Goal: Task Accomplishment & Management: Use online tool/utility

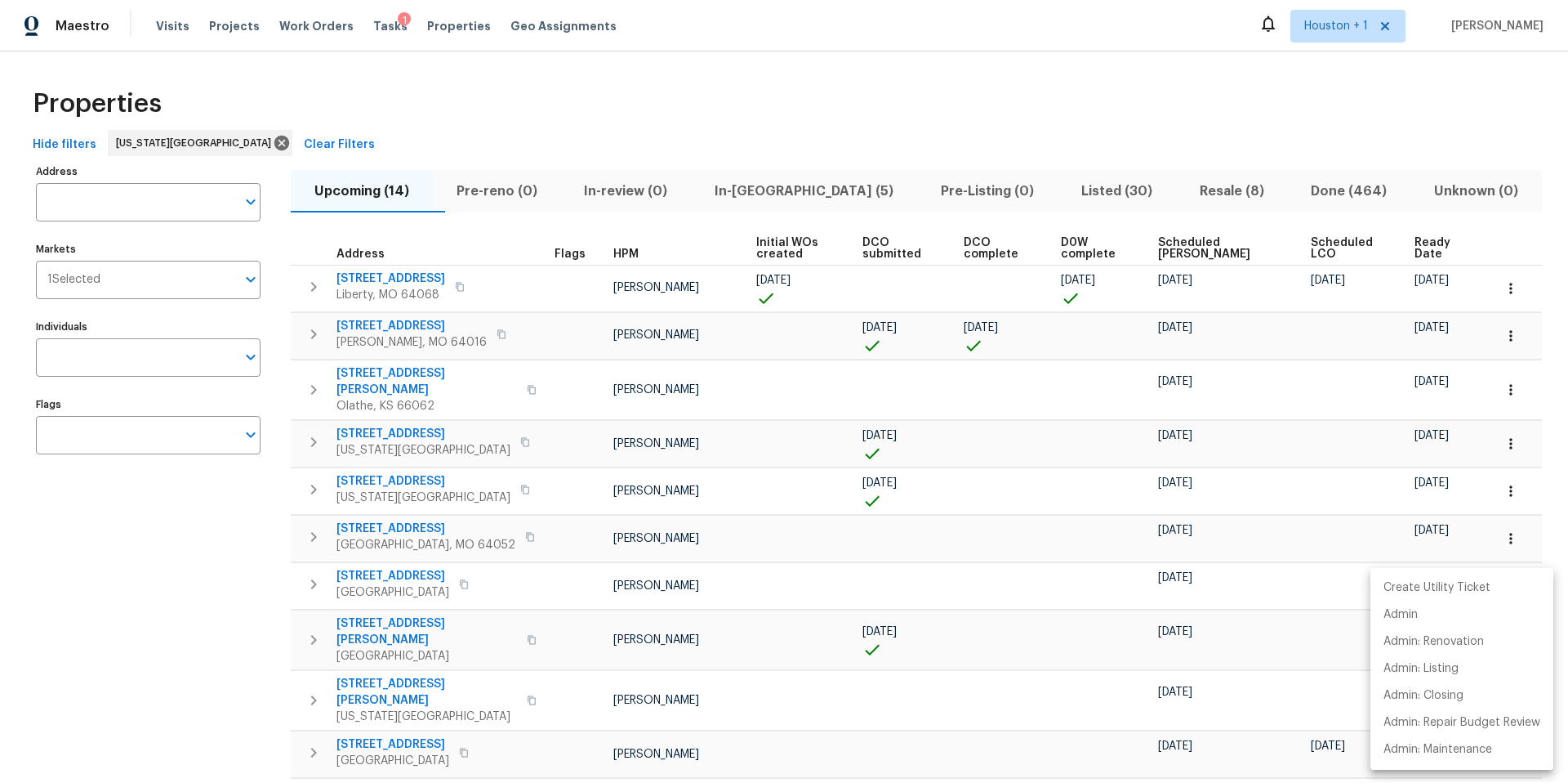
scroll to position [15, 0]
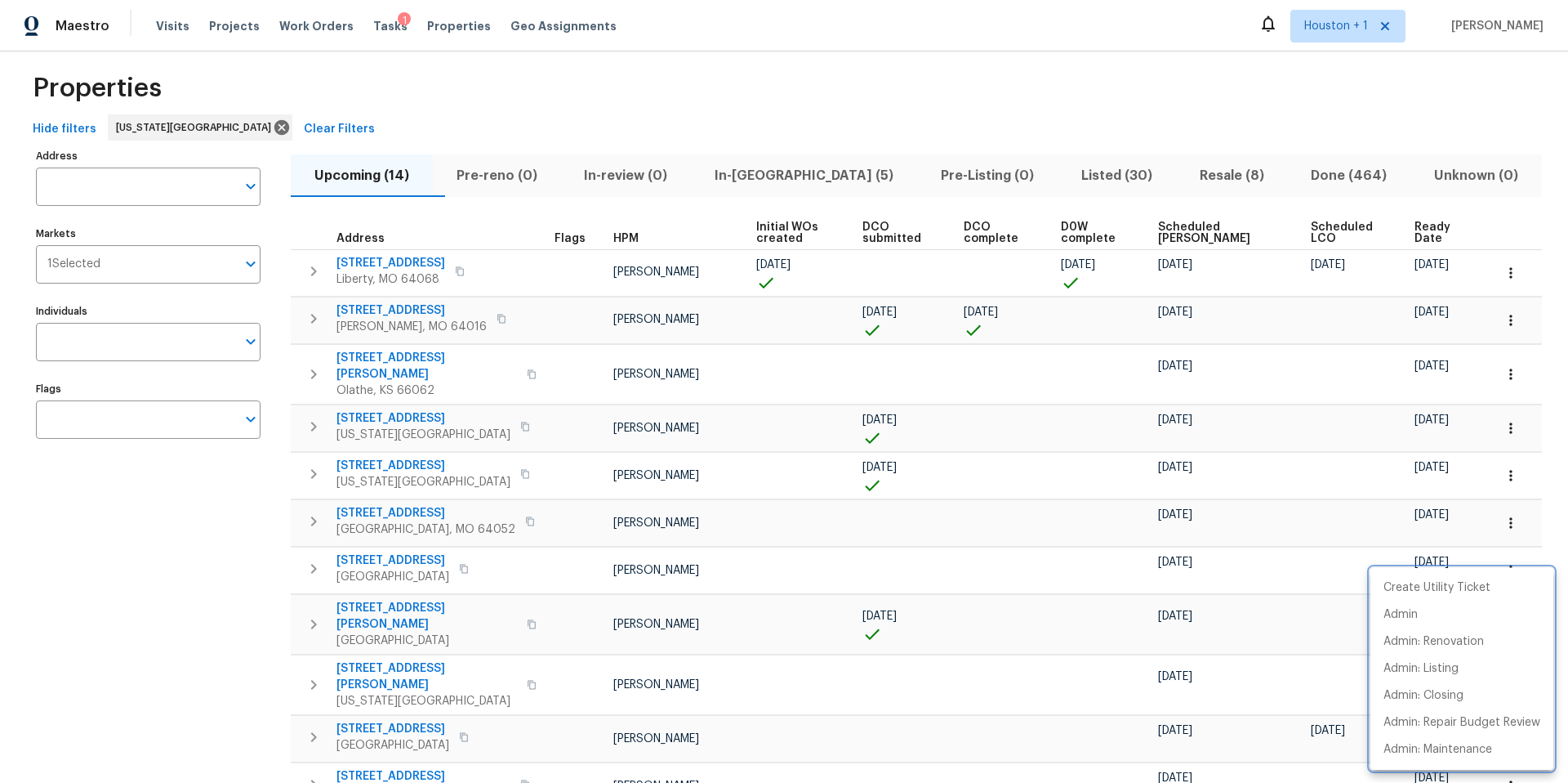
click at [150, 264] on div at bounding box center [784, 392] width 1568 height 783
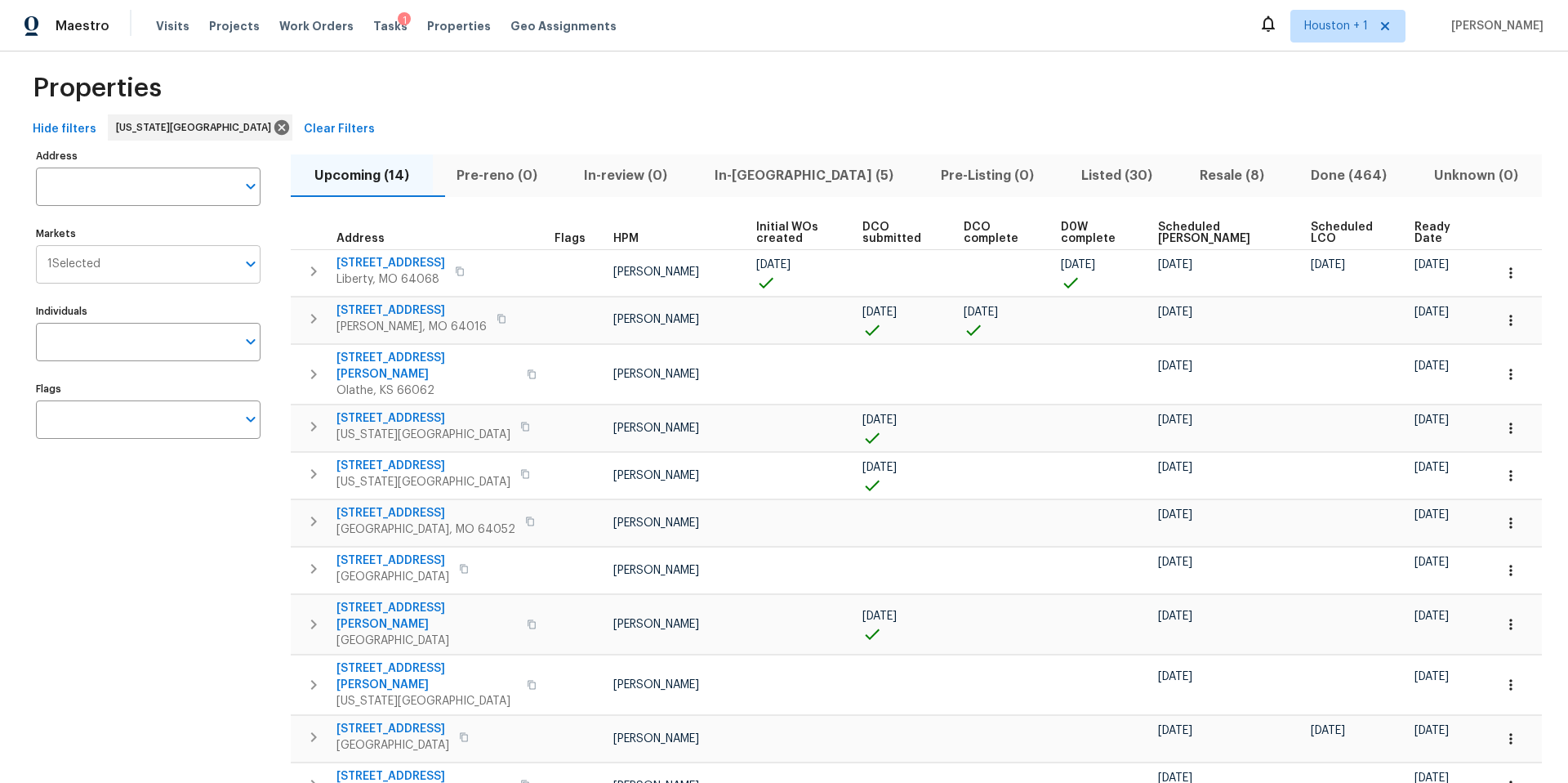
click at [144, 272] on input "Markets" at bounding box center [168, 264] width 135 height 39
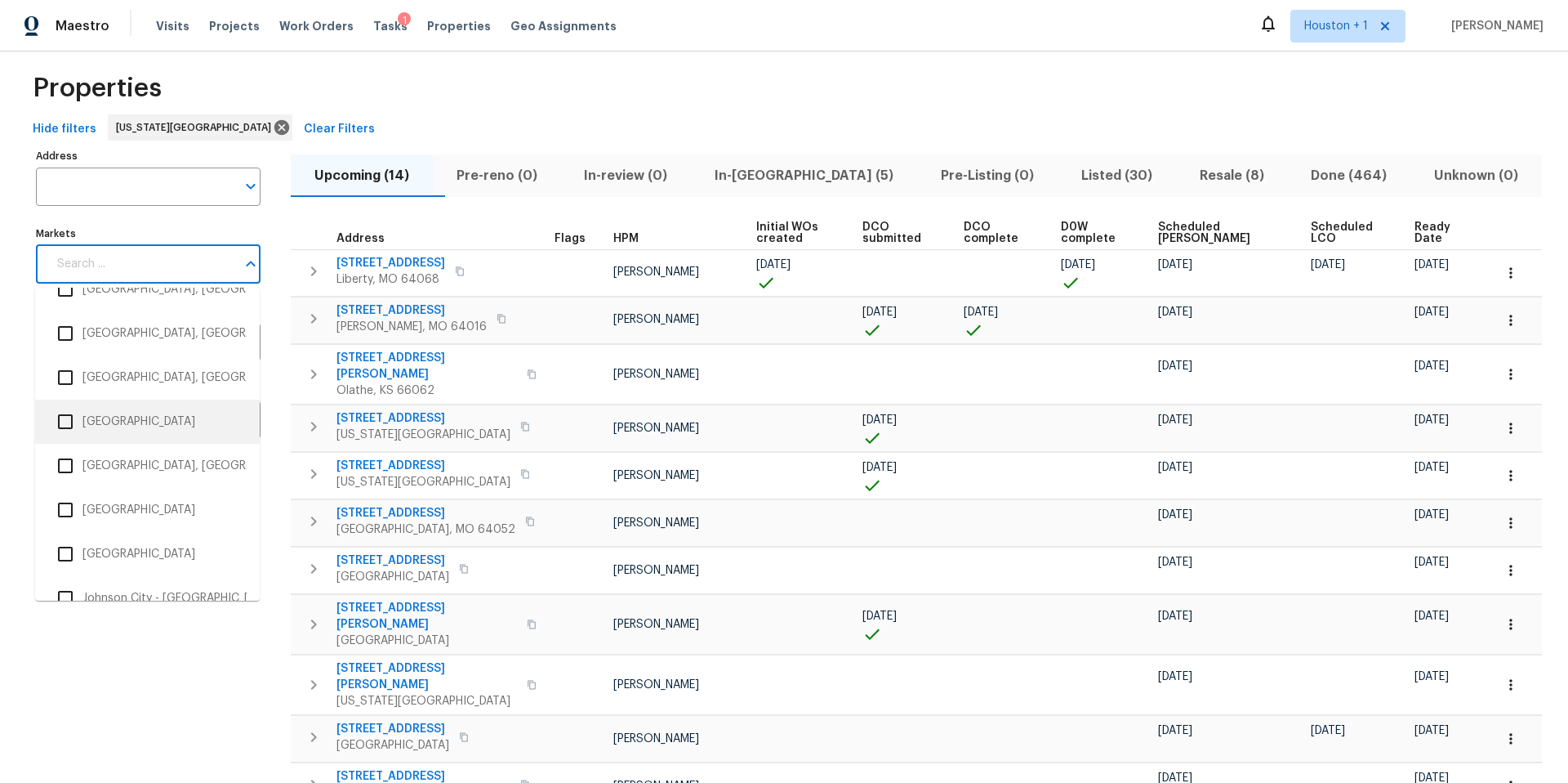
scroll to position [1265, 0]
click at [118, 423] on li "Houston" at bounding box center [147, 419] width 198 height 34
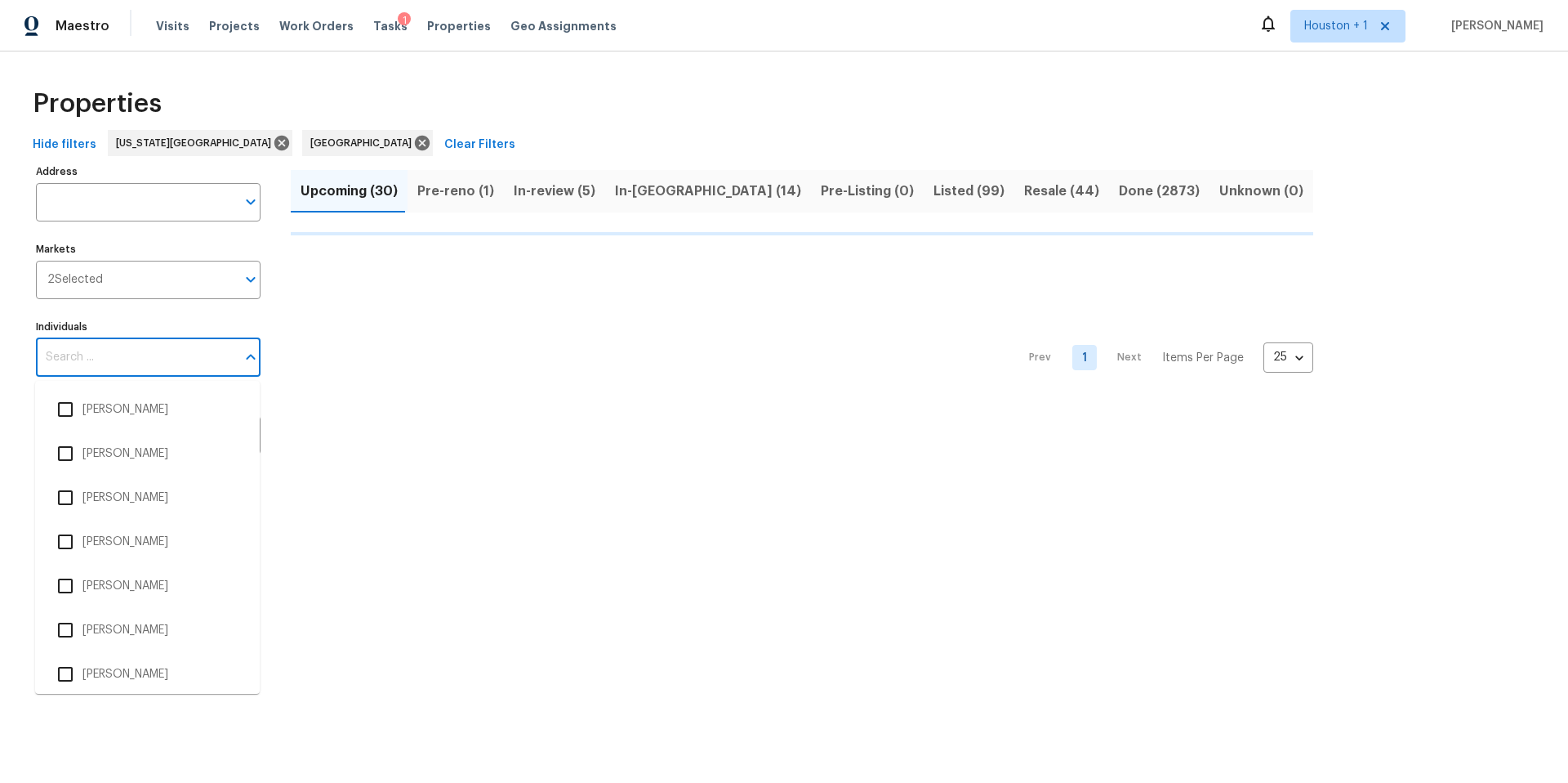
click at [121, 364] on input "Individuals" at bounding box center [135, 357] width 200 height 39
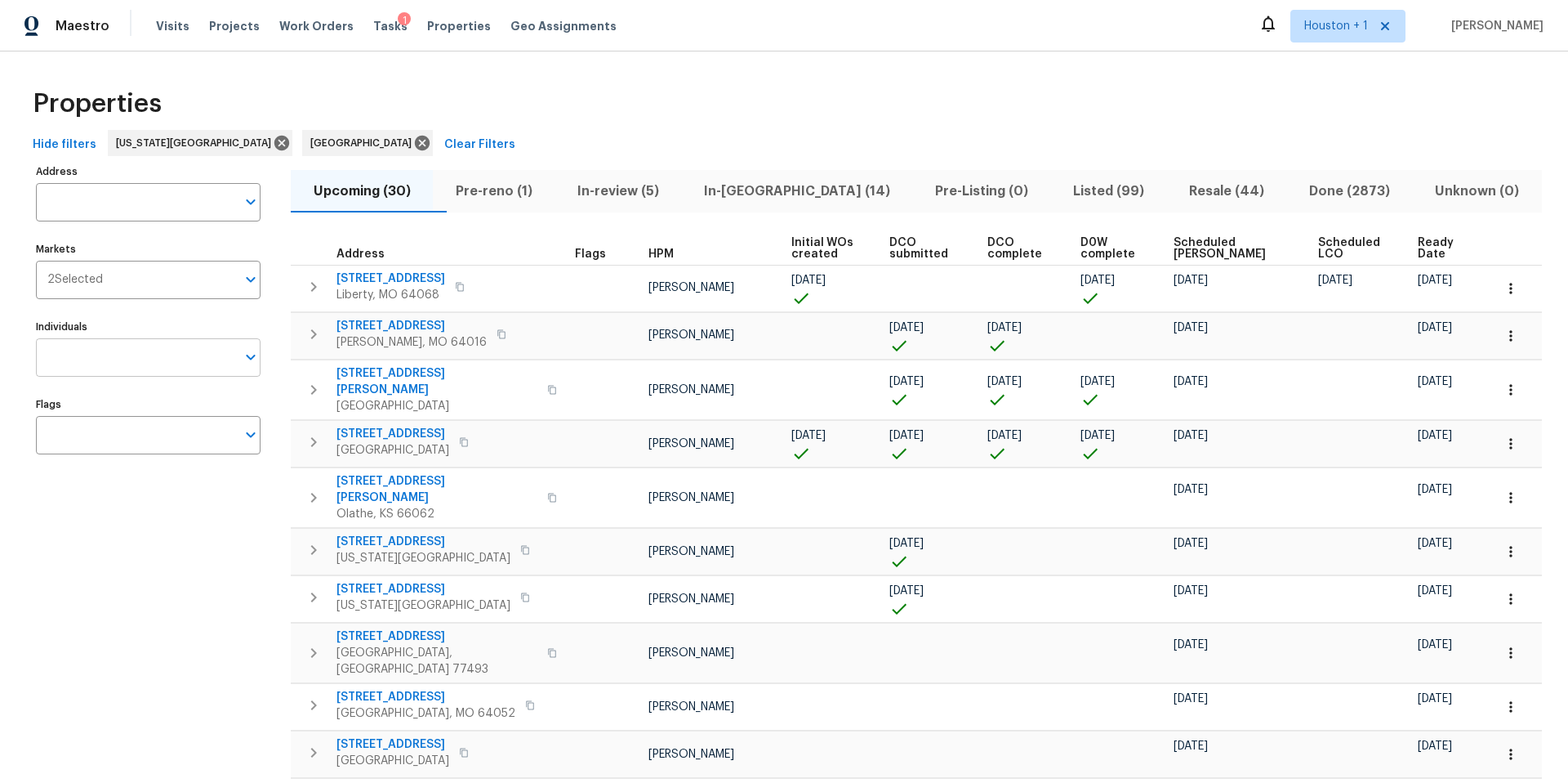
click at [120, 365] on input "Individuals" at bounding box center [135, 357] width 200 height 39
type input "stephen"
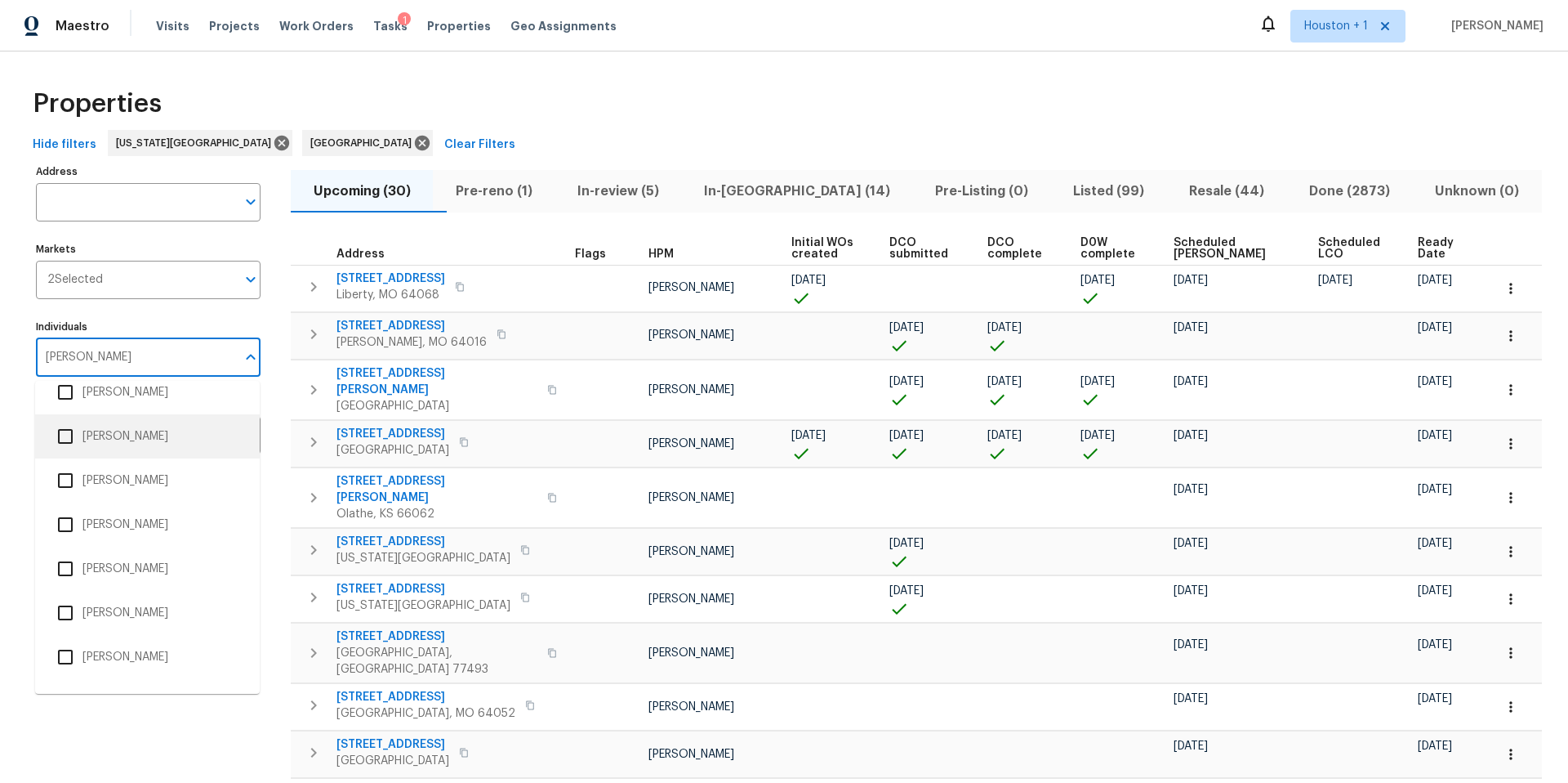
scroll to position [141, 0]
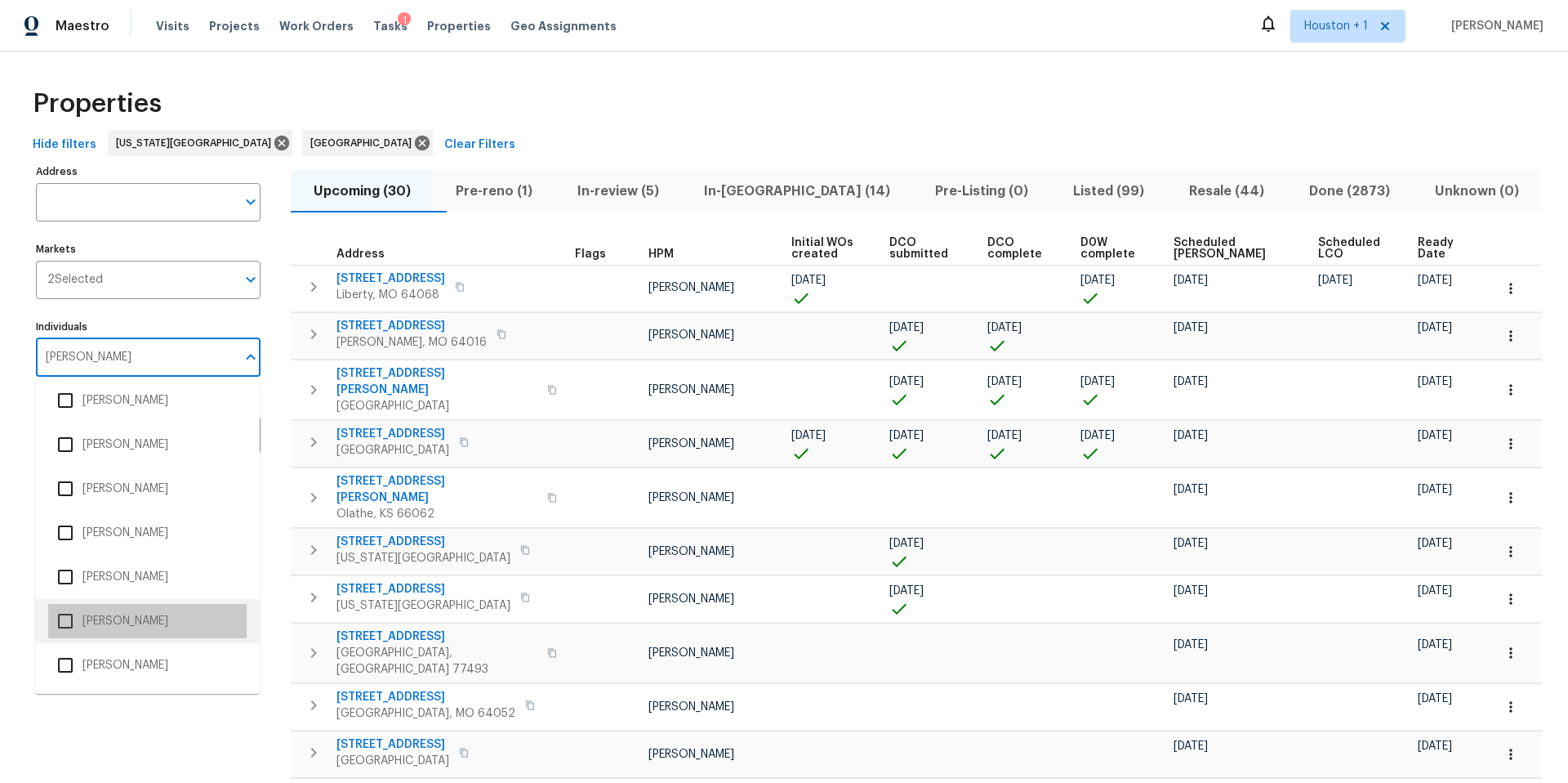
click at [94, 618] on li "Stephen Lacy" at bounding box center [147, 621] width 198 height 34
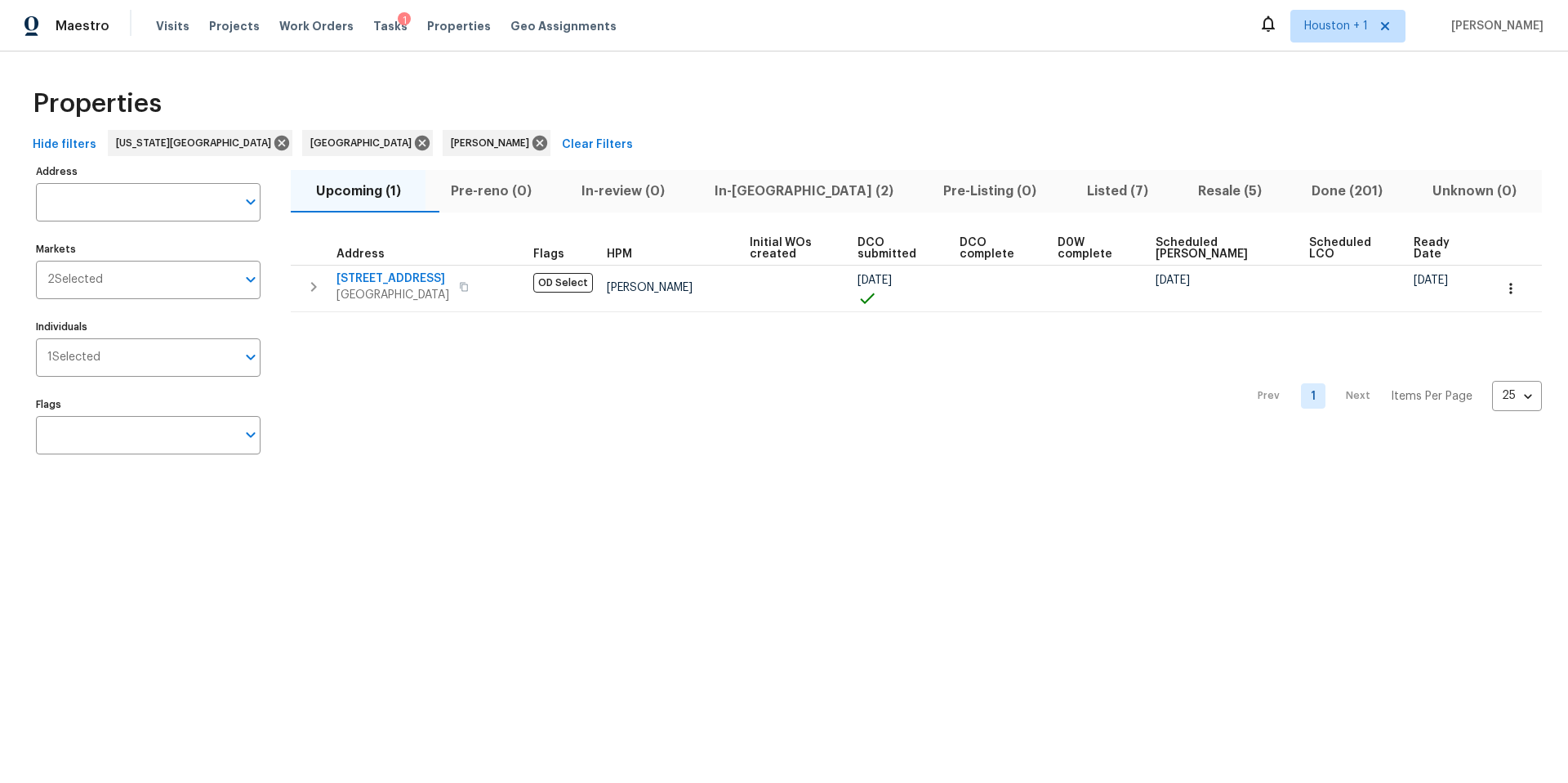
click at [797, 195] on span "In-reno (2)" at bounding box center [804, 191] width 209 height 23
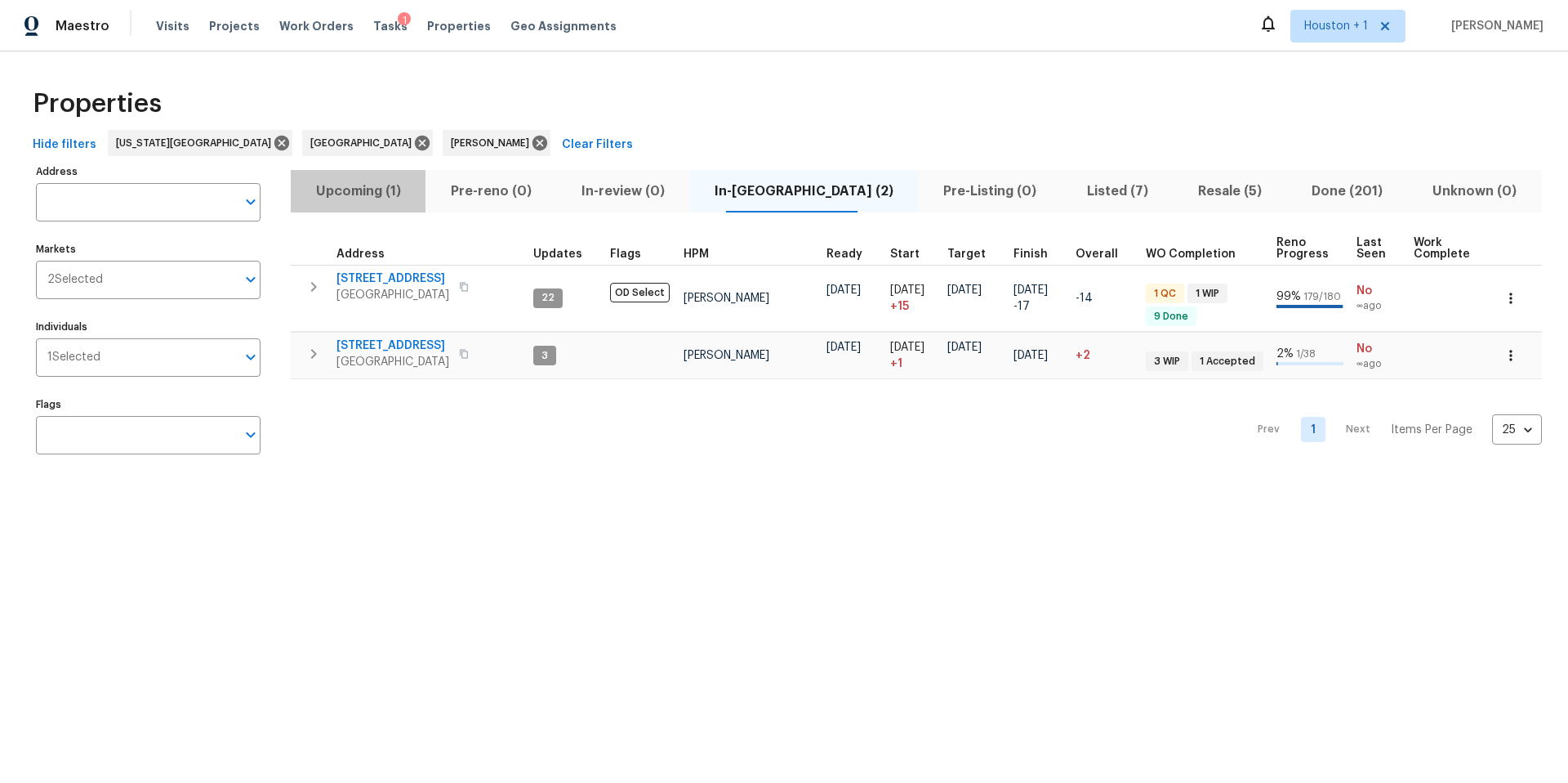
click at [368, 192] on span "Upcoming (1)" at bounding box center [357, 191] width 115 height 23
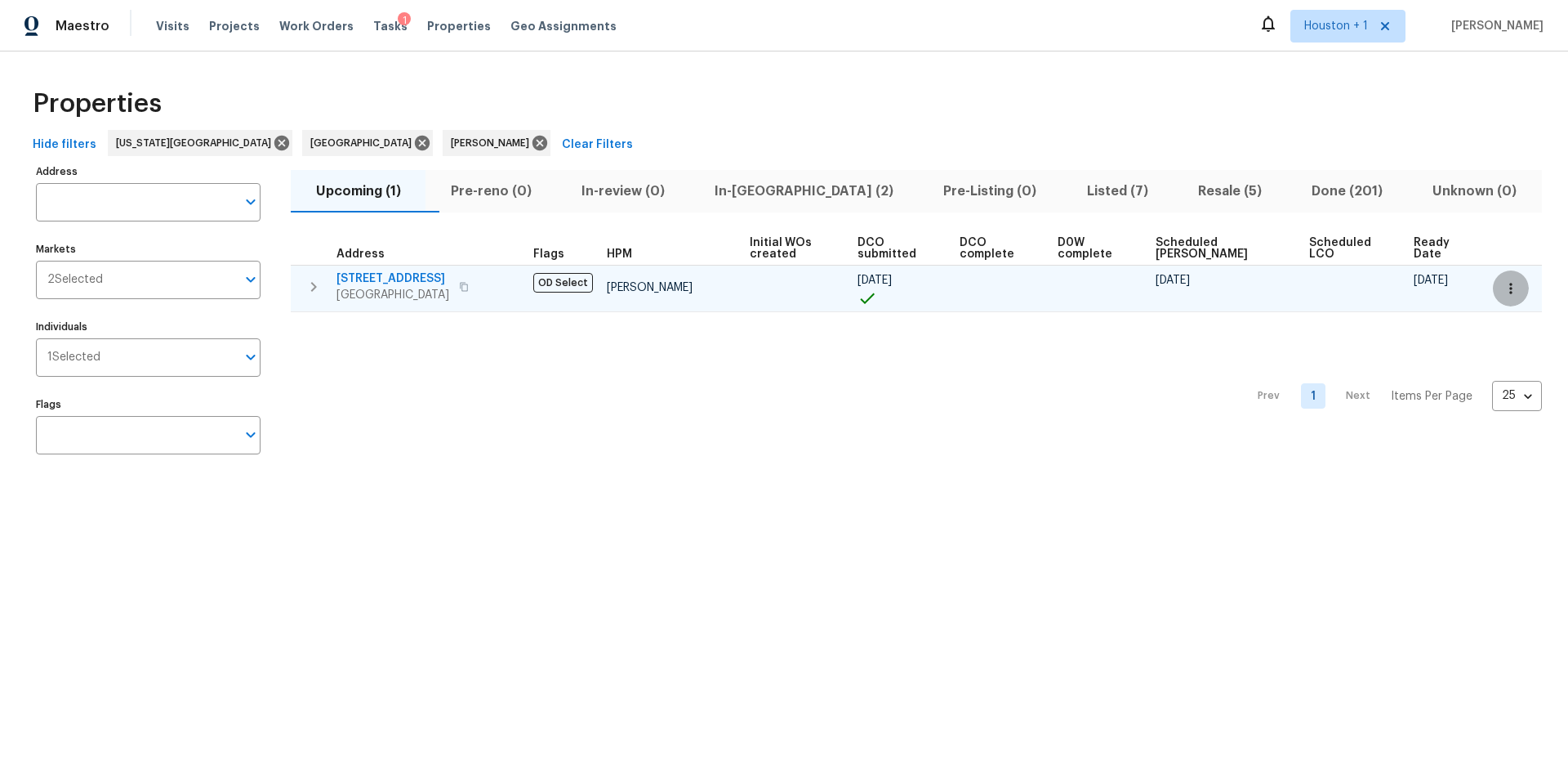
click at [1511, 289] on icon "button" at bounding box center [1510, 288] width 16 height 16
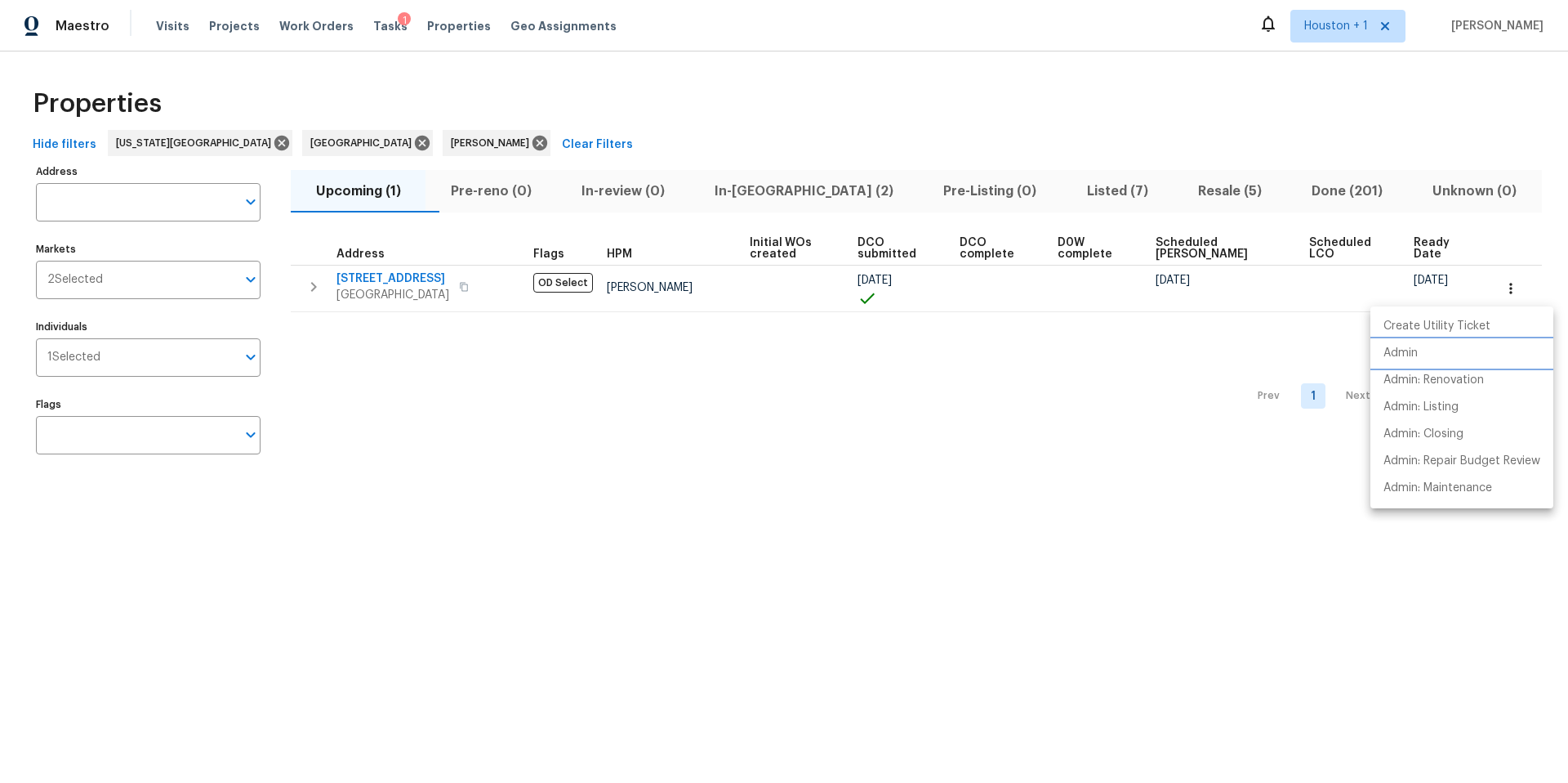
click at [1412, 354] on p "Admin" at bounding box center [1401, 353] width 34 height 17
click at [356, 147] on div at bounding box center [784, 392] width 1568 height 783
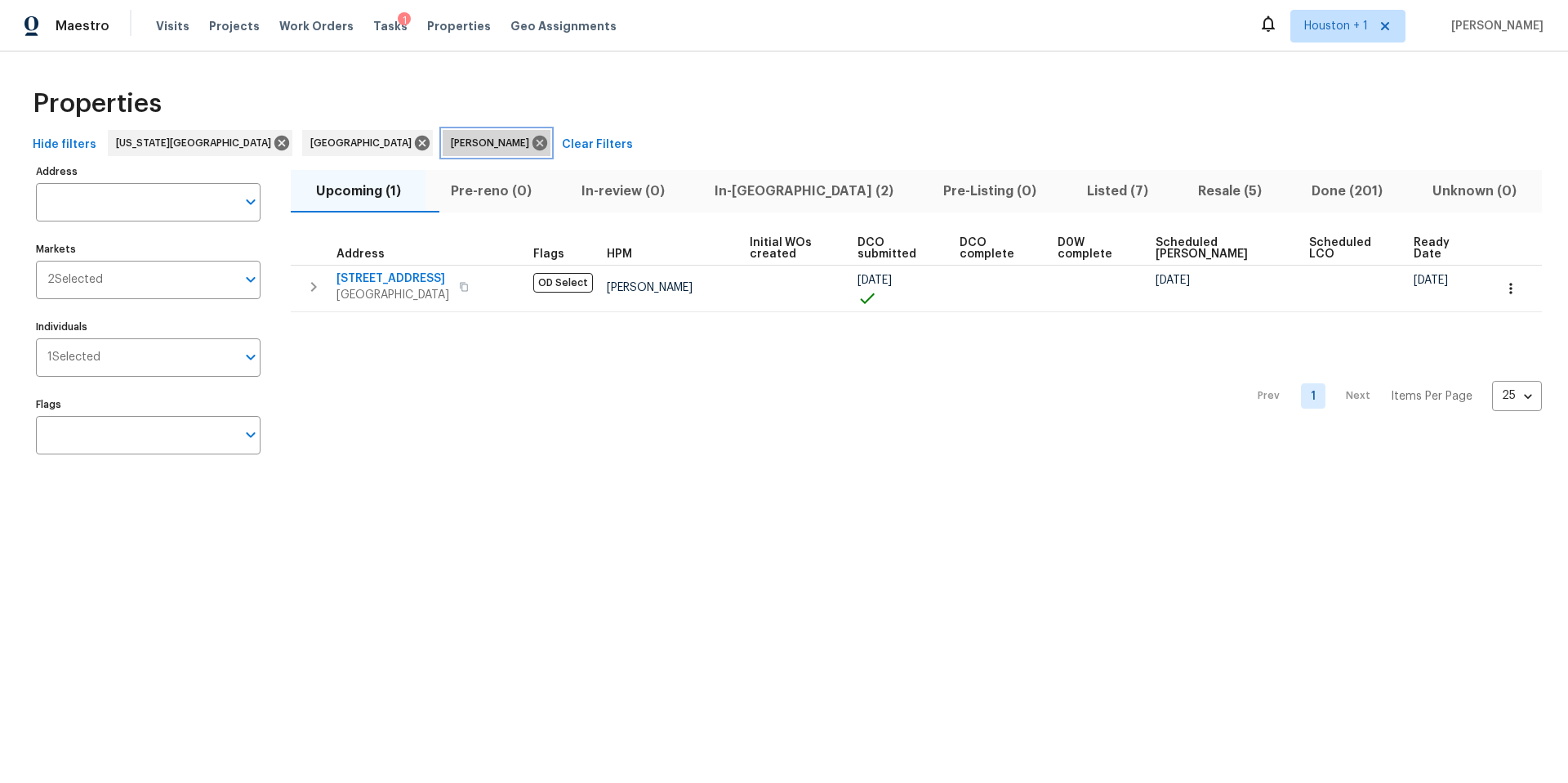
click at [532, 147] on icon at bounding box center [540, 143] width 15 height 15
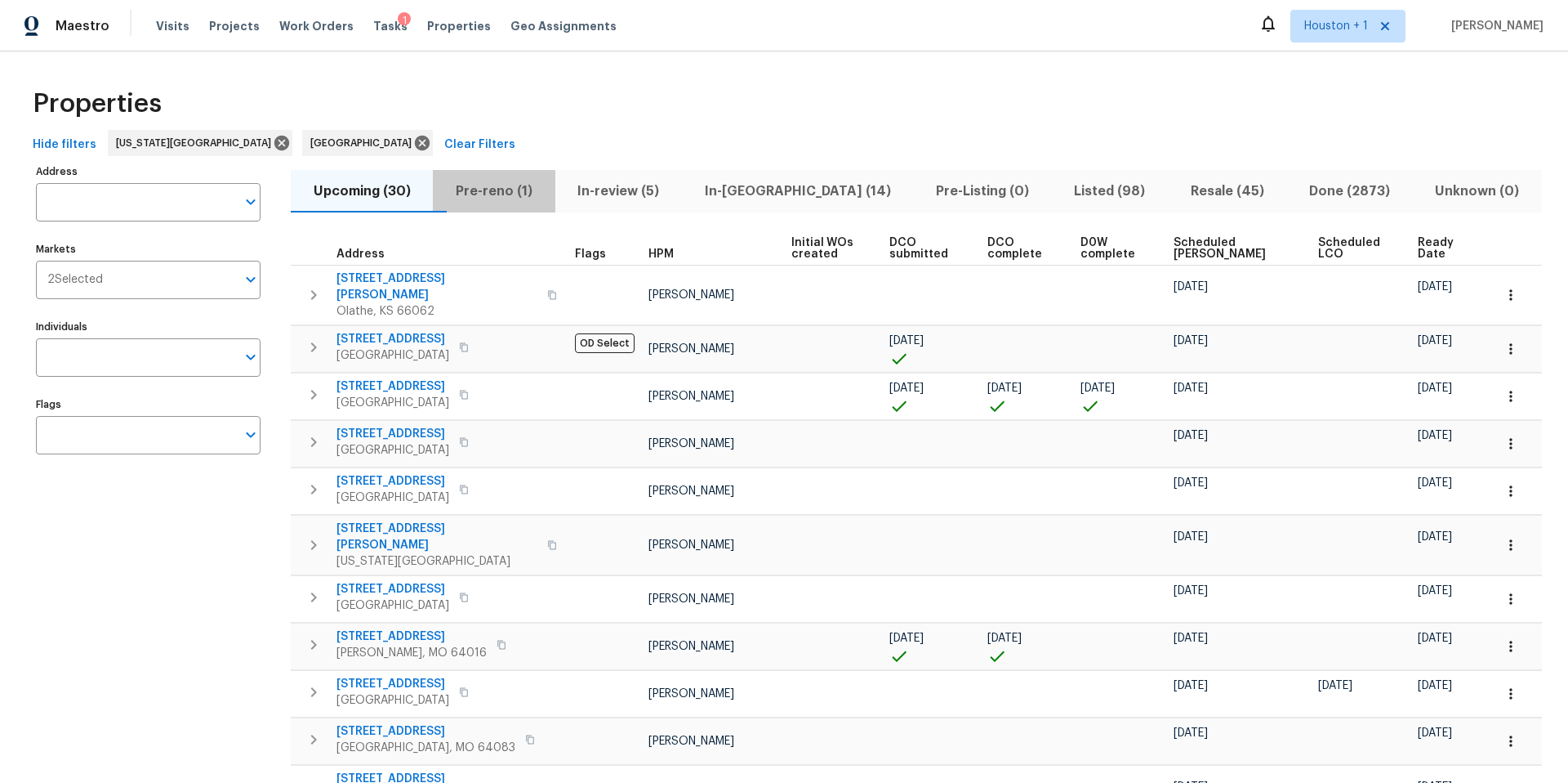
click at [517, 189] on span "Pre-reno (1)" at bounding box center [494, 191] width 103 height 23
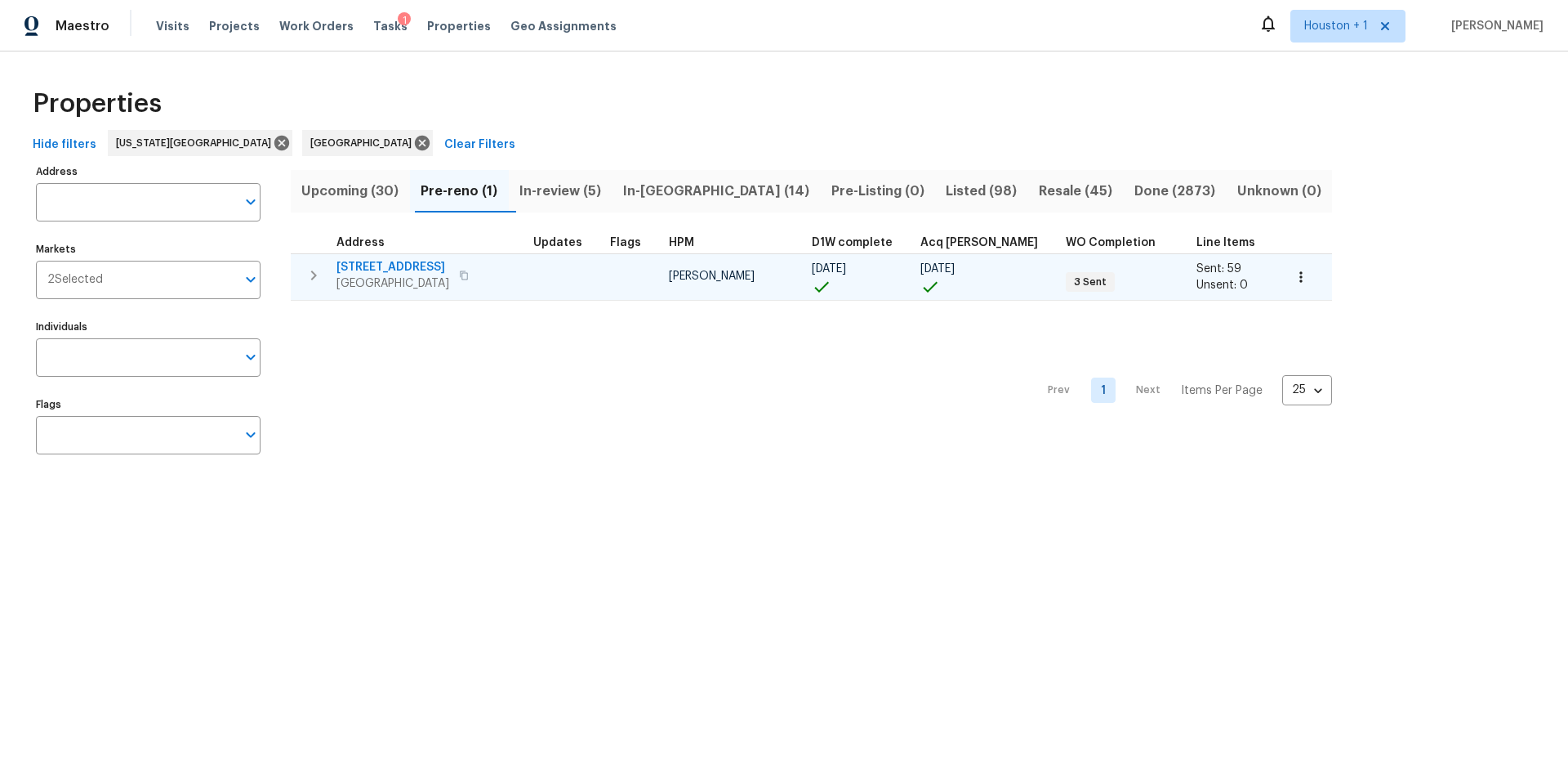
click at [411, 264] on span "6906 Cherry Hills Rd" at bounding box center [393, 266] width 113 height 16
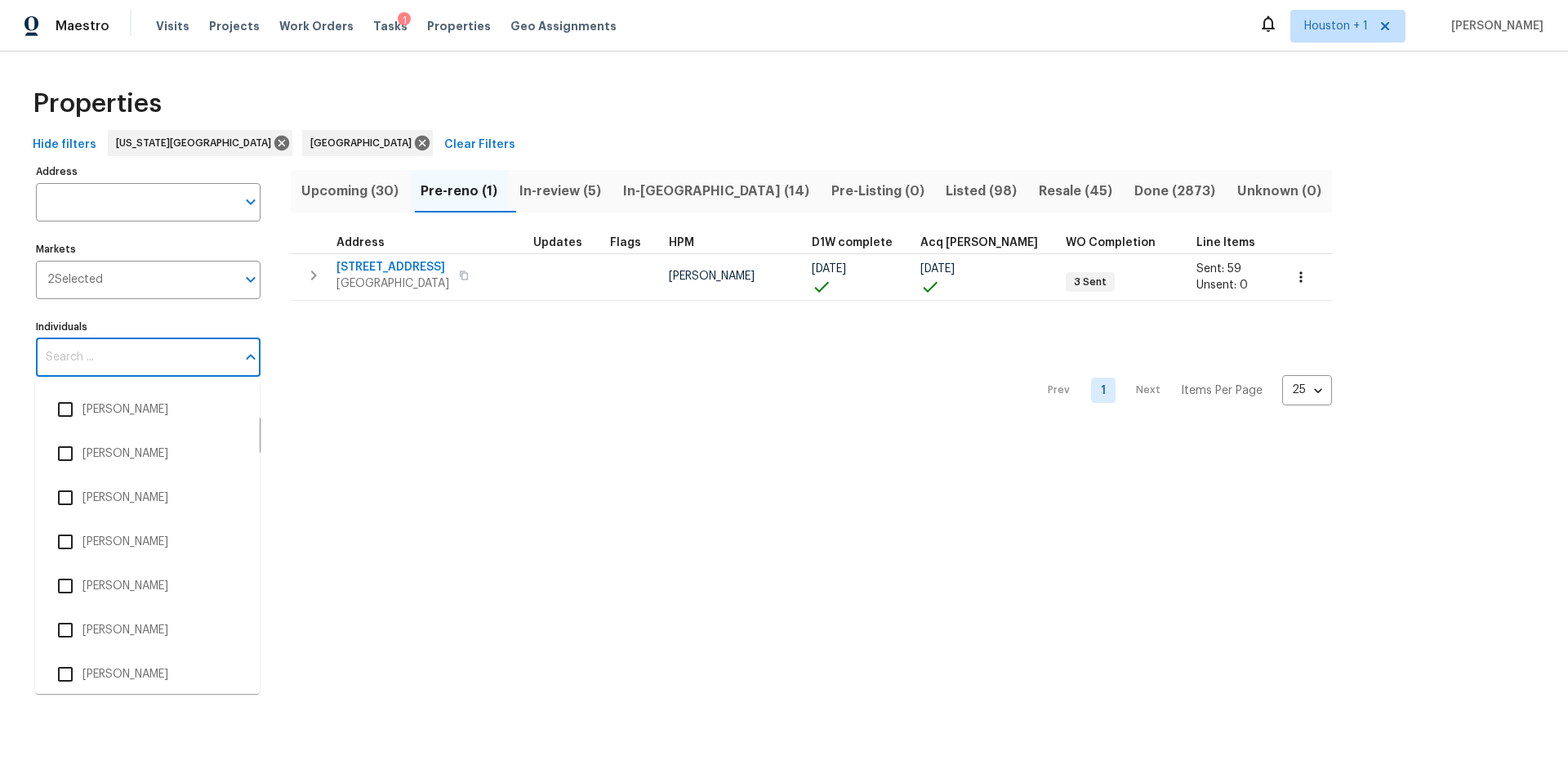
click at [108, 353] on input "Individuals" at bounding box center [135, 357] width 200 height 39
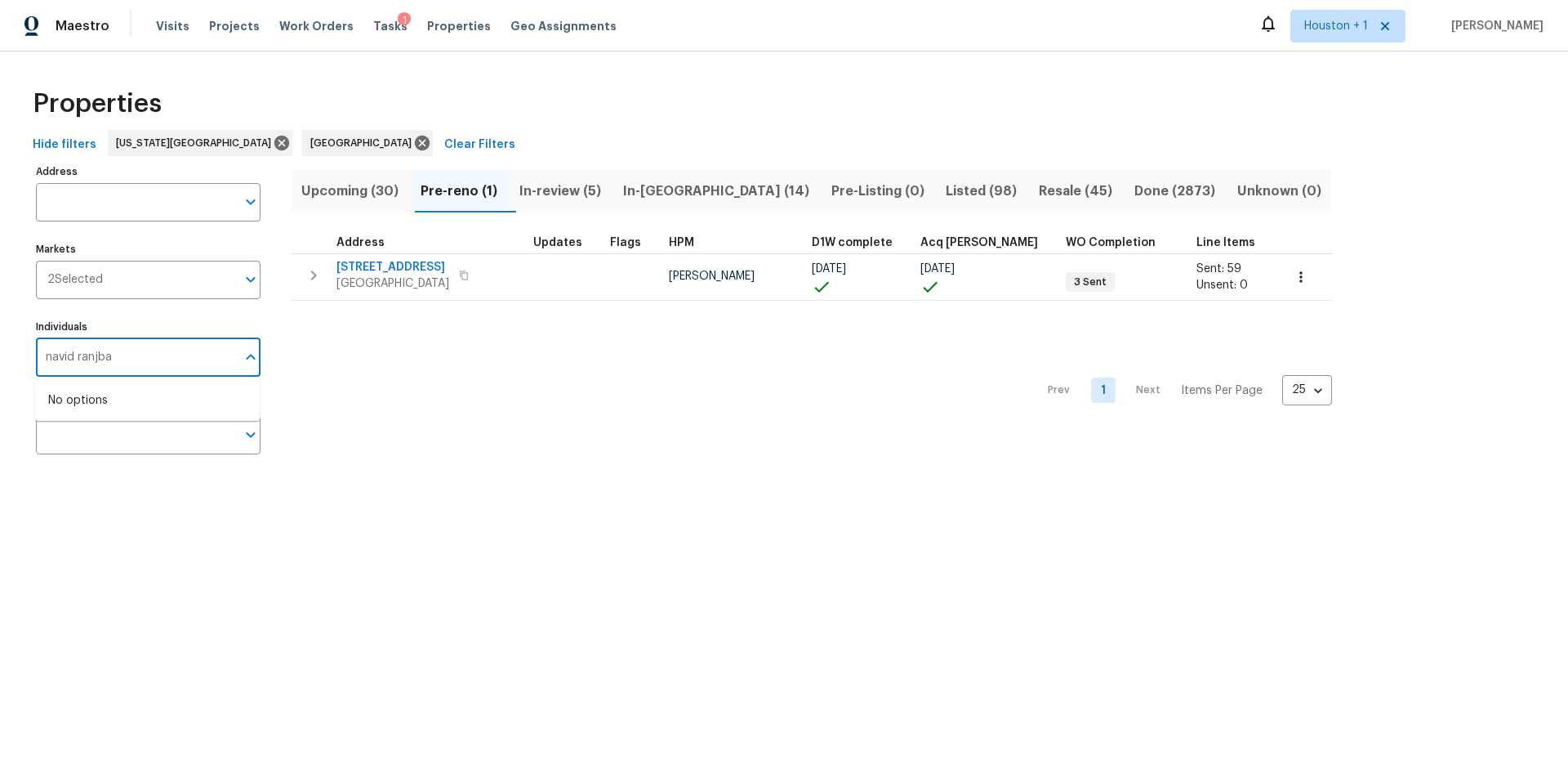
type input "navid ranjbar"
click at [65, 410] on input "checkbox" at bounding box center [65, 409] width 34 height 34
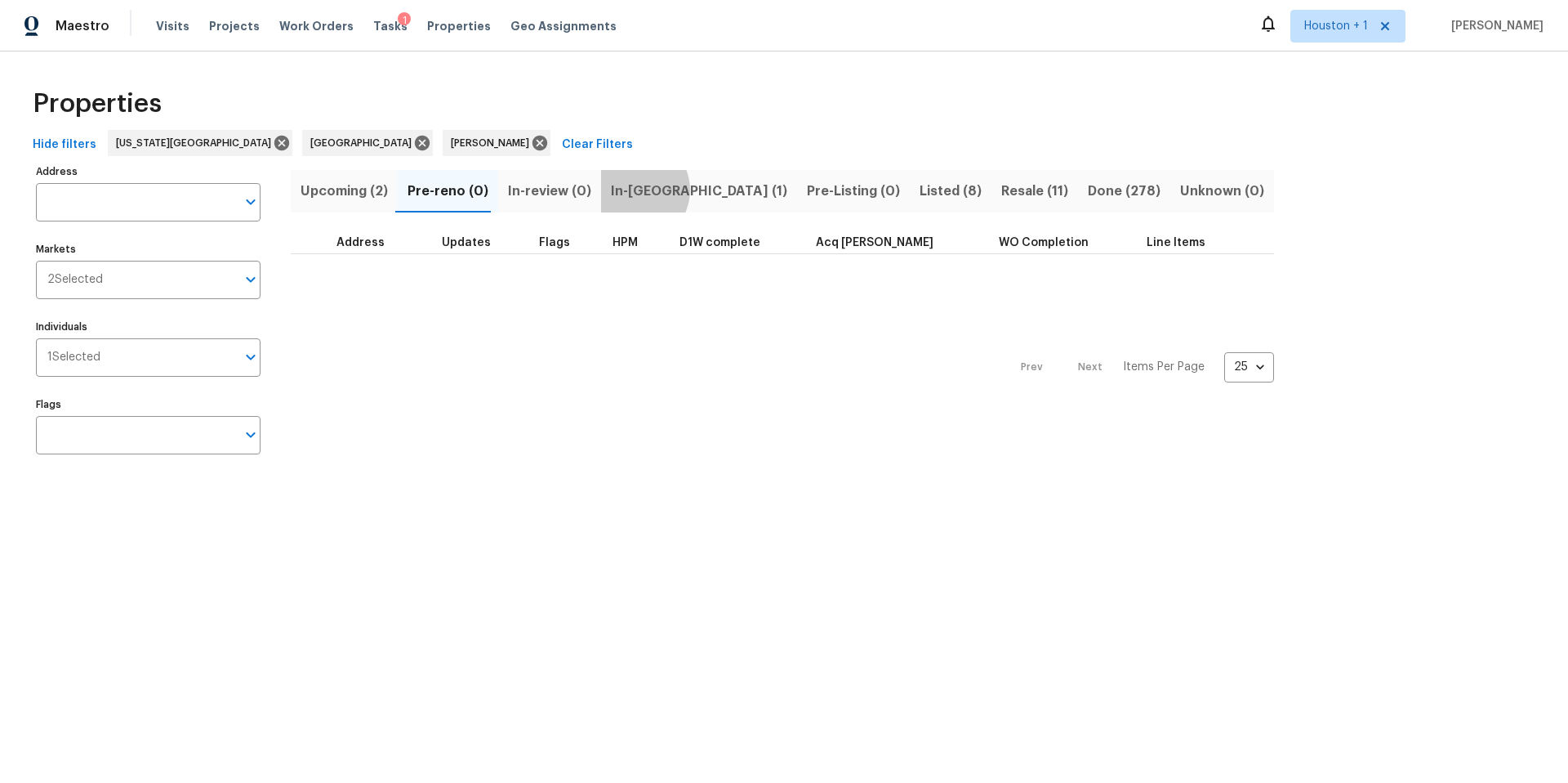
click at [624, 189] on span "In-reno (1)" at bounding box center [699, 191] width 177 height 23
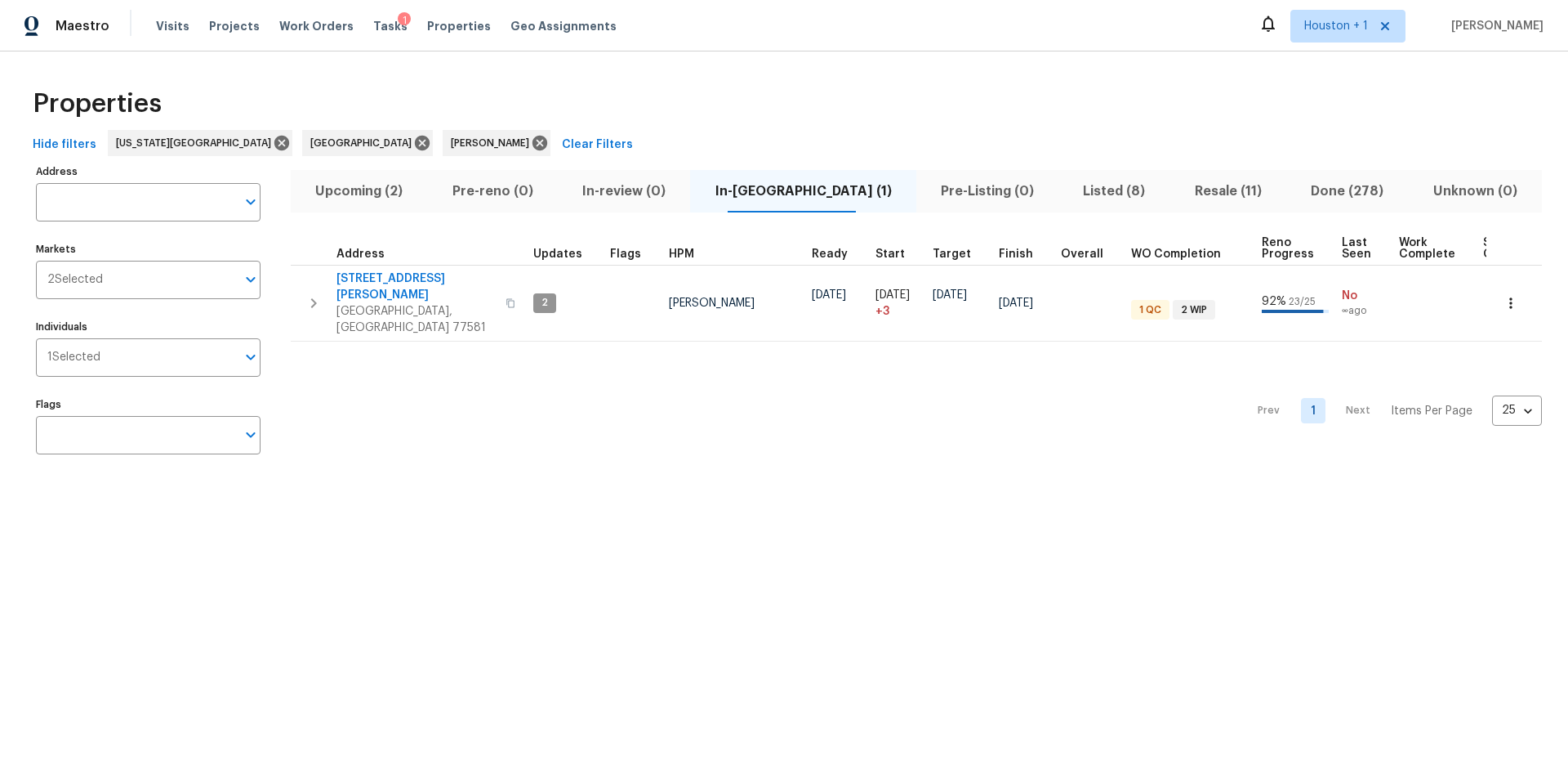
click at [384, 197] on span "Upcoming (2)" at bounding box center [358, 191] width 117 height 23
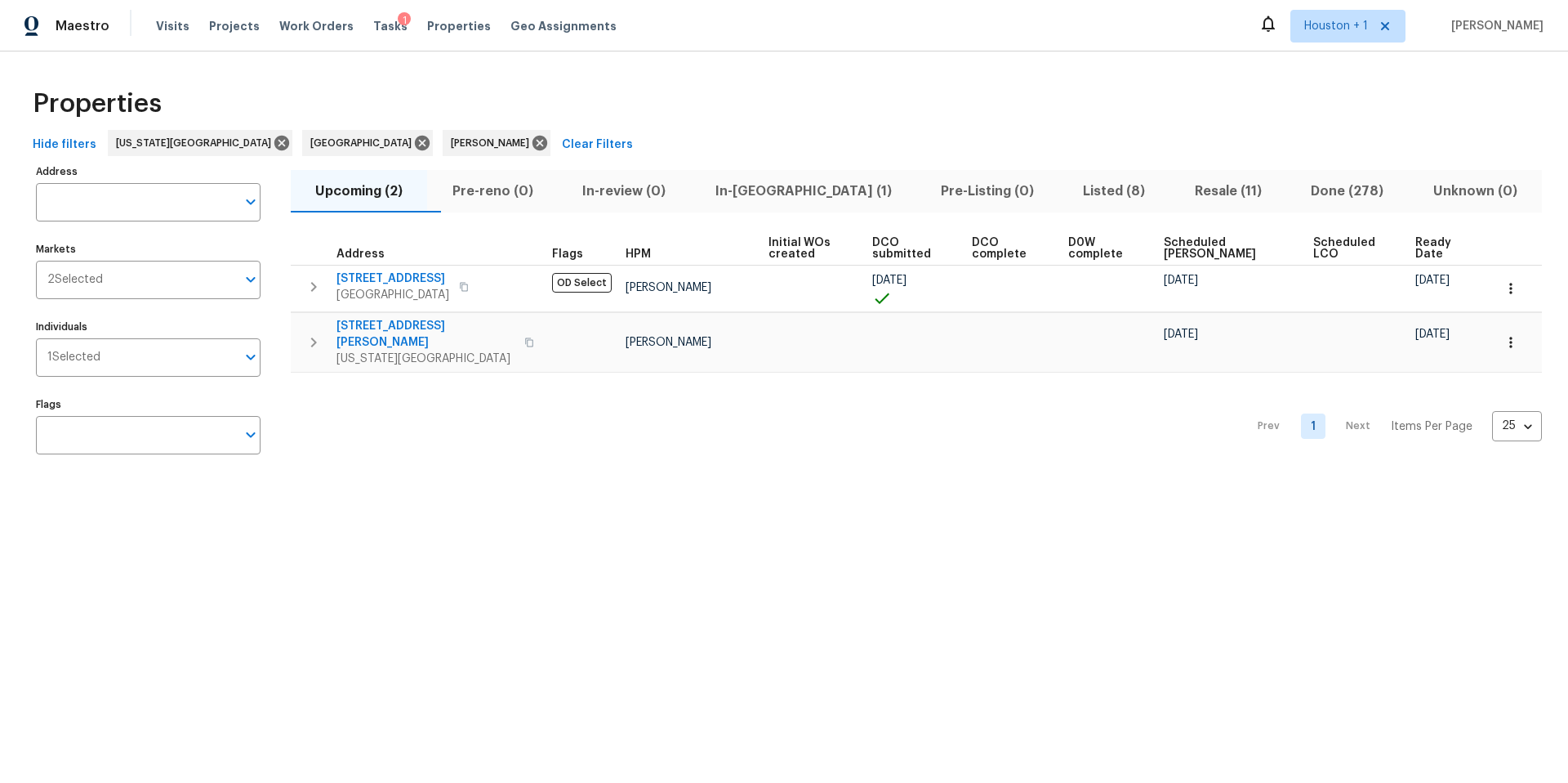
click at [933, 192] on span "Pre-Listing (0)" at bounding box center [987, 191] width 122 height 23
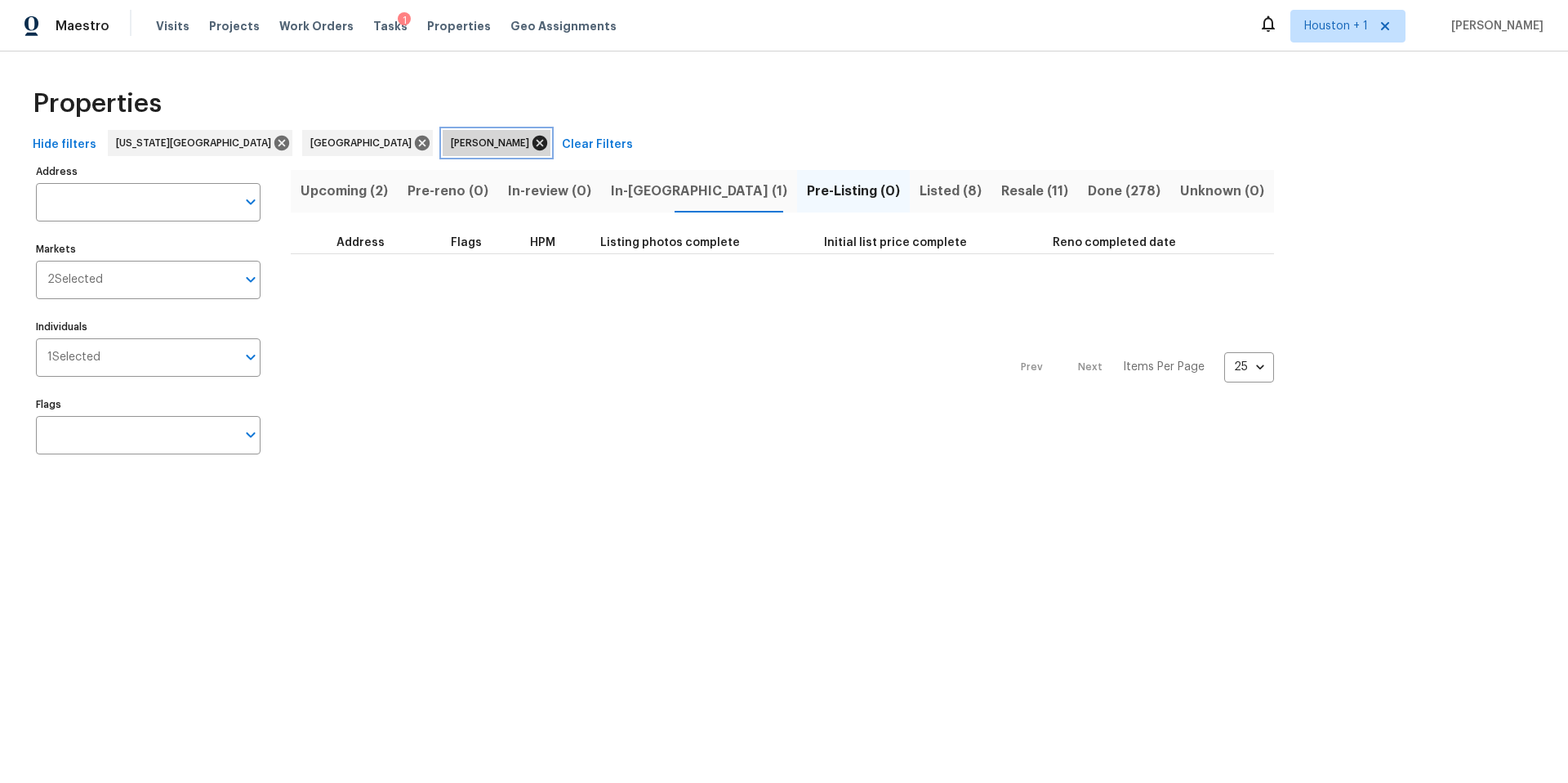
click at [532, 141] on icon at bounding box center [540, 143] width 15 height 15
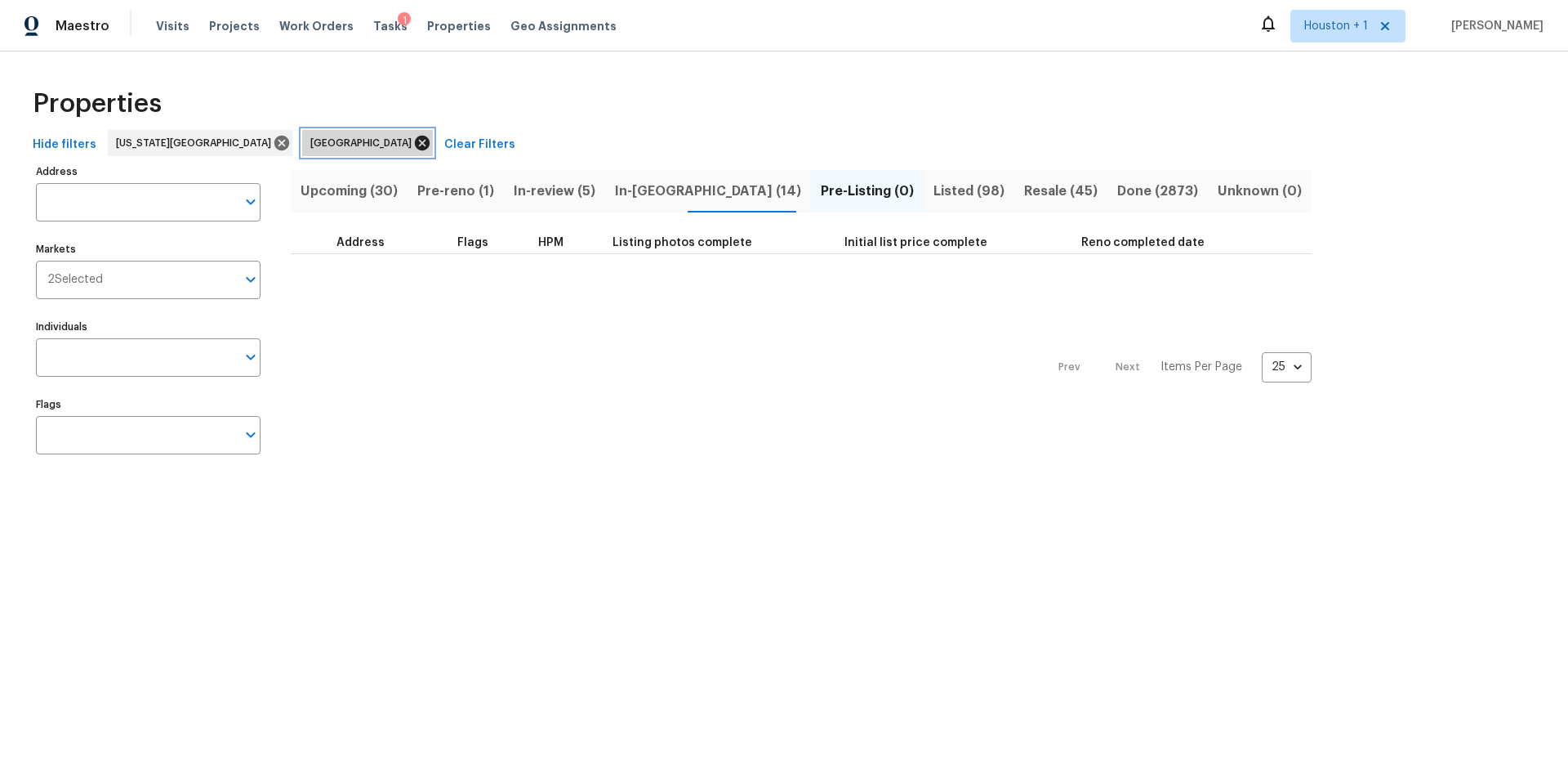
click at [415, 143] on icon at bounding box center [422, 143] width 15 height 15
click at [929, 191] on span "Listed (30)" at bounding box center [965, 191] width 71 height 23
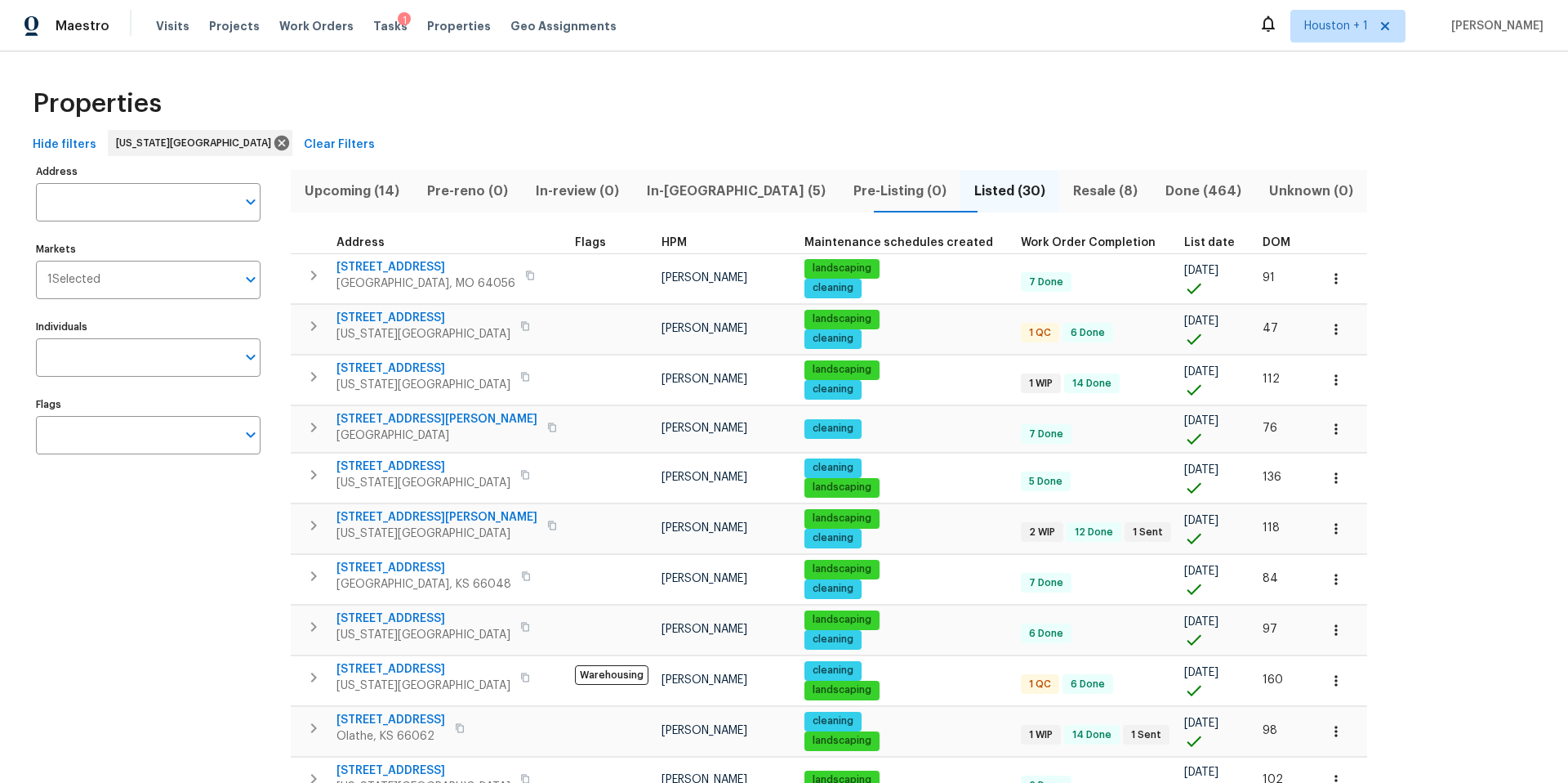
click at [1262, 243] on span "DOM" at bounding box center [1276, 243] width 28 height 11
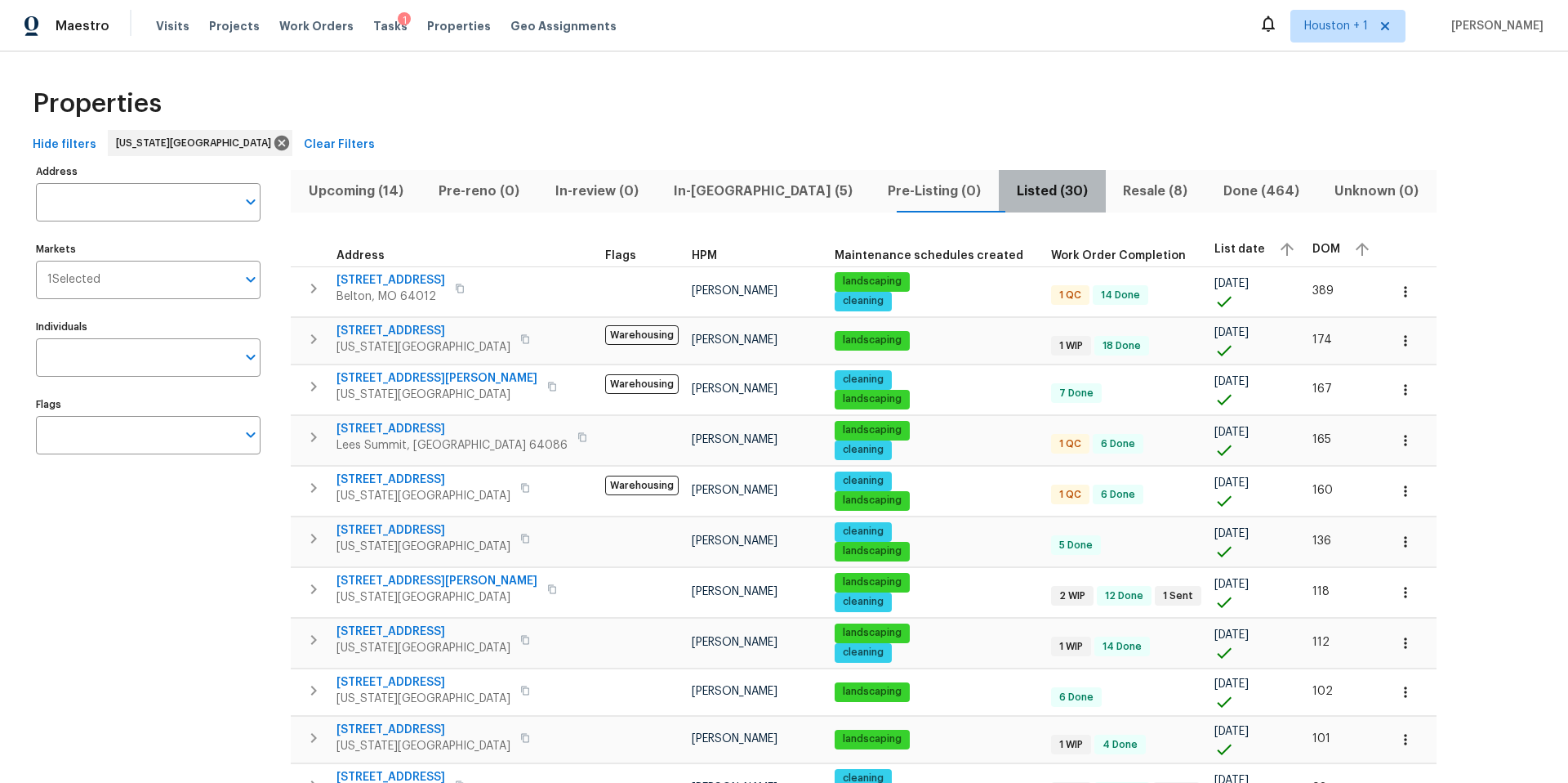
click at [1008, 194] on span "Listed (30)" at bounding box center [1052, 191] width 87 height 23
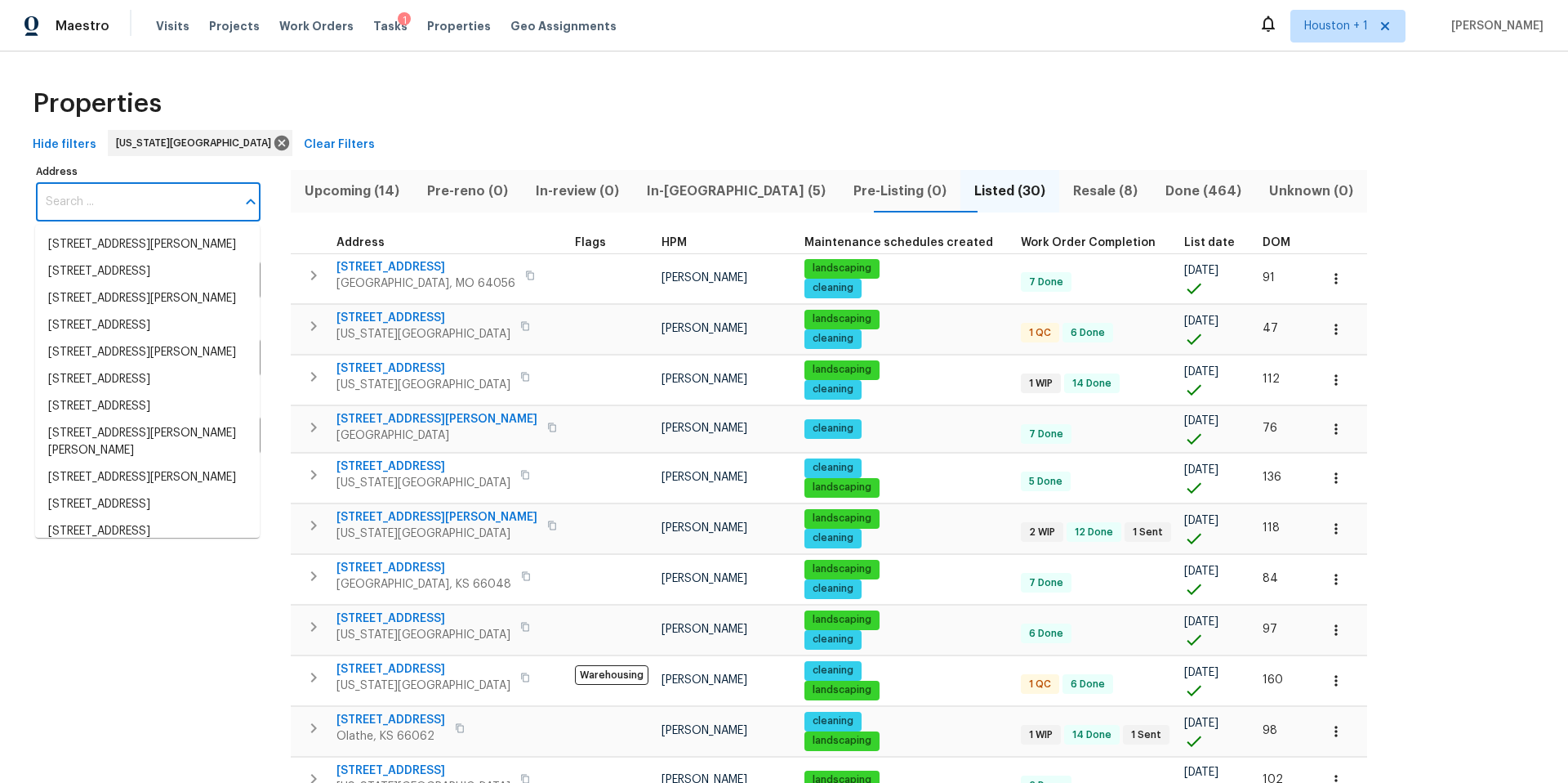
click at [131, 208] on input "Address" at bounding box center [135, 201] width 200 height 39
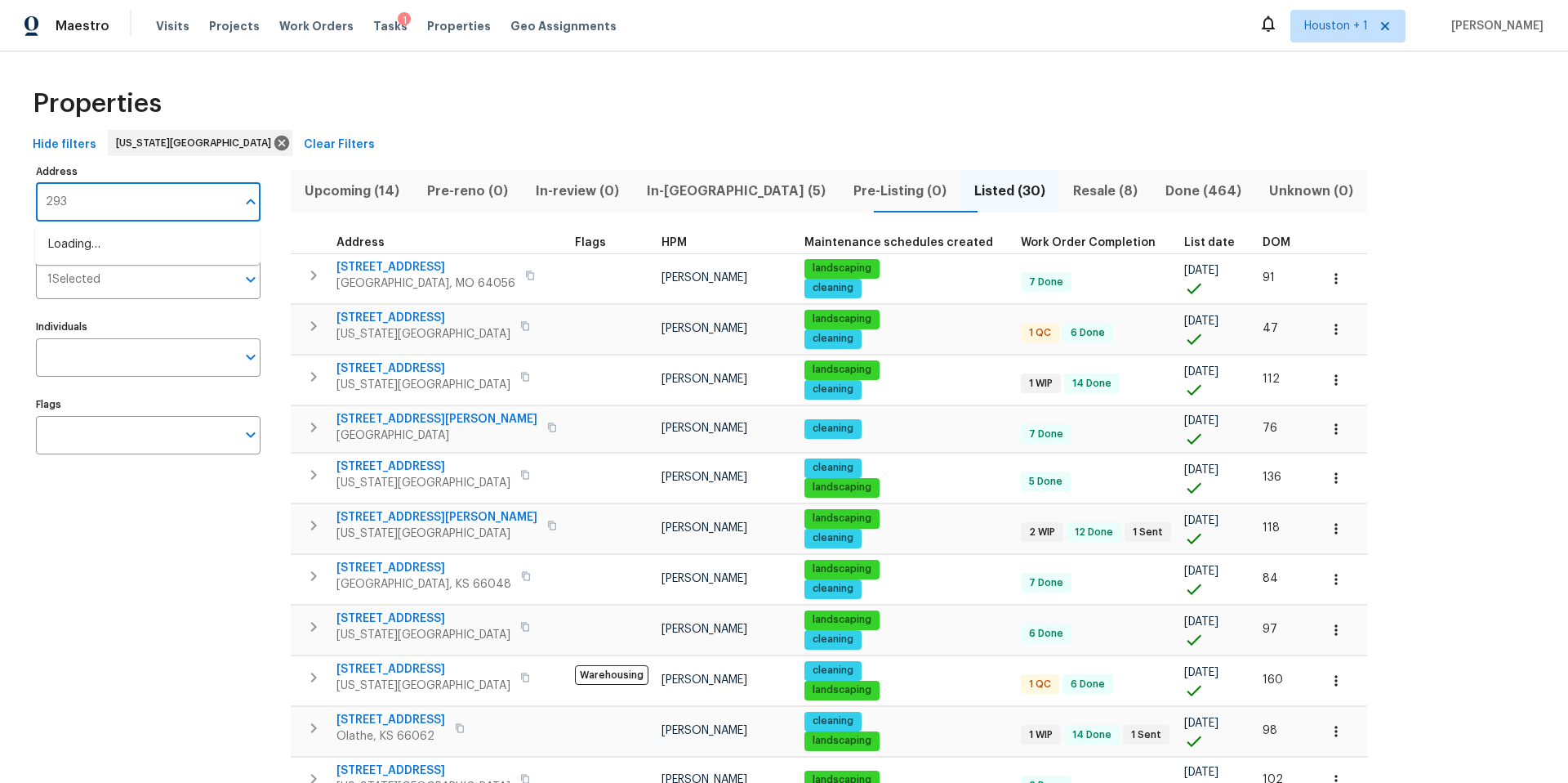
type input "2939"
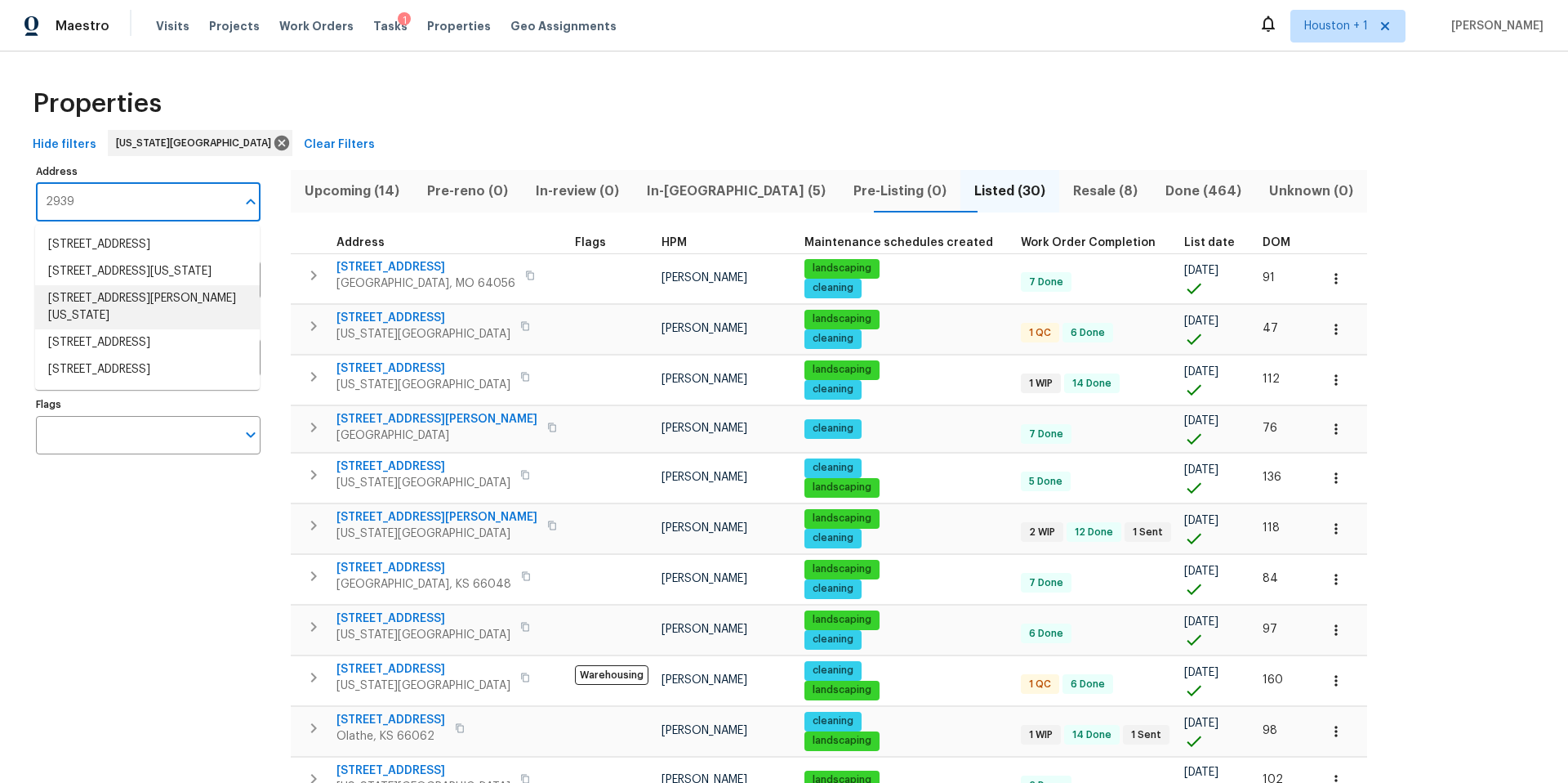
click at [114, 310] on li "2939 NE Jewett St Kansas City MO 64117" at bounding box center [147, 307] width 225 height 44
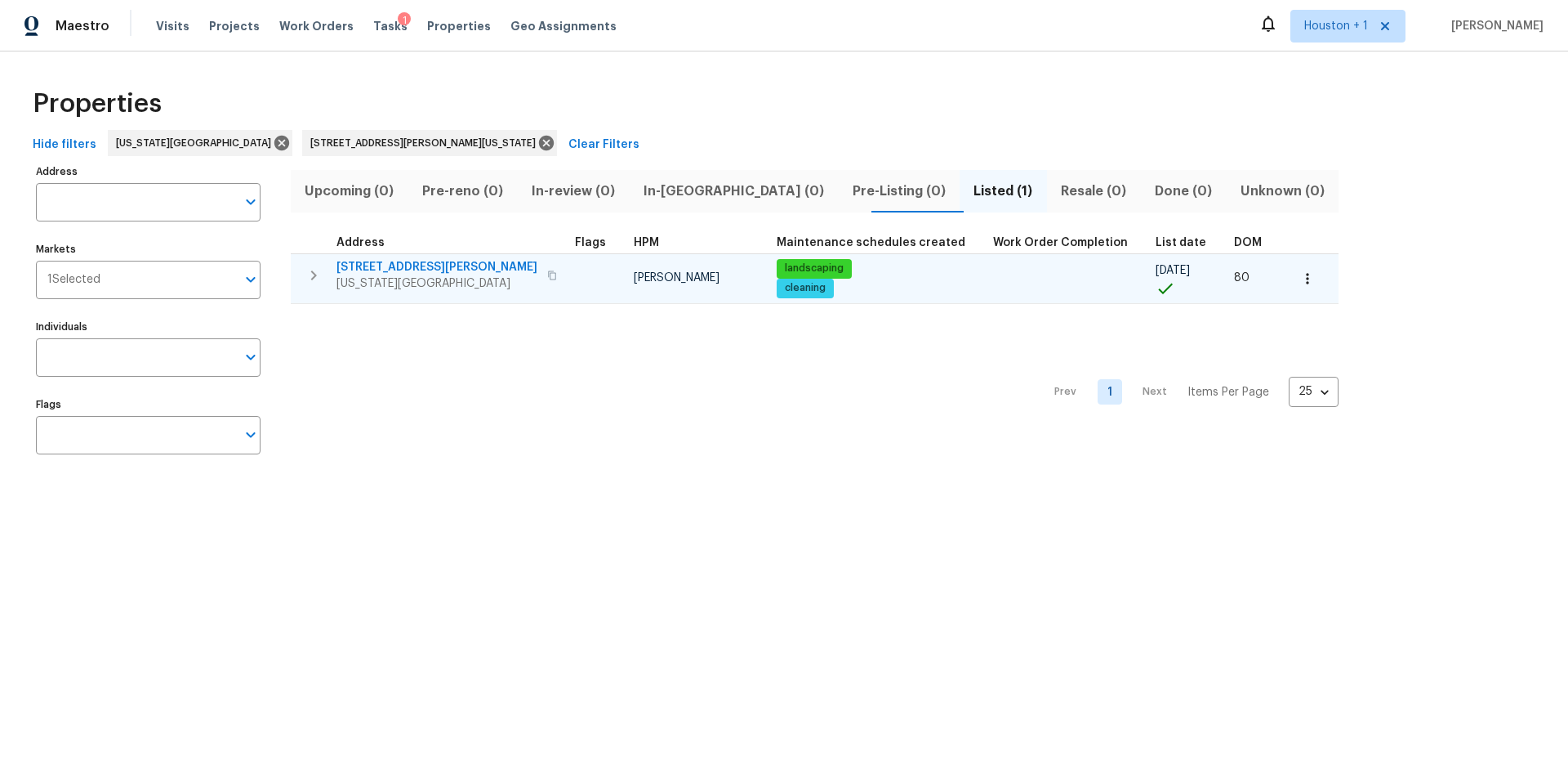
type input "2939 NE Jewett St Kansas City MO 64117"
click at [404, 276] on span "Kansas City, MO 64117" at bounding box center [437, 283] width 201 height 16
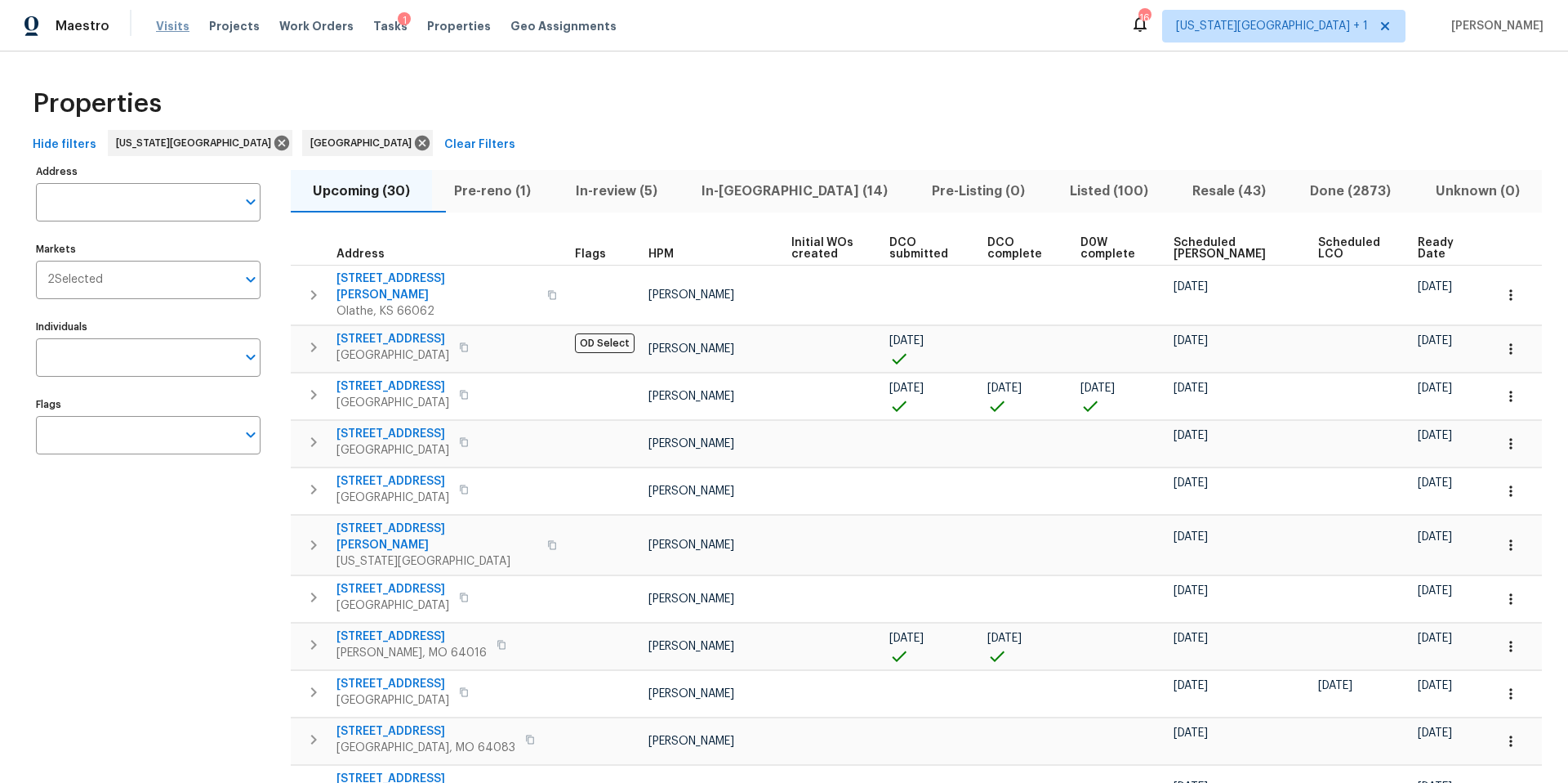
click at [167, 27] on span "Visits" at bounding box center [173, 25] width 34 height 16
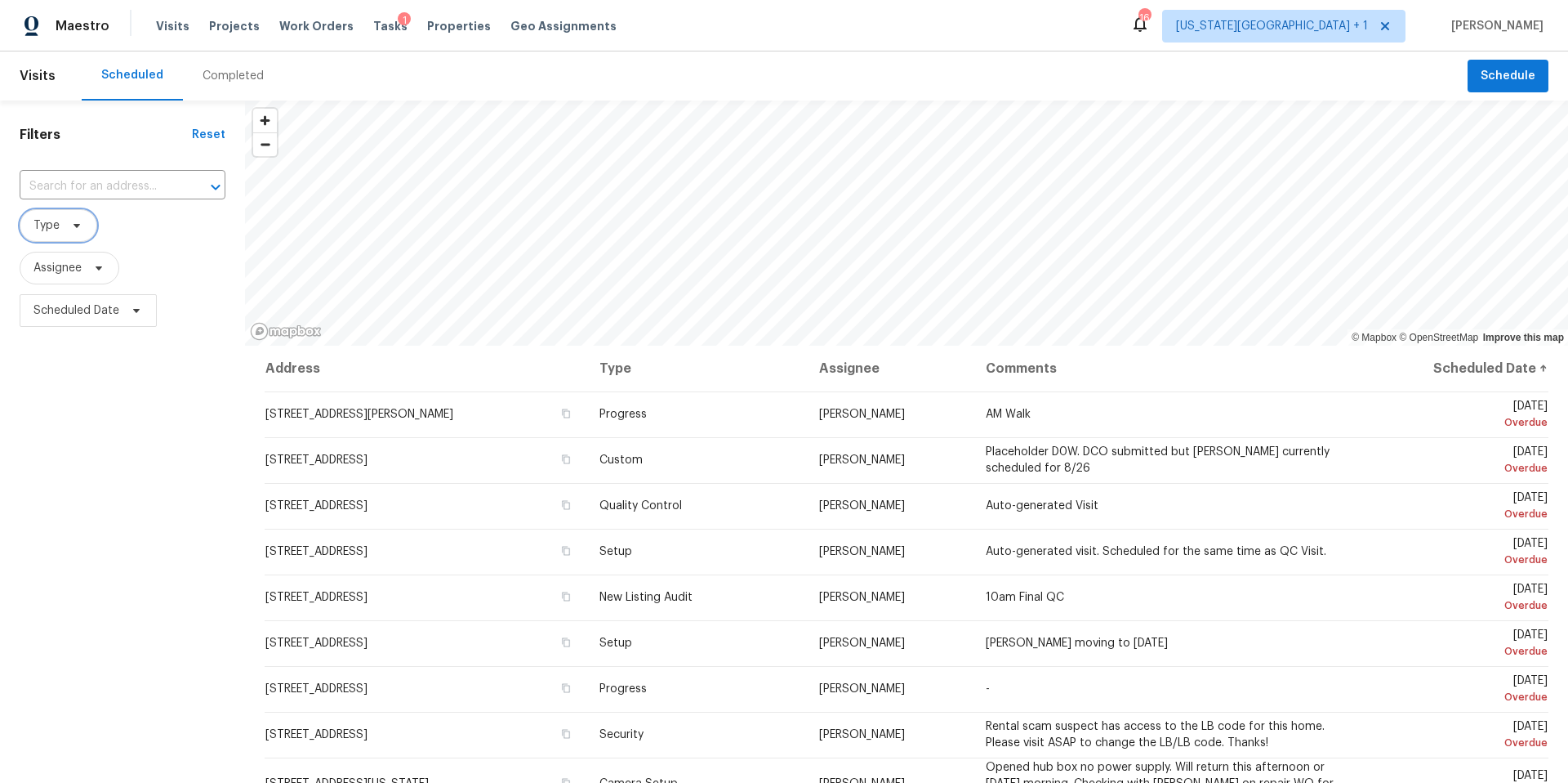
click at [72, 232] on icon at bounding box center [77, 226] width 13 height 13
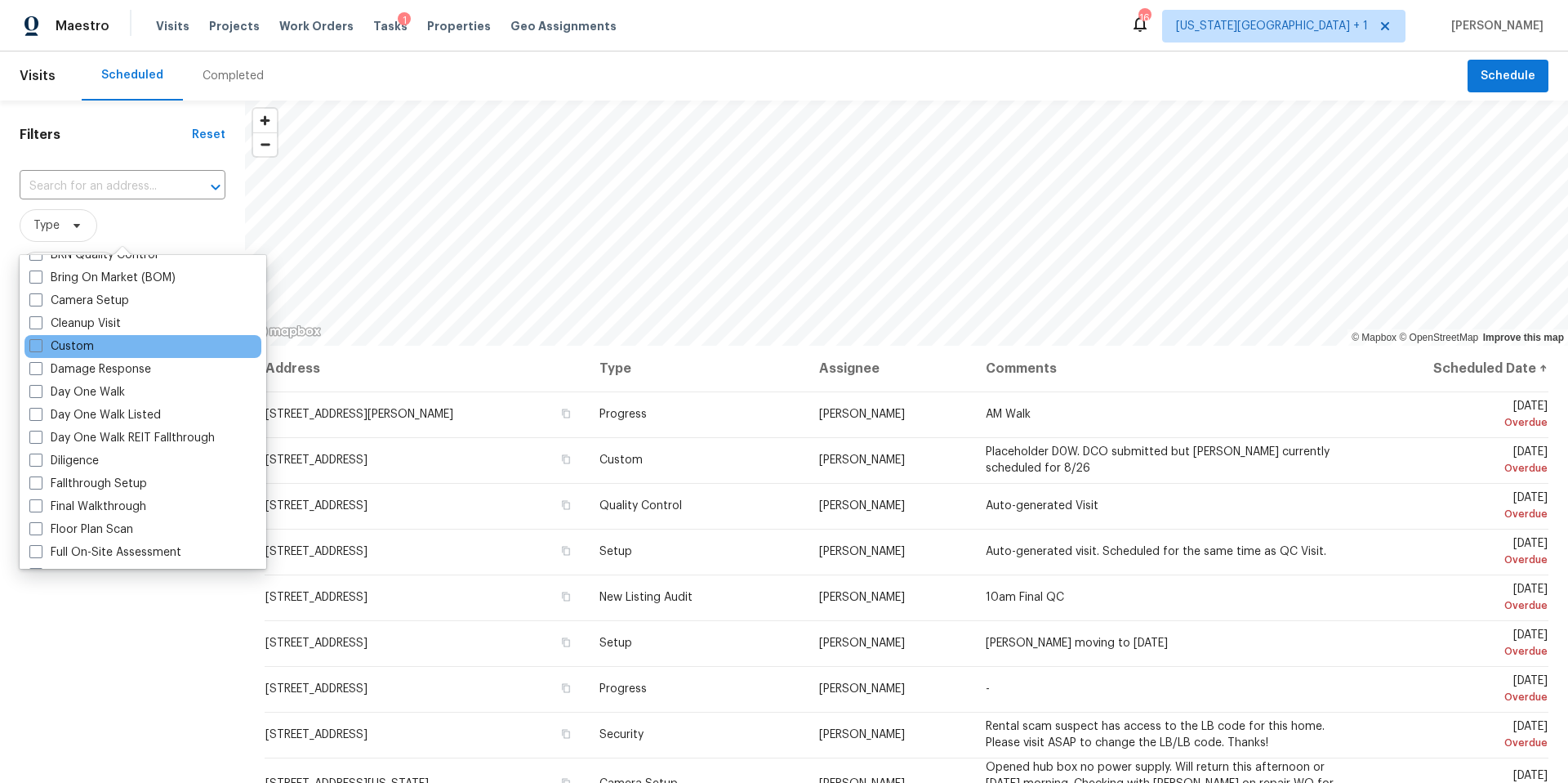
scroll to position [177, 0]
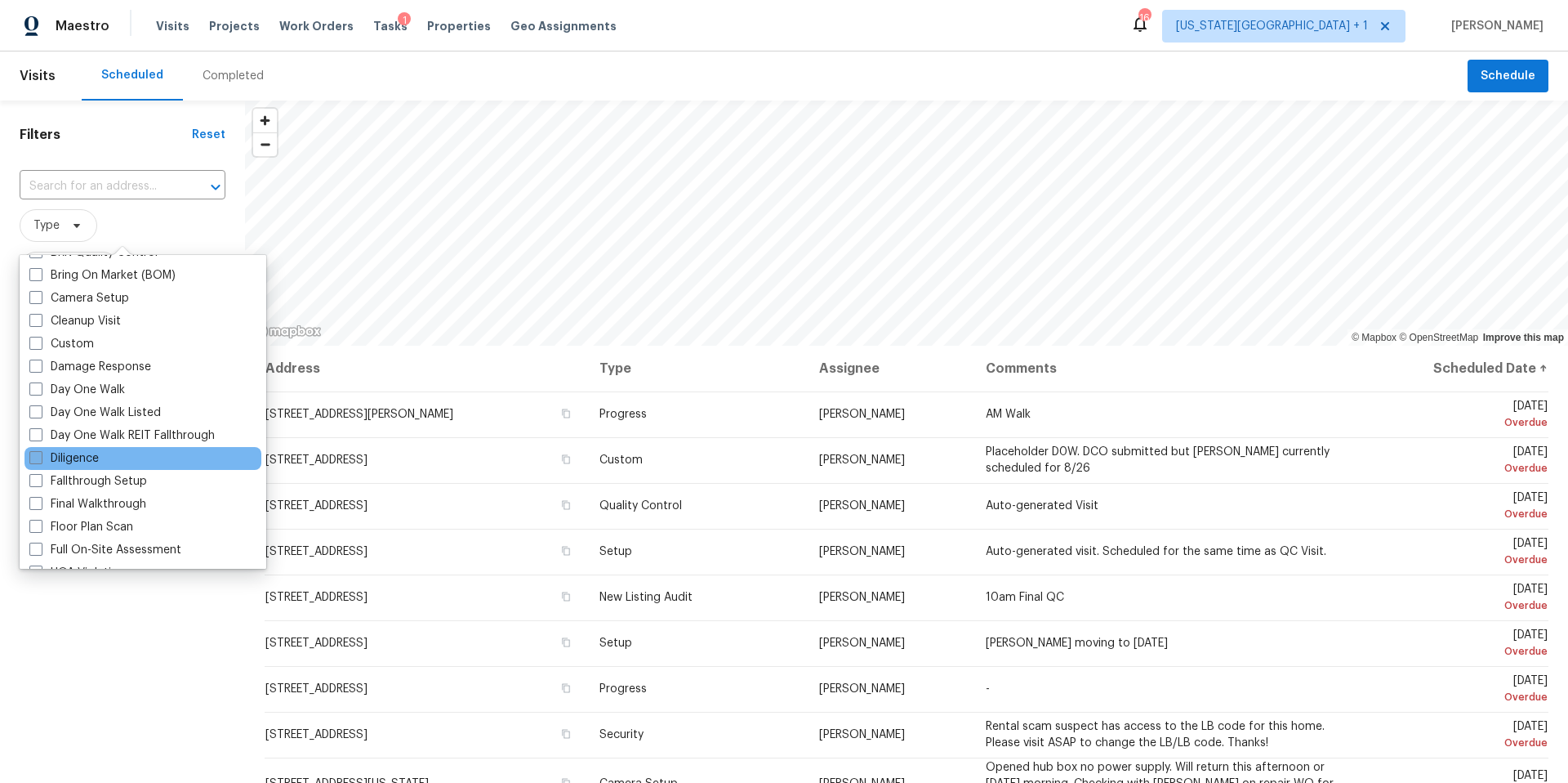
click at [82, 450] on label "Diligence" at bounding box center [64, 457] width 70 height 16
click at [40, 450] on input "Diligence" at bounding box center [34, 455] width 10 height 10
checkbox input "true"
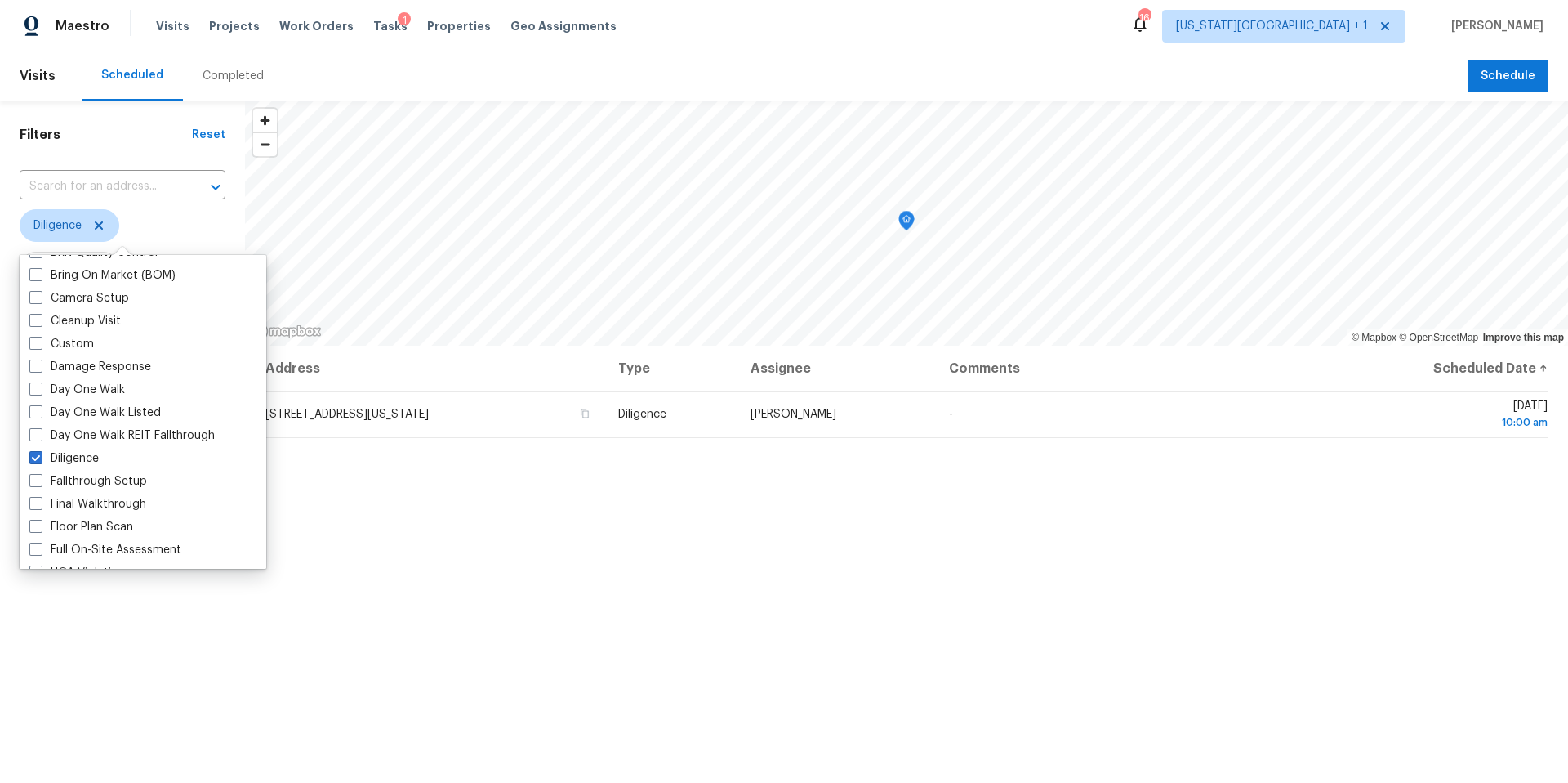
click at [135, 704] on div "Filters Reset ​ Diligence Assignee Scheduled Date" at bounding box center [122, 535] width 245 height 871
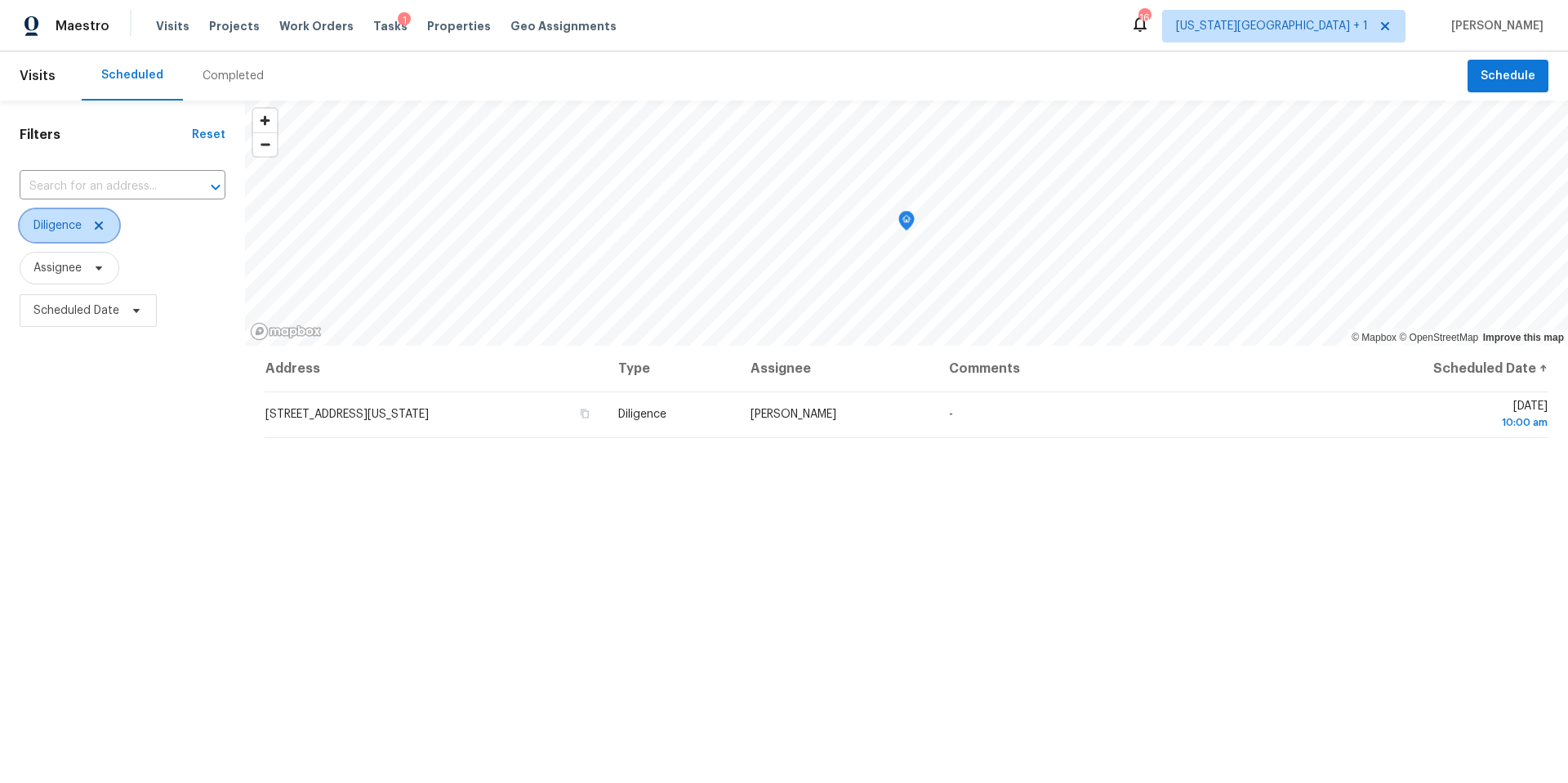
click at [103, 227] on icon at bounding box center [99, 225] width 8 height 8
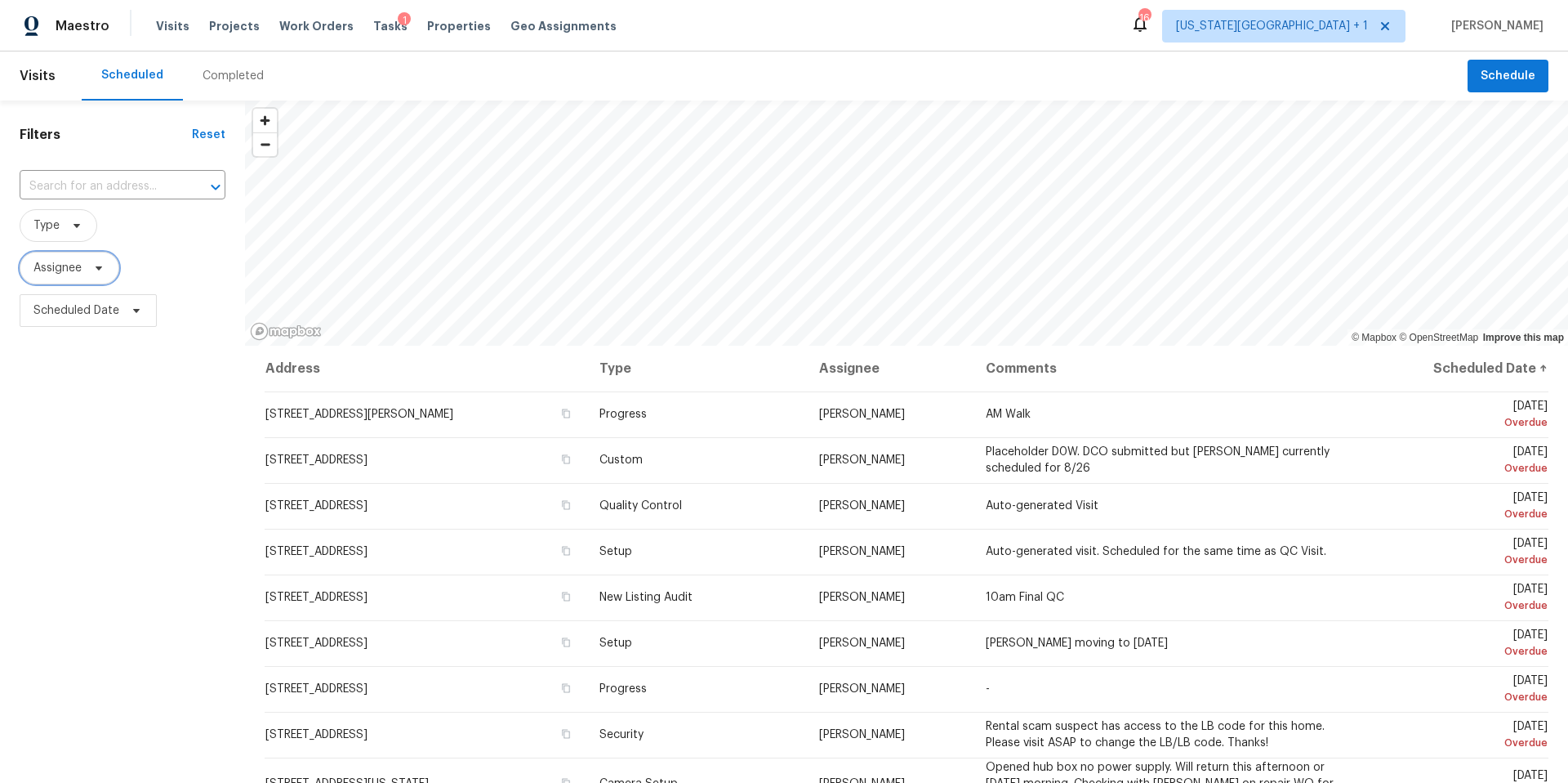
click at [97, 270] on icon at bounding box center [99, 268] width 13 height 13
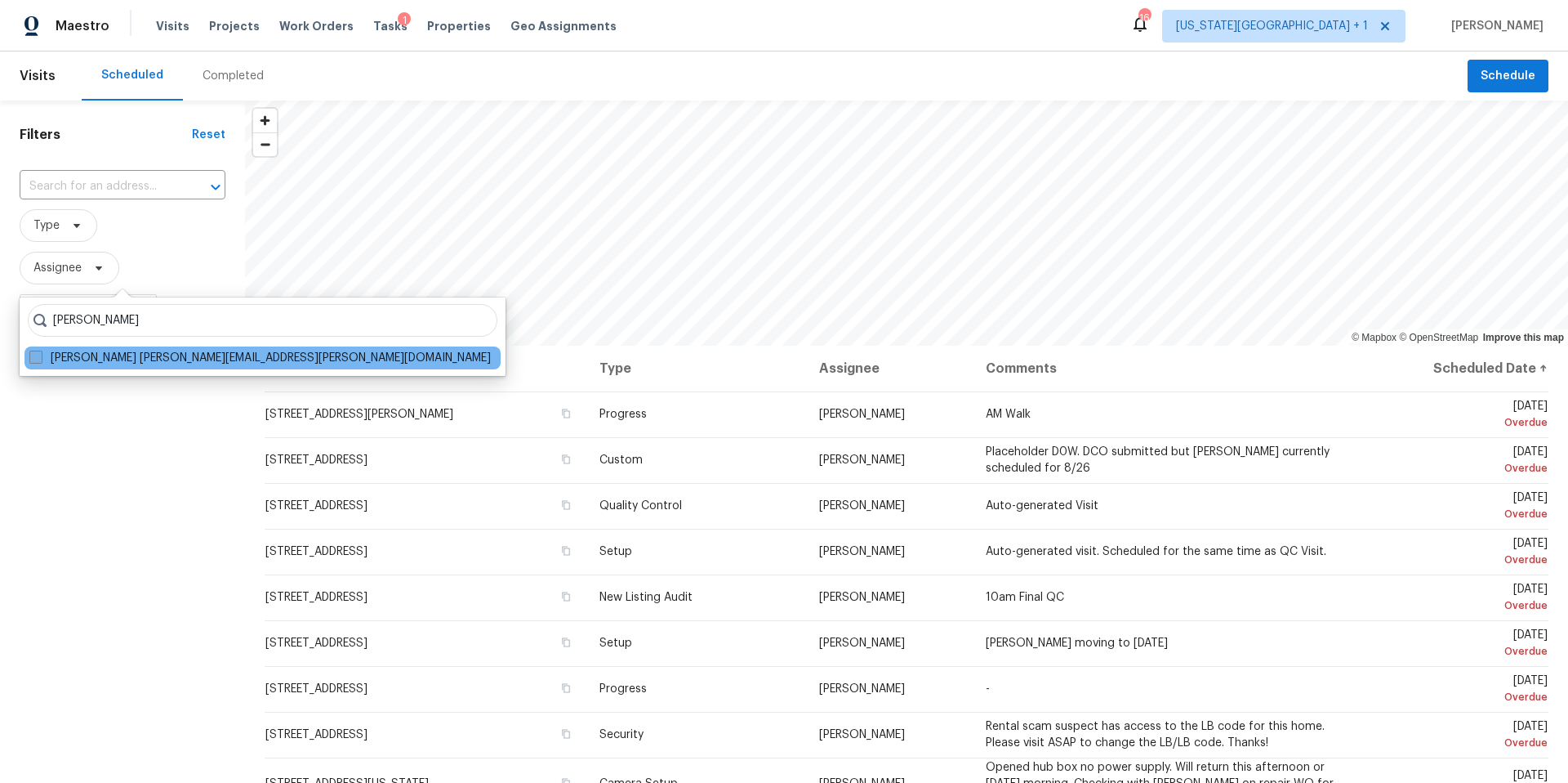
type input "stephen lacy"
click at [59, 351] on label "Stephen Lacy stephen.lacy@opendoor.com" at bounding box center [260, 358] width 462 height 16
click at [40, 351] on input "Stephen Lacy stephen.lacy@opendoor.com" at bounding box center [34, 355] width 10 height 10
checkbox input "true"
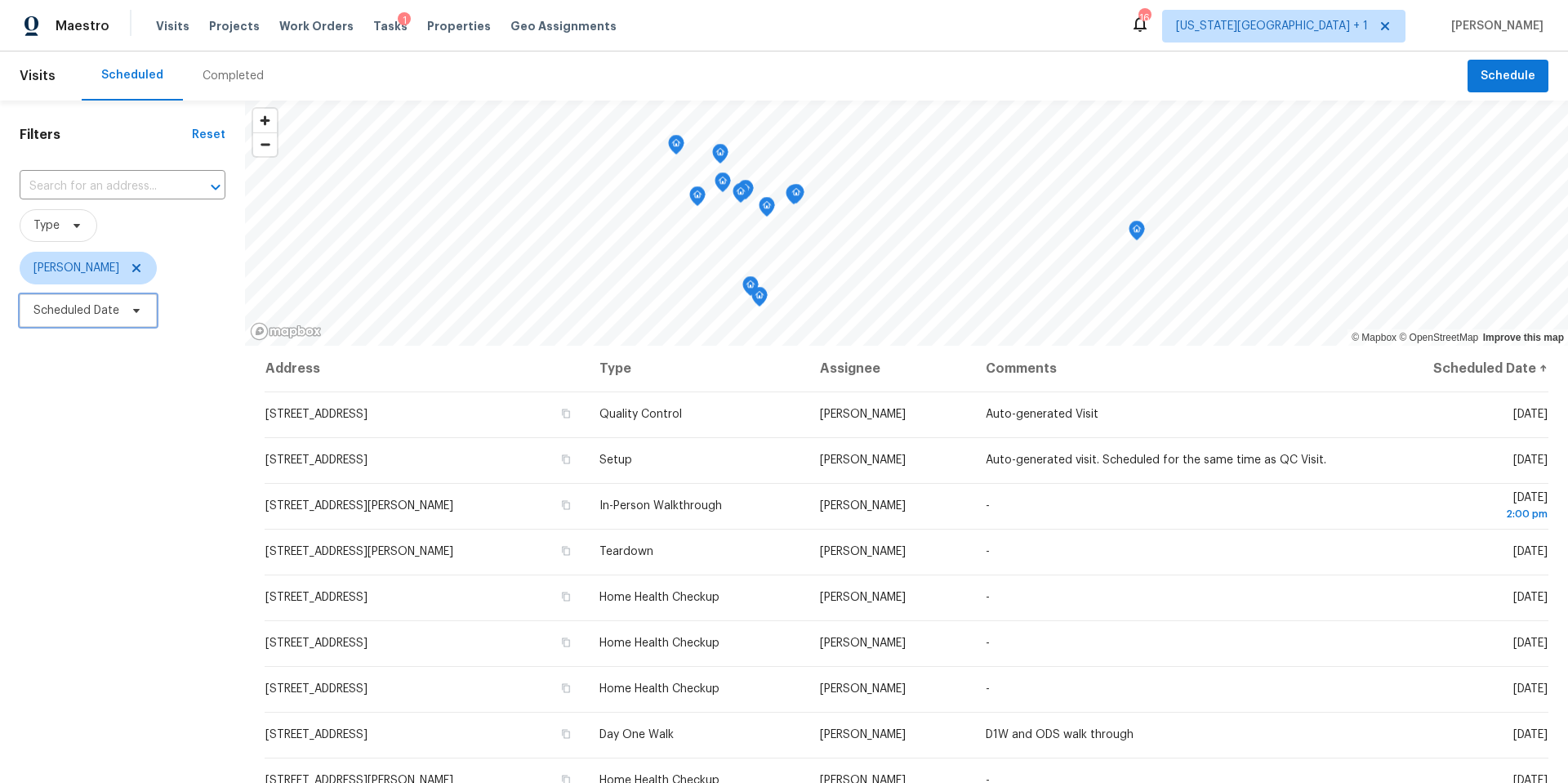
click at [136, 315] on icon at bounding box center [136, 311] width 13 height 13
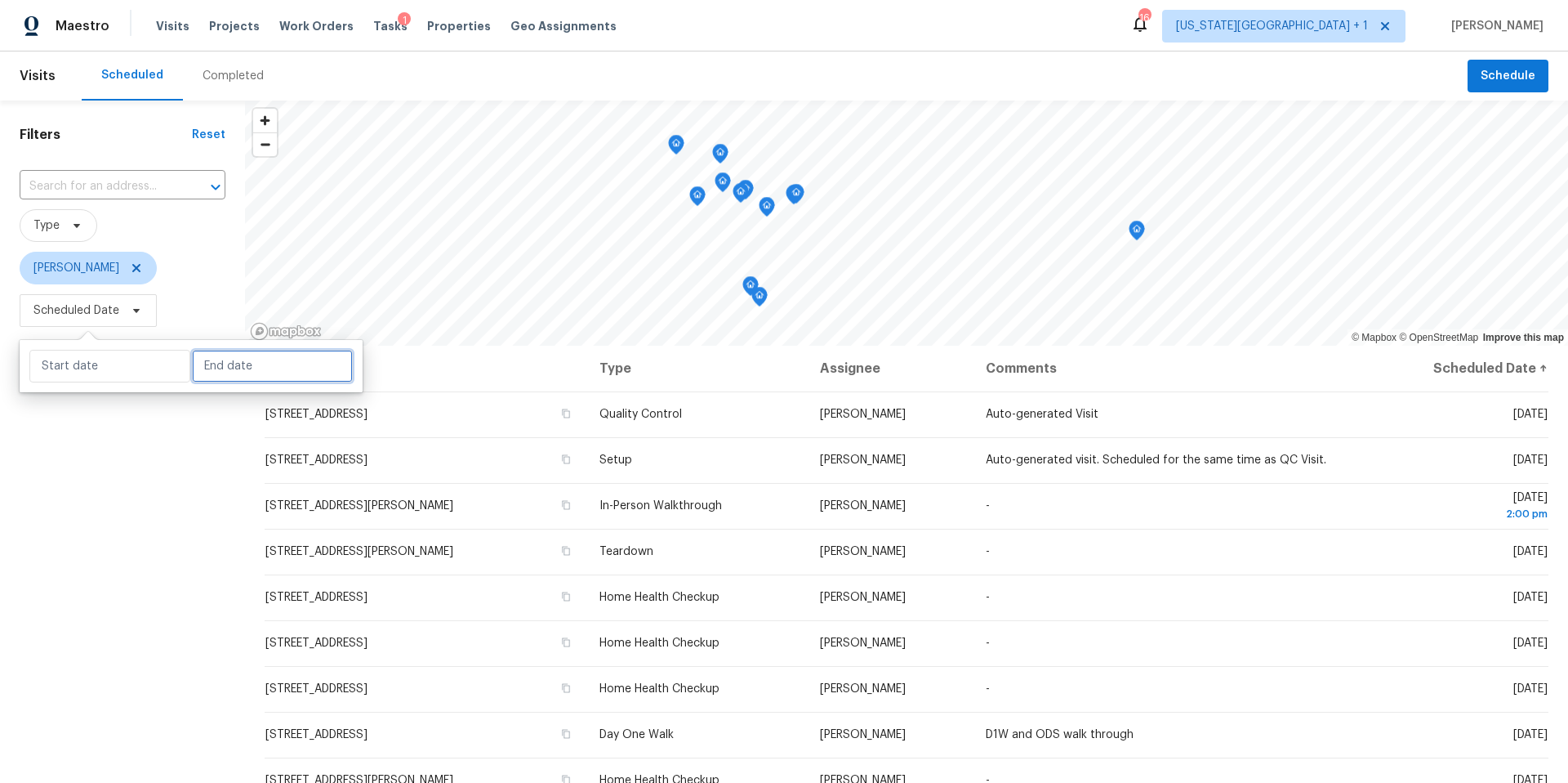
select select "7"
select select "2025"
select select "8"
select select "2025"
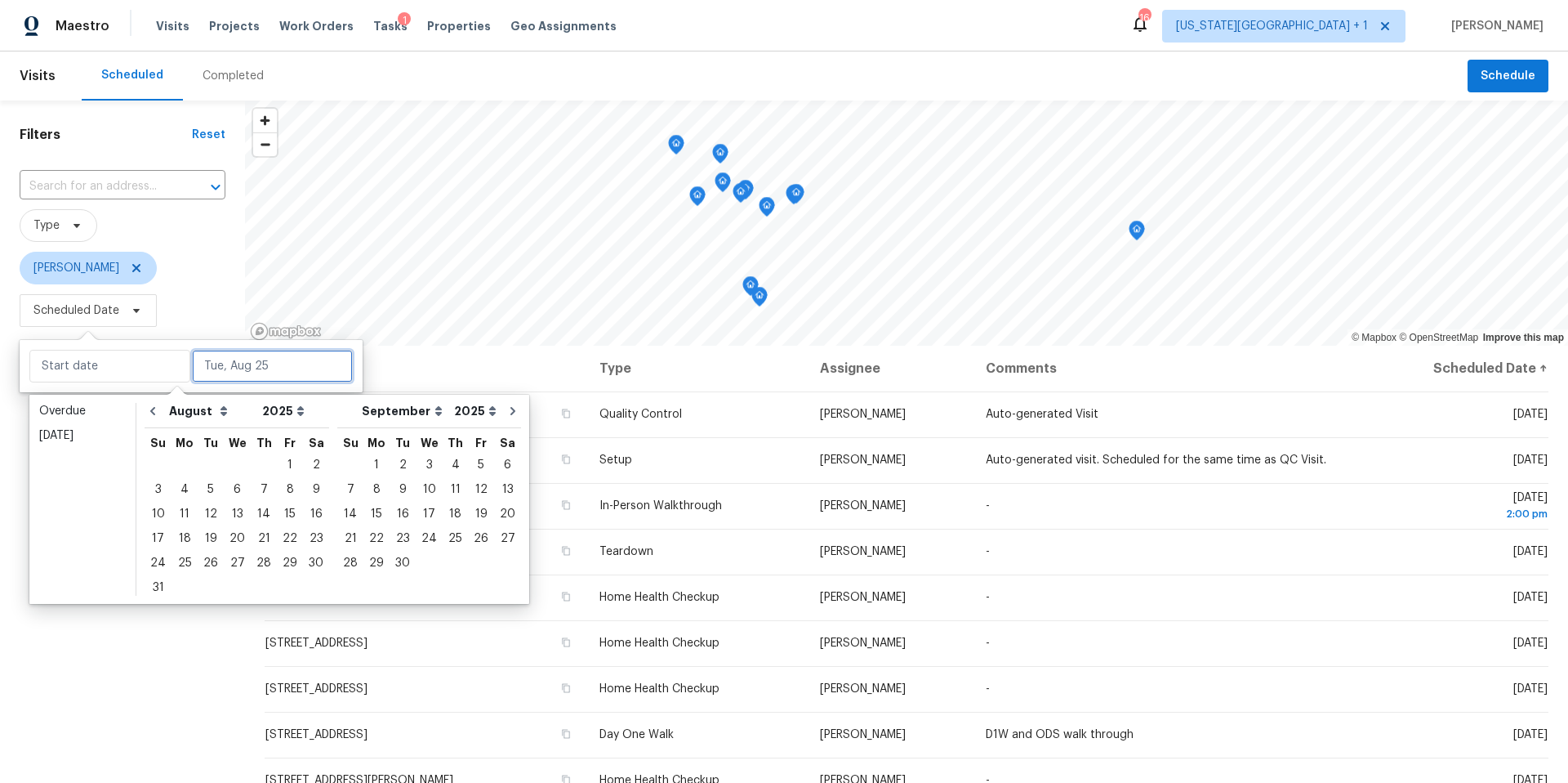
click at [201, 357] on input "text" at bounding box center [272, 366] width 161 height 33
type input "Wed, Aug 06"
type input "Sat, Aug 02"
click at [467, 461] on div "5" at bounding box center [481, 465] width 26 height 23
type input "[DATE]"
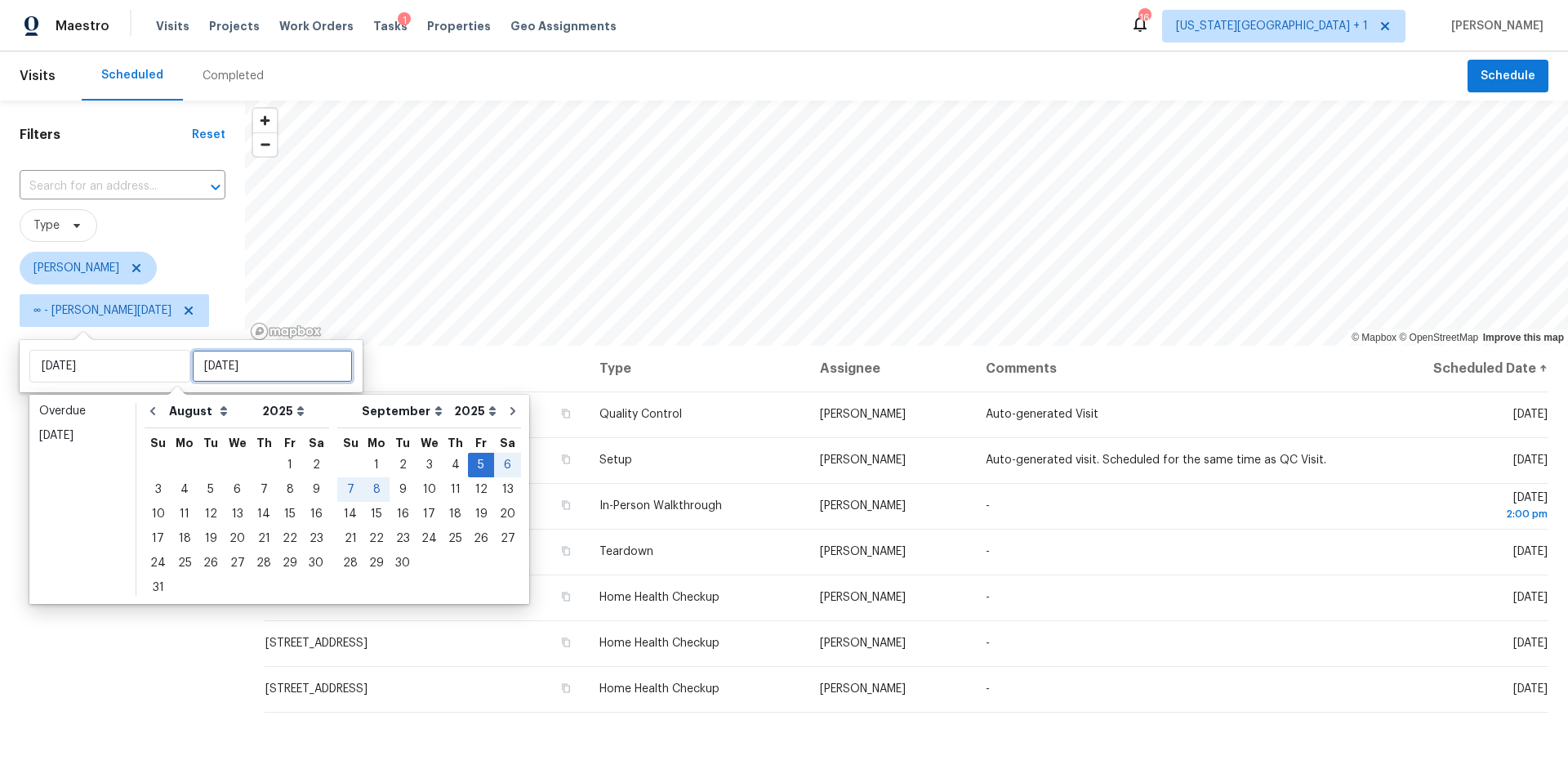
type input "[DATE]"
type input "Tue, Sep 09"
type input "[DATE]"
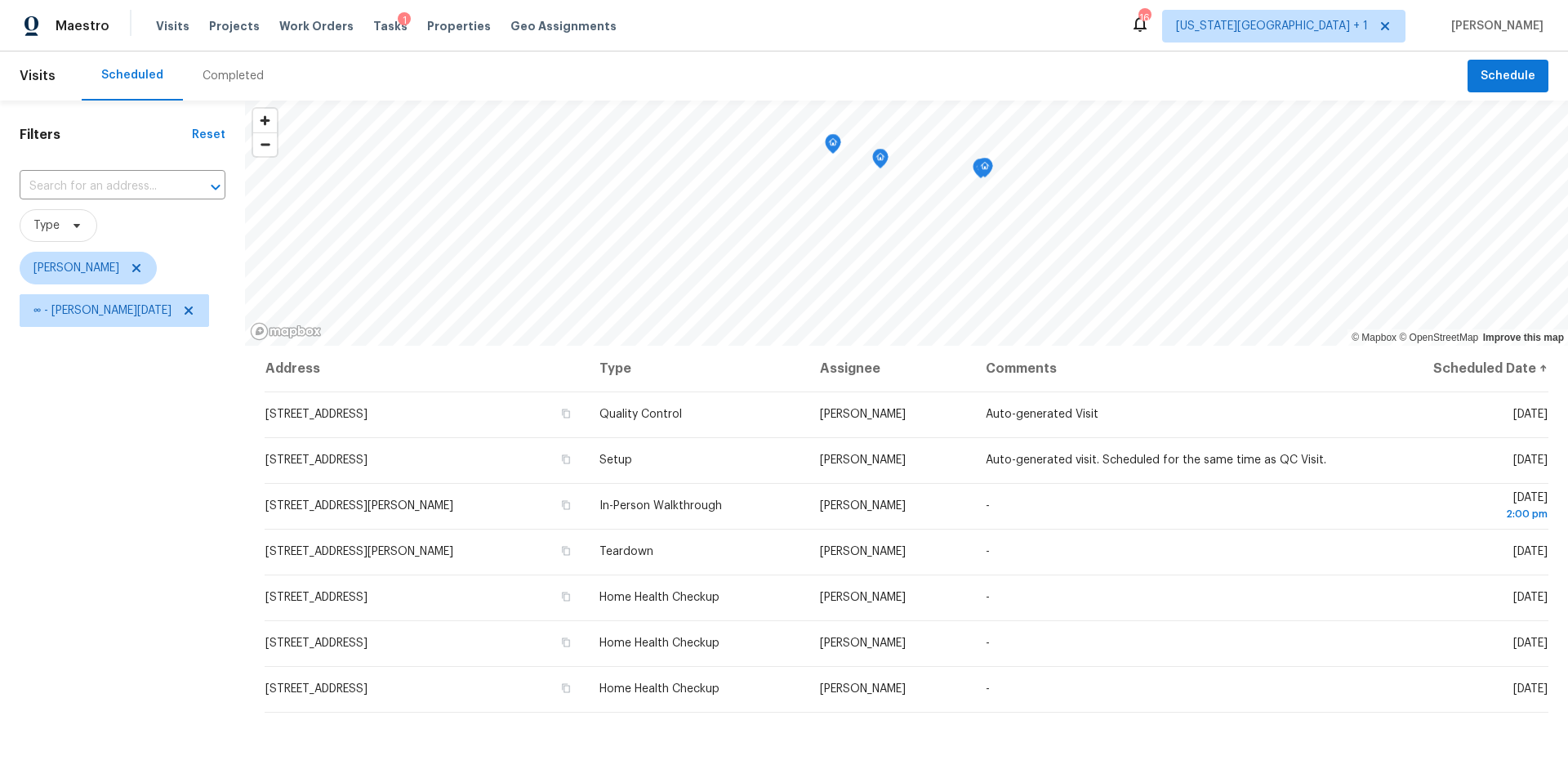
click at [58, 684] on div "Filters Reset ​ Type [PERSON_NAME] ∞ - [DATE]" at bounding box center [122, 535] width 245 height 871
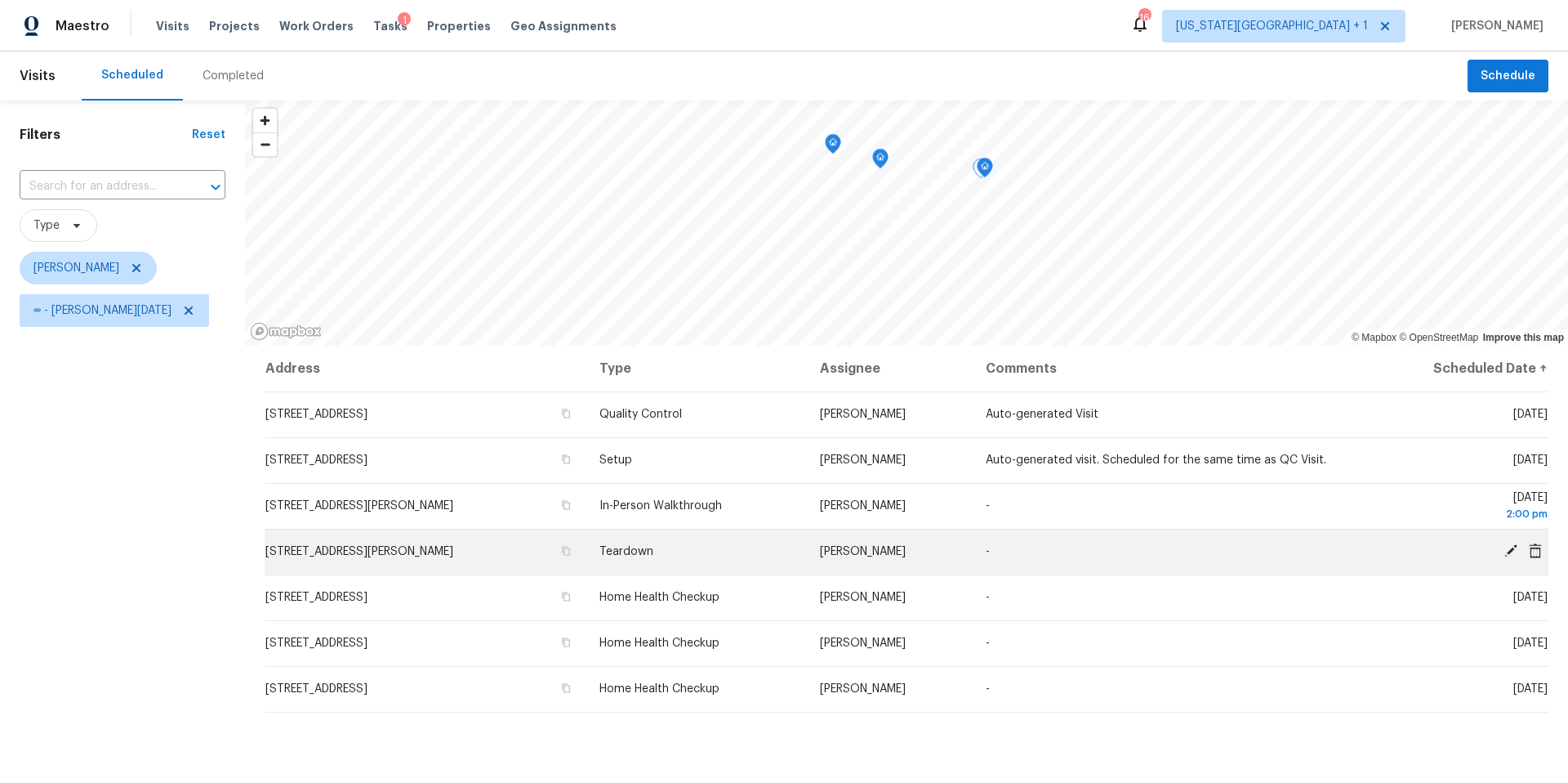
click at [1508, 548] on icon at bounding box center [1511, 551] width 15 height 15
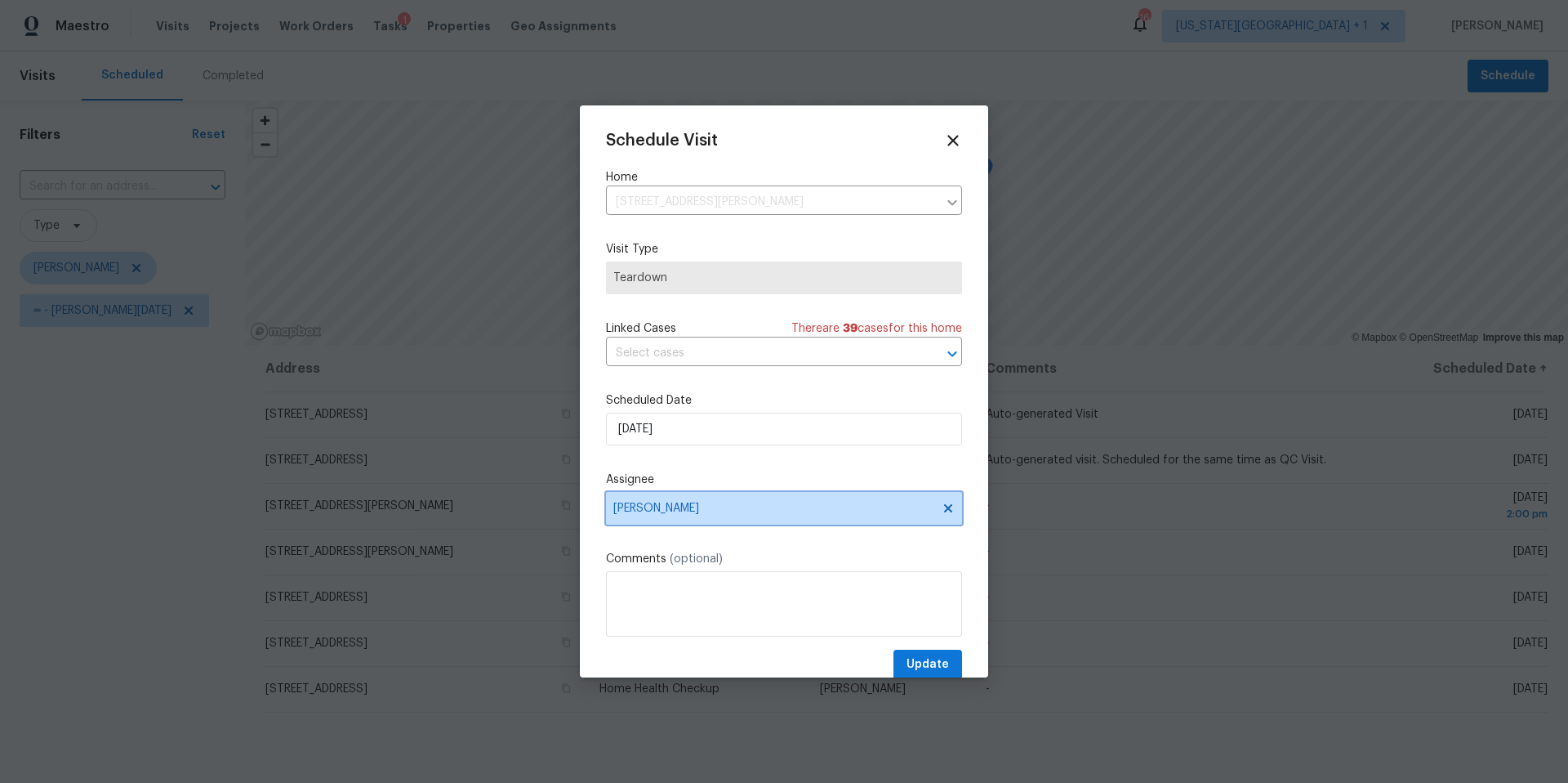
click at [706, 503] on span "Stephen Lacy" at bounding box center [773, 508] width 320 height 13
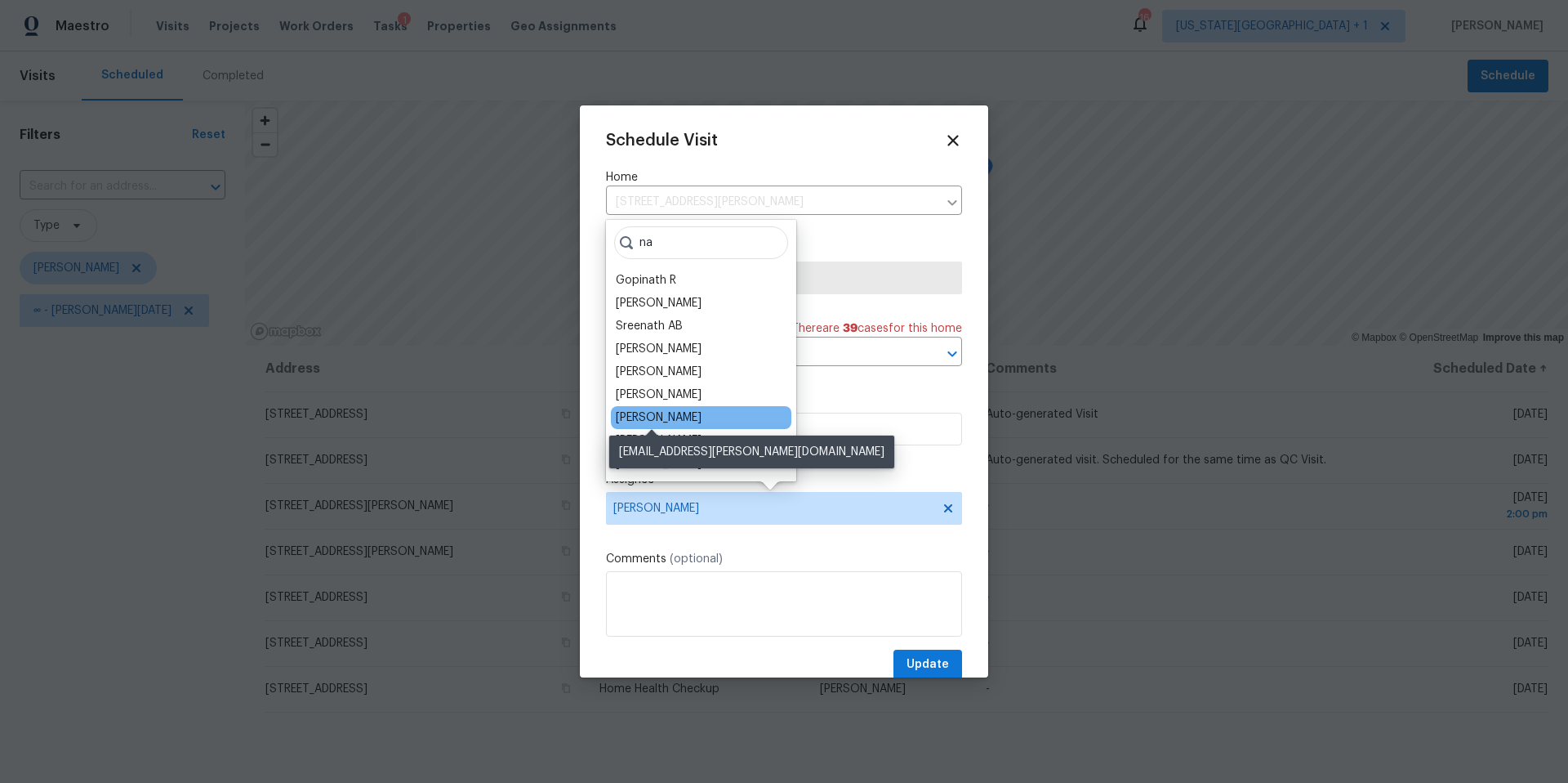
type input "na"
click at [655, 420] on div "Navid Ranjbar" at bounding box center [658, 417] width 86 height 16
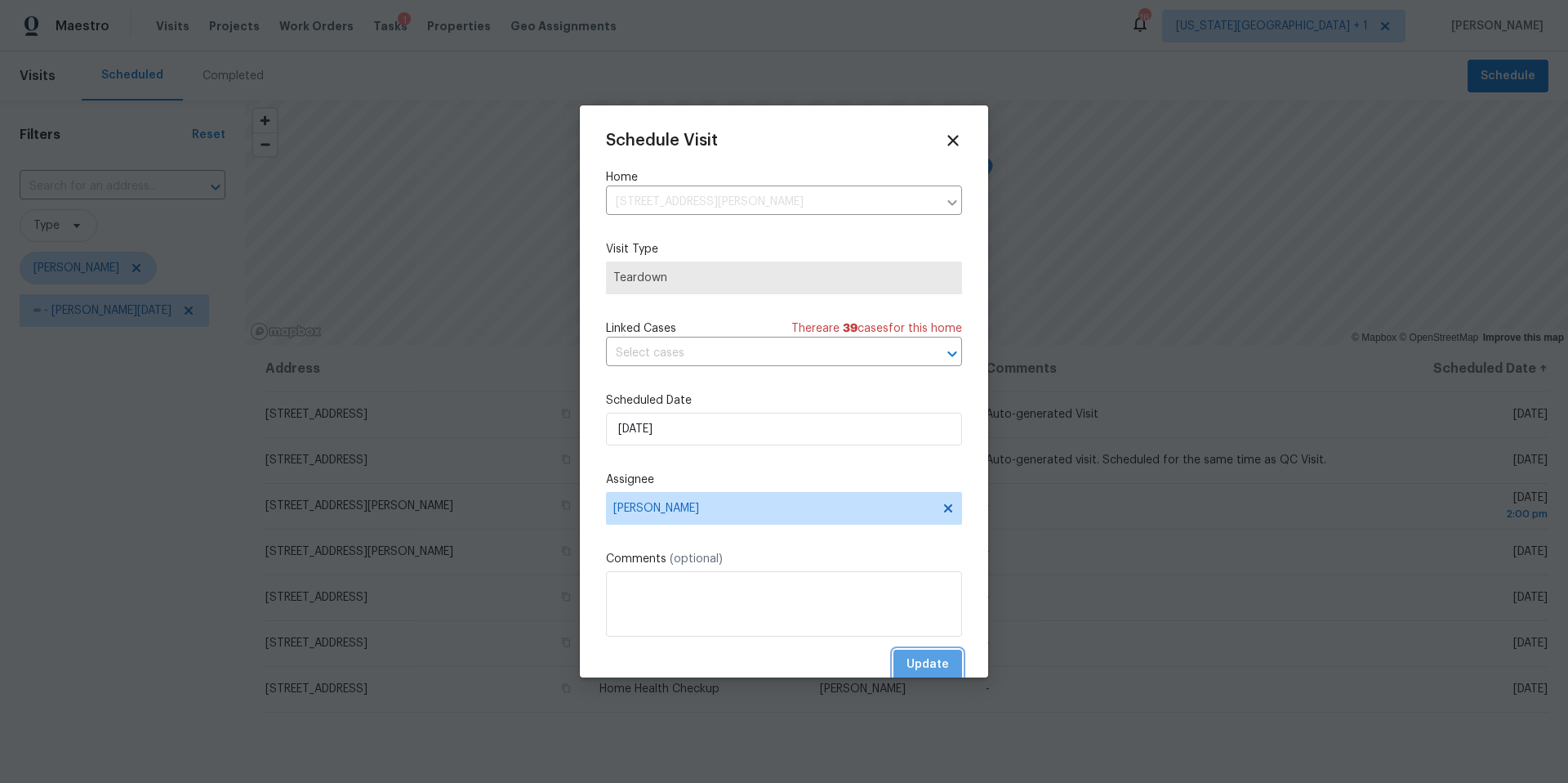
click at [904, 658] on button "Update" at bounding box center [927, 664] width 69 height 30
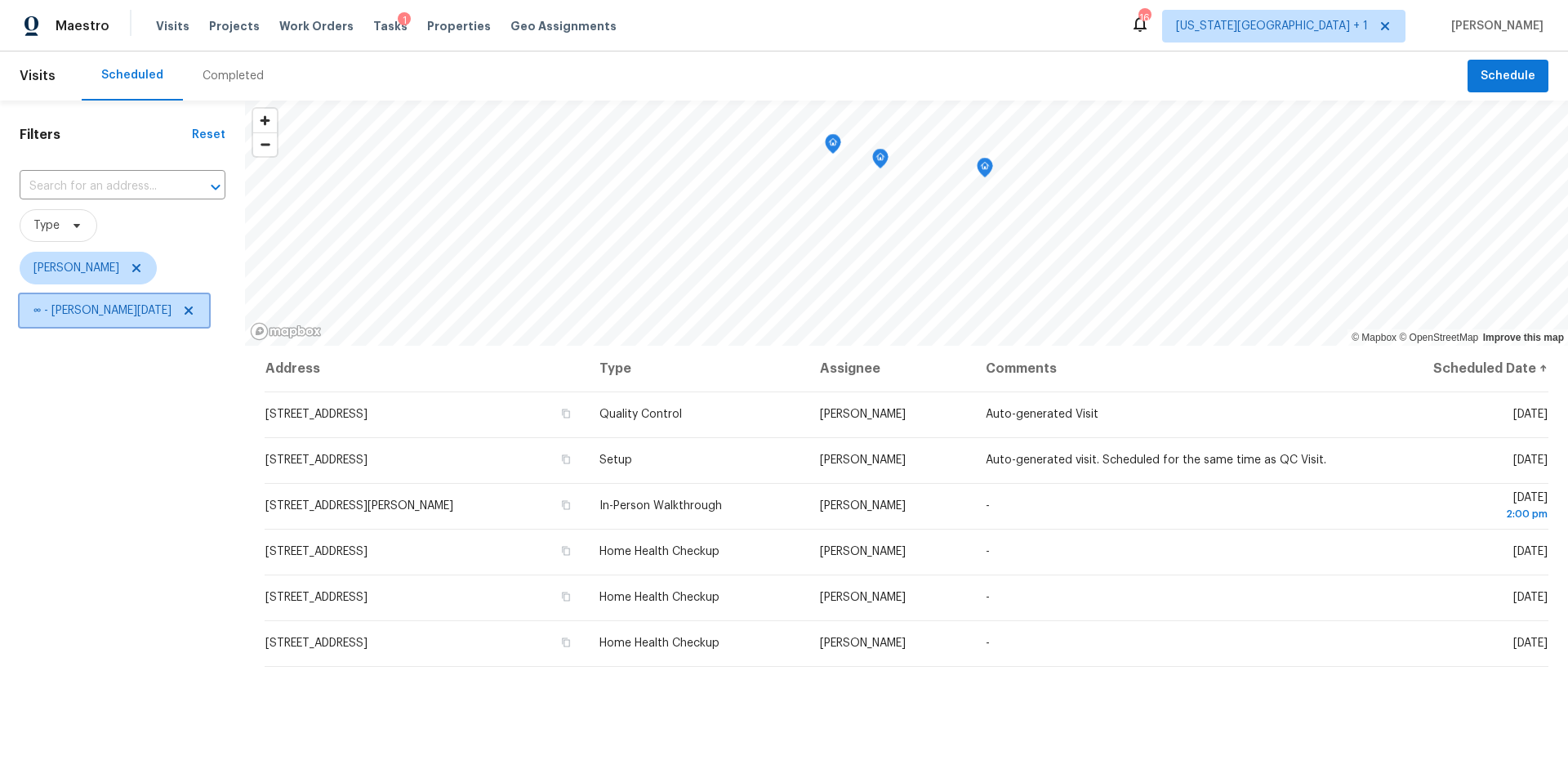
click at [127, 319] on span "∞ - Fri, Sep 05" at bounding box center [114, 311] width 189 height 33
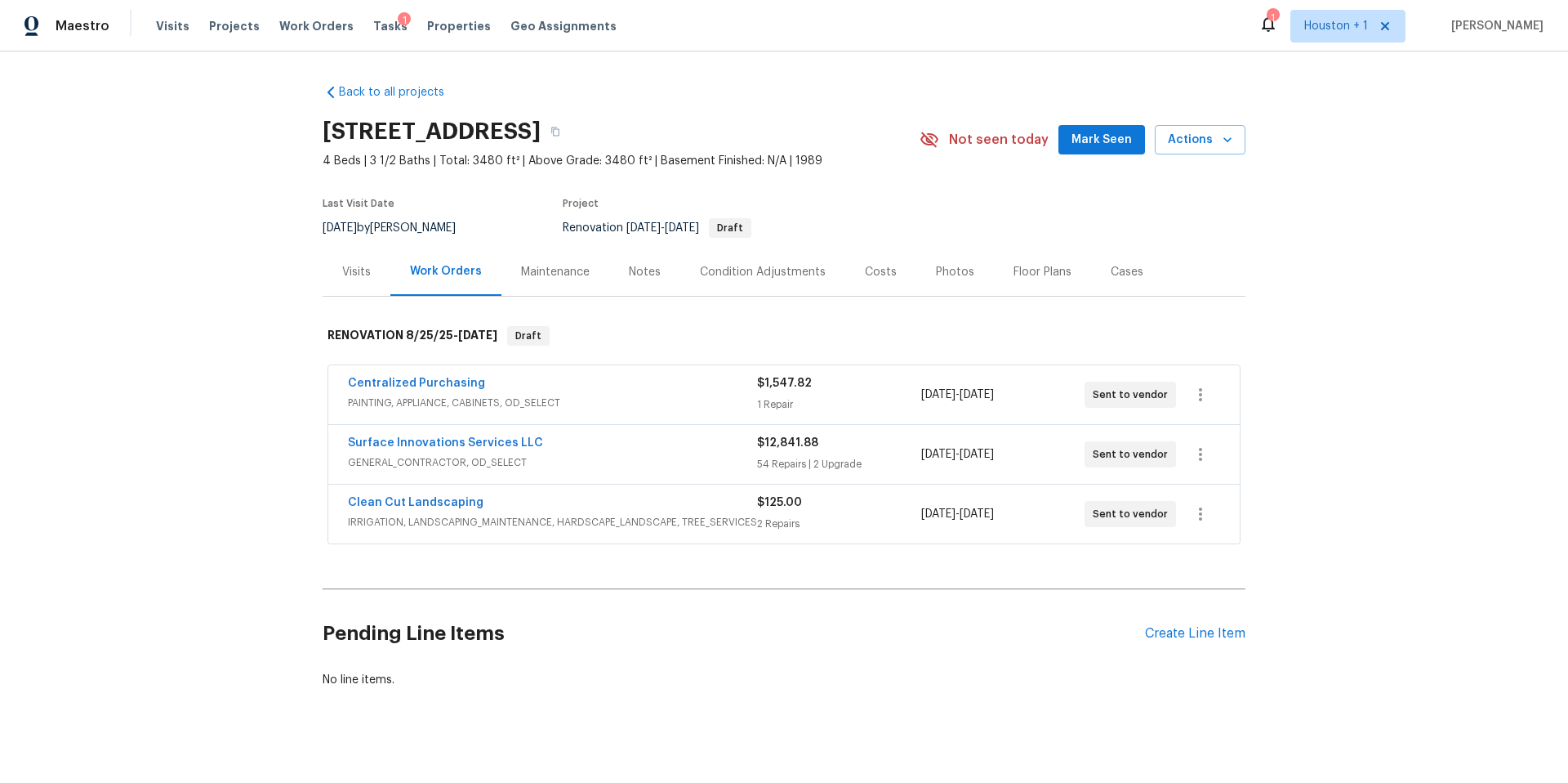
click at [356, 268] on div "Visits" at bounding box center [356, 271] width 28 height 16
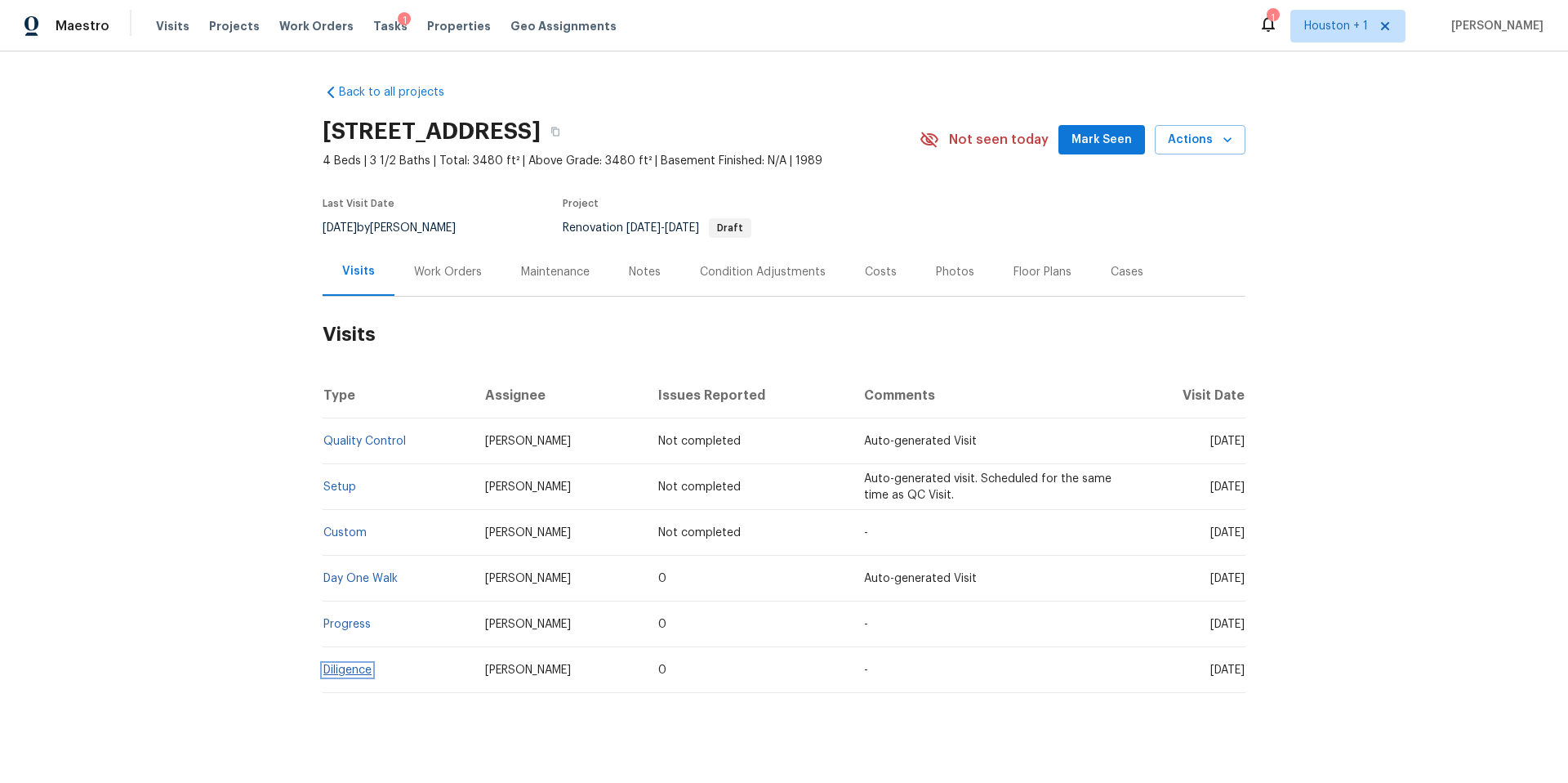
click at [353, 671] on link "Diligence" at bounding box center [347, 670] width 48 height 11
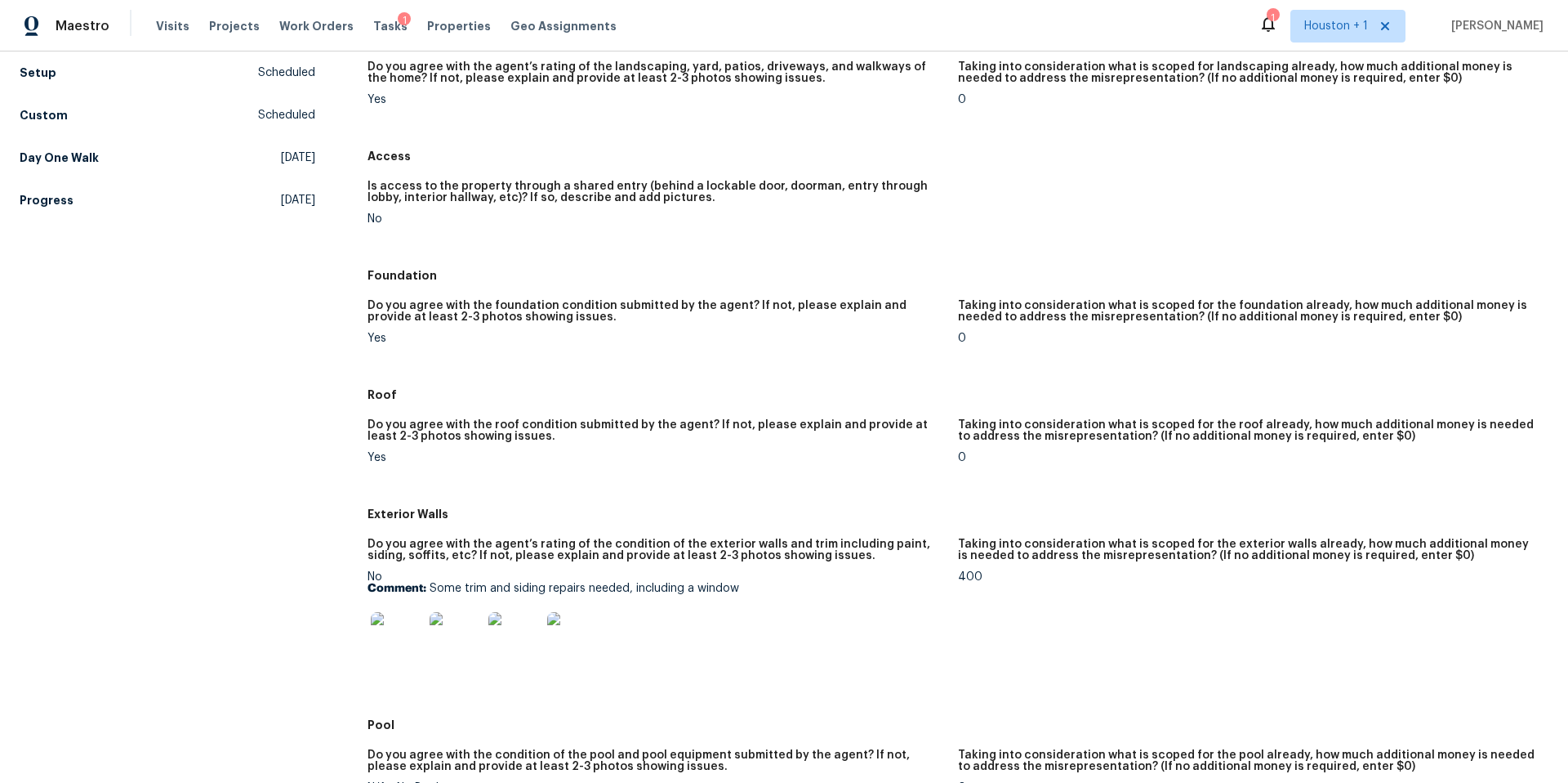
scroll to position [230, 0]
click at [393, 655] on img at bounding box center [397, 637] width 53 height 53
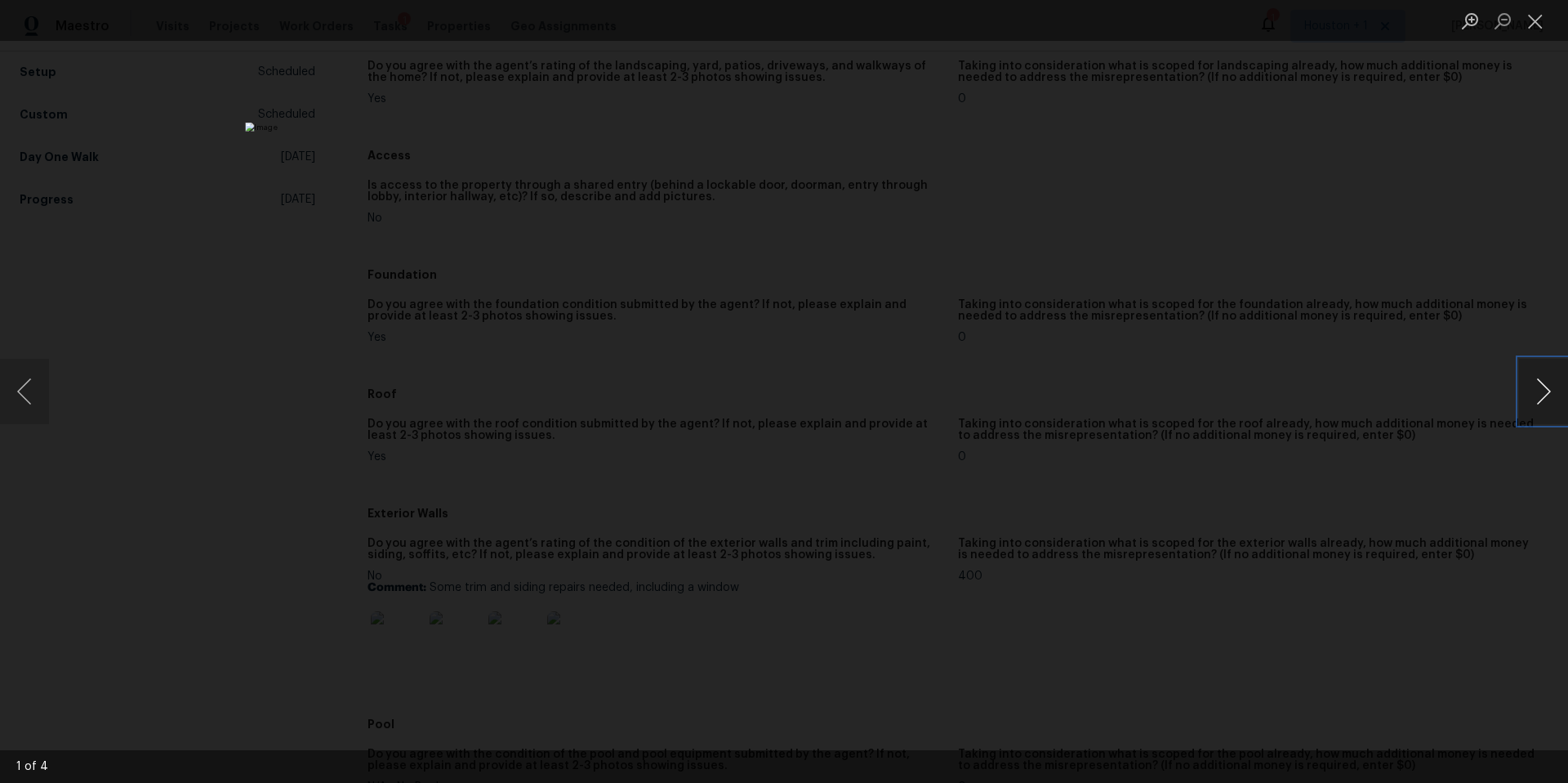
click at [1538, 385] on button "Next image" at bounding box center [1544, 391] width 49 height 65
click at [1446, 400] on div "Lightbox" at bounding box center [784, 392] width 1568 height 783
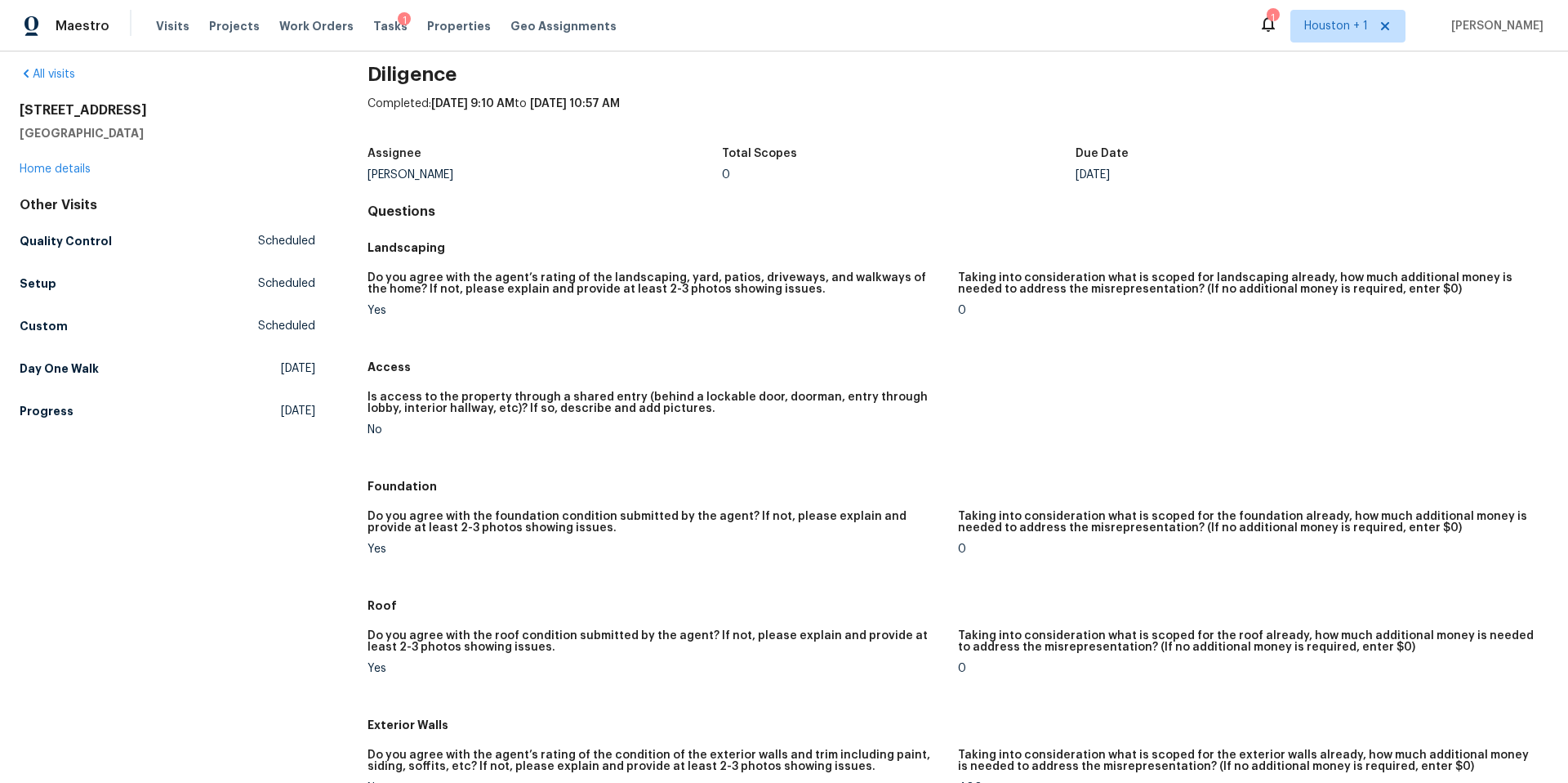
scroll to position [0, 0]
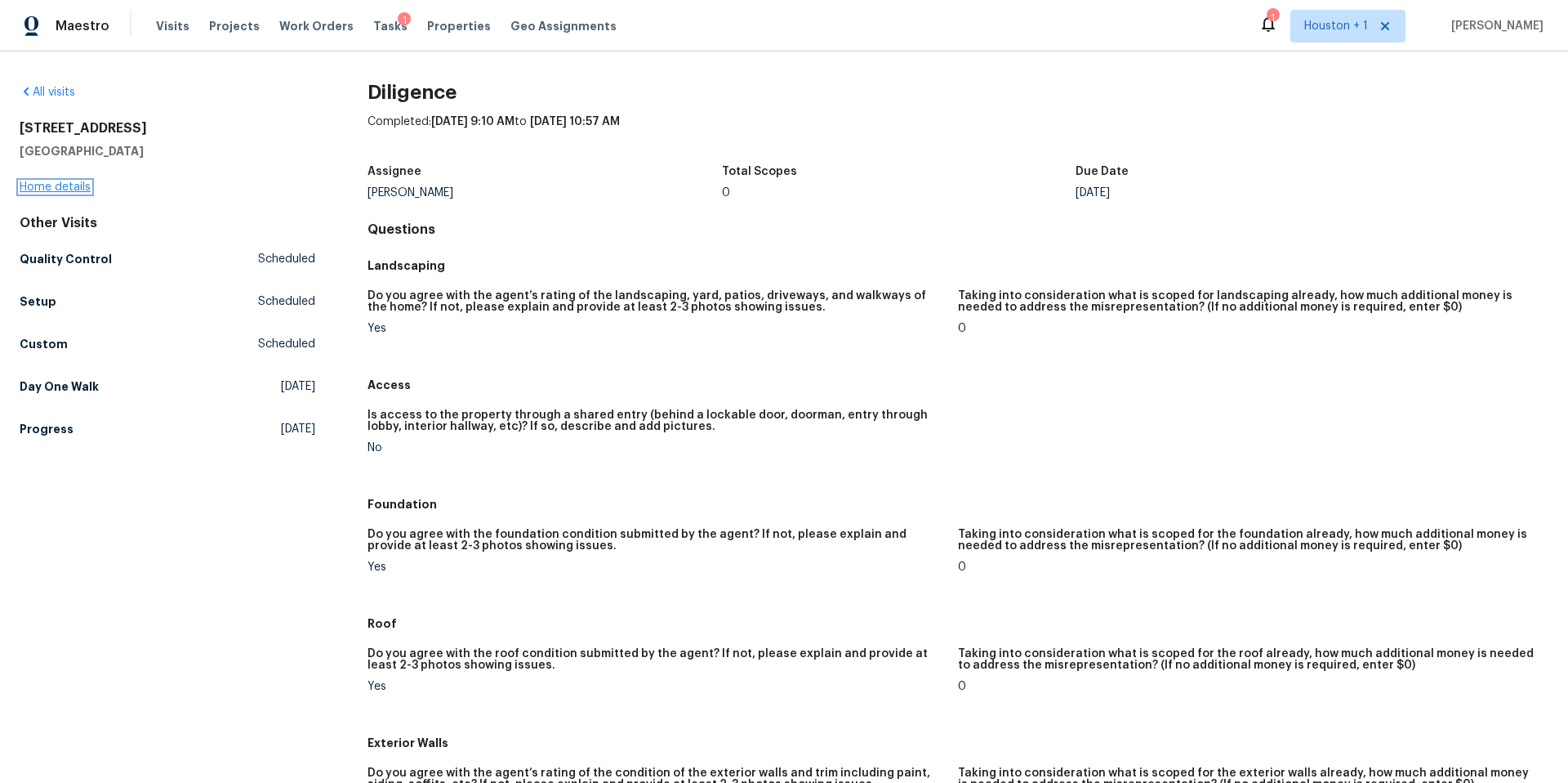
click at [76, 185] on link "Home details" at bounding box center [55, 187] width 71 height 11
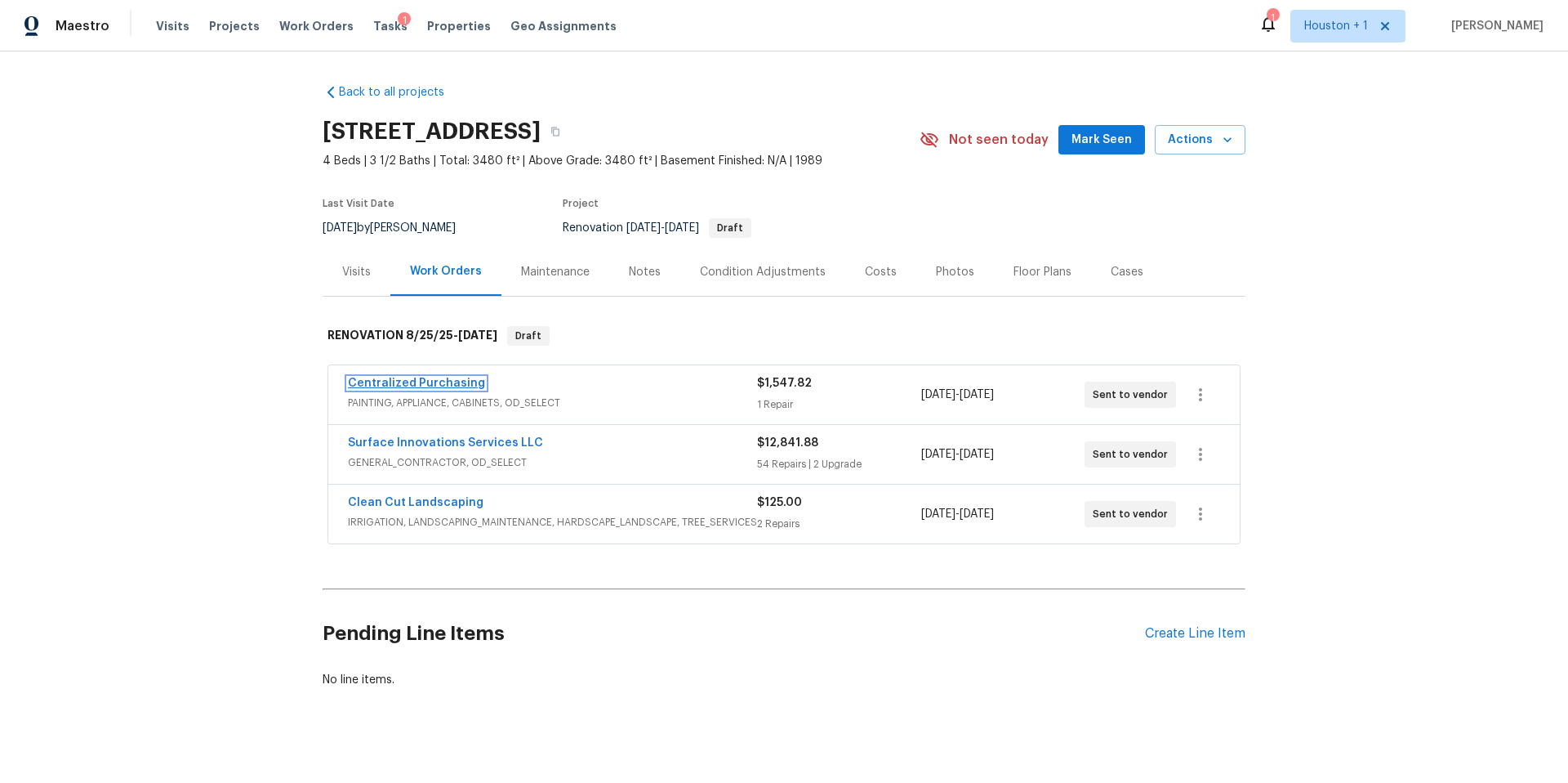
click at [435, 382] on link "Centralized Purchasing" at bounding box center [417, 383] width 137 height 11
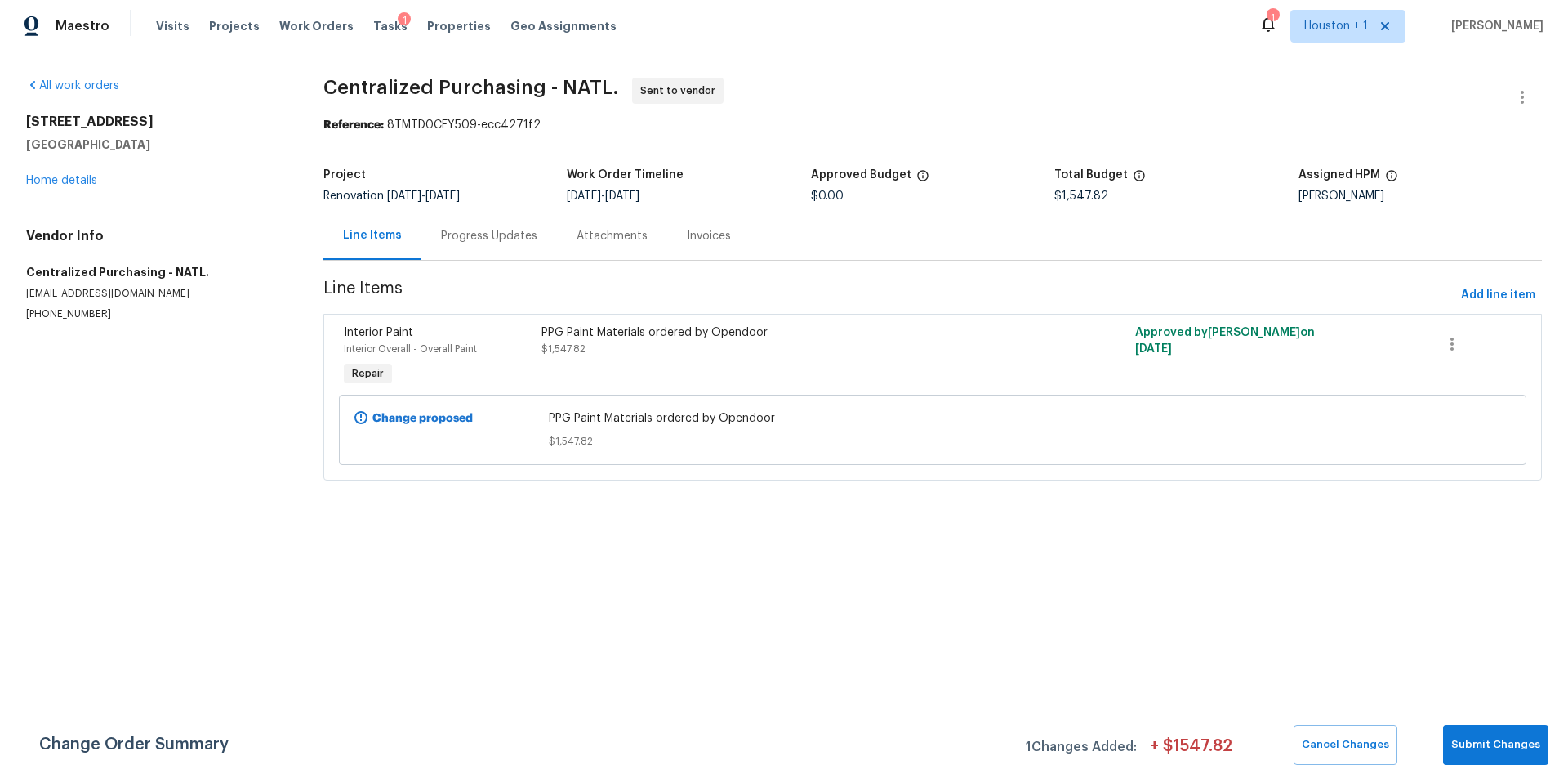
click at [642, 325] on div "PPG Paint Materials ordered by Opendoor" at bounding box center [784, 332] width 485 height 16
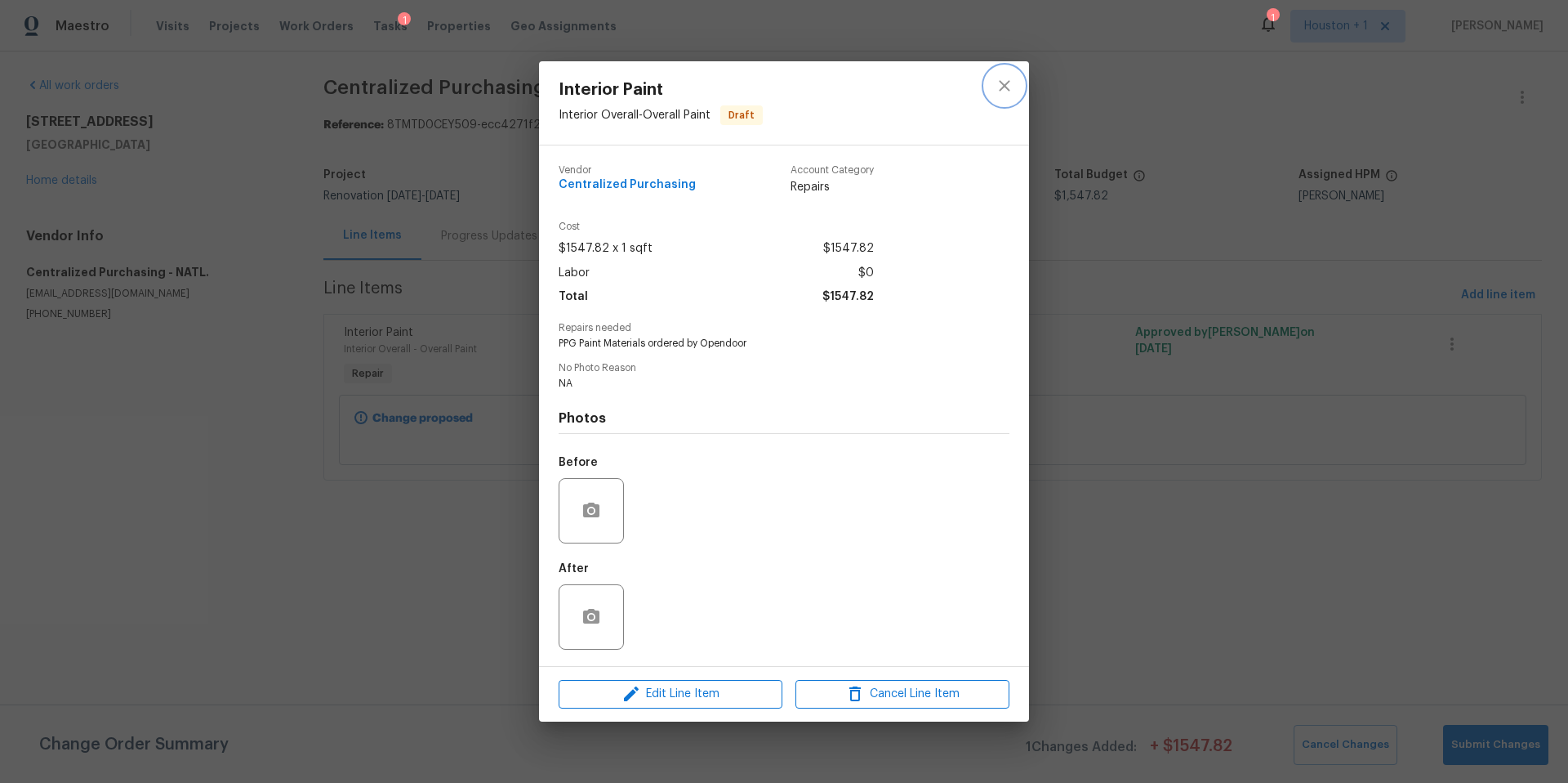
click at [1004, 81] on icon "close" at bounding box center [1004, 86] width 20 height 20
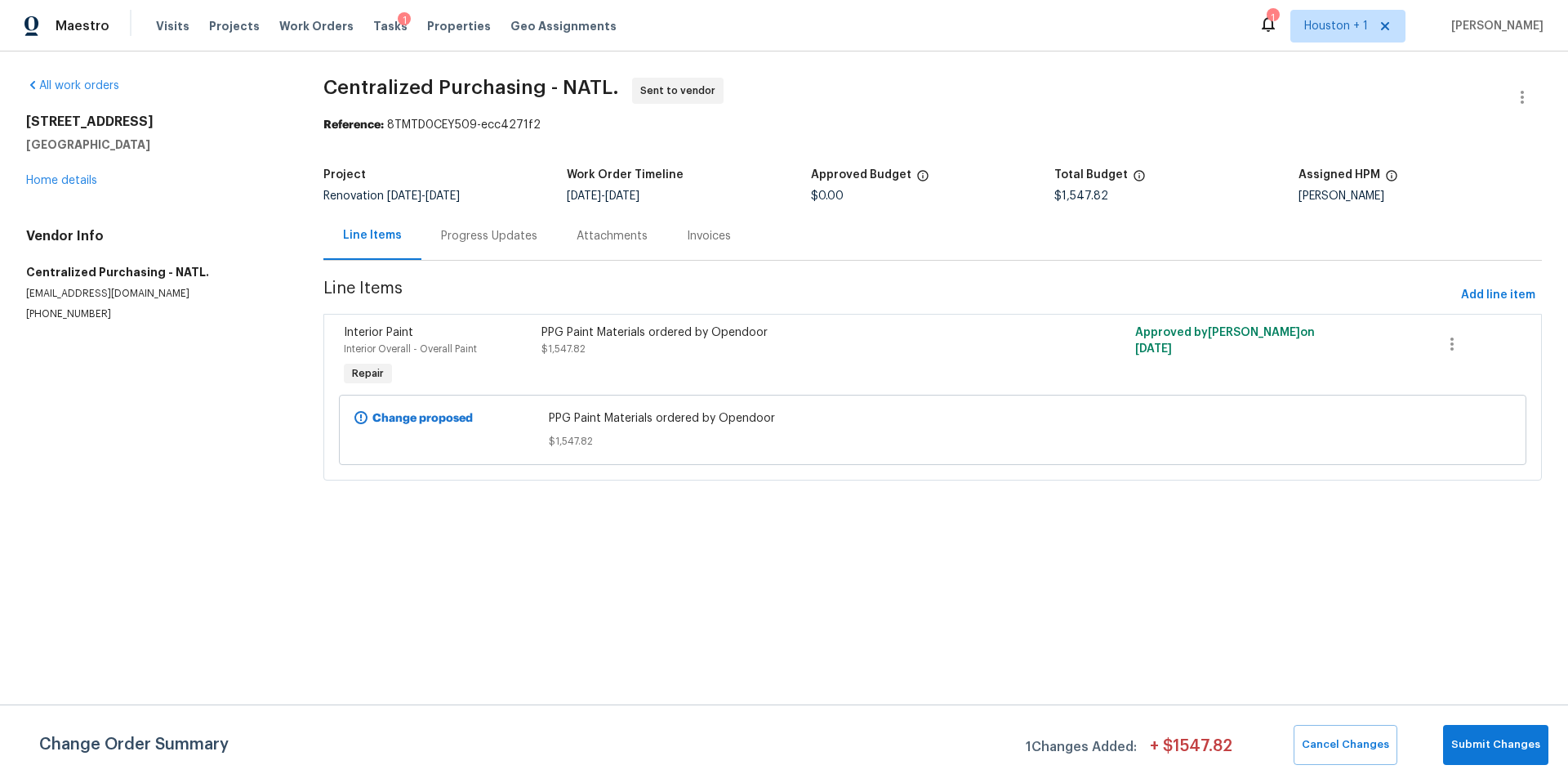
click at [54, 173] on div "6906 Cherry Hills Rd Houston, TX 77069 Home details" at bounding box center [155, 152] width 258 height 75
click at [54, 176] on link "Home details" at bounding box center [62, 181] width 71 height 11
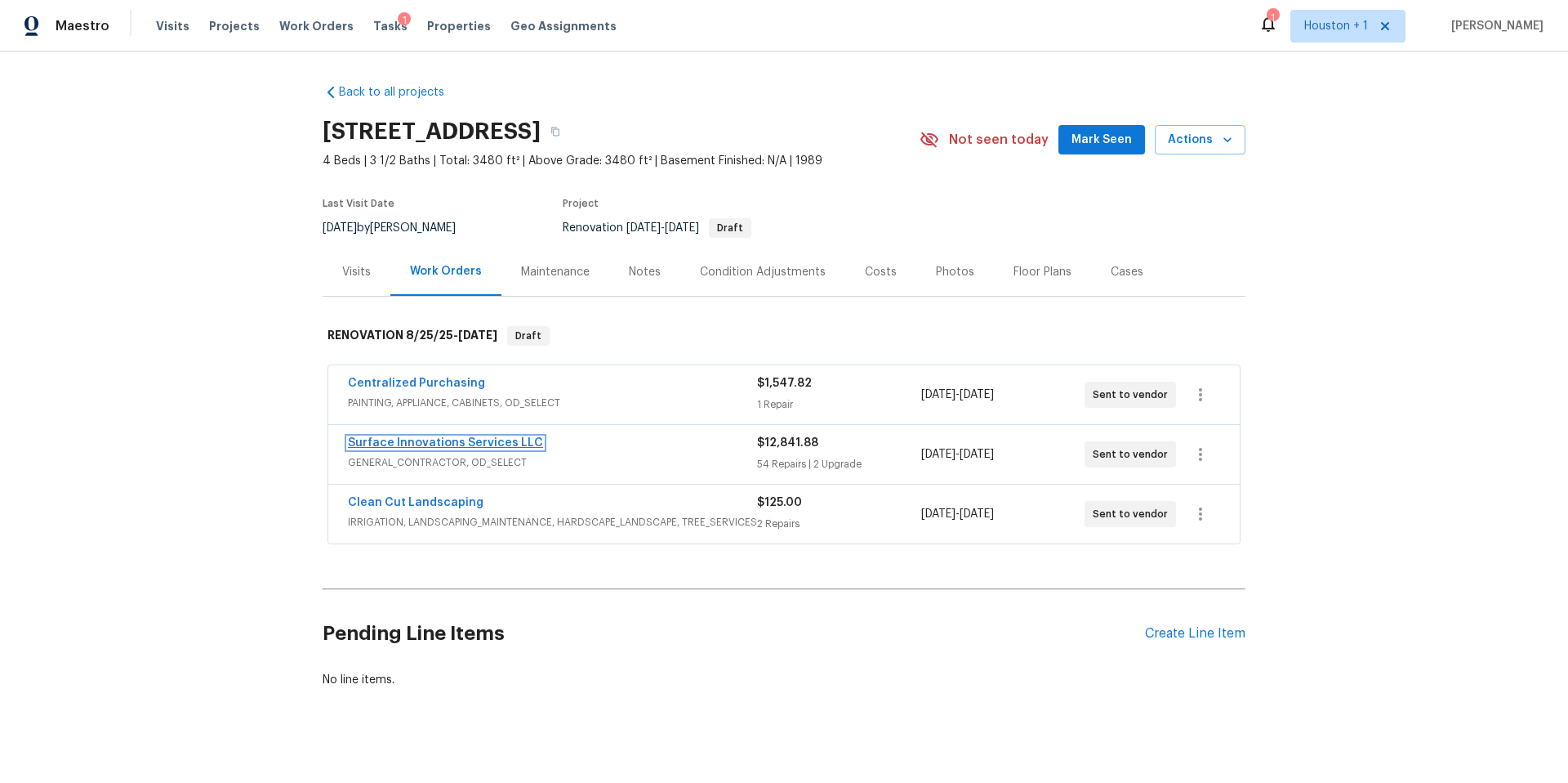
click at [458, 437] on link "Surface Innovations Services LLC" at bounding box center [445, 442] width 195 height 11
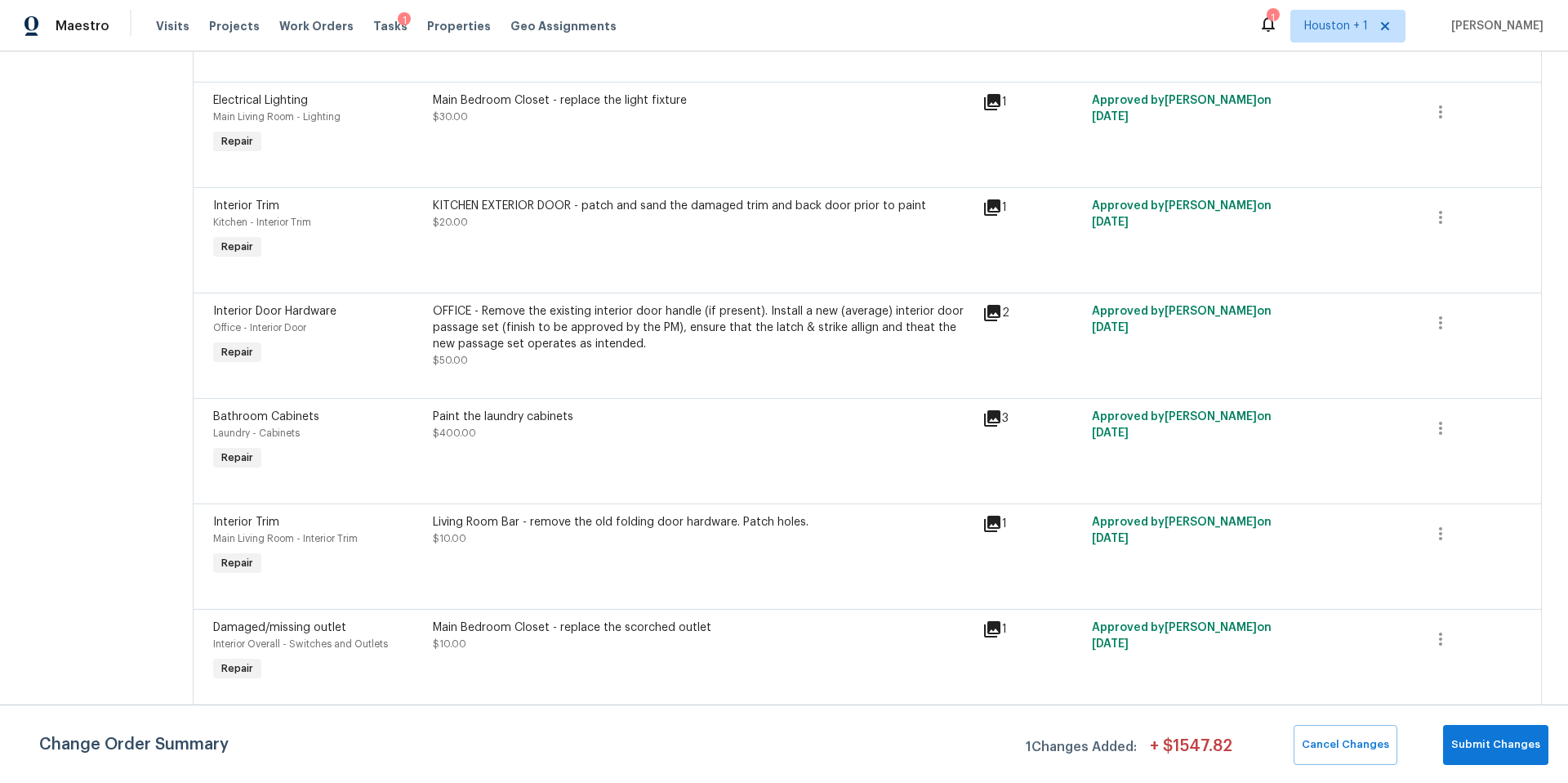
scroll to position [3585, 0]
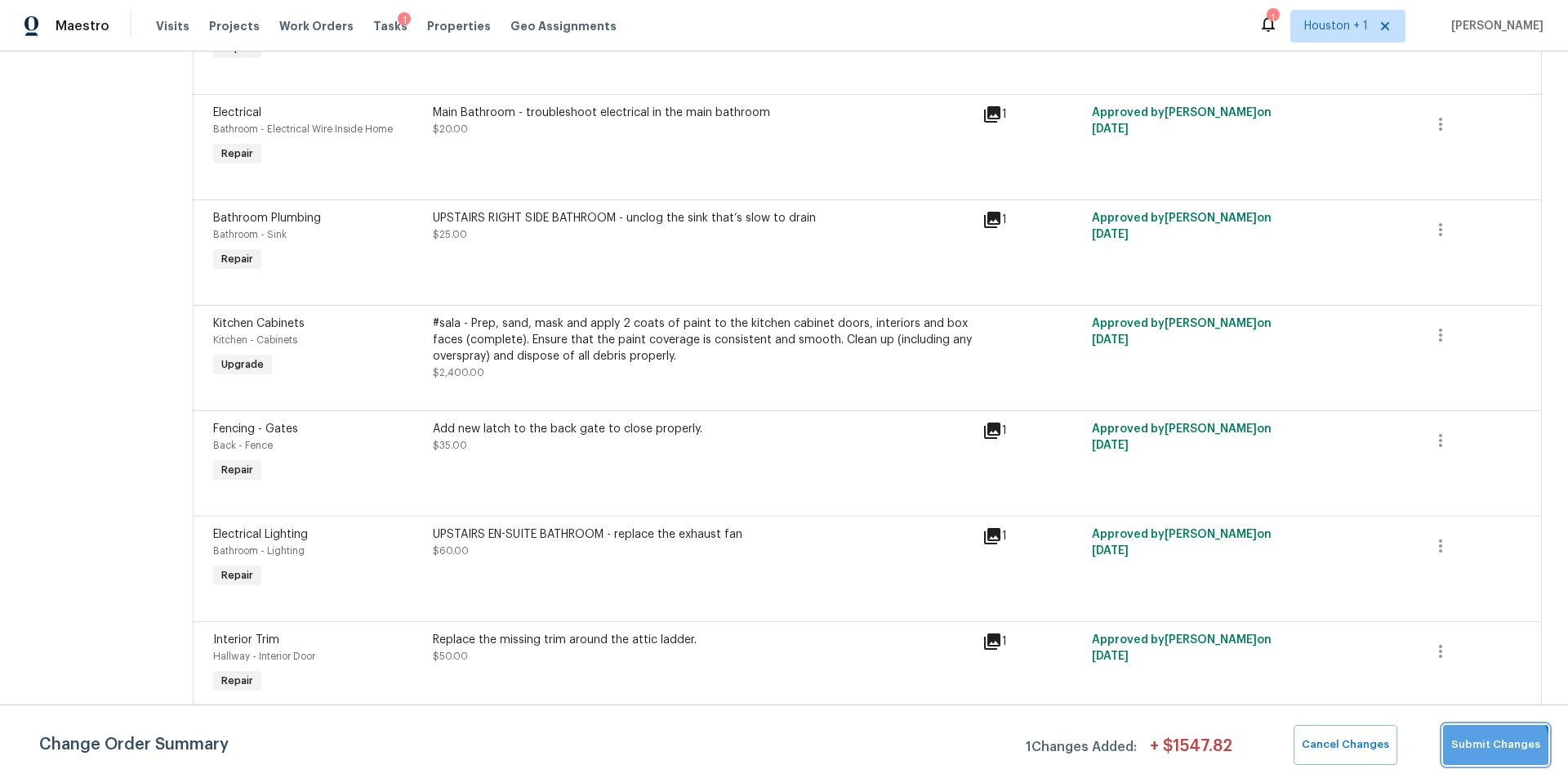
click at [1483, 750] on span "Submit Changes" at bounding box center [1496, 744] width 89 height 19
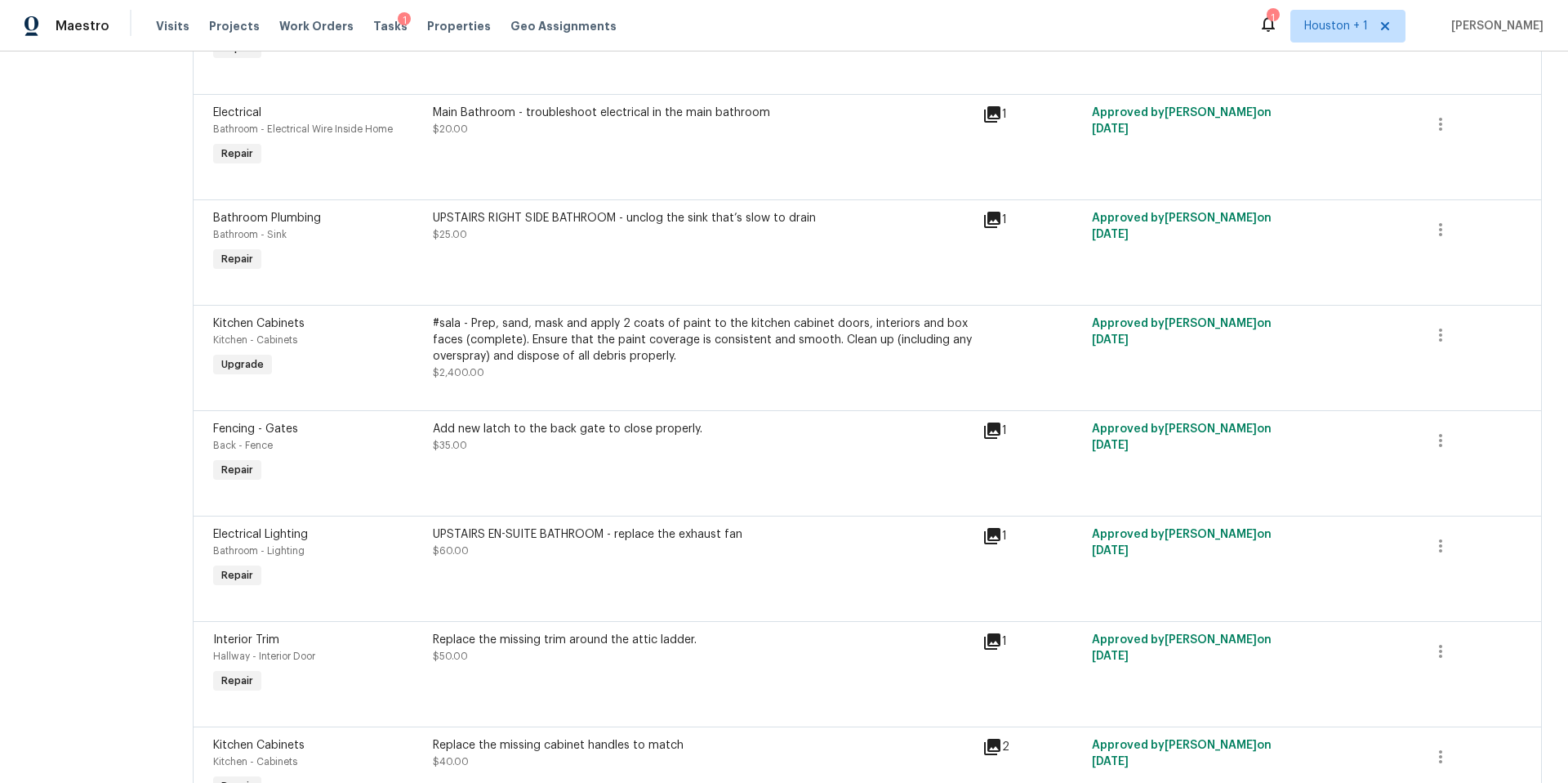
click at [373, 19] on div "Tasks 1" at bounding box center [390, 26] width 34 height 17
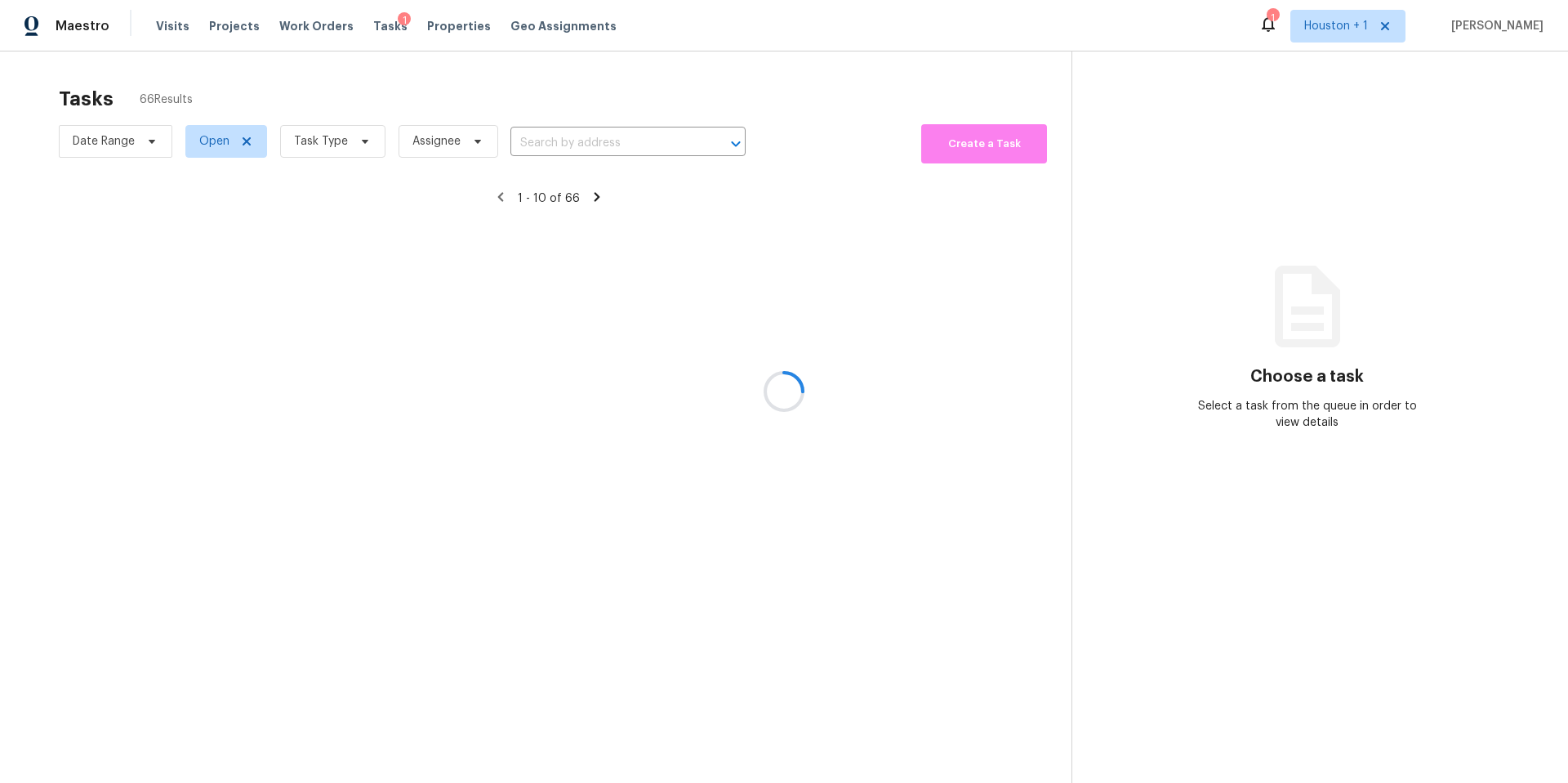
click at [328, 140] on div at bounding box center [784, 392] width 1568 height 783
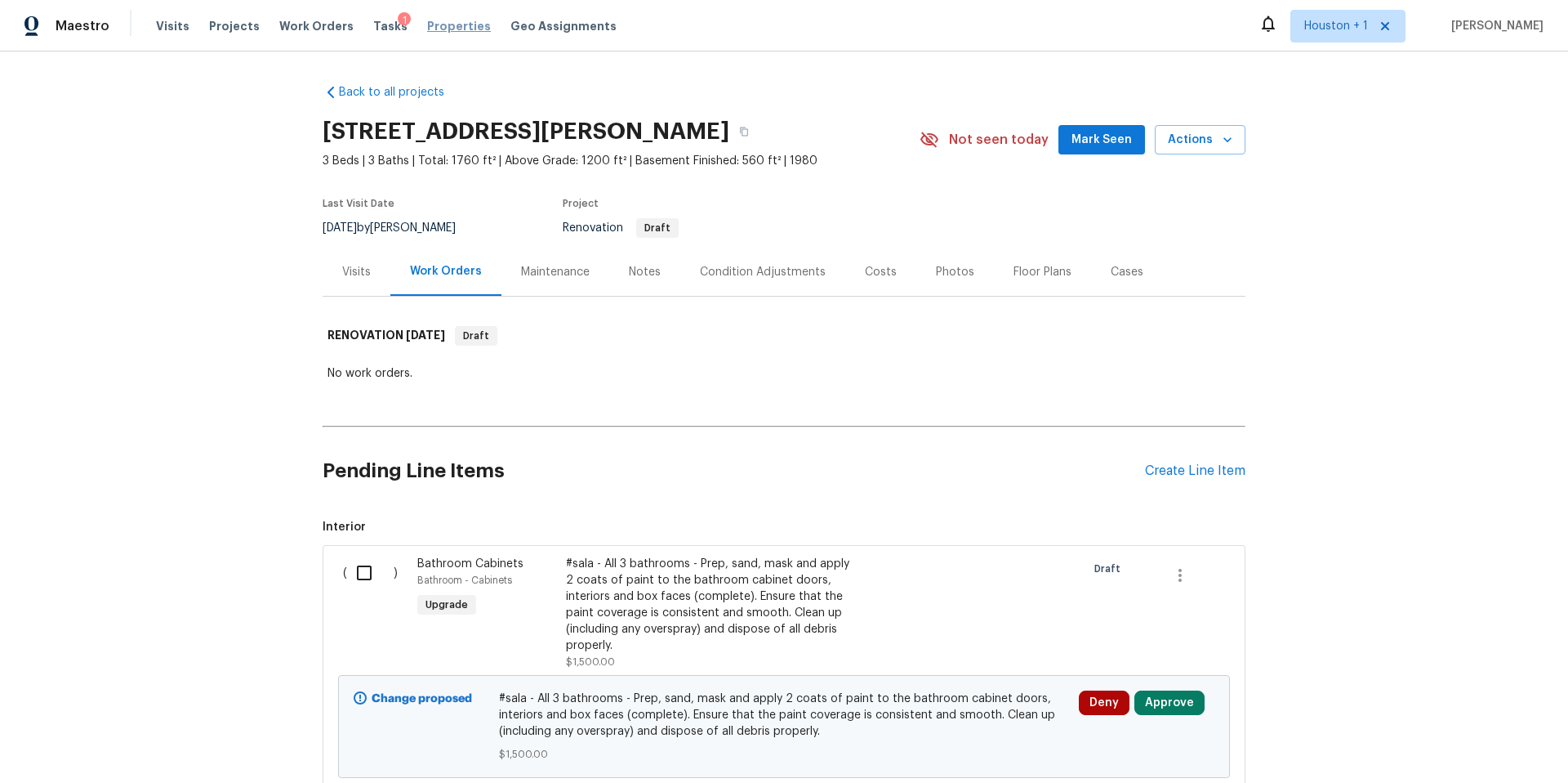
click at [435, 29] on span "Properties" at bounding box center [459, 25] width 64 height 16
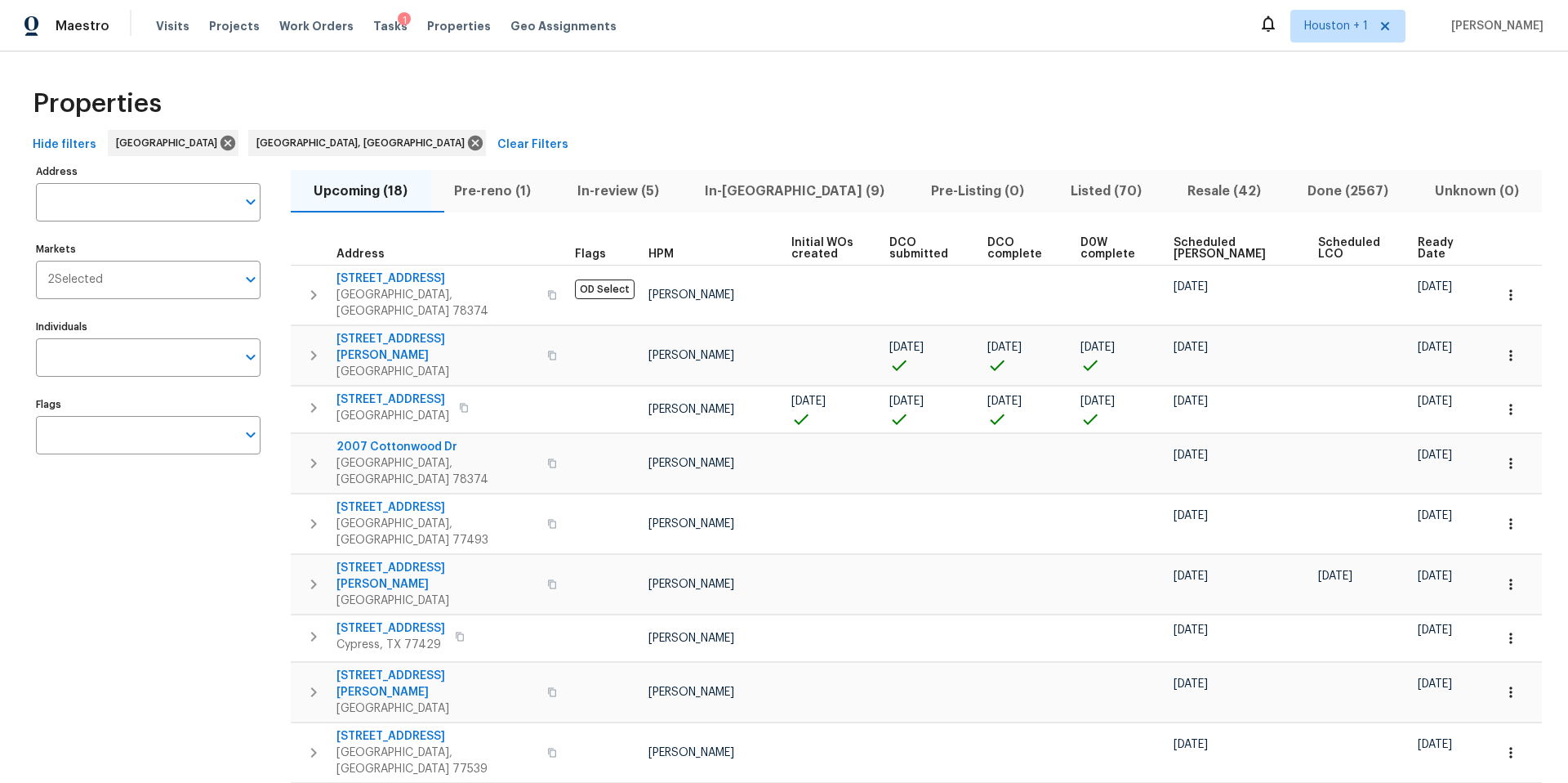
click at [768, 193] on span "In-reno (9)" at bounding box center [795, 191] width 207 height 23
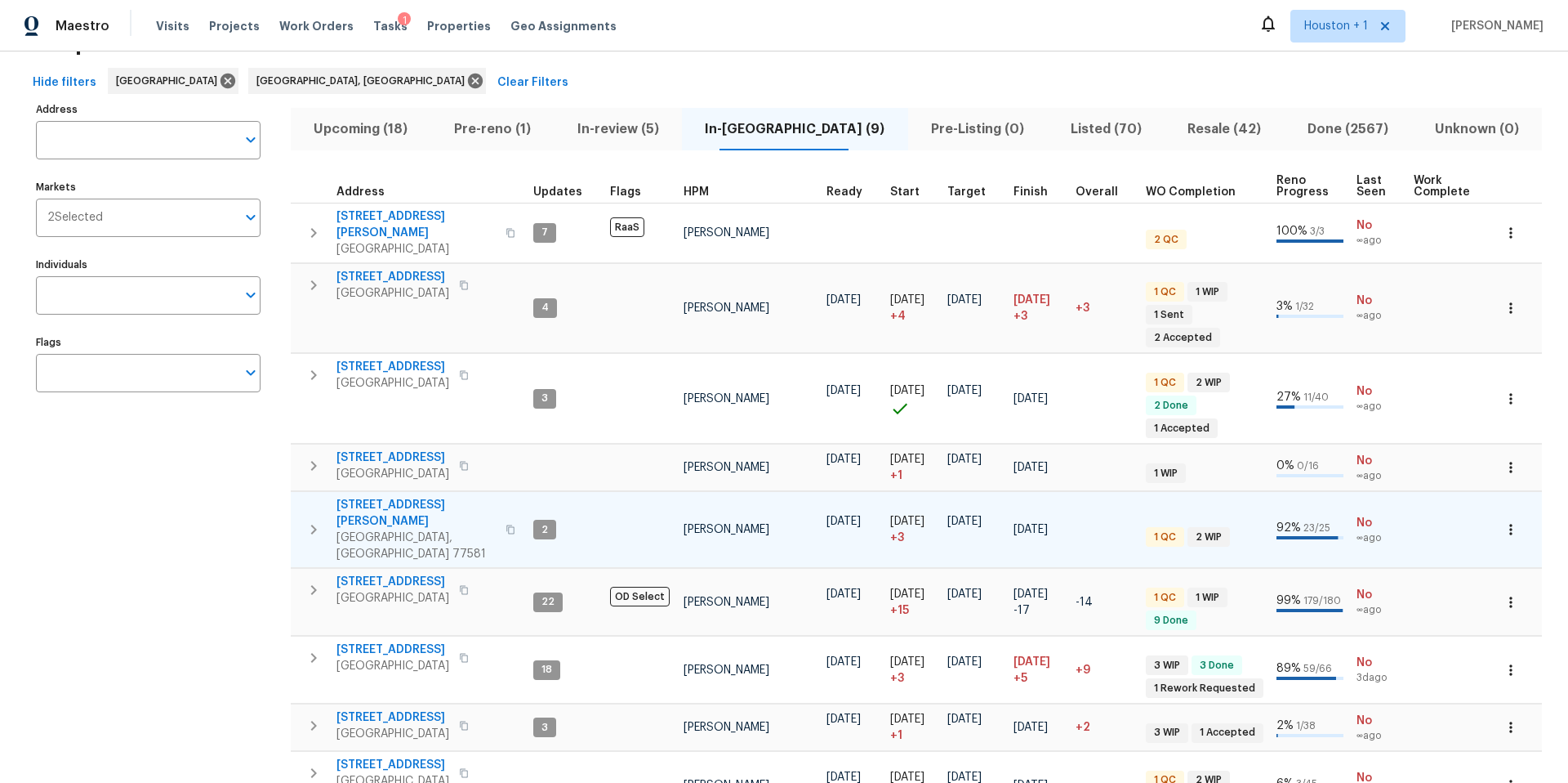
scroll to position [65, 0]
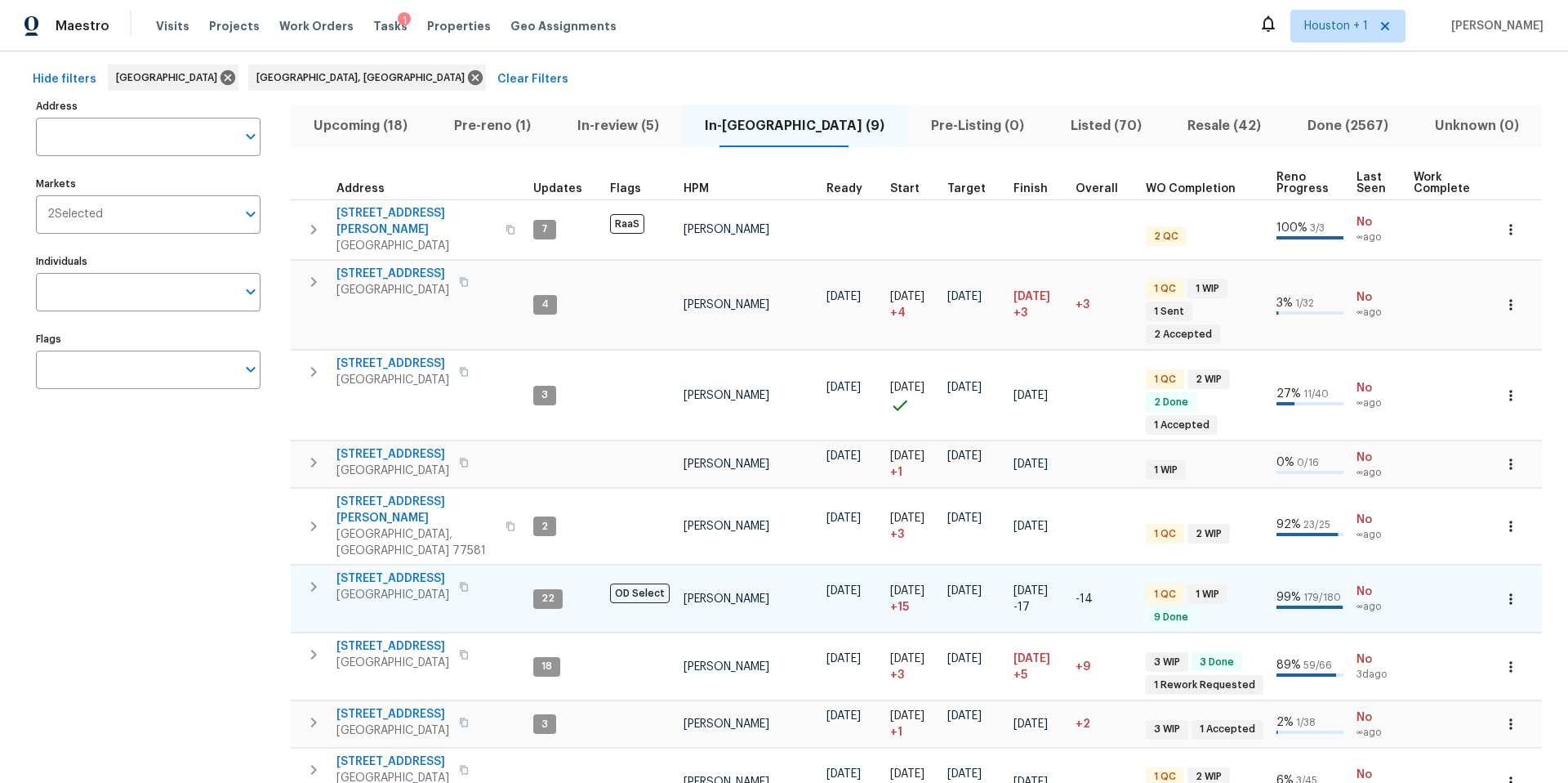
click at [430, 570] on span "[STREET_ADDRESS]" at bounding box center [393, 578] width 113 height 16
click at [404, 570] on span "[STREET_ADDRESS]" at bounding box center [393, 578] width 113 height 16
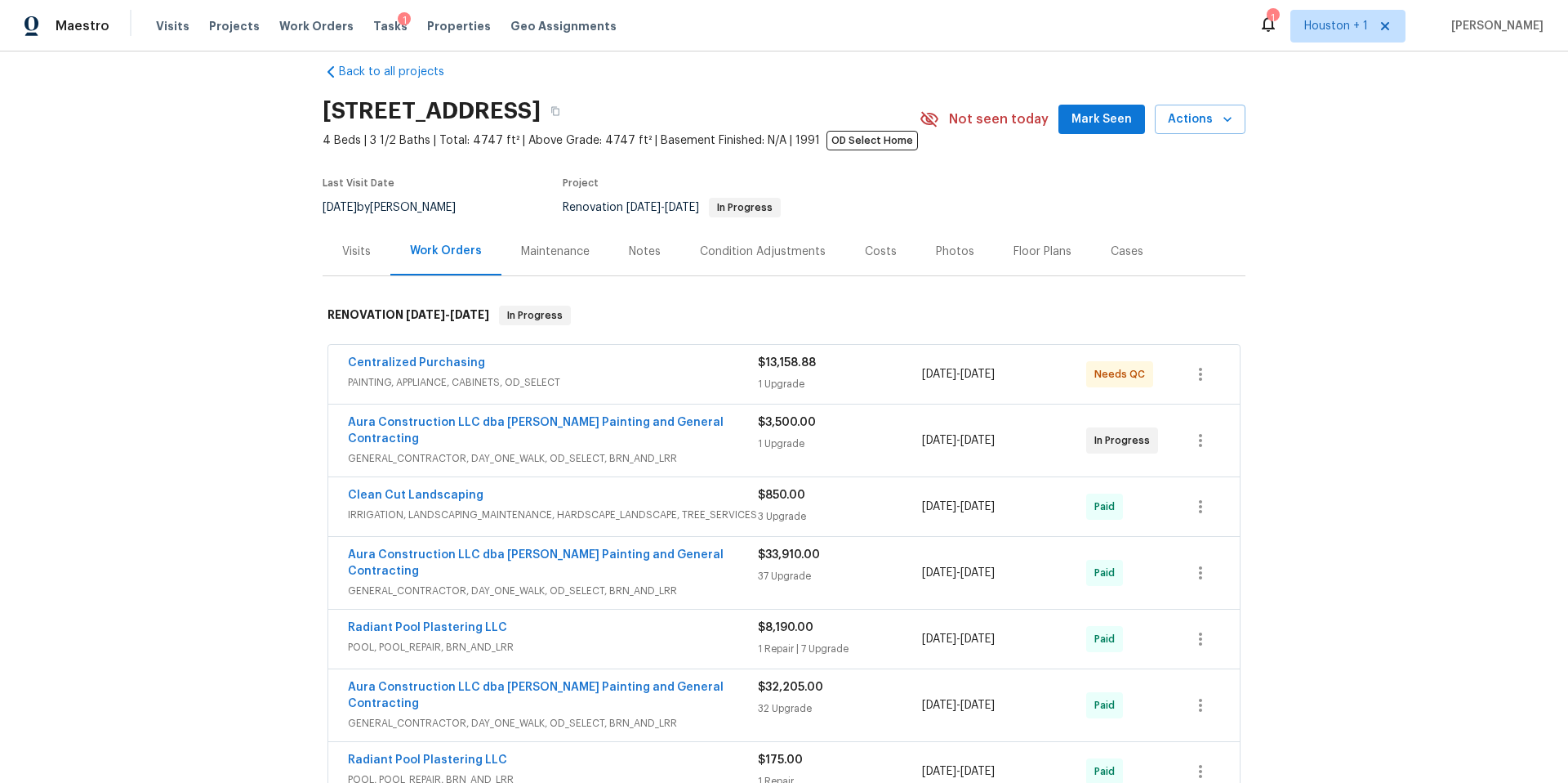
scroll to position [22, 0]
click at [568, 372] on div "Centralized Purchasing" at bounding box center [553, 363] width 410 height 20
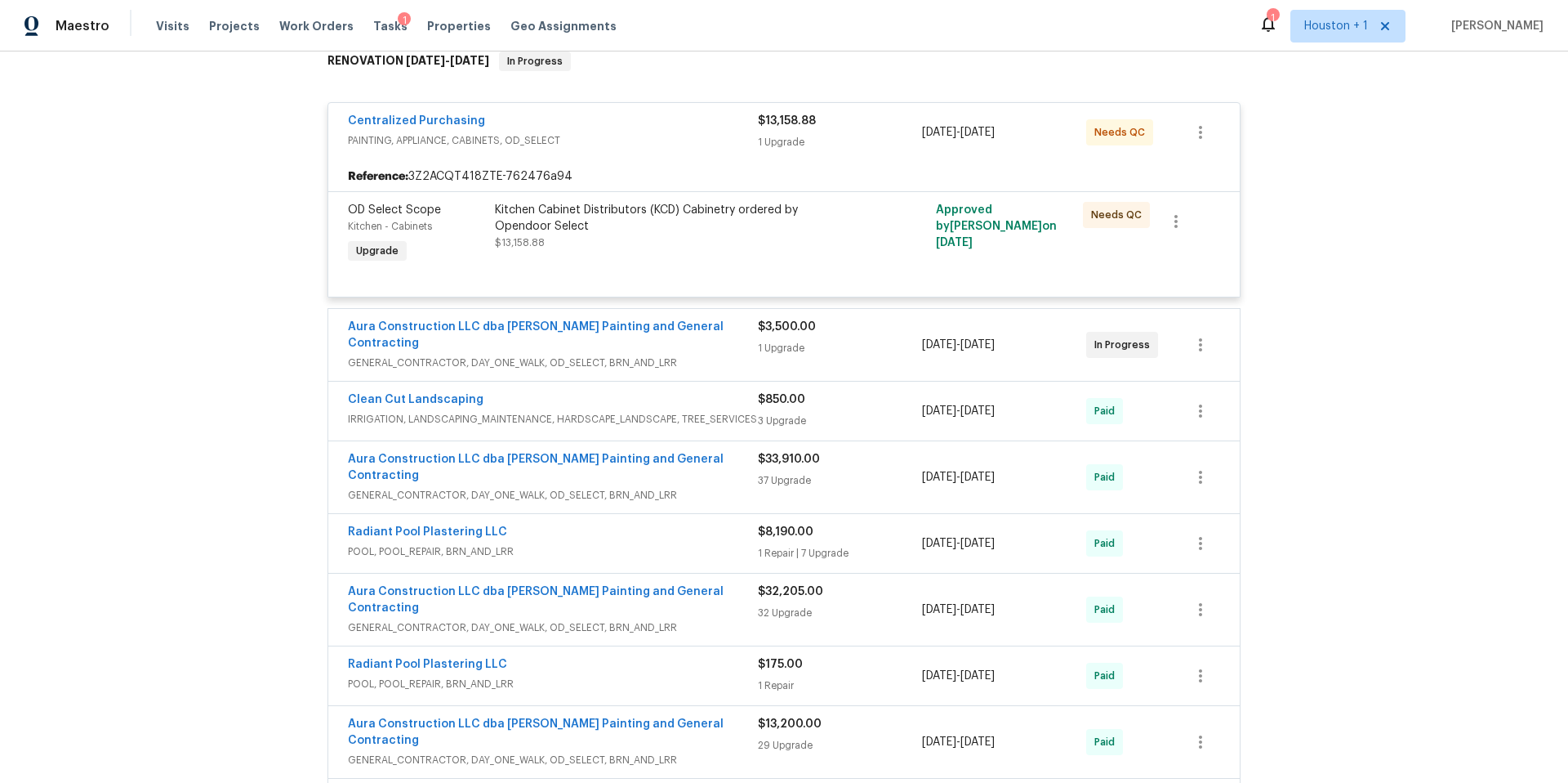
scroll to position [276, 0]
click at [570, 542] on span "POOL, POOL_REPAIR, BRN_AND_LRR" at bounding box center [553, 550] width 410 height 16
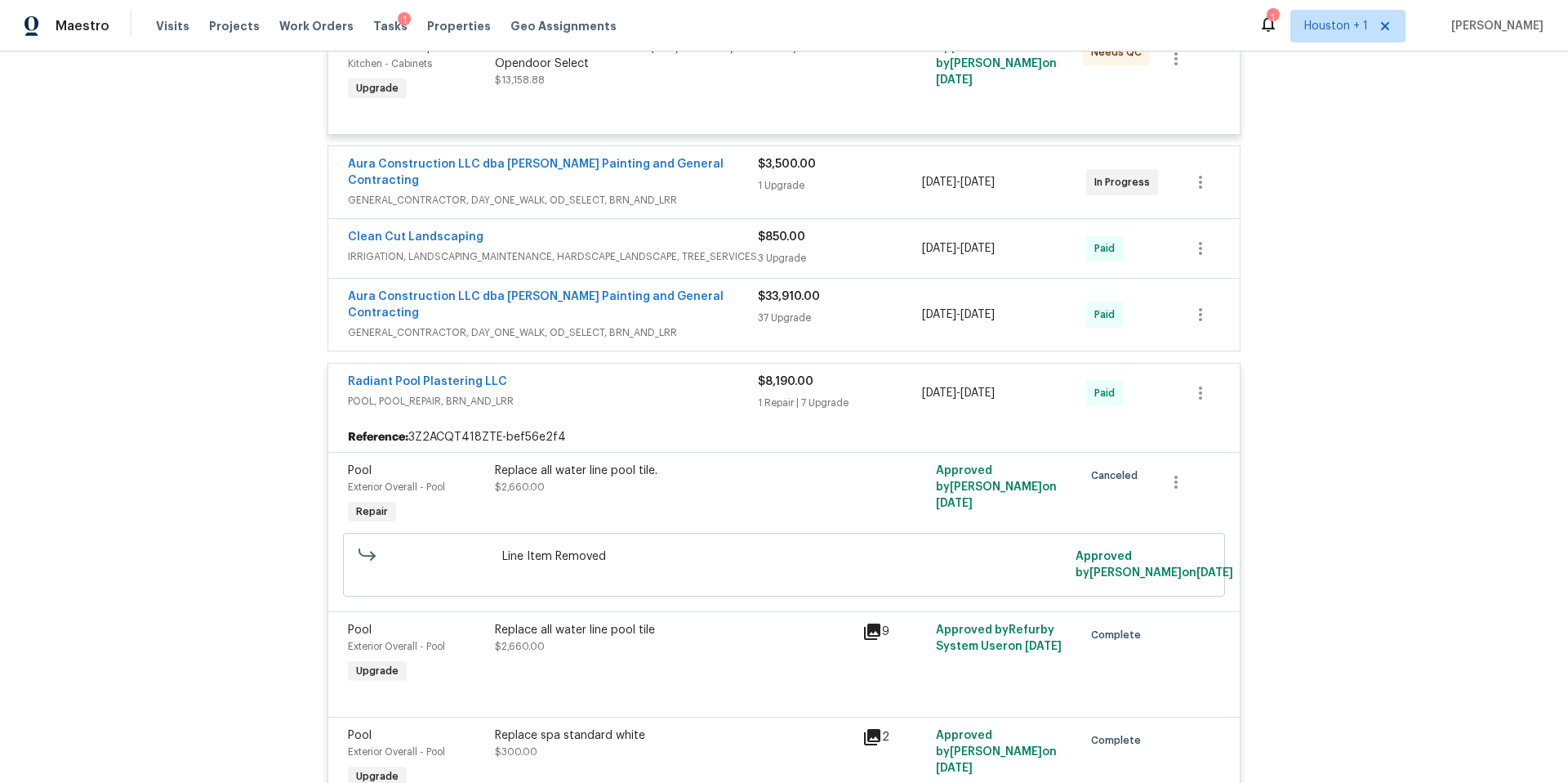
scroll to position [0, 0]
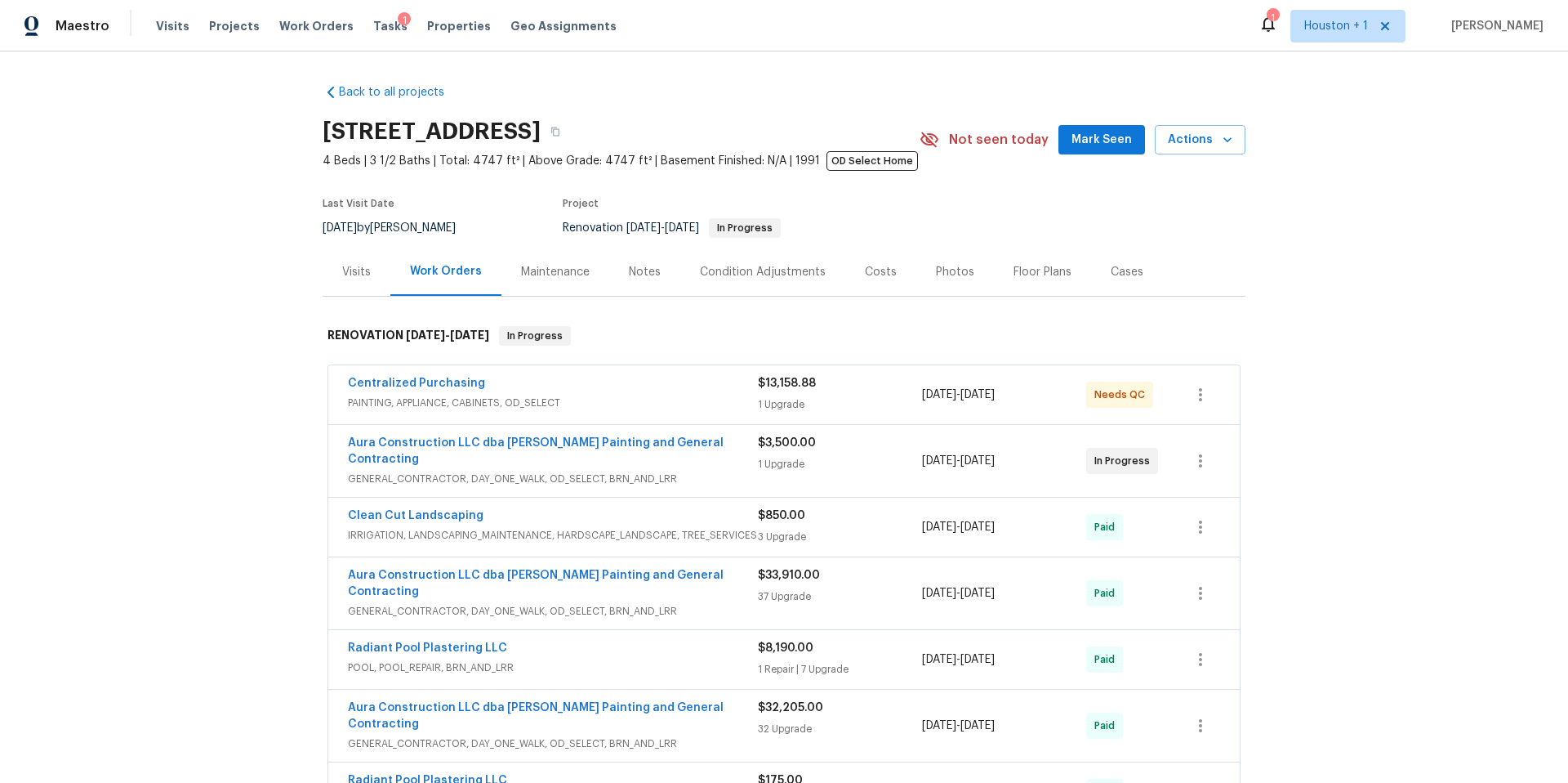
click at [734, 265] on div "Condition Adjustments" at bounding box center [763, 271] width 126 height 16
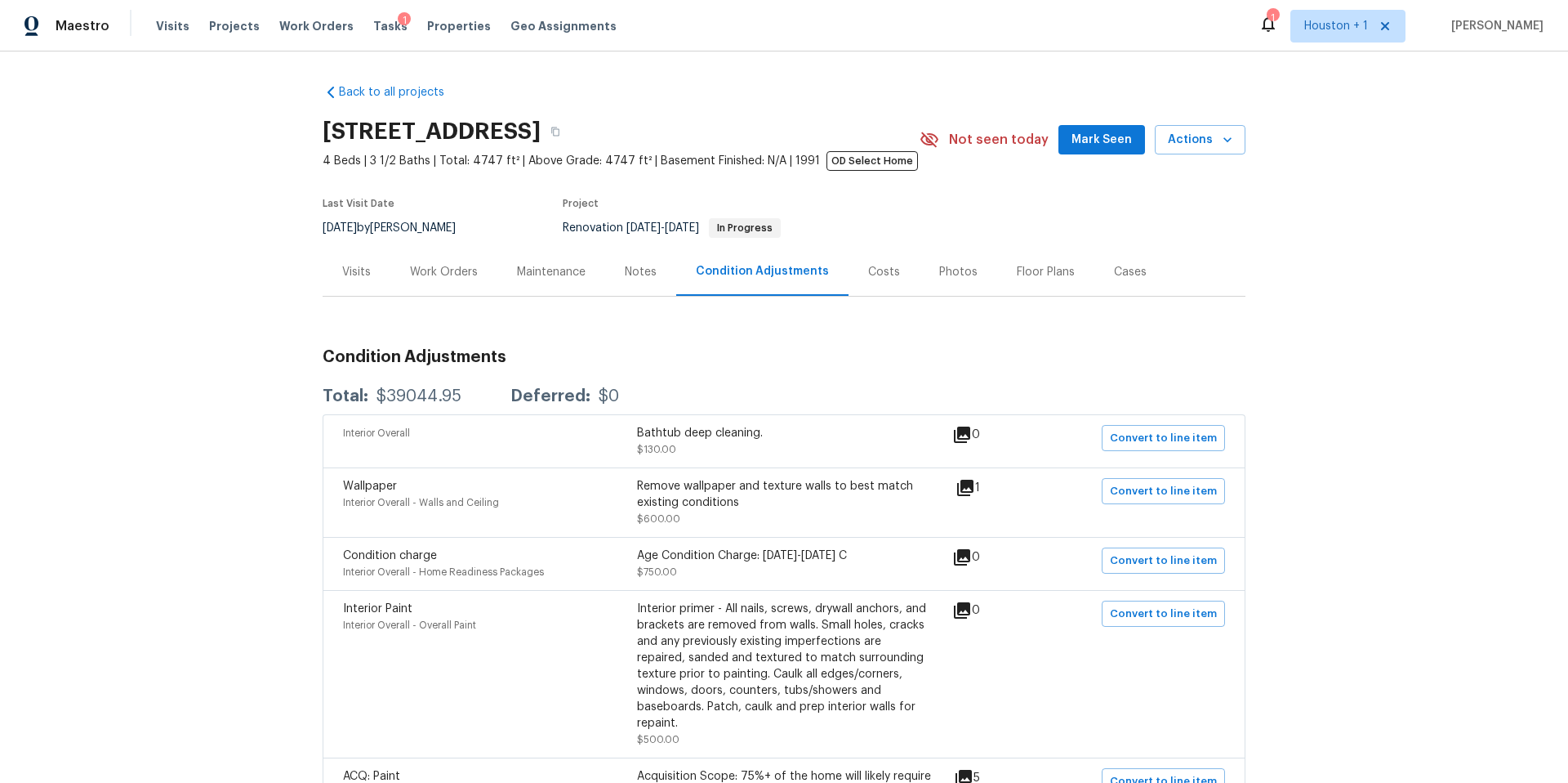
click at [872, 264] on div "Costs" at bounding box center [884, 271] width 32 height 16
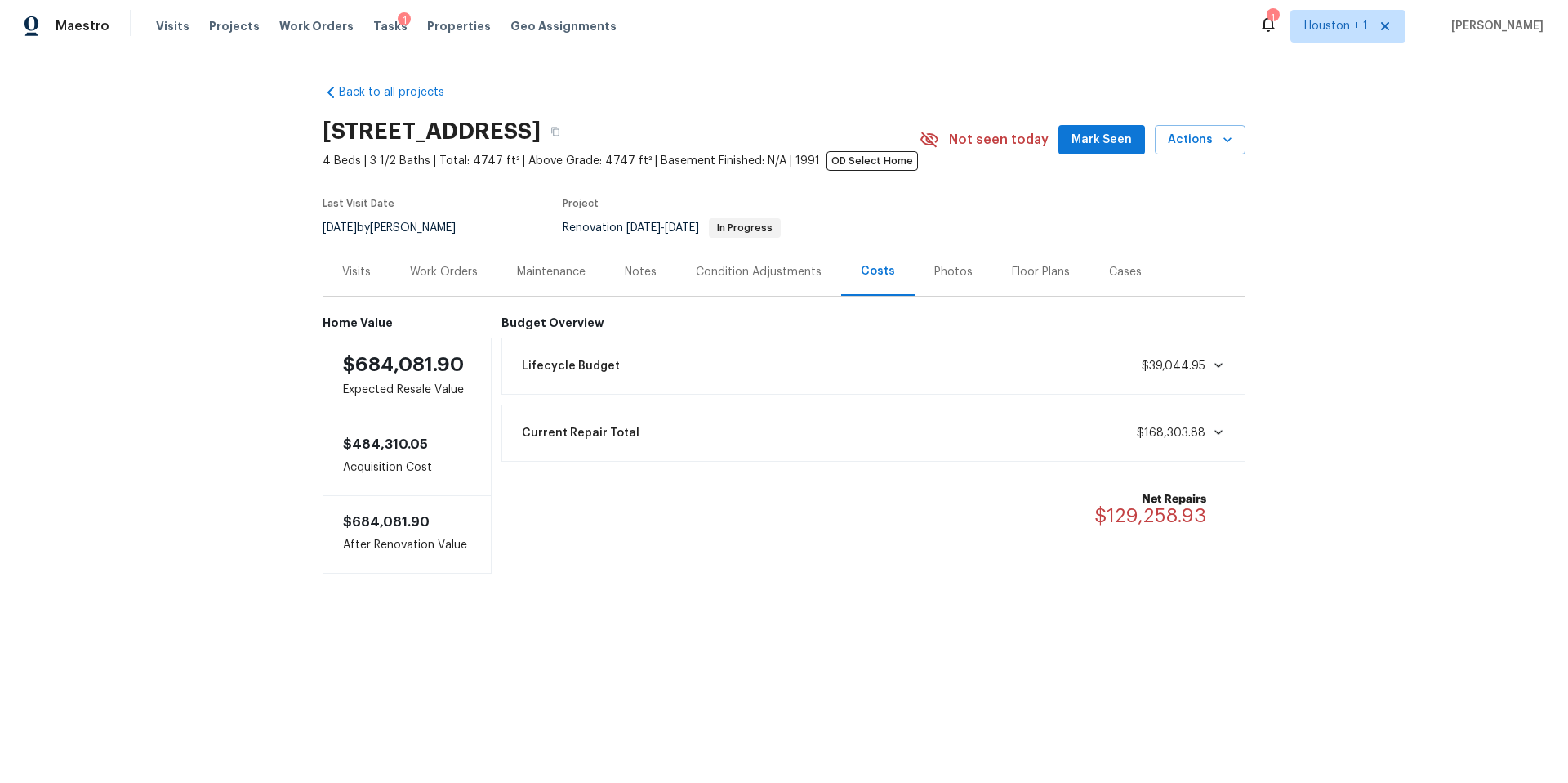
click at [1219, 370] on icon at bounding box center [1218, 365] width 13 height 13
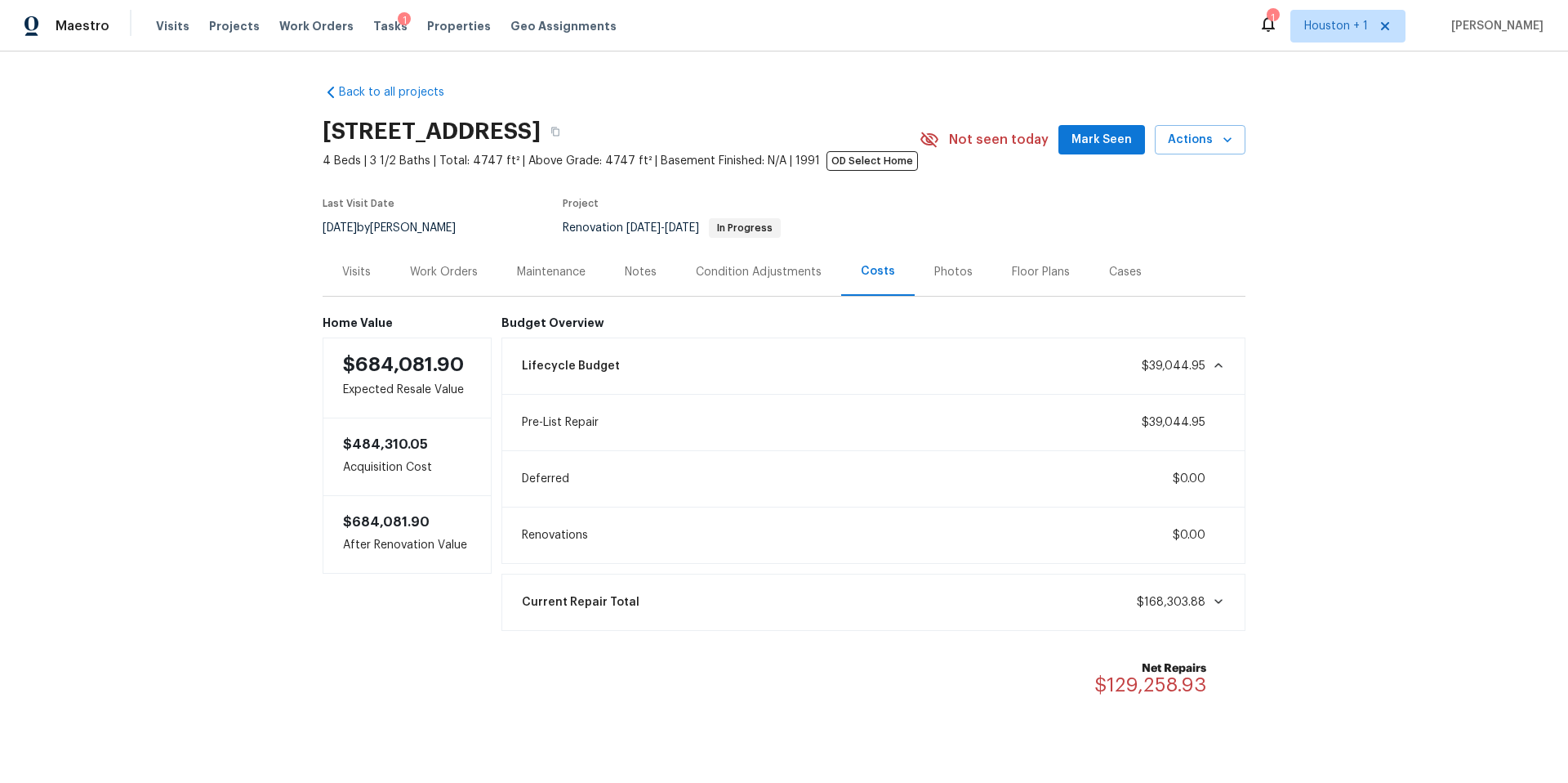
click at [435, 276] on div "Work Orders" at bounding box center [444, 271] width 68 height 16
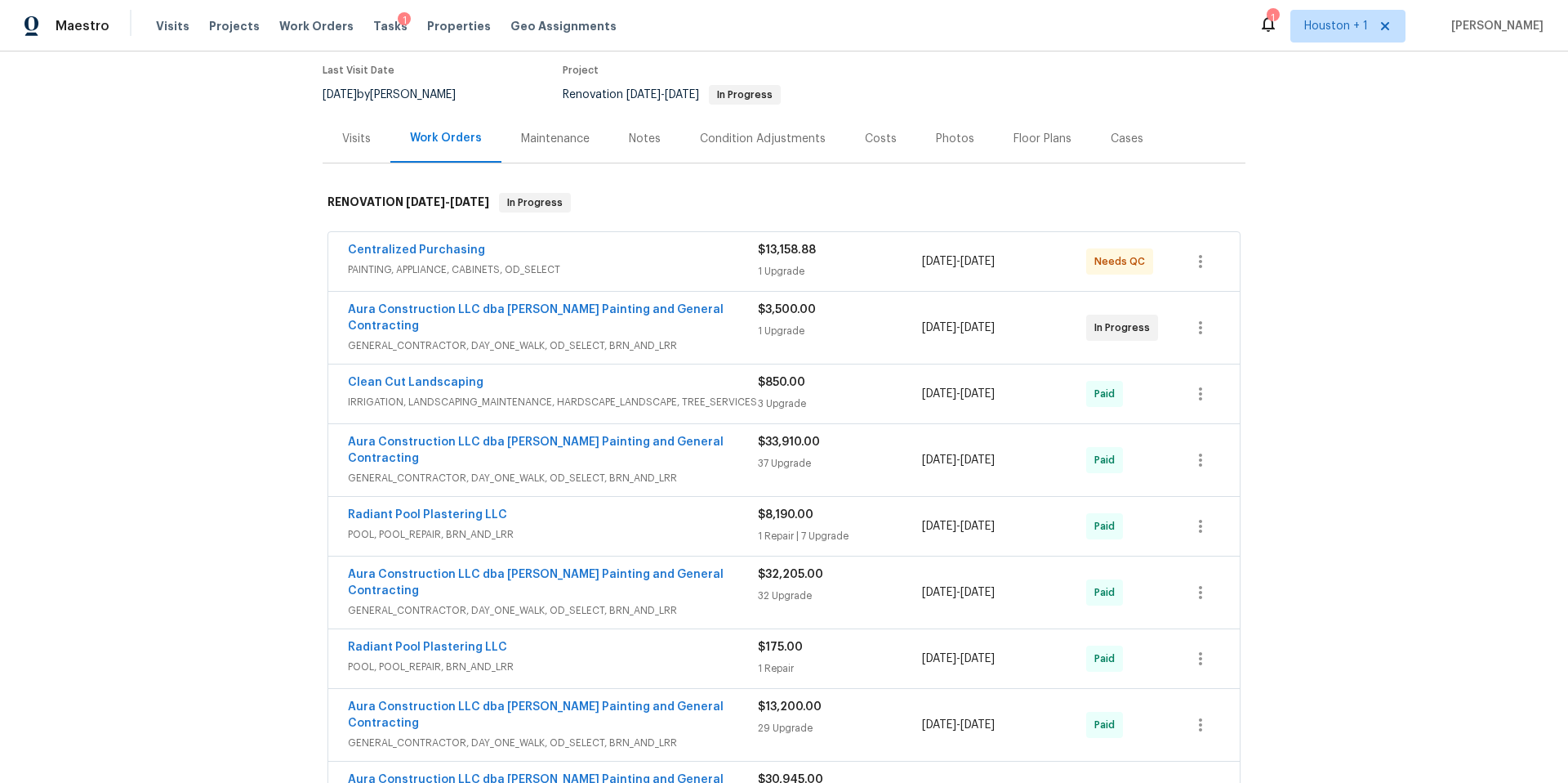
scroll to position [124, 0]
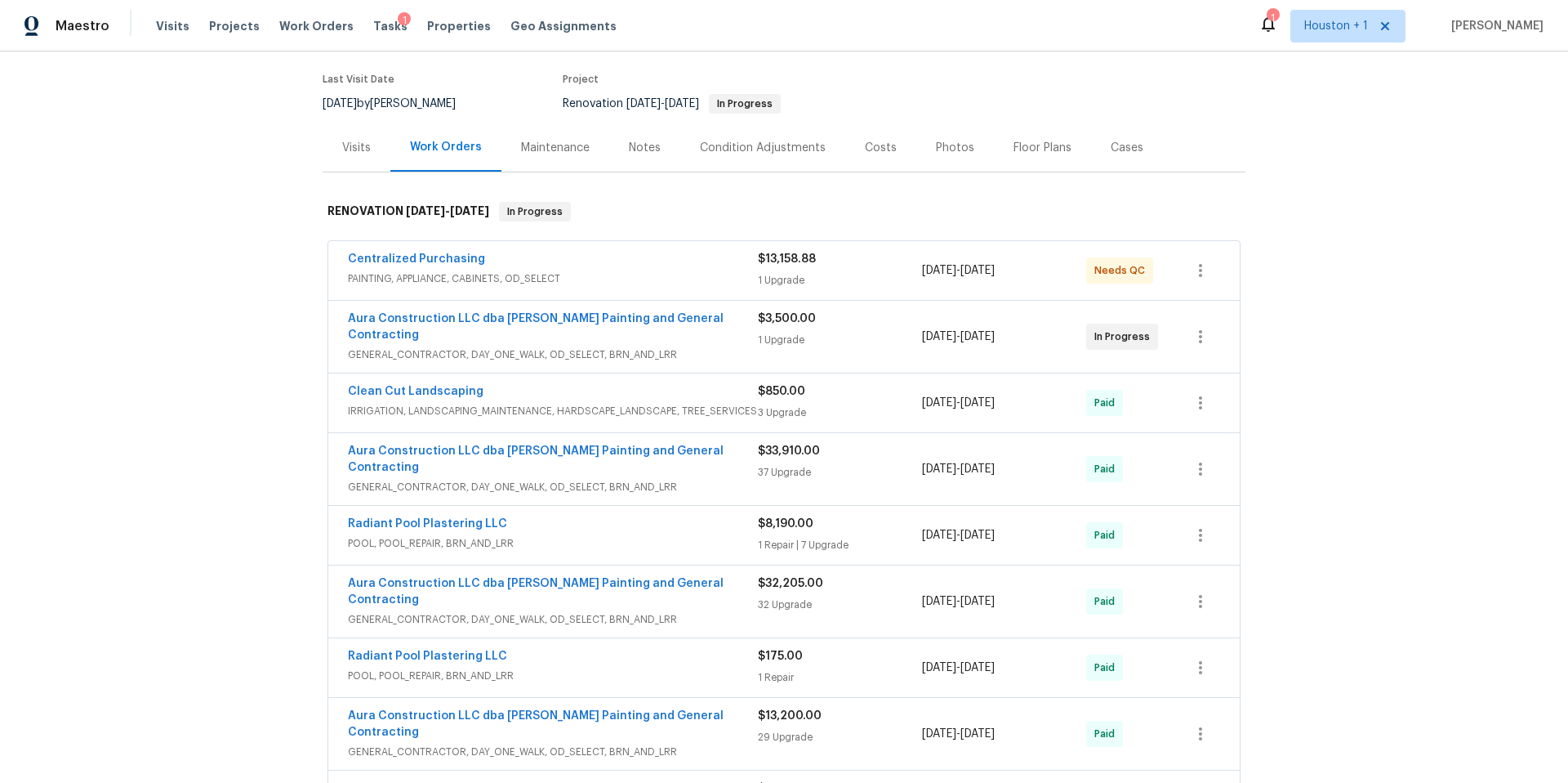
click at [349, 139] on div "Visits" at bounding box center [356, 147] width 28 height 16
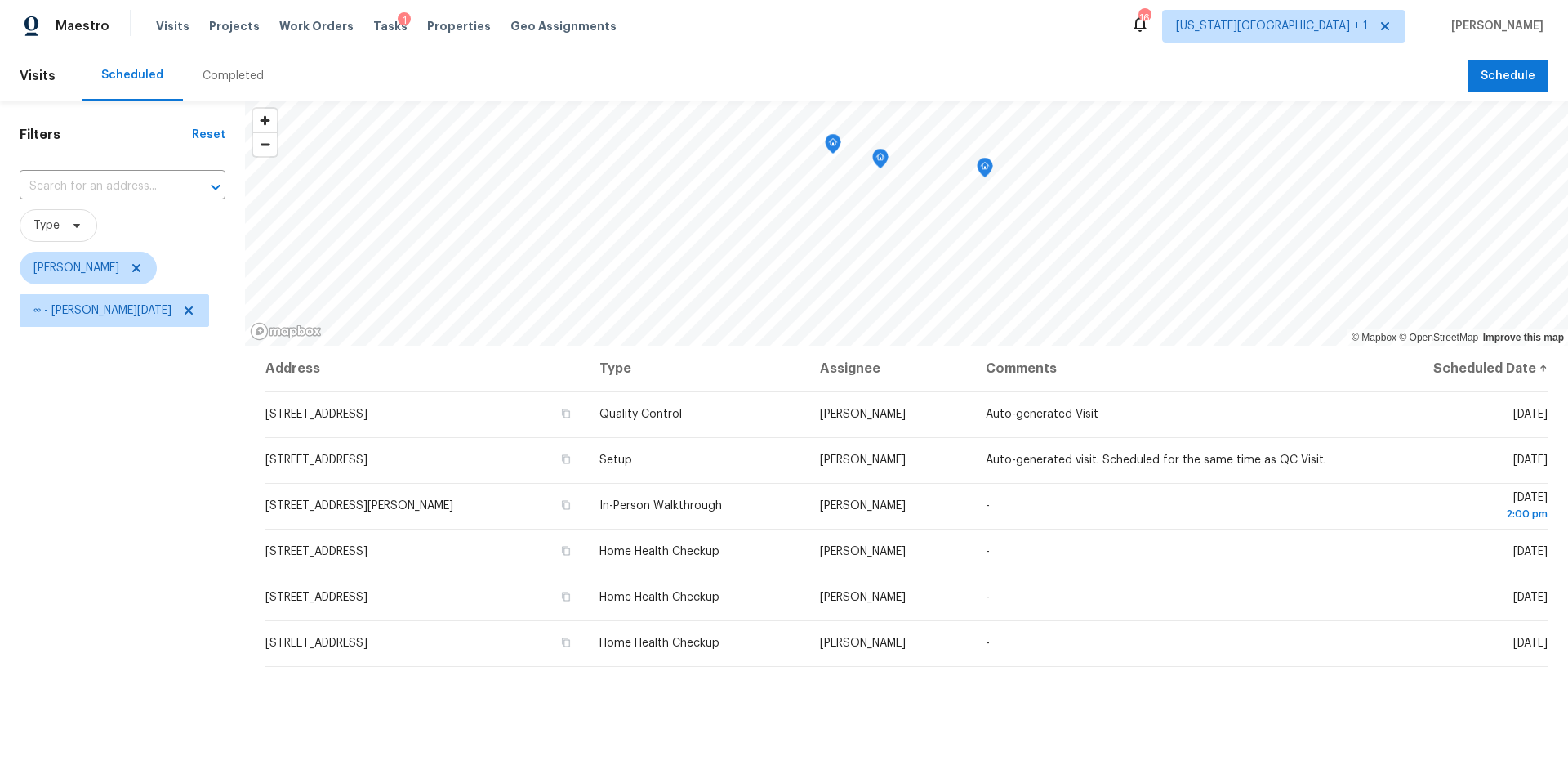
click at [108, 598] on div "Filters Reset ​ Type [PERSON_NAME] ∞ - [DATE]" at bounding box center [122, 535] width 245 height 871
click at [432, 28] on span "Properties" at bounding box center [459, 25] width 64 height 16
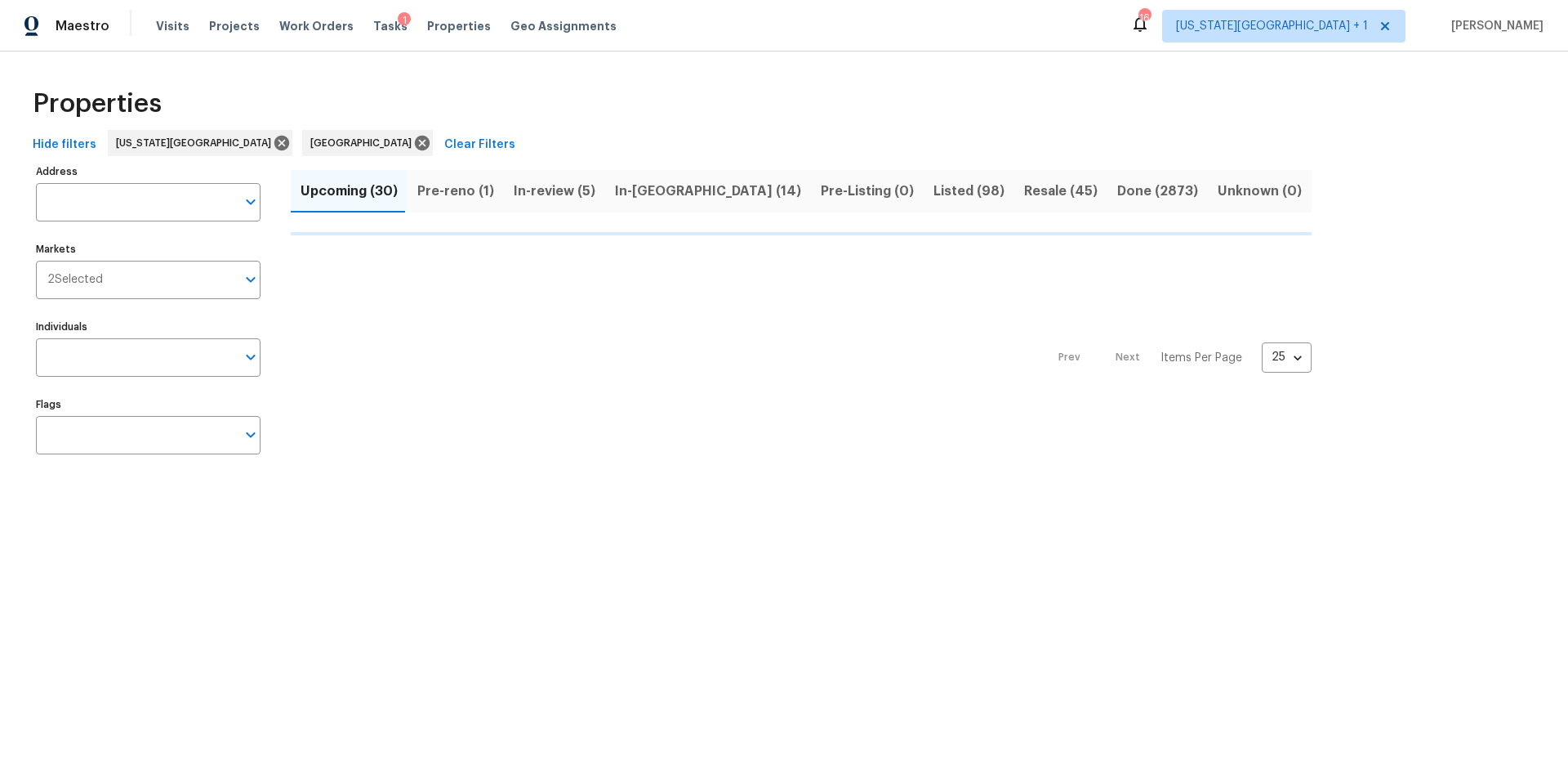
click at [407, 193] on button "Upcoming (30)" at bounding box center [349, 191] width 117 height 42
click at [439, 193] on span "Pre-reno (1)" at bounding box center [456, 191] width 77 height 23
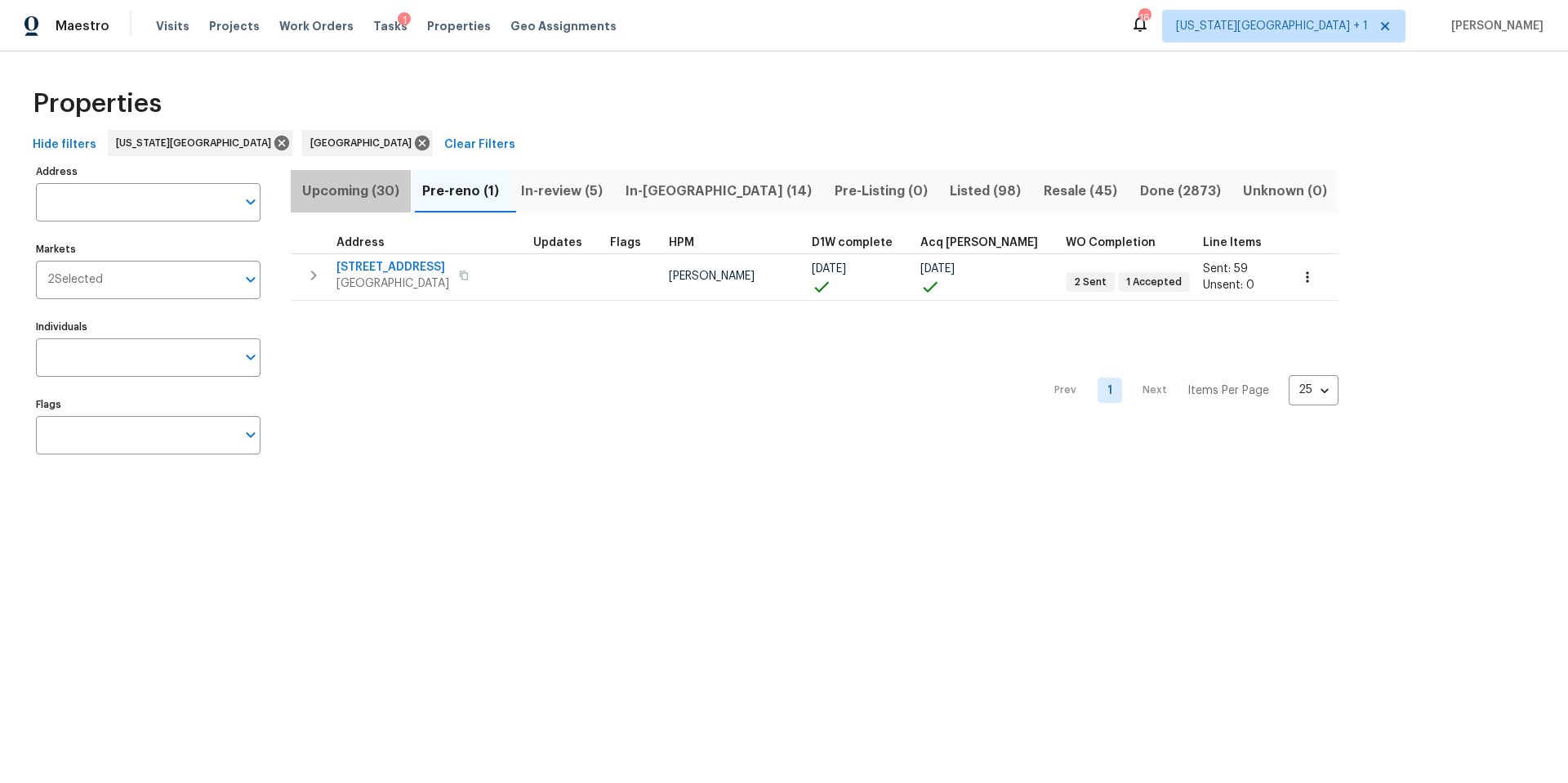
click at [361, 195] on span "Upcoming (30)" at bounding box center [350, 191] width 101 height 23
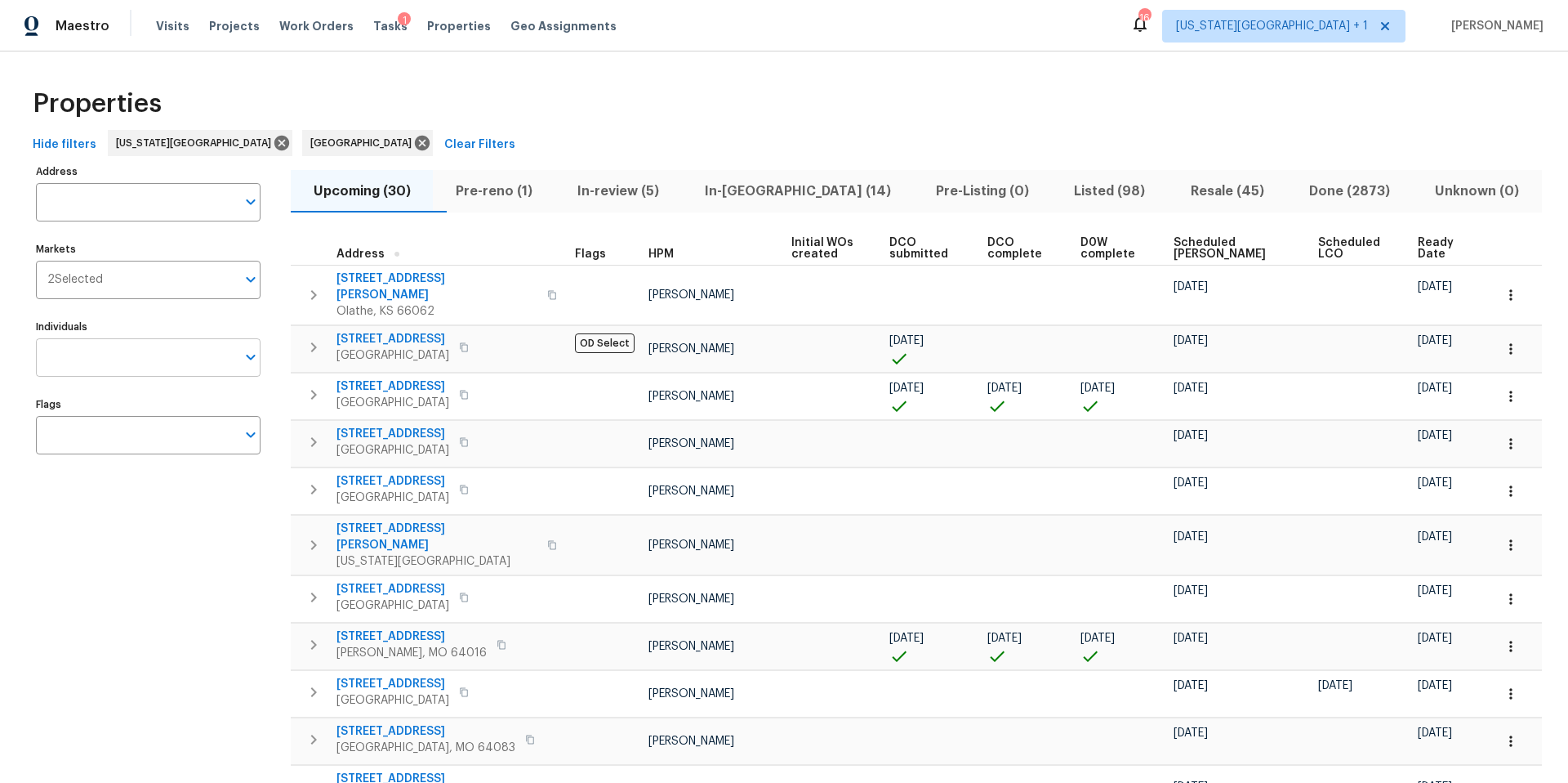
click at [88, 374] on input "Individuals" at bounding box center [135, 357] width 200 height 39
type input "navid"
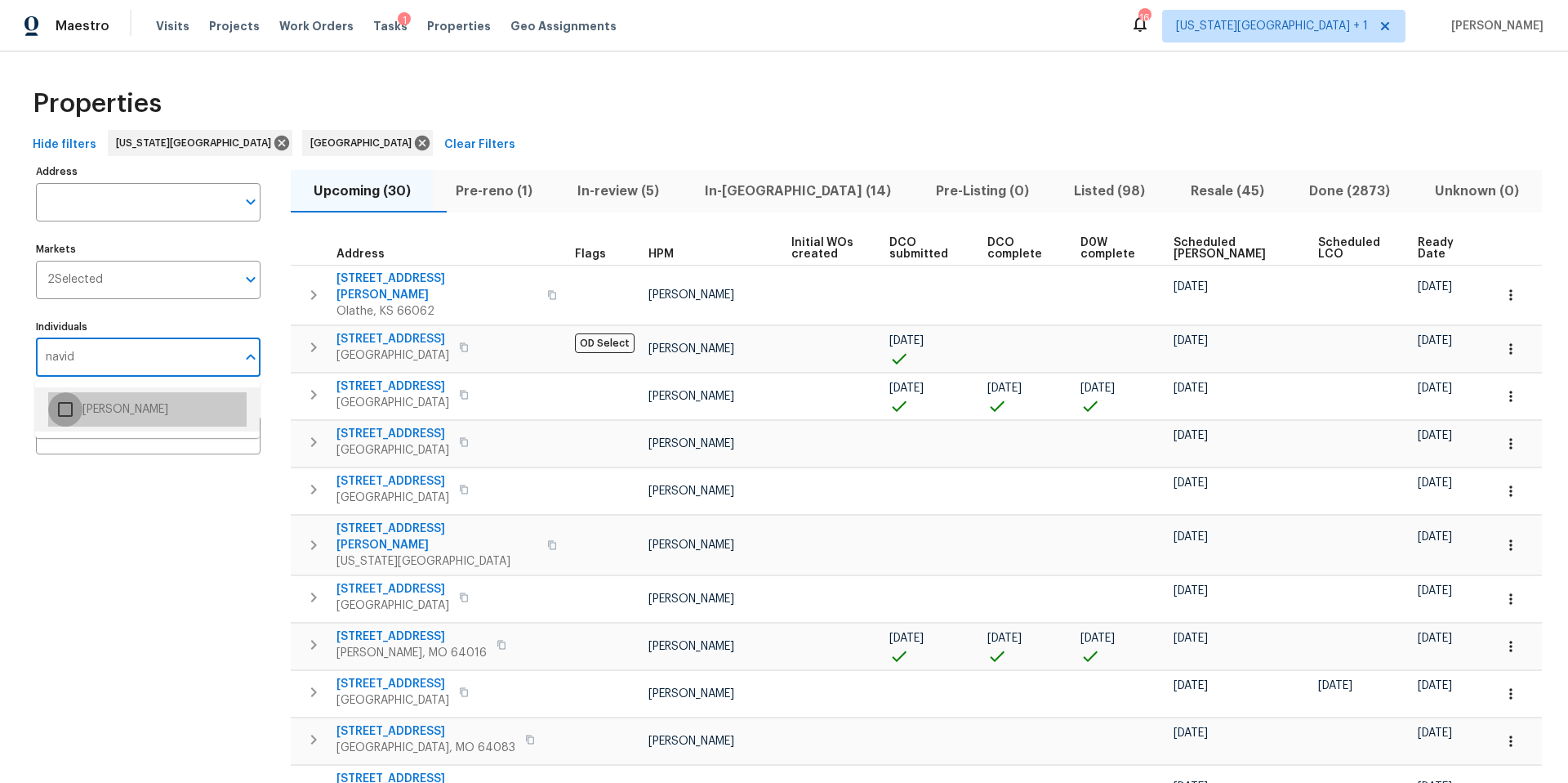
click at [69, 411] on input "checkbox" at bounding box center [65, 409] width 34 height 34
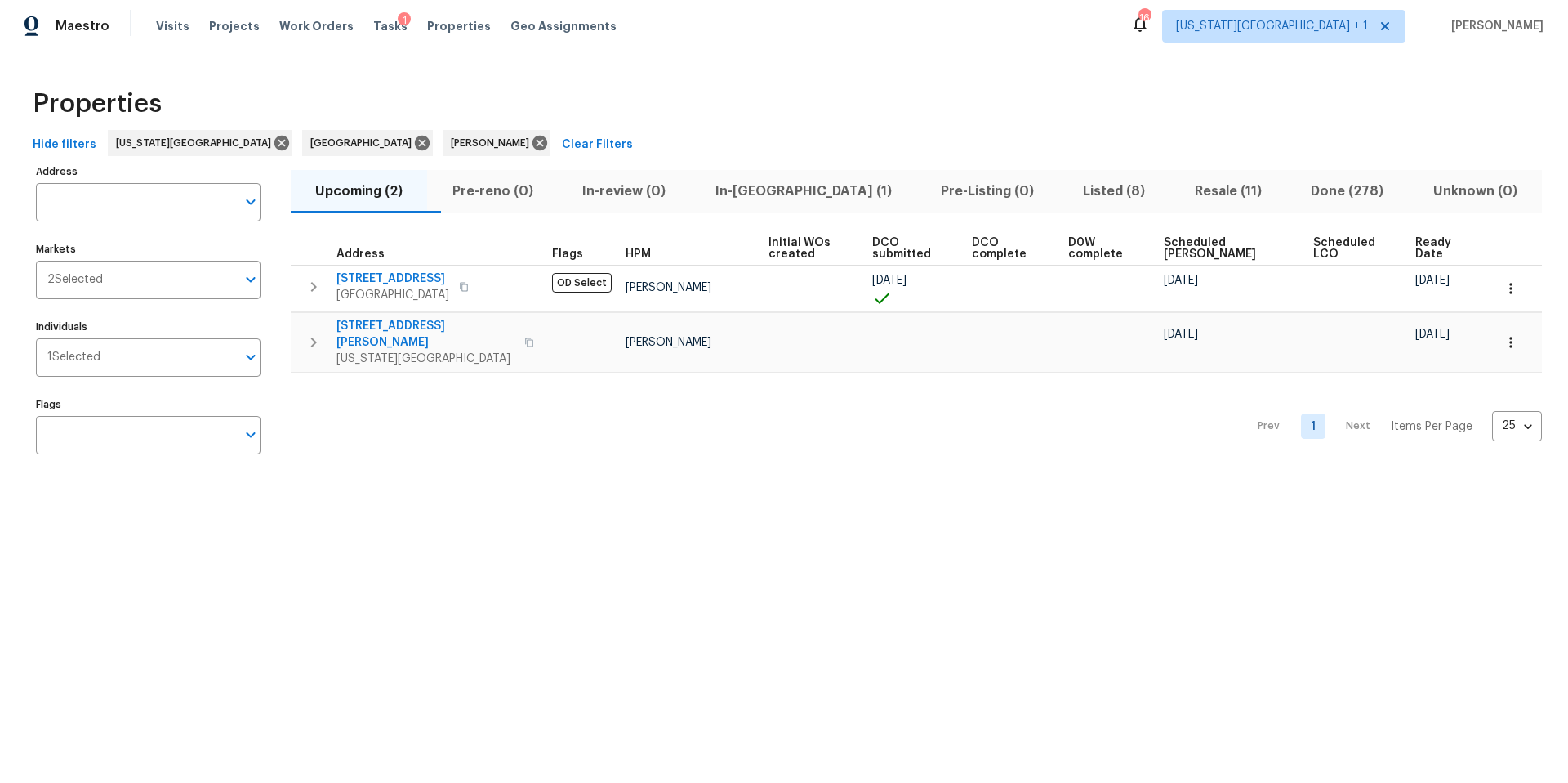
click at [69, 411] on div "Flags Flags" at bounding box center [148, 423] width 225 height 61
click at [175, 30] on span "Visits" at bounding box center [173, 25] width 34 height 16
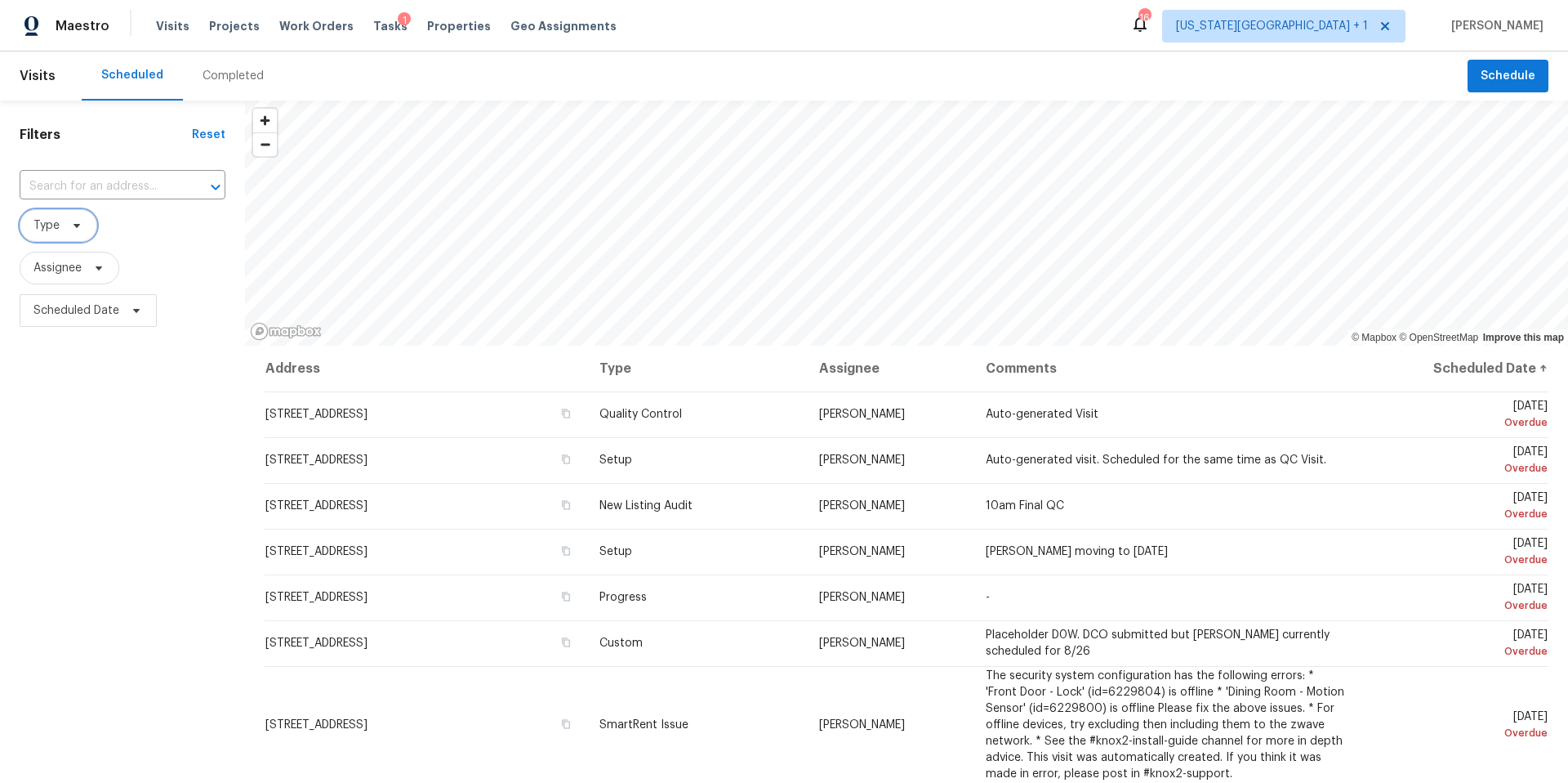
click at [66, 232] on span "Type" at bounding box center [58, 225] width 77 height 33
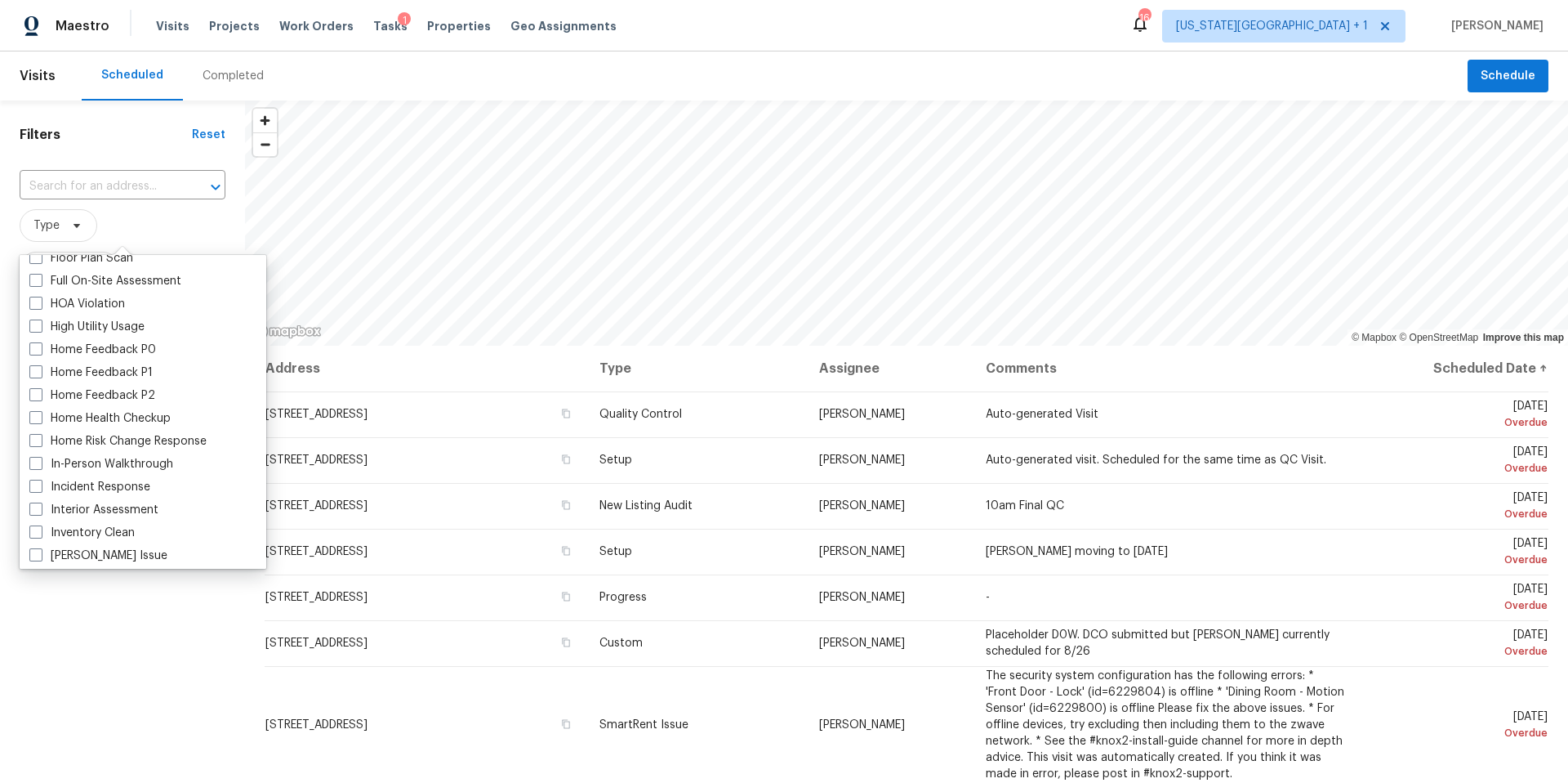
scroll to position [481, 0]
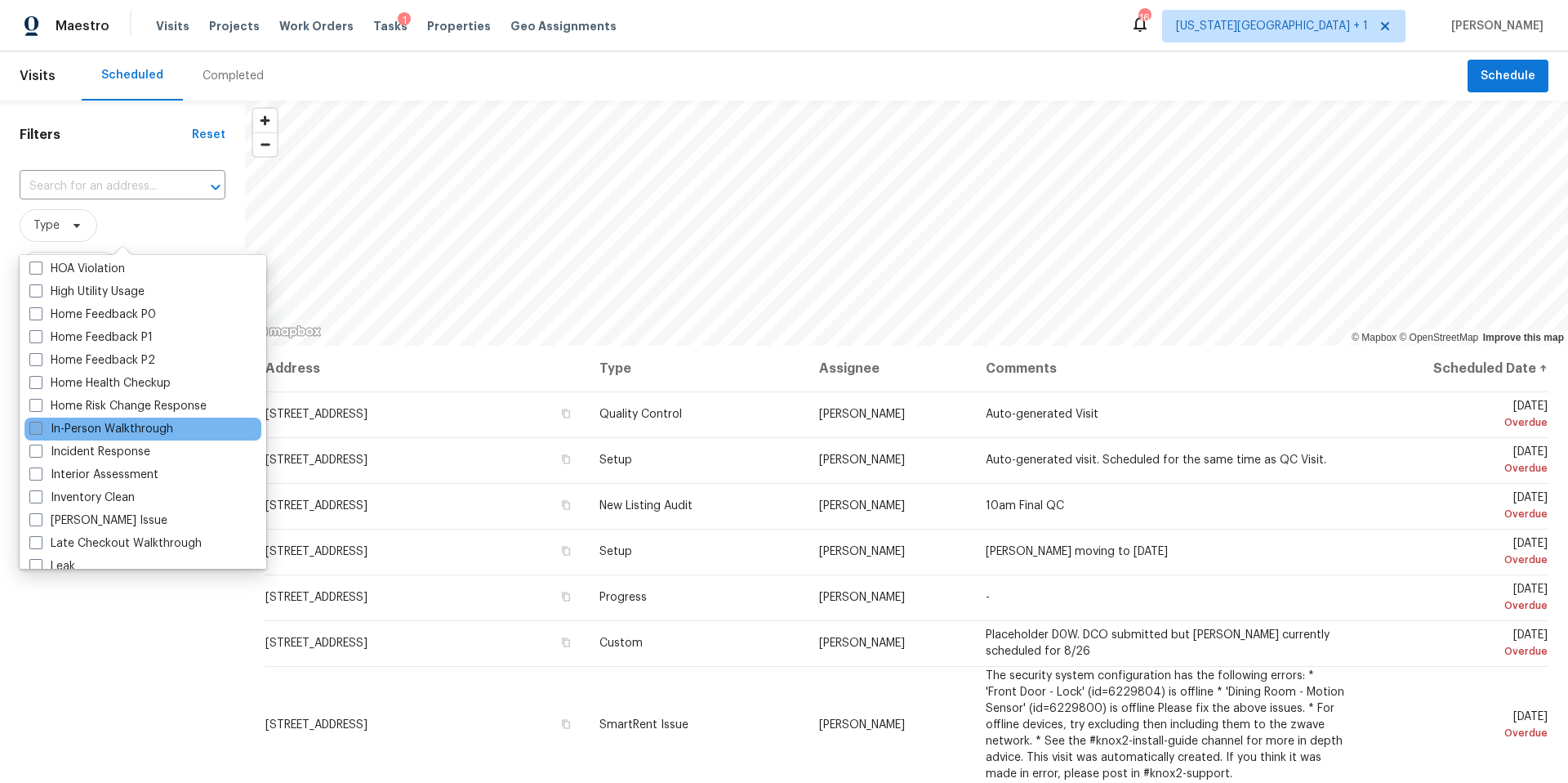
click at [71, 432] on label "In-Person Walkthrough" at bounding box center [101, 428] width 144 height 16
click at [40, 431] on input "In-Person Walkthrough" at bounding box center [34, 425] width 10 height 10
checkbox input "true"
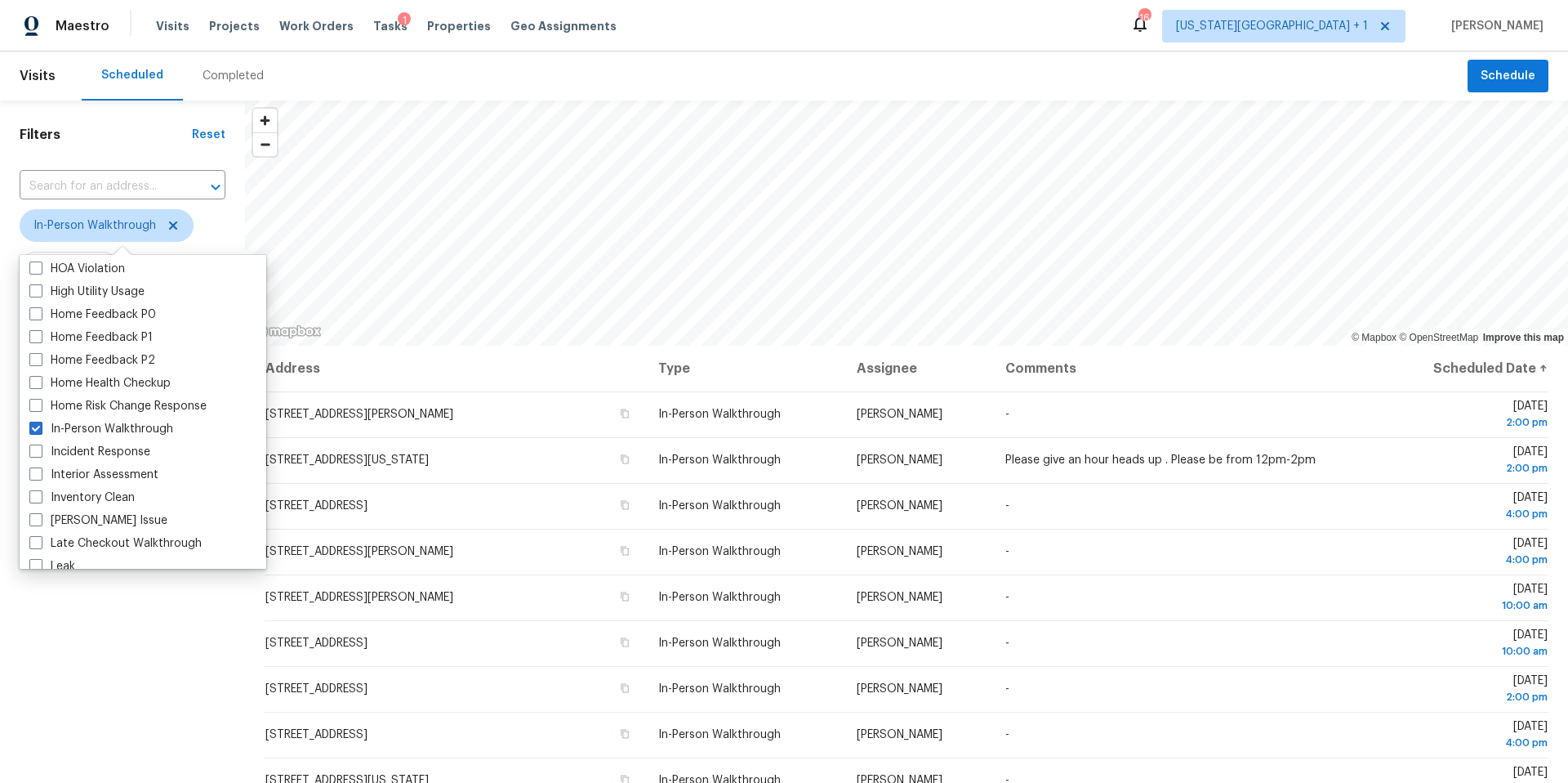
click at [103, 677] on div "Filters Reset ​ In-Person Walkthrough Assignee Scheduled Date" at bounding box center [122, 535] width 245 height 871
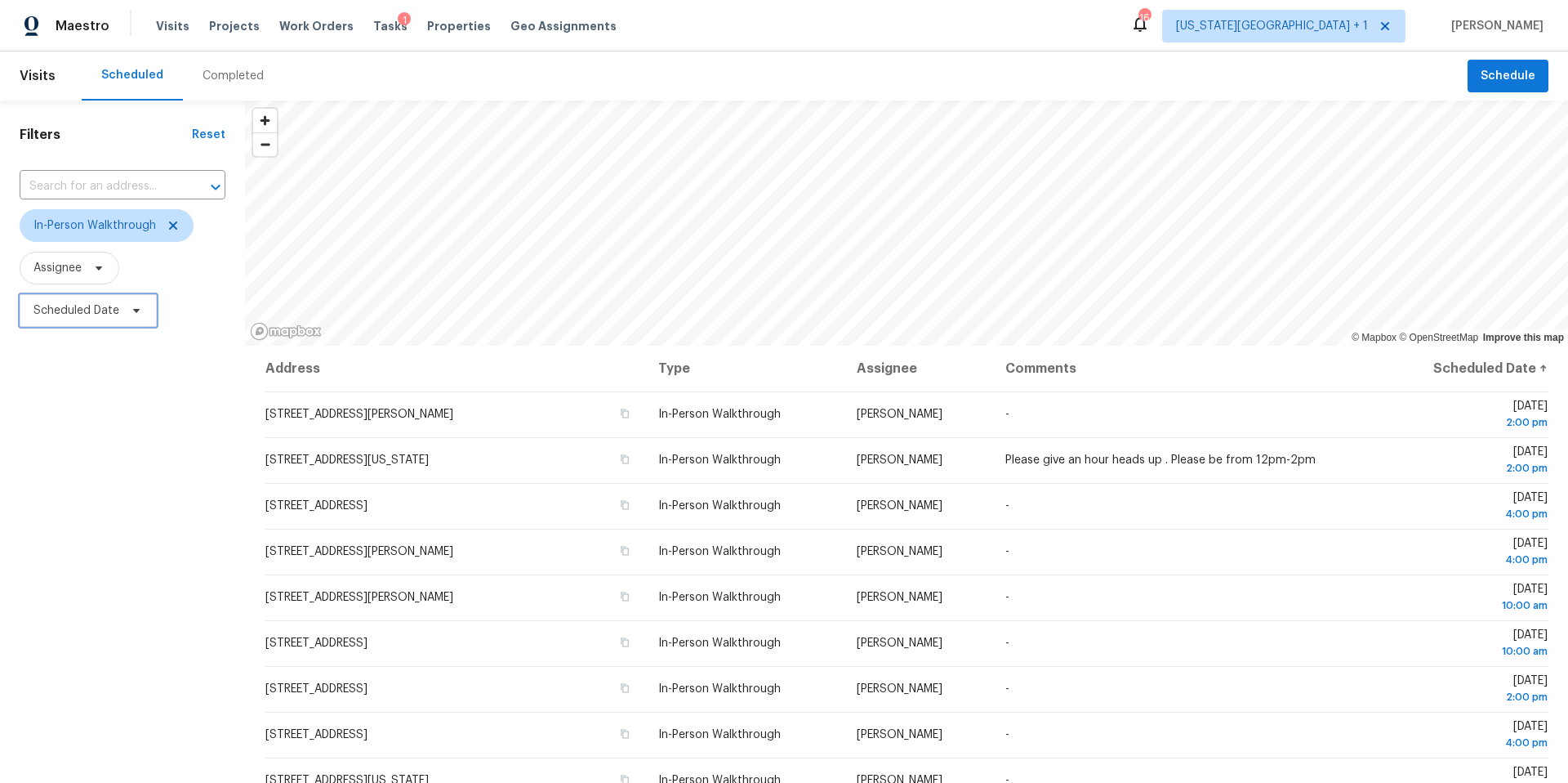
click at [123, 317] on span "Scheduled Date" at bounding box center [88, 311] width 137 height 33
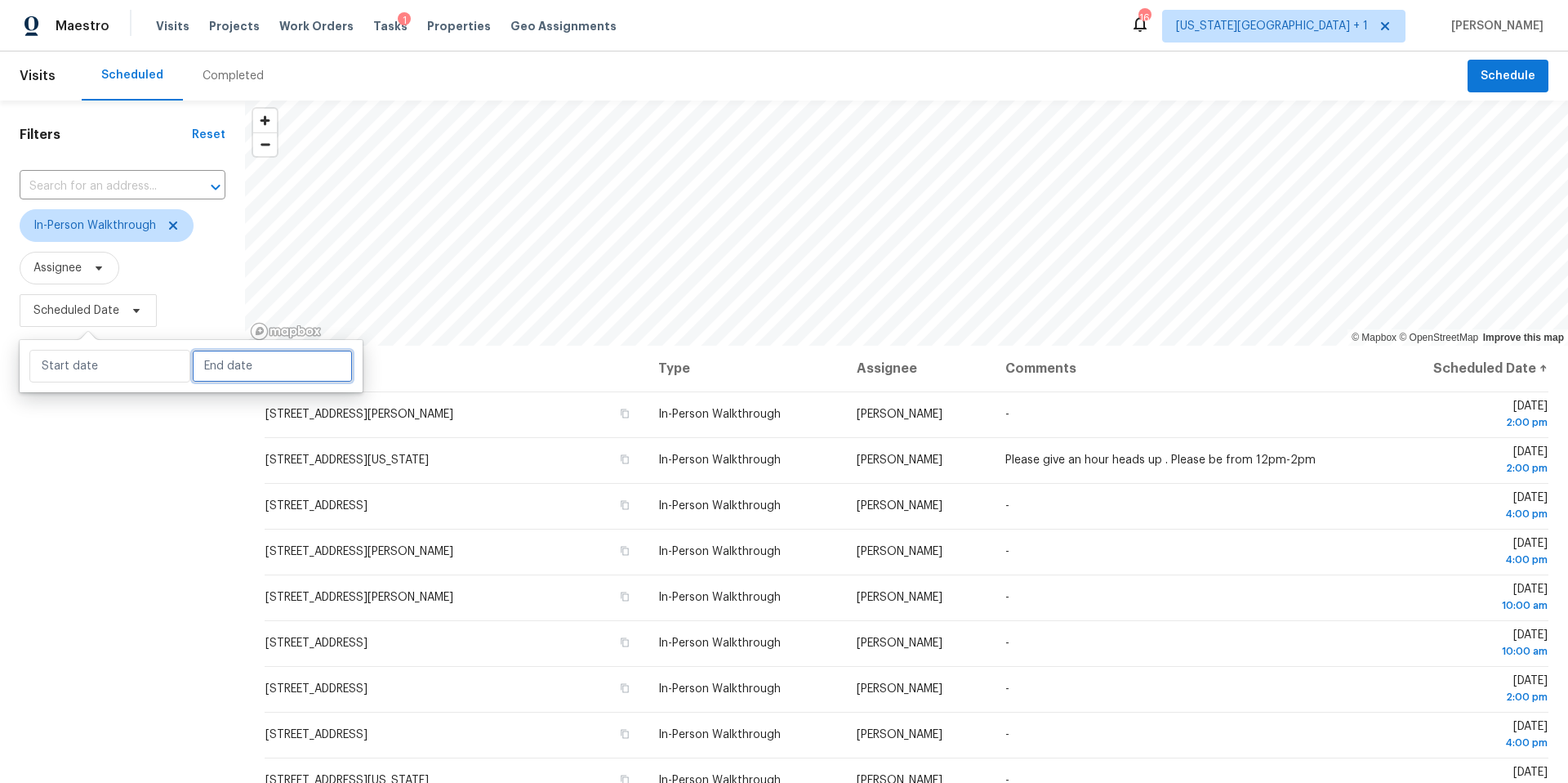
click at [213, 362] on input "text" at bounding box center [272, 366] width 161 height 33
select select "7"
select select "2025"
select select "8"
select select "2025"
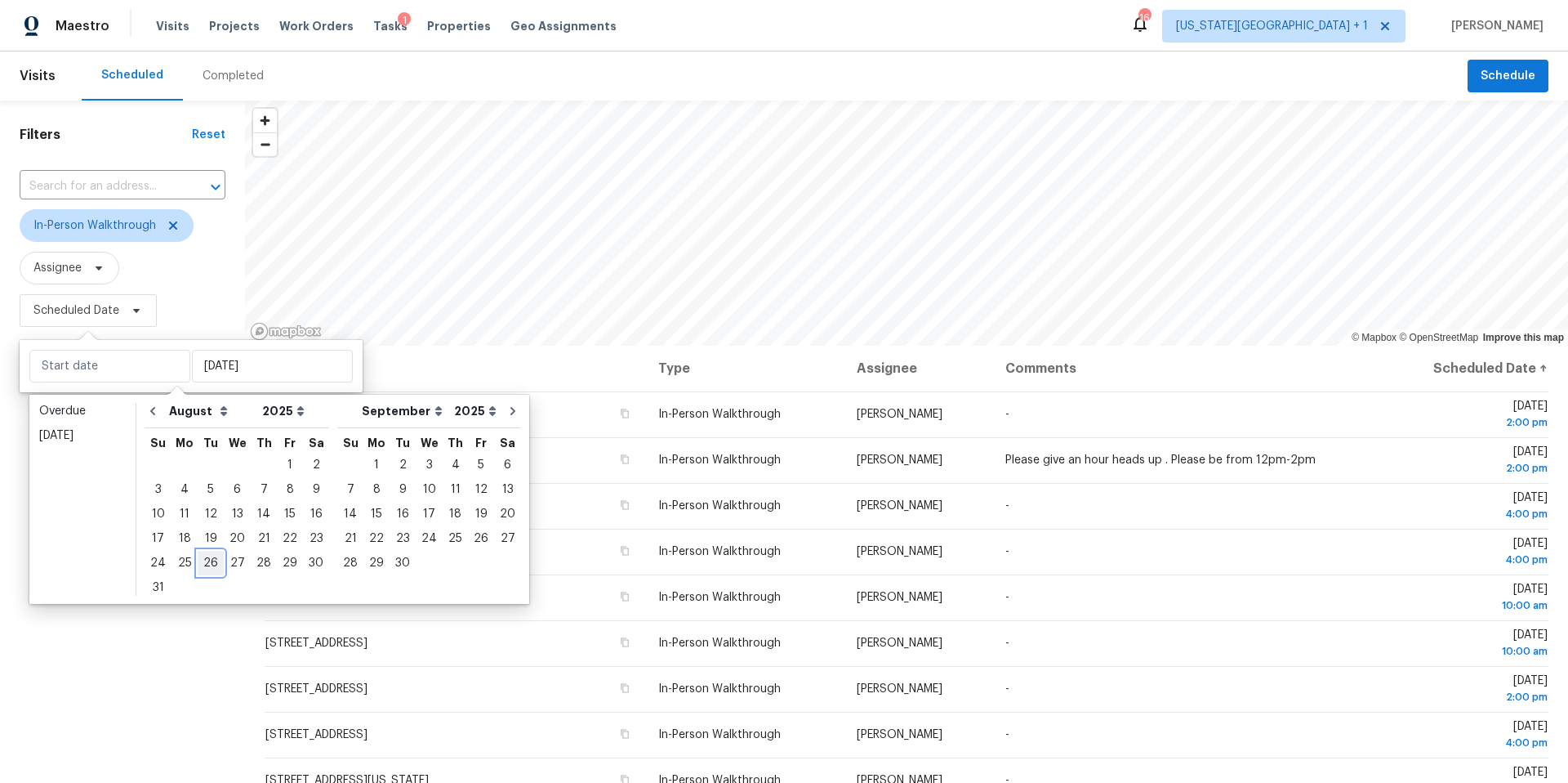
click at [209, 565] on div "26" at bounding box center [211, 563] width 26 height 23
type input "Tue, Aug 26"
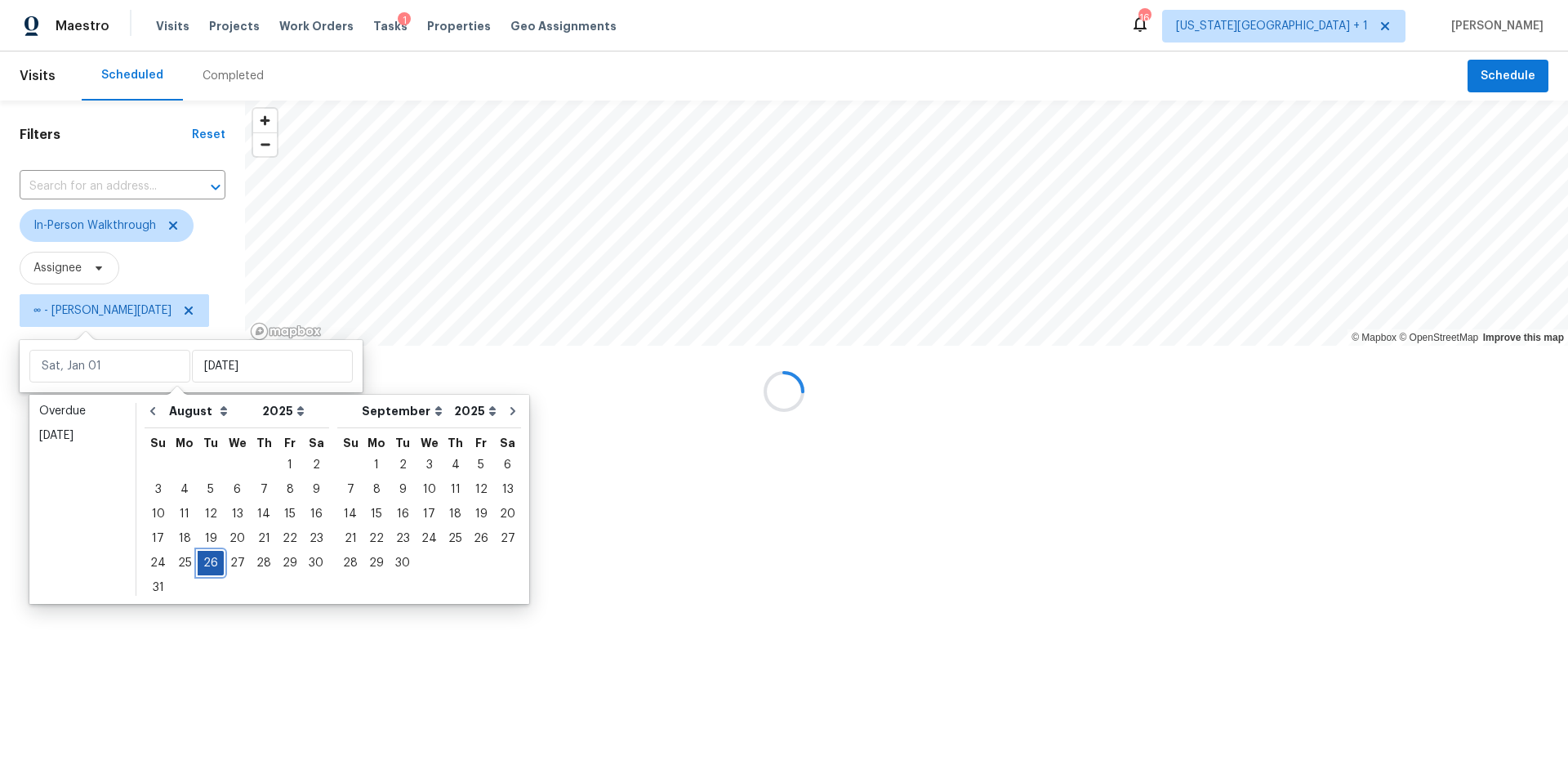
click at [209, 565] on div "26" at bounding box center [211, 563] width 26 height 23
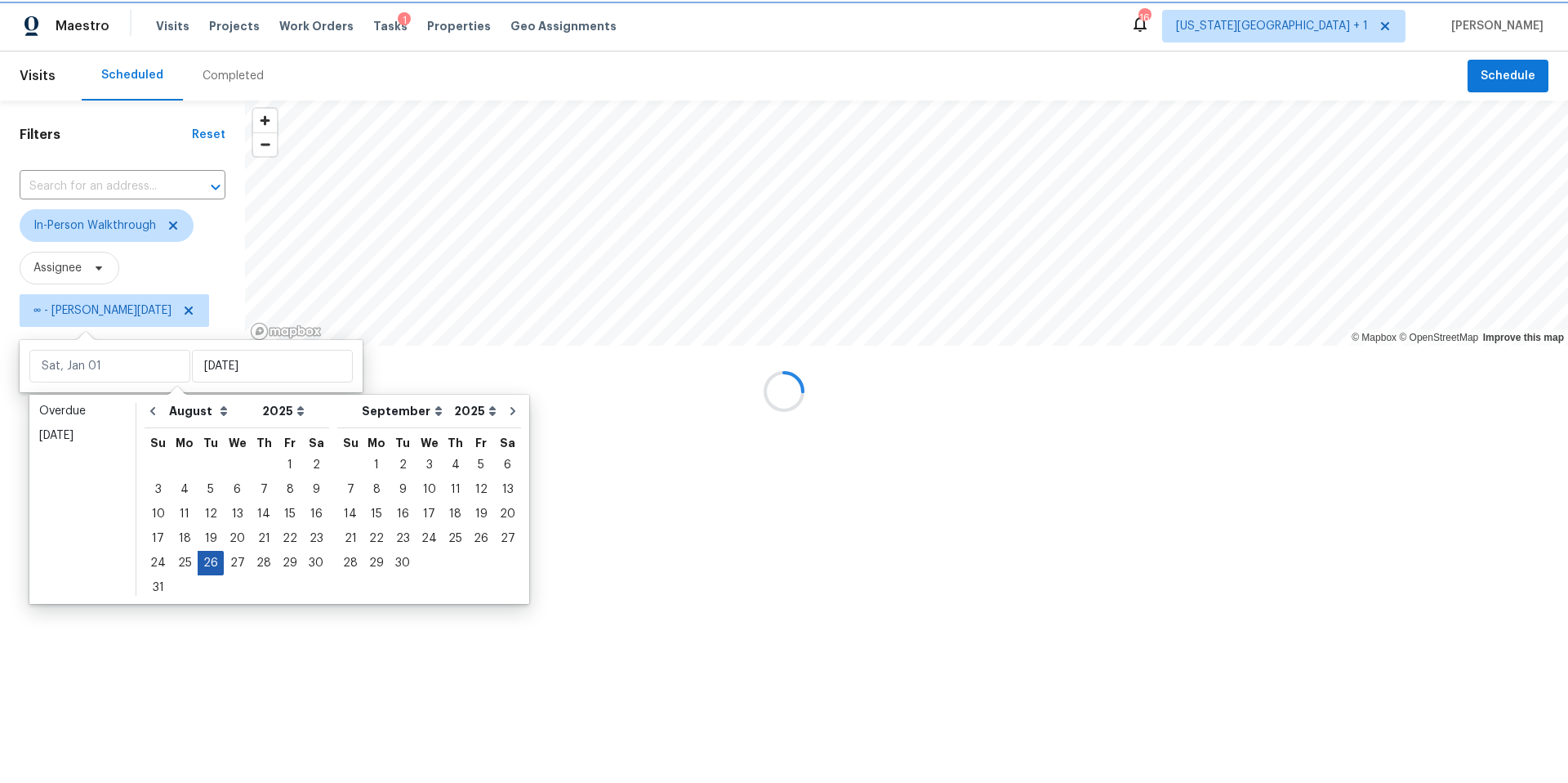
type input "Tue, Aug 26"
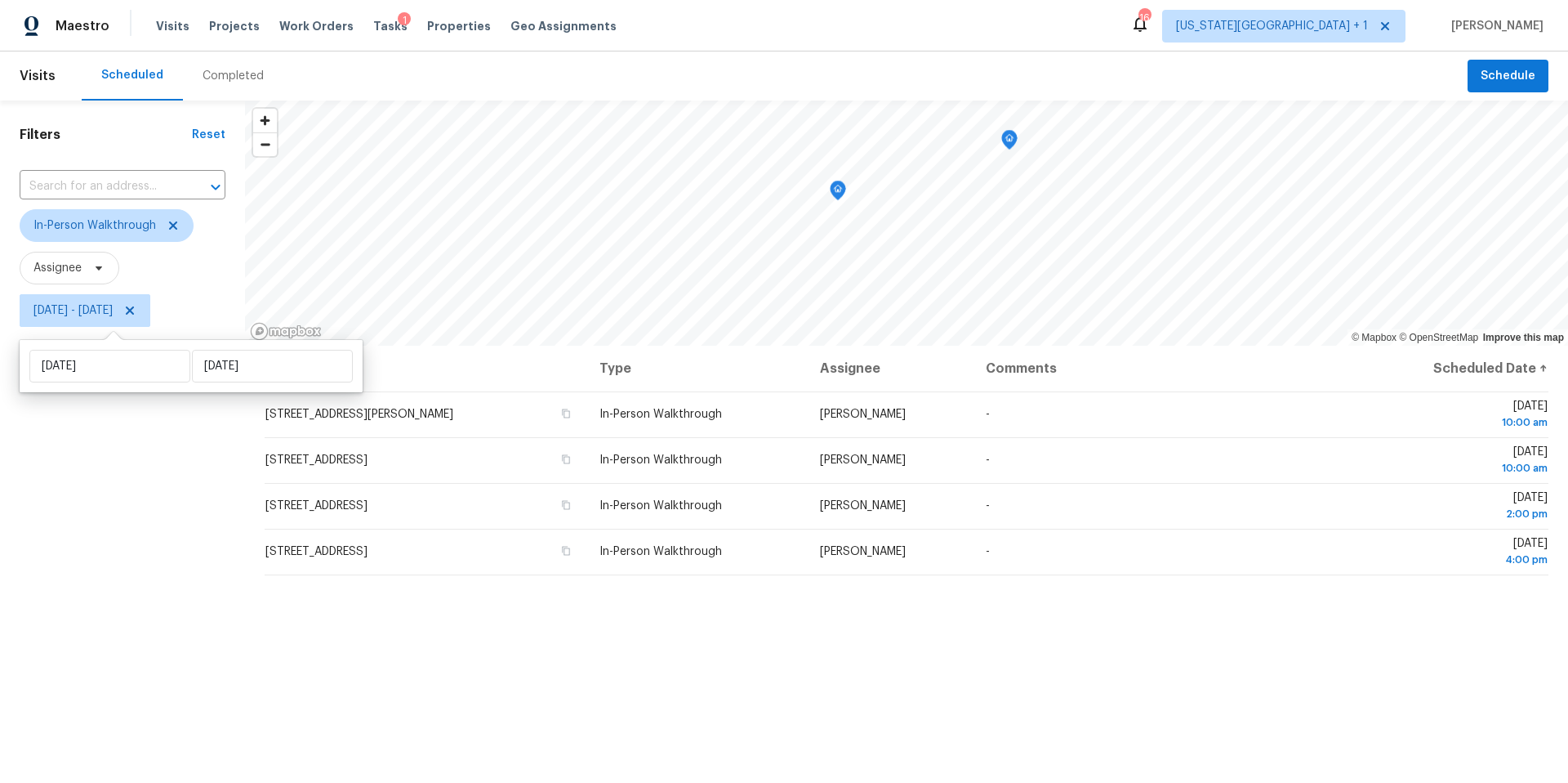
click at [121, 594] on div "Filters Reset ​ In-Person Walkthrough Assignee Tue, Aug 26 - Tue, Aug 26" at bounding box center [122, 535] width 245 height 871
click at [548, 97] on div "Visits Scheduled Completed Schedule Filters Reset ​ In-Person Walkthrough Assig…" at bounding box center [784, 417] width 1568 height 731
click at [170, 220] on icon at bounding box center [173, 226] width 13 height 13
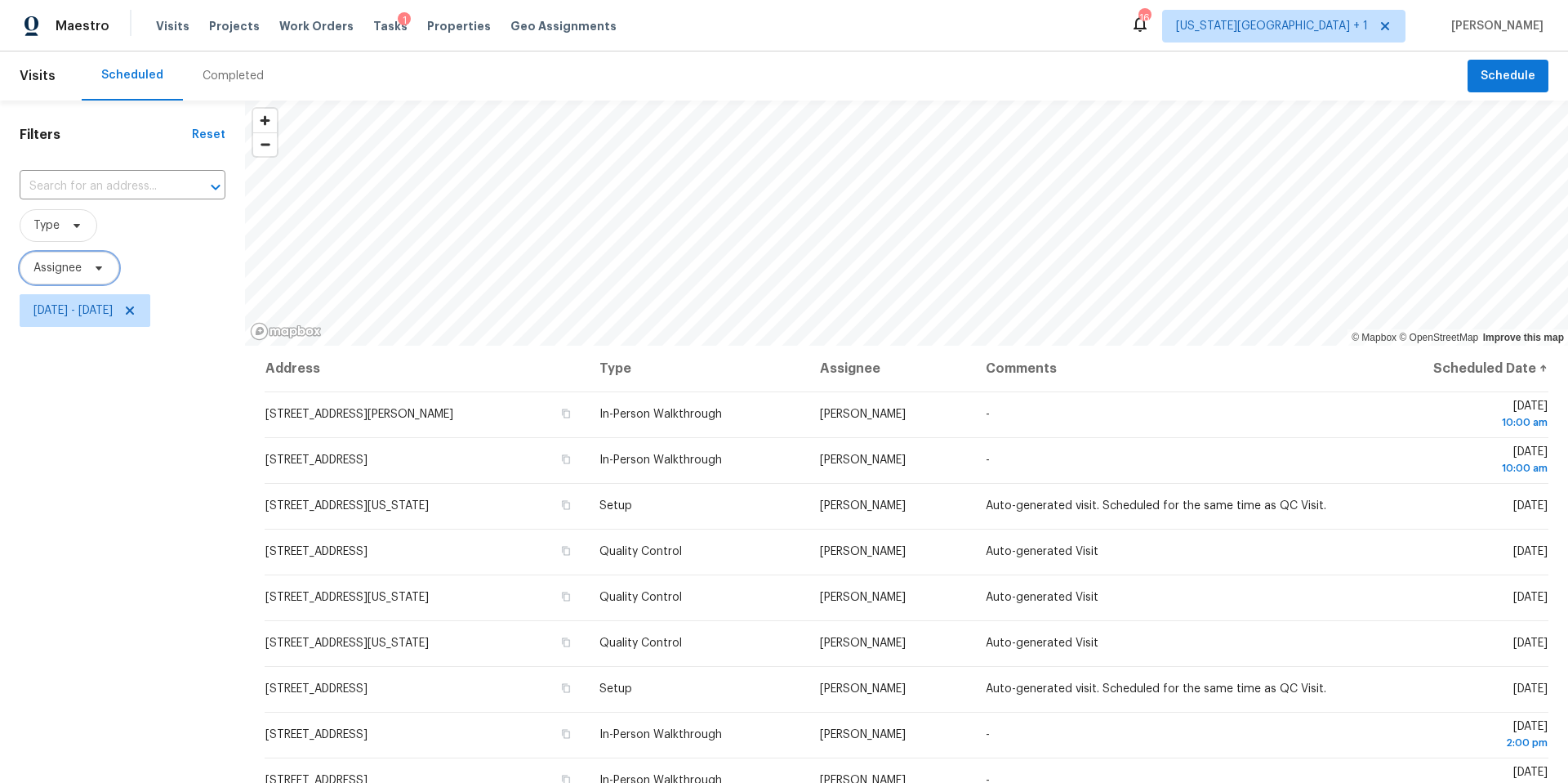
click at [90, 273] on span at bounding box center [96, 268] width 18 height 13
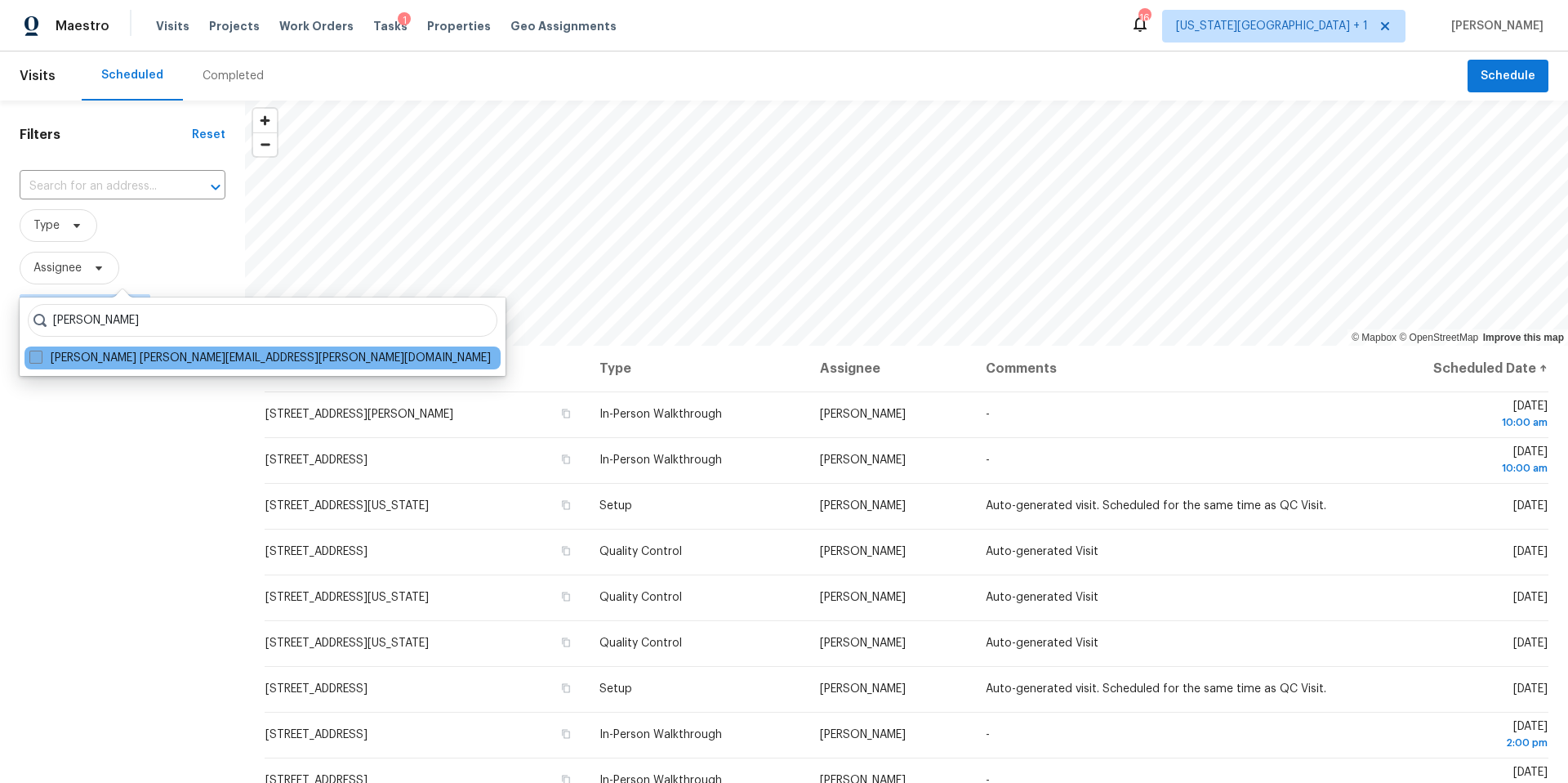
type input "navid ranjbar"
click at [66, 358] on label "Navid Ranjbar navid.ranjbar@opendoor.com" at bounding box center [260, 358] width 462 height 16
click at [40, 358] on input "Navid Ranjbar navid.ranjbar@opendoor.com" at bounding box center [34, 355] width 10 height 10
checkbox input "true"
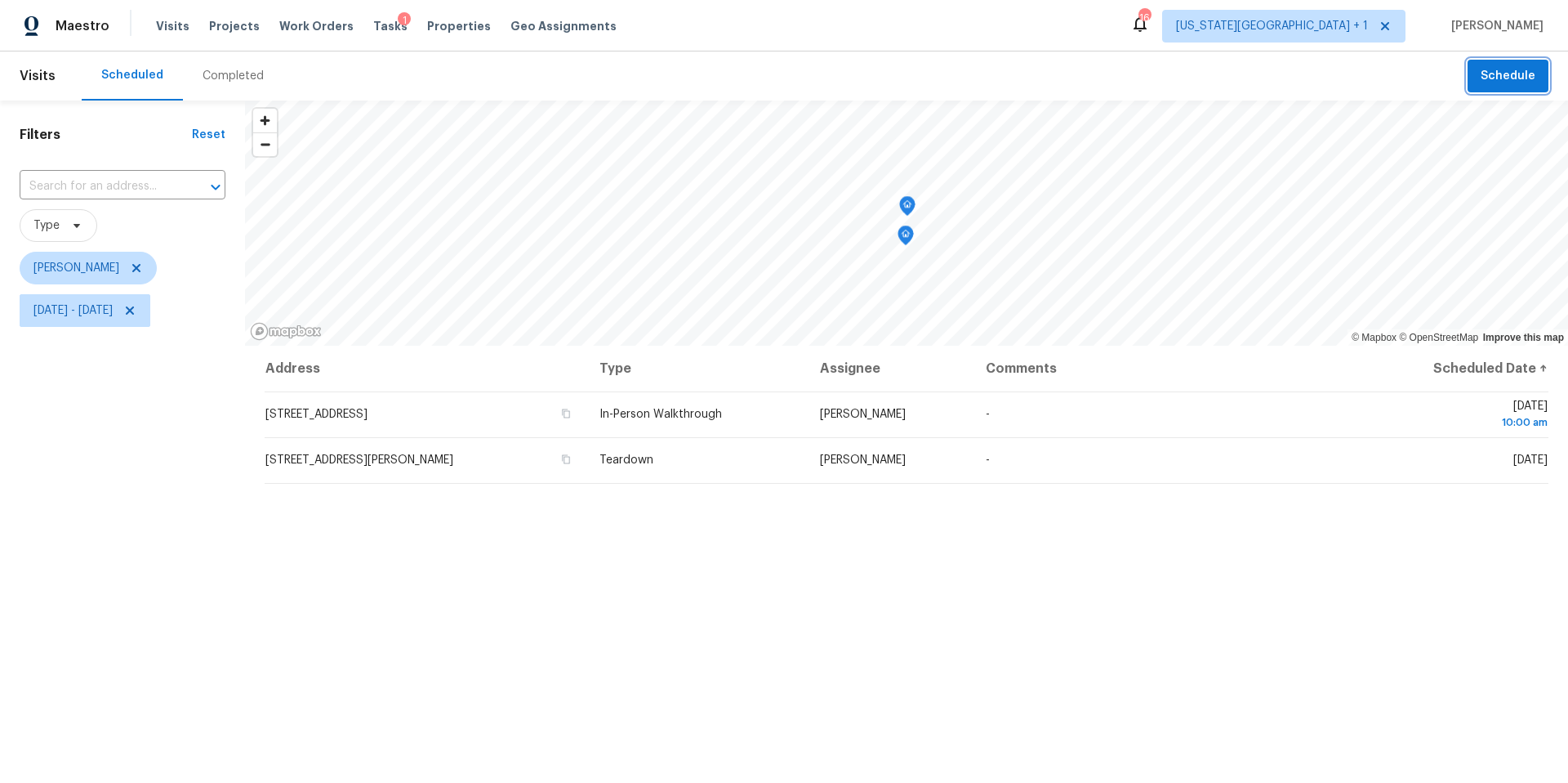
click at [1501, 77] on span "Schedule" at bounding box center [1508, 76] width 55 height 21
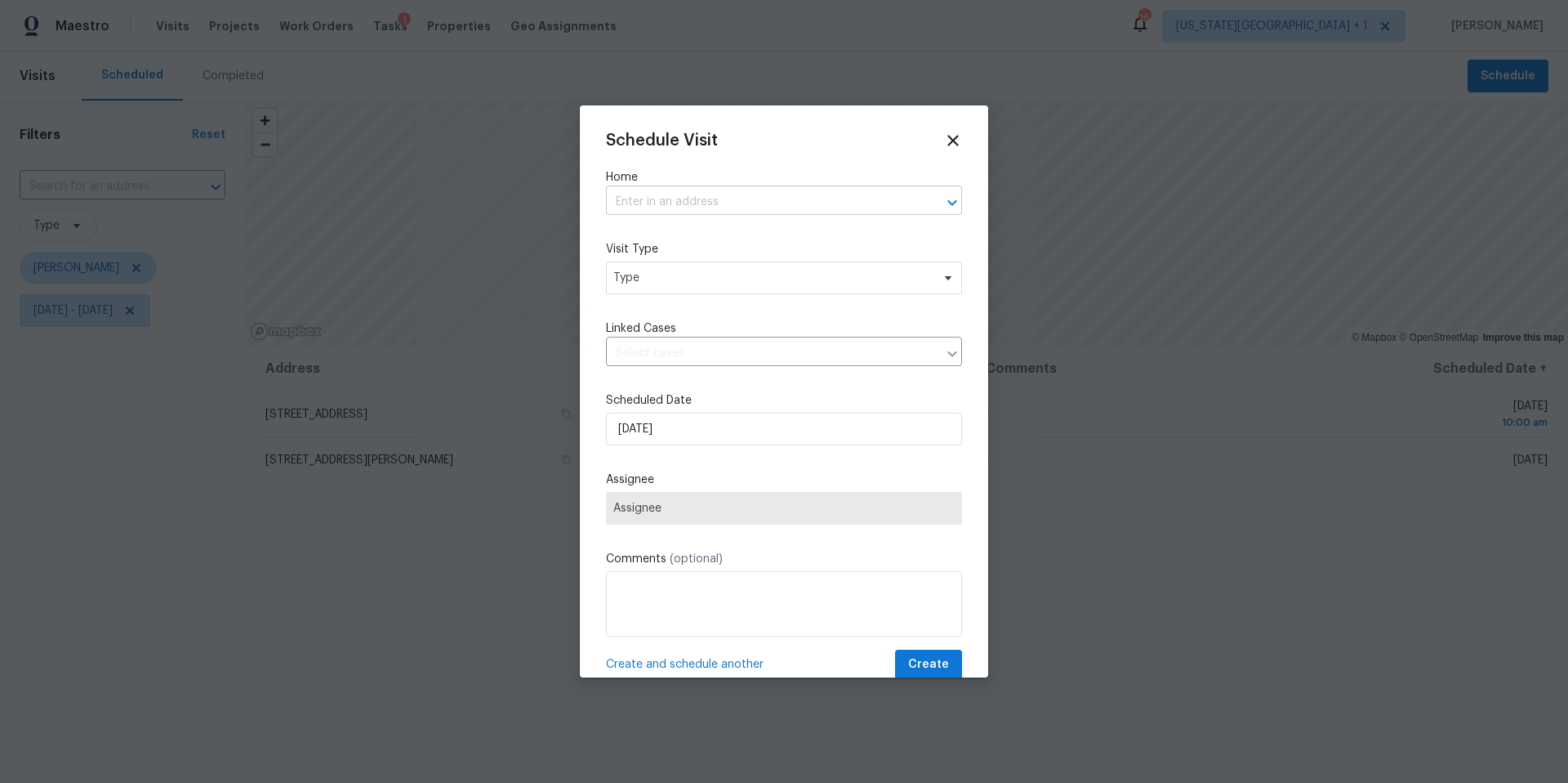
click at [693, 205] on input "text" at bounding box center [761, 201] width 310 height 25
type input "5104"
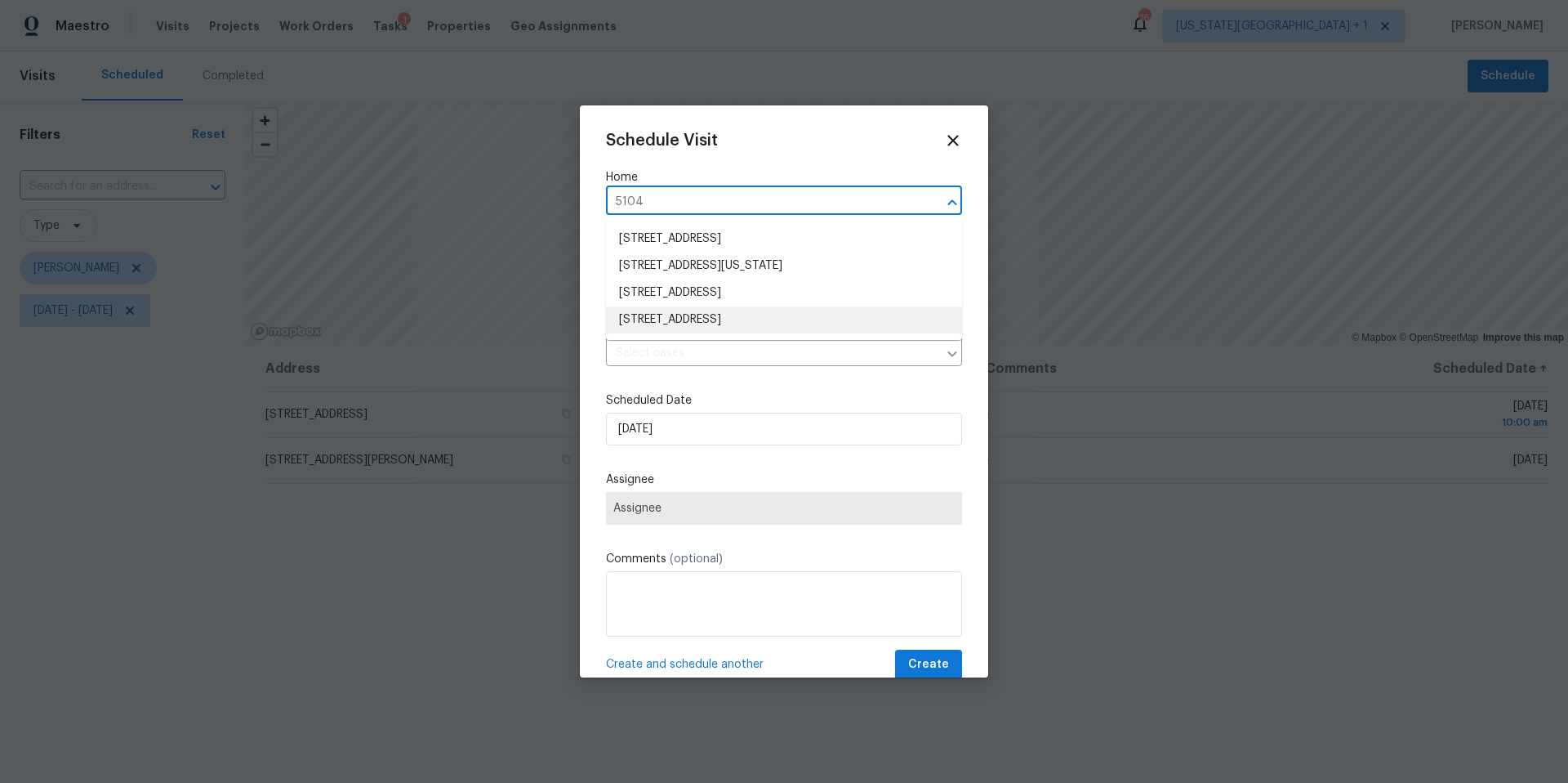
click at [704, 331] on li "5104 Apple Springs Dr, Pearland, TX 77584" at bounding box center [784, 320] width 356 height 27
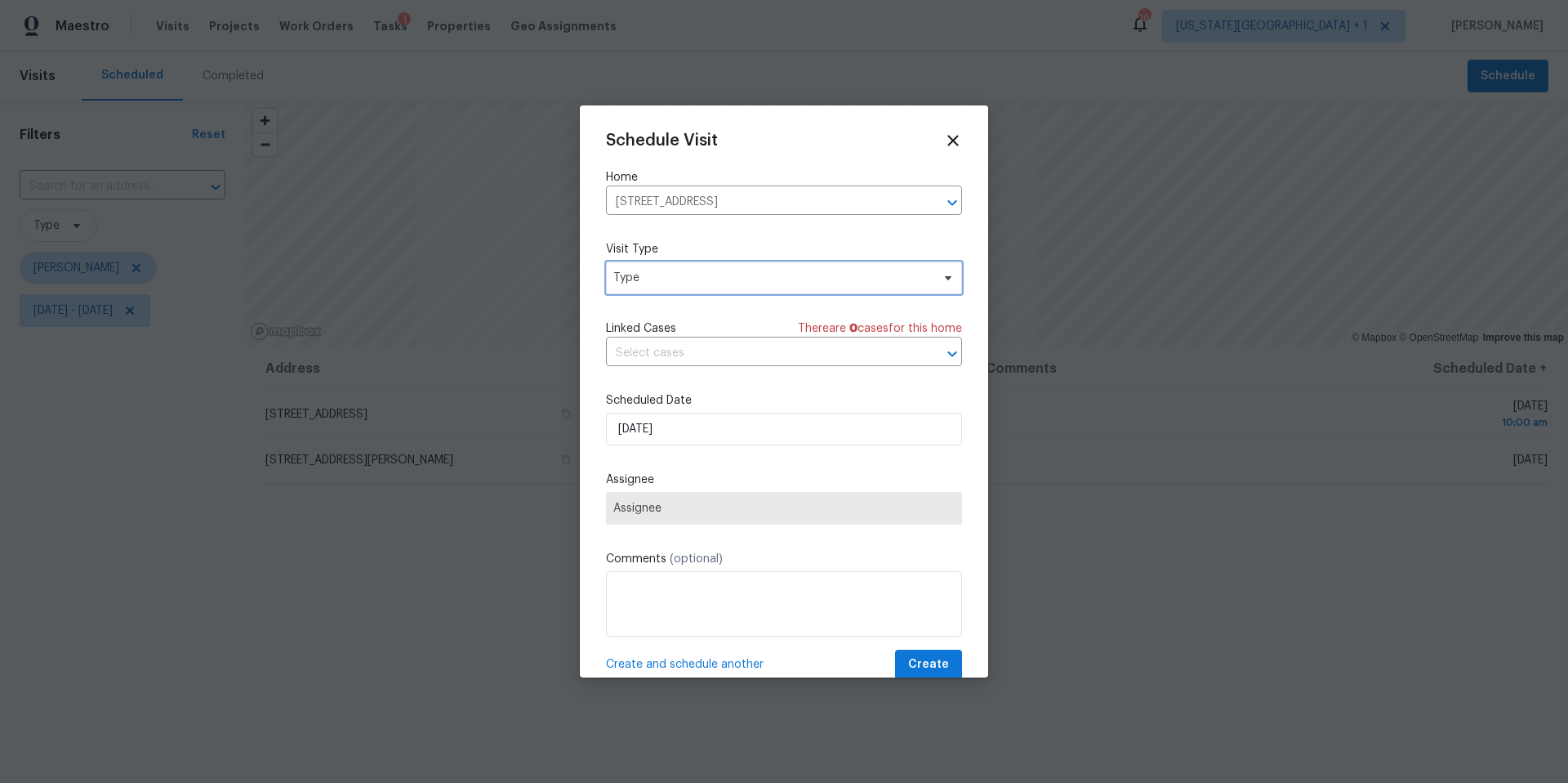
click at [686, 292] on span "Type" at bounding box center [784, 278] width 356 height 33
type input "prog"
click at [643, 380] on div "Progress" at bounding box center [640, 377] width 47 height 16
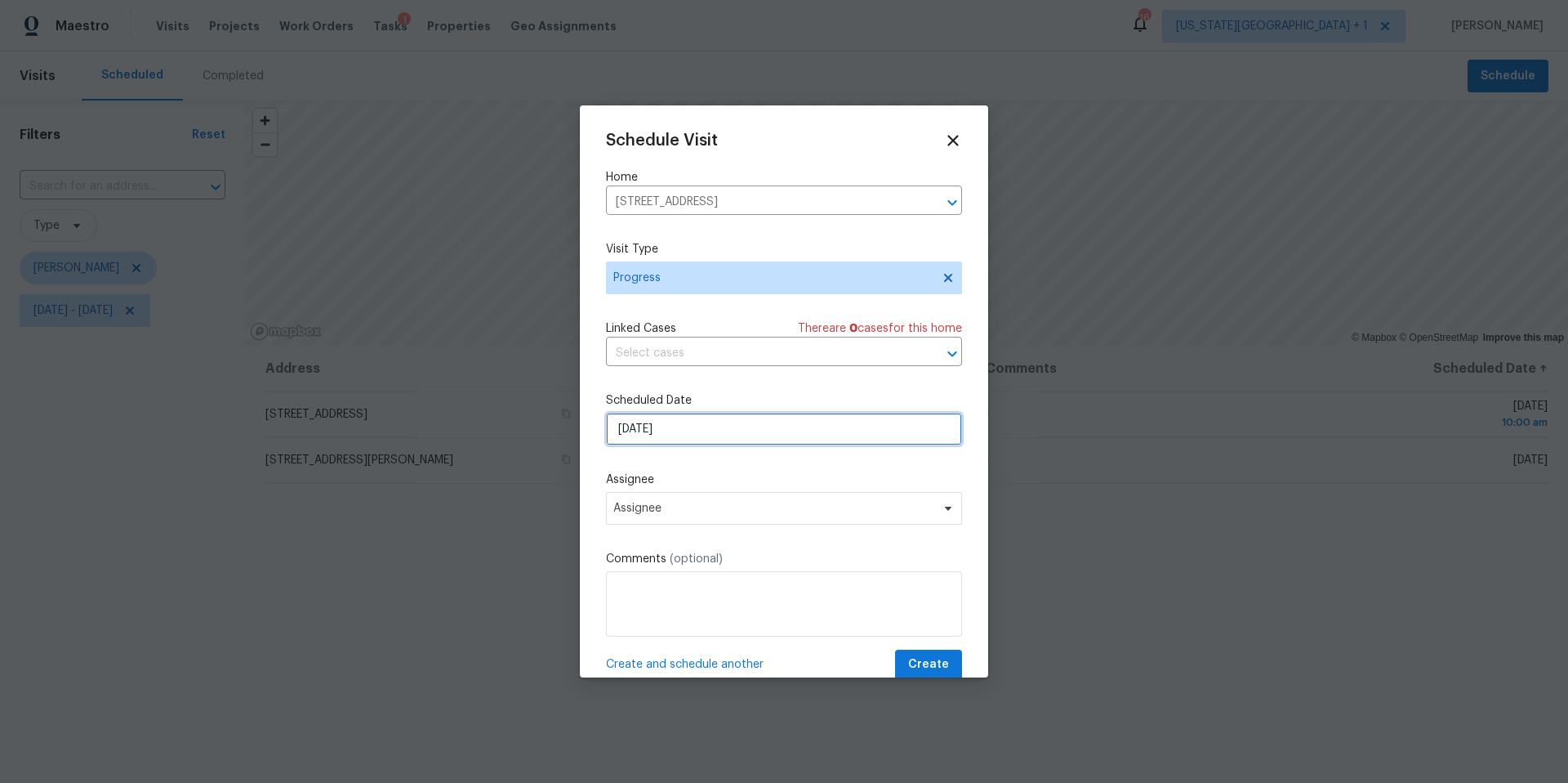
click at [693, 423] on input "8/25/2025" at bounding box center [784, 428] width 356 height 33
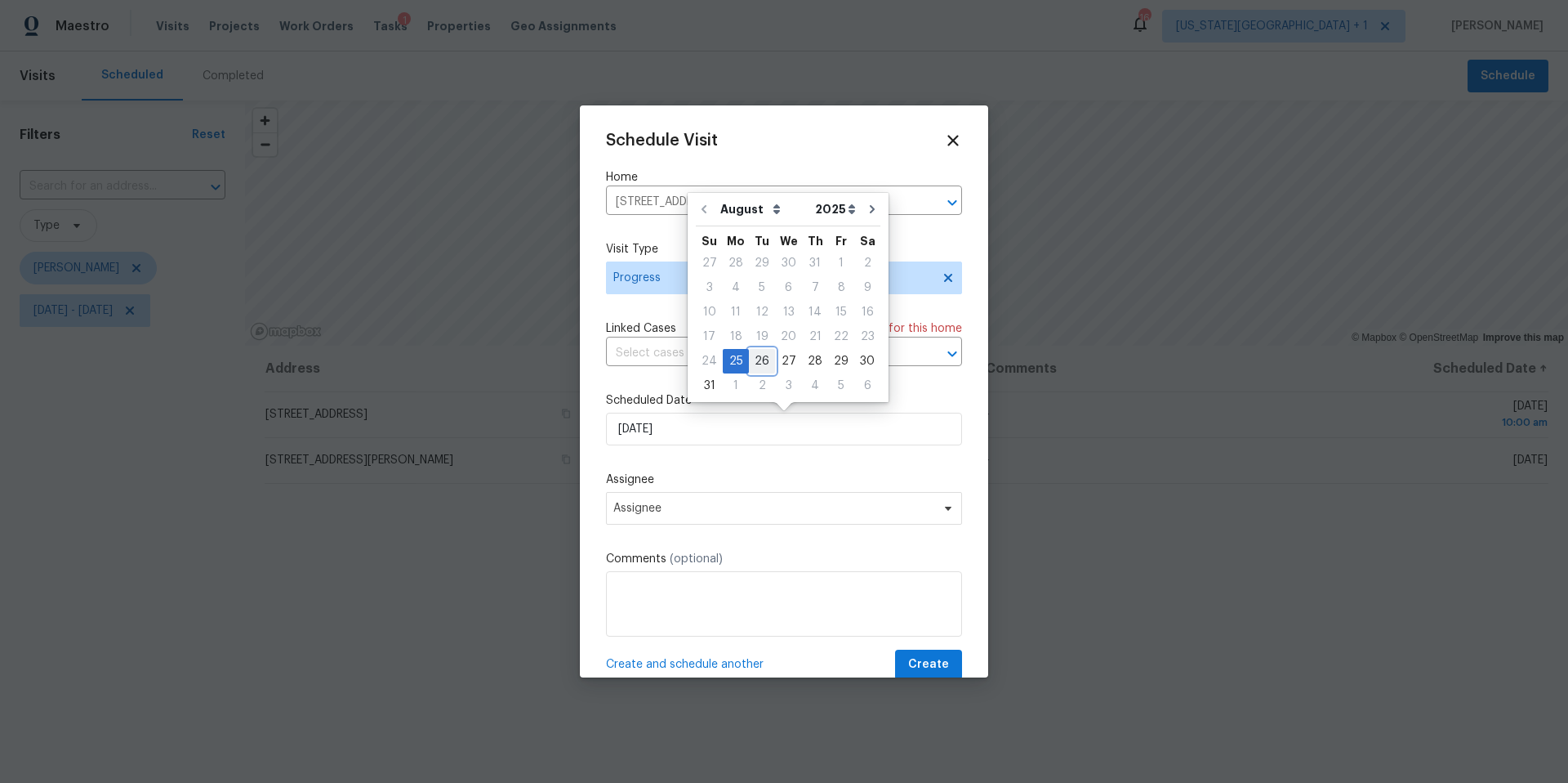
click at [752, 359] on div "26" at bounding box center [762, 361] width 26 height 23
type input "8/26/2025"
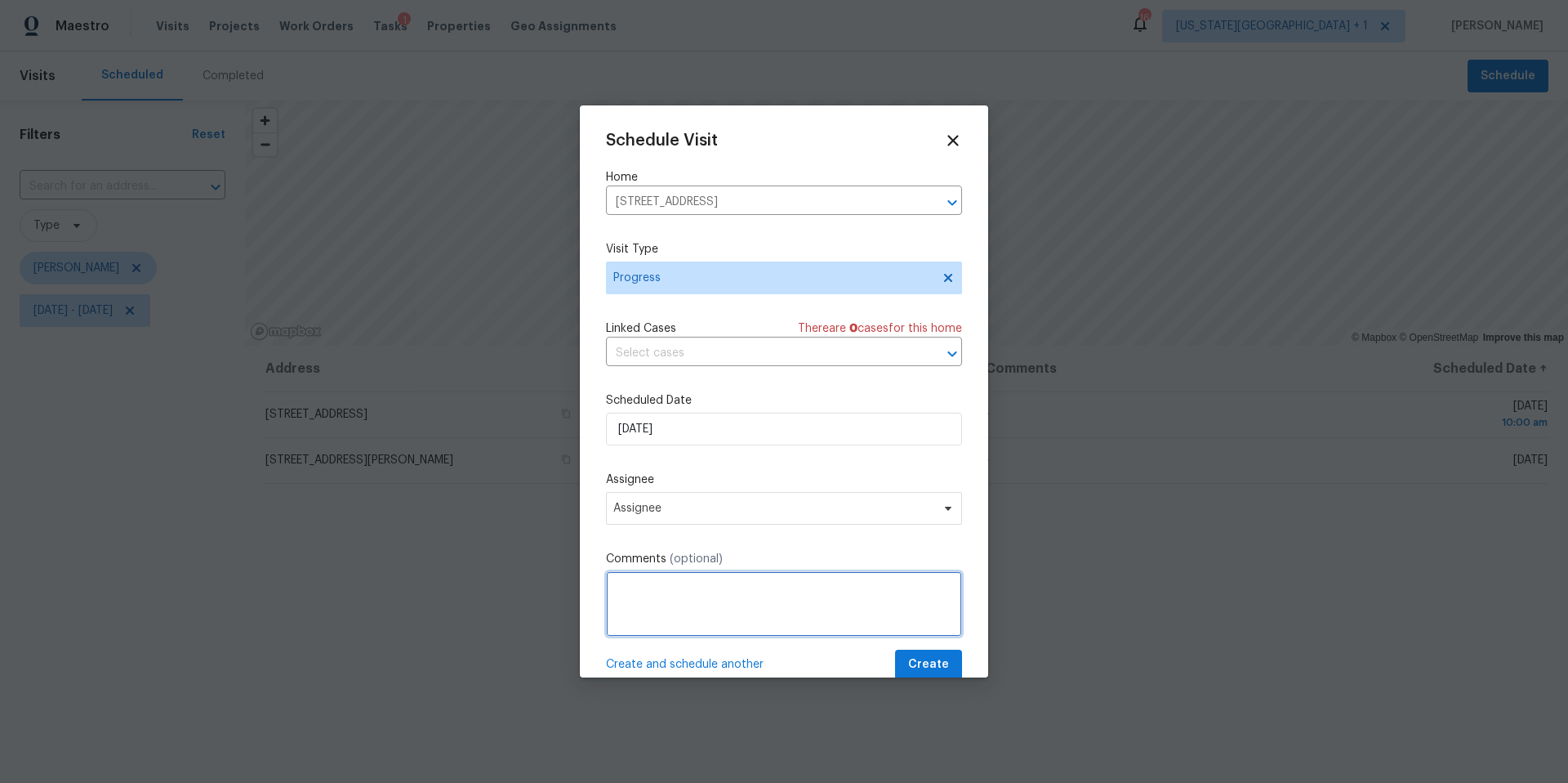
click at [646, 594] on textarea at bounding box center [784, 603] width 356 height 65
type textarea "11am IPW PAr training"
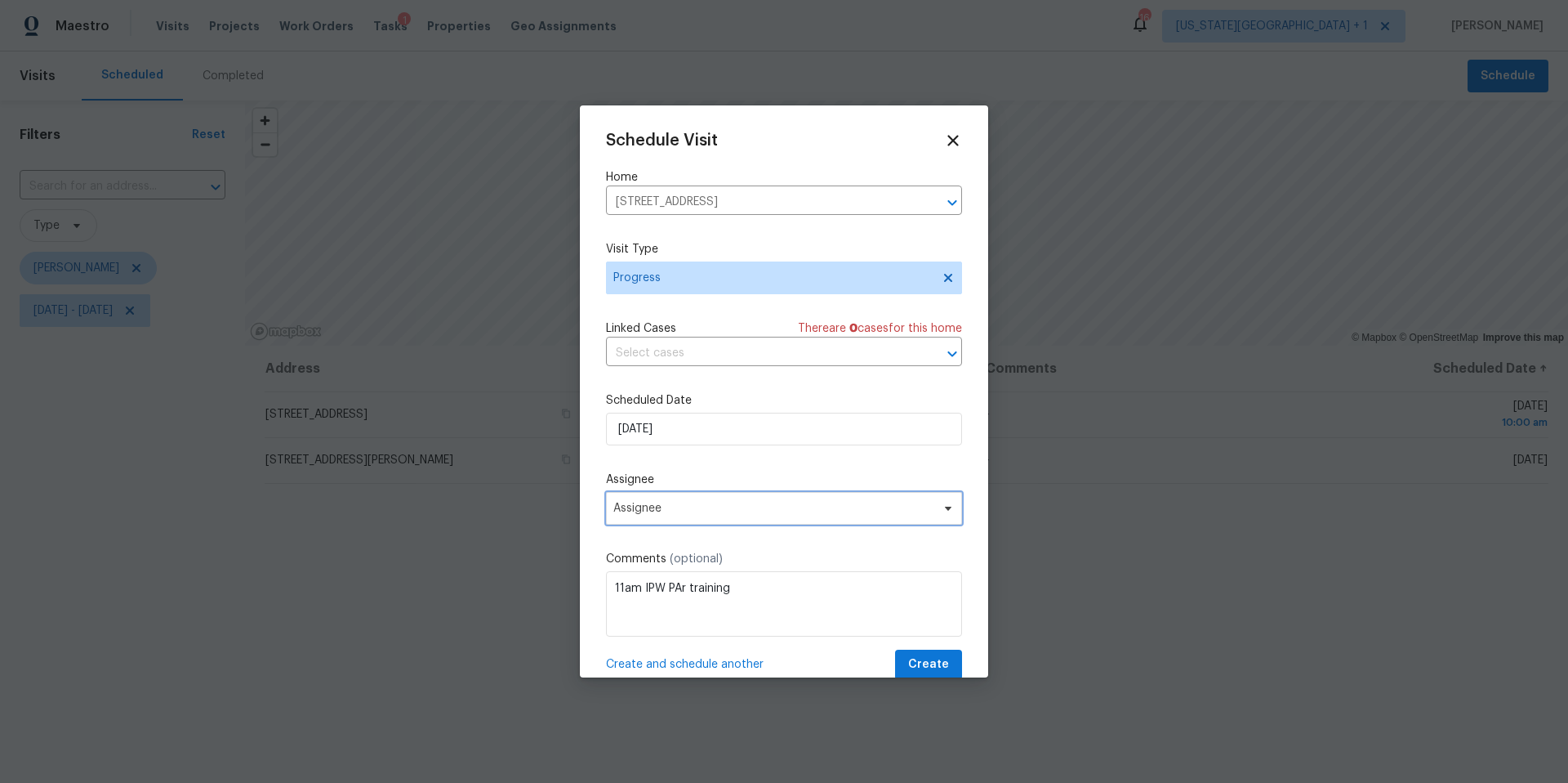
click at [652, 514] on span "Assignee" at bounding box center [773, 508] width 320 height 13
type input "lui"
click at [630, 594] on div "[PERSON_NAME]" at bounding box center [658, 599] width 86 height 16
click at [927, 668] on span "Create" at bounding box center [927, 664] width 40 height 21
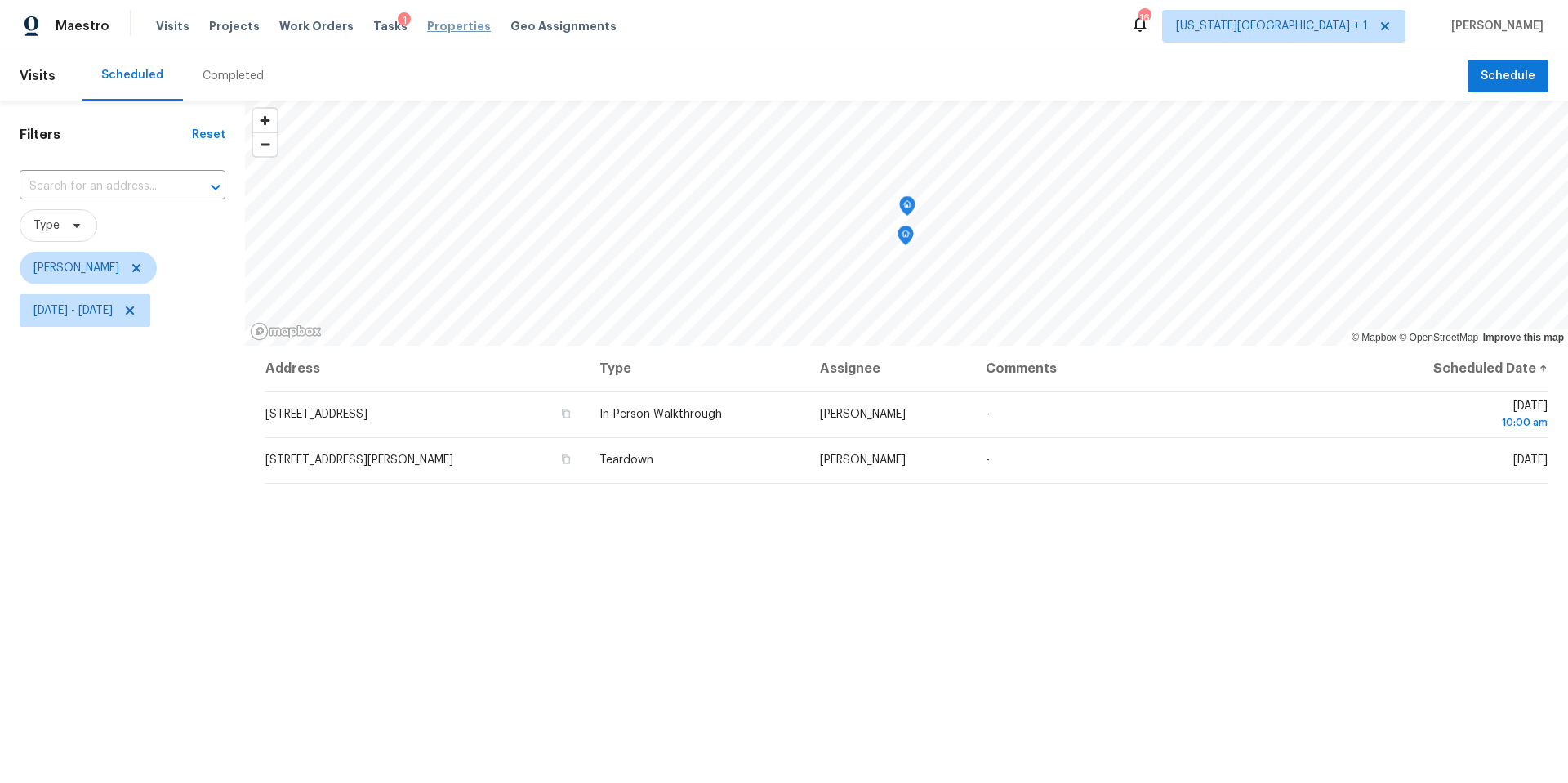
click at [439, 29] on span "Properties" at bounding box center [459, 25] width 64 height 16
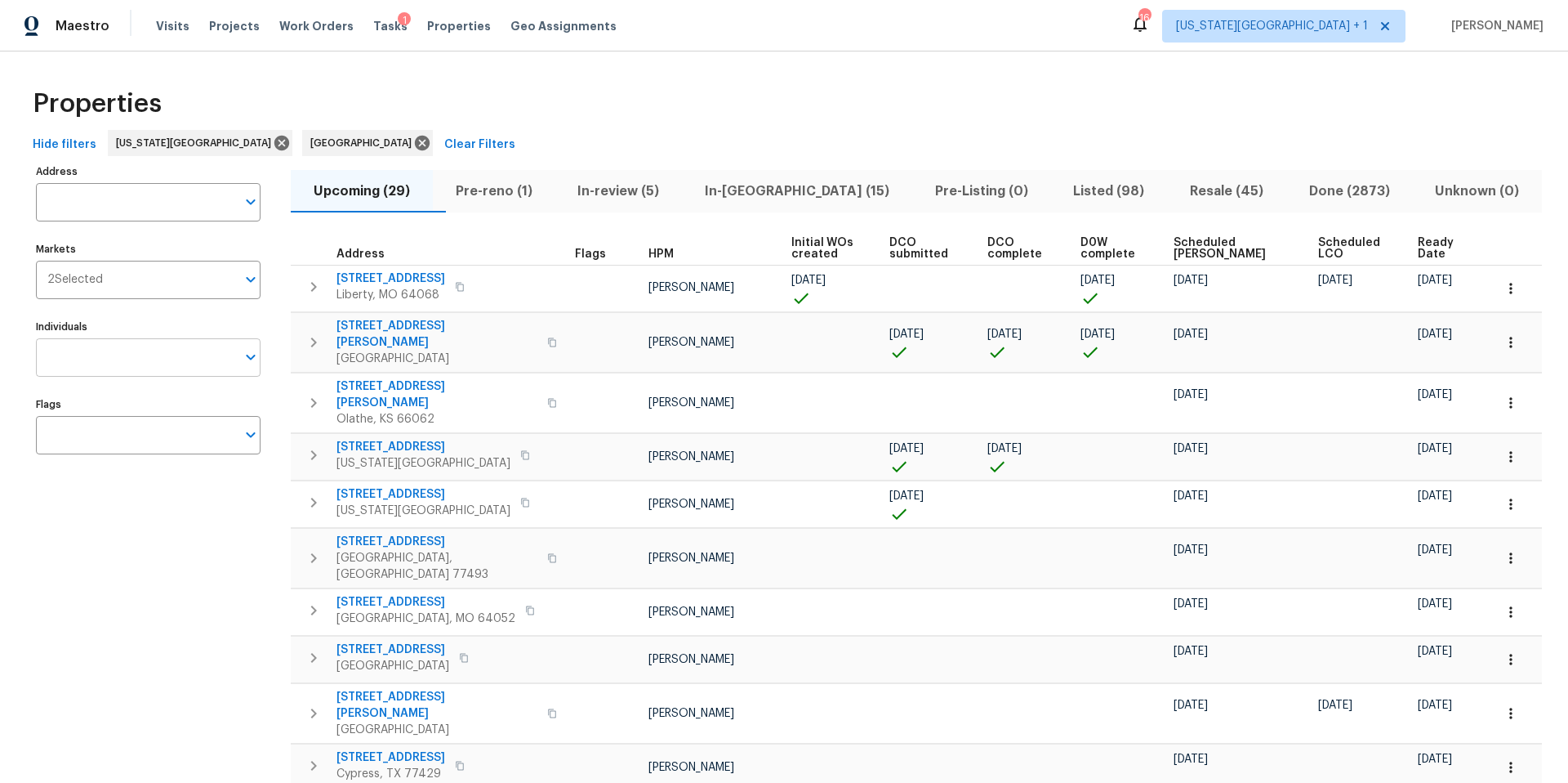
click at [108, 366] on input "Individuals" at bounding box center [135, 357] width 200 height 39
type input "navid"
click at [77, 407] on input "checkbox" at bounding box center [65, 409] width 34 height 34
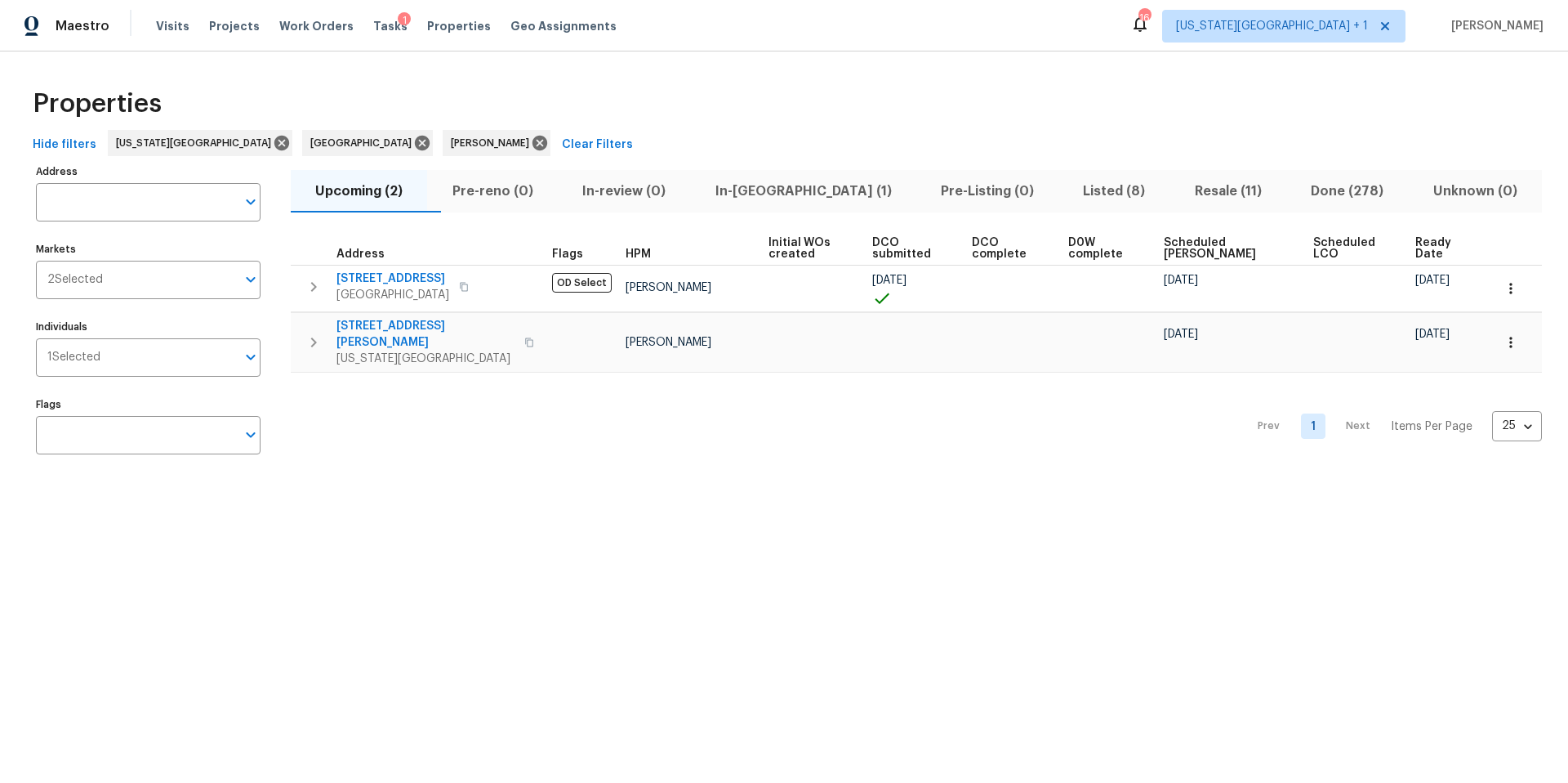
click at [665, 118] on div "Properties" at bounding box center [784, 104] width 1515 height 53
click at [407, 350] on span "Missouri City, TX 77489" at bounding box center [425, 358] width 178 height 16
click at [1513, 339] on icon "button" at bounding box center [1510, 342] width 16 height 16
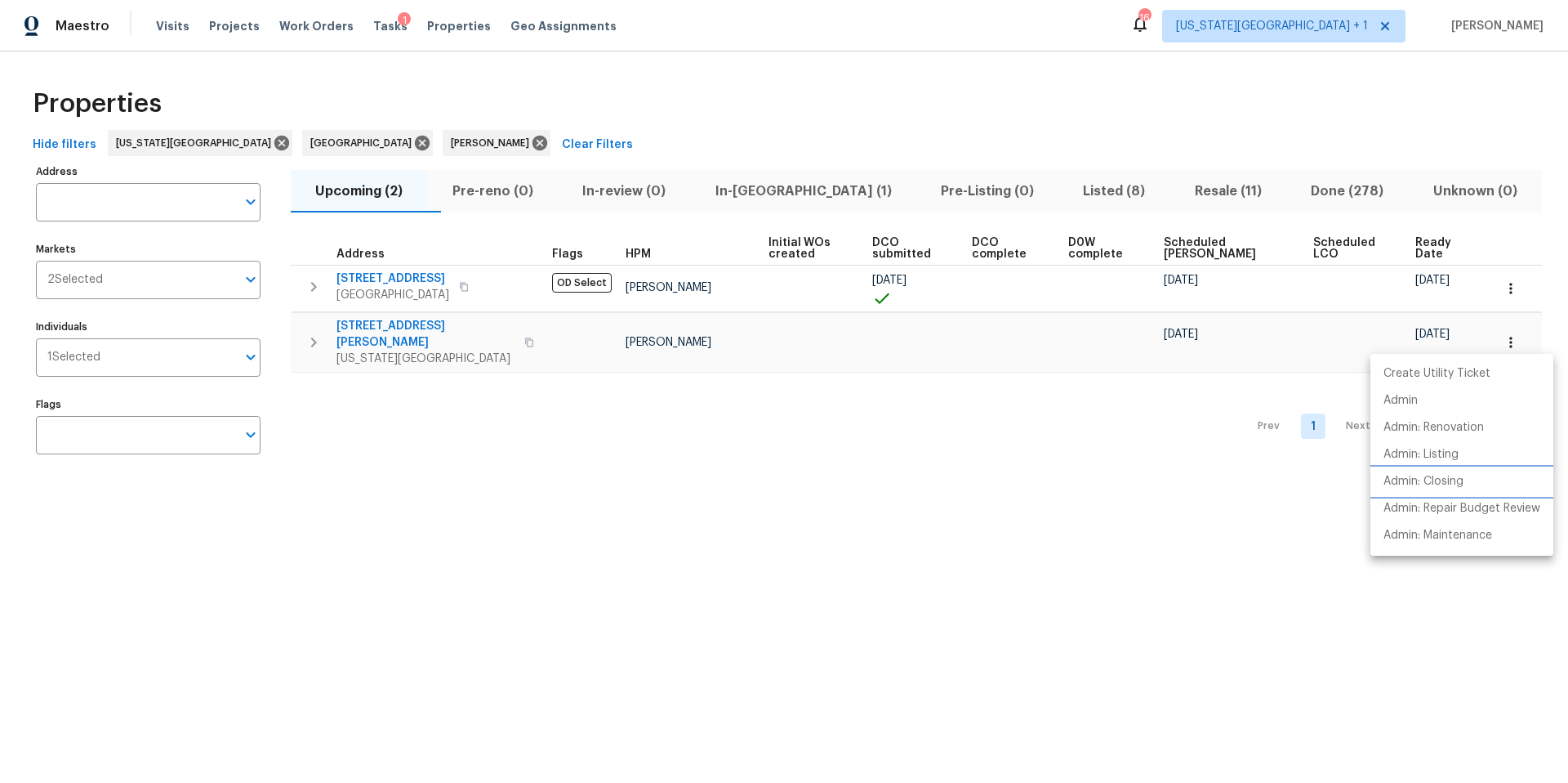
click at [1410, 483] on p "Admin: Closing" at bounding box center [1423, 482] width 80 height 17
click at [436, 32] on div at bounding box center [784, 392] width 1568 height 783
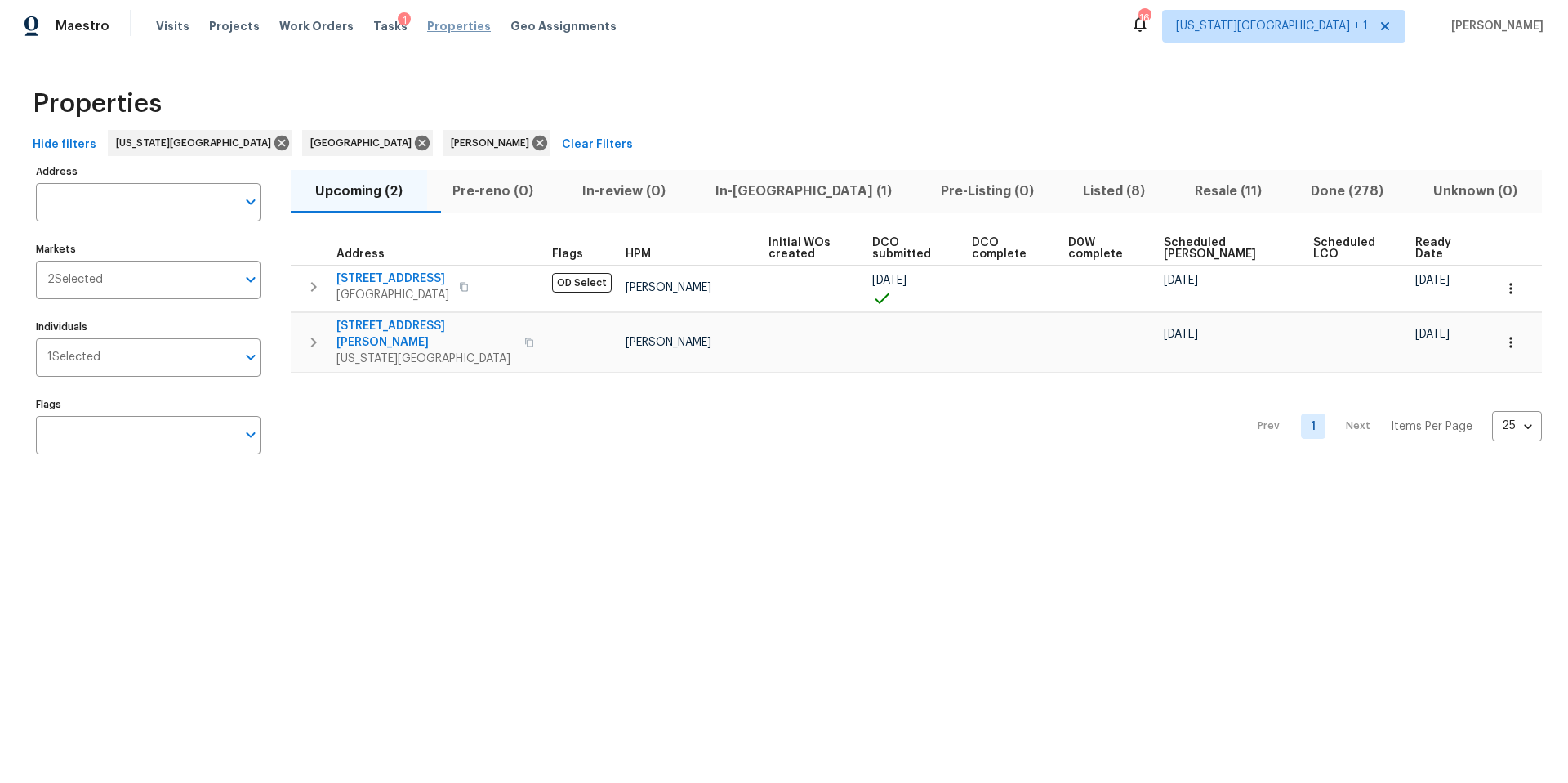
click at [436, 27] on span "Properties" at bounding box center [459, 25] width 64 height 16
click at [373, 27] on span "Tasks" at bounding box center [390, 26] width 34 height 11
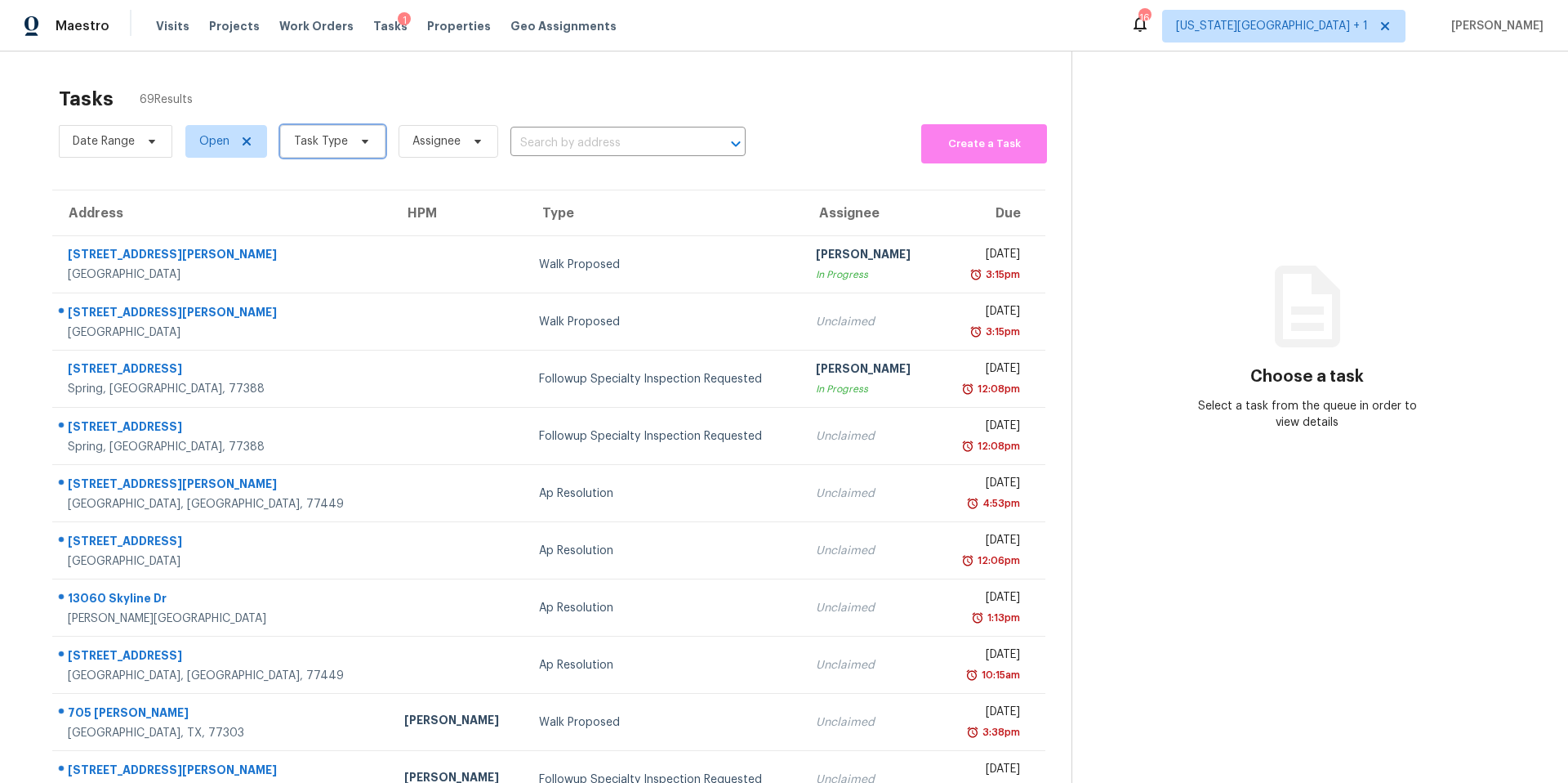
click at [346, 144] on span "Task Type" at bounding box center [333, 141] width 105 height 33
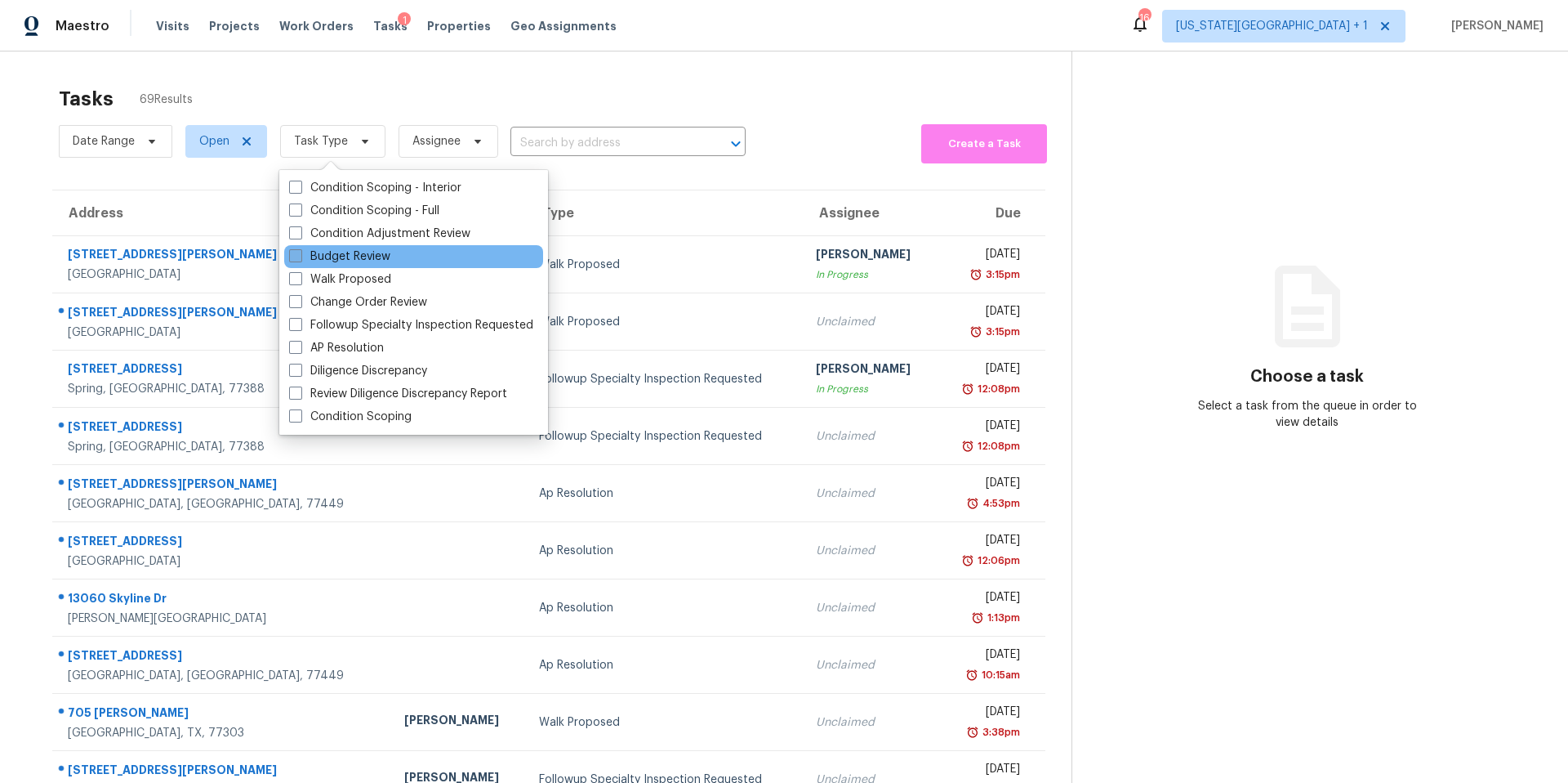
click at [329, 261] on label "Budget Review" at bounding box center [340, 256] width 102 height 16
click at [300, 259] on input "Budget Review" at bounding box center [293, 253] width 10 height 10
checkbox input "true"
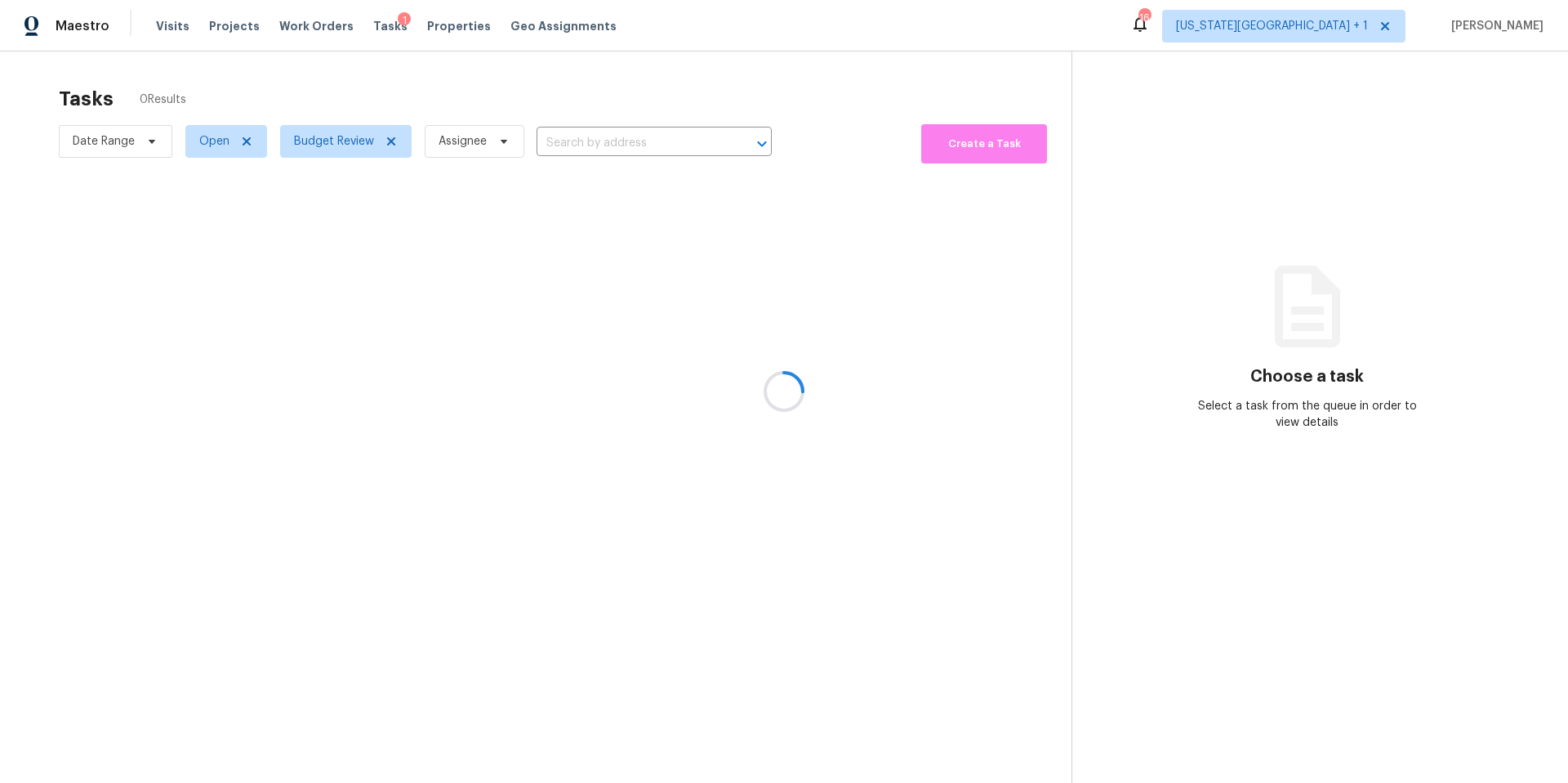
click at [326, 91] on div at bounding box center [784, 392] width 1568 height 783
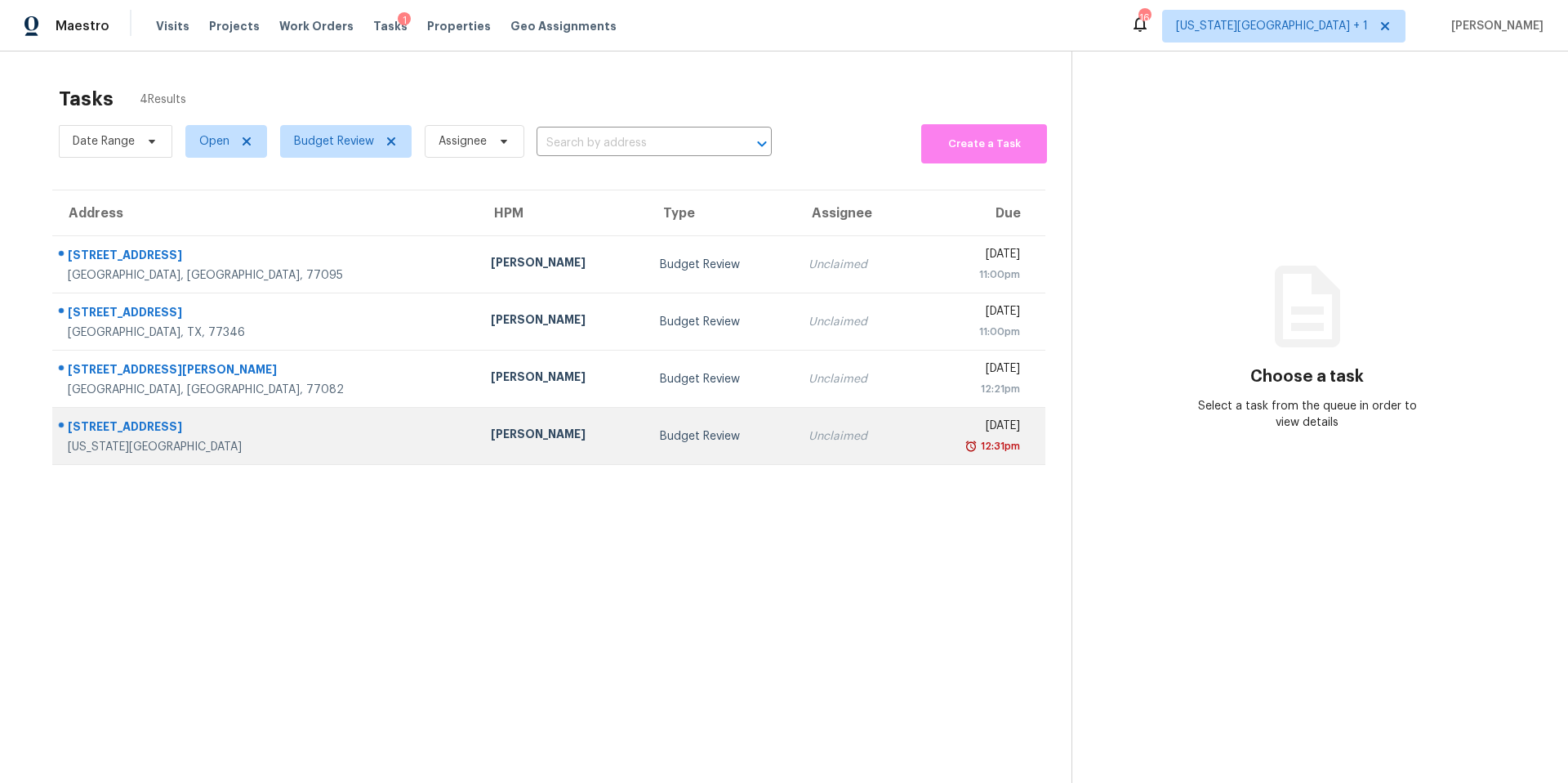
click at [491, 437] on div "[PERSON_NAME]" at bounding box center [562, 436] width 143 height 21
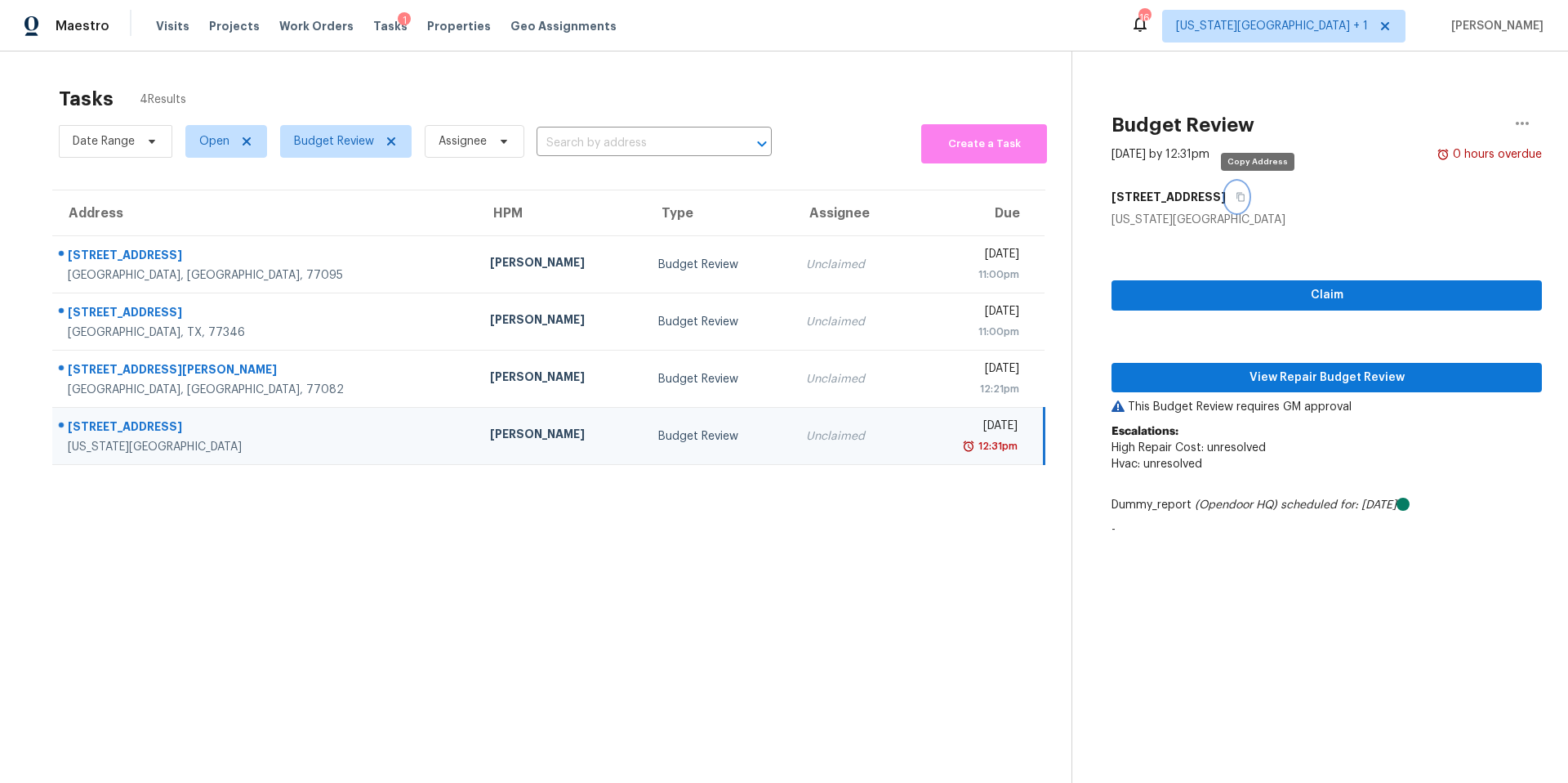
click at [1245, 192] on icon "button" at bounding box center [1241, 197] width 9 height 9
click at [1212, 375] on span "View Repair Budget Review" at bounding box center [1326, 378] width 404 height 21
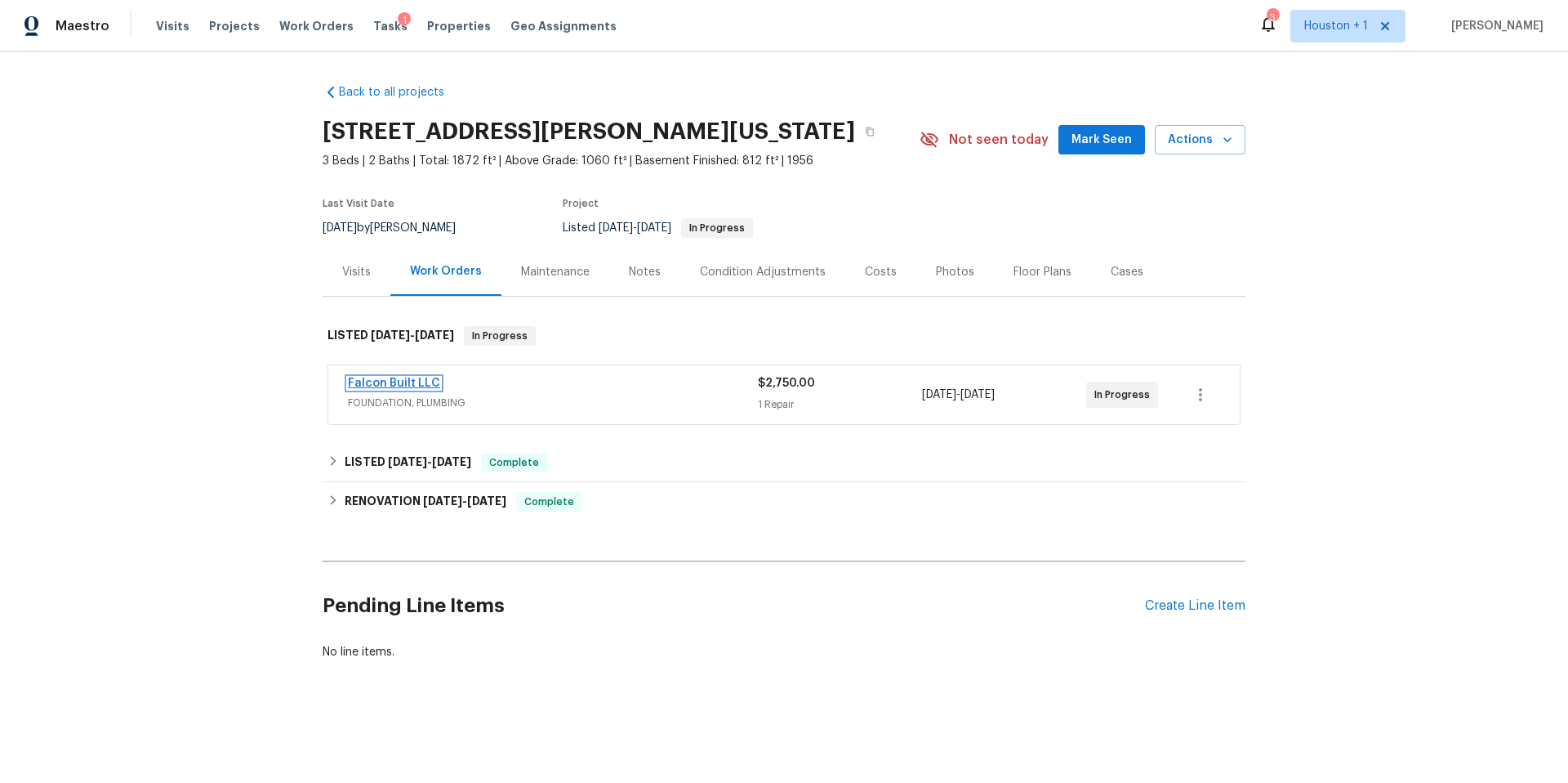
click at [409, 378] on link "Falcon Built LLC" at bounding box center [394, 383] width 92 height 11
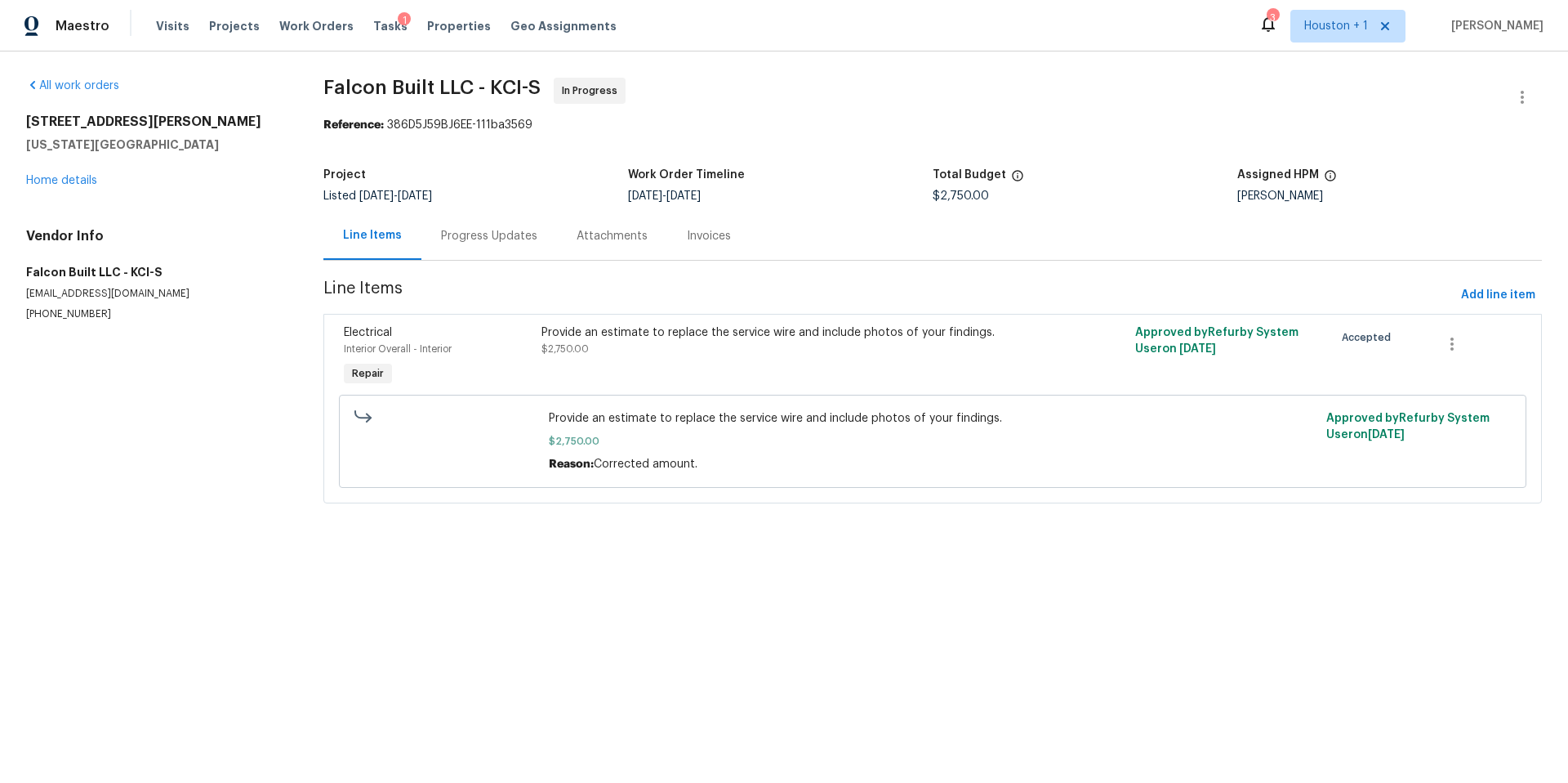
click at [619, 353] on div "Provide an estimate to replace the service wire and include photos of your find…" at bounding box center [784, 341] width 485 height 33
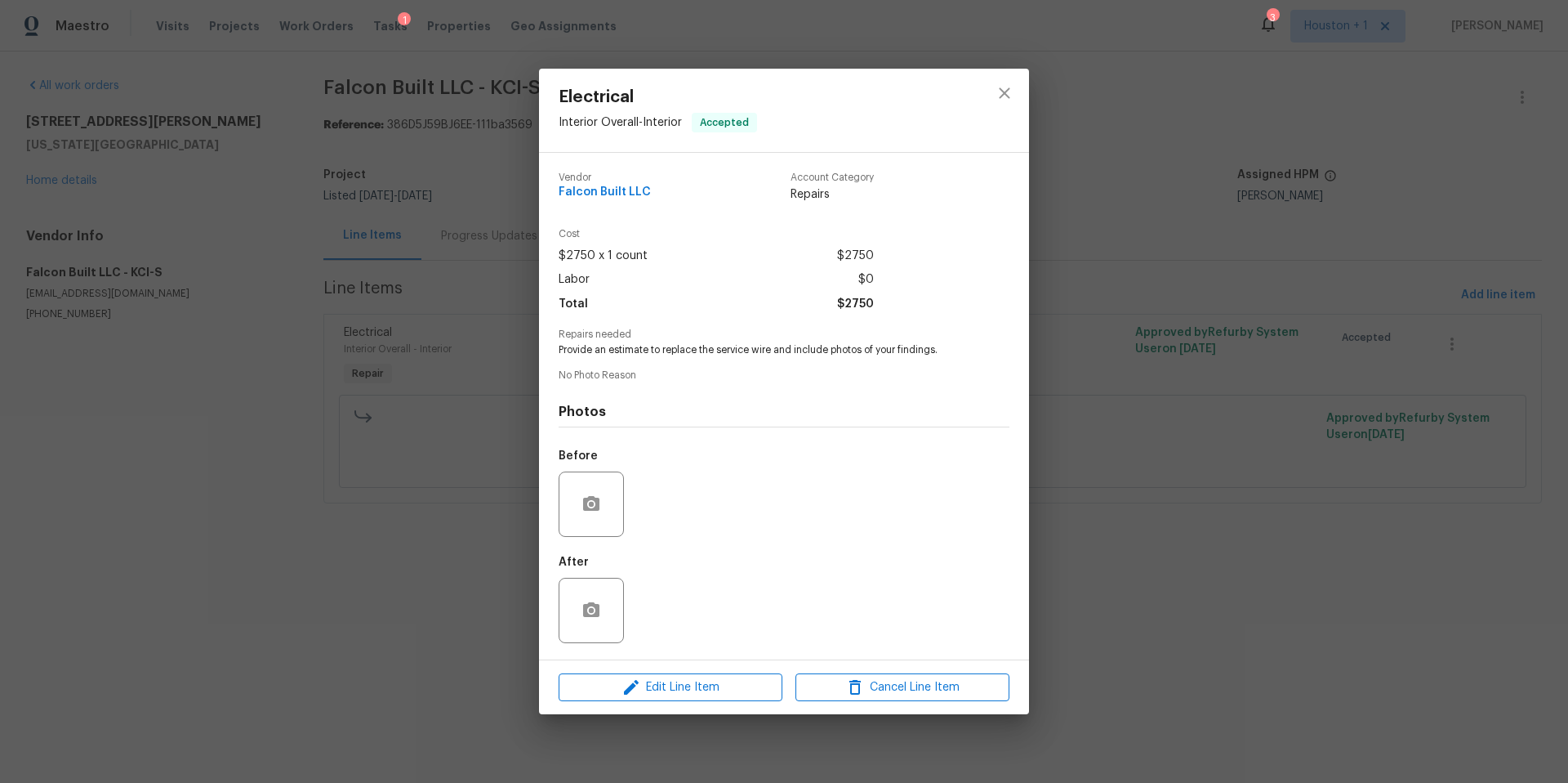
click at [1076, 158] on div "Electrical Interior Overall - Interior Accepted Vendor Falcon Built LLC Account…" at bounding box center [784, 392] width 1568 height 783
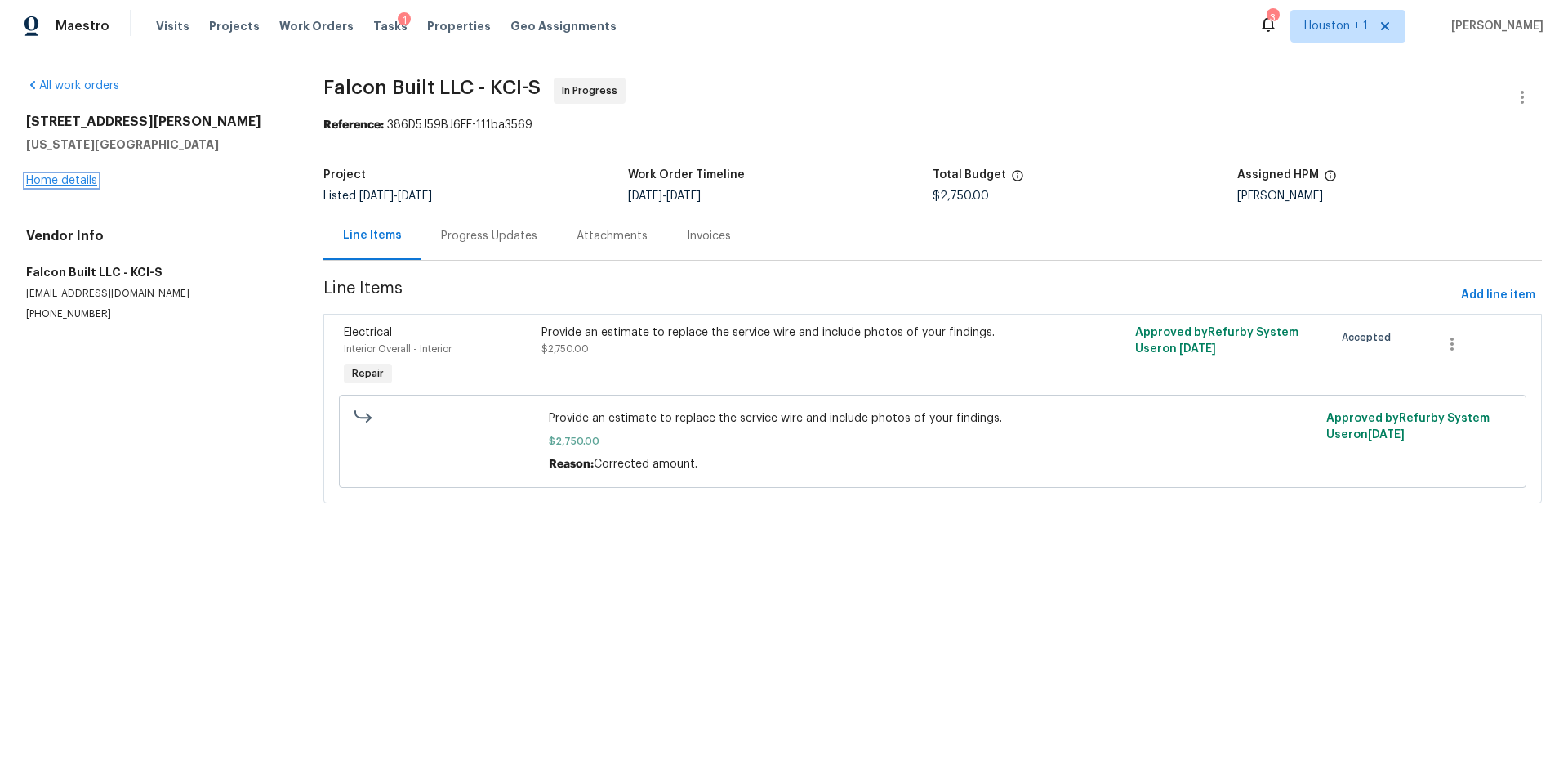
click at [86, 175] on link "Home details" at bounding box center [62, 181] width 71 height 11
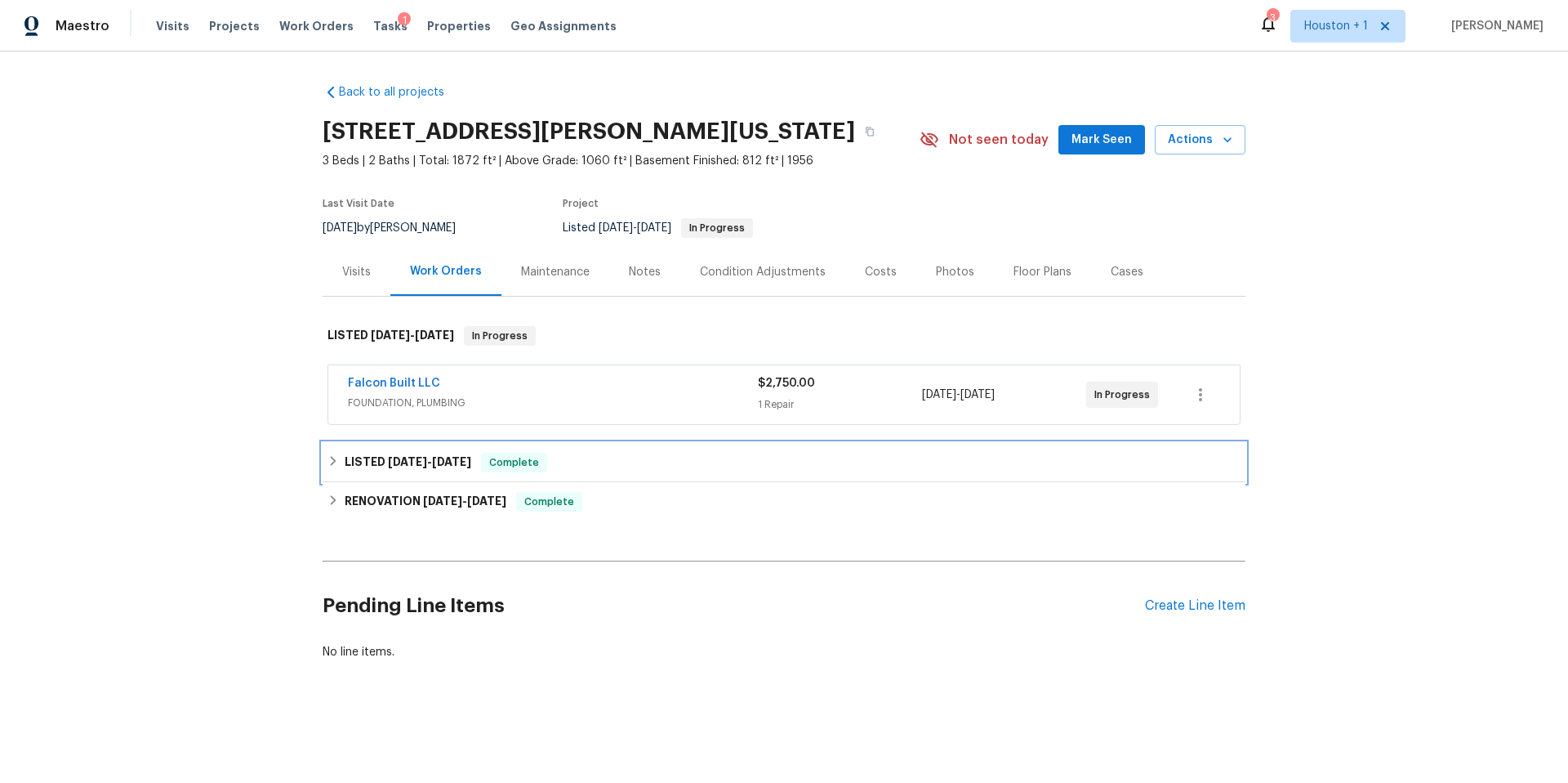
click at [372, 464] on h6 "LISTED [DATE] - [DATE]" at bounding box center [407, 462] width 127 height 20
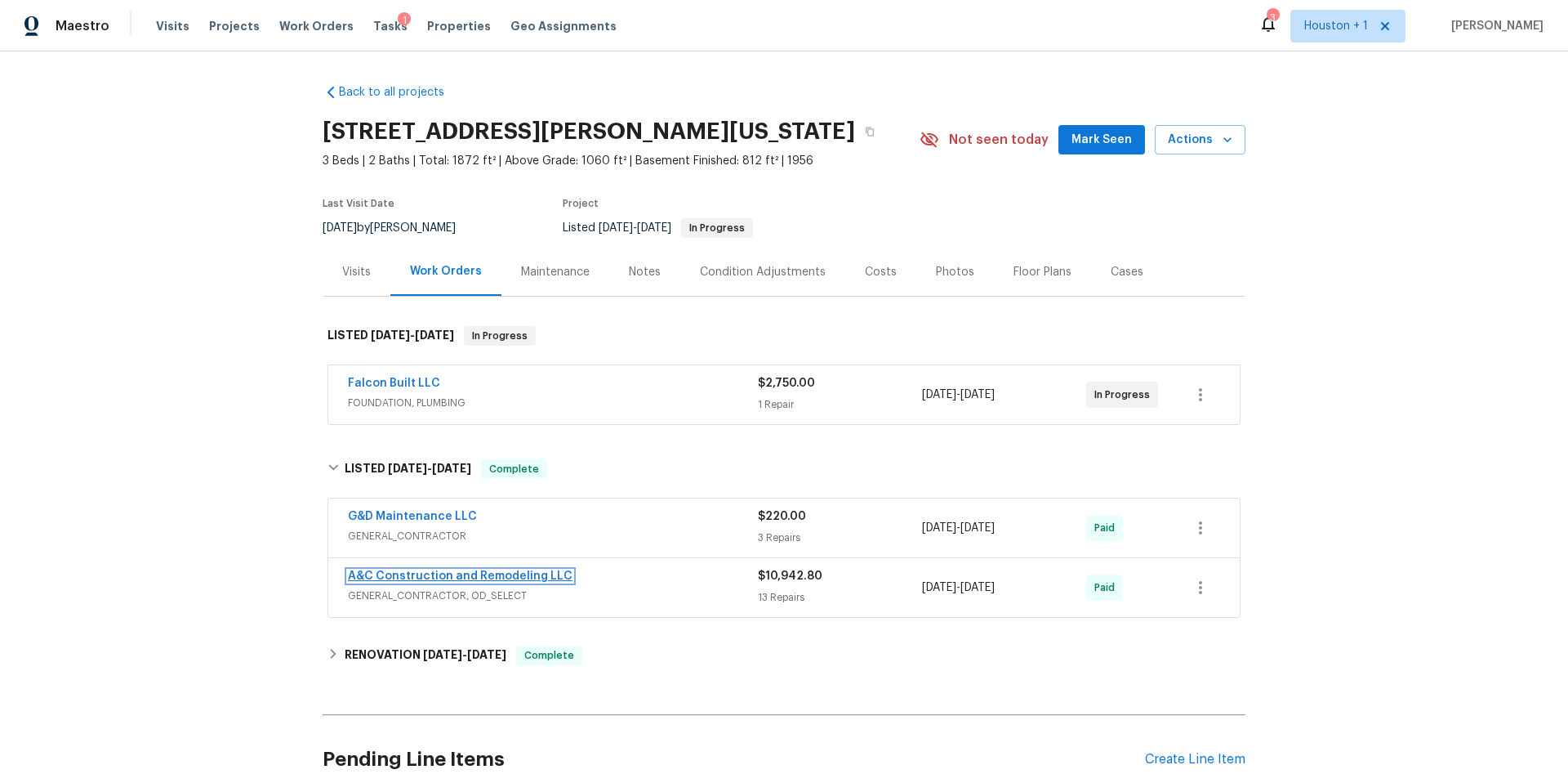
click at [449, 572] on link "A&C Construction and Remodeling LLC" at bounding box center [460, 576] width 225 height 11
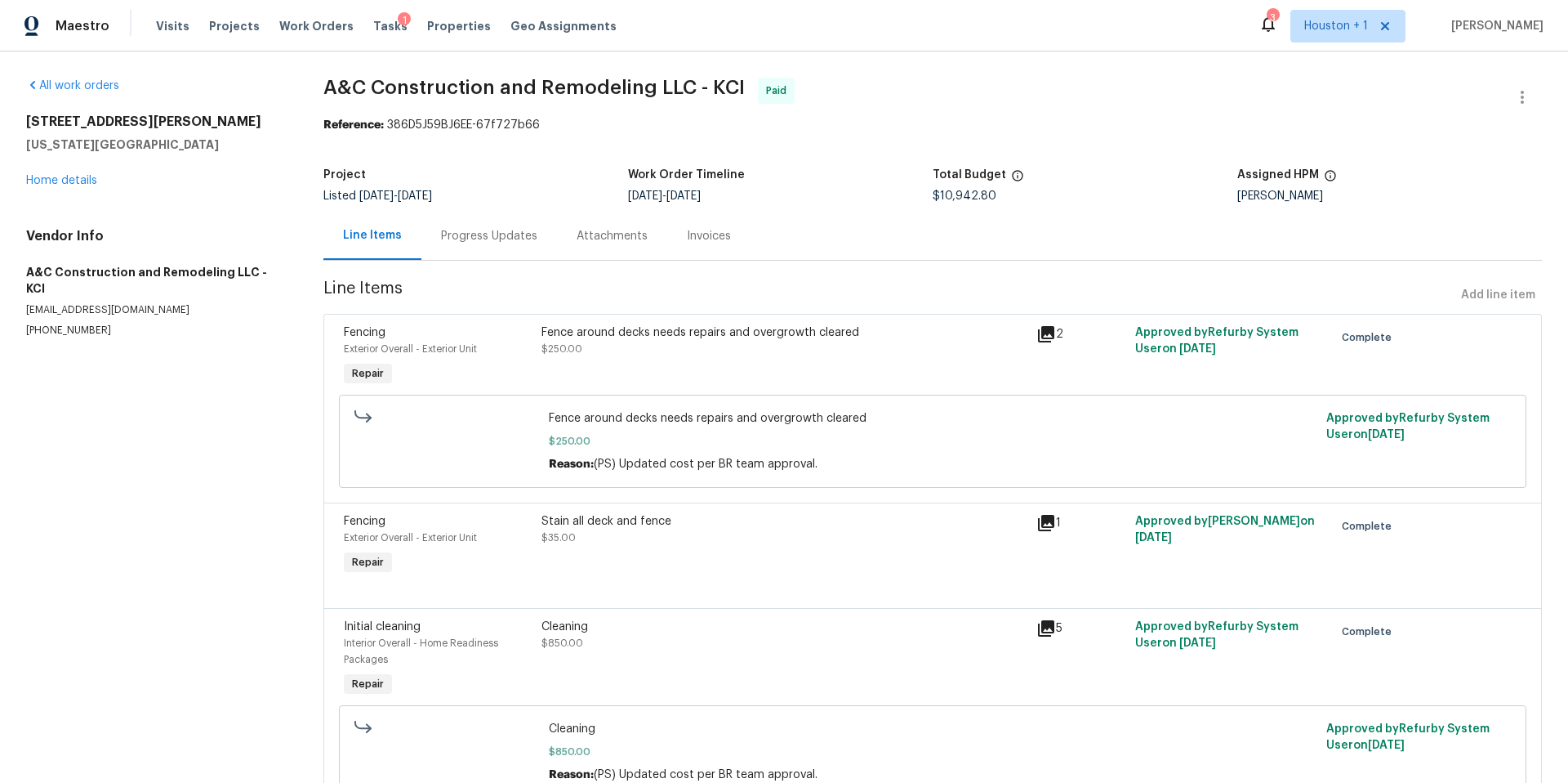
click at [1050, 326] on icon at bounding box center [1045, 333] width 16 height 16
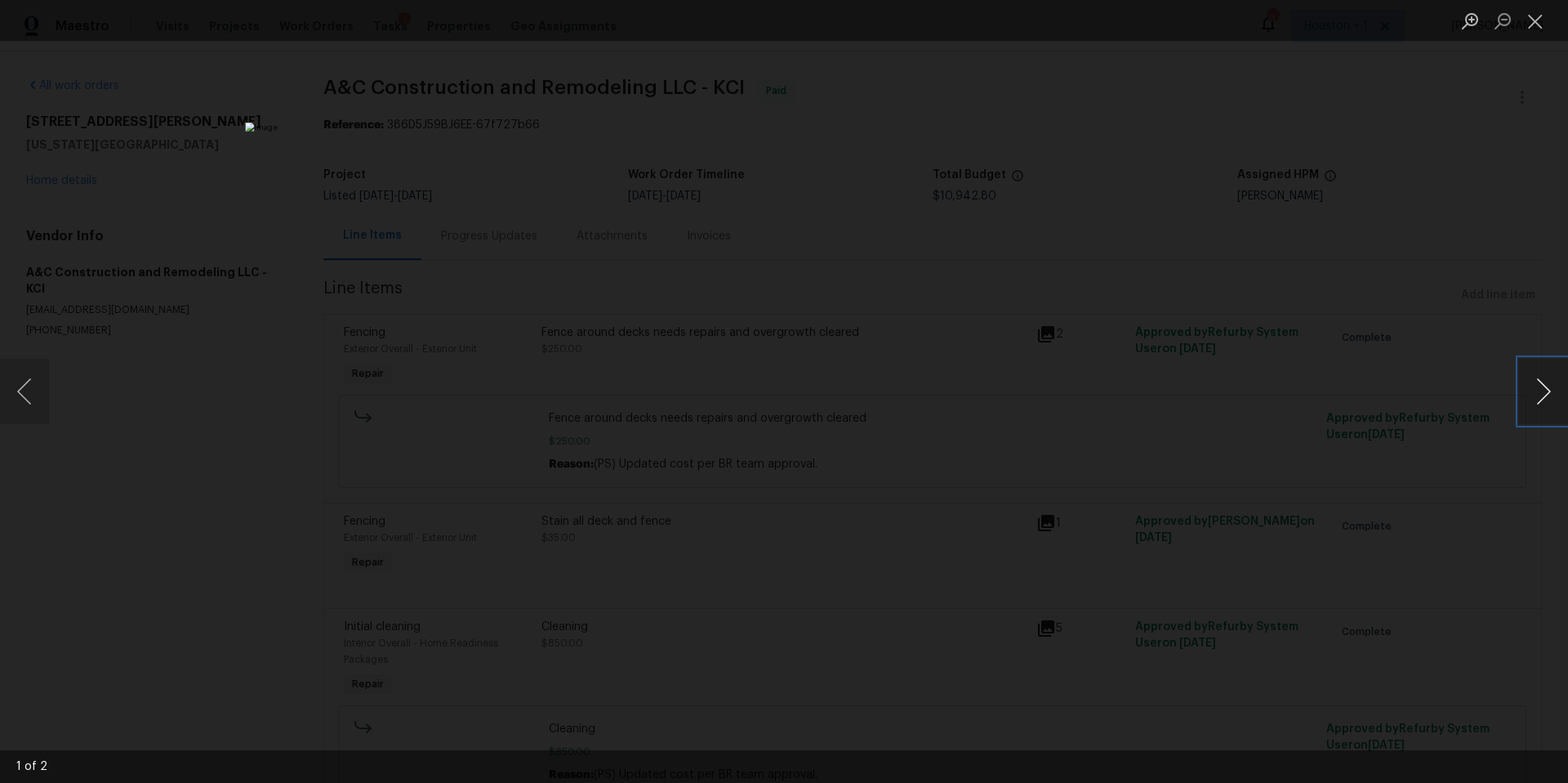
click at [1535, 386] on button "Next image" at bounding box center [1544, 391] width 49 height 65
click at [1414, 419] on div "Lightbox" at bounding box center [784, 392] width 1568 height 783
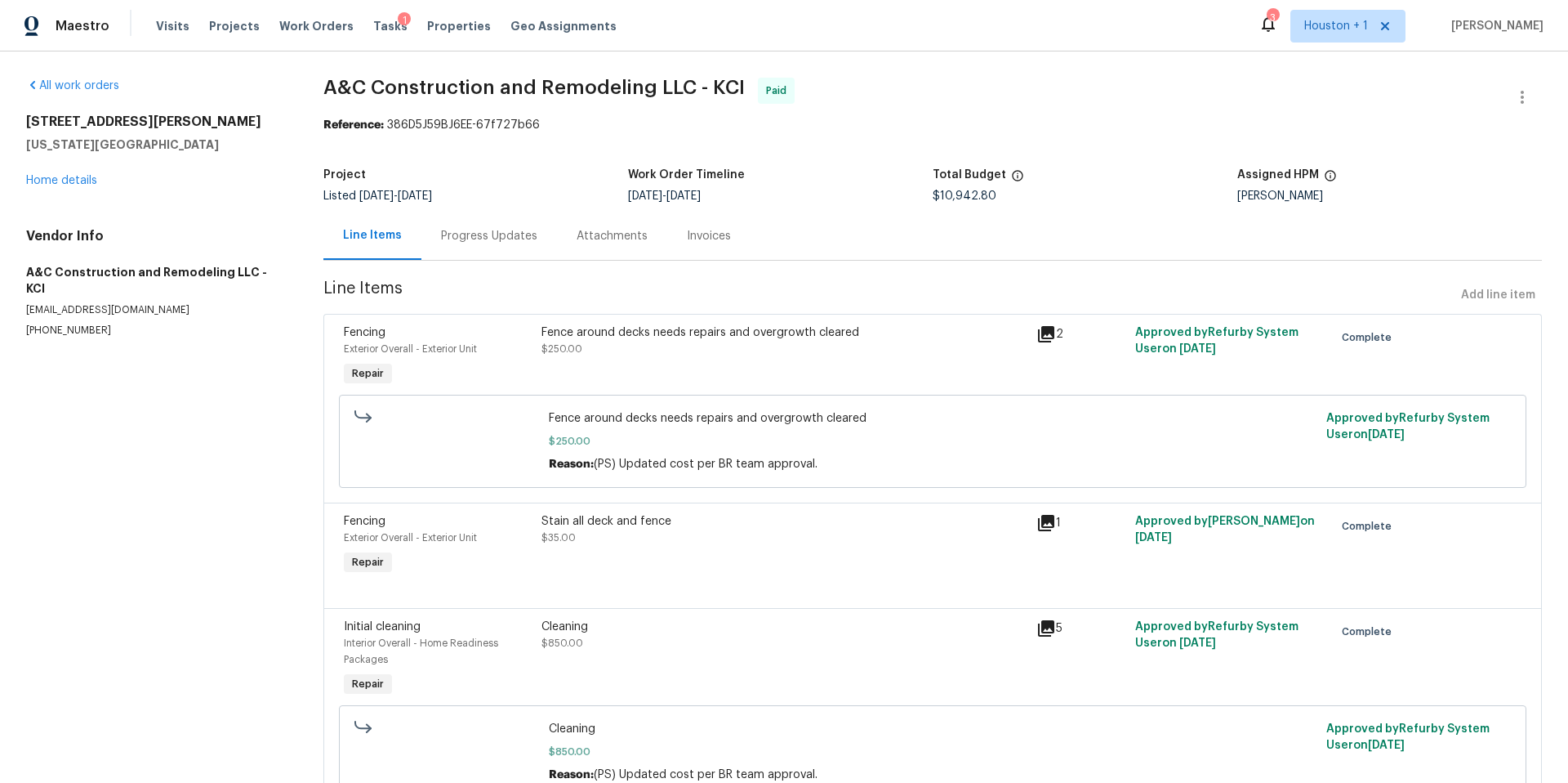
click at [1049, 524] on icon at bounding box center [1046, 522] width 20 height 20
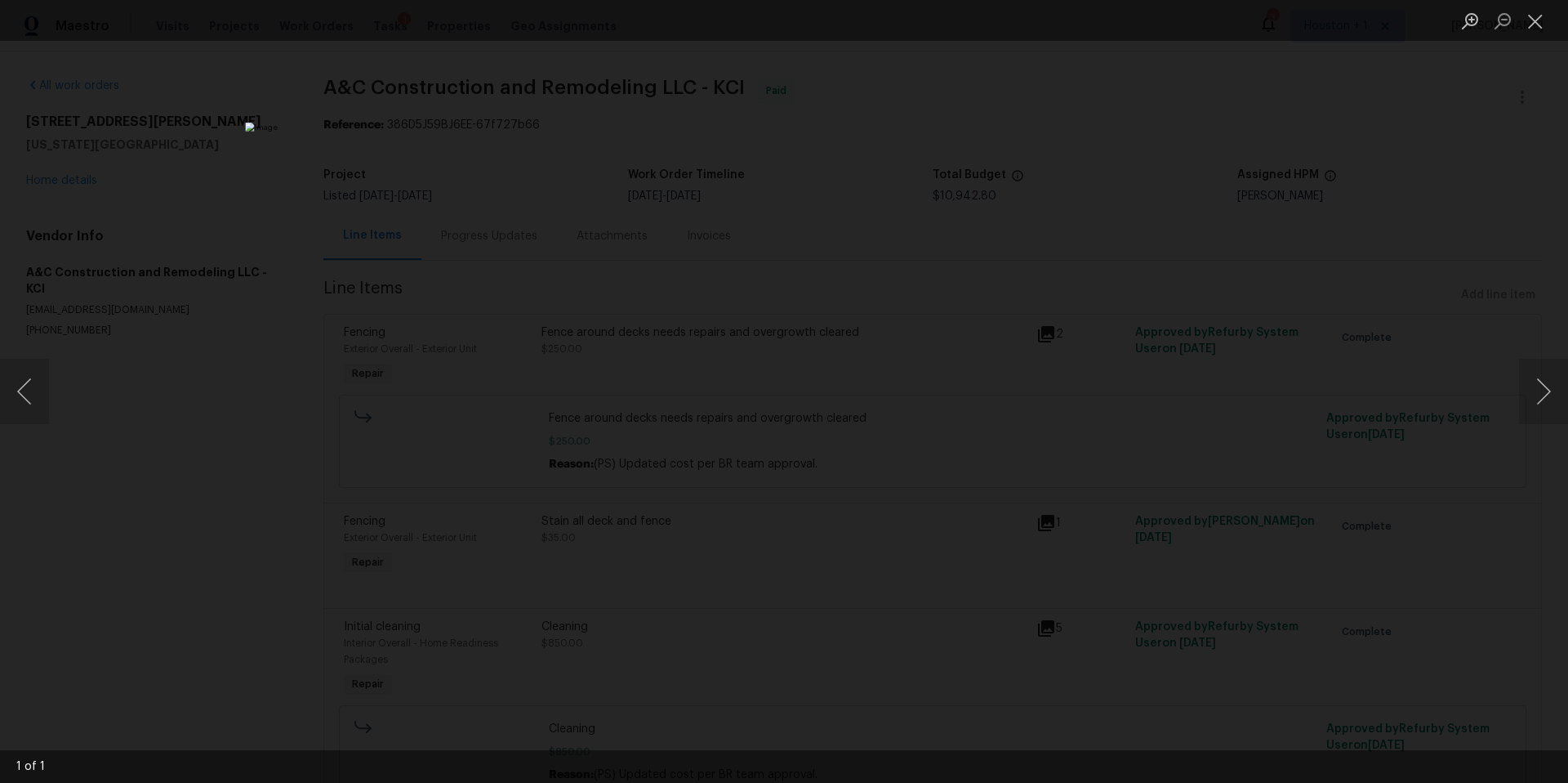
click at [1496, 499] on div "Lightbox" at bounding box center [784, 392] width 1568 height 783
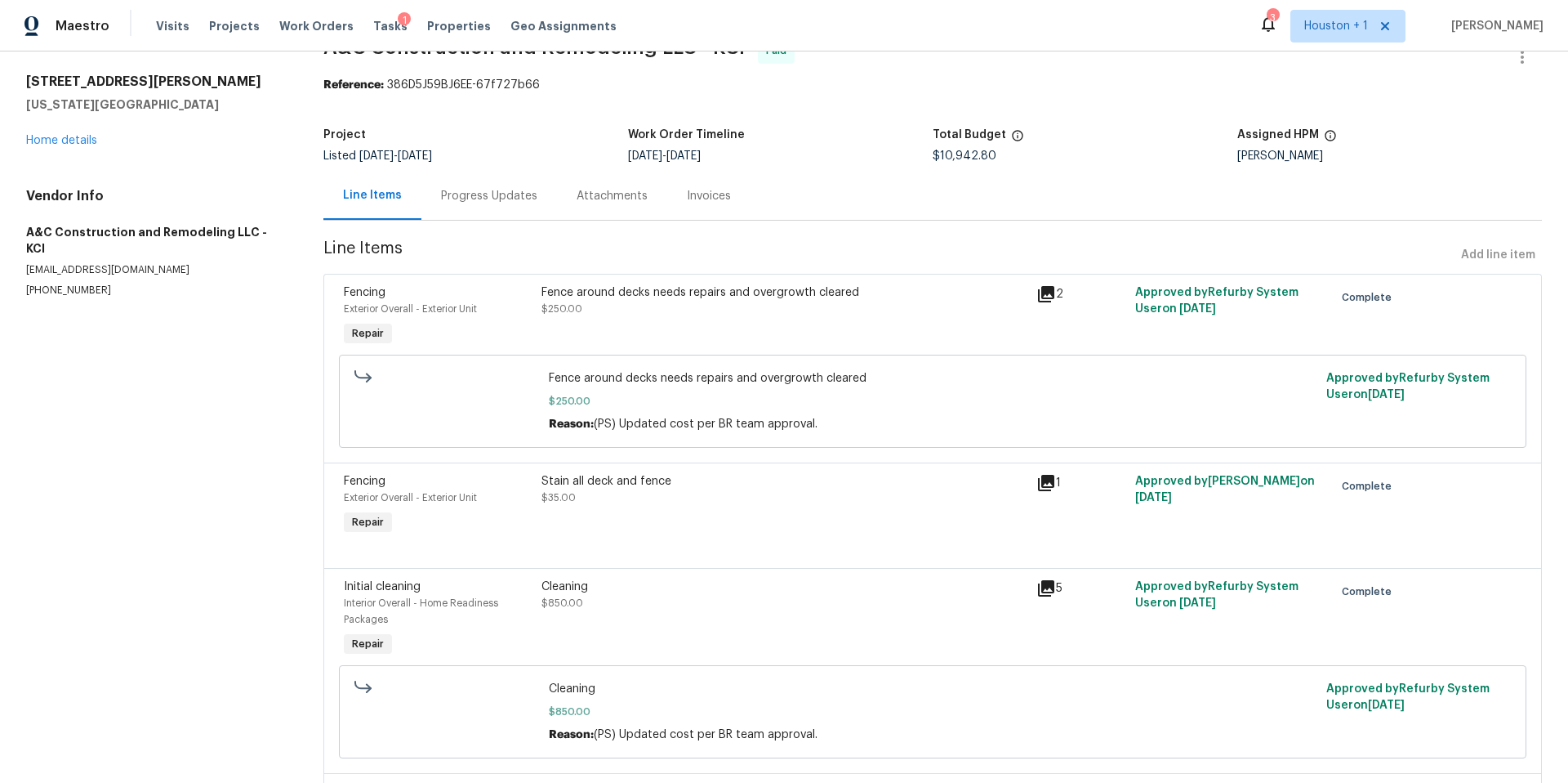
scroll to position [70, 0]
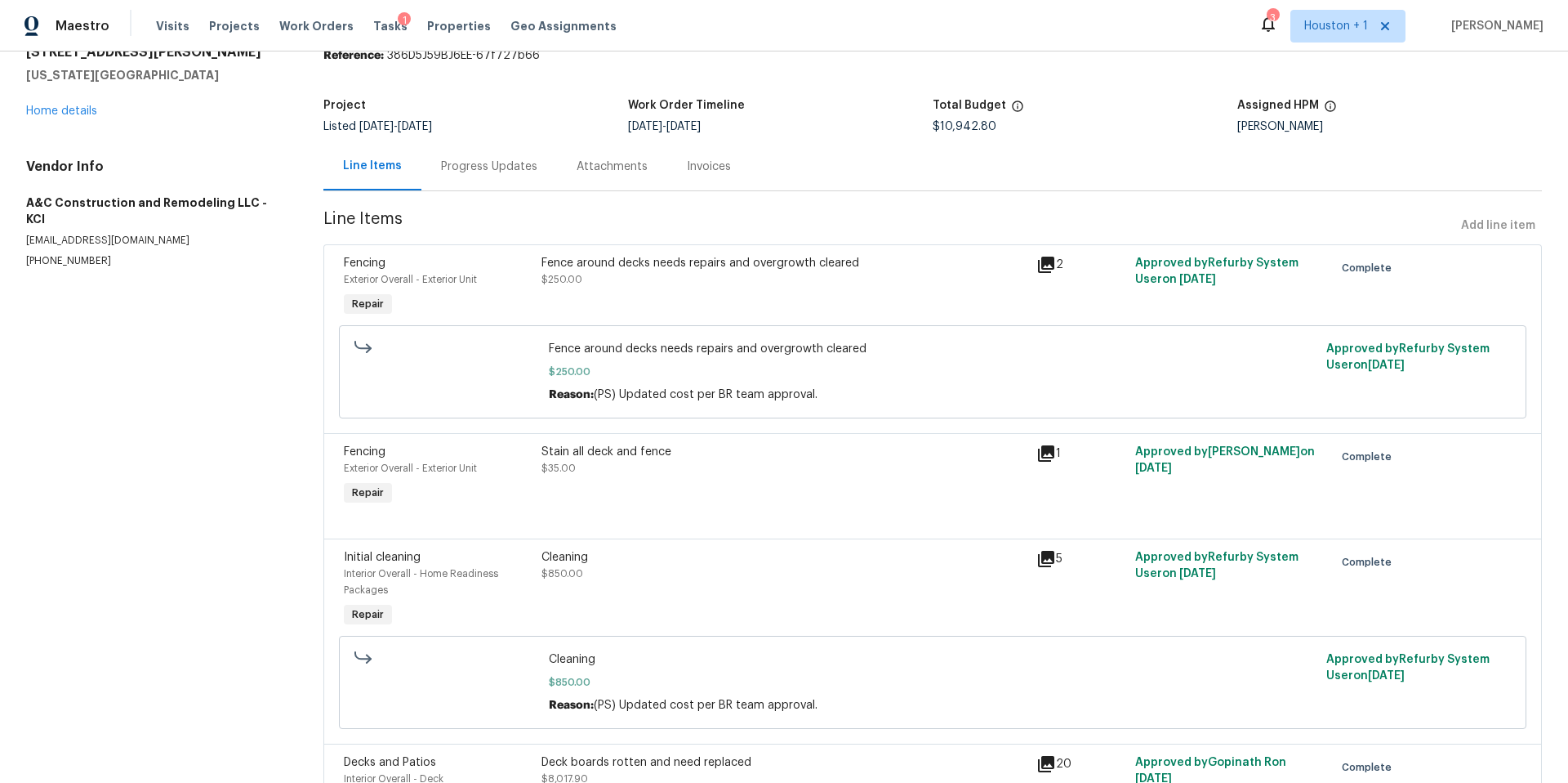
click at [931, 471] on div "Stain all deck and fence $35.00" at bounding box center [784, 459] width 485 height 33
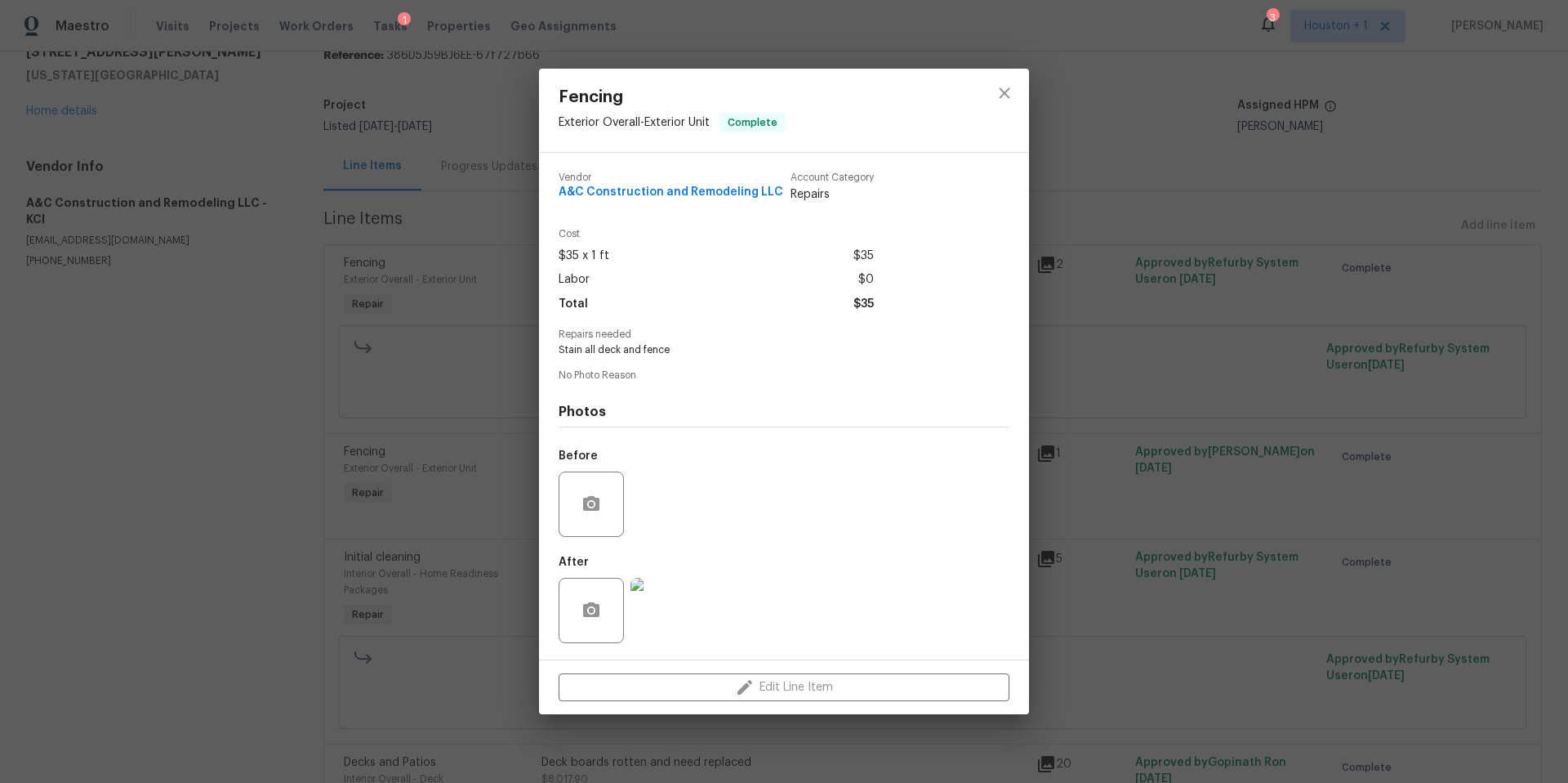
click at [672, 604] on img at bounding box center [662, 610] width 65 height 65
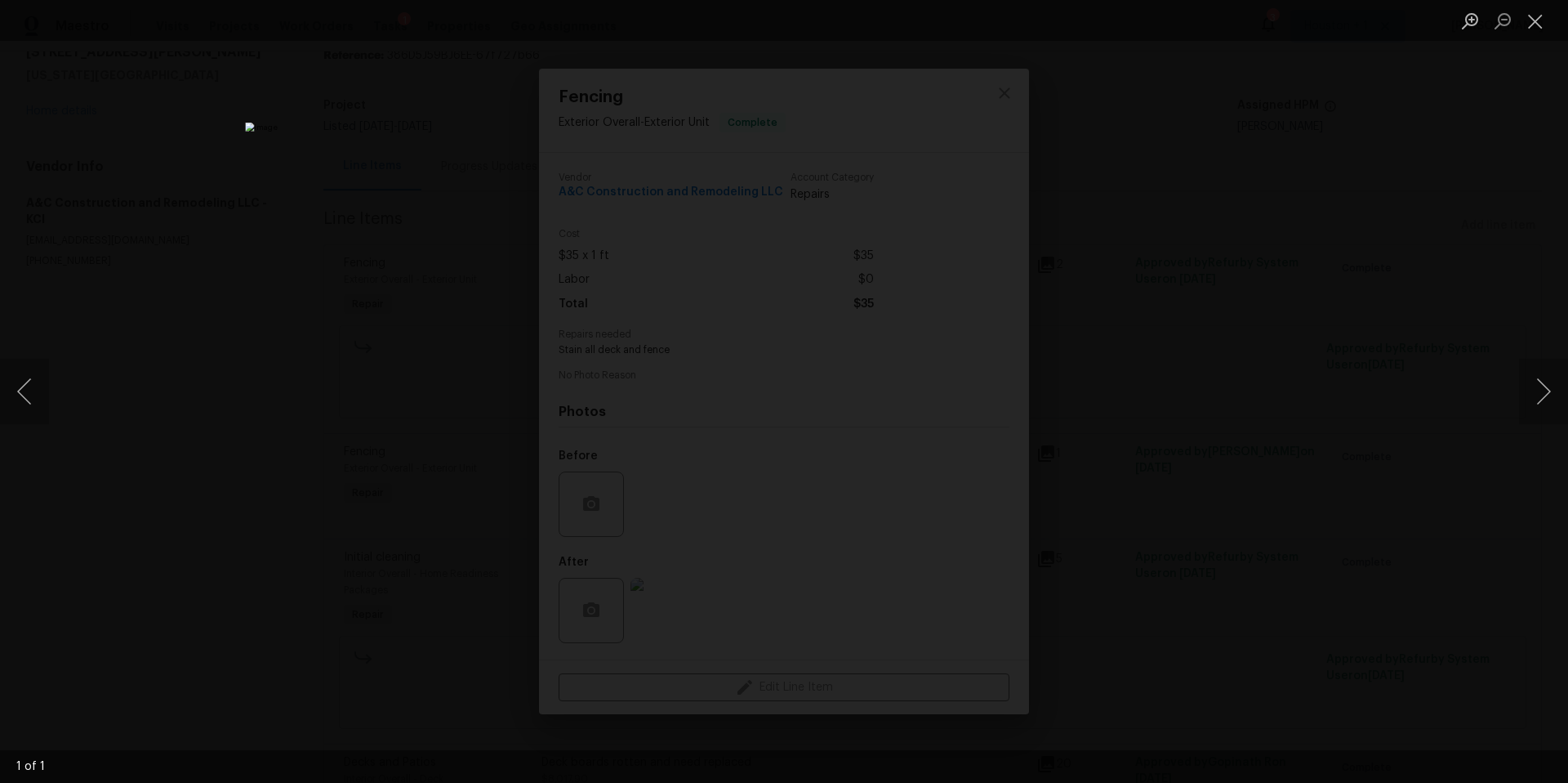
click at [1198, 484] on div "Lightbox" at bounding box center [784, 392] width 1568 height 783
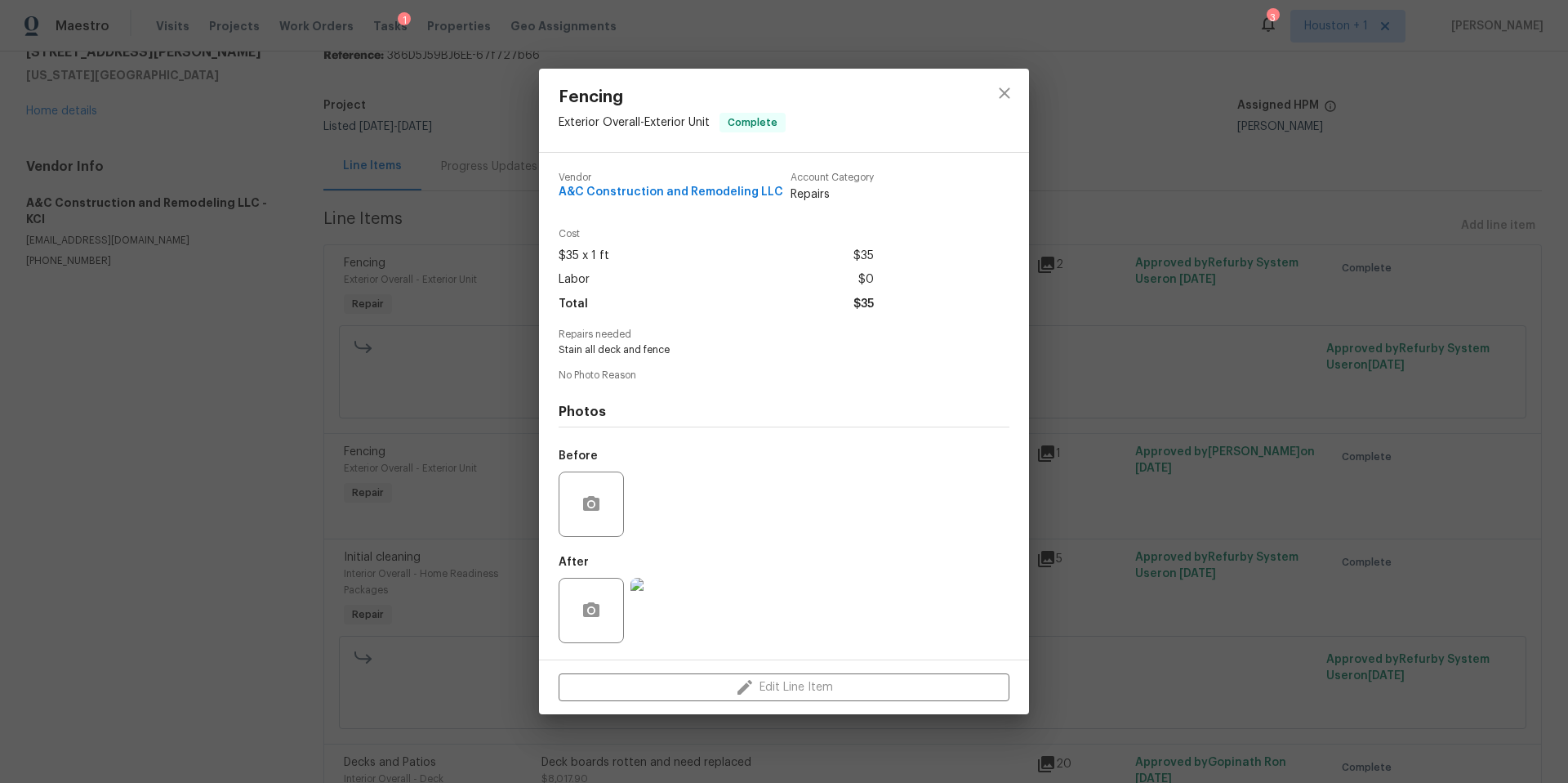
click at [1117, 549] on div "Fencing Exterior Overall - Exterior Unit Complete Vendor A&C Construction and R…" at bounding box center [784, 392] width 1568 height 783
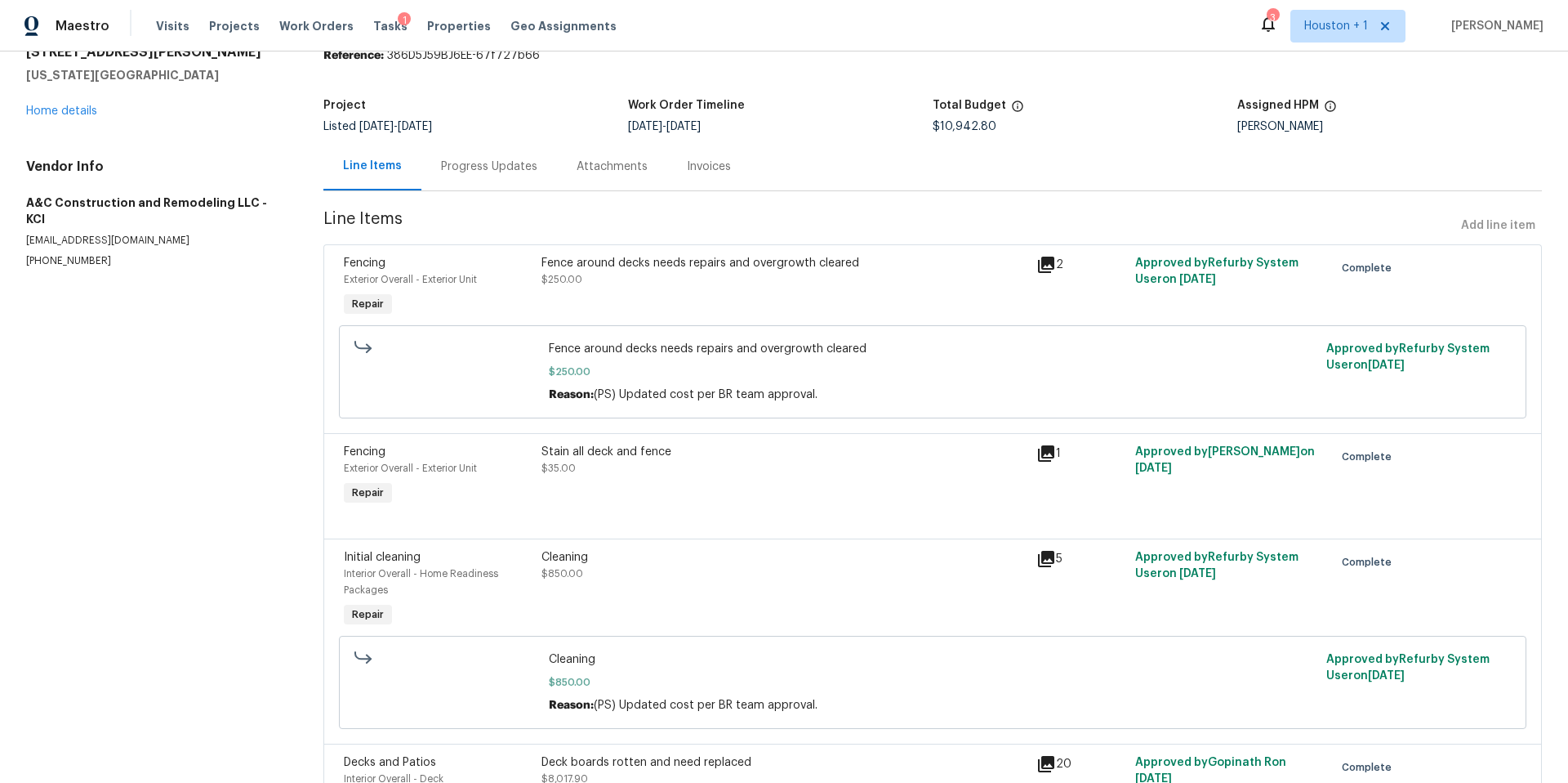
click at [1093, 576] on div "5" at bounding box center [1080, 589] width 99 height 91
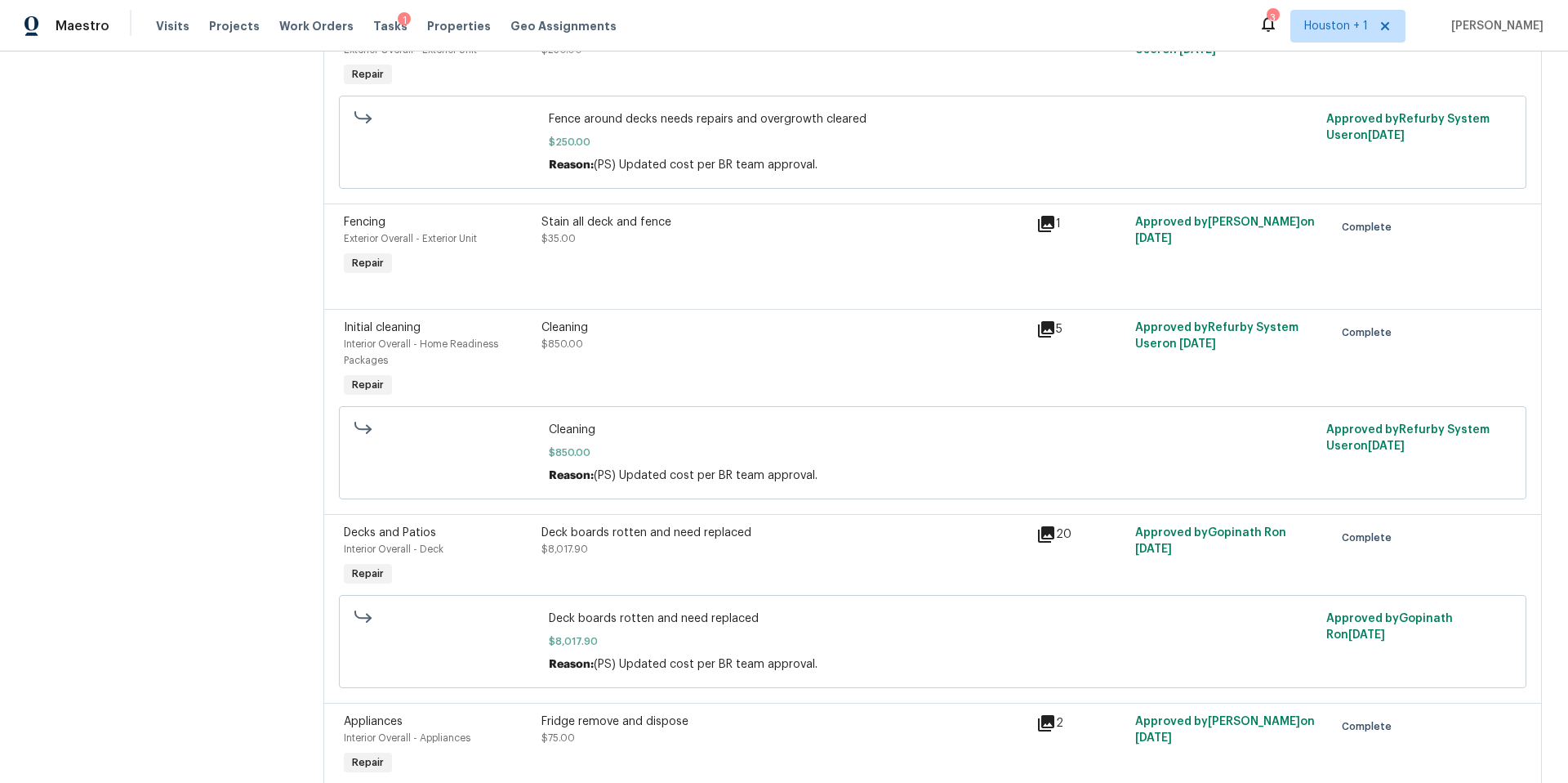
scroll to position [0, 0]
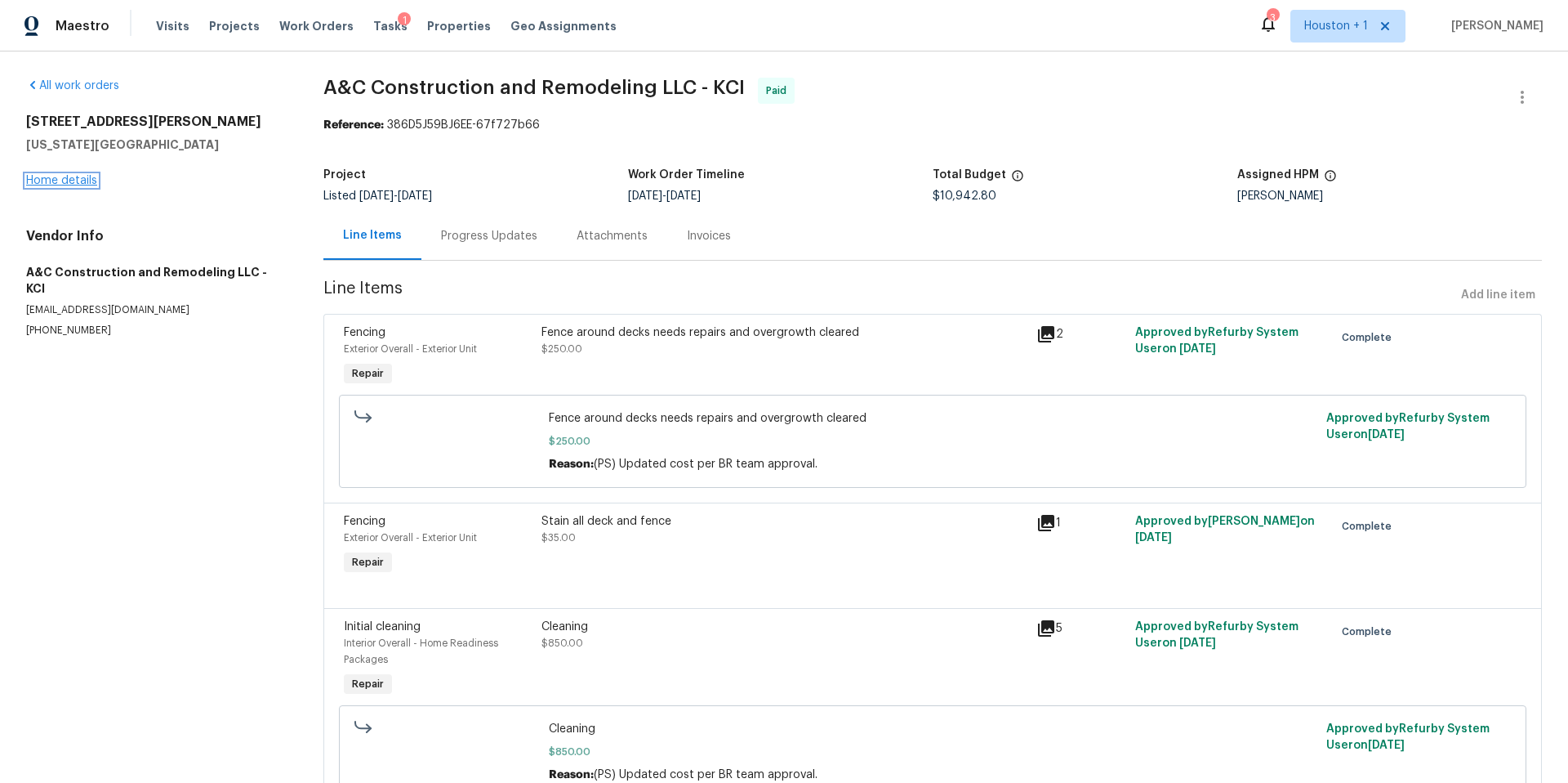
click at [71, 183] on link "Home details" at bounding box center [62, 181] width 71 height 11
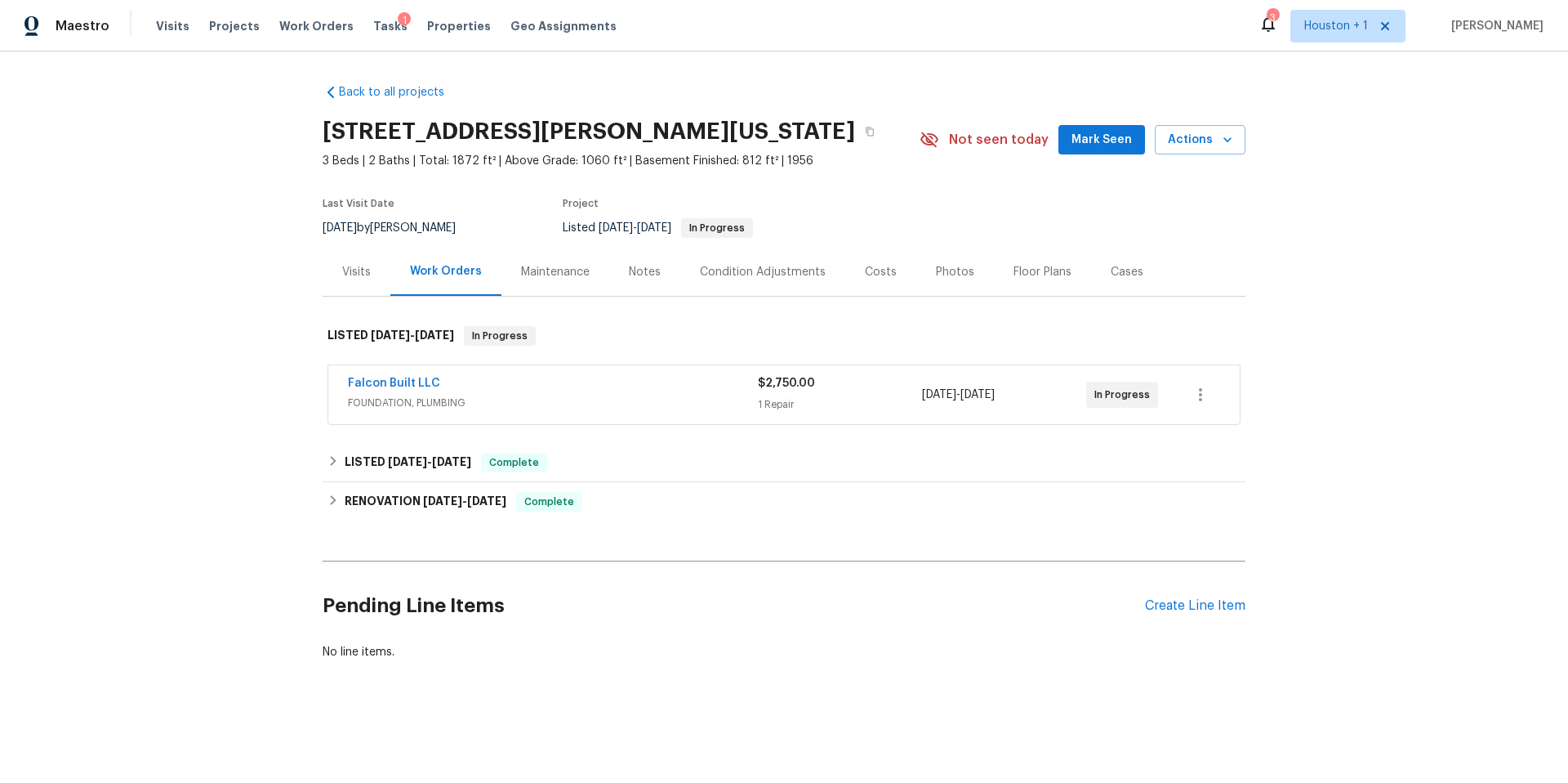
click at [352, 276] on div "Visits" at bounding box center [356, 271] width 28 height 16
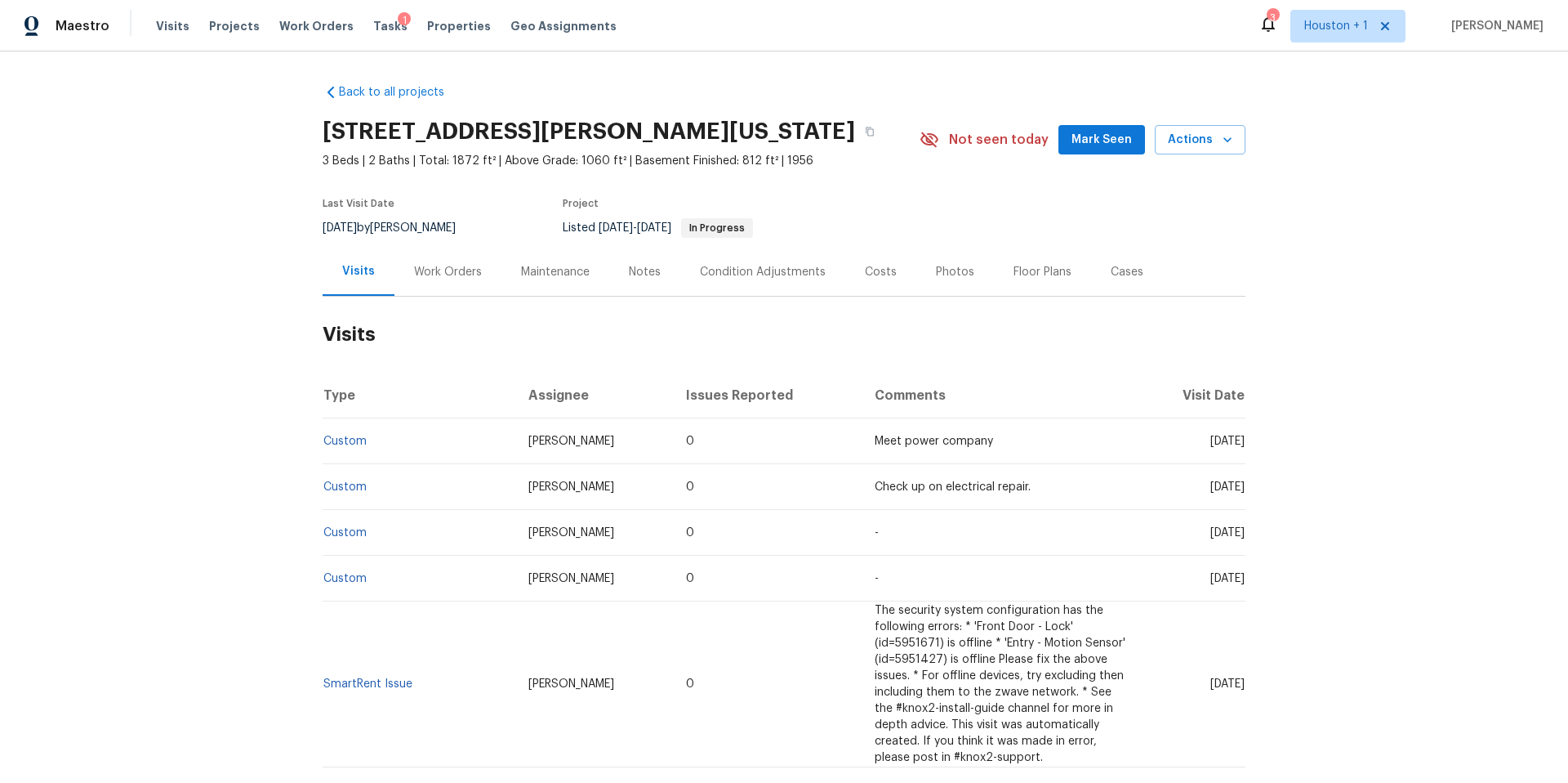
click at [347, 452] on td "Custom" at bounding box center [419, 440] width 193 height 46
click at [347, 445] on link "Custom" at bounding box center [345, 441] width 43 height 11
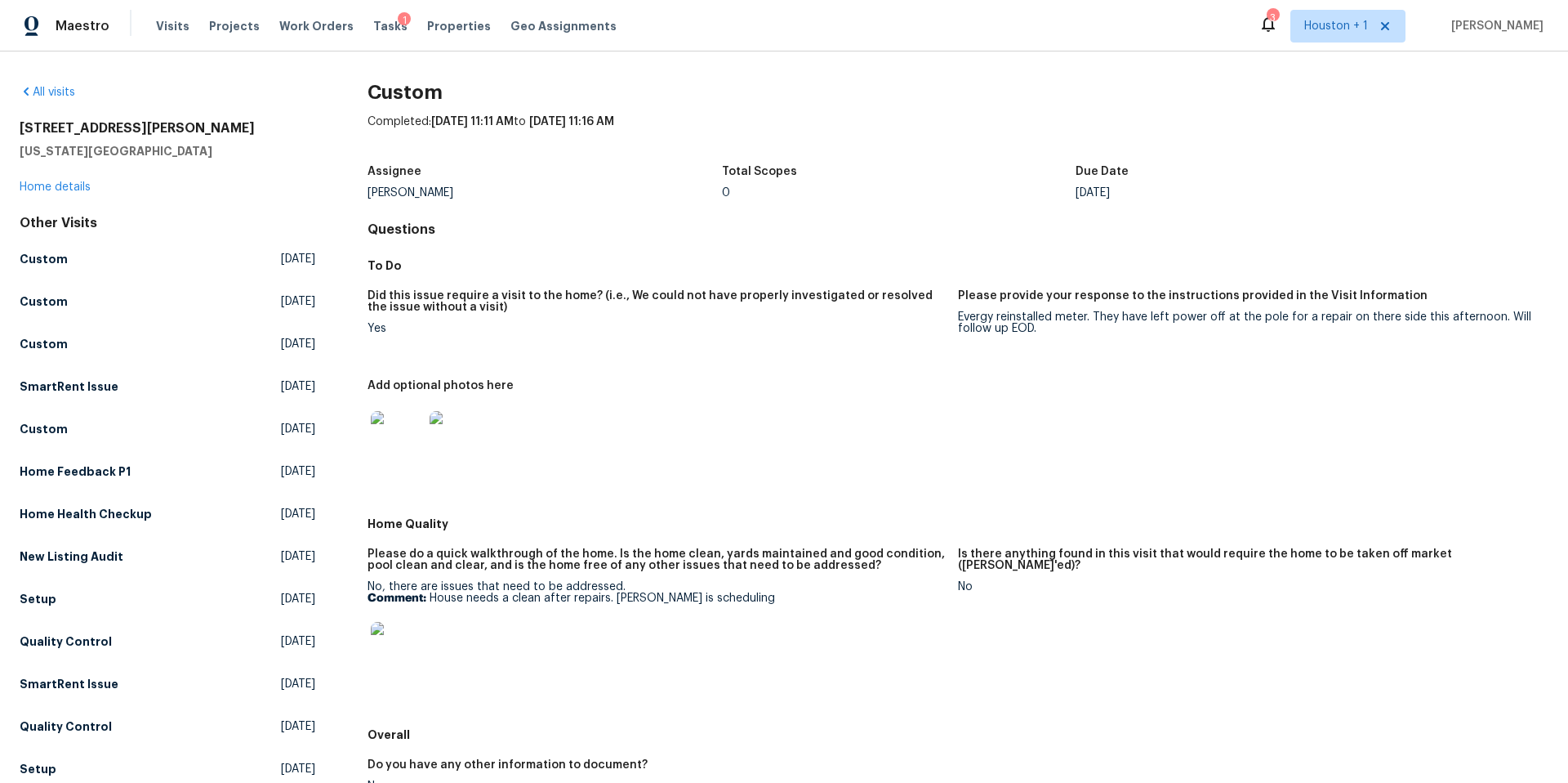
click at [405, 441] on img at bounding box center [397, 438] width 53 height 53
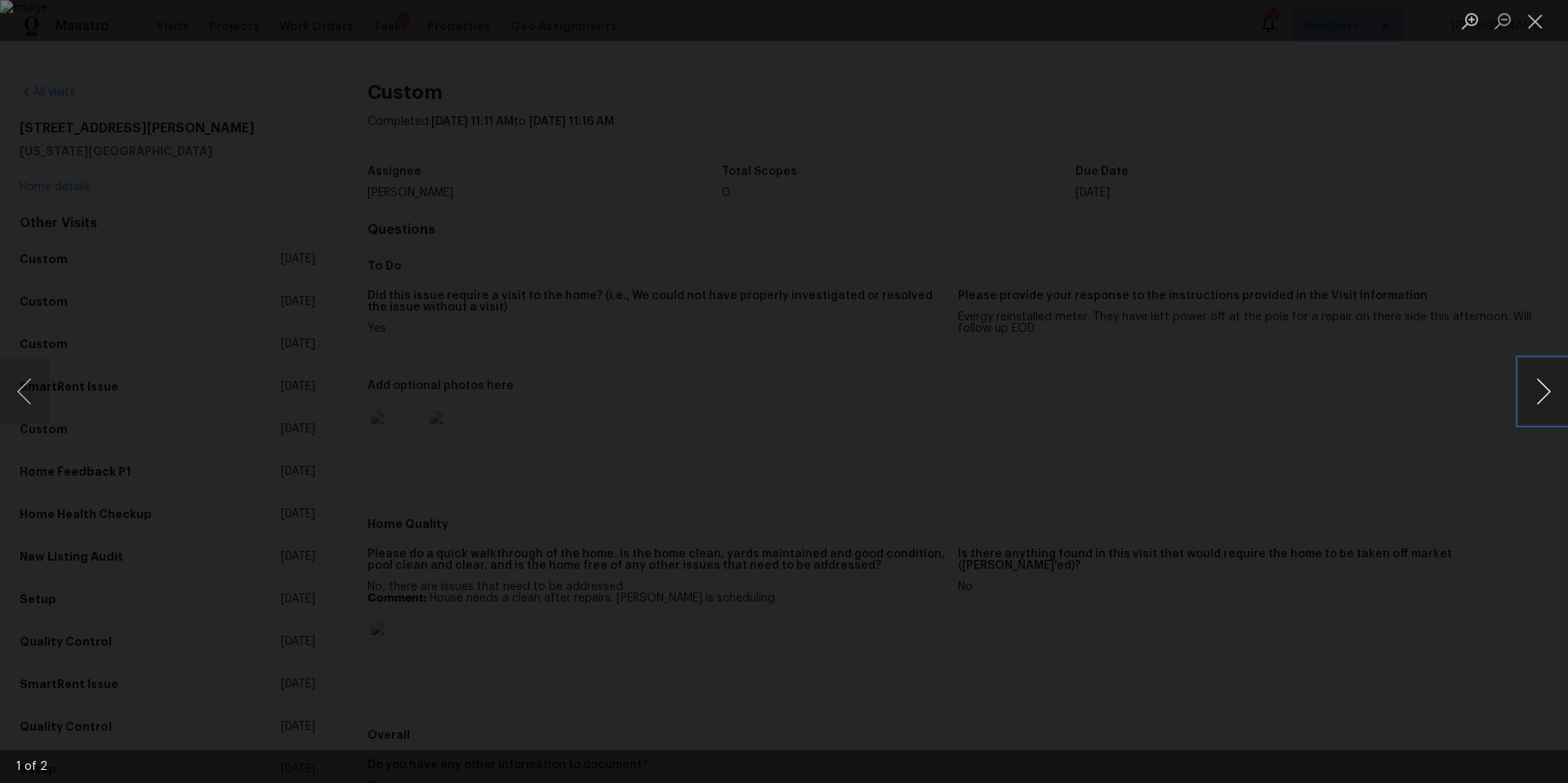
click at [1543, 391] on button "Next image" at bounding box center [1544, 391] width 49 height 65
click at [1354, 410] on div "Lightbox" at bounding box center [784, 392] width 1568 height 783
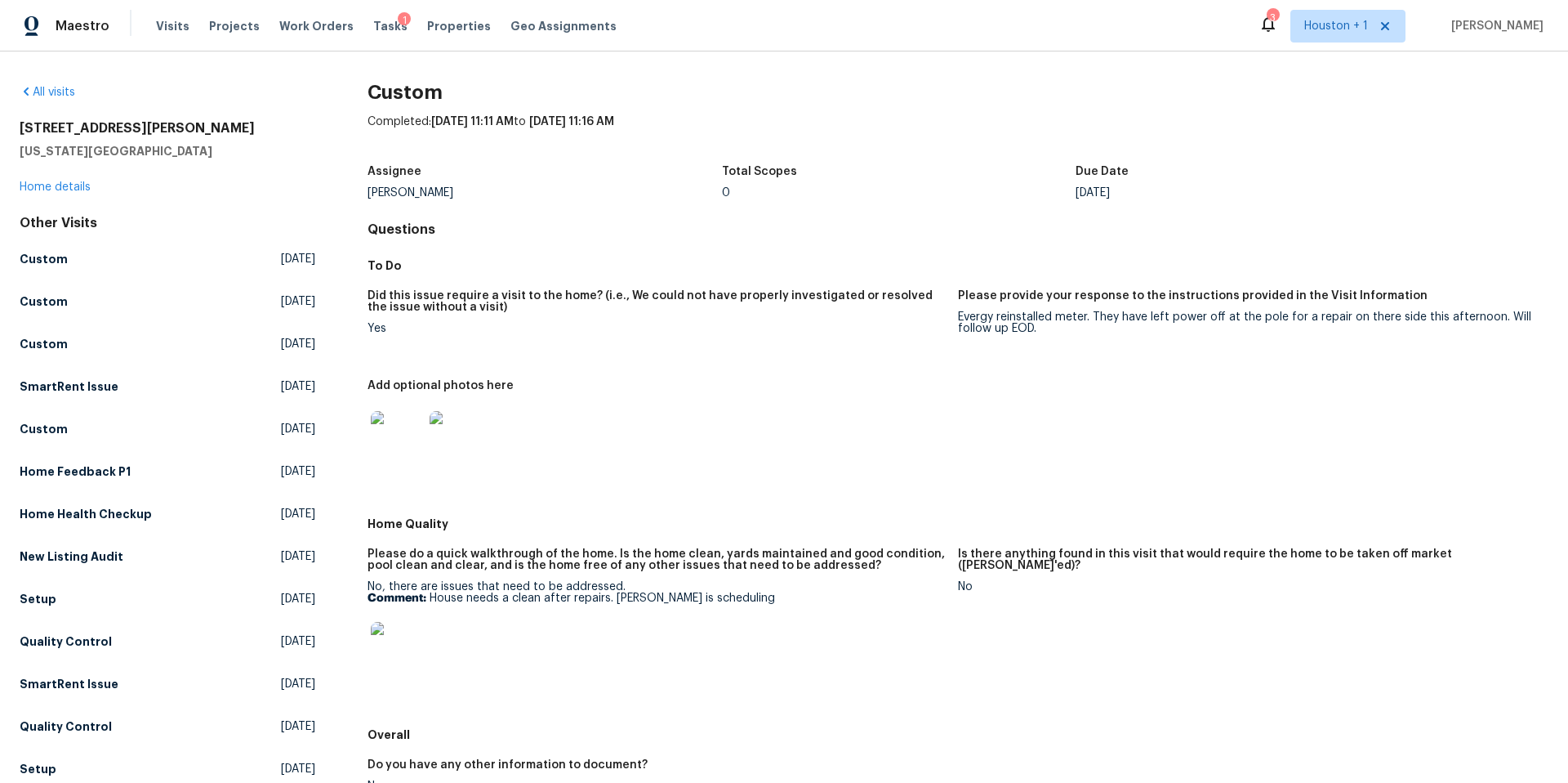
click at [410, 649] on img at bounding box center [397, 648] width 53 height 53
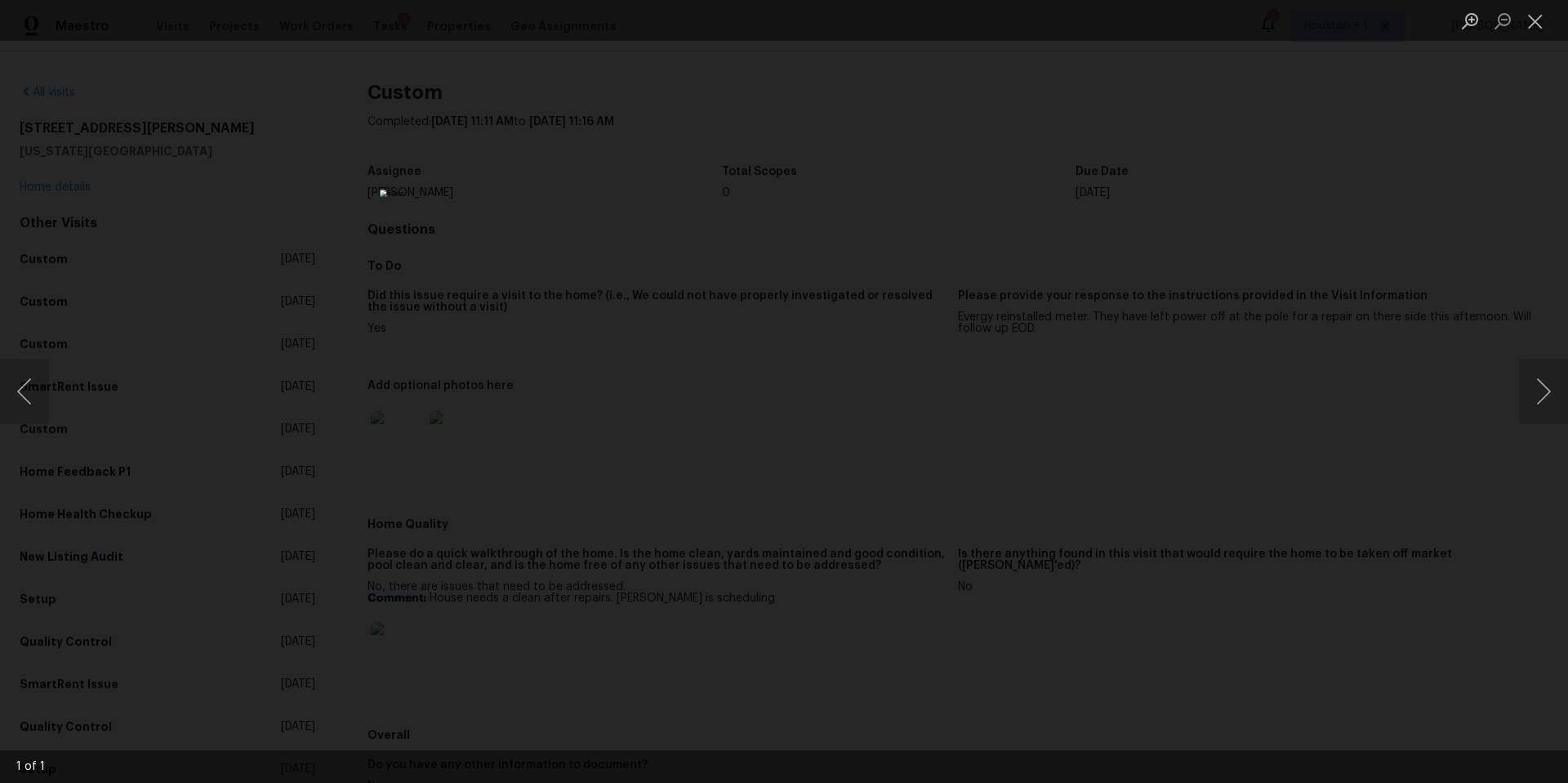
click at [1273, 415] on div "Lightbox" at bounding box center [784, 392] width 1568 height 783
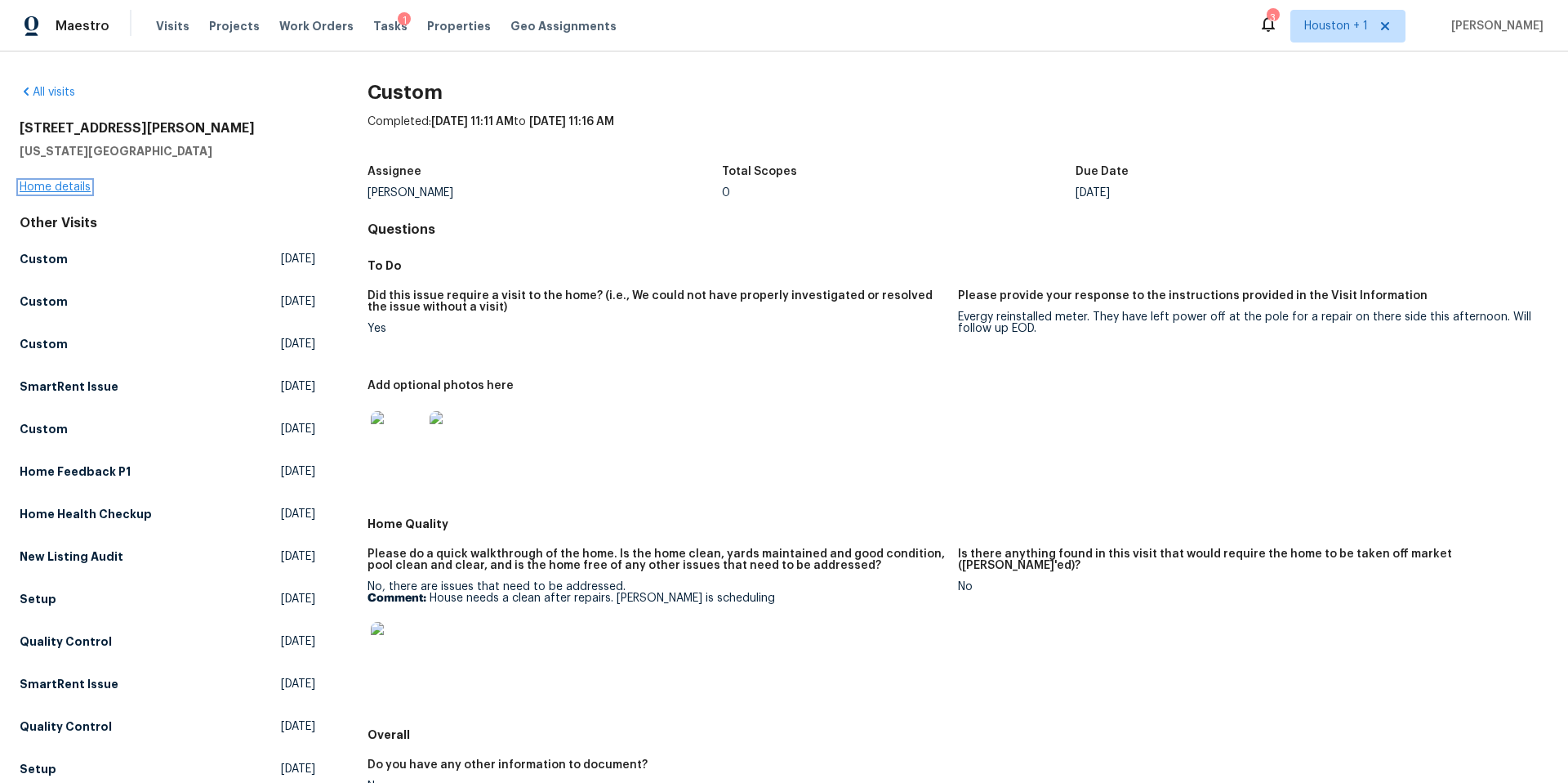
click at [71, 190] on link "Home details" at bounding box center [55, 187] width 71 height 11
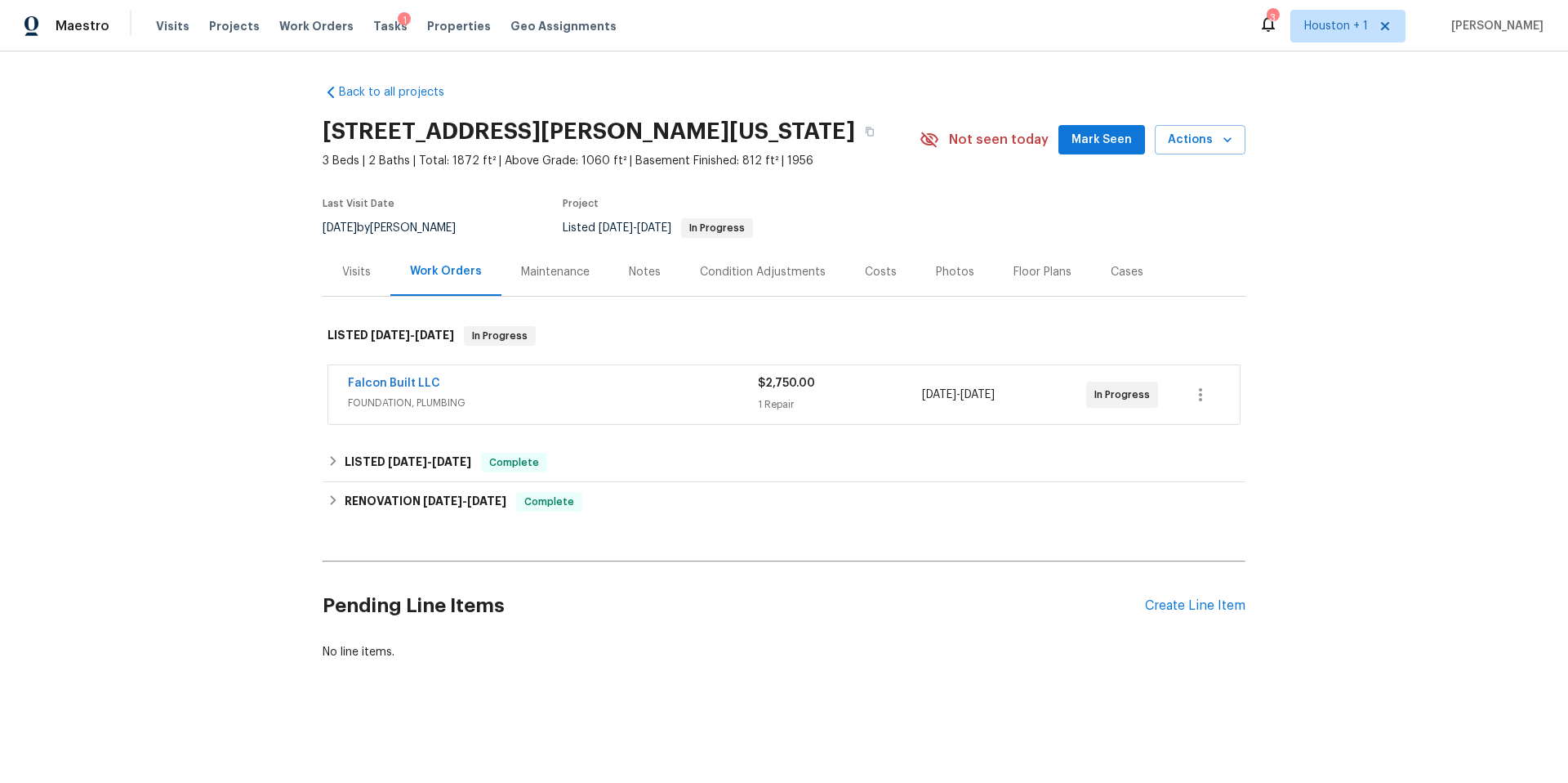
click at [349, 271] on div "Visits" at bounding box center [356, 271] width 28 height 16
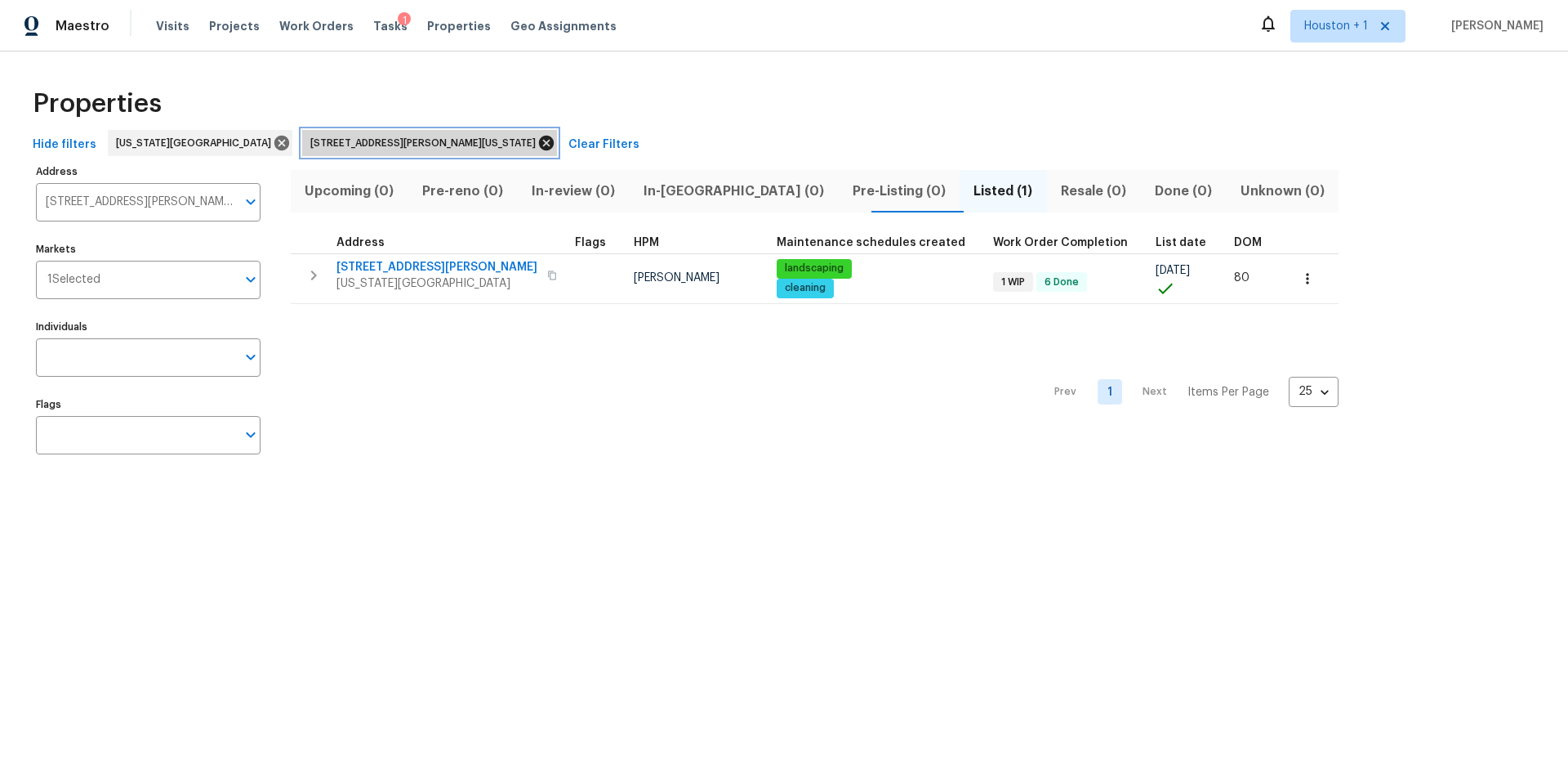
click at [539, 141] on icon at bounding box center [546, 143] width 15 height 15
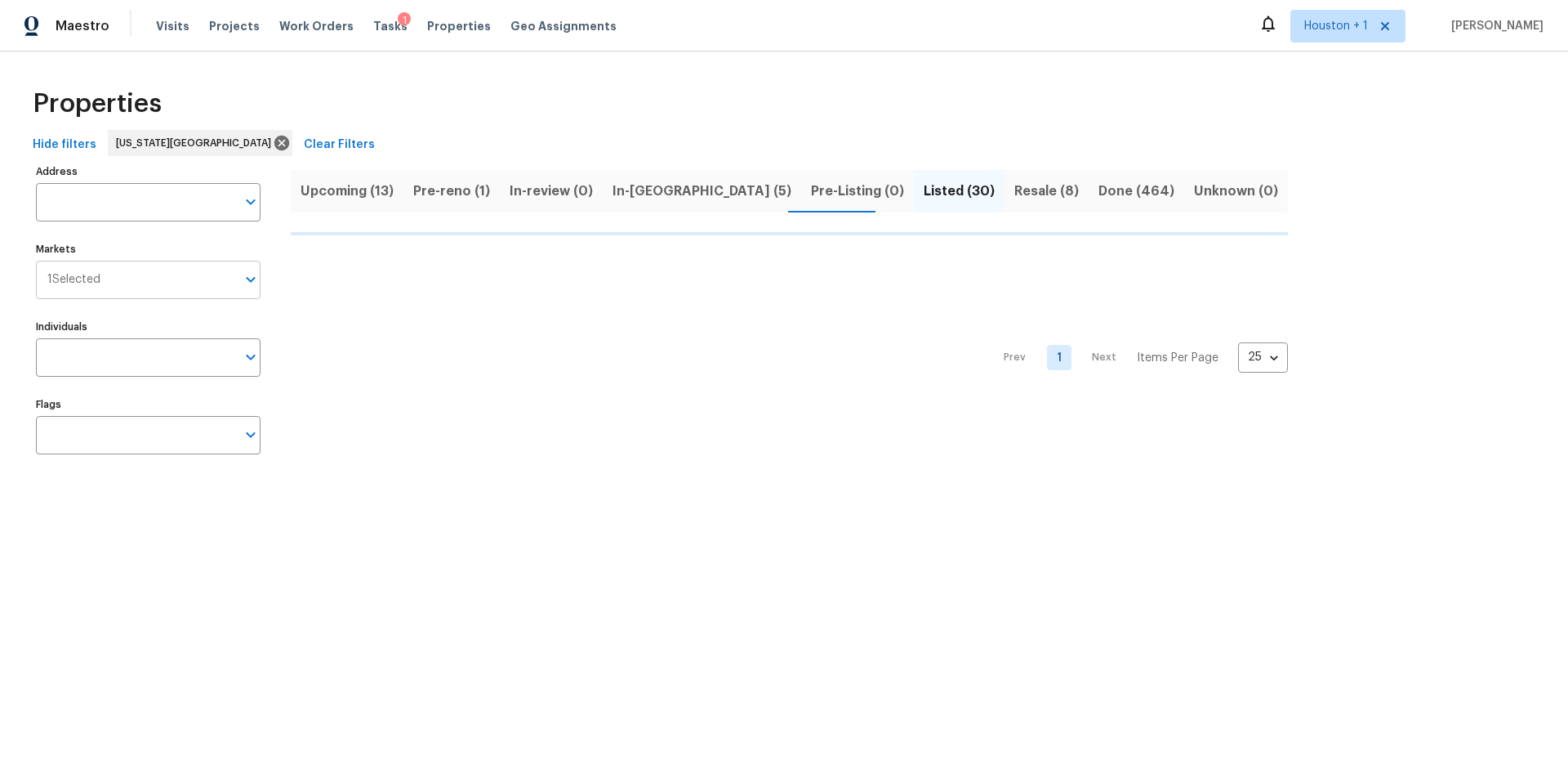
click at [174, 286] on input "Markets" at bounding box center [168, 280] width 135 height 39
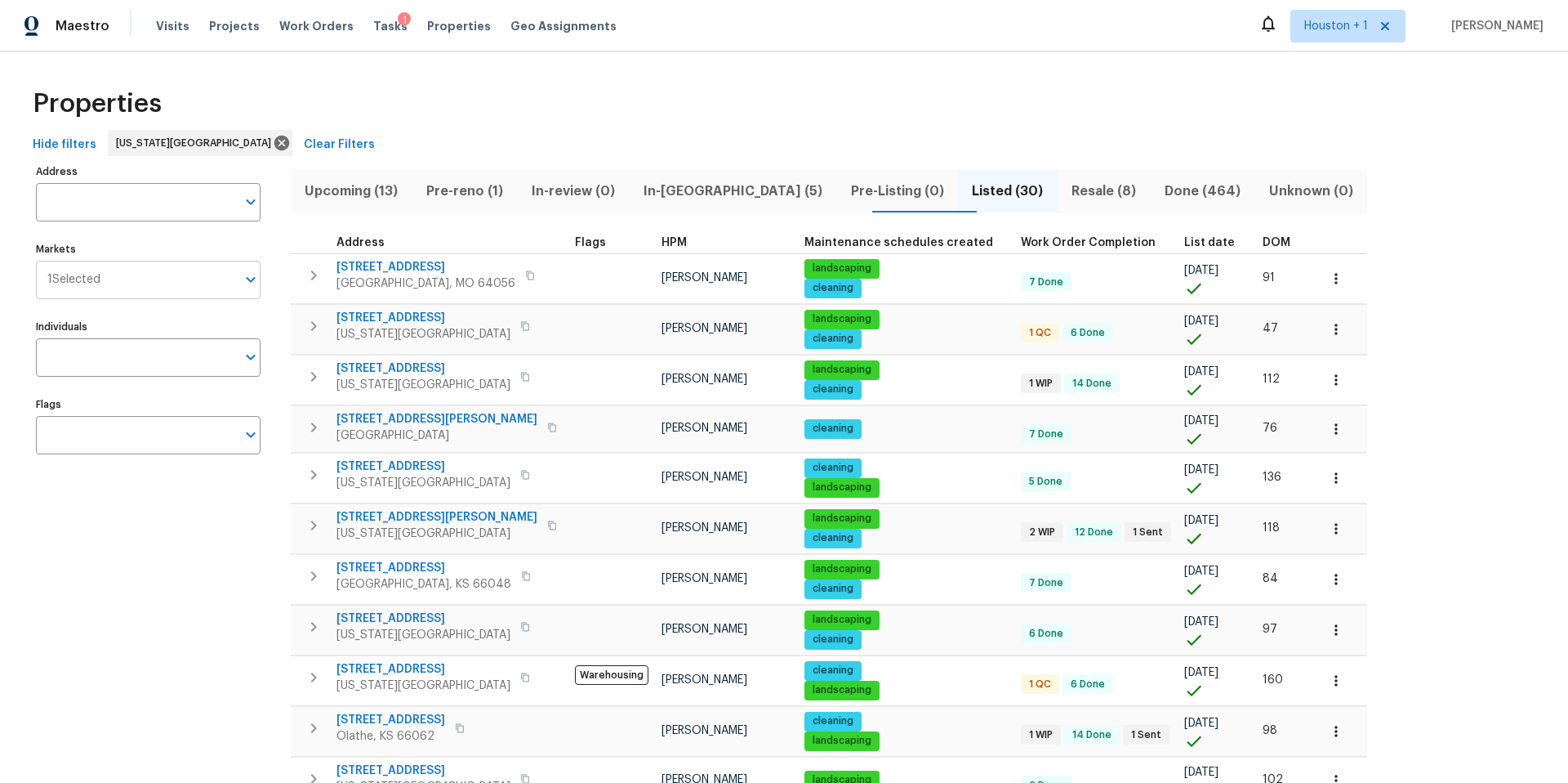
click at [120, 264] on input "Markets" at bounding box center [168, 280] width 135 height 39
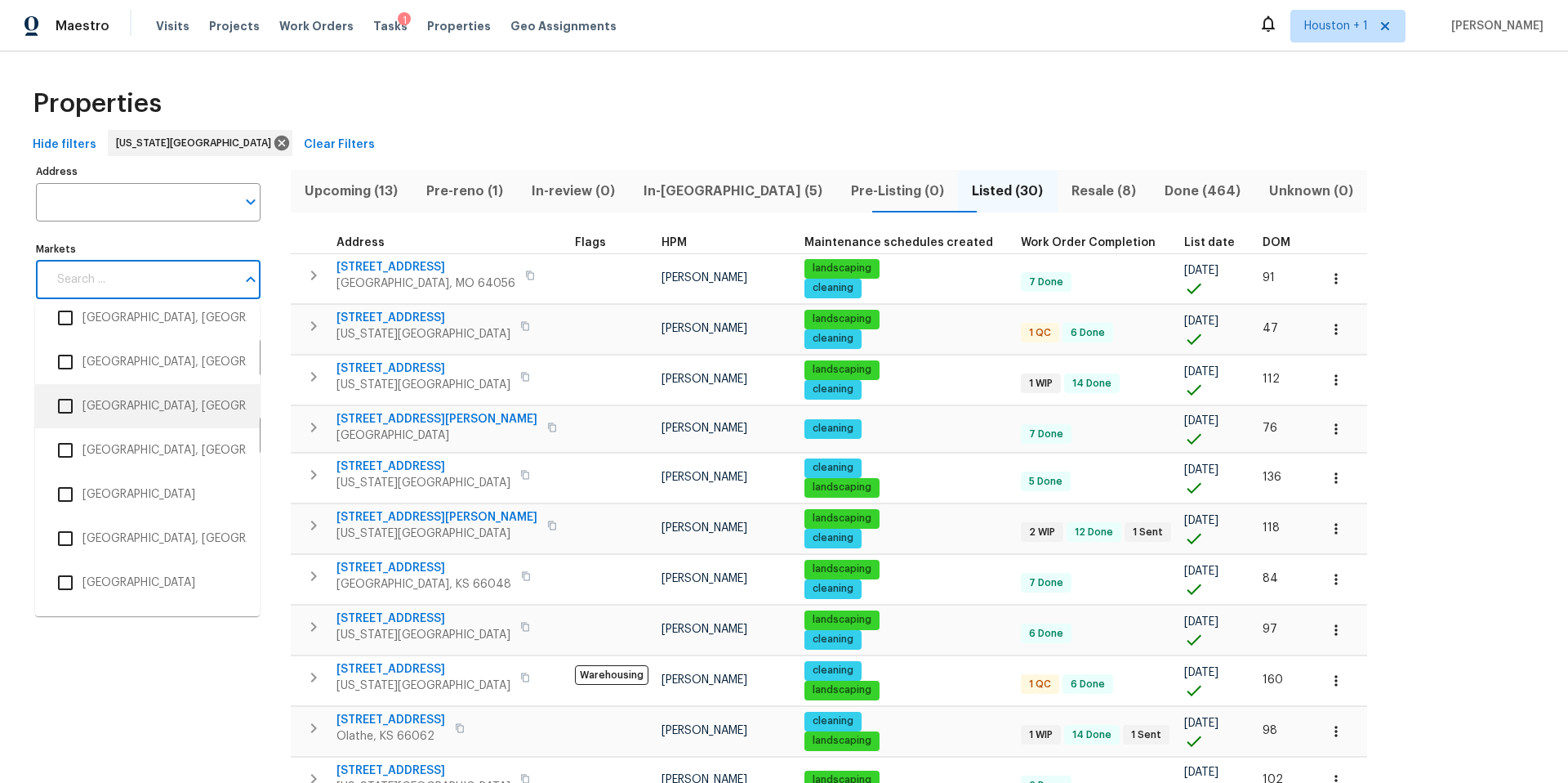
scroll to position [1208, 0]
click at [104, 493] on li "[GEOGRAPHIC_DATA]" at bounding box center [147, 491] width 198 height 34
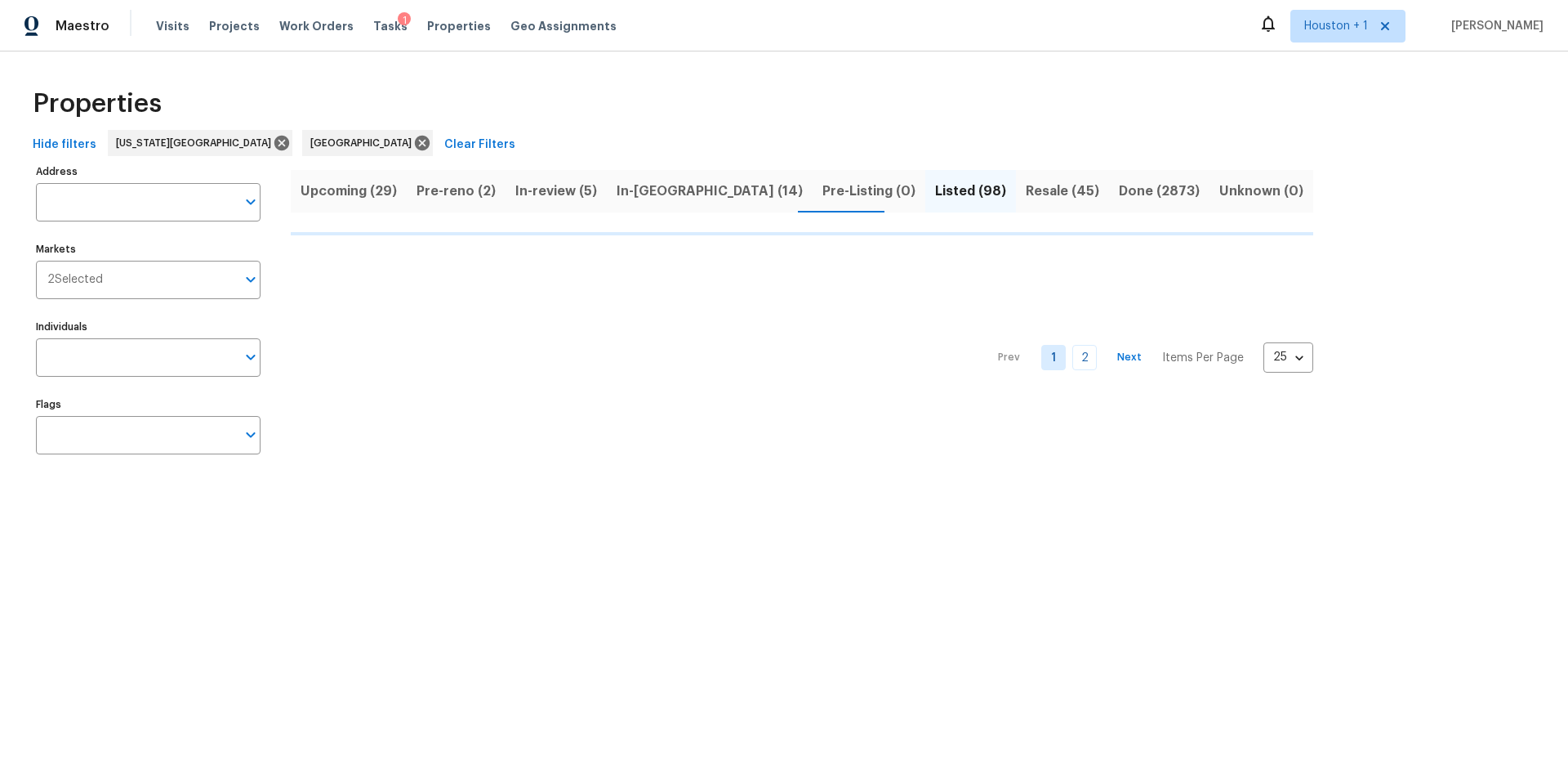
click at [414, 89] on div "Properties" at bounding box center [784, 104] width 1515 height 53
click at [93, 348] on input "Individuals" at bounding box center [135, 357] width 200 height 39
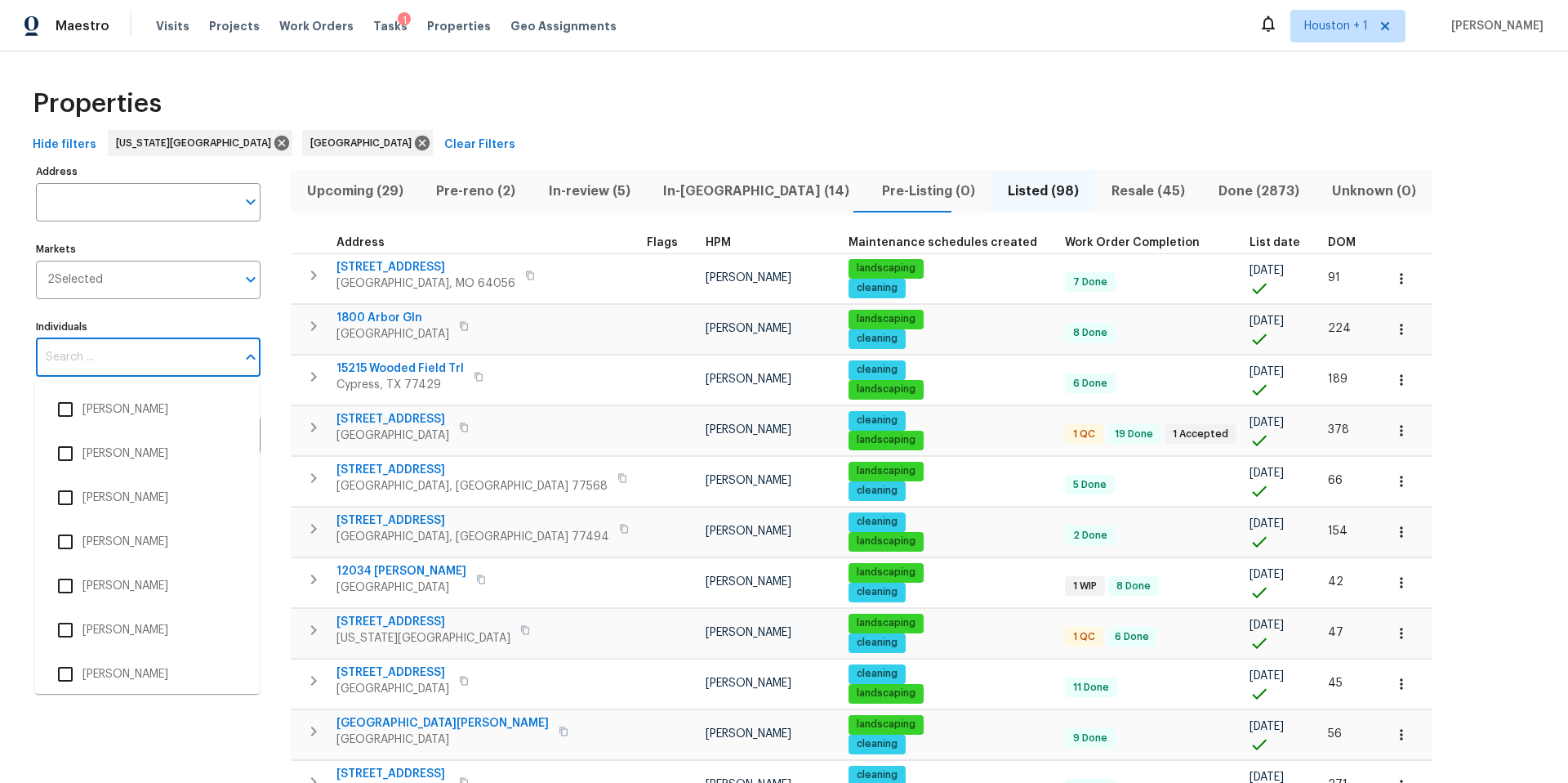
click at [93, 348] on input "Individuals" at bounding box center [135, 357] width 200 height 39
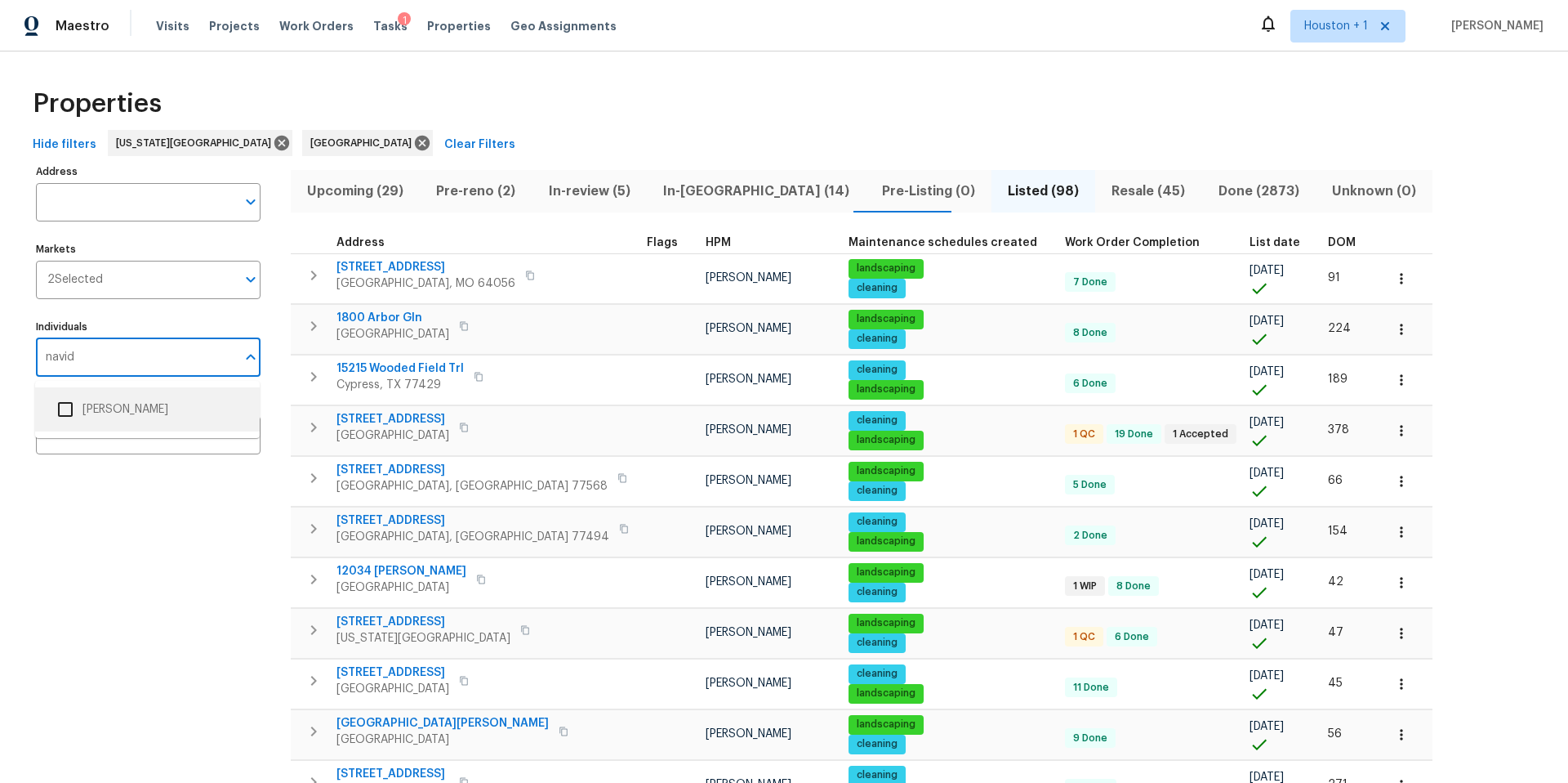
type input "navid"
click at [71, 404] on input "checkbox" at bounding box center [65, 409] width 34 height 34
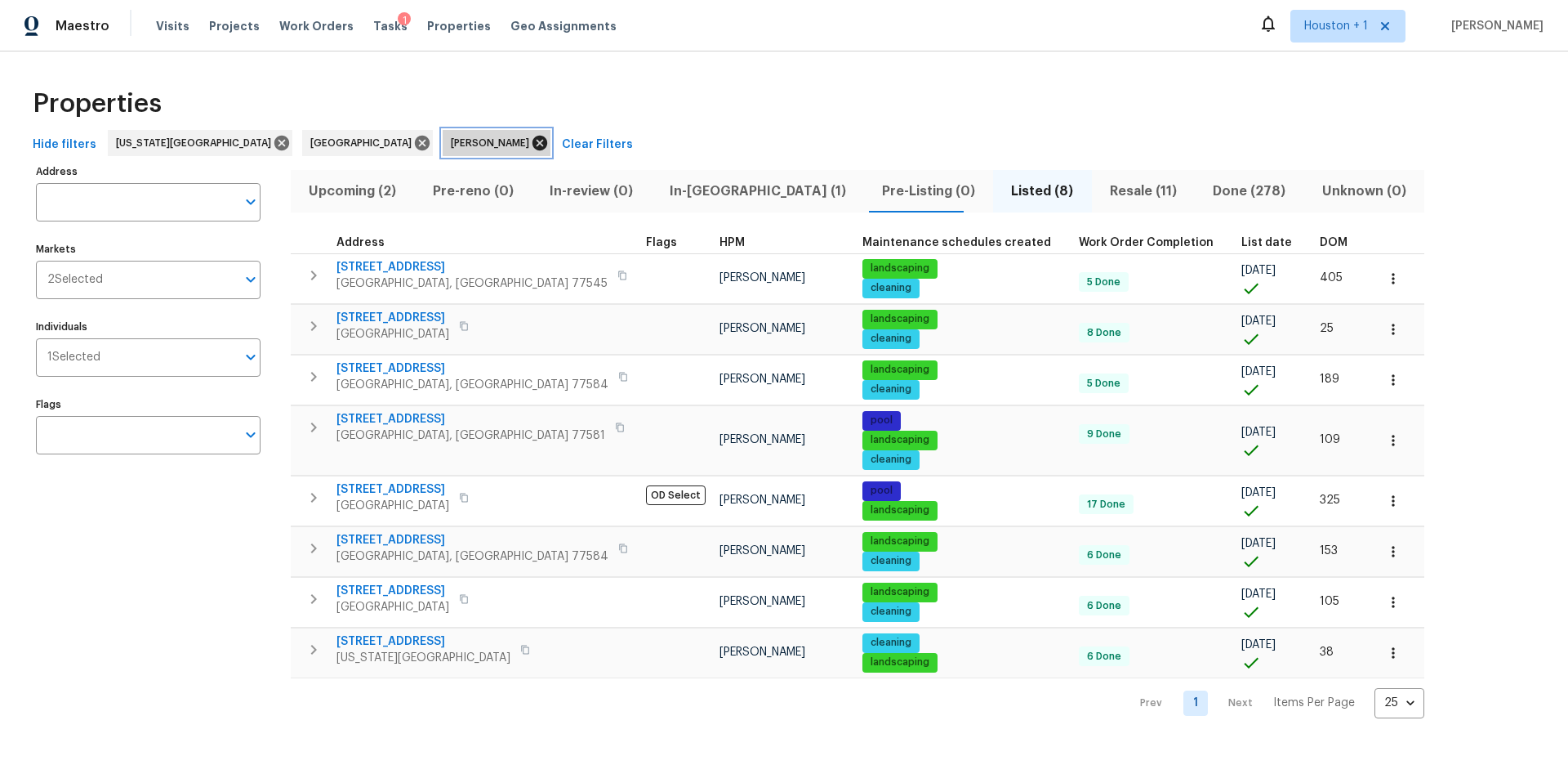
click at [532, 139] on icon at bounding box center [540, 143] width 15 height 15
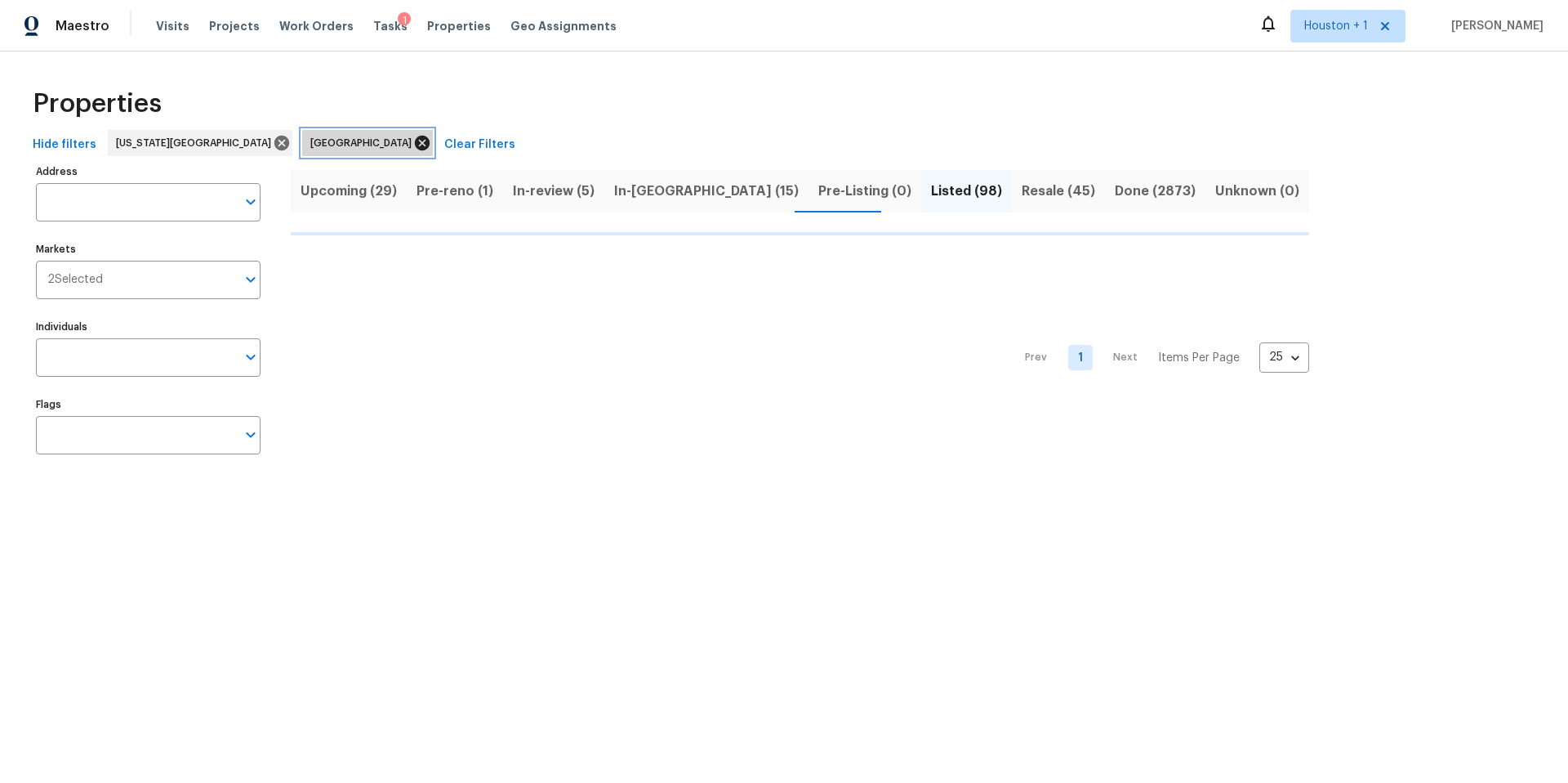
click at [413, 146] on icon at bounding box center [421, 142] width 18 height 18
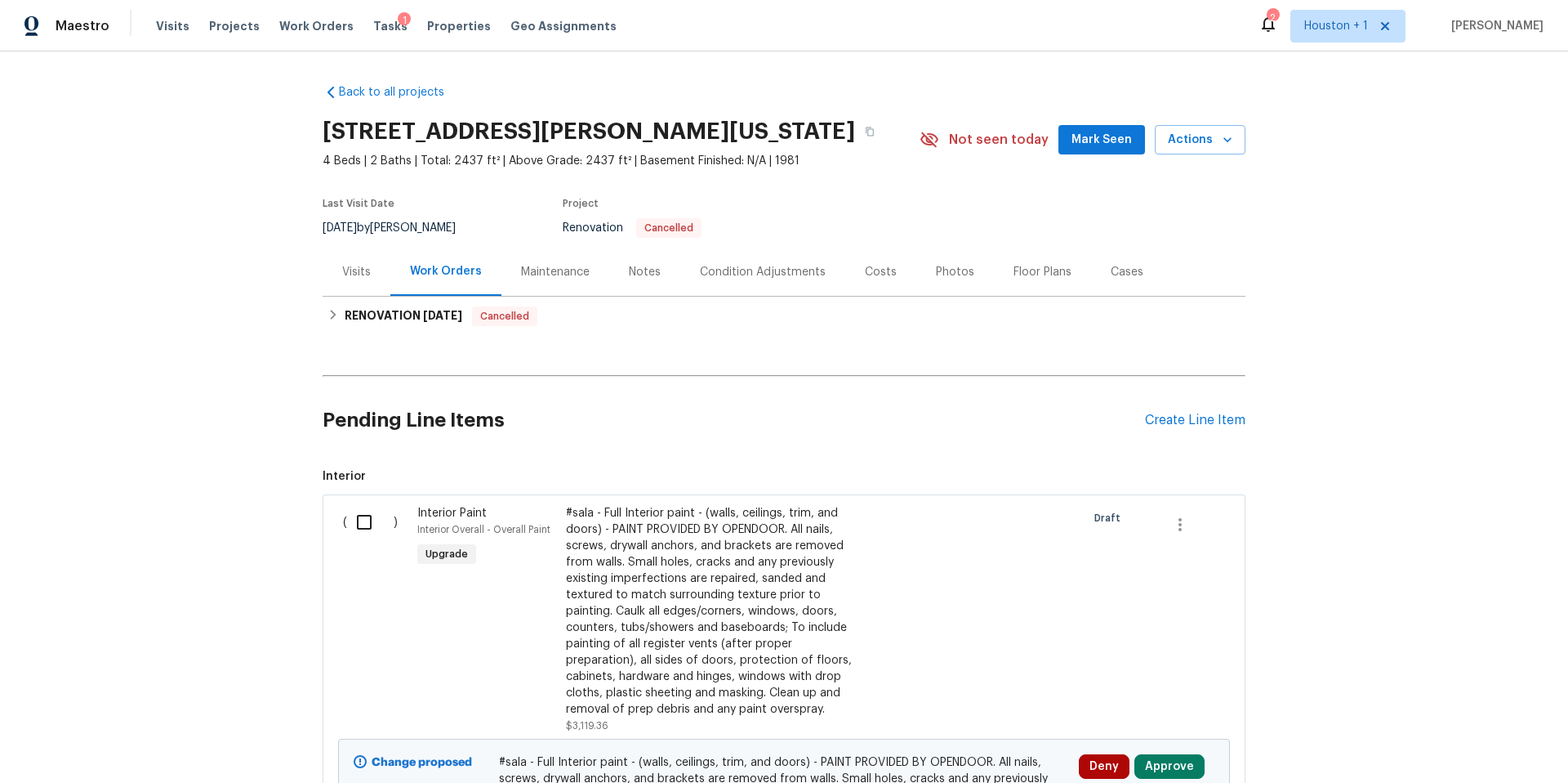
click at [644, 279] on div "Notes" at bounding box center [644, 271] width 32 height 16
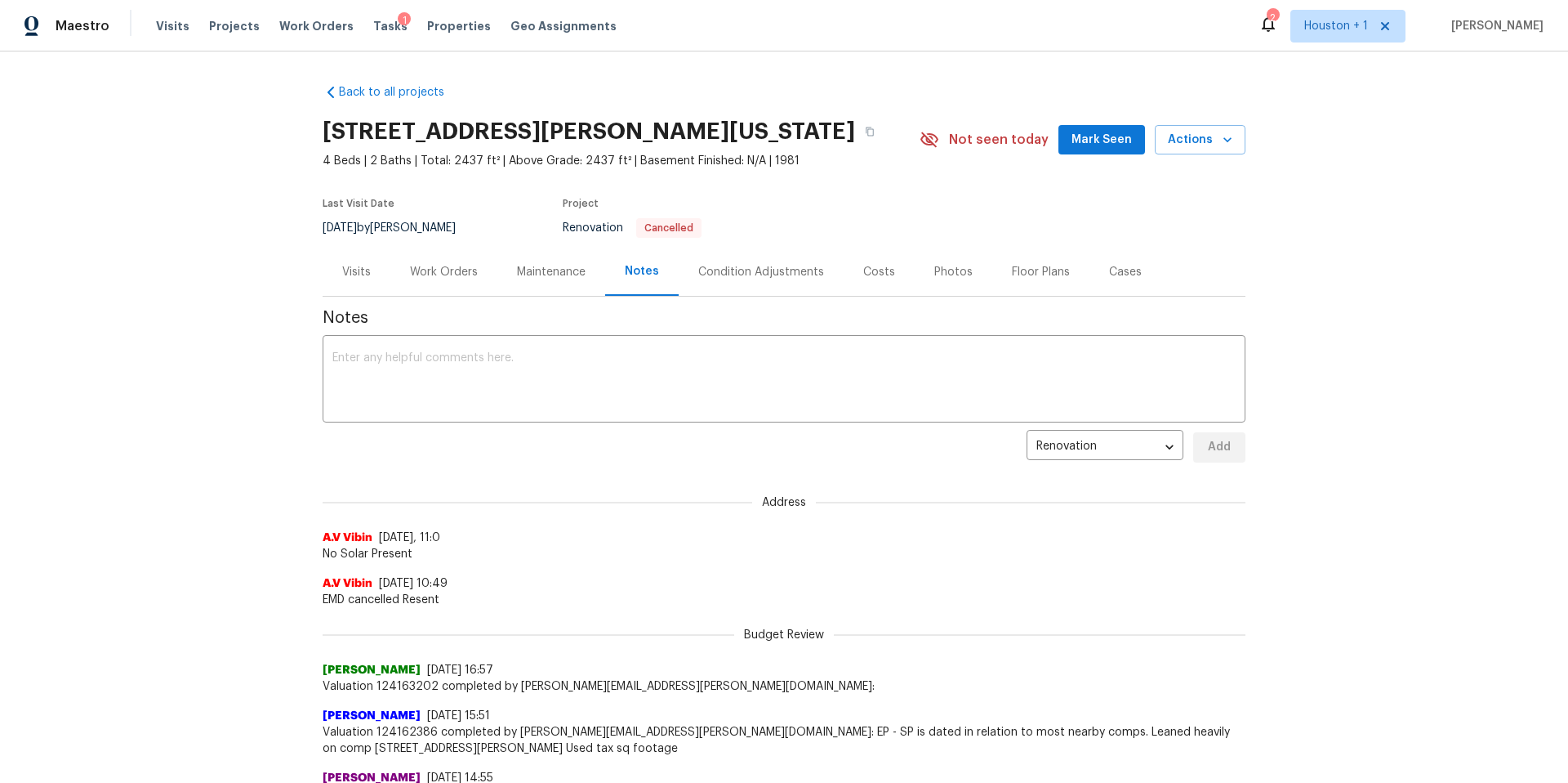
click at [870, 274] on div "Costs" at bounding box center [879, 271] width 32 height 16
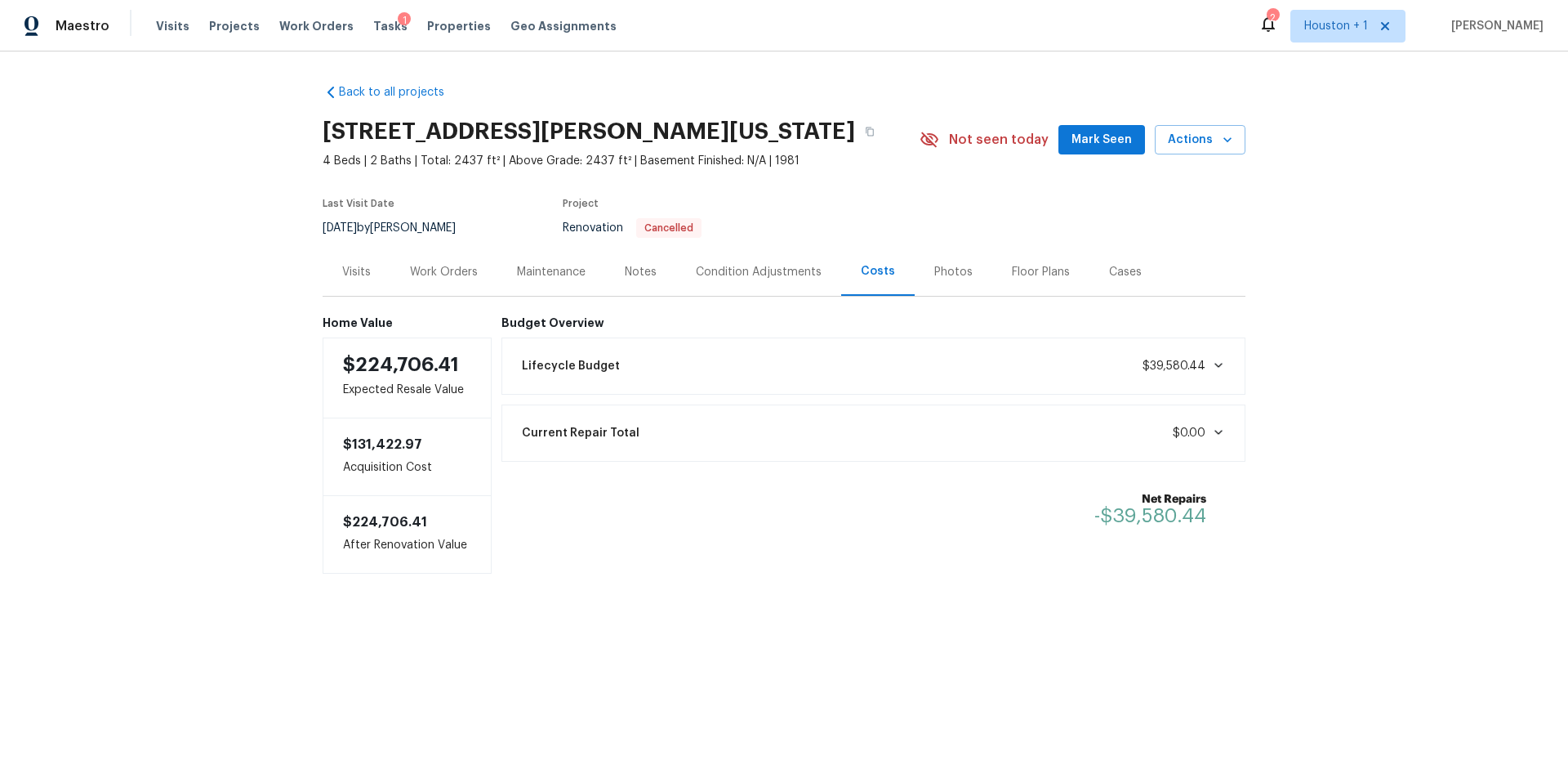
click at [778, 279] on div "Condition Adjustments" at bounding box center [759, 271] width 126 height 16
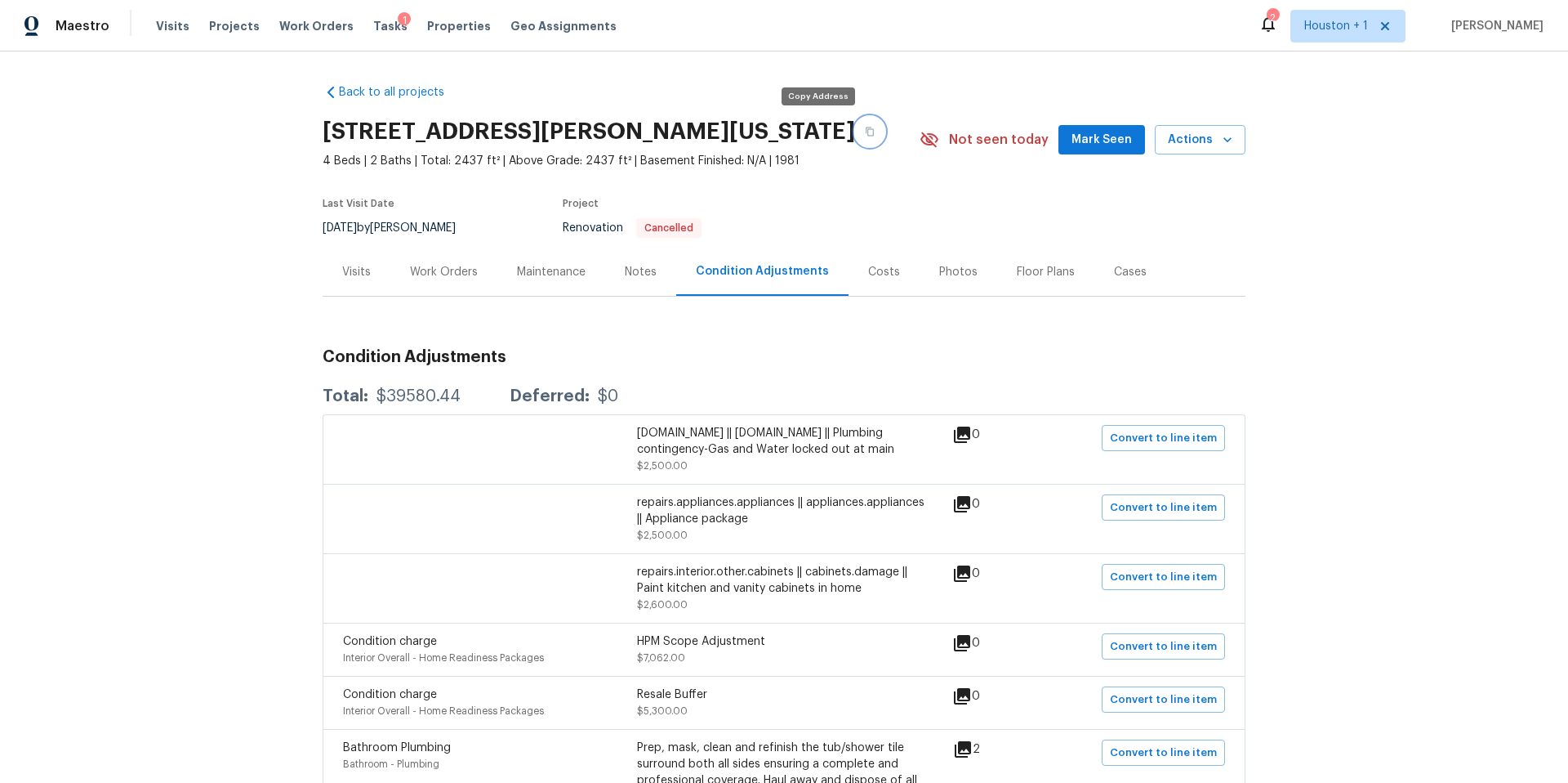
click at [865, 135] on icon "button" at bounding box center [869, 132] width 8 height 9
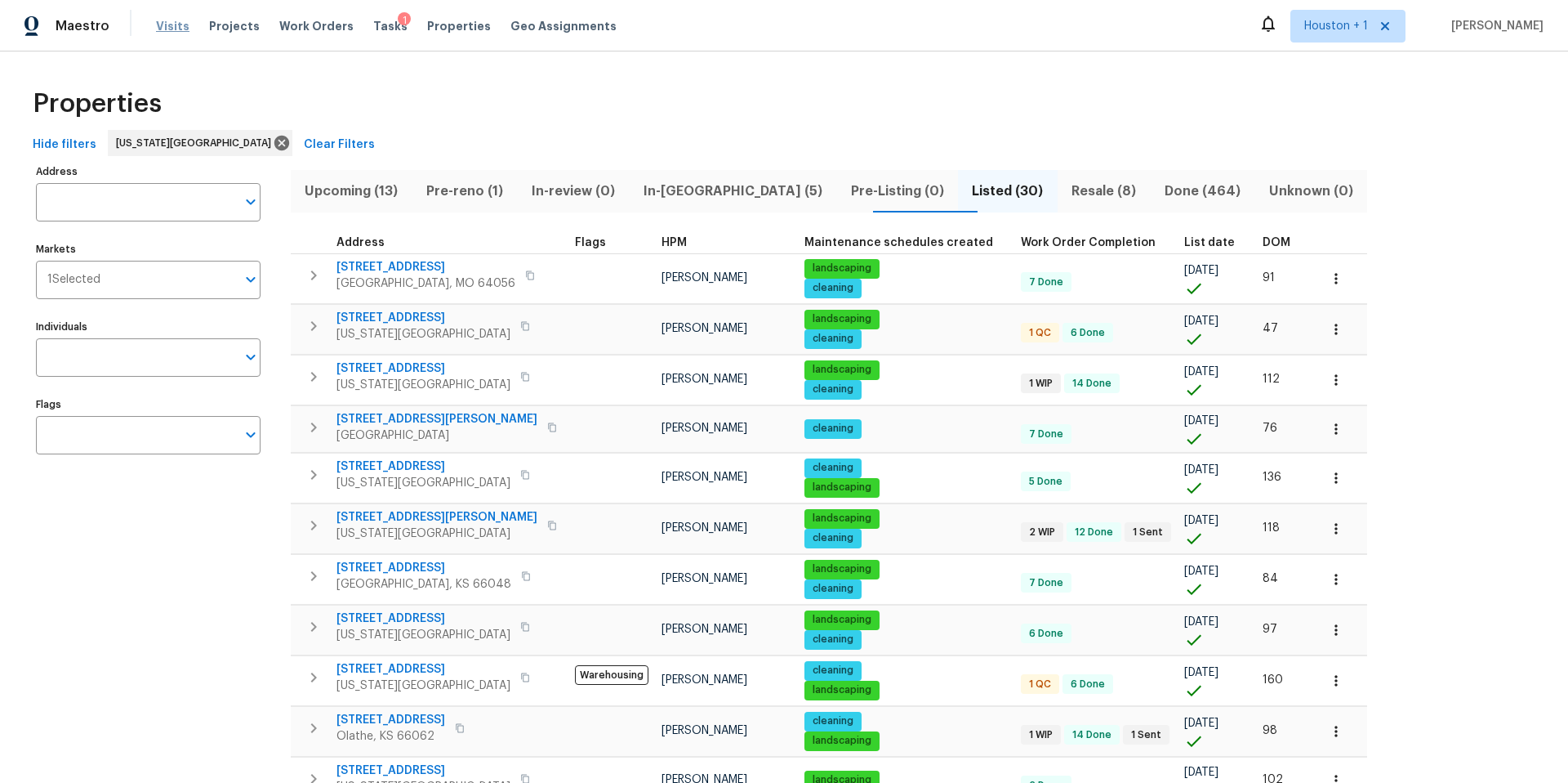
click at [177, 25] on span "Visits" at bounding box center [173, 25] width 34 height 16
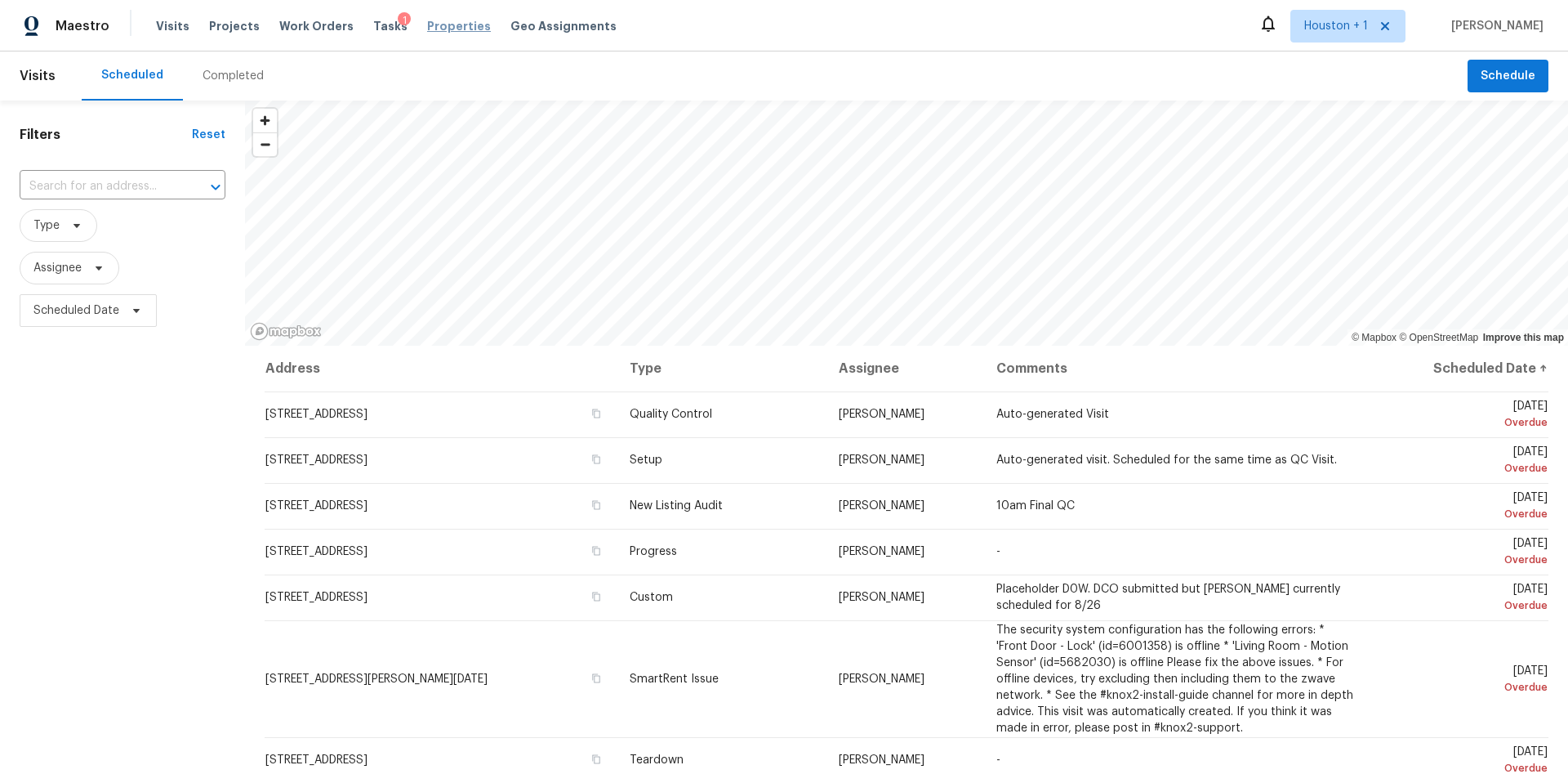
click at [447, 28] on span "Properties" at bounding box center [459, 25] width 64 height 16
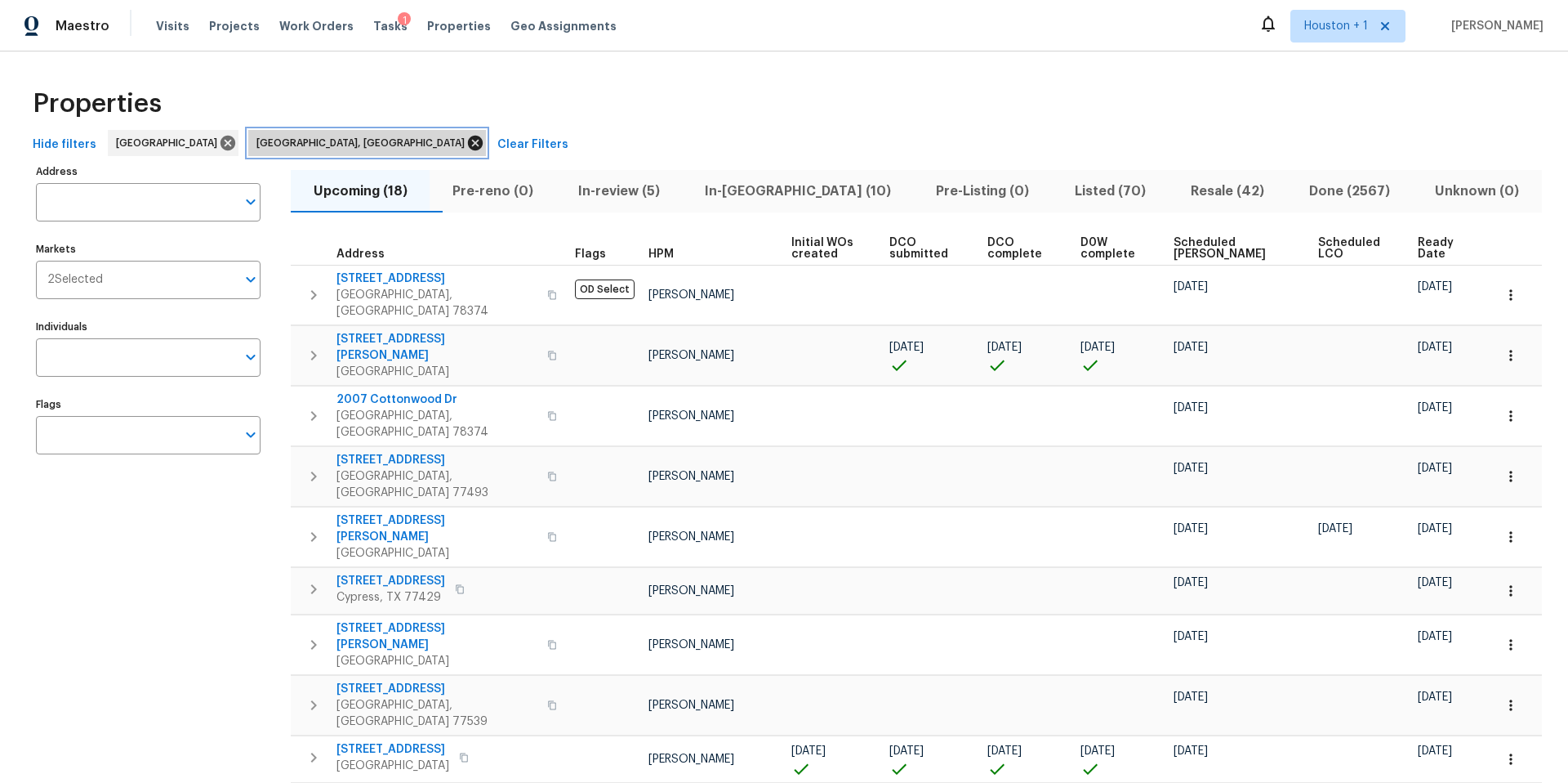
click at [467, 139] on icon at bounding box center [475, 143] width 15 height 15
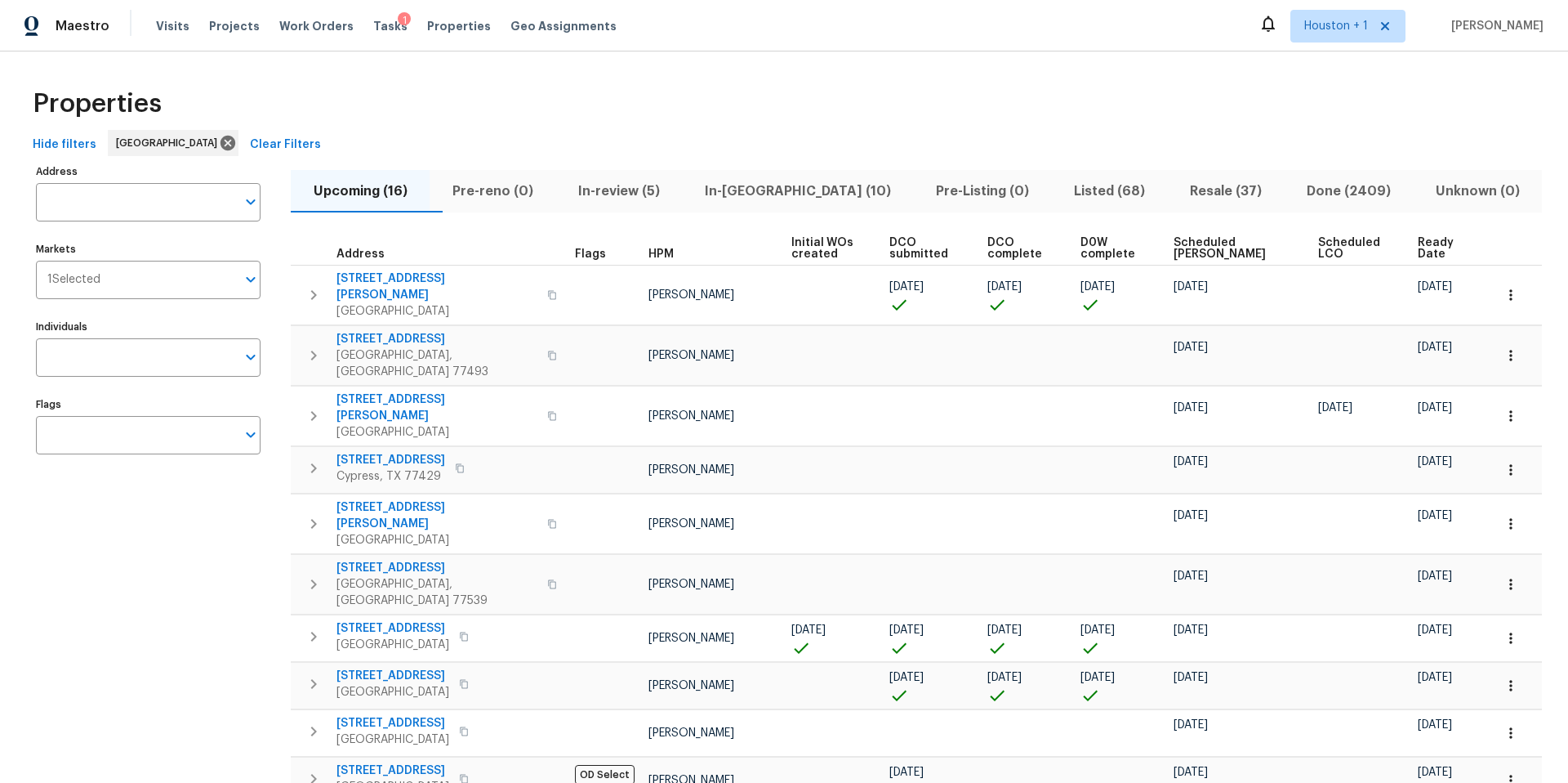
click at [146, 282] on input "Markets" at bounding box center [168, 280] width 135 height 39
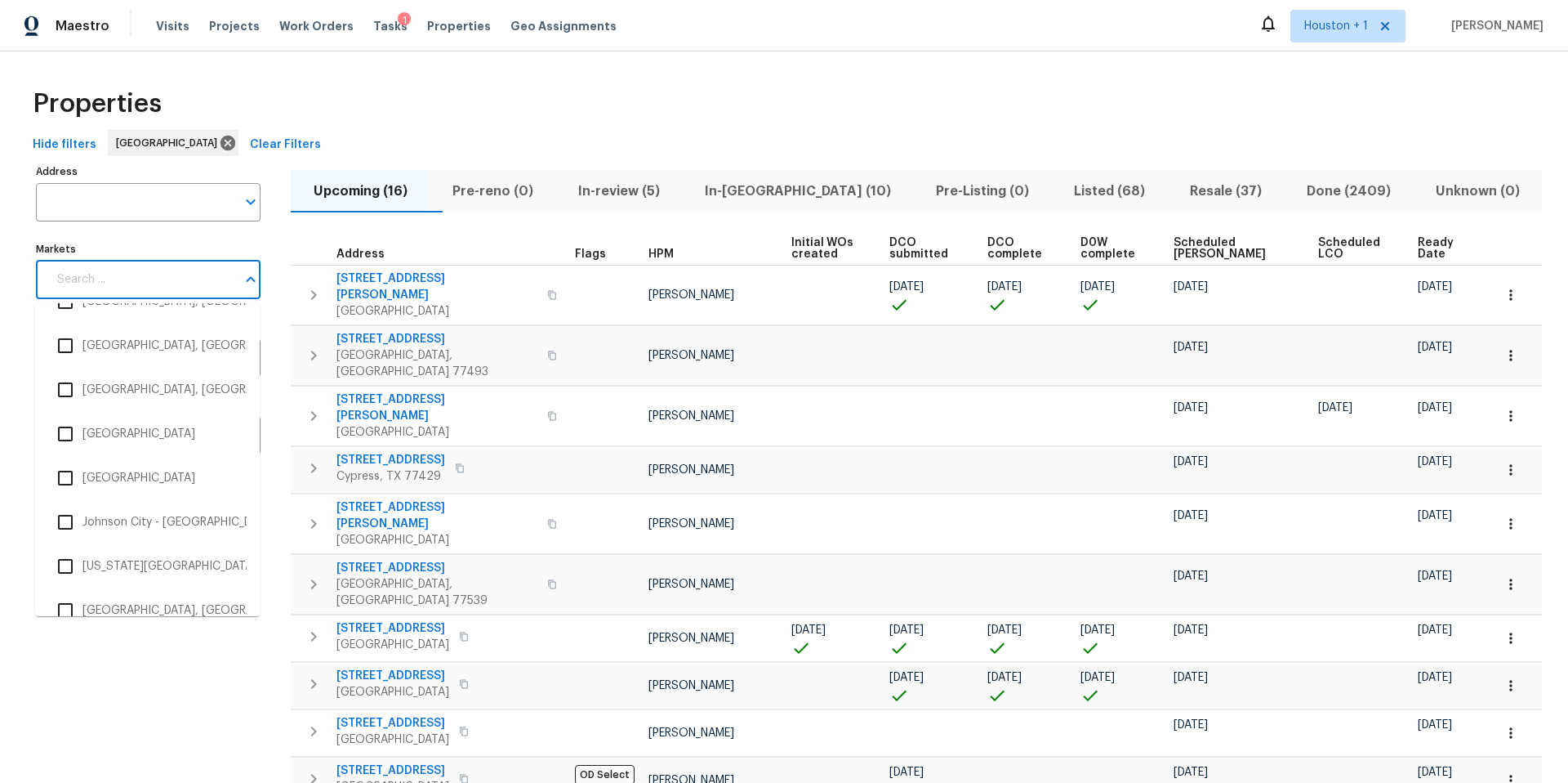
scroll to position [1314, 0]
click at [90, 564] on li "Kansas City" at bounding box center [147, 562] width 198 height 34
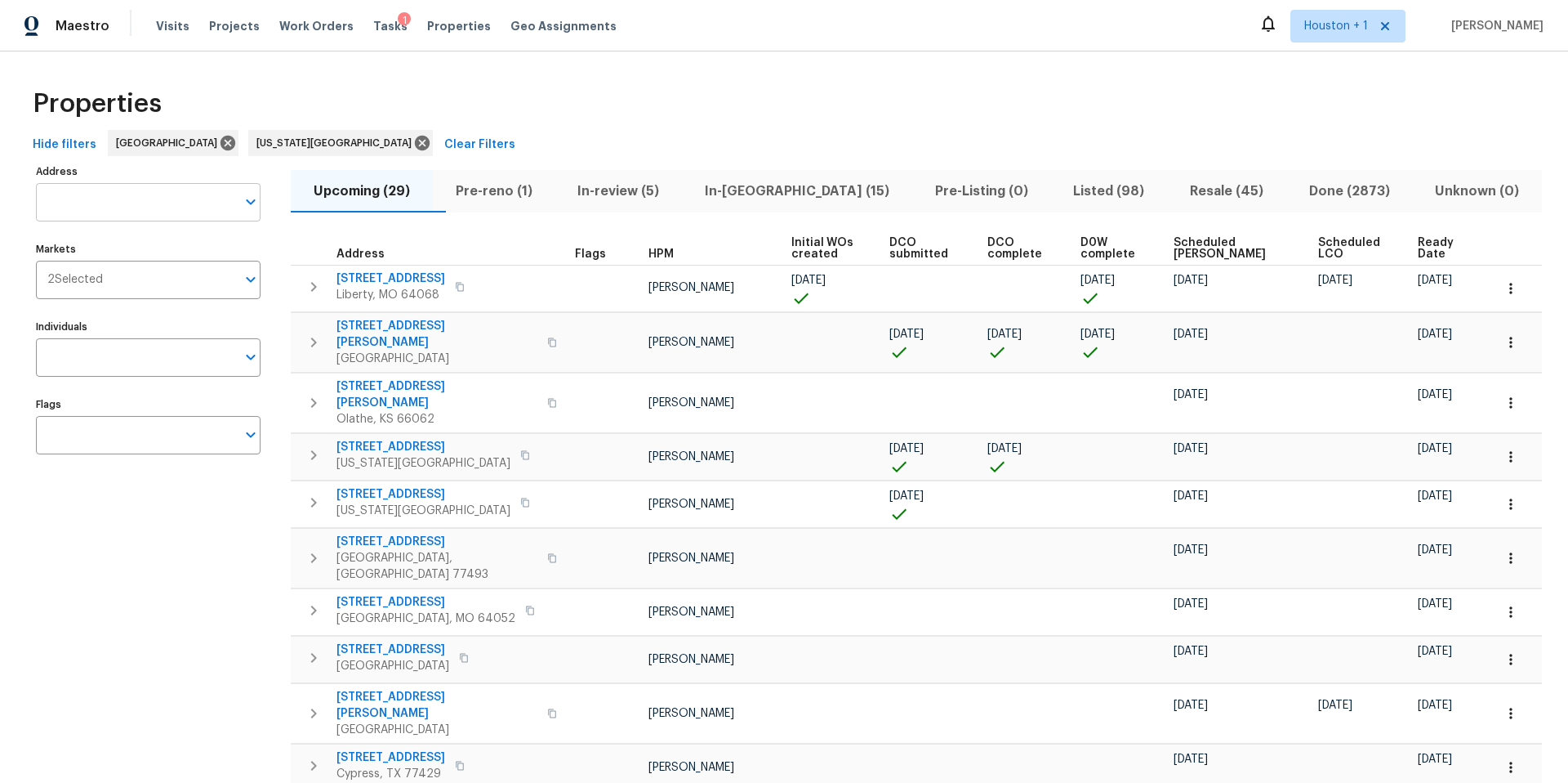
click at [111, 202] on input "Address" at bounding box center [135, 201] width 200 height 39
type input "2215 w 50th"
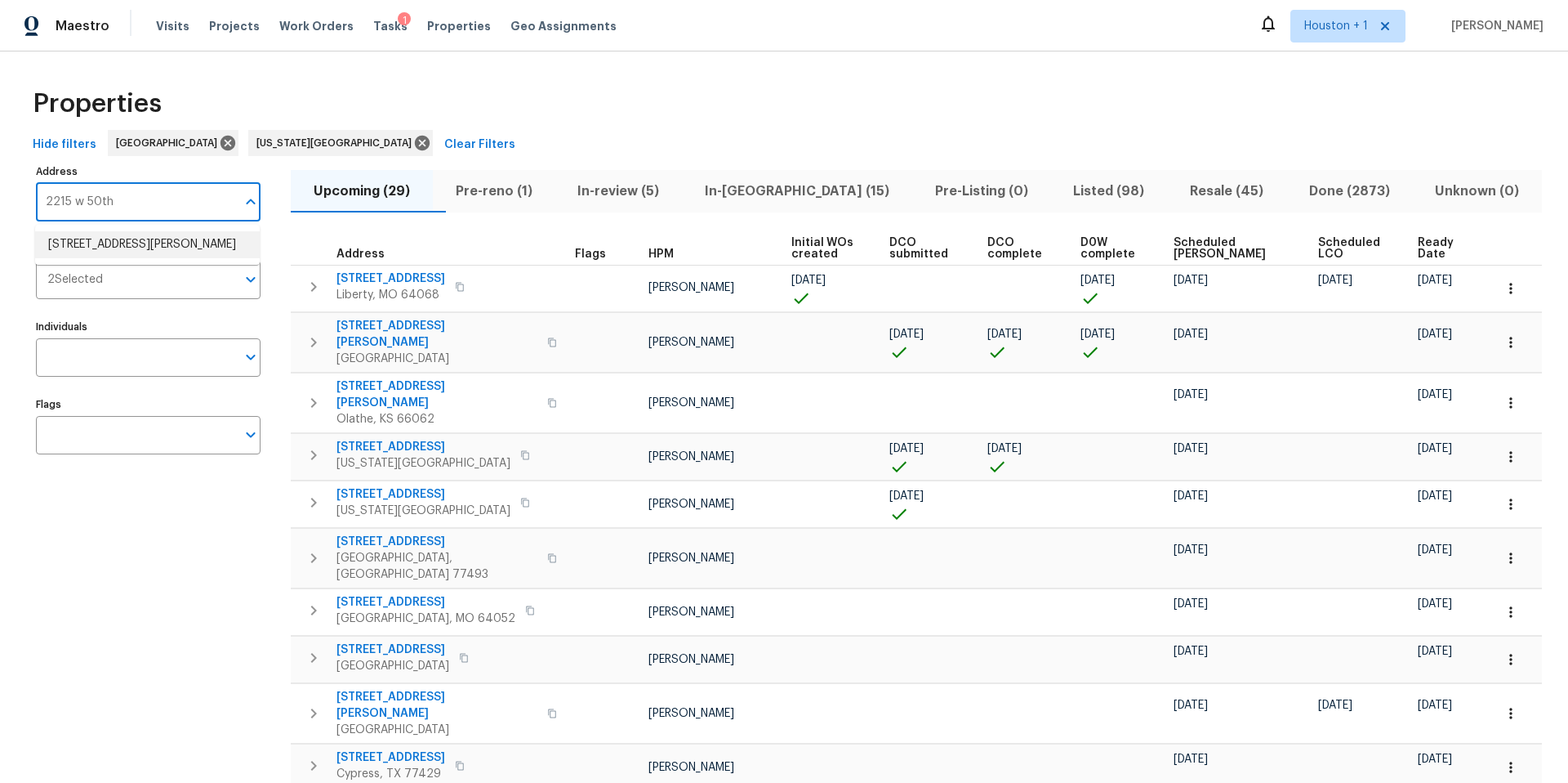
click at [98, 251] on li "2215 W 50th Ter Mission Woods KS 66205" at bounding box center [147, 245] width 225 height 27
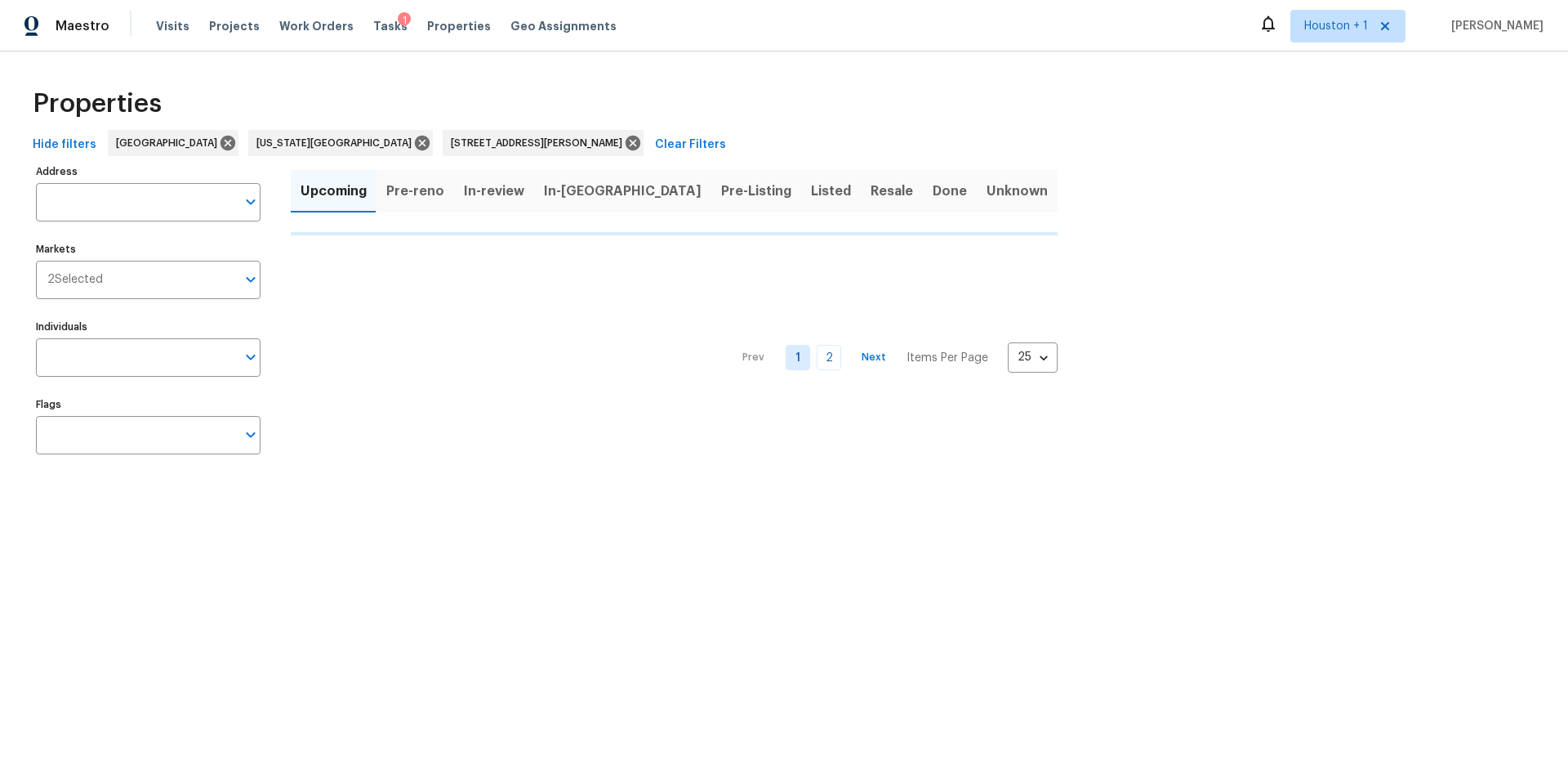
type input "2215 W 50th Ter Mission Woods KS 66205"
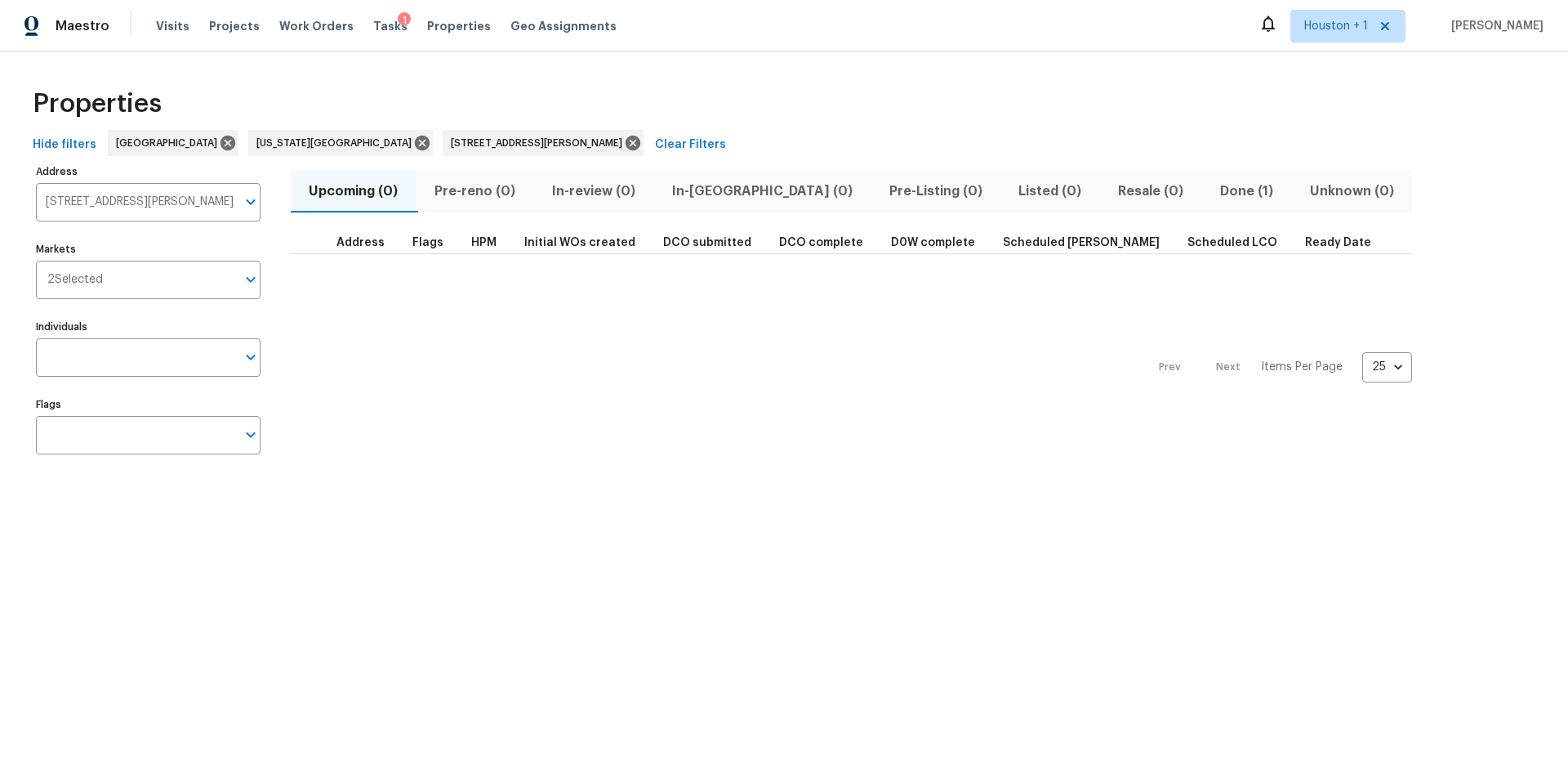
click at [1211, 191] on span "Done (1)" at bounding box center [1245, 191] width 71 height 23
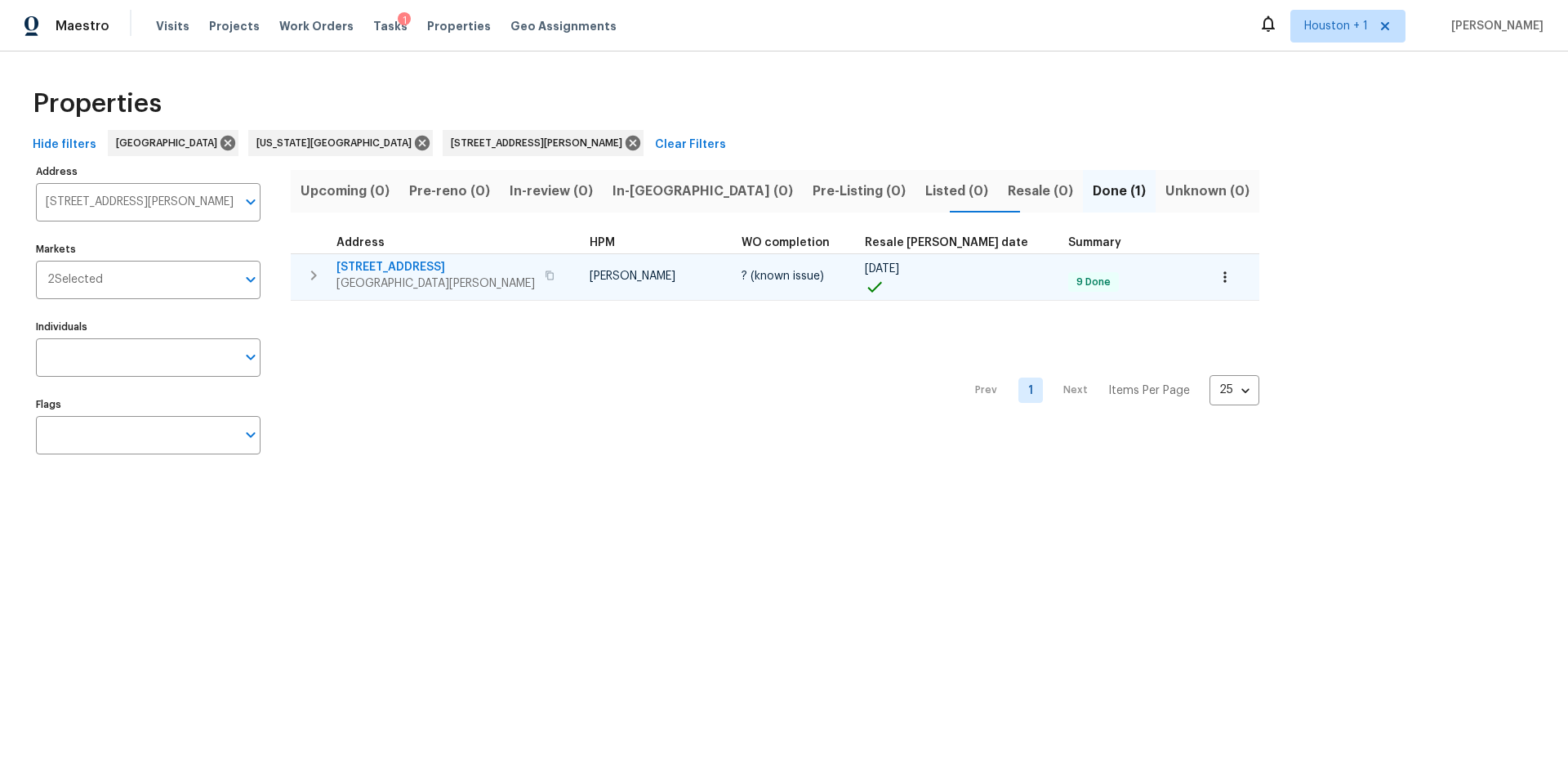
click at [393, 272] on span "2215 W 50th Ter" at bounding box center [436, 266] width 198 height 16
click at [394, 271] on span "2215 W 50th Ter" at bounding box center [436, 266] width 198 height 16
click at [1217, 275] on icon "button" at bounding box center [1225, 277] width 16 height 16
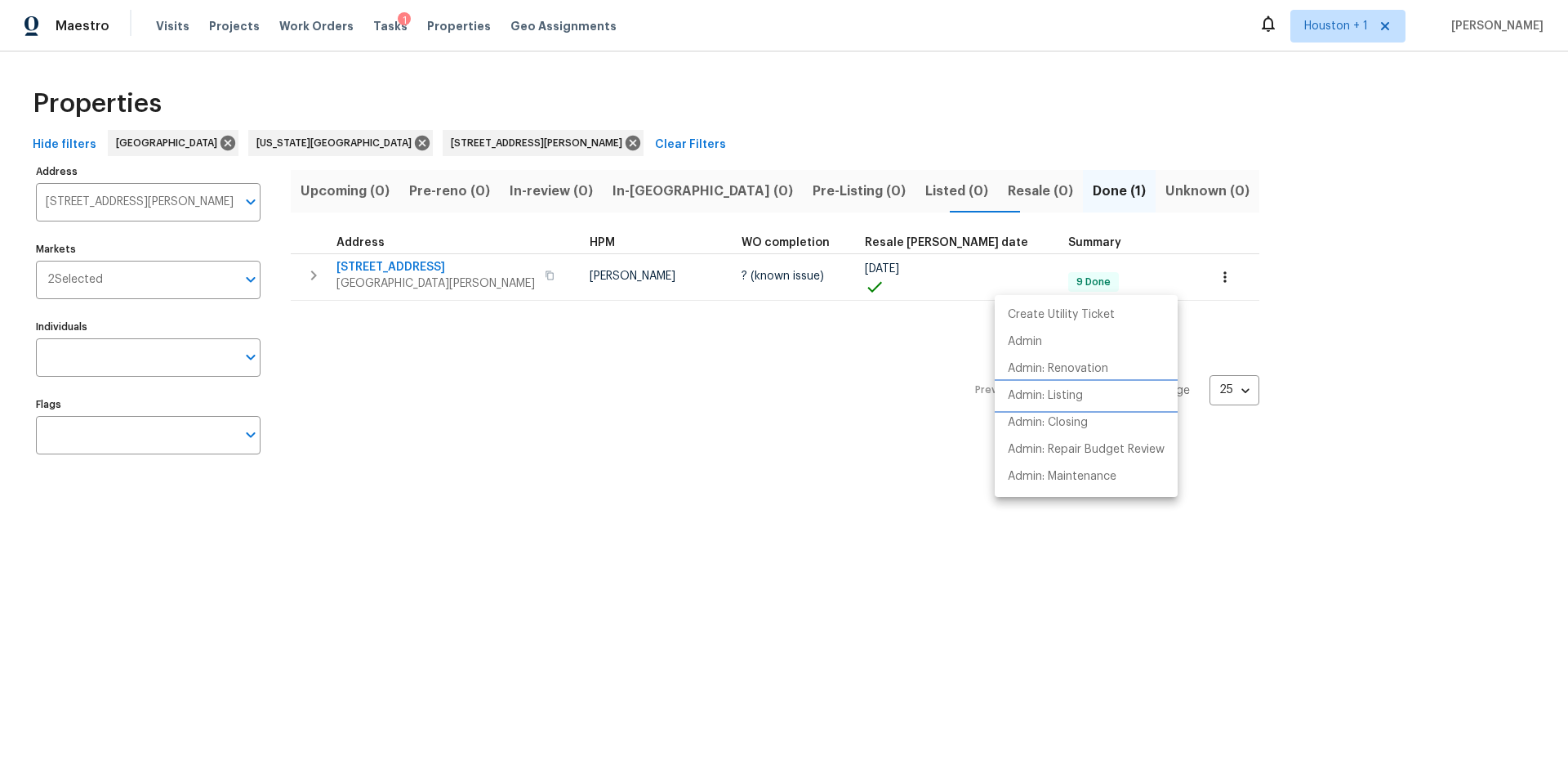
click at [1030, 392] on p "Admin: Listing" at bounding box center [1045, 396] width 75 height 17
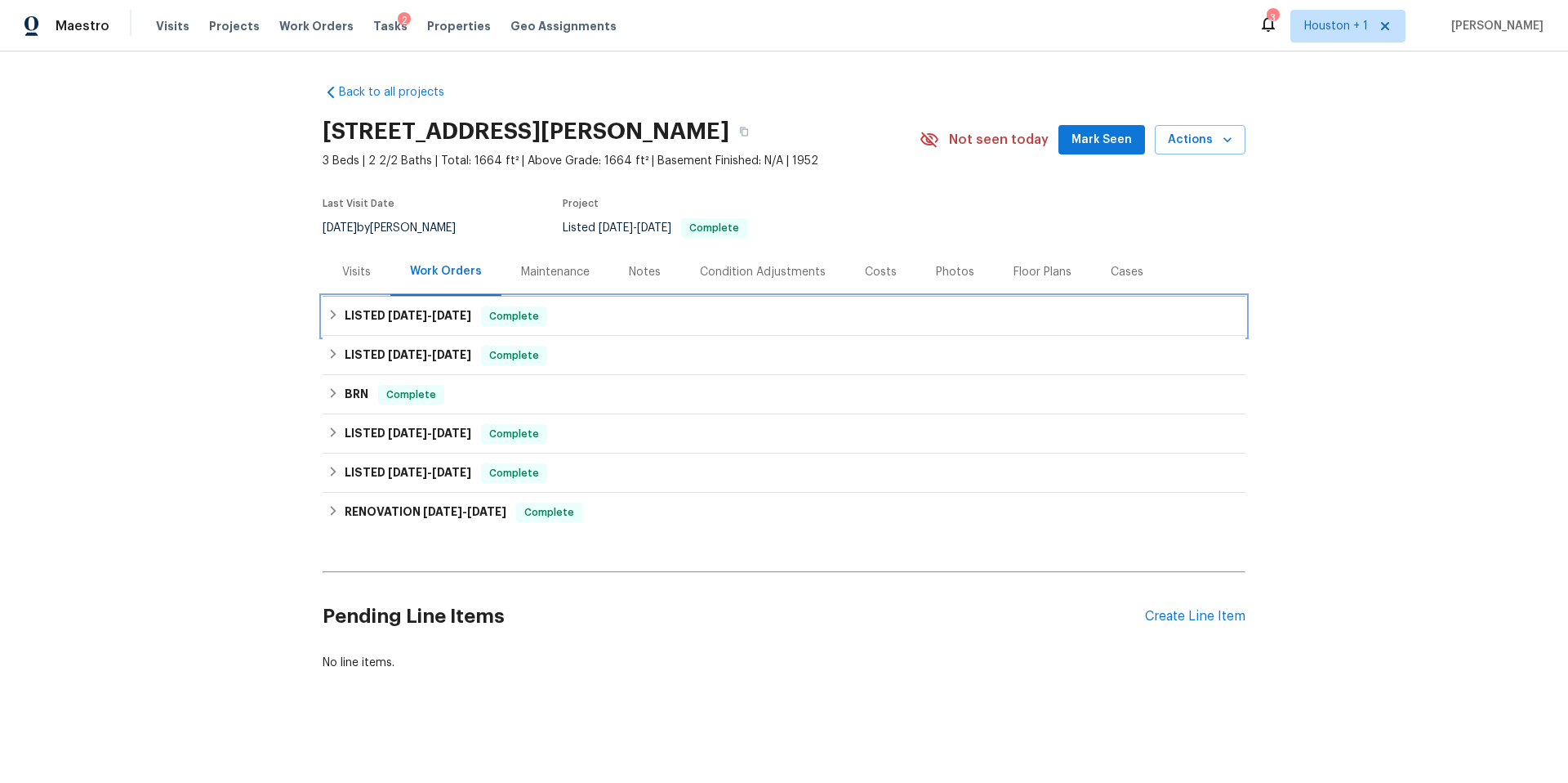
click at [361, 315] on h6 "LISTED [DATE] - [DATE]" at bounding box center [407, 316] width 127 height 20
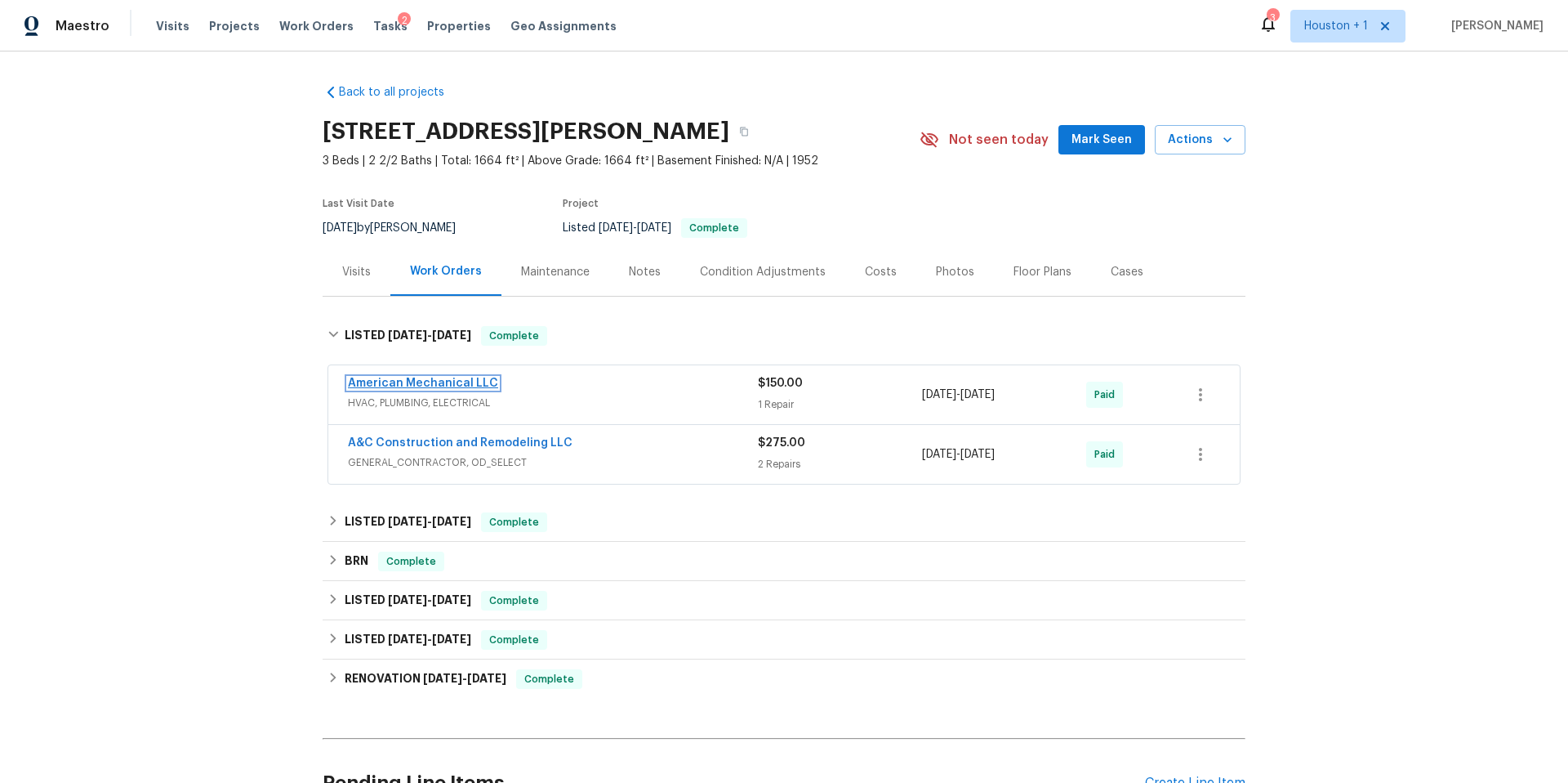
click at [423, 381] on link "American Mechanical LLC" at bounding box center [423, 383] width 150 height 11
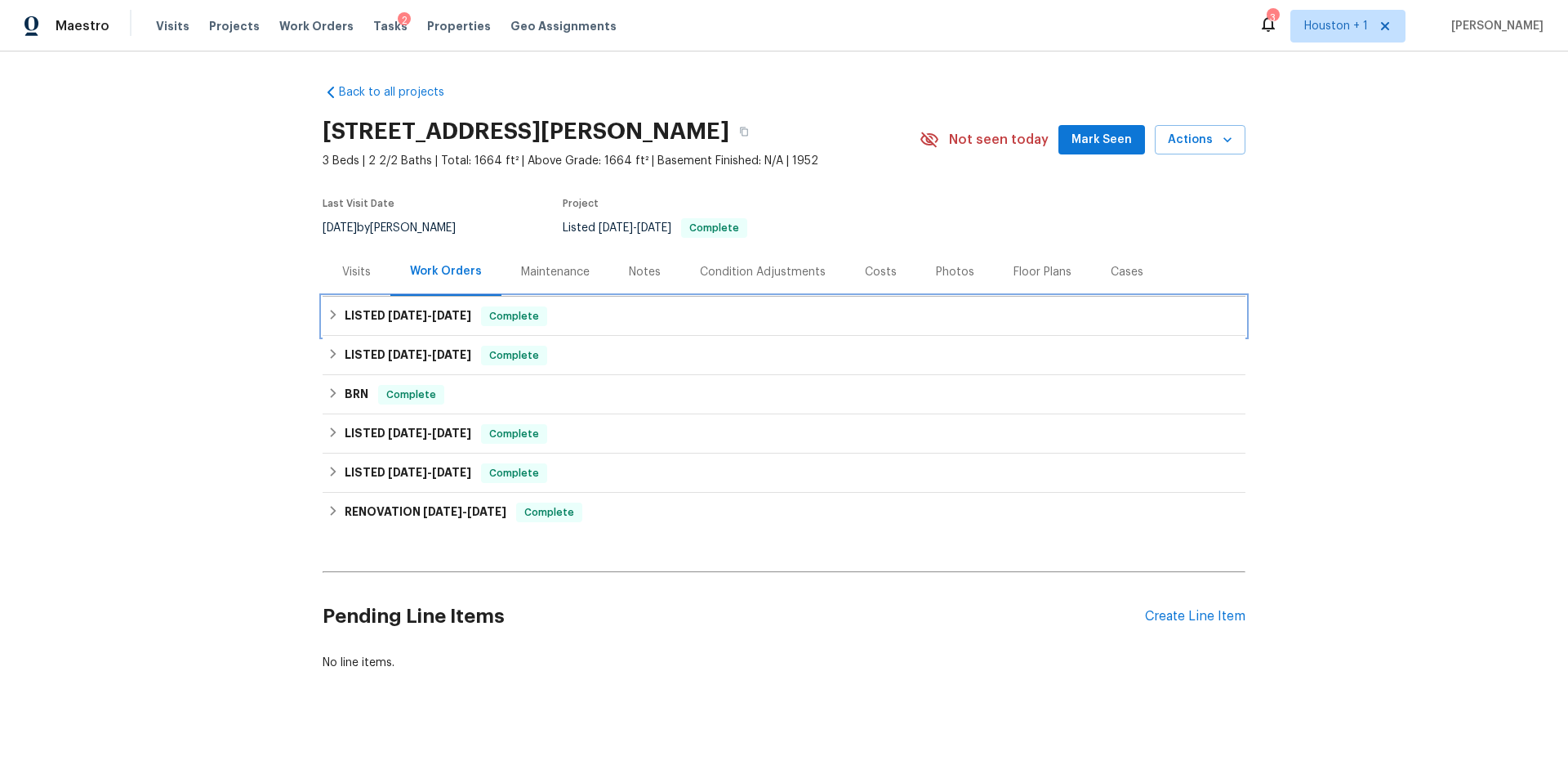
click at [361, 313] on h6 "LISTED [DATE] - [DATE]" at bounding box center [407, 316] width 127 height 20
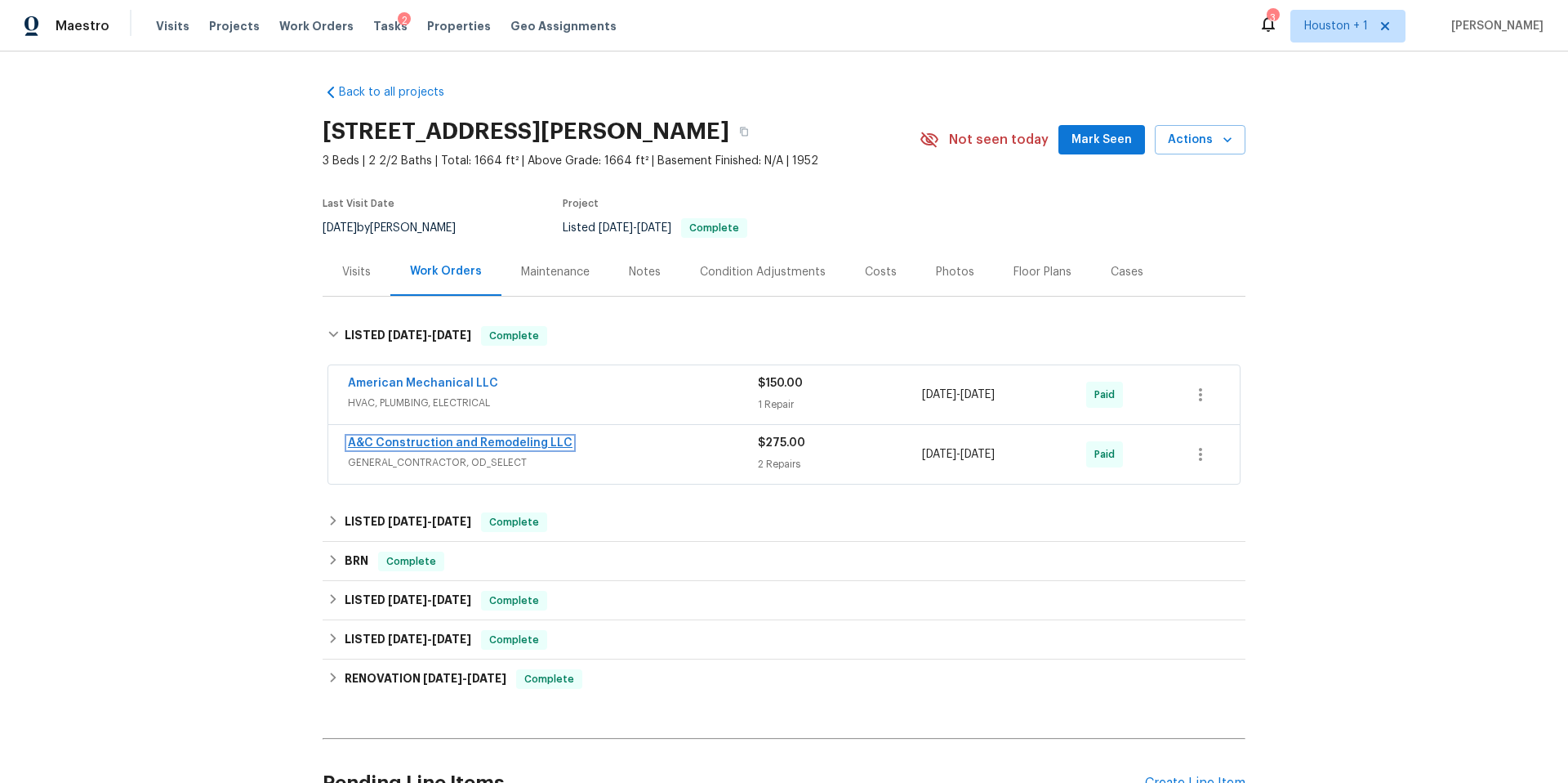
click at [411, 440] on link "A&C Construction and Remodeling LLC" at bounding box center [460, 442] width 225 height 11
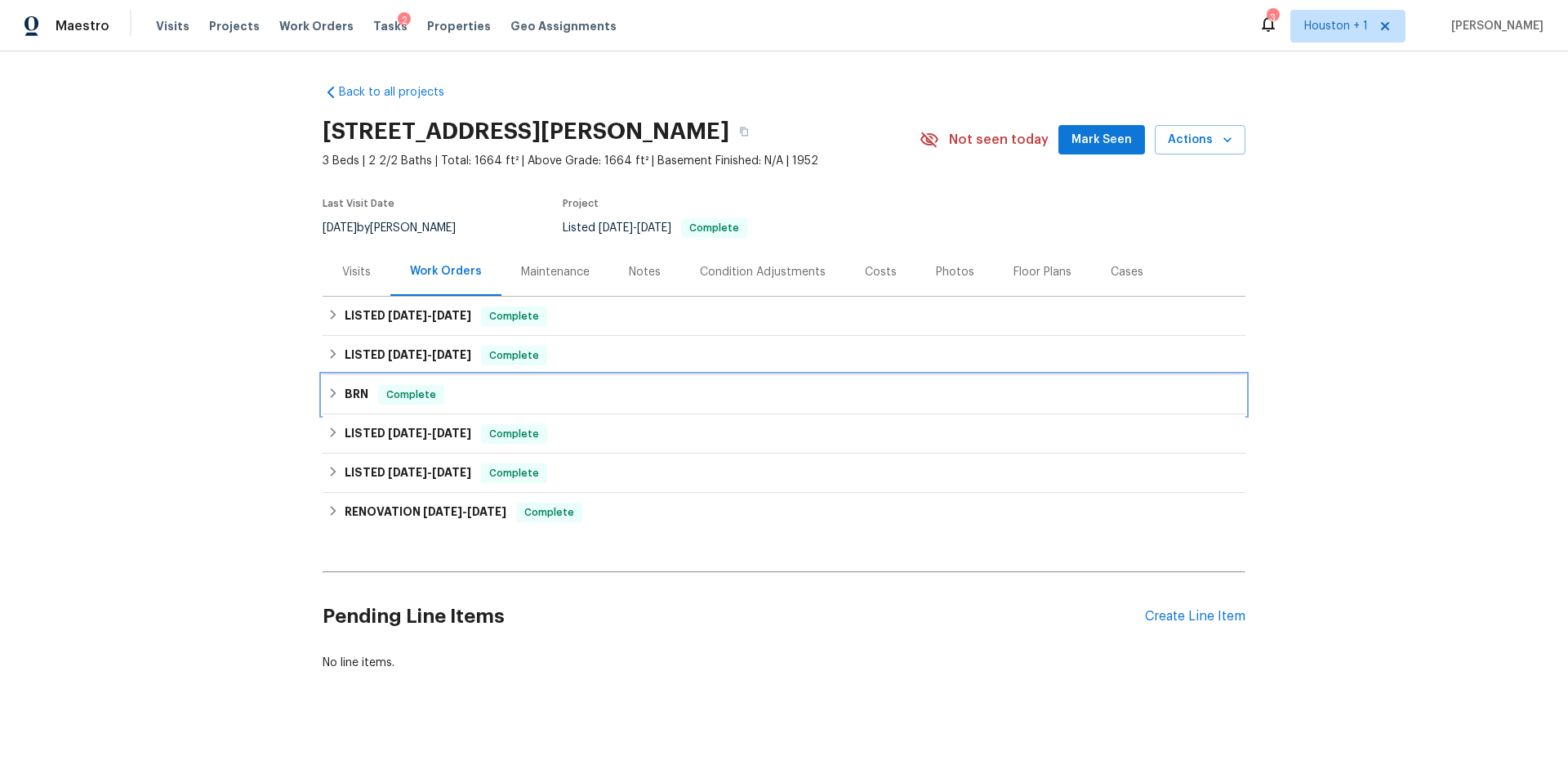
click at [344, 396] on h6 "BRN" at bounding box center [356, 394] width 24 height 20
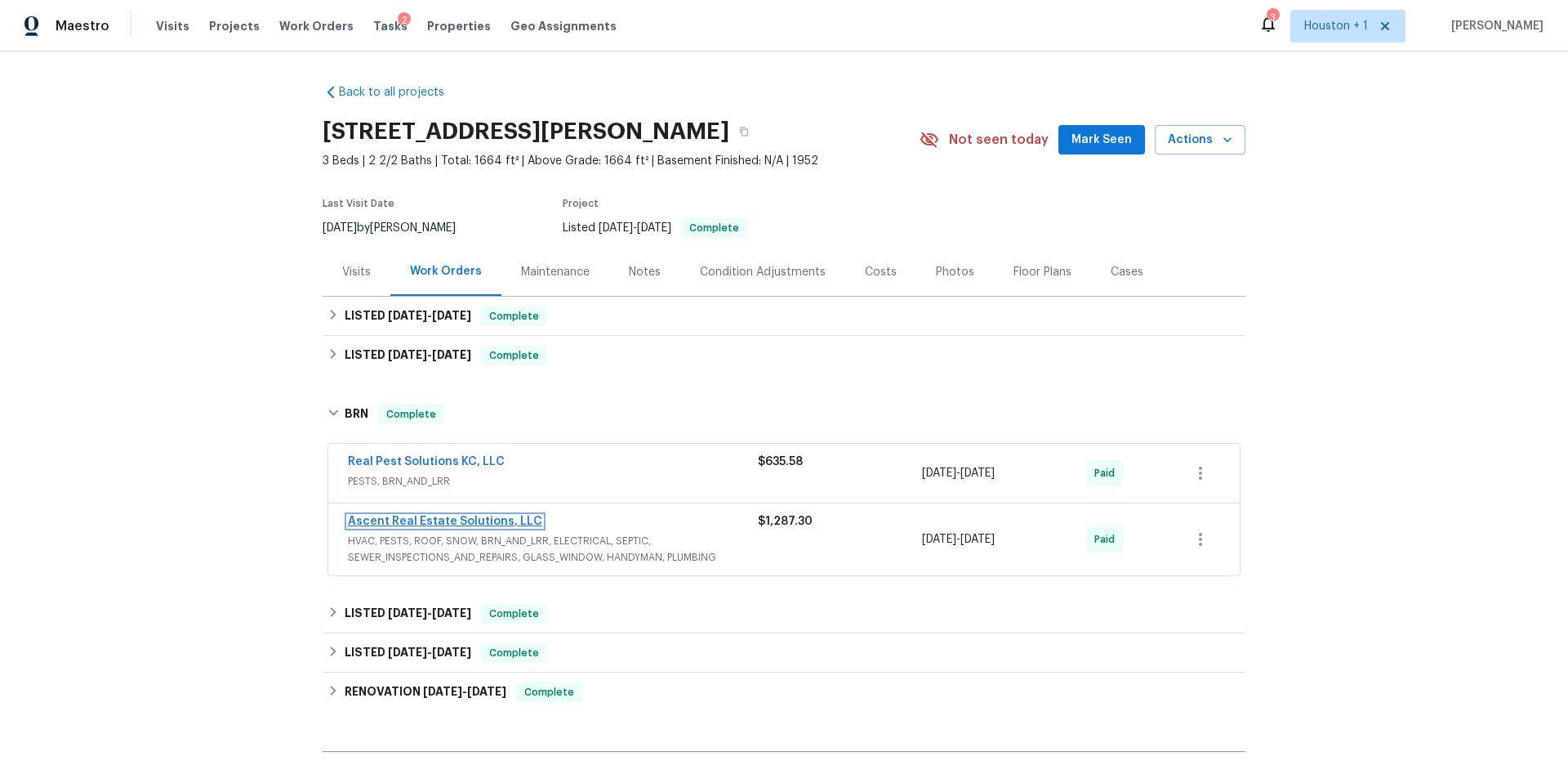
click at [458, 519] on link "Ascent Real Estate Solutions, LLC" at bounding box center [445, 521] width 195 height 11
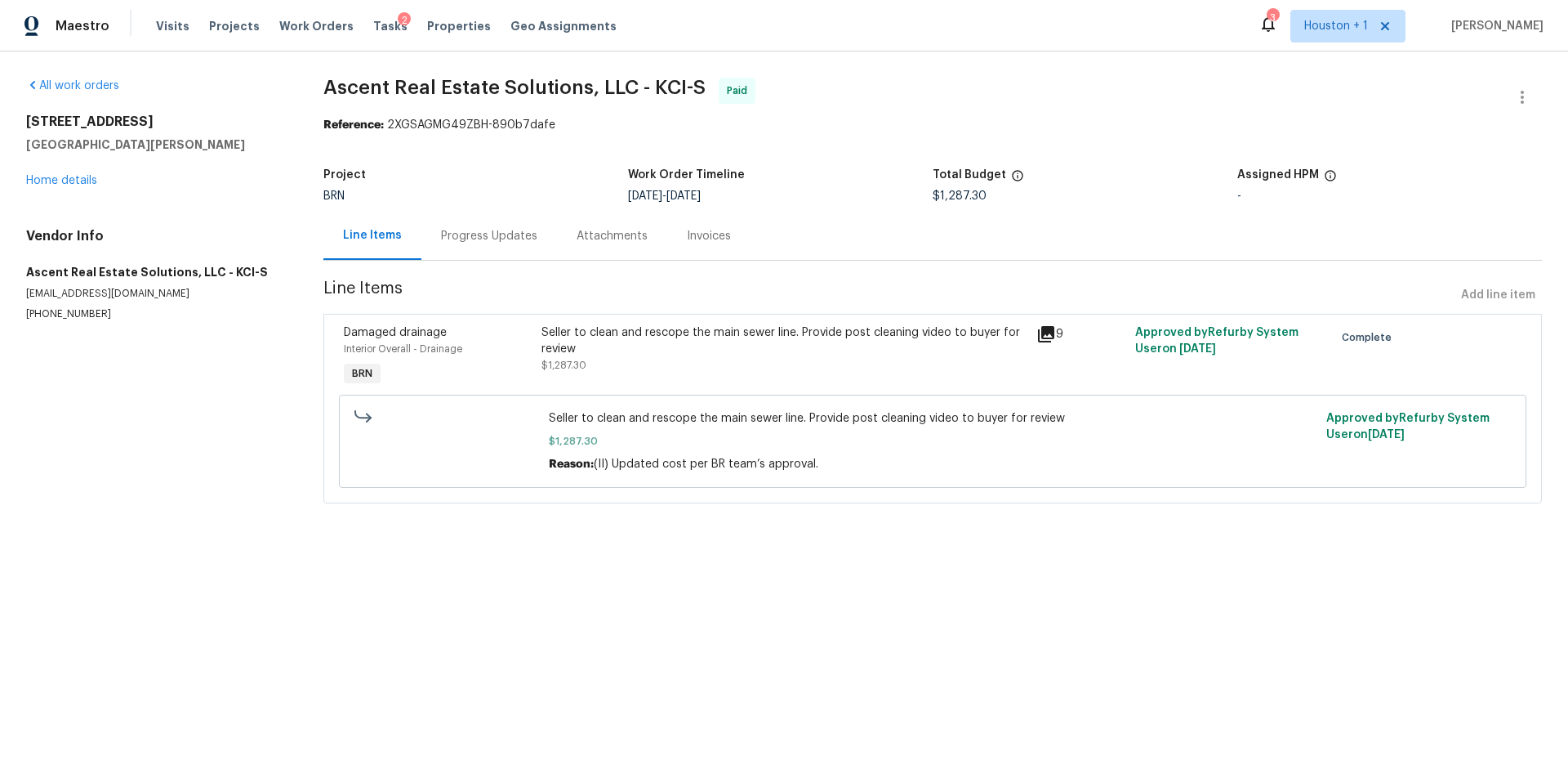
click at [1048, 331] on icon at bounding box center [1045, 333] width 16 height 16
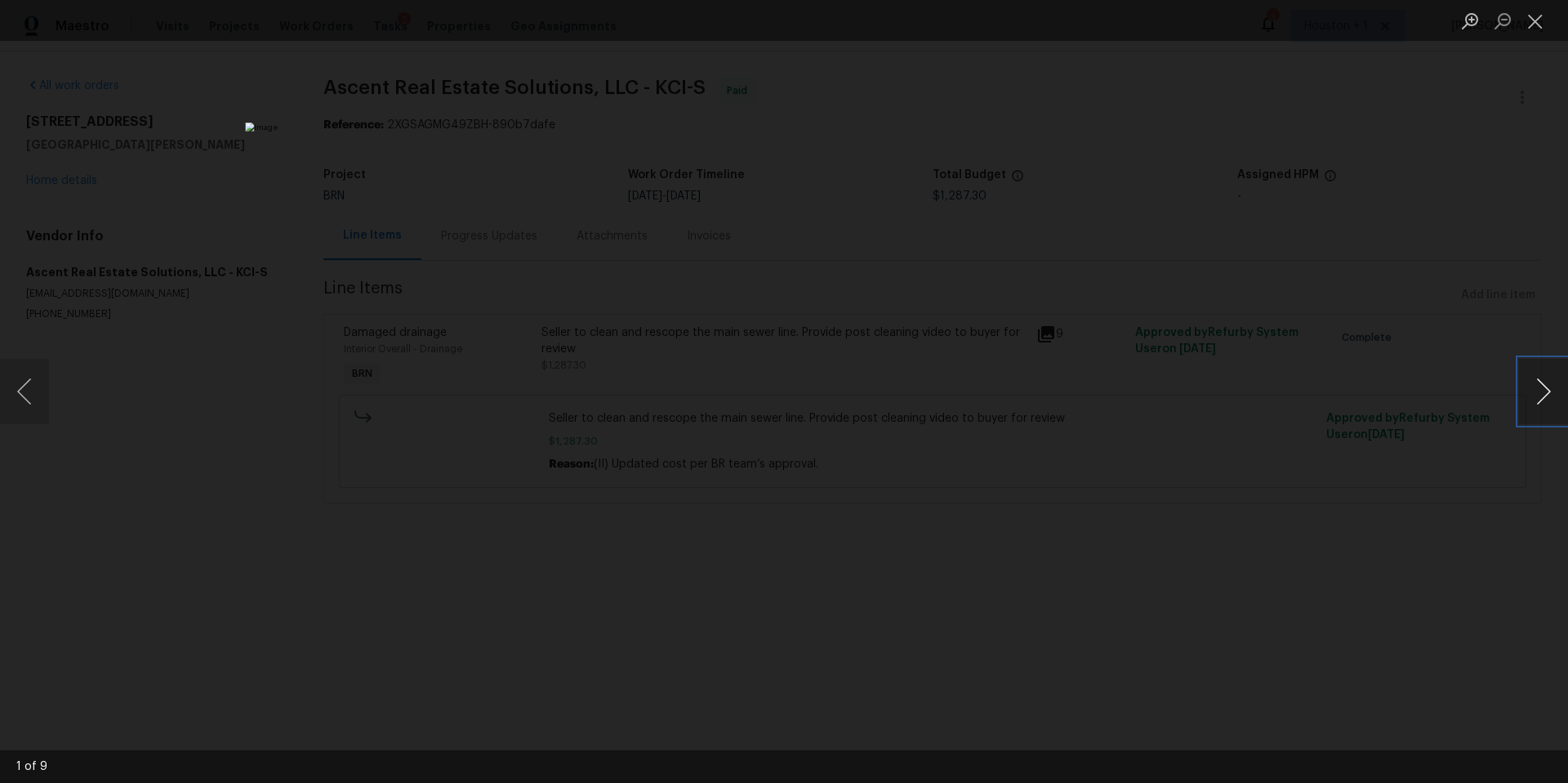
click at [1543, 393] on button "Next image" at bounding box center [1544, 391] width 49 height 65
click at [1415, 376] on div "Lightbox" at bounding box center [784, 392] width 1568 height 783
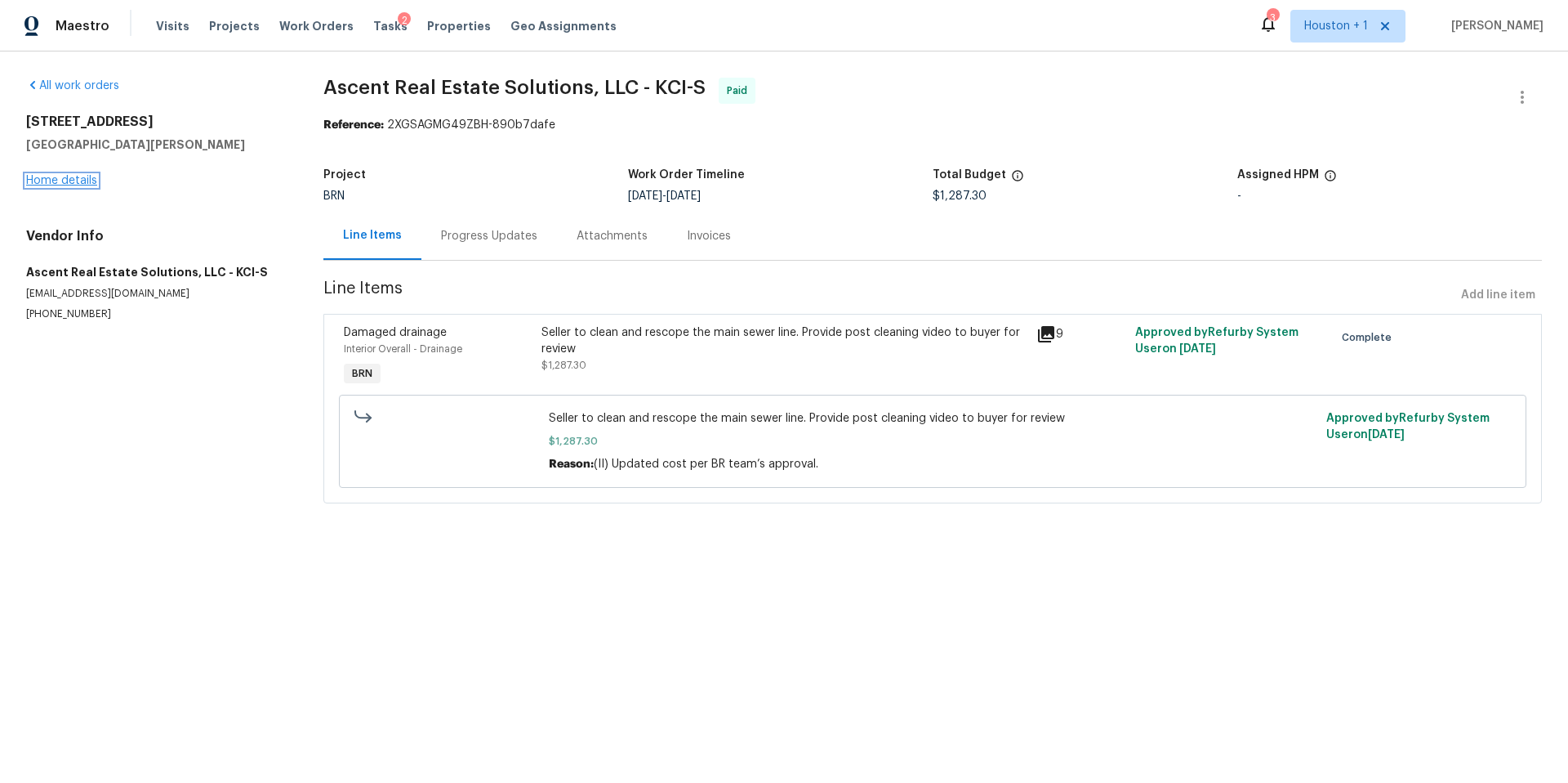
click at [69, 175] on link "Home details" at bounding box center [62, 181] width 71 height 11
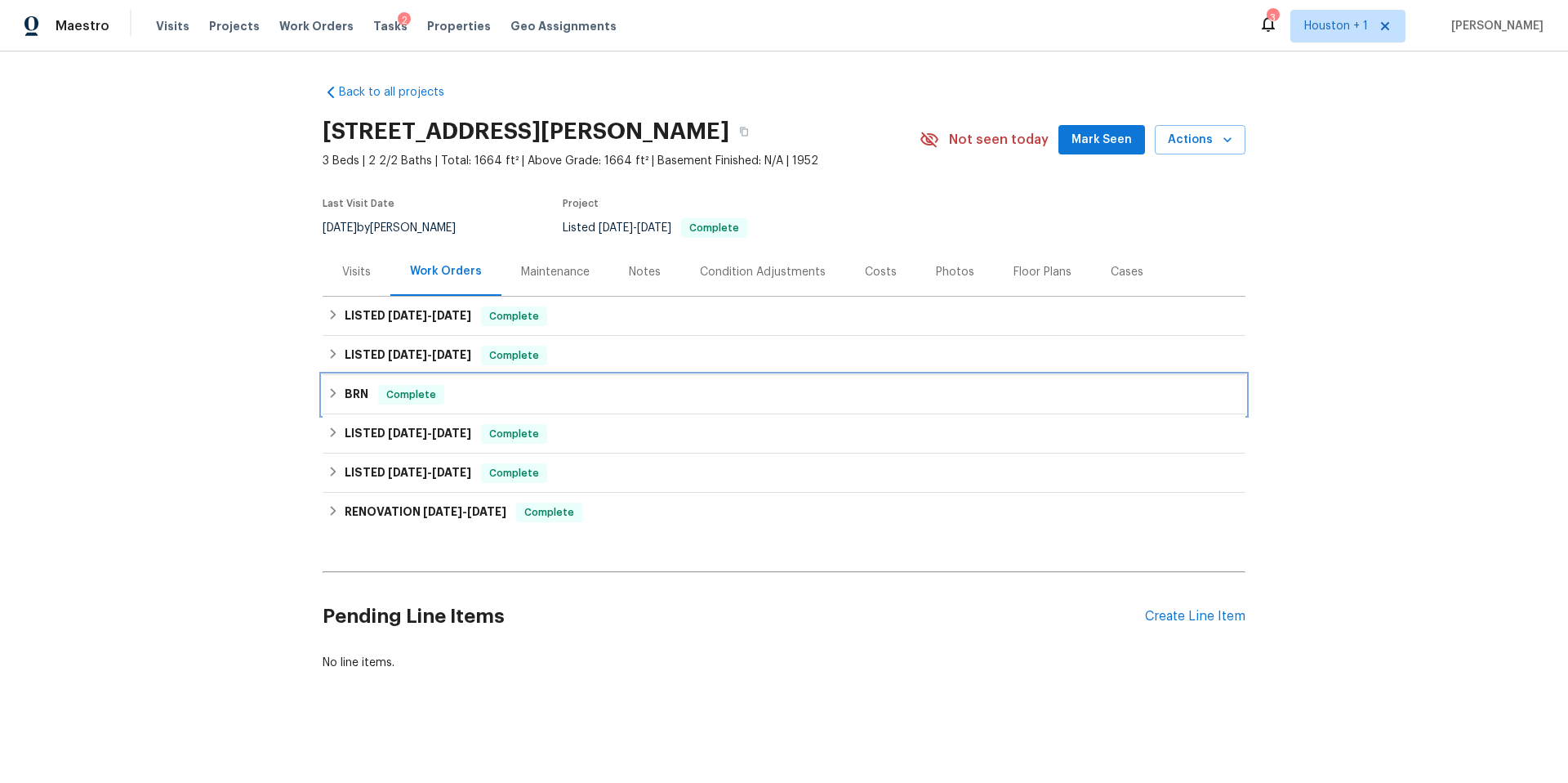
click at [354, 387] on h6 "BRN" at bounding box center [356, 394] width 24 height 20
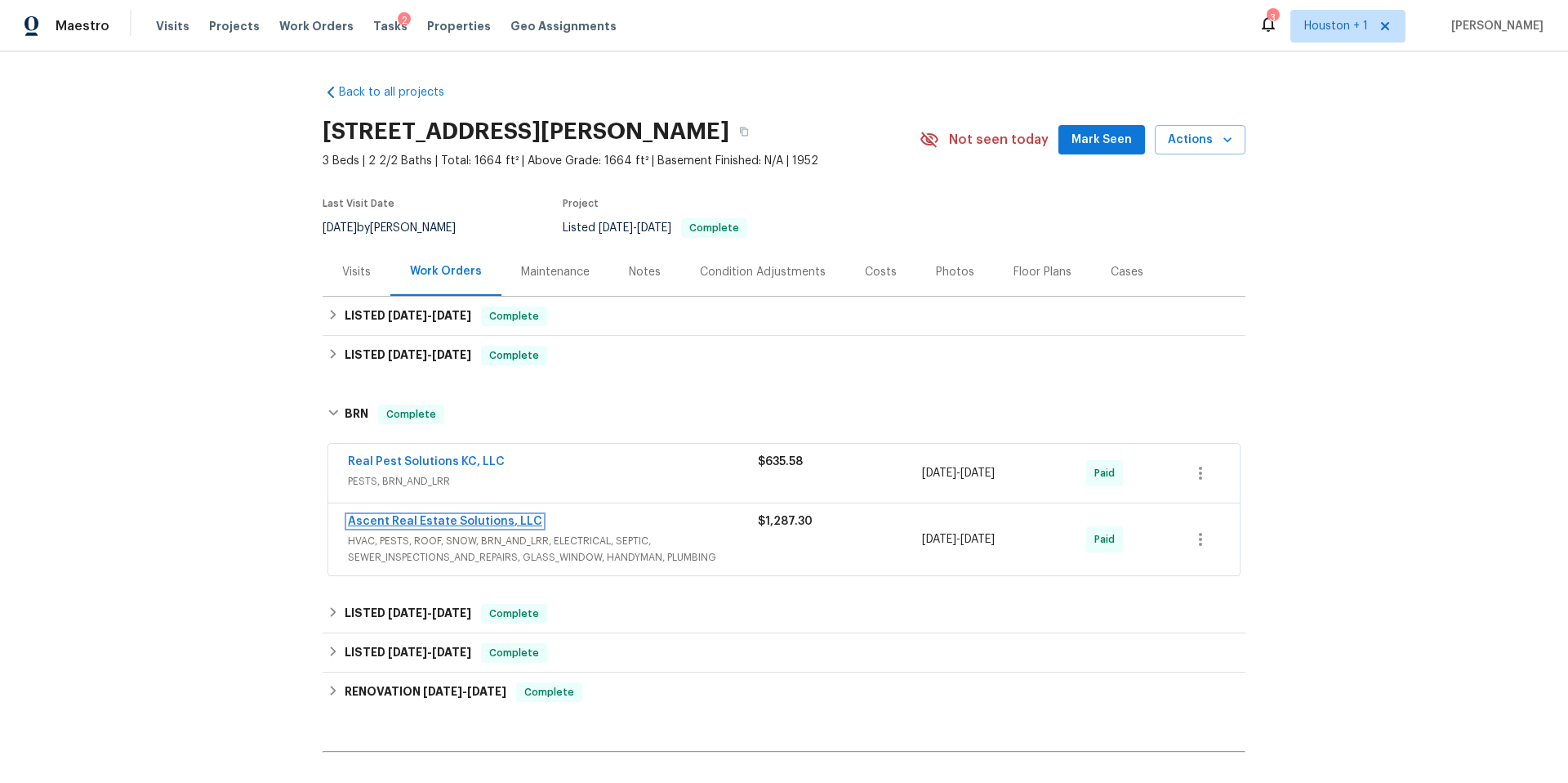
click at [467, 519] on link "Ascent Real Estate Solutions, LLC" at bounding box center [445, 521] width 195 height 11
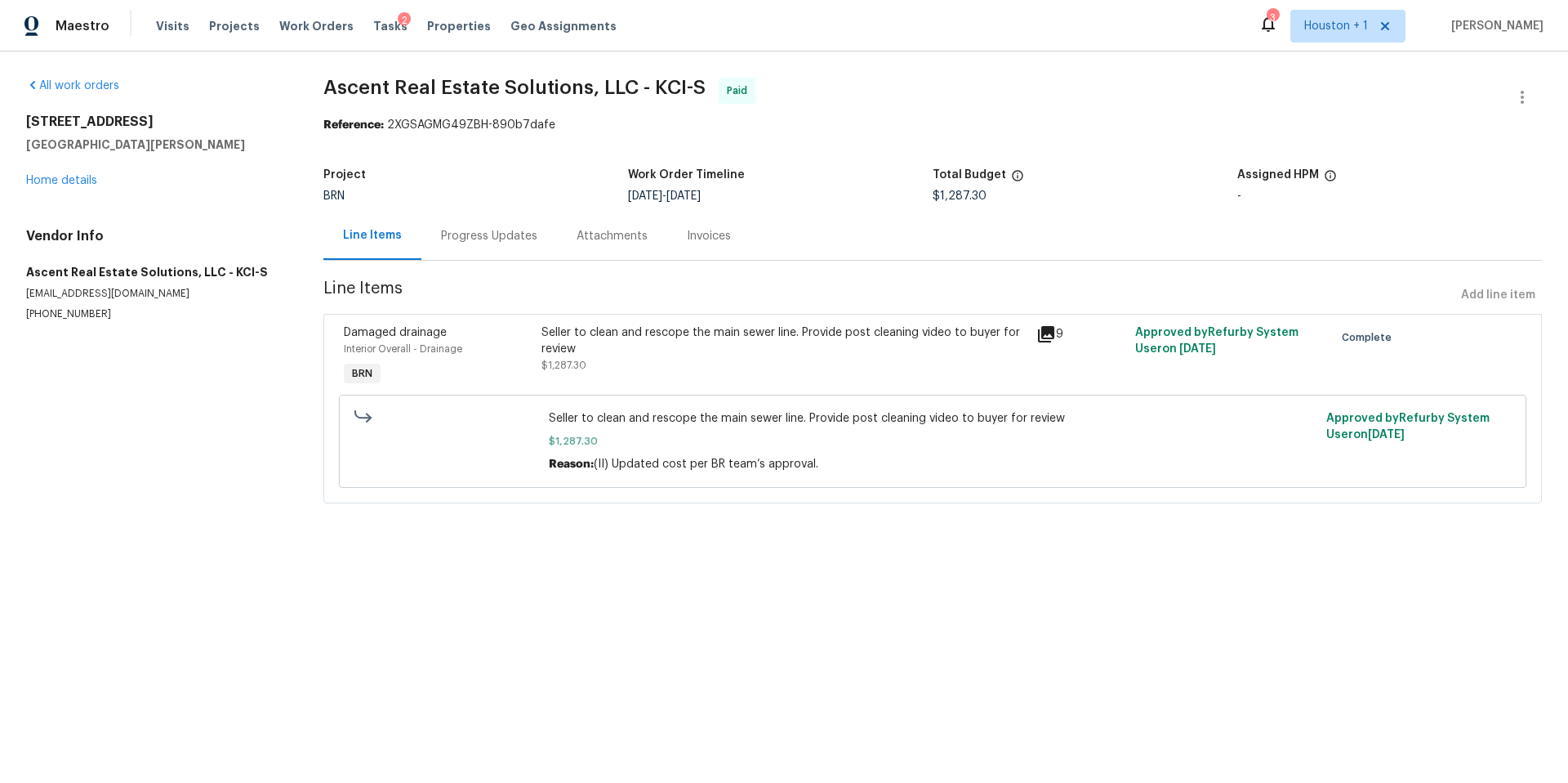
click at [471, 242] on div "Progress Updates" at bounding box center [489, 235] width 96 height 16
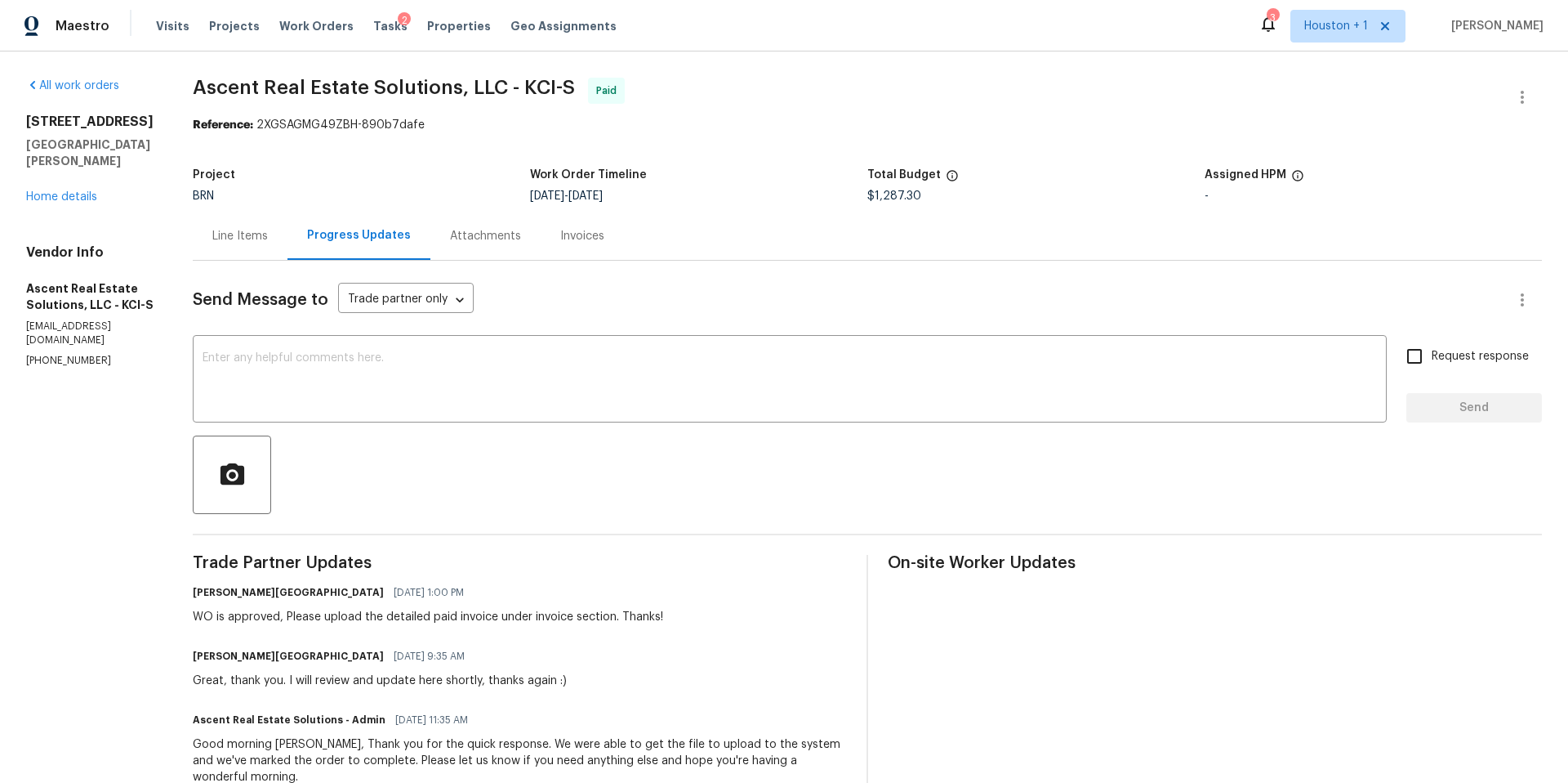
click at [229, 238] on div "Line Items" at bounding box center [240, 235] width 55 height 16
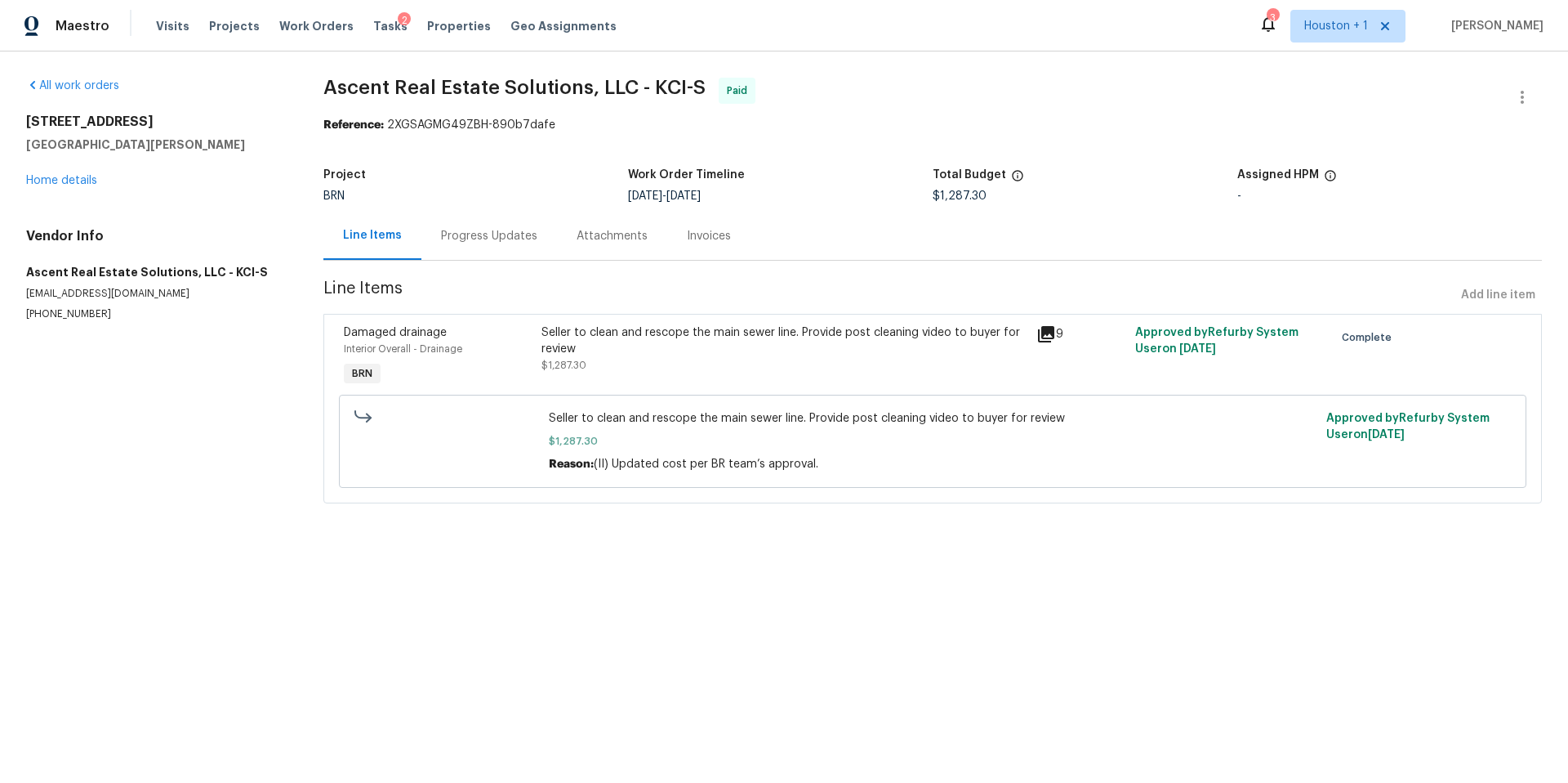
click at [610, 330] on div "Seller to clean and rescope the main sewer line. Provide post cleaning video to…" at bounding box center [784, 341] width 485 height 33
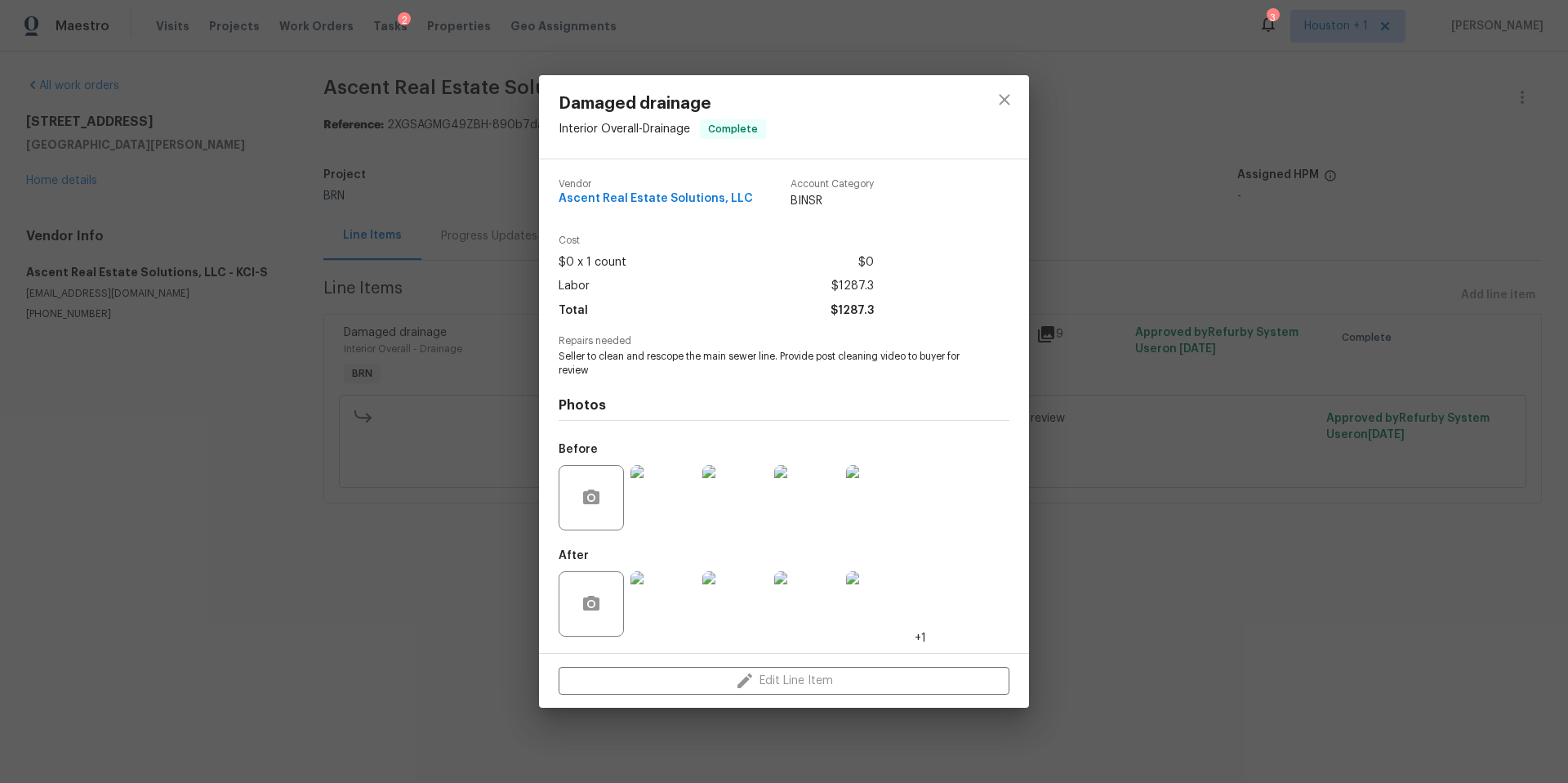
click at [666, 598] on img at bounding box center [662, 603] width 65 height 65
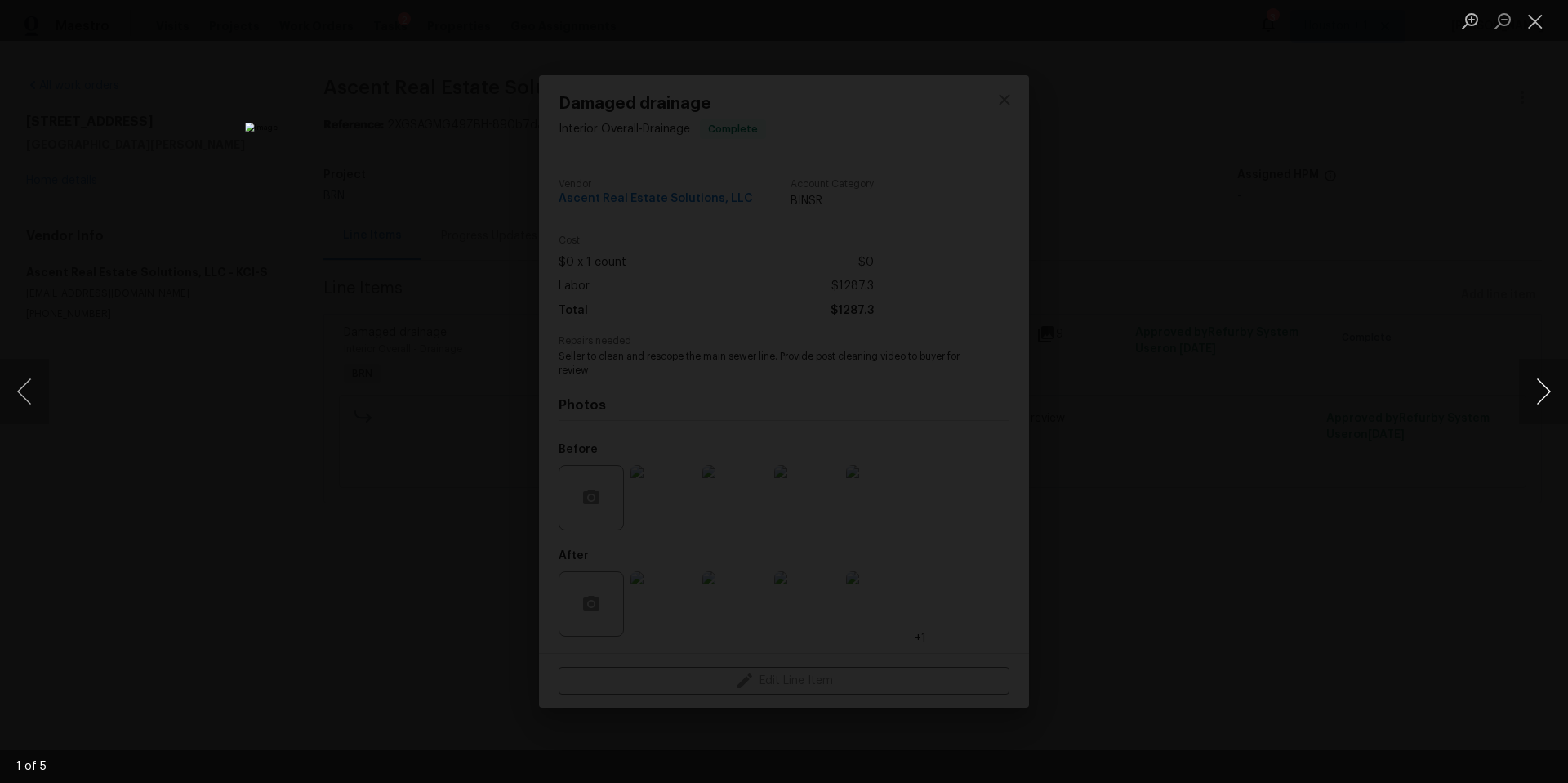
click at [1544, 393] on button "Next image" at bounding box center [1544, 391] width 49 height 65
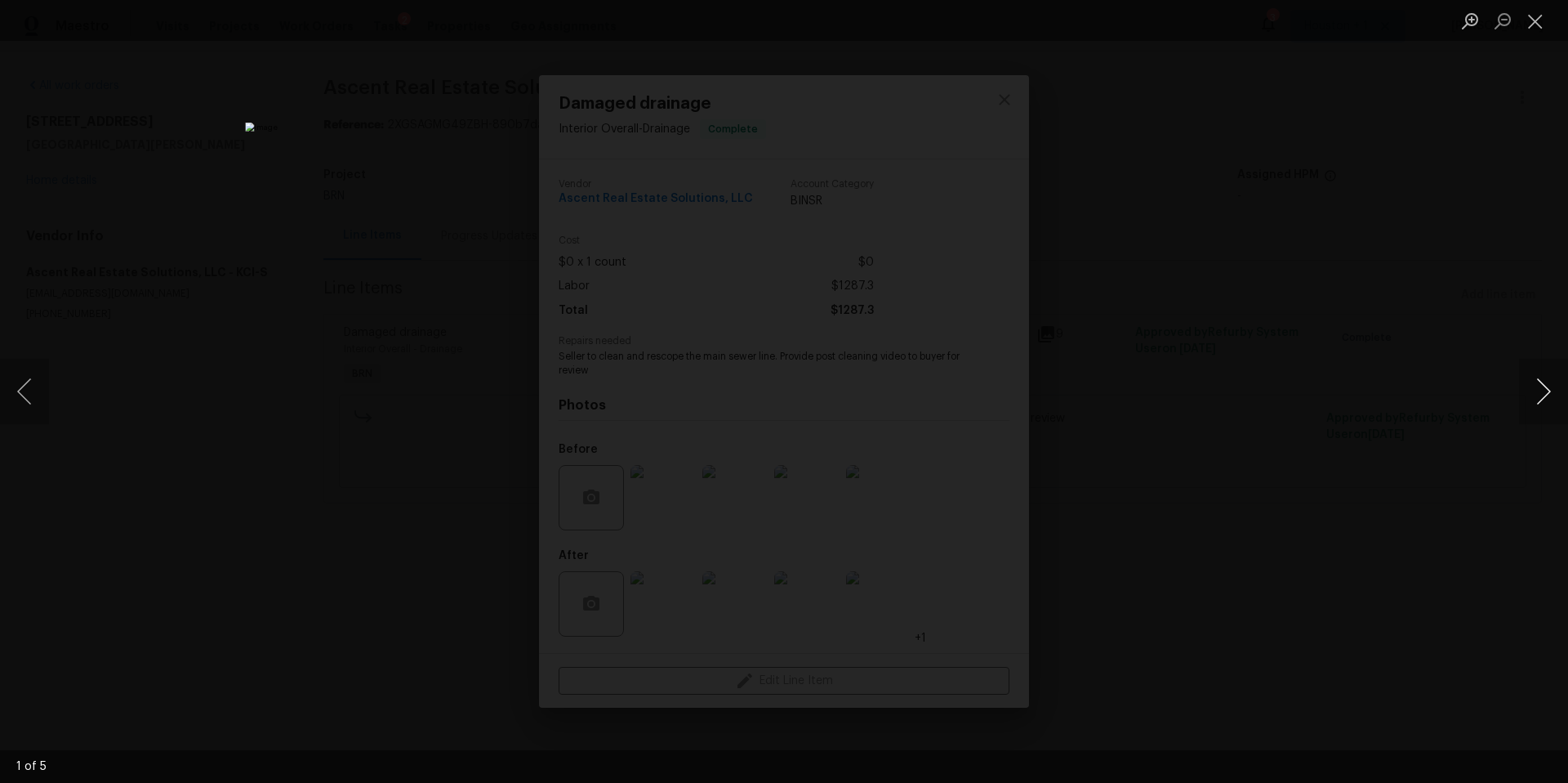
click at [1544, 393] on button "Next image" at bounding box center [1544, 391] width 49 height 65
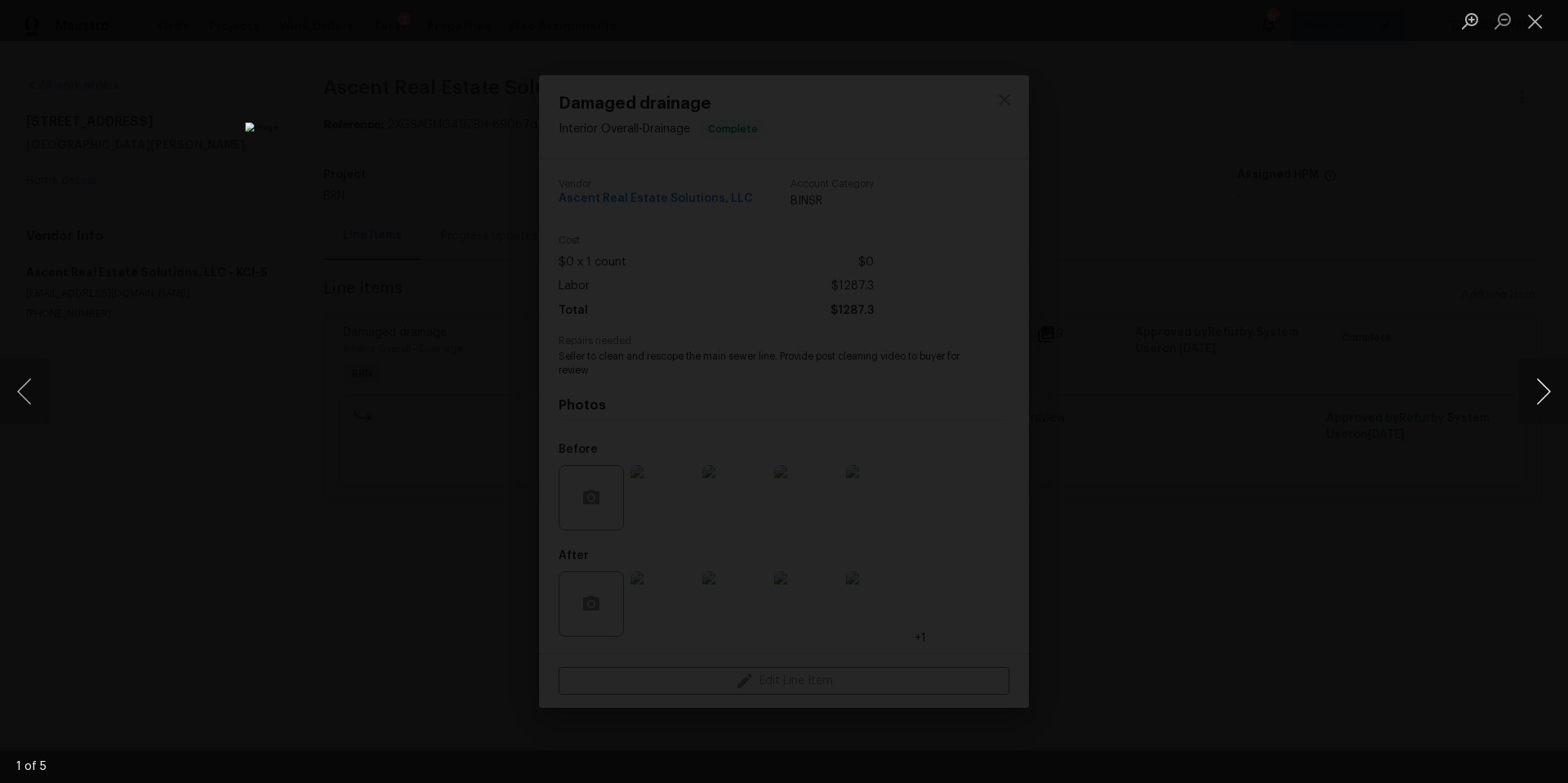
click at [1544, 393] on button "Next image" at bounding box center [1544, 391] width 49 height 65
click at [1347, 372] on div "Lightbox" at bounding box center [784, 392] width 1568 height 783
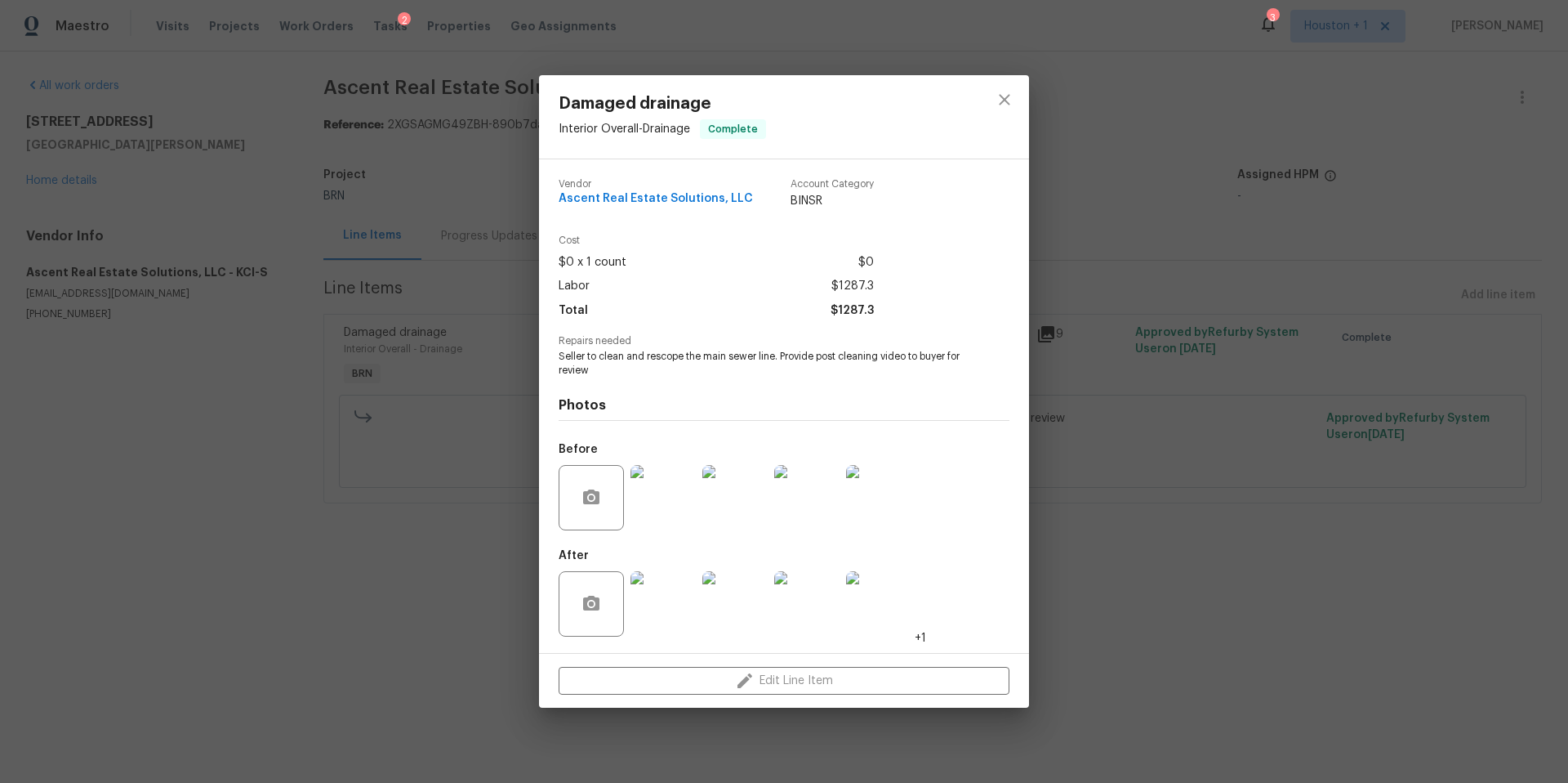
click at [772, 31] on div "Damaged drainage Interior Overall - Drainage Complete Vendor Ascent Real Estate…" at bounding box center [784, 392] width 1568 height 783
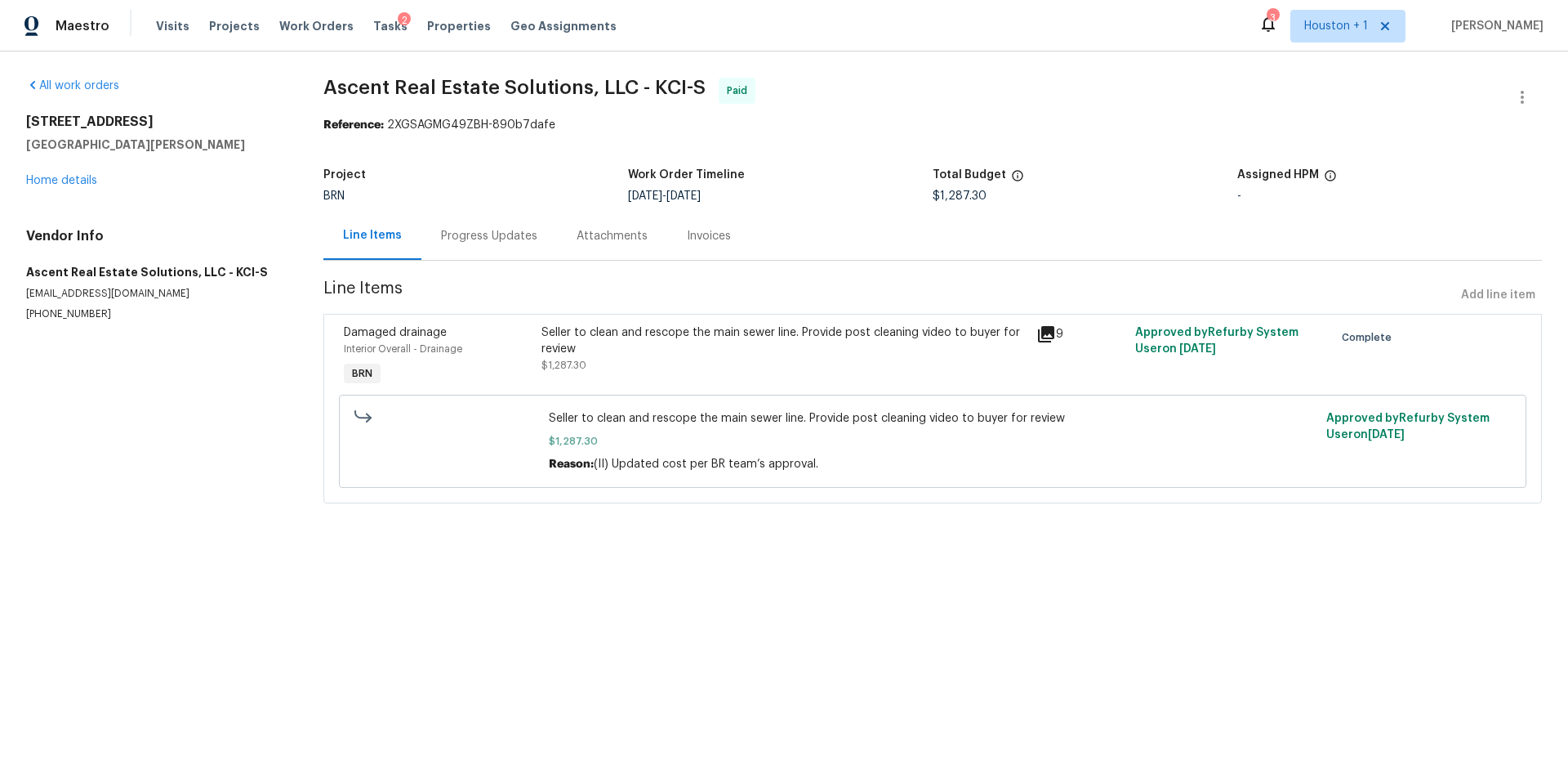
click at [505, 240] on div "Progress Updates" at bounding box center [489, 235] width 96 height 16
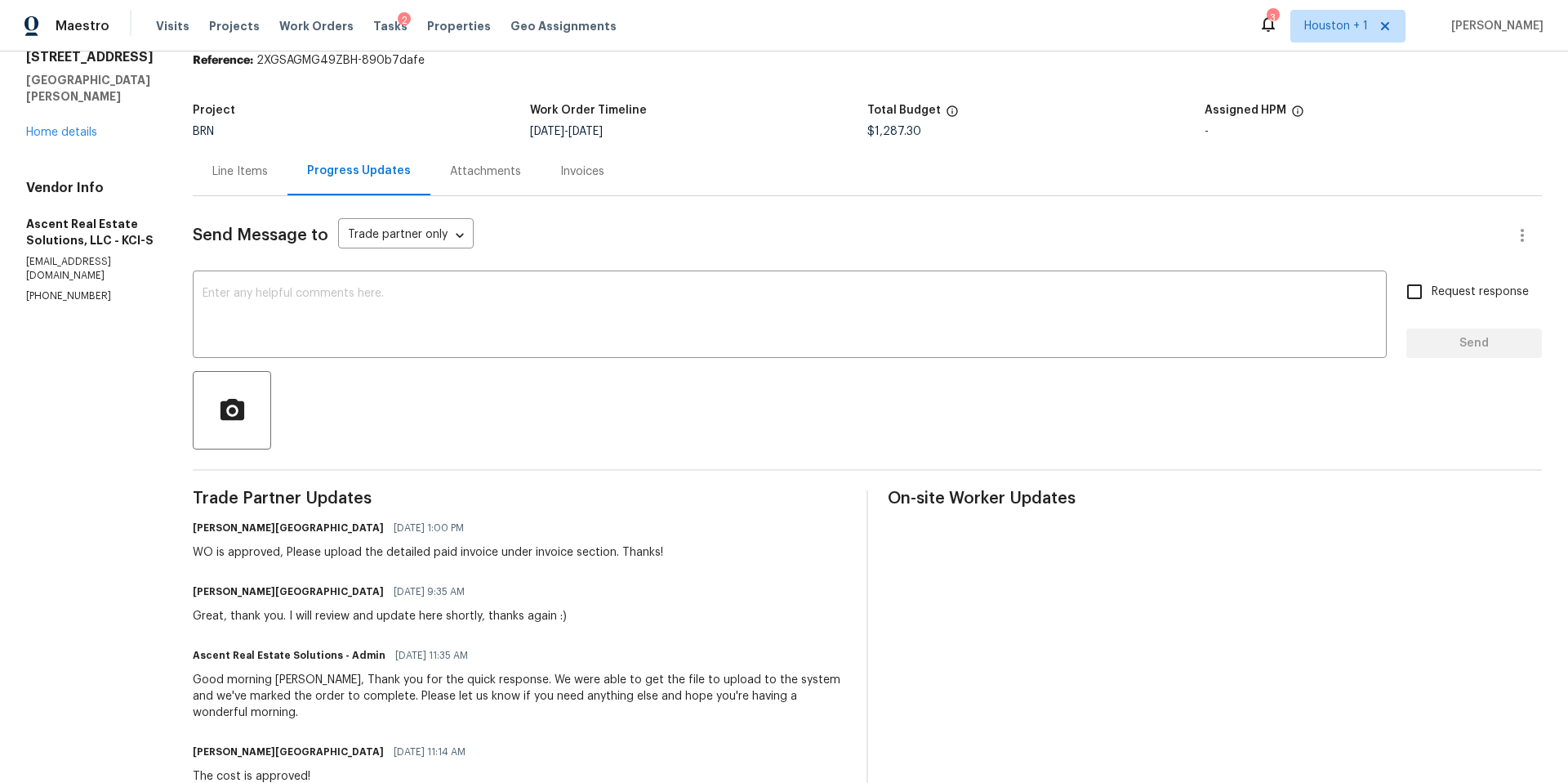
scroll to position [21, 0]
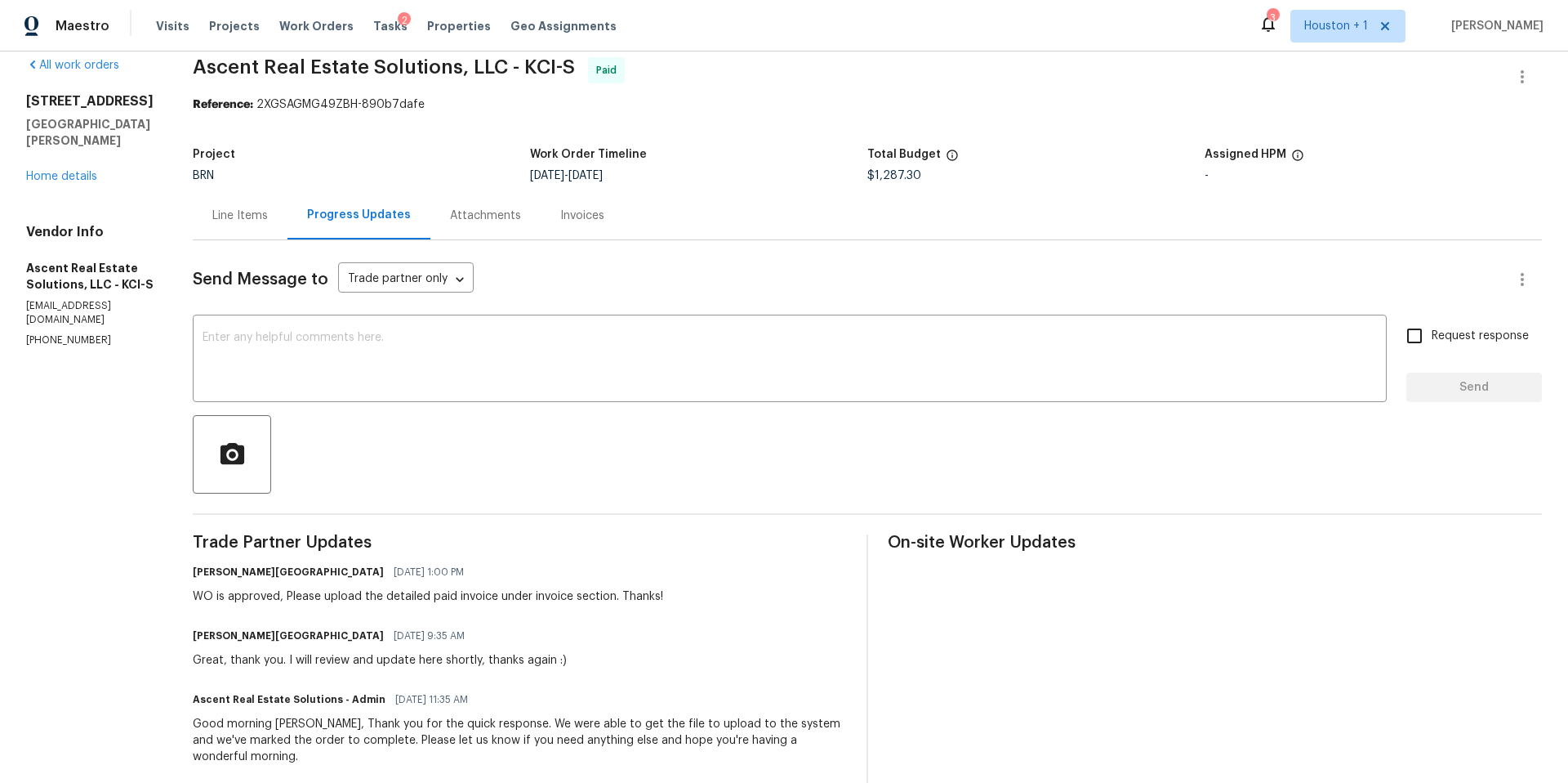
click at [459, 219] on div "Attachments" at bounding box center [485, 216] width 71 height 16
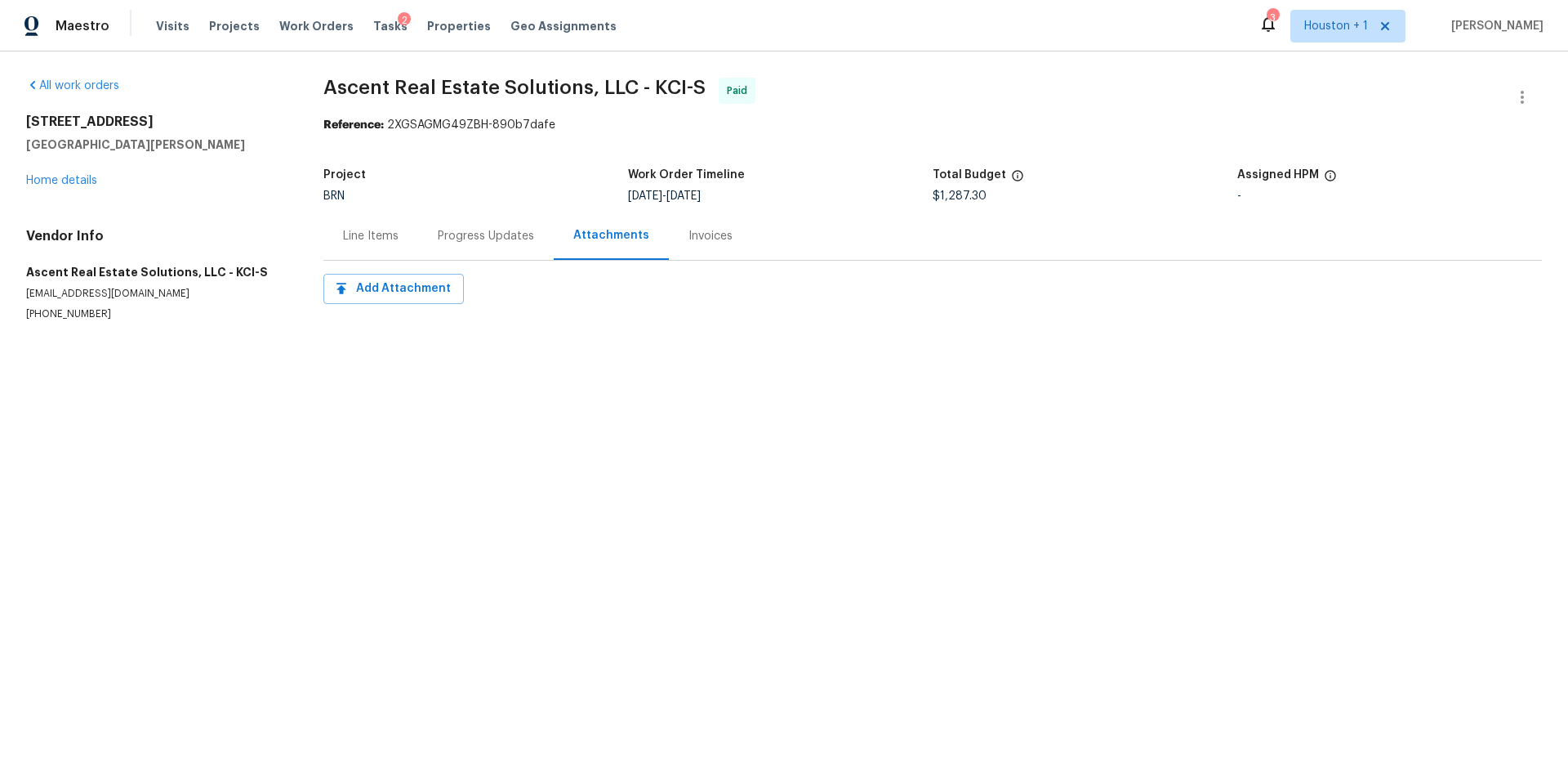
click at [367, 238] on div "Line Items" at bounding box center [371, 235] width 55 height 16
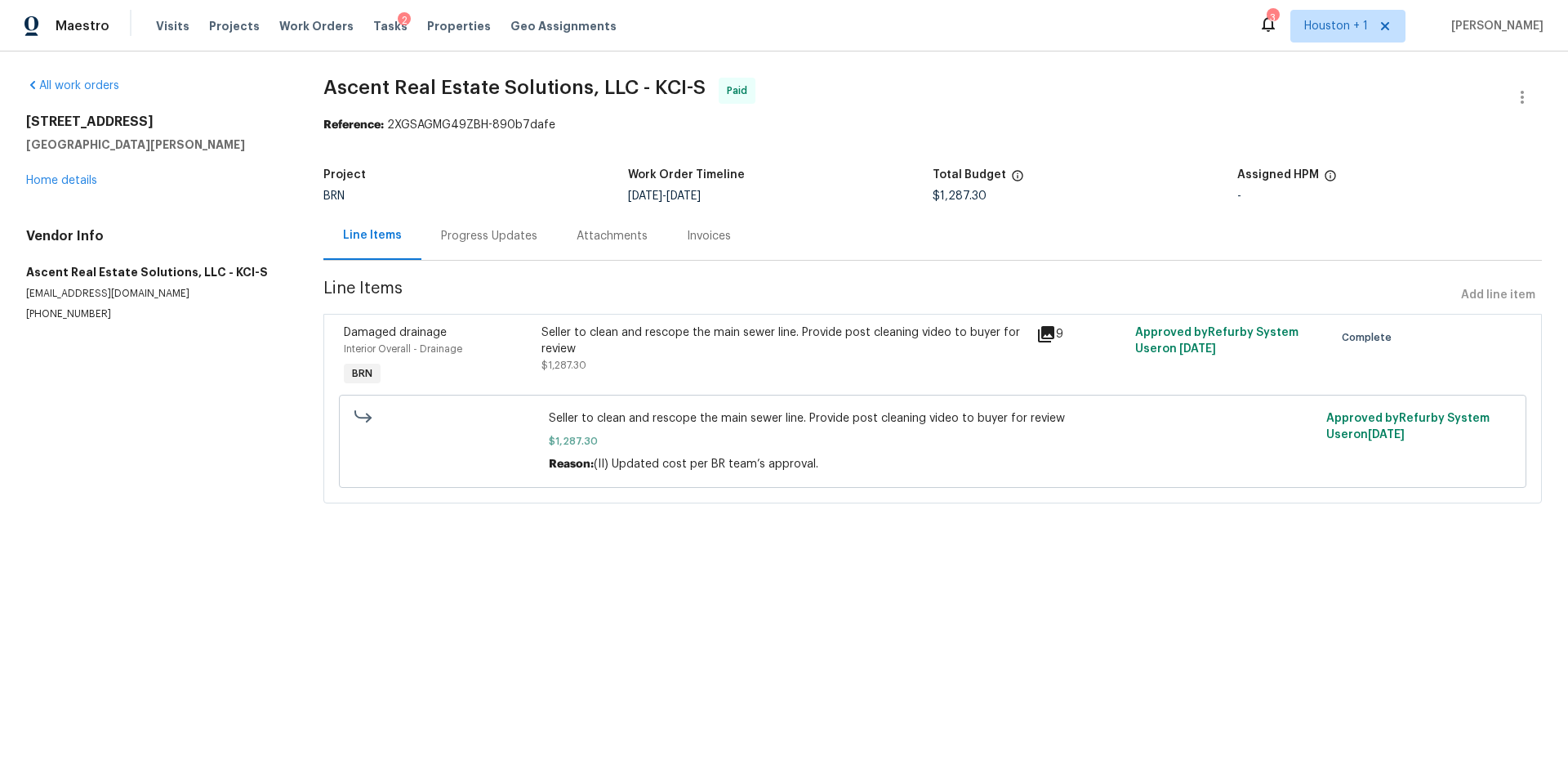
click at [367, 238] on div "Line Items" at bounding box center [372, 234] width 59 height 16
click at [68, 183] on link "Home details" at bounding box center [62, 181] width 71 height 11
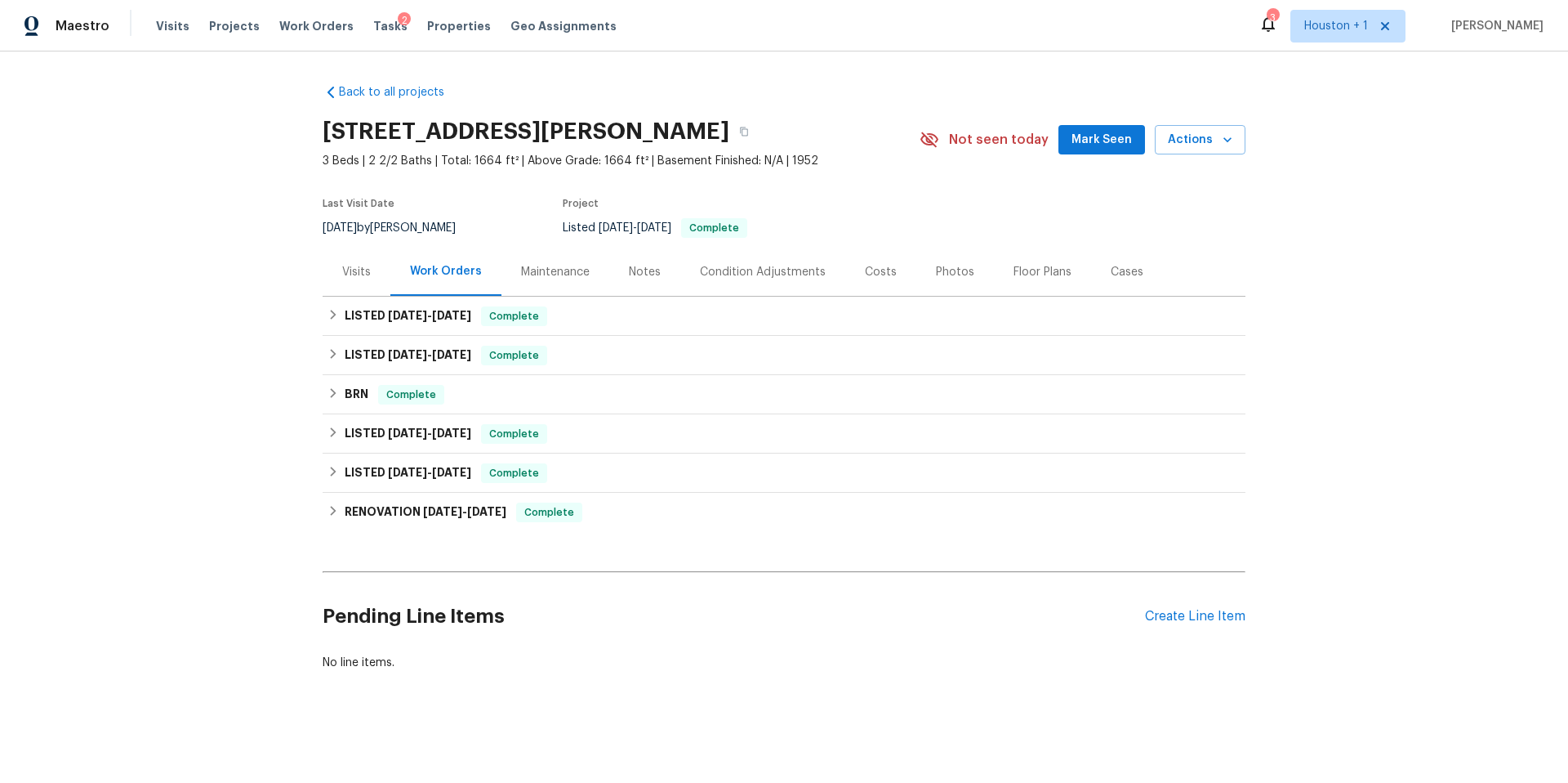
click at [362, 278] on div "Visits" at bounding box center [356, 271] width 28 height 16
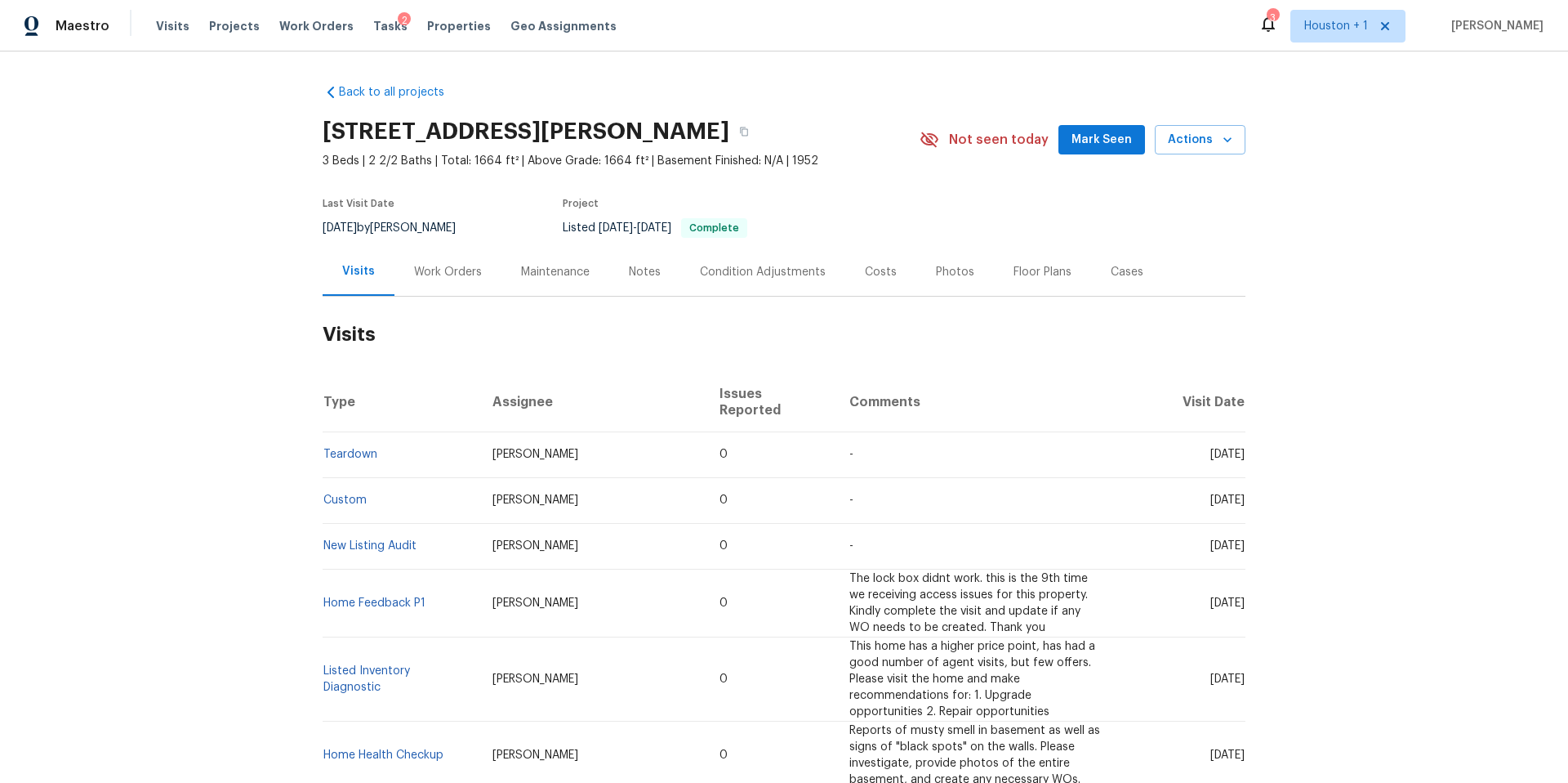
click at [451, 269] on div "Work Orders" at bounding box center [448, 271] width 68 height 16
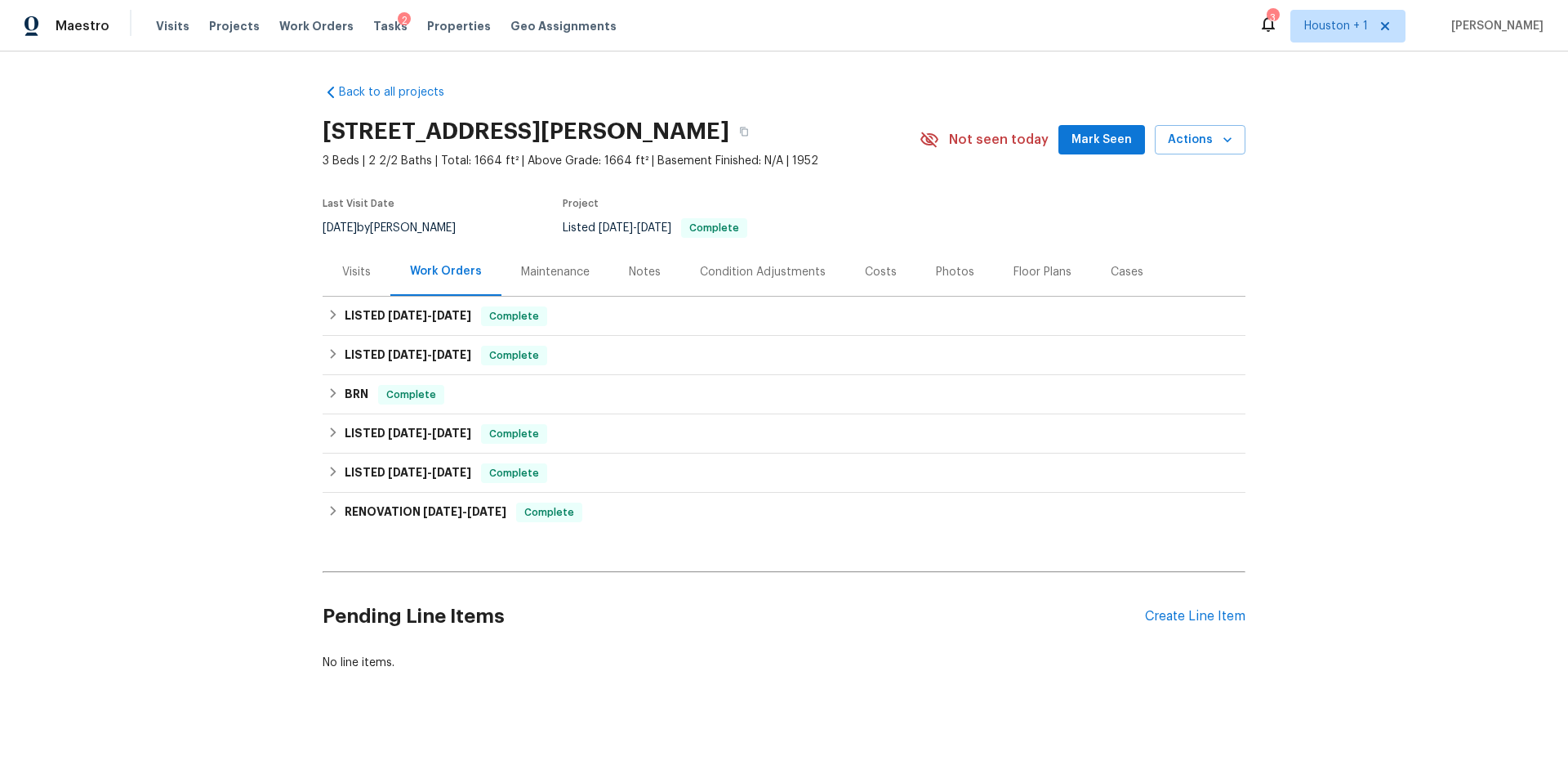
click at [542, 271] on div "Maintenance" at bounding box center [555, 271] width 69 height 16
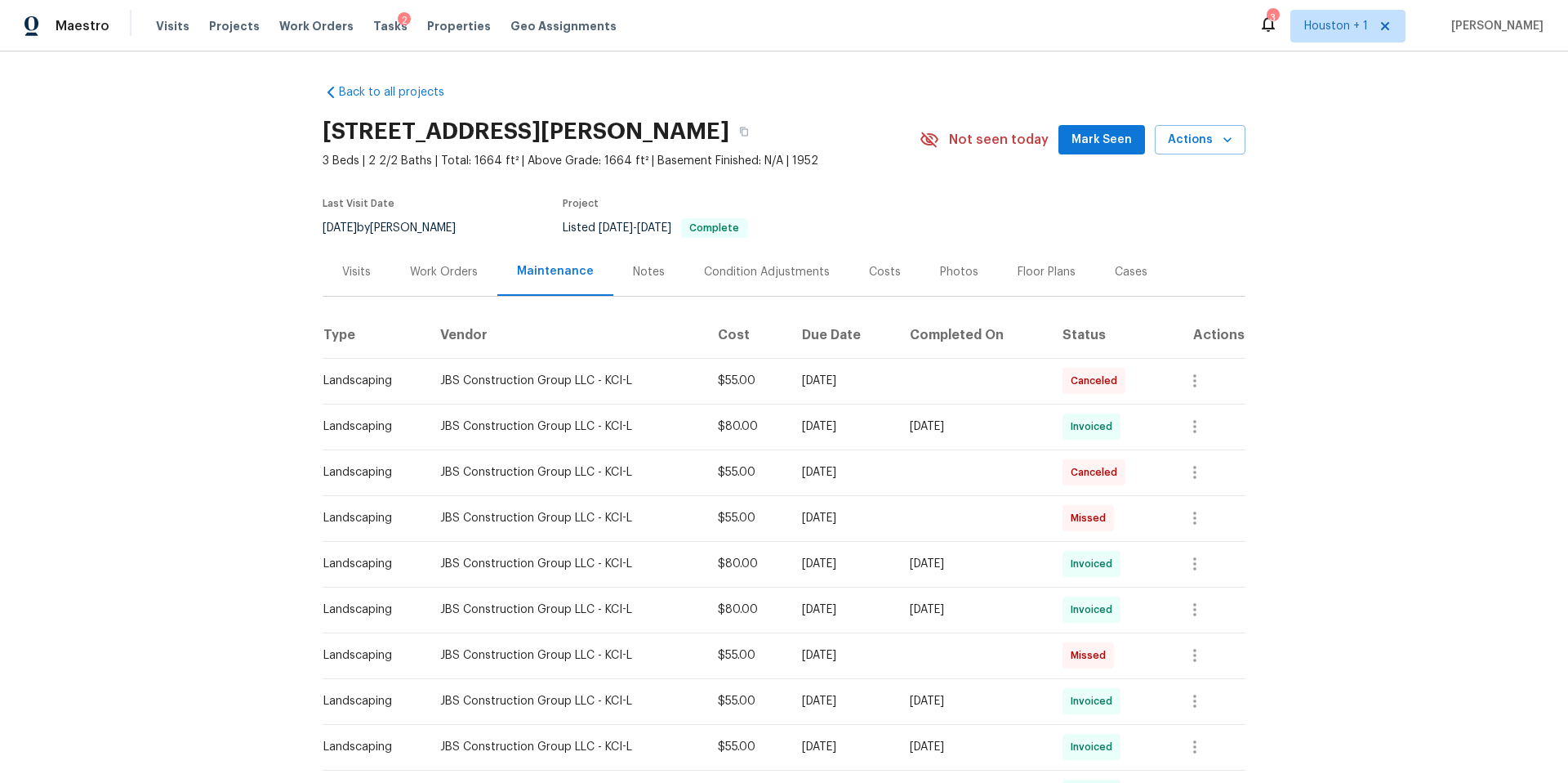
click at [957, 269] on div "Photos" at bounding box center [958, 271] width 39 height 16
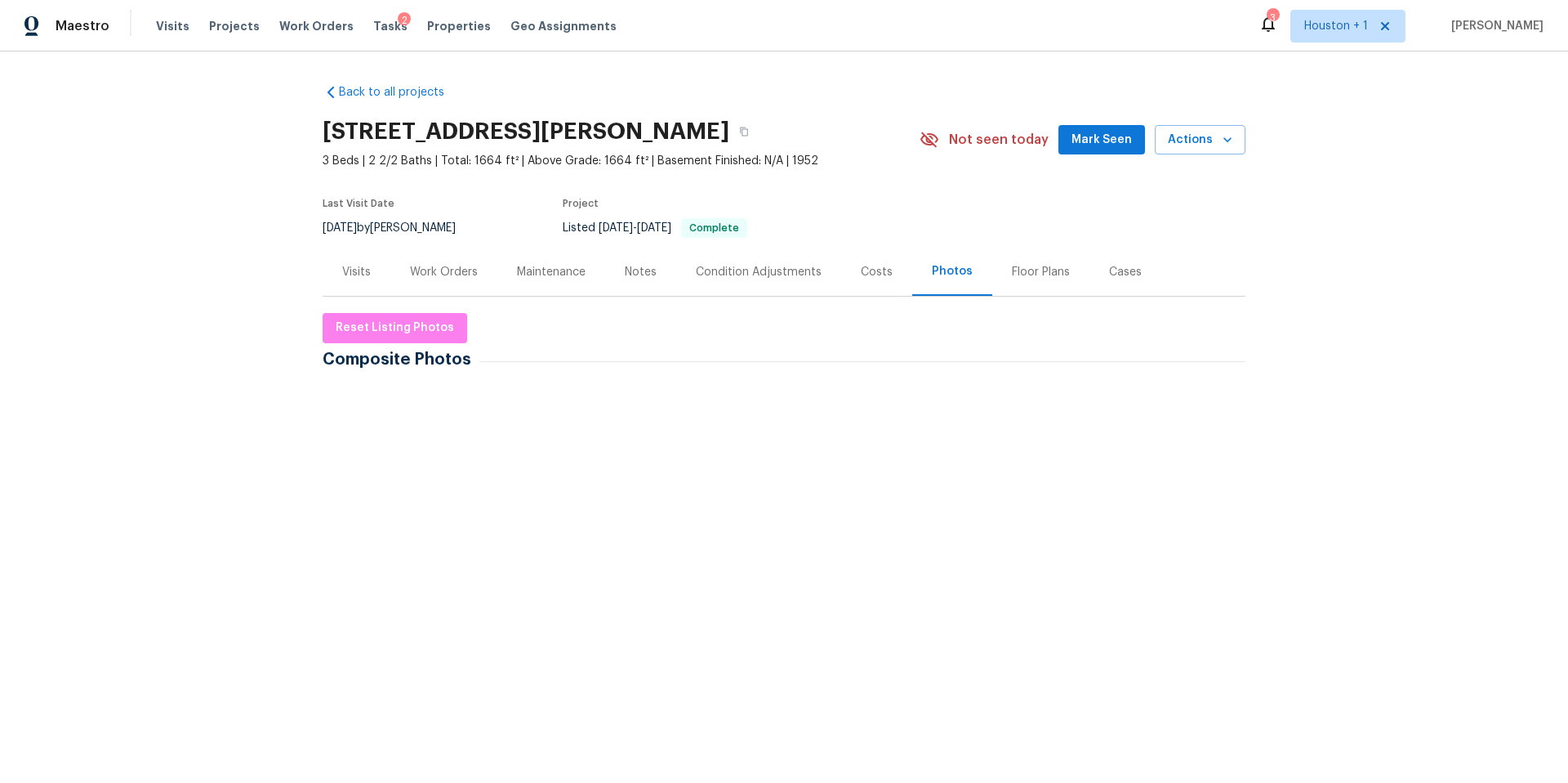
click at [659, 554] on img at bounding box center [668, 554] width 82 height 82
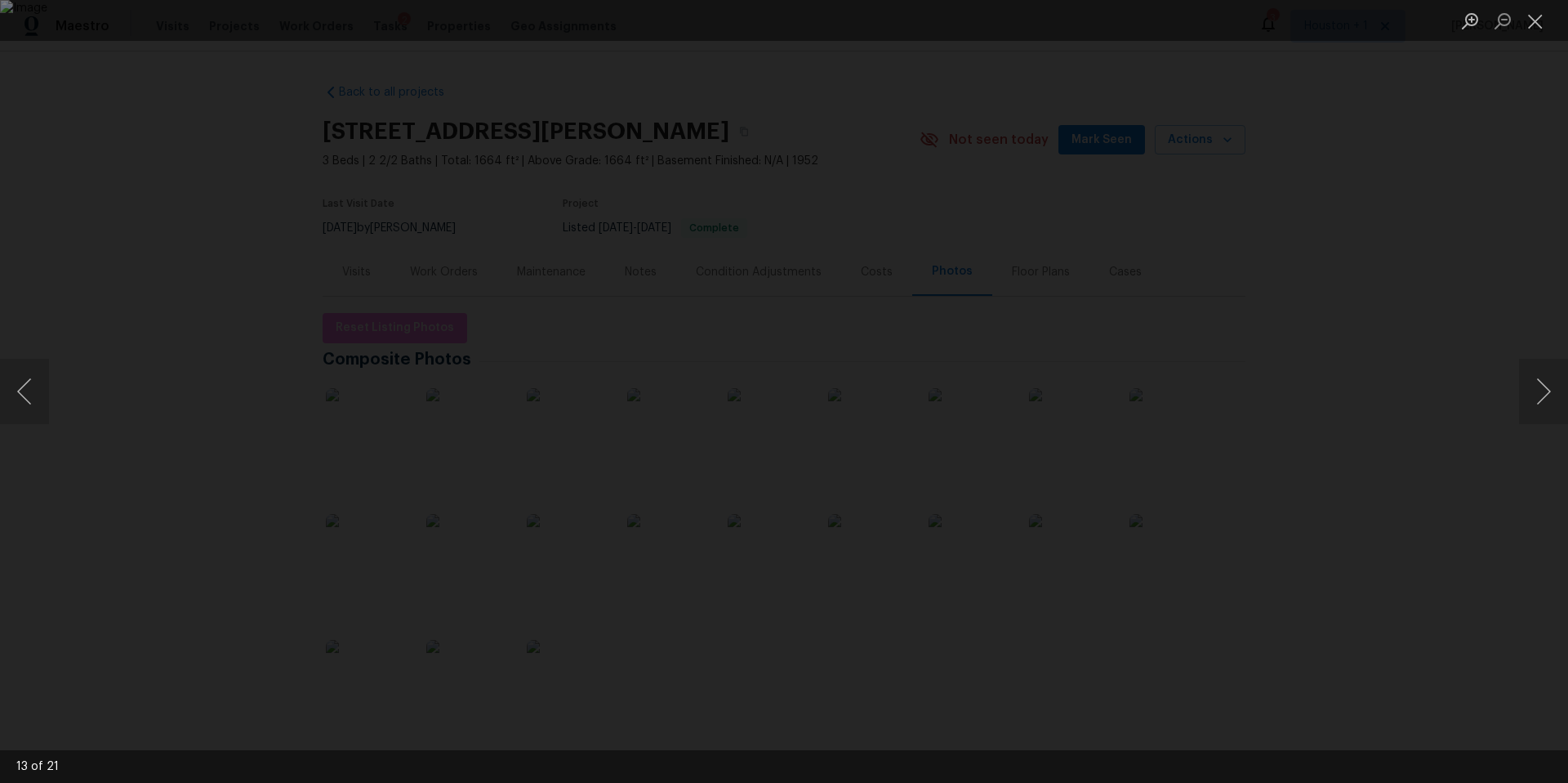
click at [1503, 379] on div "Lightbox" at bounding box center [784, 392] width 1568 height 783
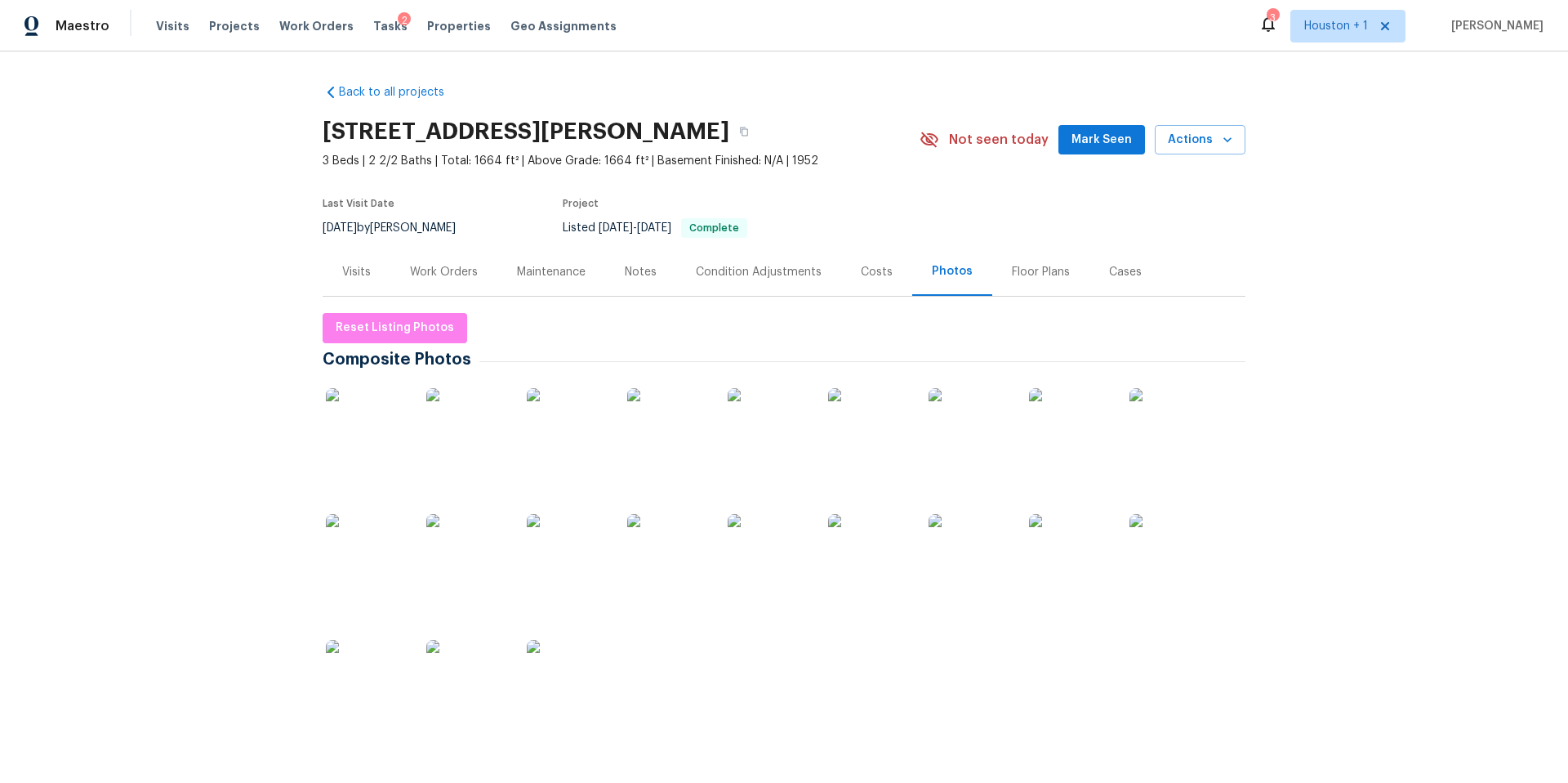
click at [802, 558] on img at bounding box center [768, 554] width 82 height 82
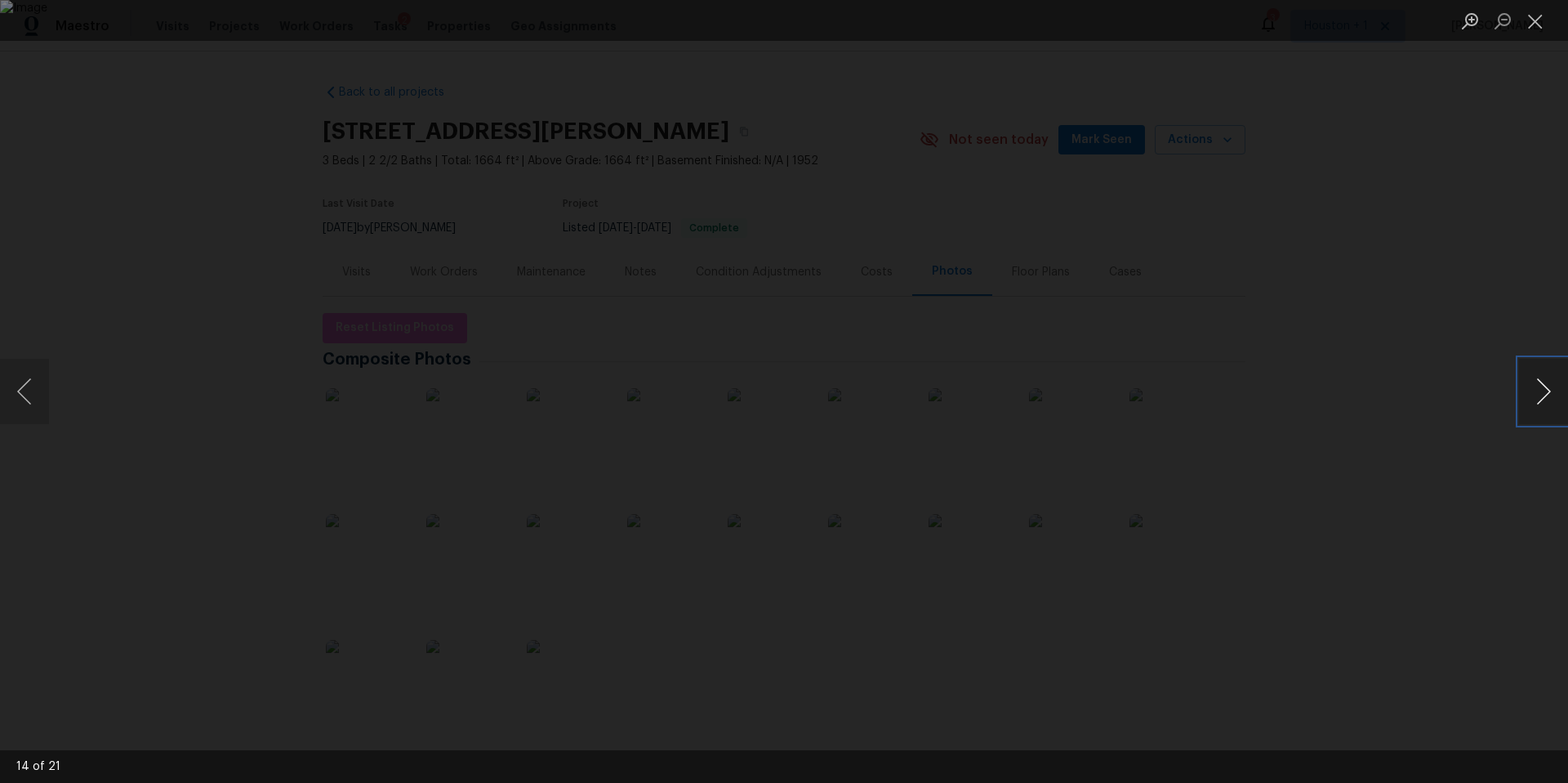
click at [1562, 399] on button "Next image" at bounding box center [1544, 391] width 49 height 65
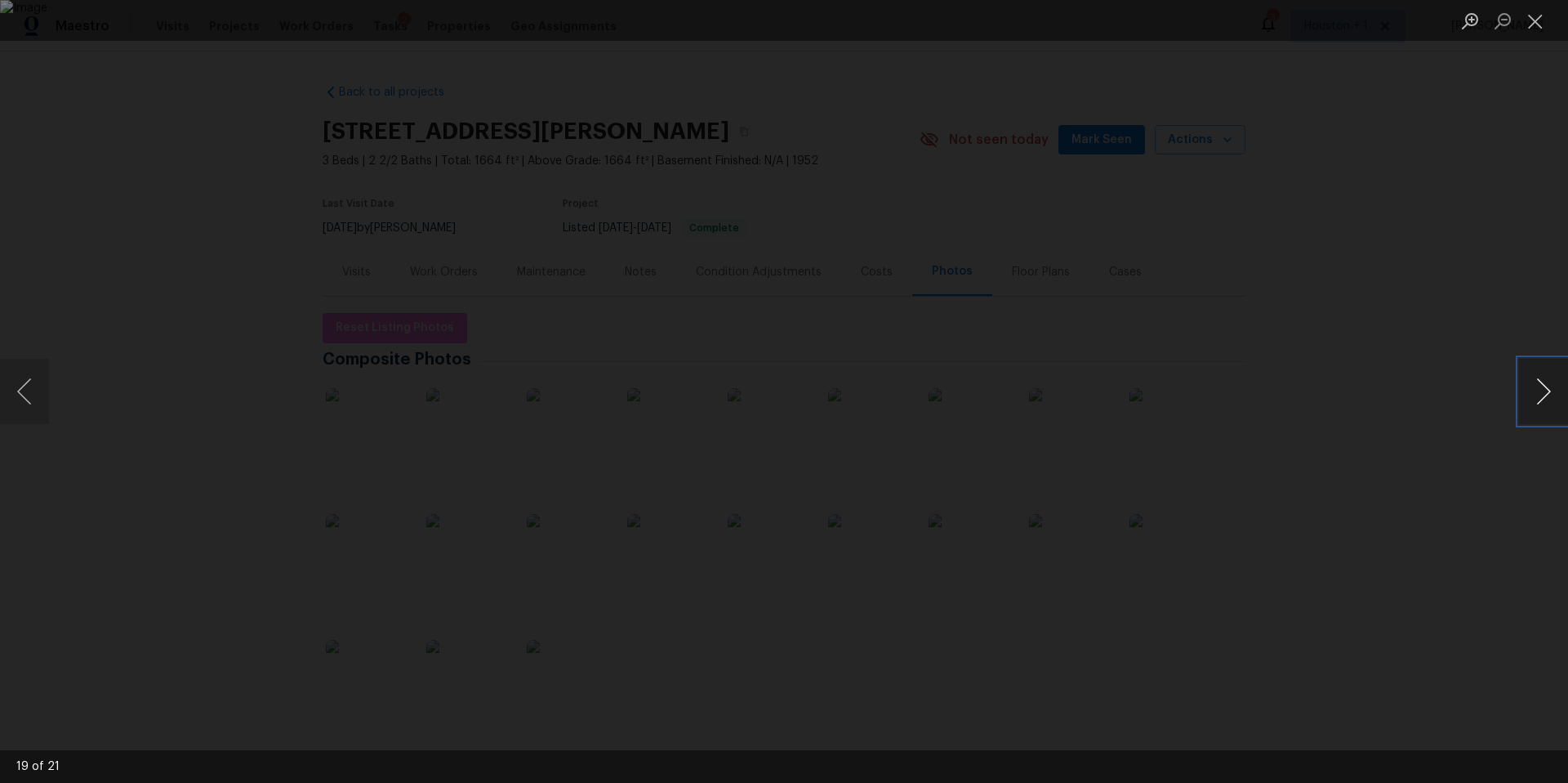
click at [1562, 399] on button "Next image" at bounding box center [1544, 391] width 49 height 65
click at [1390, 342] on div "Lightbox" at bounding box center [784, 392] width 1568 height 783
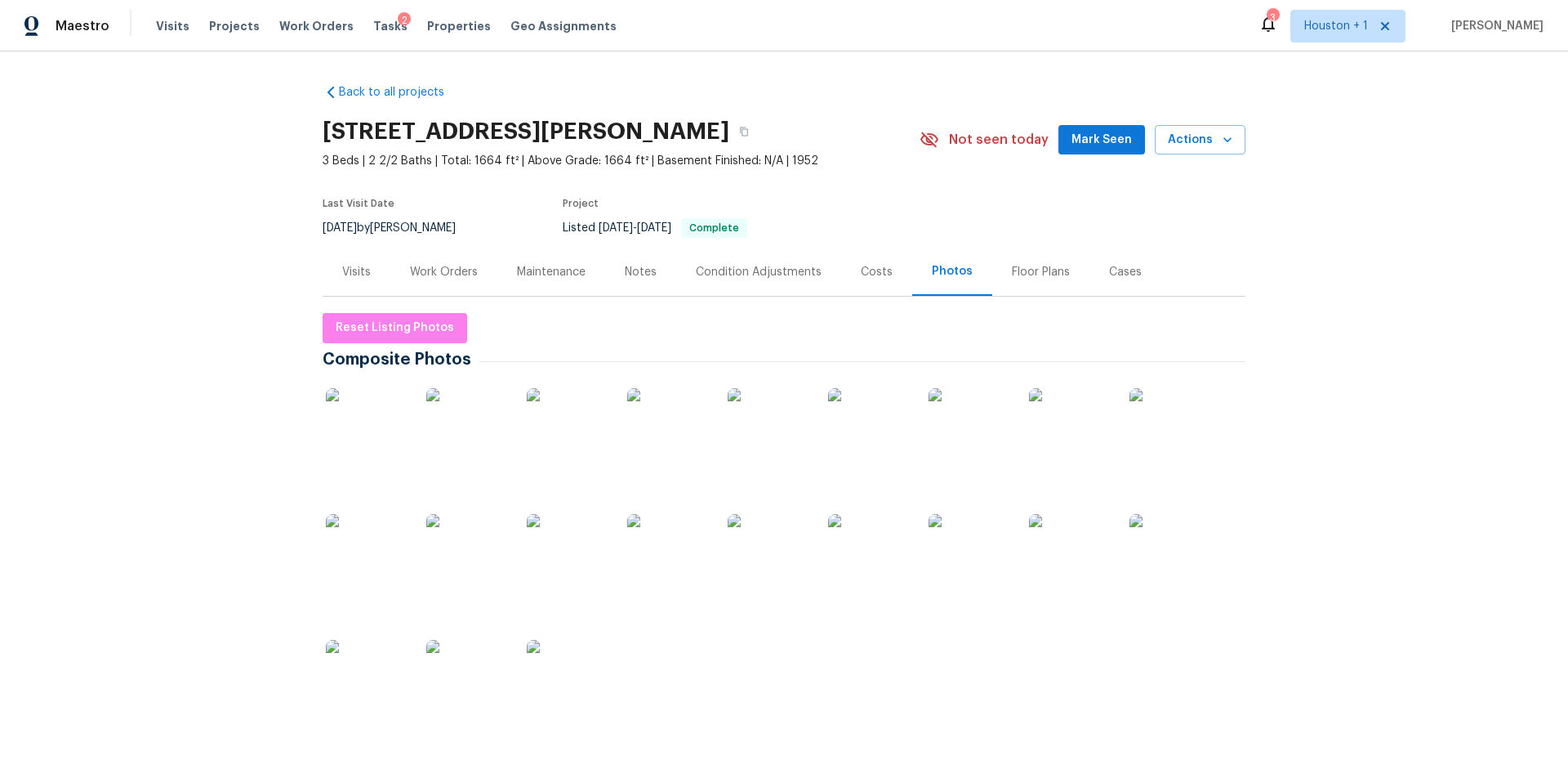
click at [346, 281] on div "Visits" at bounding box center [356, 271] width 68 height 48
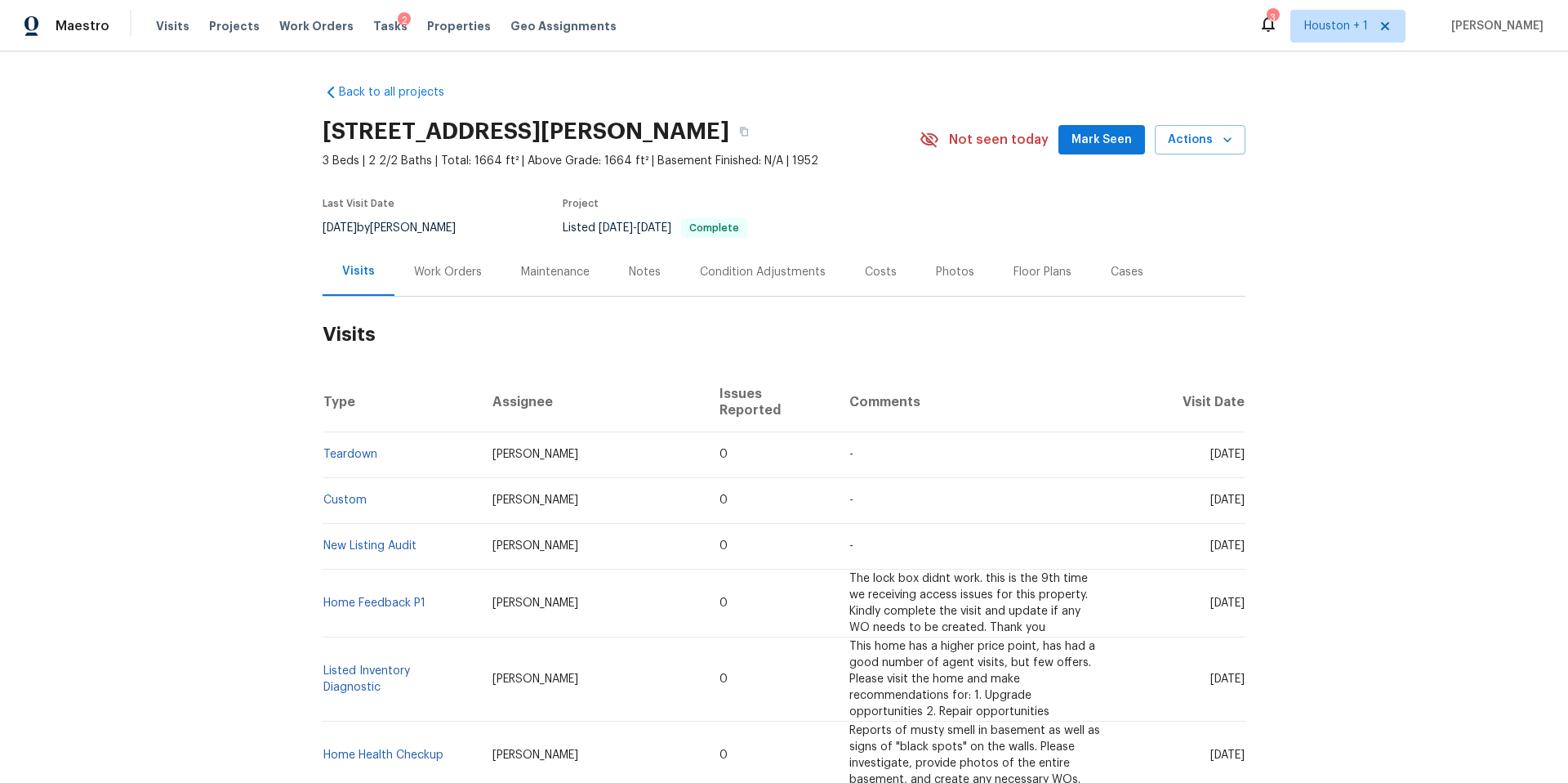
click at [462, 269] on div "Work Orders" at bounding box center [448, 271] width 68 height 16
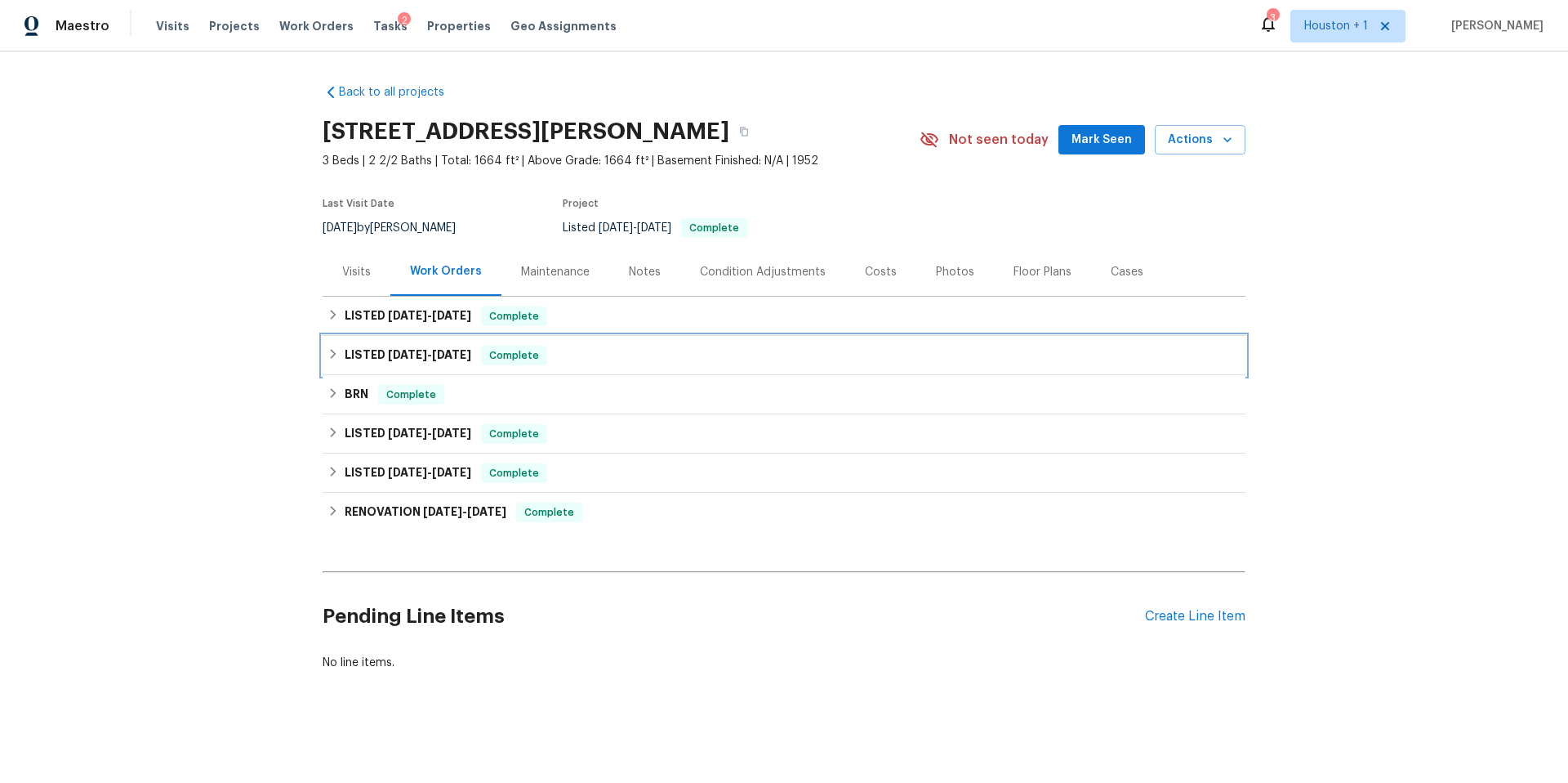
click at [359, 365] on div "LISTED 10/31/24 - 11/4/24 Complete" at bounding box center [784, 356] width 923 height 40
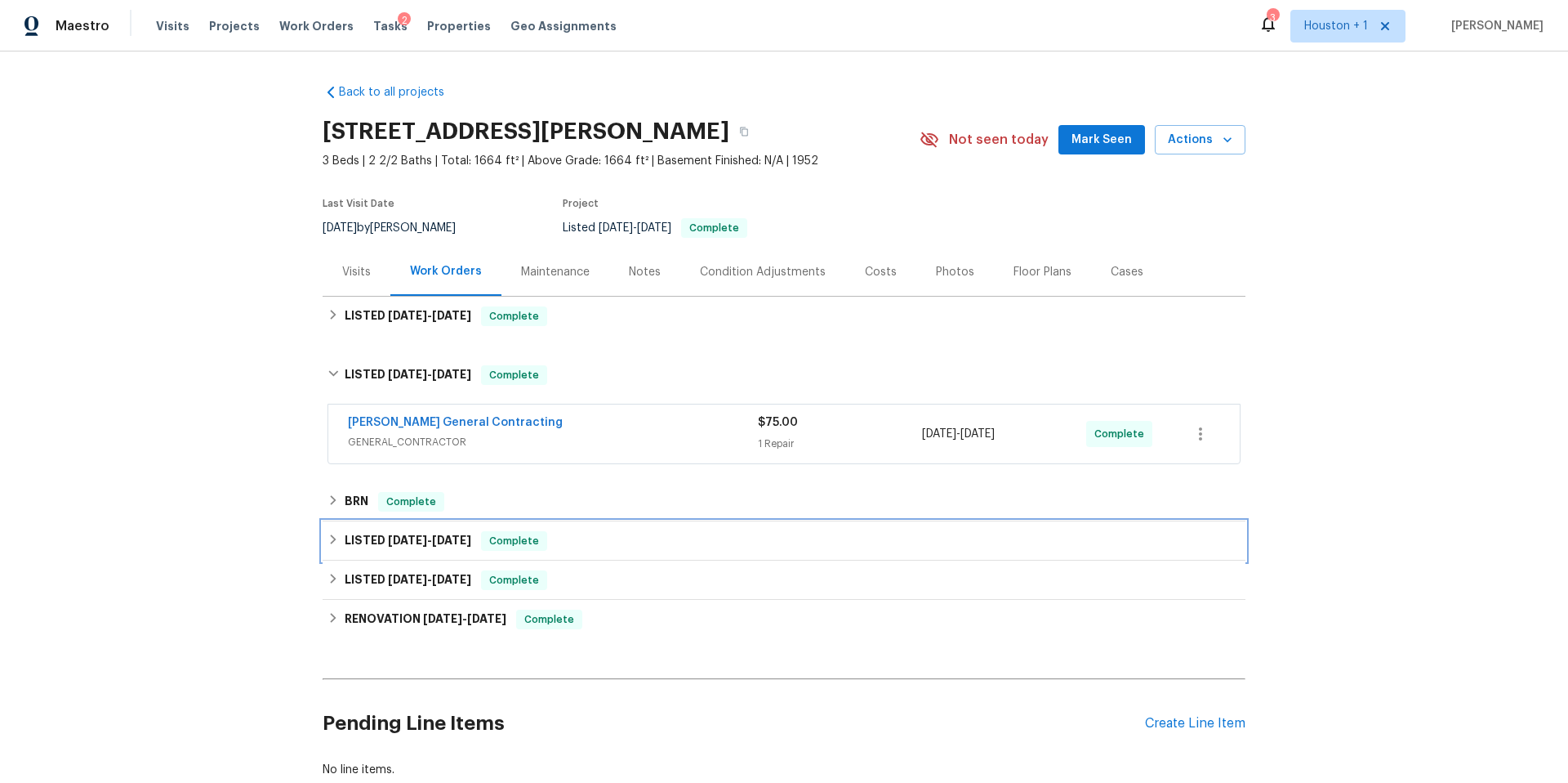
click at [356, 537] on h6 "LISTED 5/14/24 - 5/14/24" at bounding box center [407, 540] width 127 height 20
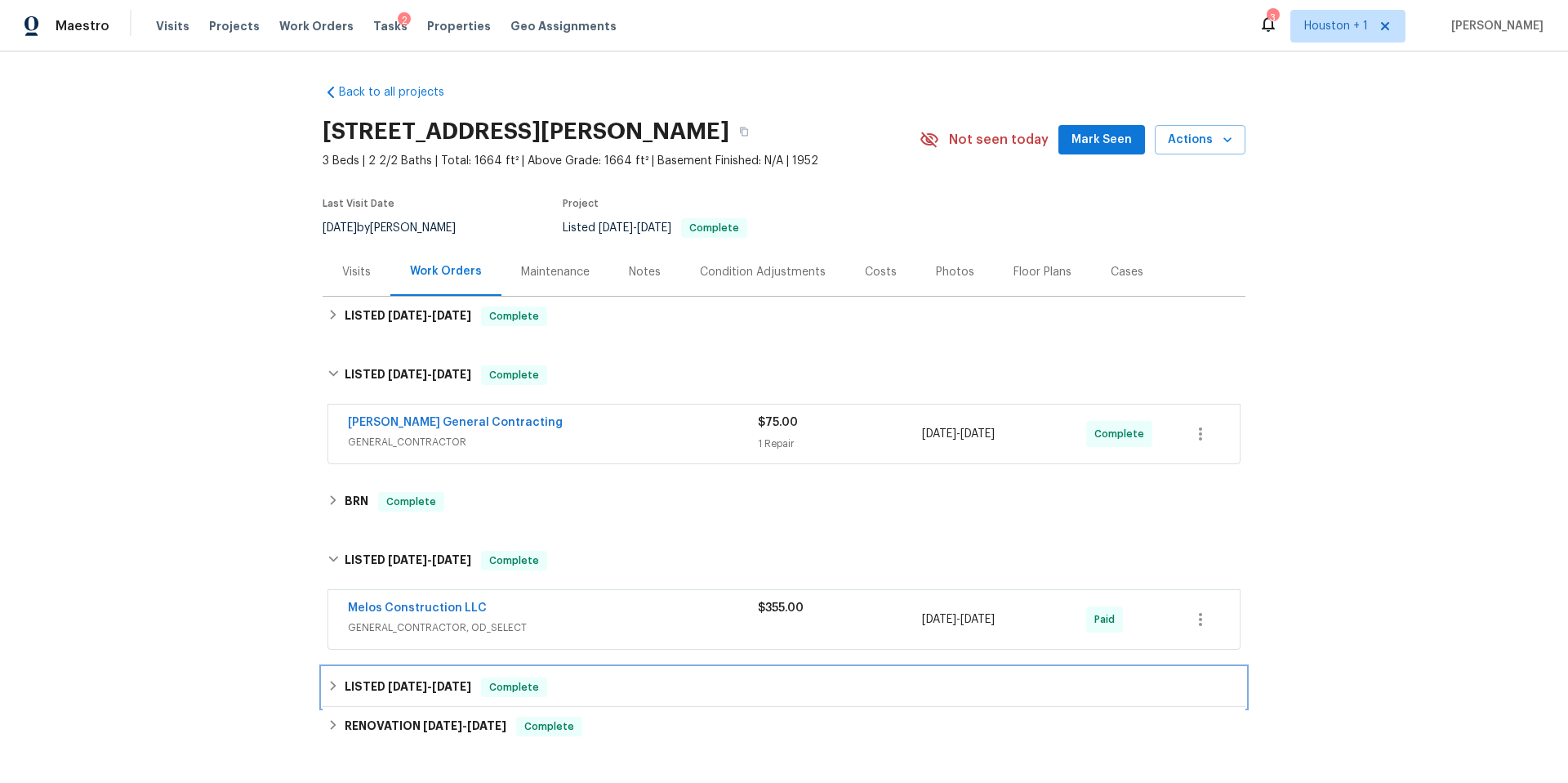
click at [397, 691] on span "5/4/24" at bounding box center [407, 686] width 40 height 11
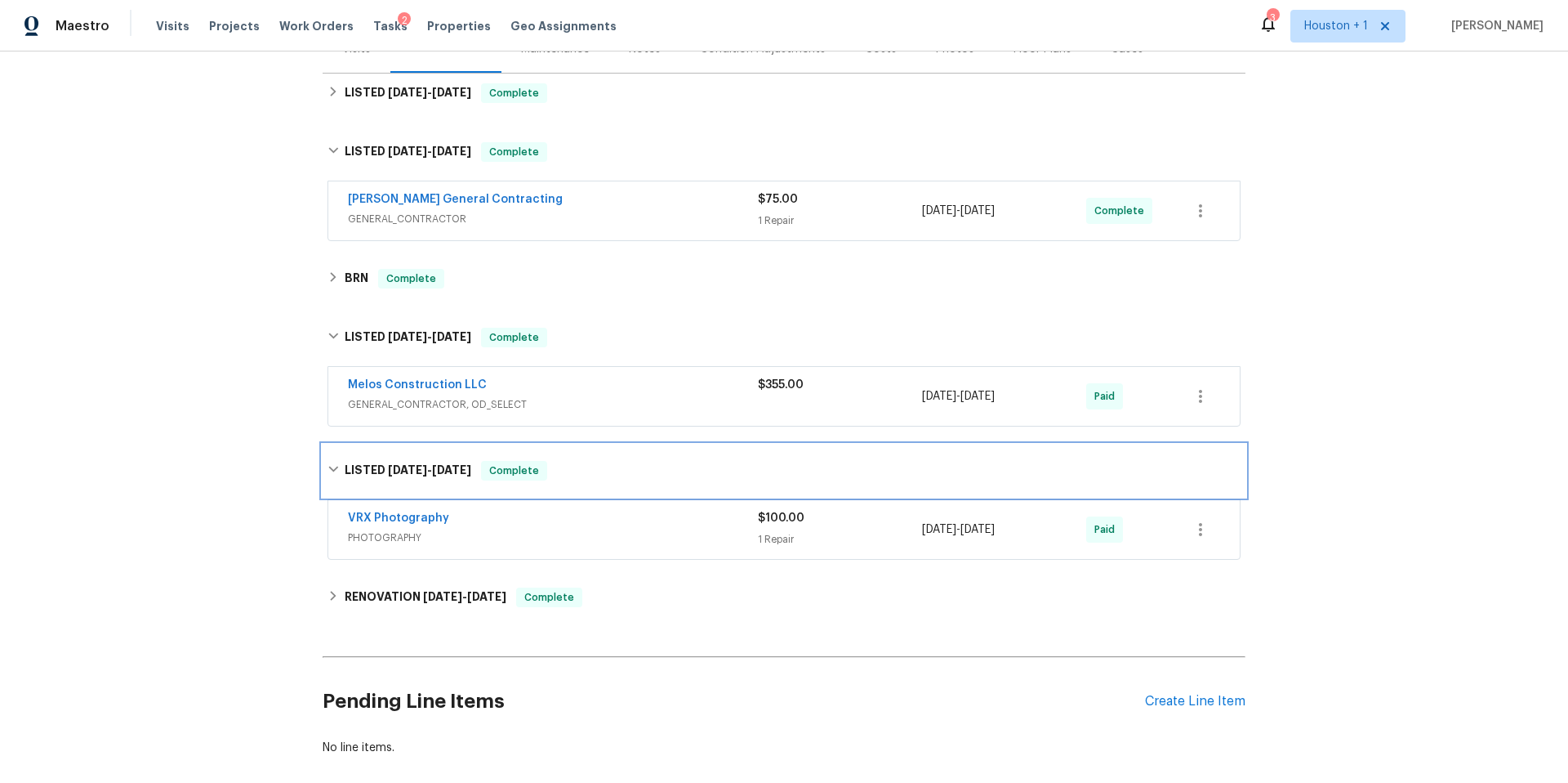
scroll to position [239, 0]
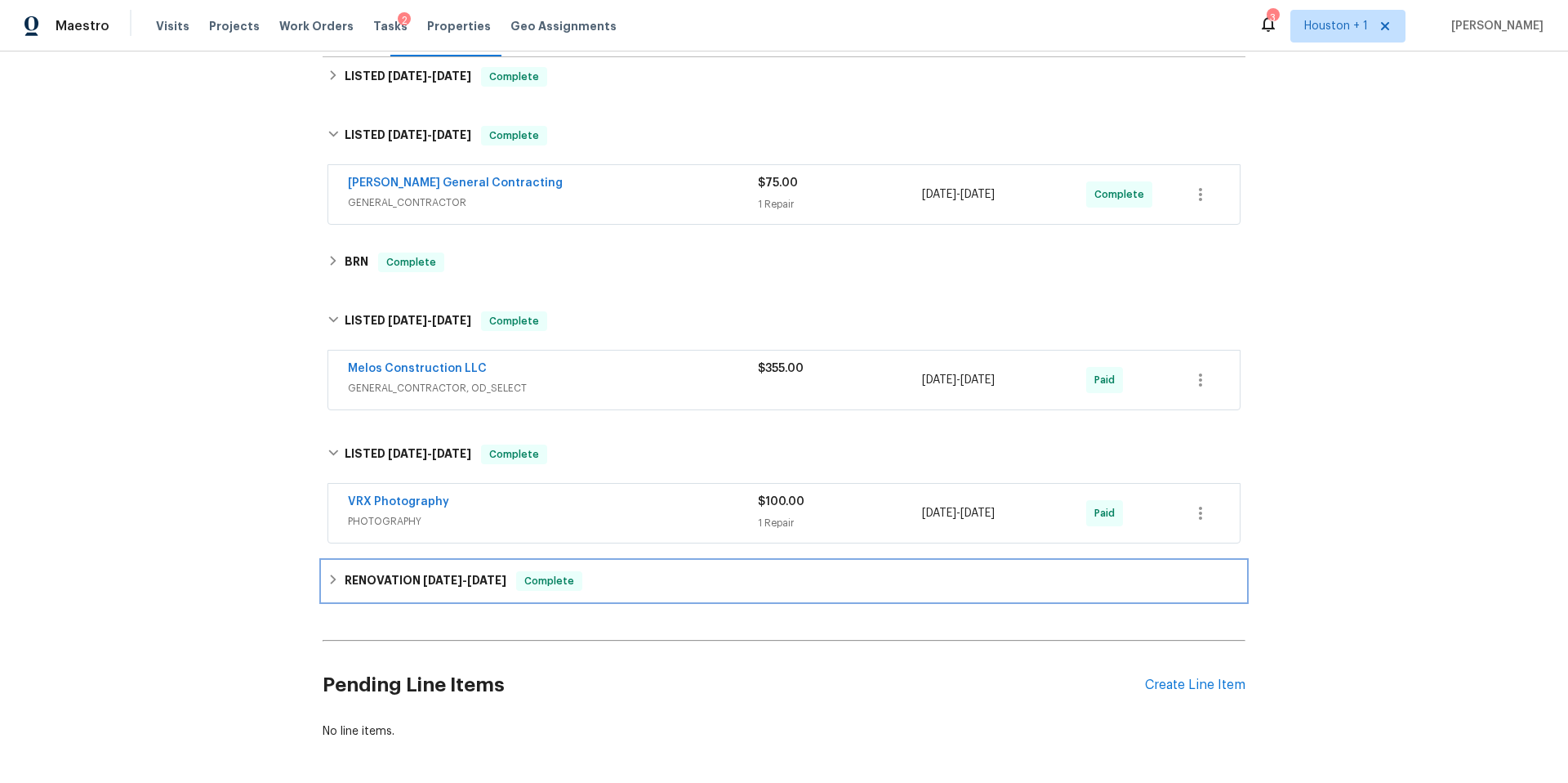
click at [373, 569] on div "RENOVATION 4/22/24 - 4/28/24 Complete" at bounding box center [784, 581] width 923 height 40
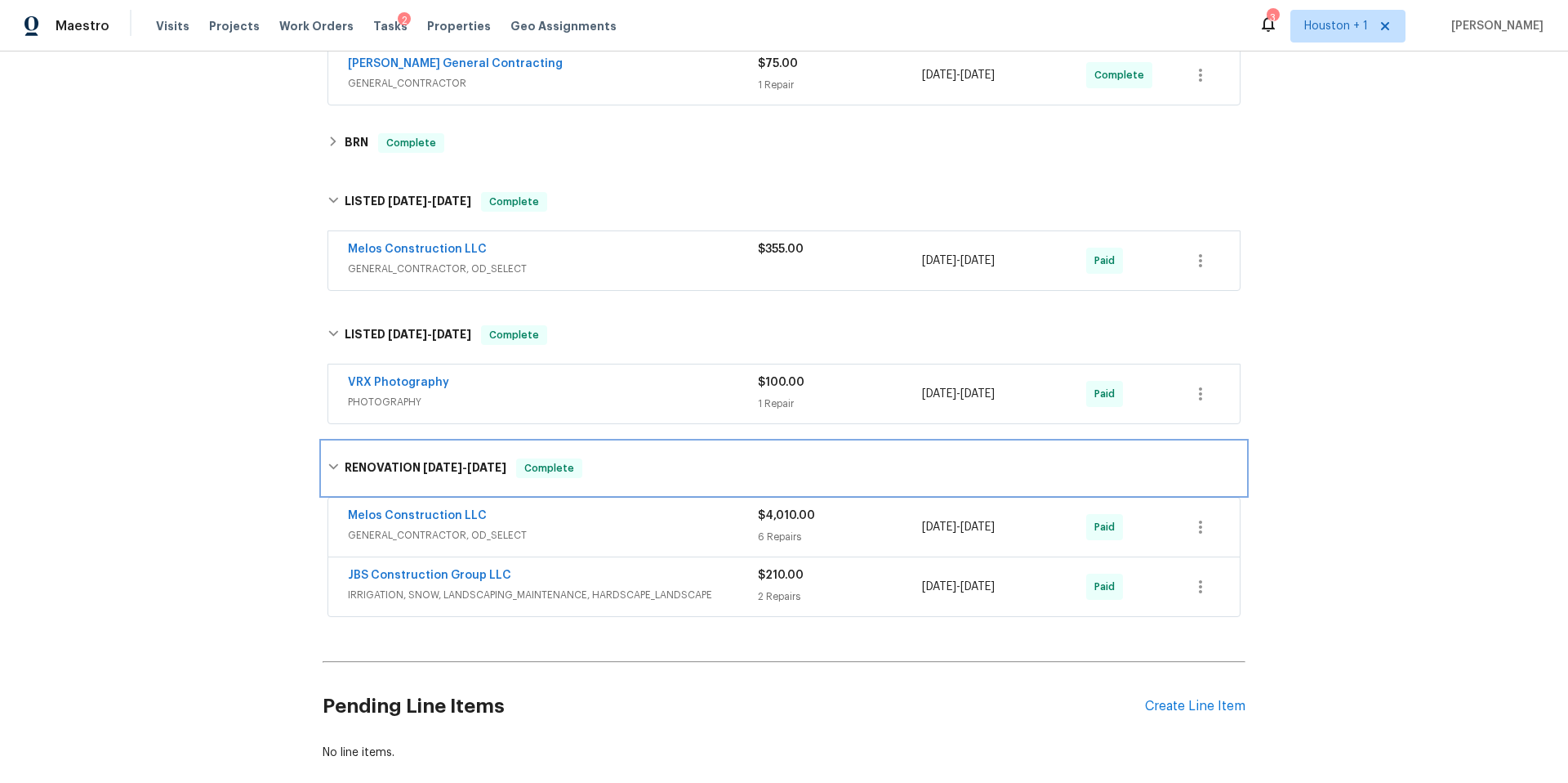
scroll to position [0, 0]
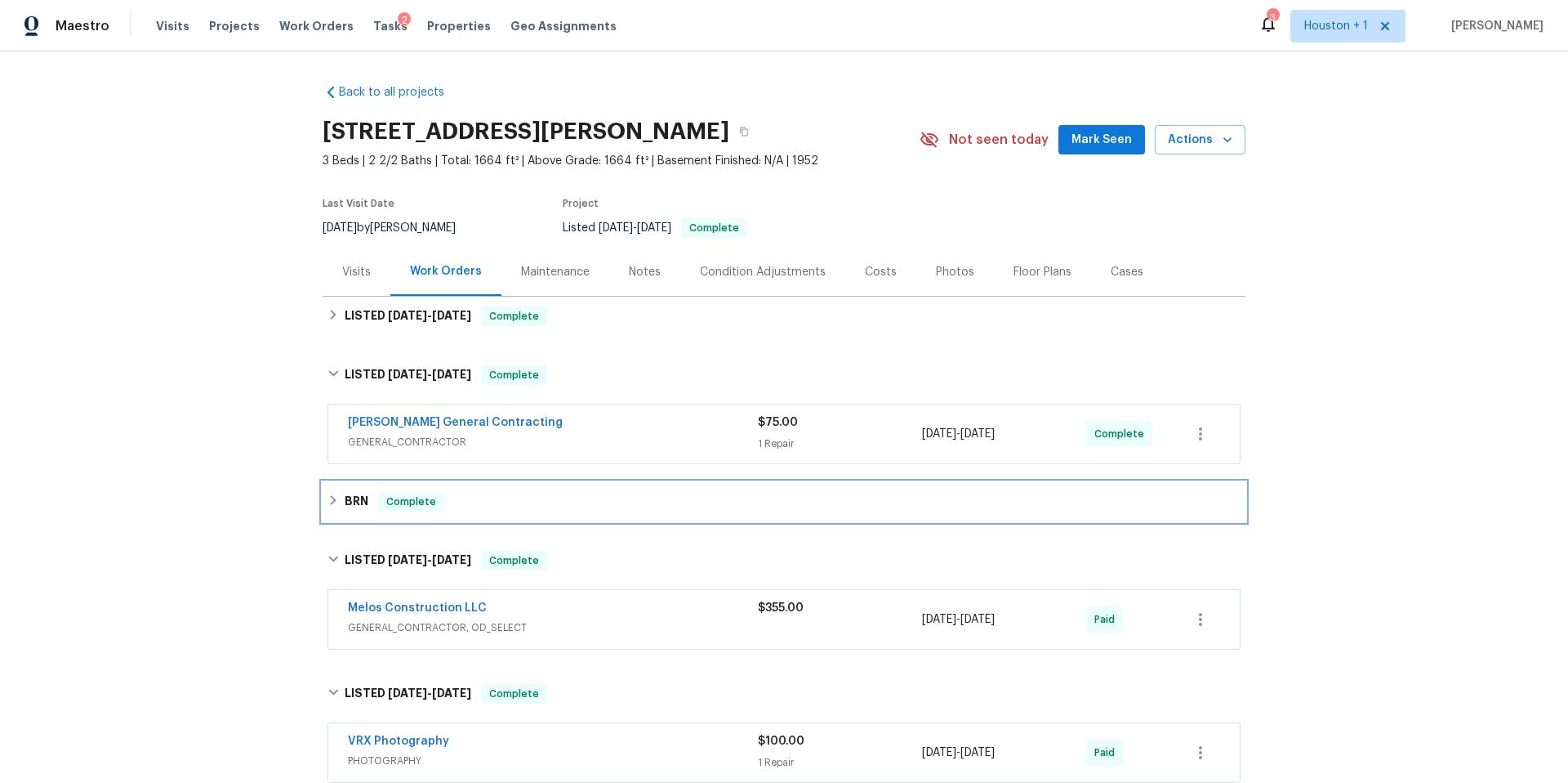
click at [348, 503] on h6 "BRN" at bounding box center [356, 502] width 24 height 20
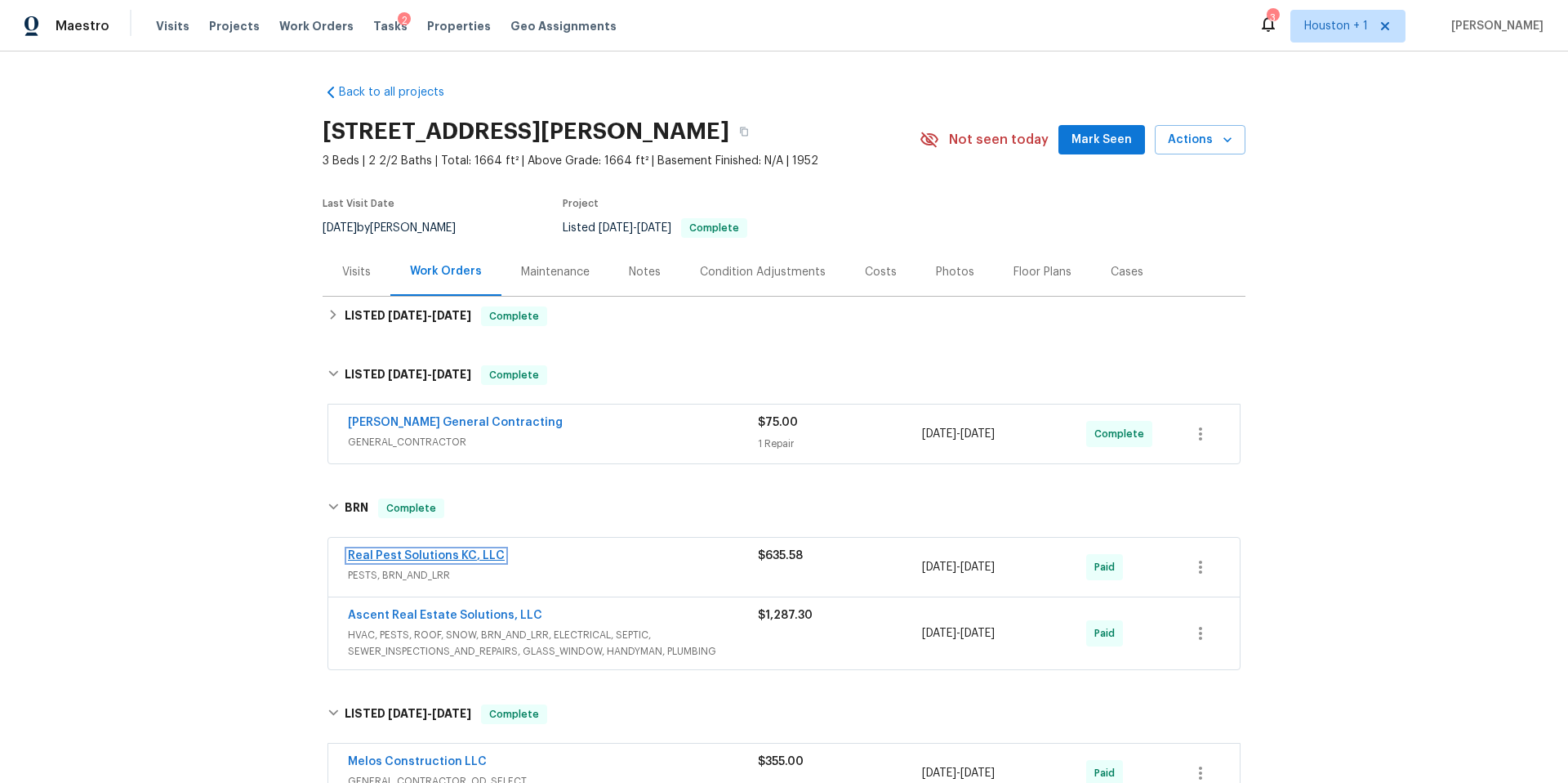
click at [424, 554] on link "Real Pest Solutions KC, LLC" at bounding box center [426, 555] width 157 height 11
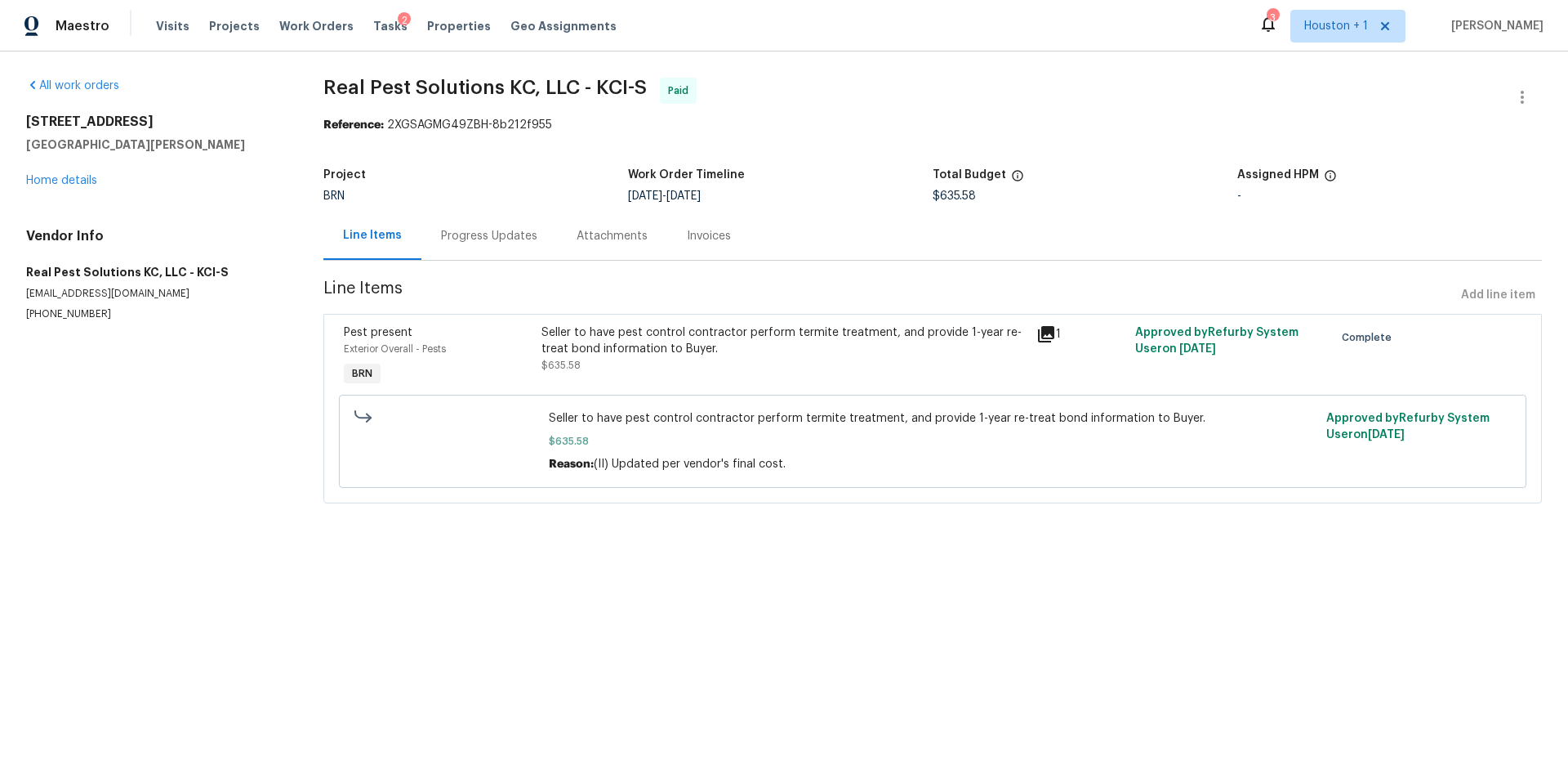
click at [83, 189] on div "All work orders 2215 W 50th Ter Mission Woods, KS 66205 Home details Vendor Inf…" at bounding box center [155, 199] width 258 height 244
click at [82, 189] on div "All work orders 2215 W 50th Ter Mission Woods, KS 66205 Home details Vendor Inf…" at bounding box center [155, 199] width 258 height 244
click at [79, 184] on link "Home details" at bounding box center [62, 181] width 71 height 11
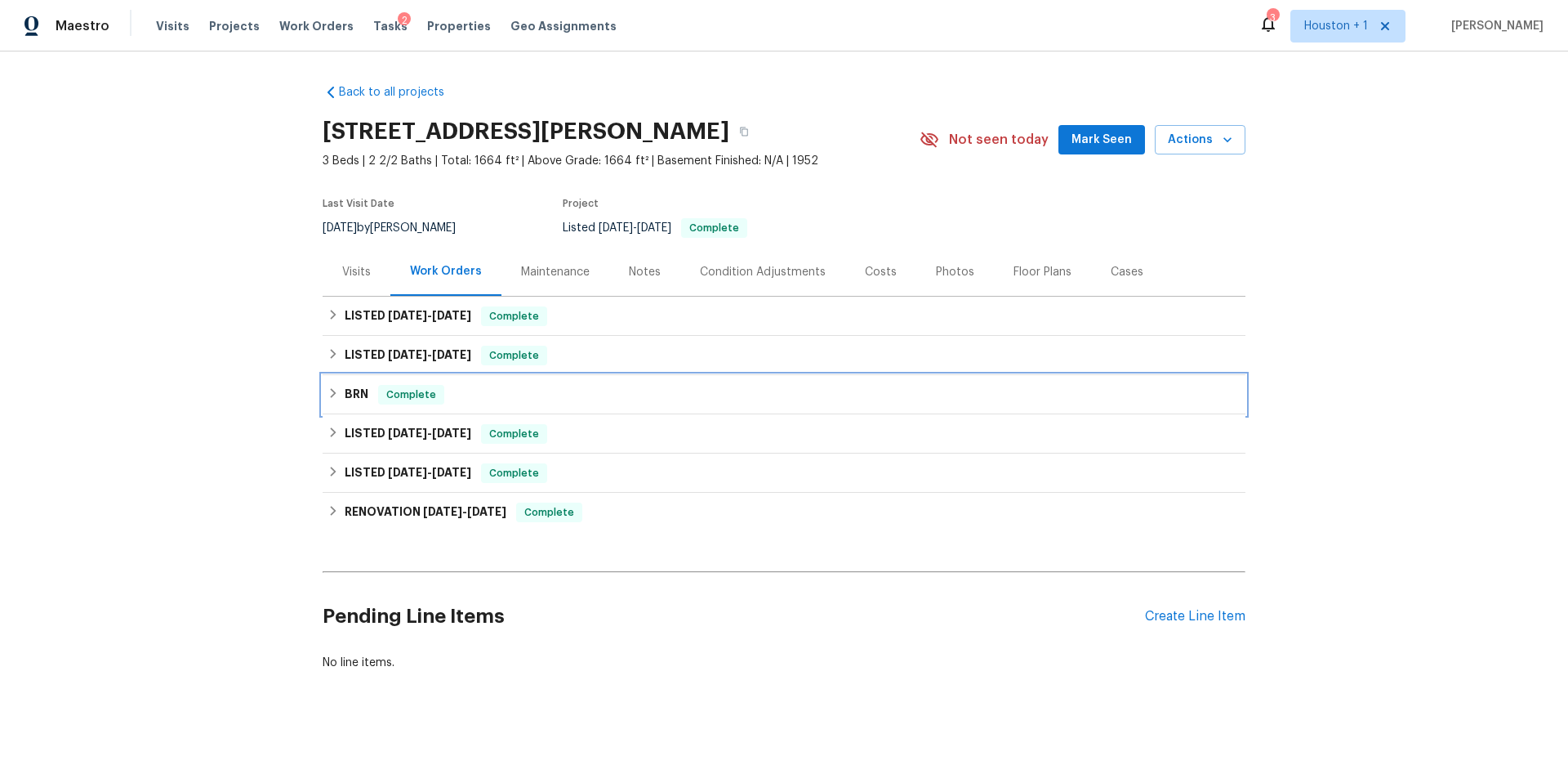
click at [336, 393] on icon at bounding box center [333, 393] width 11 height 11
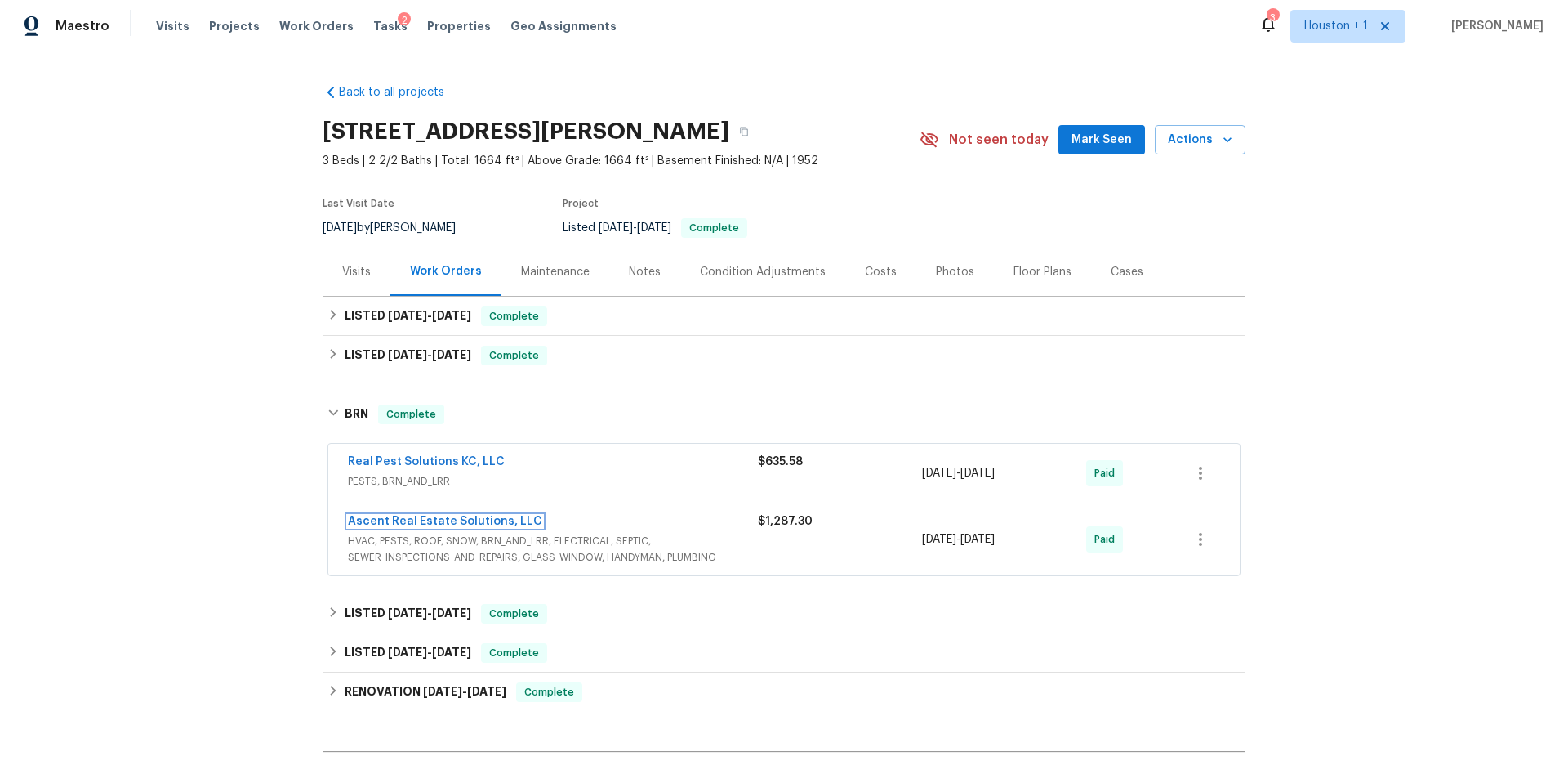
click at [399, 519] on link "Ascent Real Estate Solutions, LLC" at bounding box center [445, 521] width 195 height 11
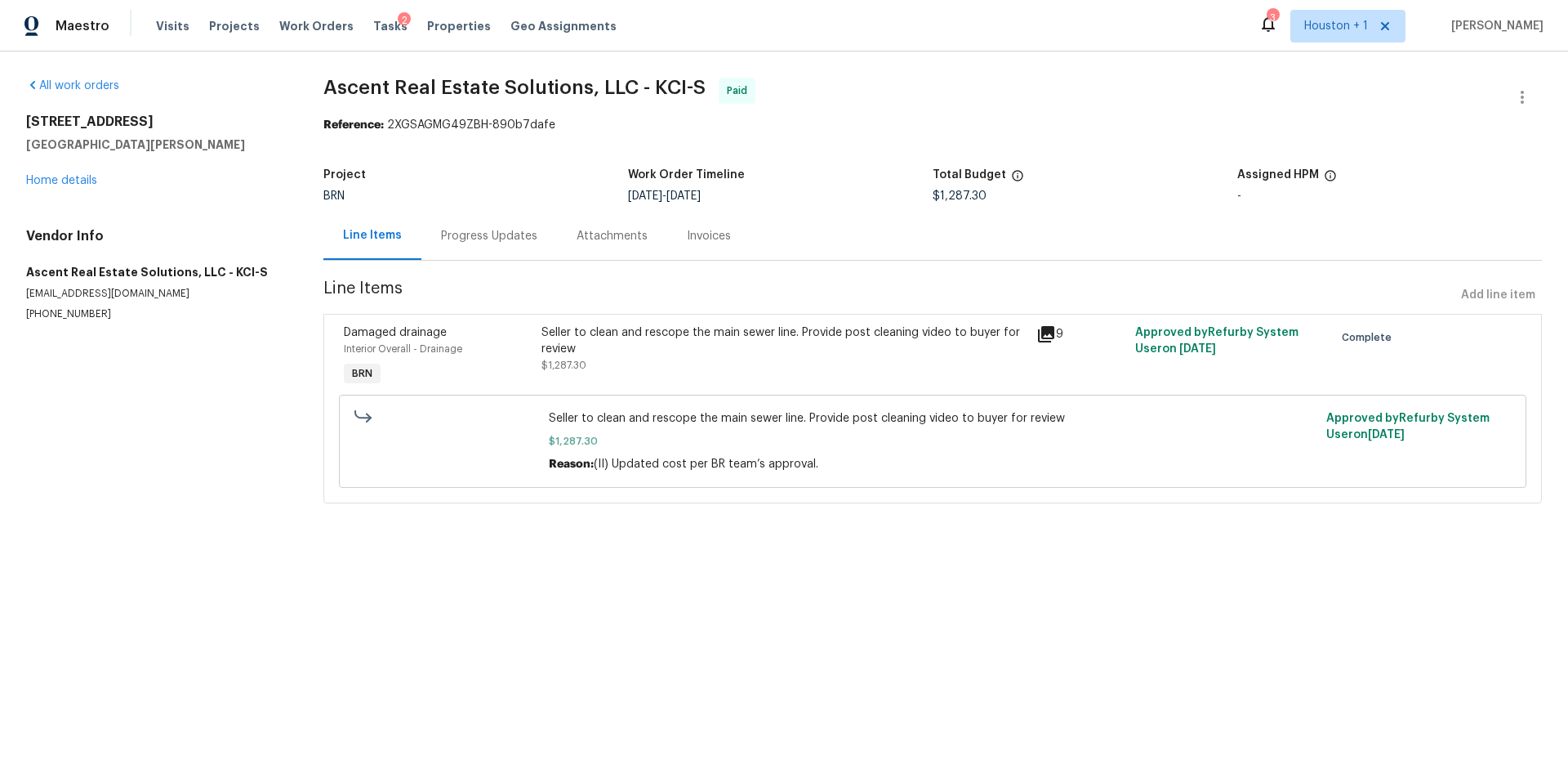
click at [789, 333] on div "Seller to clean and rescope the main sewer line. Provide post cleaning video to…" at bounding box center [784, 341] width 485 height 33
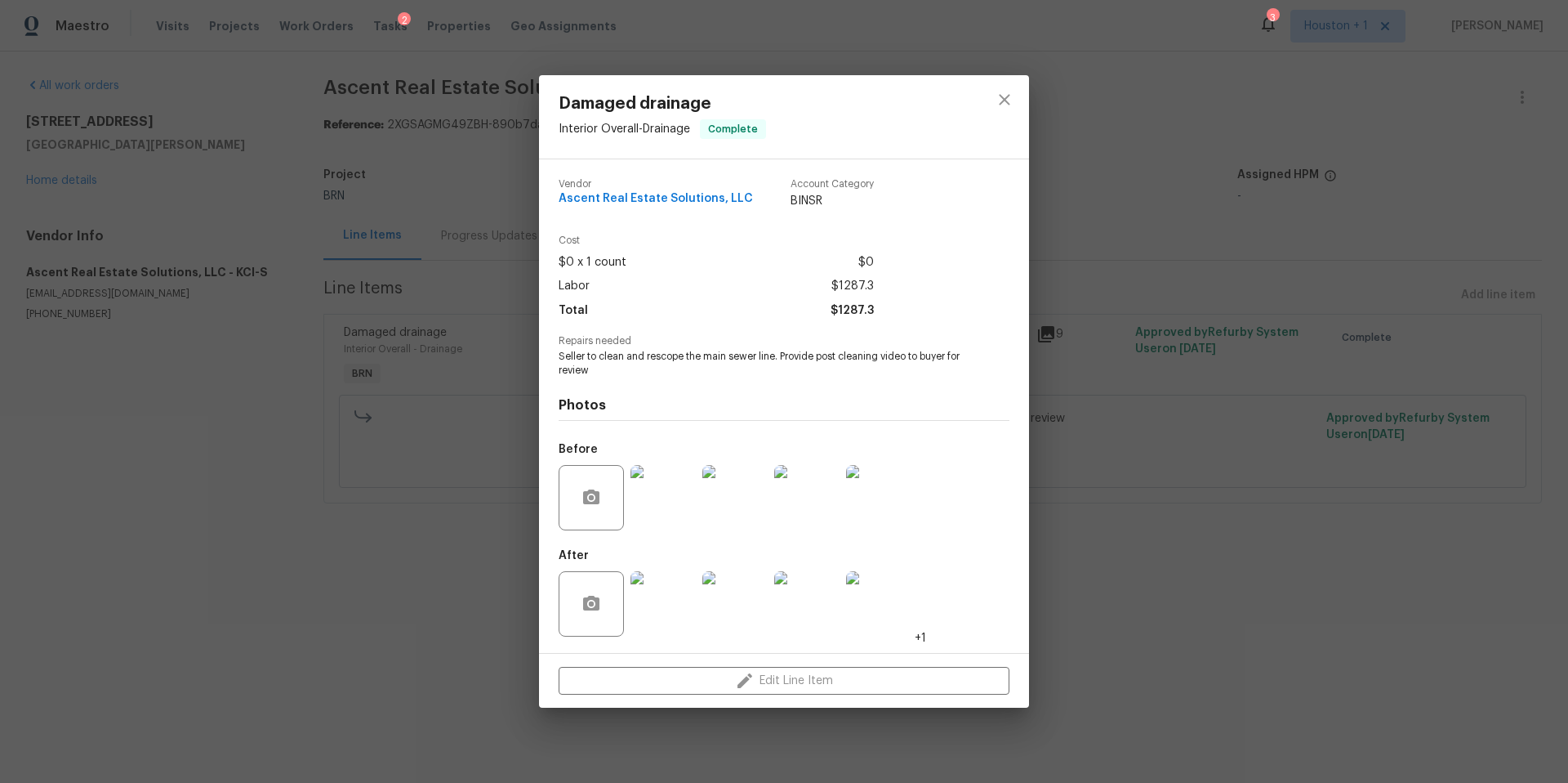
click at [1066, 254] on div "Damaged drainage Interior Overall - Drainage Complete Vendor Ascent Real Estate…" at bounding box center [784, 392] width 1568 height 783
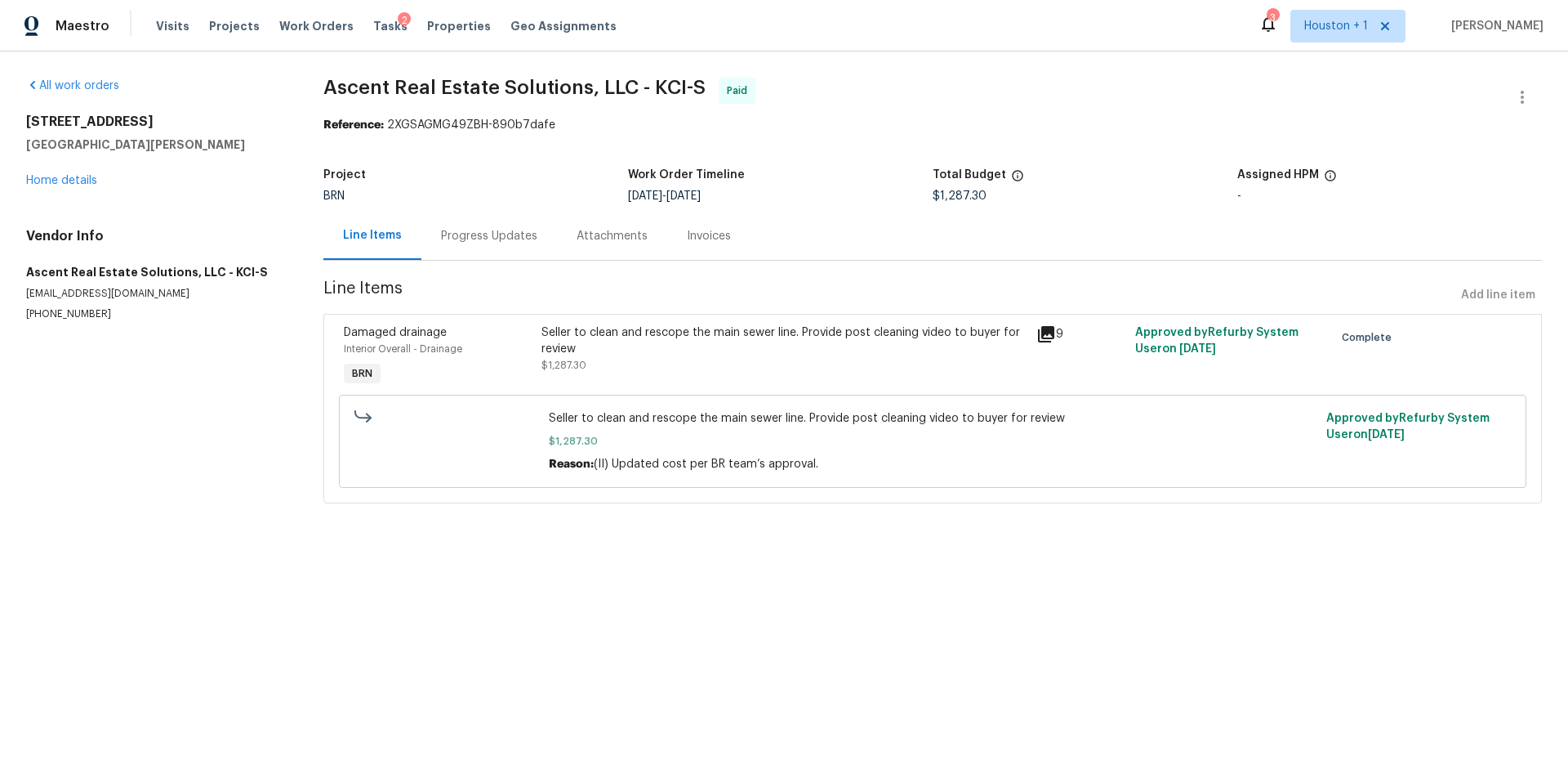
click at [478, 221] on div "Progress Updates" at bounding box center [489, 235] width 135 height 48
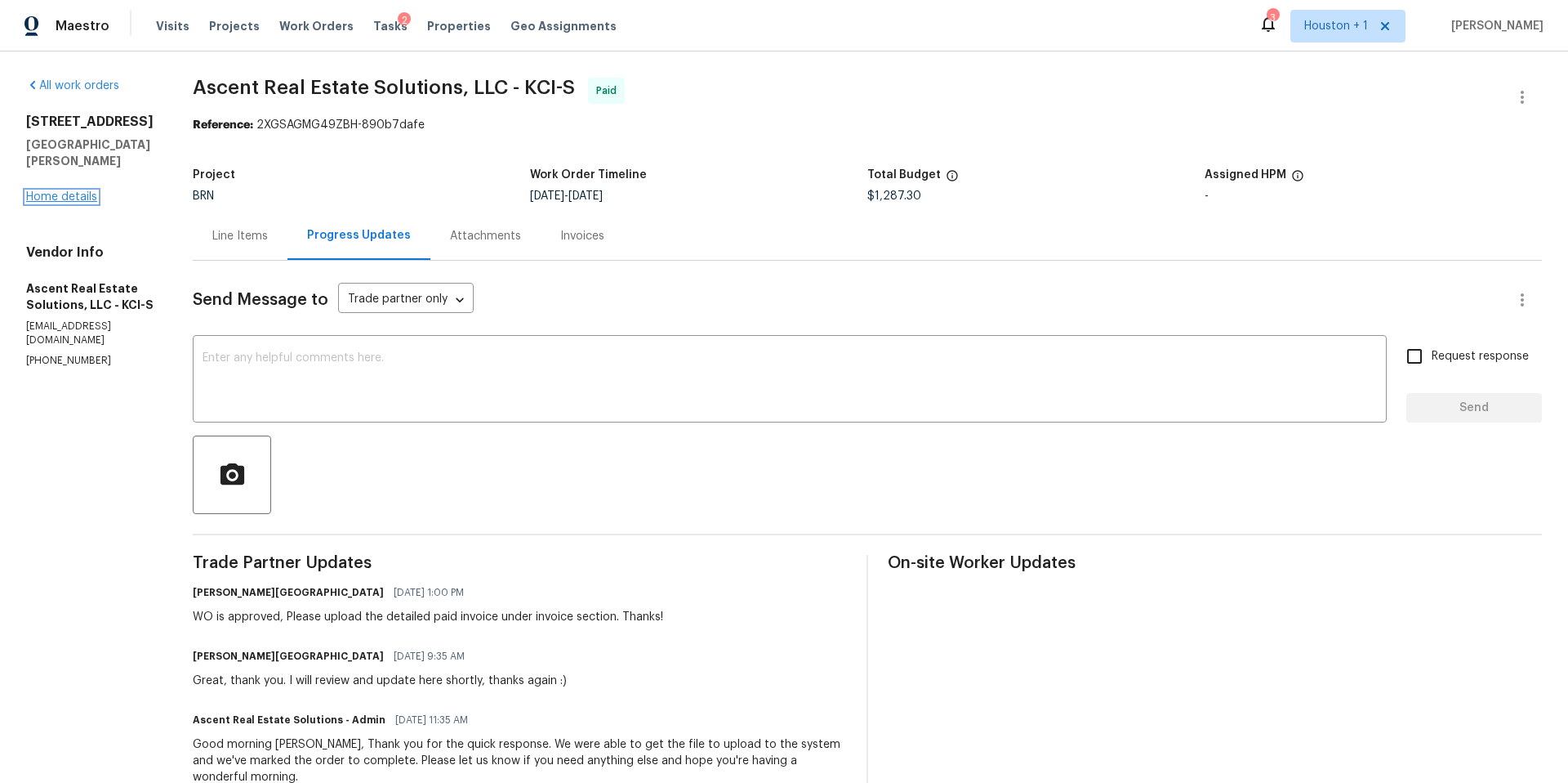
click at [53, 199] on link "Home details" at bounding box center [62, 197] width 71 height 11
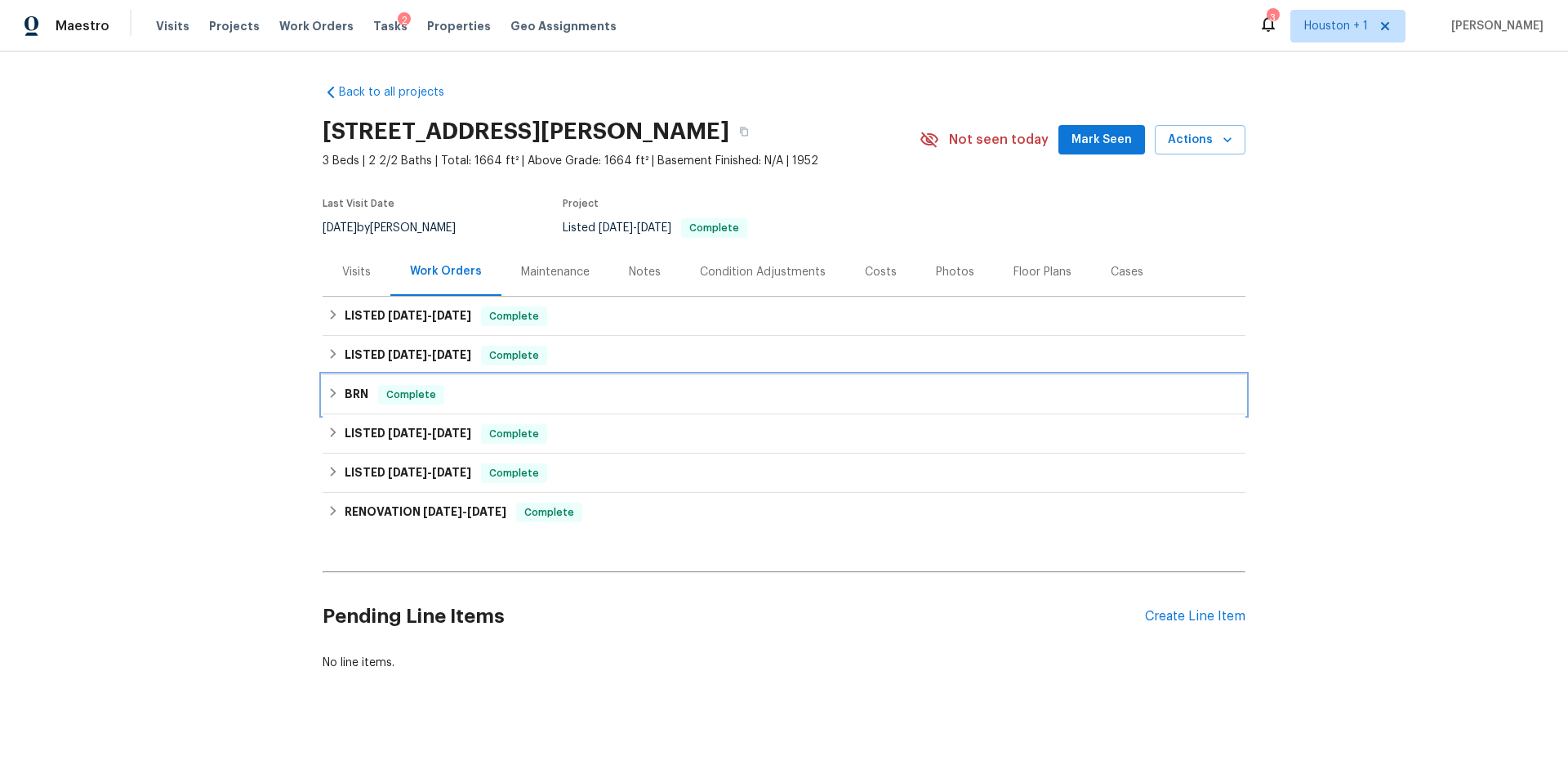
click at [343, 393] on div "BRN Complete" at bounding box center [784, 394] width 913 height 20
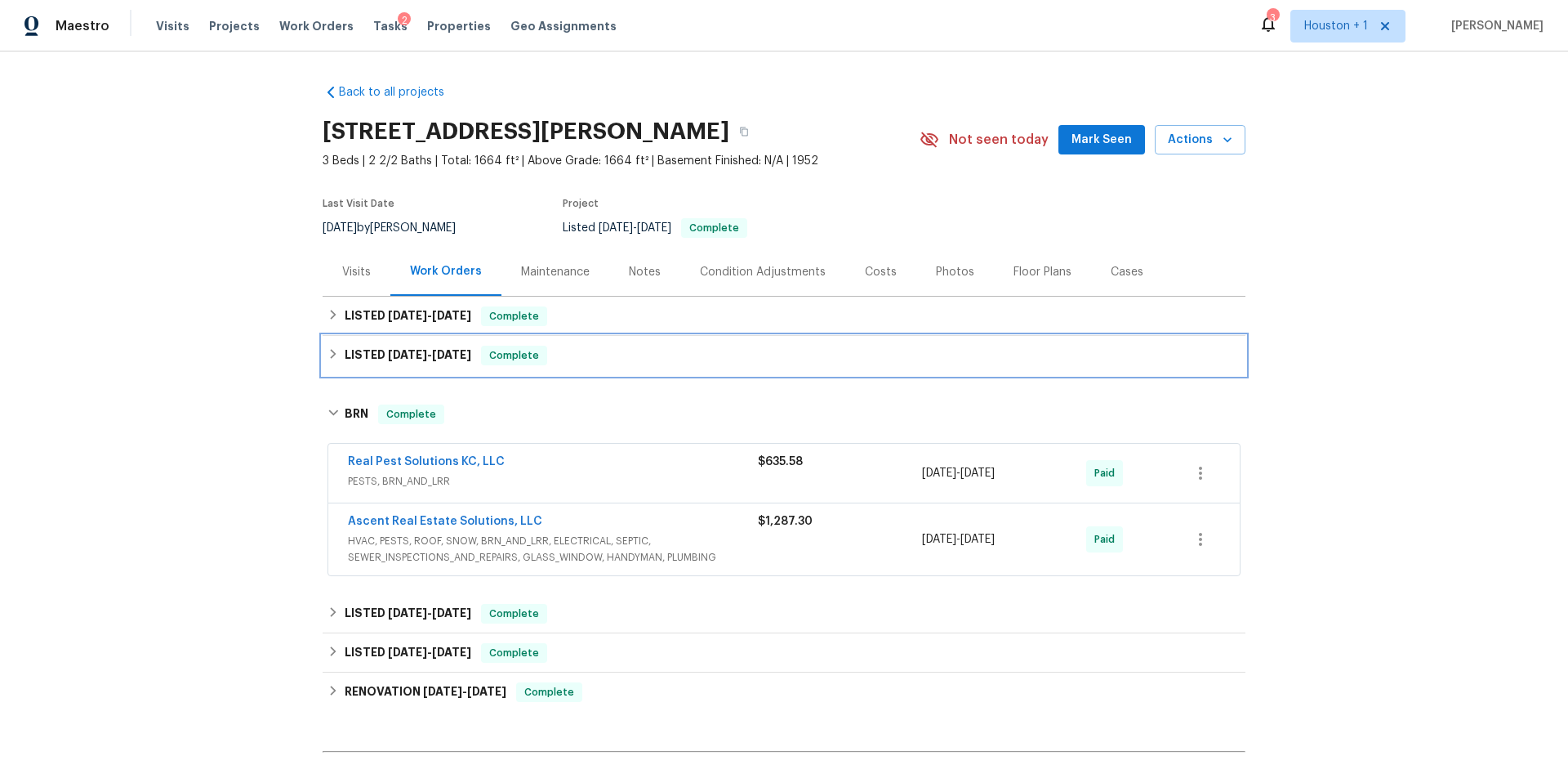
click at [336, 356] on icon at bounding box center [333, 354] width 11 height 11
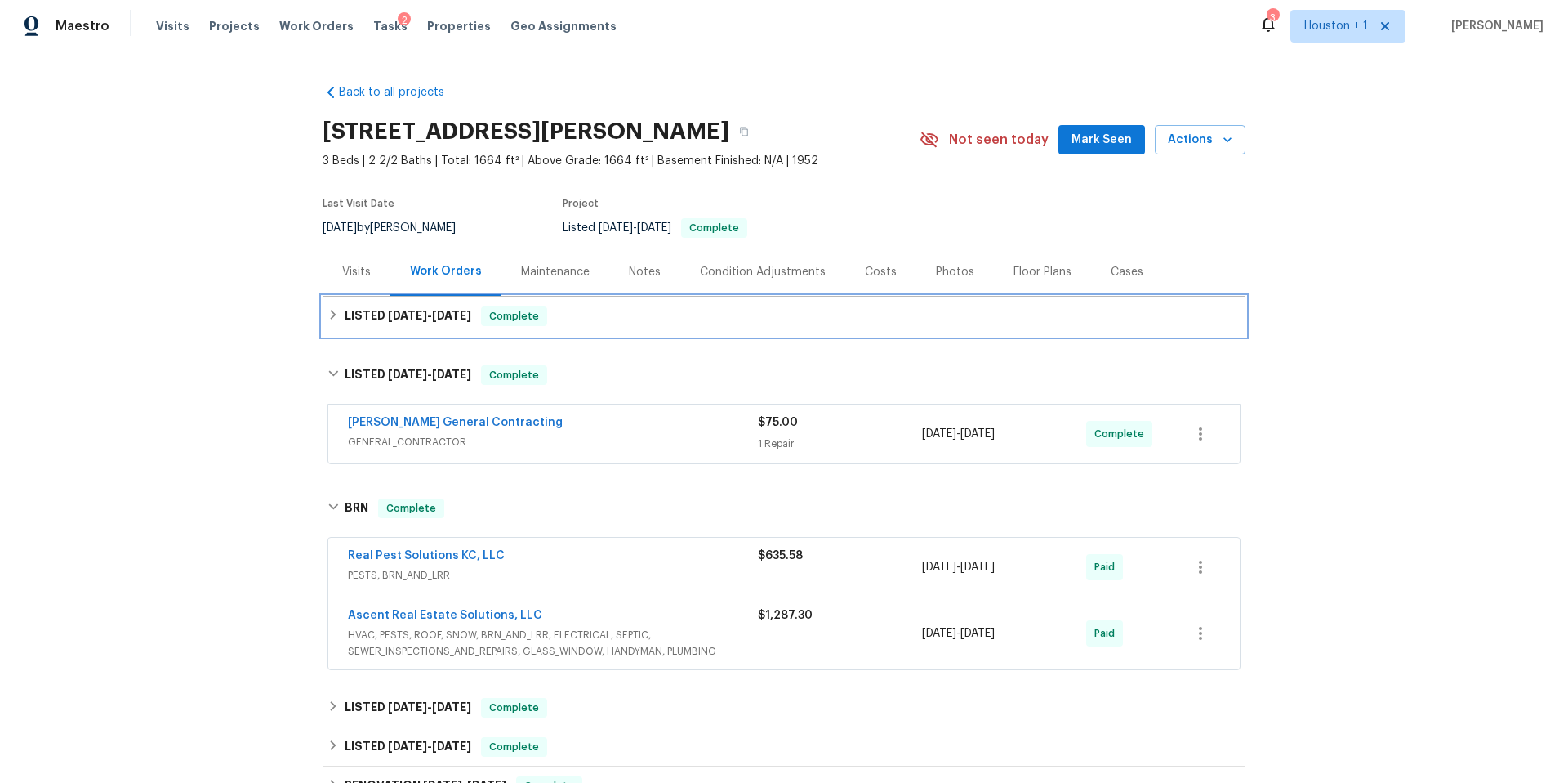
click at [335, 314] on icon at bounding box center [333, 314] width 11 height 11
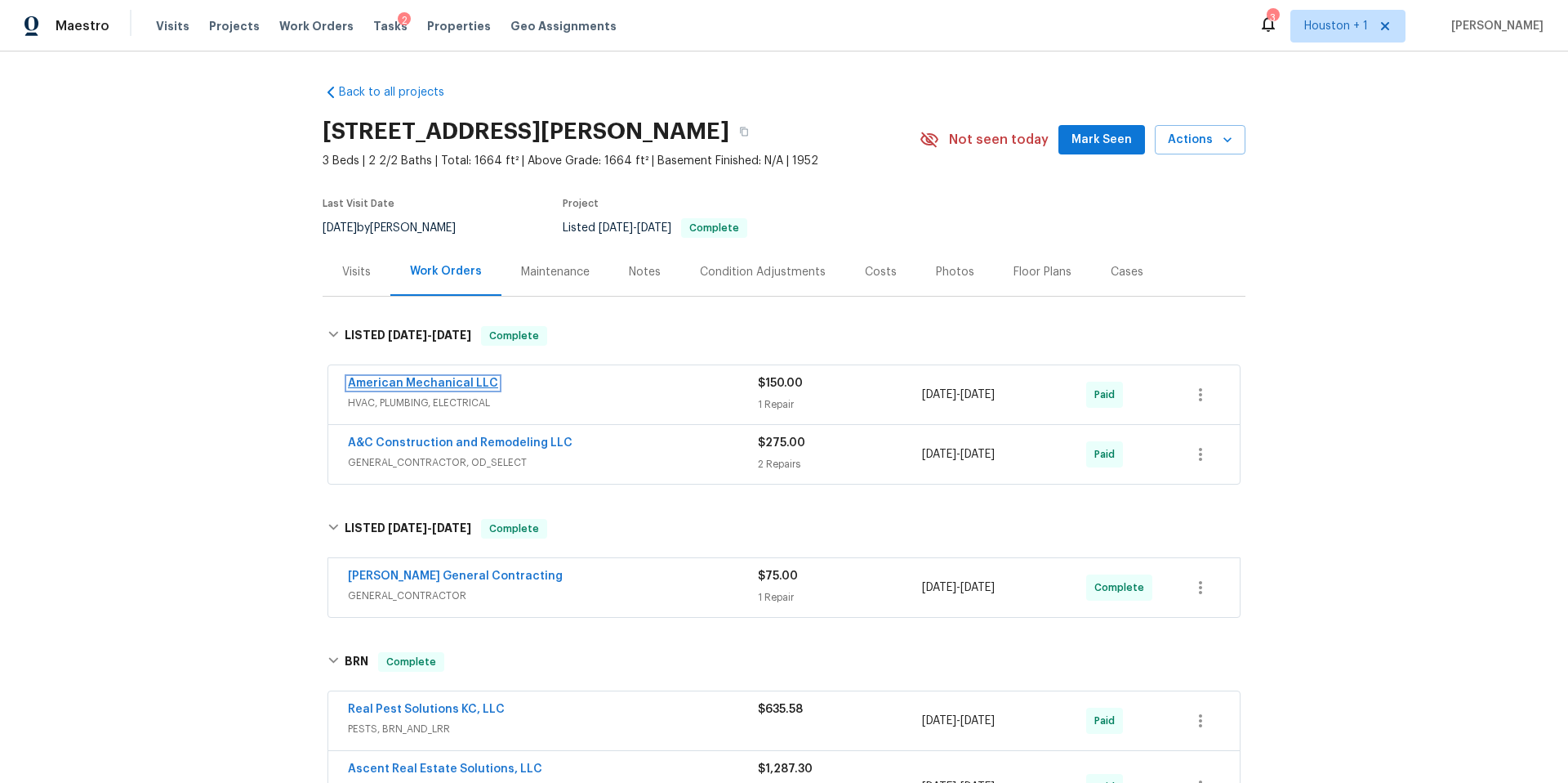
click at [420, 381] on link "American Mechanical LLC" at bounding box center [423, 383] width 150 height 11
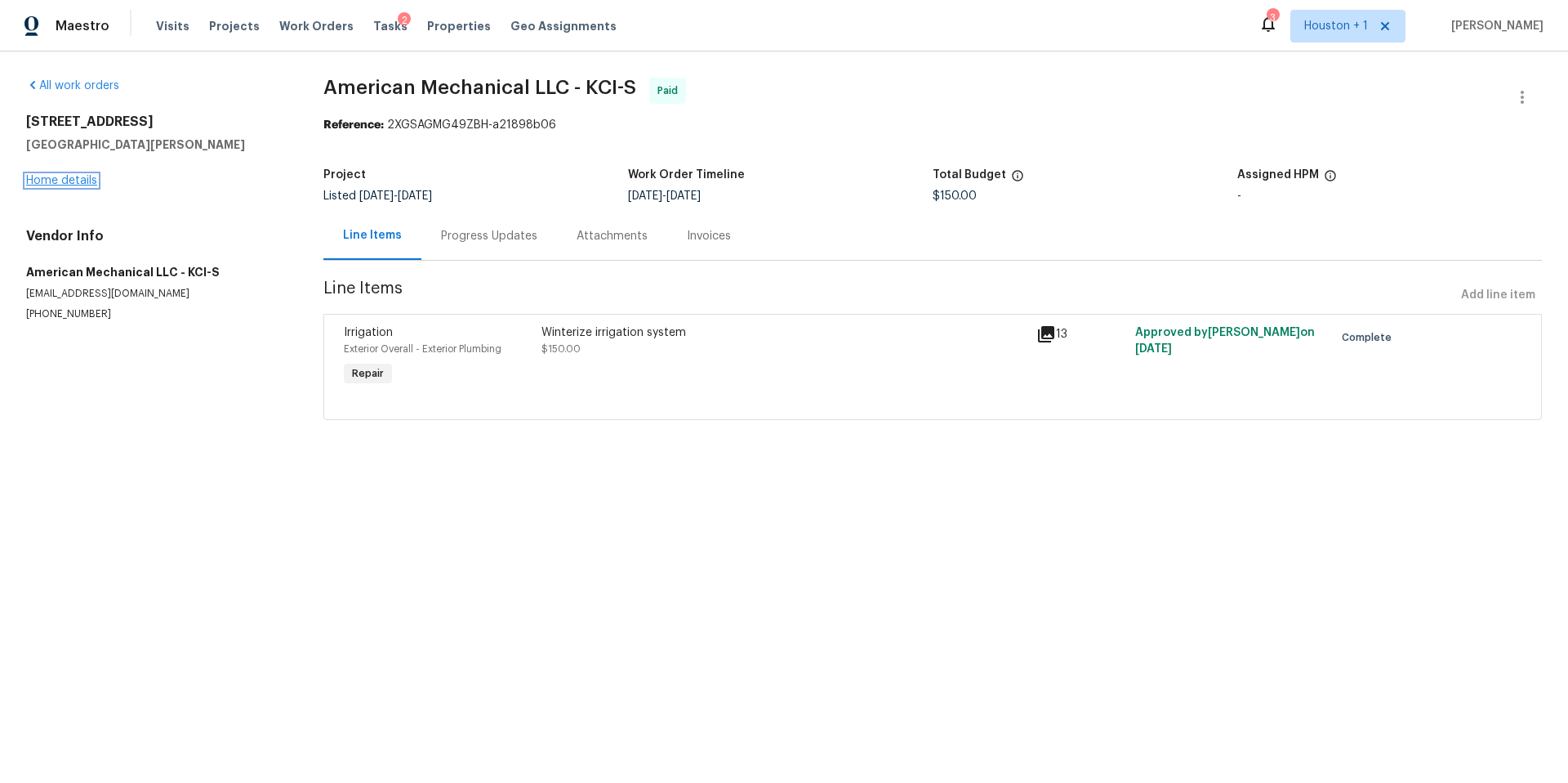
click at [73, 184] on link "Home details" at bounding box center [62, 181] width 71 height 11
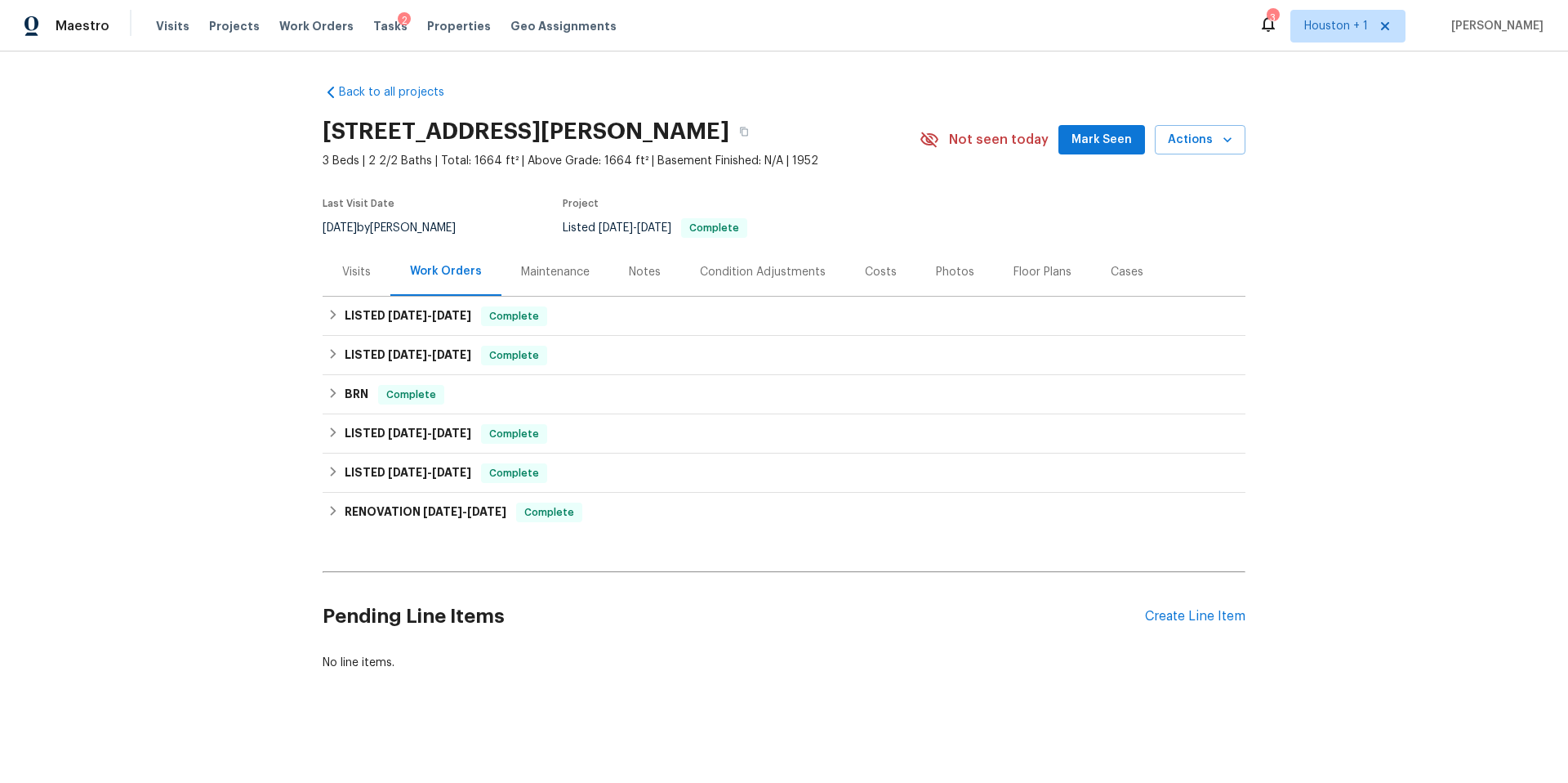
click at [373, 20] on div "Tasks 2" at bounding box center [390, 26] width 34 height 17
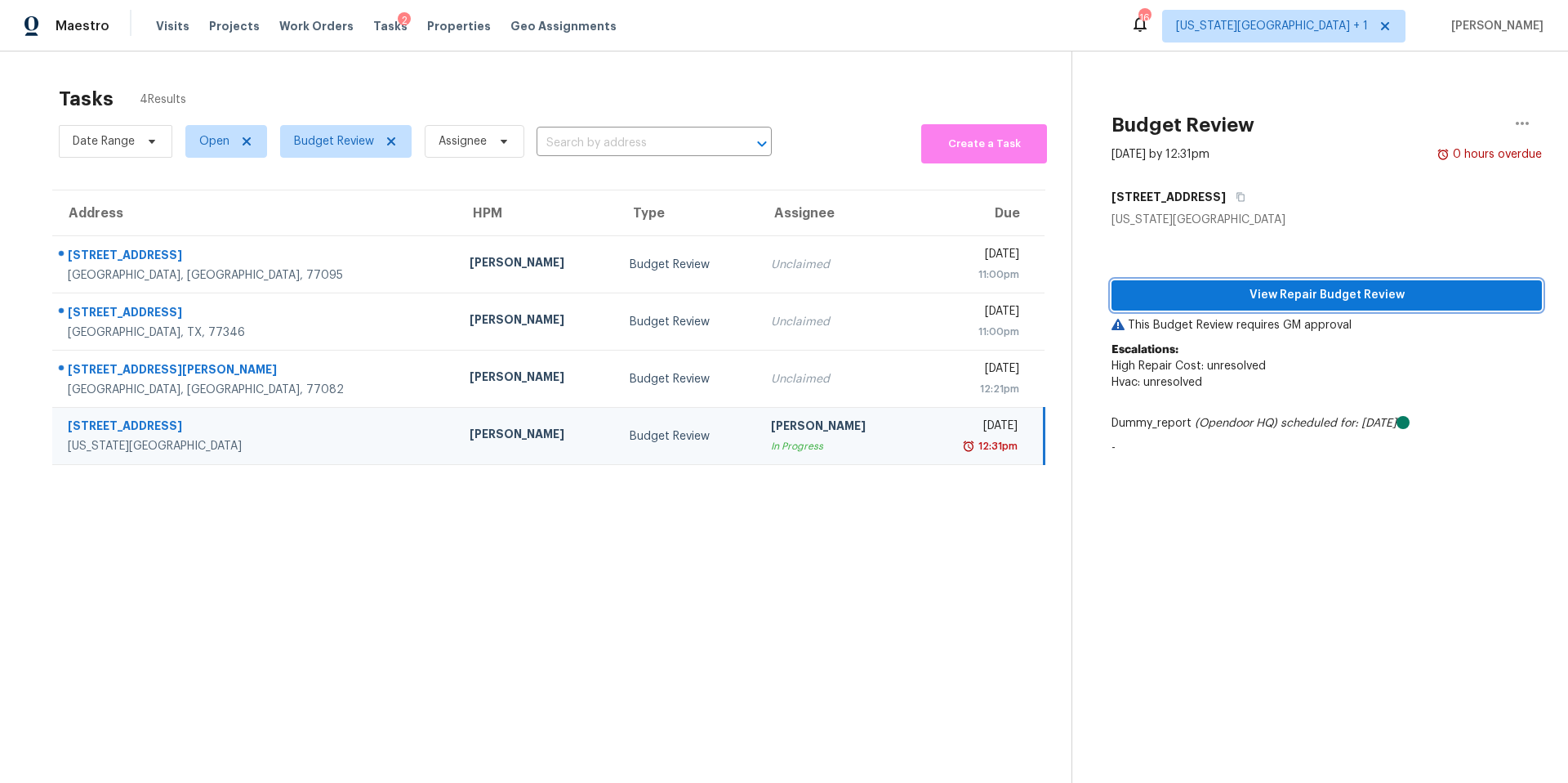
click at [1164, 289] on span "View Repair Budget Review" at bounding box center [1326, 296] width 404 height 21
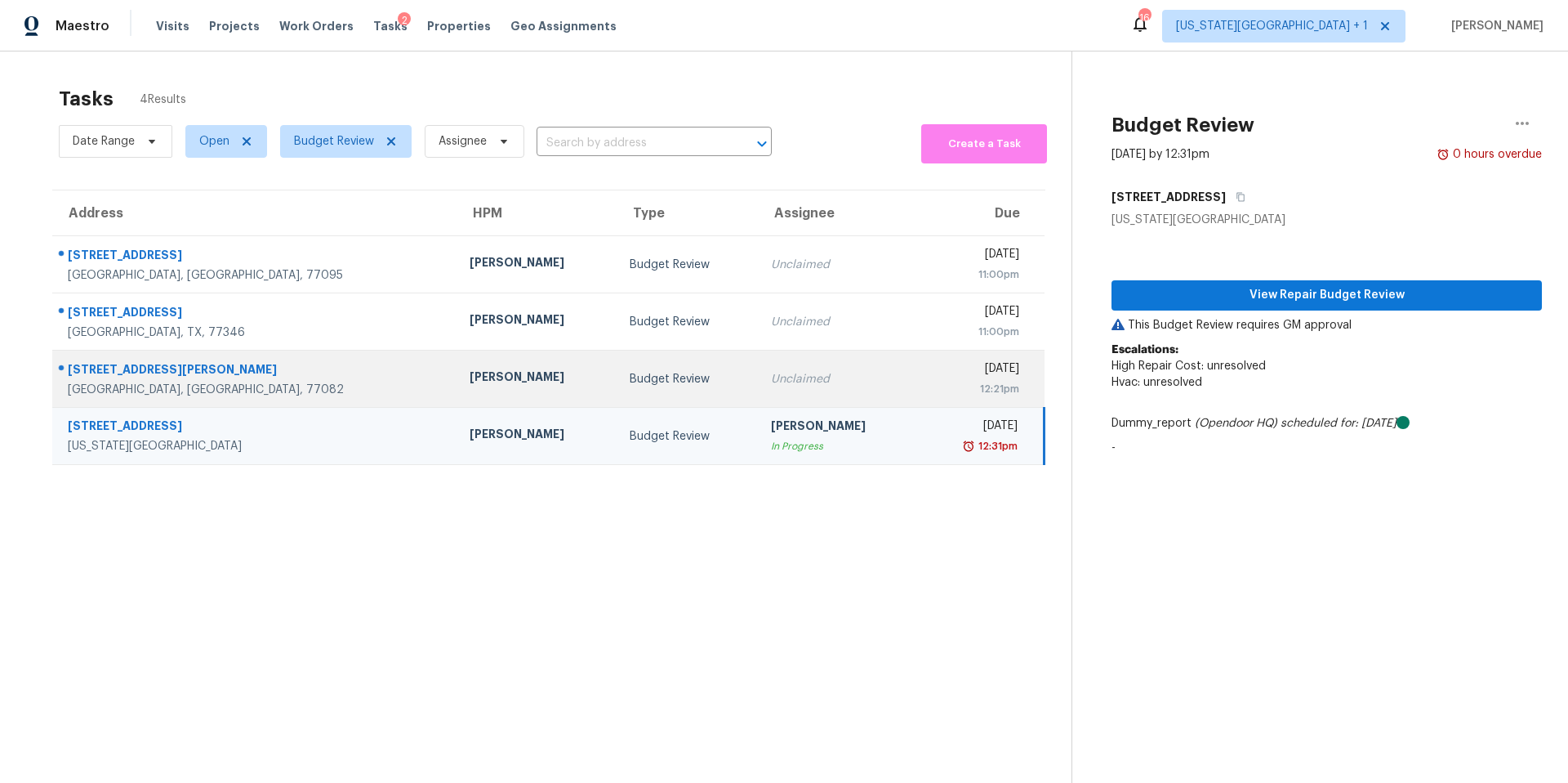
click at [469, 377] on div "[PERSON_NAME]" at bounding box center [536, 379] width 134 height 21
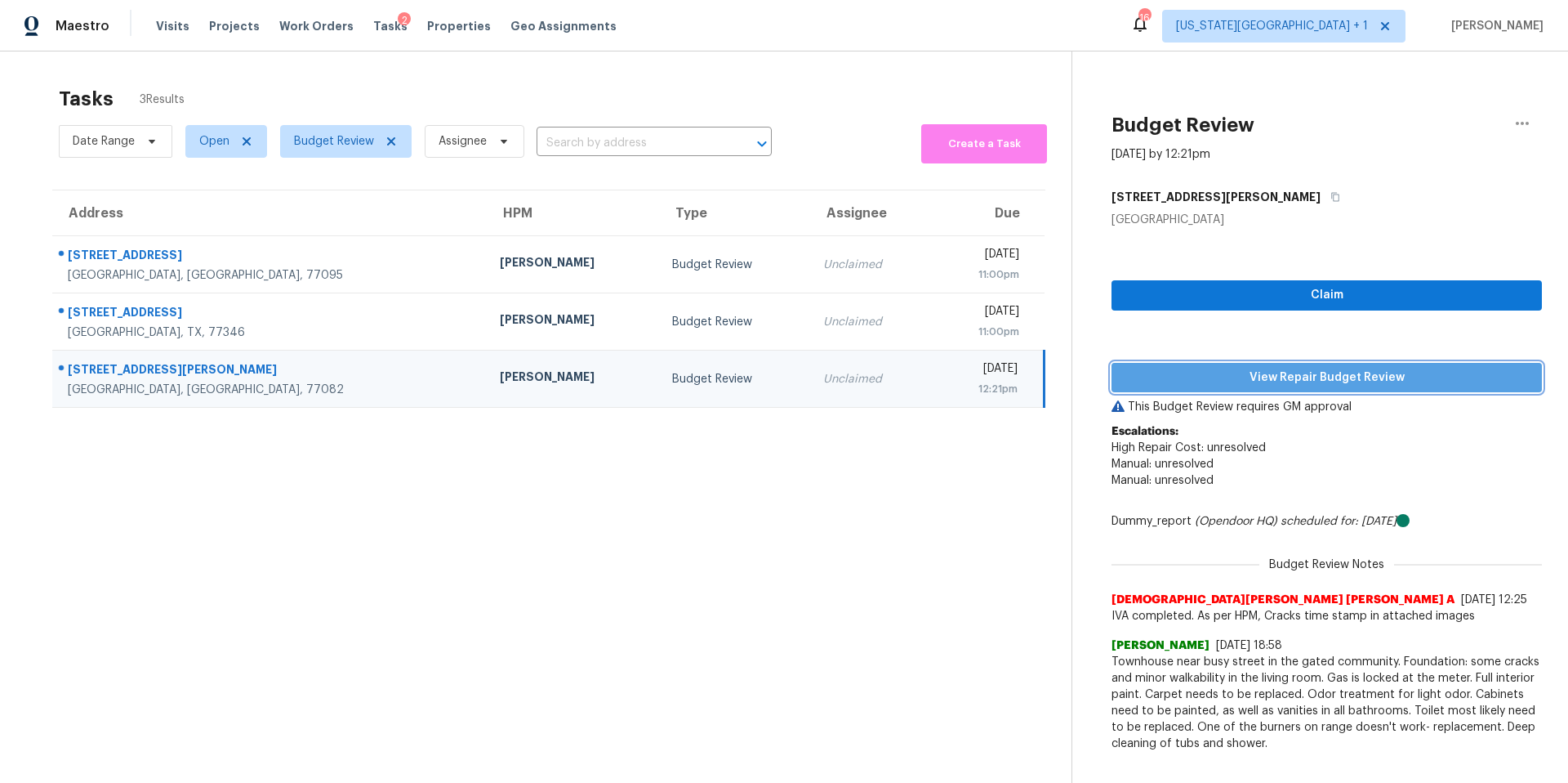
click at [1207, 372] on span "View Repair Budget Review" at bounding box center [1326, 378] width 404 height 21
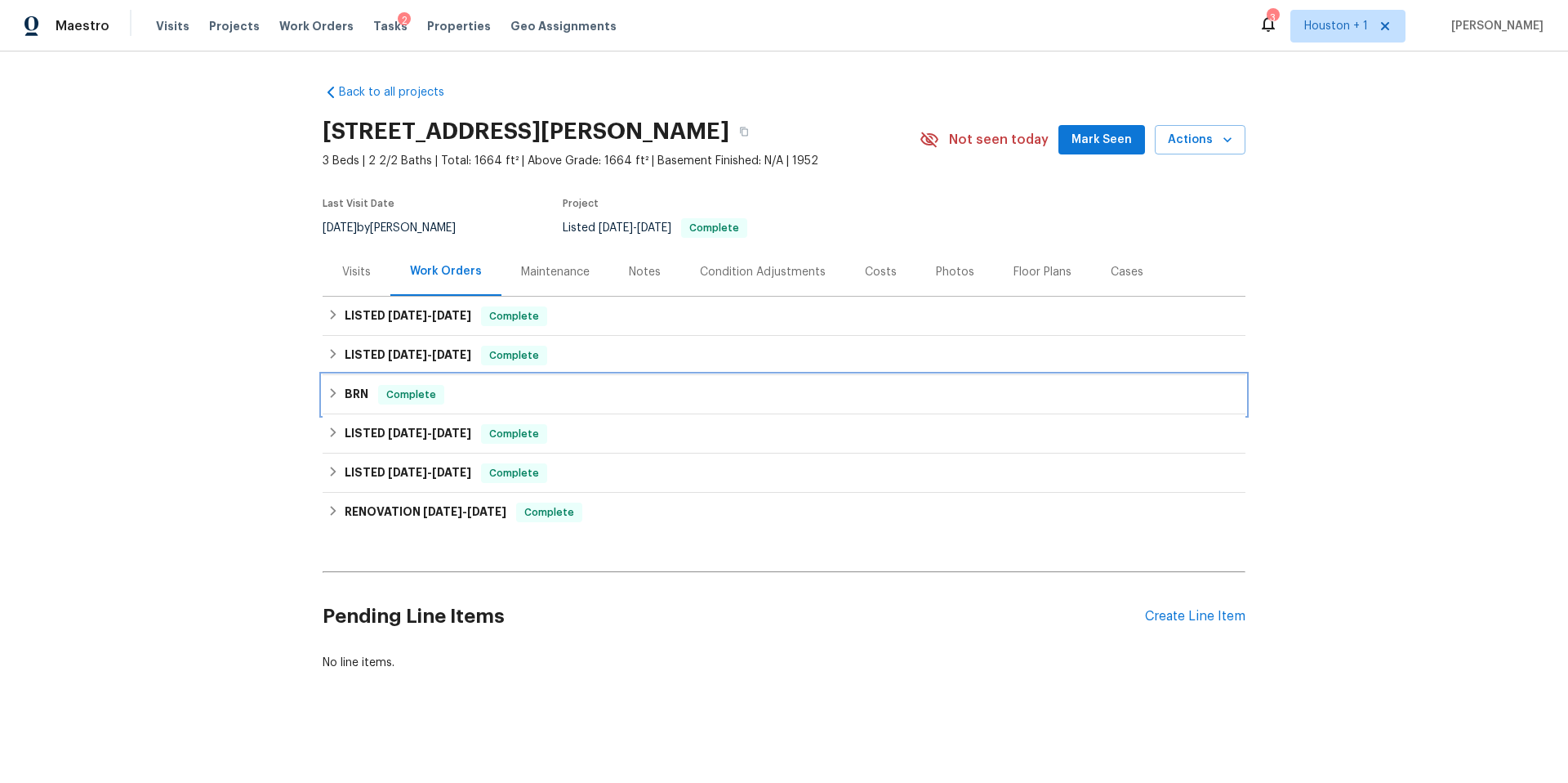
click at [354, 383] on div "BRN Complete" at bounding box center [784, 394] width 923 height 40
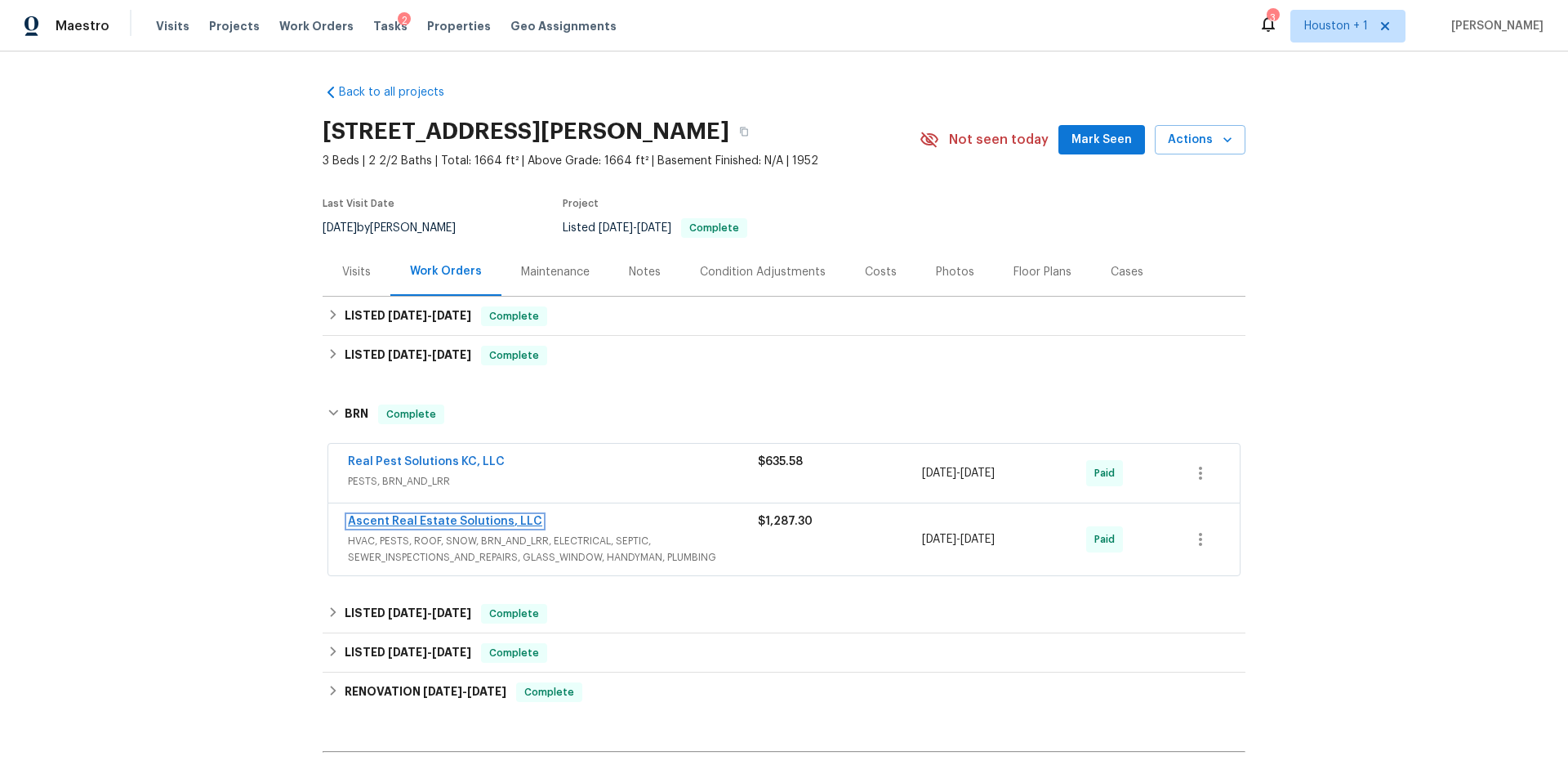
click at [406, 523] on link "Ascent Real Estate Solutions, LLC" at bounding box center [445, 521] width 195 height 11
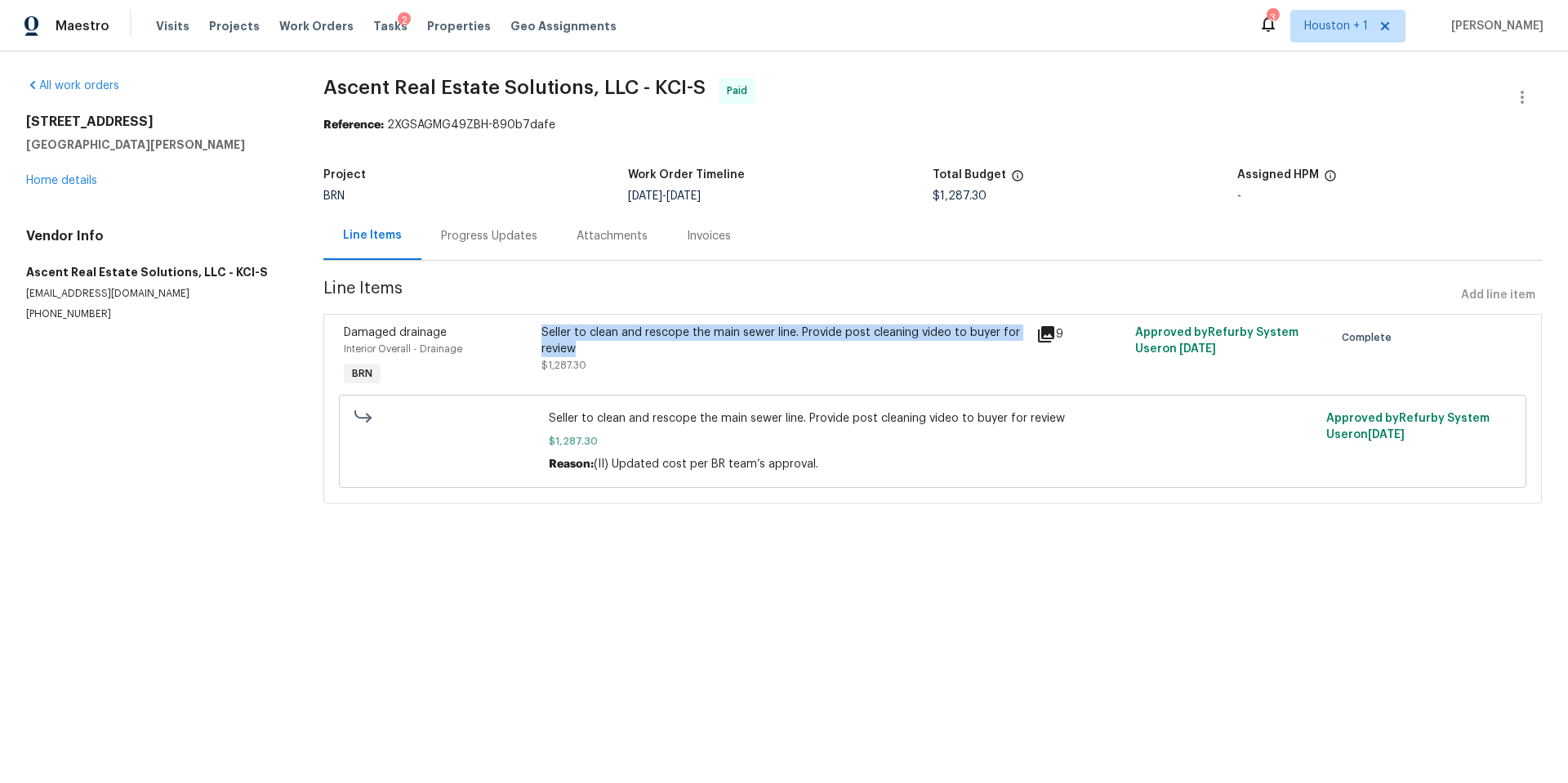
drag, startPoint x: 583, startPoint y: 349, endPoint x: 542, endPoint y: 333, distance: 44.0
click at [542, 333] on div "Seller to clean and rescope the main sewer line. Provide post cleaning video to…" at bounding box center [784, 341] width 485 height 33
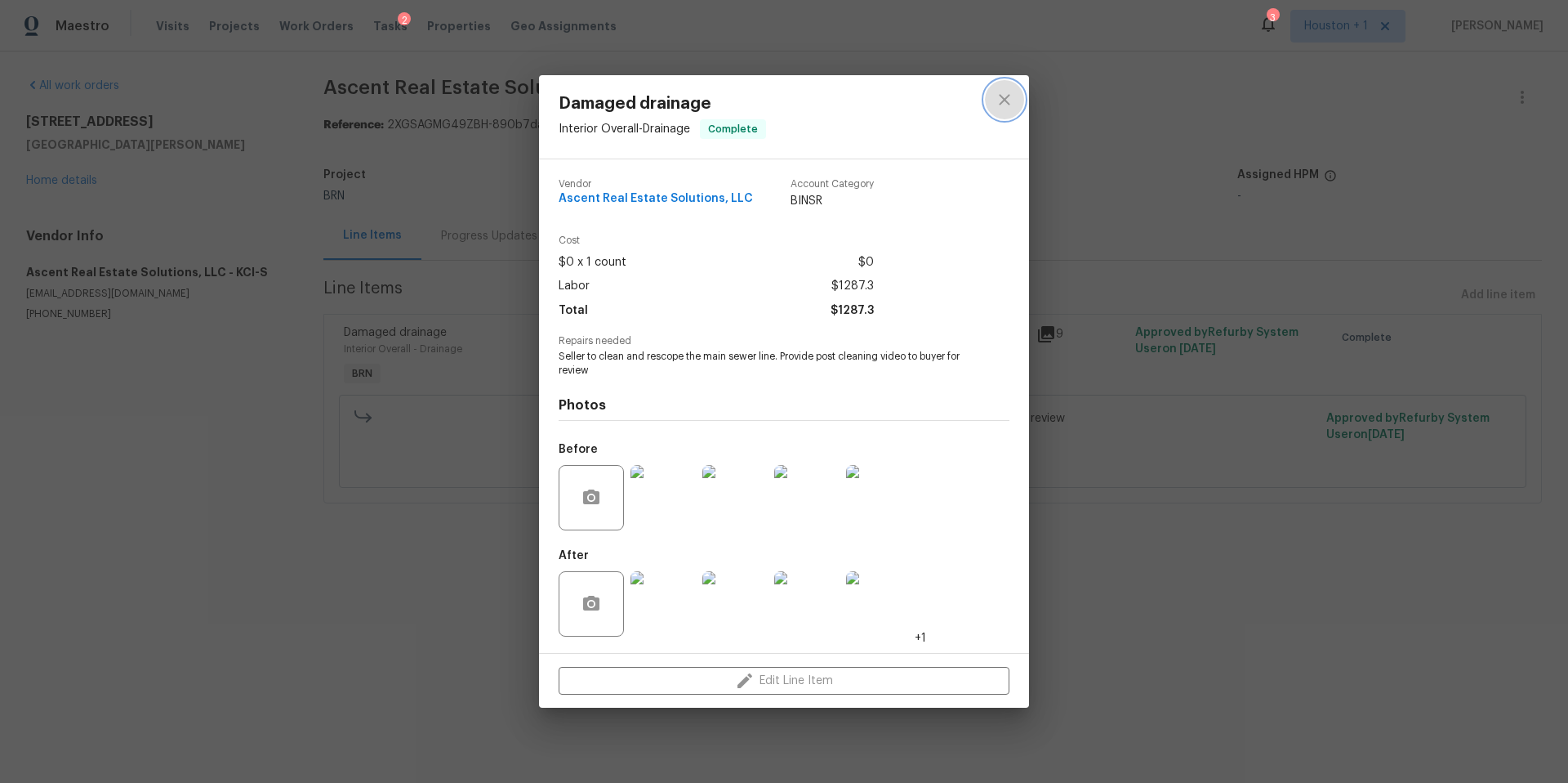
click at [1013, 101] on icon "close" at bounding box center [1004, 99] width 20 height 20
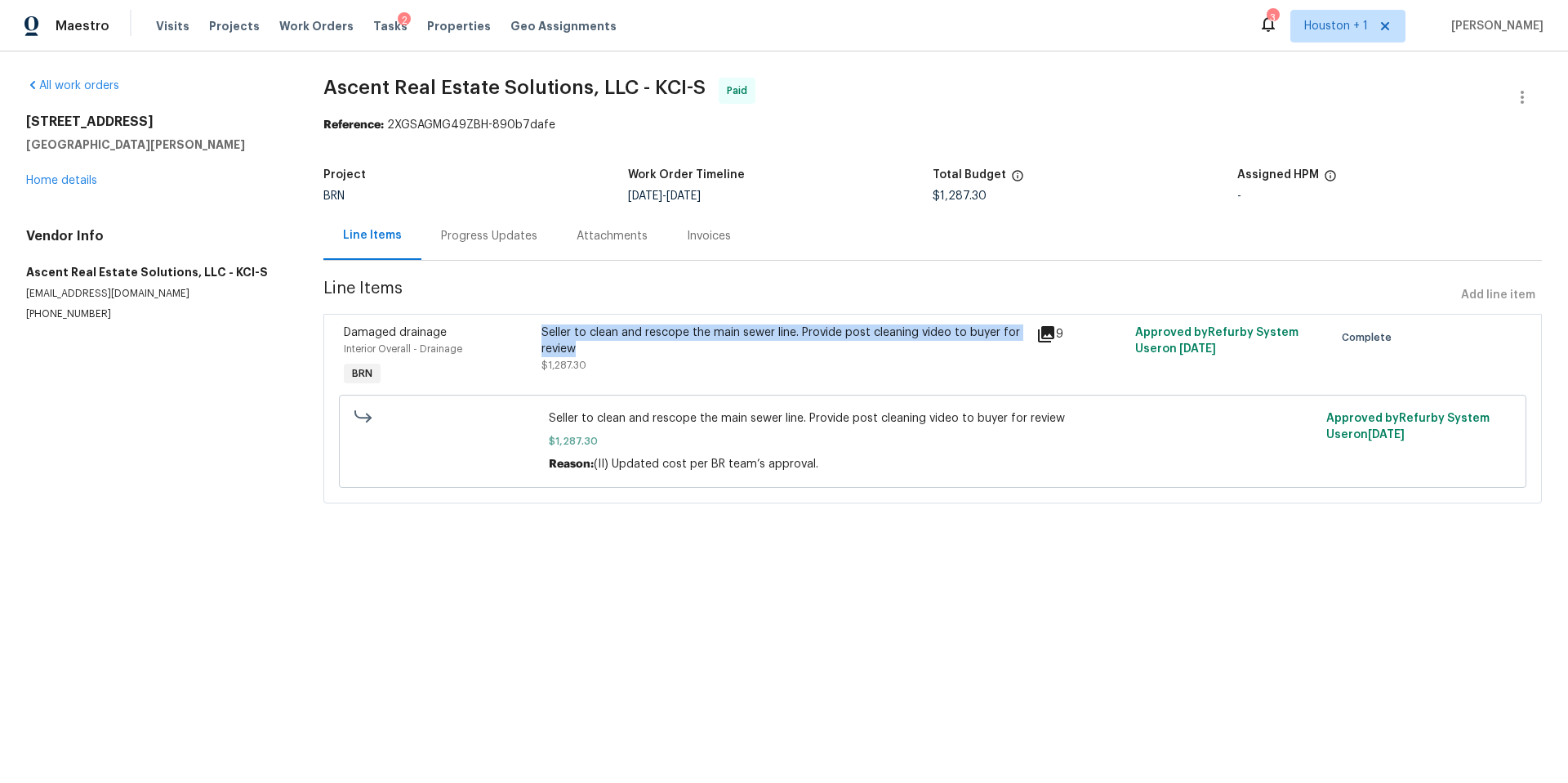
copy div "Seller to clean and rescope the main sewer line. Provide post cleaning video to…"
click at [59, 183] on link "Home details" at bounding box center [62, 181] width 71 height 11
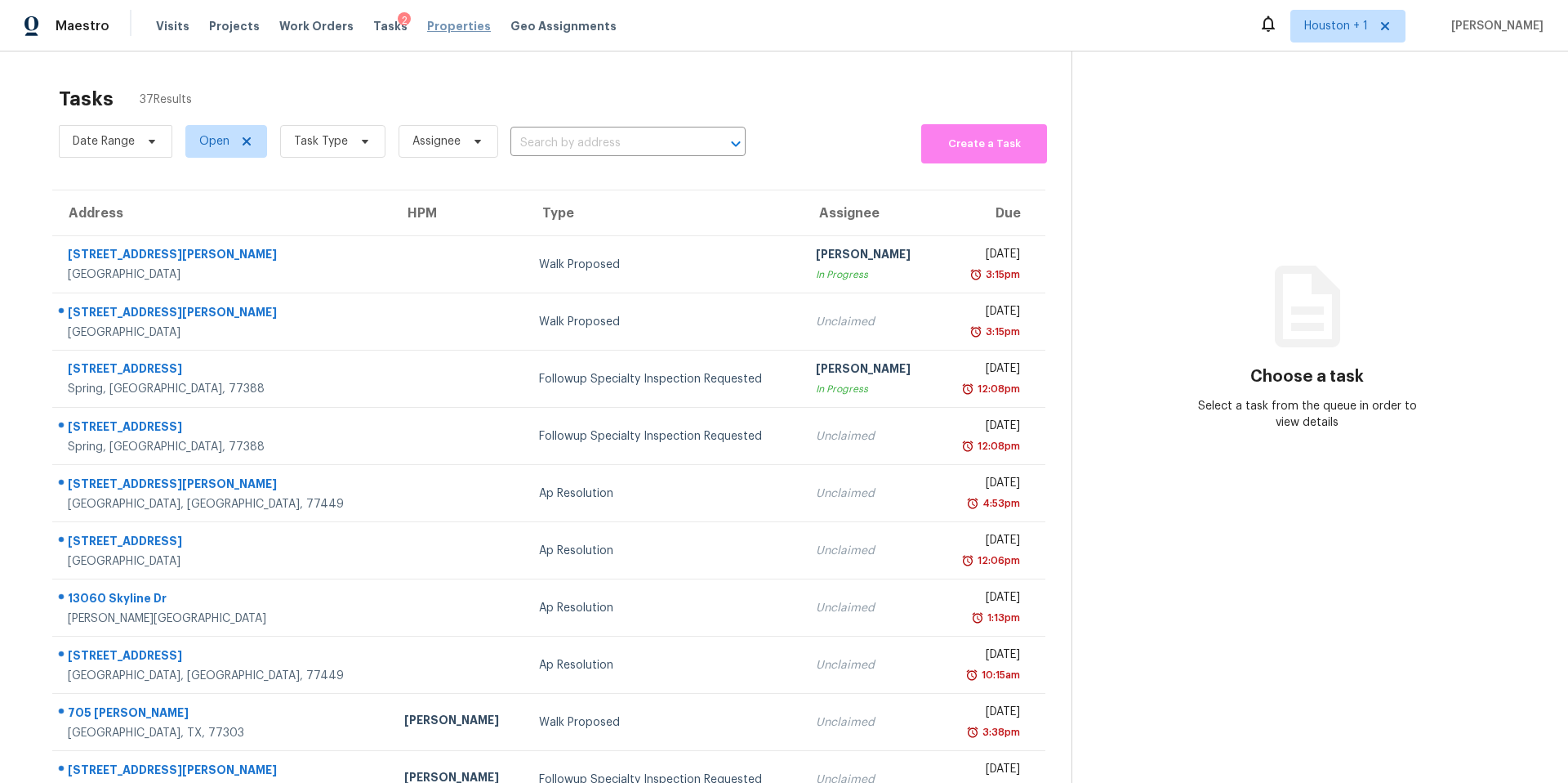
click at [428, 32] on span "Properties" at bounding box center [459, 25] width 64 height 16
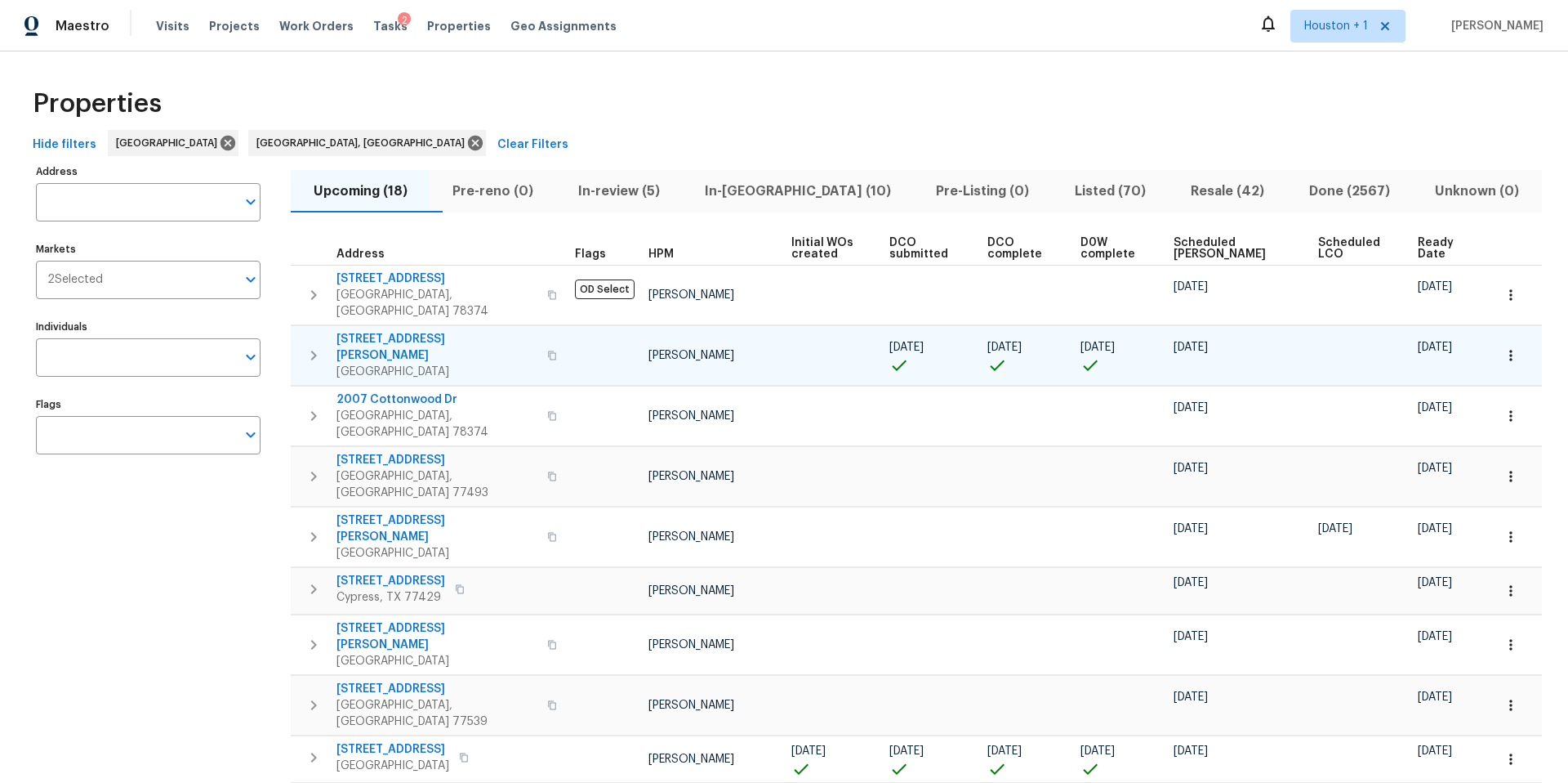
click at [428, 363] on span "[GEOGRAPHIC_DATA]" at bounding box center [437, 371] width 201 height 16
click at [467, 143] on icon at bounding box center [475, 142] width 18 height 18
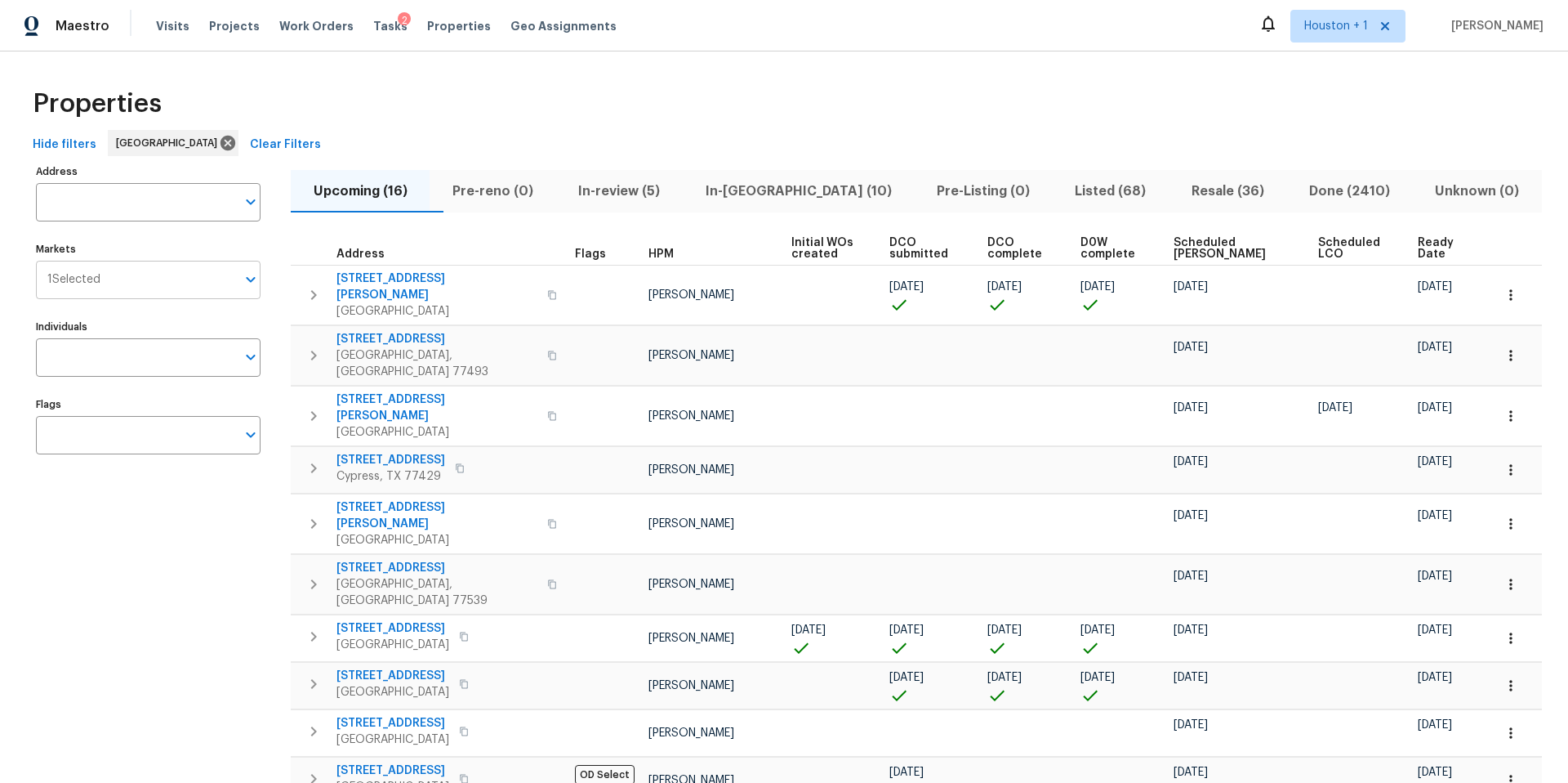
click at [140, 282] on input "Markets" at bounding box center [168, 280] width 135 height 39
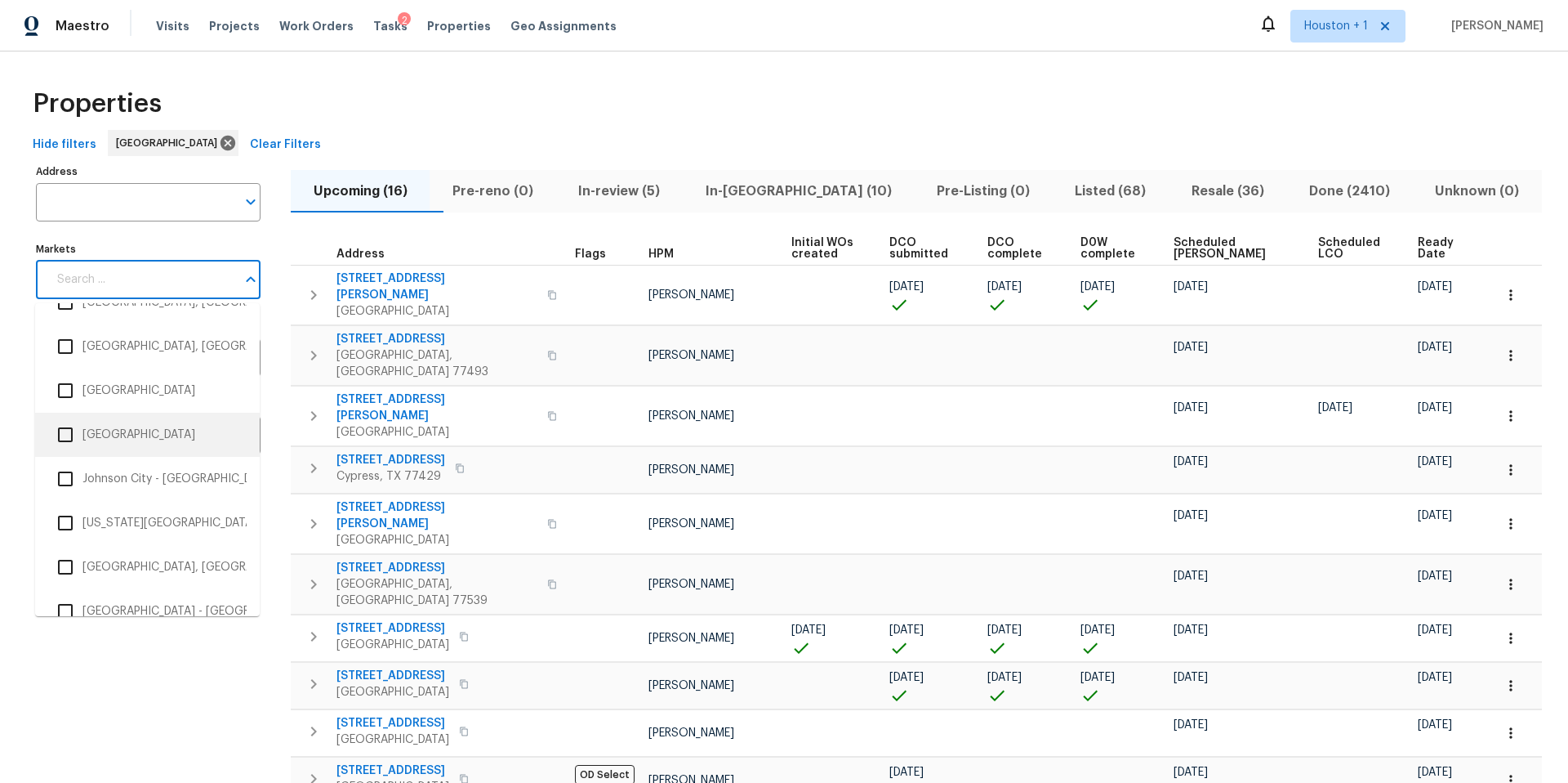
scroll to position [1355, 0]
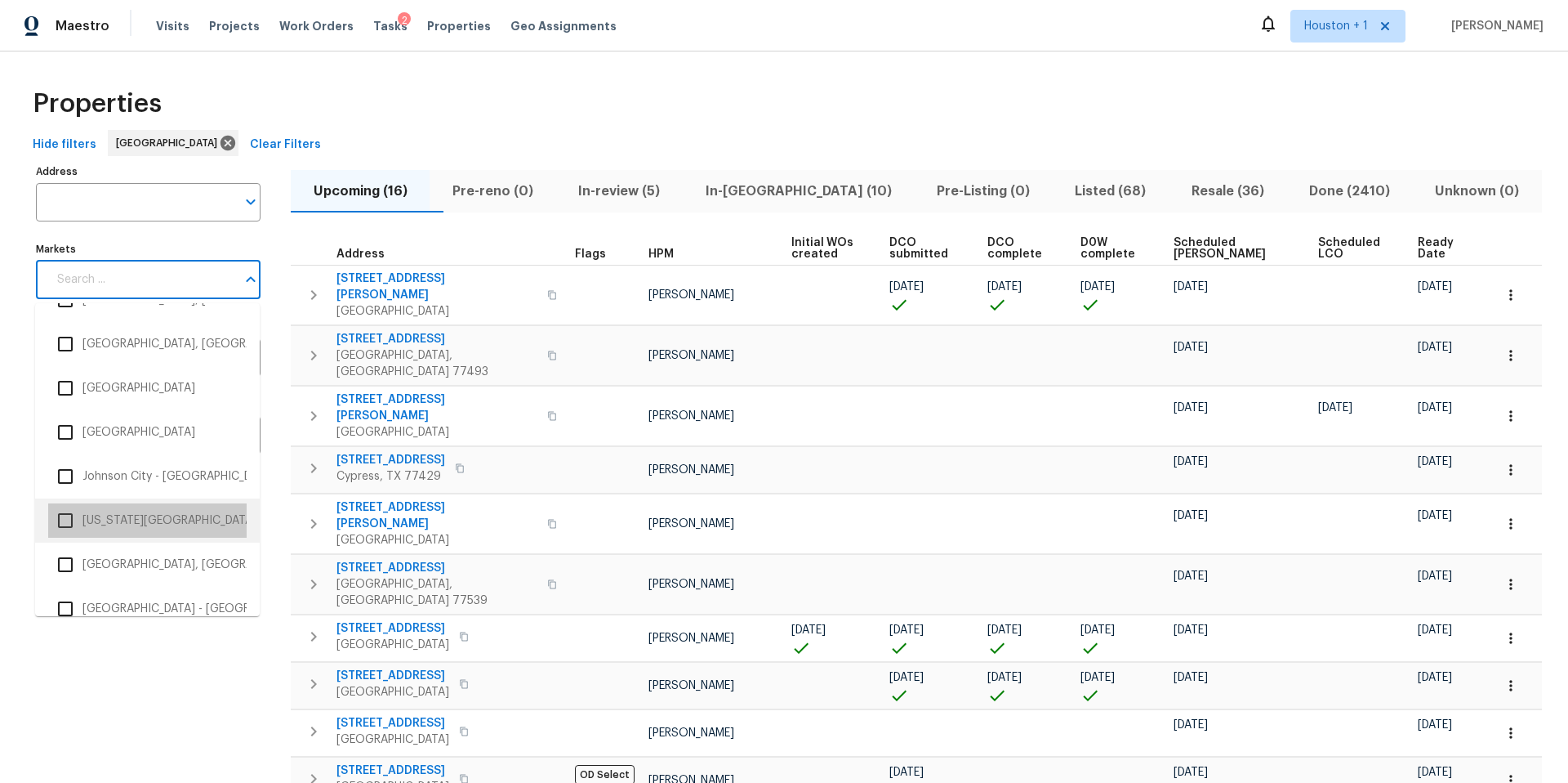
click at [95, 512] on li "Kansas City" at bounding box center [147, 520] width 198 height 34
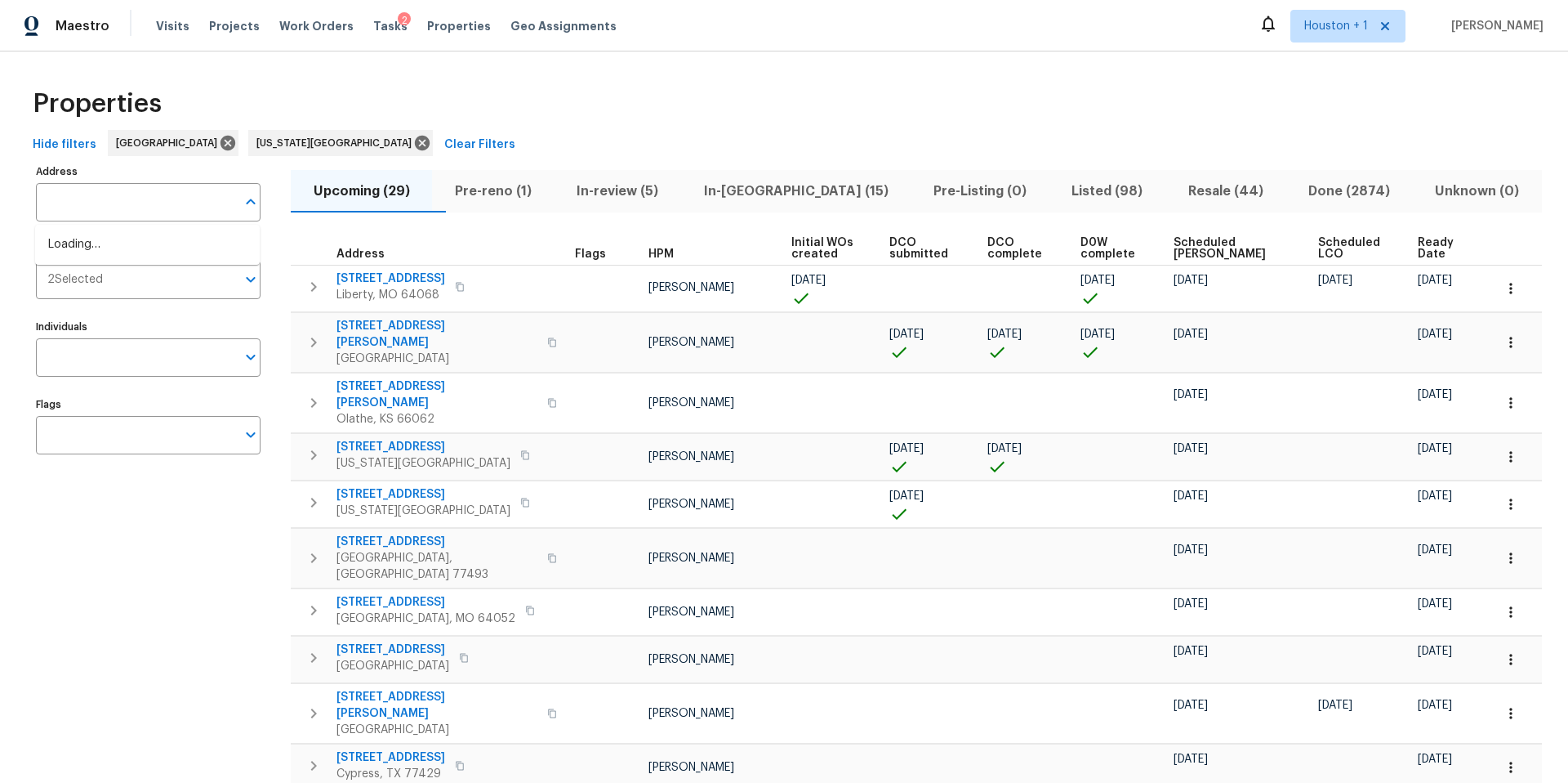
click at [94, 210] on input "text" at bounding box center [135, 201] width 200 height 39
click at [94, 210] on input "Address" at bounding box center [135, 201] width 200 height 39
type input "8412"
click at [103, 250] on li "8412 E 103rd Ter Kansas City MO 64134" at bounding box center [147, 245] width 225 height 27
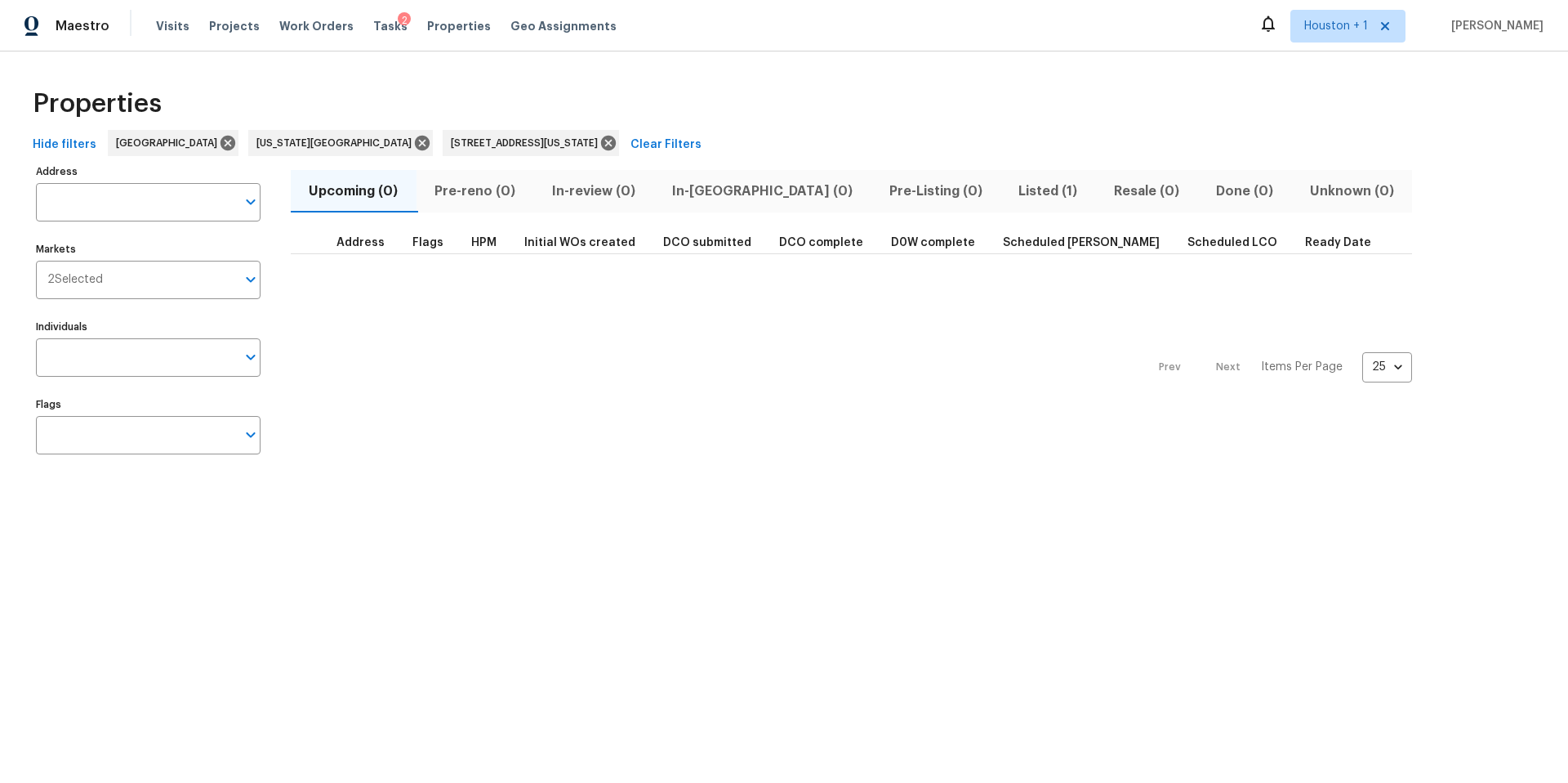
type input "8412 E 103rd Ter Kansas City MO 64134"
click at [1010, 186] on span "Listed (1)" at bounding box center [1048, 191] width 76 height 23
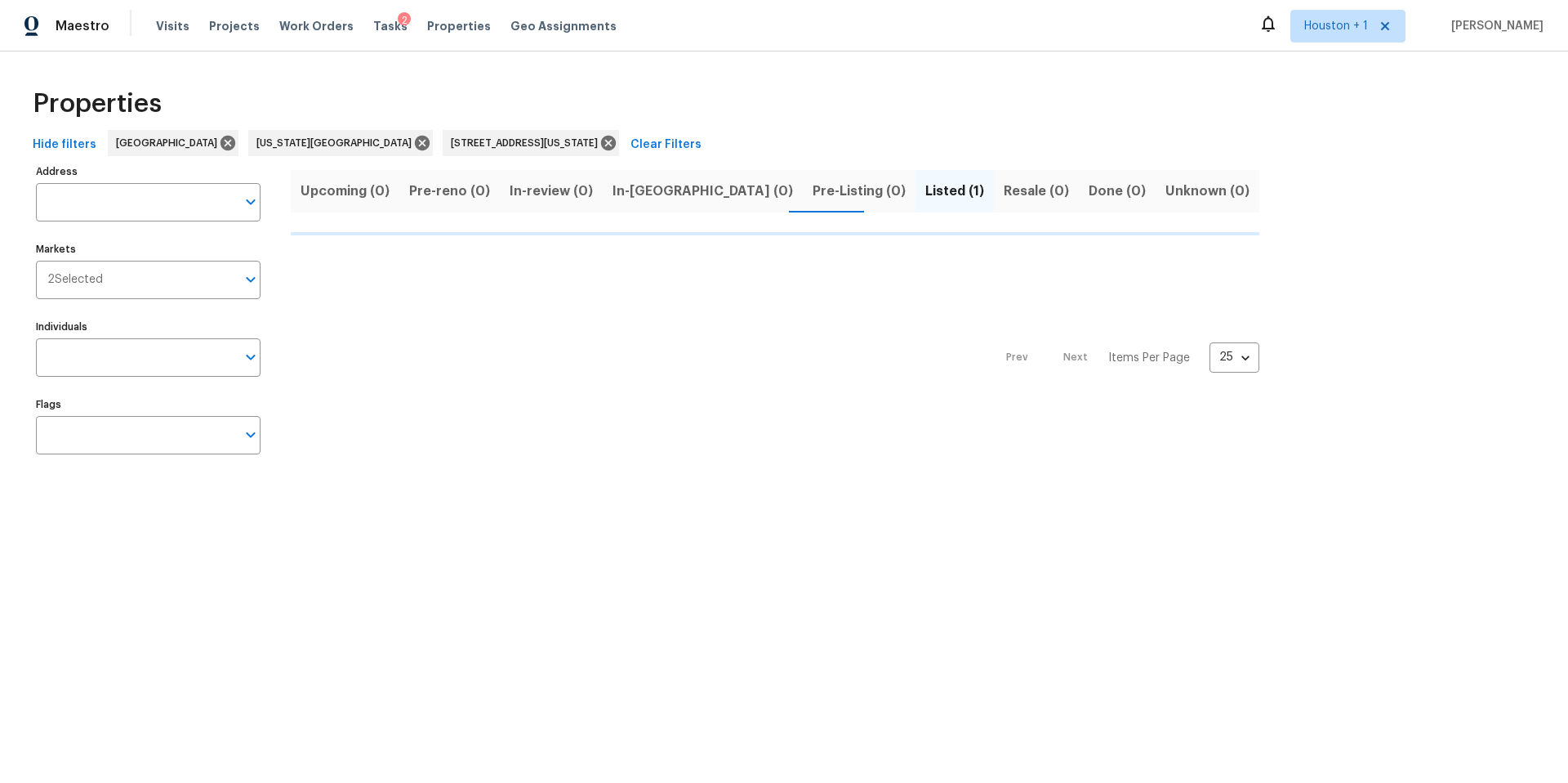
type input "8412 E 103rd Ter Kansas City MO 64134"
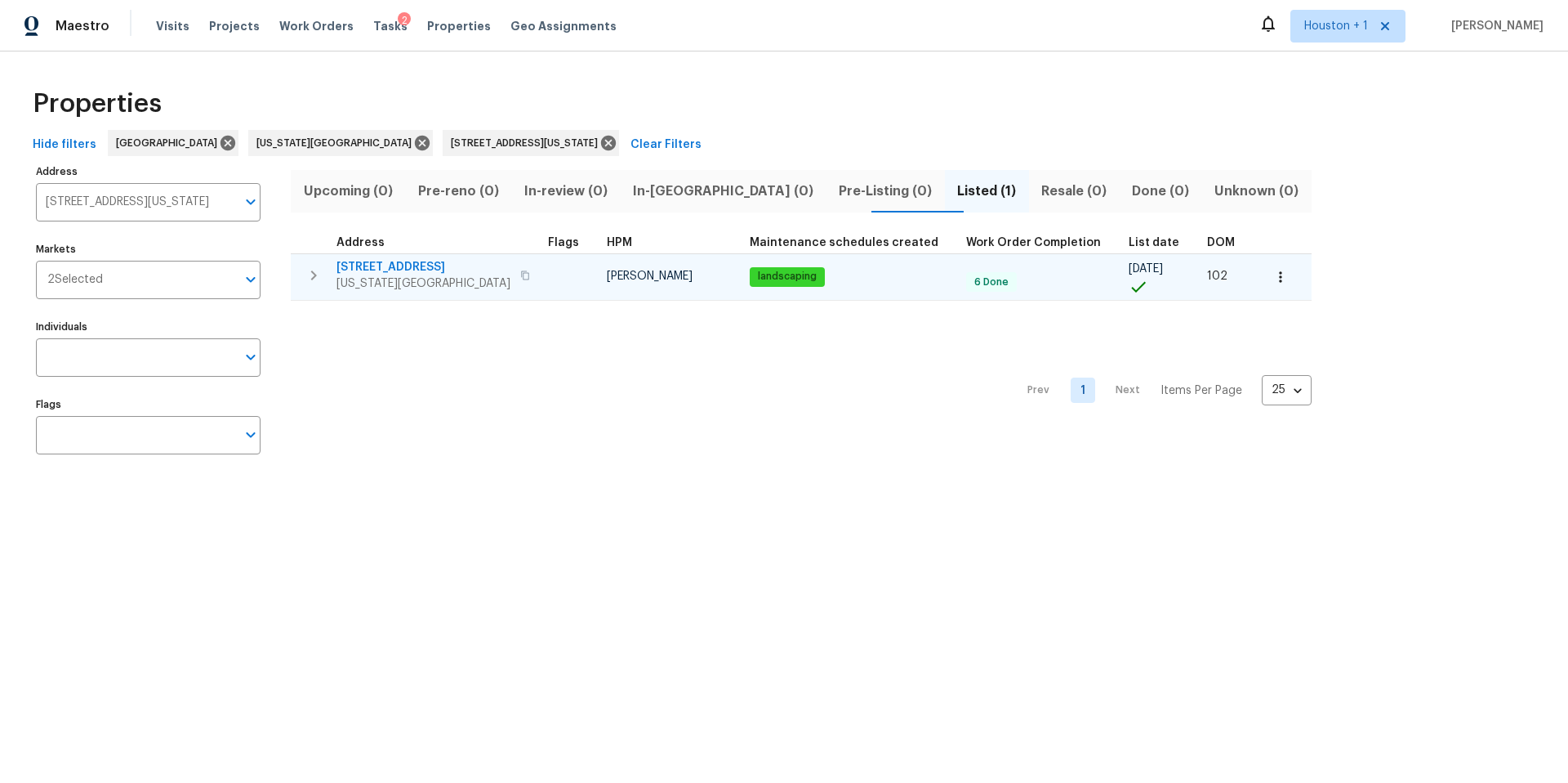
click at [350, 271] on span "8412 E 103rd Ter" at bounding box center [423, 266] width 174 height 16
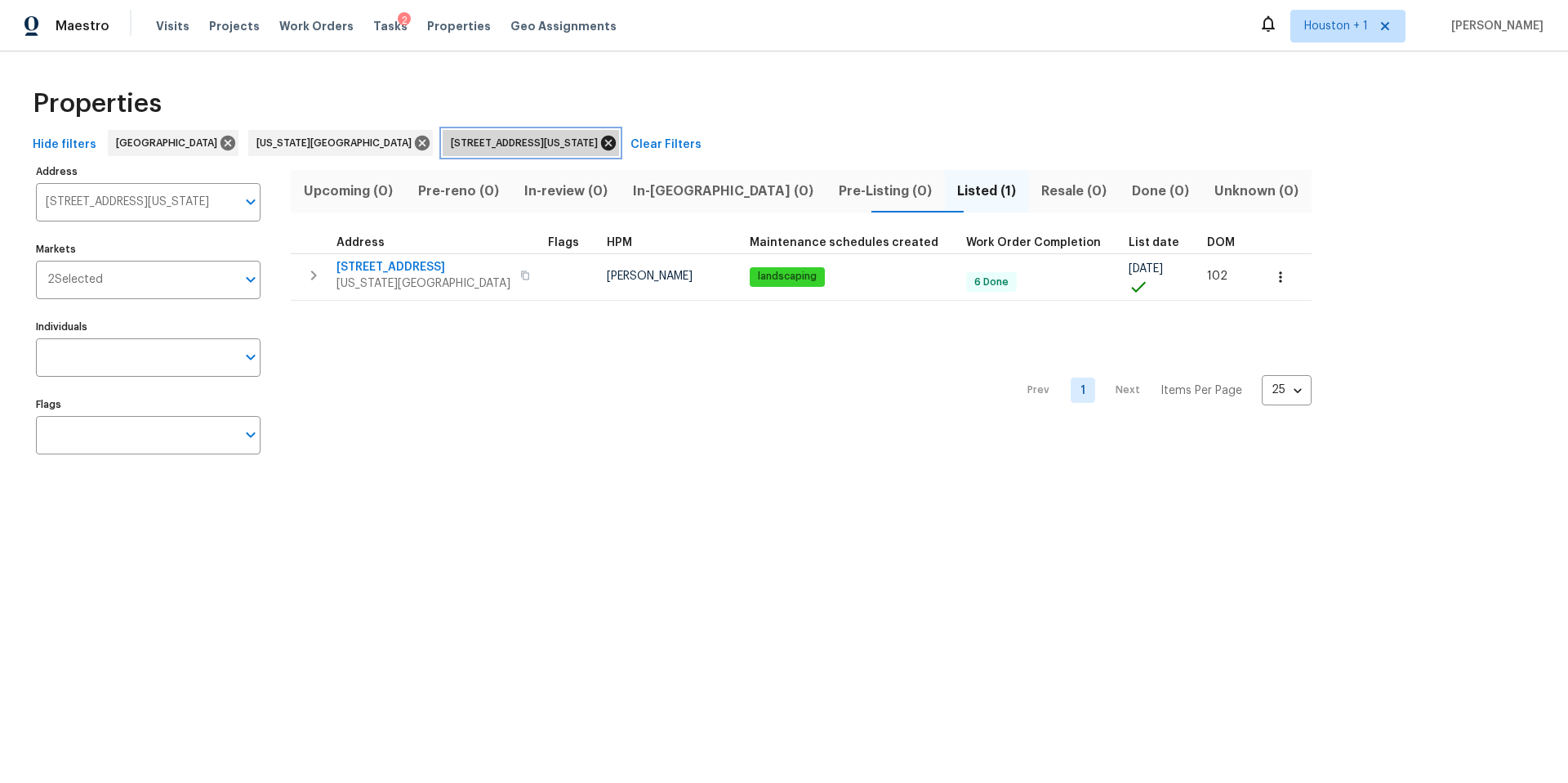
click at [599, 140] on icon at bounding box center [608, 142] width 18 height 18
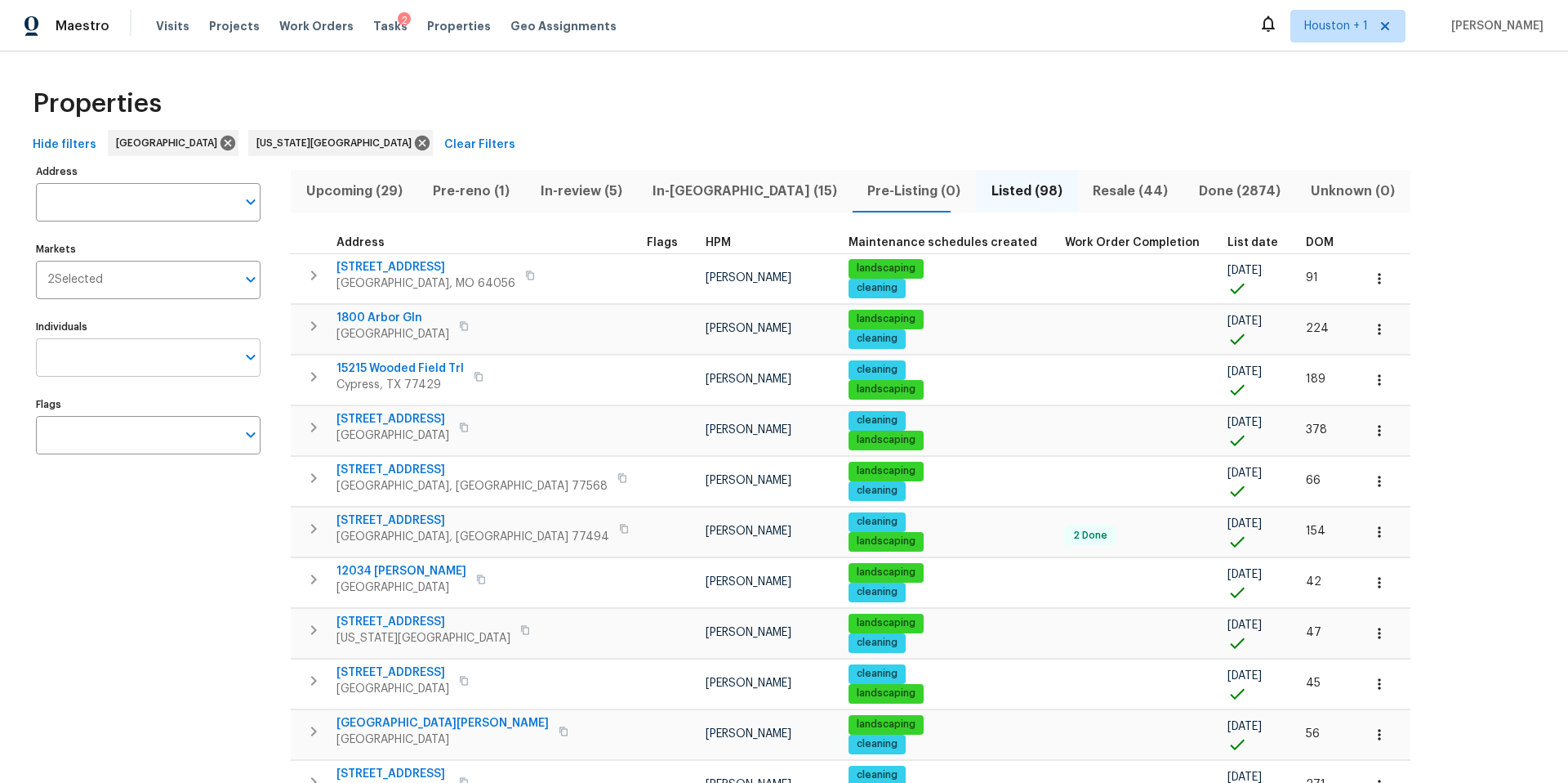
click at [157, 358] on input "Individuals" at bounding box center [135, 357] width 200 height 39
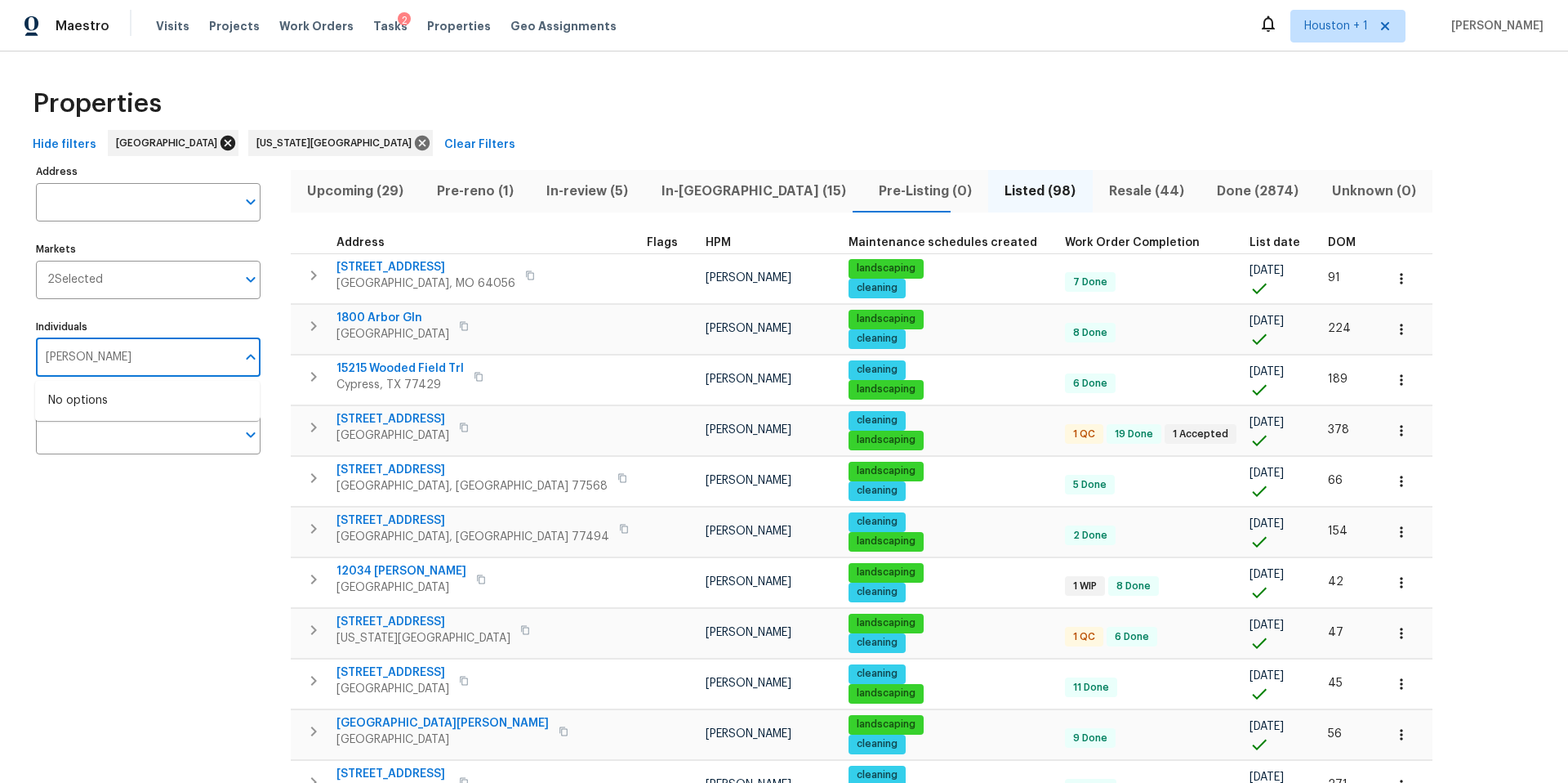
type input "joshua beatty"
click at [220, 144] on icon at bounding box center [228, 143] width 15 height 15
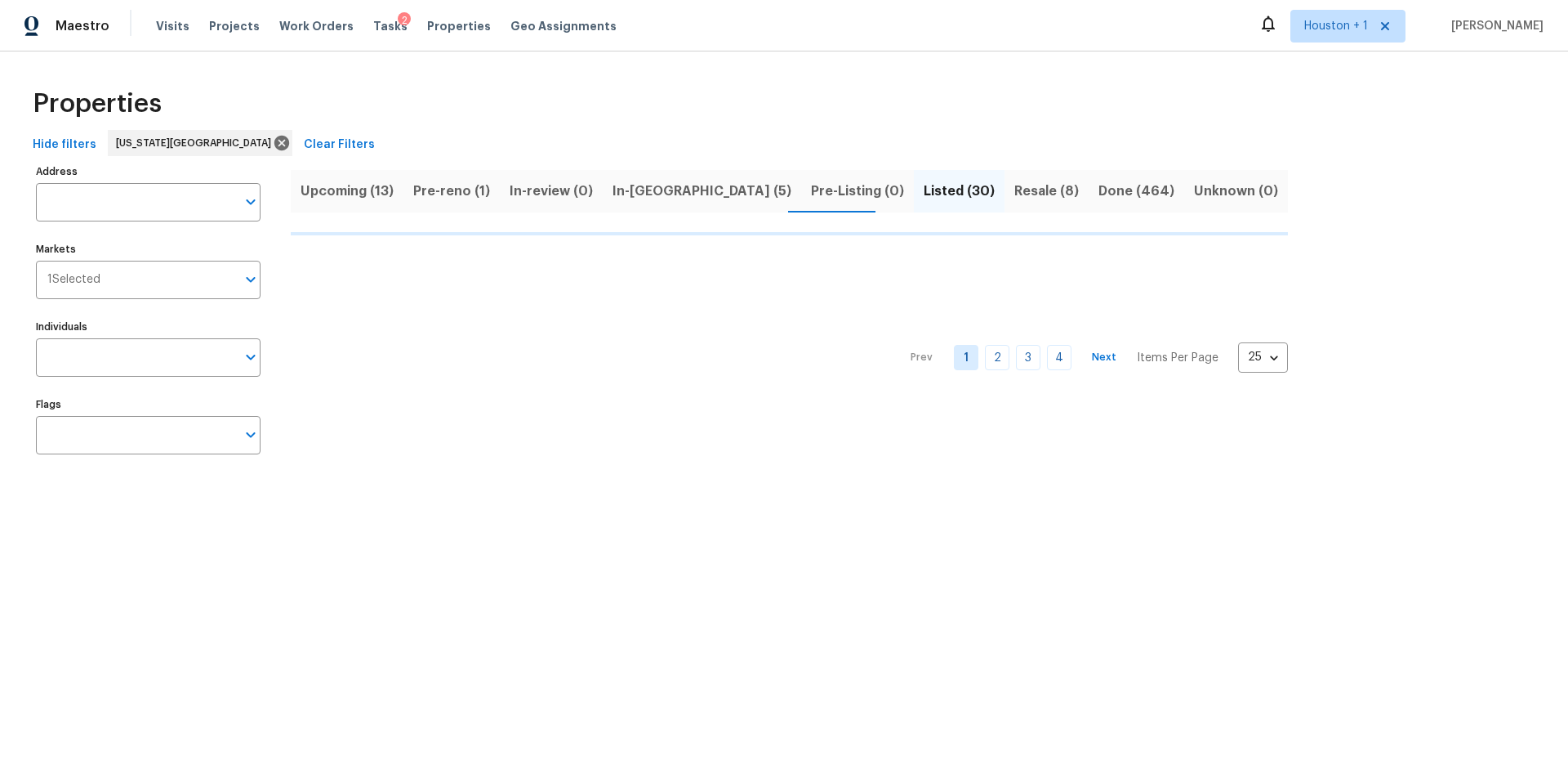
click at [593, 184] on span "In-review (0)" at bounding box center [551, 191] width 84 height 23
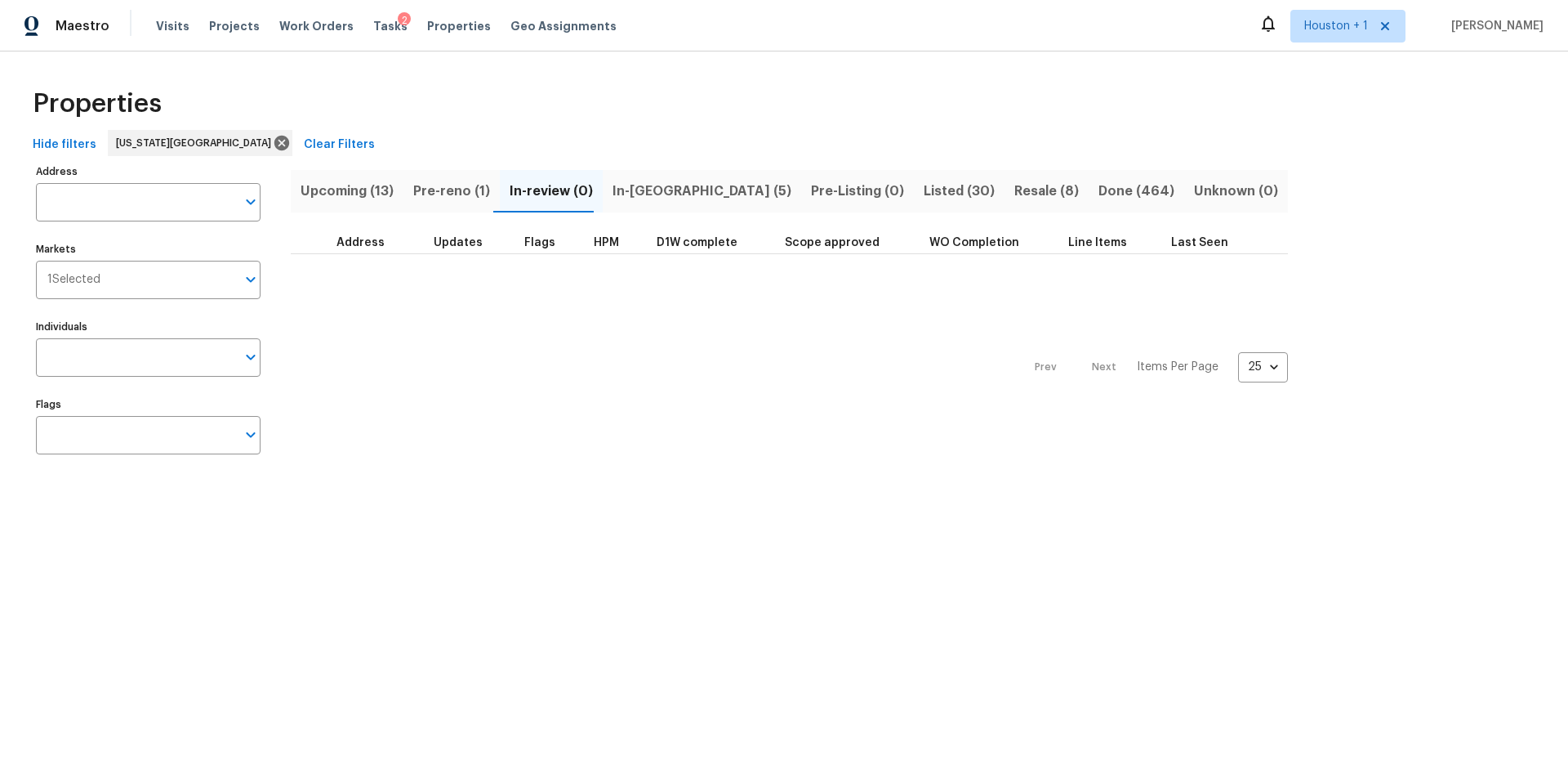
click at [650, 192] on span "In-reno (5)" at bounding box center [702, 191] width 179 height 23
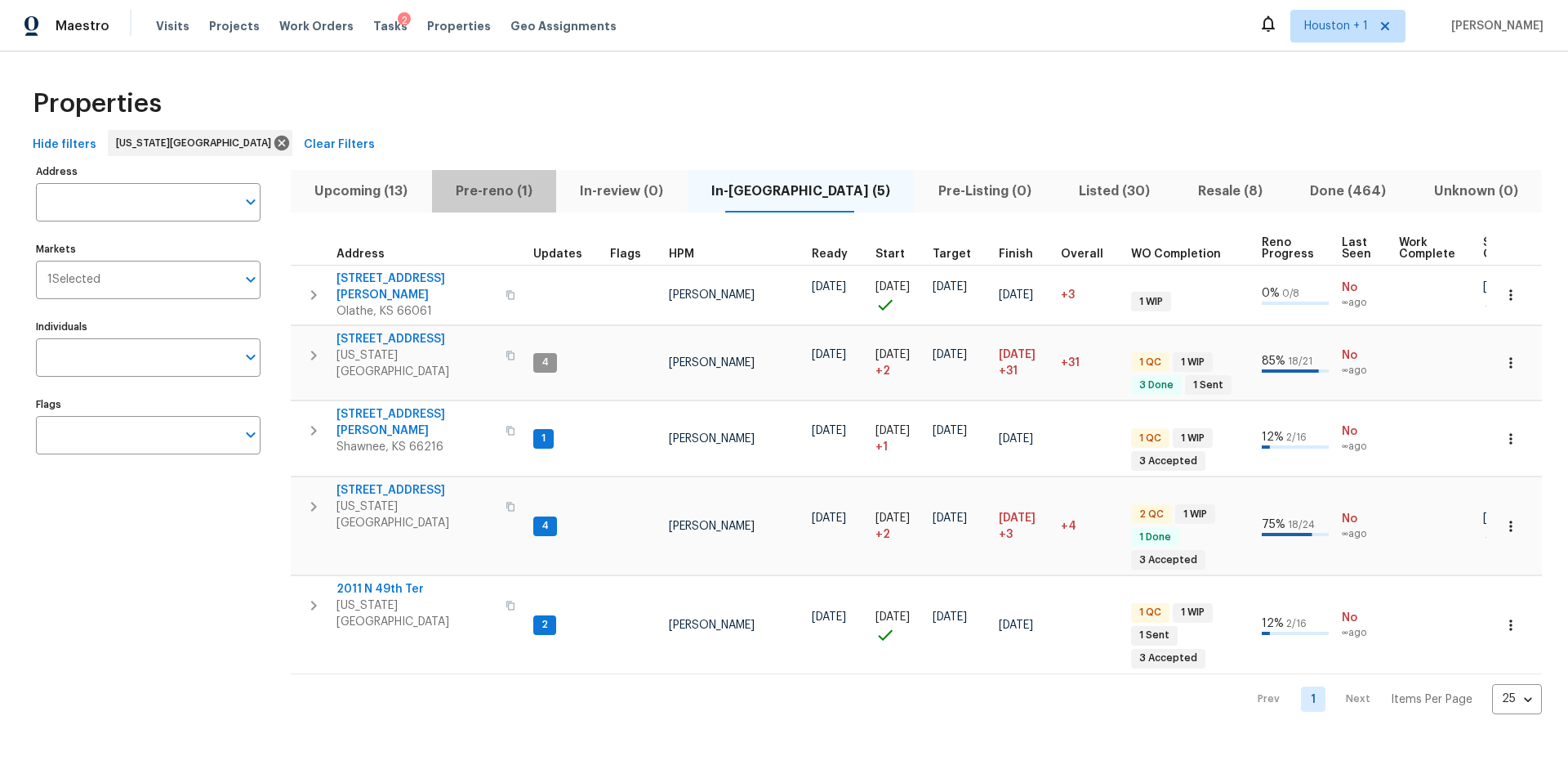
click at [493, 184] on span "Pre-reno (1)" at bounding box center [495, 191] width 105 height 23
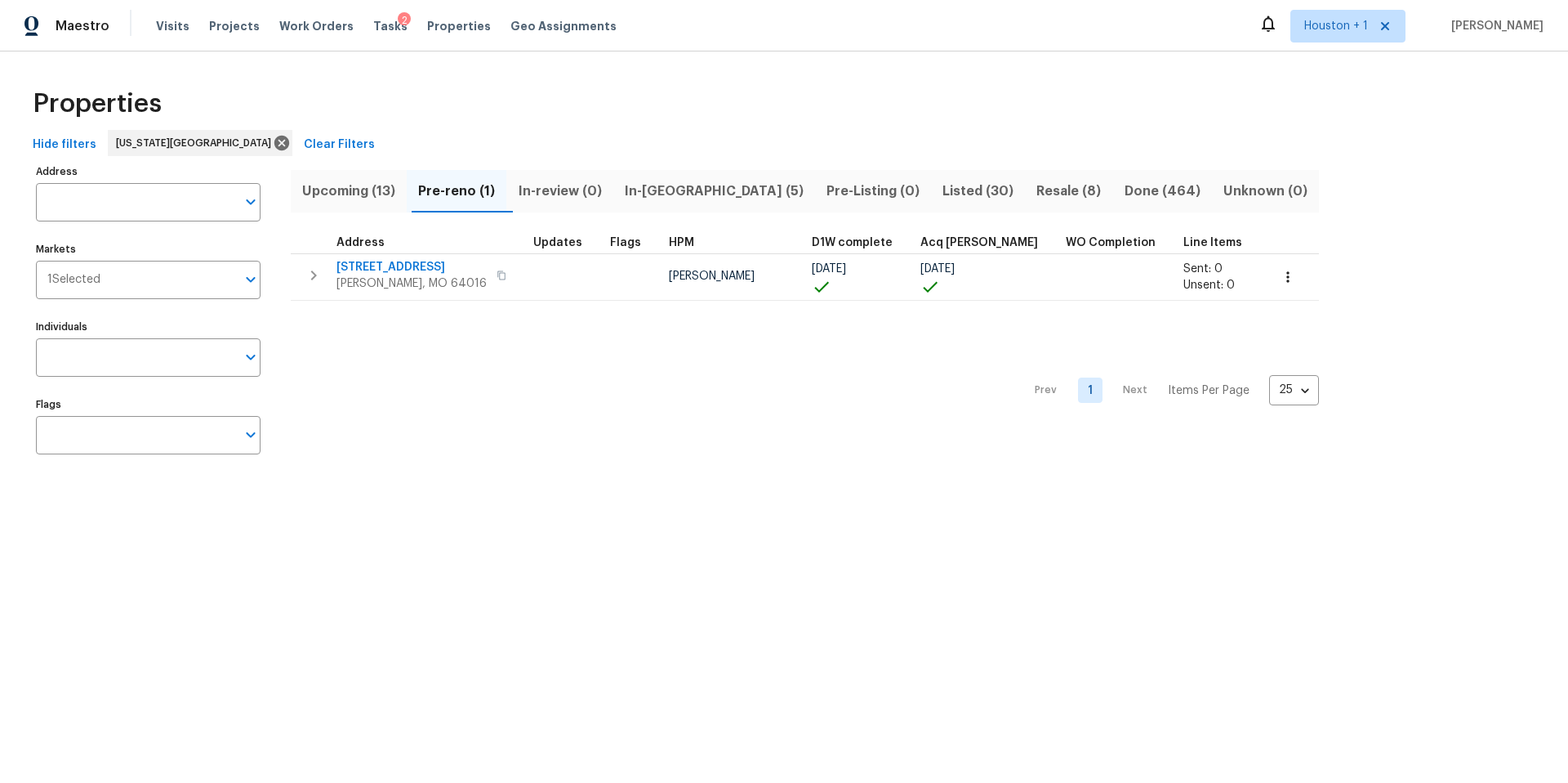
click at [472, 130] on div "Hide filters Kansas City Clear Filters" at bounding box center [784, 145] width 1515 height 30
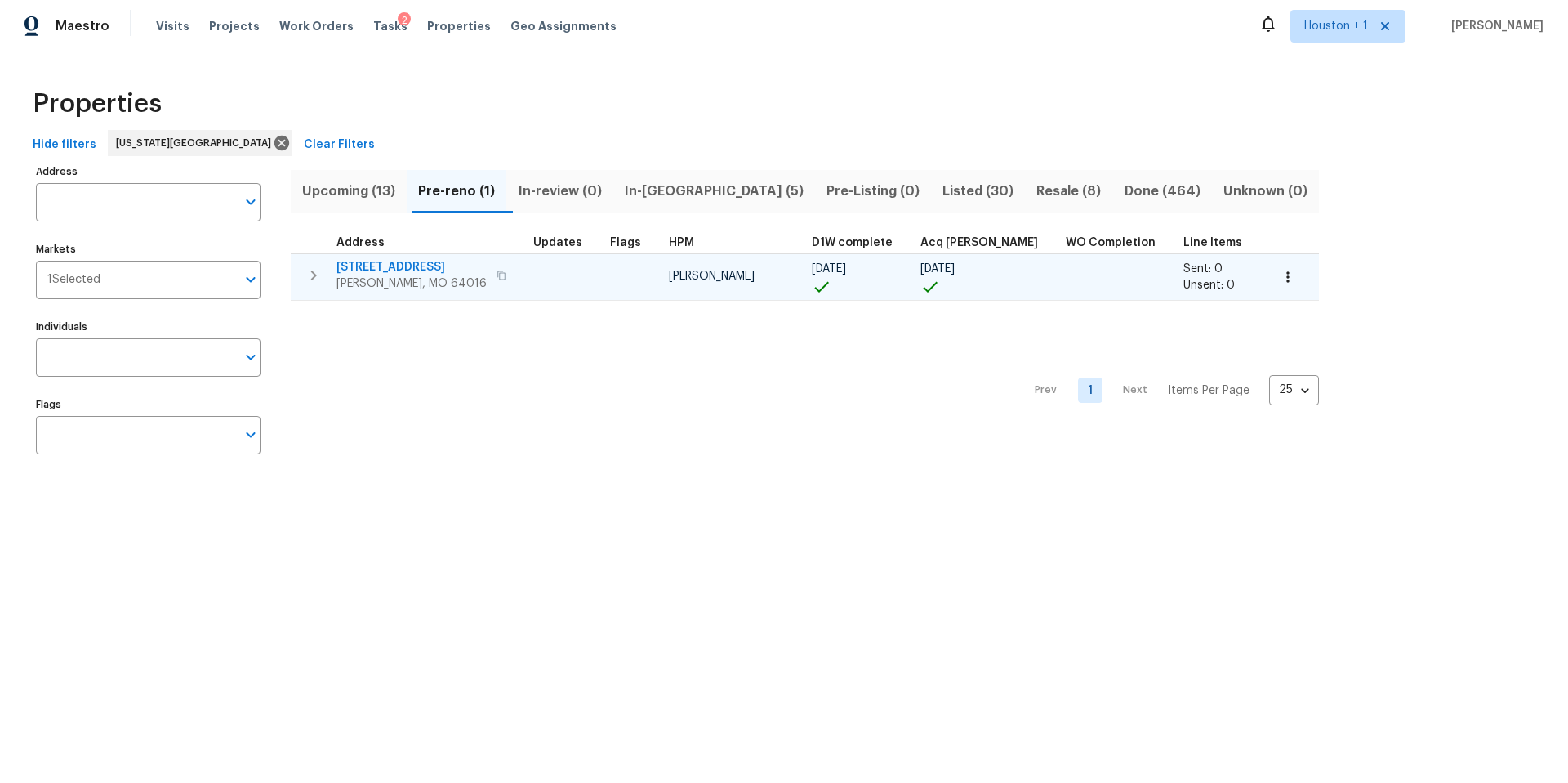
click at [372, 268] on span "8 Bart St" at bounding box center [412, 266] width 150 height 16
click at [1279, 278] on icon "button" at bounding box center [1287, 277] width 16 height 16
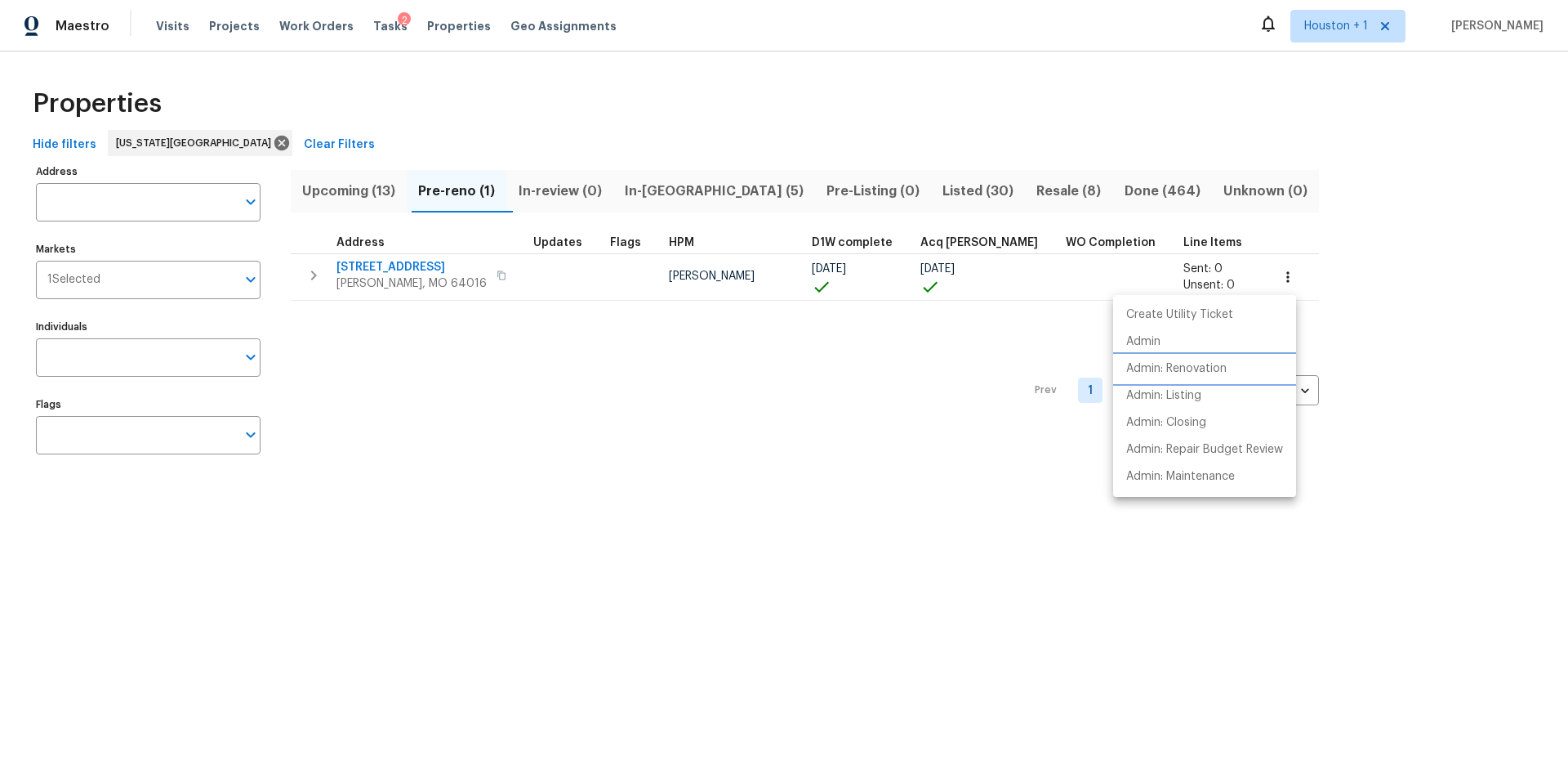
click at [1152, 369] on p "Admin: Renovation" at bounding box center [1176, 369] width 101 height 17
click at [382, 280] on div at bounding box center [784, 392] width 1568 height 783
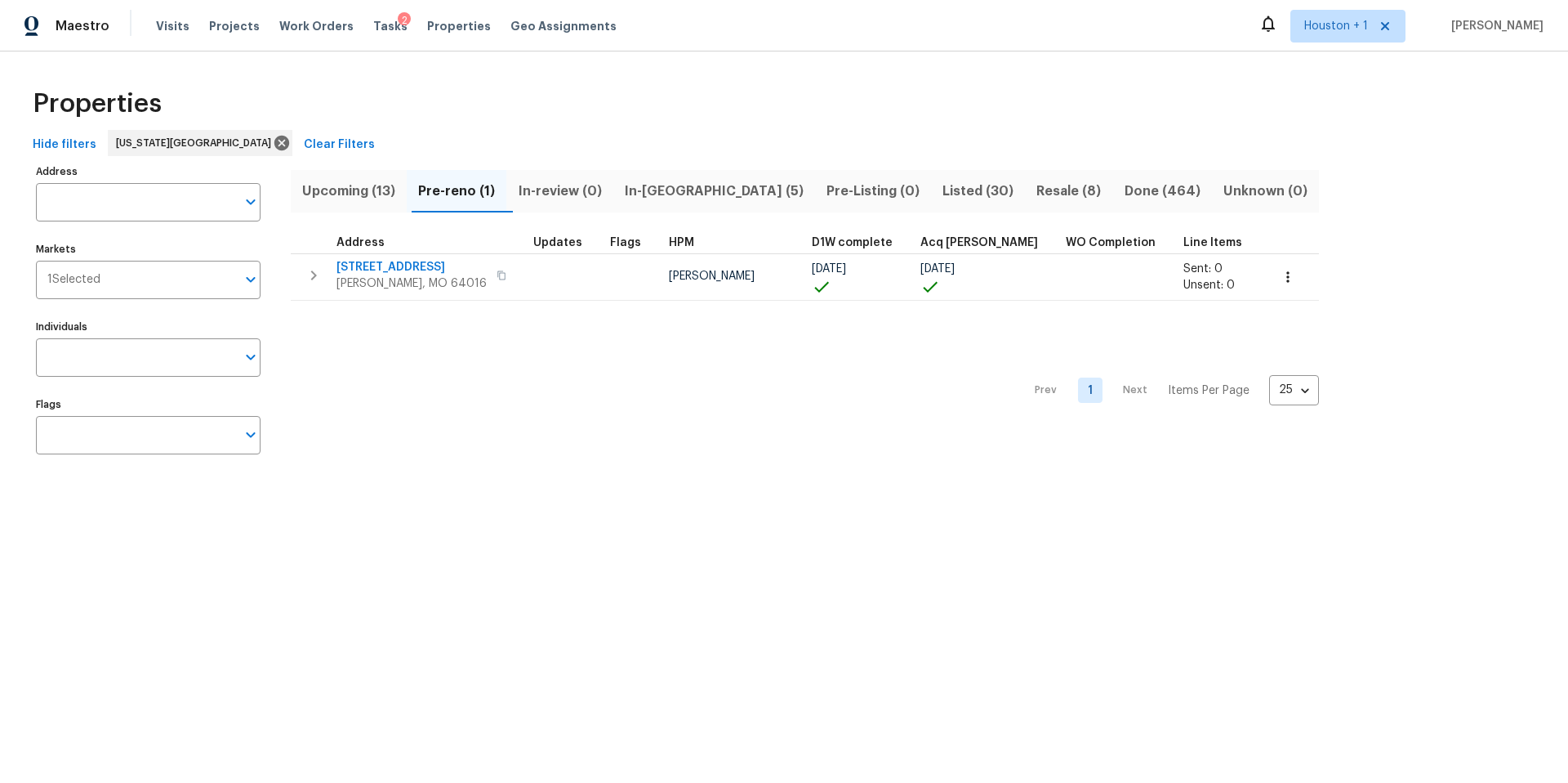
click at [382, 280] on span "Buckner, MO 64016" at bounding box center [412, 283] width 150 height 16
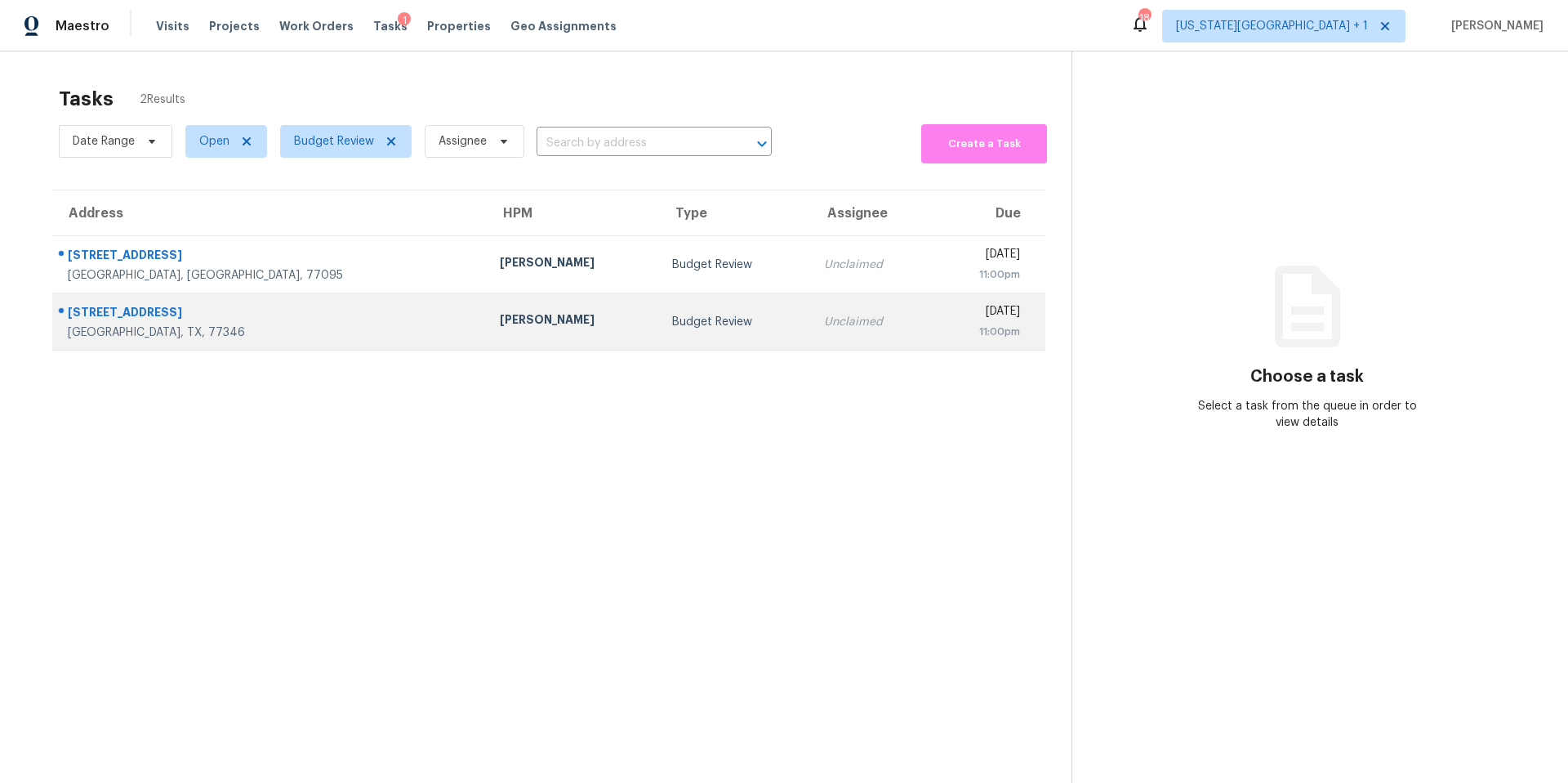
click at [486, 303] on td "[PERSON_NAME]" at bounding box center [572, 322] width 172 height 57
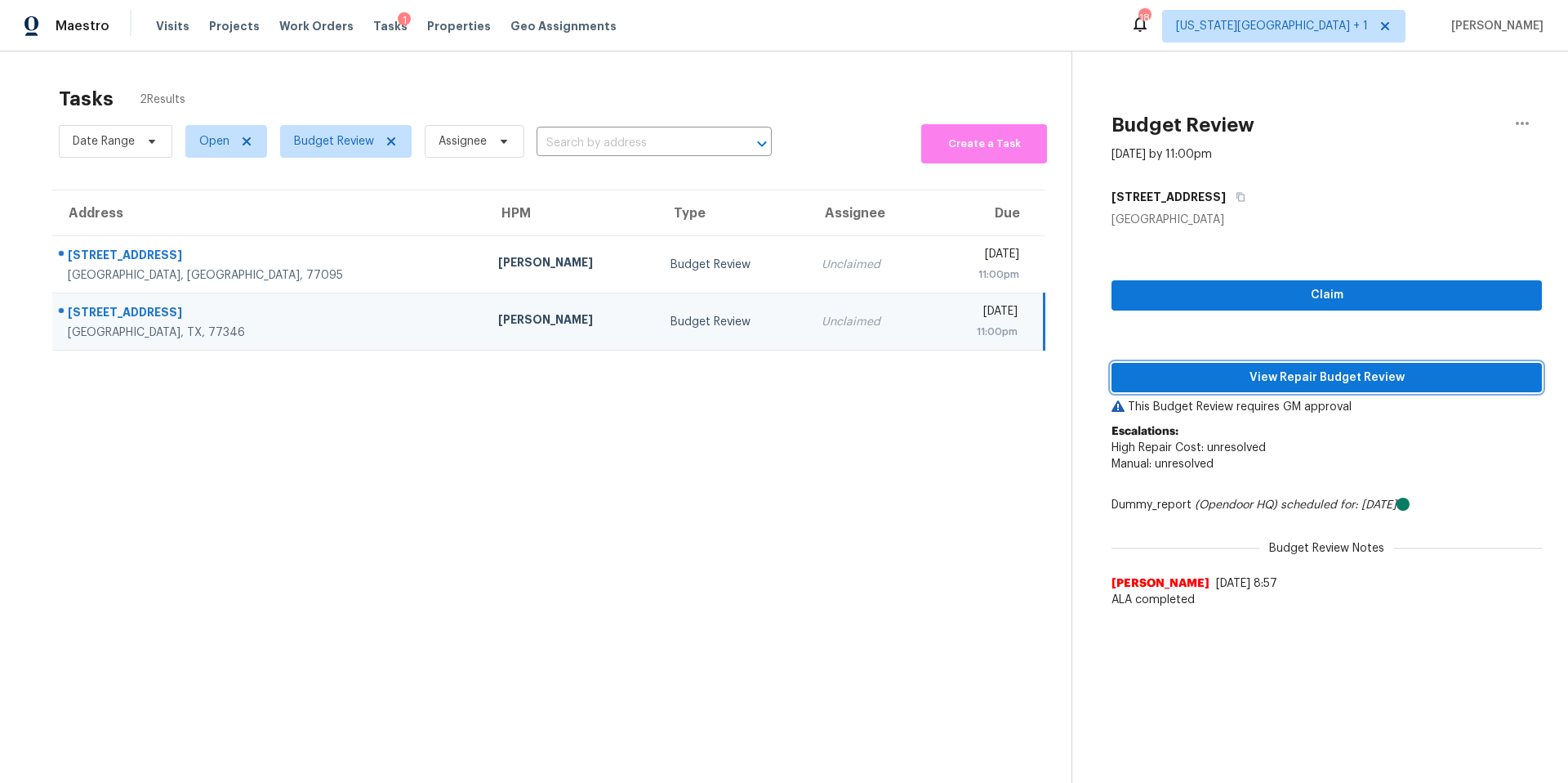
click at [1151, 374] on span "View Repair Budget Review" at bounding box center [1326, 378] width 404 height 21
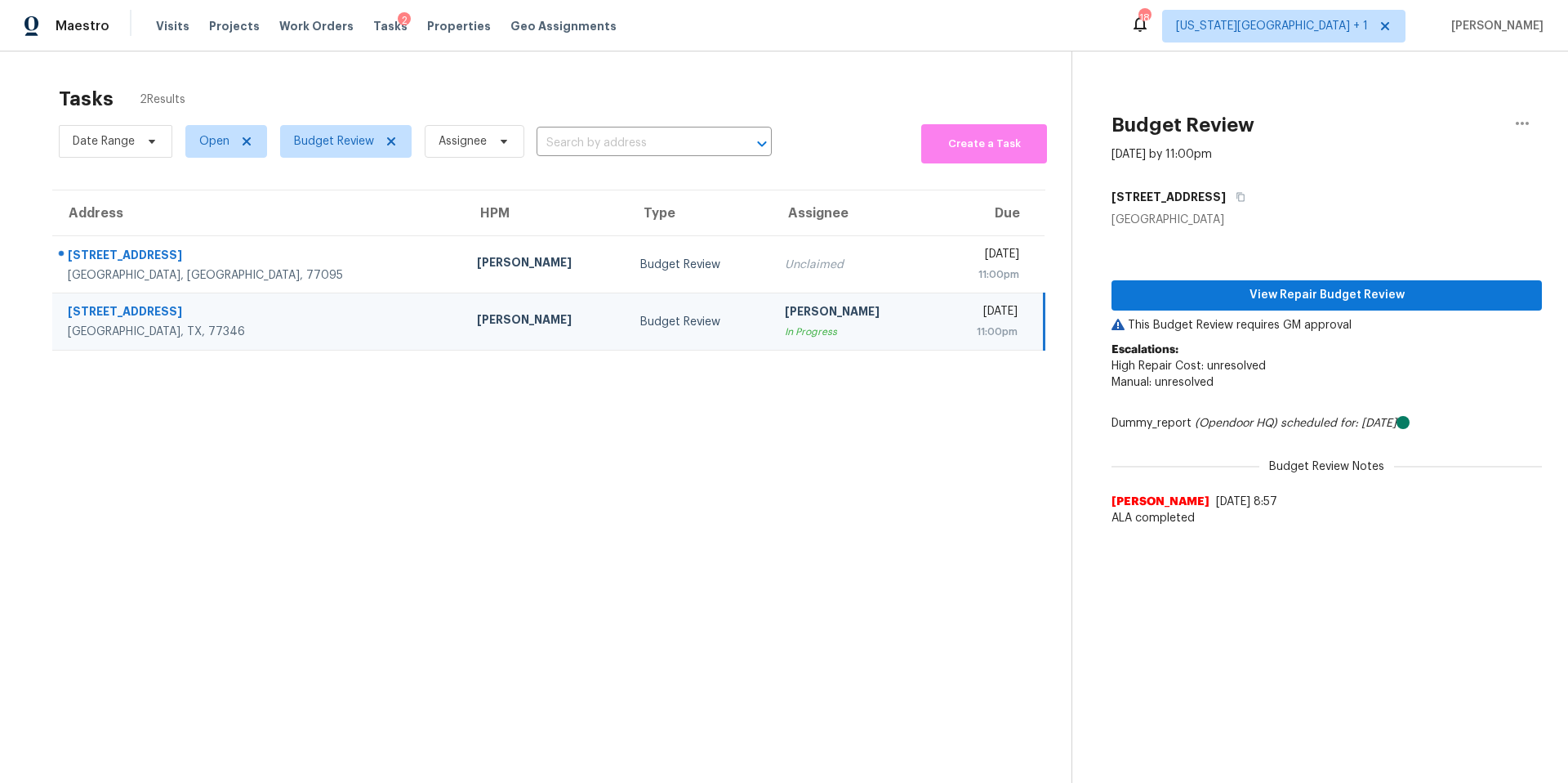
click at [428, 34] on div "Visits Projects Work Orders Tasks 2 Properties Geo Assignments" at bounding box center [396, 25] width 480 height 33
click at [429, 31] on span "Properties" at bounding box center [459, 25] width 64 height 16
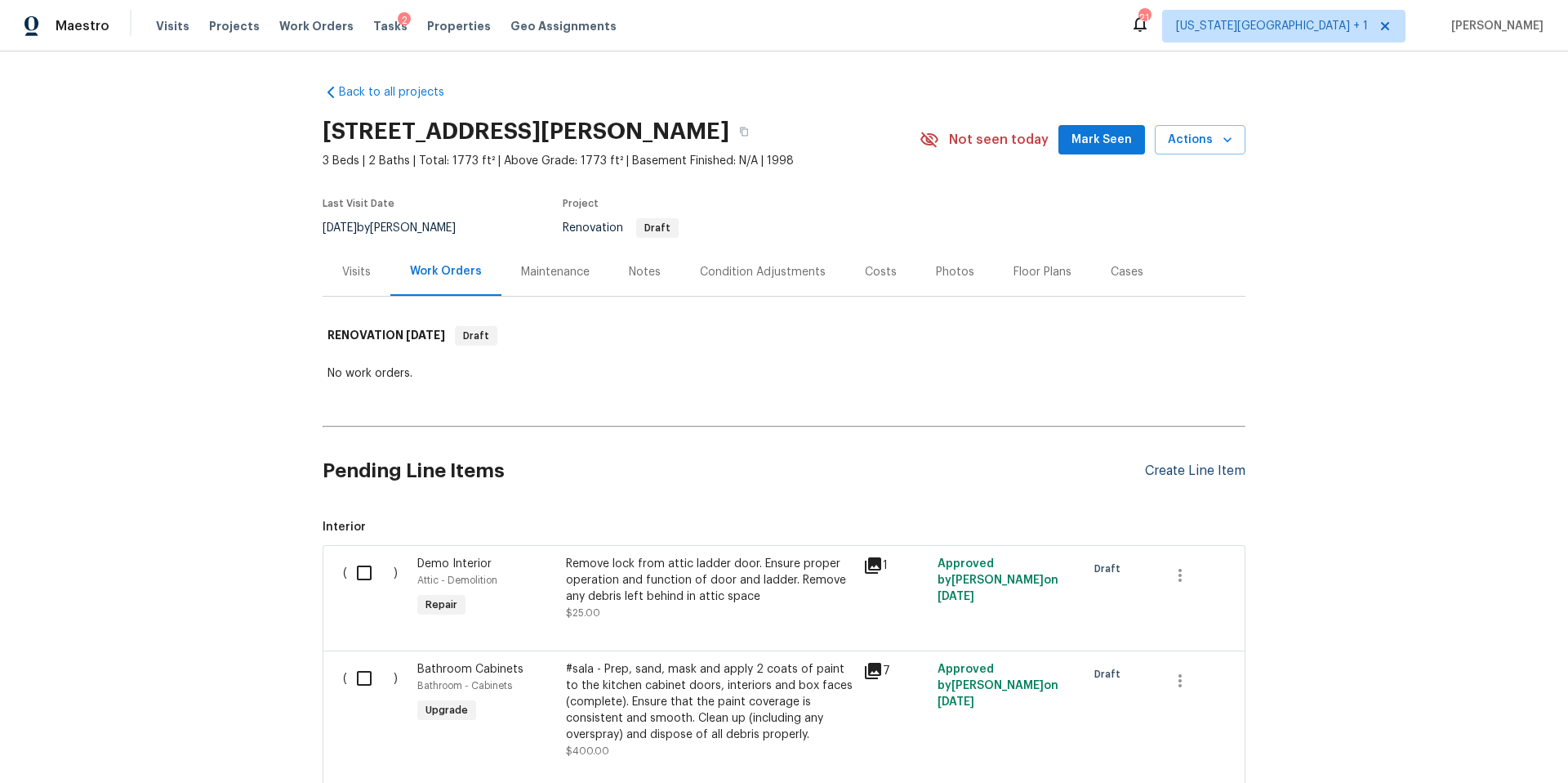
click at [1161, 472] on div "Create Line Item" at bounding box center [1195, 471] width 101 height 15
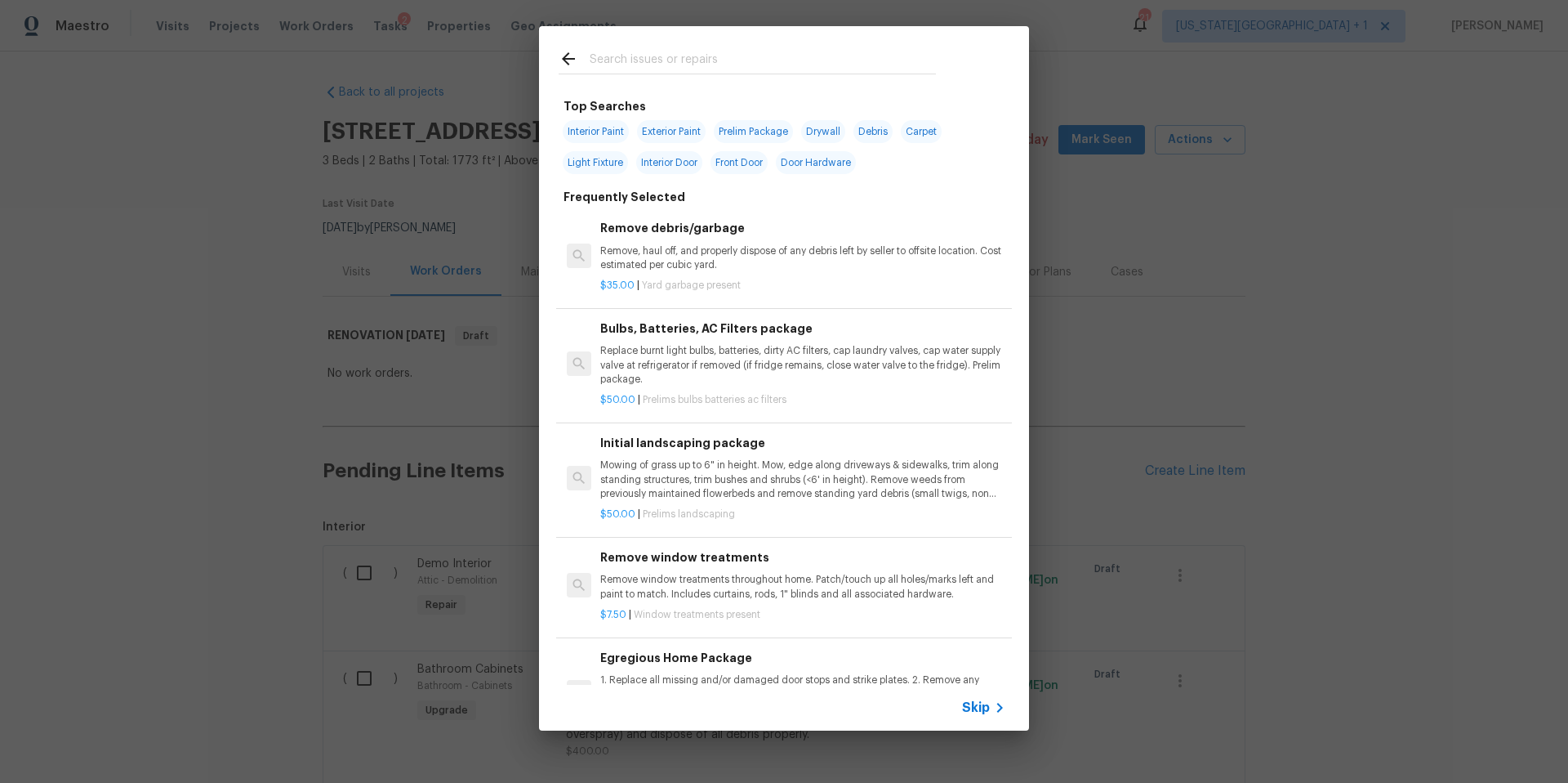
click at [673, 62] on input "text" at bounding box center [763, 61] width 346 height 24
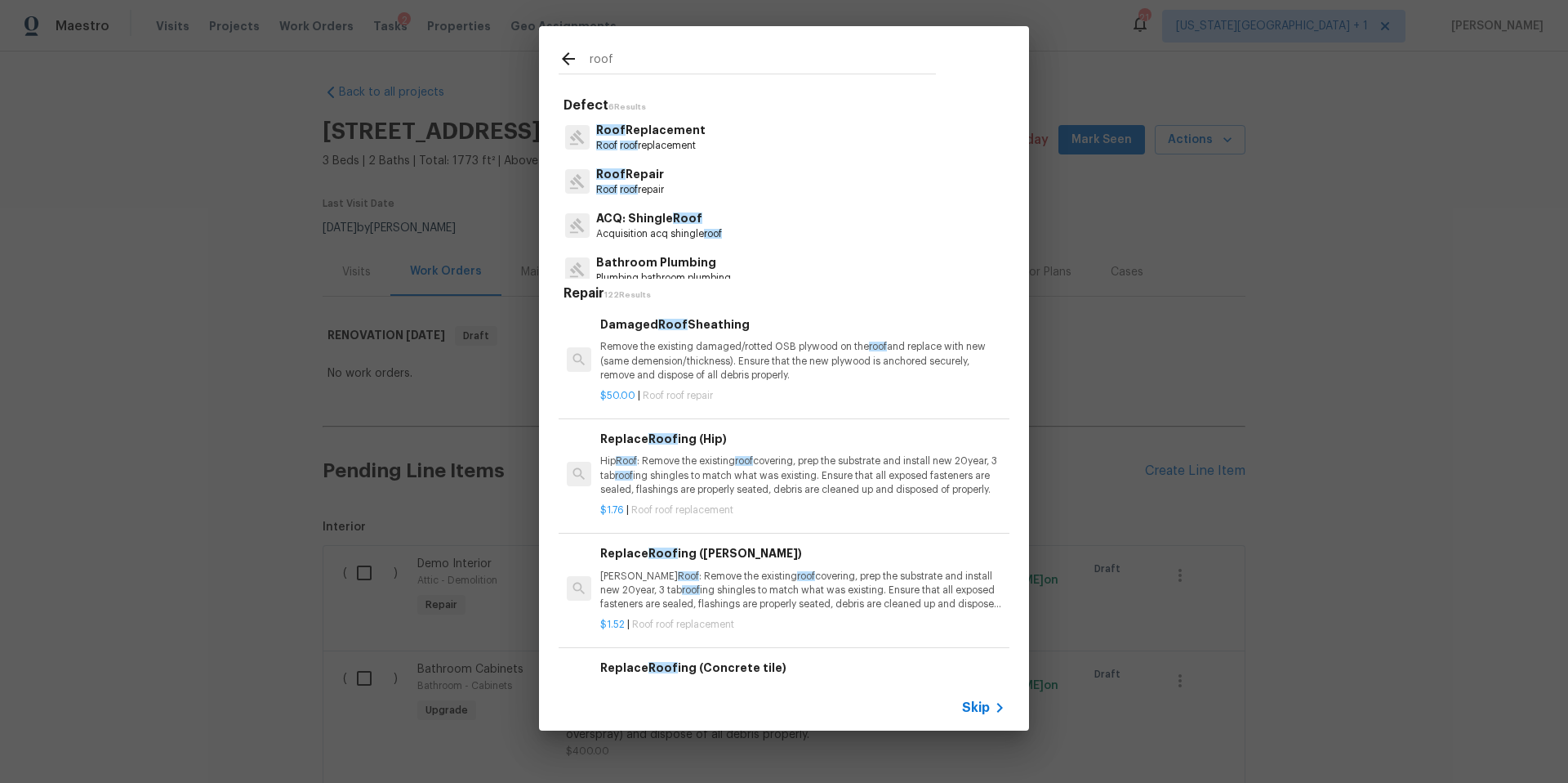
type input "roof"
click at [646, 226] on p "ACQ: Shingle Roof" at bounding box center [659, 218] width 126 height 17
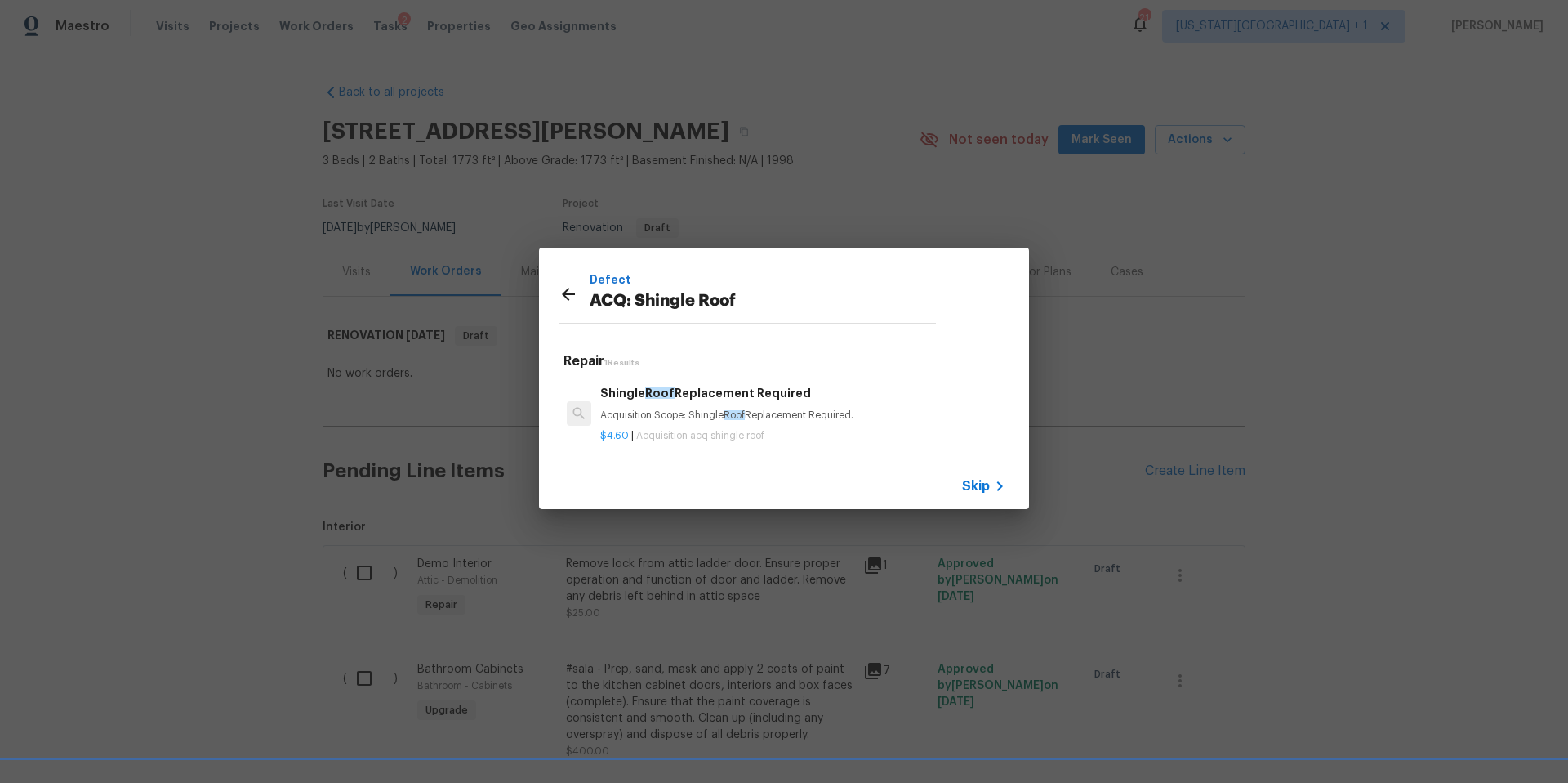
click at [575, 298] on icon at bounding box center [568, 294] width 20 height 20
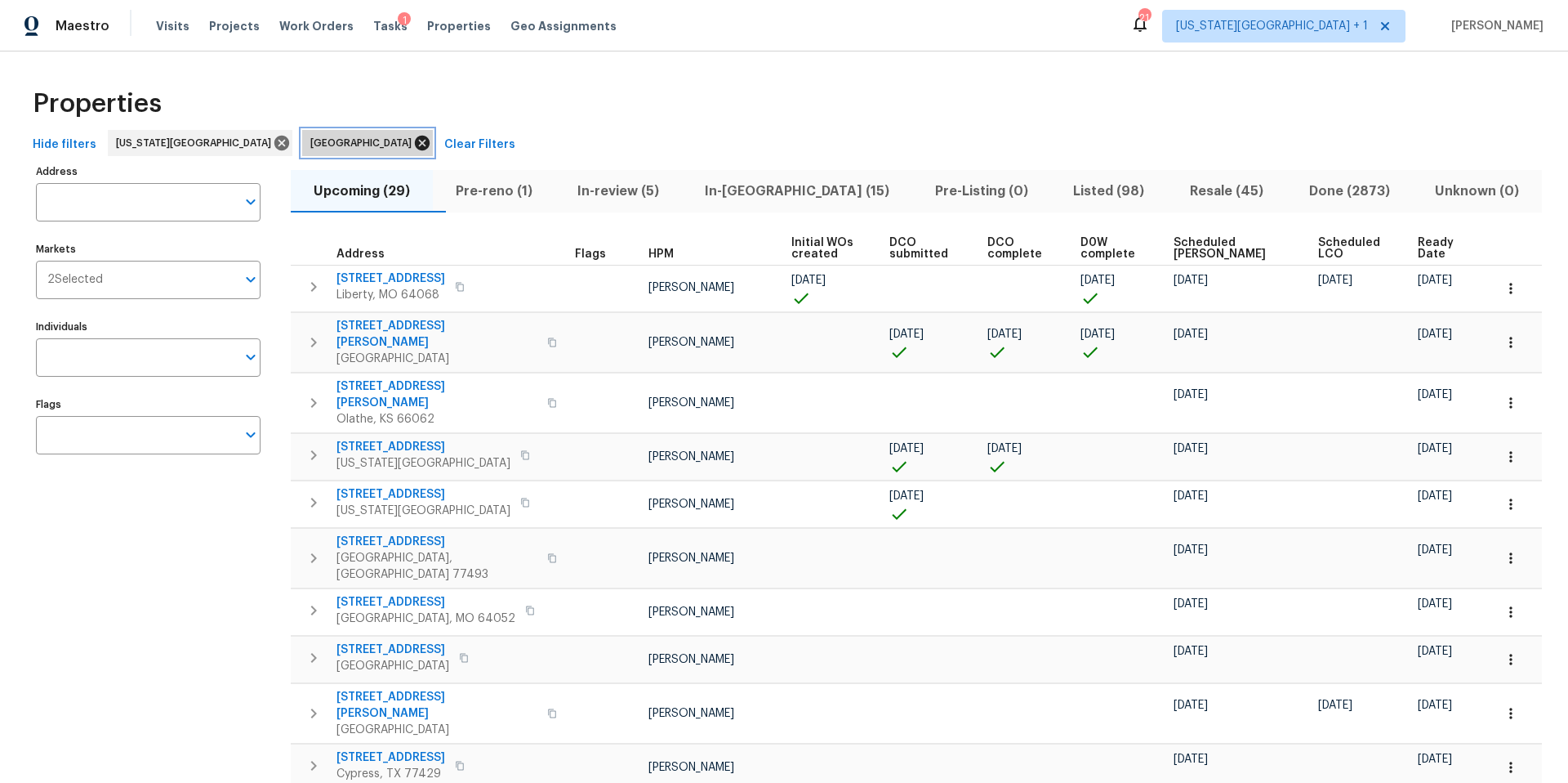
click at [413, 141] on icon at bounding box center [421, 142] width 18 height 18
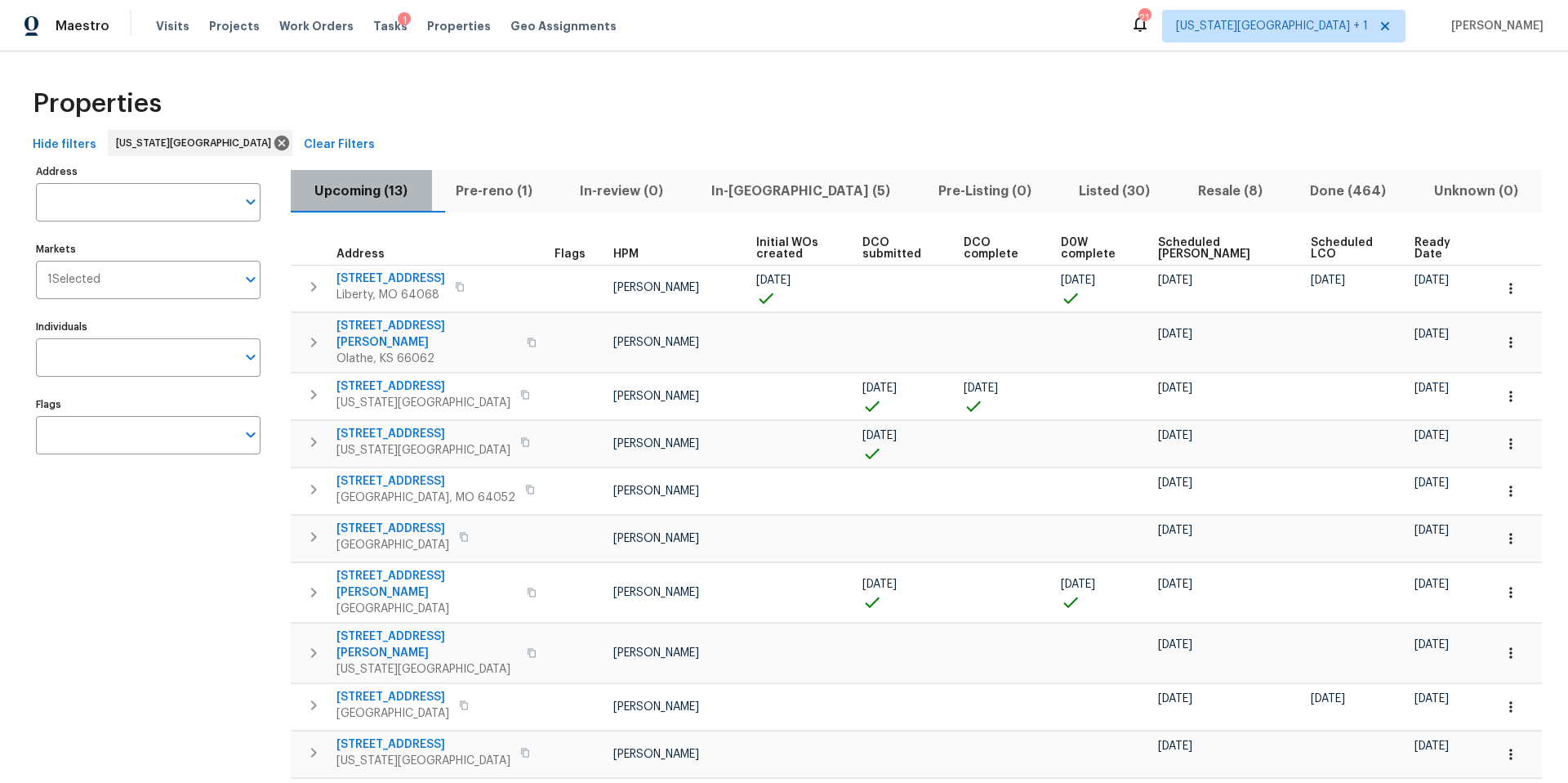
click at [353, 189] on span "Upcoming (13)" at bounding box center [360, 191] width 121 height 23
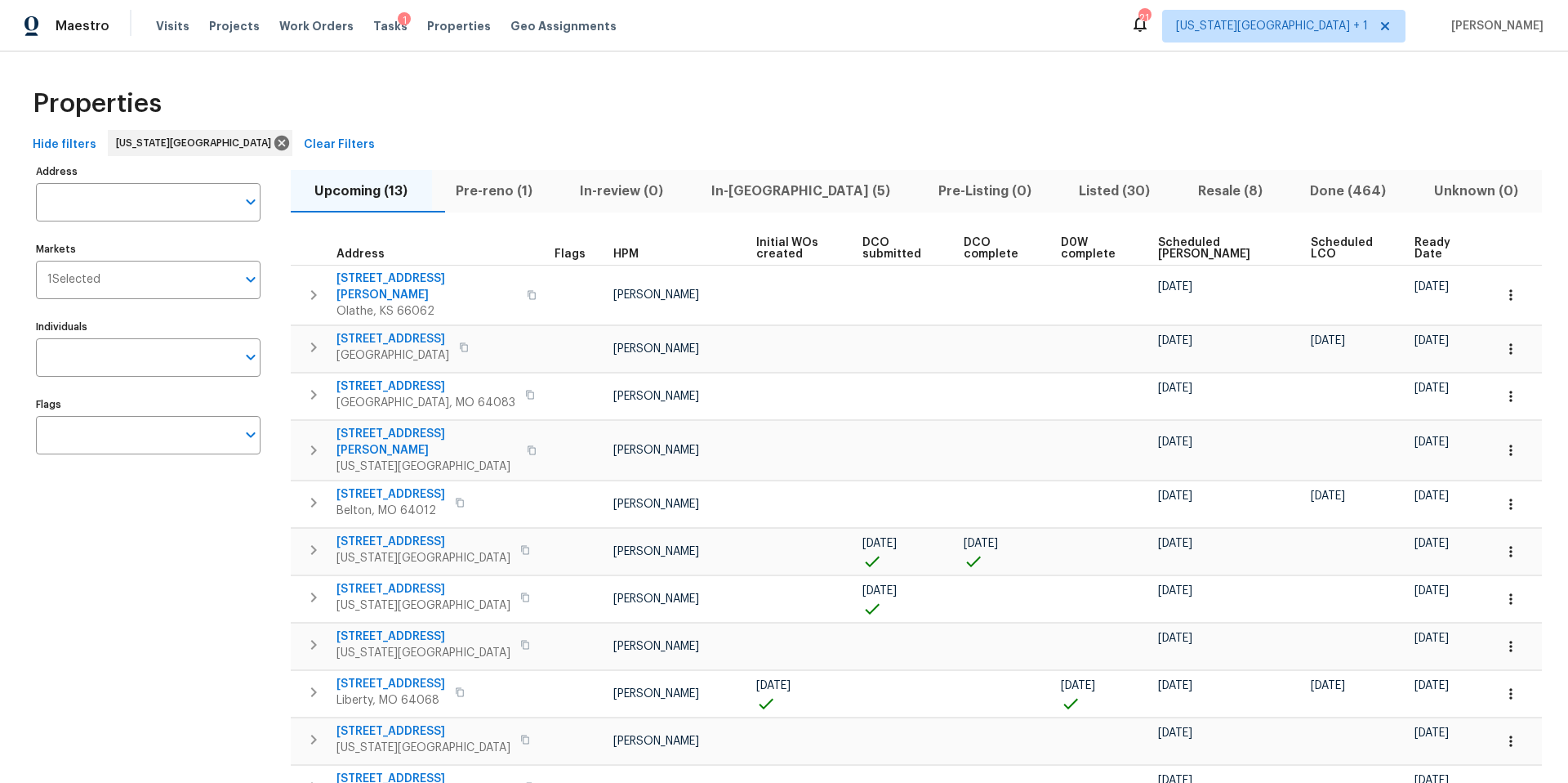
click at [1426, 259] on th "Ready Date" at bounding box center [1448, 249] width 79 height 34
click at [1418, 254] on span "Ready Date" at bounding box center [1440, 248] width 52 height 23
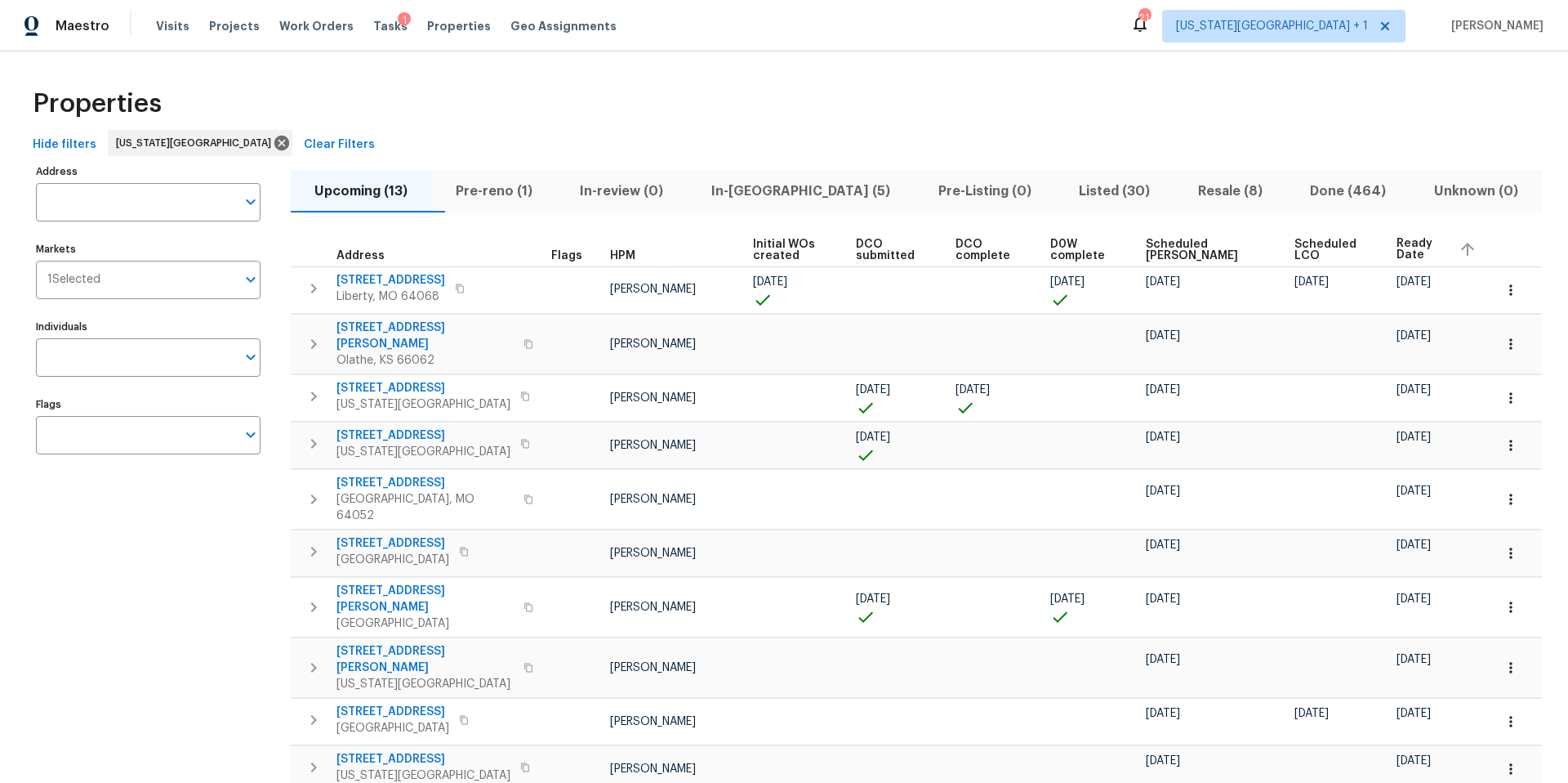
click at [1400, 254] on span "Ready Date" at bounding box center [1421, 249] width 49 height 23
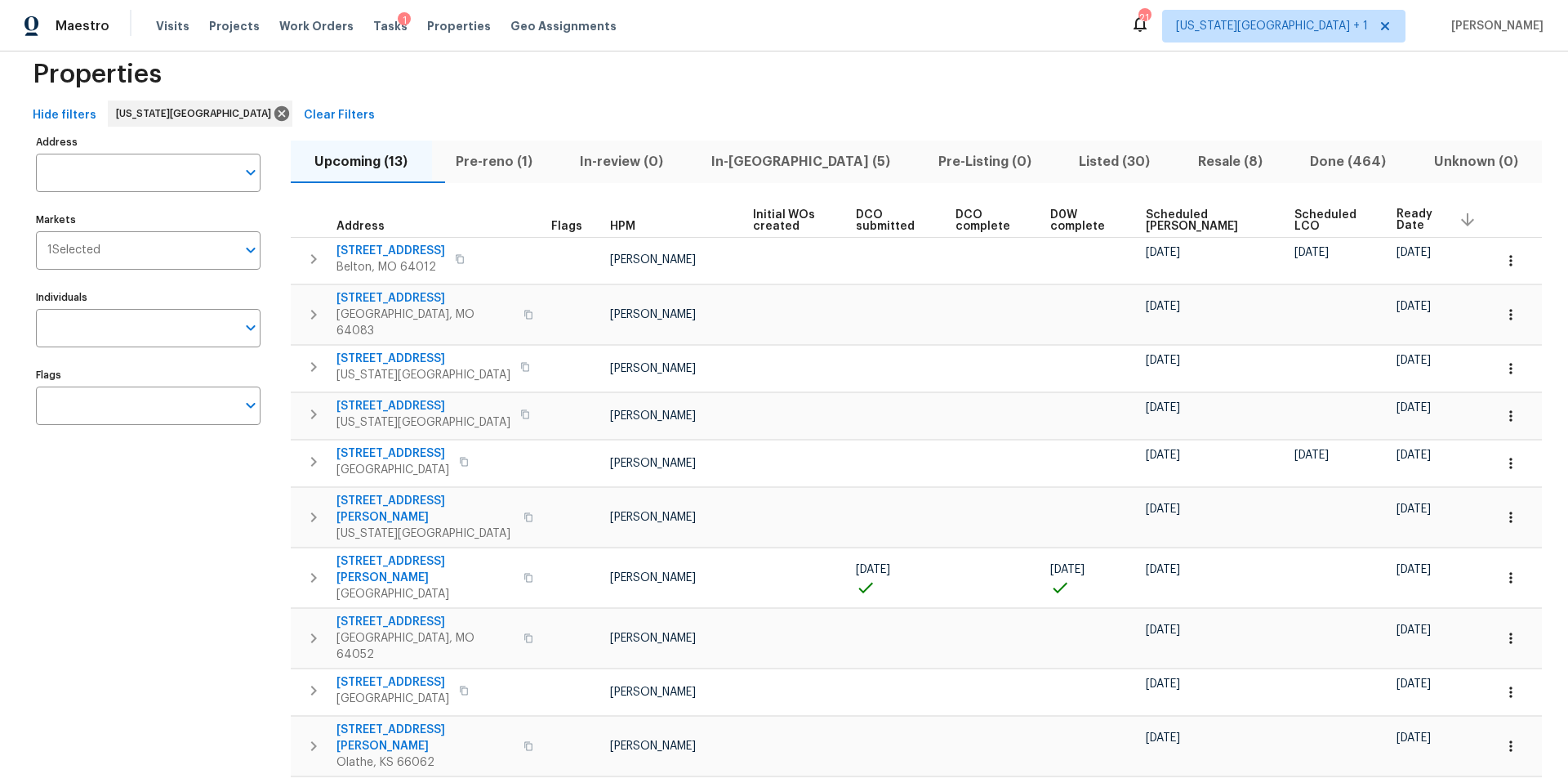
scroll to position [36, 0]
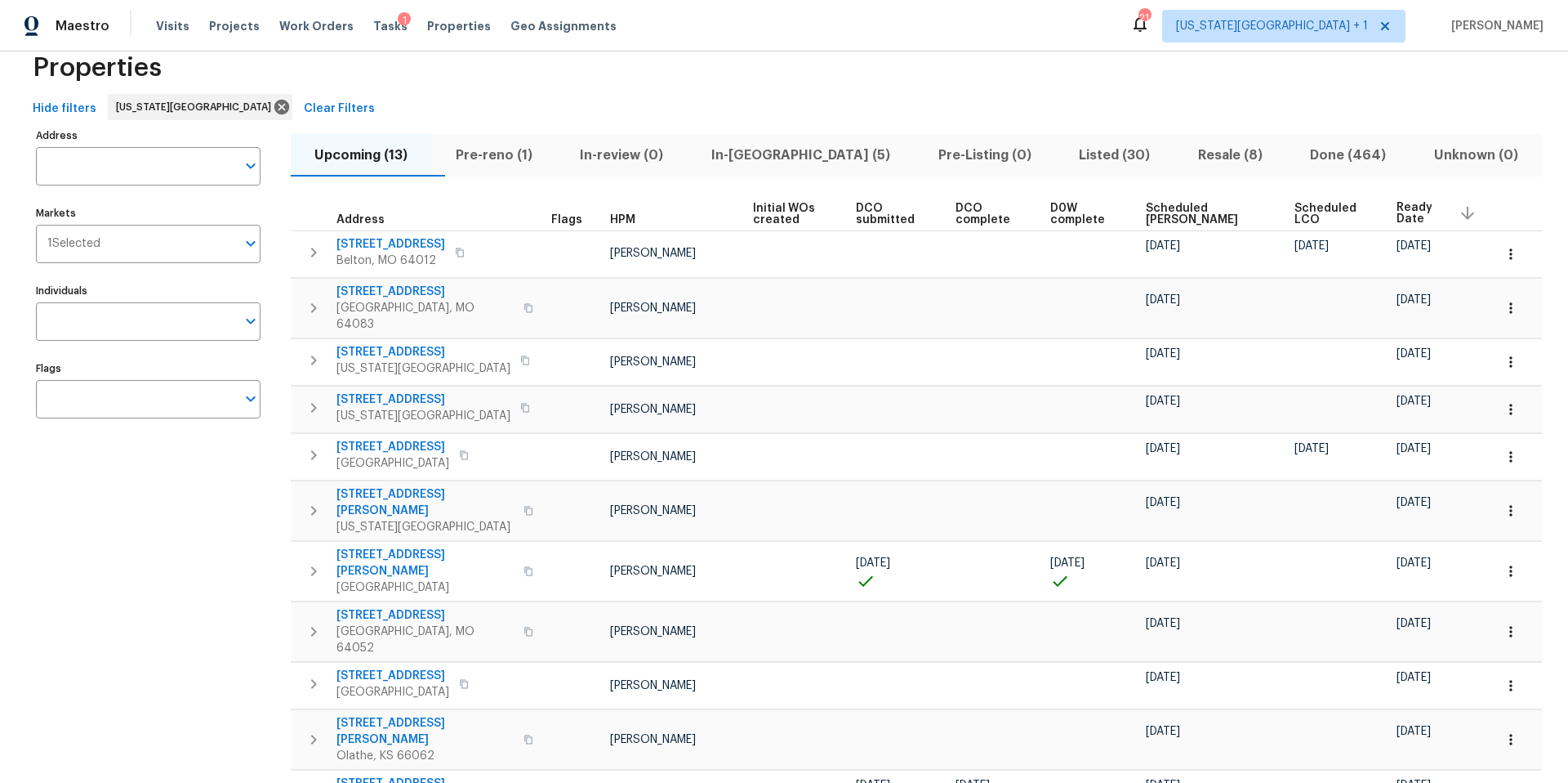
click at [1397, 219] on span "Ready Date" at bounding box center [1421, 213] width 49 height 23
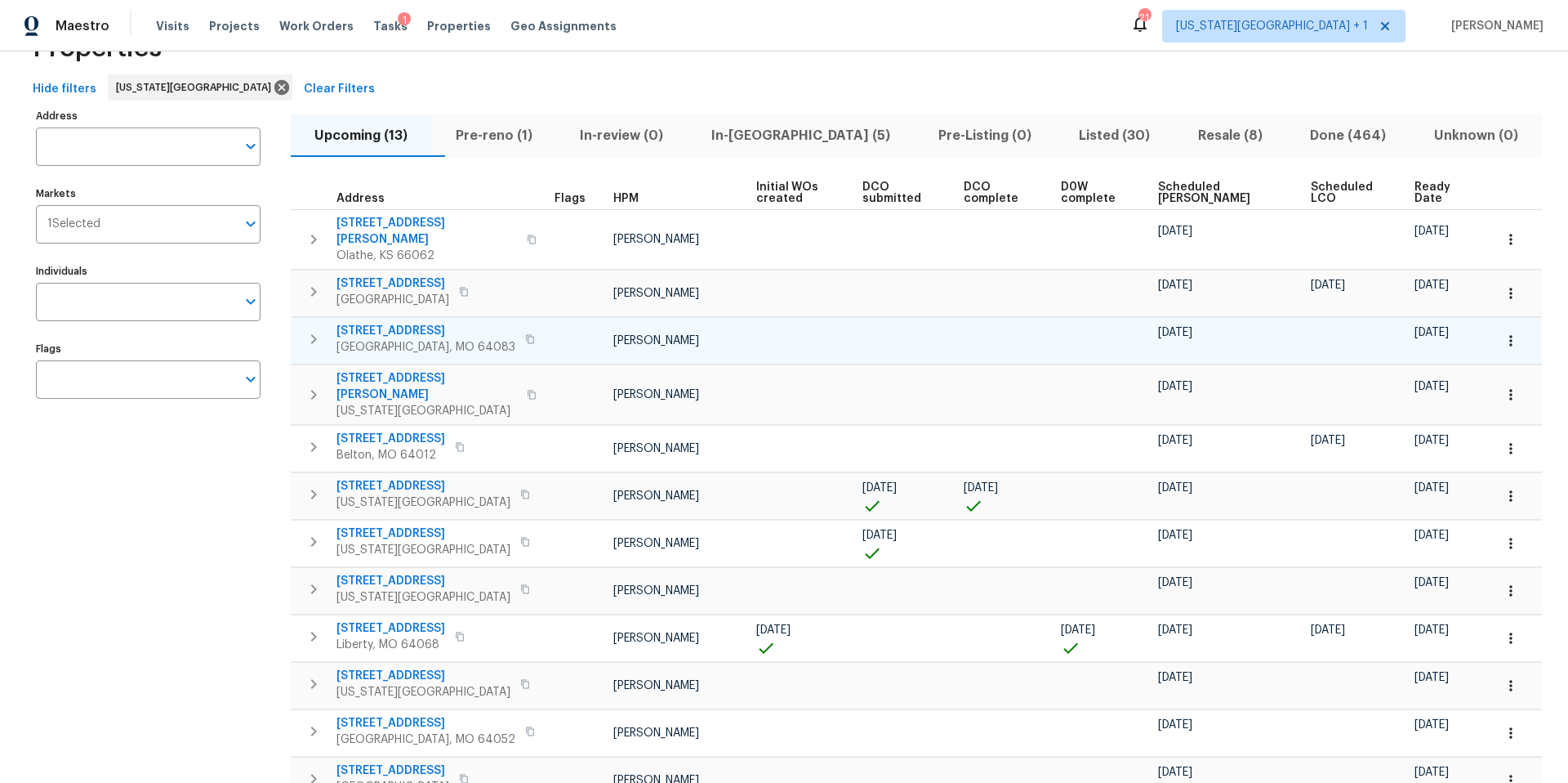
scroll to position [56, 0]
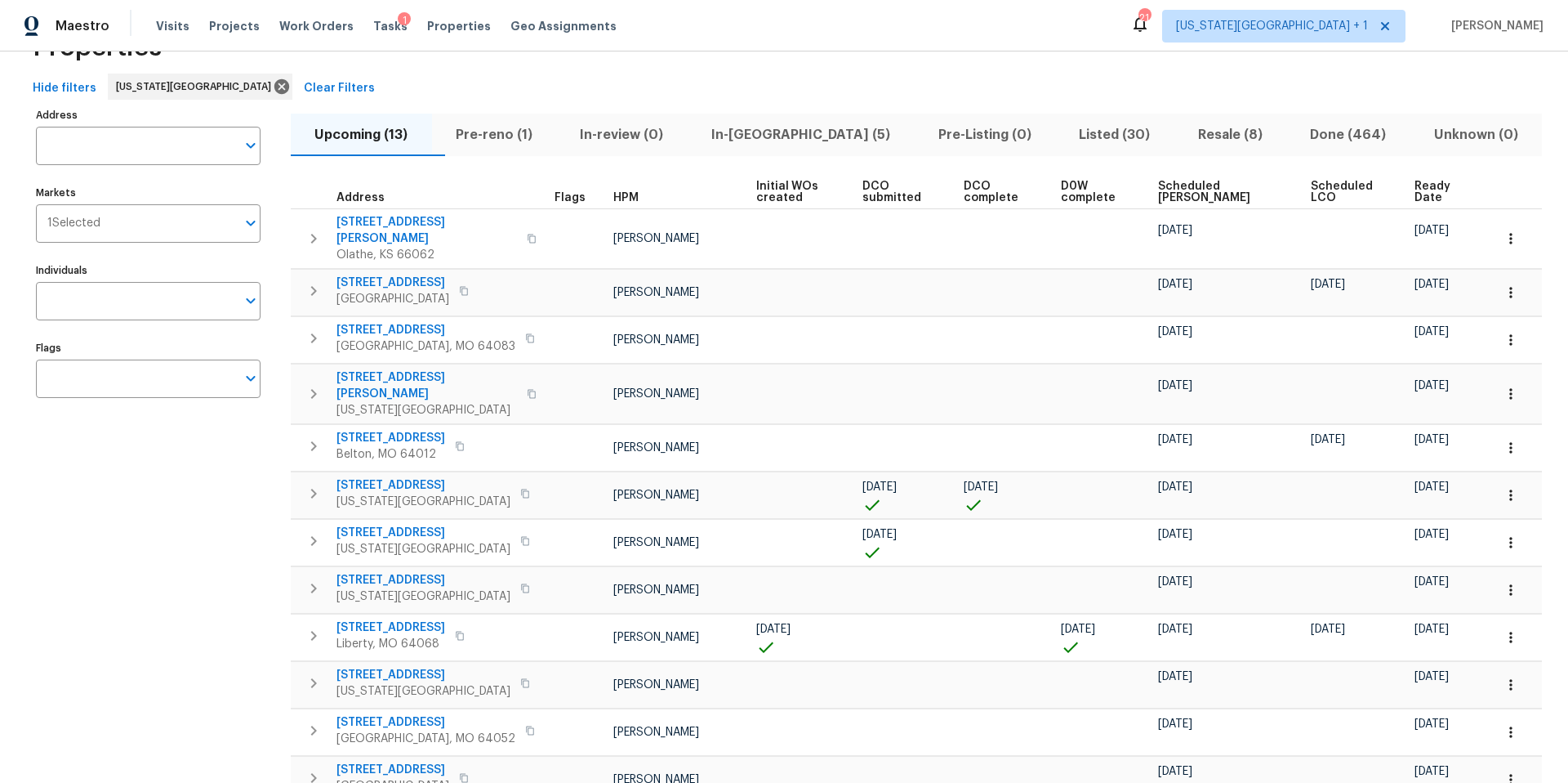
click at [1425, 195] on span "Ready Date" at bounding box center [1440, 192] width 52 height 23
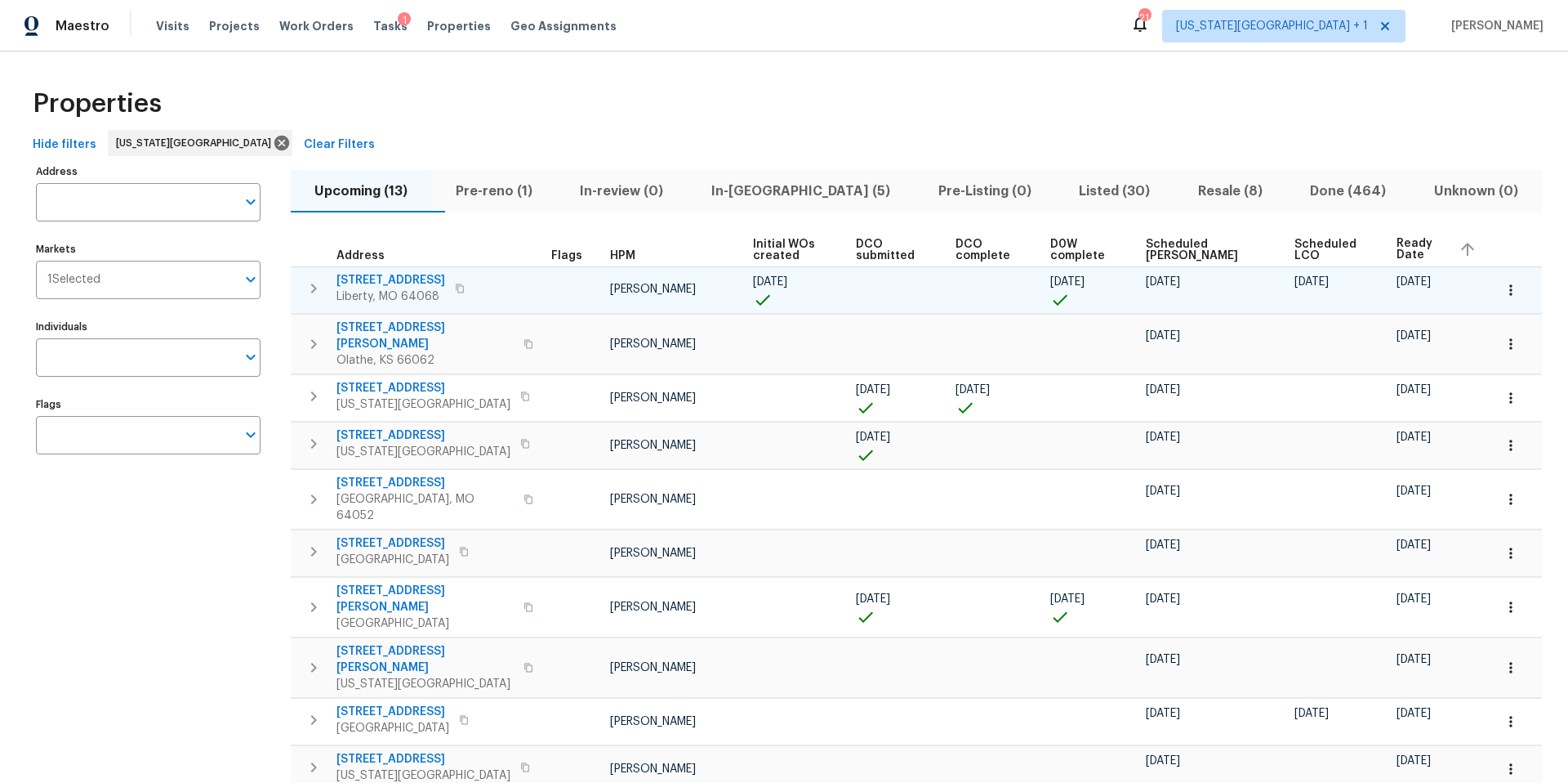
click at [555, 304] on td at bounding box center [574, 289] width 59 height 46
click at [405, 280] on span "1209 Liberty Drive Ter" at bounding box center [390, 280] width 108 height 16
click at [1503, 286] on icon "button" at bounding box center [1510, 290] width 16 height 16
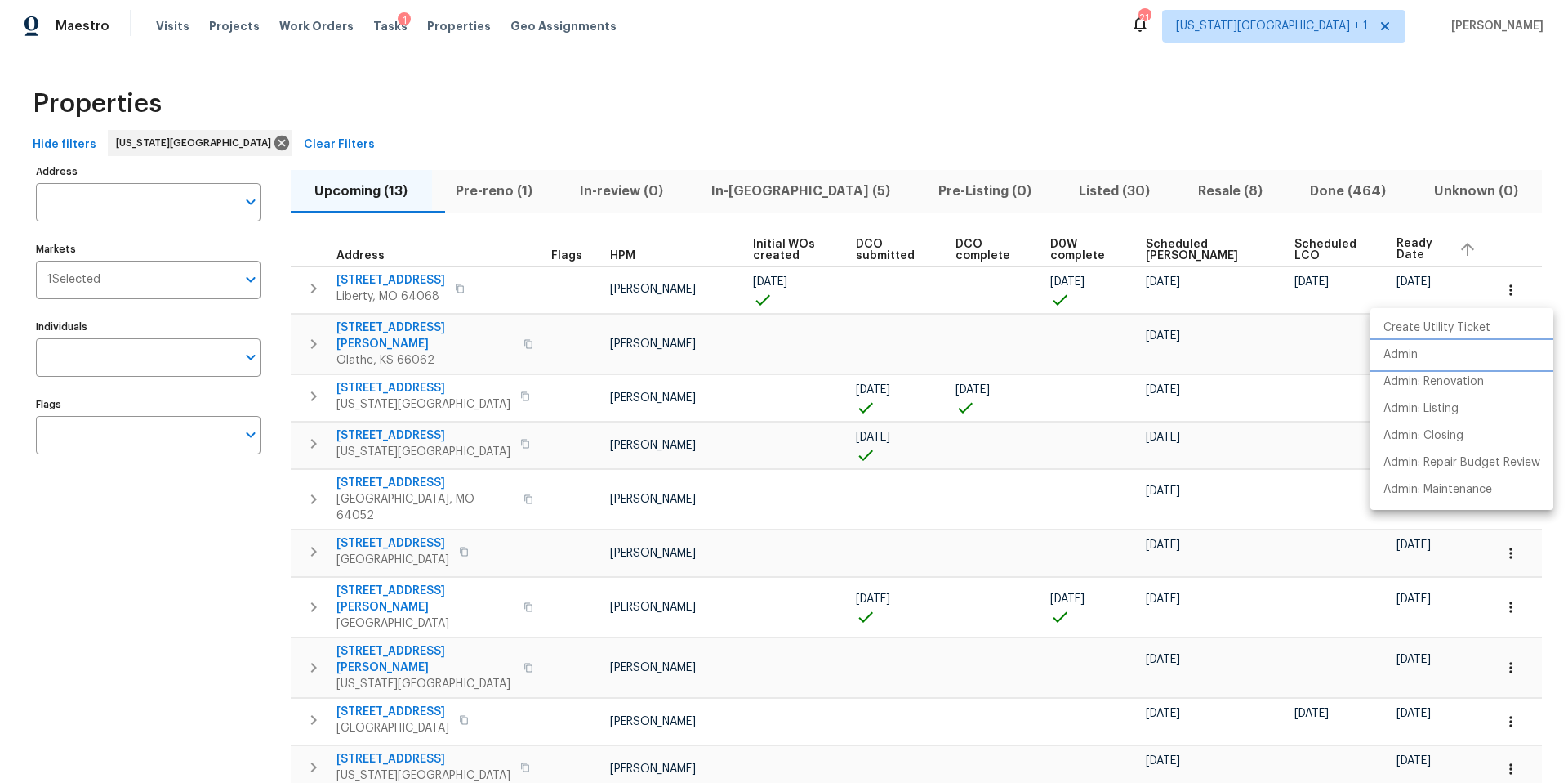
click at [1415, 357] on p "Admin" at bounding box center [1401, 355] width 34 height 17
click at [697, 101] on div at bounding box center [784, 392] width 1568 height 783
click at [163, 28] on span "Visits" at bounding box center [173, 25] width 34 height 16
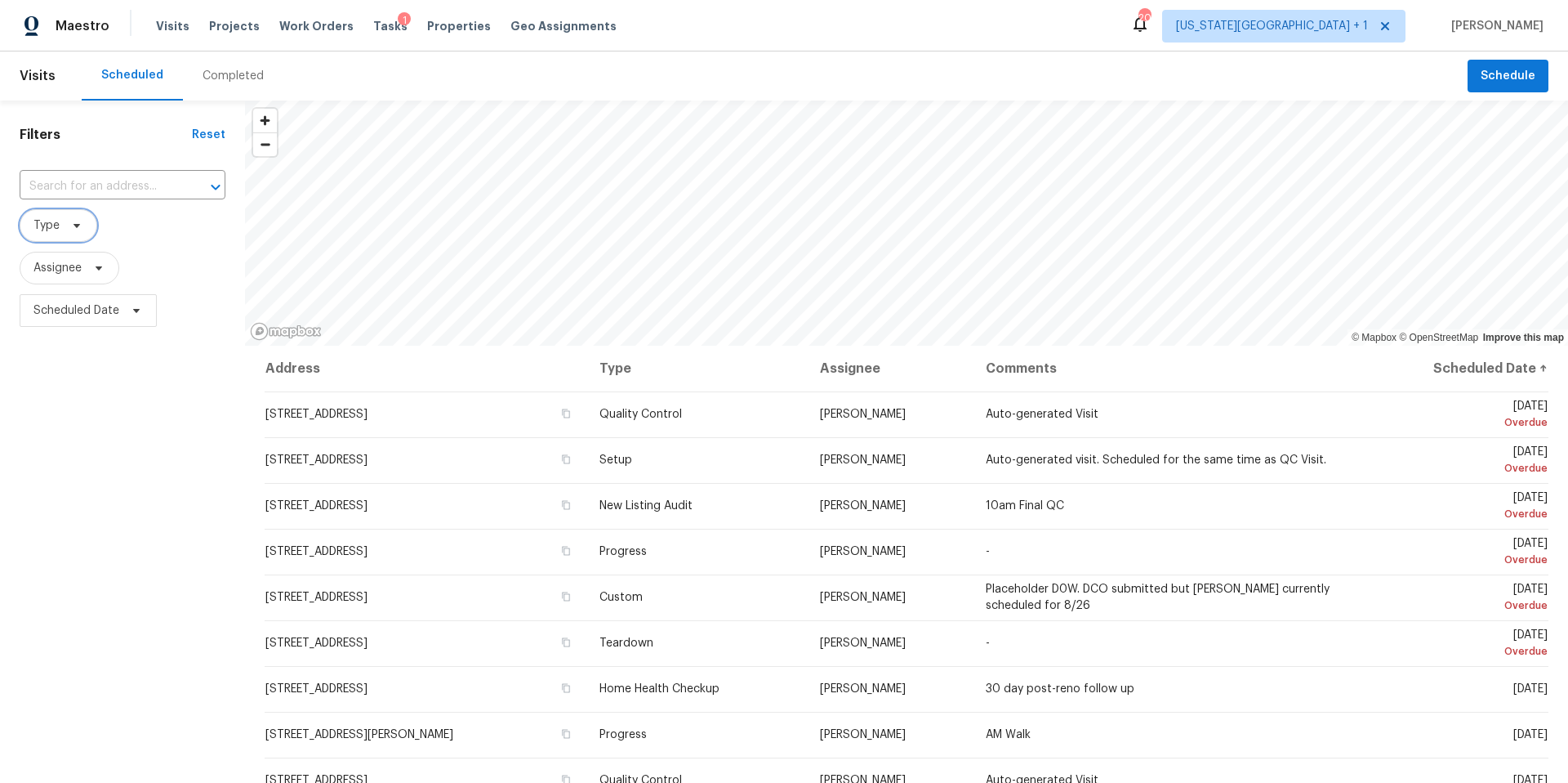
click at [65, 229] on span at bounding box center [73, 226] width 18 height 13
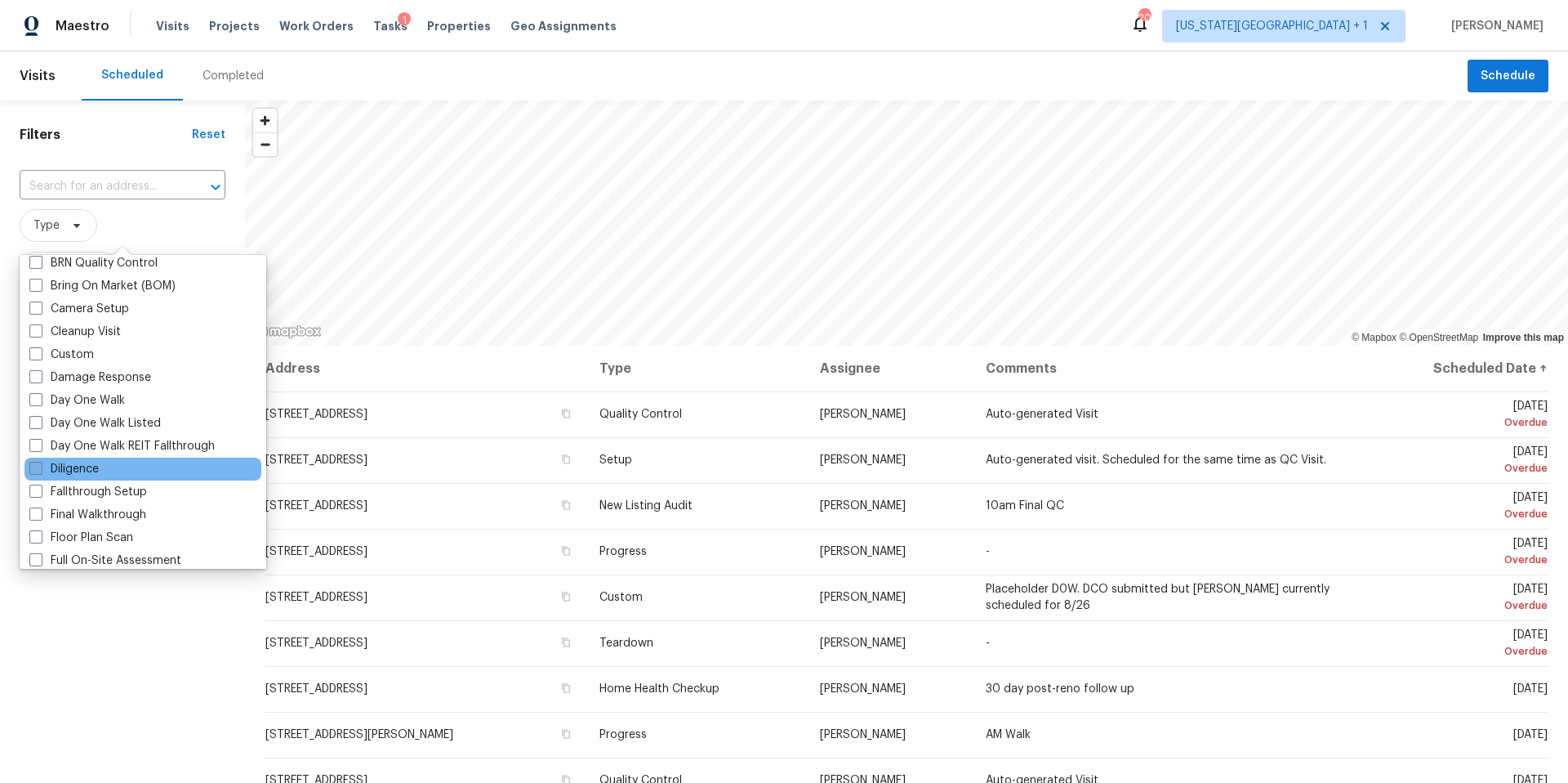
scroll to position [181, 0]
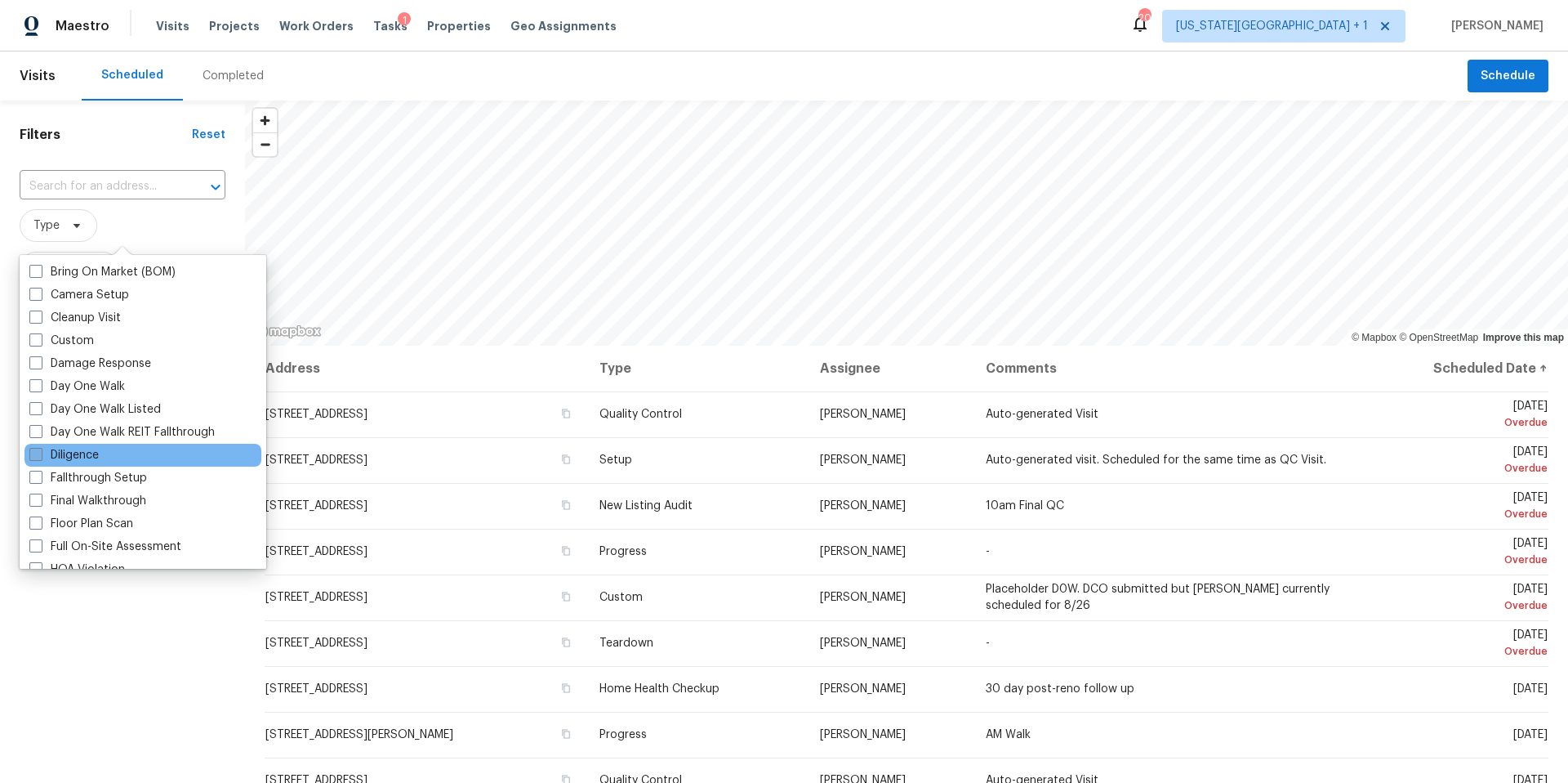
click at [93, 456] on label "Diligence" at bounding box center [64, 455] width 70 height 16
click at [40, 456] on input "Diligence" at bounding box center [34, 452] width 10 height 10
checkbox input "true"
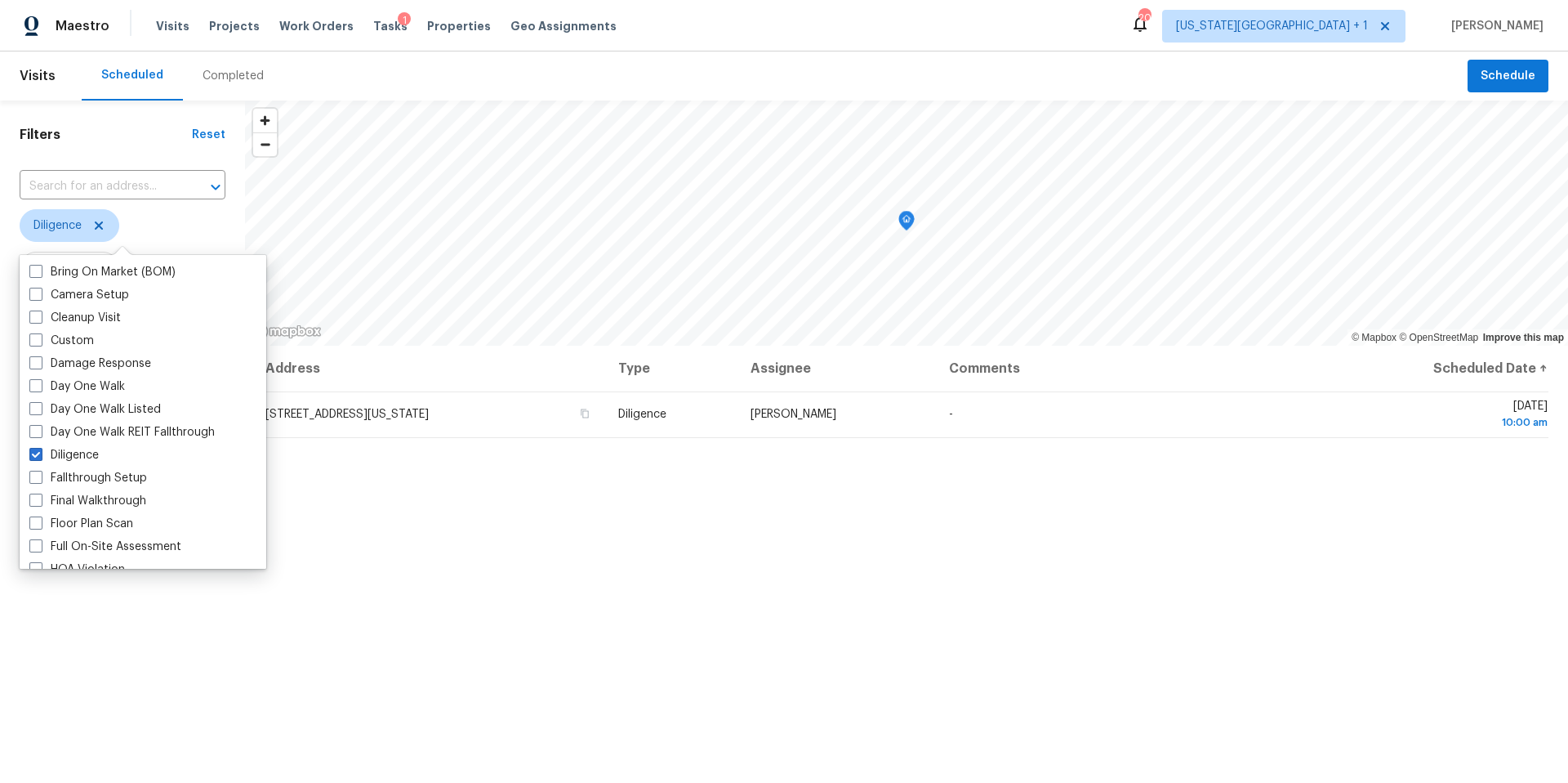
click at [177, 614] on div "Filters Reset ​ Diligence Assignee Scheduled Date" at bounding box center [122, 535] width 245 height 871
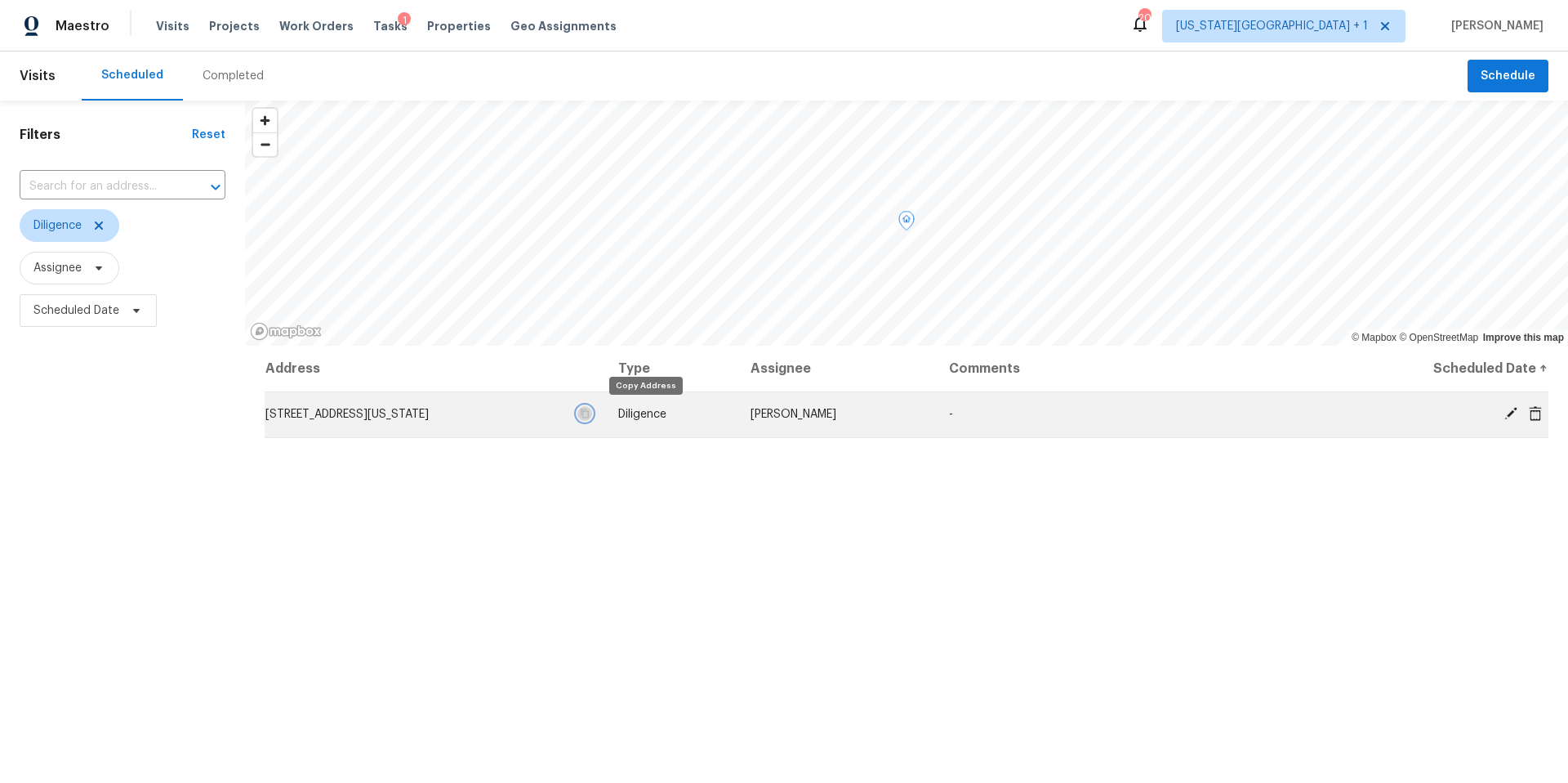
click at [590, 415] on icon "button" at bounding box center [584, 413] width 9 height 9
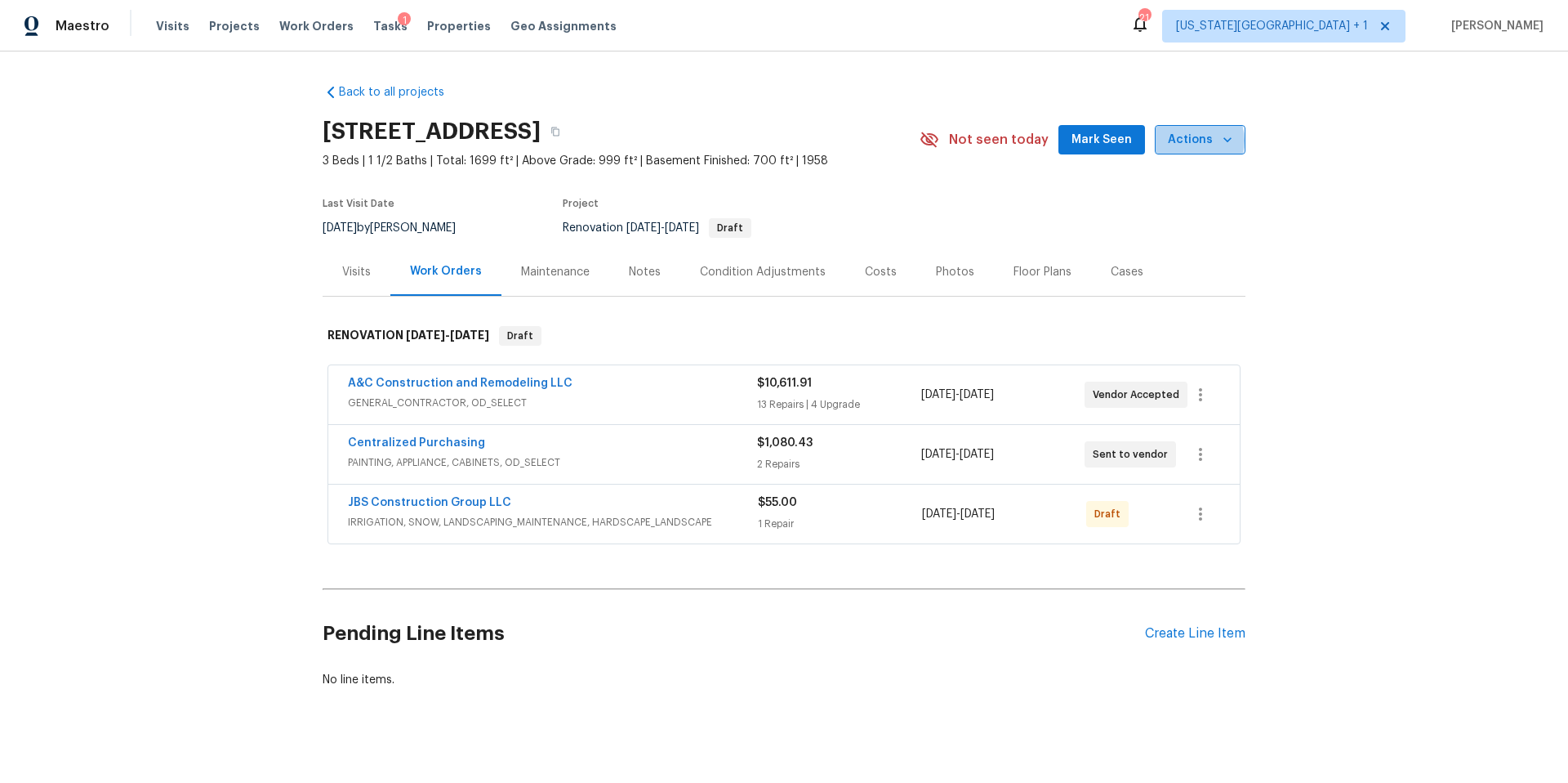
click at [1194, 140] on span "Actions" at bounding box center [1199, 140] width 65 height 21
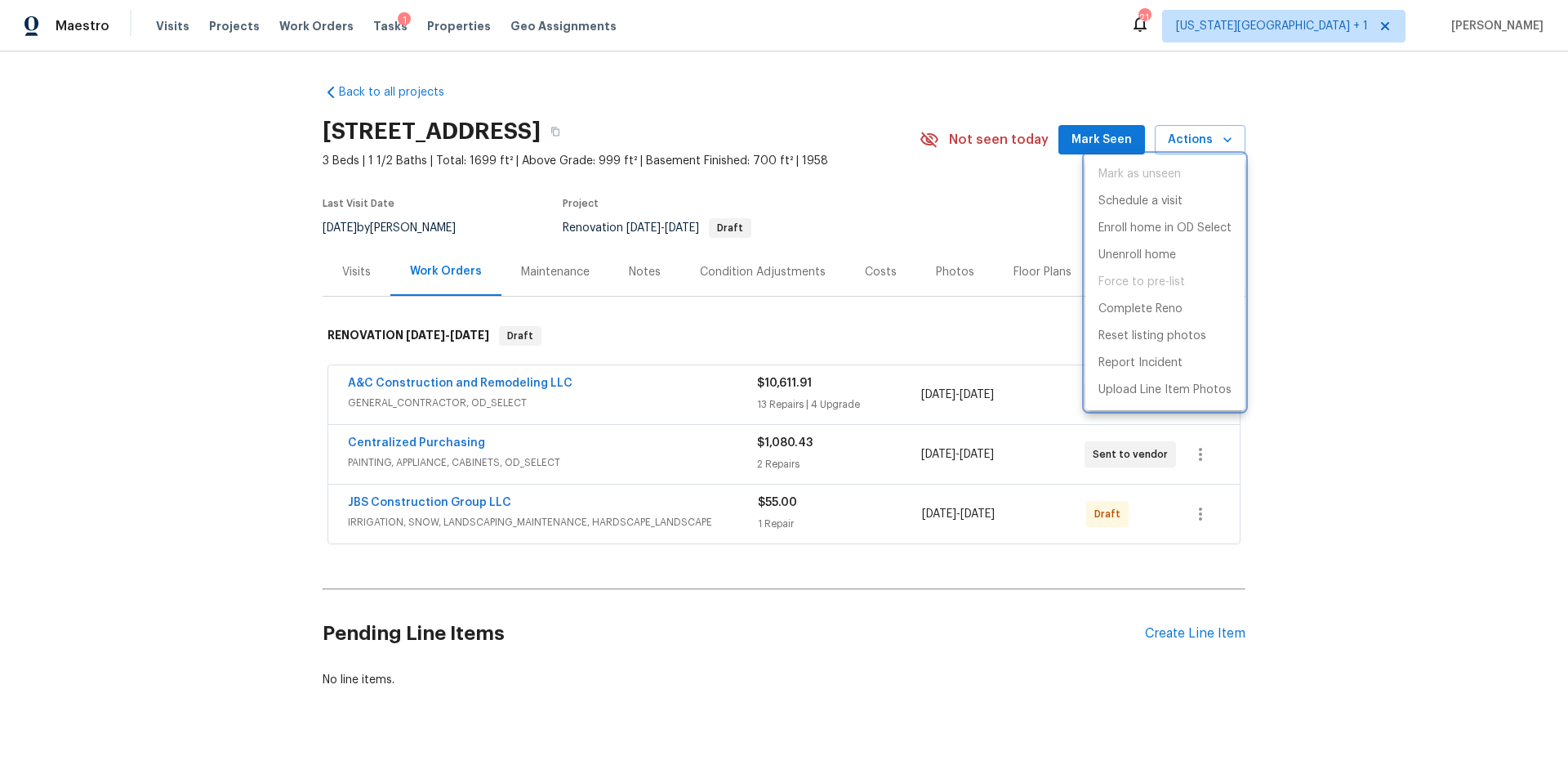
click at [943, 194] on div at bounding box center [784, 392] width 1568 height 783
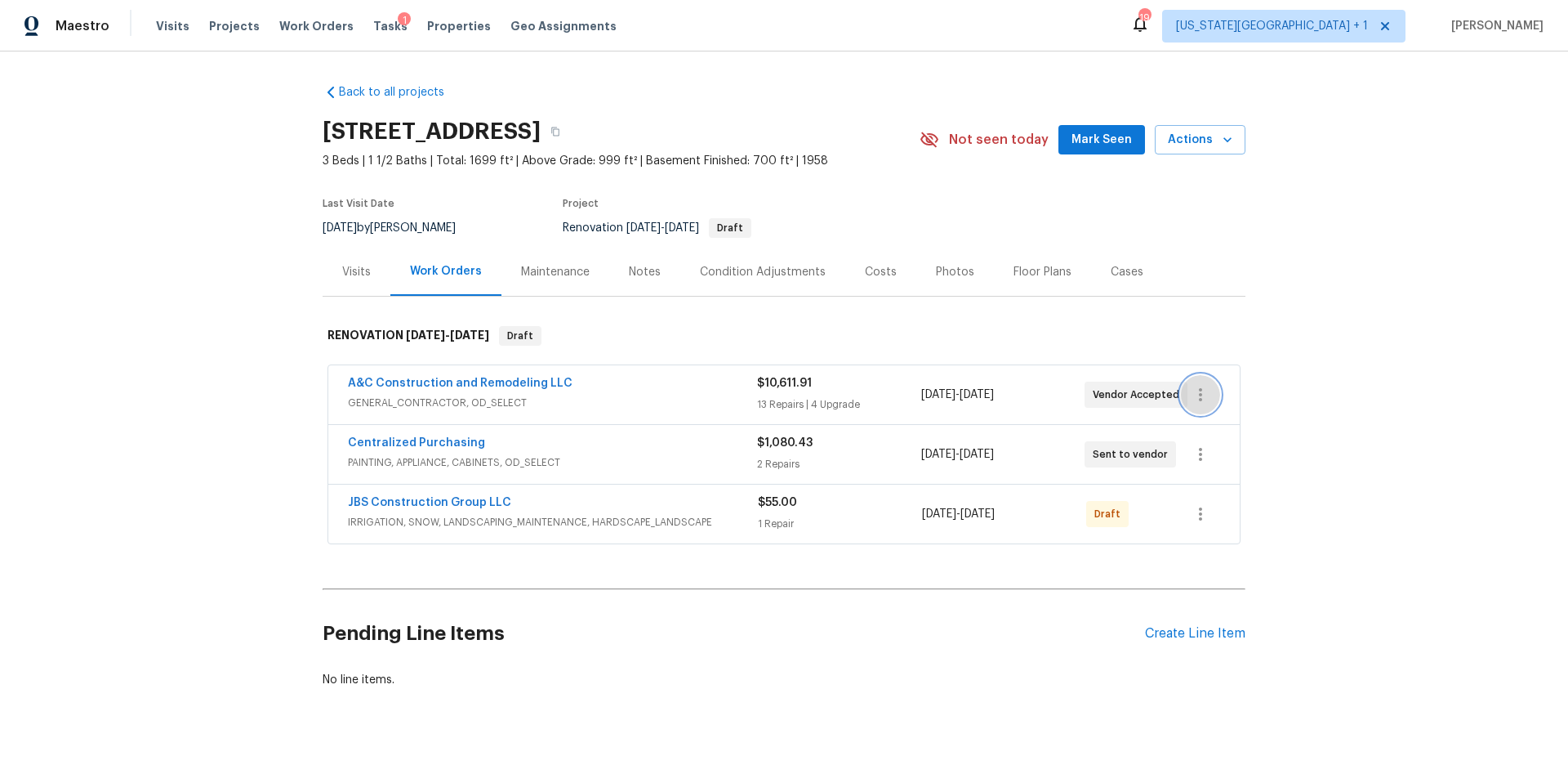
click at [1201, 395] on icon "button" at bounding box center [1200, 394] width 20 height 20
click at [1249, 443] on li "View In Trade Partner Portal" at bounding box center [1269, 449] width 177 height 27
click at [1195, 516] on div at bounding box center [784, 392] width 1568 height 783
click at [1195, 516] on icon "button" at bounding box center [1200, 514] width 20 height 20
click at [1202, 516] on li "Send to Vendor" at bounding box center [1272, 514] width 182 height 27
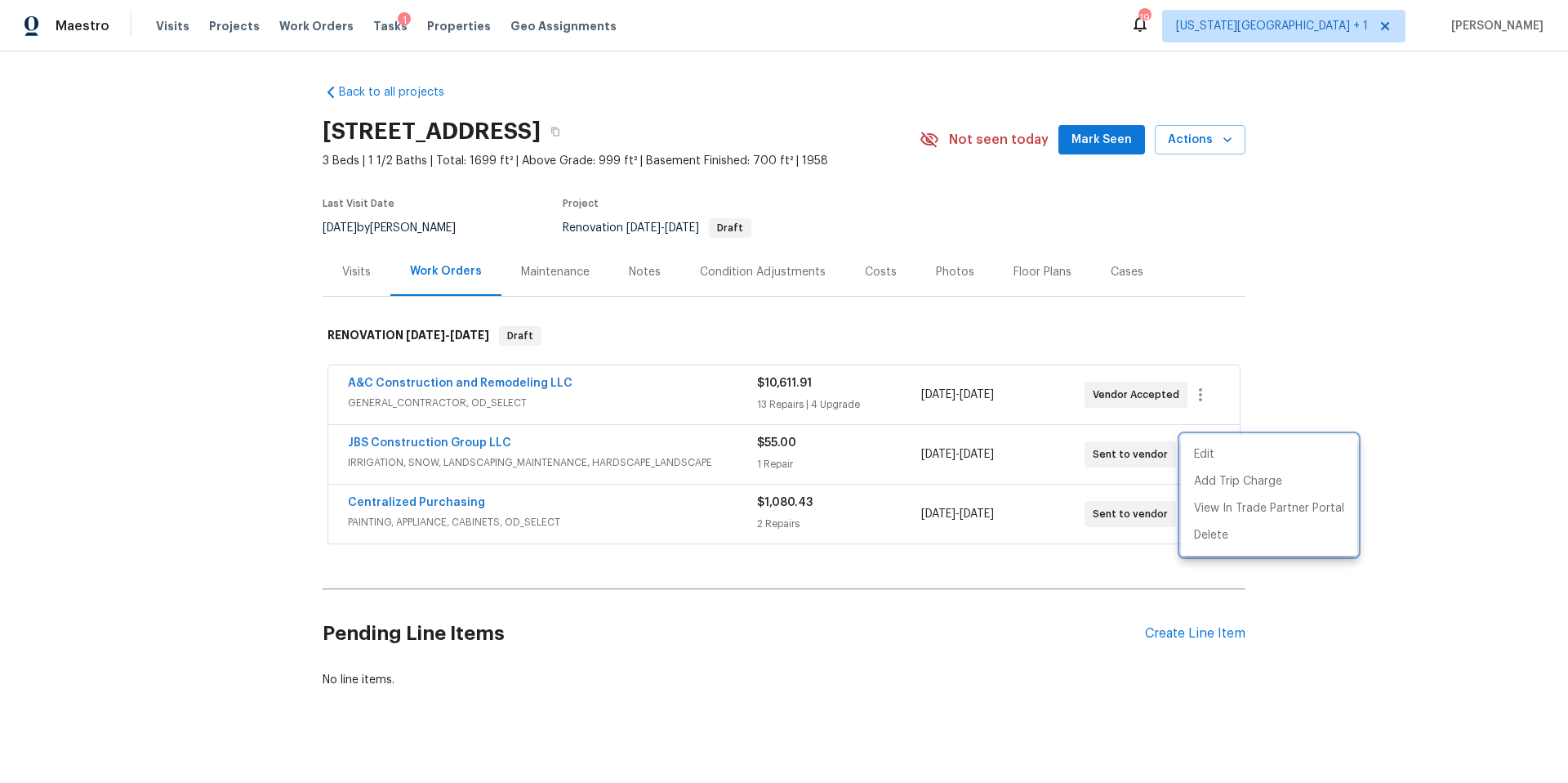
click at [586, 384] on div at bounding box center [784, 392] width 1568 height 783
click at [544, 389] on span "A&C Construction and Remodeling LLC" at bounding box center [460, 382] width 225 height 16
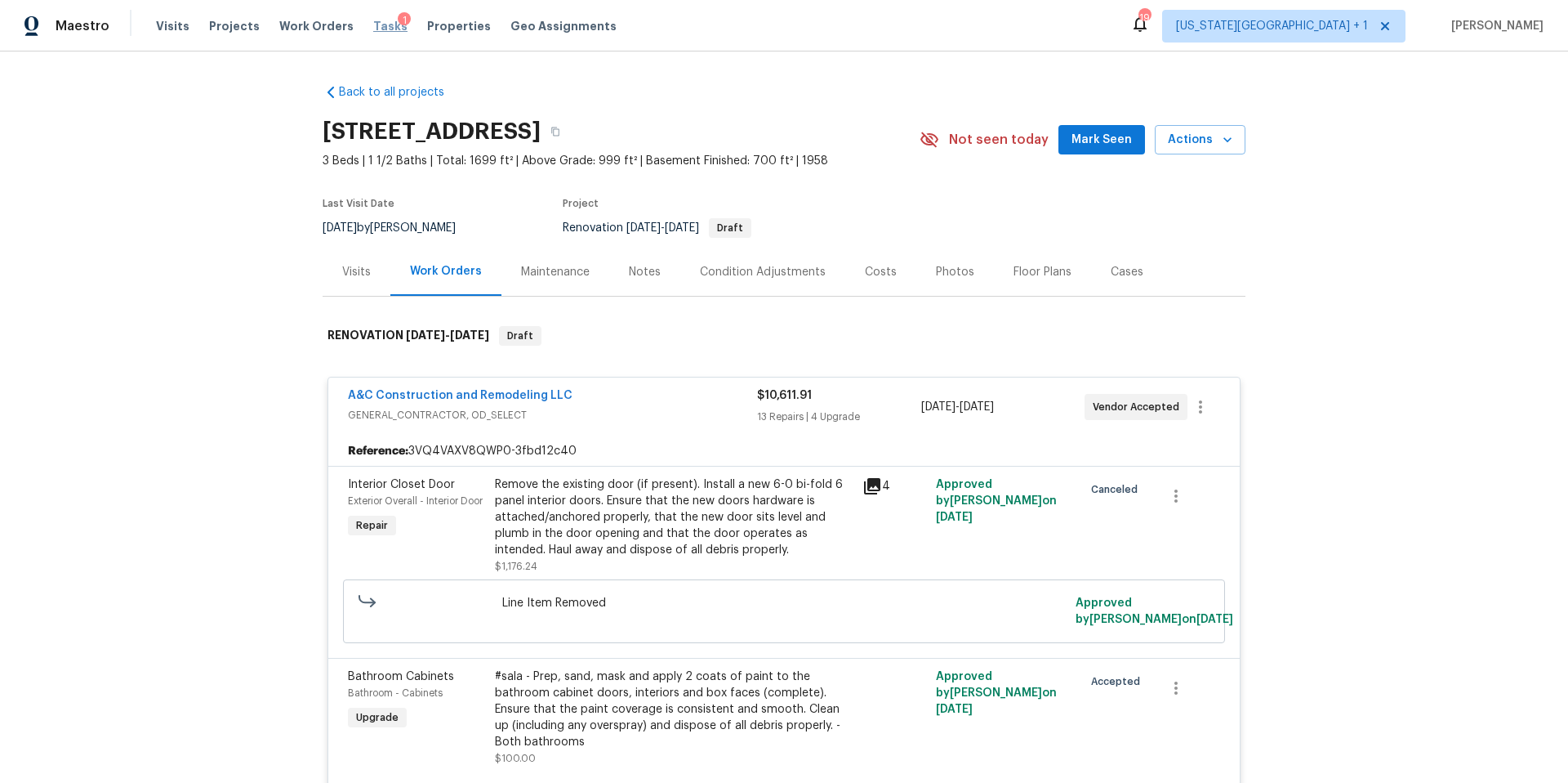
click at [373, 22] on span "Tasks" at bounding box center [390, 26] width 34 height 11
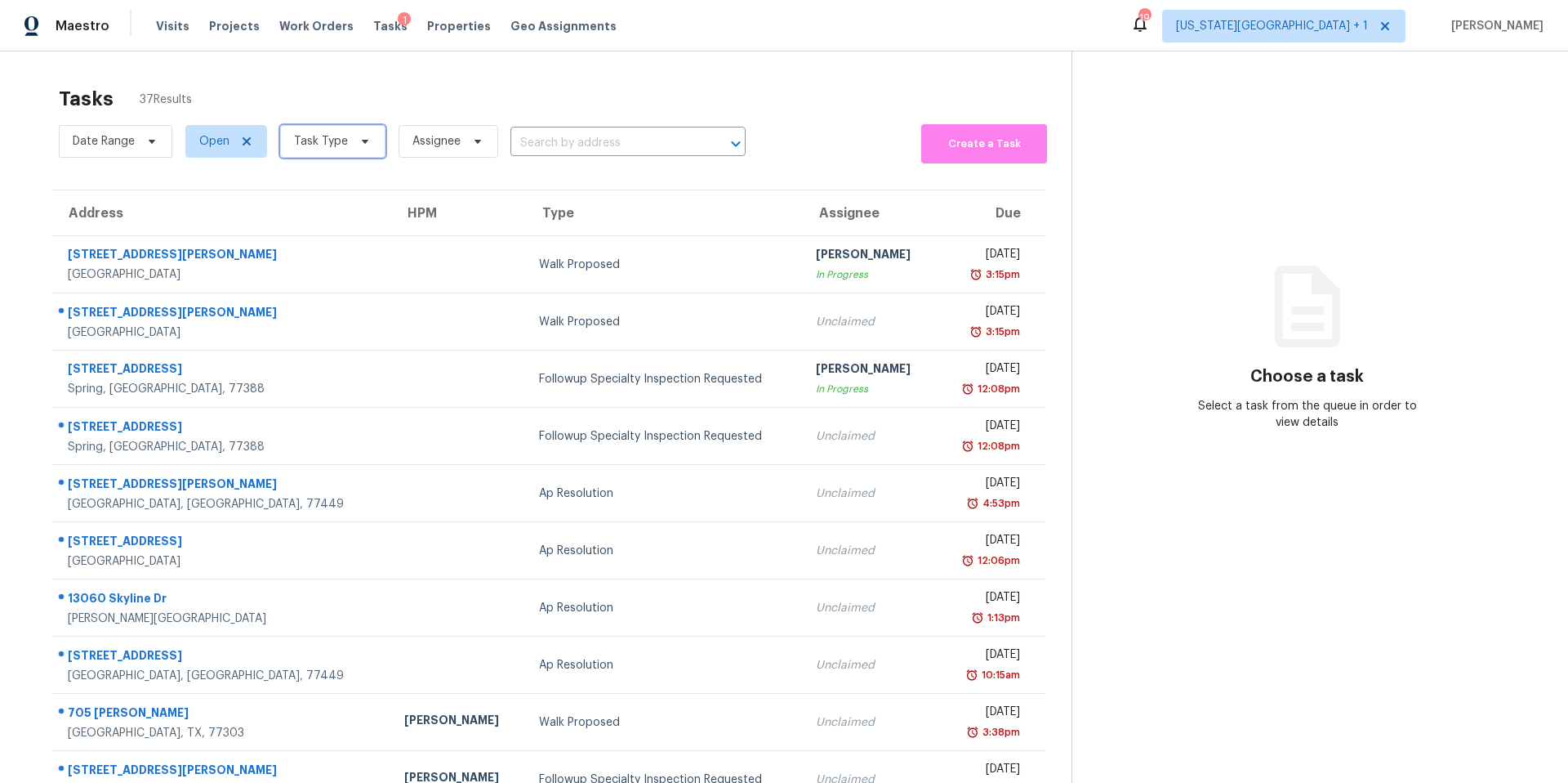
click at [342, 142] on span "Task Type" at bounding box center [321, 141] width 54 height 16
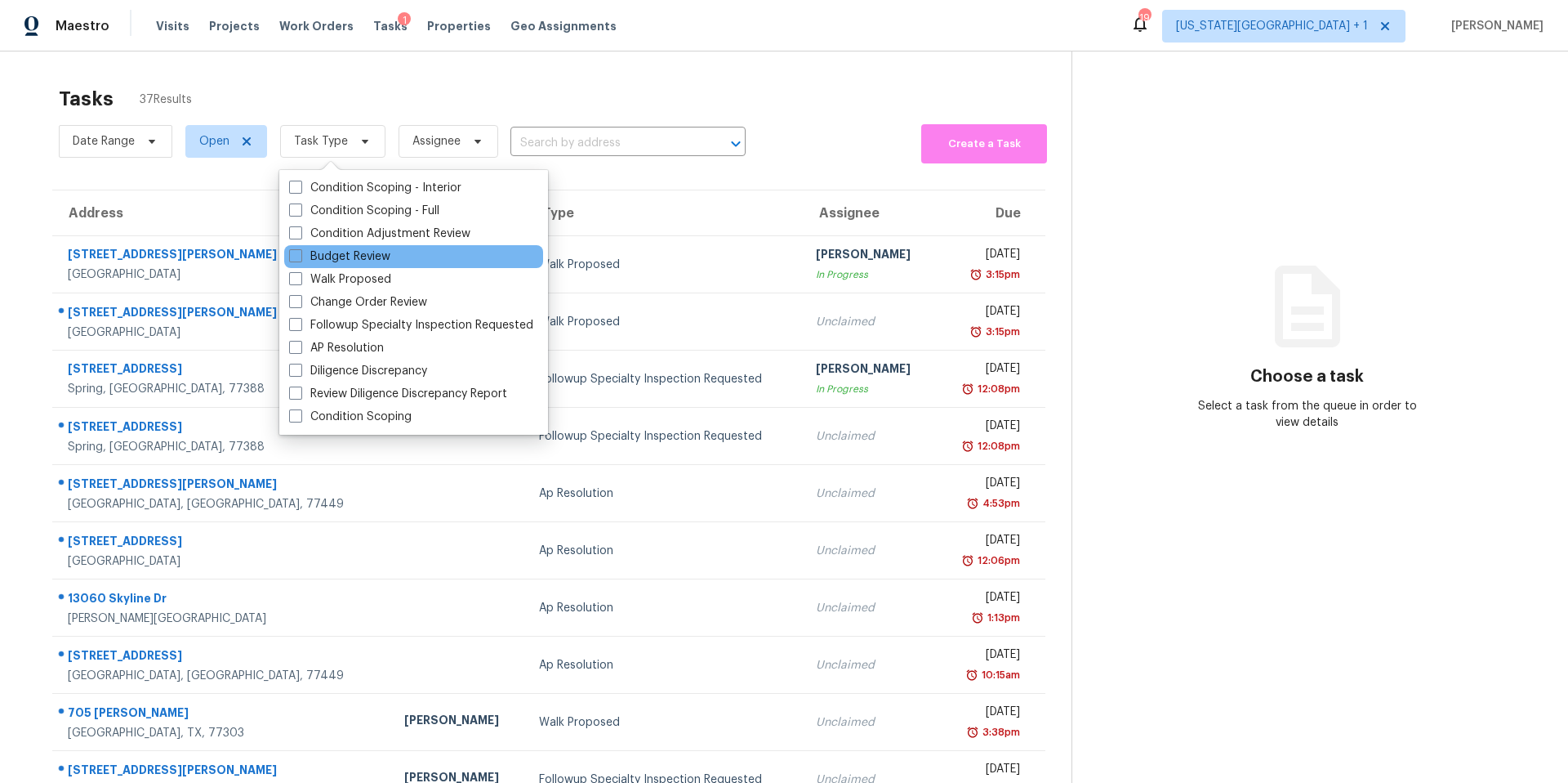
click at [350, 265] on div "Budget Review" at bounding box center [413, 256] width 259 height 23
click at [349, 264] on div "Budget Review" at bounding box center [413, 256] width 259 height 23
click at [347, 261] on label "Budget Review" at bounding box center [340, 256] width 102 height 16
click at [300, 259] on input "Budget Review" at bounding box center [293, 253] width 10 height 10
checkbox input "true"
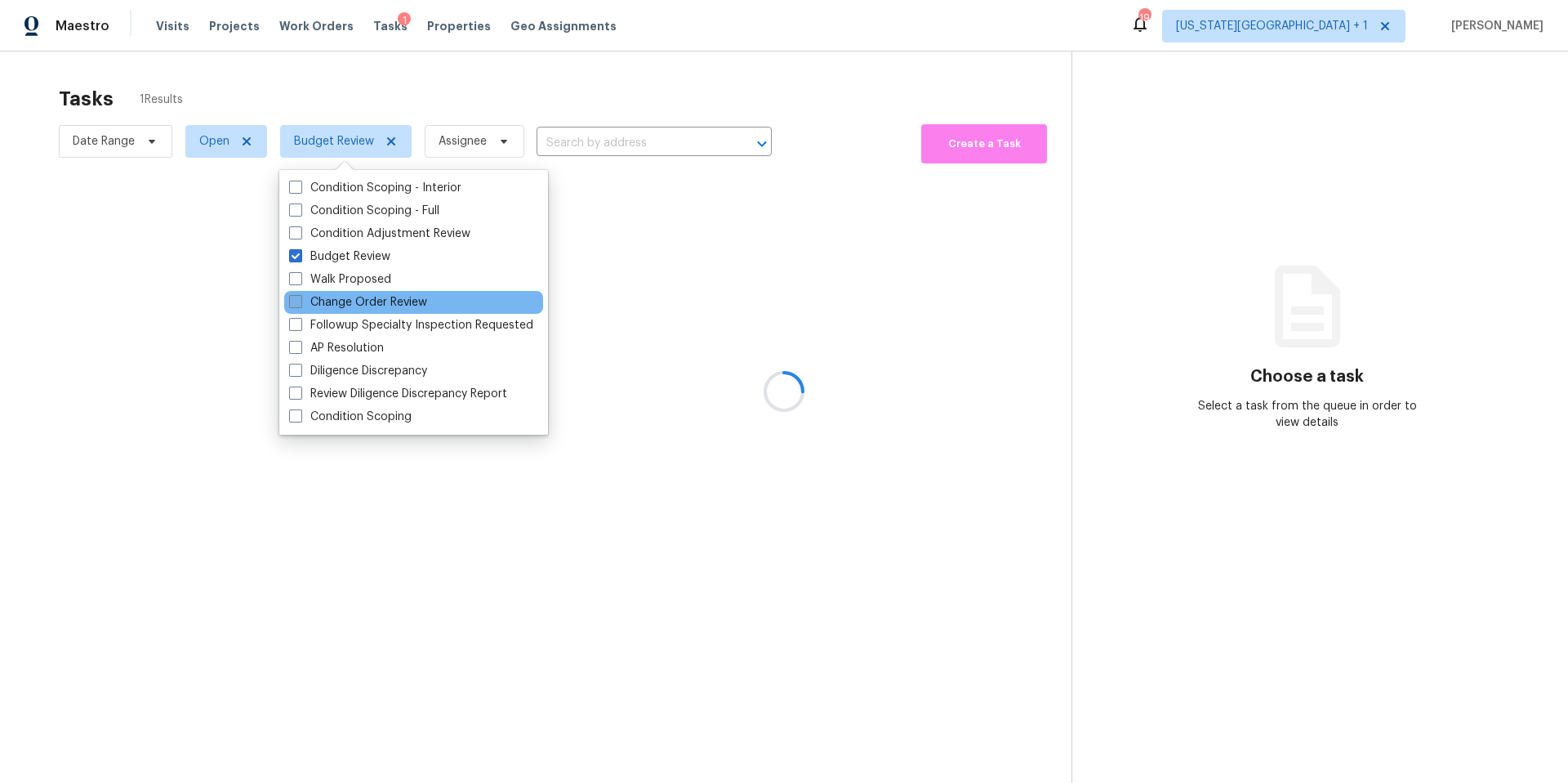
click at [341, 300] on label "Change Order Review" at bounding box center [357, 302] width 138 height 16
click at [300, 300] on input "Change Order Review" at bounding box center [293, 299] width 10 height 10
checkbox input "true"
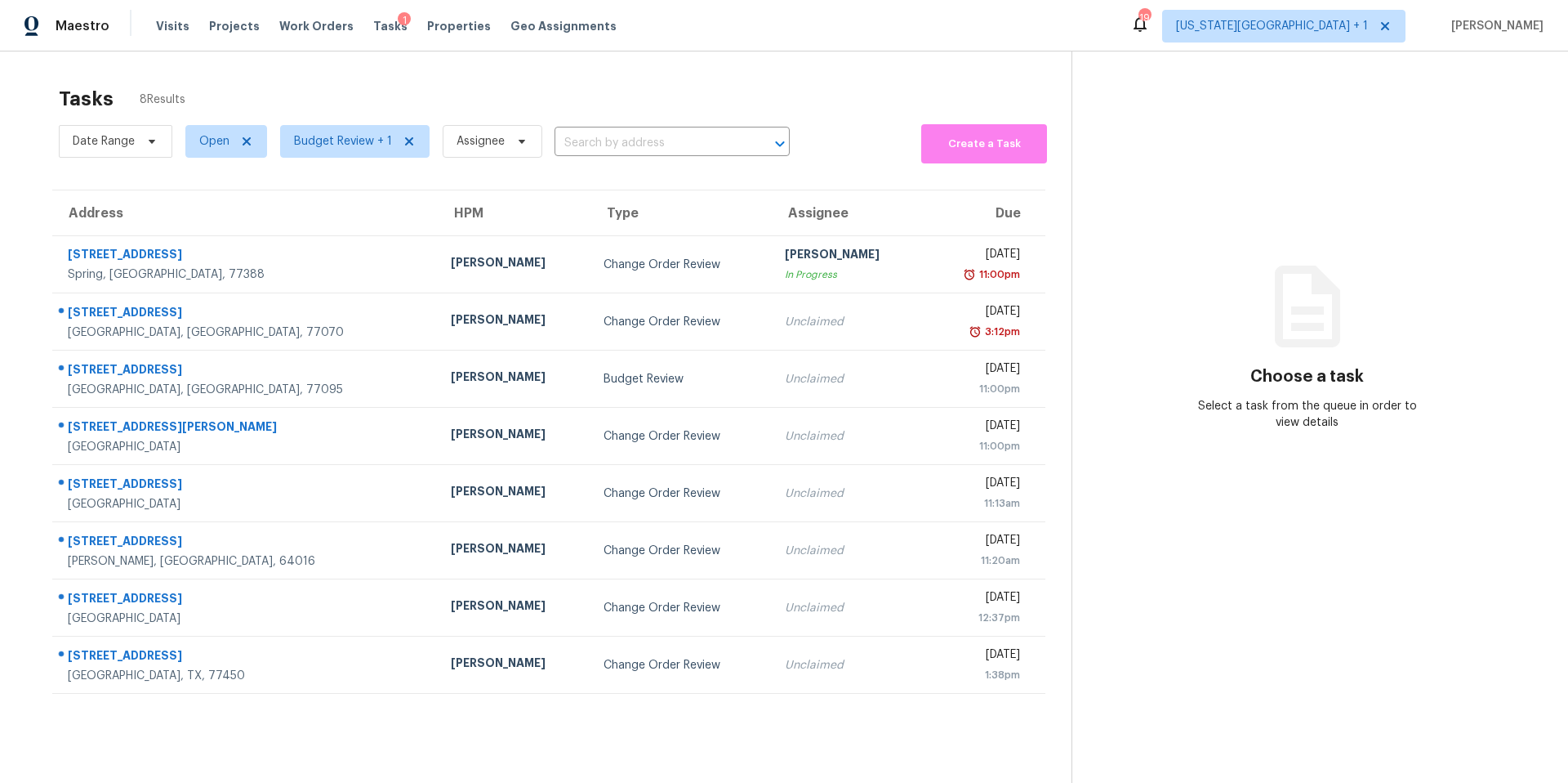
click at [415, 107] on div "Tasks 8 Results" at bounding box center [565, 98] width 1012 height 42
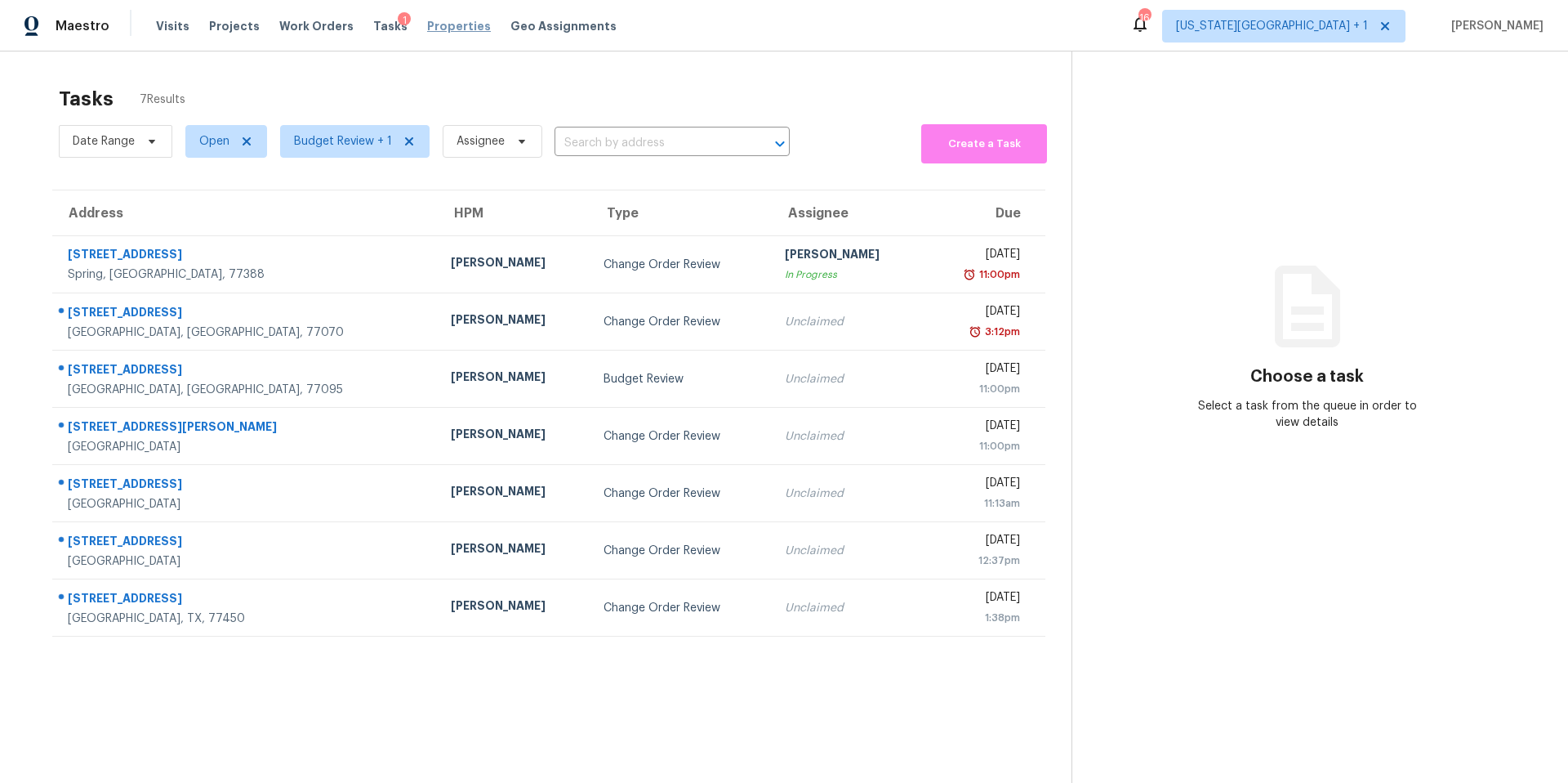
click at [455, 29] on span "Properties" at bounding box center [459, 25] width 64 height 16
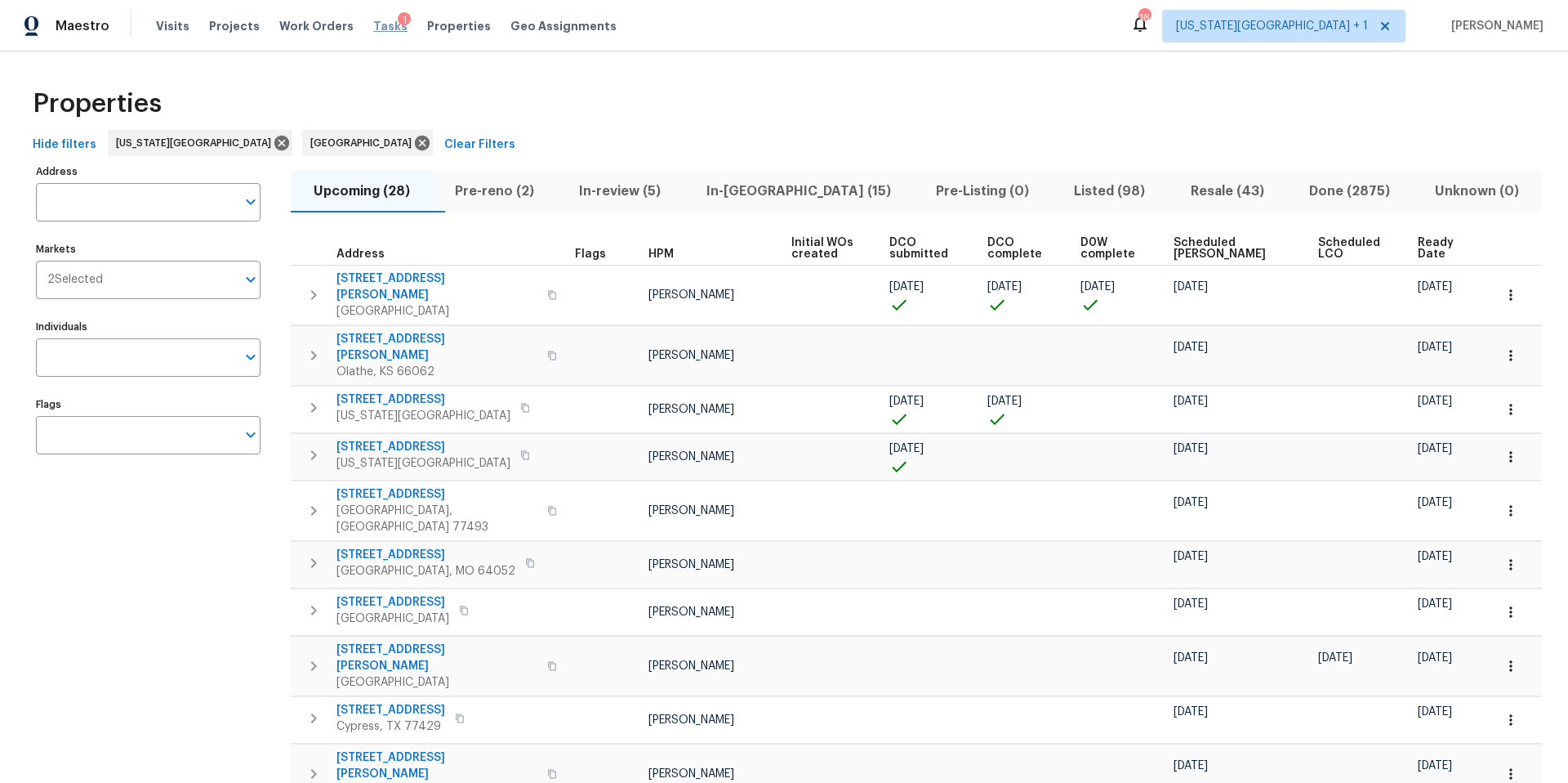
click at [373, 24] on span "Tasks" at bounding box center [390, 26] width 34 height 11
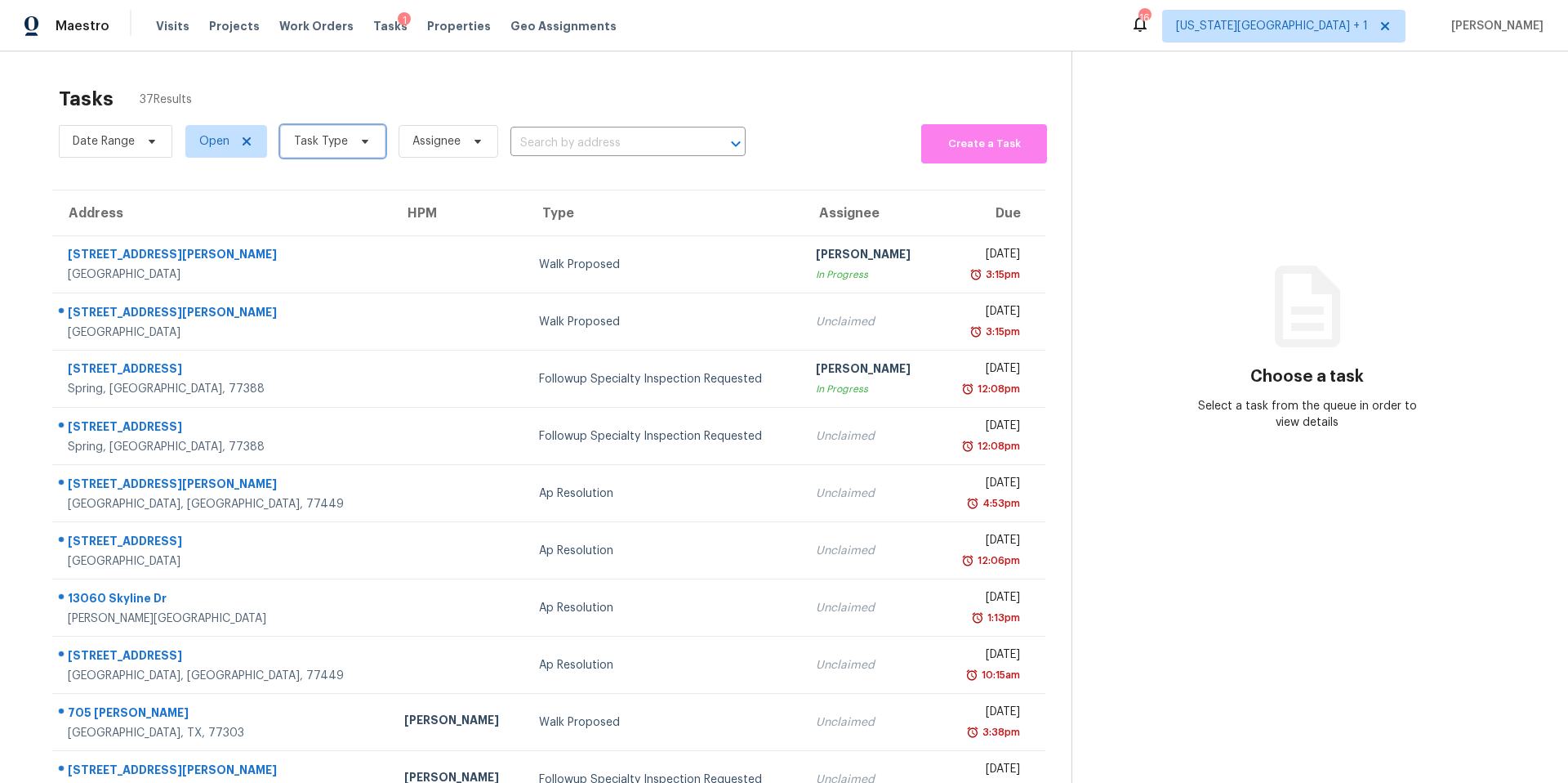
click at [309, 139] on span "Task Type" at bounding box center [321, 141] width 54 height 16
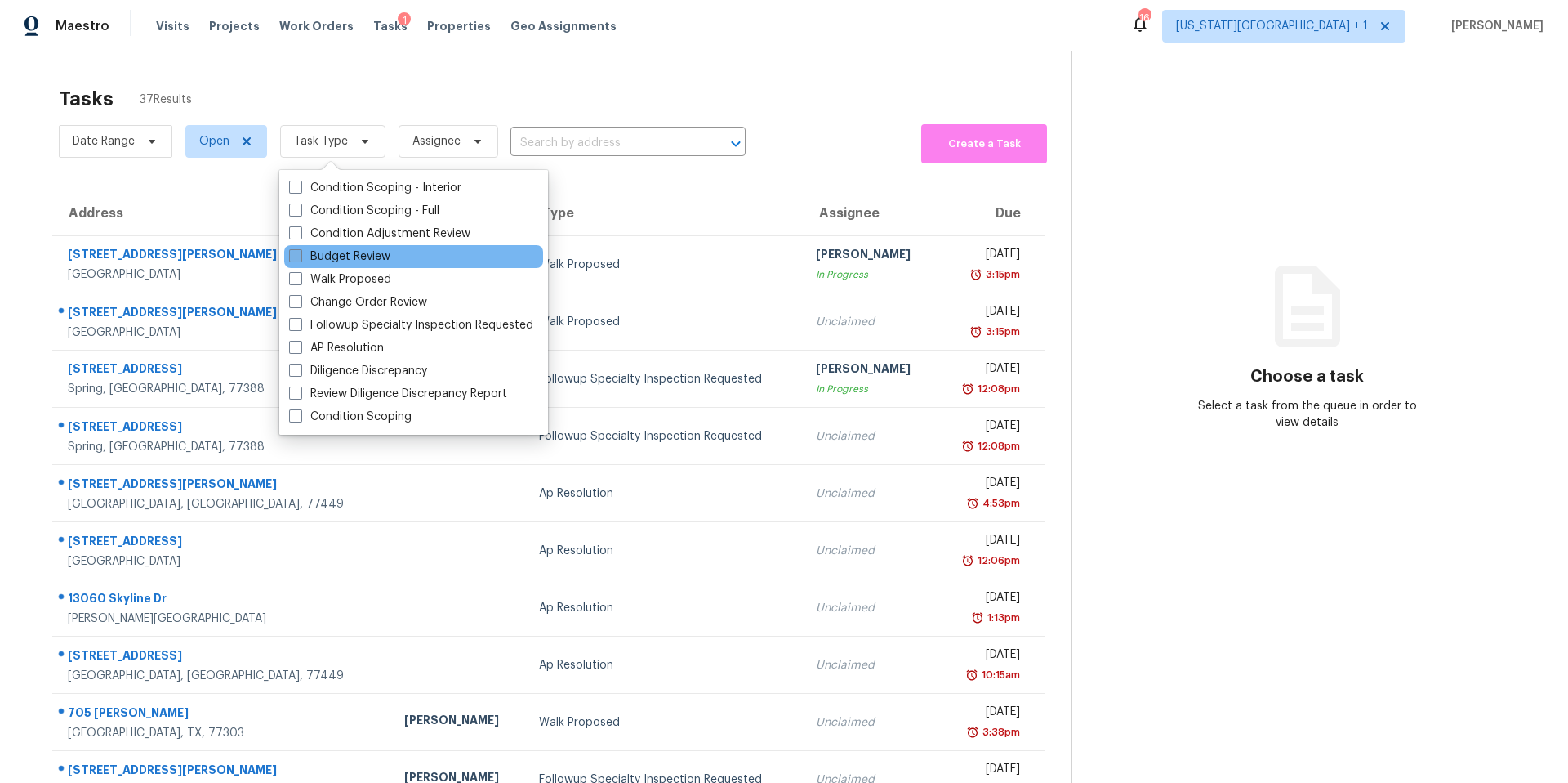
click at [325, 254] on label "Budget Review" at bounding box center [340, 256] width 102 height 16
click at [300, 254] on input "Budget Review" at bounding box center [293, 253] width 10 height 10
checkbox input "true"
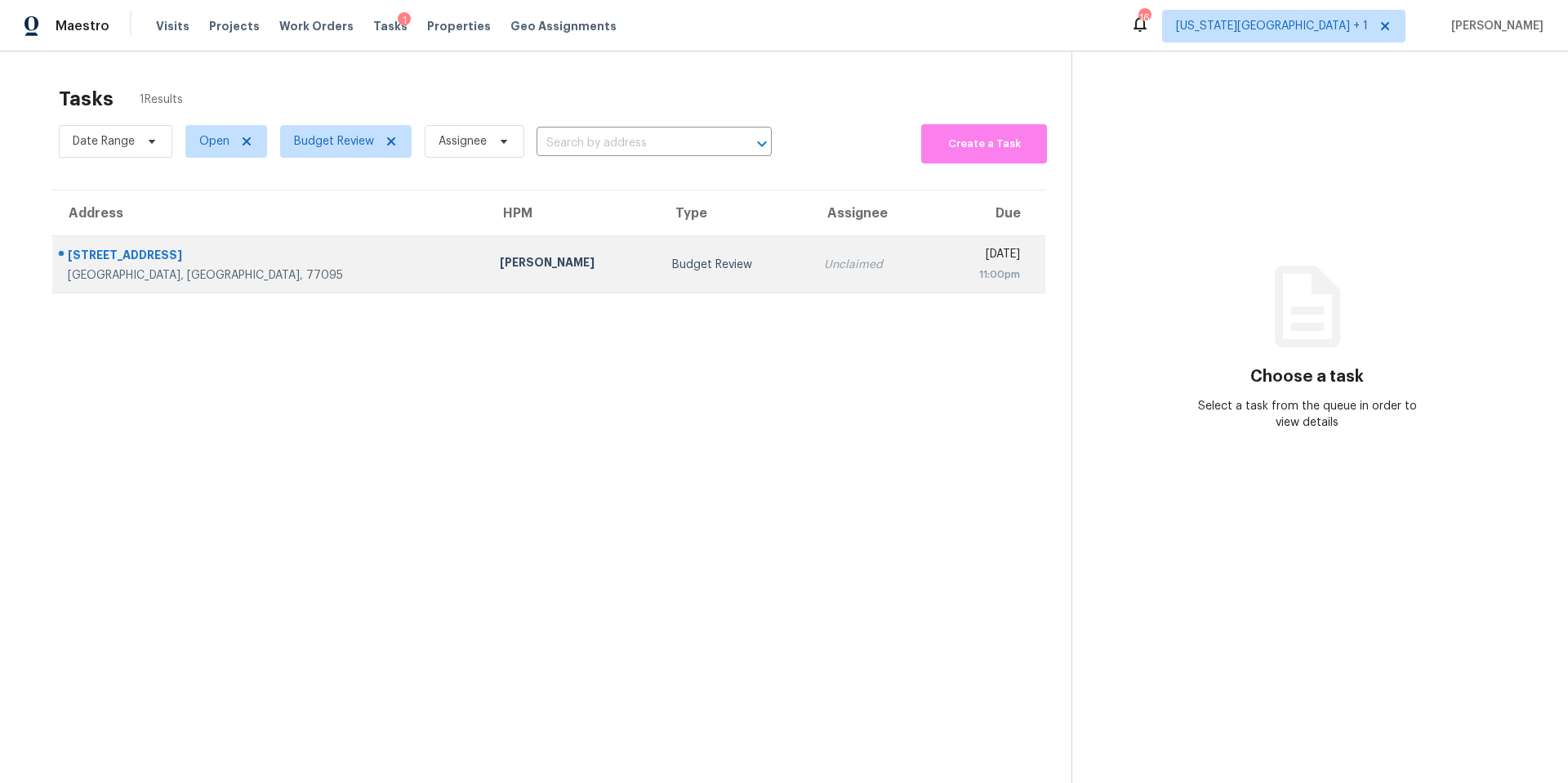
click at [486, 251] on td "[PERSON_NAME]" at bounding box center [572, 264] width 172 height 57
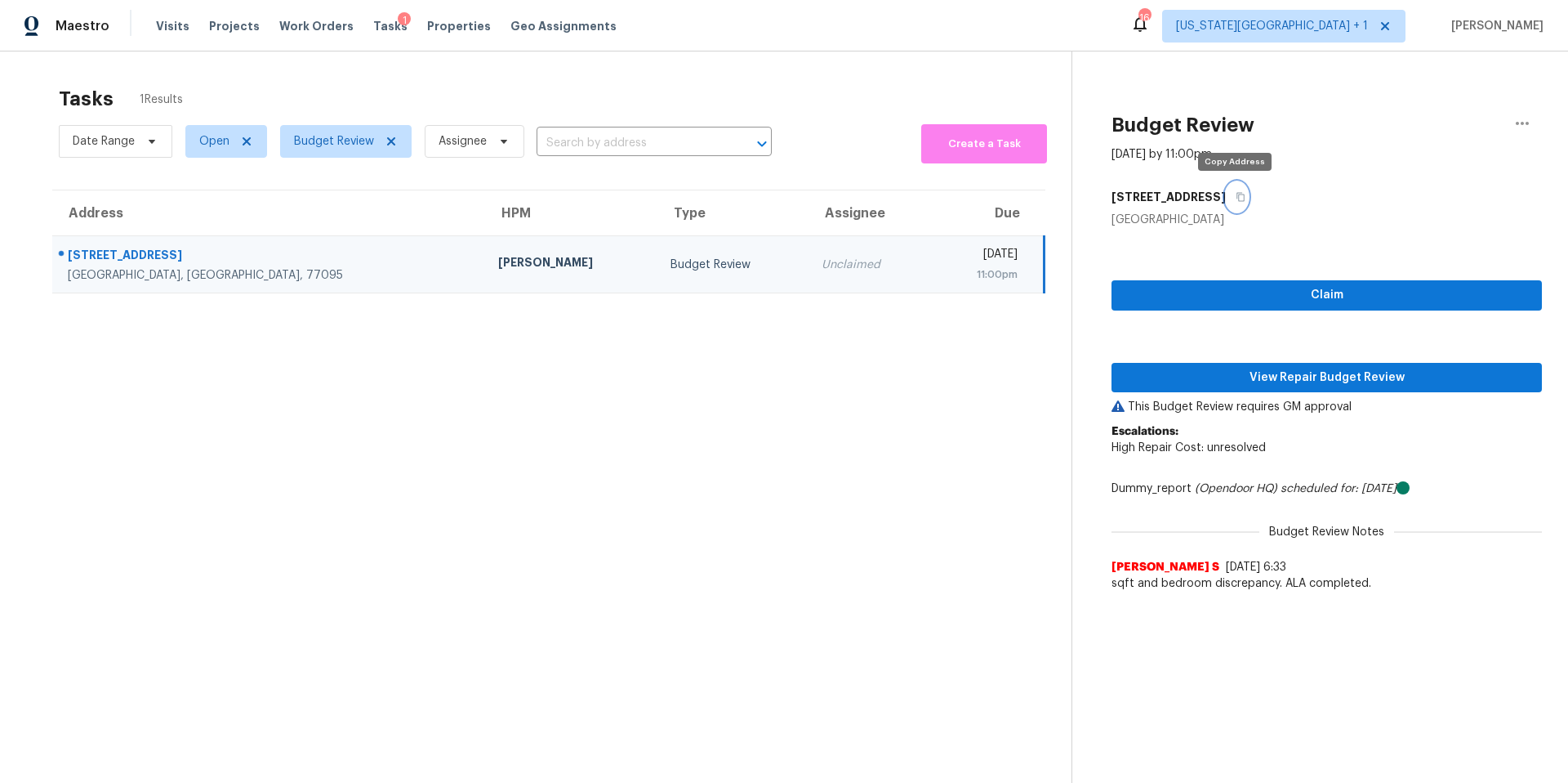
click at [1236, 198] on icon "button" at bounding box center [1241, 197] width 9 height 9
click at [436, 26] on span "Properties" at bounding box center [459, 25] width 64 height 16
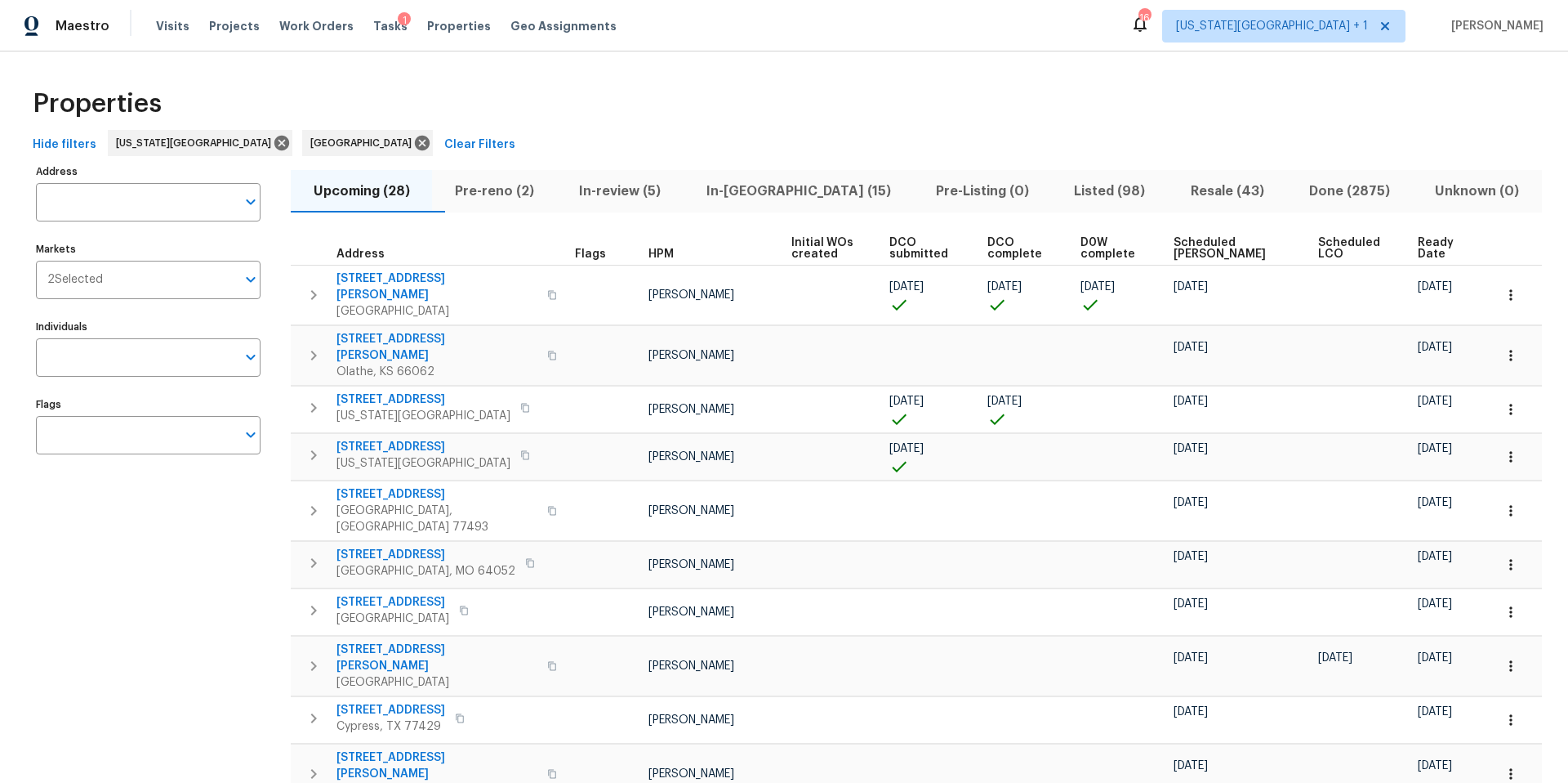
click at [503, 192] on span "Pre-reno (2)" at bounding box center [494, 191] width 104 height 23
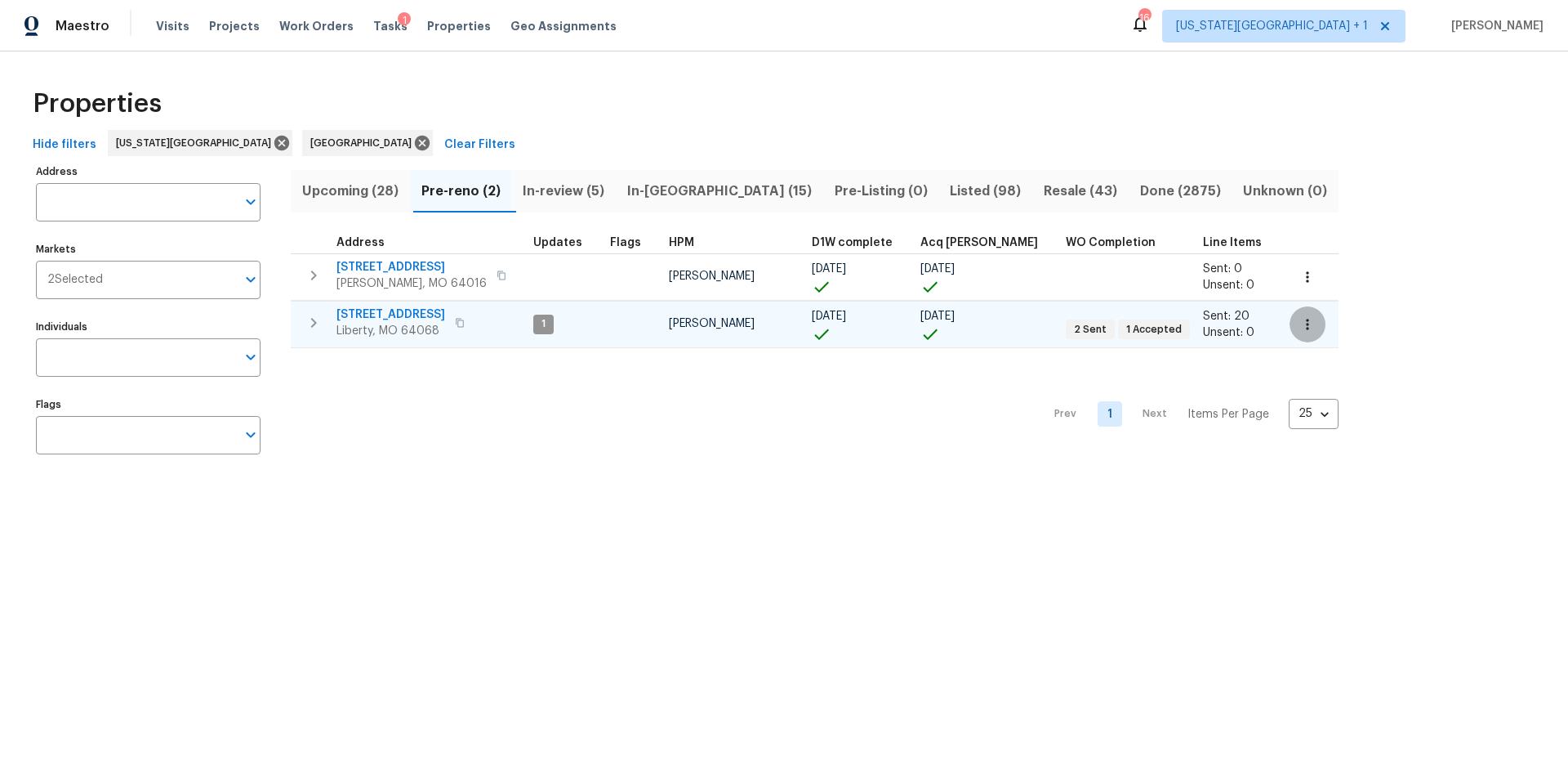
click at [1306, 327] on icon "button" at bounding box center [1307, 324] width 3 height 10
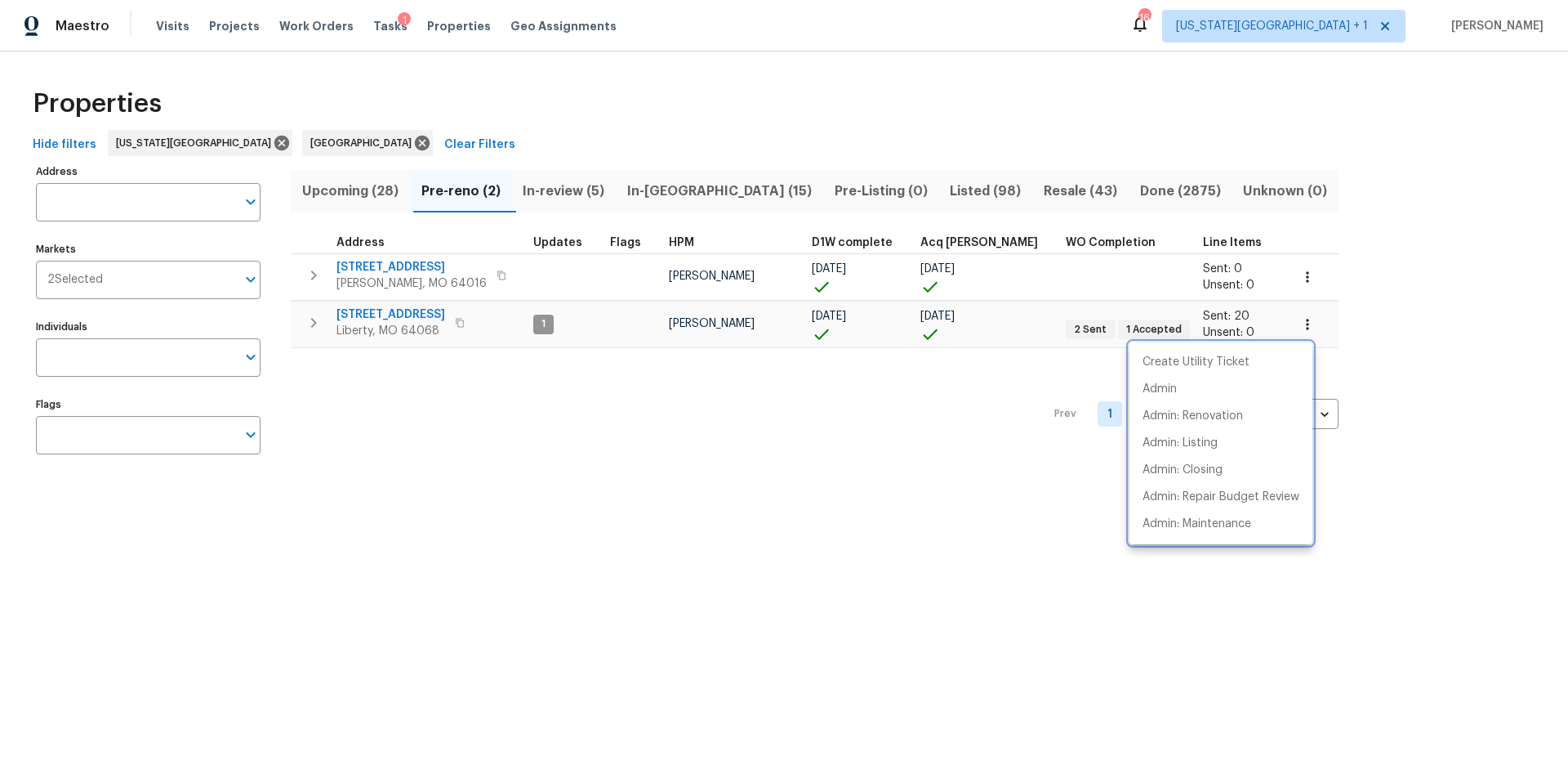
click at [425, 301] on div at bounding box center [784, 392] width 1568 height 783
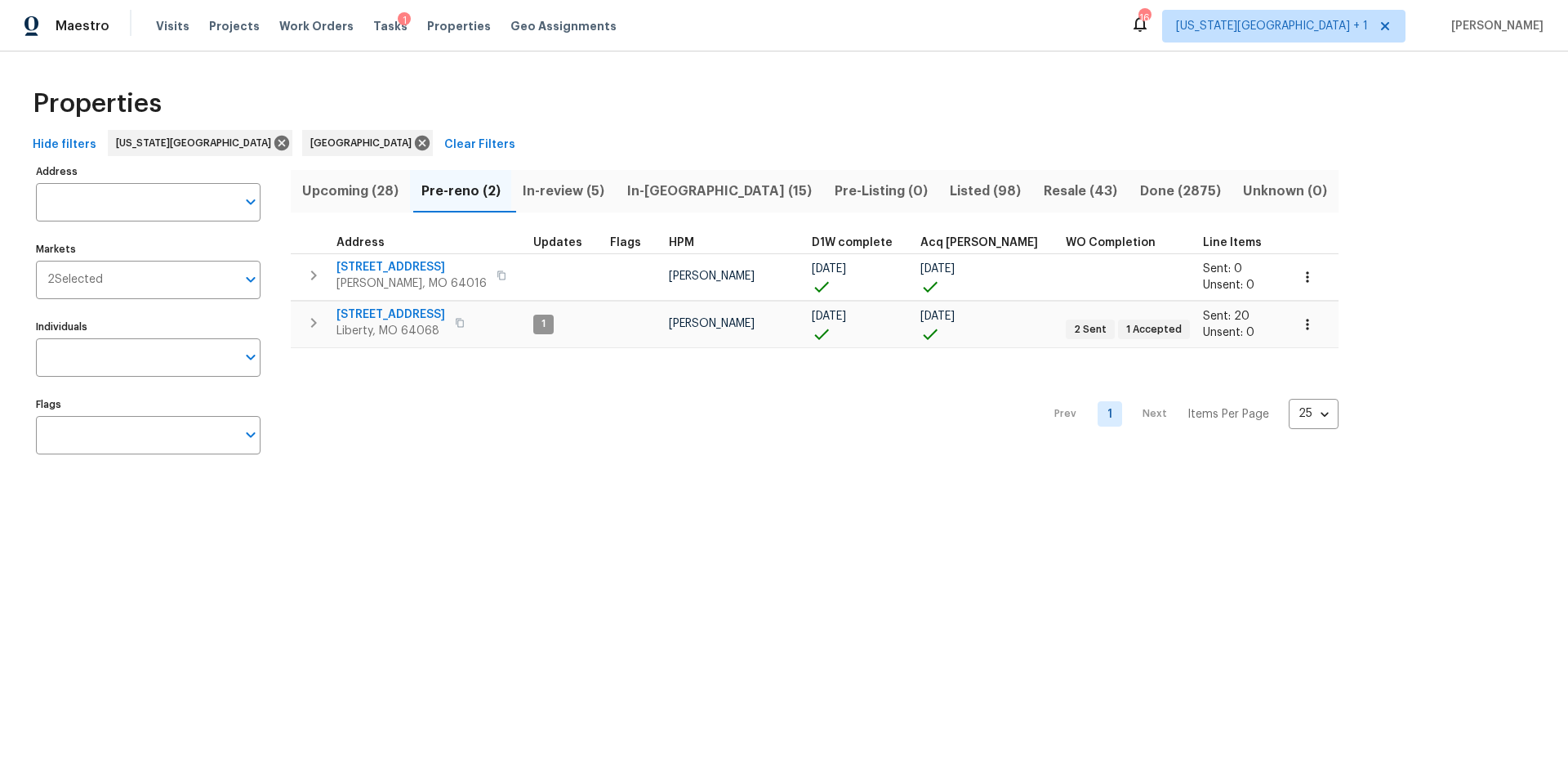
click at [421, 315] on span "1209 Liberty Drive Ter" at bounding box center [390, 314] width 108 height 16
click at [383, 330] on span "Liberty, MO 64068" at bounding box center [390, 330] width 108 height 16
click at [650, 190] on span "In-reno (15)" at bounding box center [720, 191] width 188 height 23
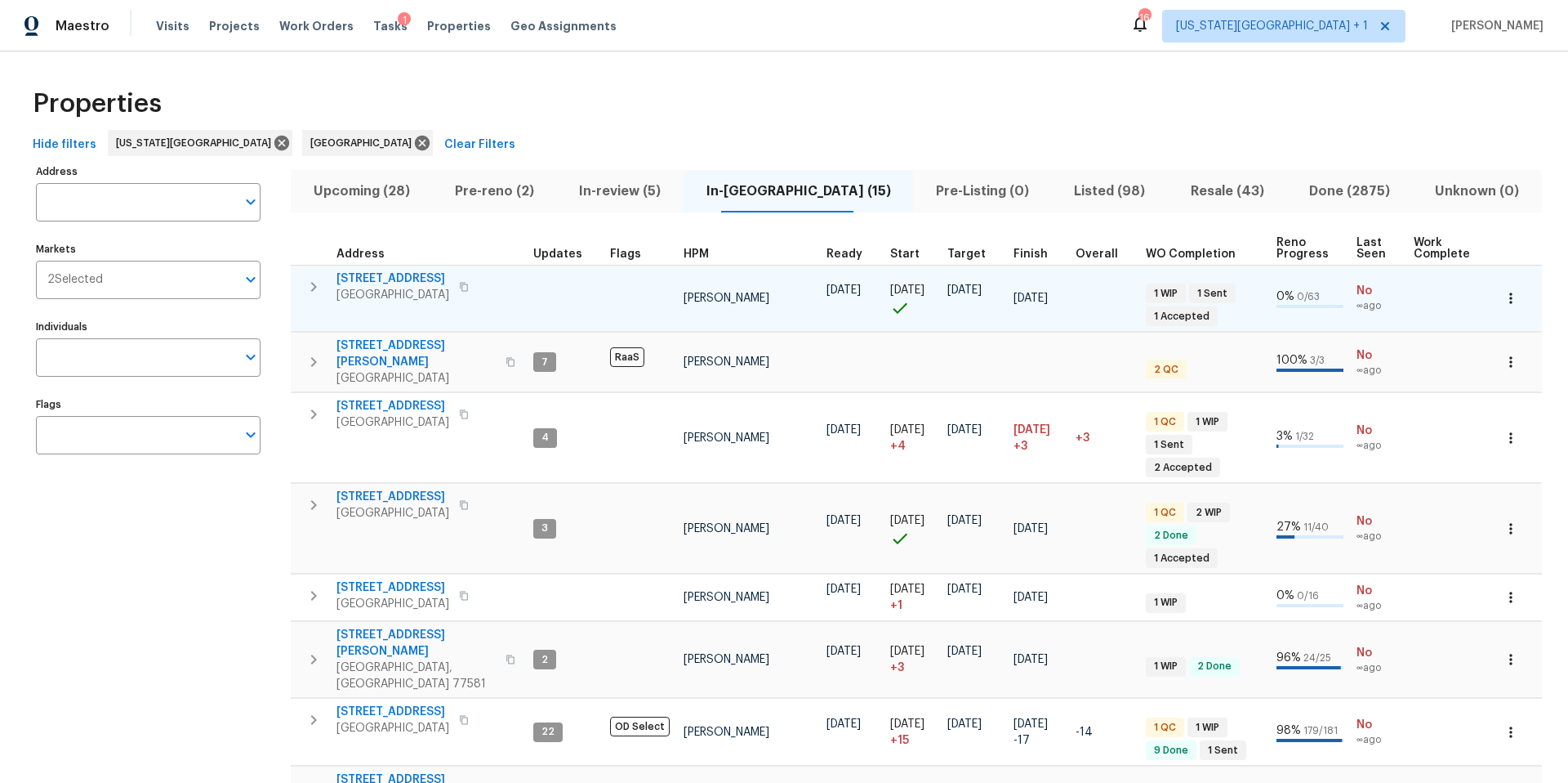
click at [399, 289] on span "Houston, TX 77069" at bounding box center [393, 295] width 113 height 16
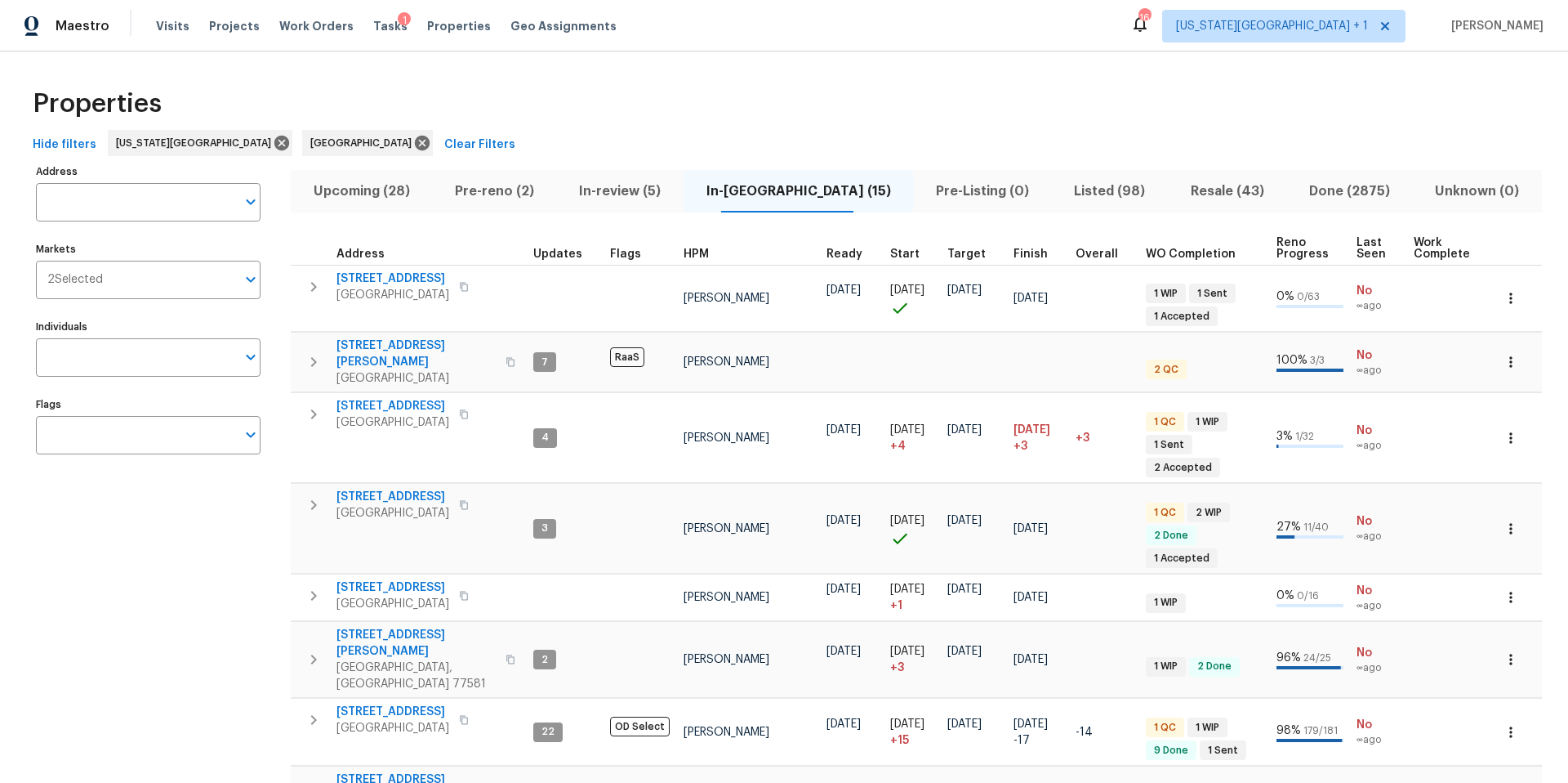
click at [28, 24] on img at bounding box center [32, 26] width 15 height 21
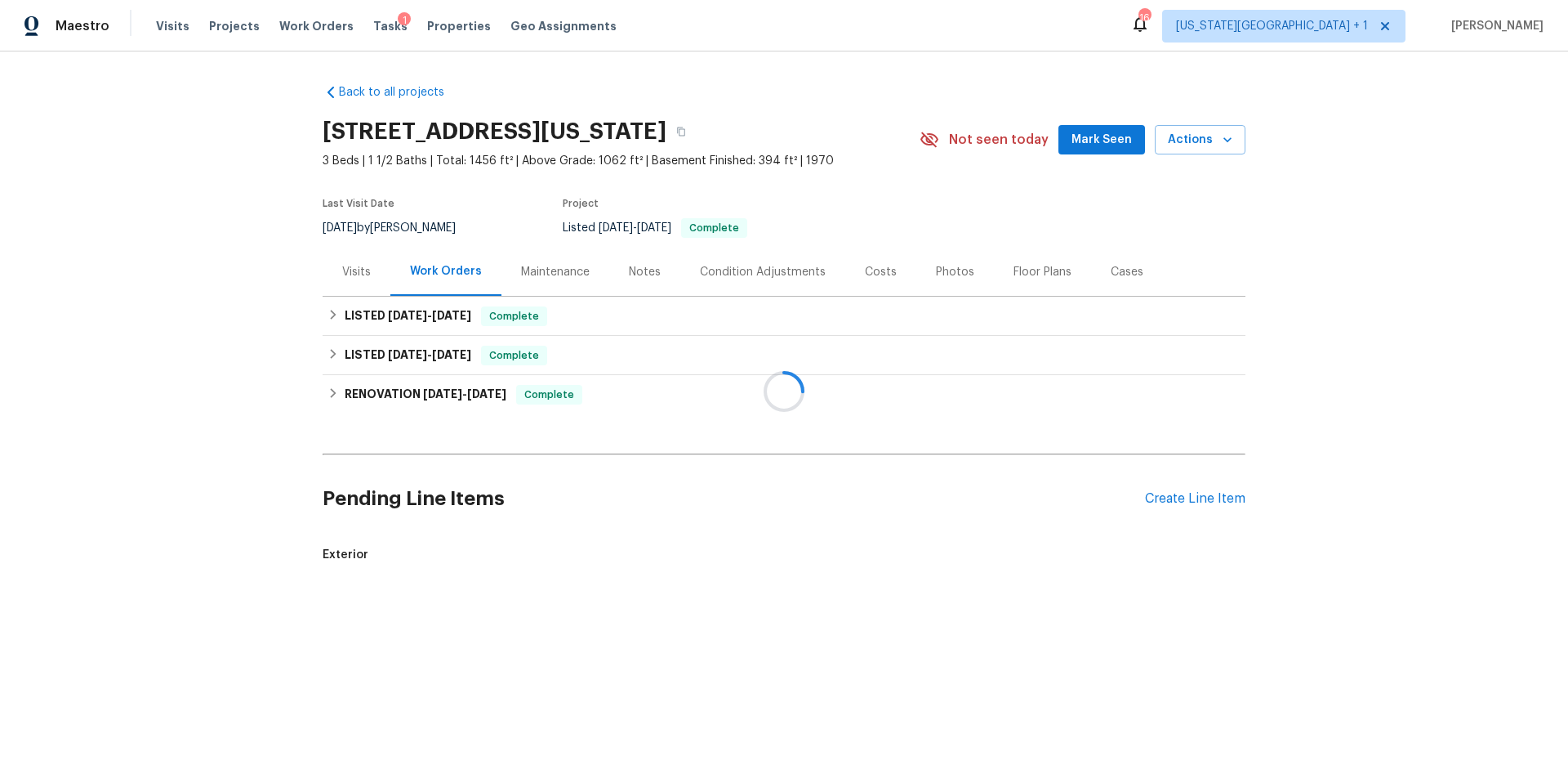
click at [345, 274] on div at bounding box center [784, 392] width 1568 height 783
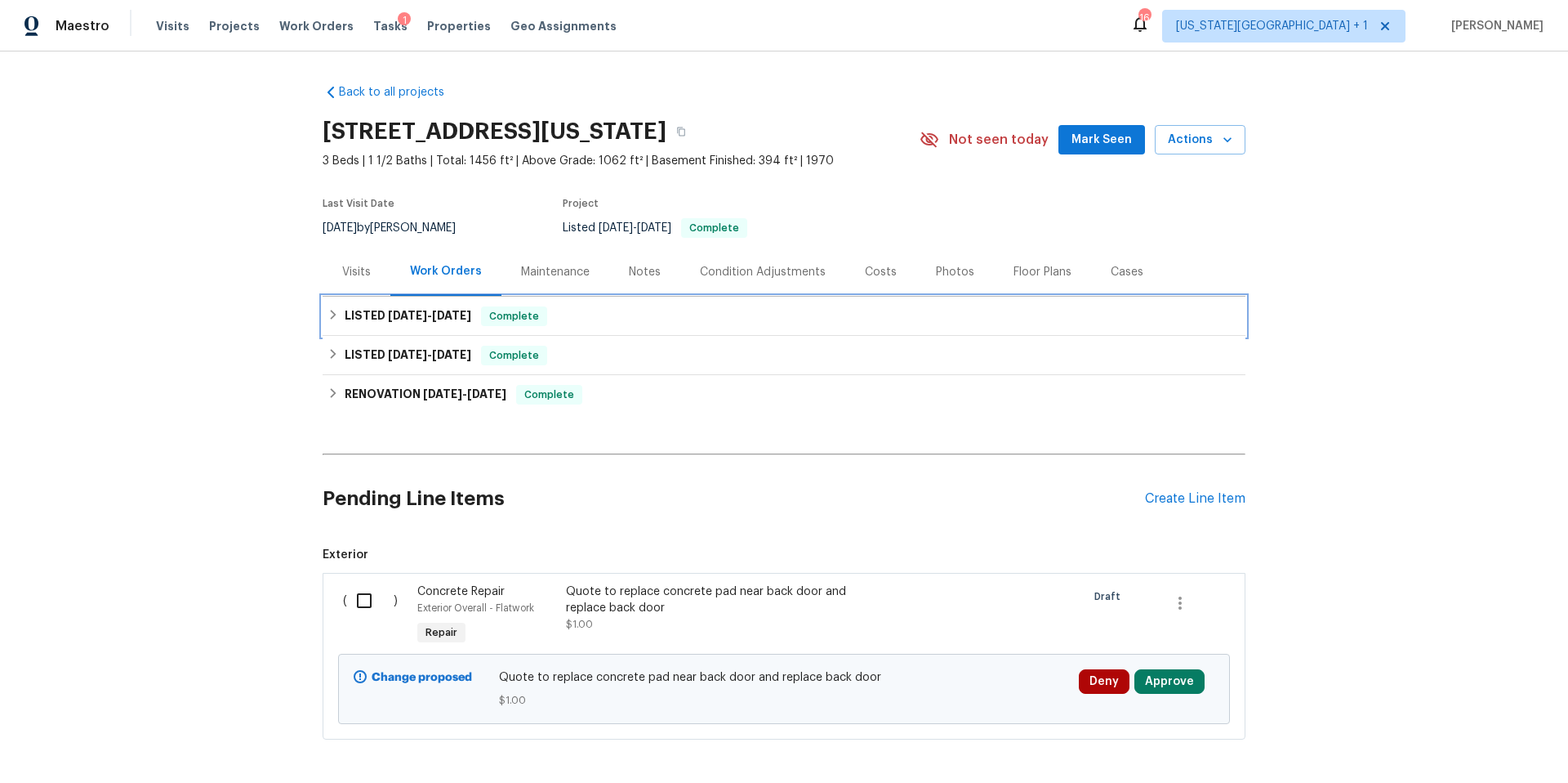
click at [362, 316] on h6 "LISTED 7/11/25 - 7/18/25" at bounding box center [407, 316] width 127 height 20
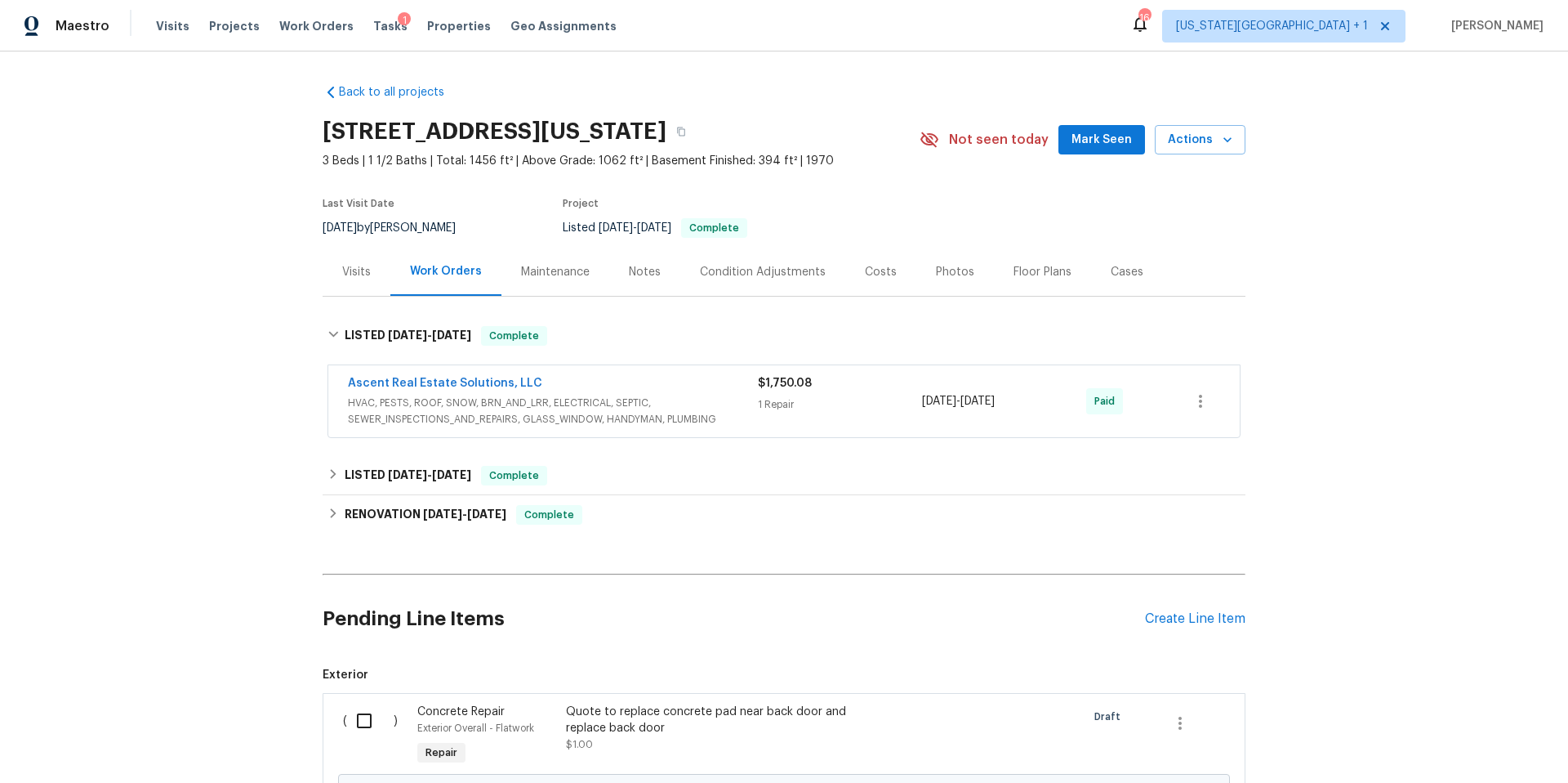
click at [345, 269] on div "Visits" at bounding box center [356, 271] width 28 height 16
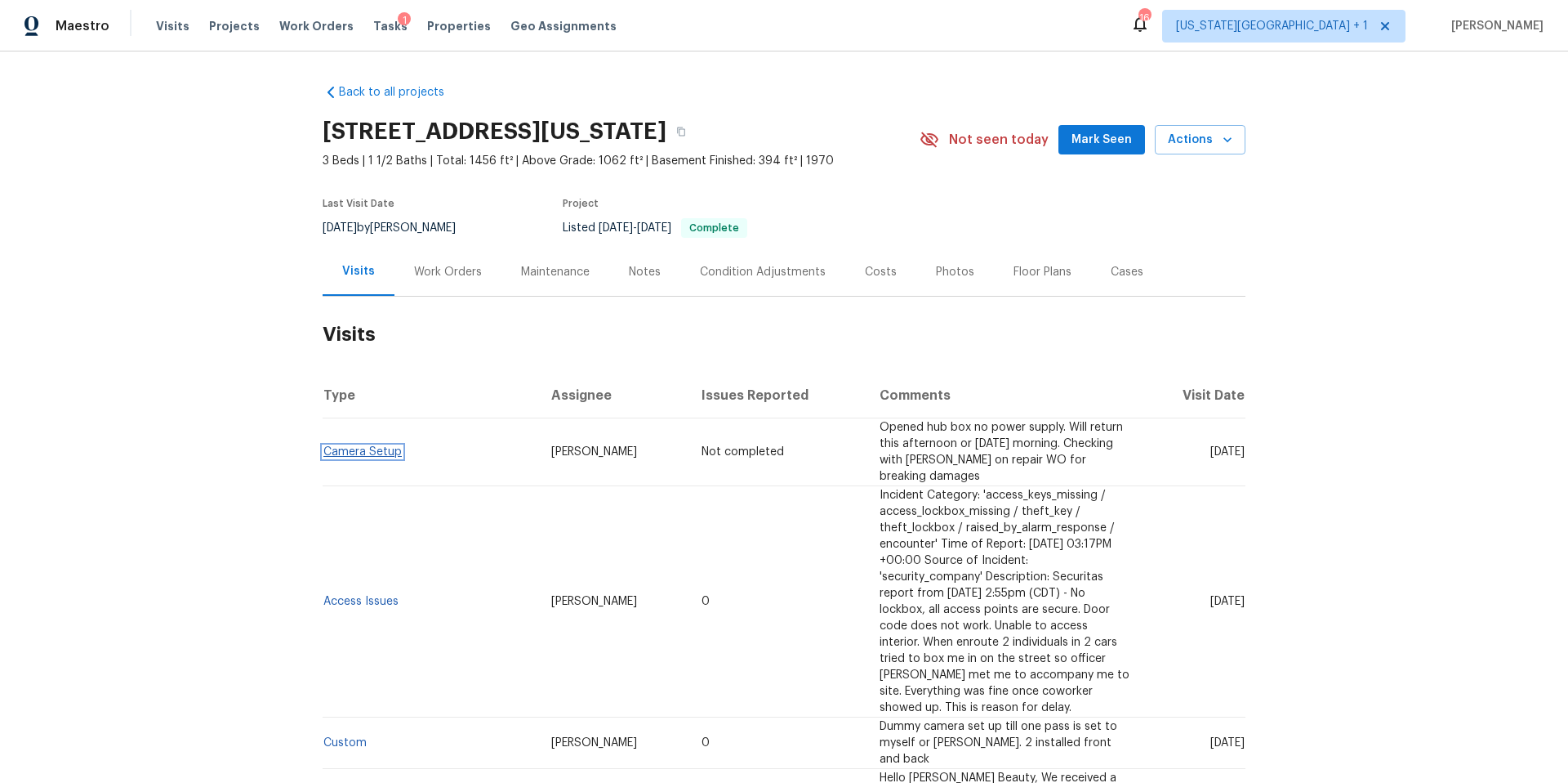
click at [353, 446] on link "Camera Setup" at bounding box center [362, 452] width 78 height 11
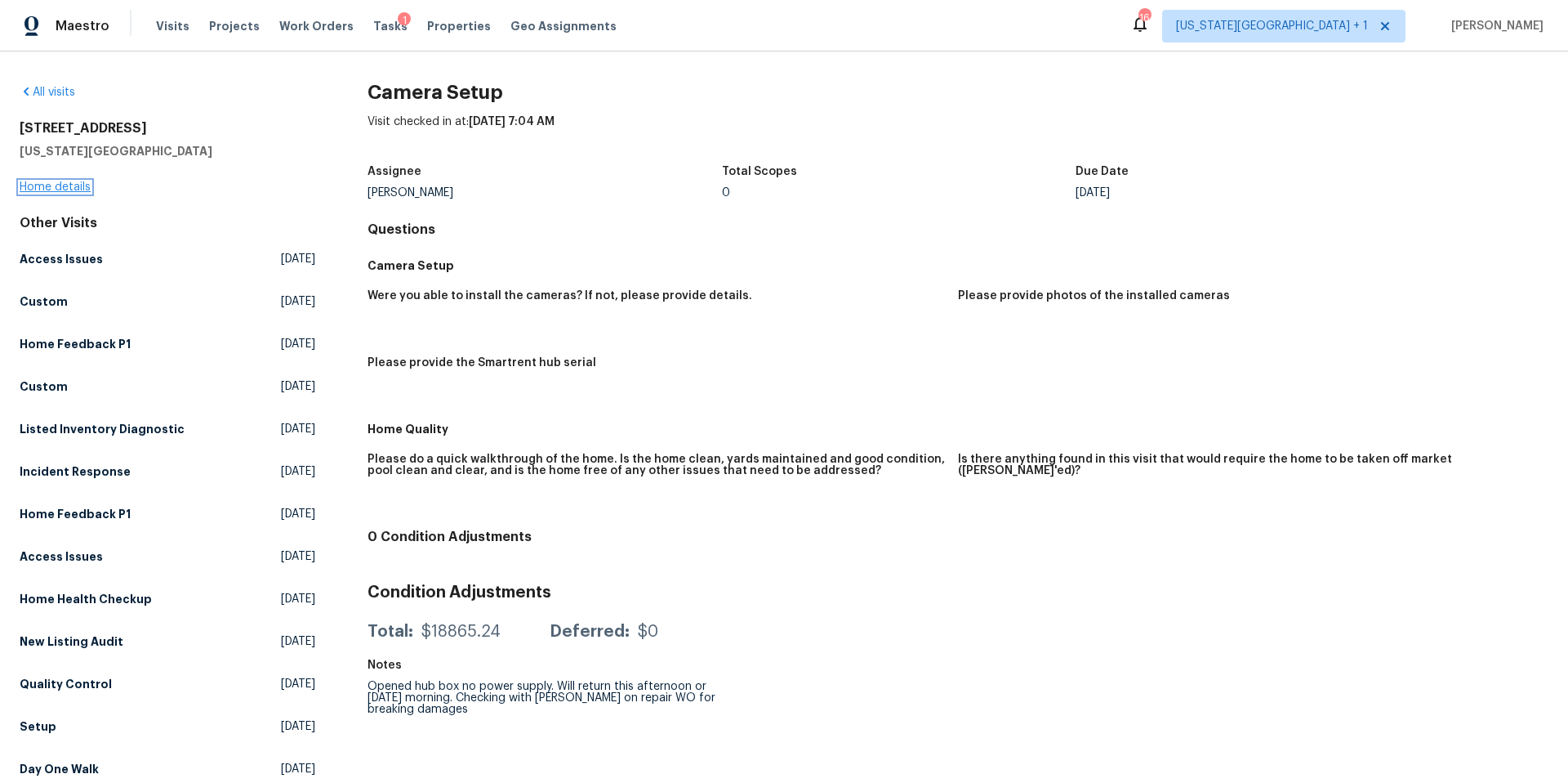
click at [53, 183] on link "Home details" at bounding box center [55, 187] width 71 height 11
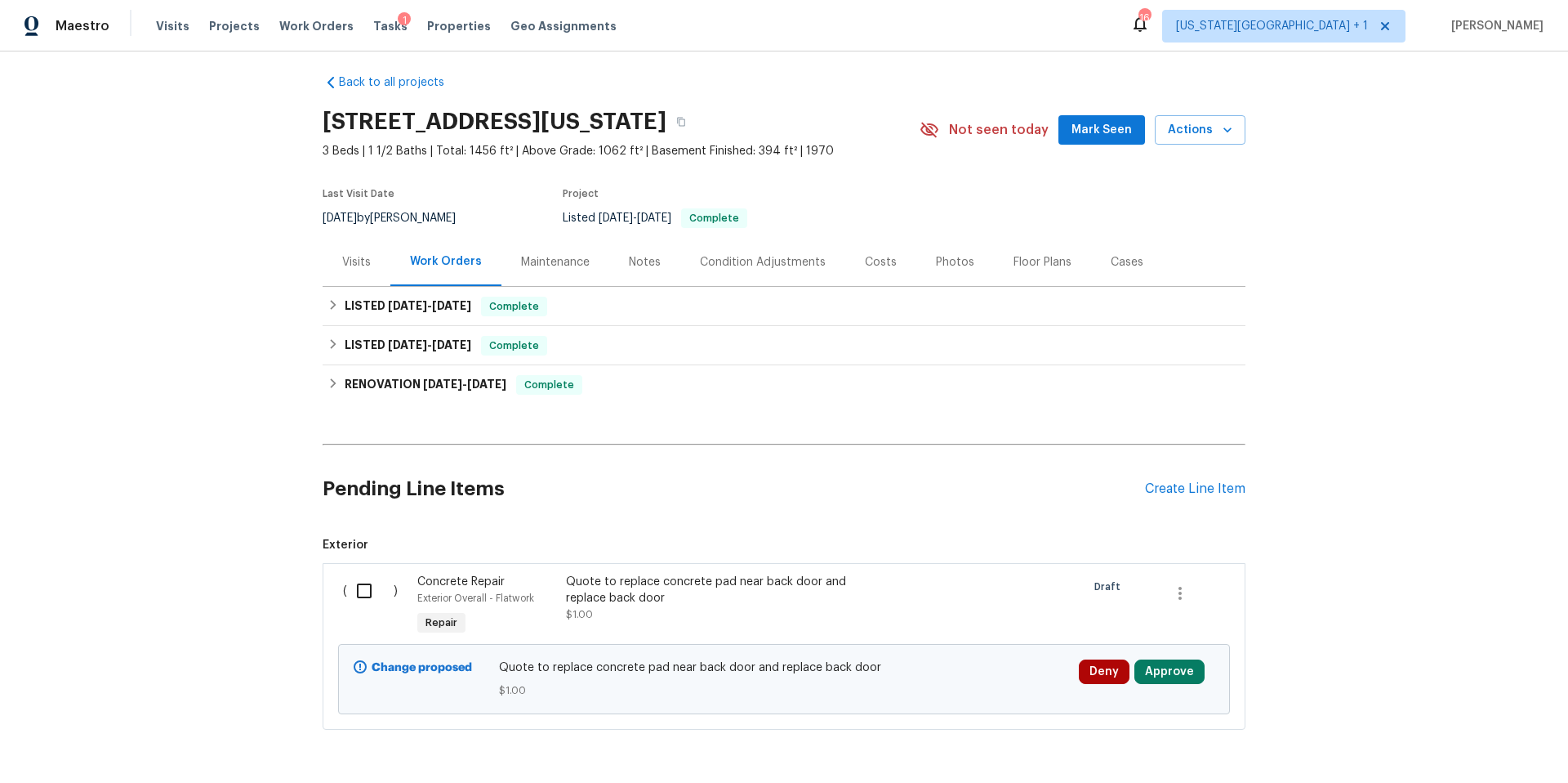
scroll to position [12, 0]
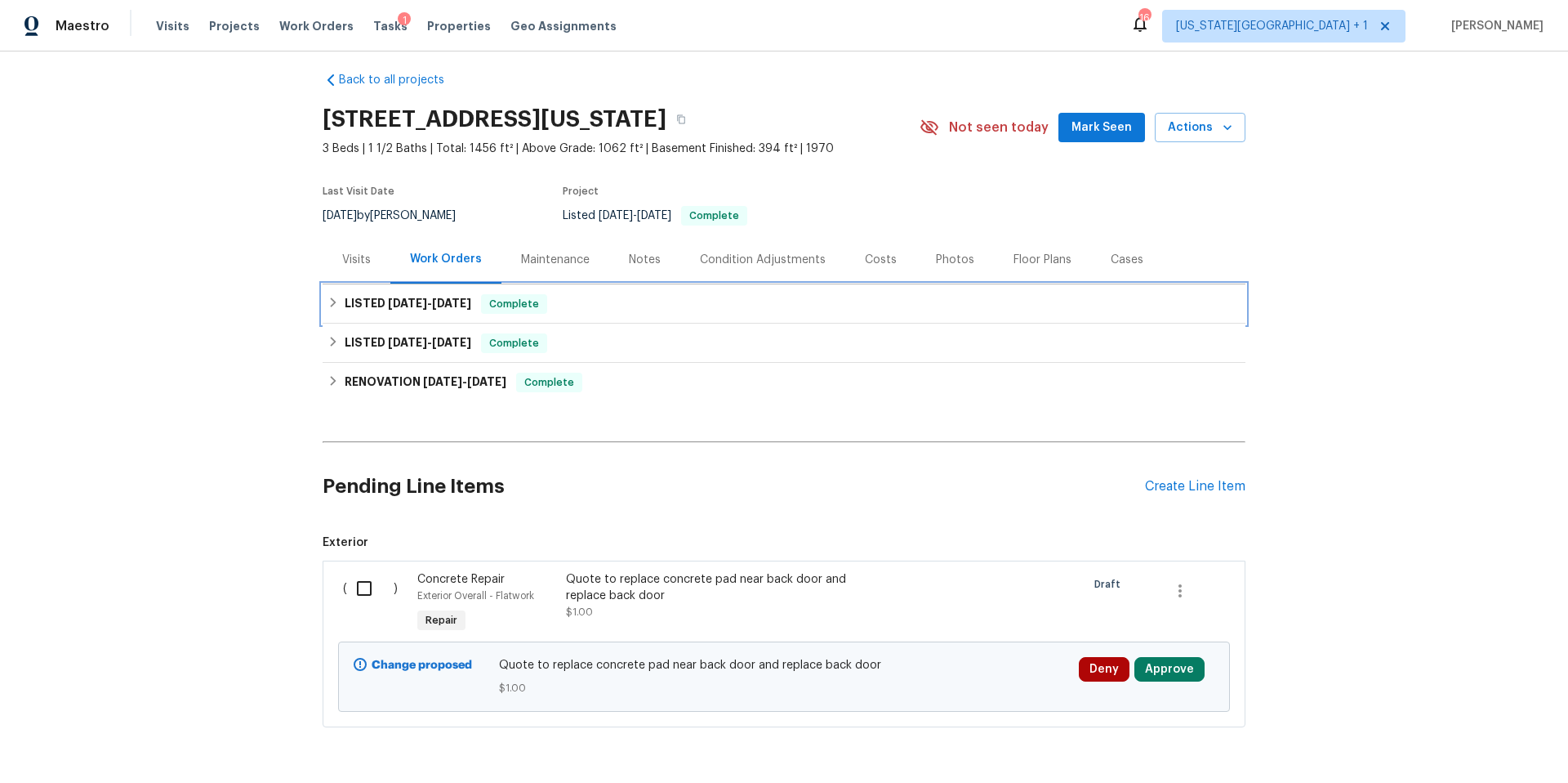
click at [344, 304] on h6 "LISTED 7/11/25 - 7/18/25" at bounding box center [407, 304] width 127 height 20
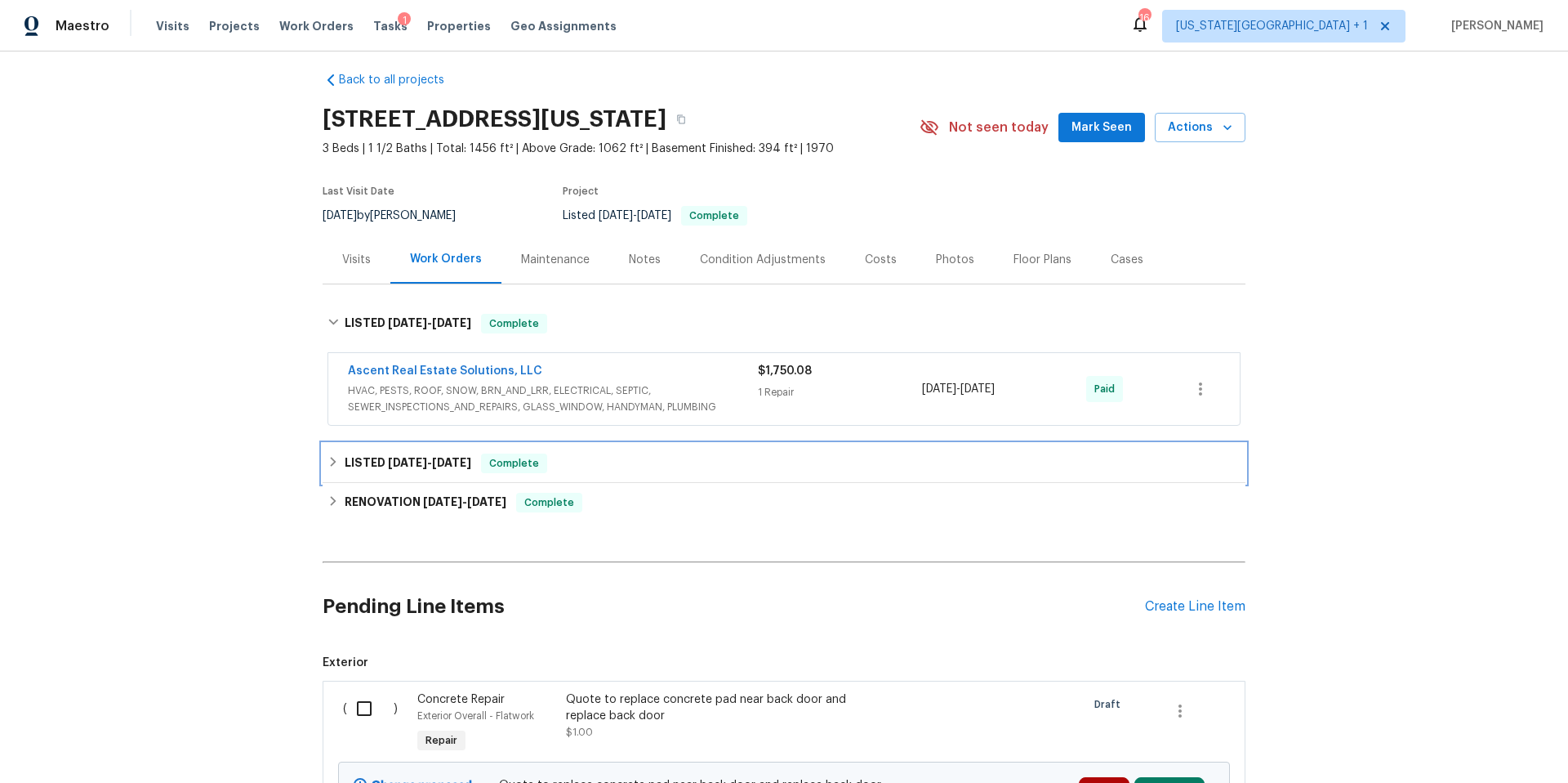
click at [375, 463] on h6 "LISTED 6/8/25 - 6/17/25" at bounding box center [407, 463] width 127 height 20
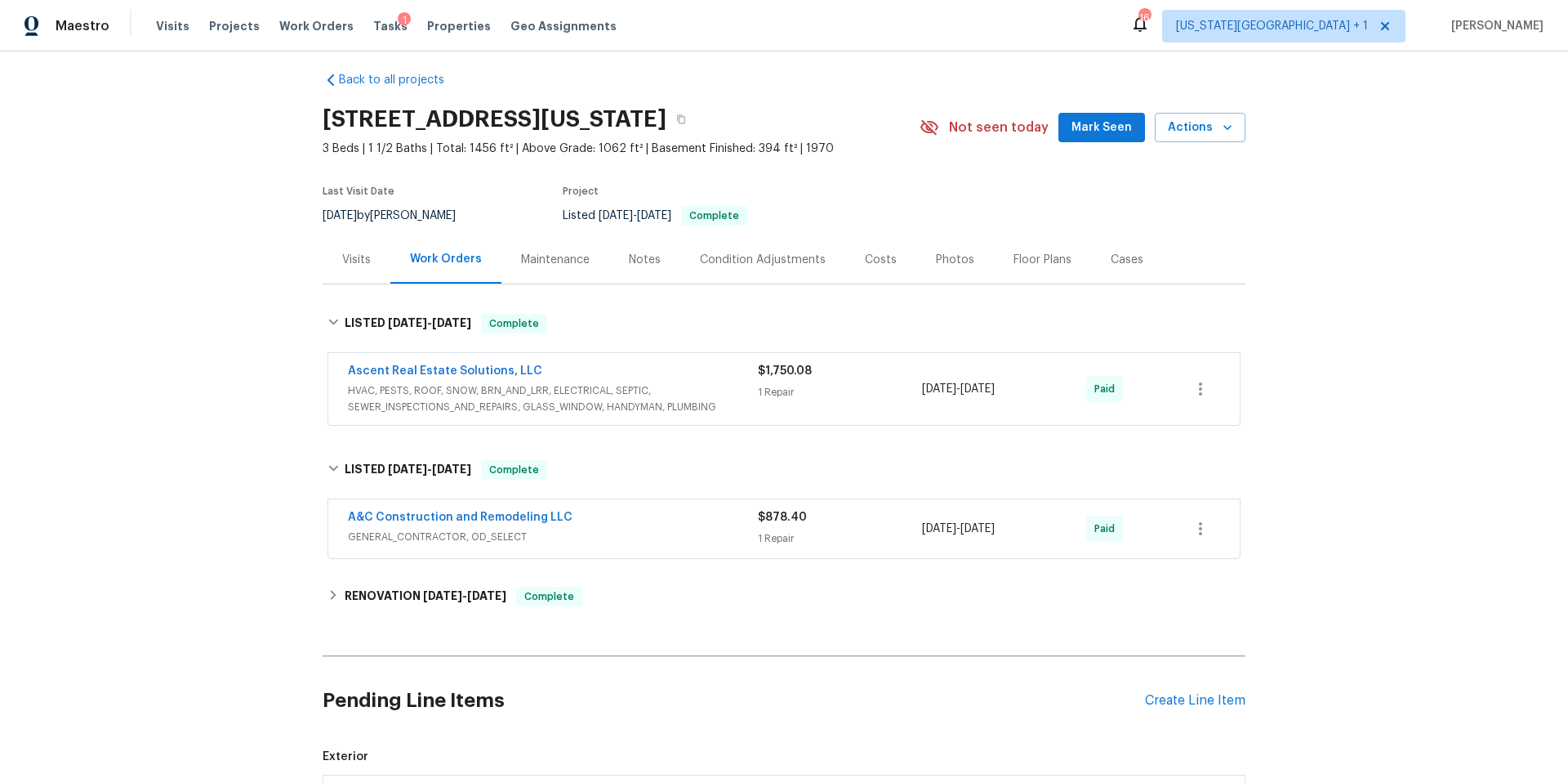
click at [346, 260] on div "Visits" at bounding box center [356, 259] width 28 height 16
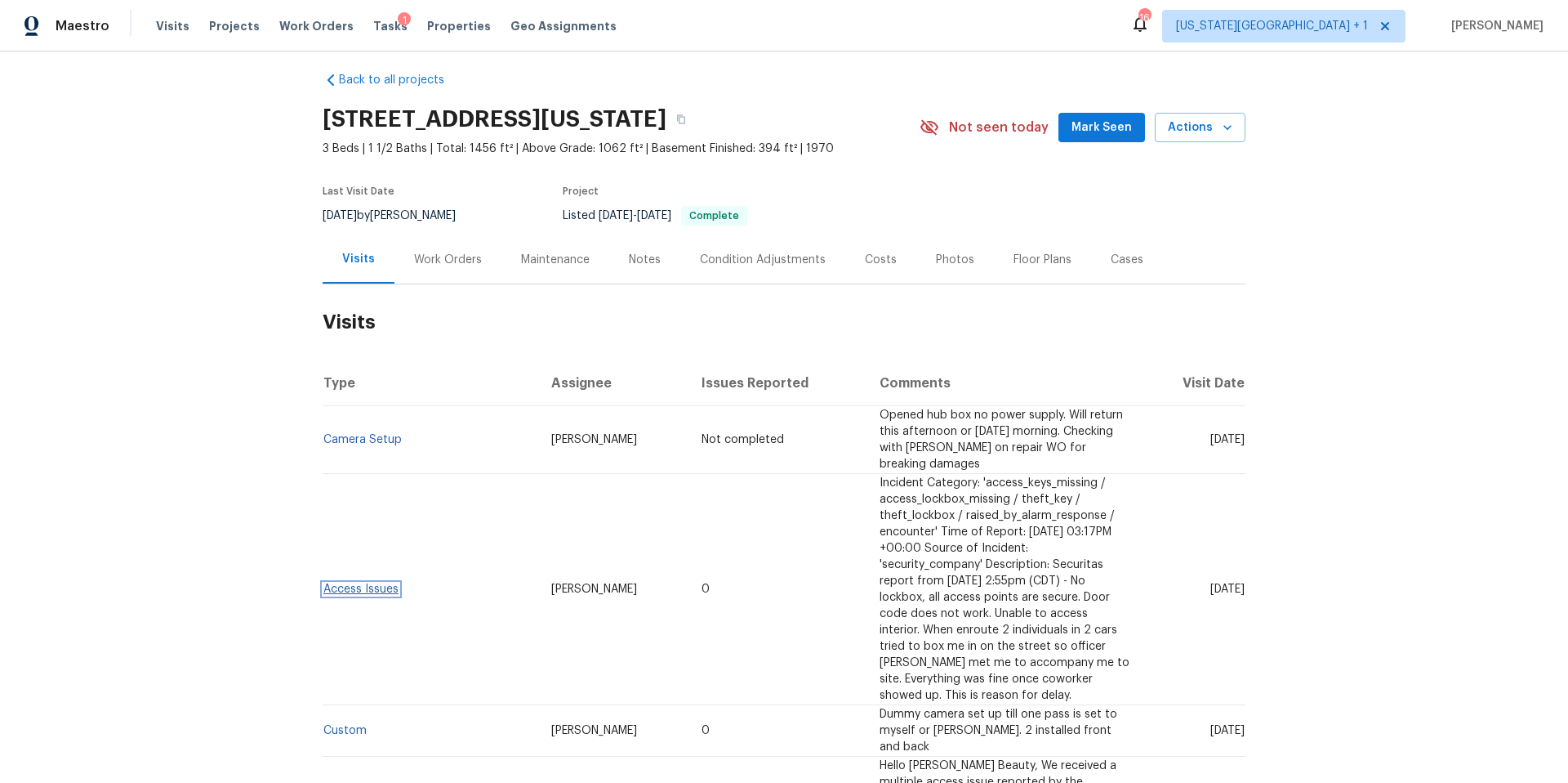
click at [356, 583] on link "Access Issues" at bounding box center [361, 589] width 75 height 11
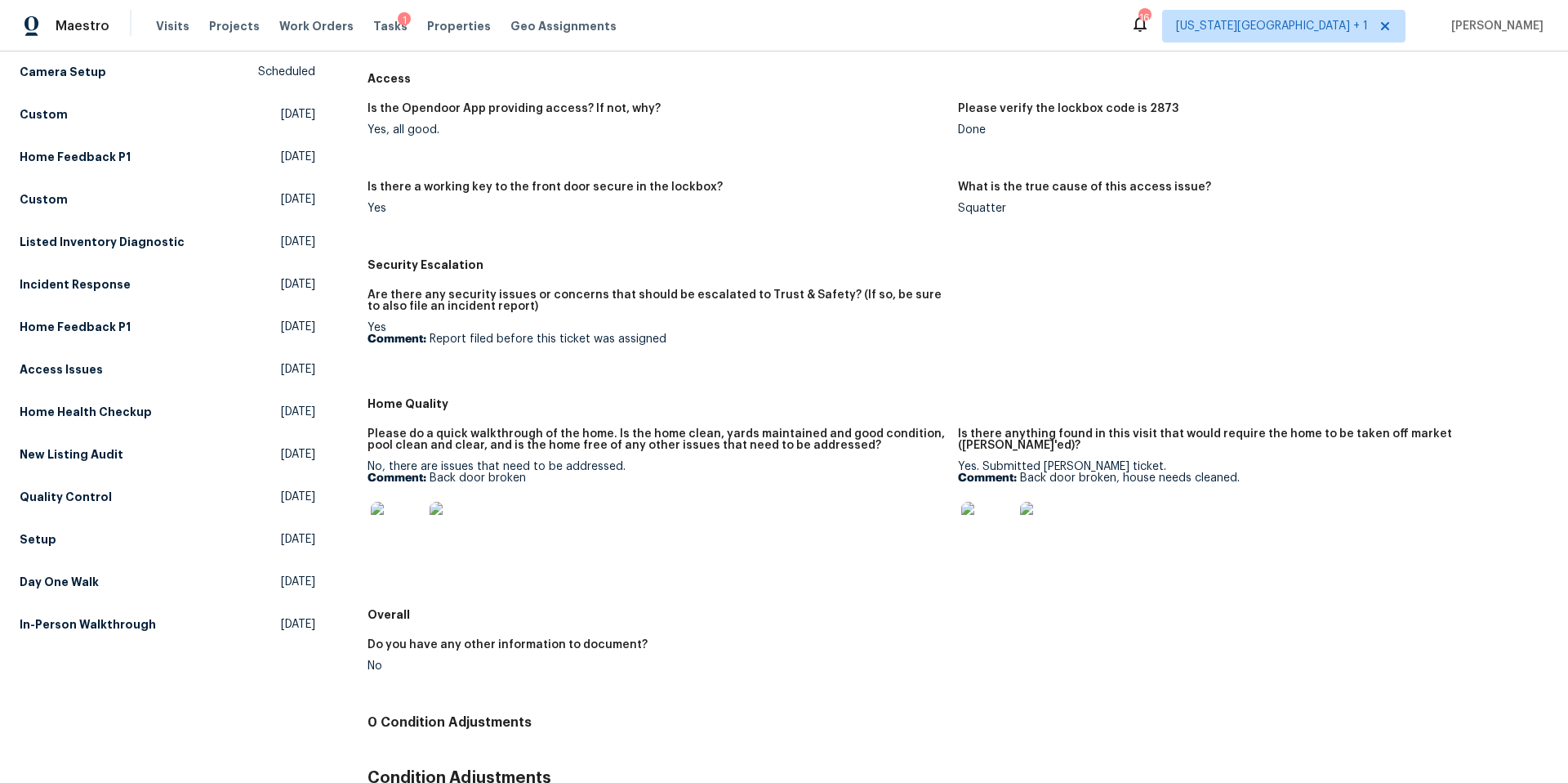
scroll to position [222, 0]
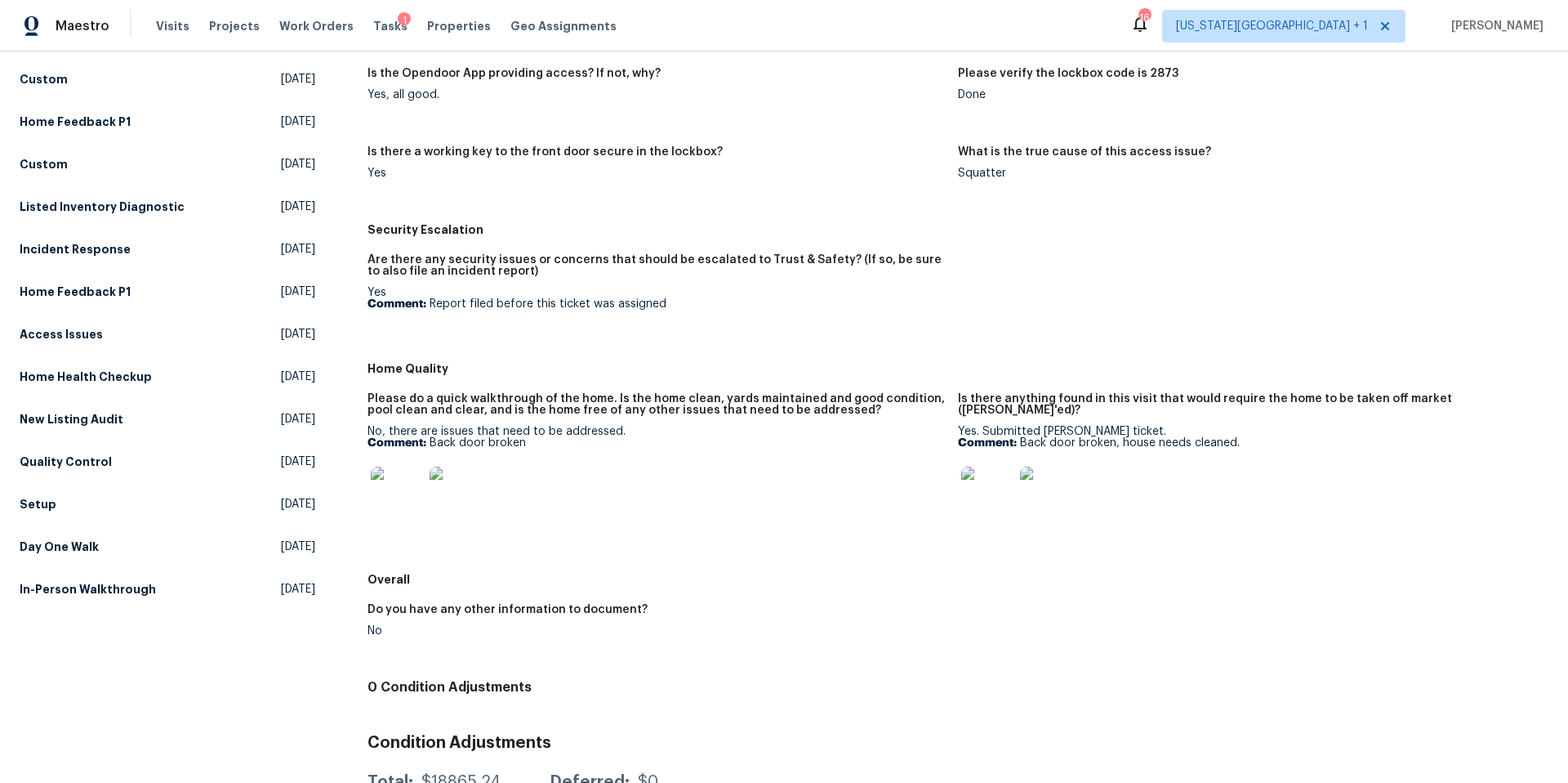
click at [409, 498] on img at bounding box center [397, 493] width 53 height 53
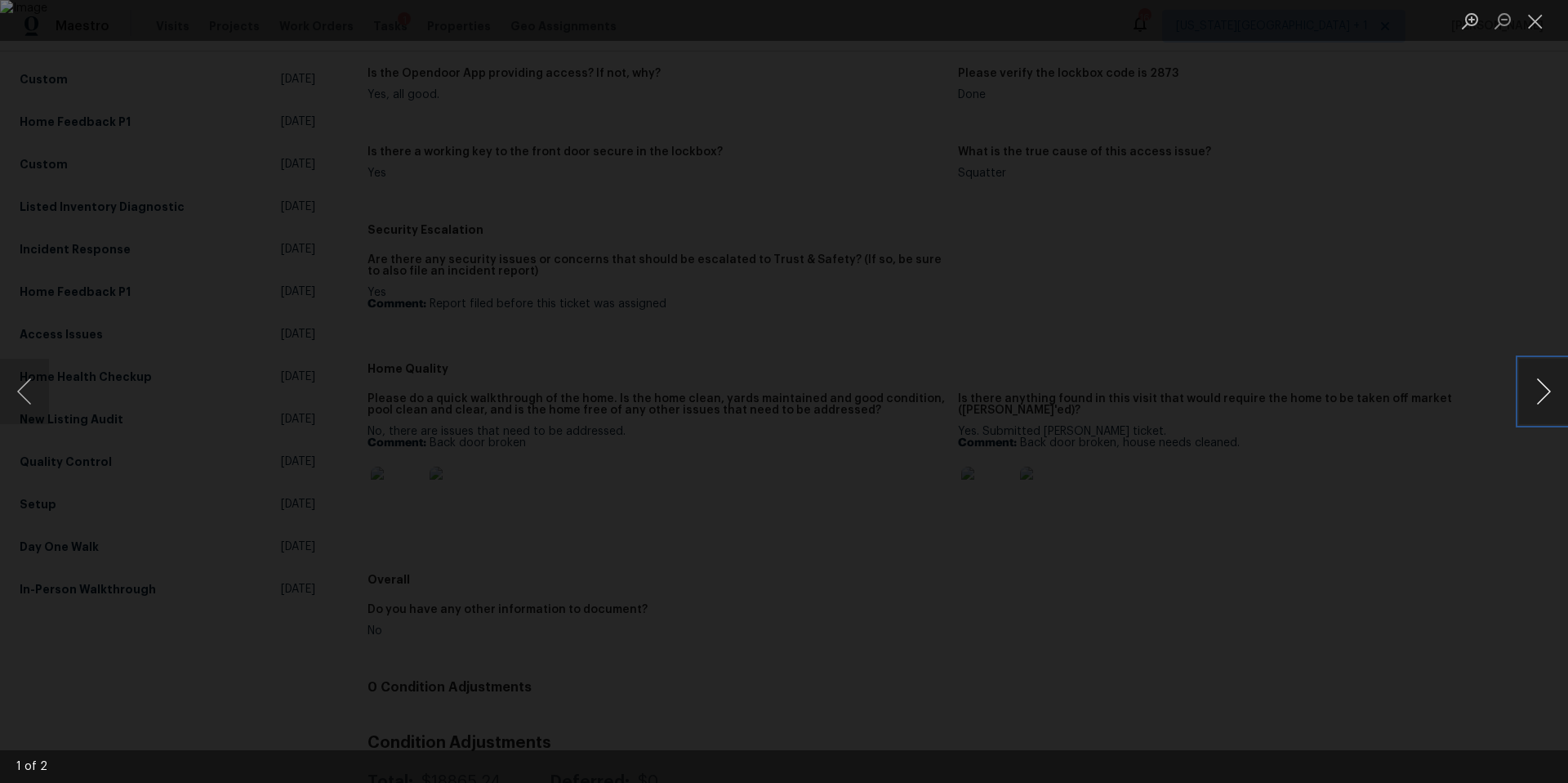
click at [1533, 398] on button "Next image" at bounding box center [1544, 391] width 49 height 65
click at [1455, 459] on div "Lightbox" at bounding box center [784, 392] width 1568 height 783
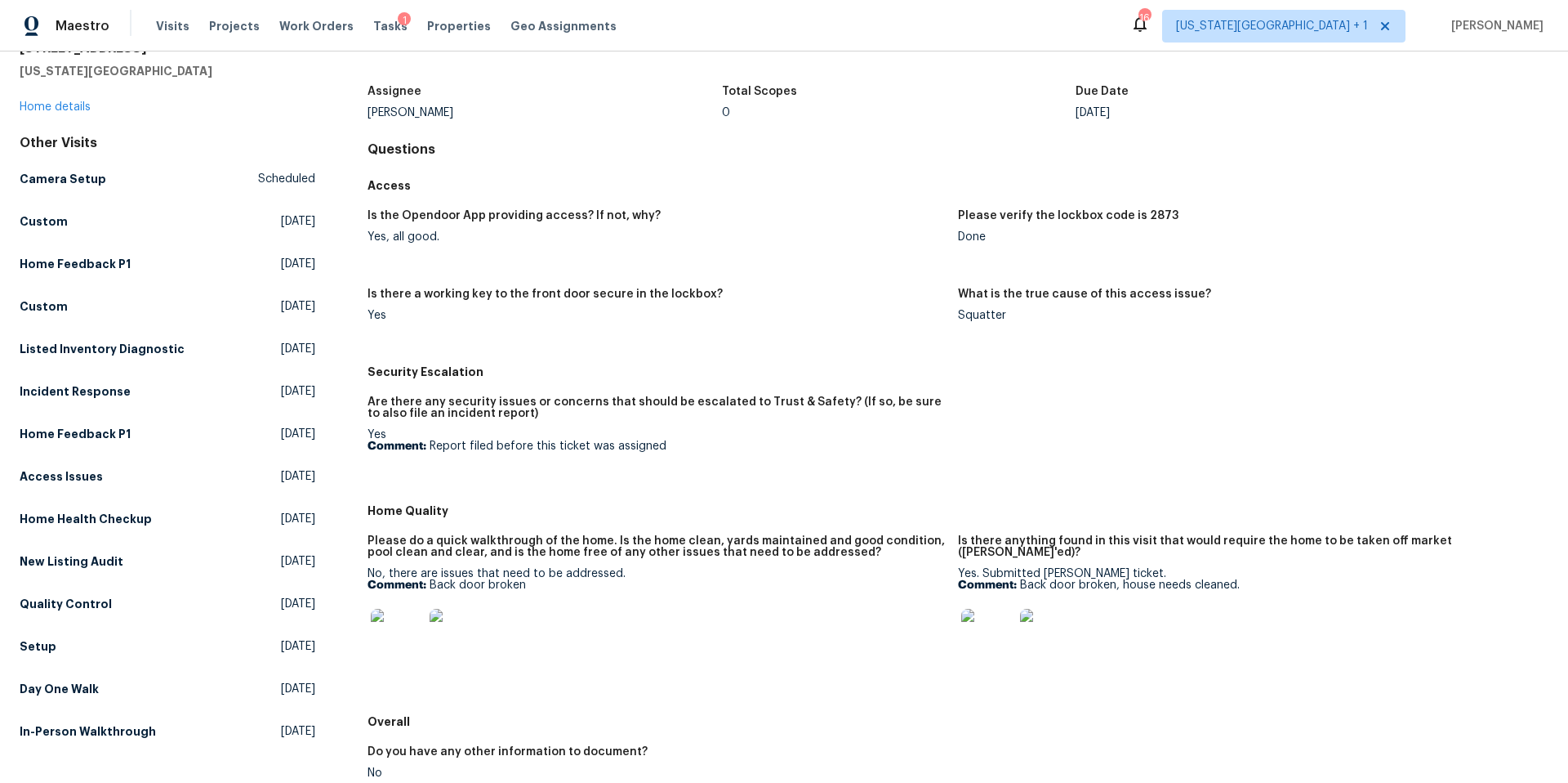
scroll to position [0, 0]
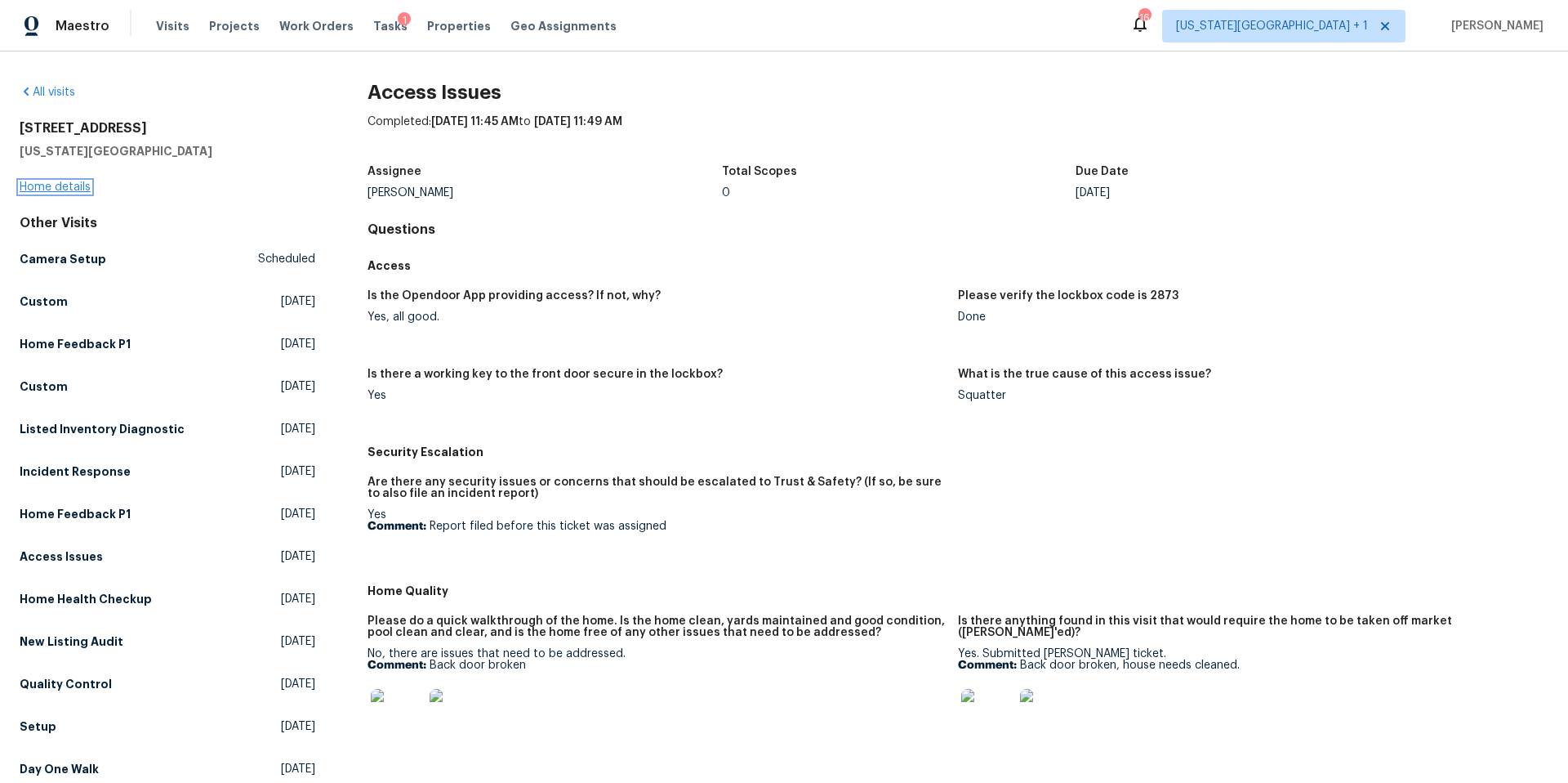
click at [72, 190] on link "Home details" at bounding box center [55, 187] width 71 height 11
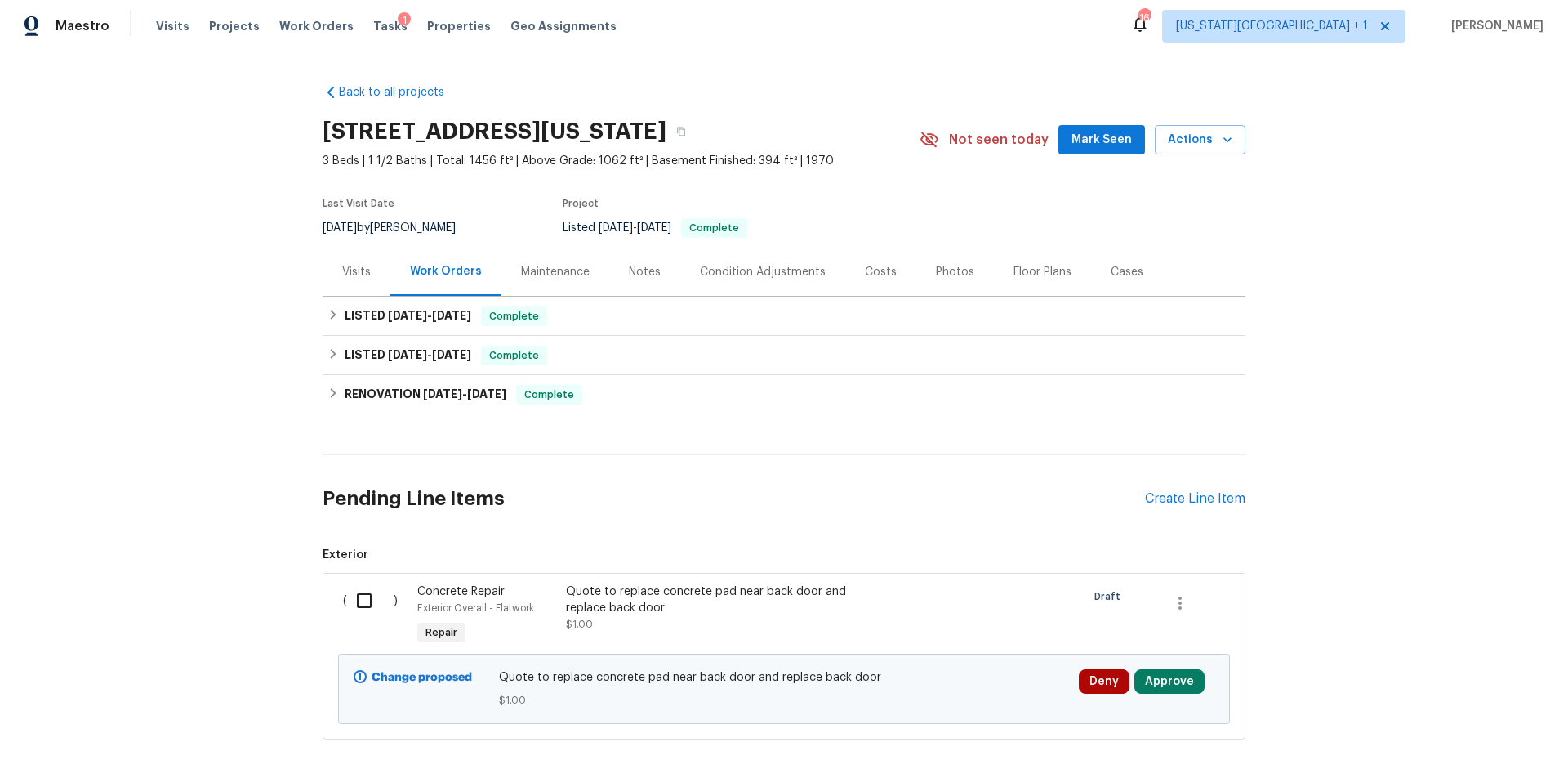
click at [951, 276] on div "Photos" at bounding box center [955, 271] width 39 height 16
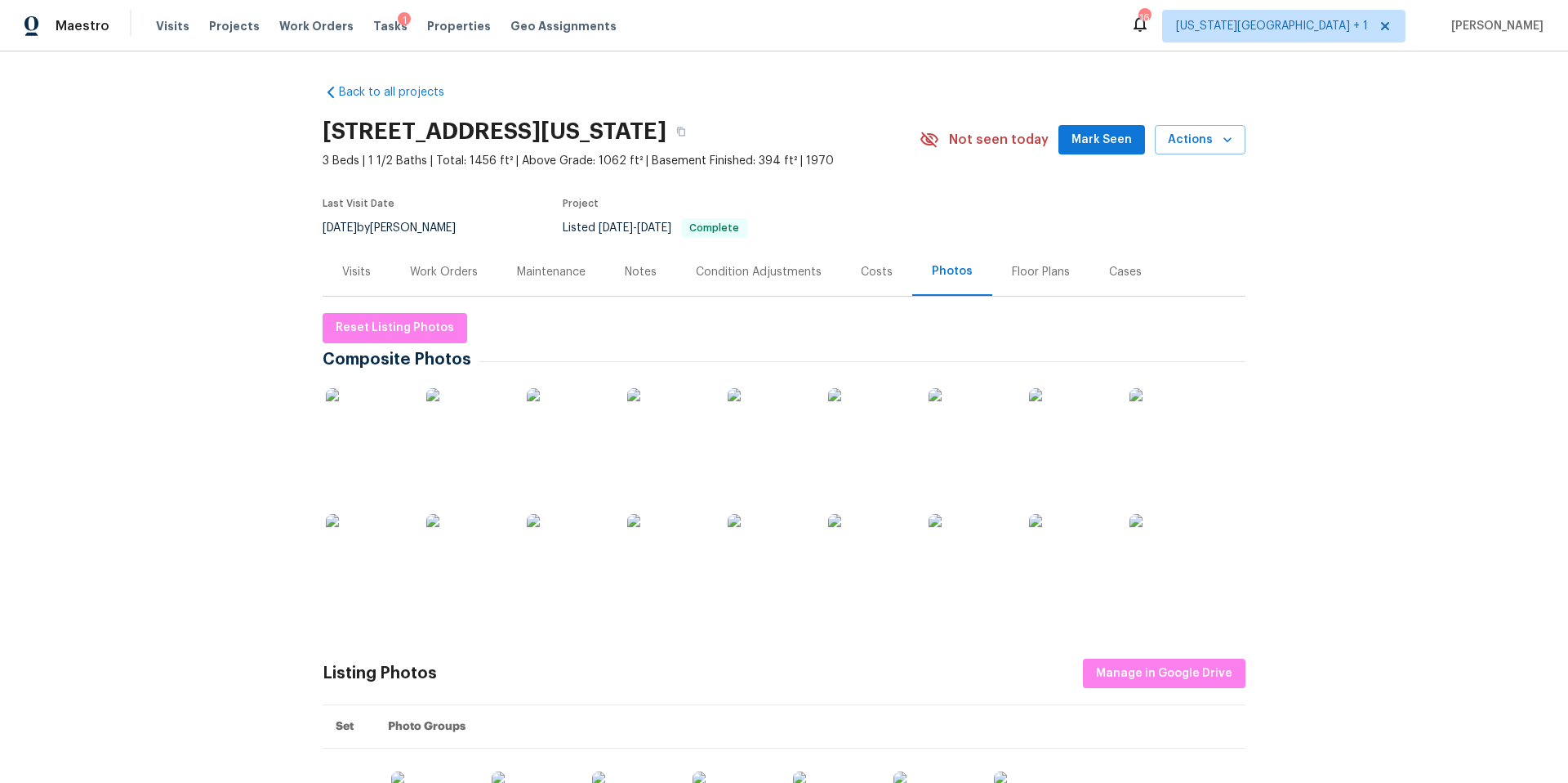
click at [571, 440] on img at bounding box center [567, 428] width 82 height 82
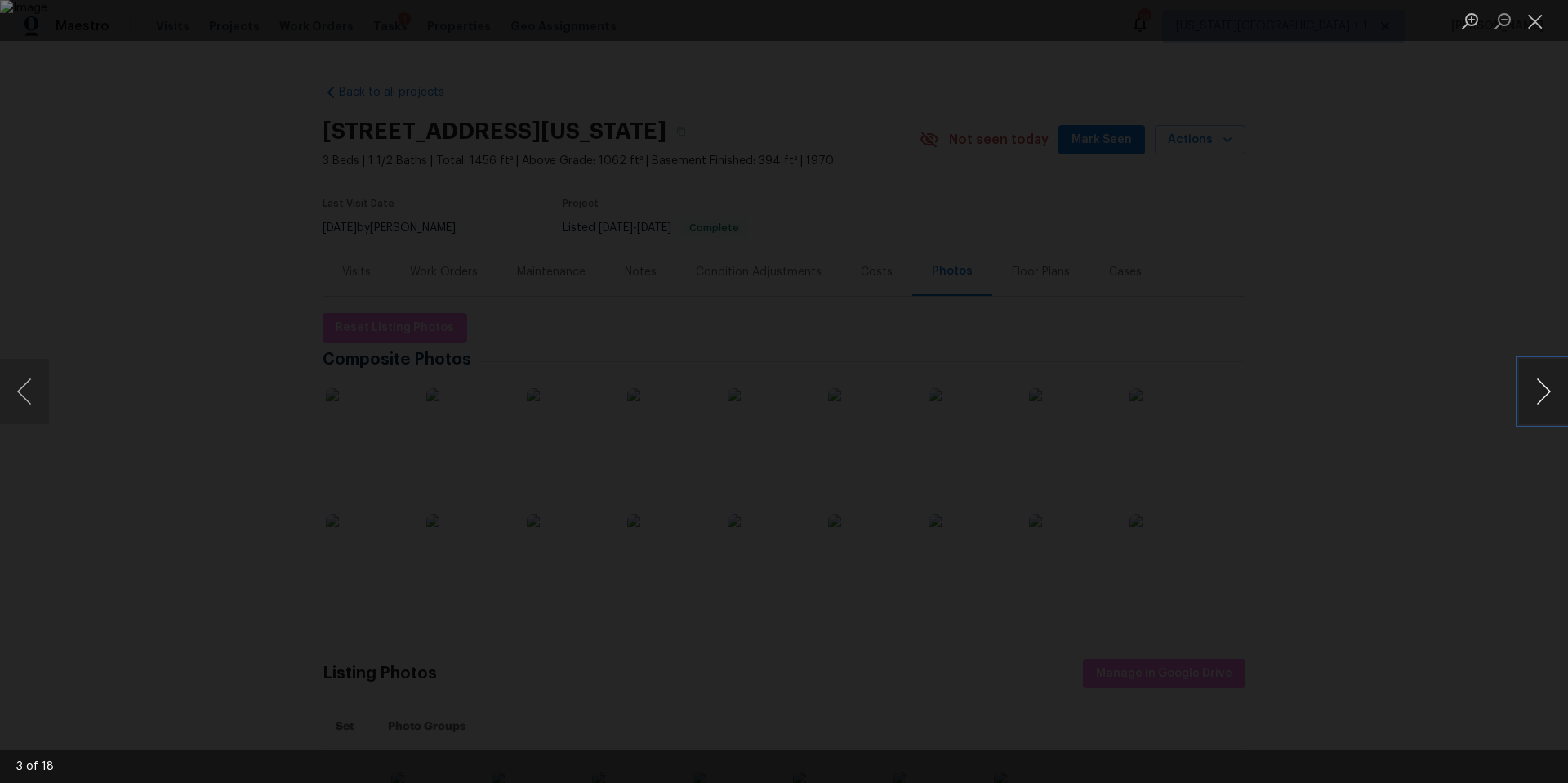
click at [1536, 400] on button "Next image" at bounding box center [1544, 391] width 49 height 65
click at [1413, 374] on div "Lightbox" at bounding box center [784, 392] width 1568 height 783
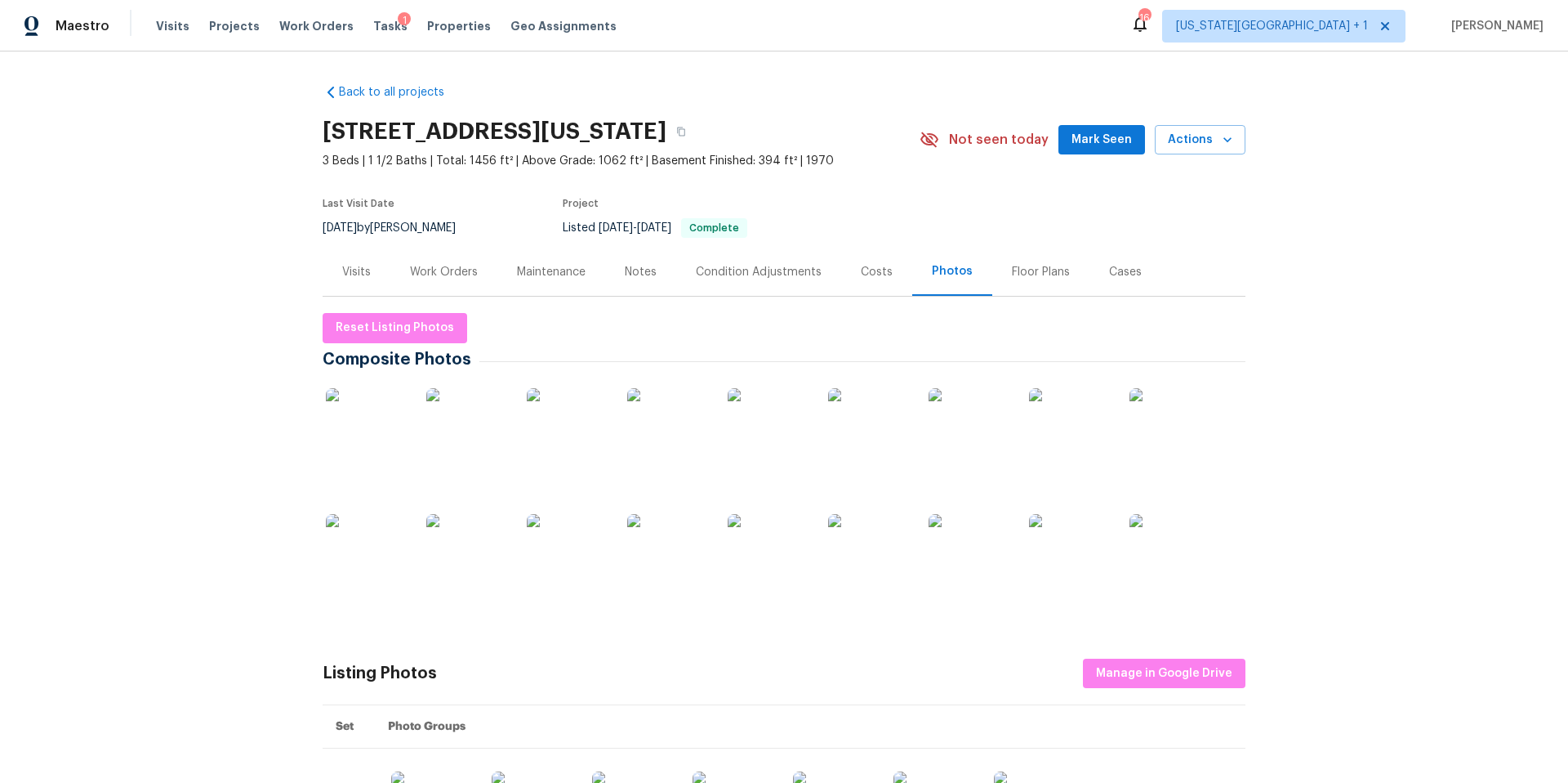
click at [438, 276] on div "Work Orders" at bounding box center [444, 271] width 68 height 16
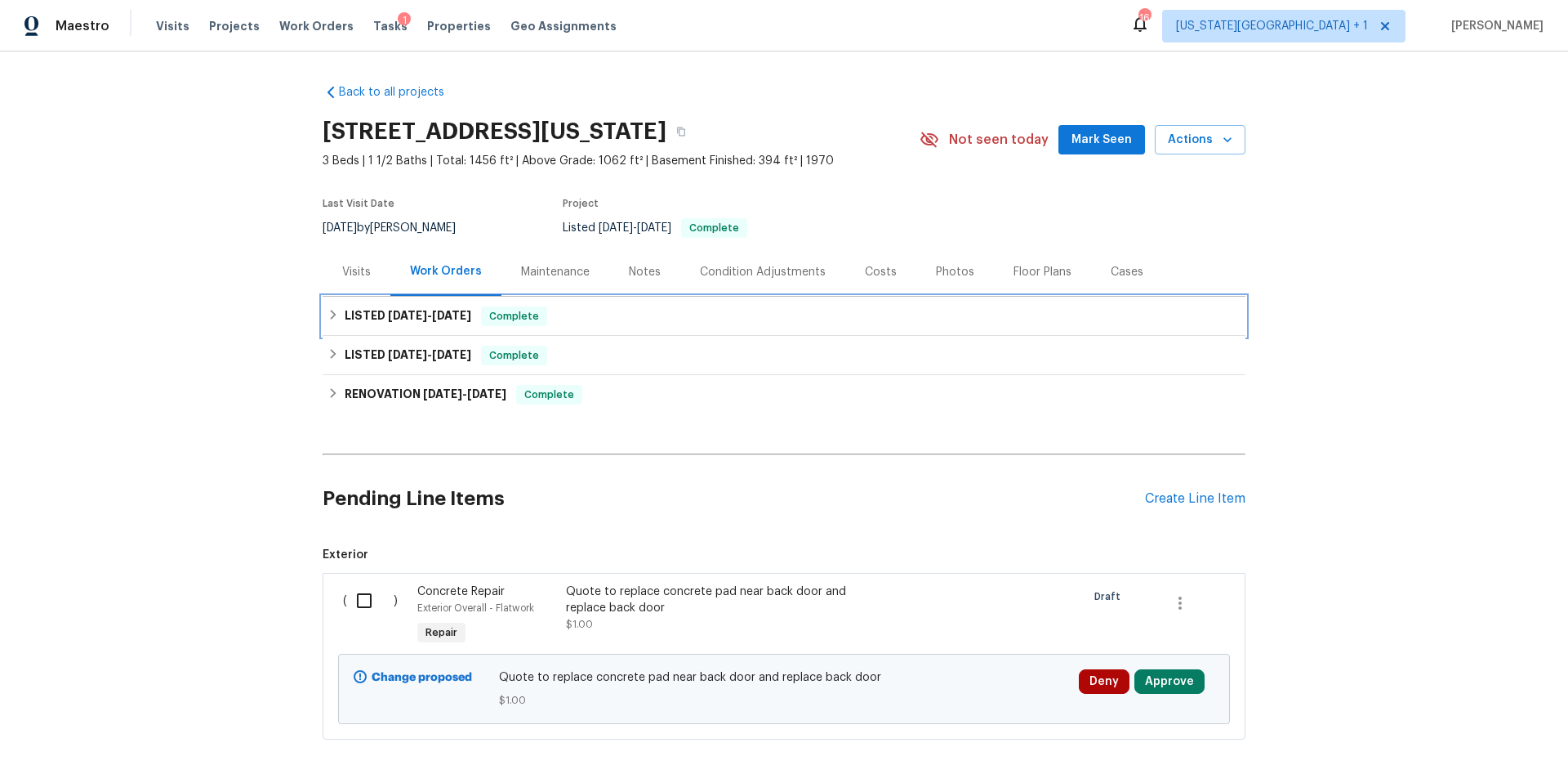
click at [361, 322] on h6 "LISTED 7/11/25 - 7/18/25" at bounding box center [407, 316] width 127 height 20
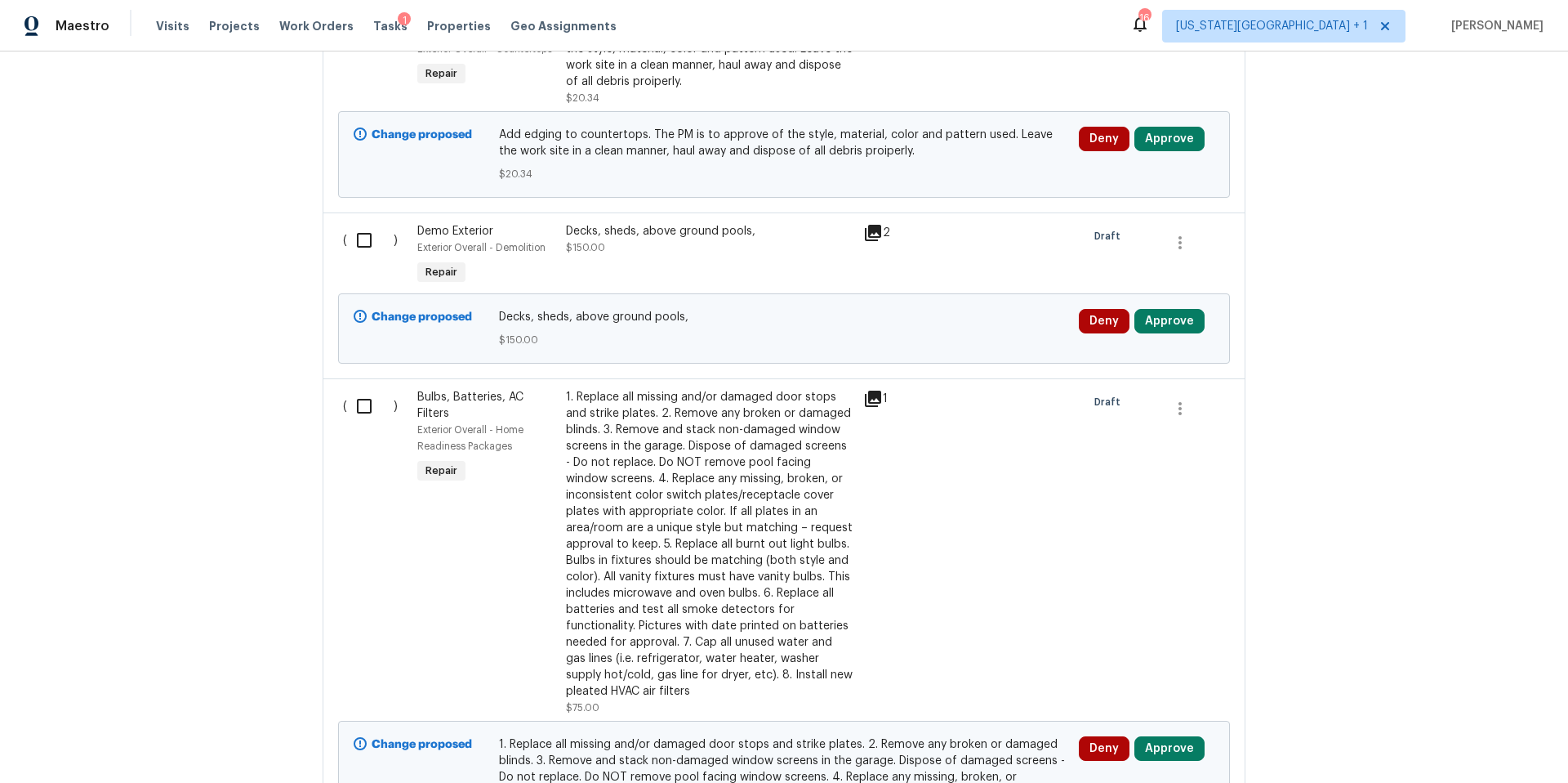
scroll to position [549, 0]
click at [877, 224] on icon at bounding box center [872, 232] width 16 height 16
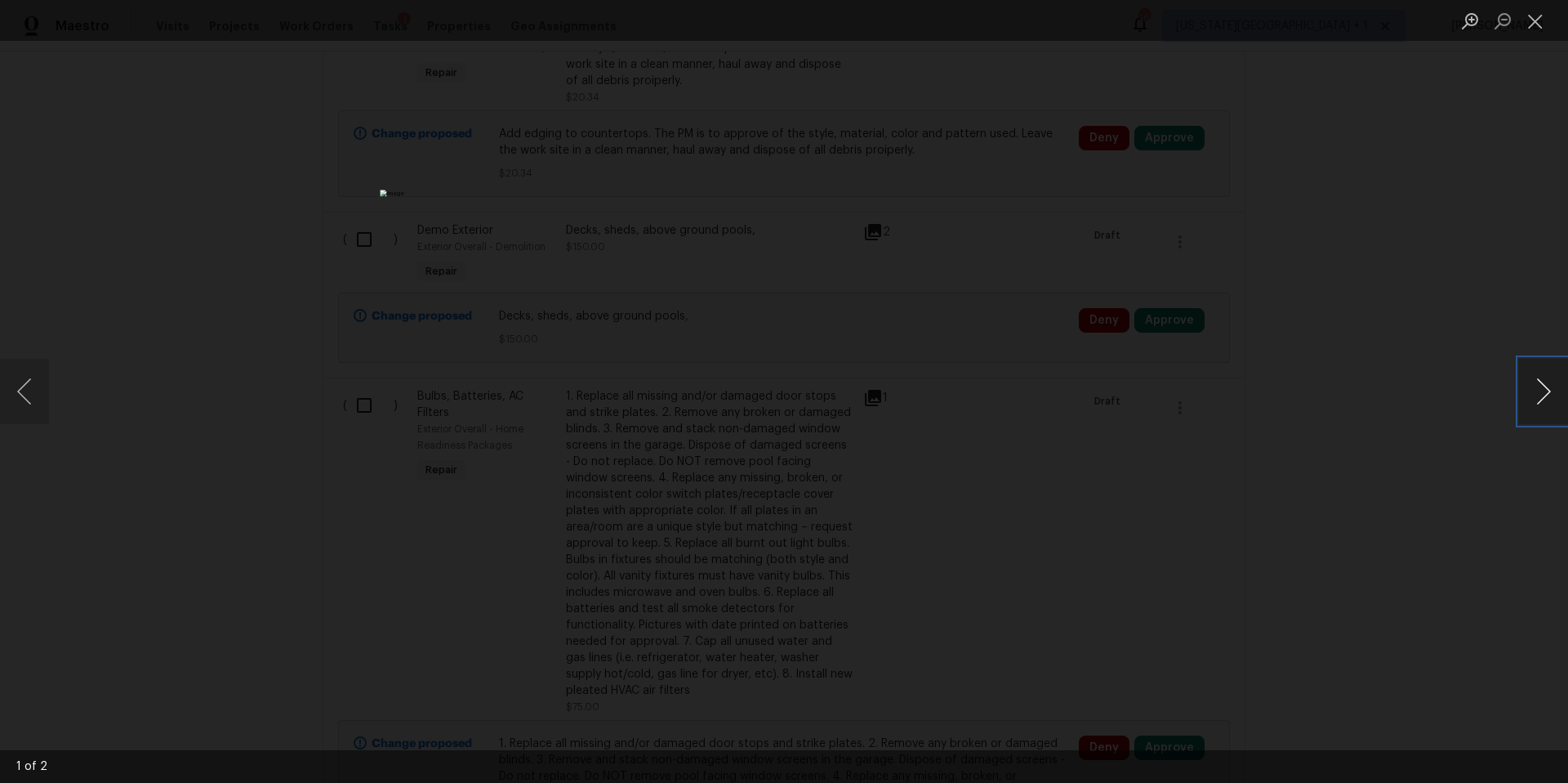
click at [1537, 392] on button "Next image" at bounding box center [1544, 391] width 49 height 65
click at [1383, 415] on div "Lightbox" at bounding box center [784, 392] width 1568 height 783
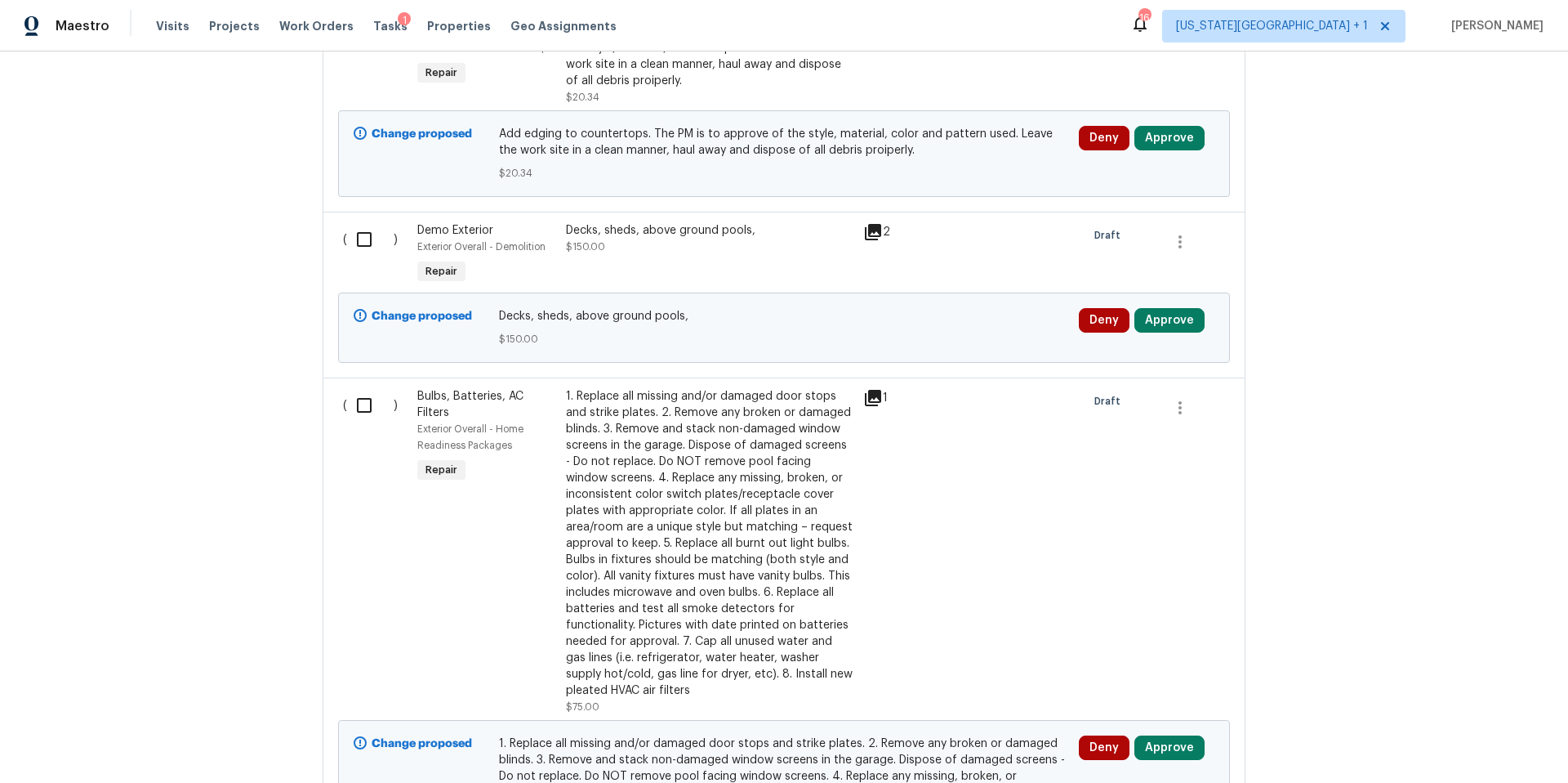
click at [713, 224] on div "Decks, sheds, above ground pools, $150.00" at bounding box center [710, 238] width 288 height 33
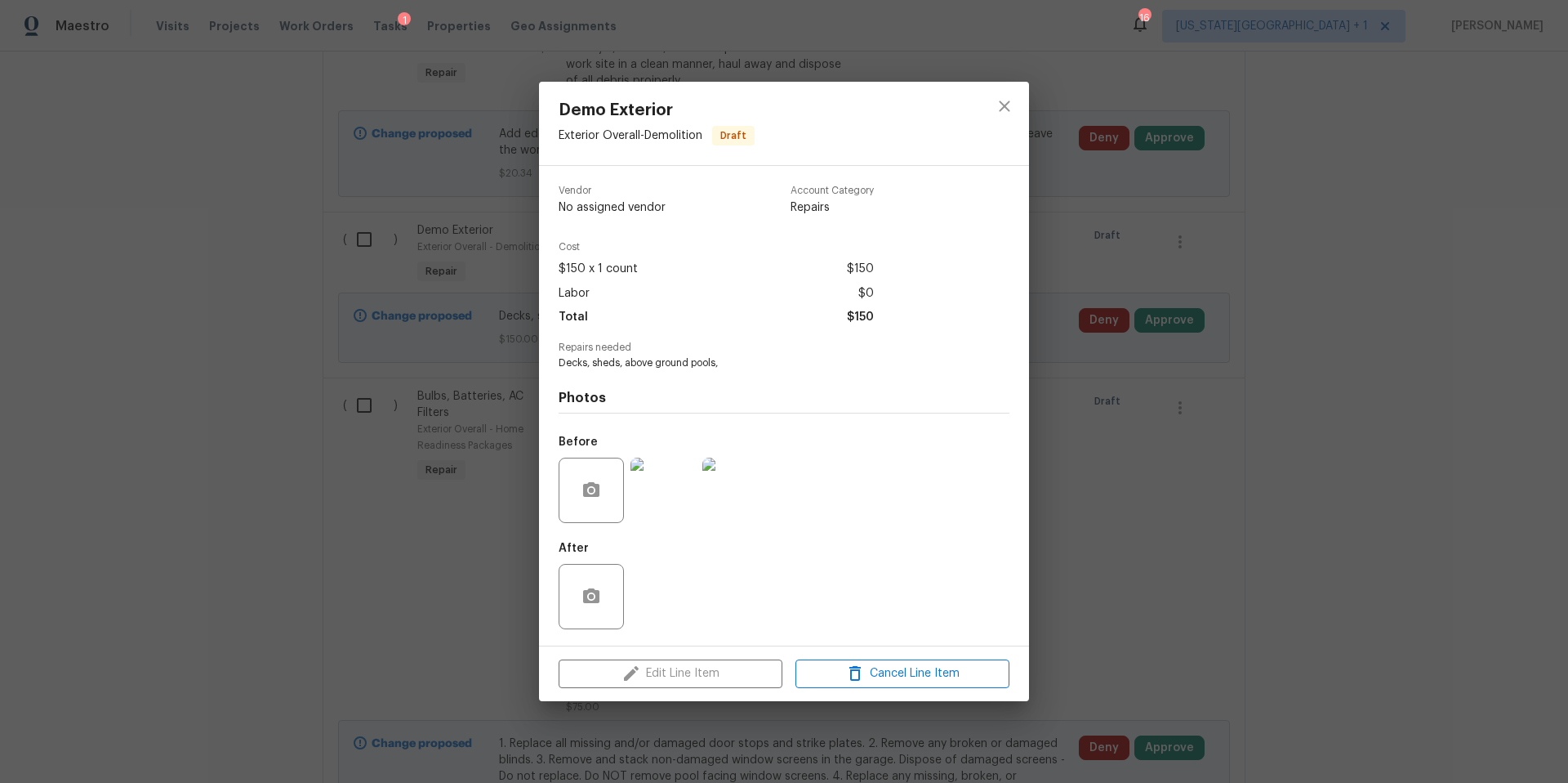
click at [661, 517] on img at bounding box center [662, 489] width 65 height 65
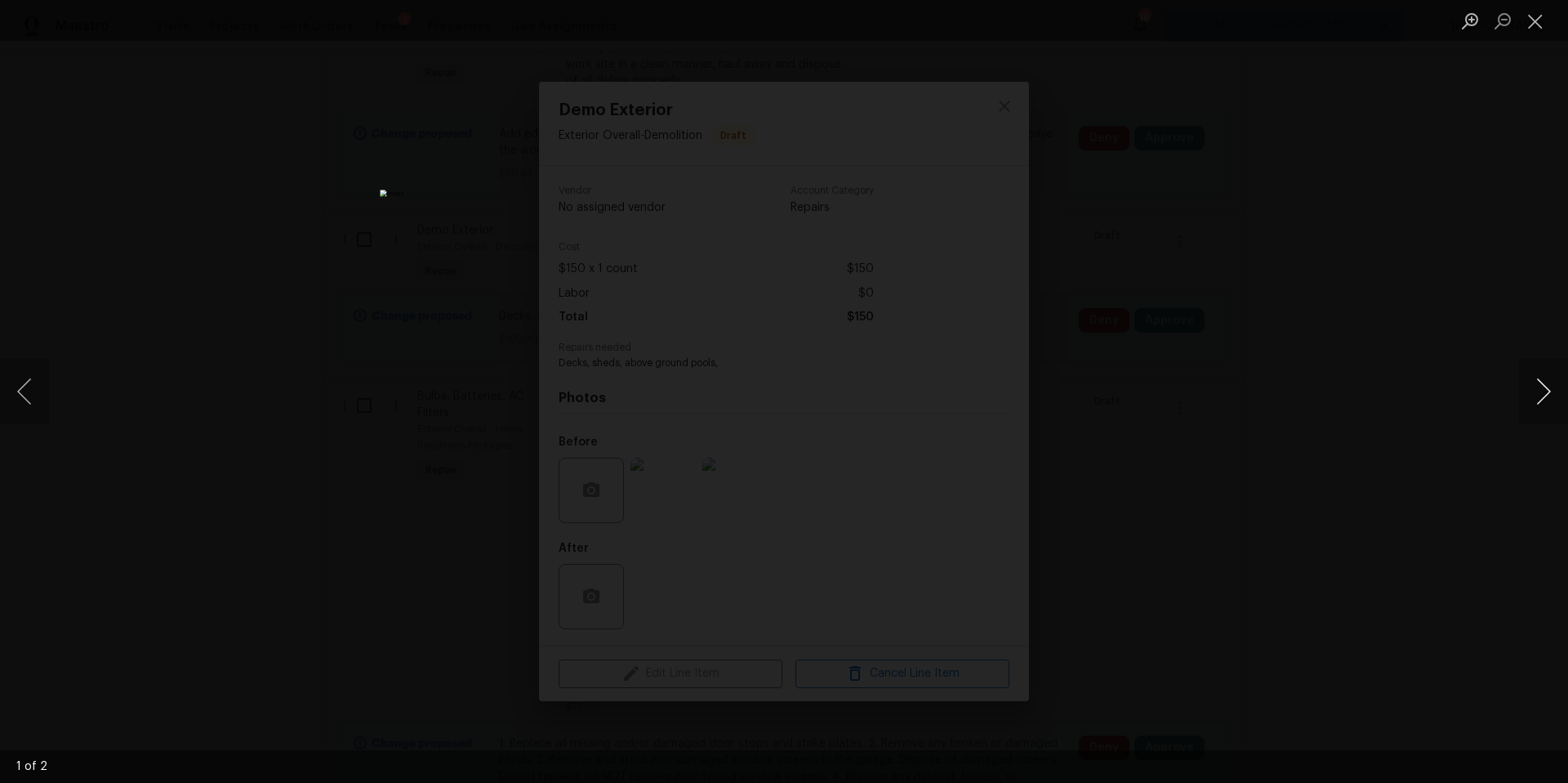
click at [1542, 399] on button "Next image" at bounding box center [1544, 391] width 49 height 65
click at [1473, 393] on div "Lightbox" at bounding box center [784, 392] width 1568 height 783
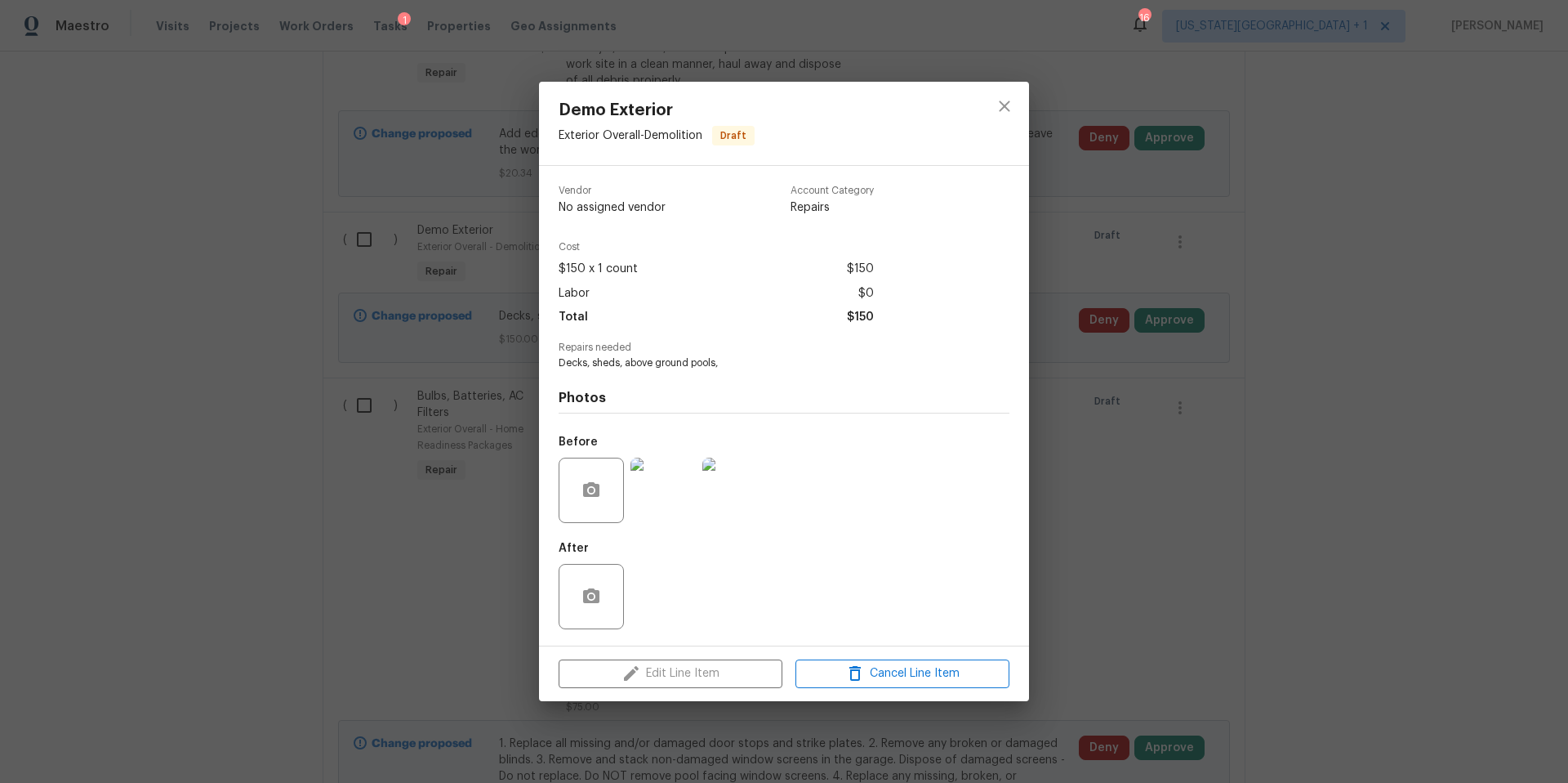
click at [1288, 450] on div "Demo Exterior Exterior Overall - Demolition Draft Vendor No assigned vendor Acc…" at bounding box center [784, 392] width 1568 height 783
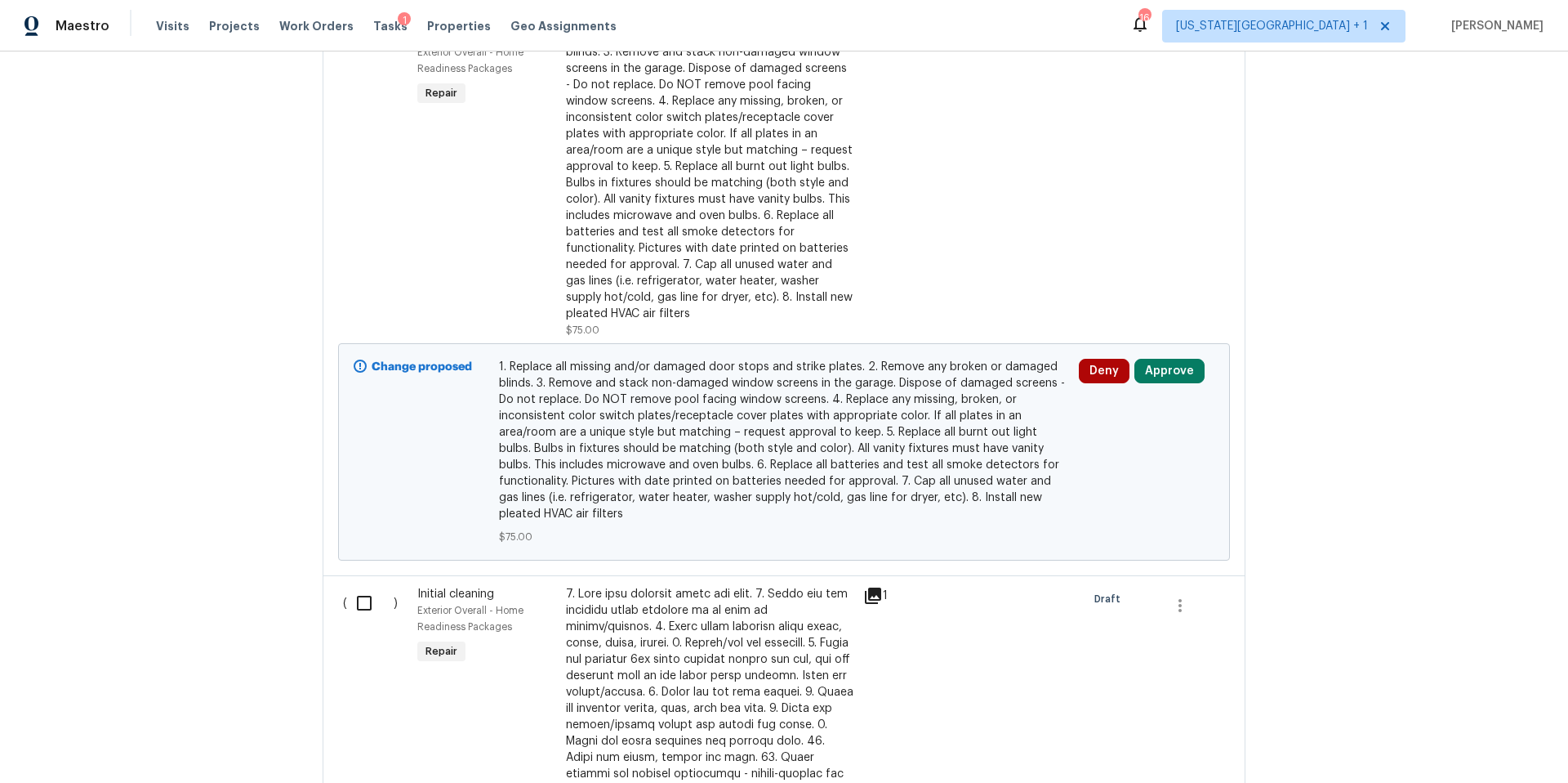
scroll to position [932, 0]
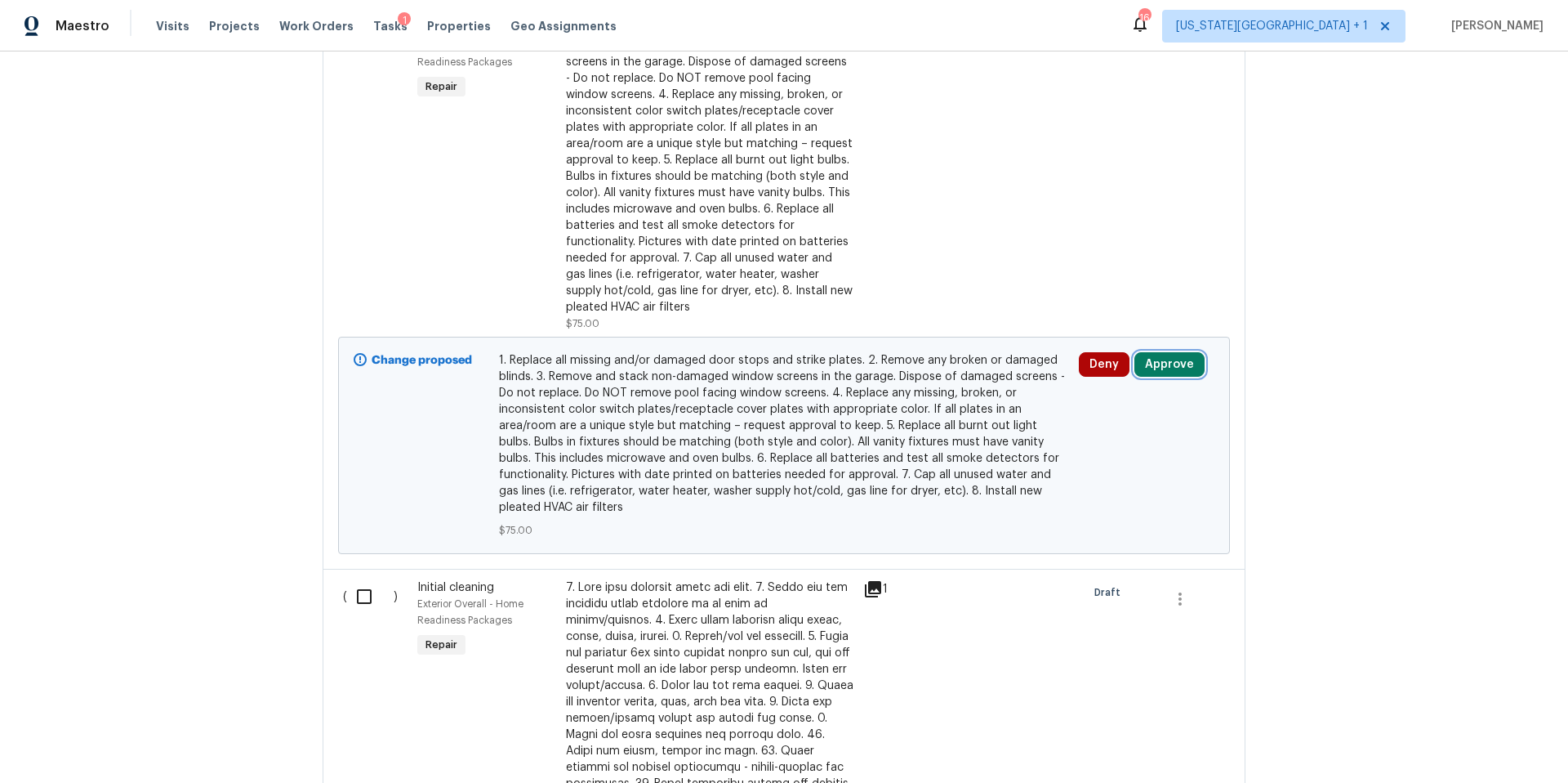
click at [1167, 360] on button "Approve" at bounding box center [1169, 364] width 71 height 24
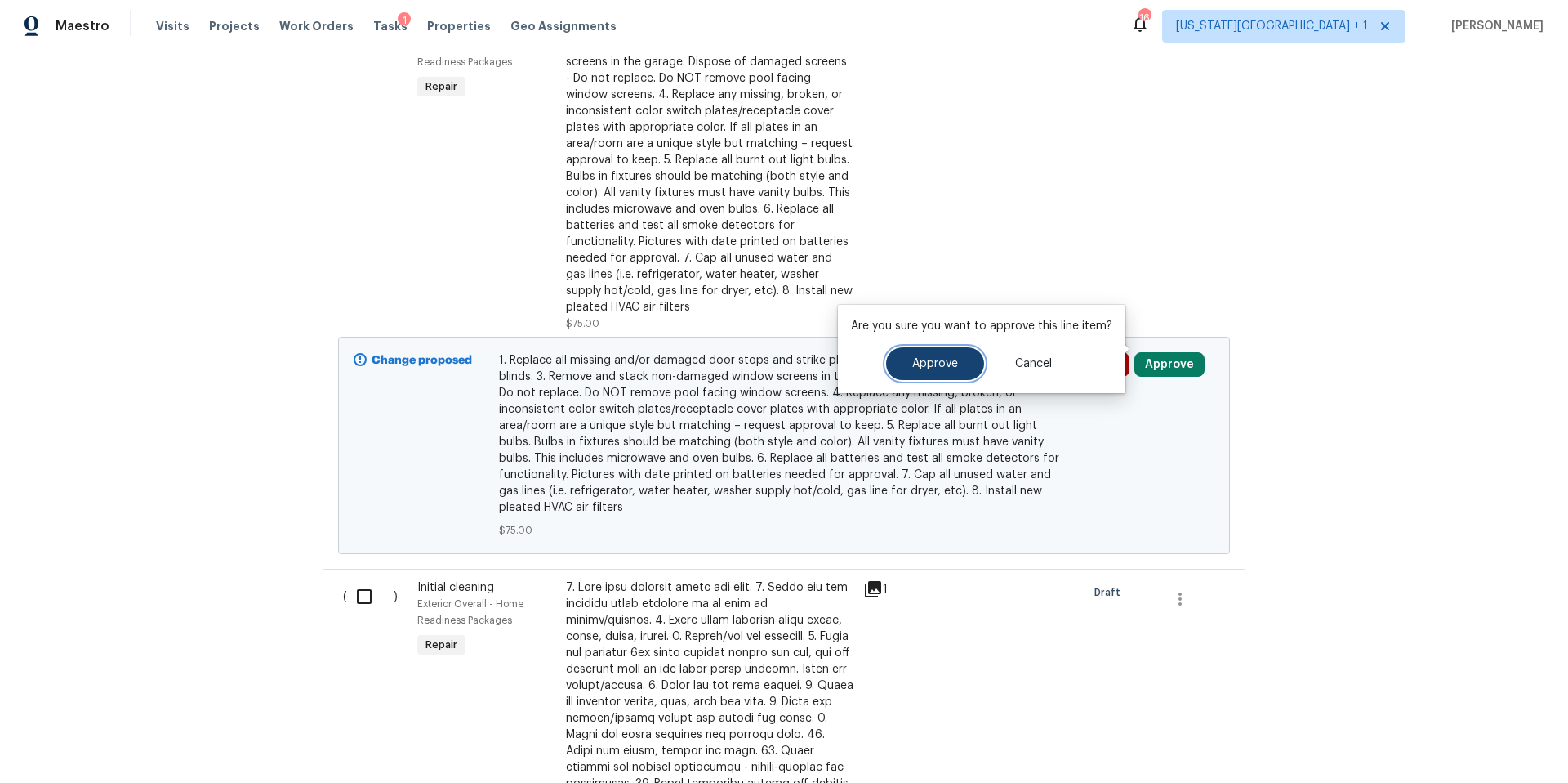
click at [932, 376] on button "Approve" at bounding box center [935, 363] width 98 height 33
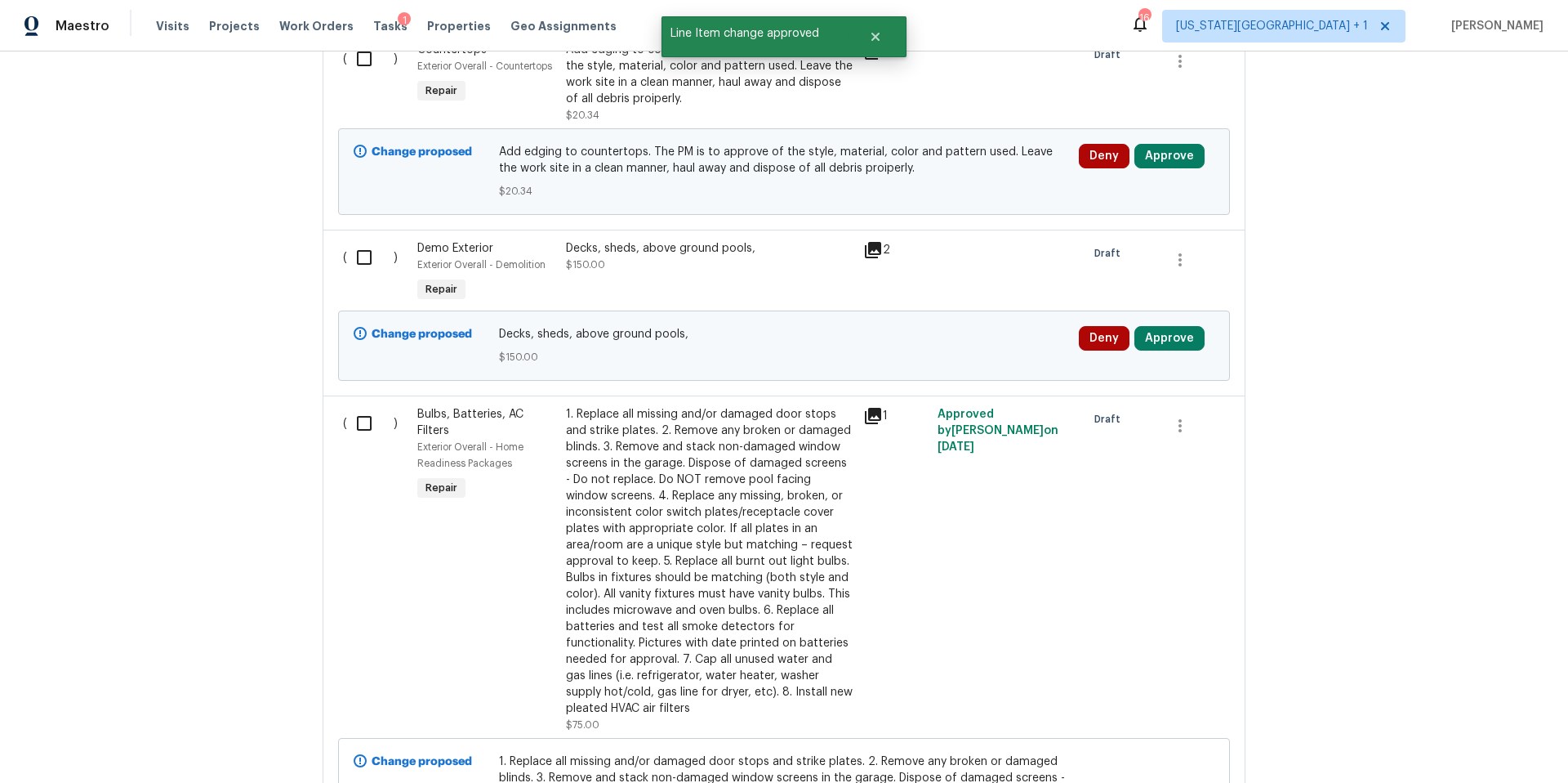
scroll to position [479, 0]
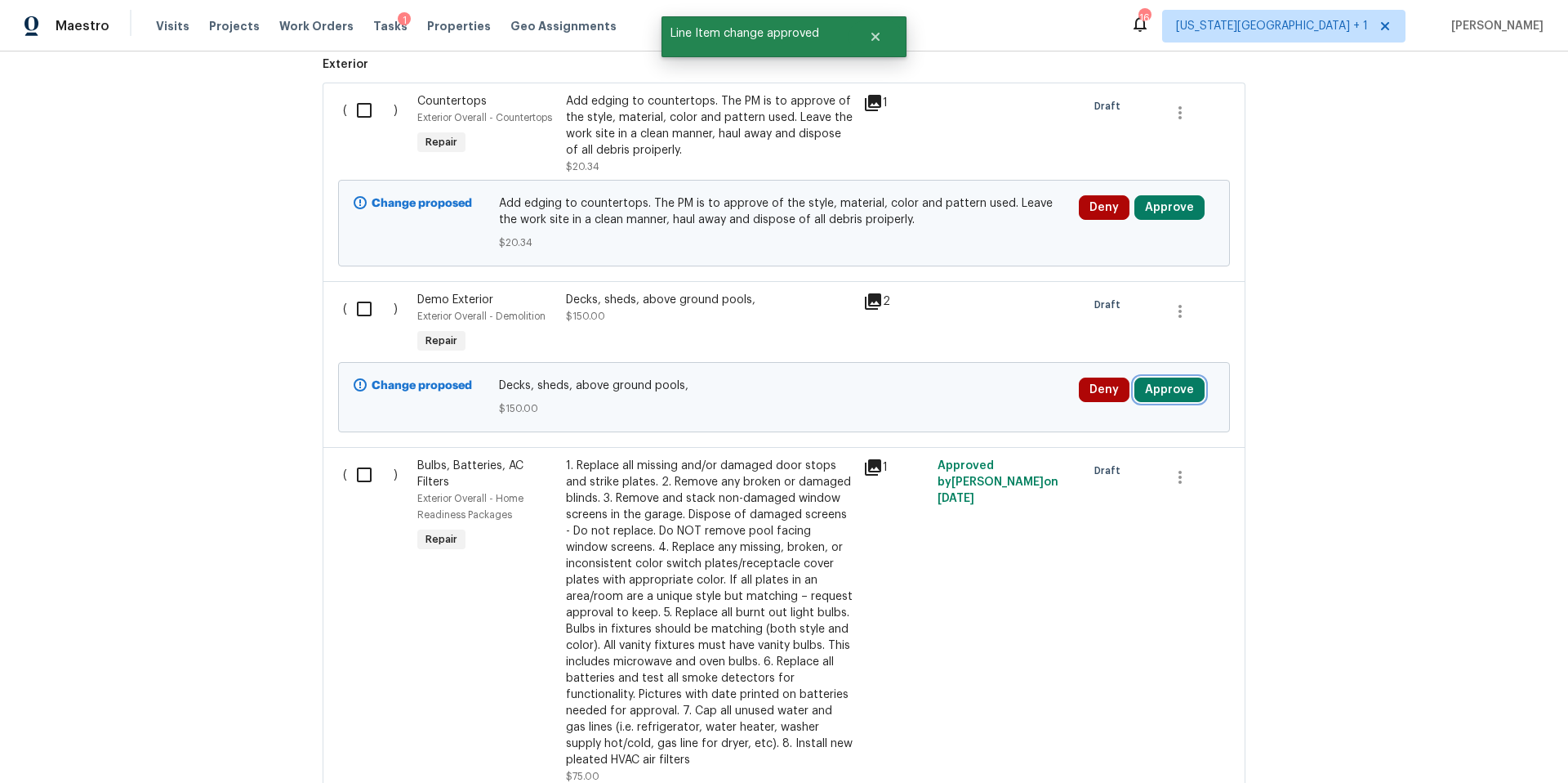
click at [1172, 377] on button "Approve" at bounding box center [1169, 390] width 71 height 24
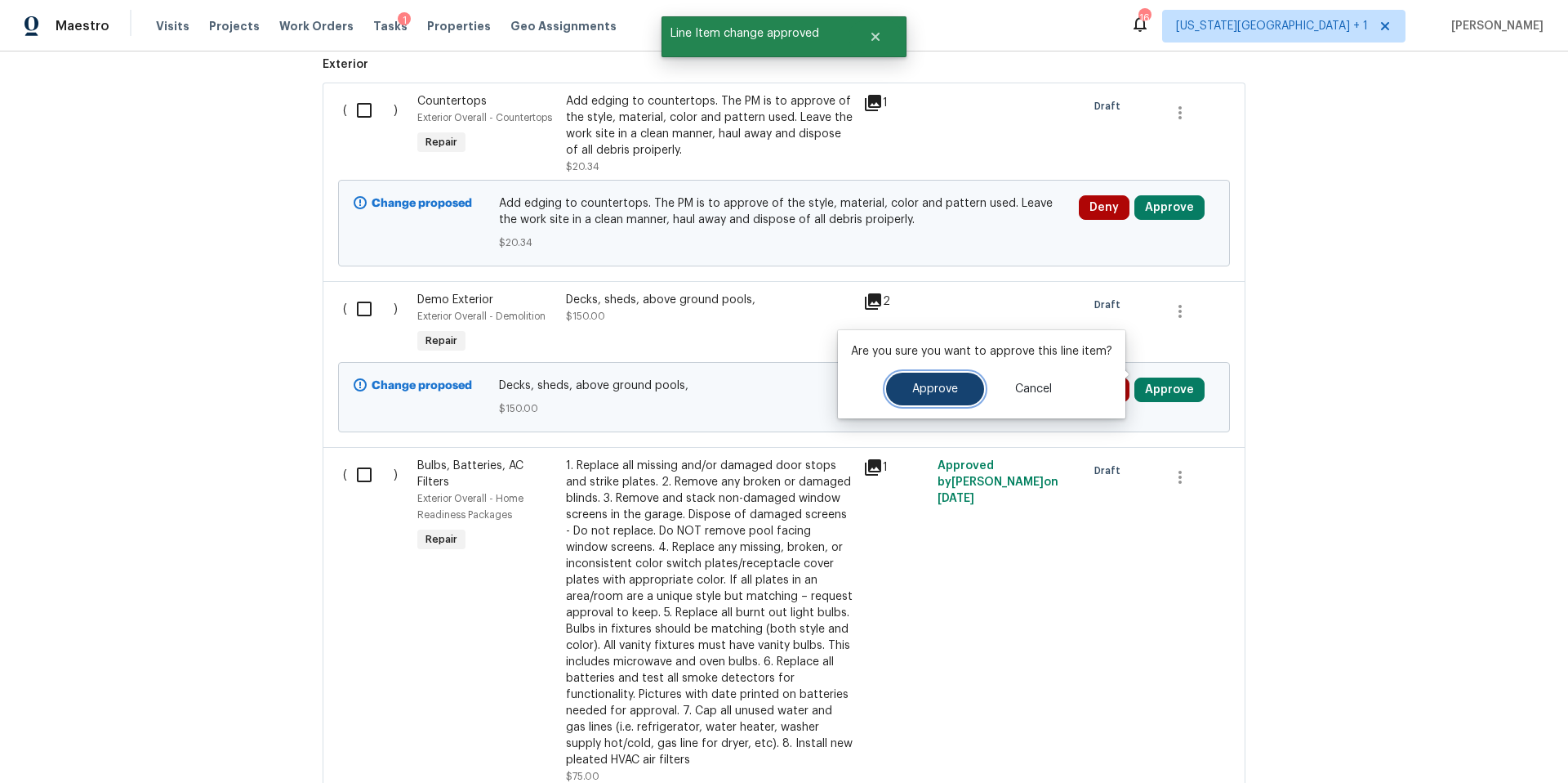
click at [948, 394] on button "Approve" at bounding box center [935, 389] width 98 height 33
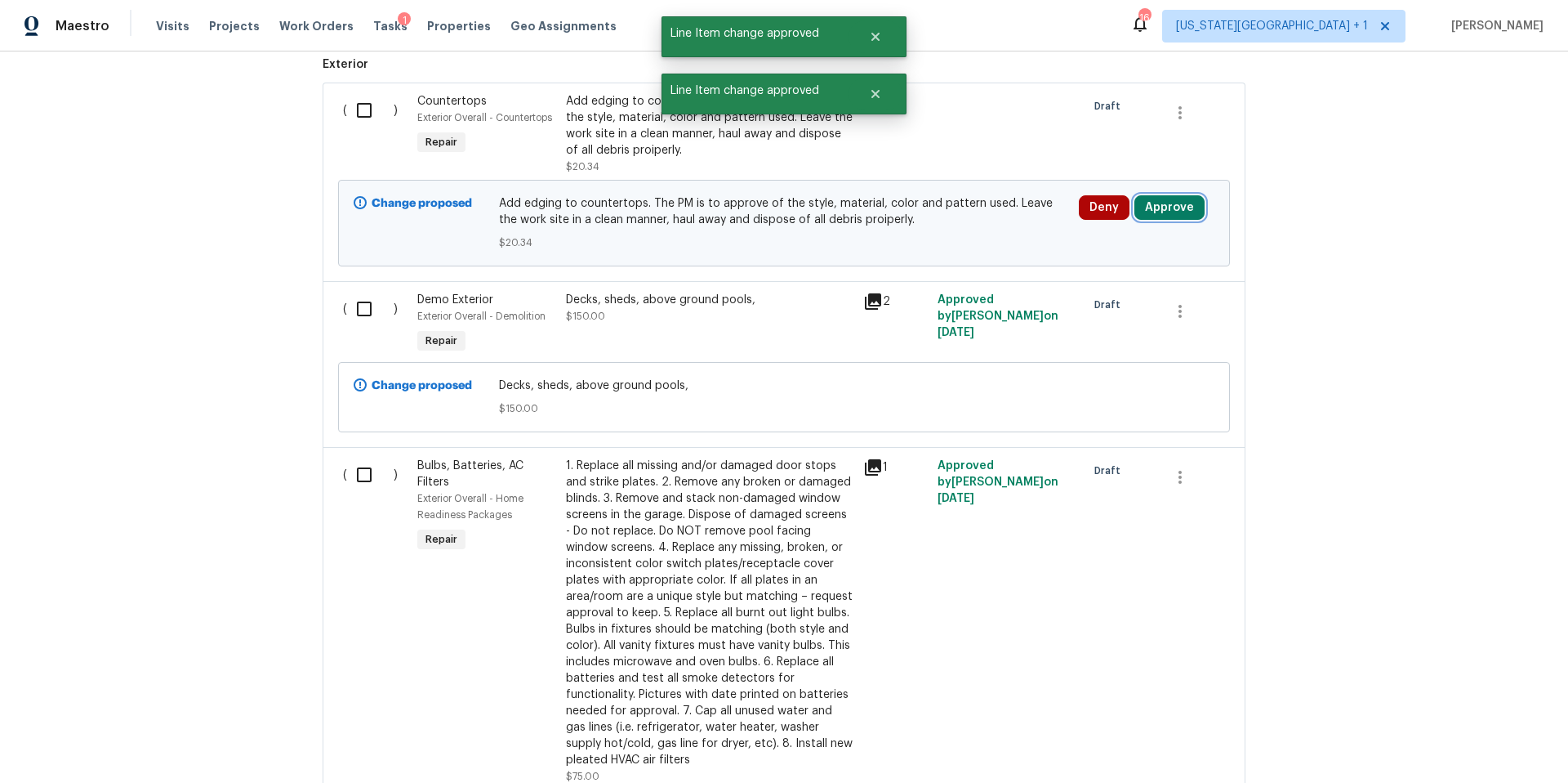
click at [1180, 195] on button "Approve" at bounding box center [1169, 207] width 71 height 24
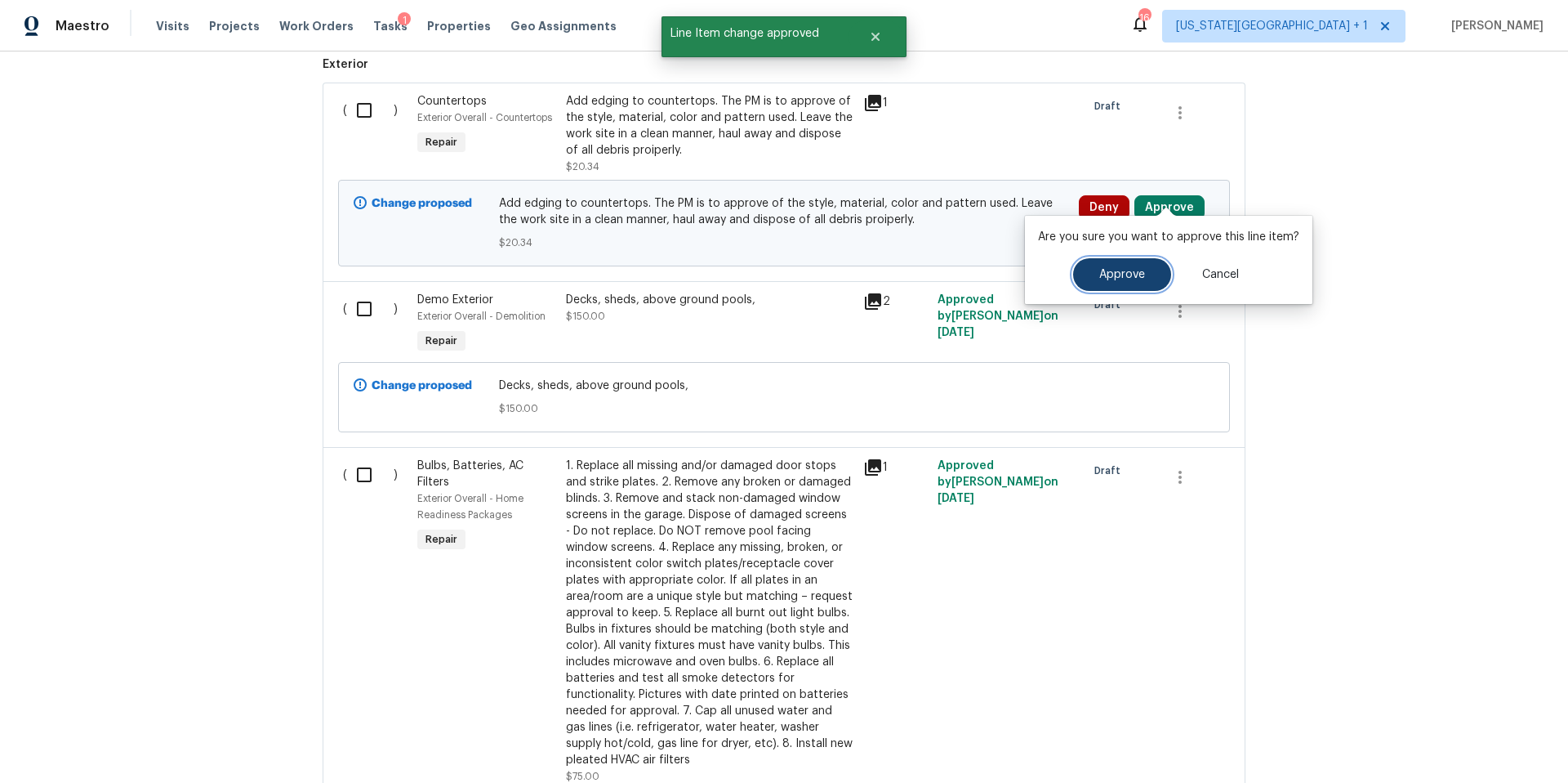
click at [1105, 269] on span "Approve" at bounding box center [1122, 275] width 46 height 12
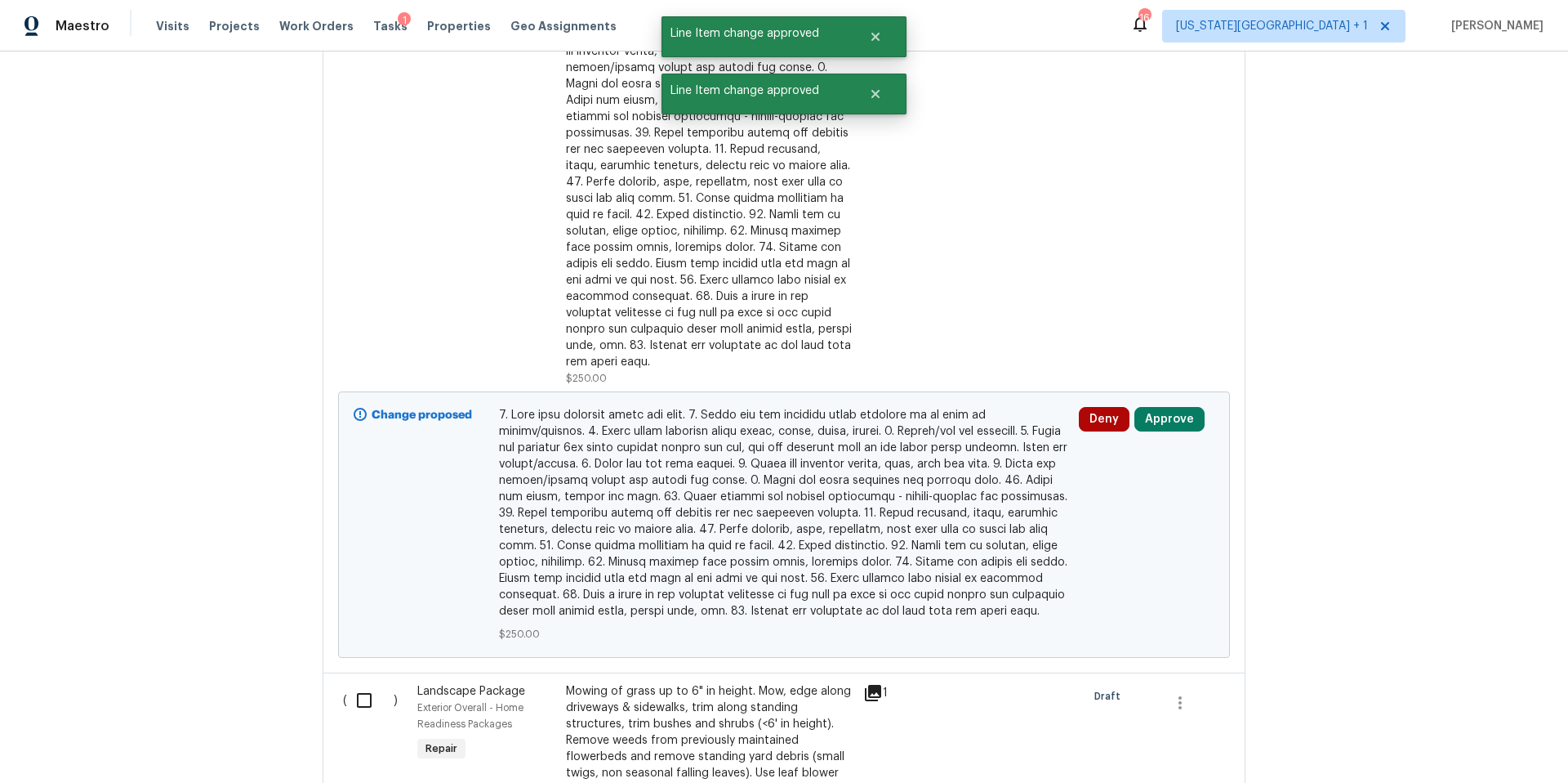
scroll to position [1645, 0]
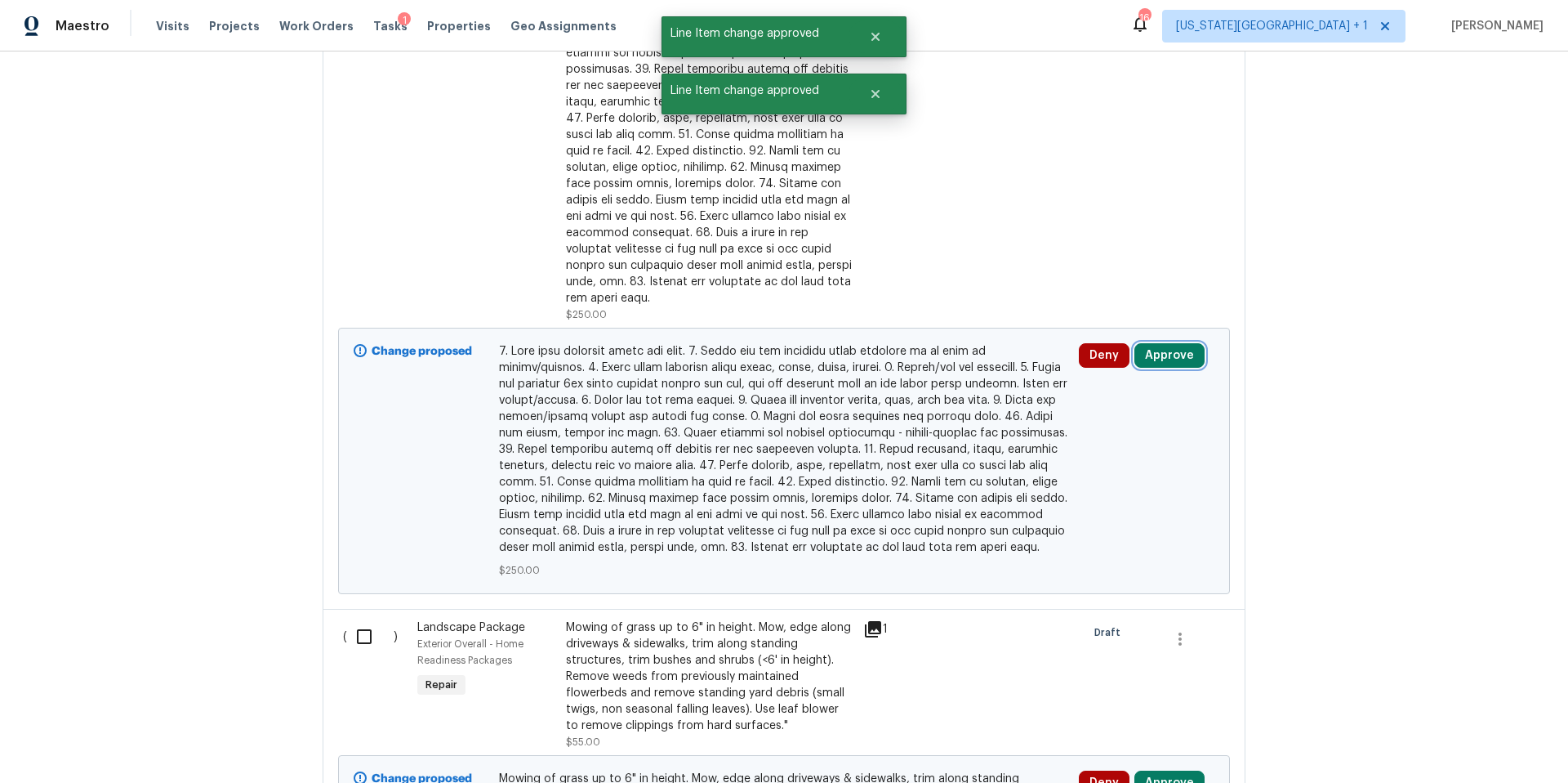
click at [1174, 344] on button "Approve" at bounding box center [1169, 356] width 71 height 24
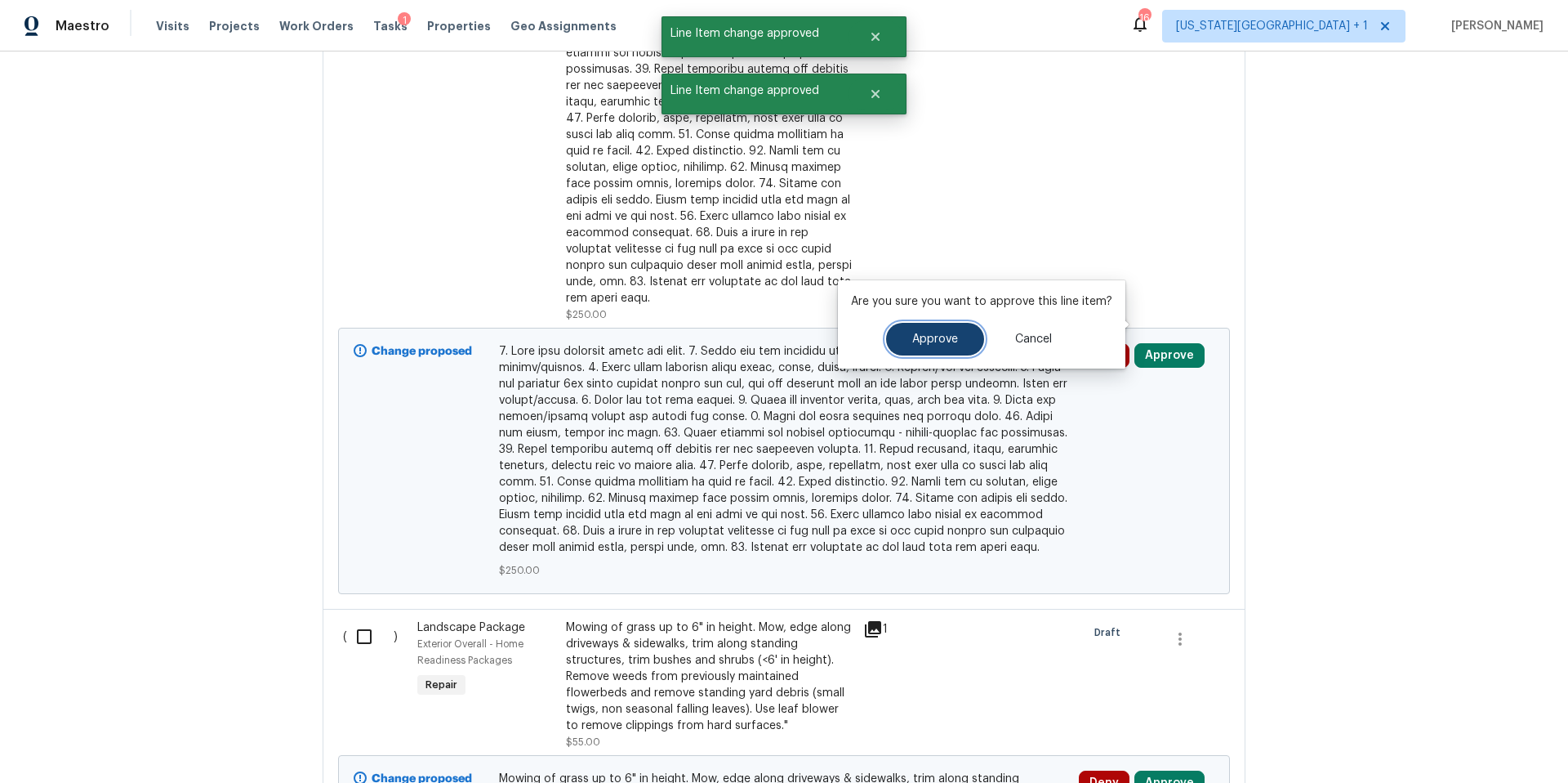
click at [951, 349] on button "Approve" at bounding box center [935, 339] width 98 height 33
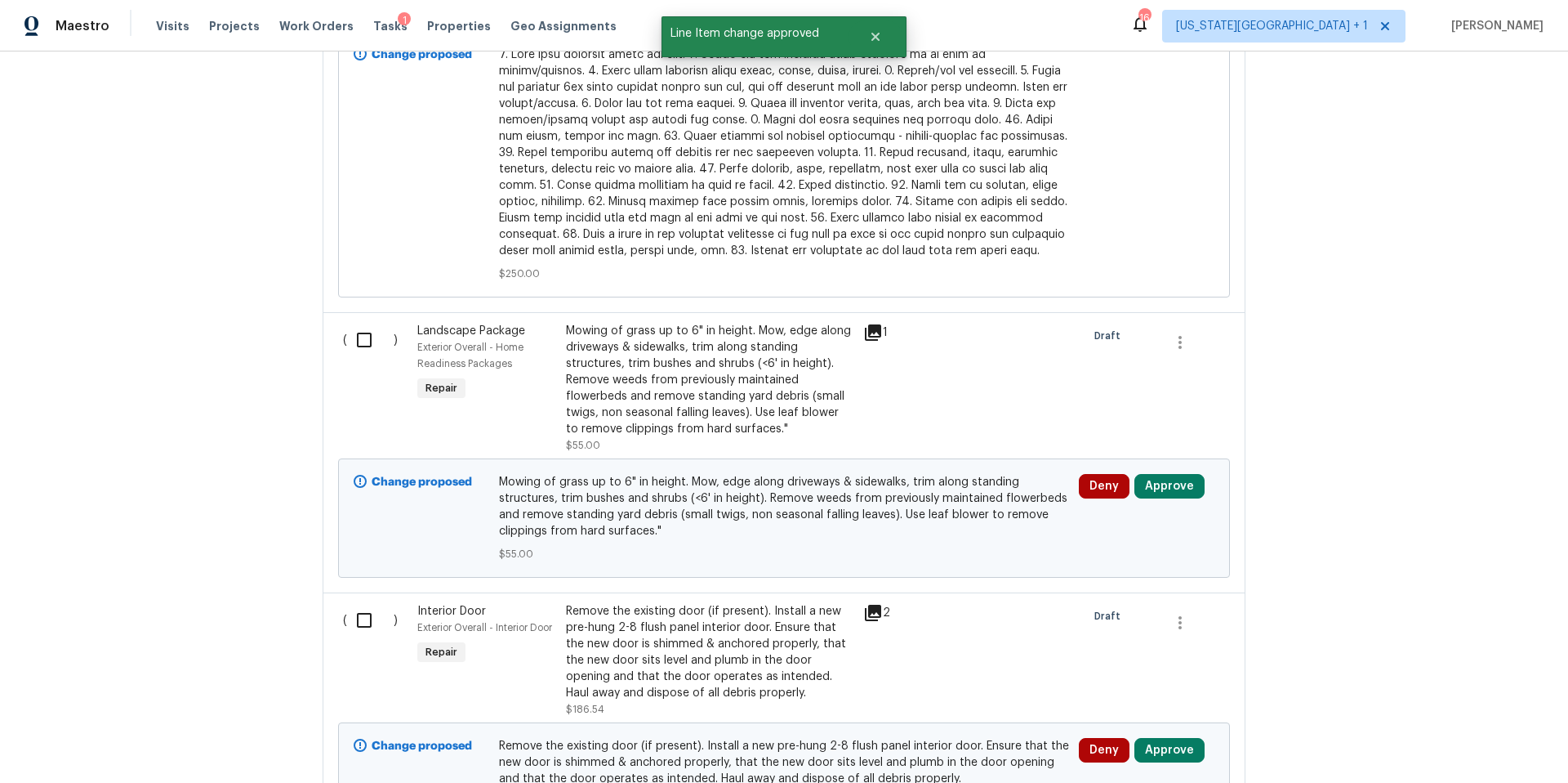
scroll to position [1968, 0]
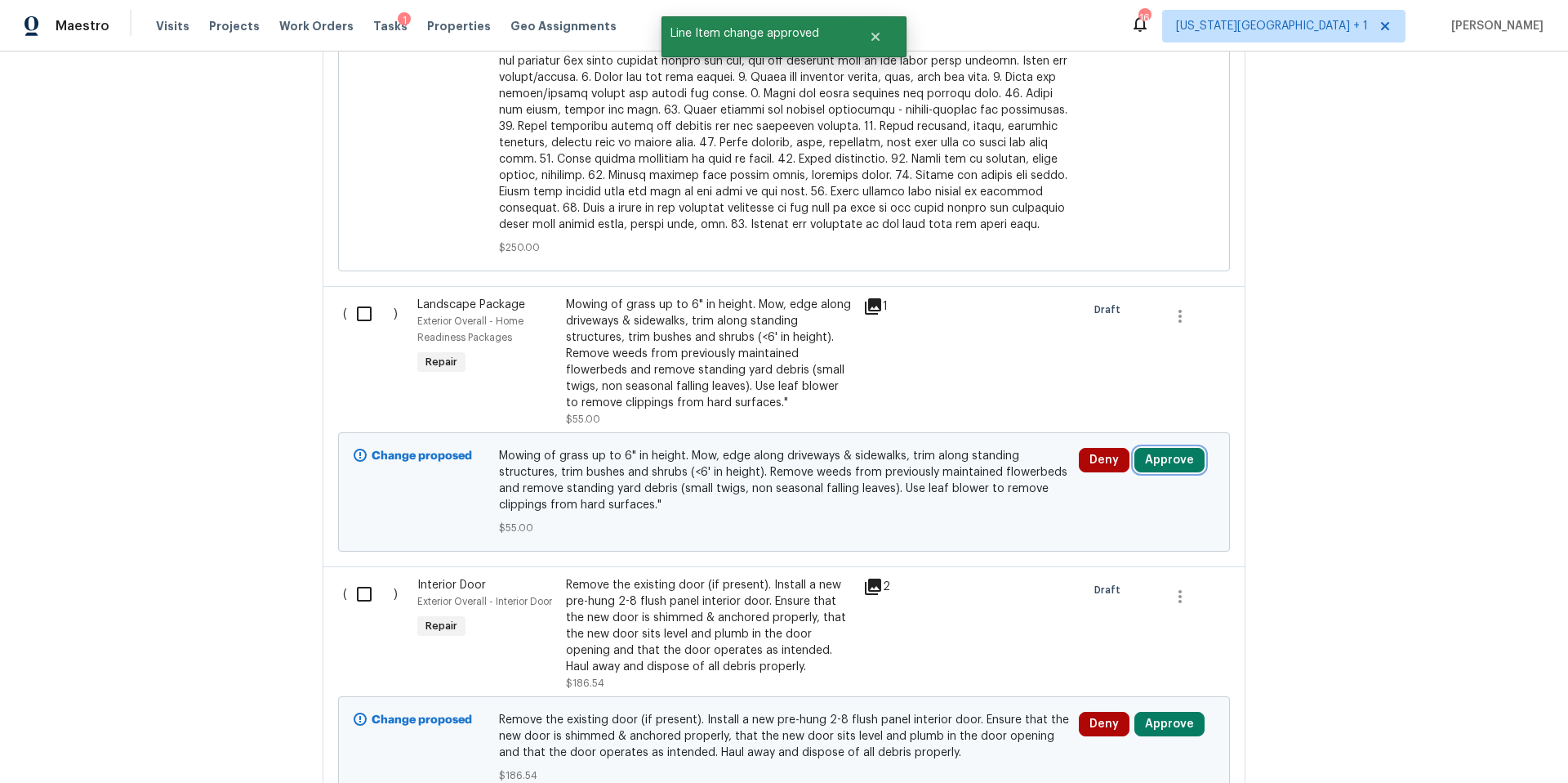
click at [1162, 448] on button "Approve" at bounding box center [1169, 460] width 71 height 24
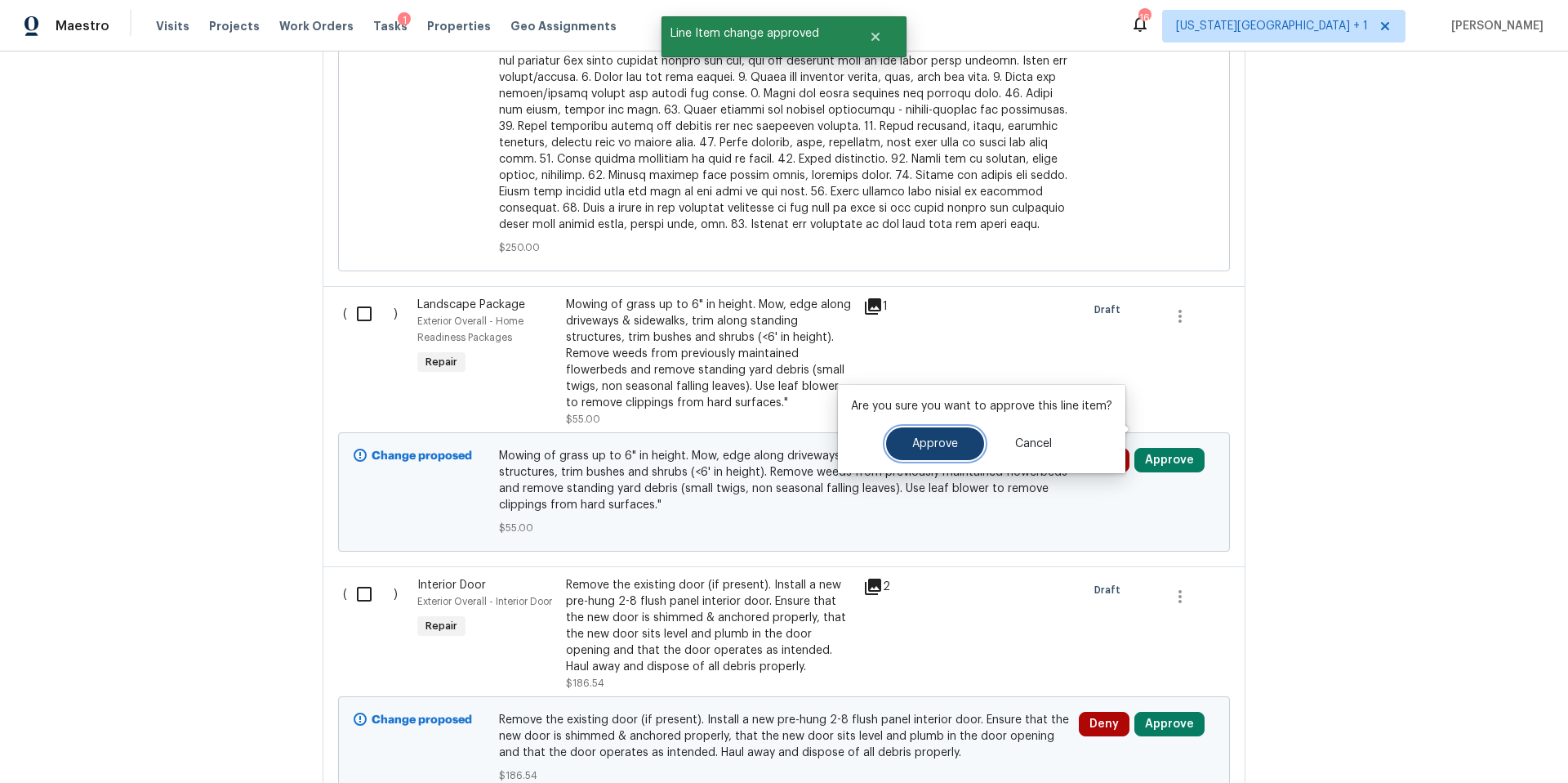
click at [947, 451] on button "Approve" at bounding box center [935, 443] width 98 height 33
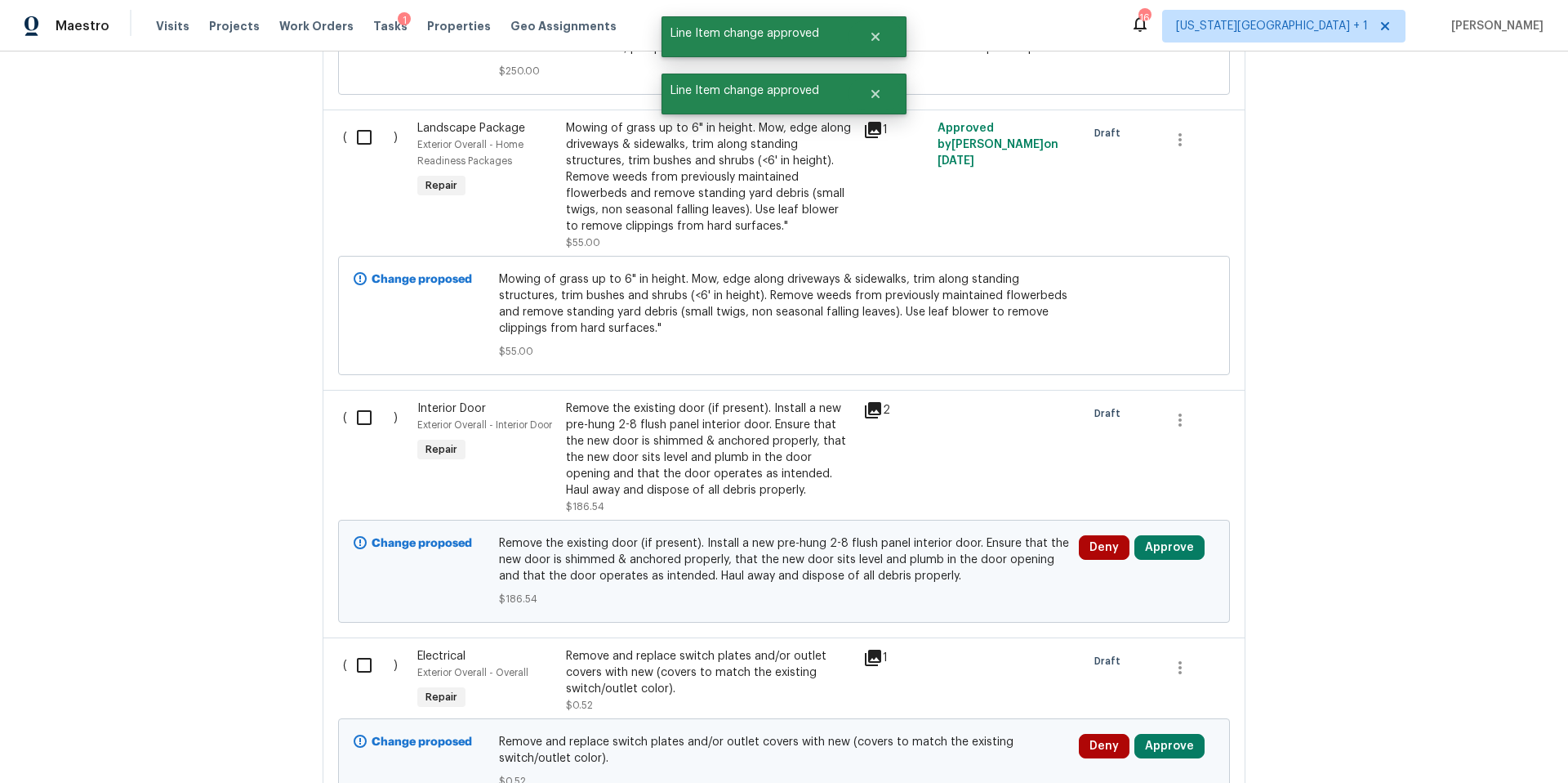
scroll to position [2153, 0]
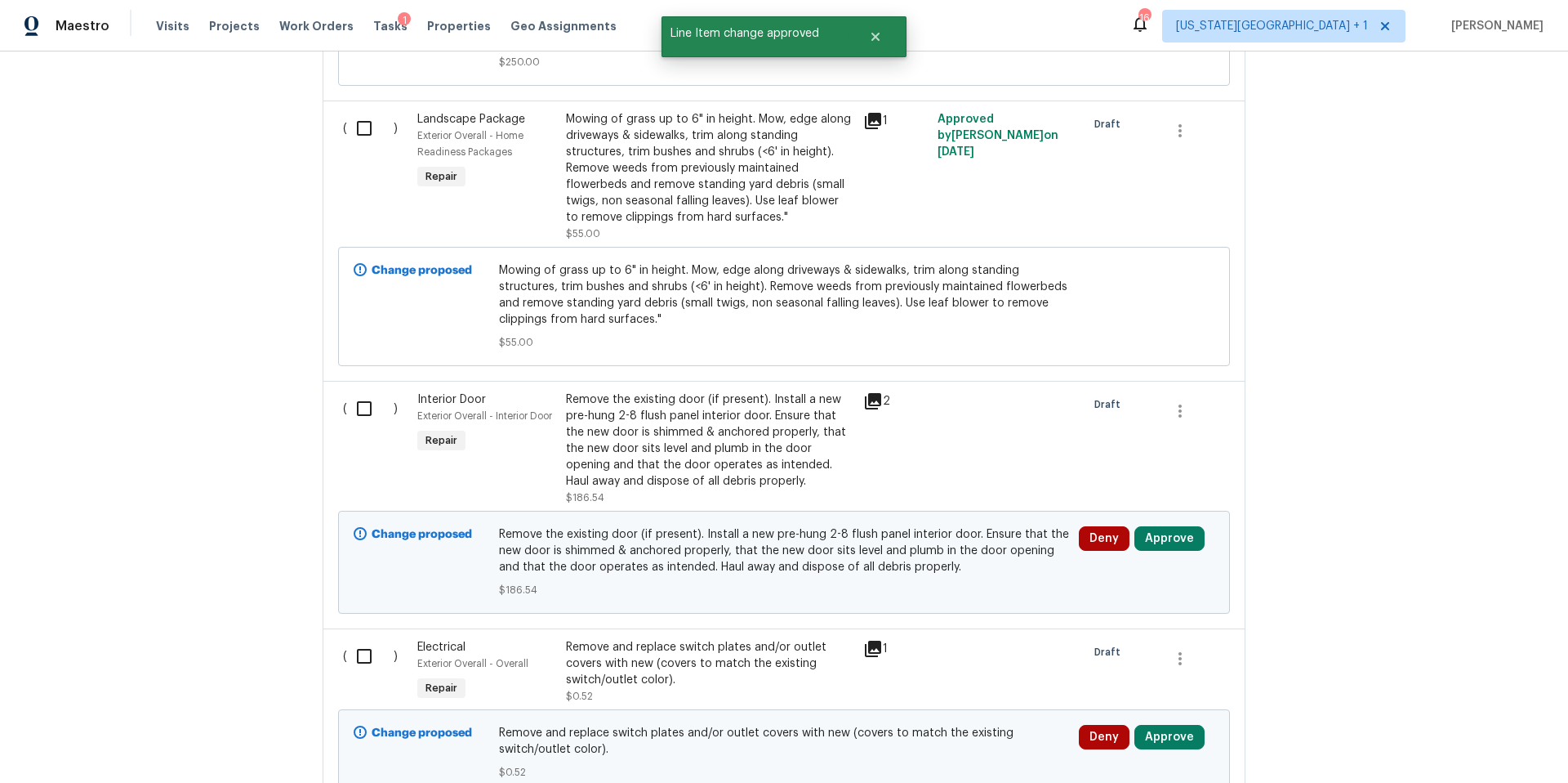
click at [871, 392] on icon at bounding box center [873, 401] width 20 height 20
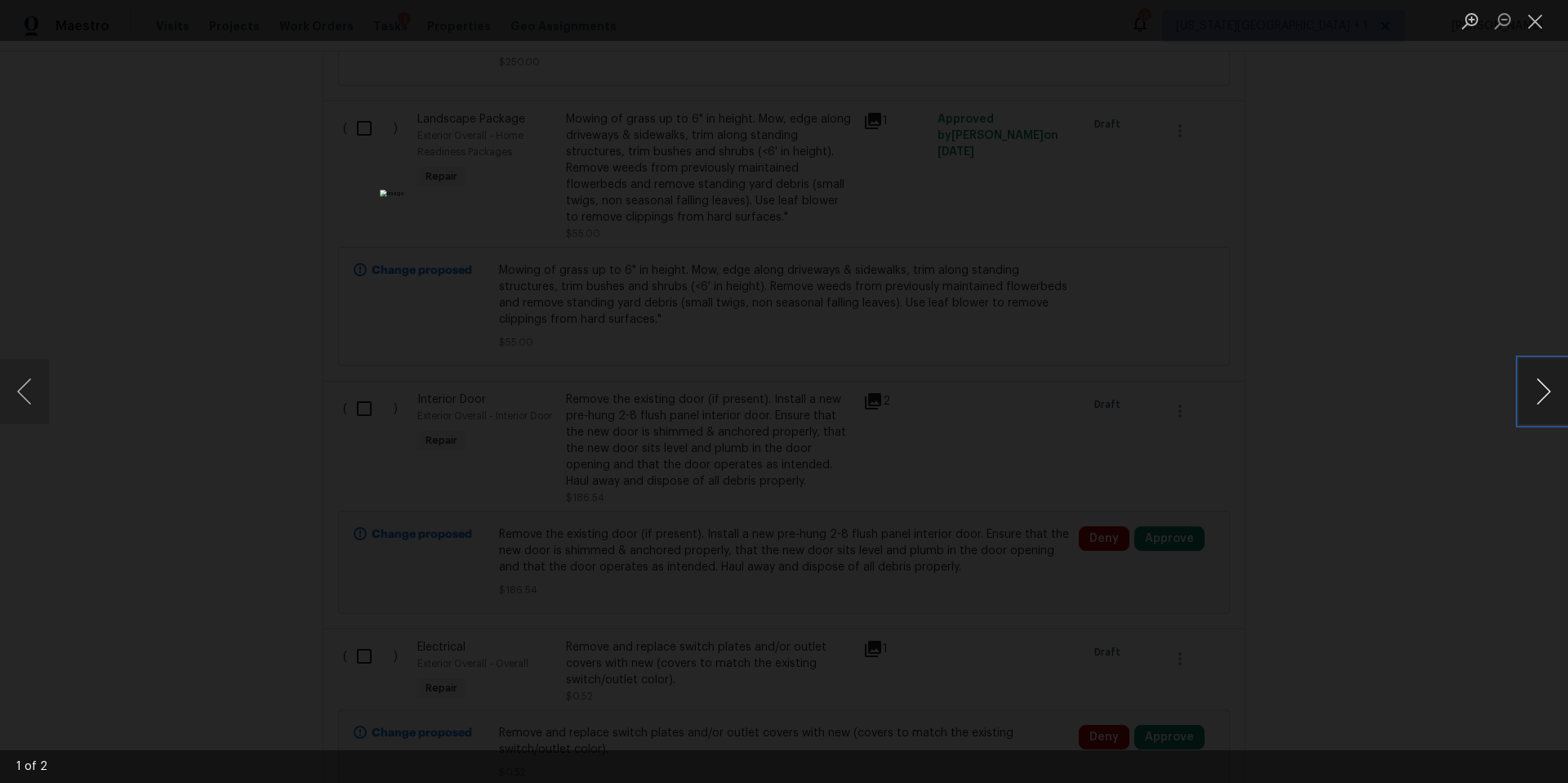
click at [1532, 407] on button "Next image" at bounding box center [1544, 391] width 49 height 65
click at [1434, 425] on div "Lightbox" at bounding box center [784, 392] width 1568 height 783
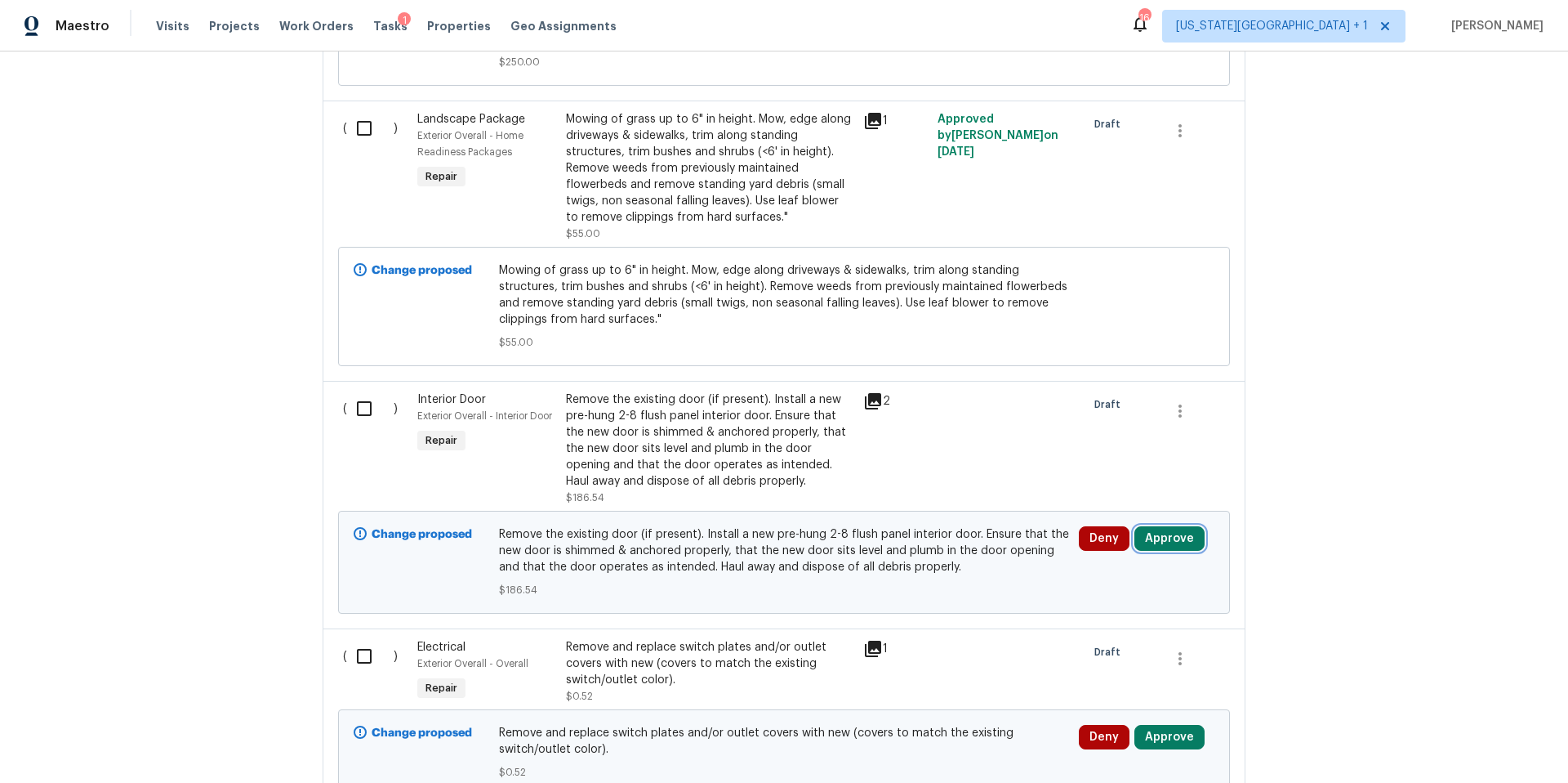
click at [1174, 526] on button "Approve" at bounding box center [1169, 538] width 71 height 24
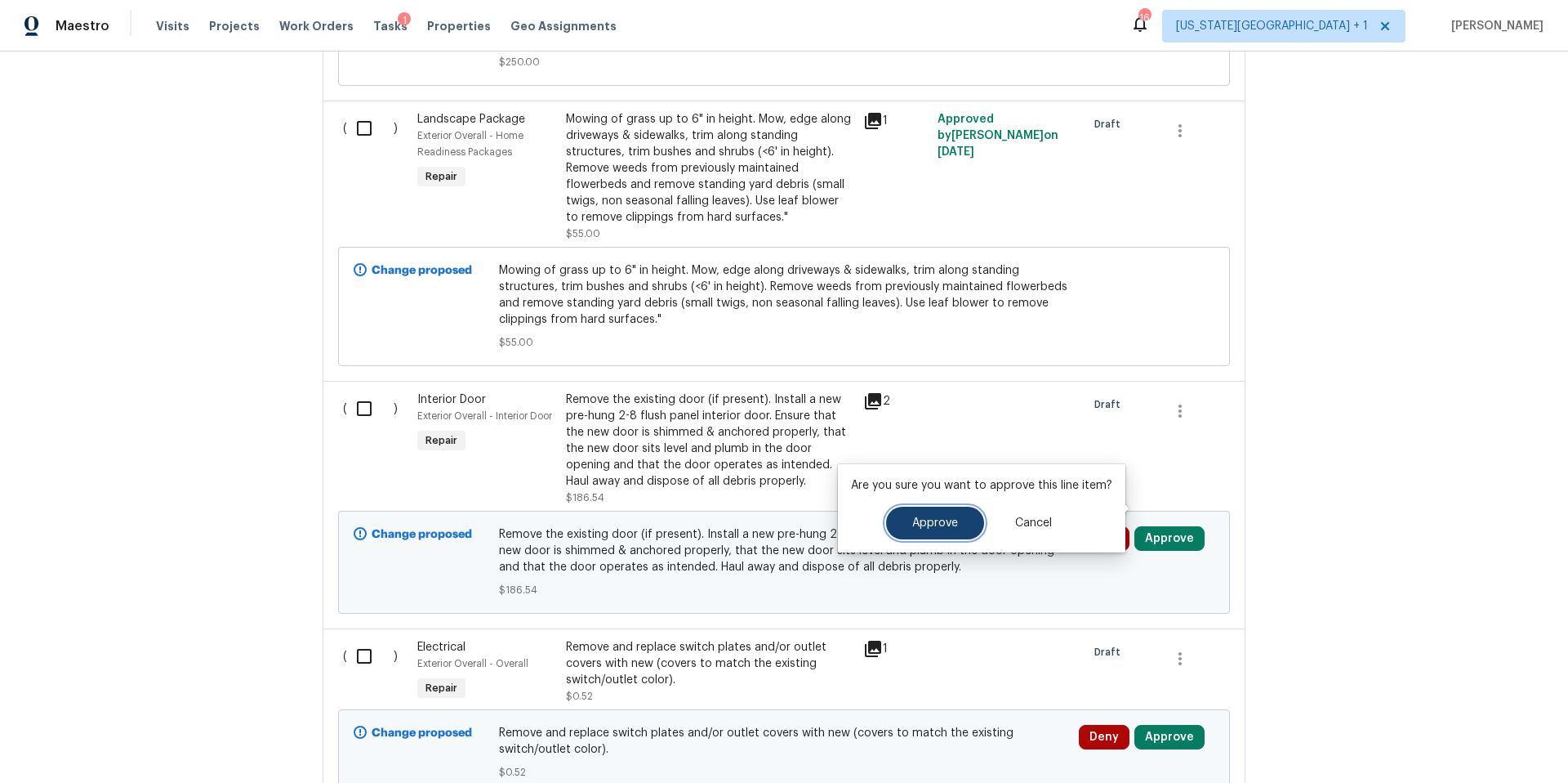
click at [932, 530] on button "Approve" at bounding box center [935, 522] width 98 height 33
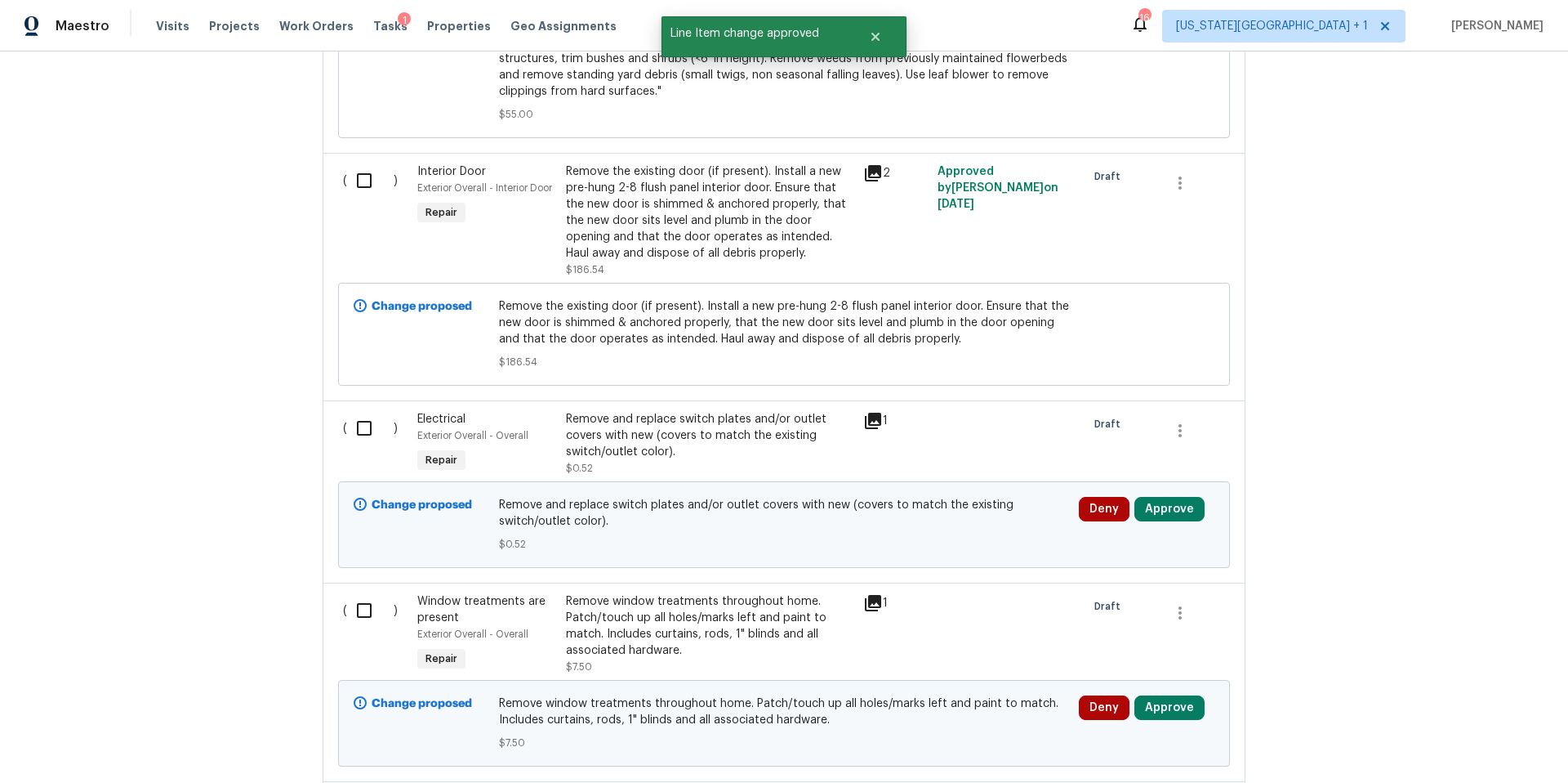
scroll to position [2402, 0]
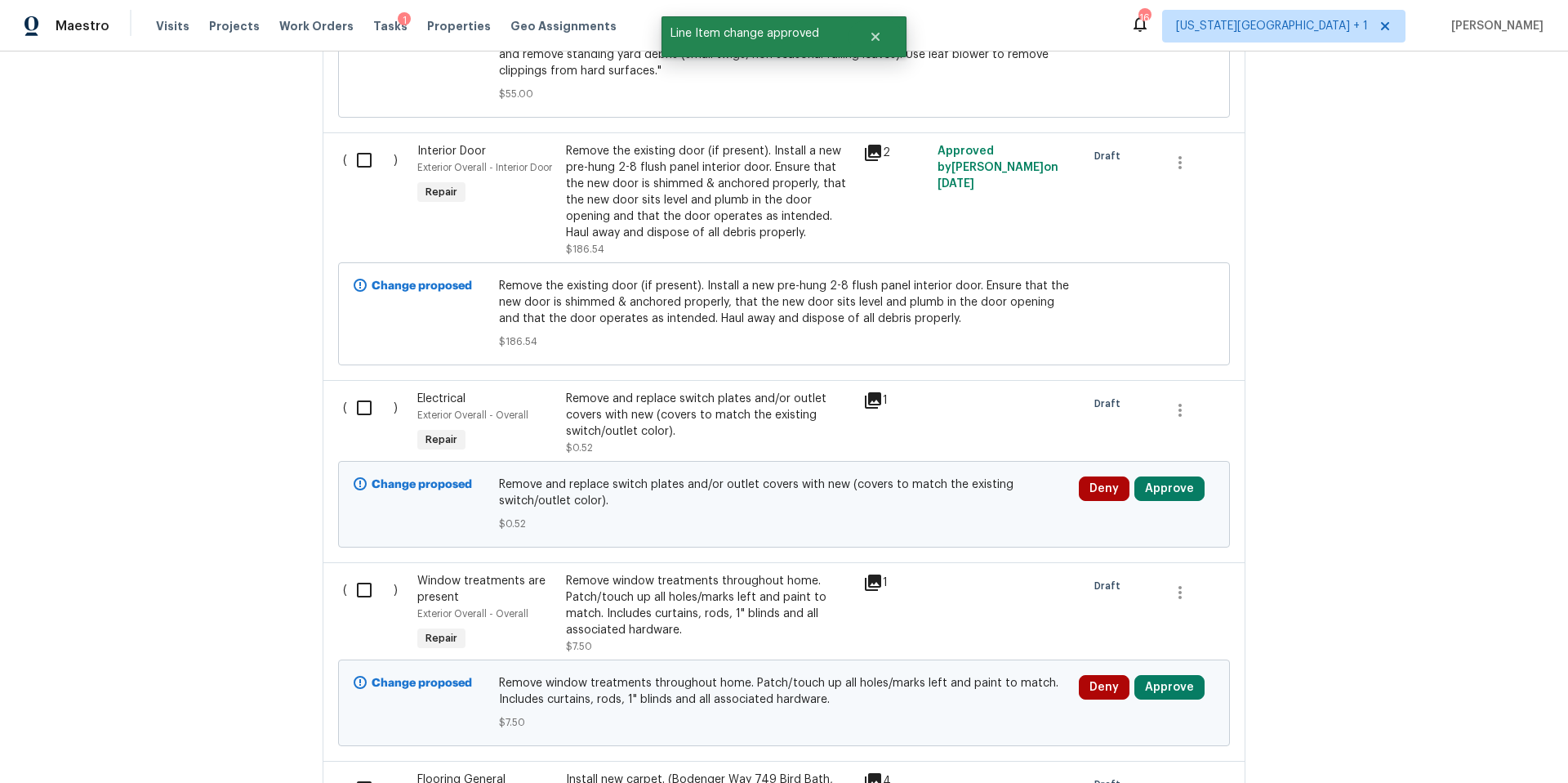
click at [1166, 476] on div "Deny Approve" at bounding box center [1147, 503] width 146 height 65
click at [1176, 476] on button "Approve" at bounding box center [1169, 488] width 71 height 24
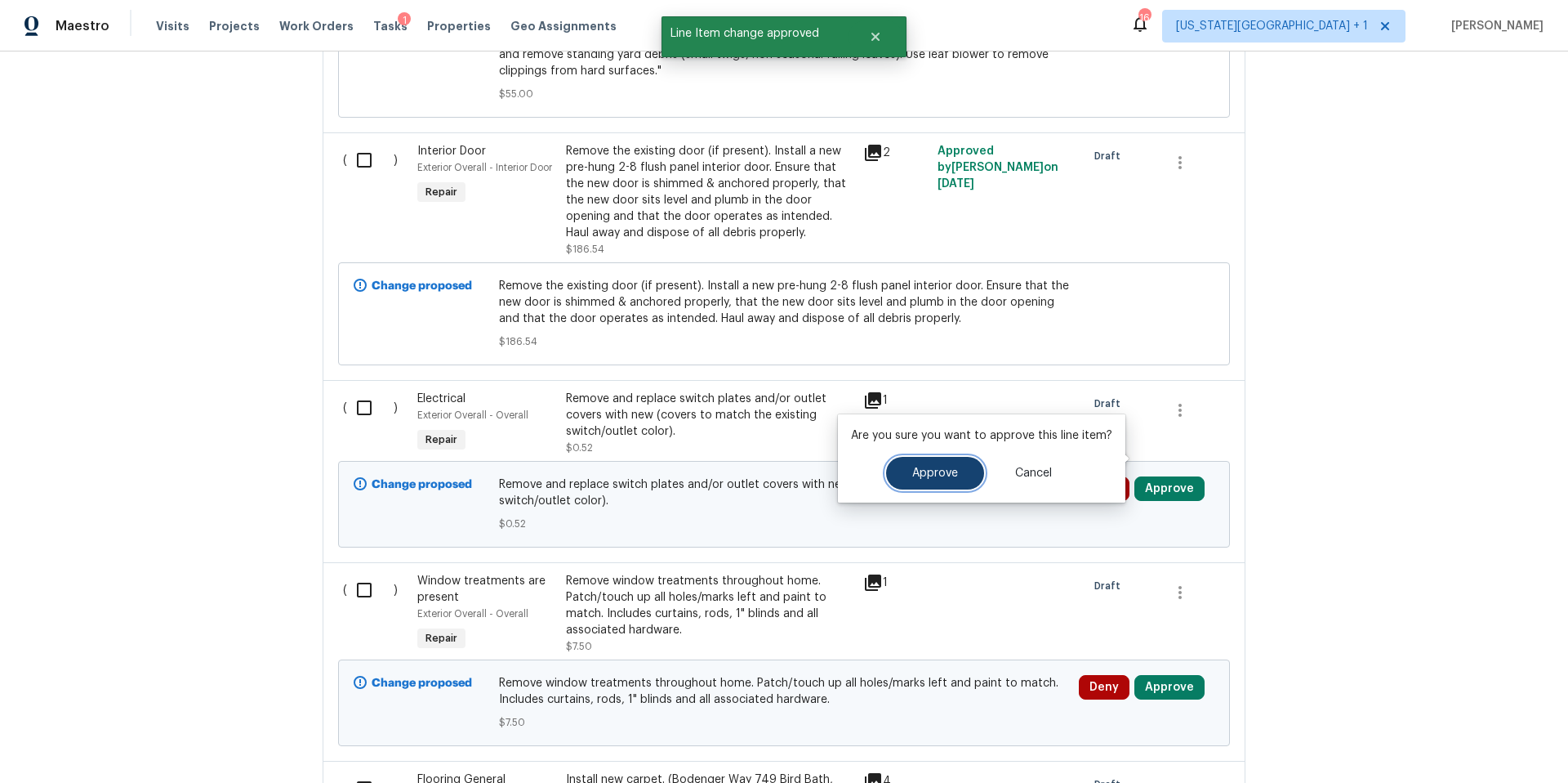
click at [944, 483] on button "Approve" at bounding box center [935, 472] width 98 height 33
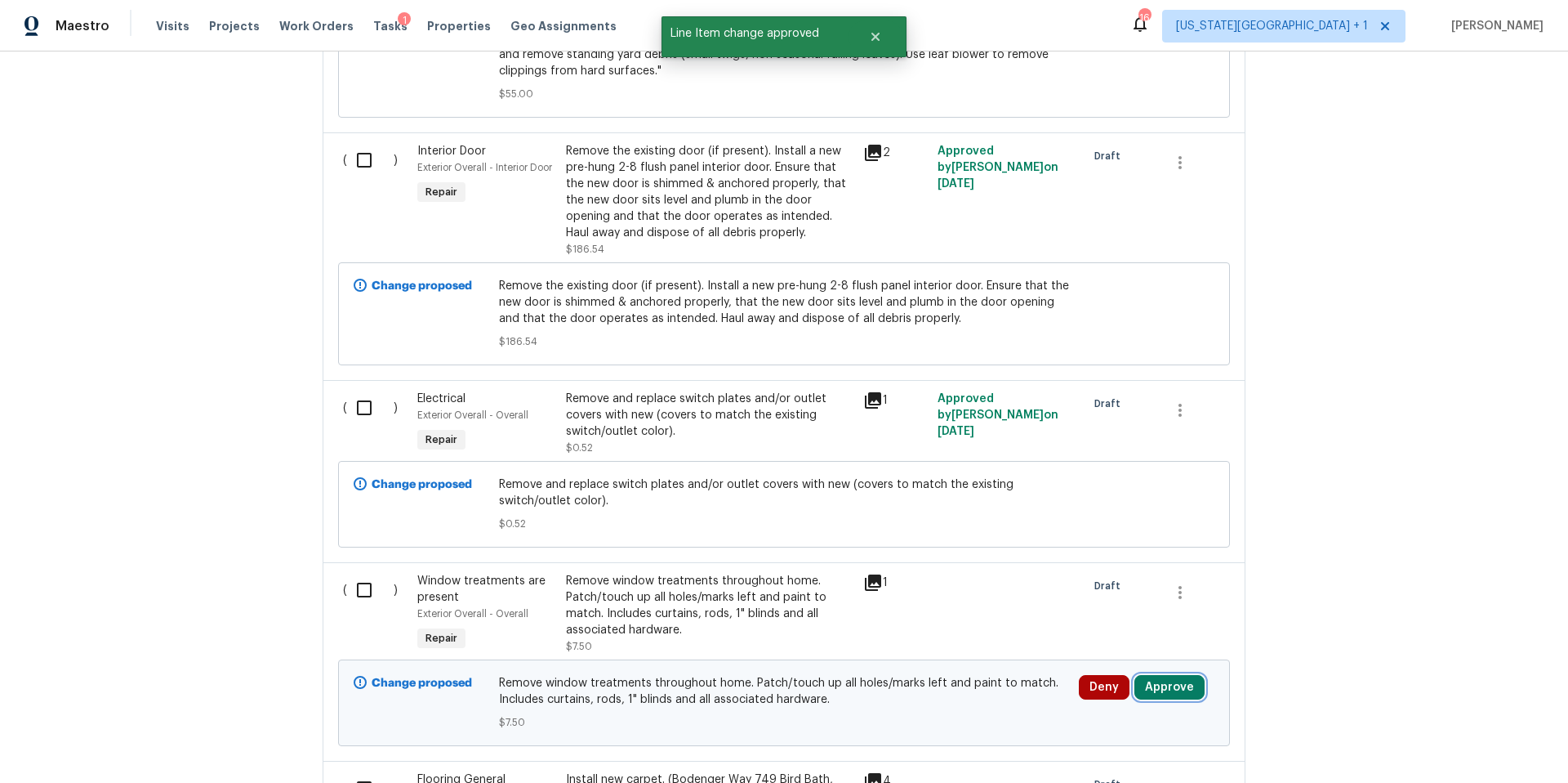
click at [1174, 675] on button "Approve" at bounding box center [1169, 687] width 71 height 24
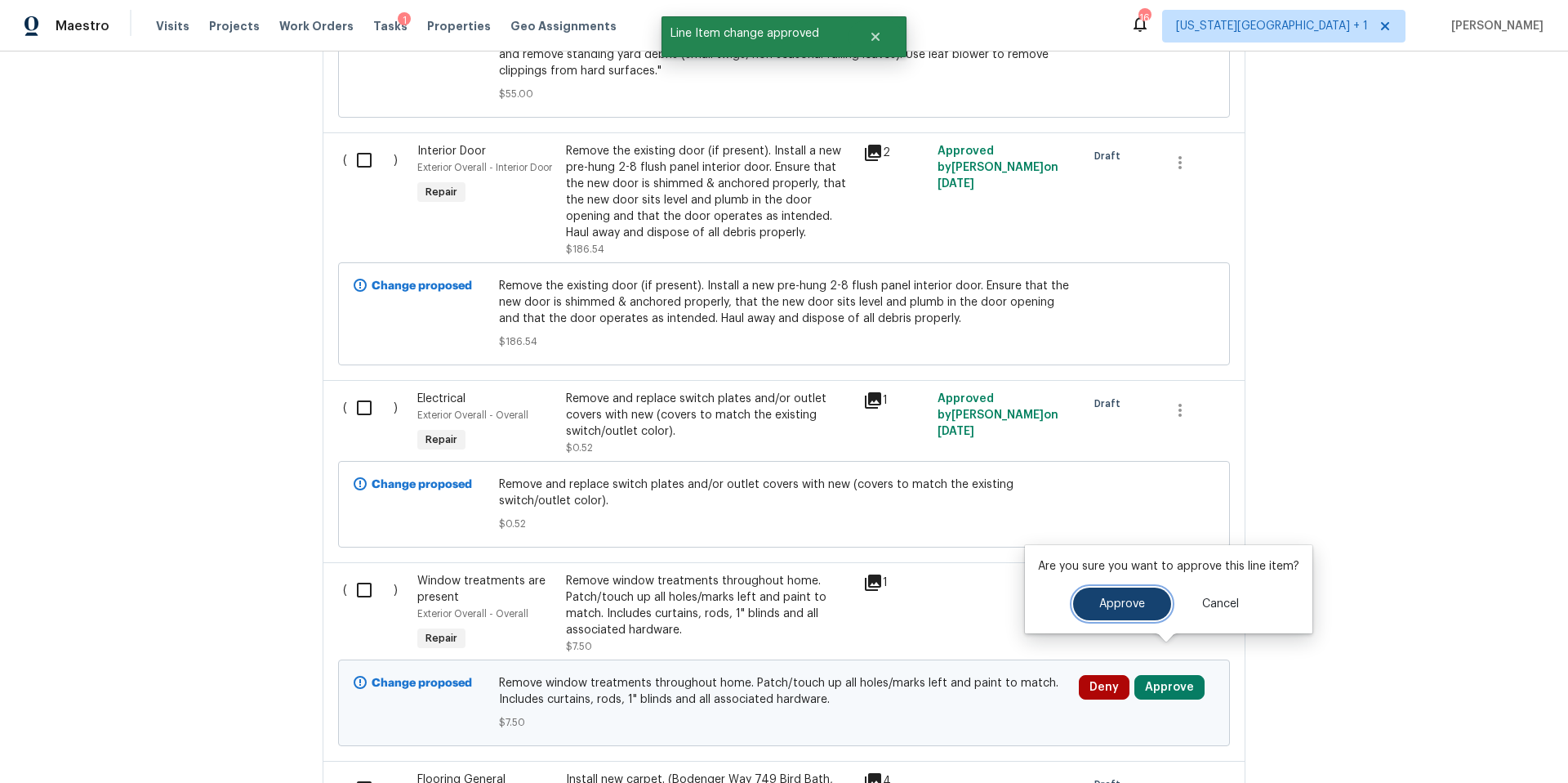
click at [1089, 610] on button "Approve" at bounding box center [1122, 603] width 98 height 33
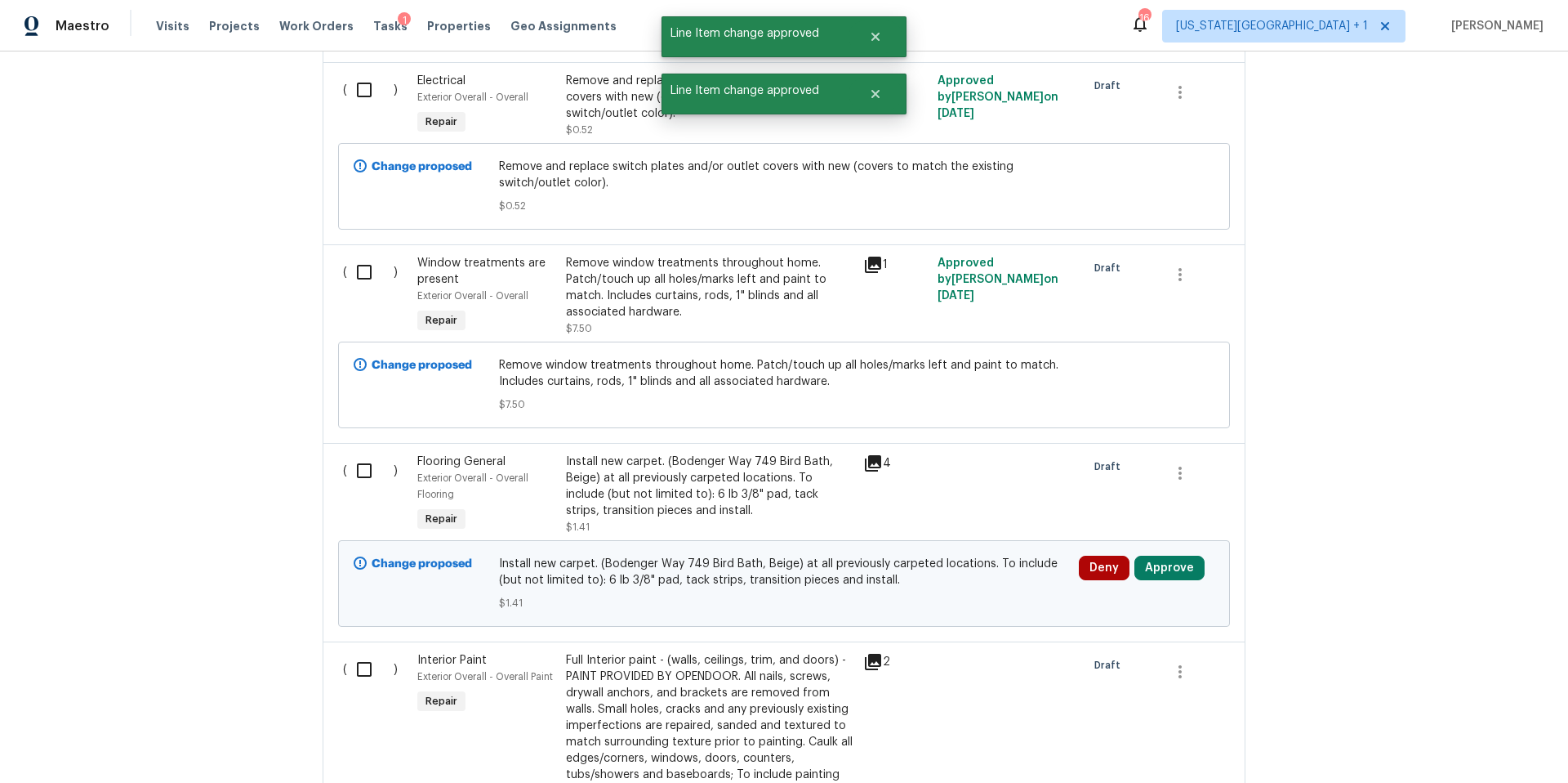
scroll to position [2724, 0]
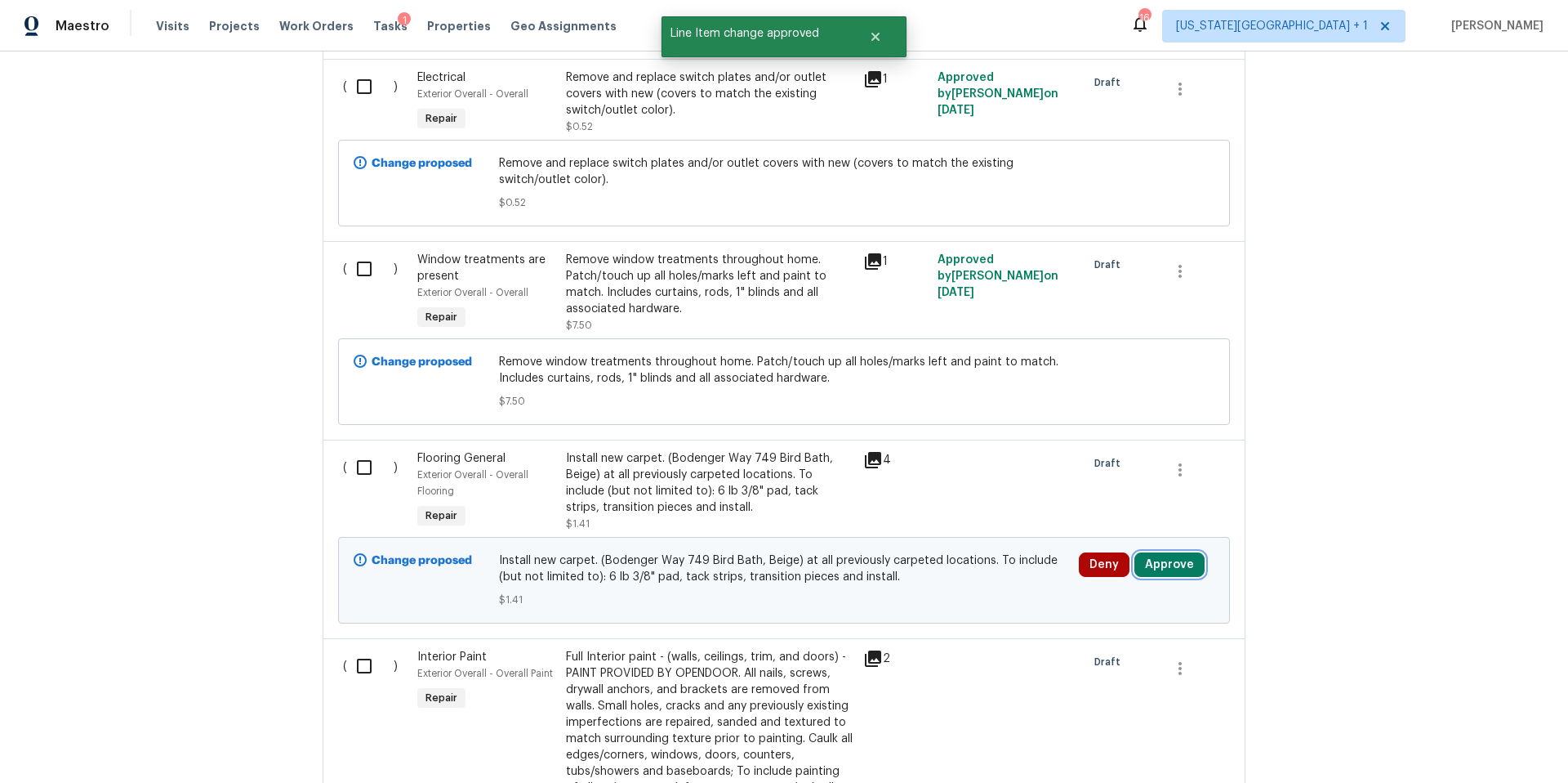
click at [1157, 552] on button "Approve" at bounding box center [1169, 565] width 71 height 24
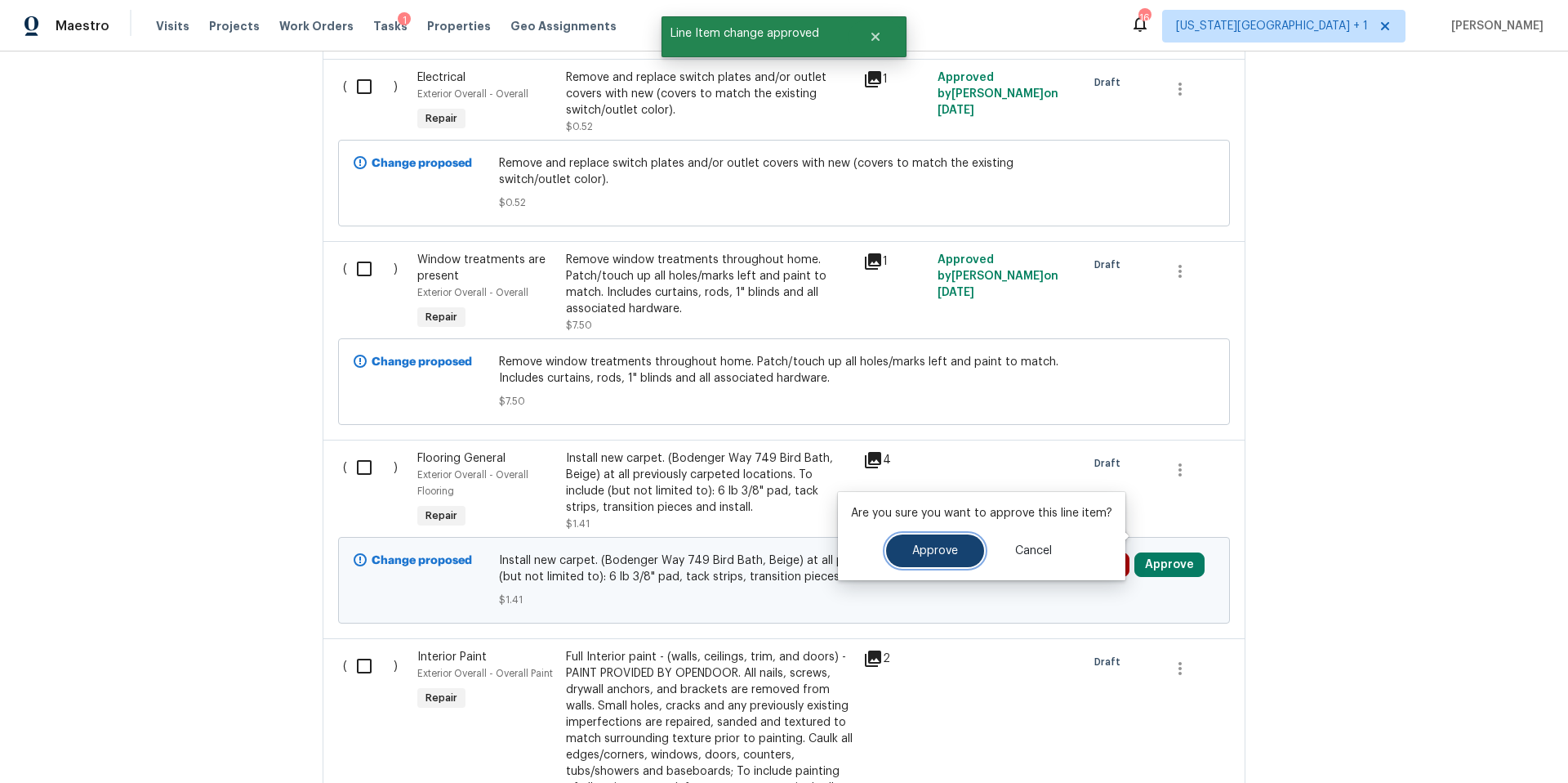
click at [935, 543] on button "Approve" at bounding box center [935, 551] width 98 height 33
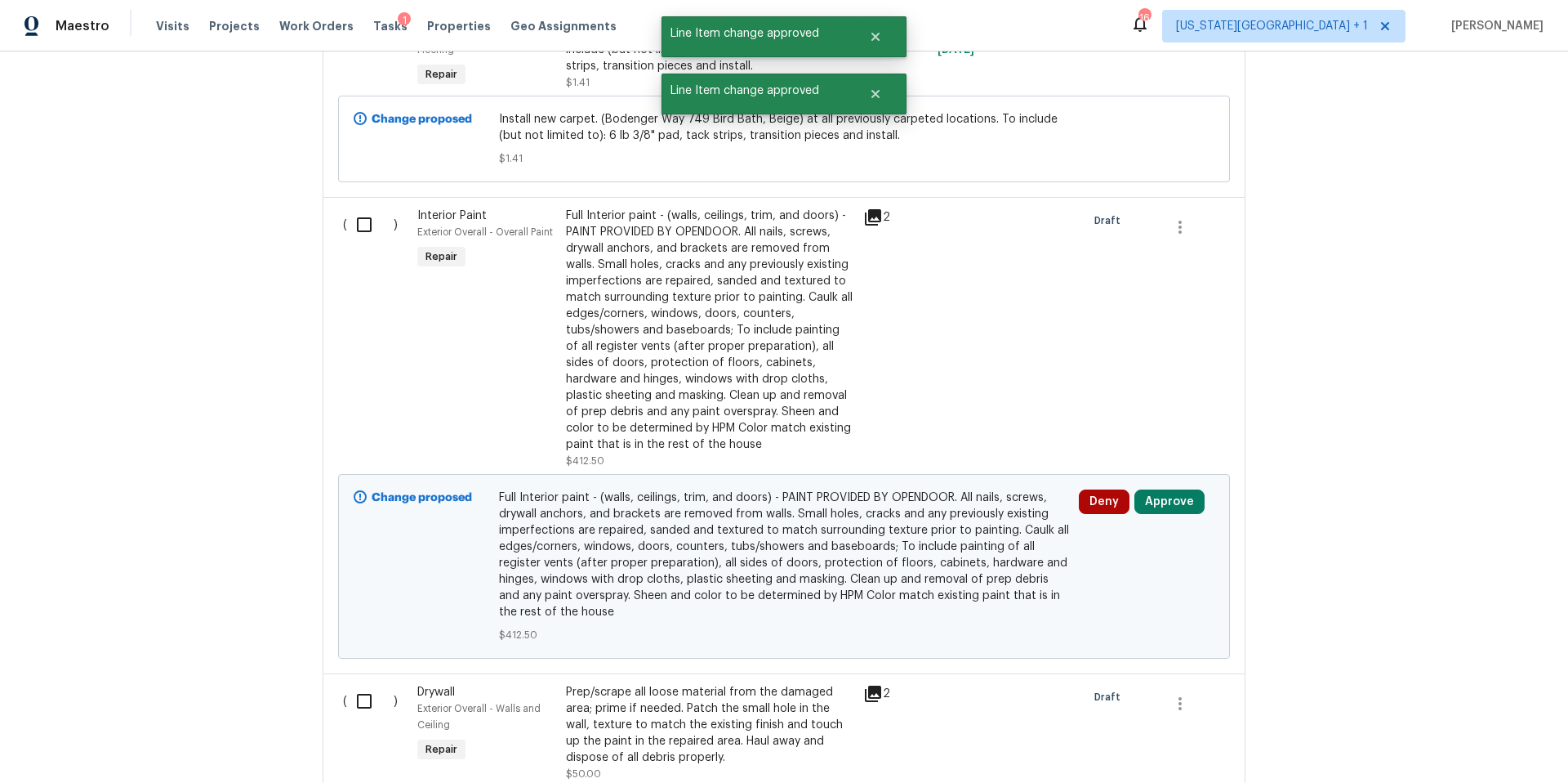
scroll to position [3178, 0]
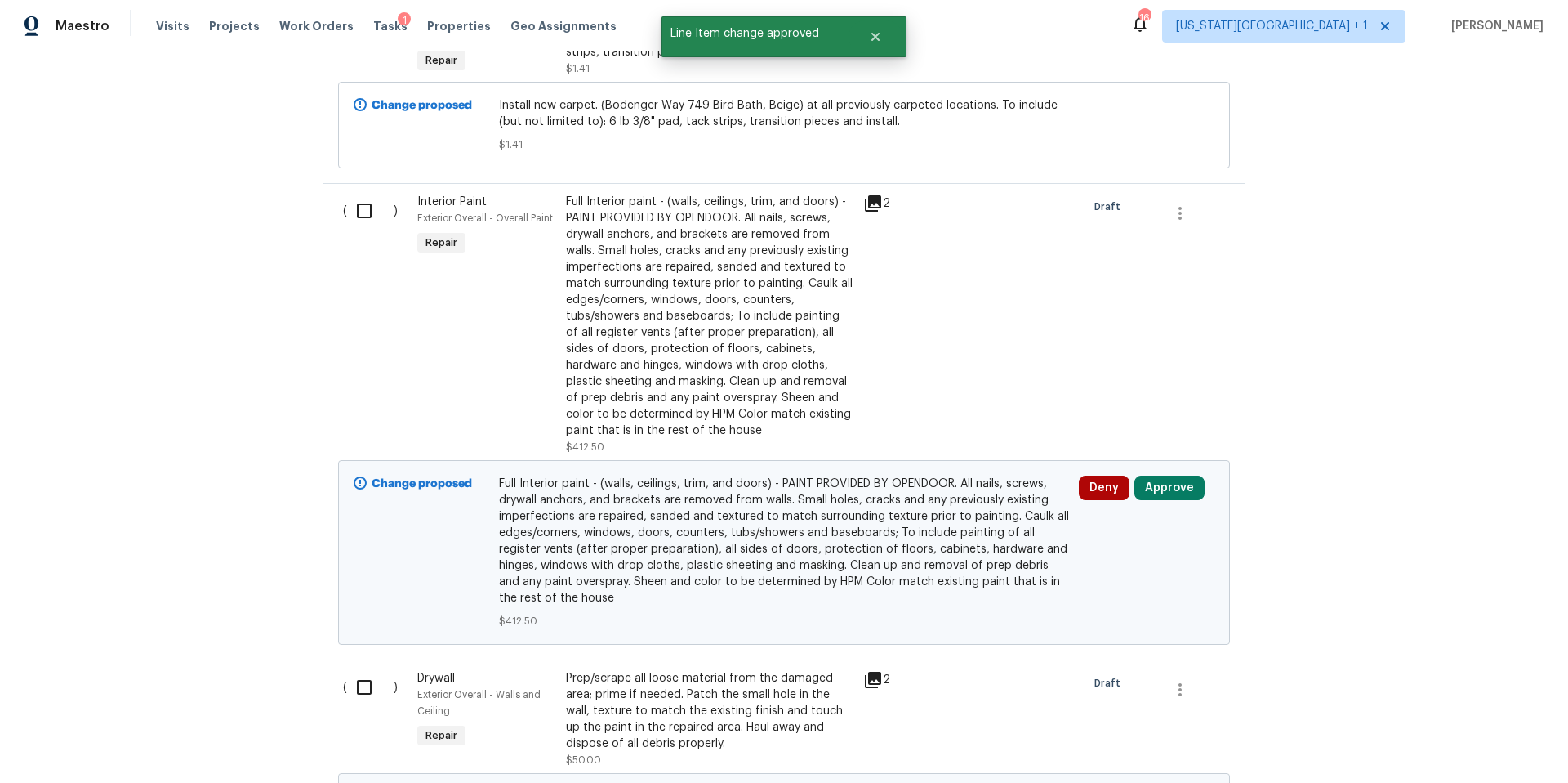
click at [775, 288] on div "Full Interior paint - (walls, ceilings, trim, and doors) - PAINT PROVIDED BY OP…" at bounding box center [710, 316] width 288 height 245
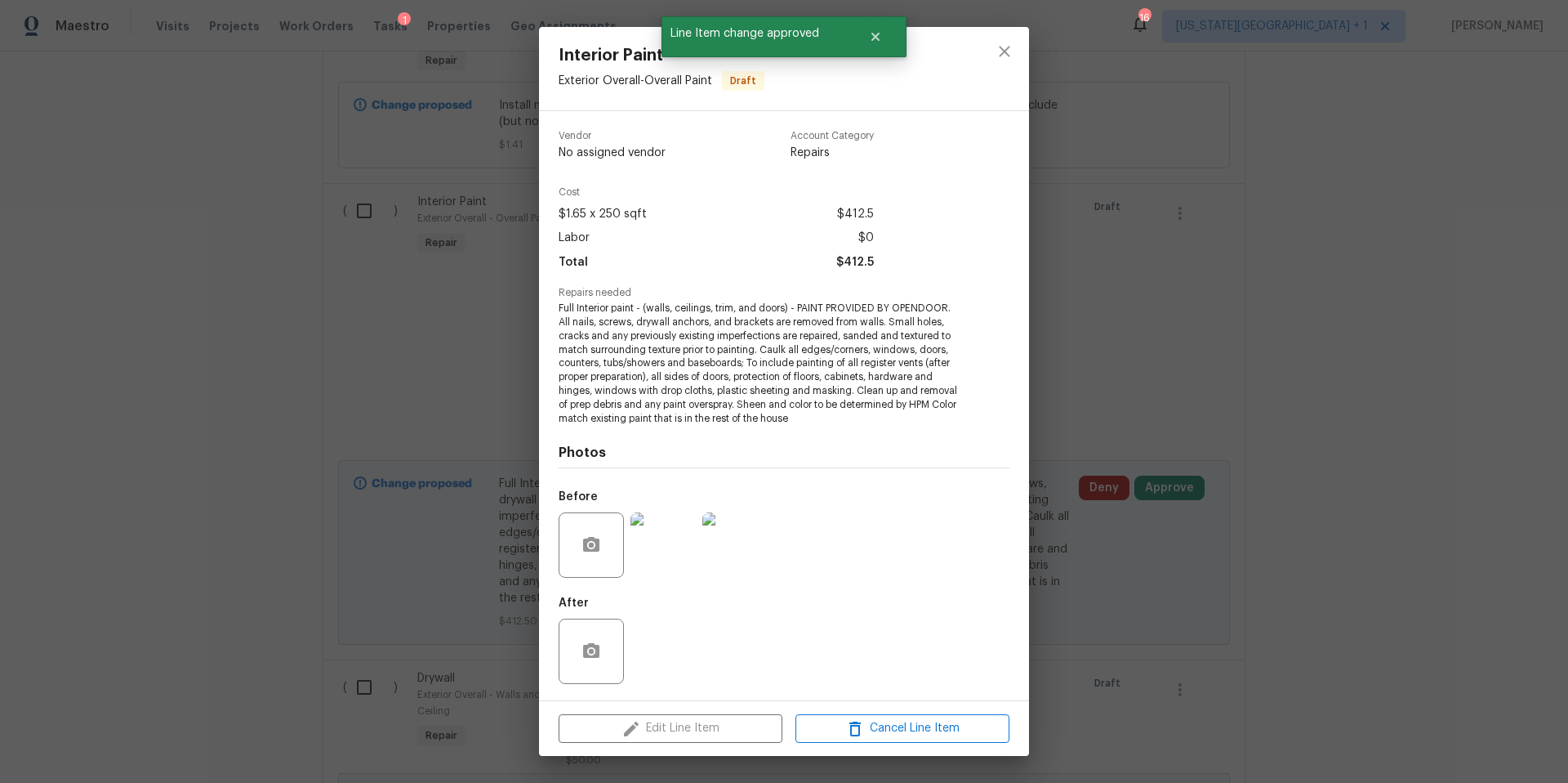
click at [666, 545] on img at bounding box center [662, 544] width 65 height 65
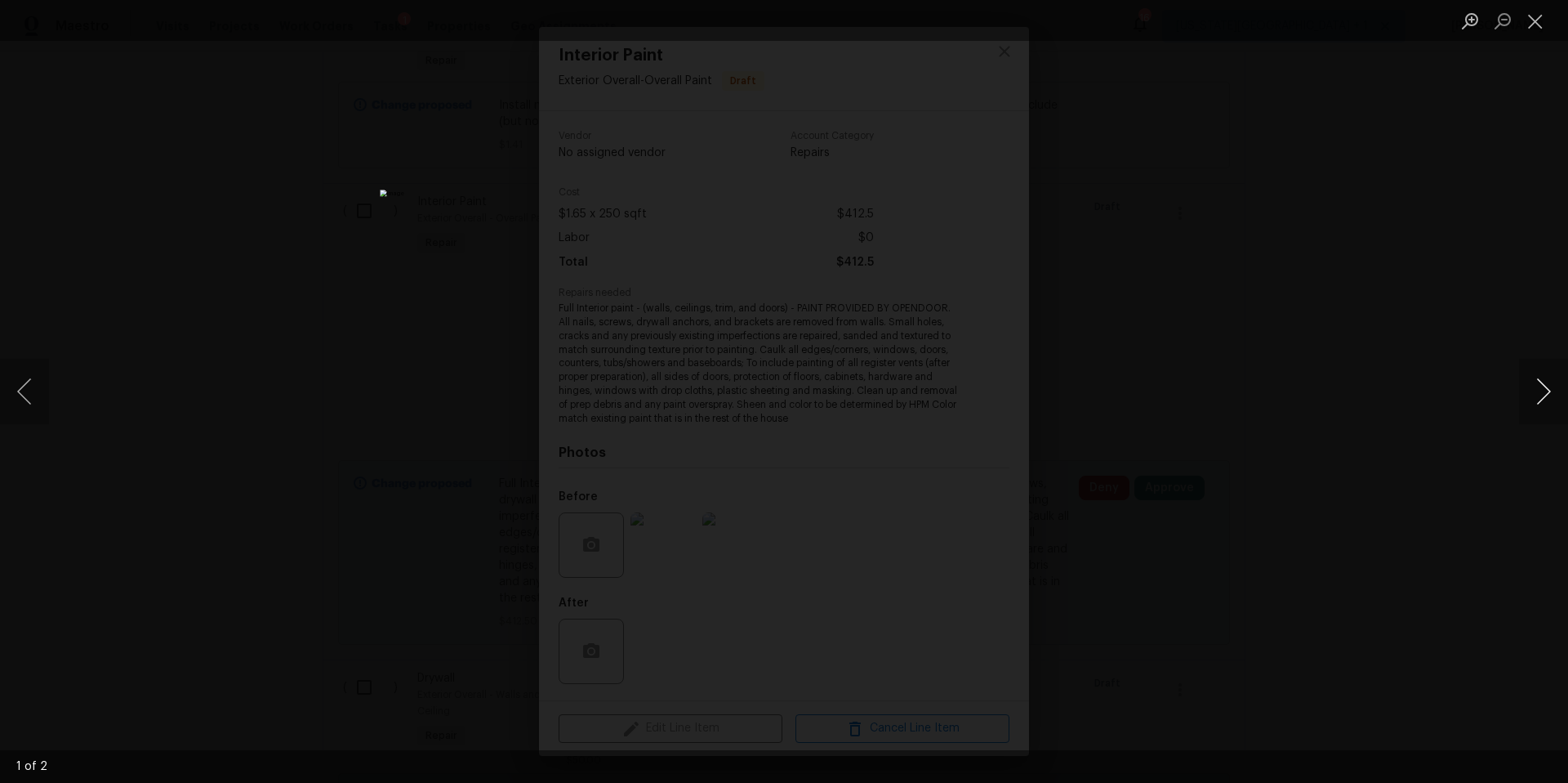
click at [1522, 399] on button "Next image" at bounding box center [1544, 391] width 49 height 65
click at [1428, 399] on div "Lightbox" at bounding box center [784, 392] width 1568 height 783
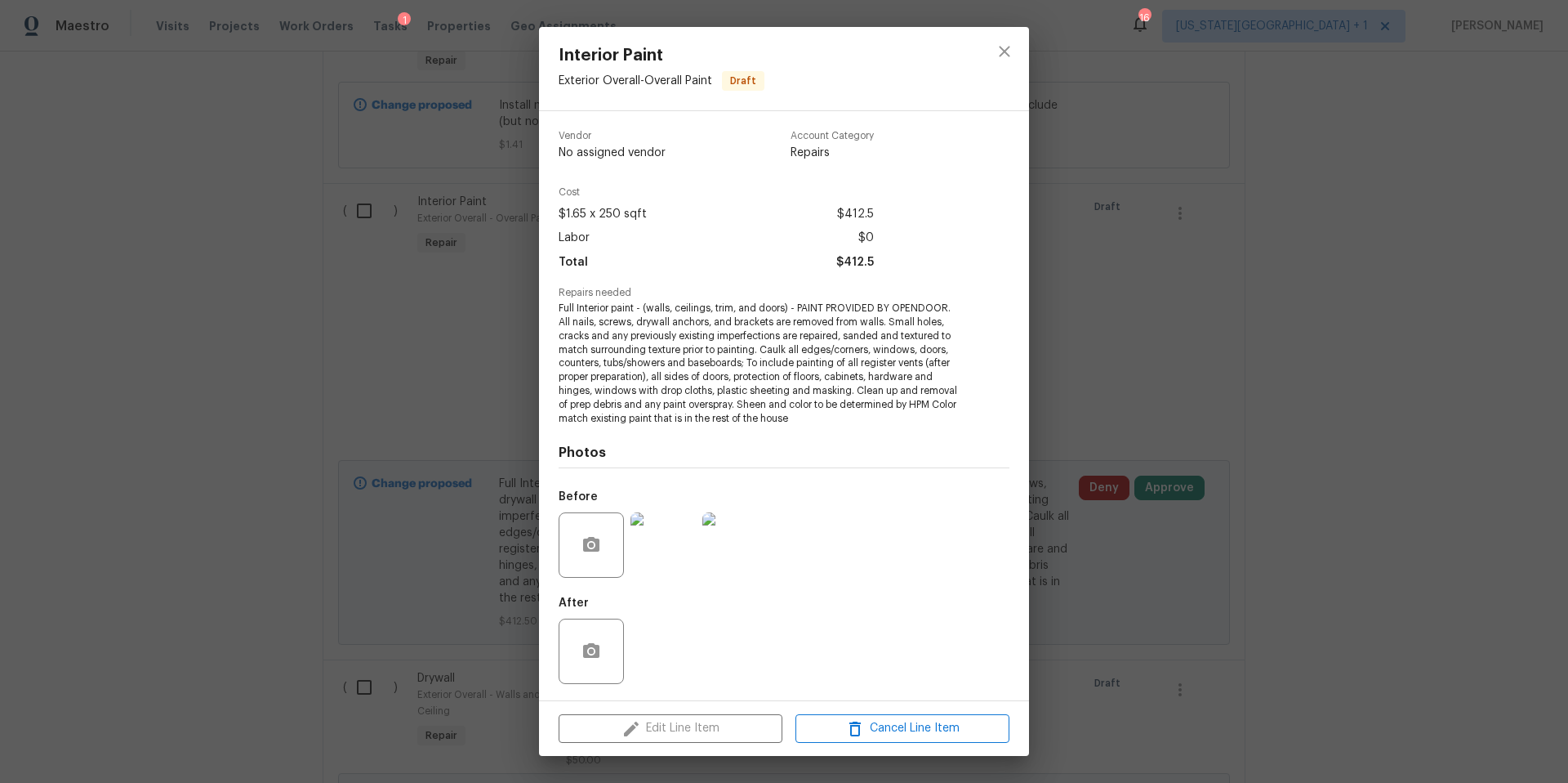
click at [1249, 267] on div "Interior Paint Exterior Overall - Overall Paint Draft Vendor No assigned vendor…" at bounding box center [784, 392] width 1568 height 783
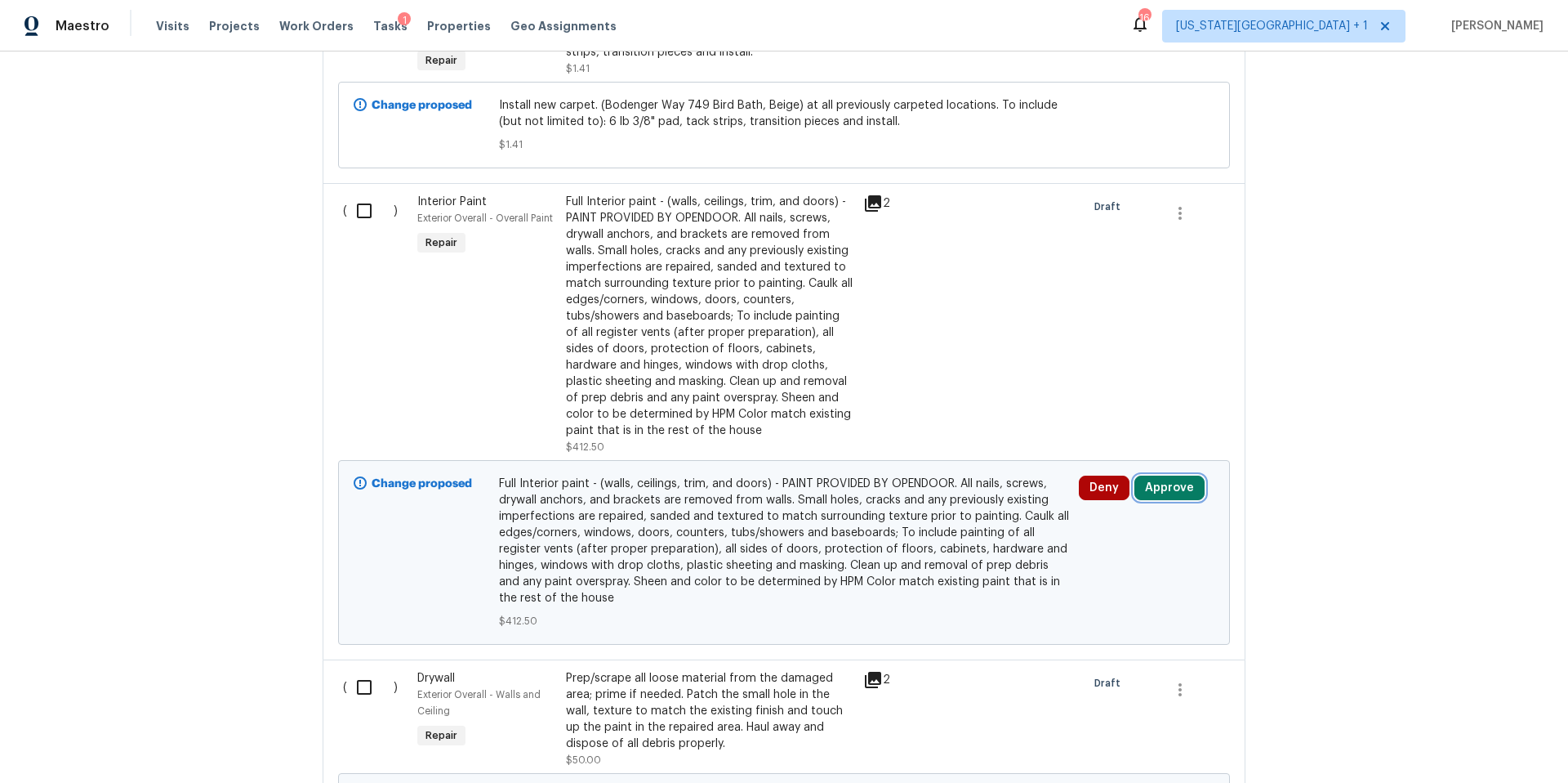
click at [1179, 475] on button "Approve" at bounding box center [1169, 487] width 71 height 24
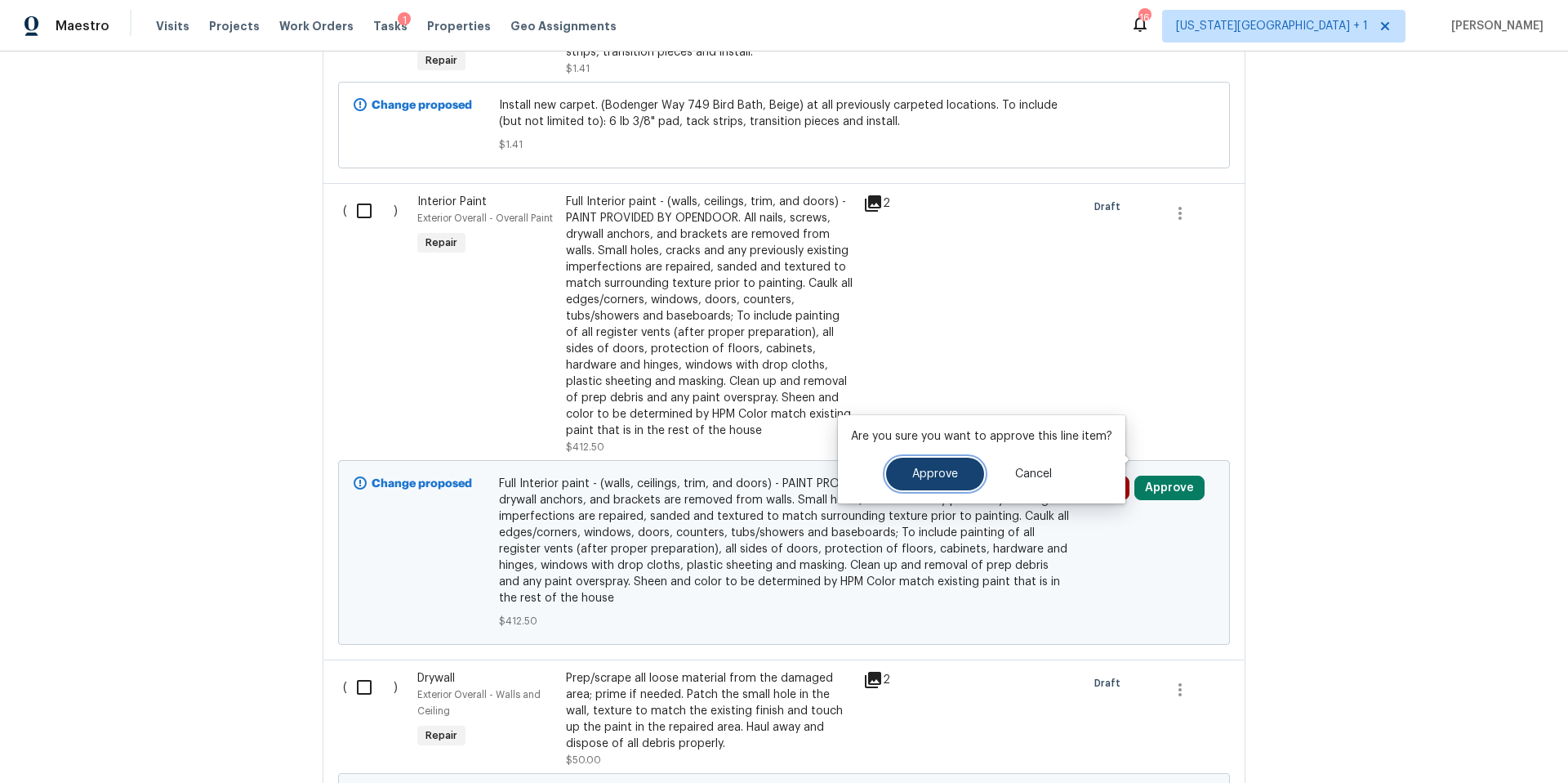
click at [957, 478] on button "Approve" at bounding box center [935, 473] width 98 height 33
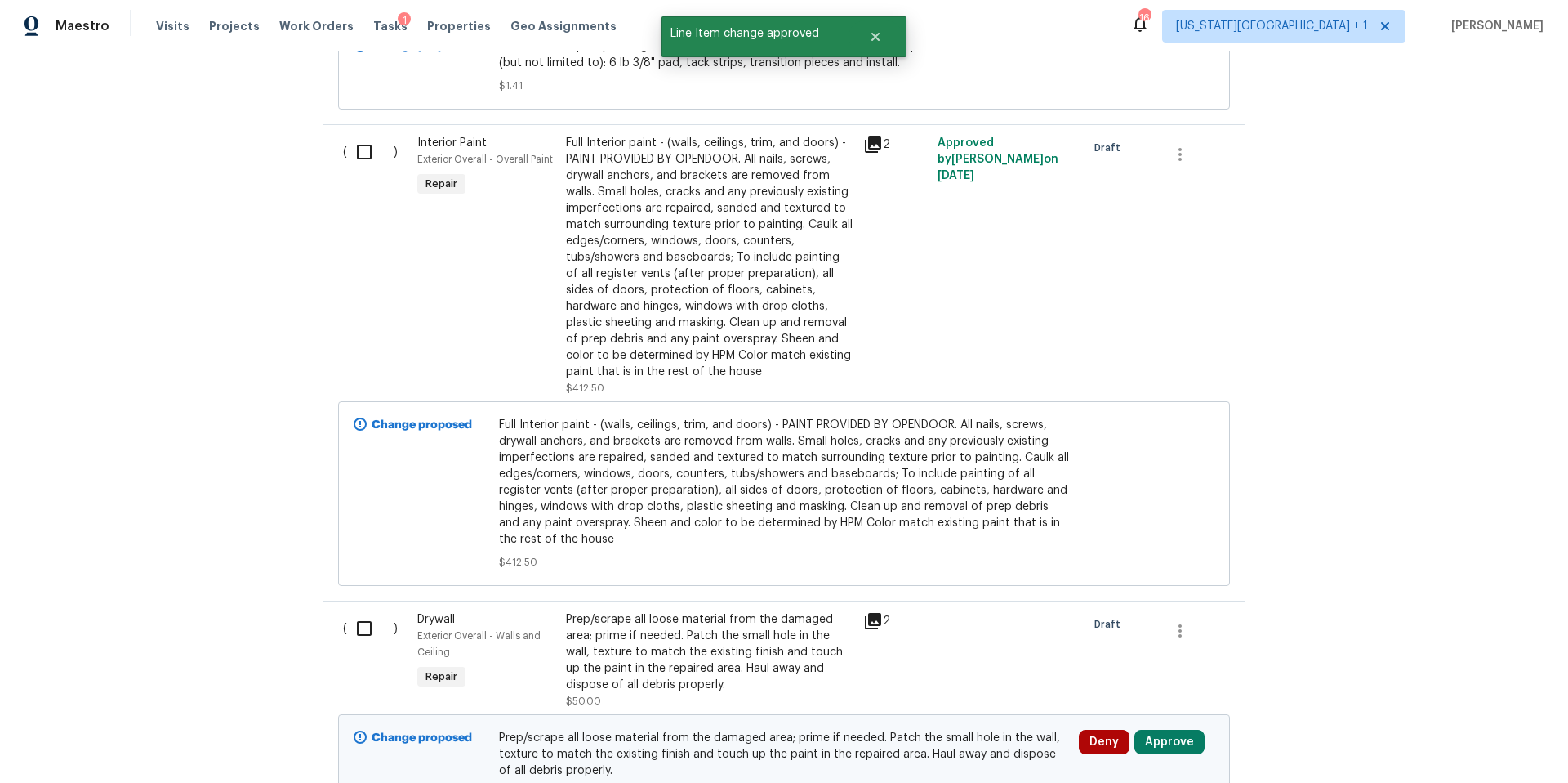
scroll to position [3370, 0]
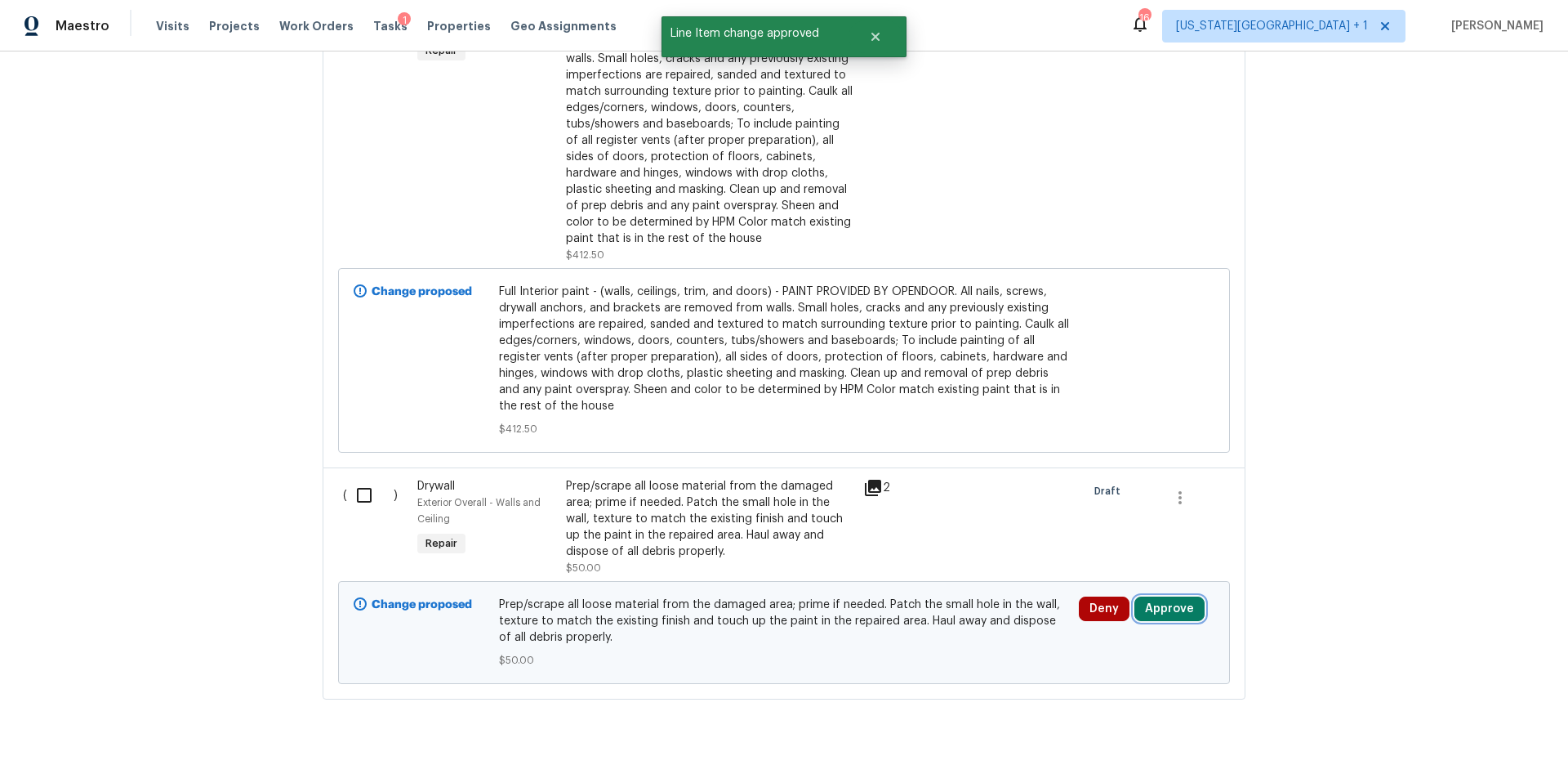
click at [1168, 597] on button "Approve" at bounding box center [1169, 609] width 71 height 24
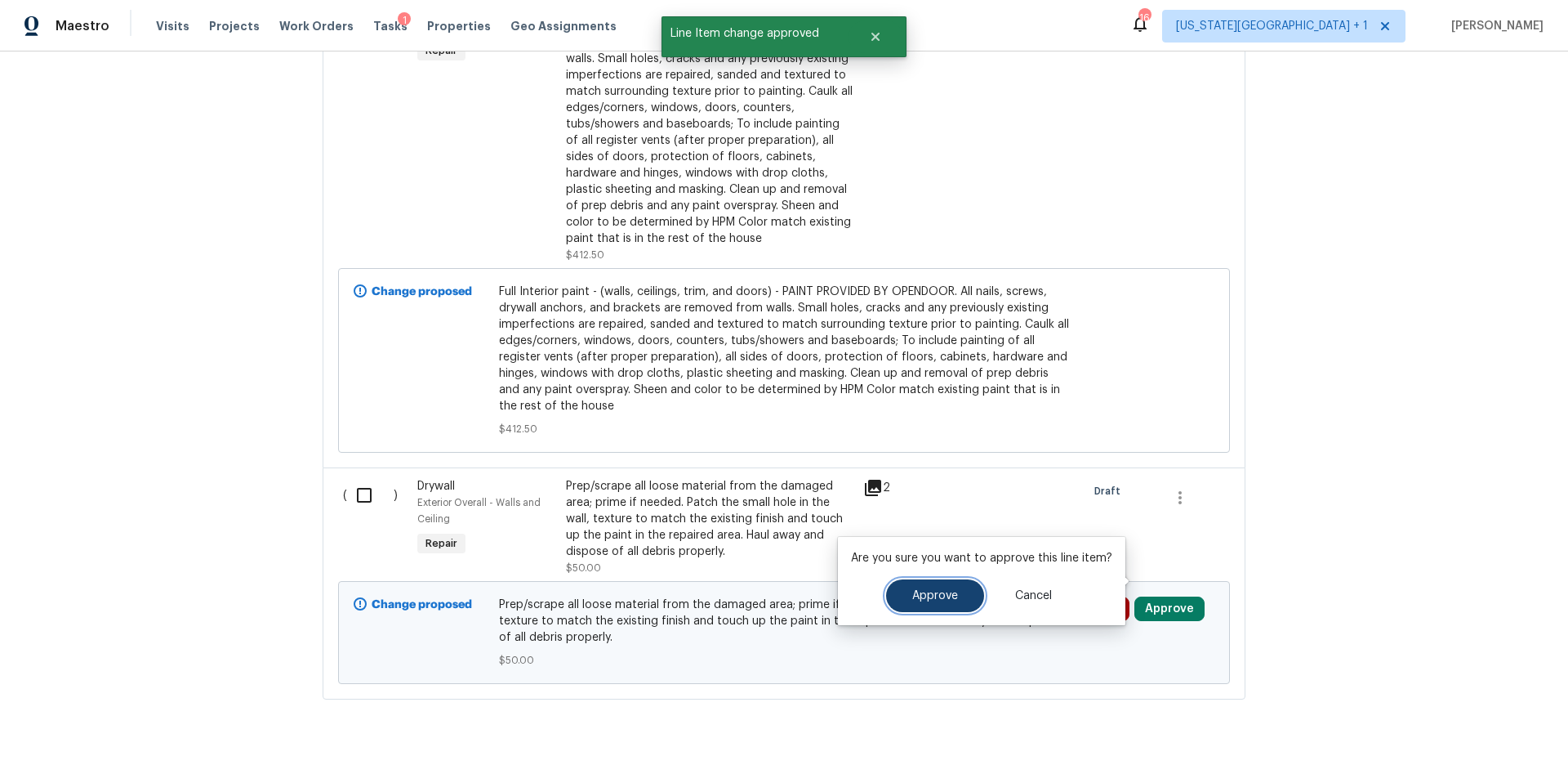
click at [940, 592] on span "Approve" at bounding box center [935, 596] width 46 height 12
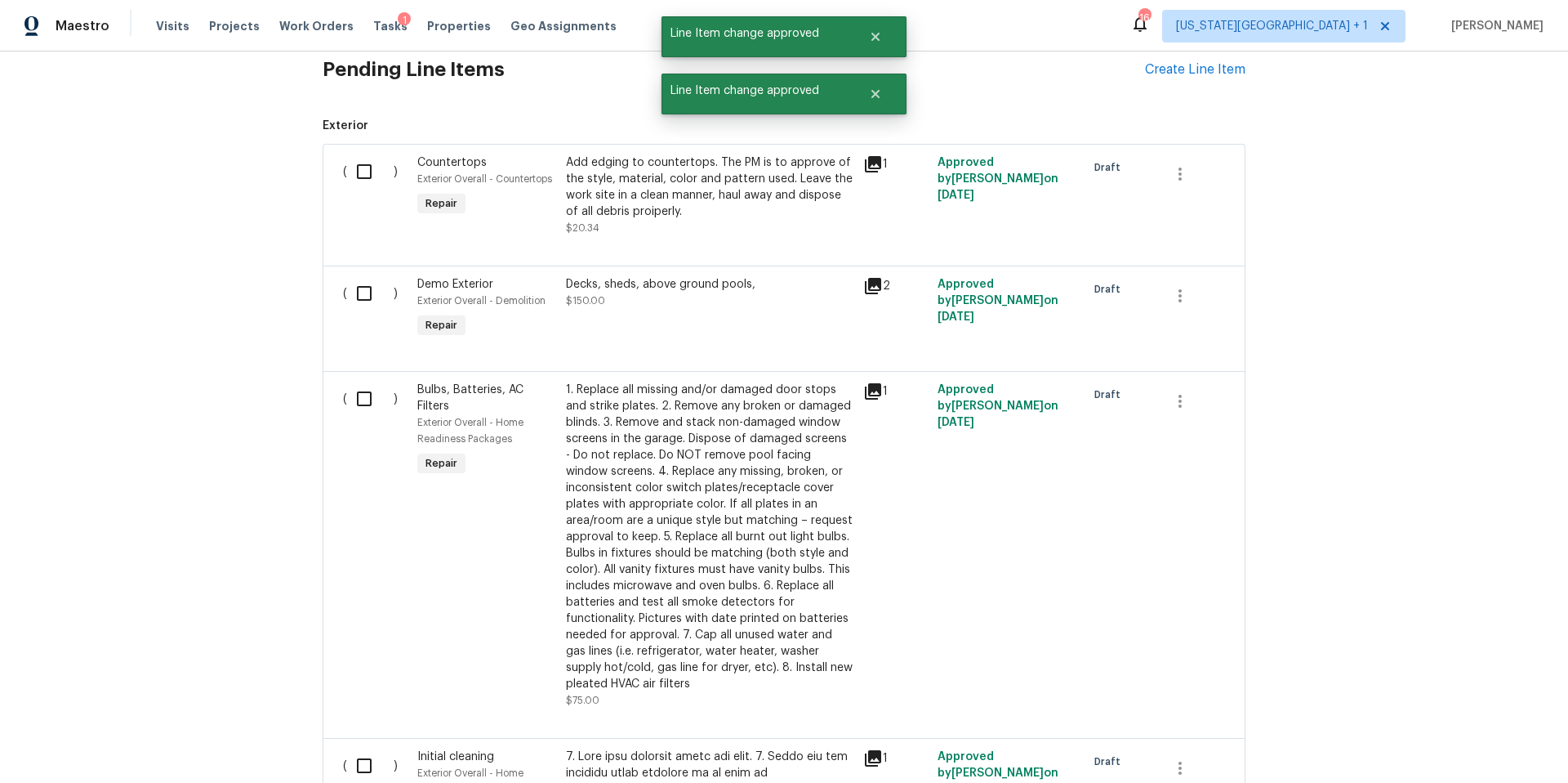
scroll to position [0, 0]
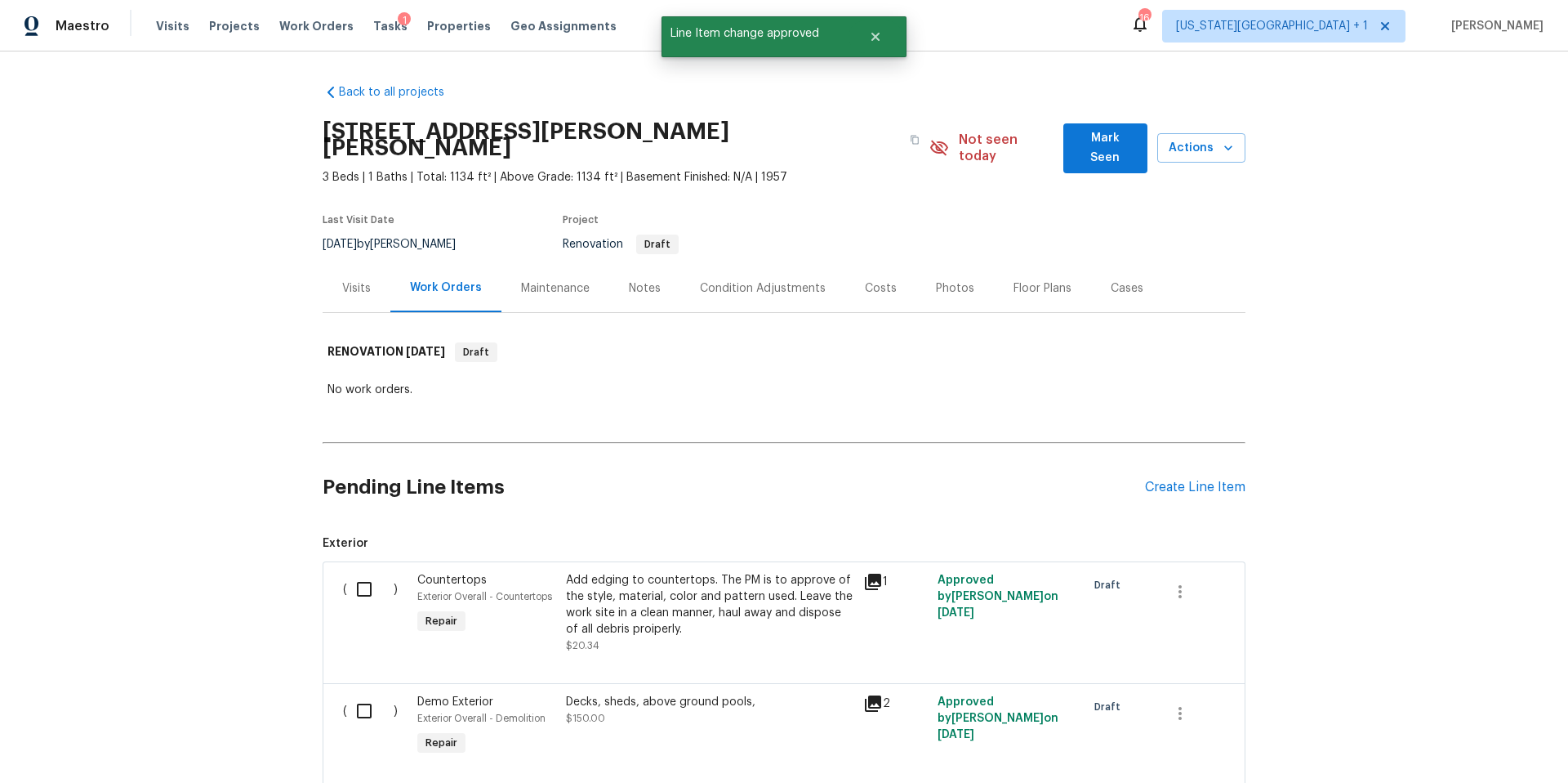
click at [358, 280] on div "Visits" at bounding box center [356, 288] width 28 height 16
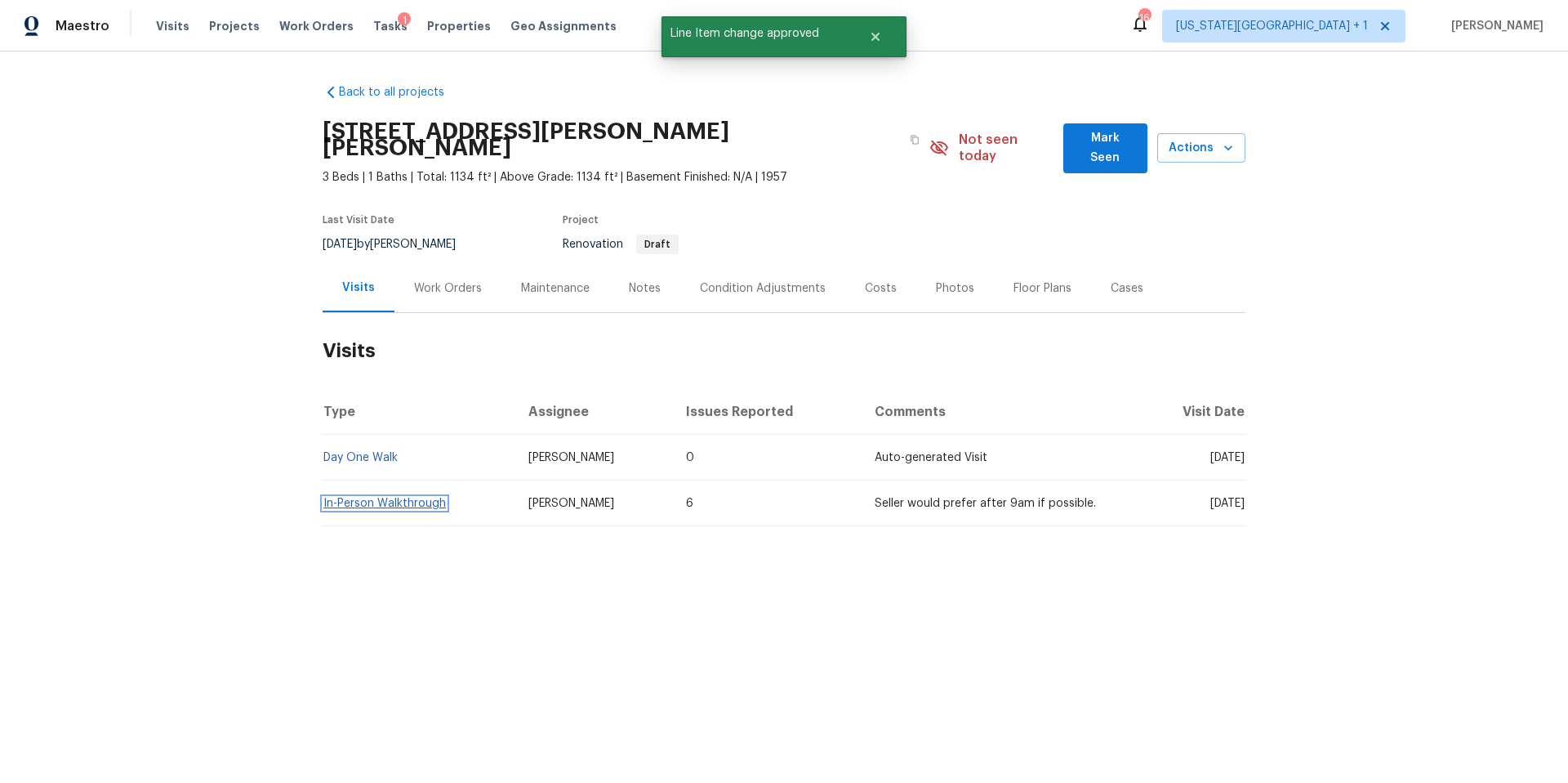
click at [387, 498] on link "In-Person Walkthrough" at bounding box center [385, 503] width 122 height 11
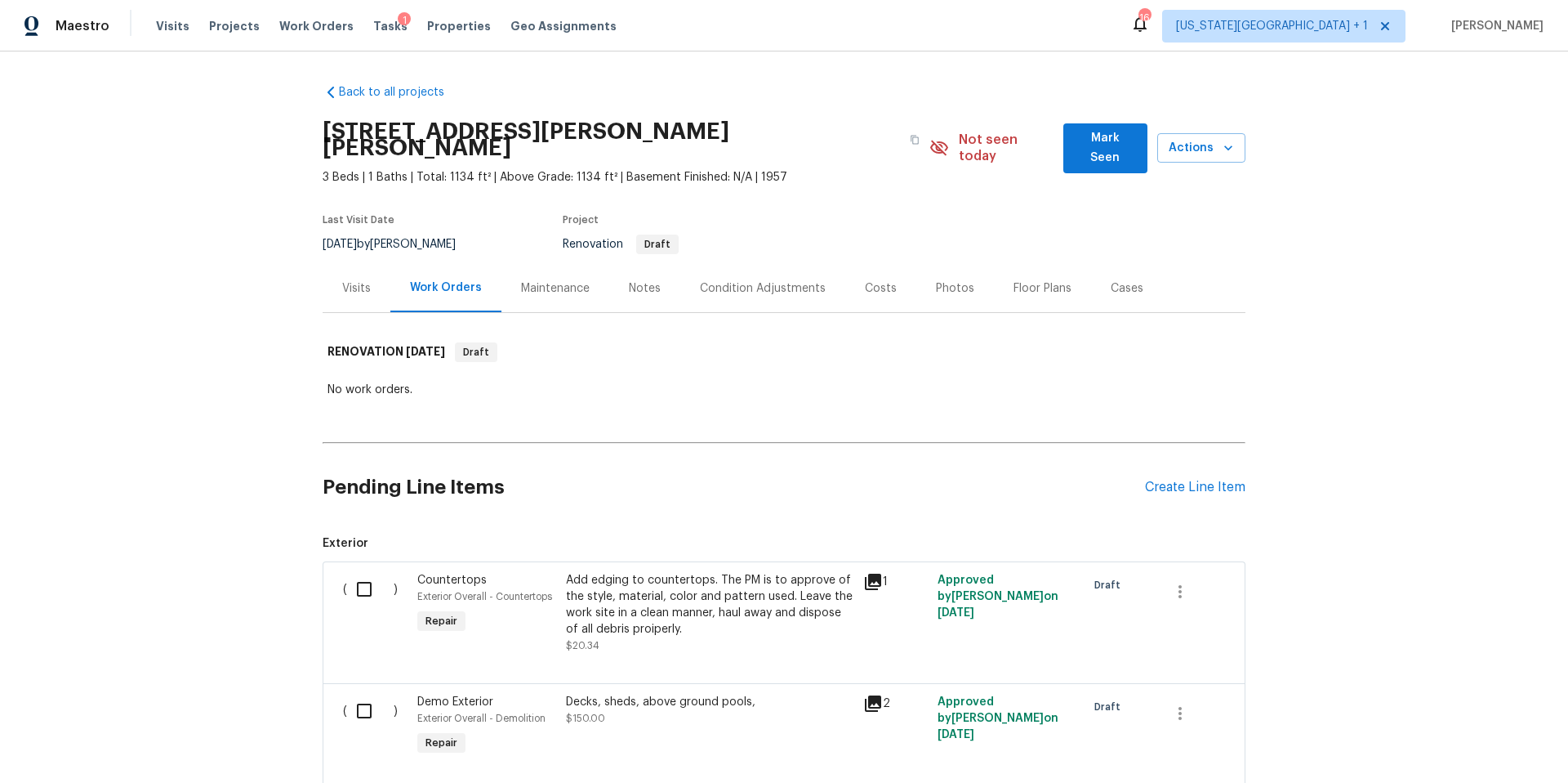
click at [661, 590] on div "Add edging to countertops. The PM is to approve of the style, material, color a…" at bounding box center [710, 604] width 288 height 65
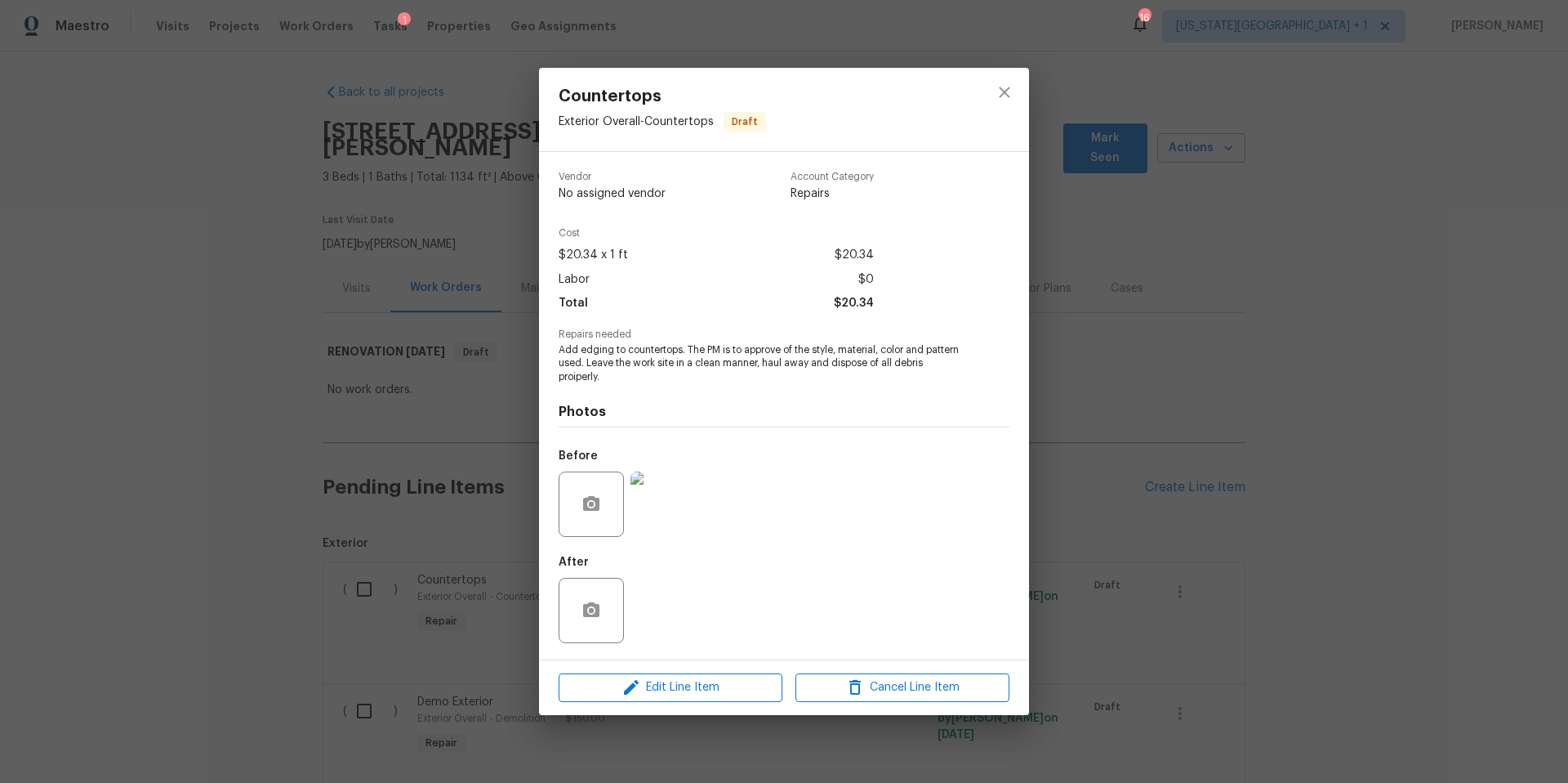
click at [672, 510] on img at bounding box center [662, 503] width 65 height 65
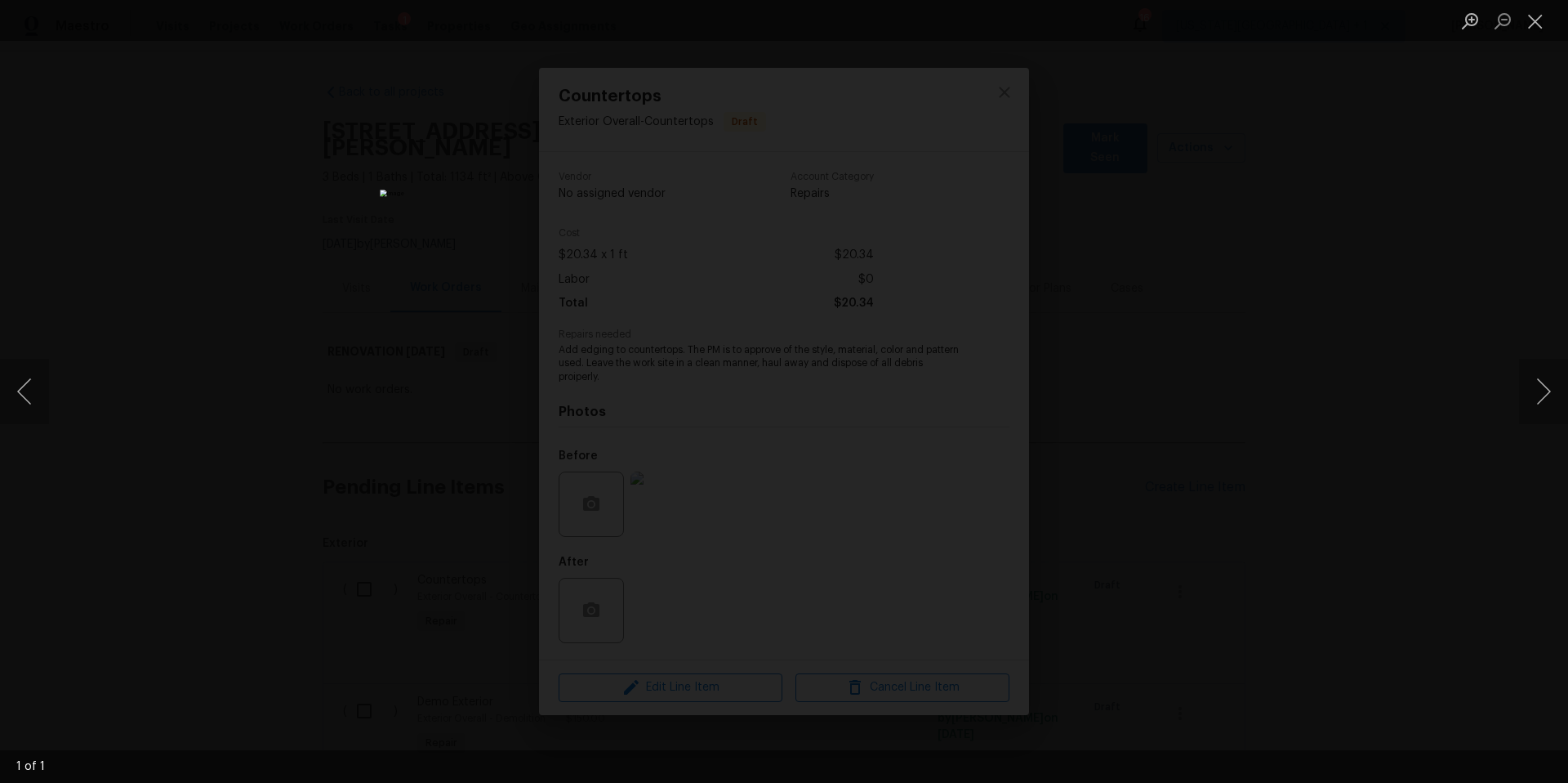
click at [1234, 372] on div "Lightbox" at bounding box center [784, 392] width 1568 height 783
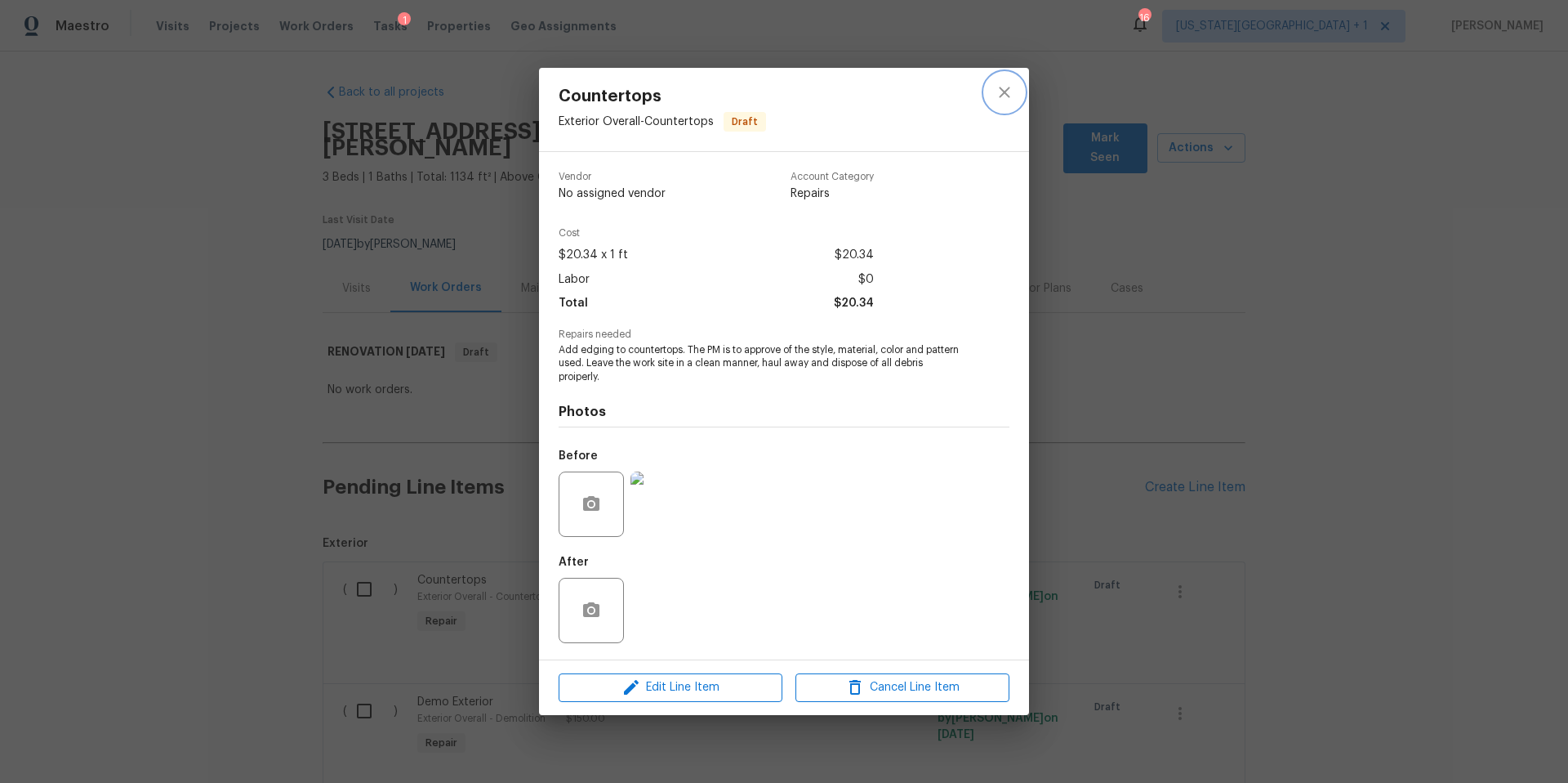
click at [1001, 88] on icon "close" at bounding box center [1004, 92] width 20 height 20
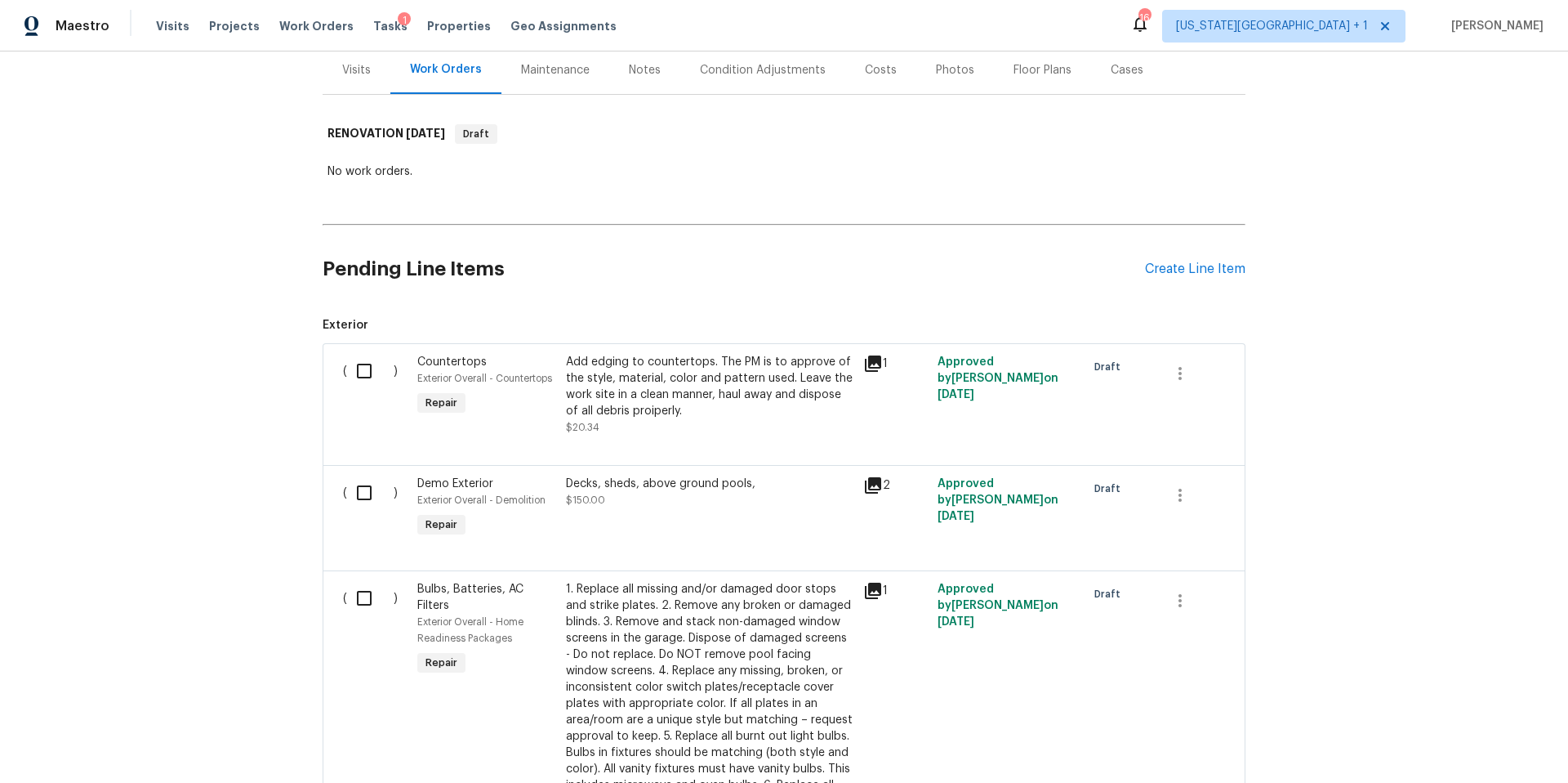
scroll to position [229, 0]
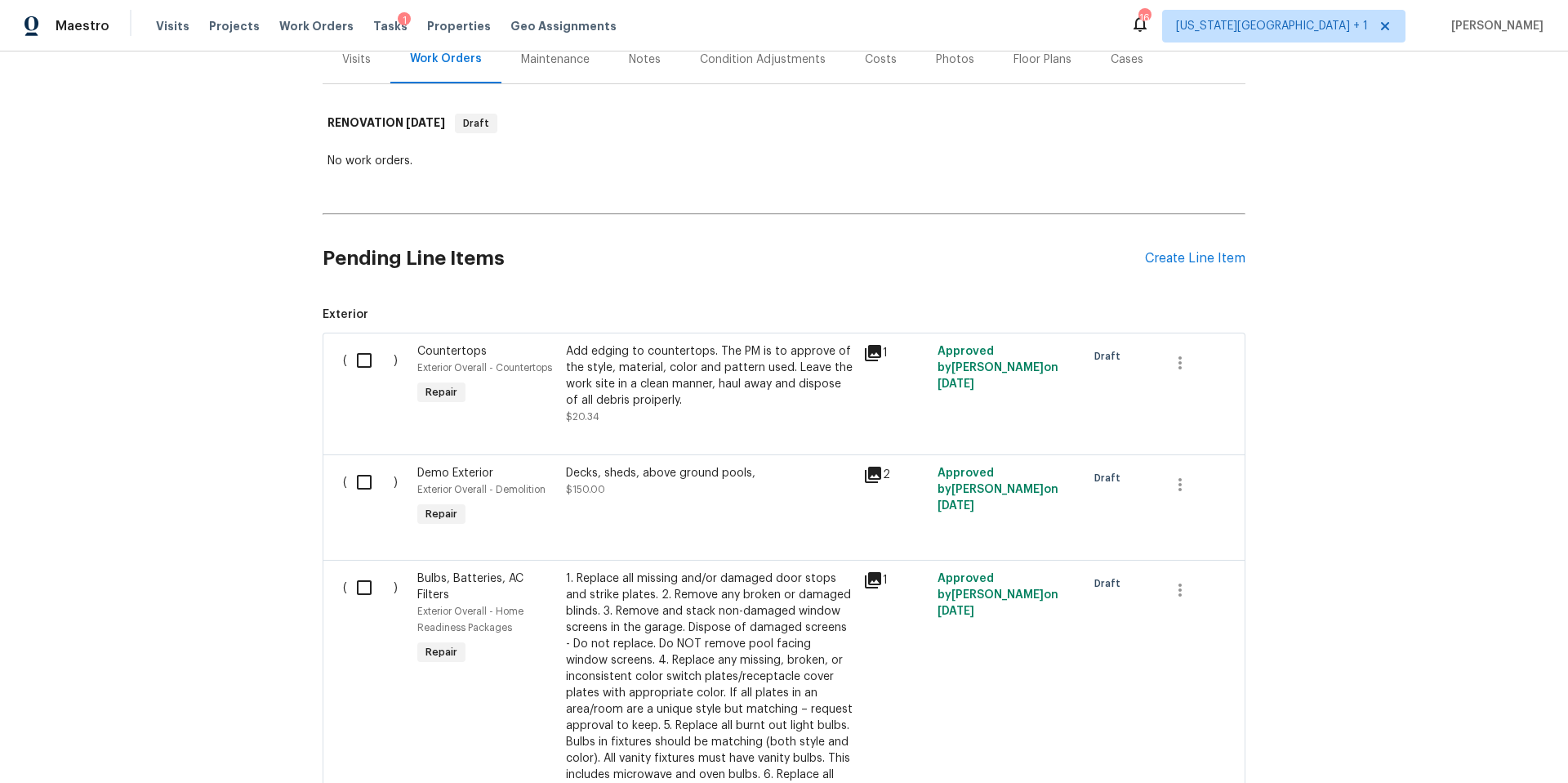
click at [716, 465] on div "Decks, sheds, above ground pools," at bounding box center [710, 472] width 288 height 16
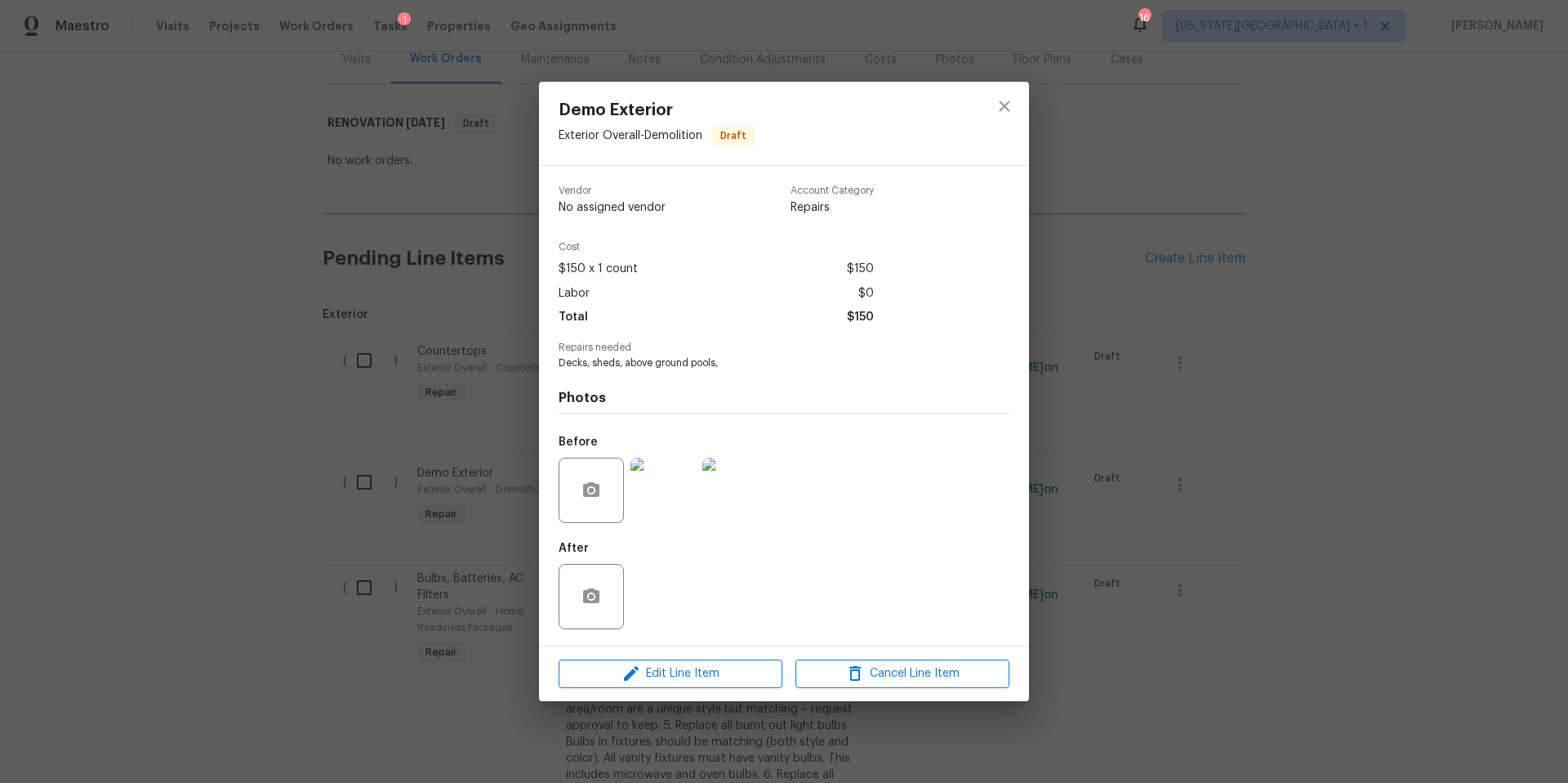
click at [667, 498] on img at bounding box center [662, 489] width 65 height 65
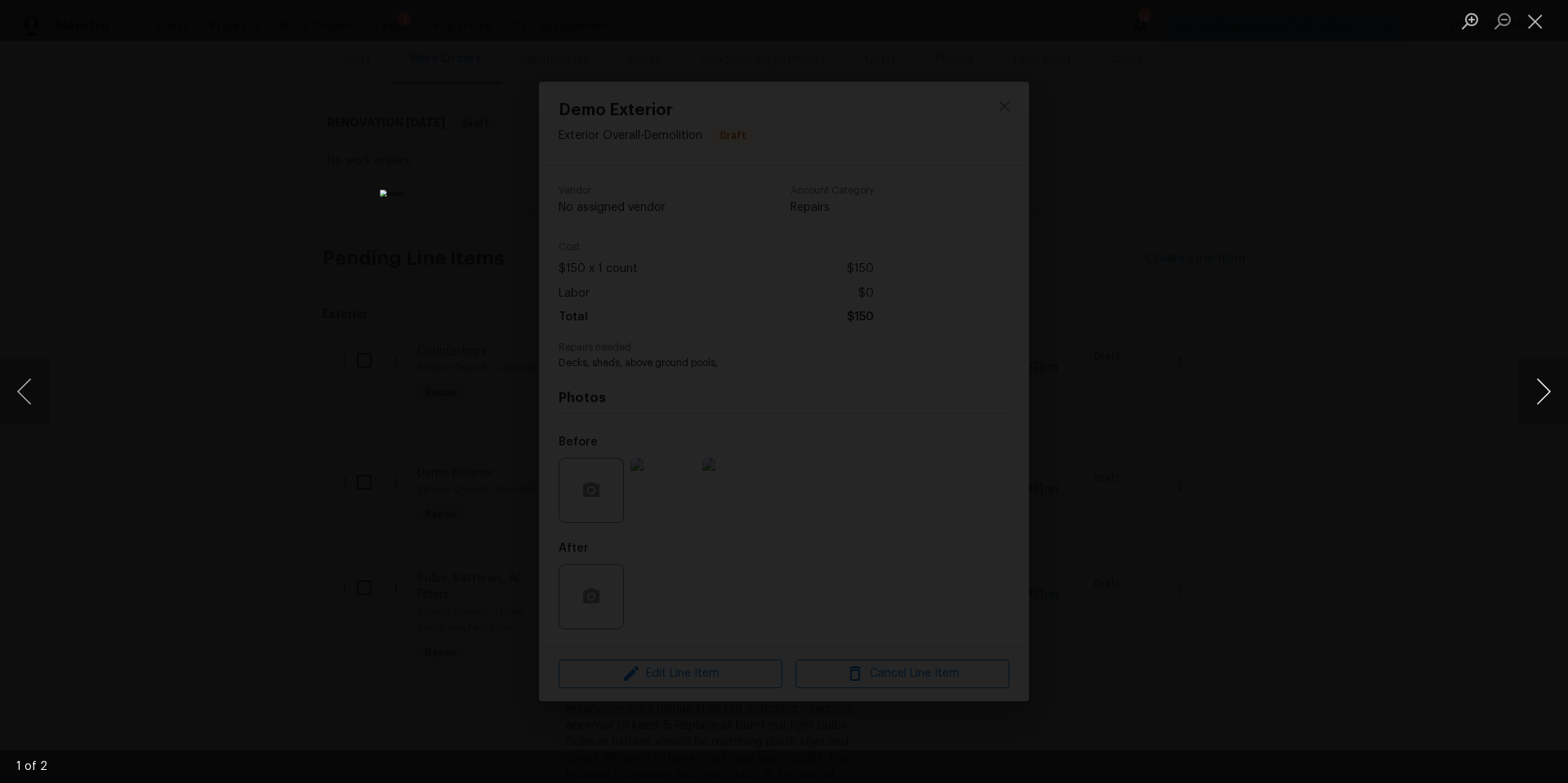
click at [1541, 391] on button "Next image" at bounding box center [1544, 391] width 49 height 65
click at [1537, 391] on button "Next image" at bounding box center [1544, 391] width 49 height 65
click at [1419, 374] on div "Lightbox" at bounding box center [784, 392] width 1568 height 783
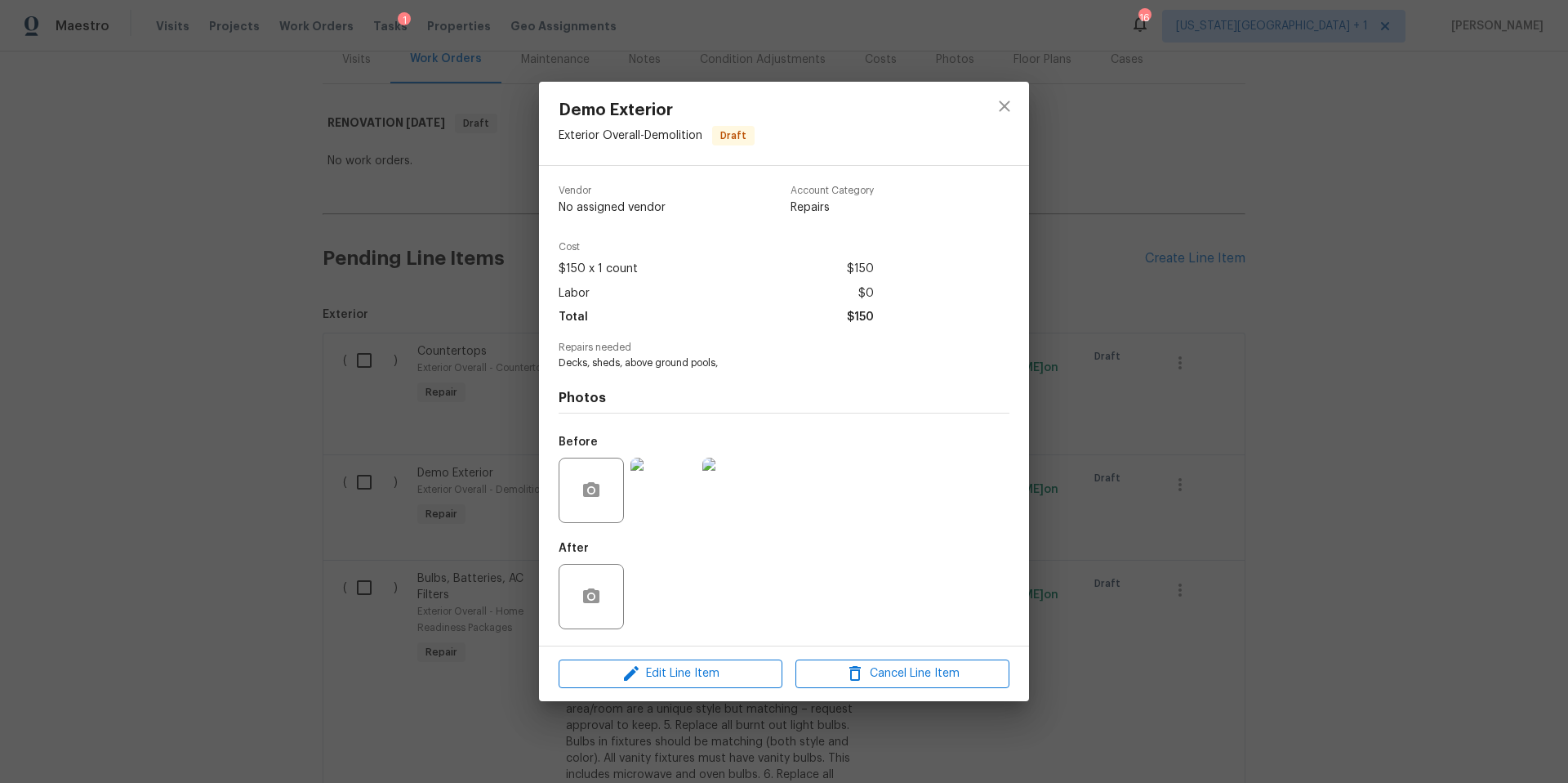
click at [1289, 424] on div "Demo Exterior Exterior Overall - Demolition Draft Vendor No assigned vendor Acc…" at bounding box center [784, 392] width 1568 height 783
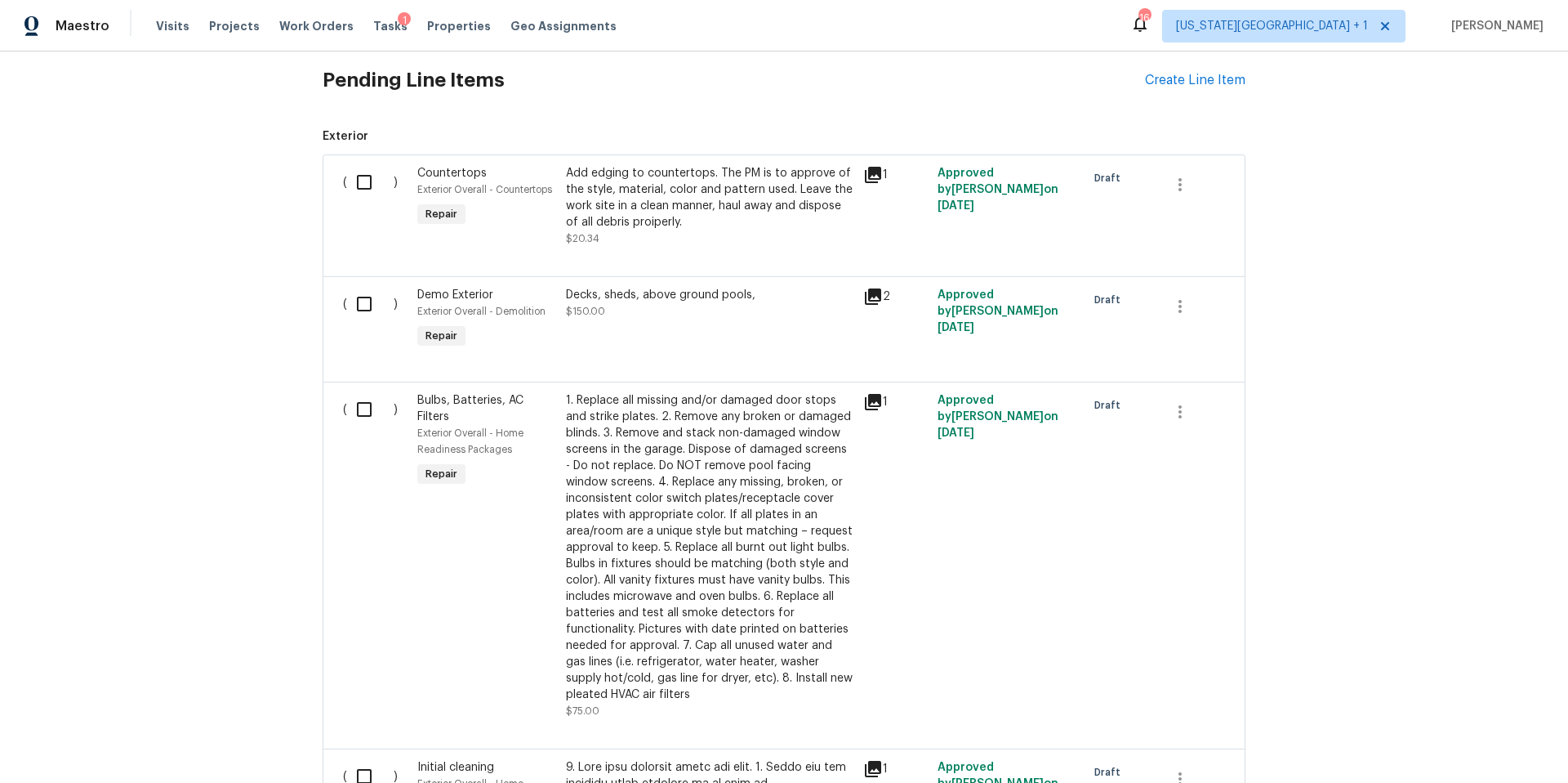
scroll to position [0, 0]
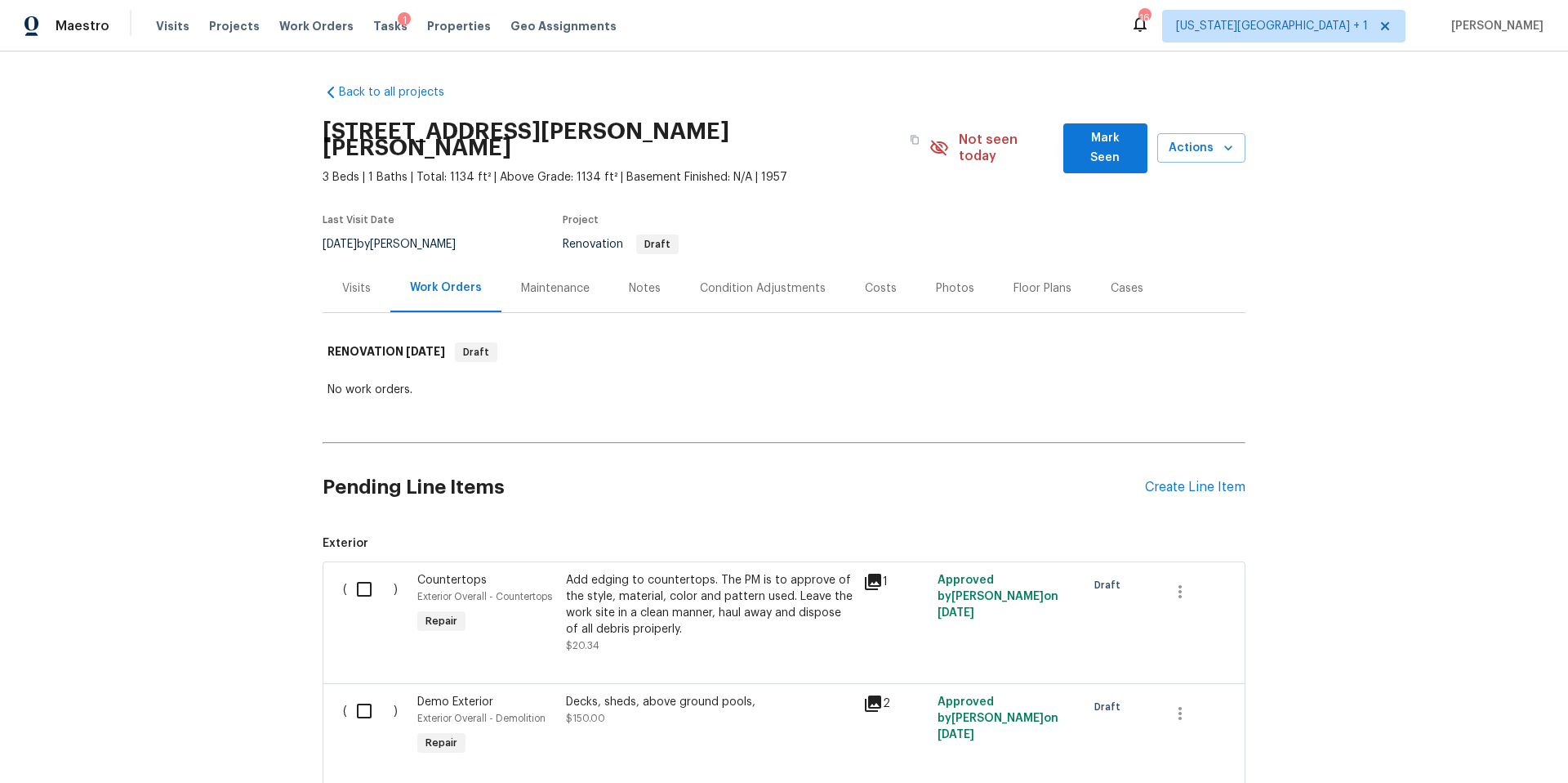
click at [358, 282] on div "Visits" at bounding box center [356, 287] width 68 height 48
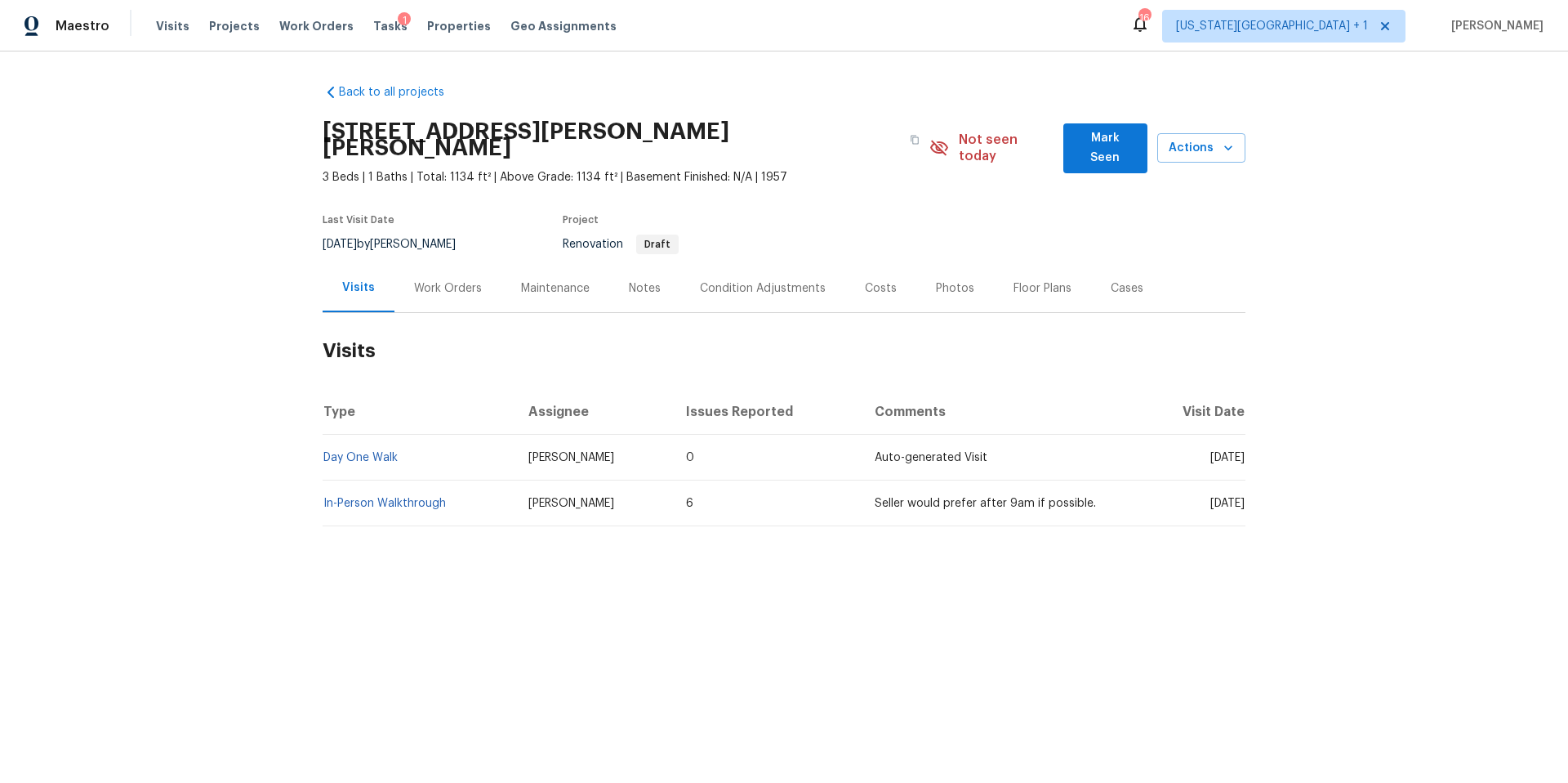
click at [373, 497] on td "In-Person Walkthrough" at bounding box center [419, 503] width 193 height 46
click at [376, 498] on link "In-Person Walkthrough" at bounding box center [385, 503] width 122 height 11
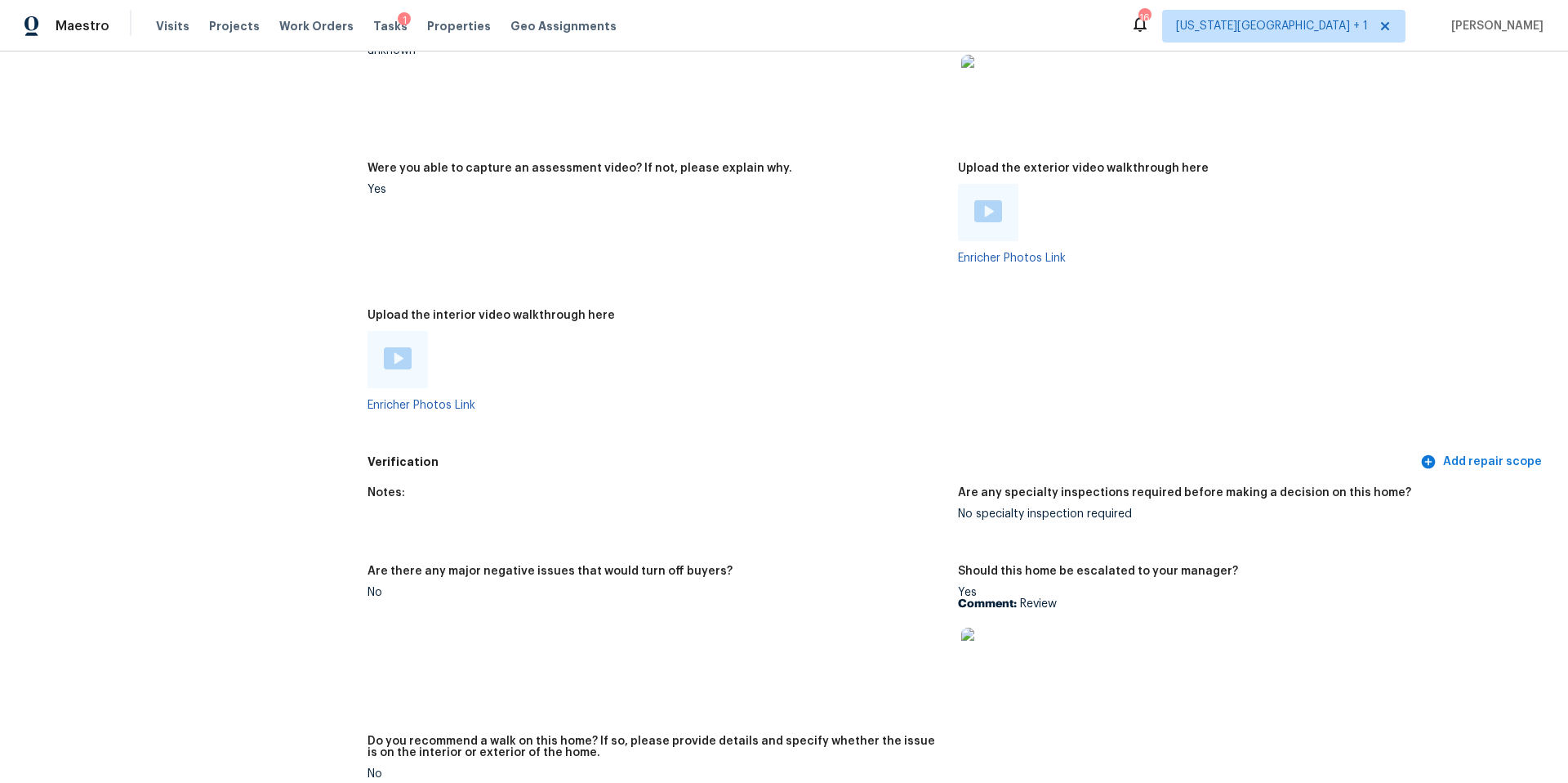
scroll to position [2938, 0]
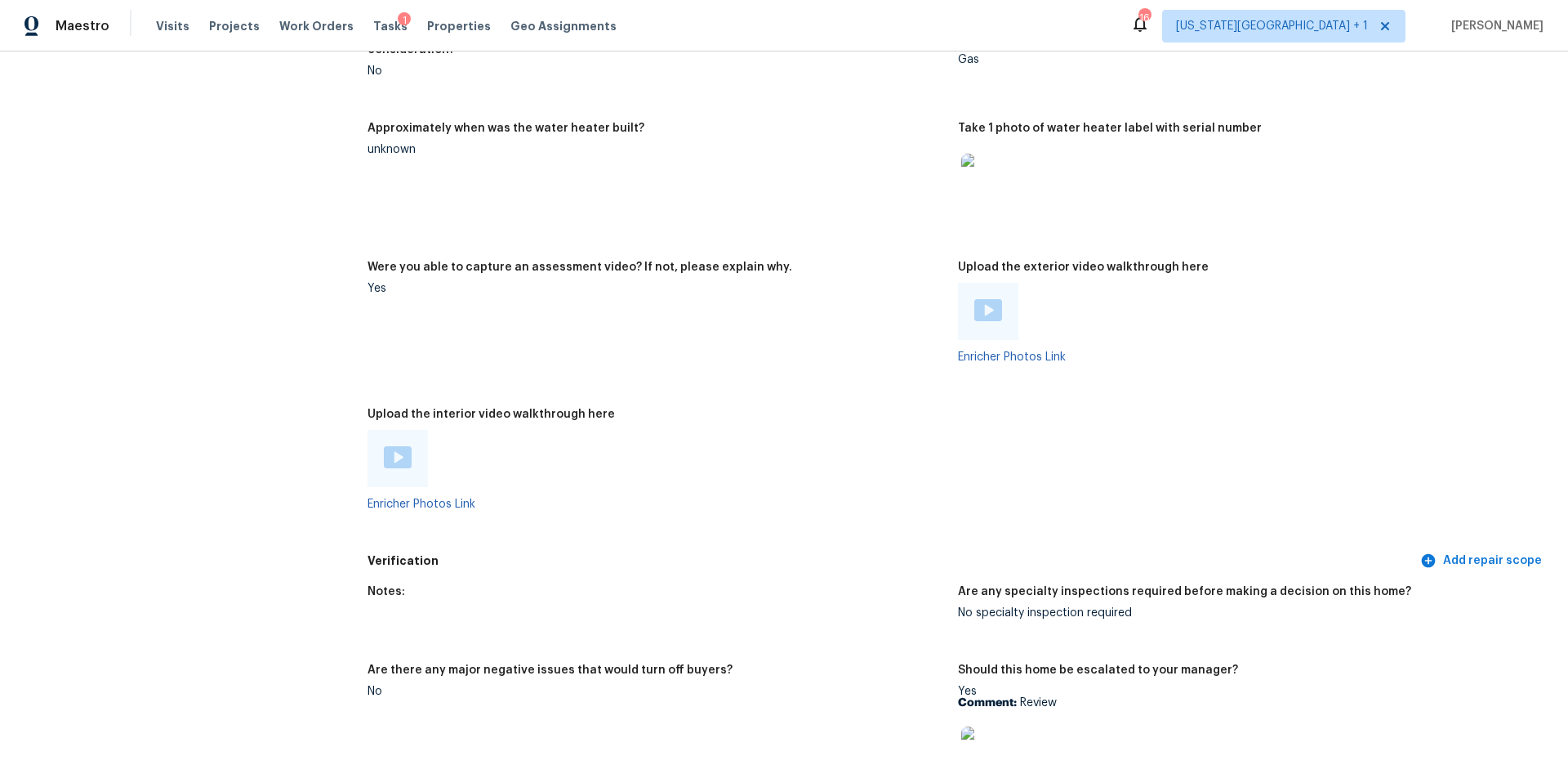
click at [989, 299] on img at bounding box center [989, 310] width 28 height 22
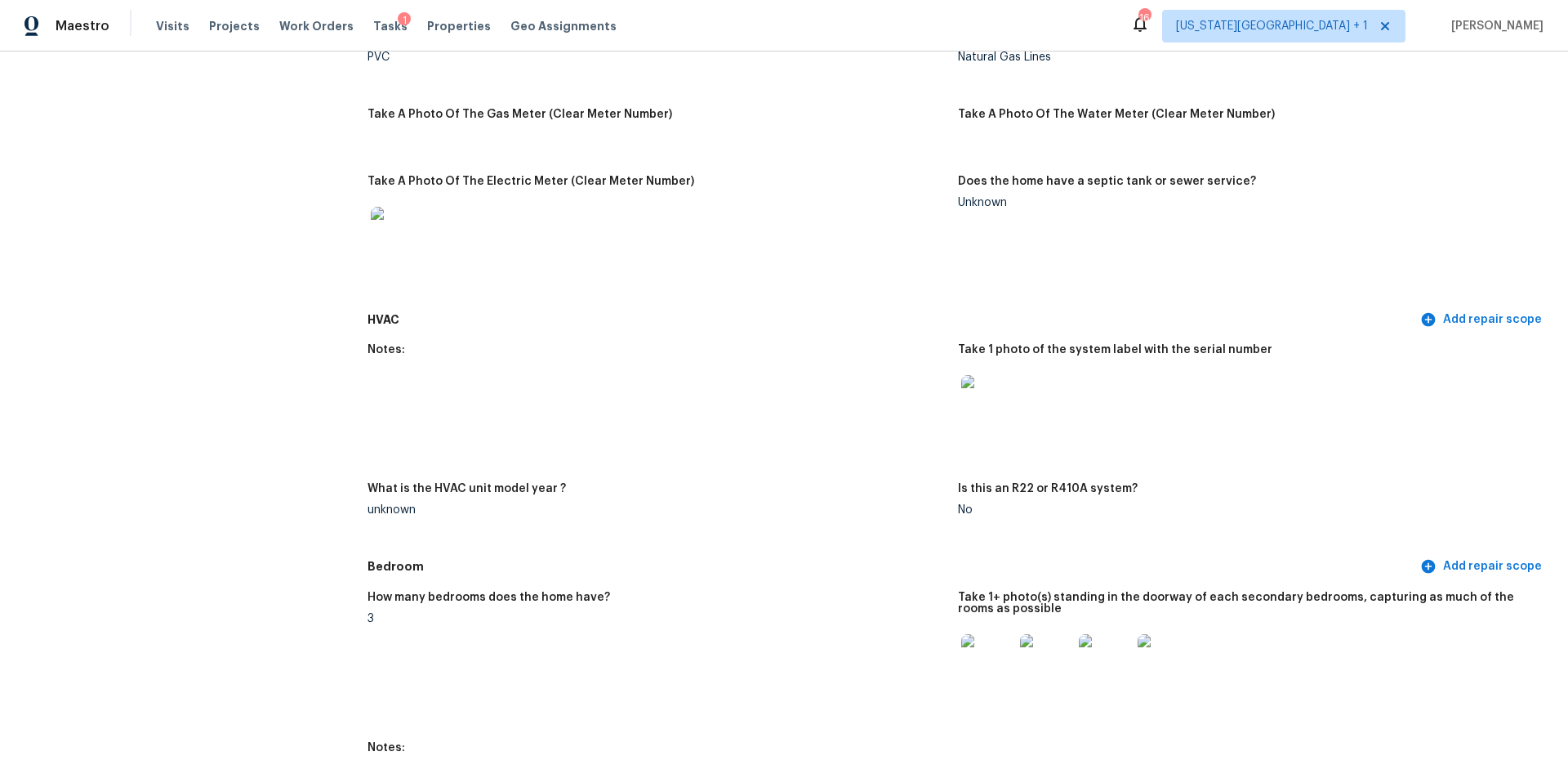
scroll to position [0, 0]
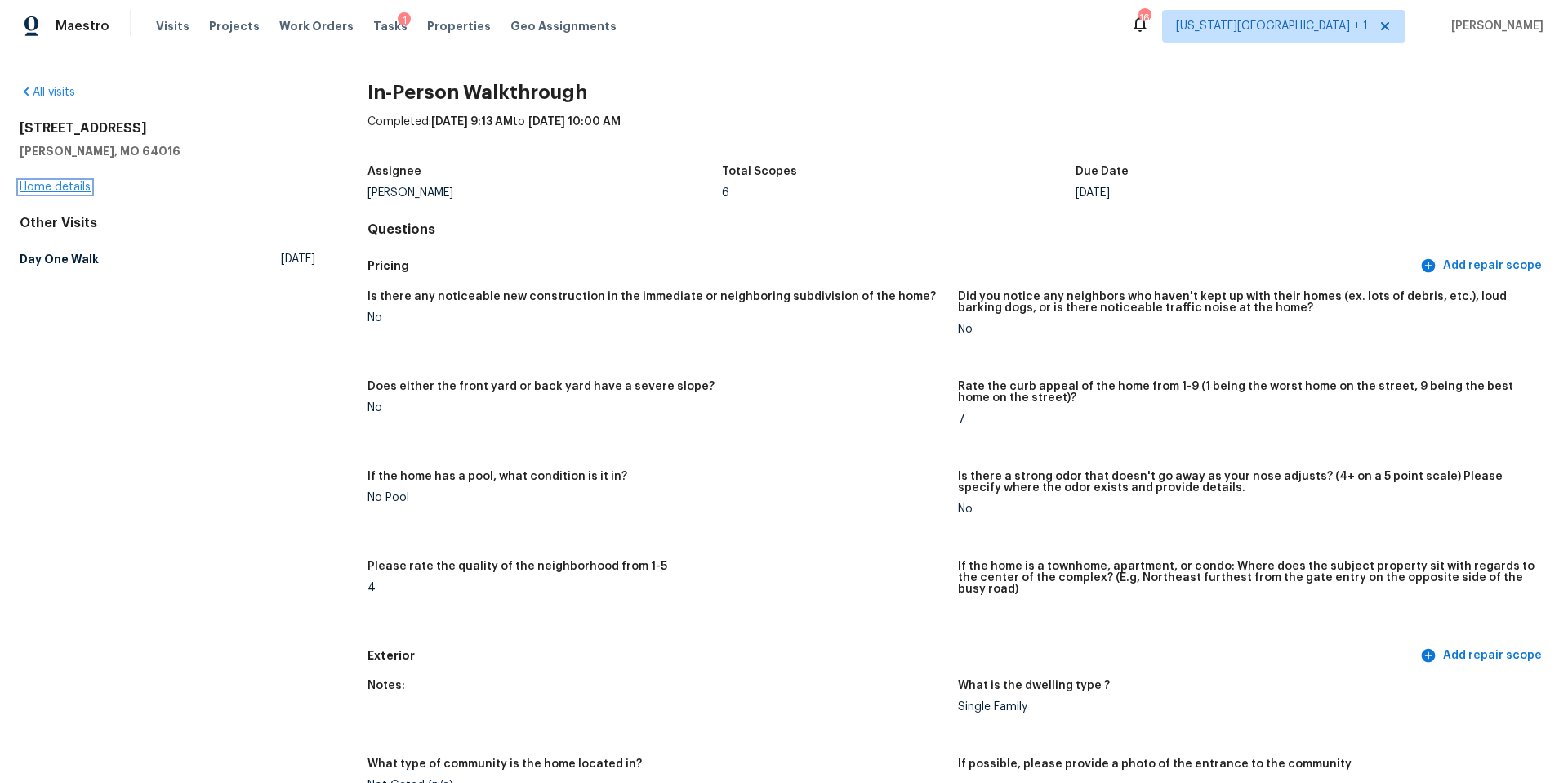
click at [62, 189] on link "Home details" at bounding box center [55, 187] width 71 height 11
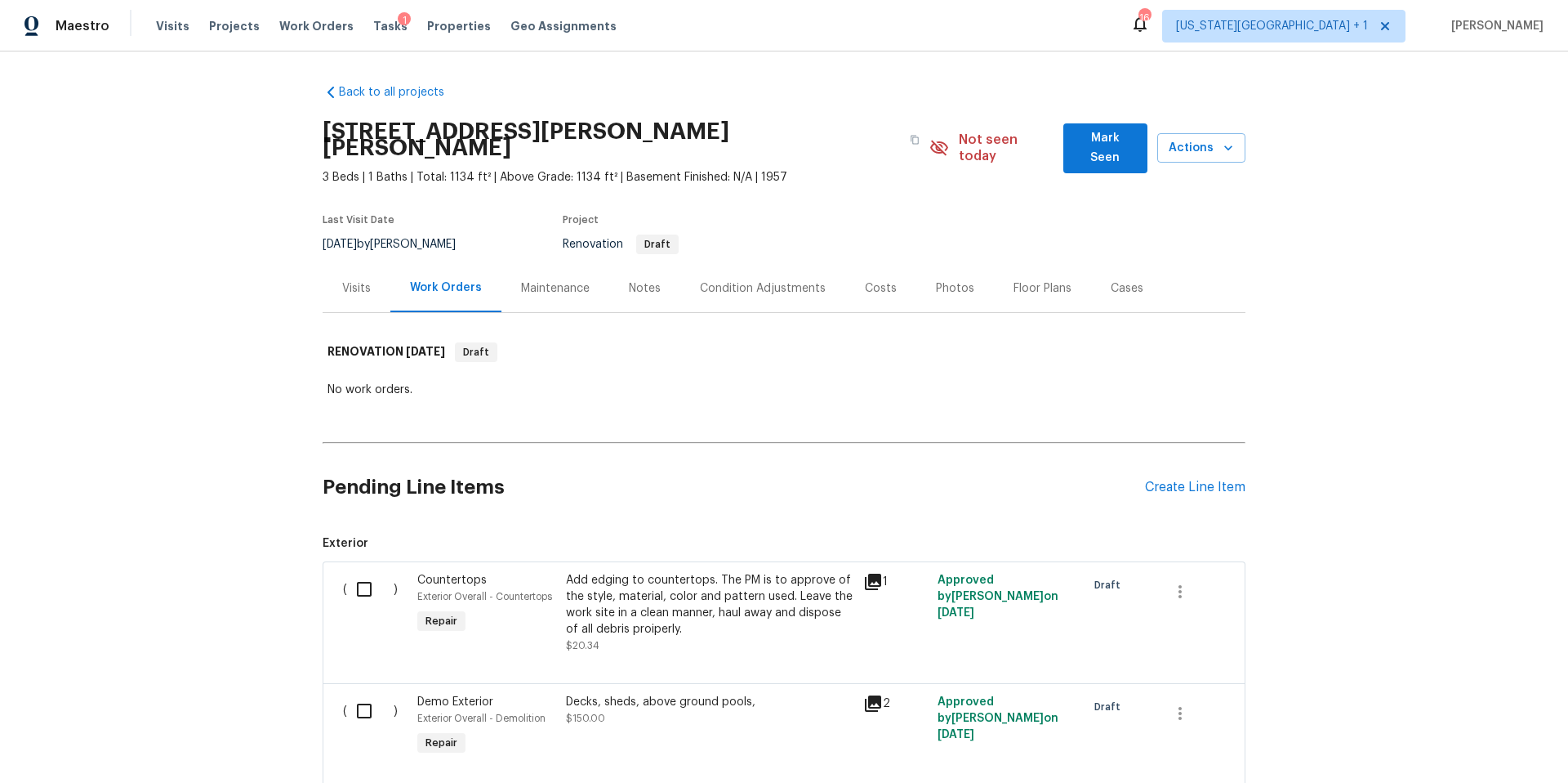
click at [873, 280] on div "Costs" at bounding box center [880, 288] width 32 height 16
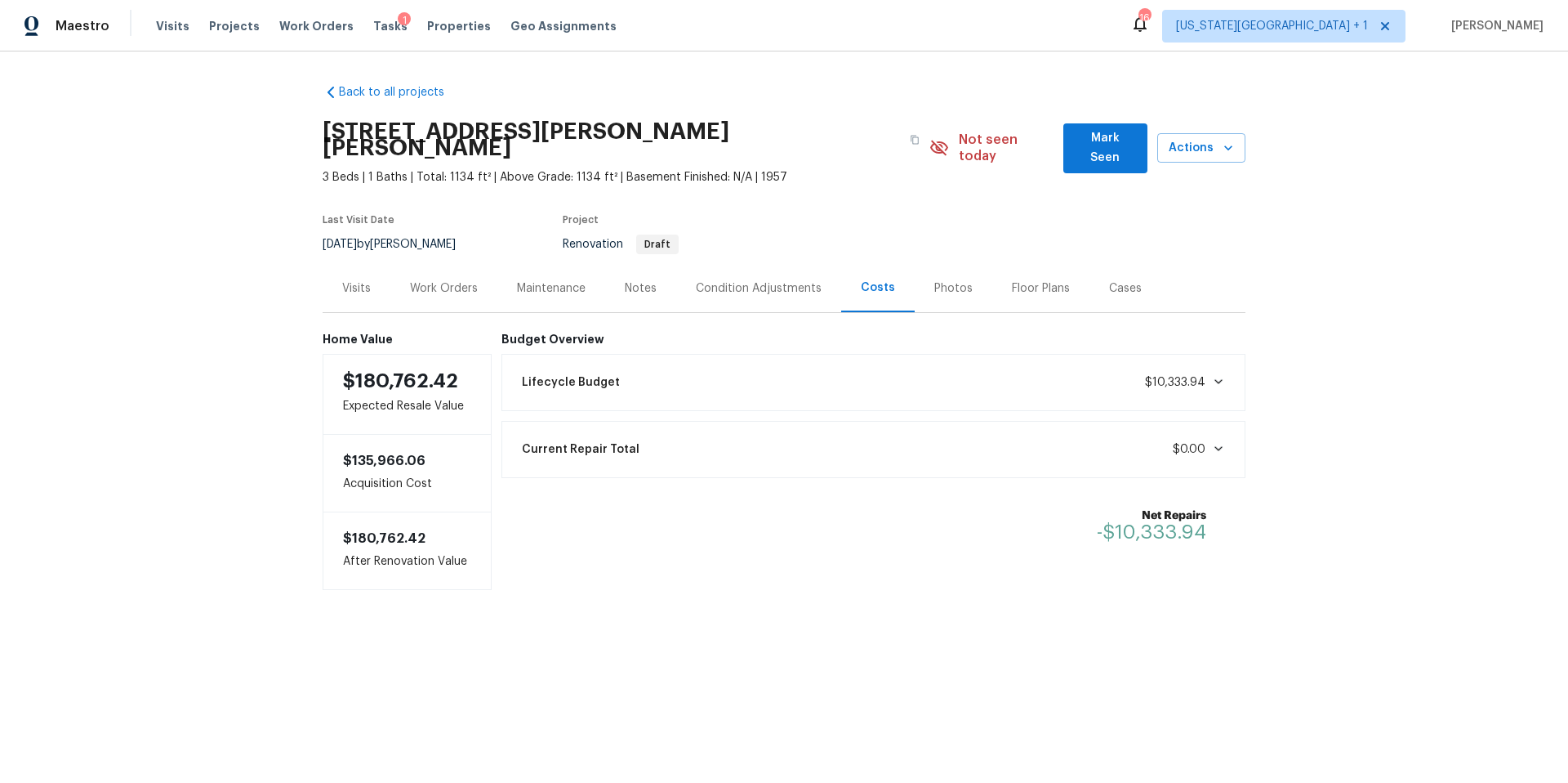
click at [648, 280] on div "Notes" at bounding box center [641, 288] width 32 height 16
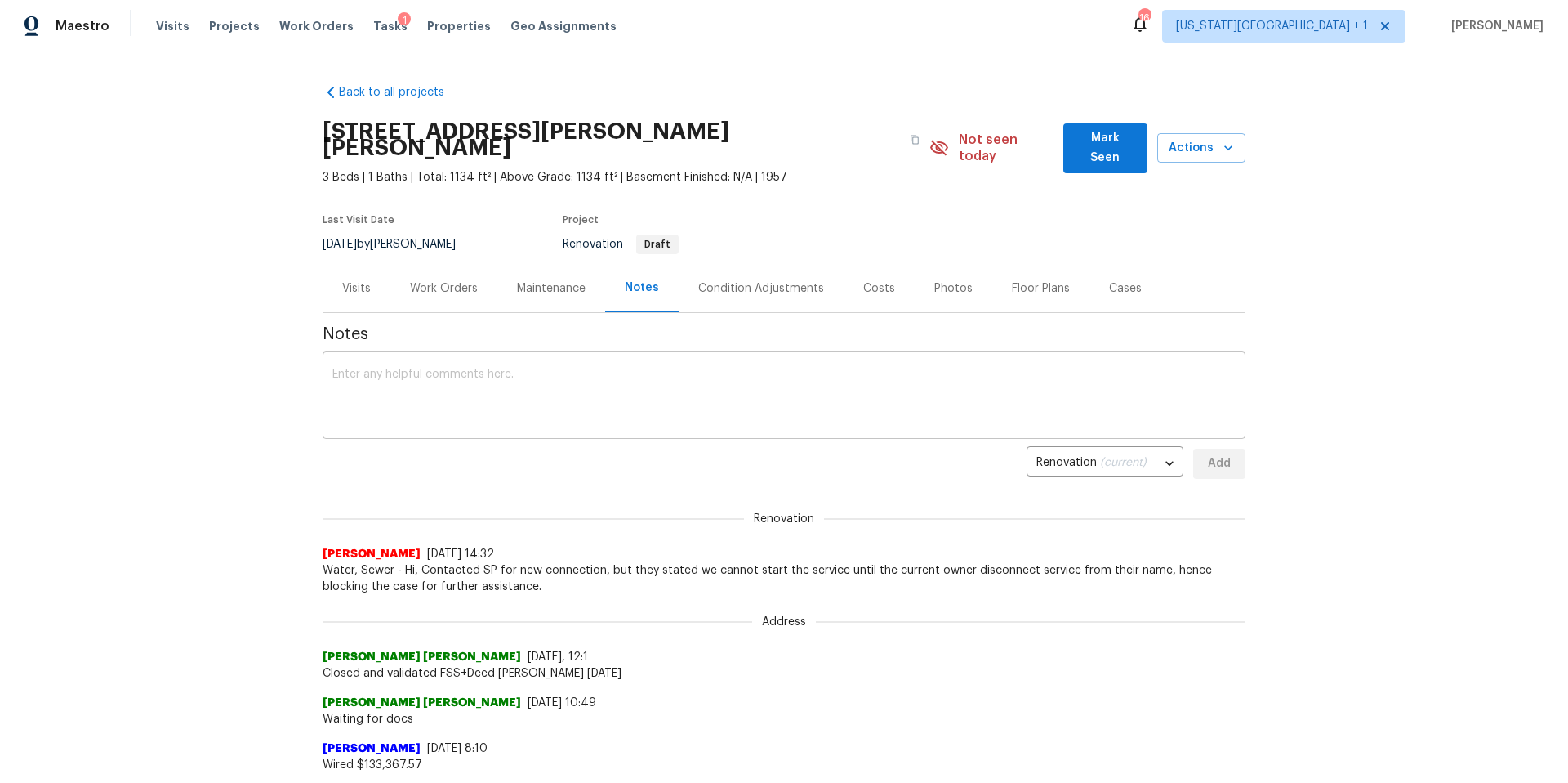
click at [412, 384] on textarea at bounding box center [784, 397] width 903 height 57
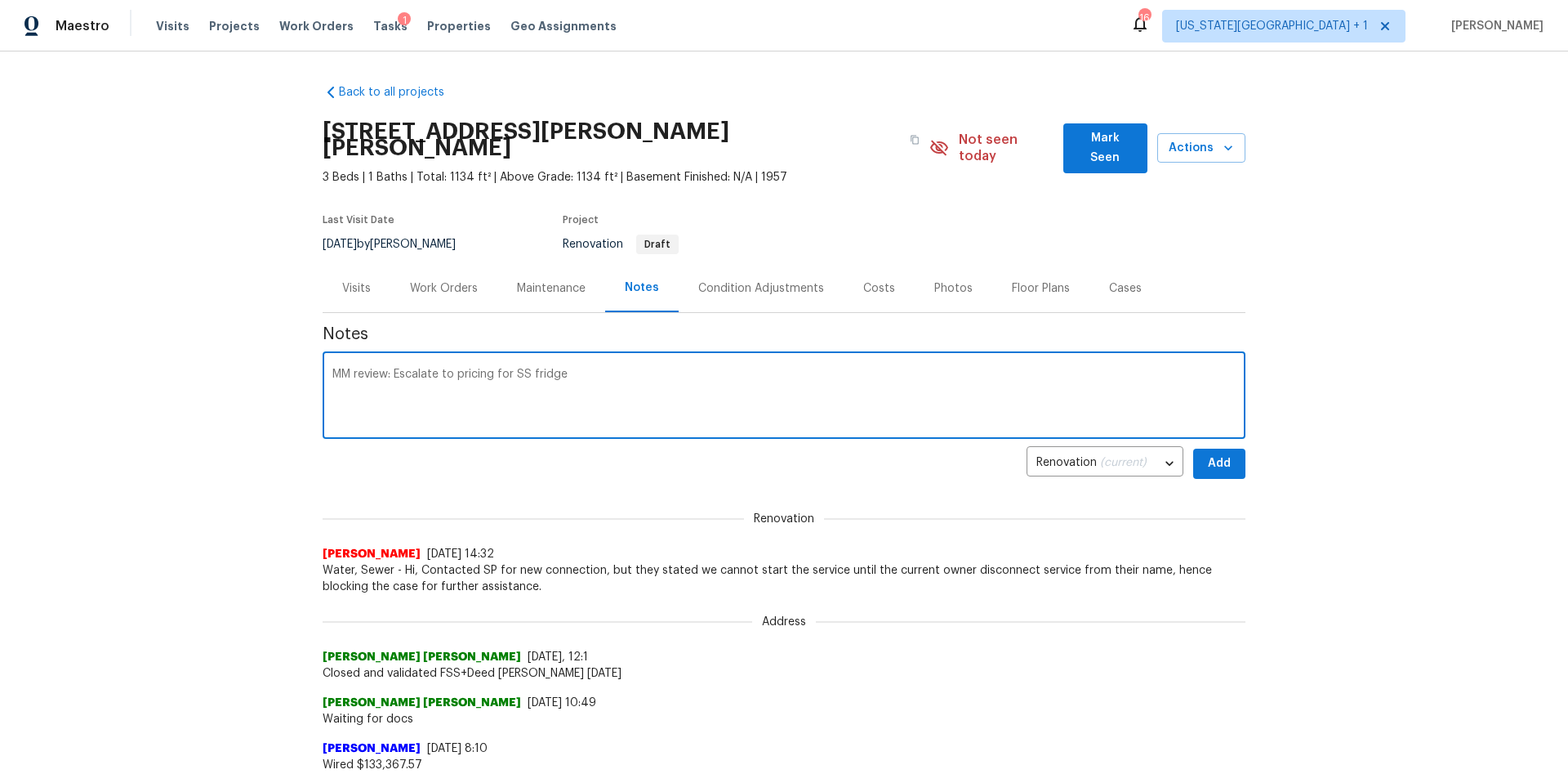
type textarea "MM review: Escalate to pricing for SS fridge"
click at [1224, 454] on span "Add" at bounding box center [1219, 464] width 26 height 21
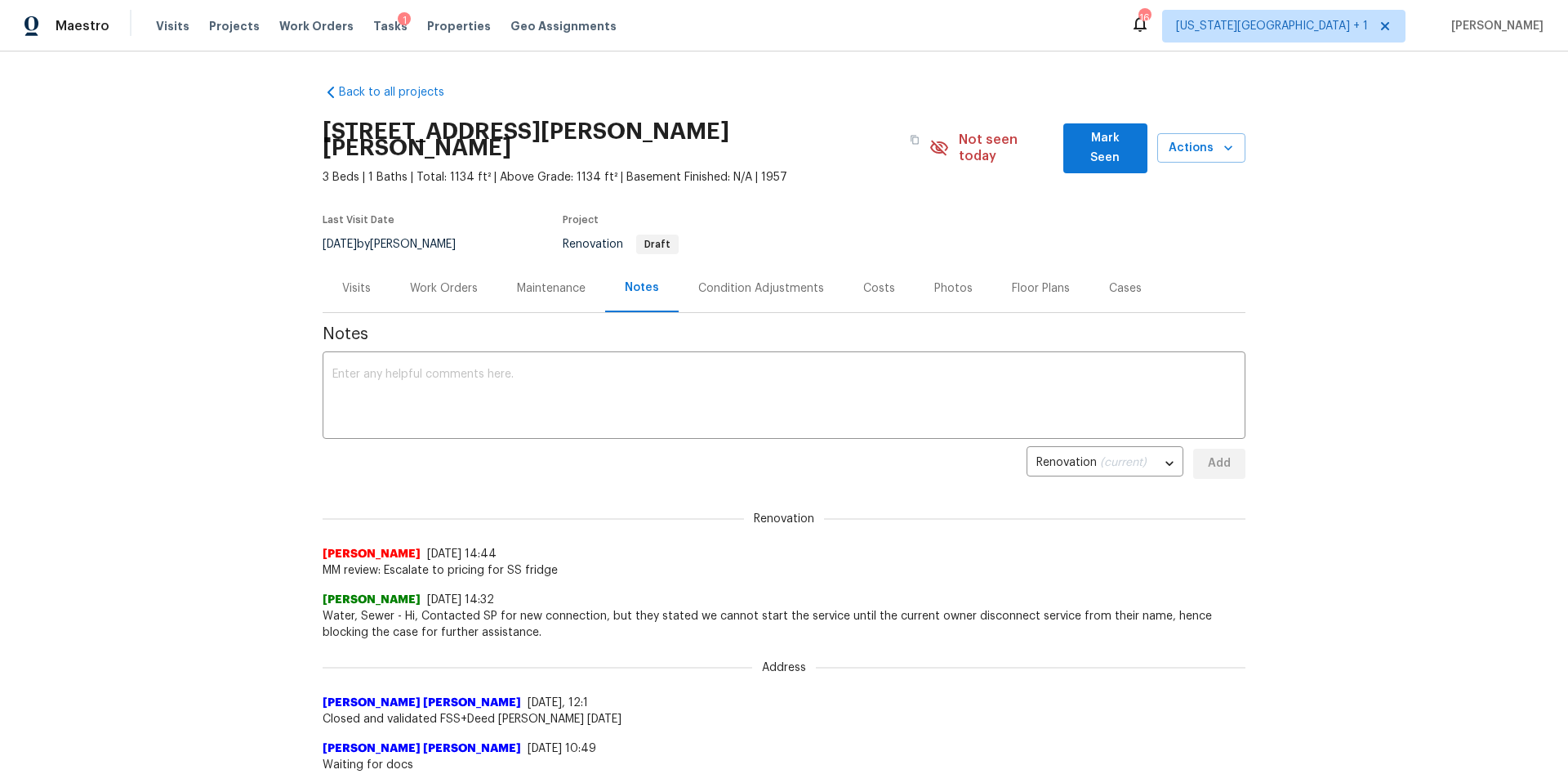
click at [439, 264] on div "Work Orders" at bounding box center [444, 287] width 107 height 48
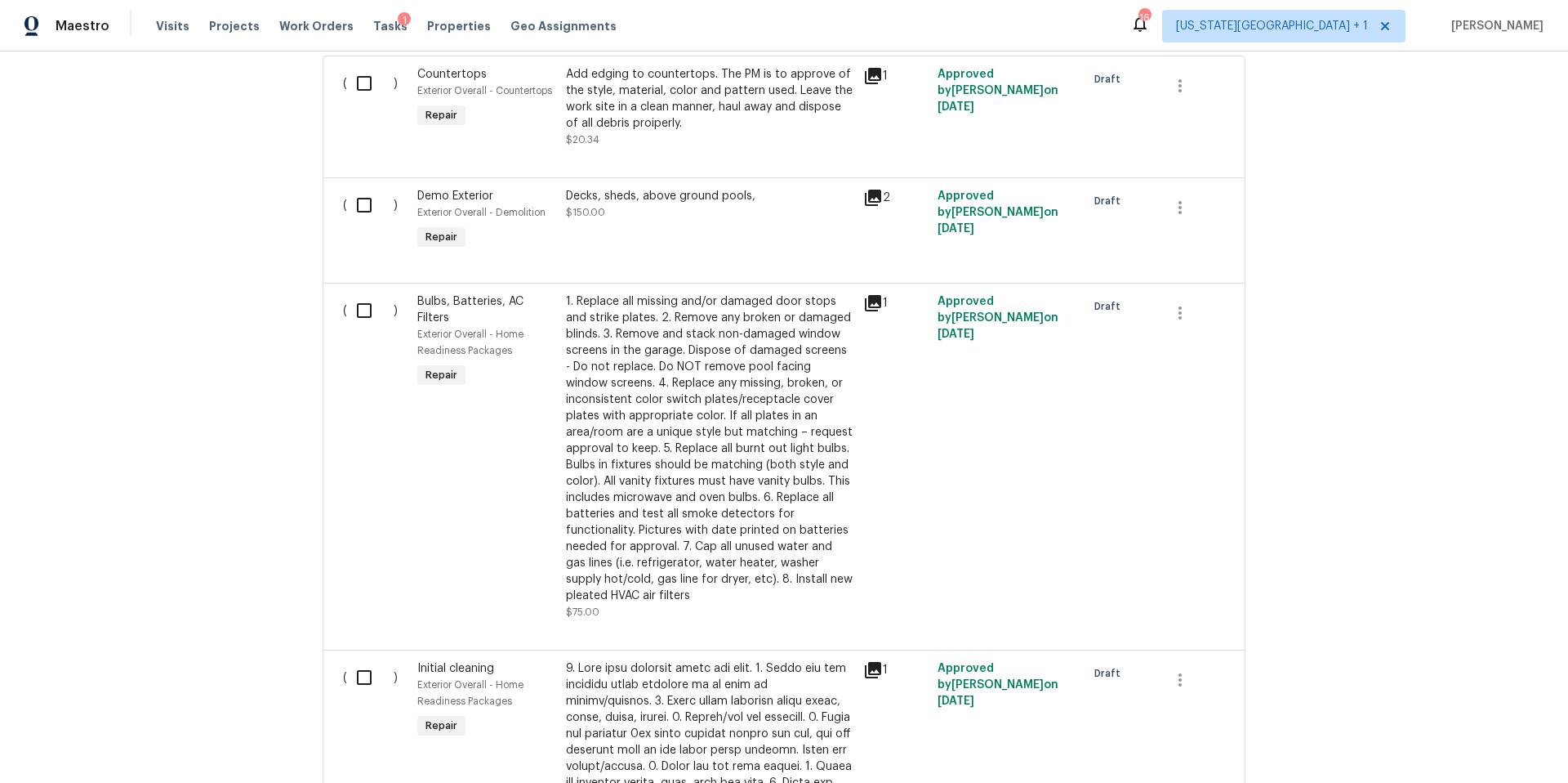
scroll to position [511, 0]
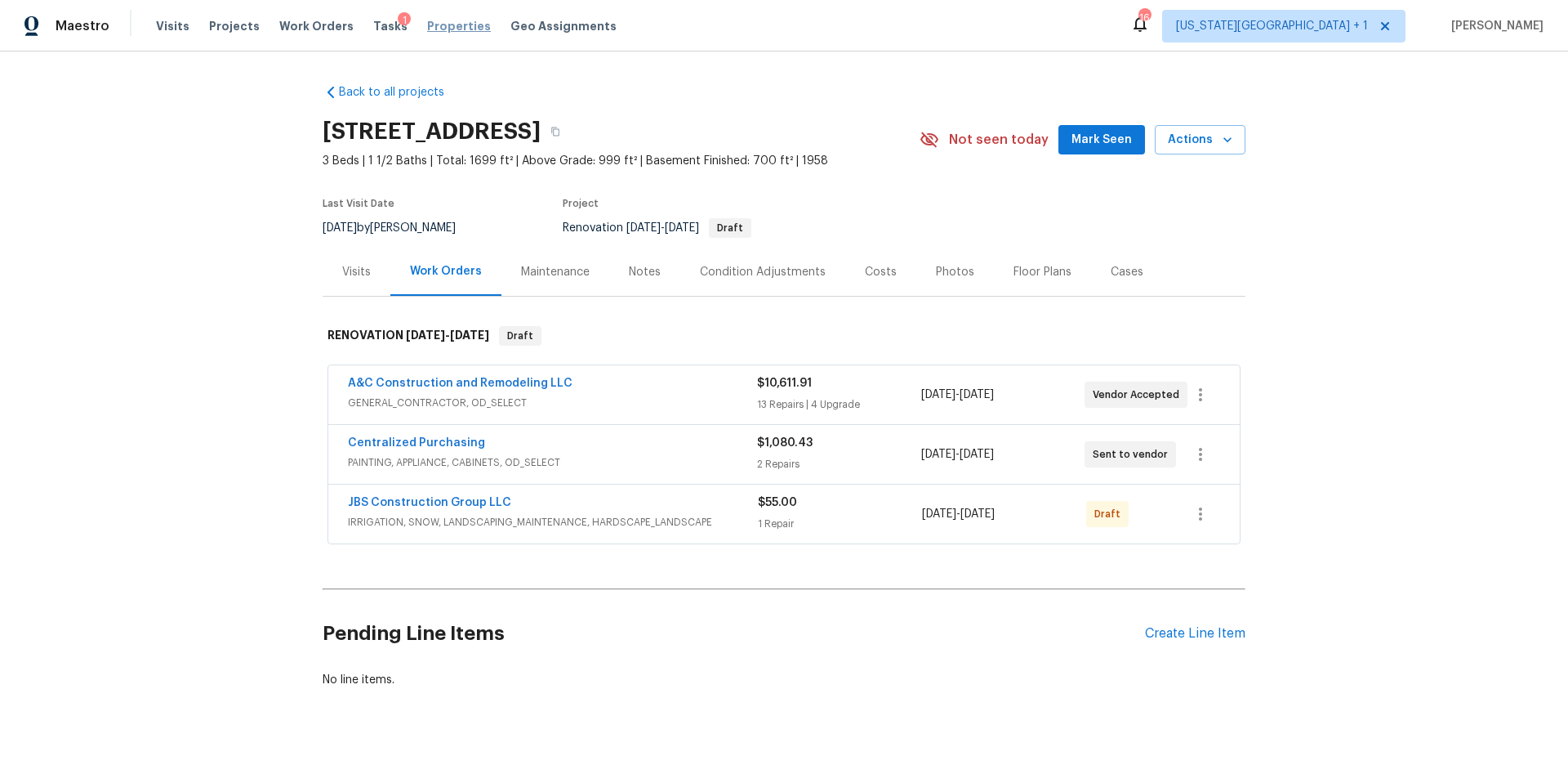
click at [436, 33] on span "Properties" at bounding box center [459, 25] width 64 height 16
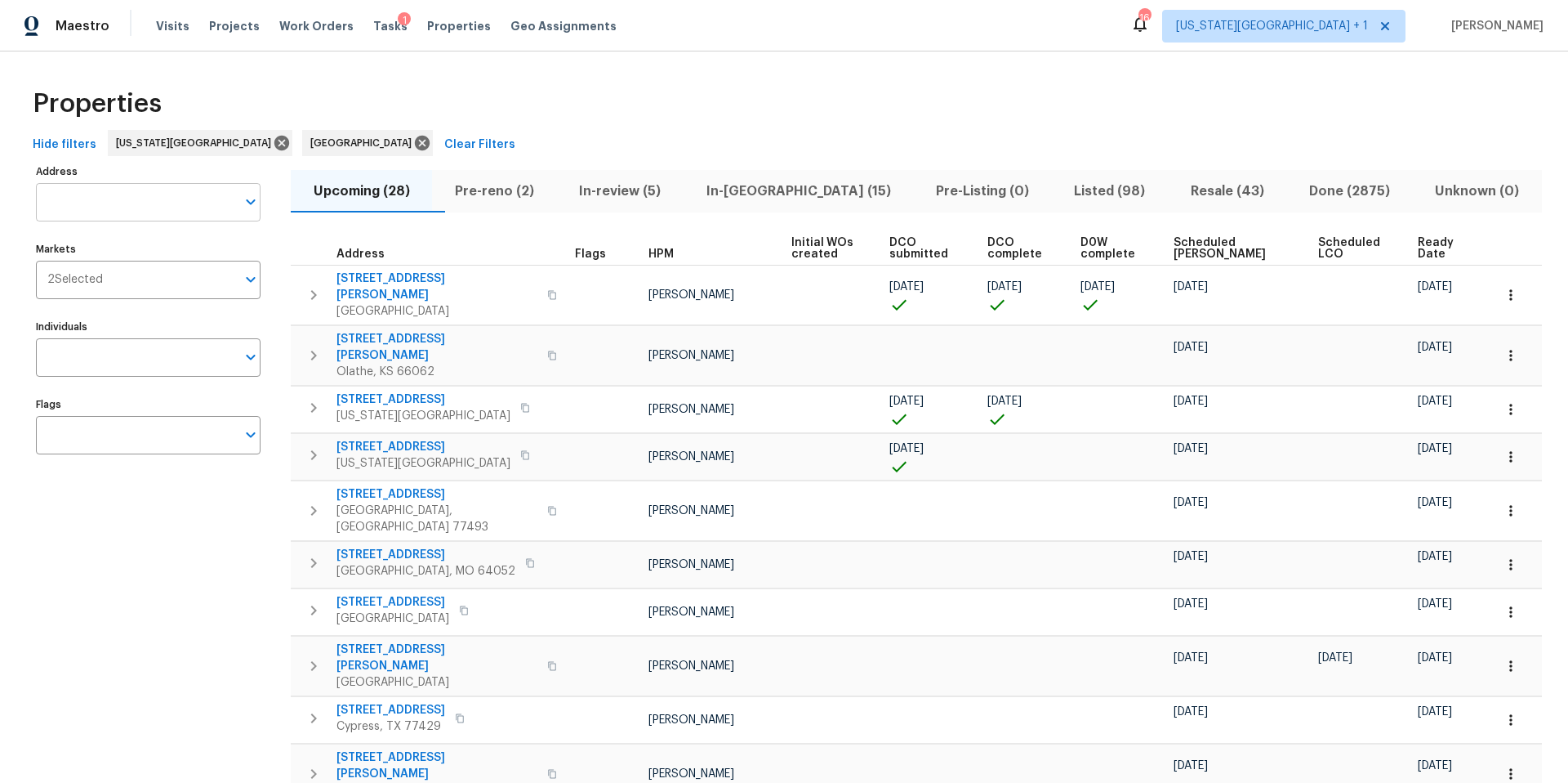
click at [59, 210] on input "Address" at bounding box center [135, 201] width 200 height 39
type input "3605"
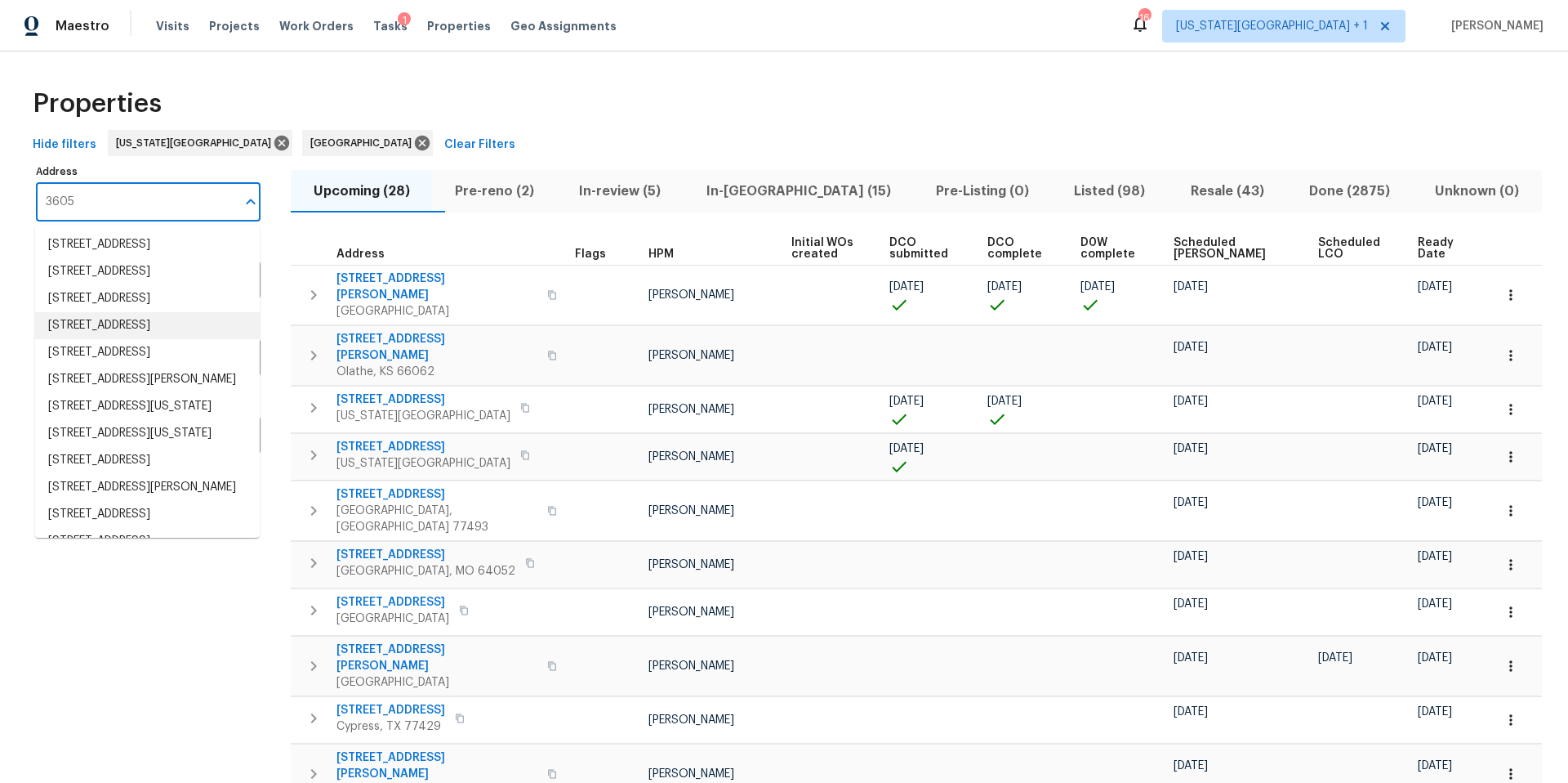
scroll to position [1, 0]
click at [84, 419] on li "[STREET_ADDRESS][US_STATE]" at bounding box center [147, 406] width 225 height 27
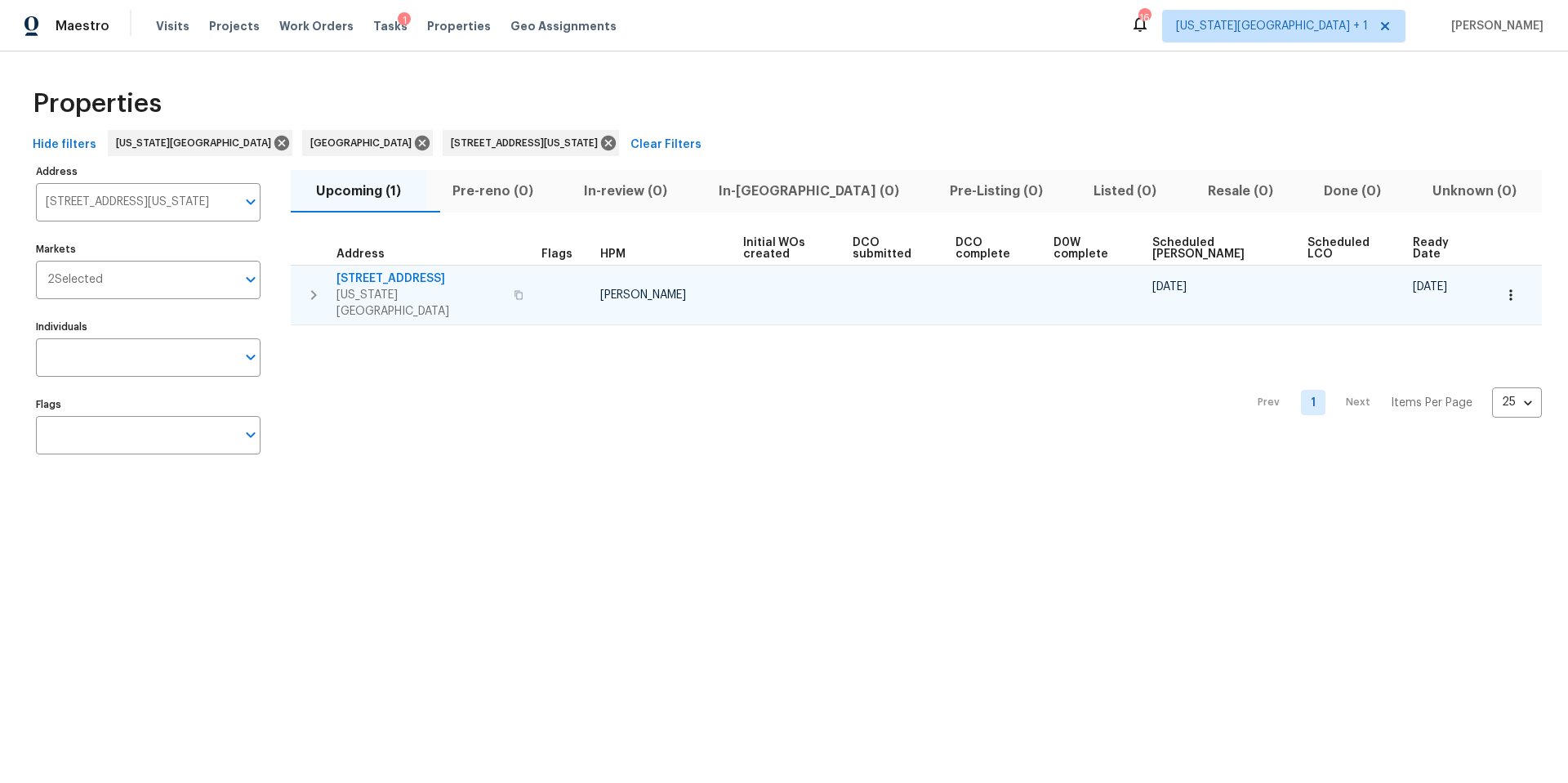
click at [395, 282] on span "[STREET_ADDRESS]" at bounding box center [420, 278] width 167 height 16
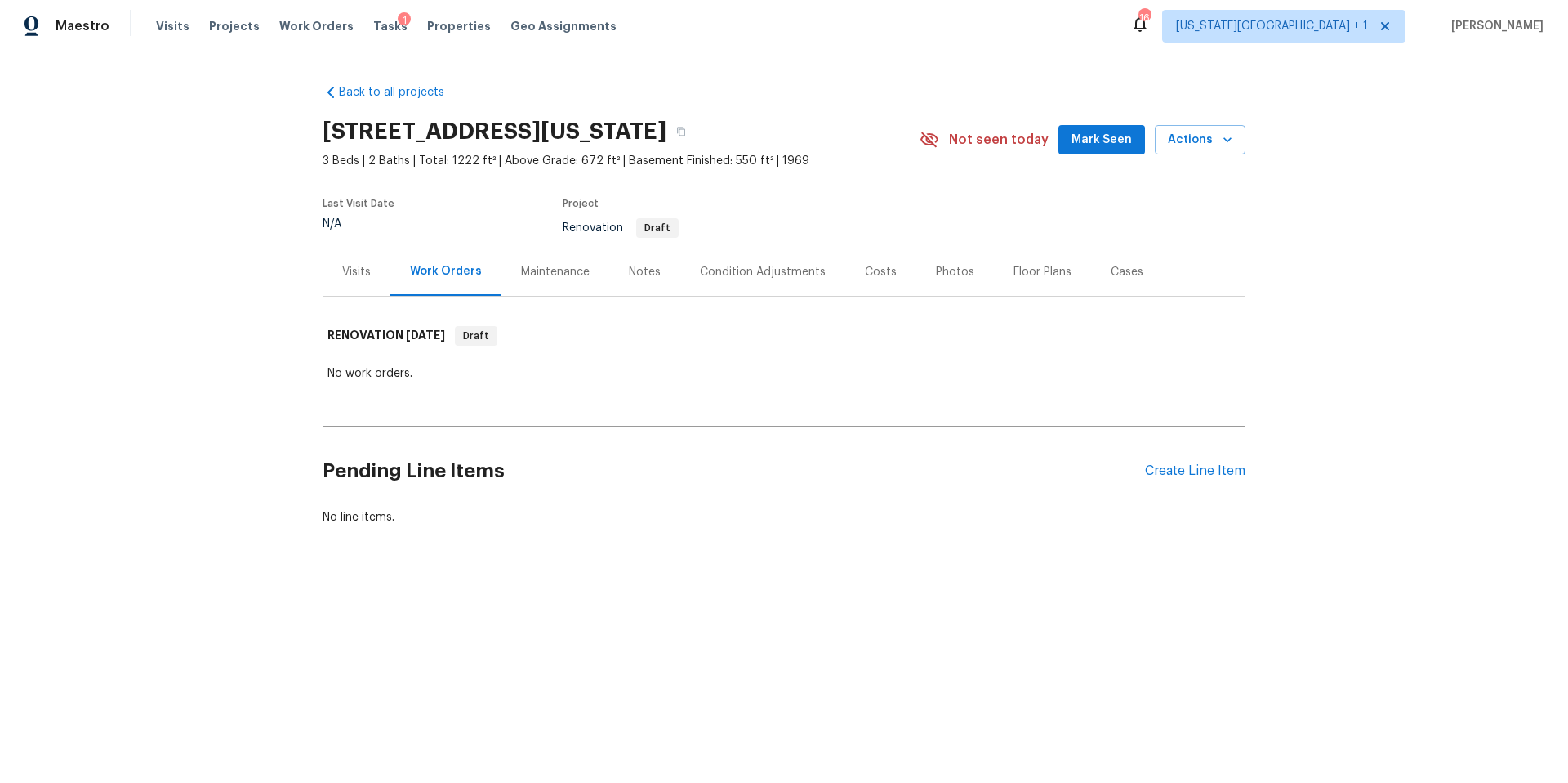
click at [771, 265] on div "Condition Adjustments" at bounding box center [763, 271] width 126 height 16
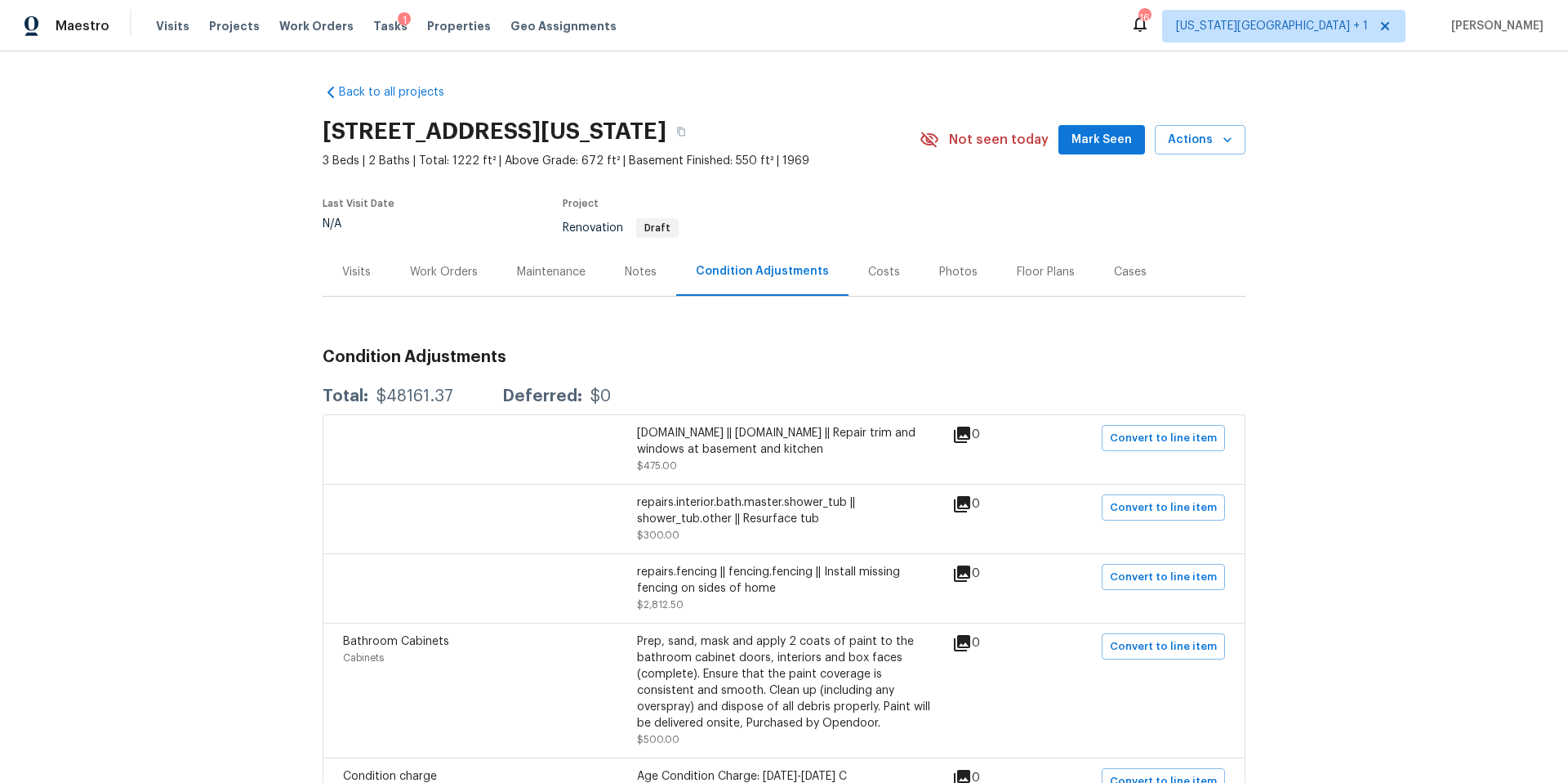
click at [874, 266] on div "Costs" at bounding box center [884, 271] width 32 height 16
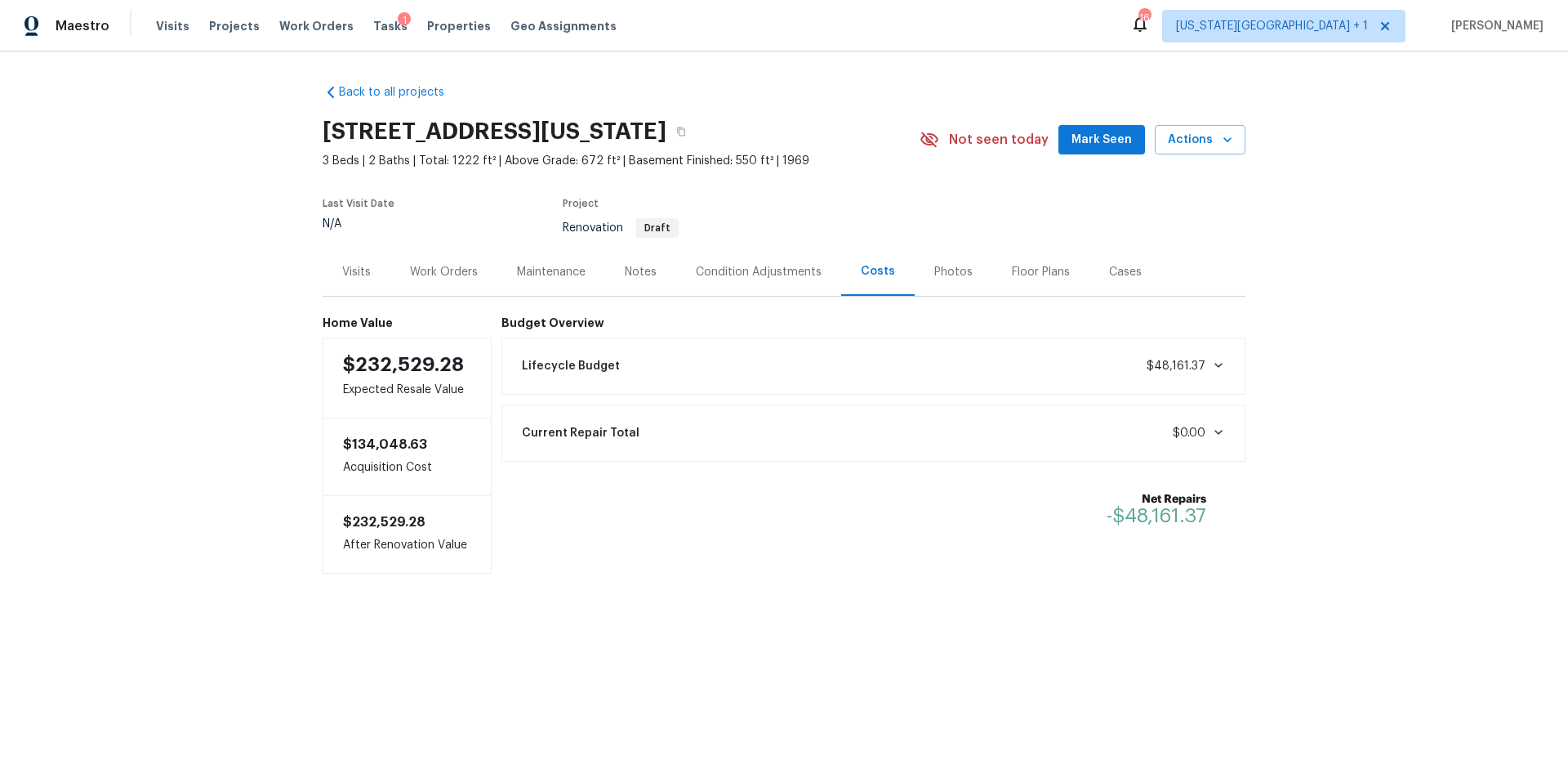
click at [1212, 367] on icon at bounding box center [1218, 365] width 13 height 13
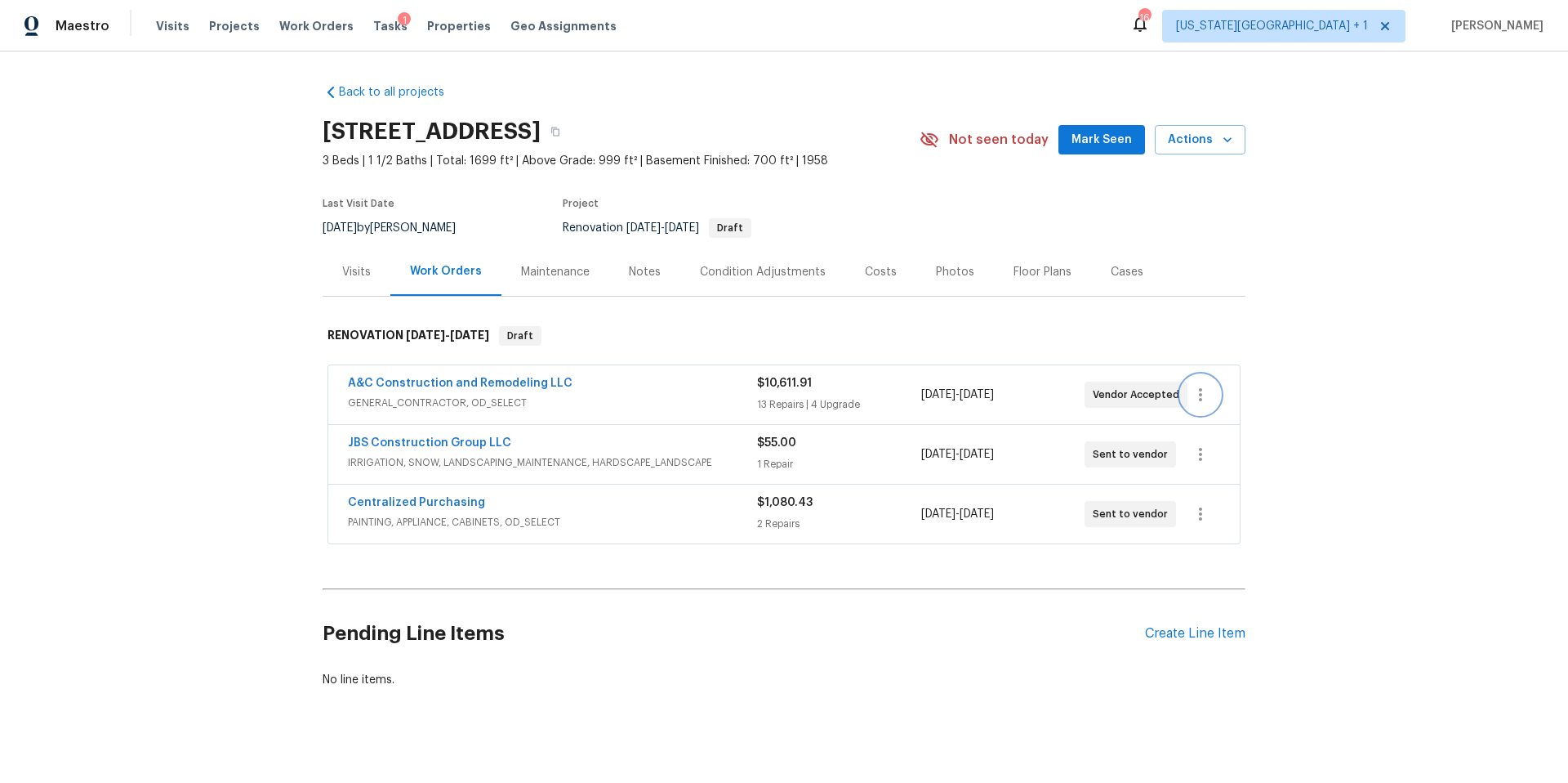
click at [1204, 396] on icon "button" at bounding box center [1200, 394] width 20 height 20
click at [1199, 443] on li "View In Trade Partner Portal" at bounding box center [1269, 449] width 177 height 27
click at [1206, 393] on icon "button" at bounding box center [1200, 394] width 20 height 20
click at [1206, 403] on li "Edit" at bounding box center [1269, 394] width 177 height 27
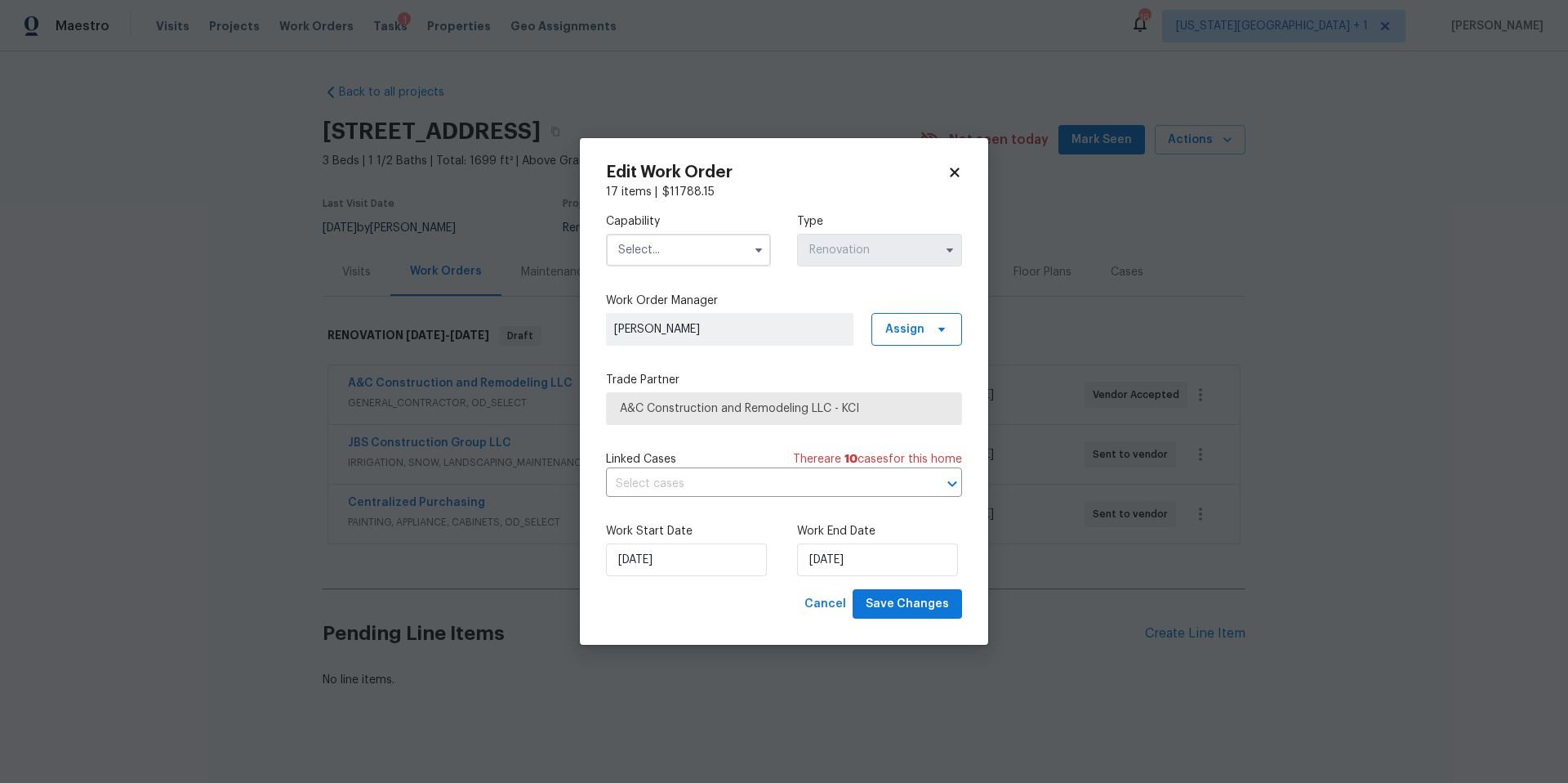
click at [730, 248] on input "text" at bounding box center [688, 249] width 165 height 33
click at [643, 408] on span "General Contractor" at bounding box center [675, 414] width 105 height 11
type input "General Contractor"
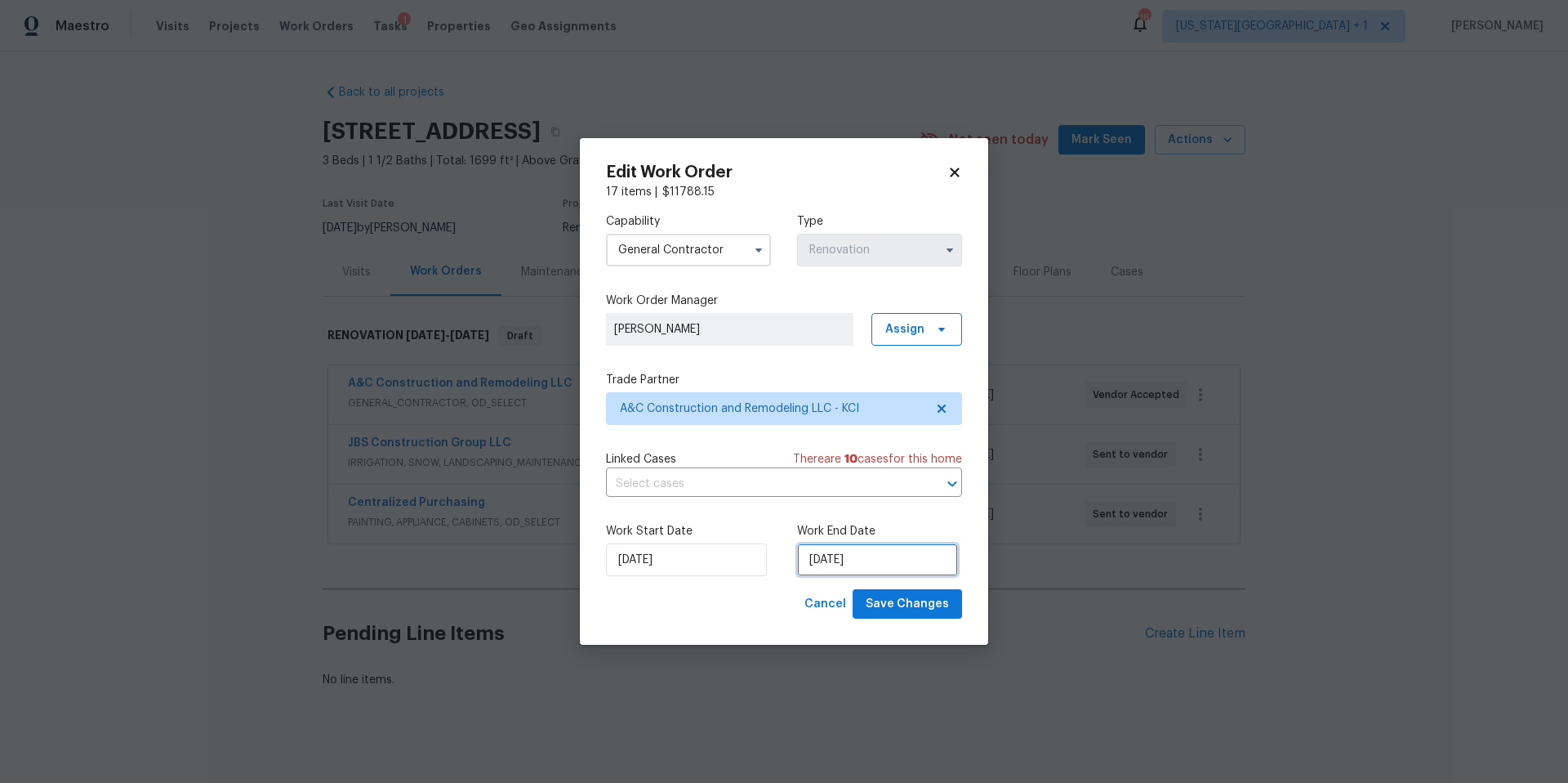
click at [888, 561] on input "8/21/2025" at bounding box center [877, 559] width 161 height 33
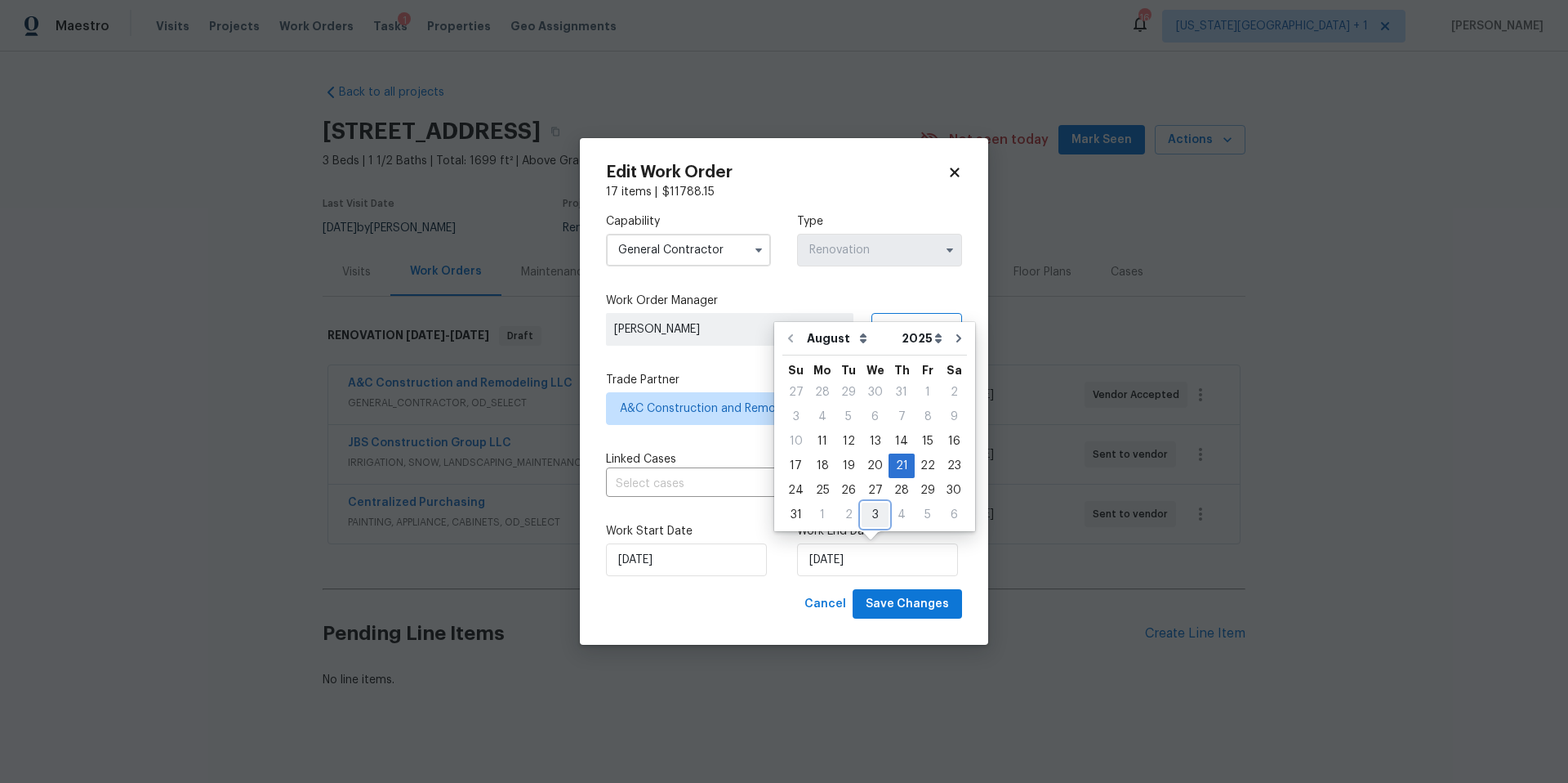
click at [863, 518] on div "3" at bounding box center [875, 515] width 27 height 23
type input "9/3/2025"
select select "8"
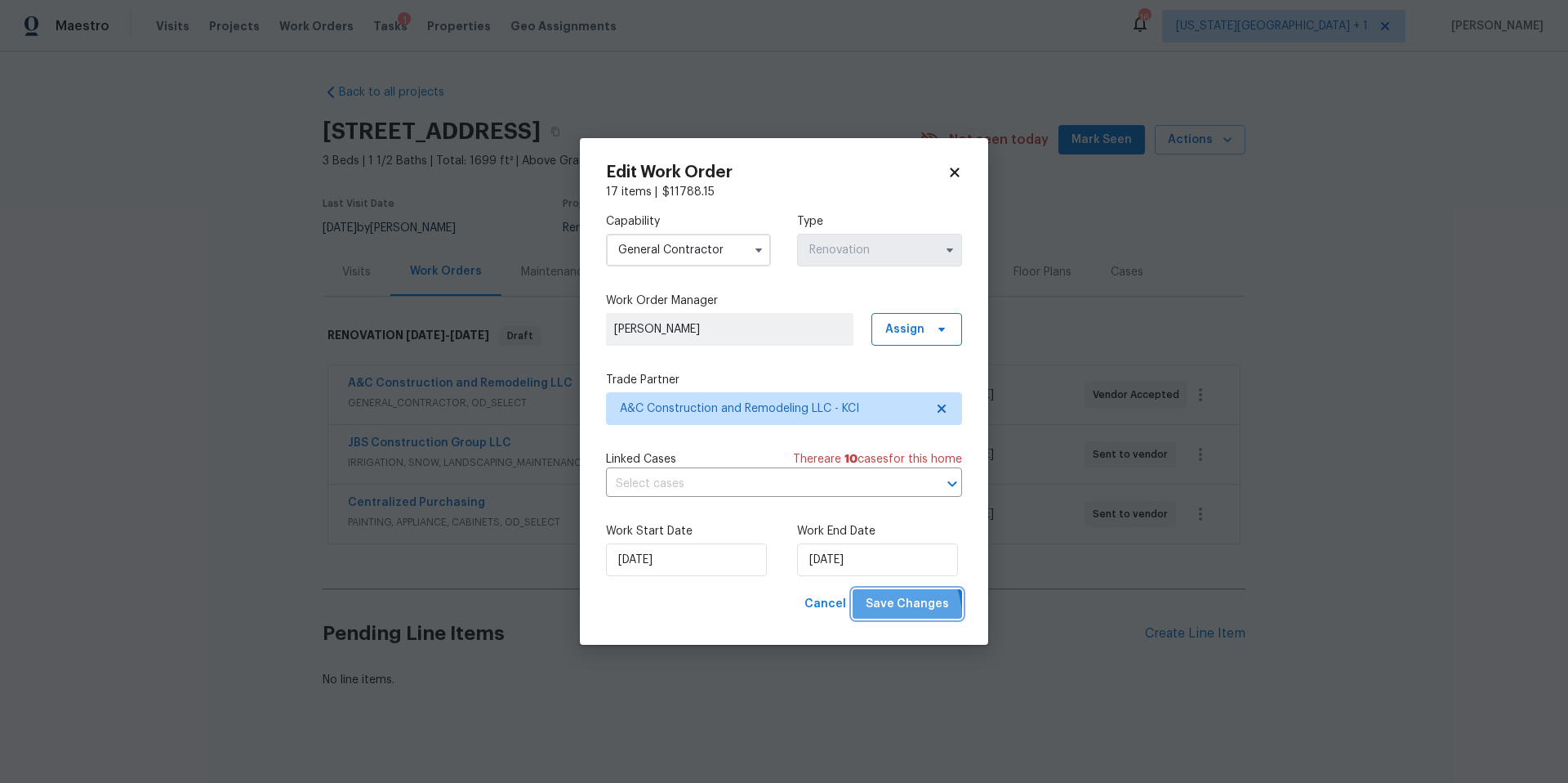
click at [880, 616] on button "Save Changes" at bounding box center [907, 604] width 109 height 30
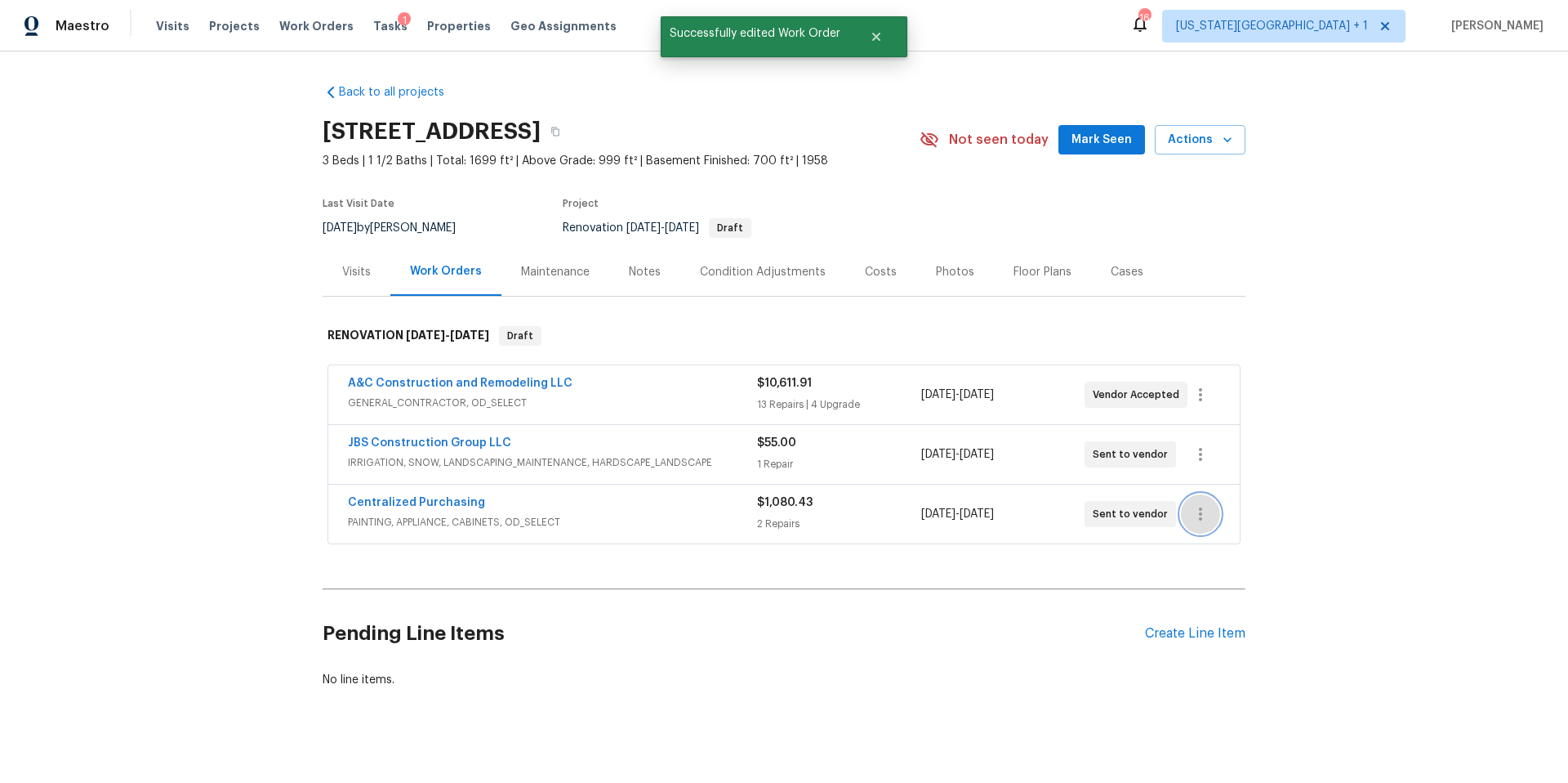
click at [1196, 518] on icon "button" at bounding box center [1200, 514] width 20 height 20
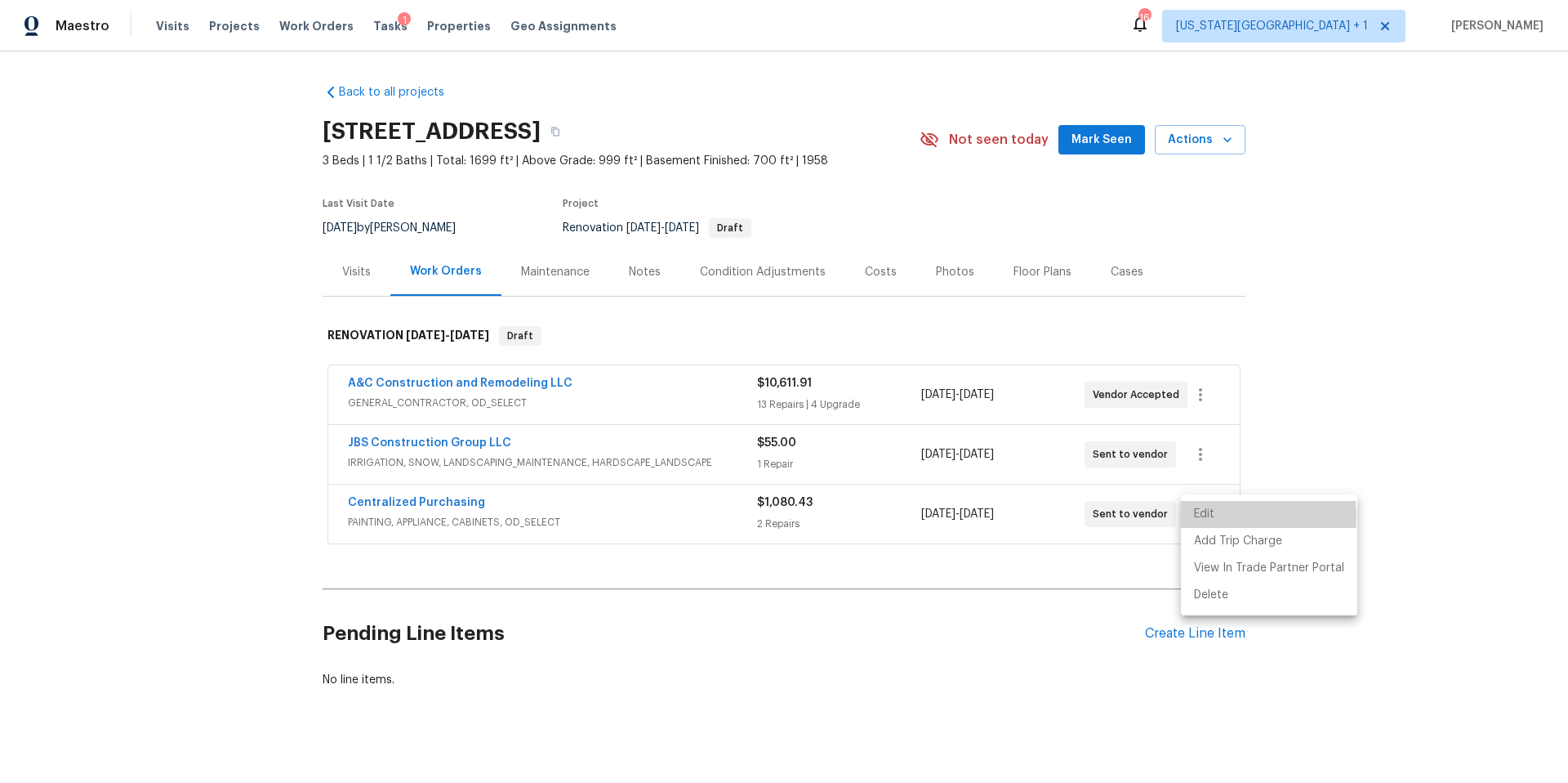
click at [1196, 518] on li "Edit" at bounding box center [1269, 514] width 177 height 27
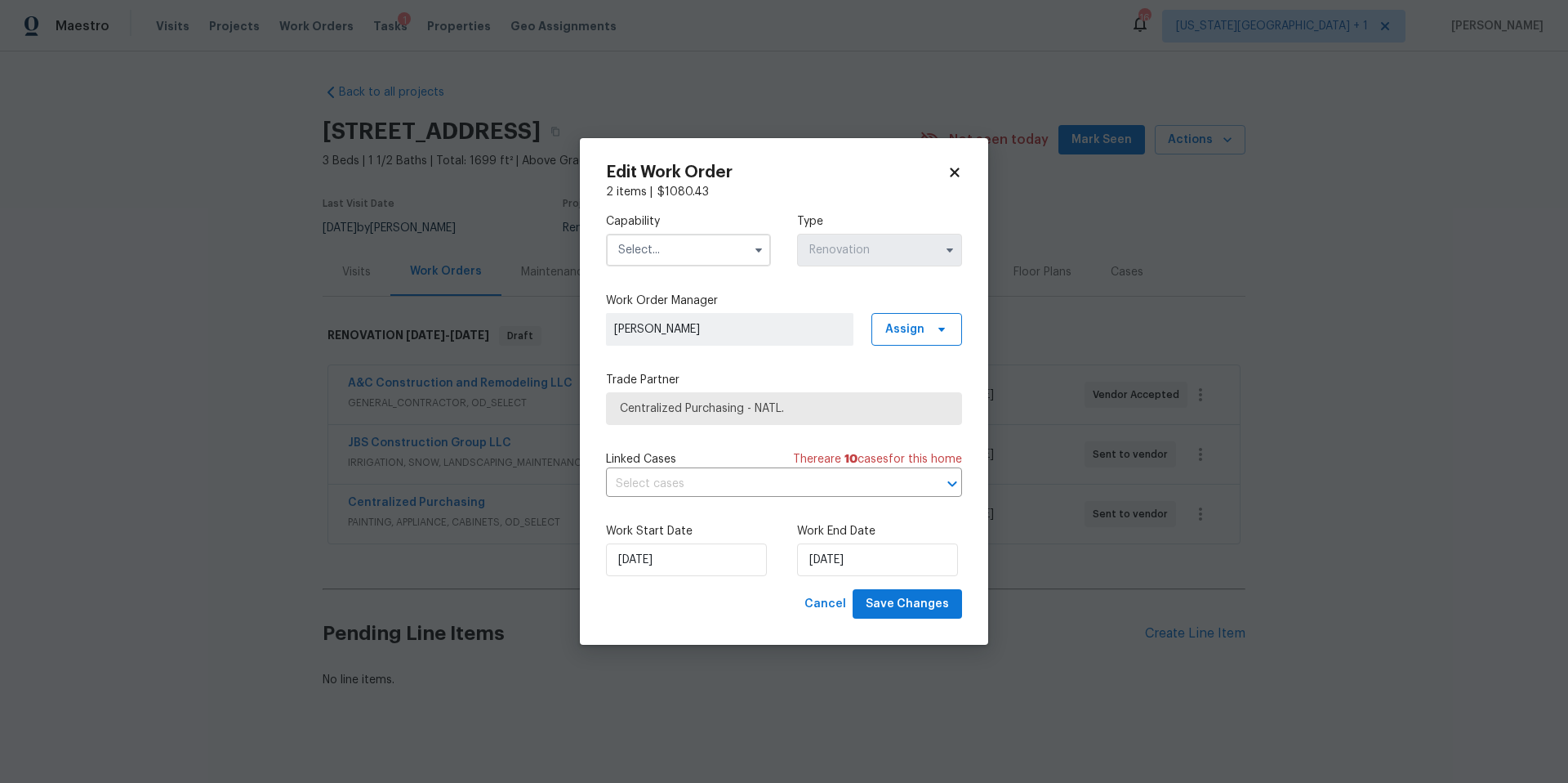
click at [706, 248] on input "text" at bounding box center [688, 249] width 165 height 33
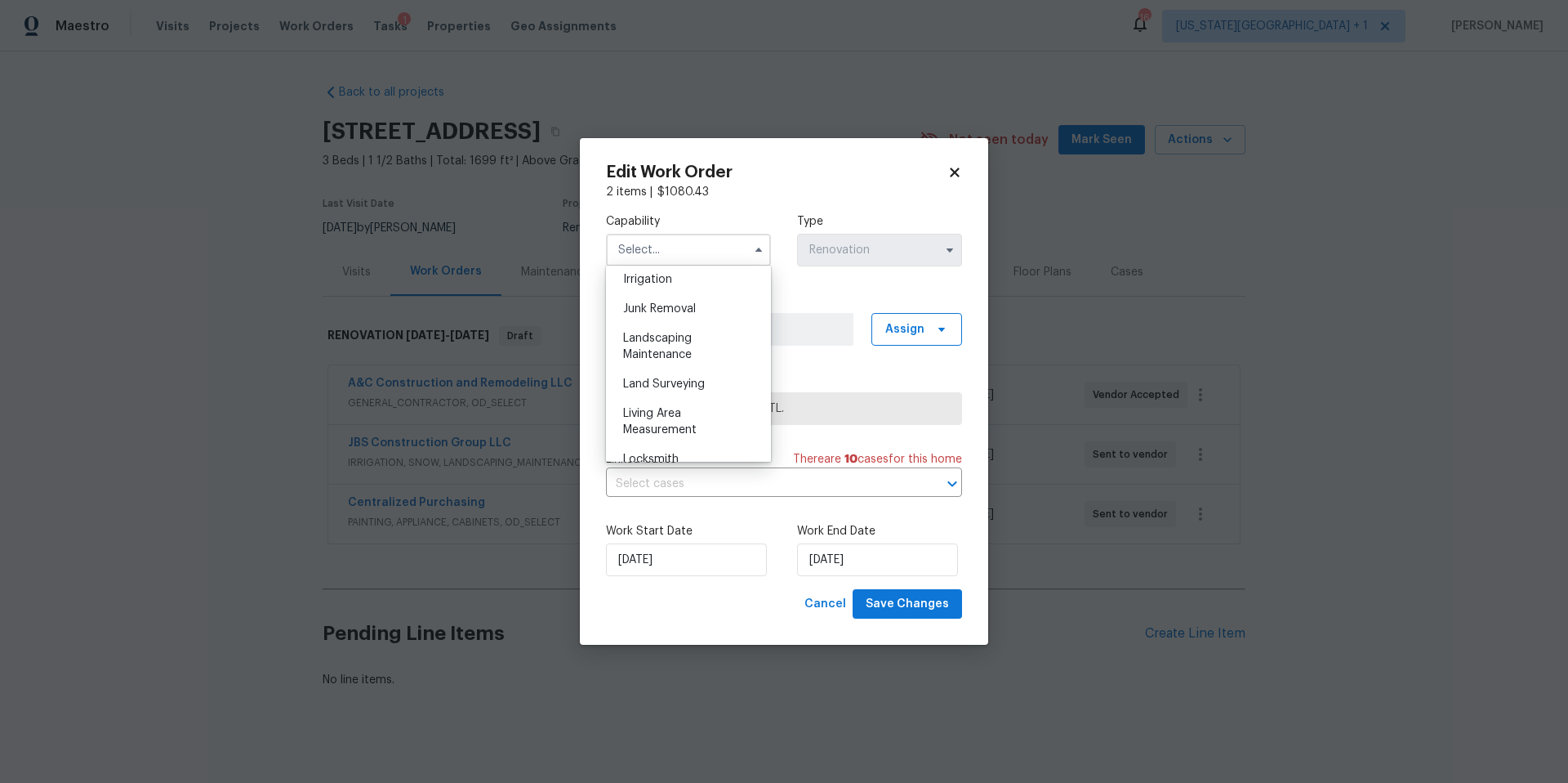
scroll to position [1023, 0]
click at [656, 344] on div "Landscaping Maintenance" at bounding box center [689, 344] width 157 height 46
type input "Landscaping Maintenance"
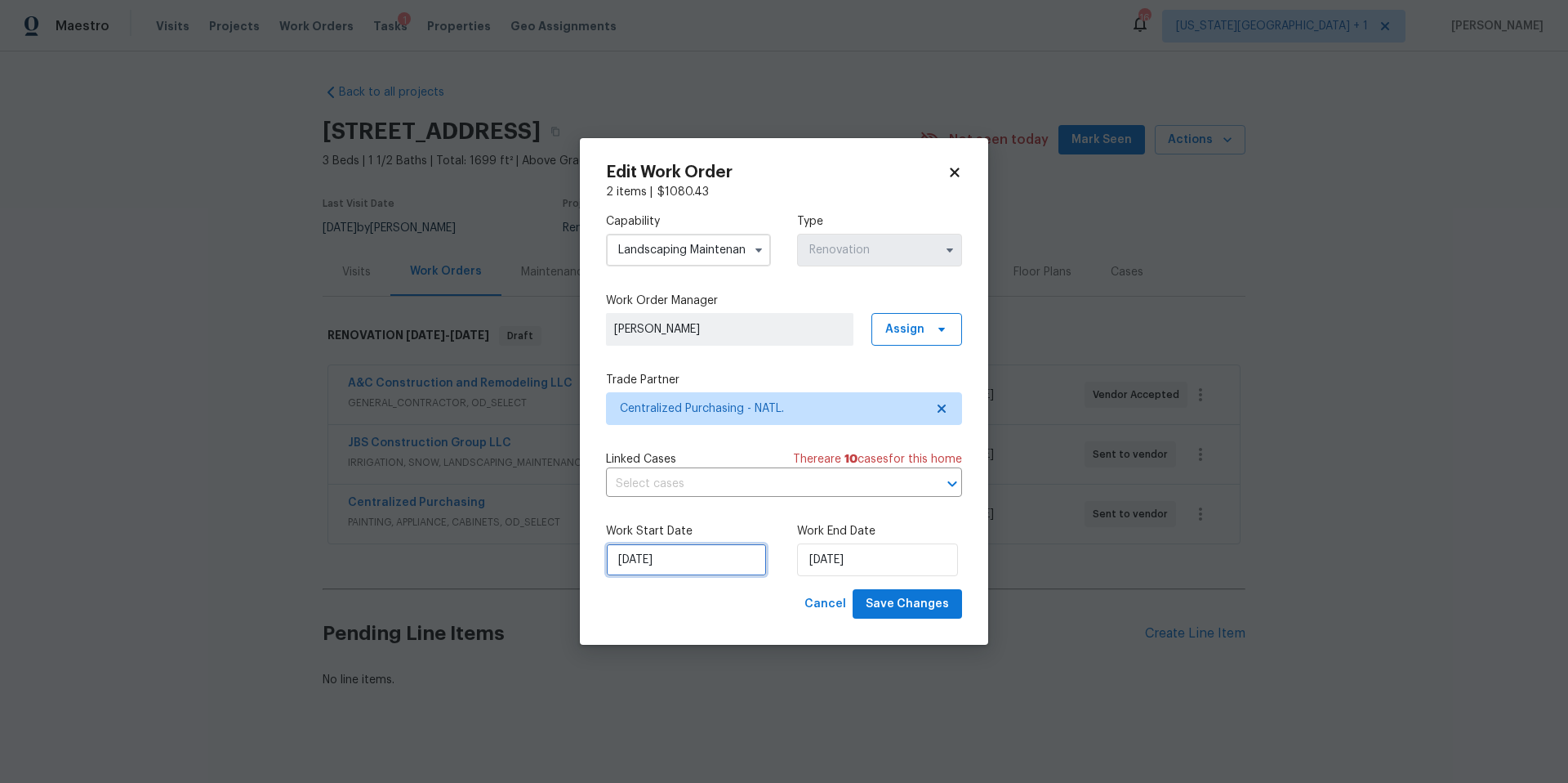
click at [715, 560] on input "8/13/2025" at bounding box center [686, 559] width 161 height 33
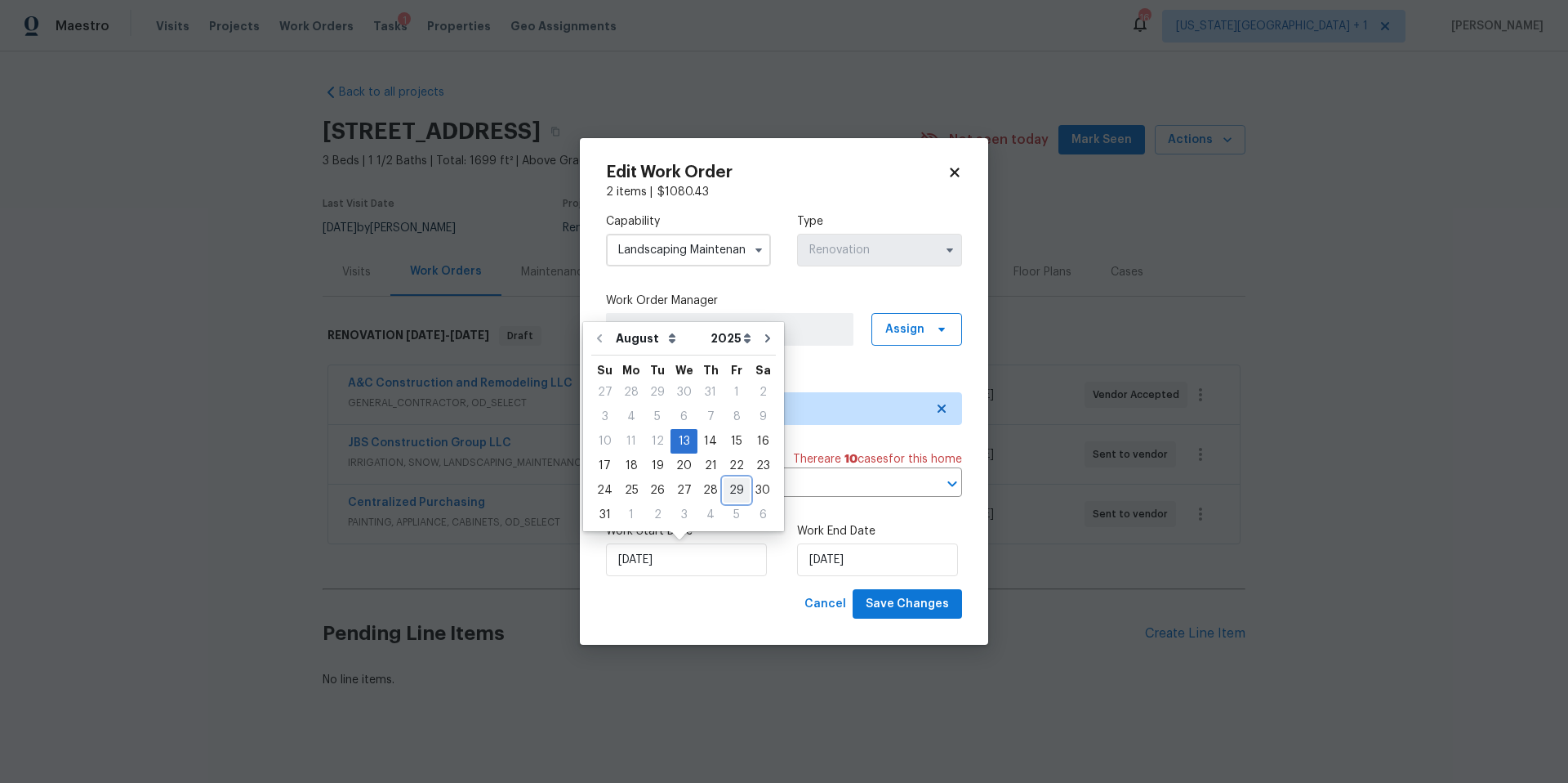
click at [727, 492] on div "29" at bounding box center [736, 490] width 26 height 23
type input "8/29/2025"
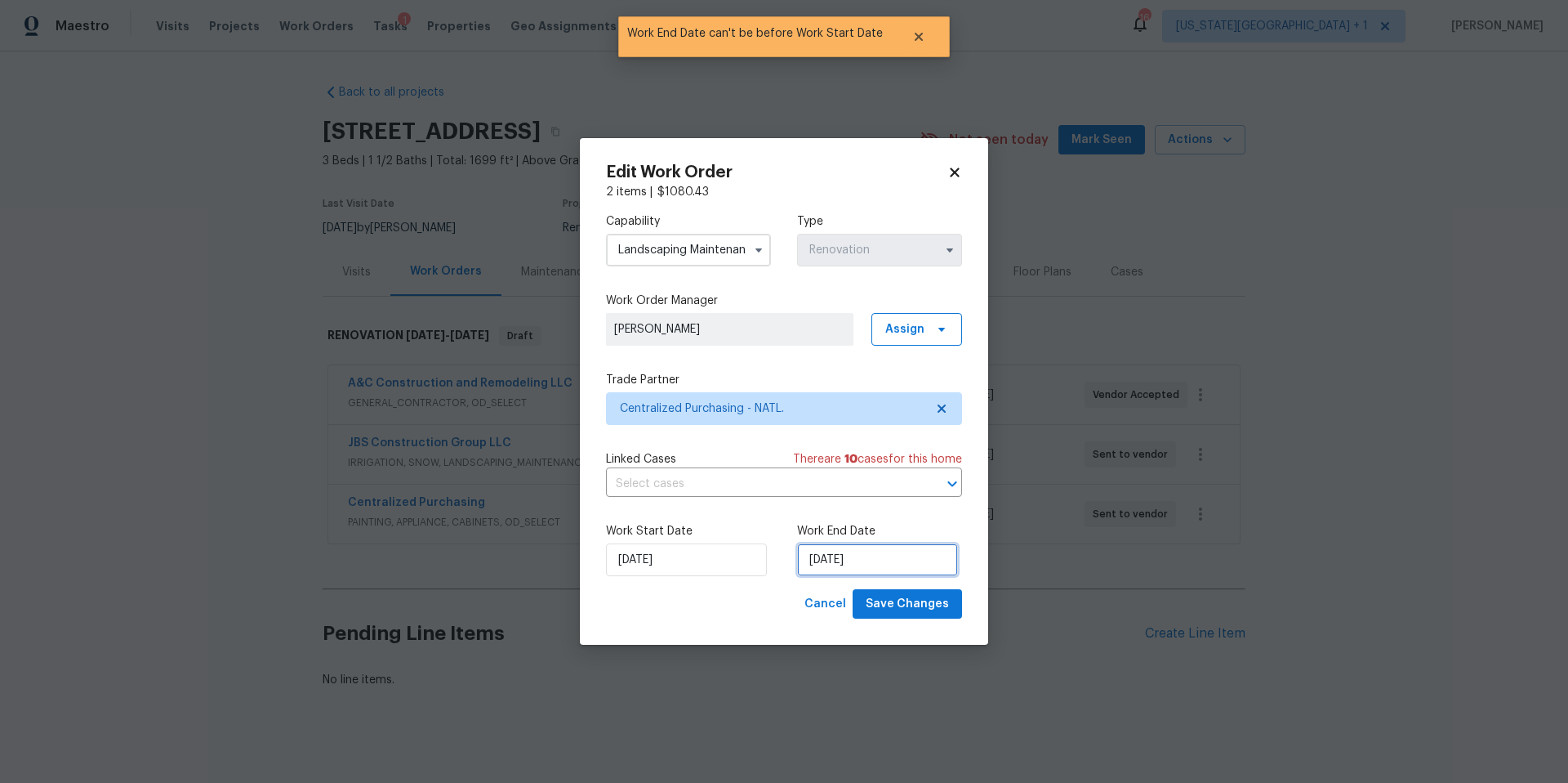
click at [872, 567] on input "8/29/2025" at bounding box center [877, 559] width 161 height 33
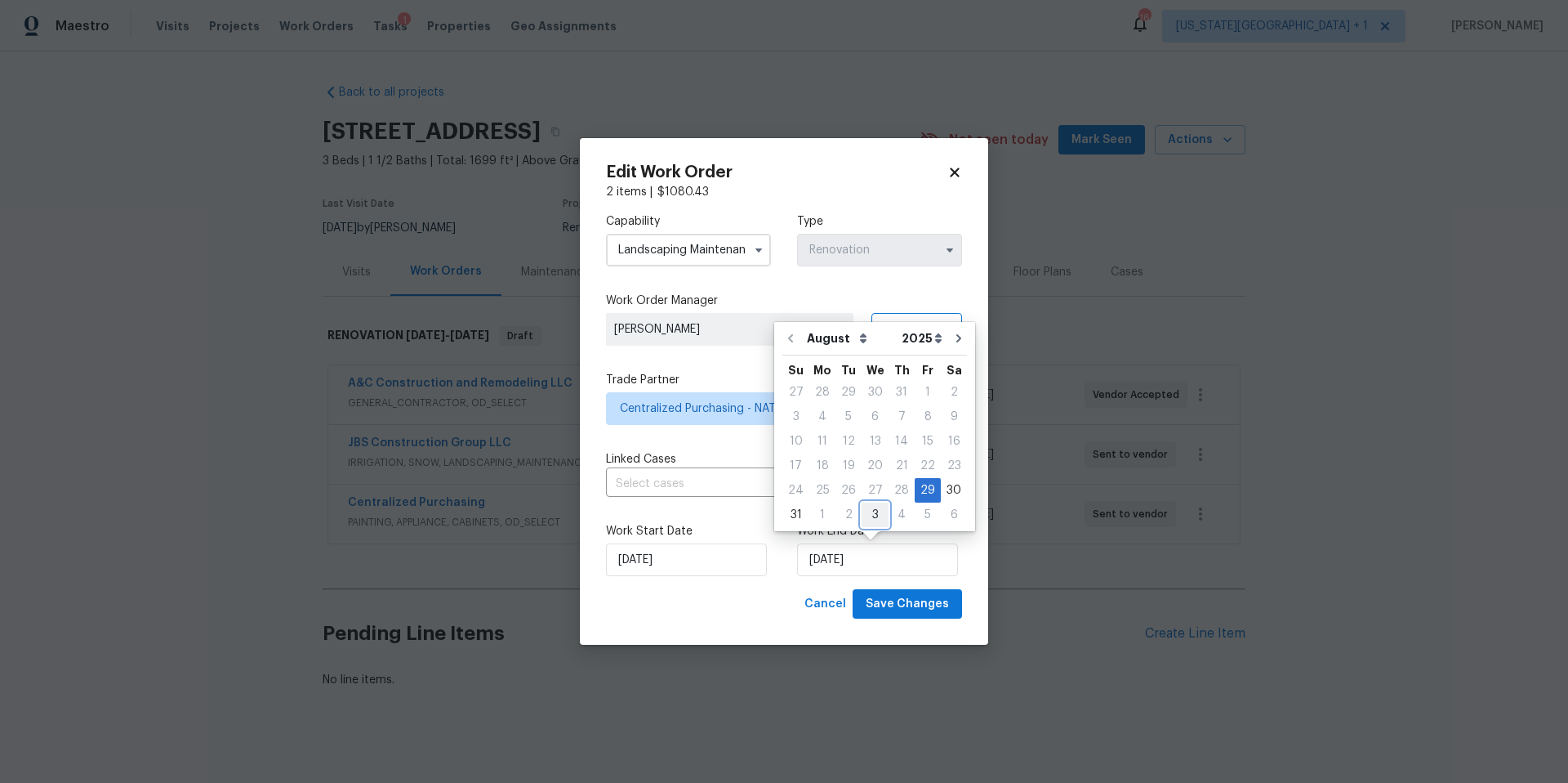
click at [875, 518] on div "3" at bounding box center [875, 515] width 27 height 23
type input "9/3/2025"
select select "8"
click at [895, 612] on span "Save Changes" at bounding box center [907, 604] width 84 height 21
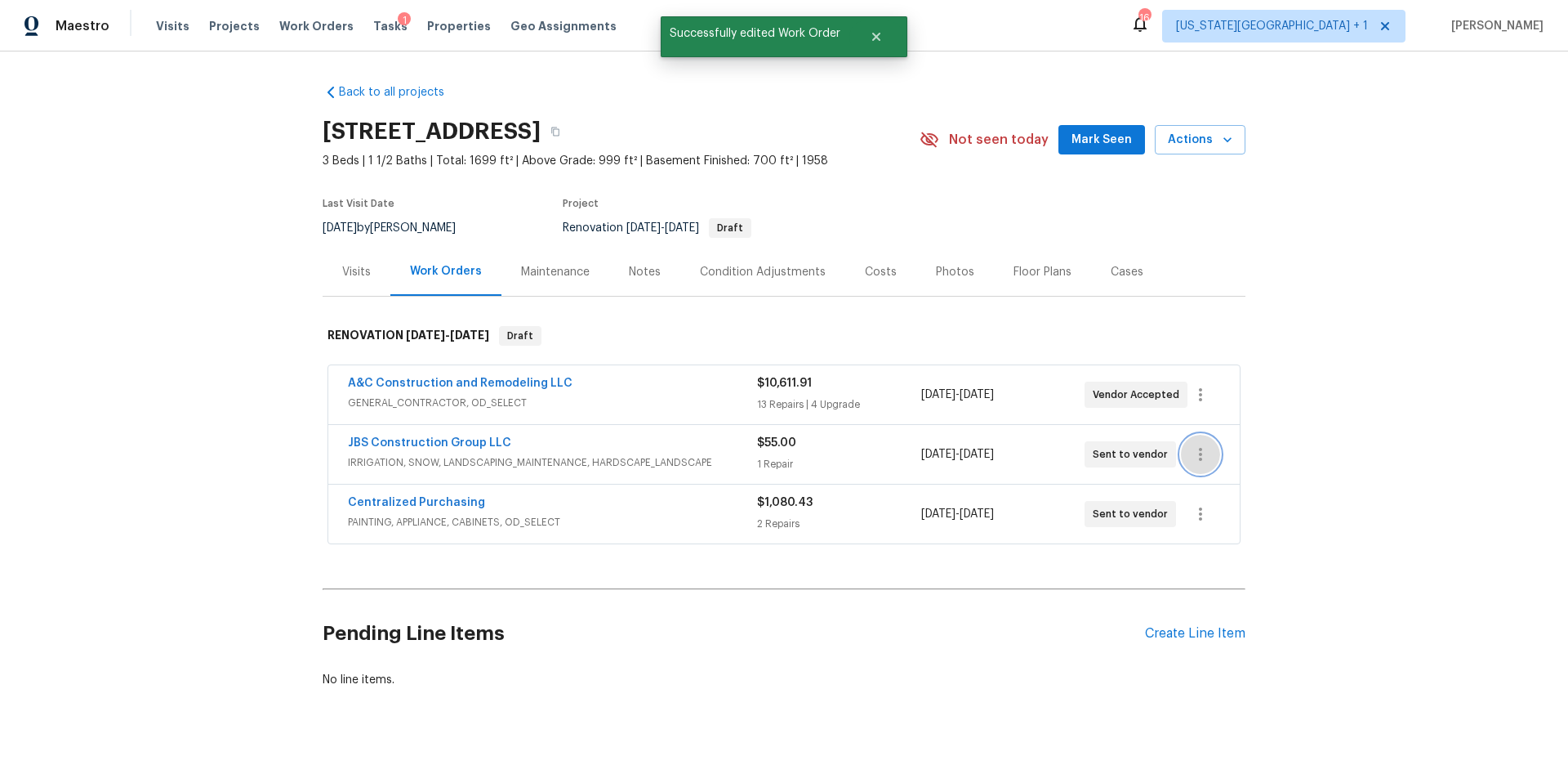
click at [1197, 454] on icon "button" at bounding box center [1200, 454] width 20 height 20
click at [1197, 455] on li "Edit" at bounding box center [1269, 455] width 177 height 27
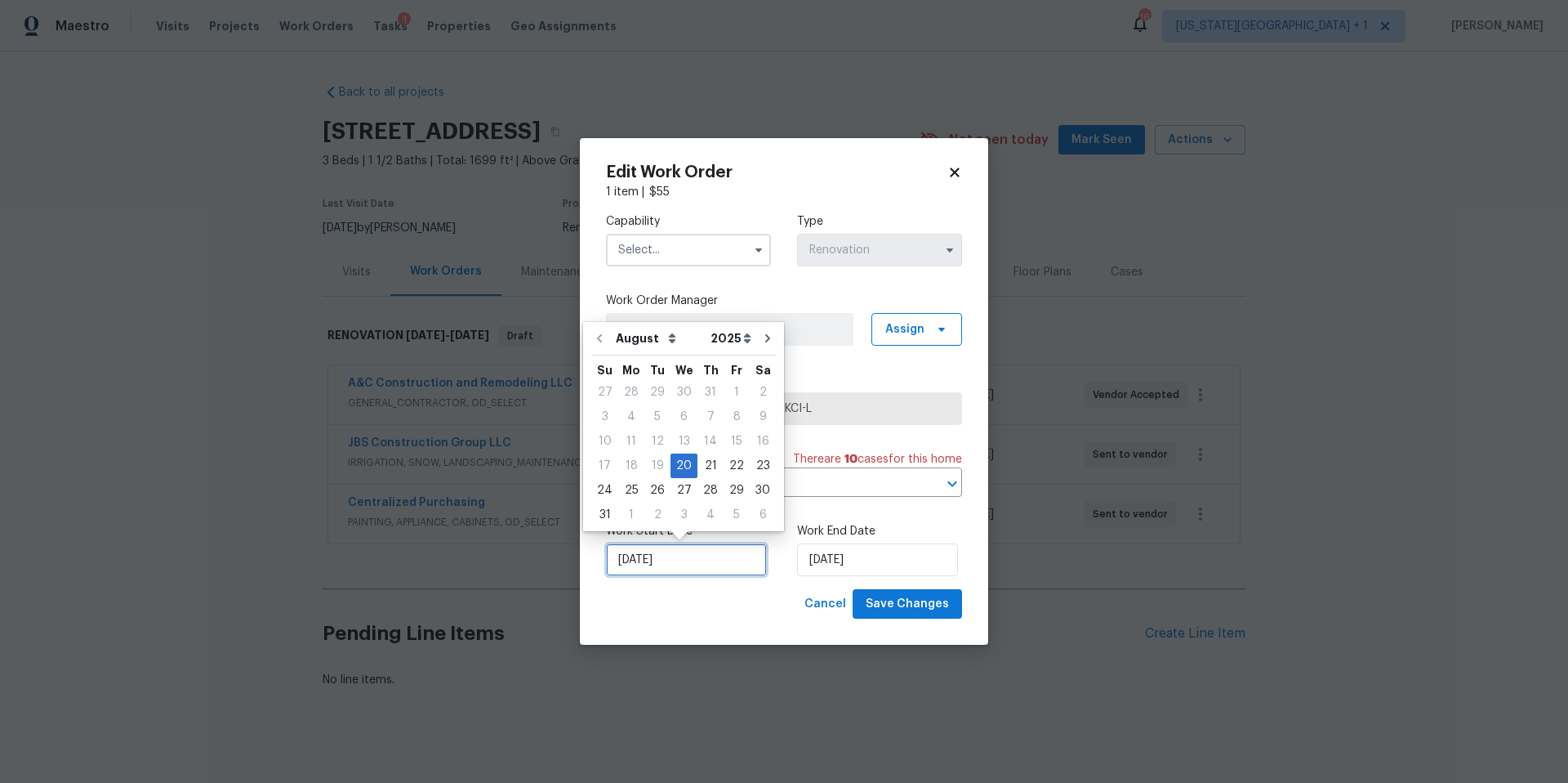
click at [691, 550] on input "8/20/2025" at bounding box center [686, 559] width 161 height 33
click at [728, 492] on div "29" at bounding box center [736, 490] width 26 height 23
type input "8/29/2025"
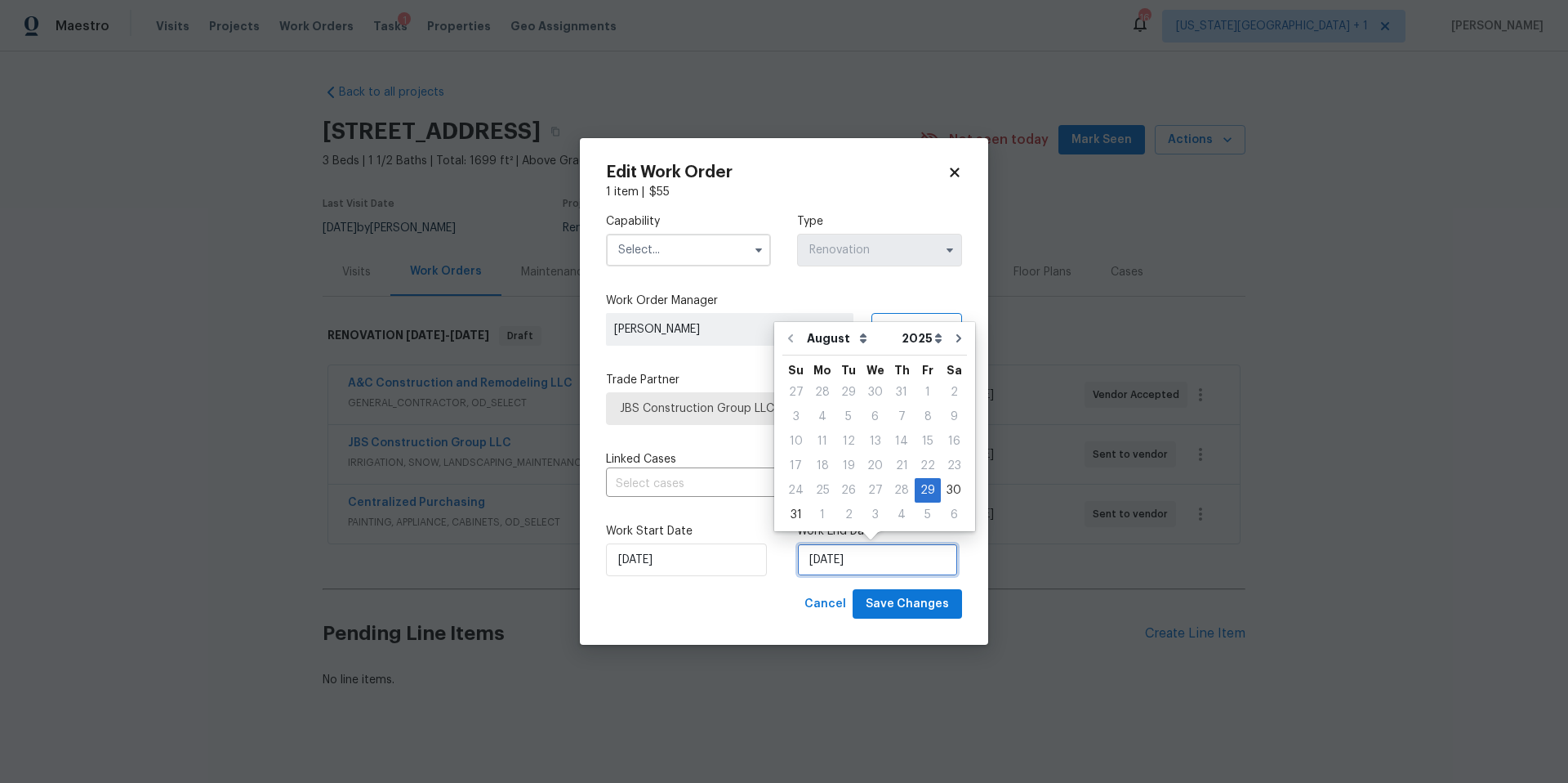
click at [877, 561] on input "8/29/2025" at bounding box center [877, 559] width 161 height 33
click at [895, 518] on div "4" at bounding box center [902, 515] width 26 height 23
type input "9/4/2025"
select select "8"
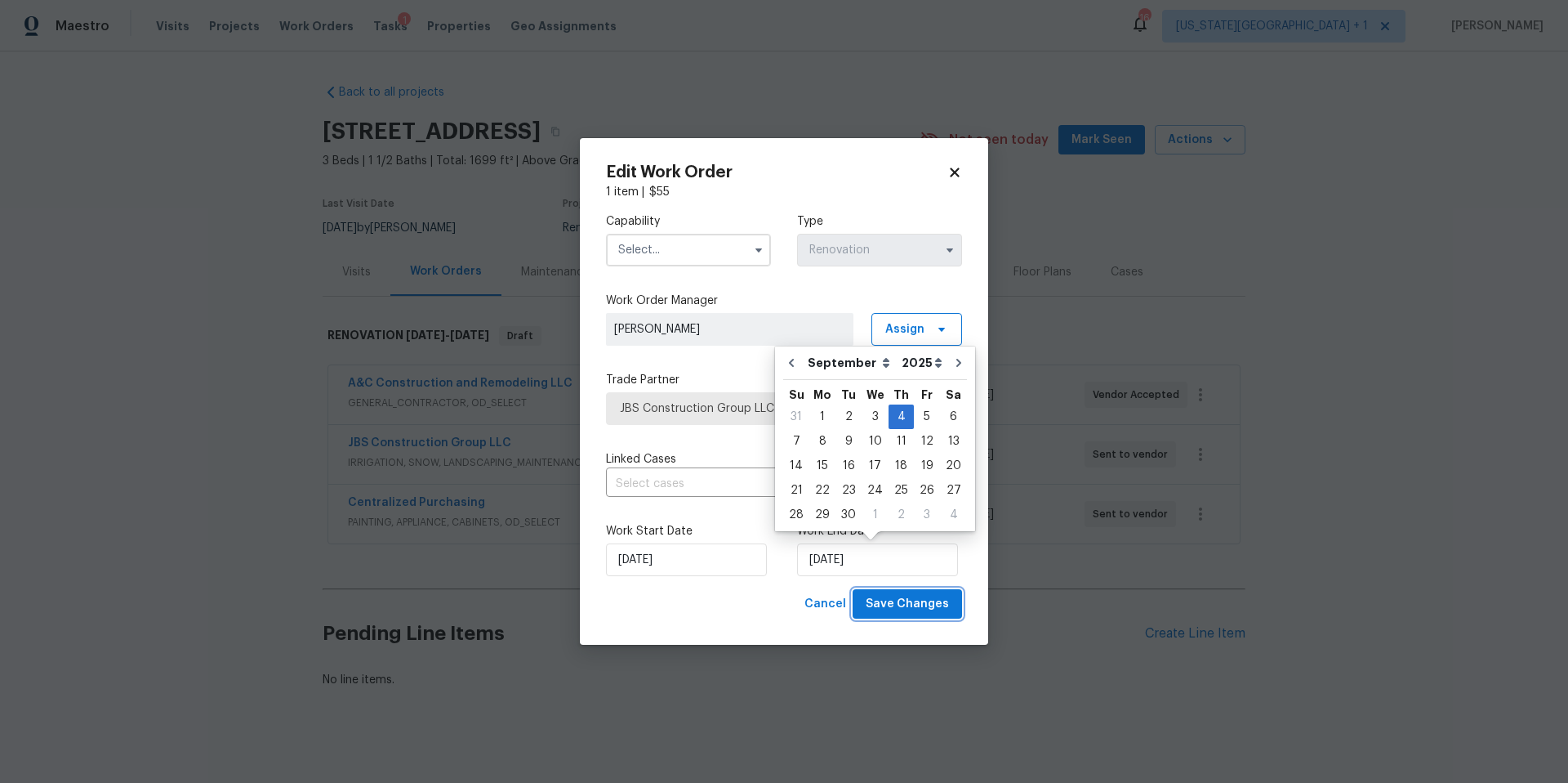
click at [893, 613] on span "Save Changes" at bounding box center [907, 604] width 84 height 21
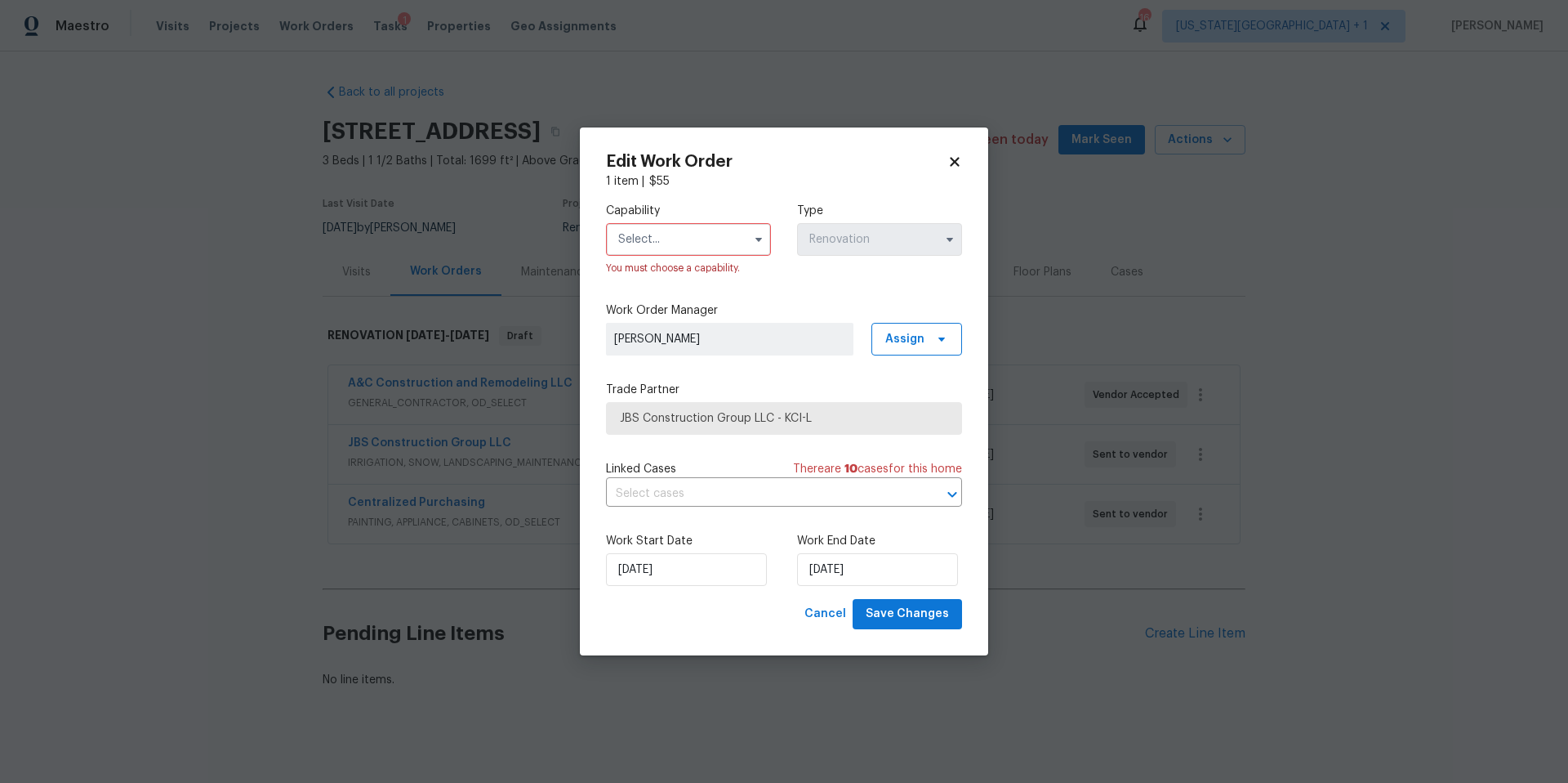
click at [748, 232] on span at bounding box center [758, 239] width 24 height 24
click at [747, 236] on span at bounding box center [758, 239] width 24 height 24
click at [747, 241] on span at bounding box center [758, 239] width 24 height 24
click at [759, 238] on icon "button" at bounding box center [758, 240] width 7 height 4
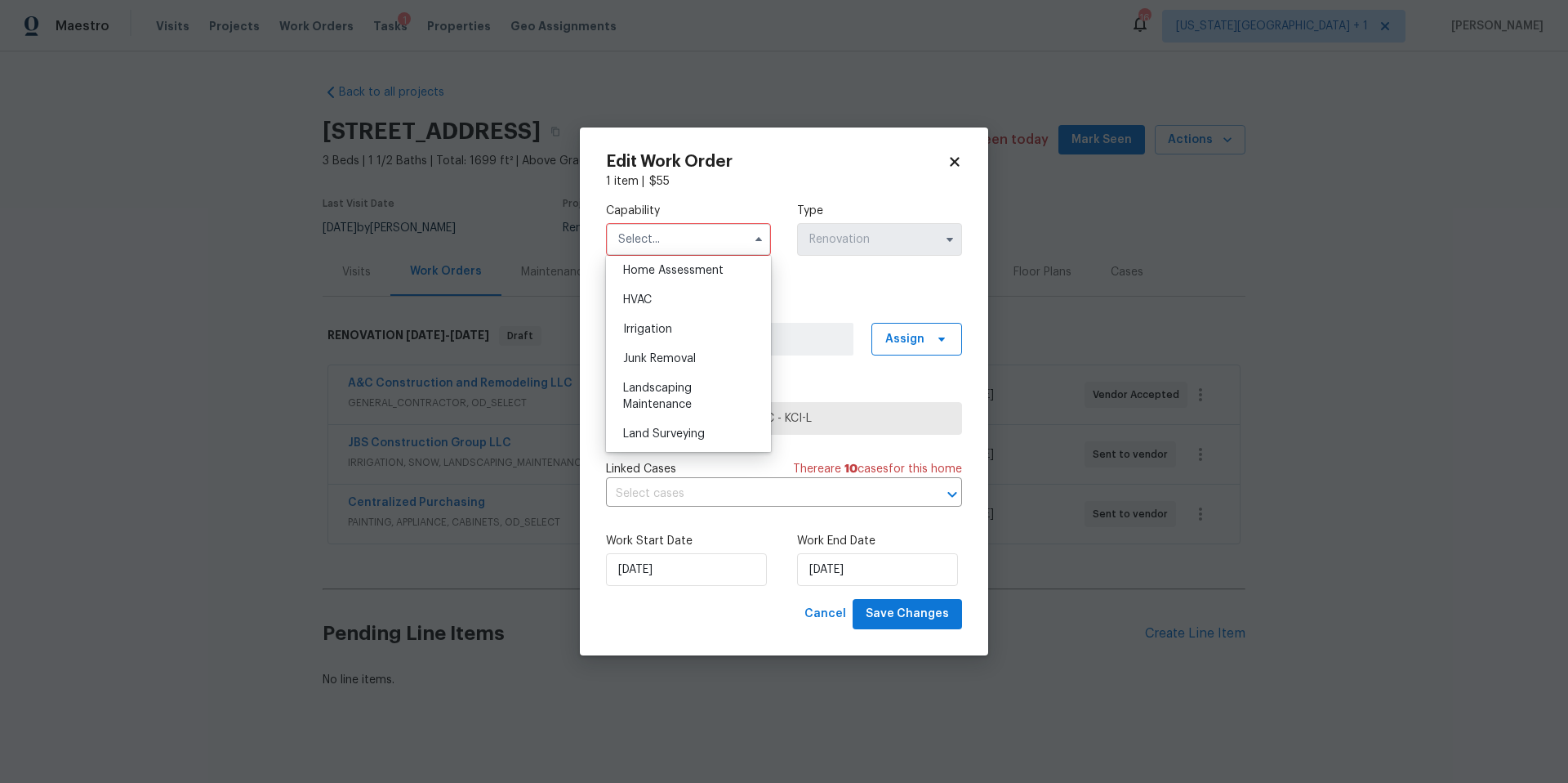
scroll to position [966, 0]
click at [658, 381] on span "Landscaping Maintenance" at bounding box center [657, 392] width 69 height 28
type input "Landscaping Maintenance"
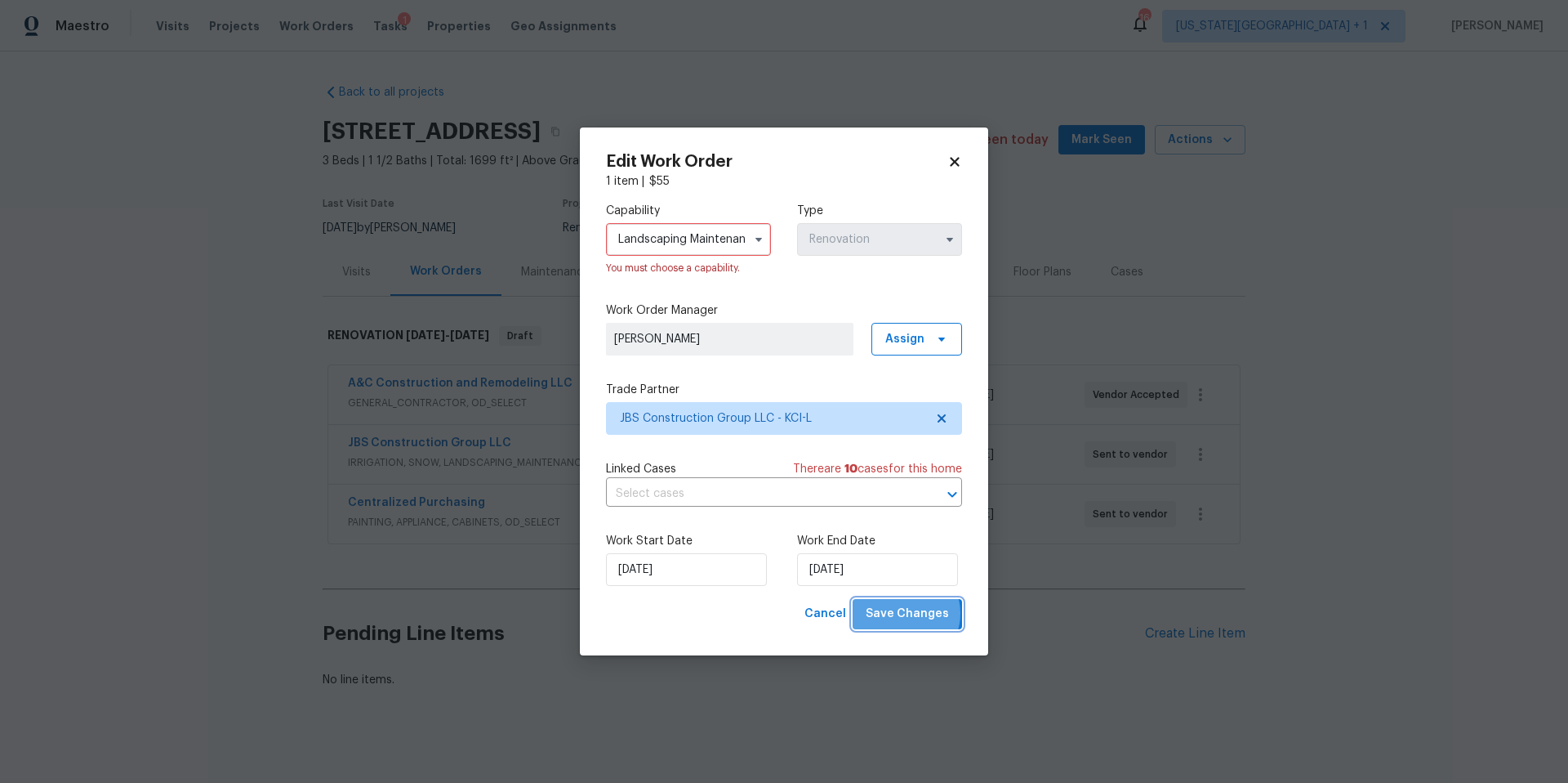
click at [911, 614] on span "Save Changes" at bounding box center [907, 615] width 84 height 21
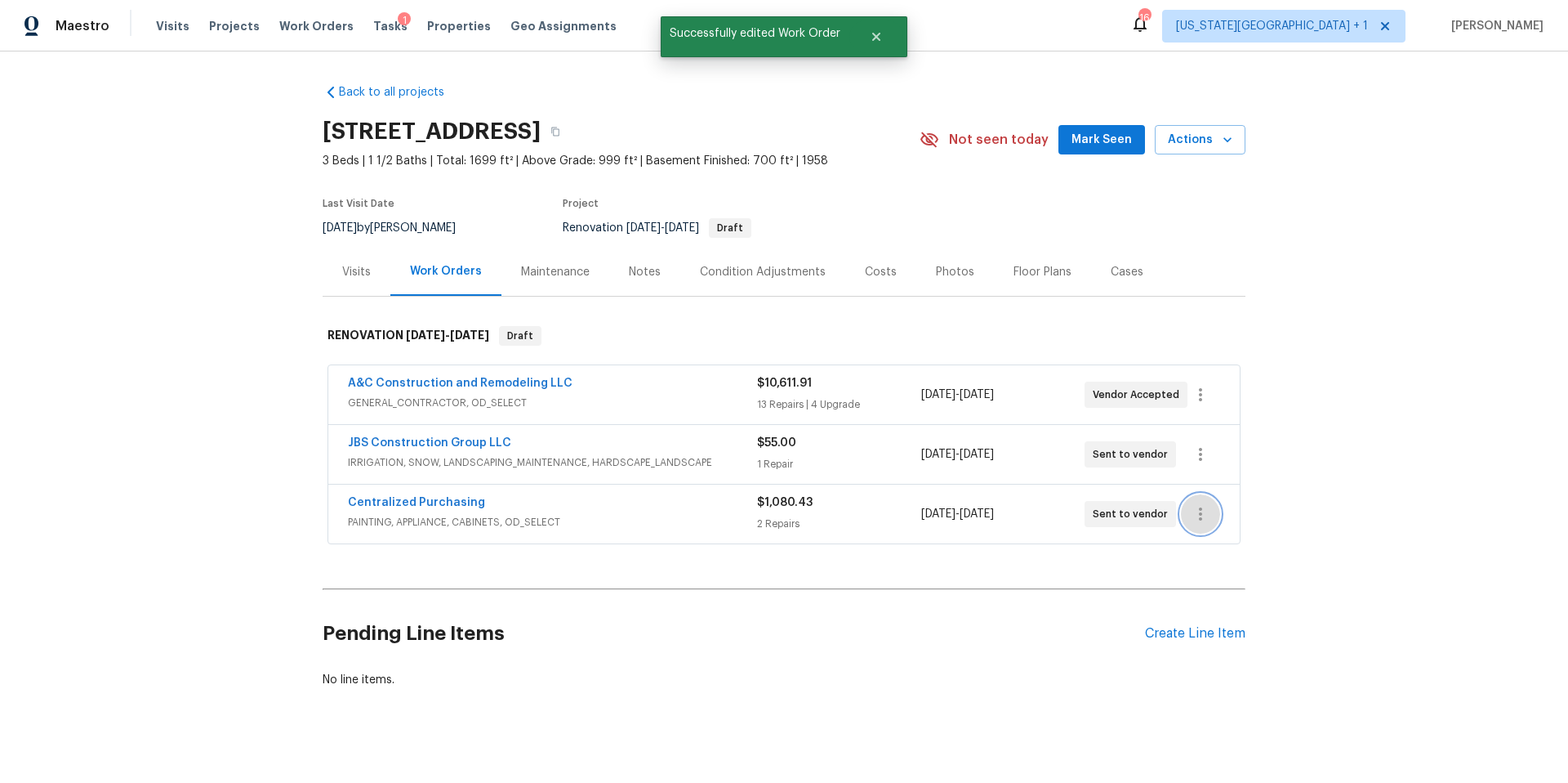
click at [1205, 511] on icon "button" at bounding box center [1200, 514] width 20 height 20
click at [1203, 511] on li "Edit" at bounding box center [1269, 514] width 177 height 27
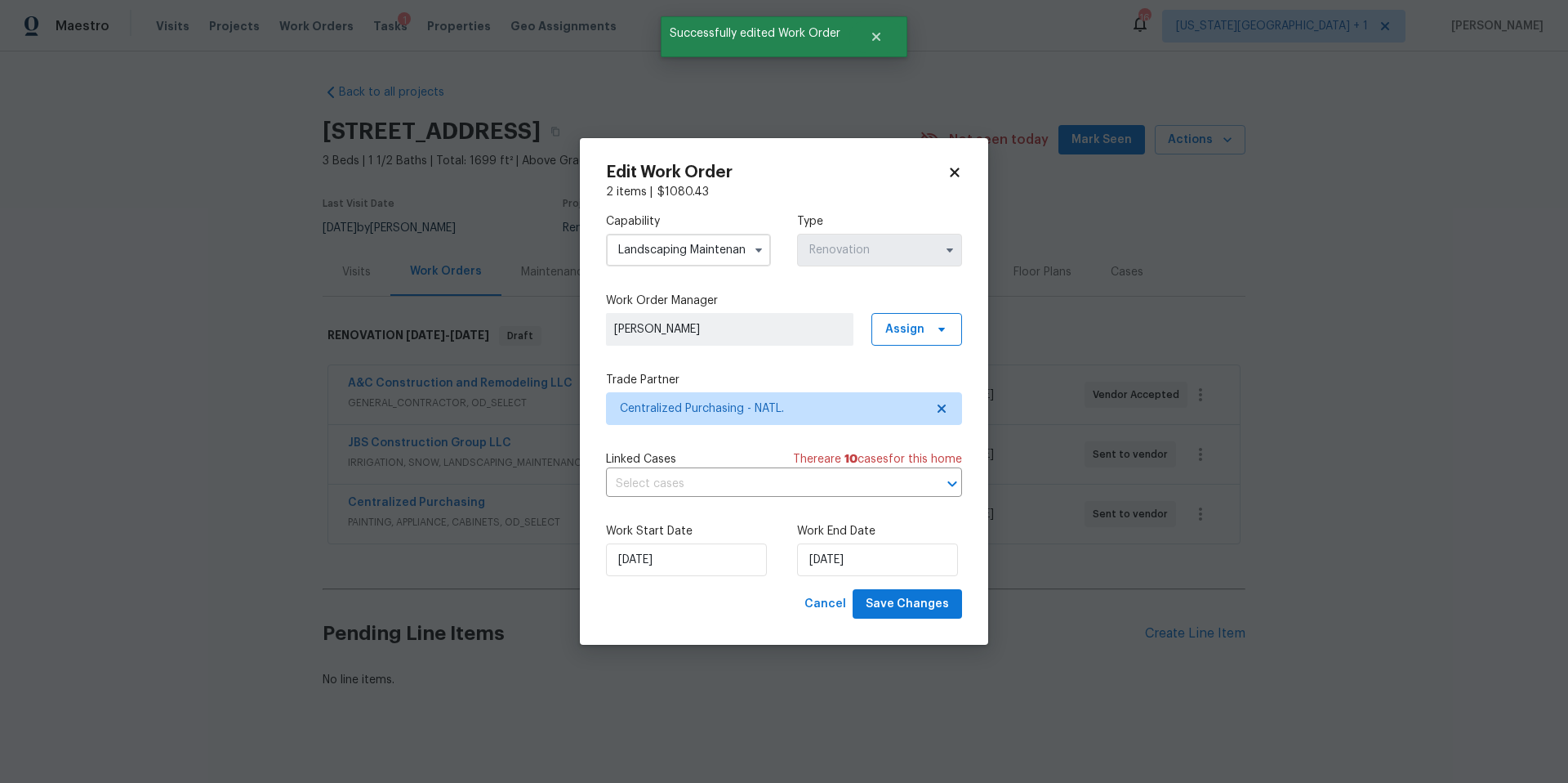
click at [746, 257] on span at bounding box center [758, 250] width 24 height 24
click at [749, 253] on span at bounding box center [758, 250] width 24 height 24
click at [749, 251] on button "button" at bounding box center [758, 249] width 20 height 20
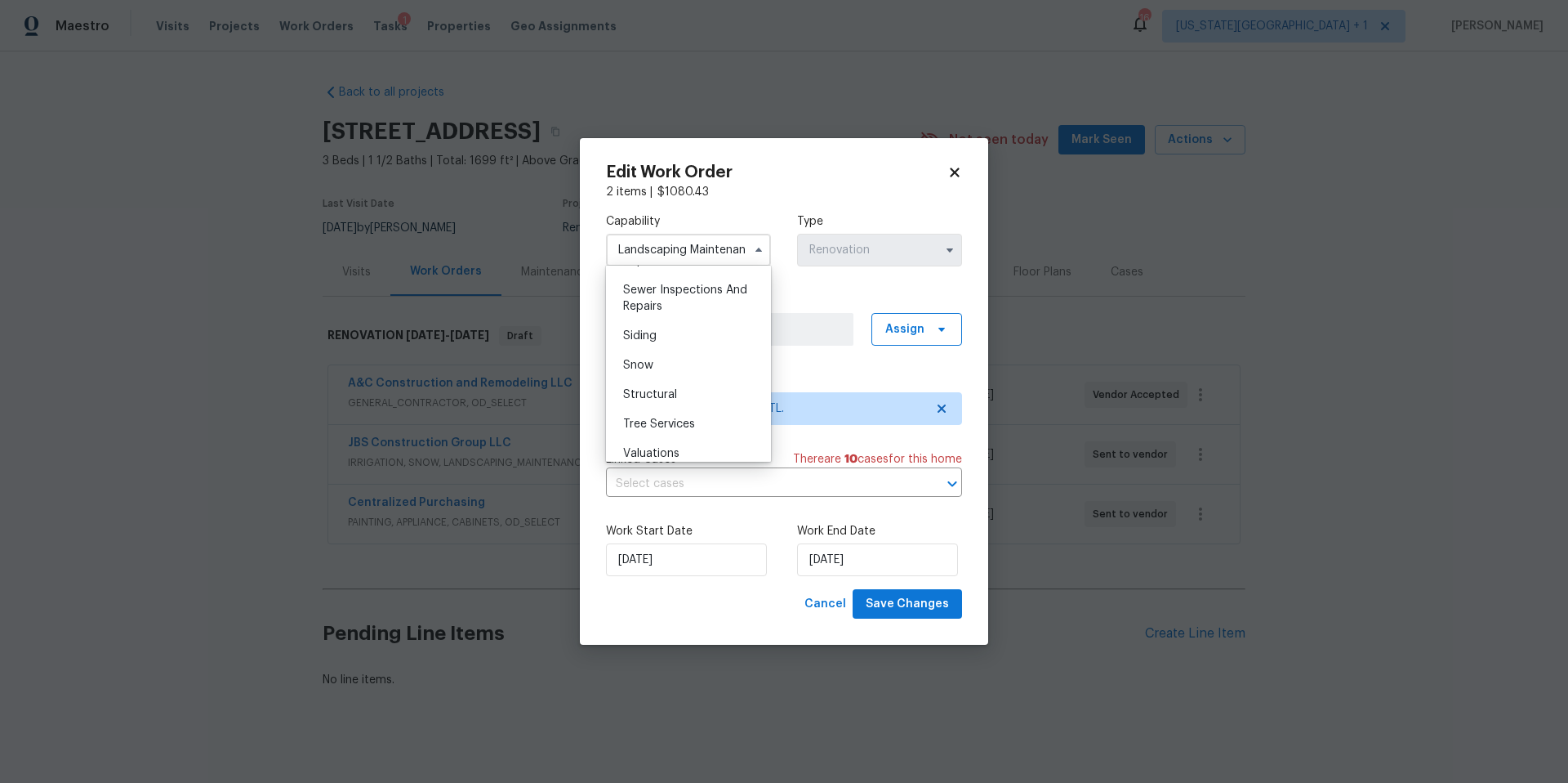
scroll to position [1818, 0]
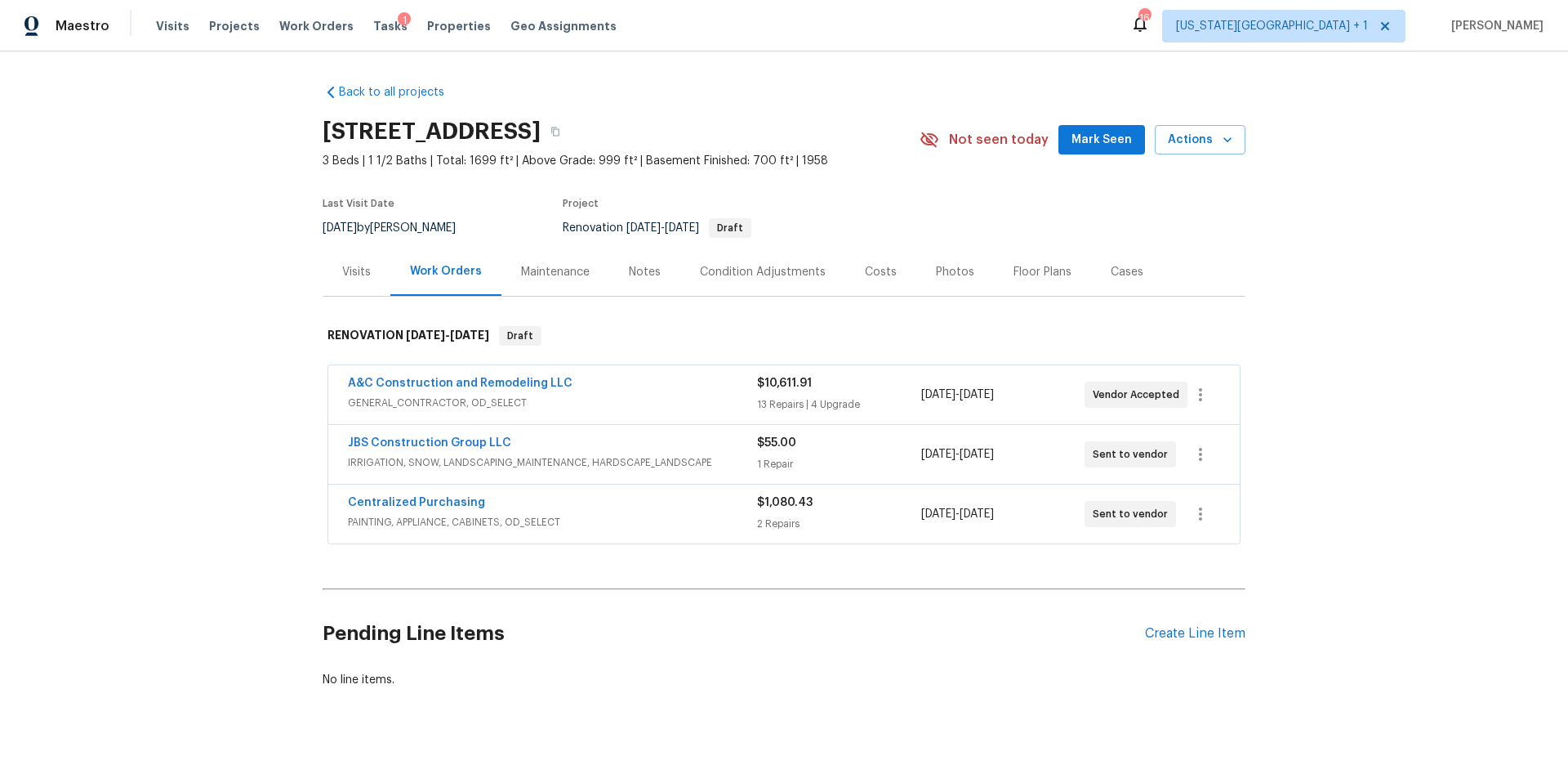
click at [473, 84] on body "Maestro Visits Projects Work Orders Tasks 1 Properties Geo Assignments 16 Kansa…" at bounding box center [784, 392] width 1568 height 783
click at [1205, 507] on icon "button" at bounding box center [1200, 514] width 20 height 20
click at [1240, 513] on li "Edit" at bounding box center [1269, 514] width 177 height 27
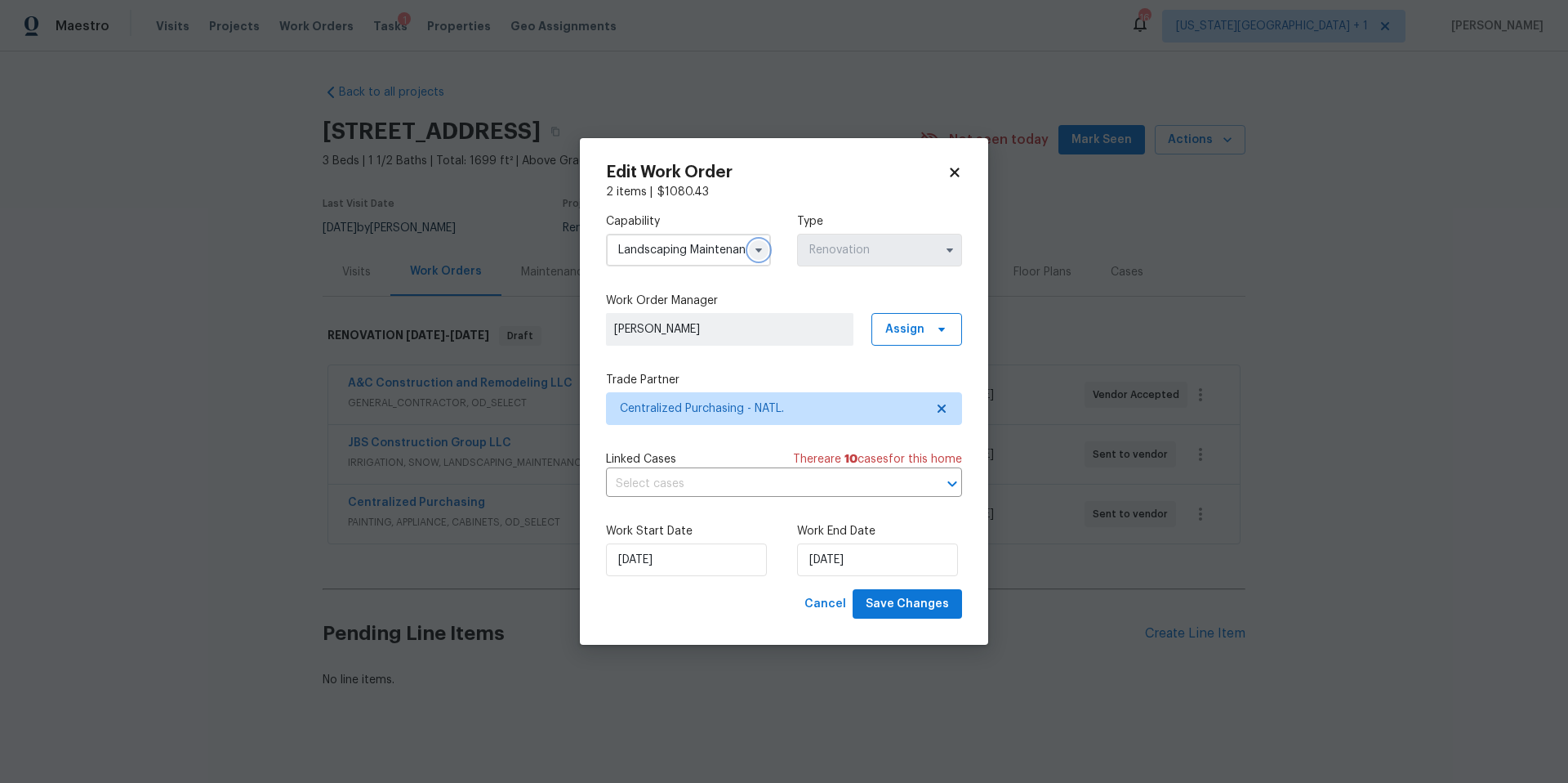
click at [760, 246] on icon "button" at bounding box center [759, 250] width 13 height 13
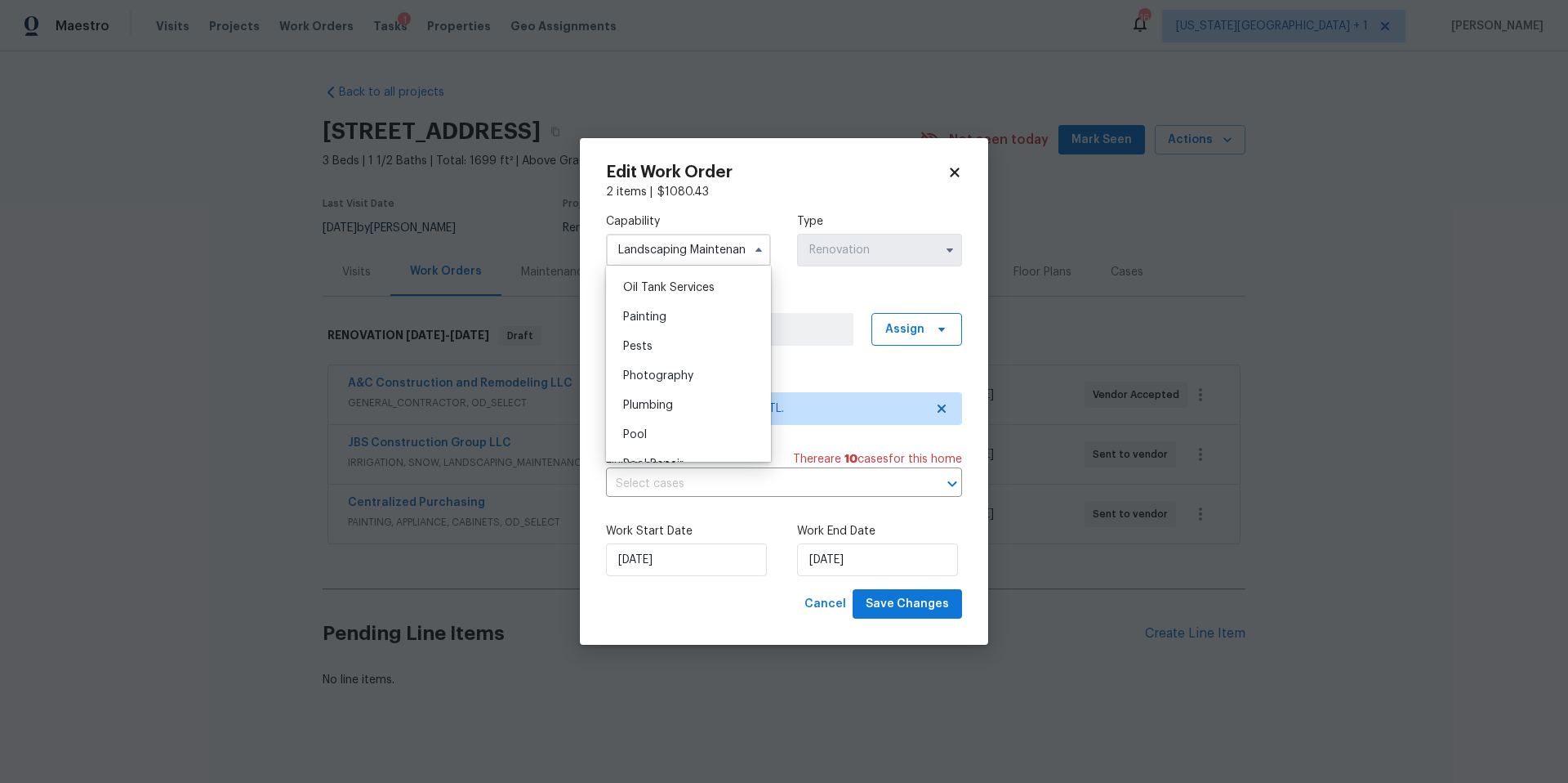
scroll to position [1298, 0]
click at [655, 354] on span "Painting" at bounding box center [644, 360] width 43 height 11
type input "Painting"
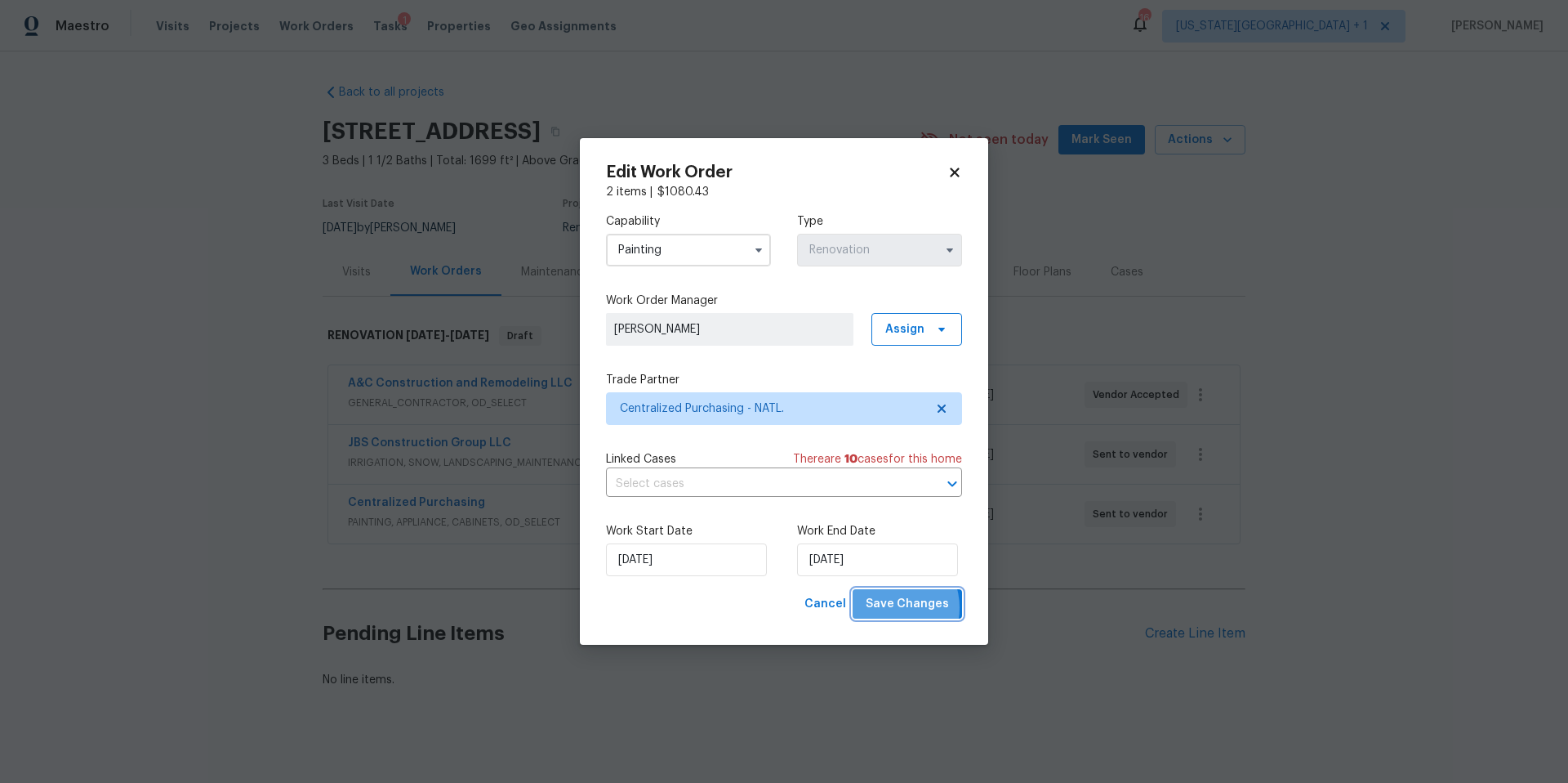
click at [895, 608] on span "Save Changes" at bounding box center [907, 604] width 84 height 21
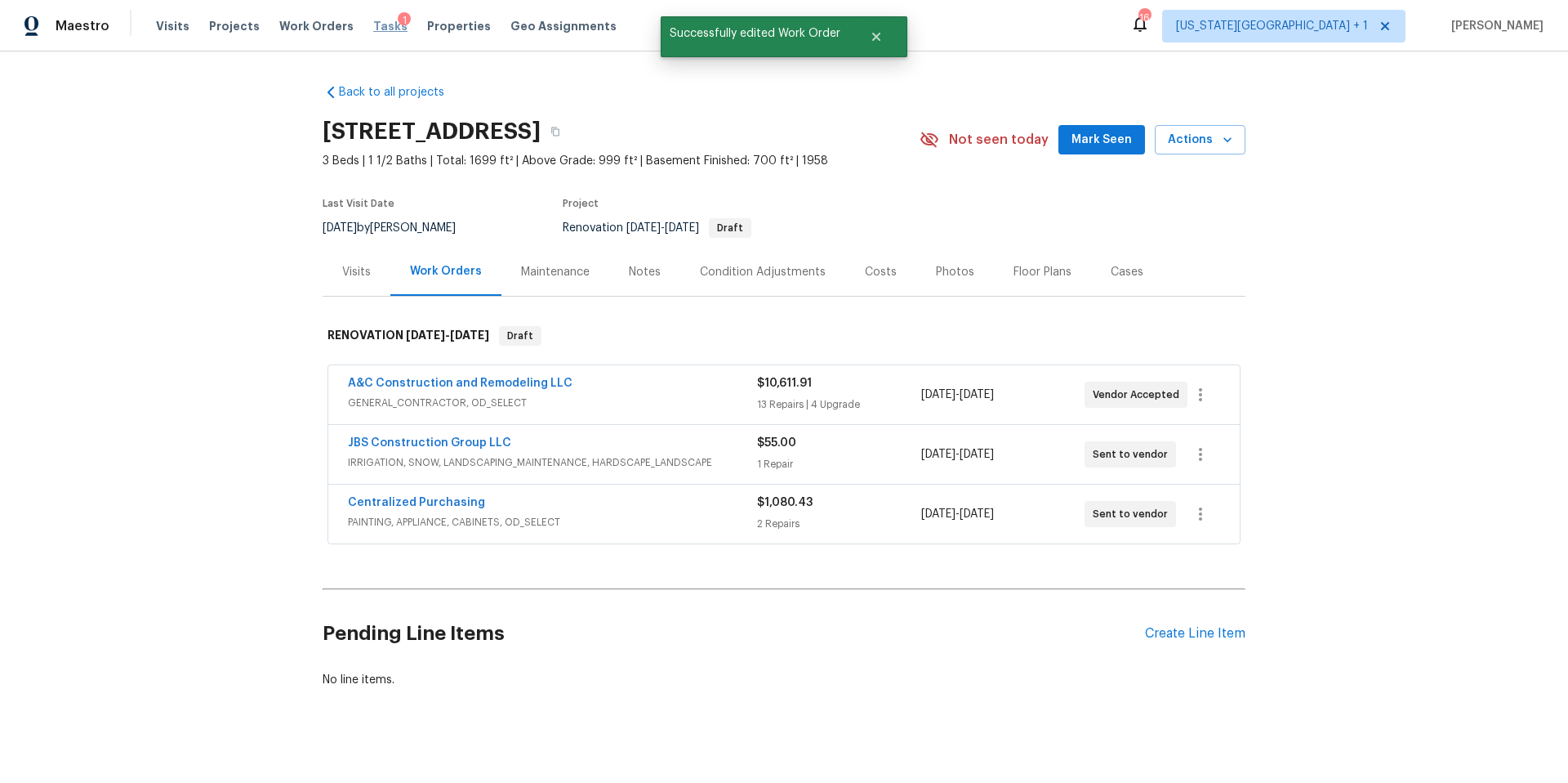
click at [379, 28] on span "Tasks" at bounding box center [390, 26] width 34 height 11
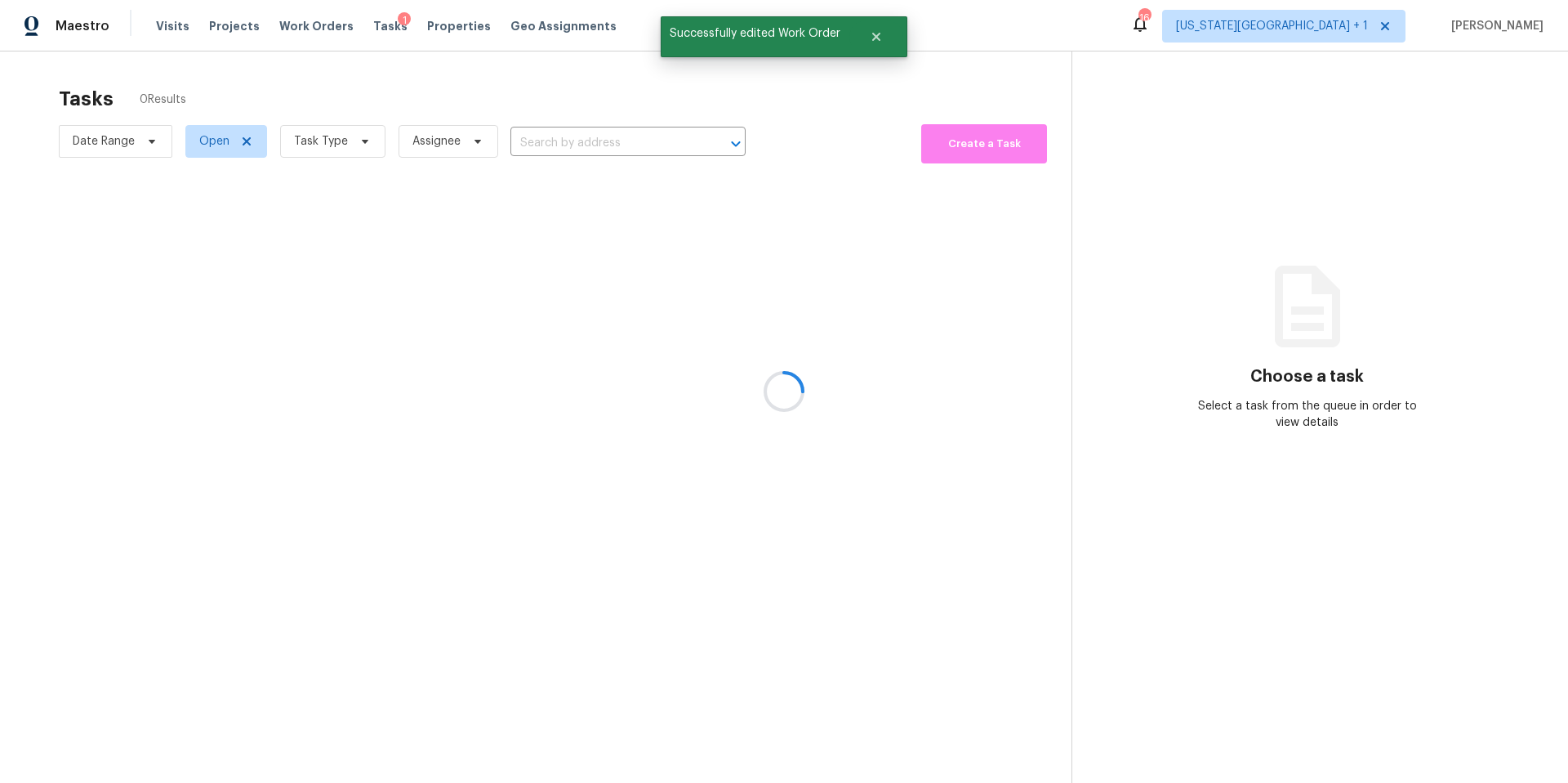
click at [324, 142] on div at bounding box center [784, 392] width 1568 height 783
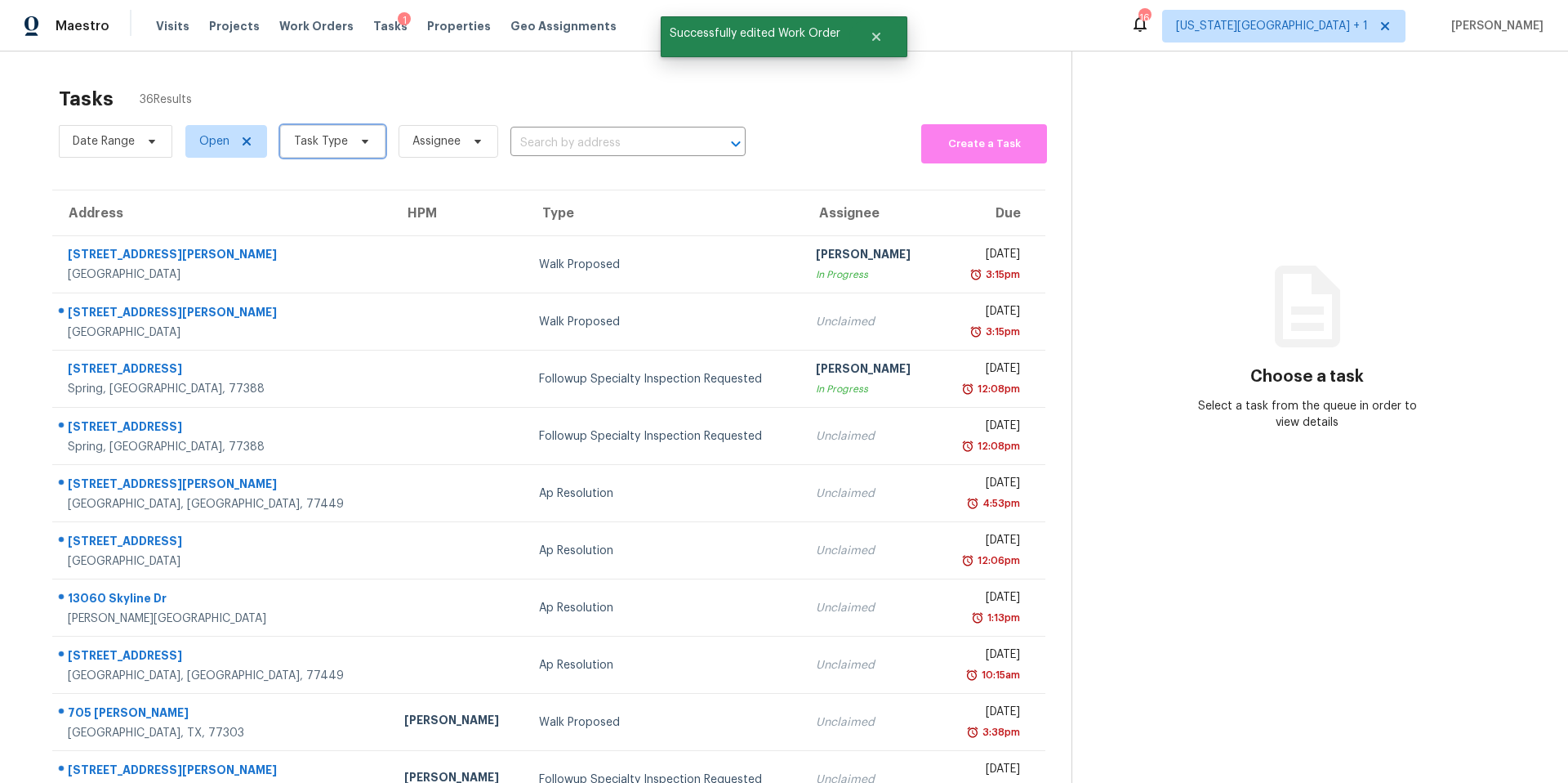
click at [324, 142] on span "Task Type" at bounding box center [321, 141] width 54 height 16
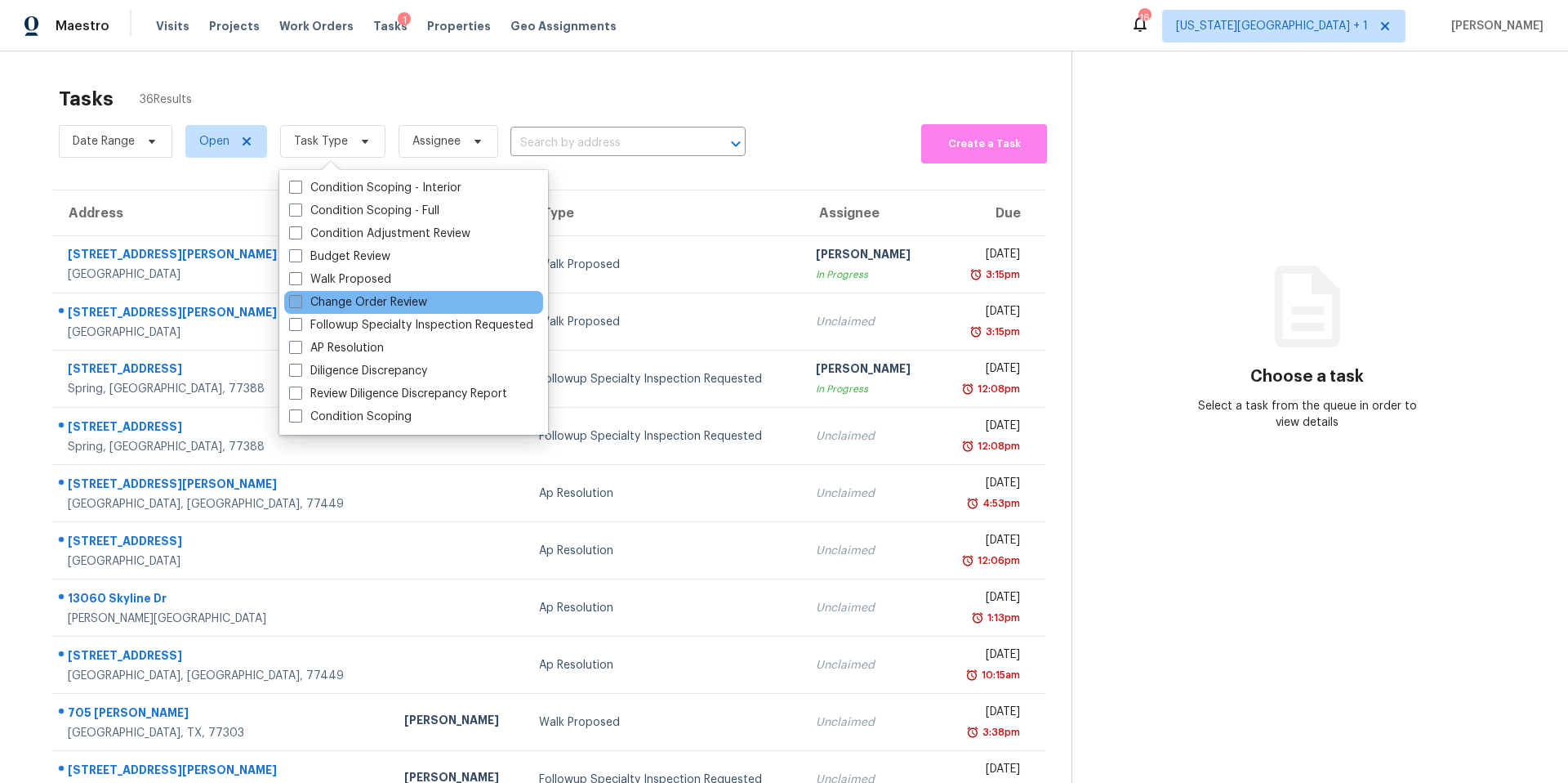
click at [301, 300] on span at bounding box center [295, 301] width 13 height 13
click at [300, 300] on input "Change Order Review" at bounding box center [293, 299] width 10 height 10
checkbox input "true"
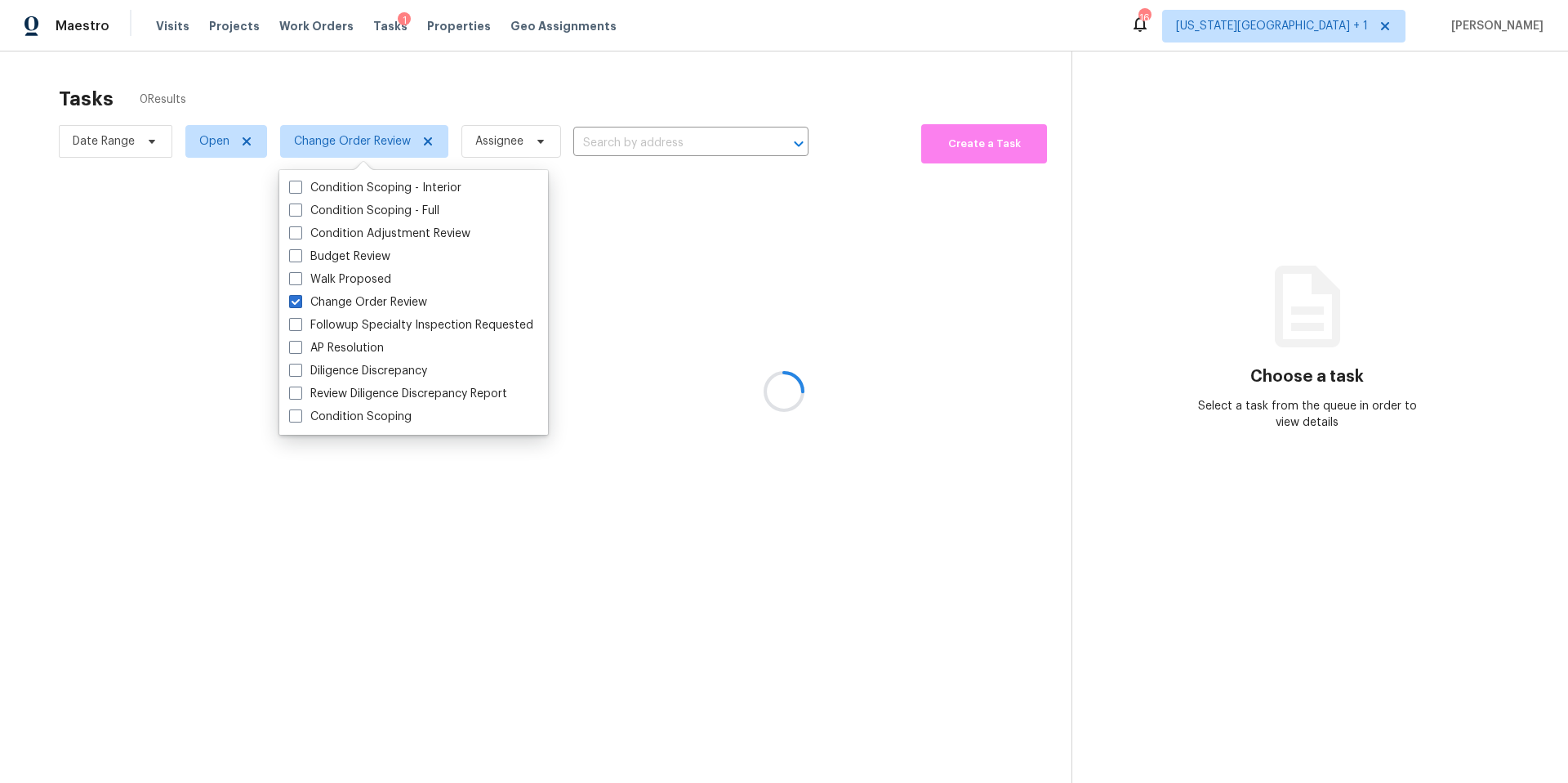
click at [429, 73] on div at bounding box center [784, 392] width 1568 height 783
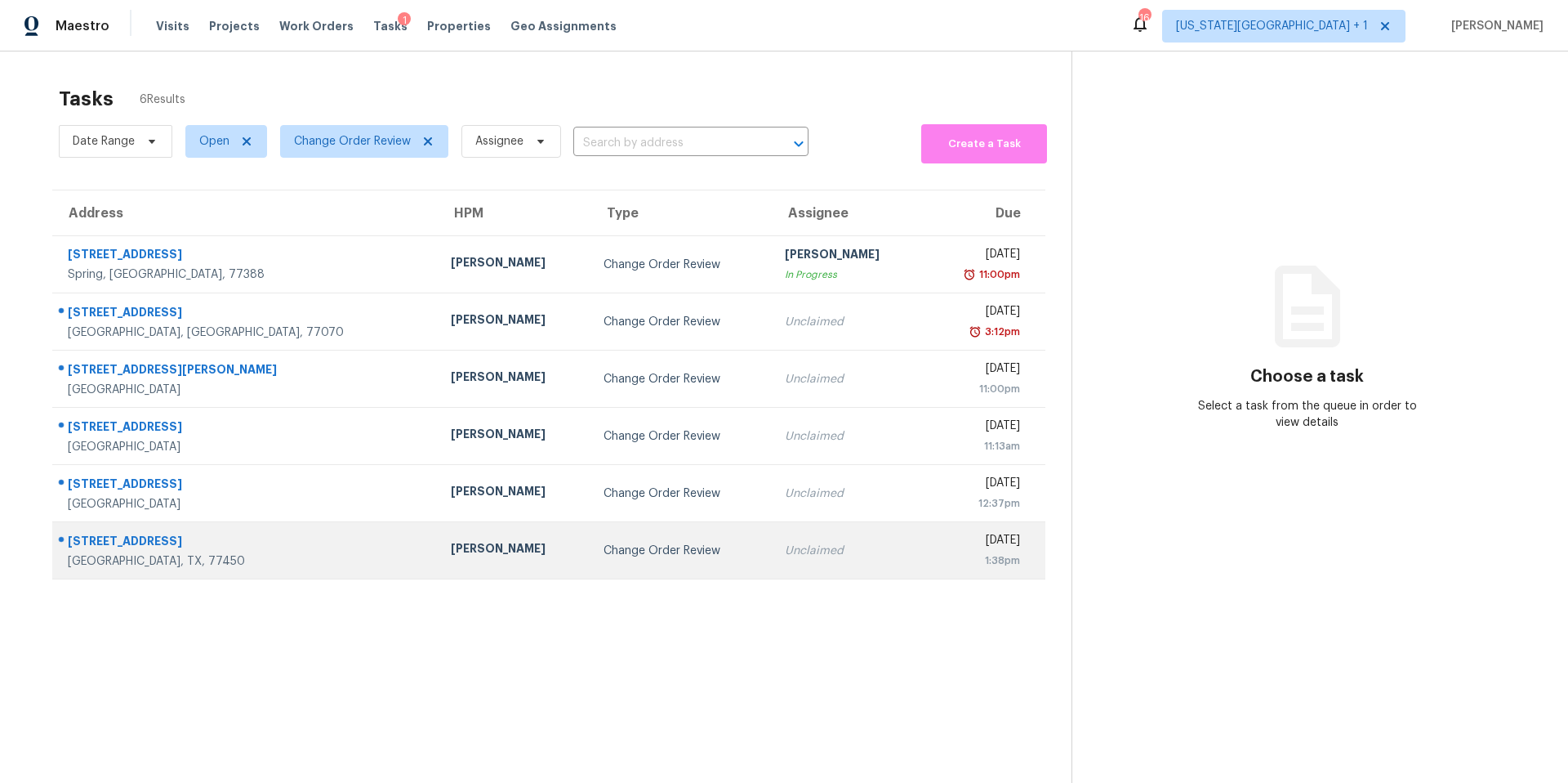
click at [451, 548] on div "[PERSON_NAME]" at bounding box center [514, 551] width 127 height 21
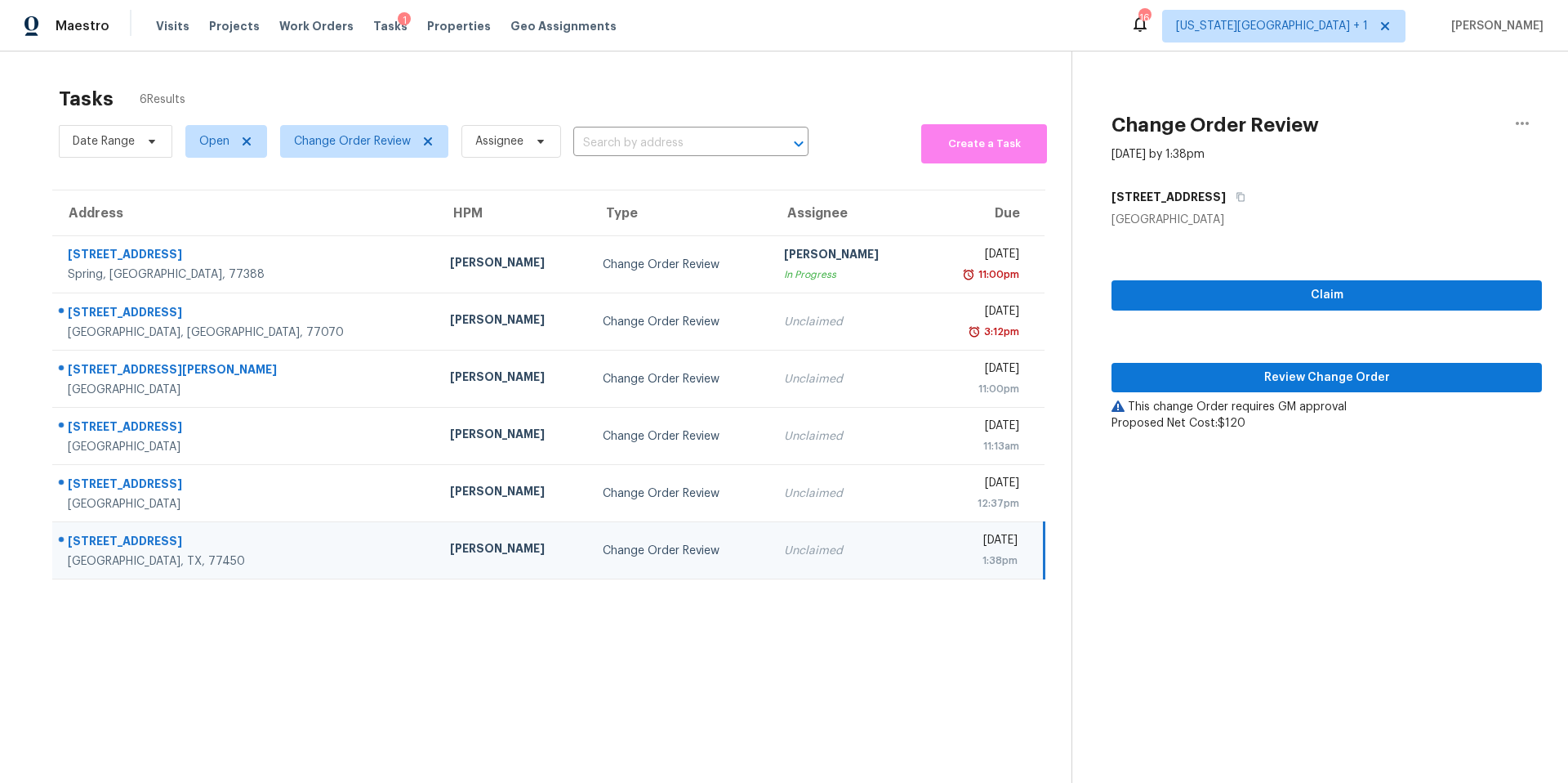
click at [1303, 360] on div "Claim Review Change Order This change Order requires GM approval Proposed Net C…" at bounding box center [1327, 329] width 431 height 203
click at [1293, 364] on button "Review Change Order" at bounding box center [1327, 377] width 431 height 30
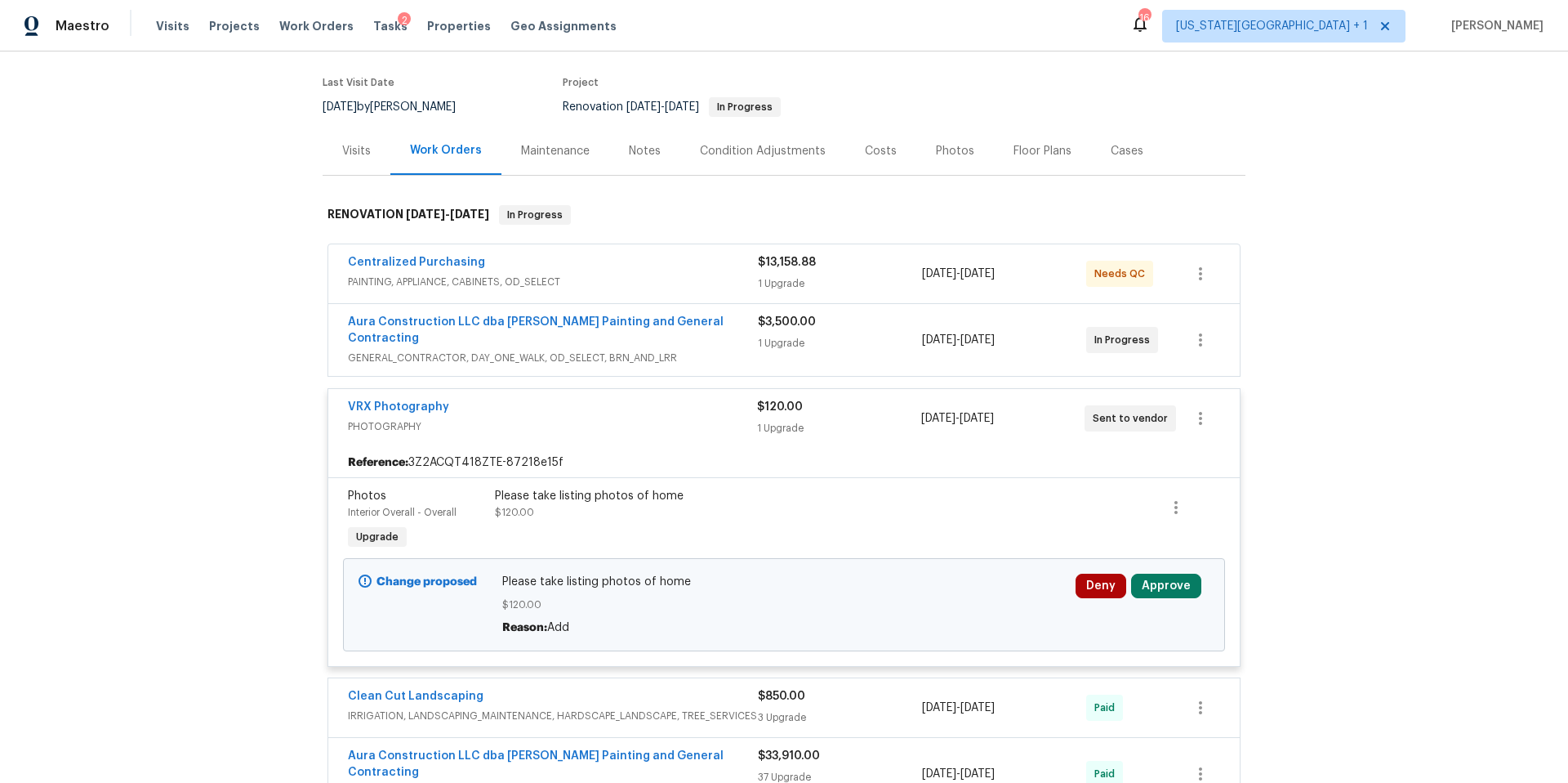
scroll to position [195, 0]
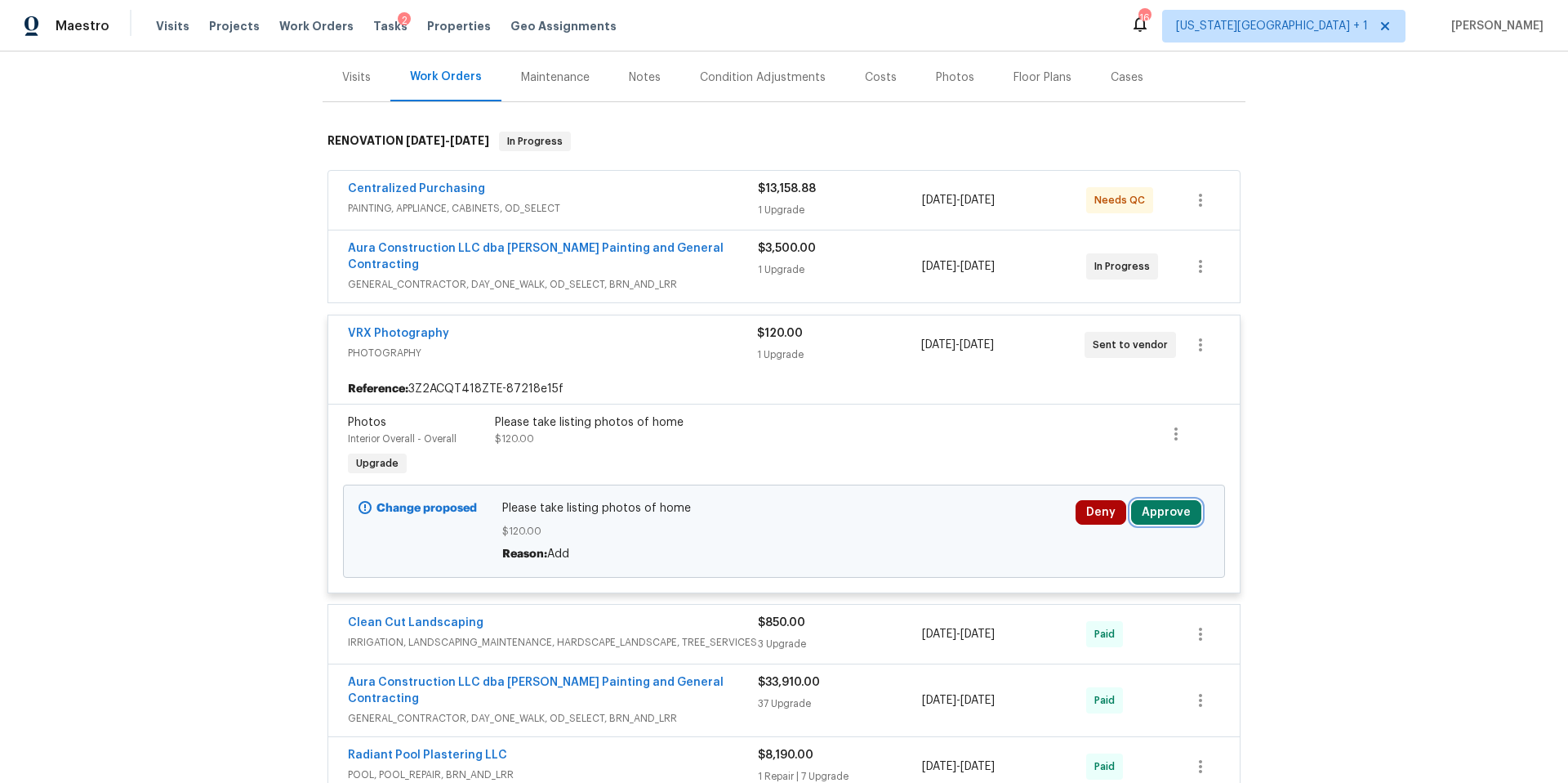
click at [1164, 509] on button "Approve" at bounding box center [1165, 512] width 71 height 24
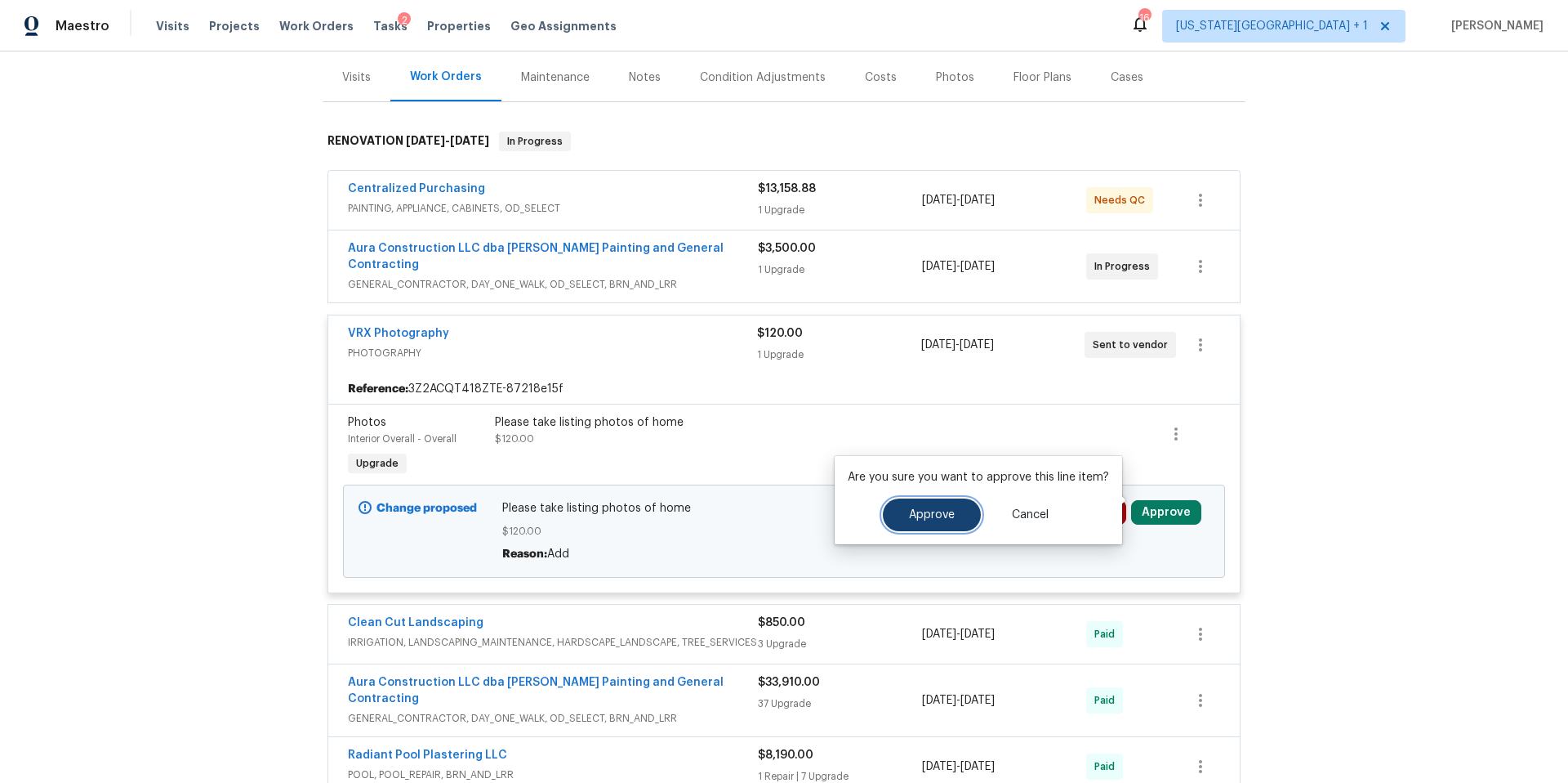
click at [911, 516] on span "Approve" at bounding box center [931, 515] width 46 height 12
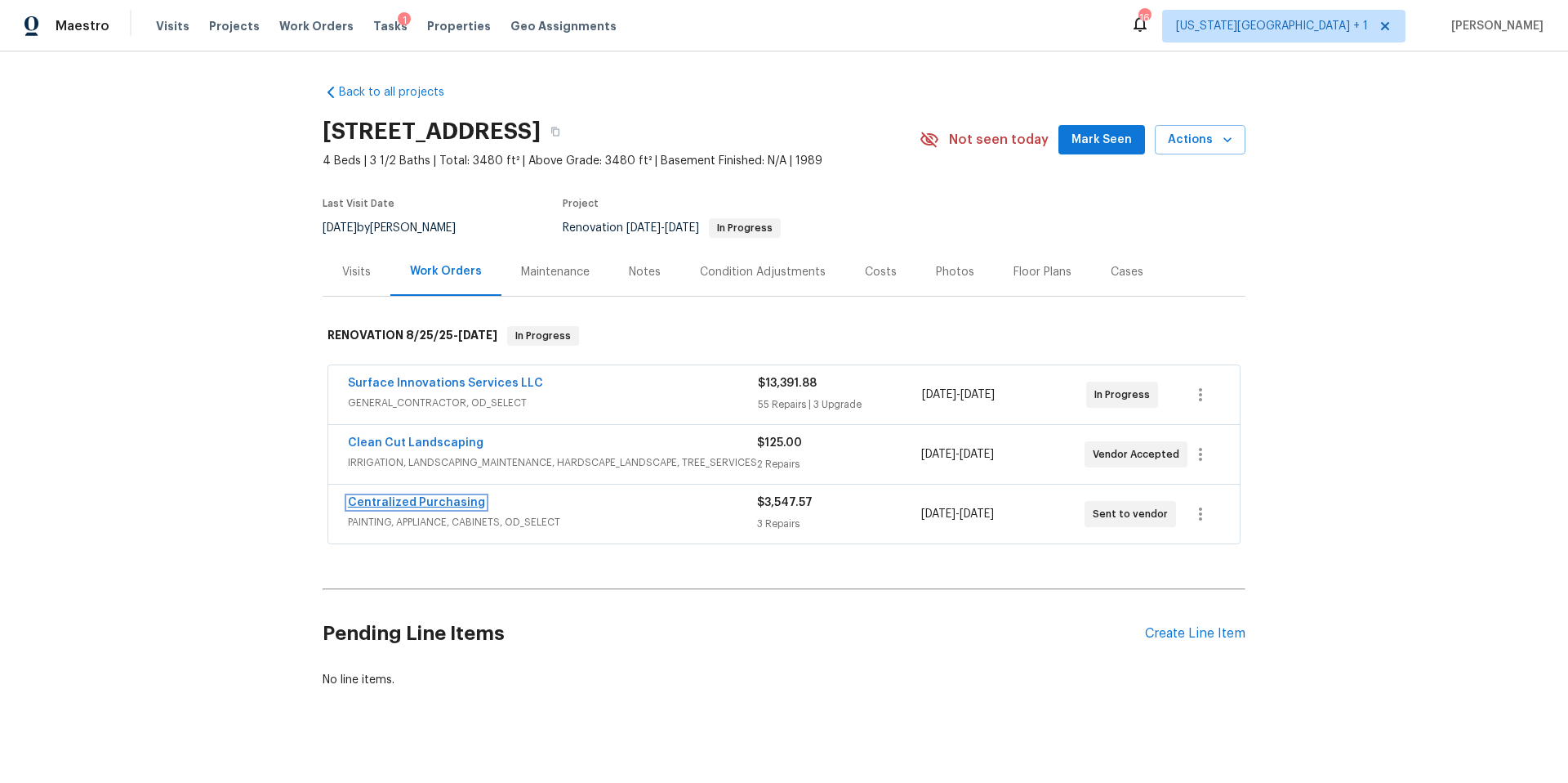
click at [408, 497] on link "Centralized Purchasing" at bounding box center [417, 503] width 137 height 11
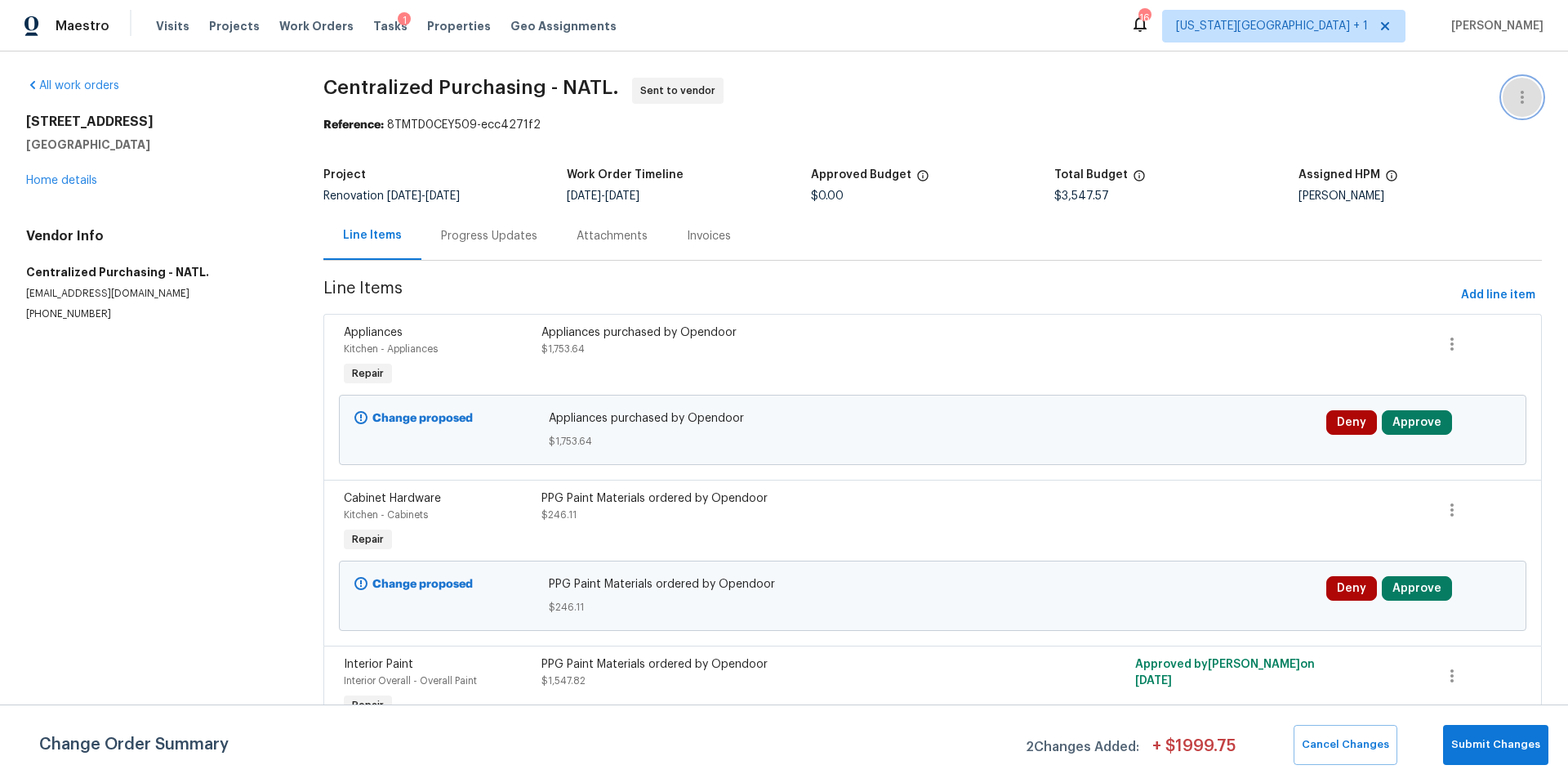
click at [1525, 99] on icon "button" at bounding box center [1522, 97] width 20 height 20
click at [1426, 103] on li "Edit" at bounding box center [1469, 97] width 177 height 27
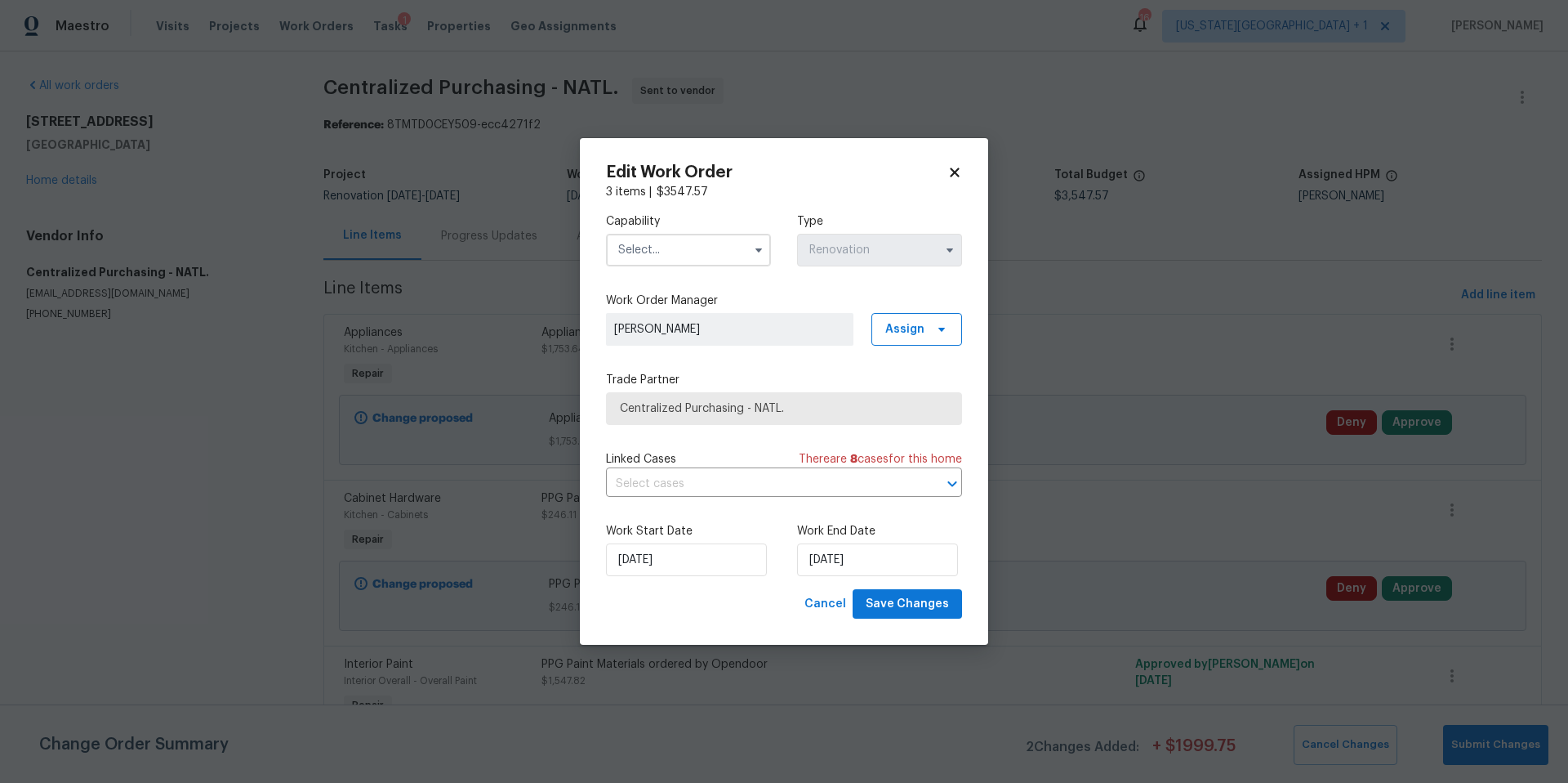
click at [963, 170] on div "Edit Work Order 3 items | $ 3547.57 Capability Type Renovation Work Order Manag…" at bounding box center [784, 392] width 408 height 507
click at [960, 172] on icon at bounding box center [955, 172] width 15 height 15
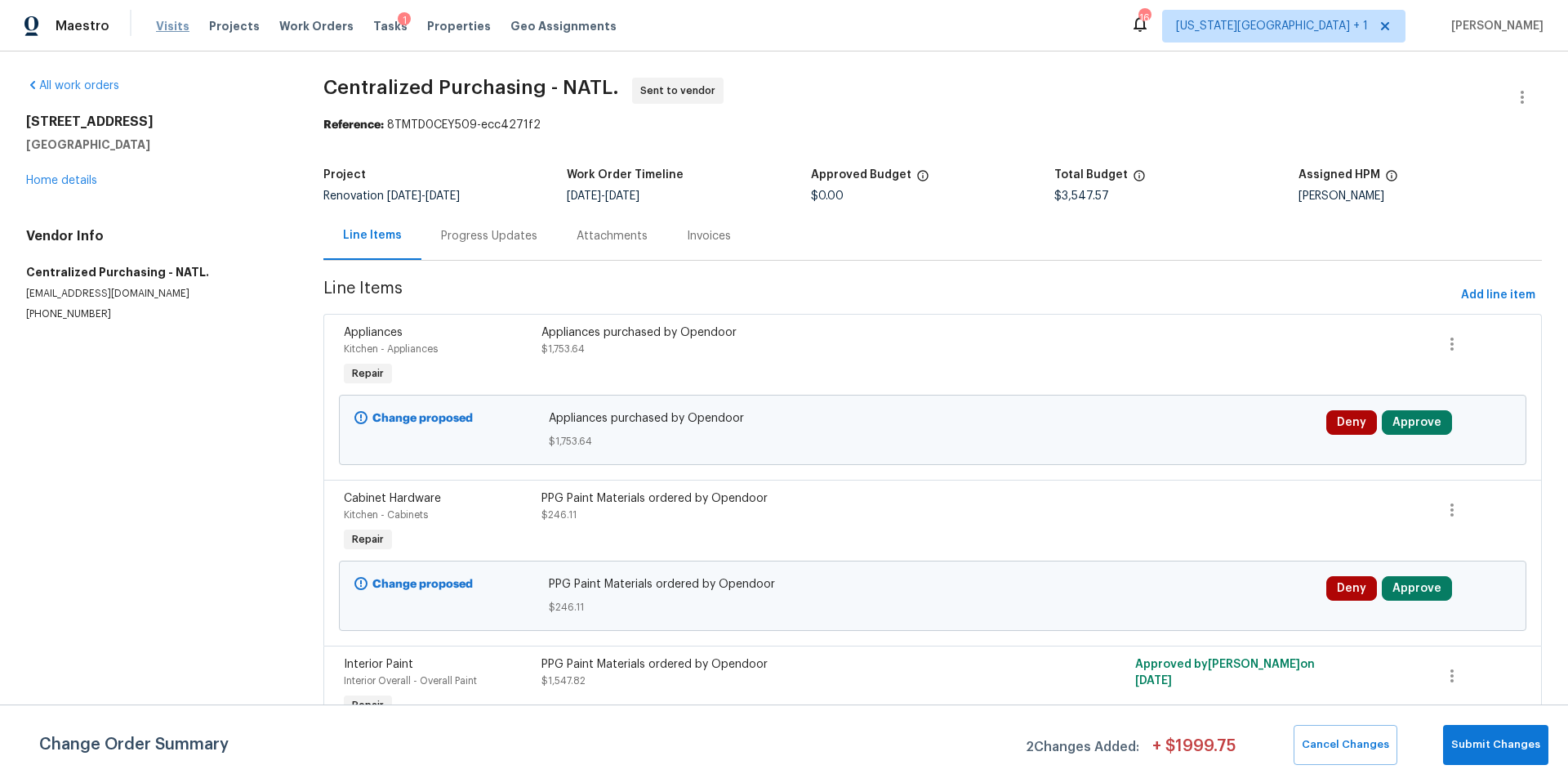
click at [168, 23] on span "Visits" at bounding box center [173, 25] width 34 height 16
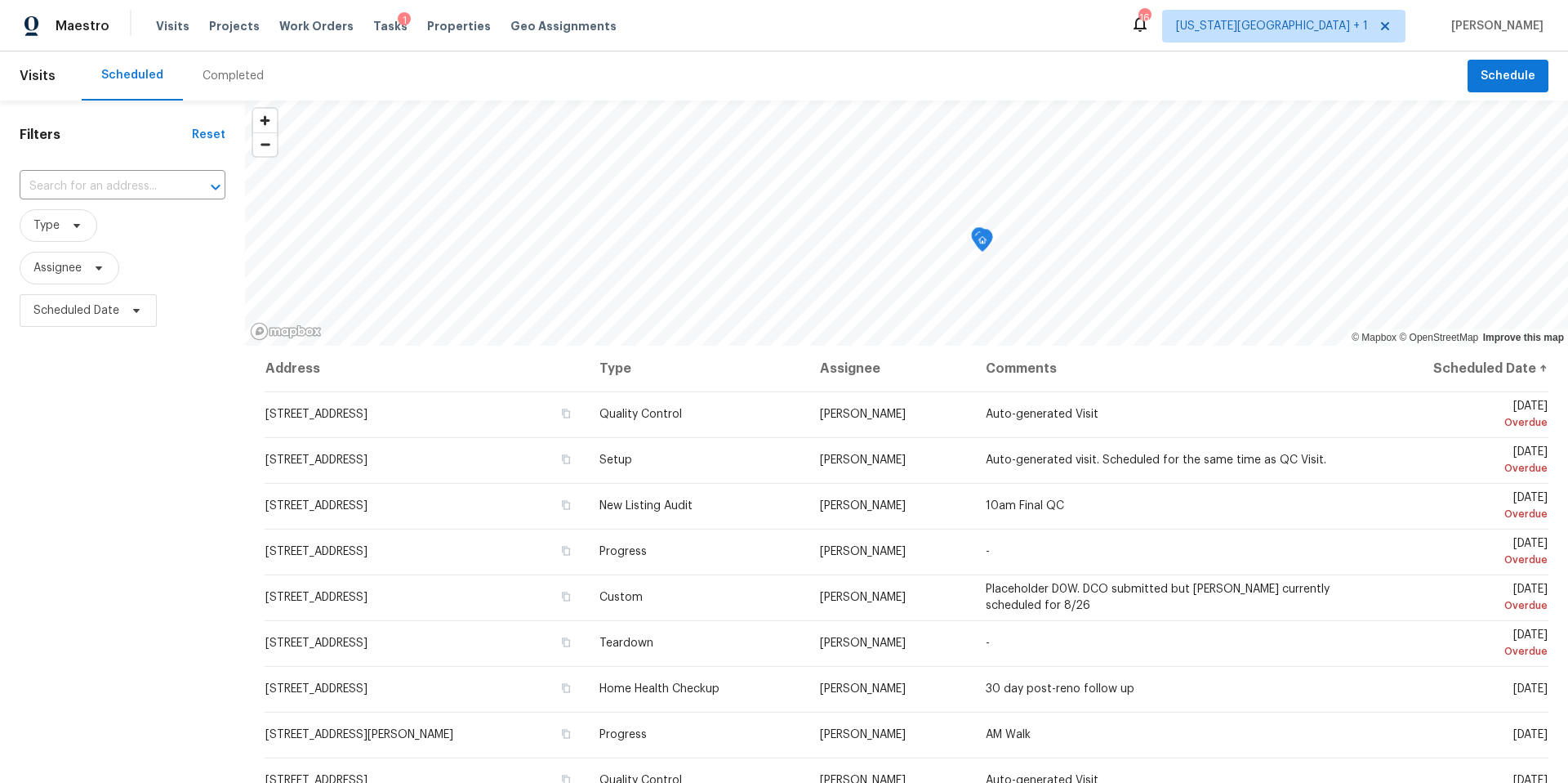
click at [231, 77] on div "Completed" at bounding box center [232, 75] width 61 height 16
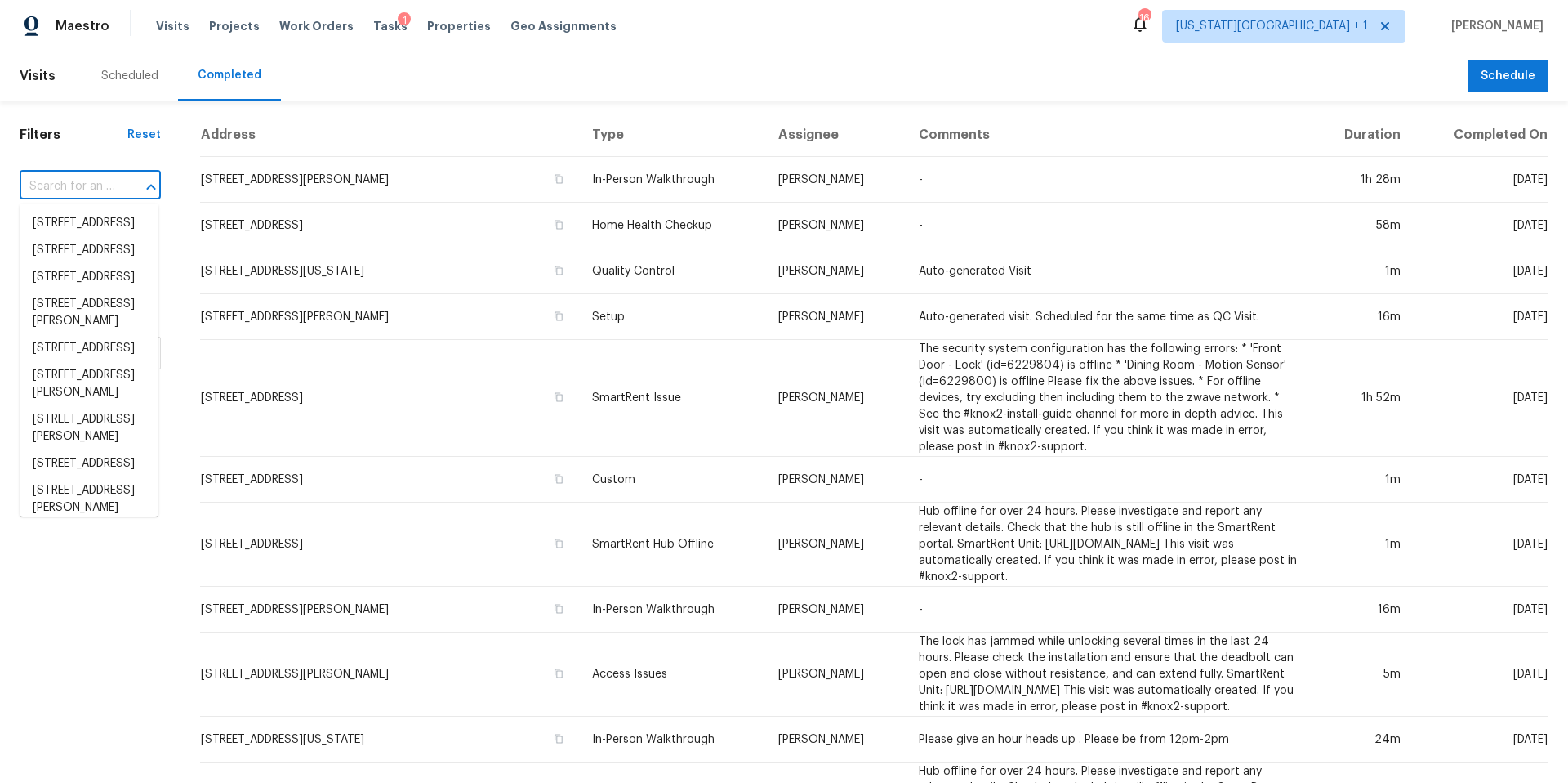
click at [82, 188] on input "text" at bounding box center [68, 186] width 96 height 25
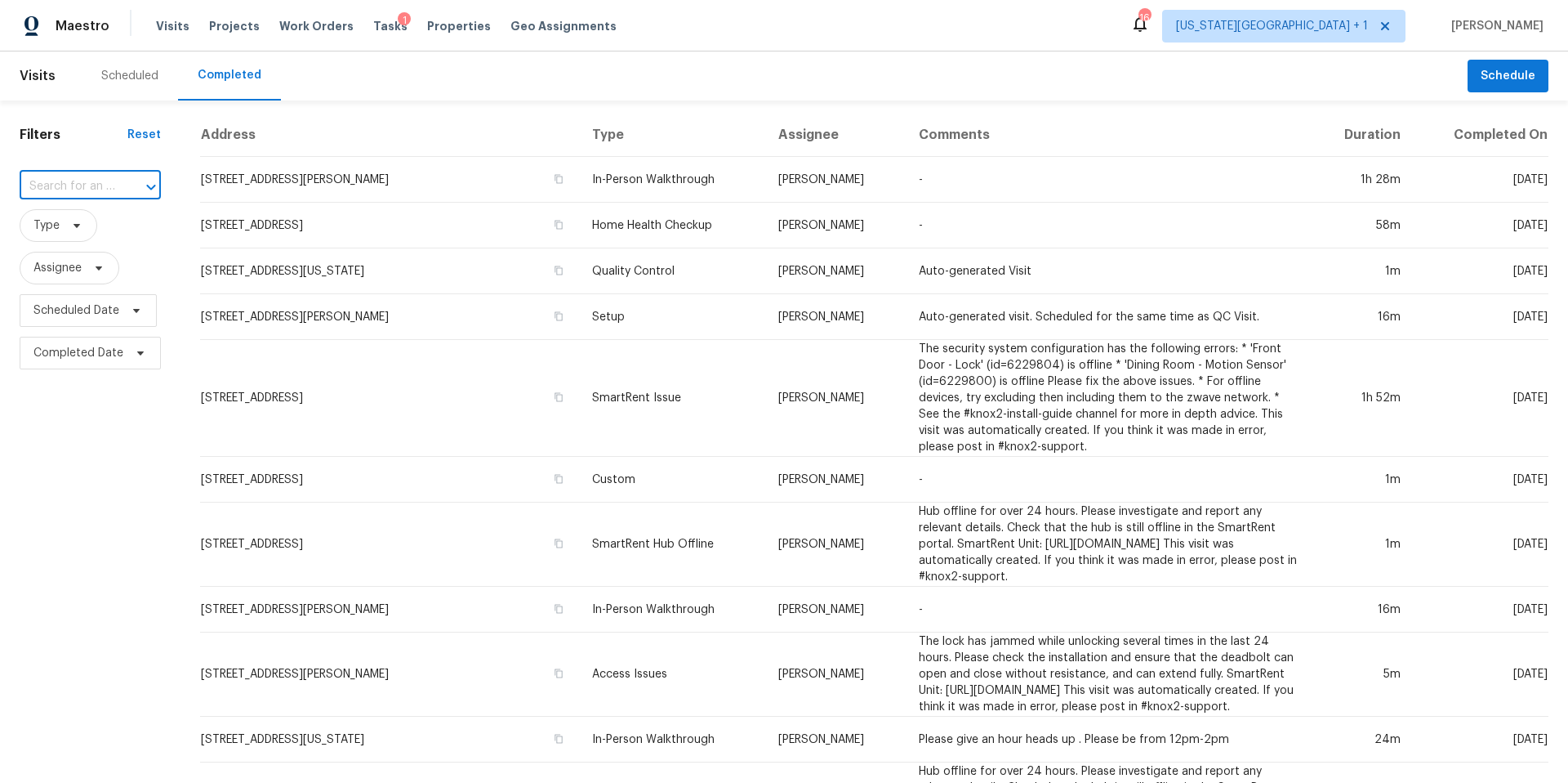
paste input "8700 NW 81st Ter, Kansas City, MO 64152"
type input "8700 NW 81st Ter, Kansas City, MO 64152"
click at [97, 242] on li "8700 NW 81st Ter, Kansas City, MO 64152" at bounding box center [89, 232] width 139 height 44
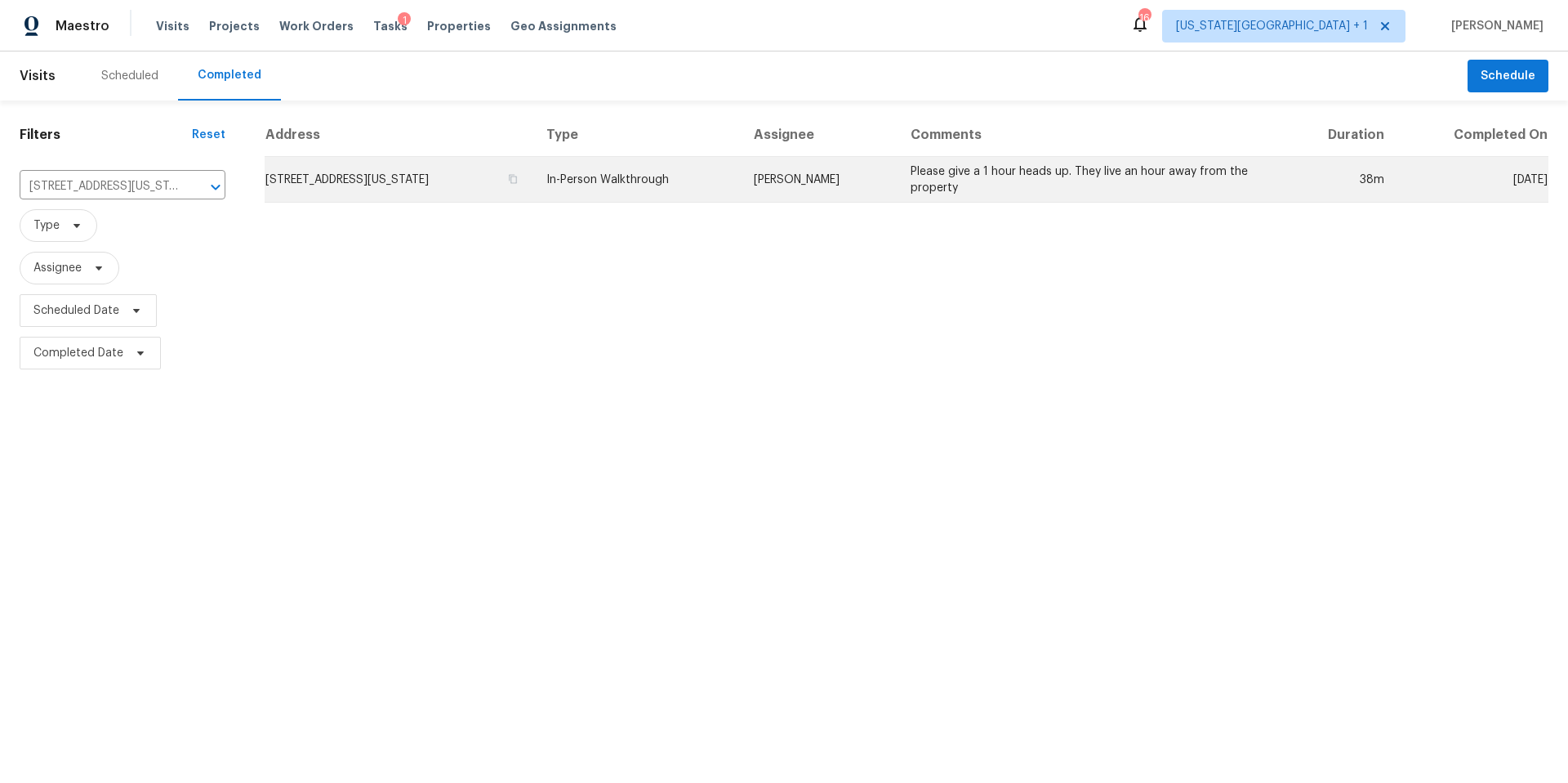
click at [362, 188] on td "8700 NW 81st Ter, Kansas City, MO 64152" at bounding box center [399, 180] width 269 height 46
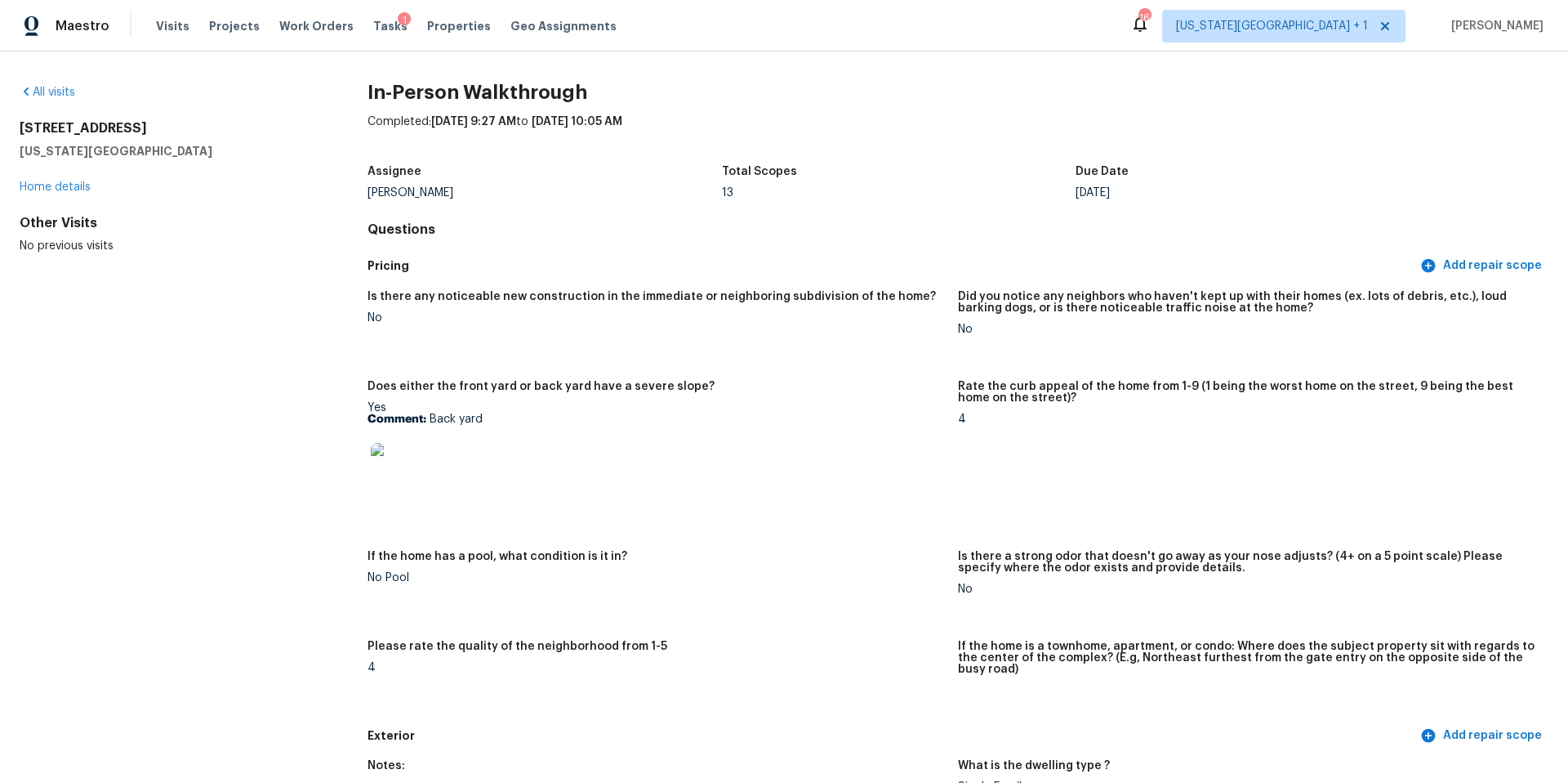
click at [417, 473] on img at bounding box center [397, 470] width 53 height 53
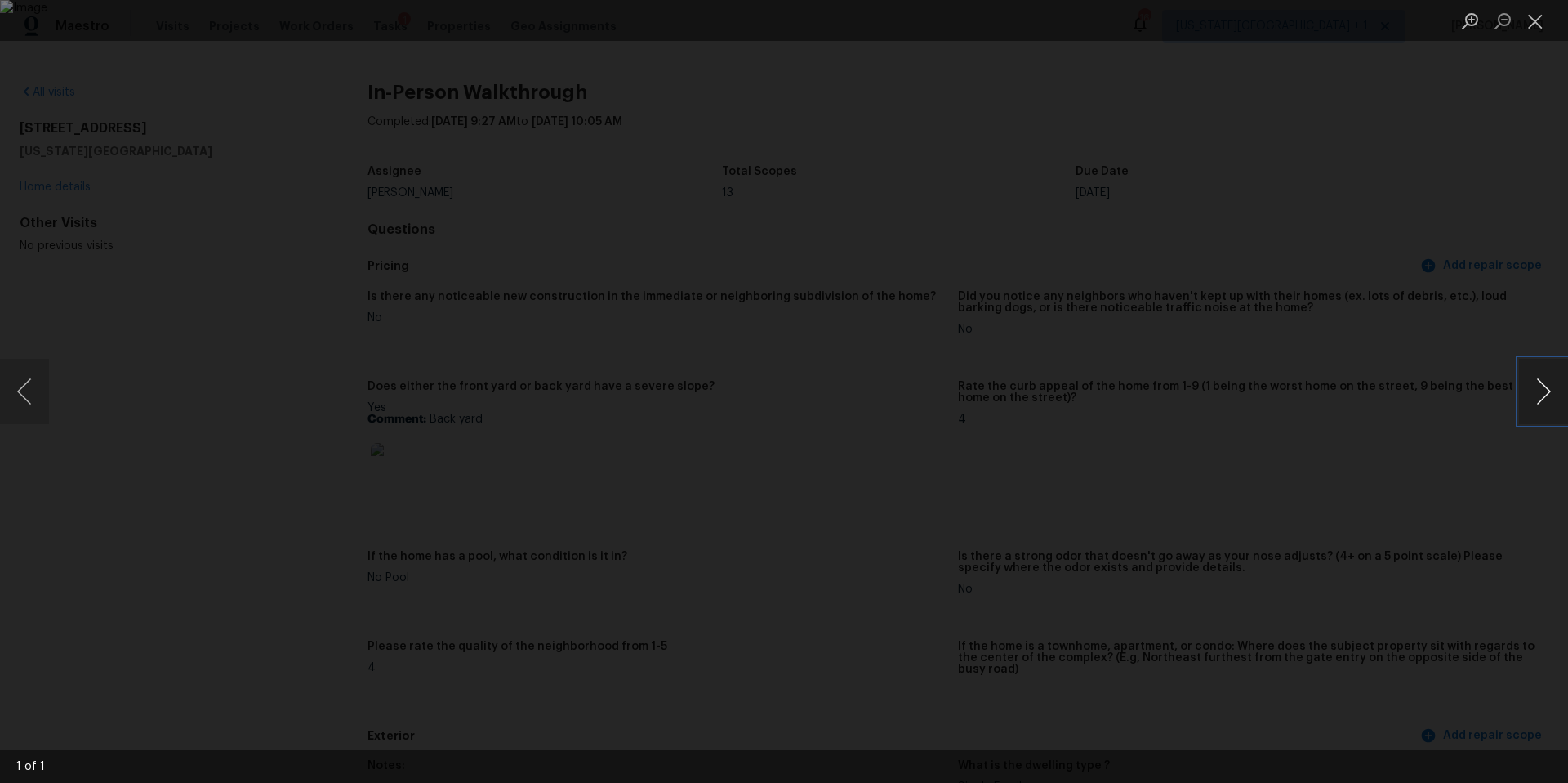
click at [1526, 399] on button "Next image" at bounding box center [1544, 391] width 49 height 65
click at [1532, 393] on button "Next image" at bounding box center [1544, 391] width 49 height 65
click at [1406, 357] on div "Lightbox" at bounding box center [784, 392] width 1568 height 783
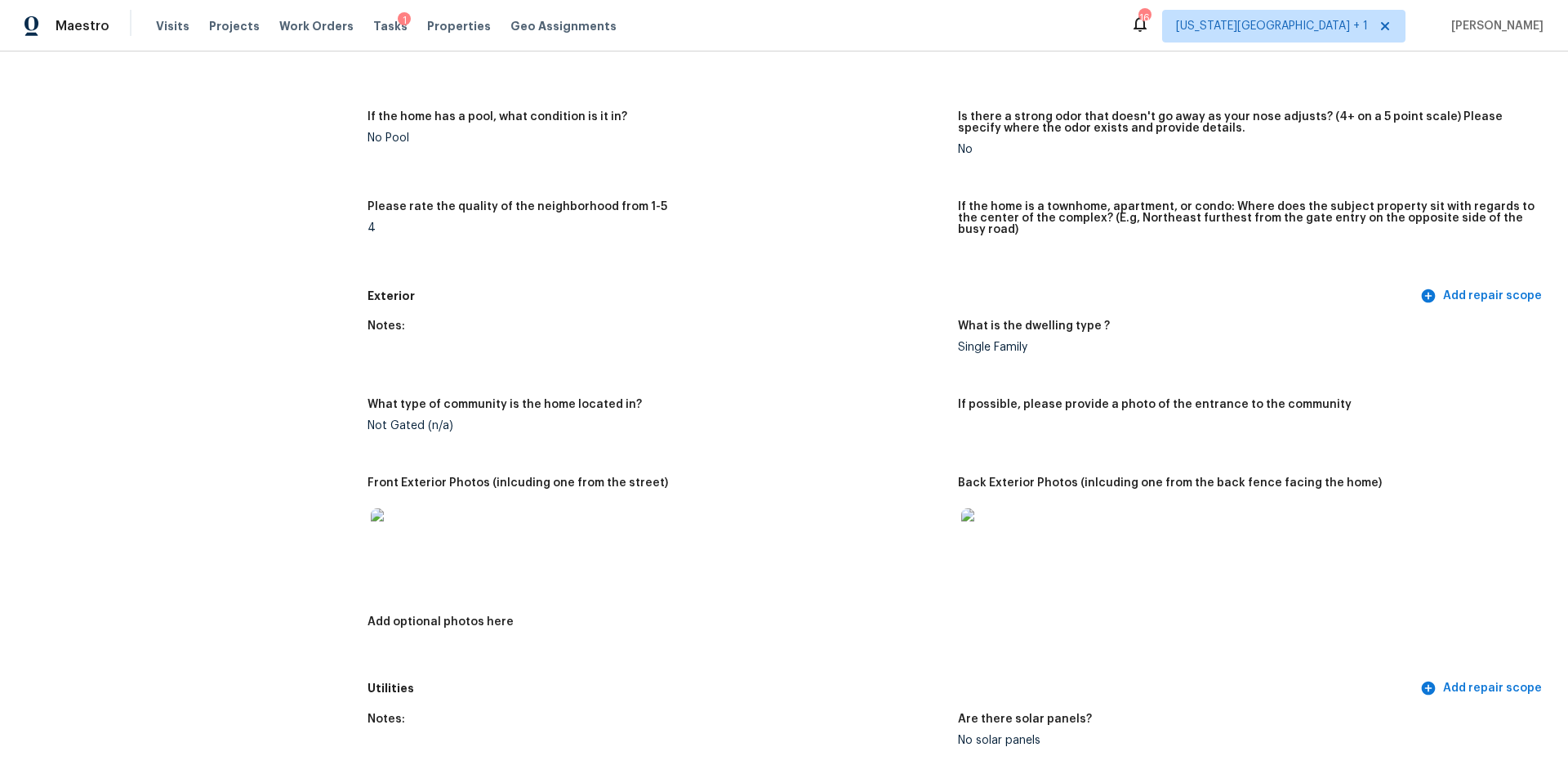
scroll to position [443, 0]
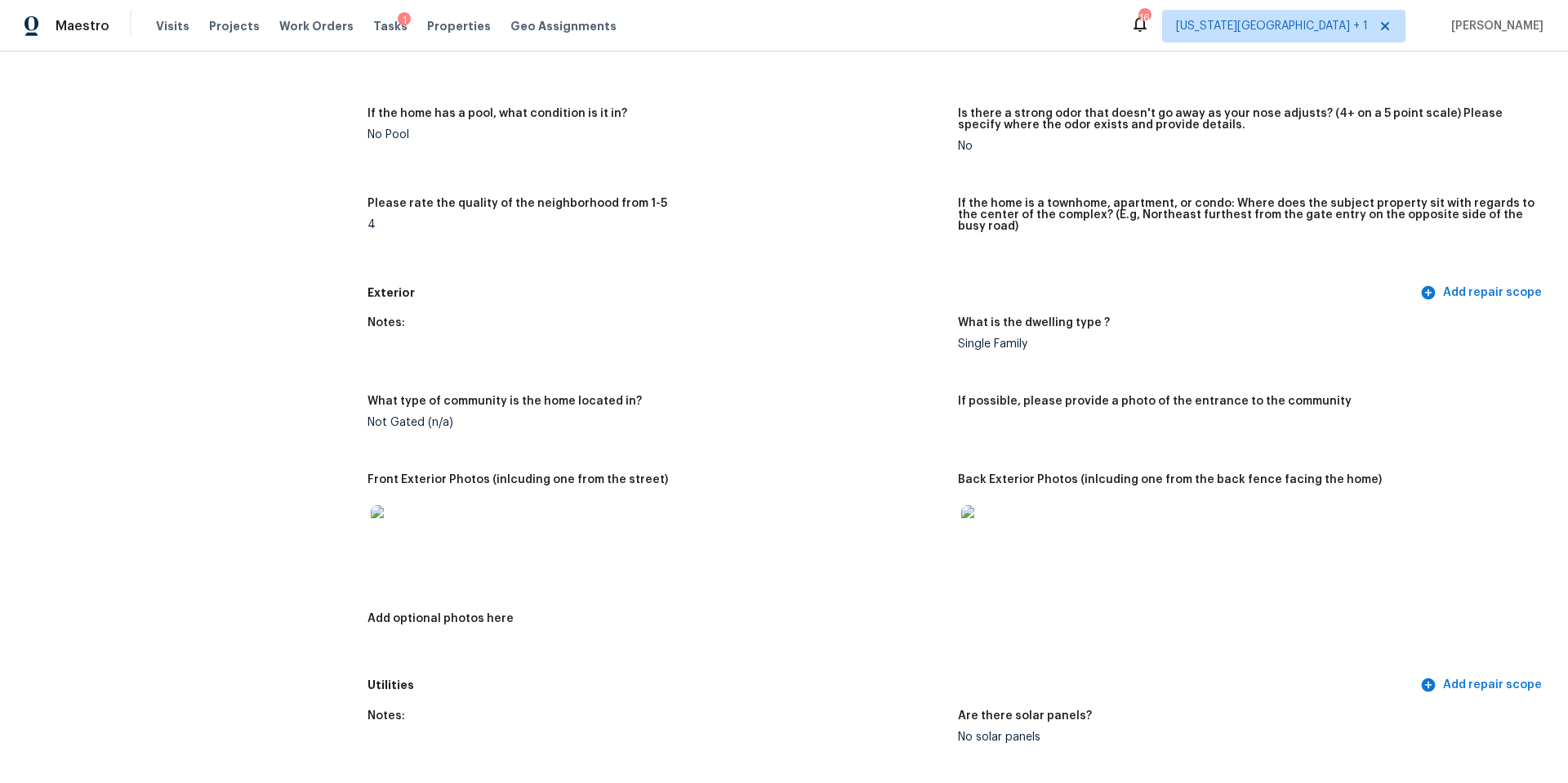
click at [1000, 530] on img at bounding box center [988, 532] width 53 height 53
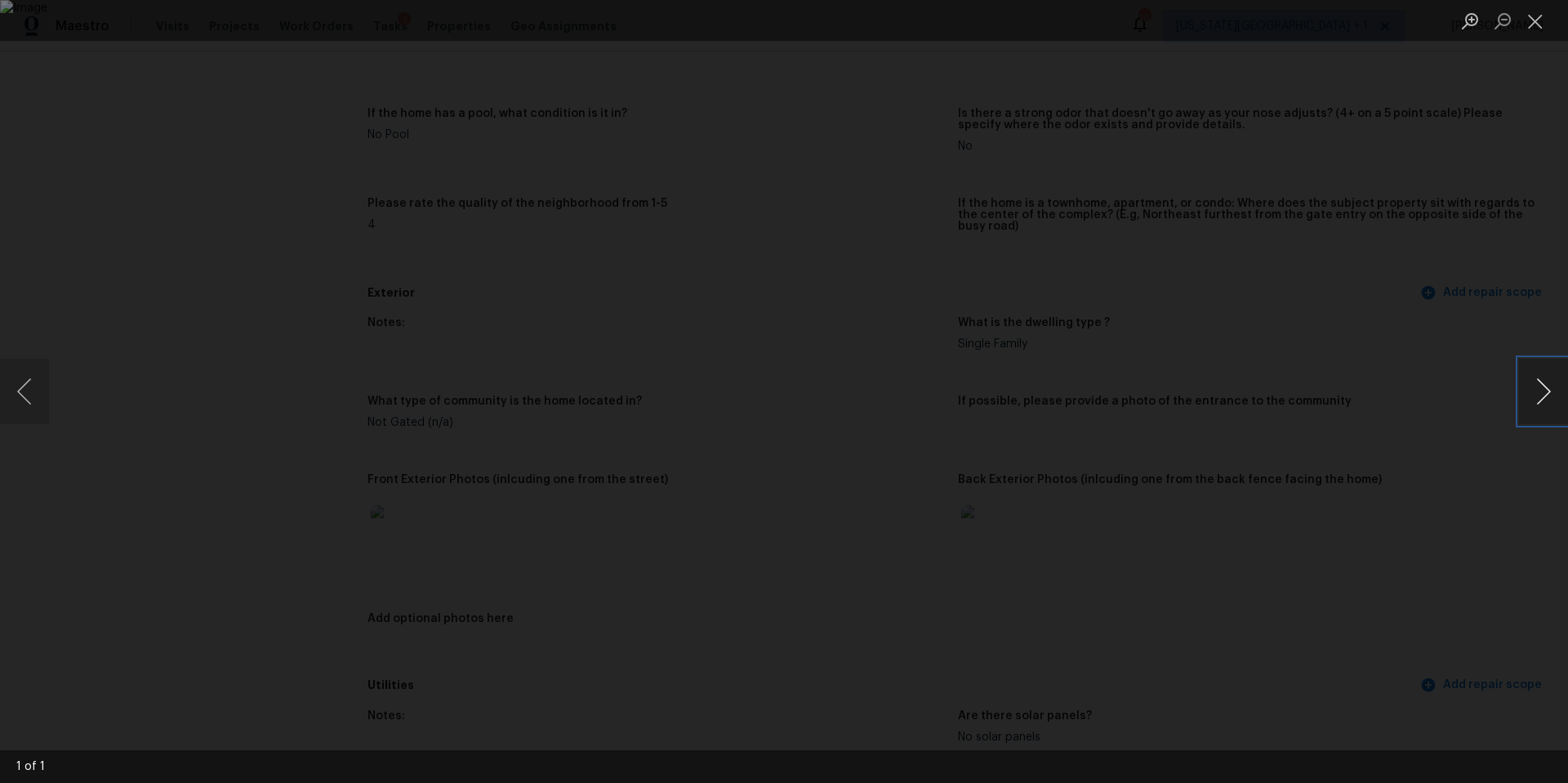
click at [1540, 393] on button "Next image" at bounding box center [1544, 391] width 49 height 65
click at [28, 390] on button "Previous image" at bounding box center [24, 391] width 49 height 65
click at [167, 414] on div "Lightbox" at bounding box center [784, 392] width 1568 height 783
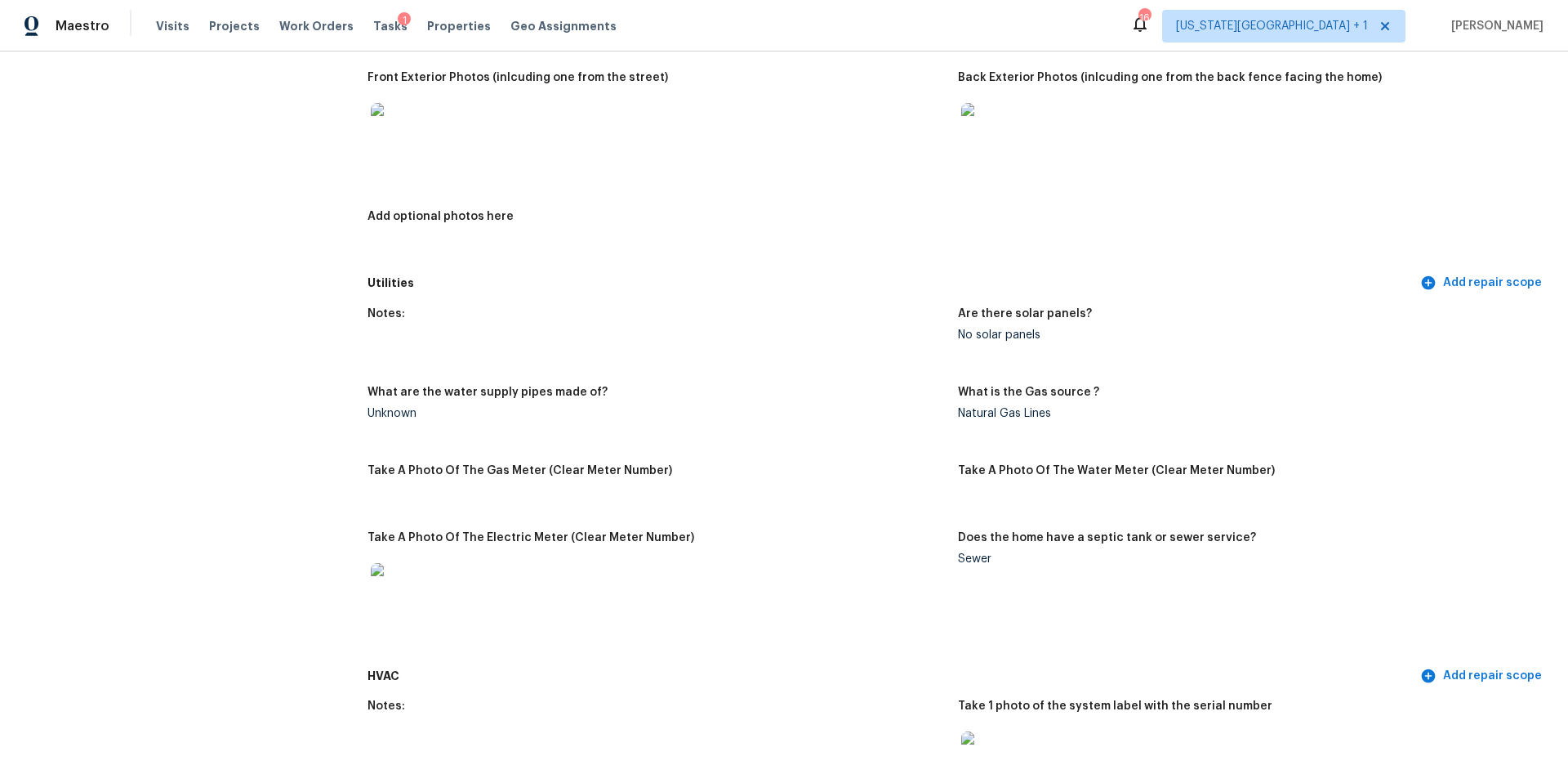
scroll to position [782, 0]
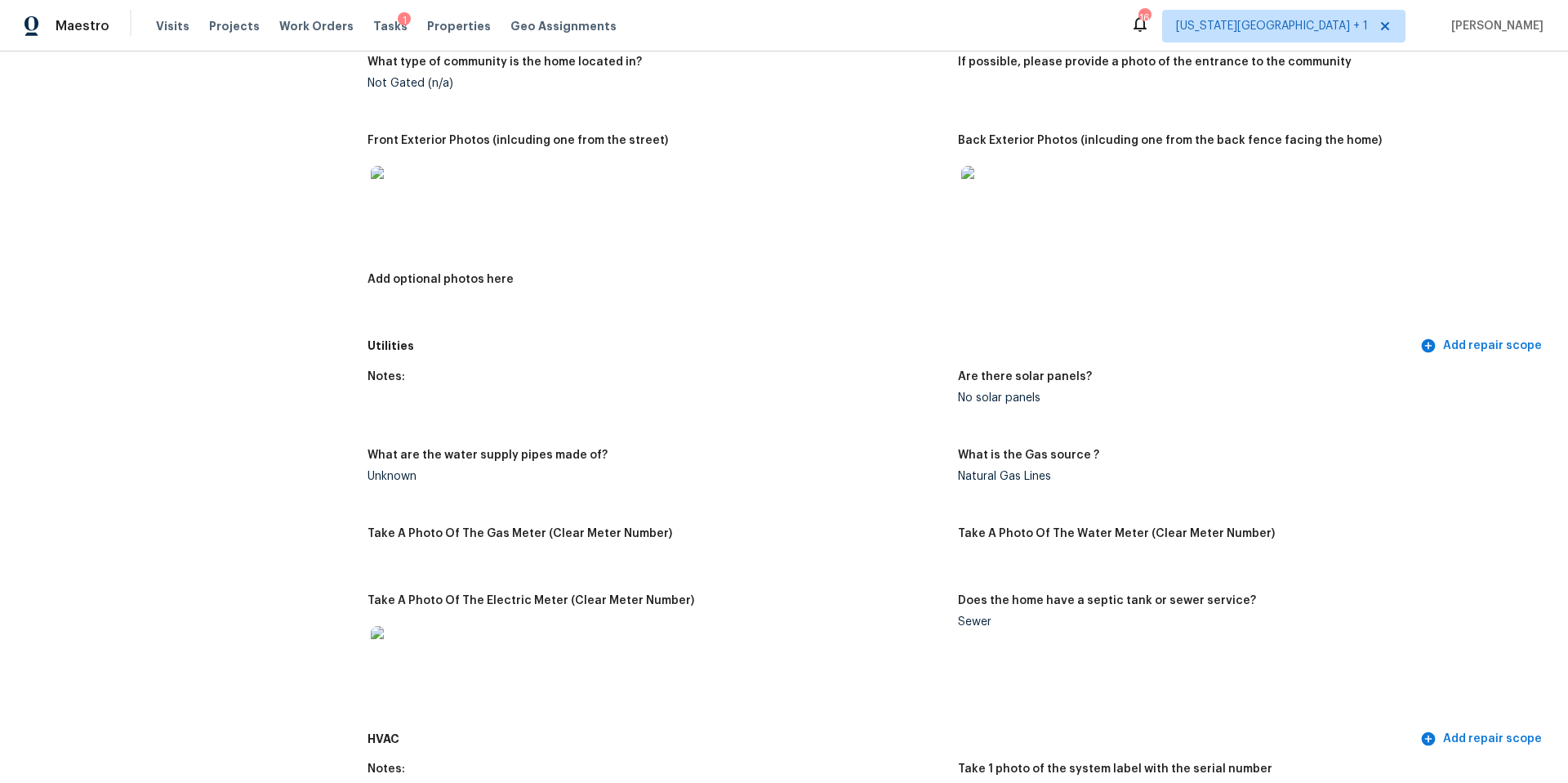
click at [400, 194] on img at bounding box center [397, 192] width 53 height 53
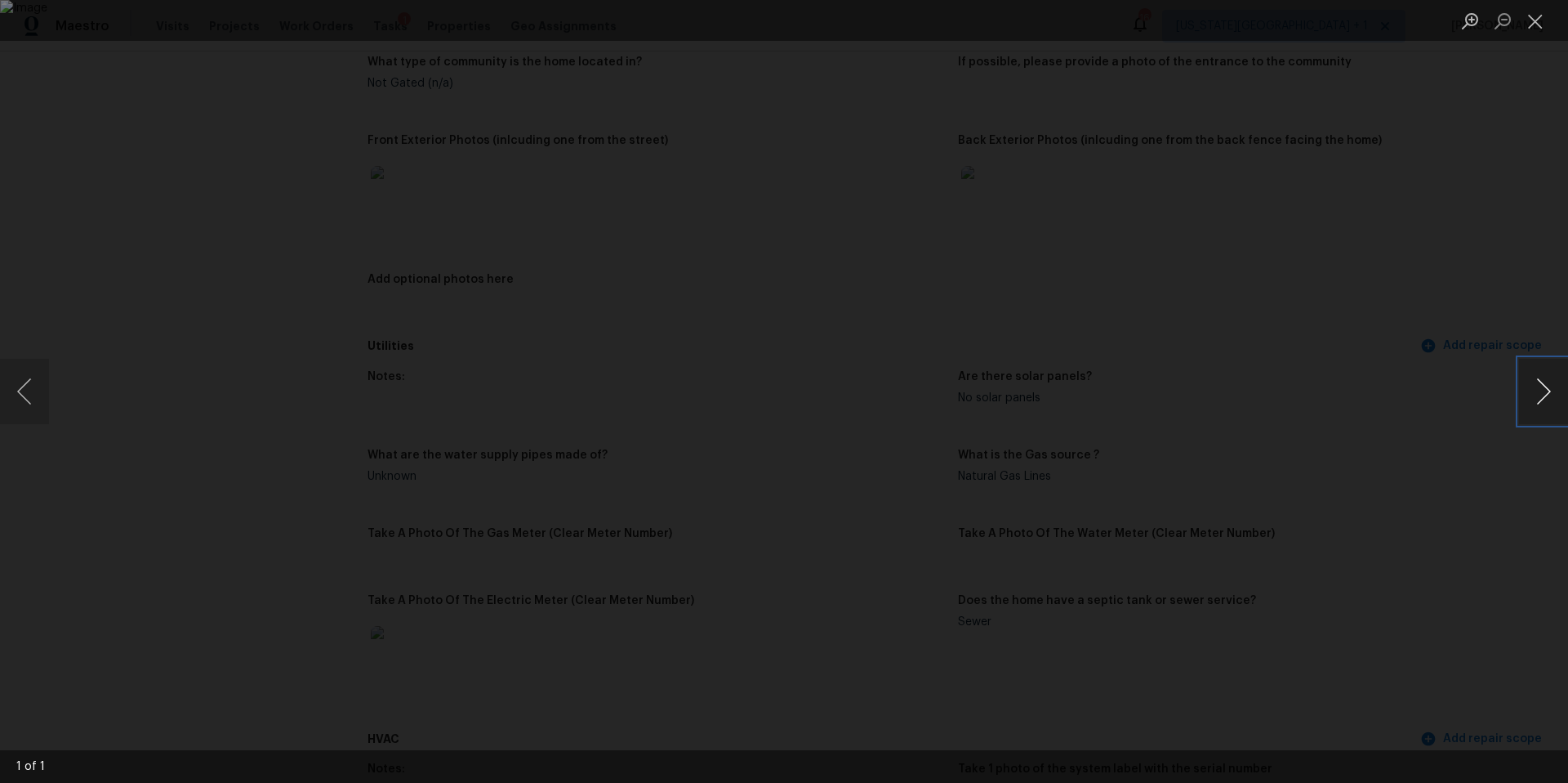
click at [1545, 389] on button "Next image" at bounding box center [1544, 391] width 49 height 65
click at [1495, 316] on div "Lightbox" at bounding box center [784, 392] width 1568 height 783
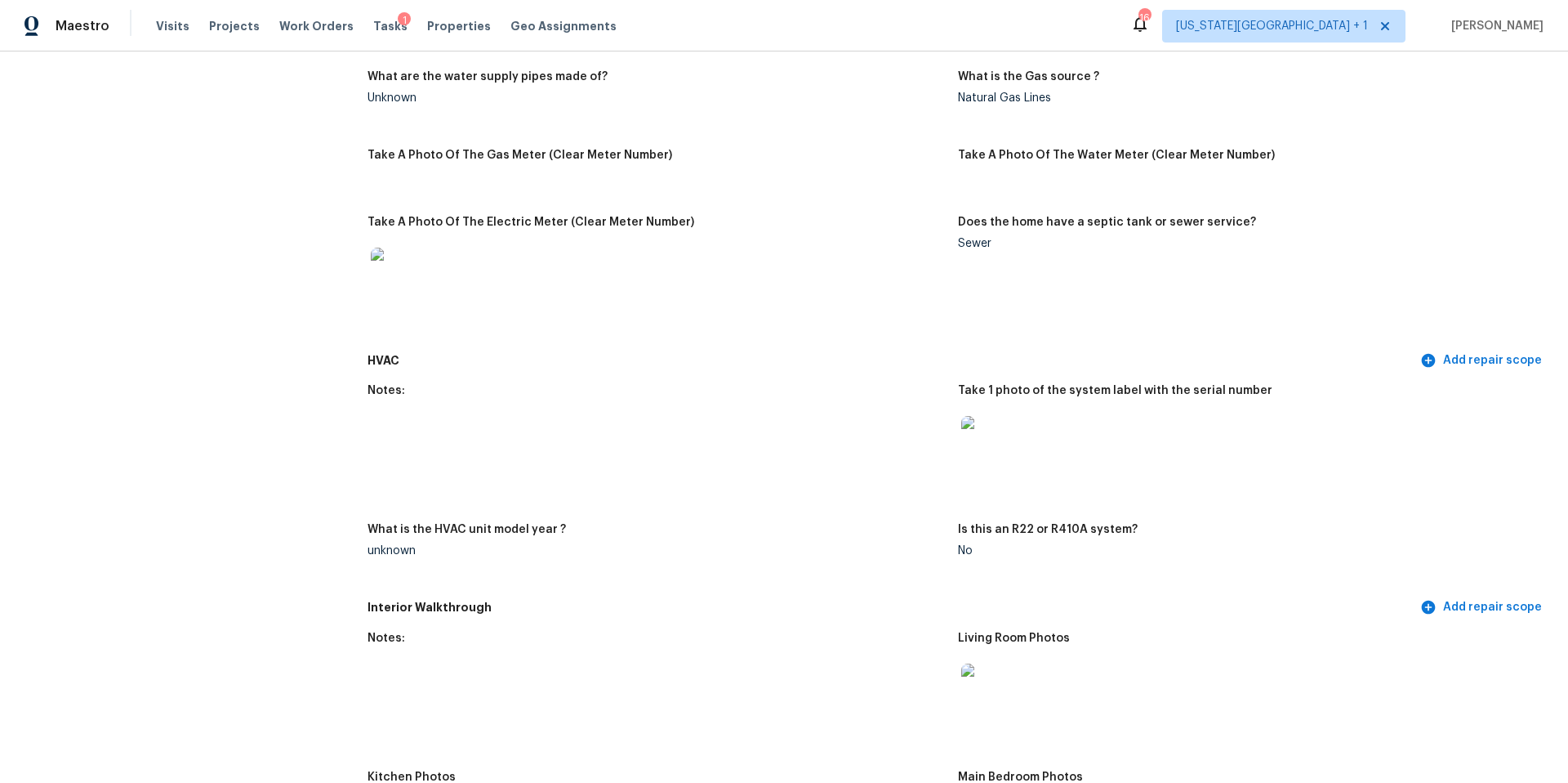
scroll to position [1298, 0]
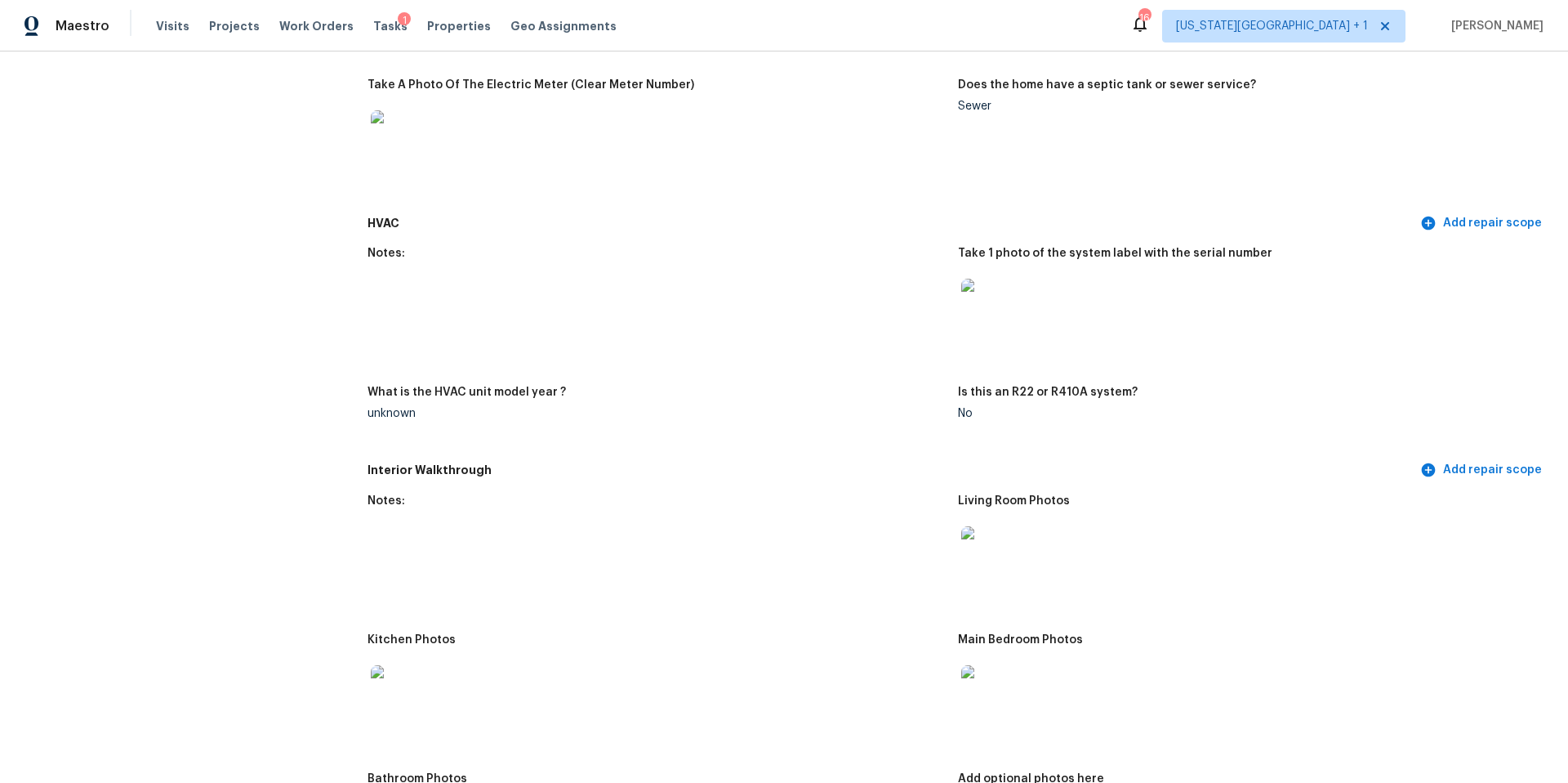
click at [973, 307] on img at bounding box center [988, 305] width 53 height 53
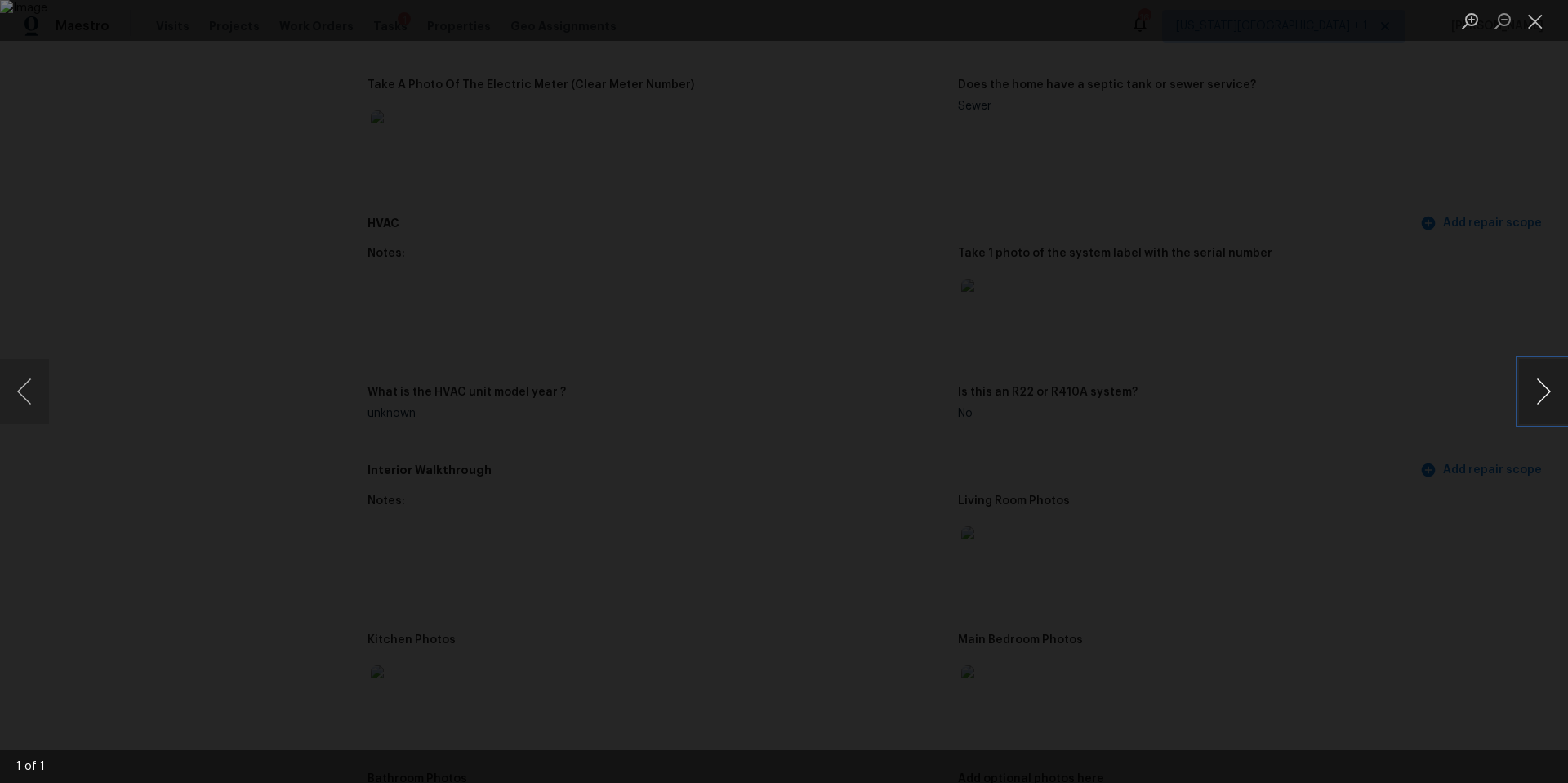
click at [1545, 400] on button "Next image" at bounding box center [1544, 391] width 49 height 65
click at [1467, 422] on div "Lightbox" at bounding box center [784, 392] width 1568 height 783
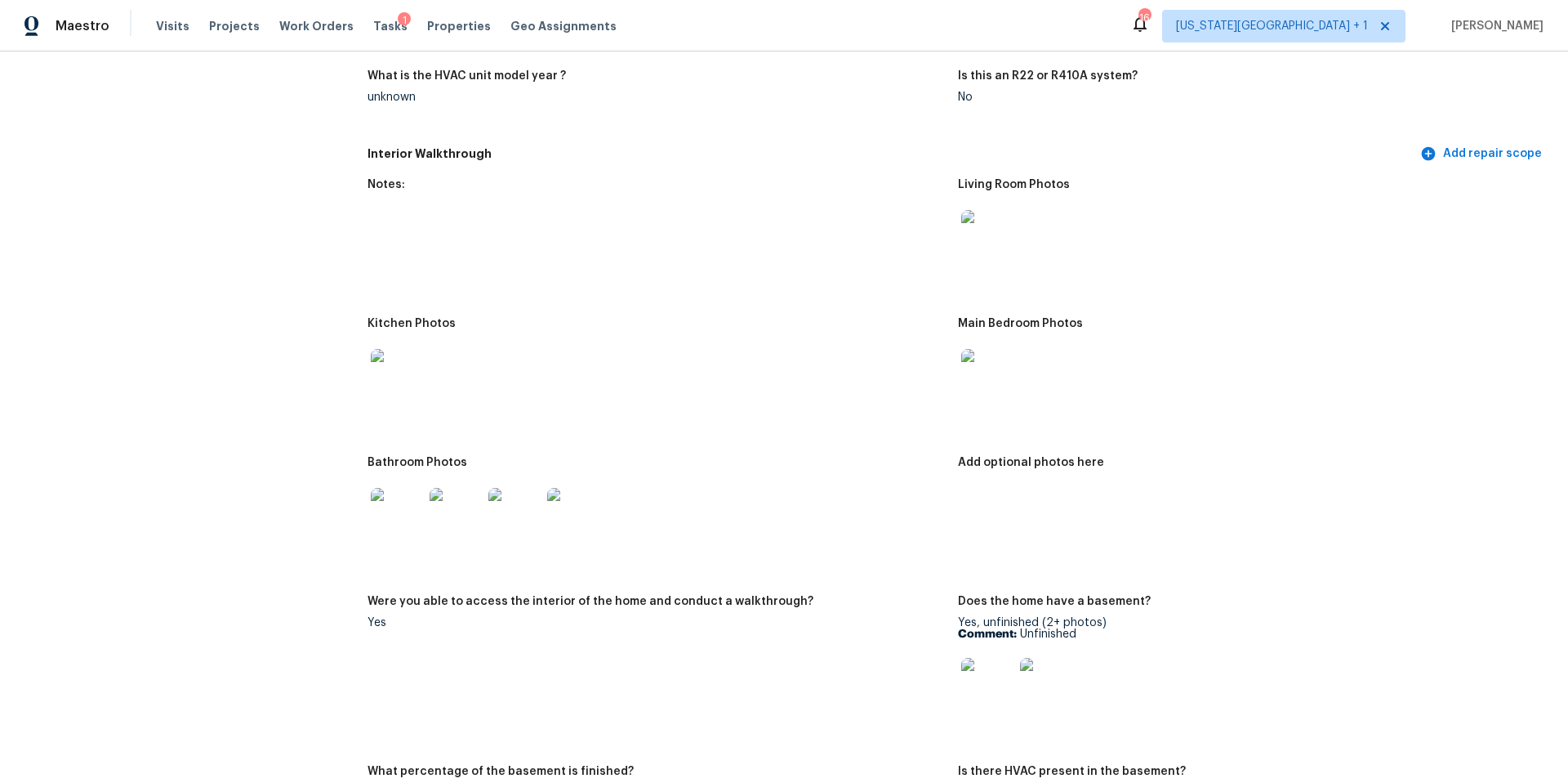
scroll to position [1754, 0]
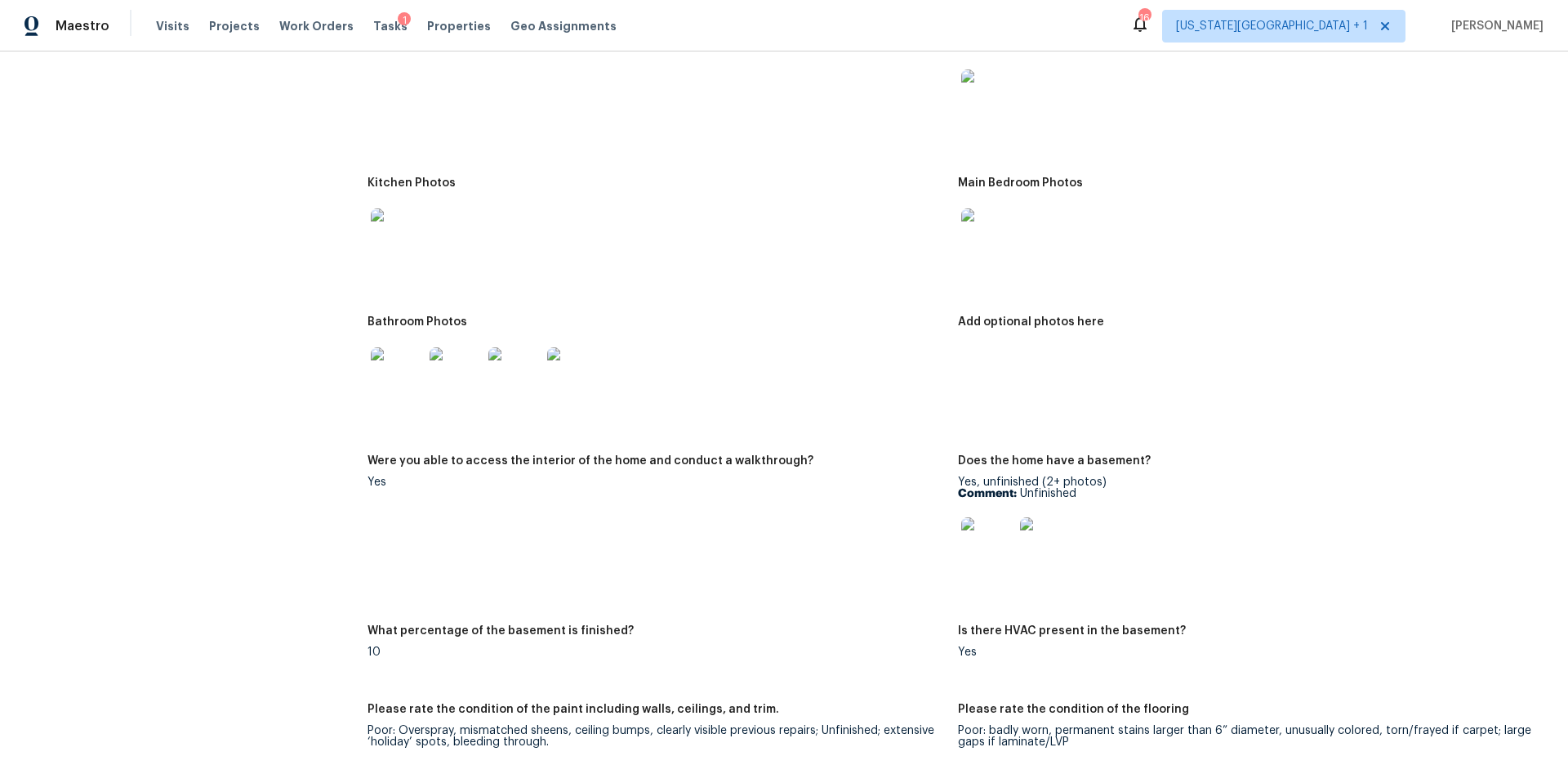
click at [391, 233] on img at bounding box center [397, 234] width 53 height 53
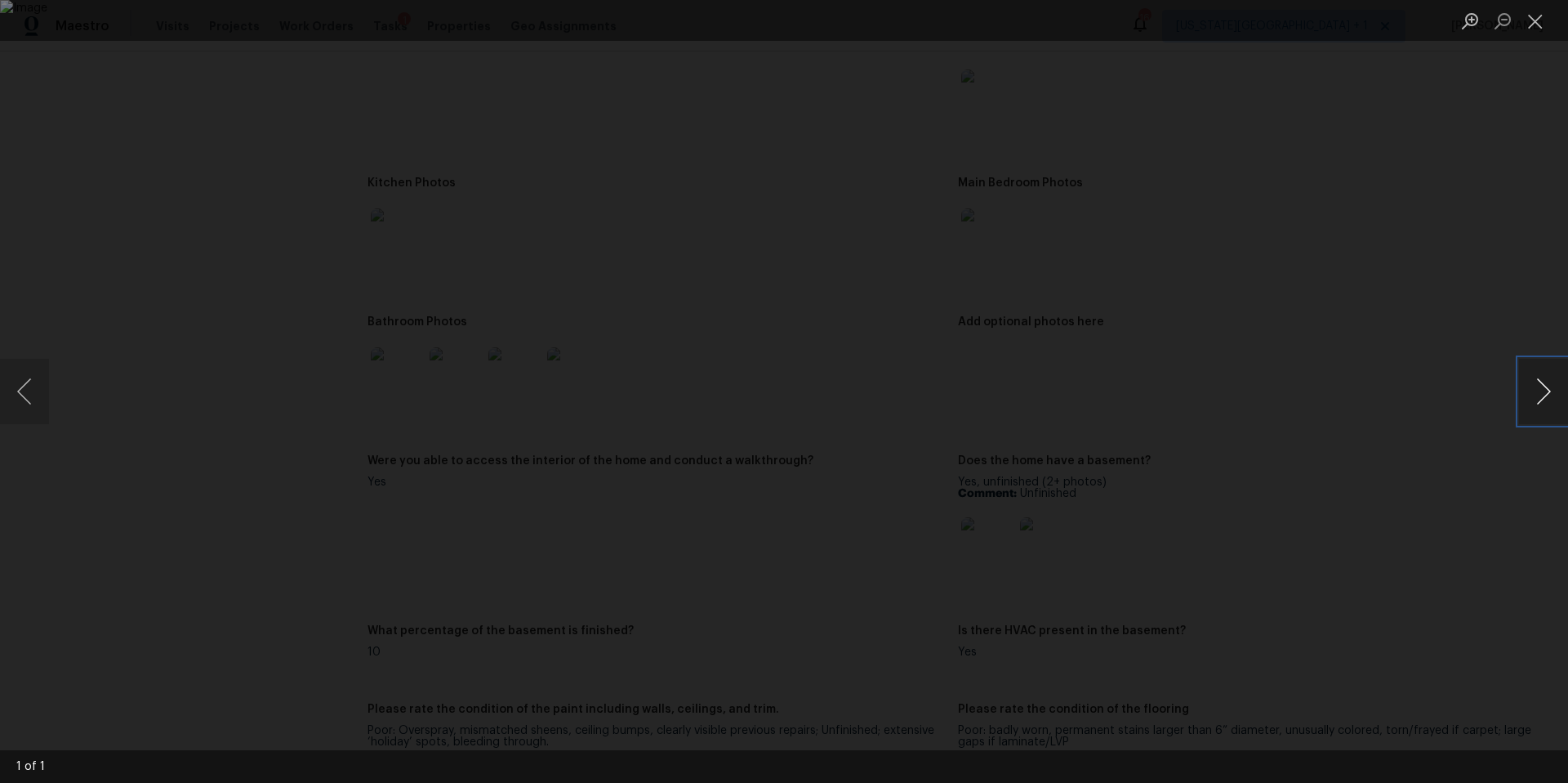
click at [1537, 393] on button "Next image" at bounding box center [1544, 391] width 49 height 65
click at [1245, 380] on div "Lightbox" at bounding box center [784, 392] width 1568 height 783
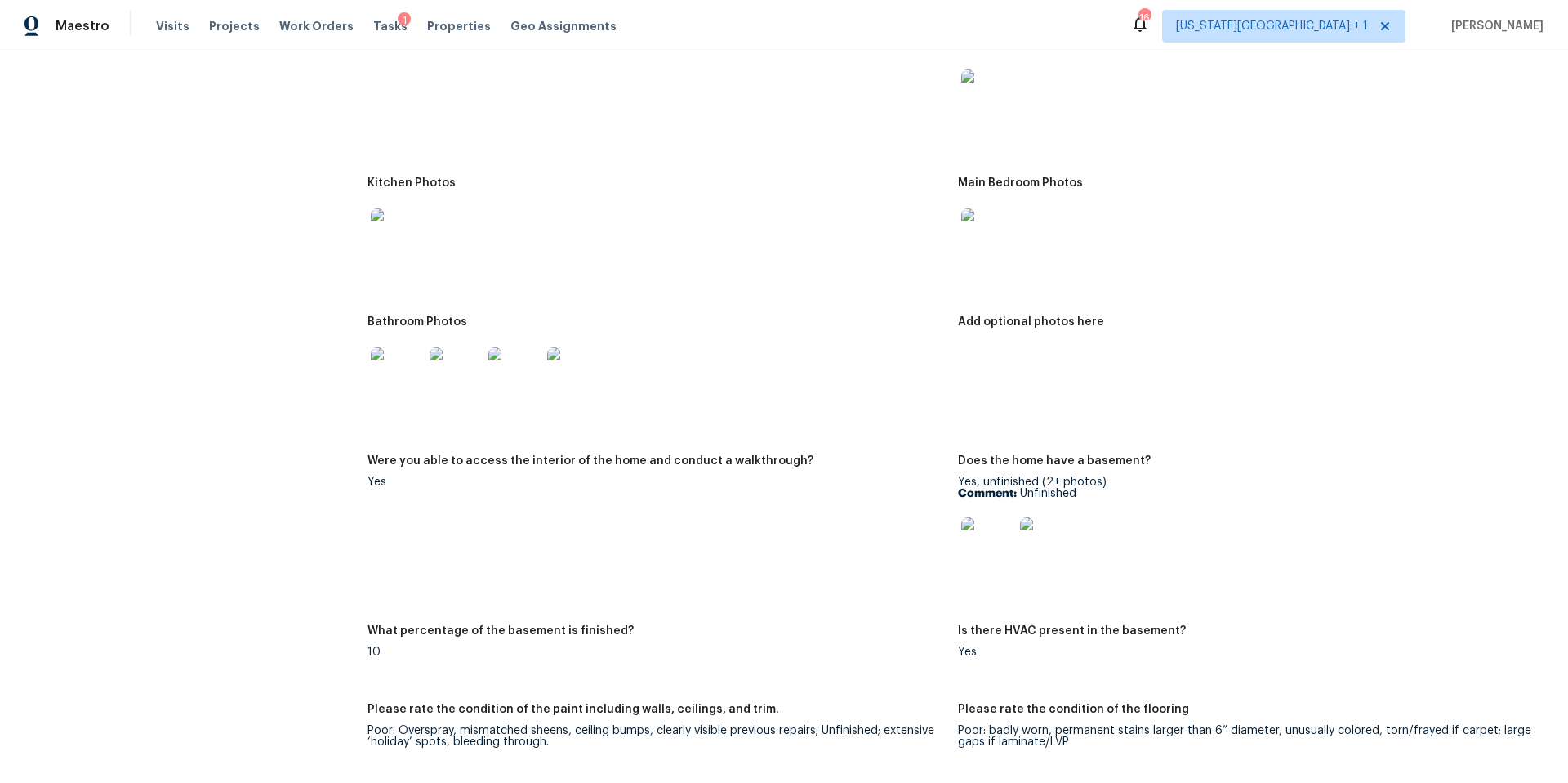
click at [987, 227] on img at bounding box center [988, 234] width 53 height 53
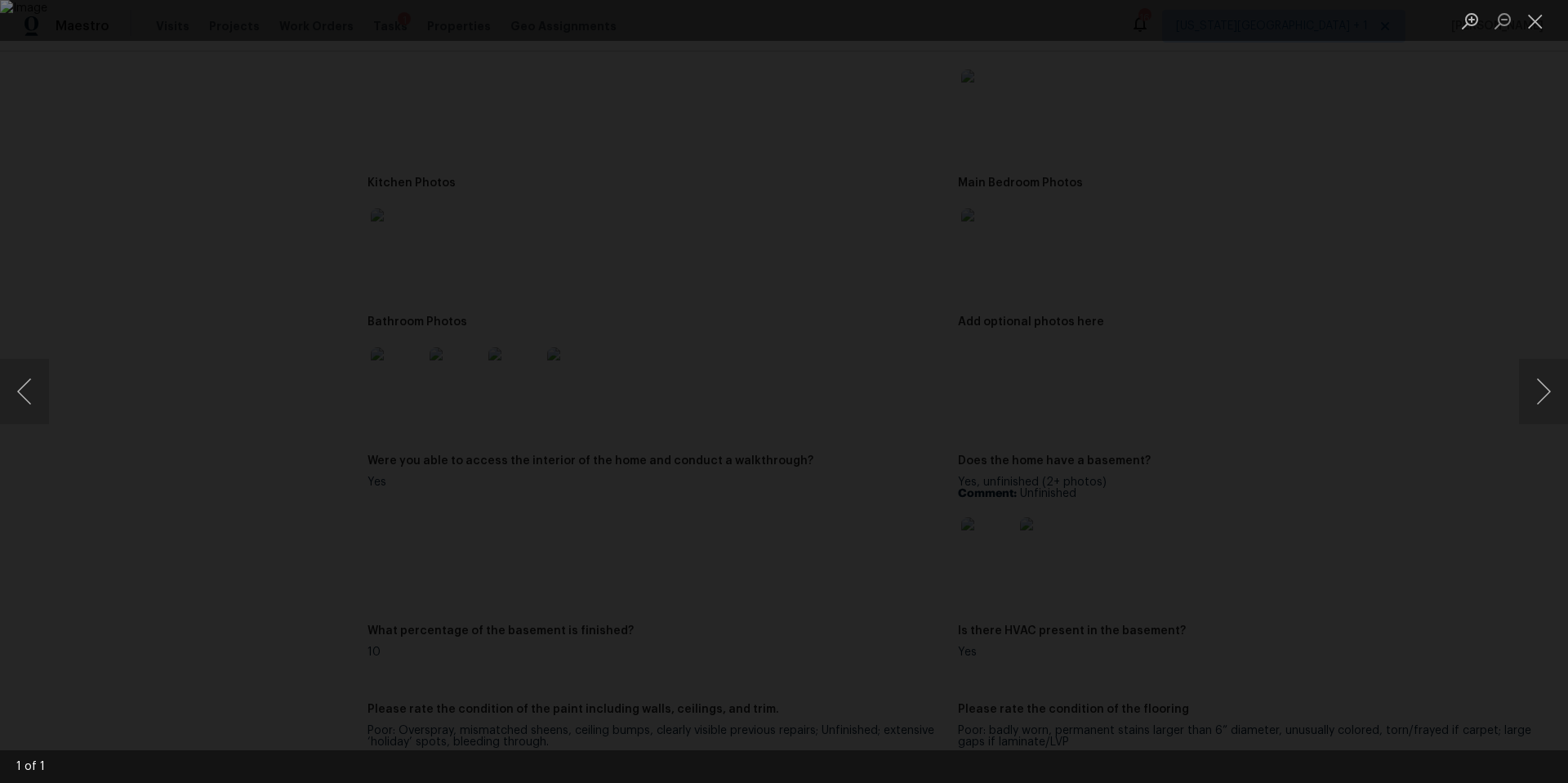
click at [1456, 289] on div "Lightbox" at bounding box center [784, 392] width 1568 height 783
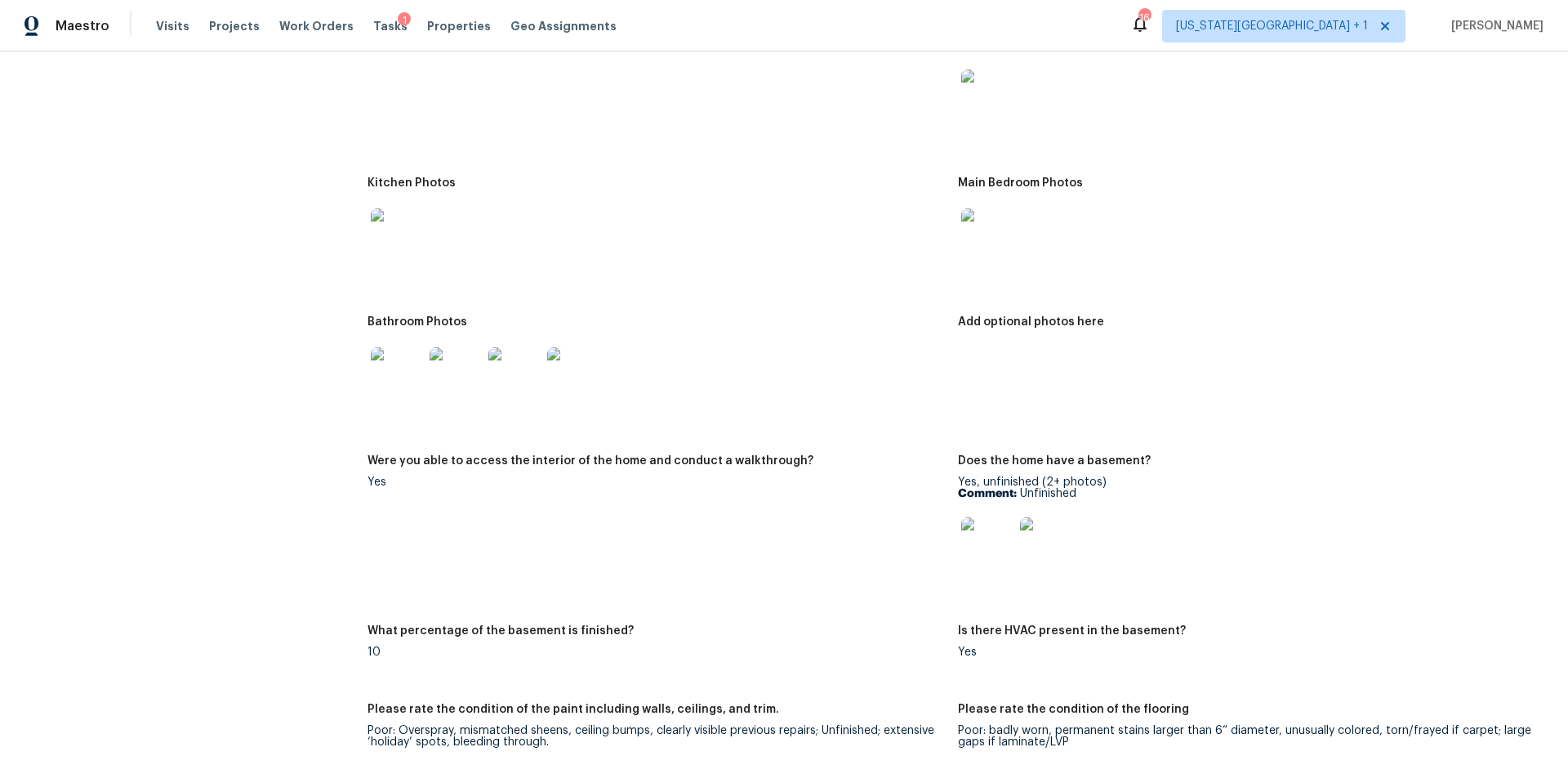
click at [409, 367] on img at bounding box center [397, 374] width 53 height 53
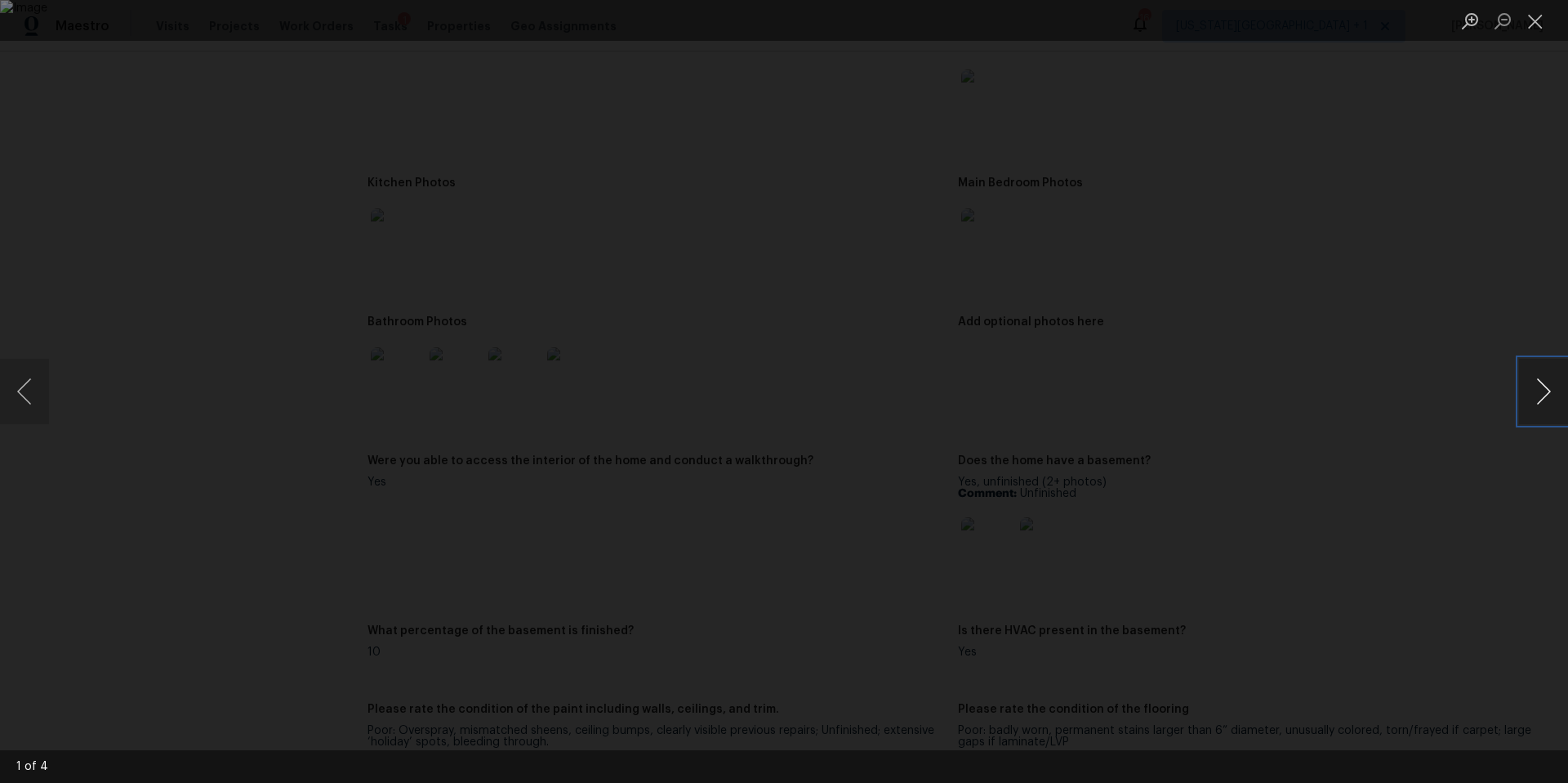
click at [1541, 400] on button "Next image" at bounding box center [1544, 391] width 49 height 65
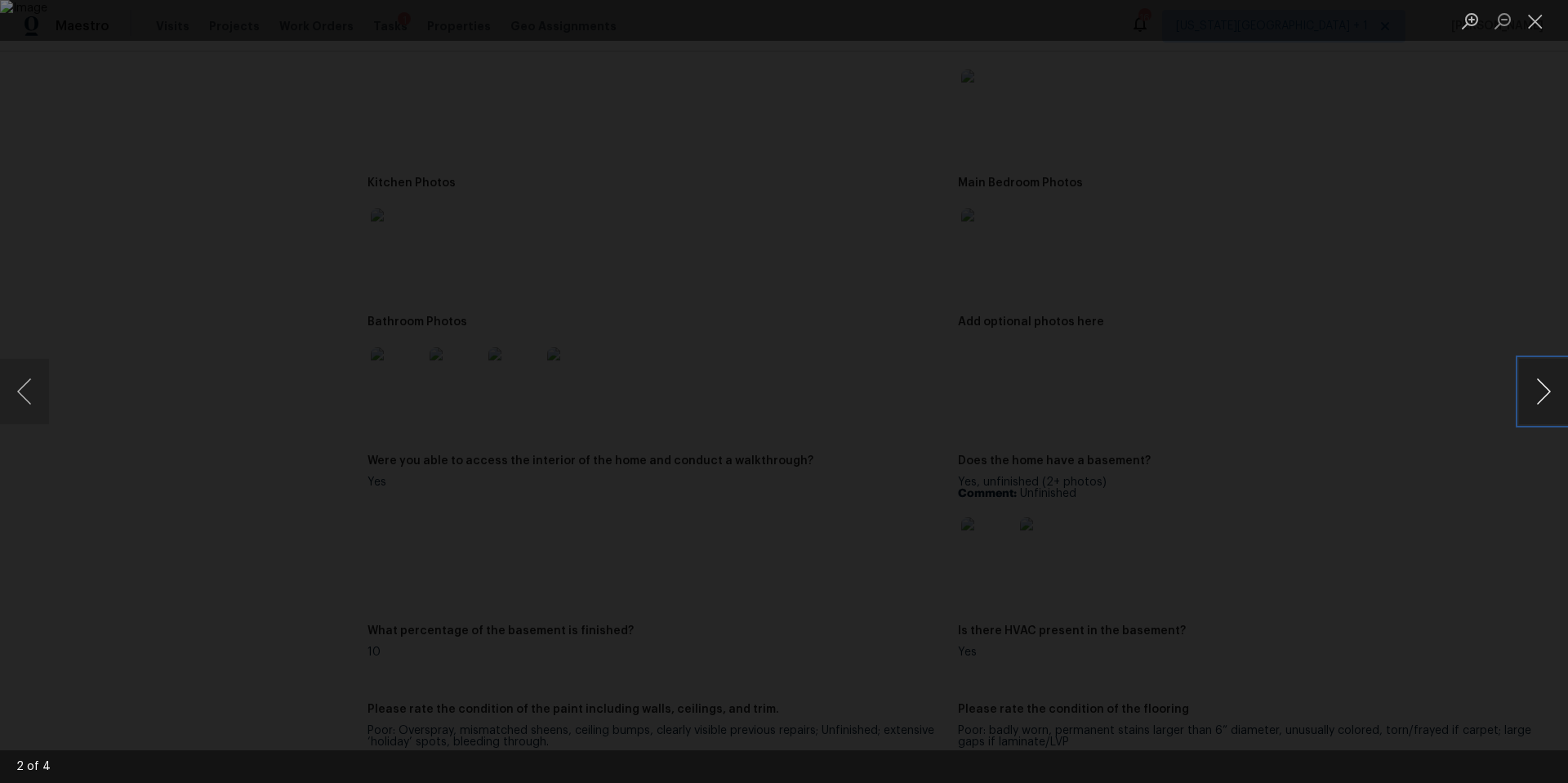
click at [1541, 400] on button "Next image" at bounding box center [1544, 391] width 49 height 65
click at [1452, 350] on div "Lightbox" at bounding box center [784, 392] width 1568 height 783
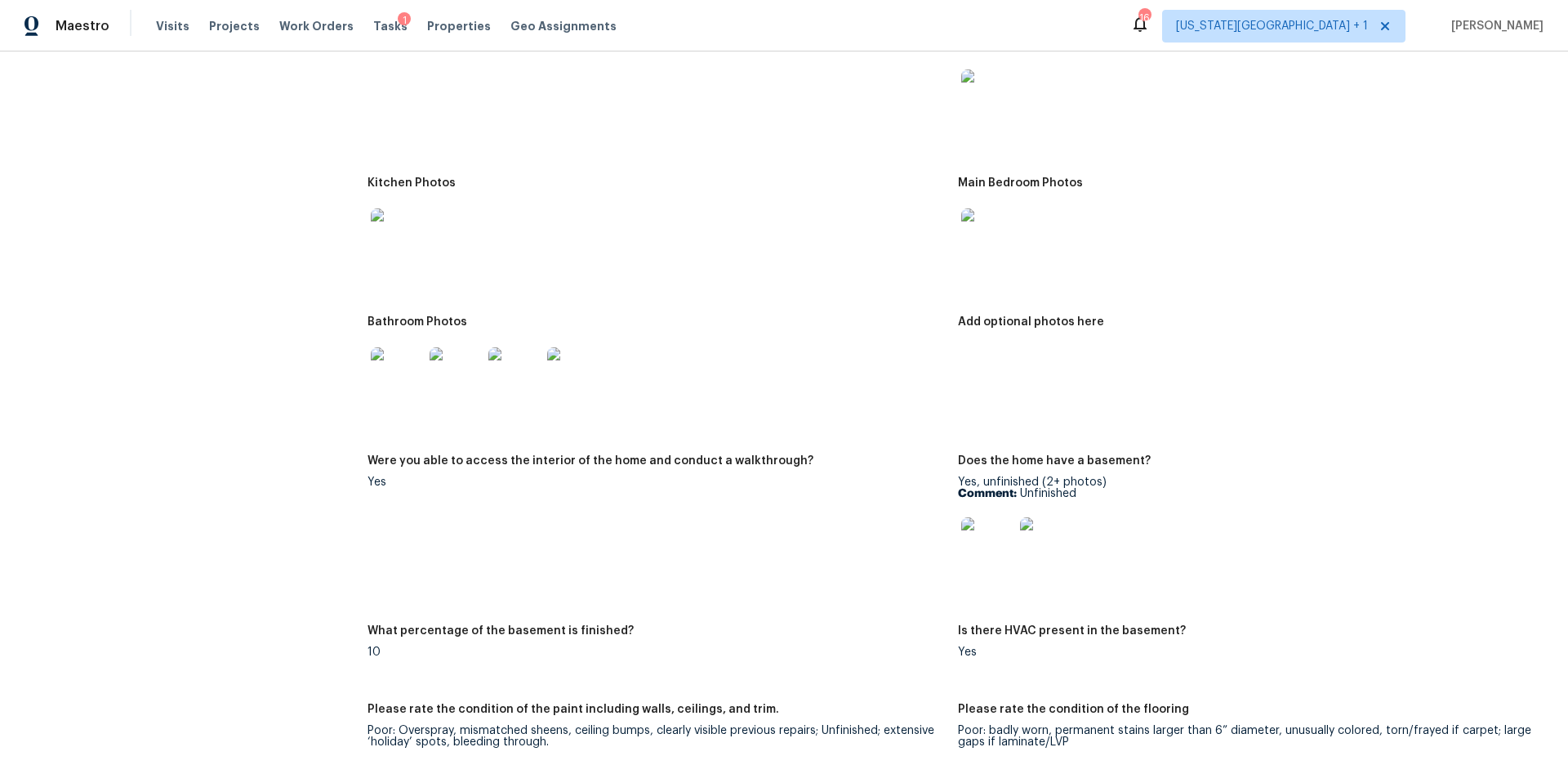
click at [986, 534] on img at bounding box center [988, 544] width 53 height 53
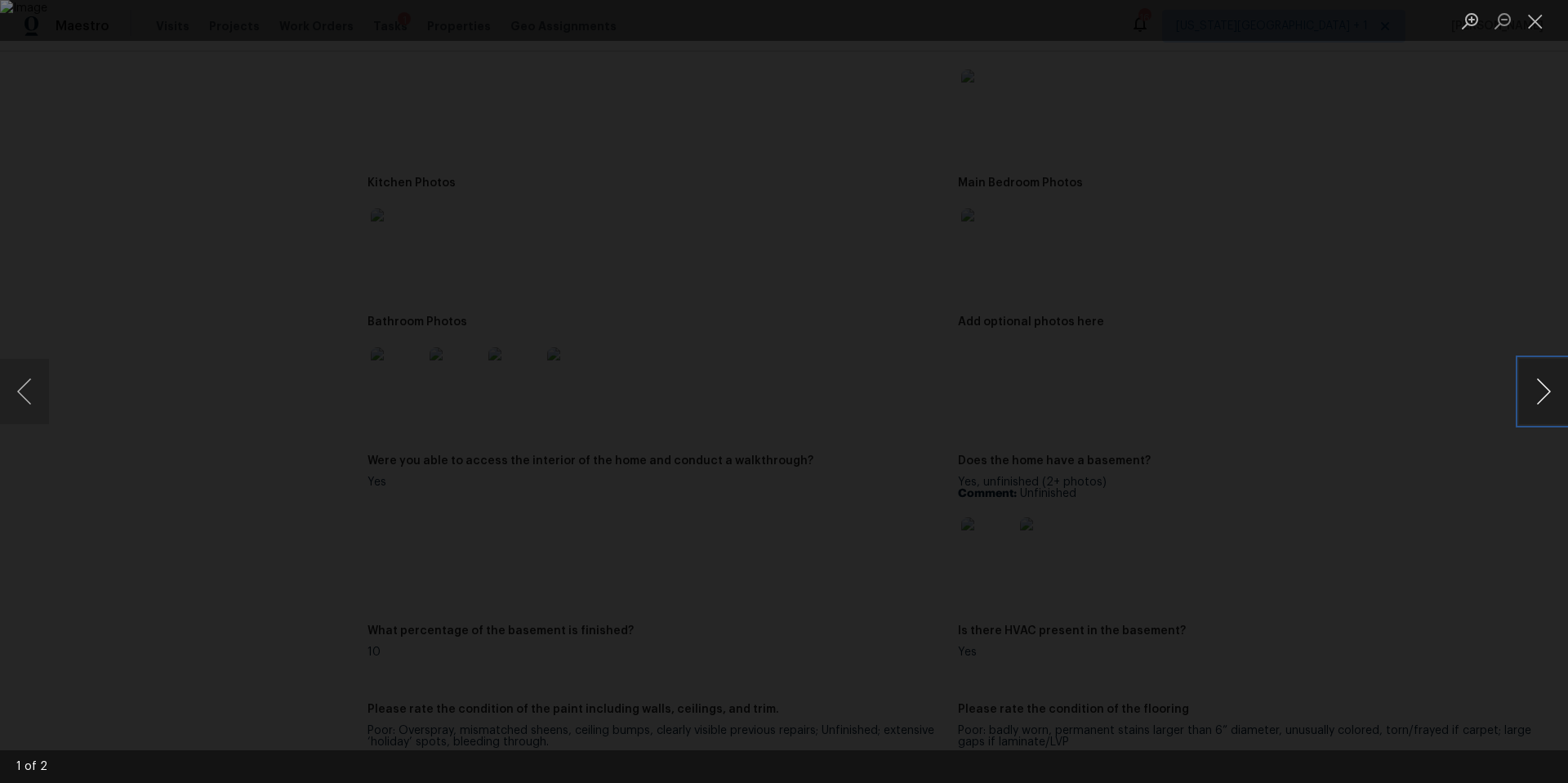
click at [1549, 397] on button "Next image" at bounding box center [1544, 391] width 49 height 65
click at [1449, 390] on div "Lightbox" at bounding box center [784, 392] width 1568 height 783
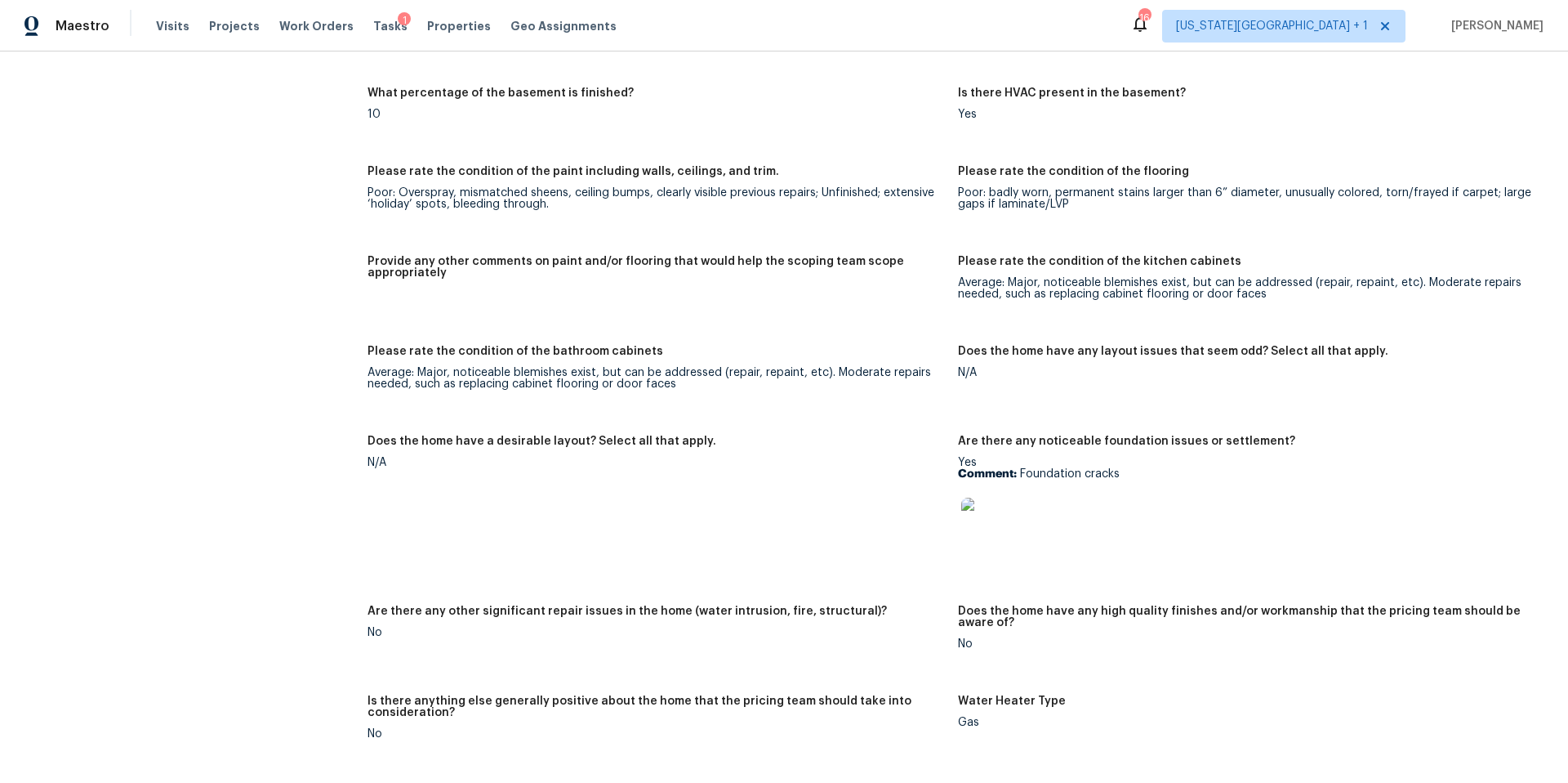
scroll to position [2310, 0]
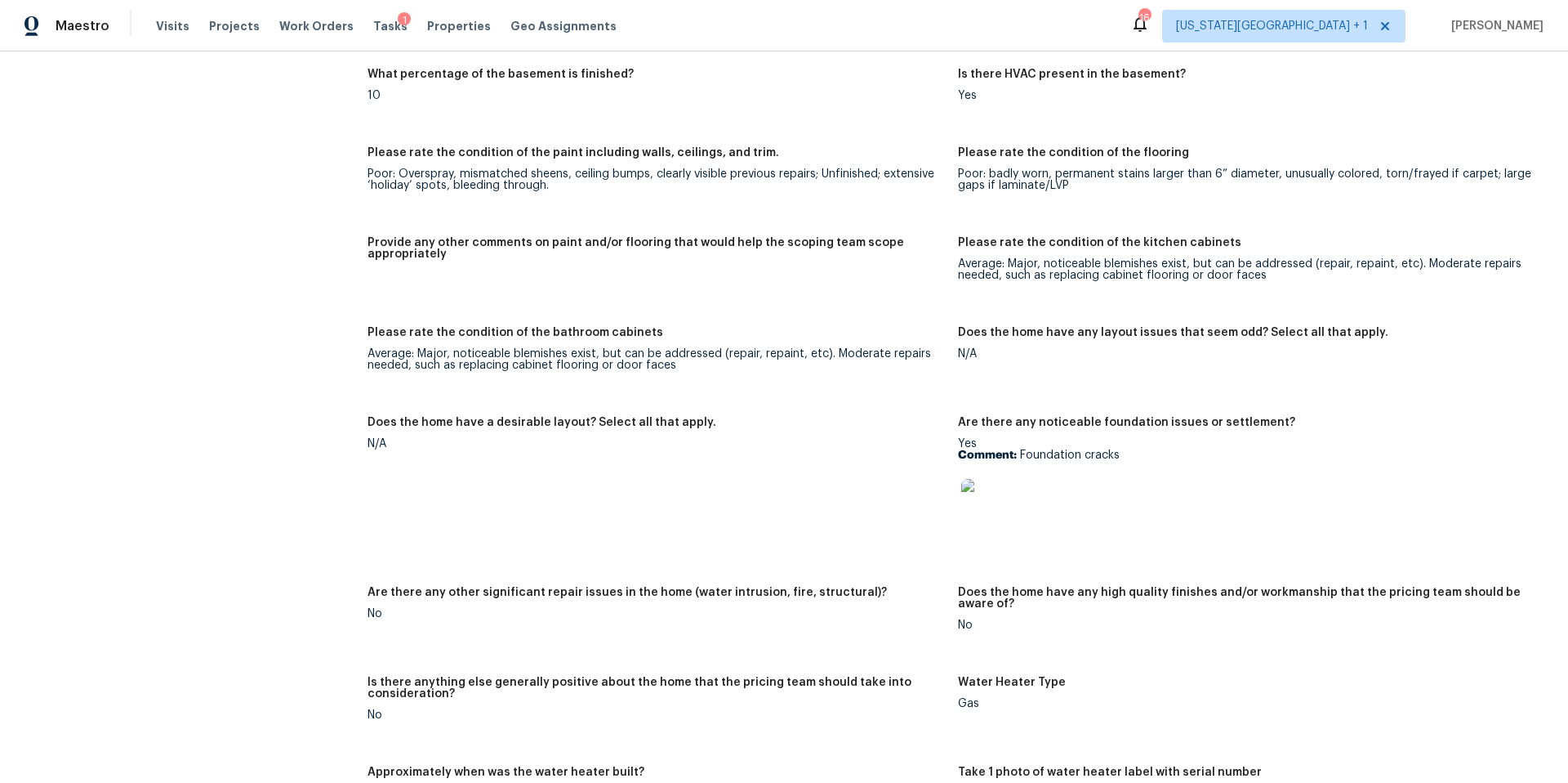
click at [969, 515] on img at bounding box center [988, 505] width 53 height 53
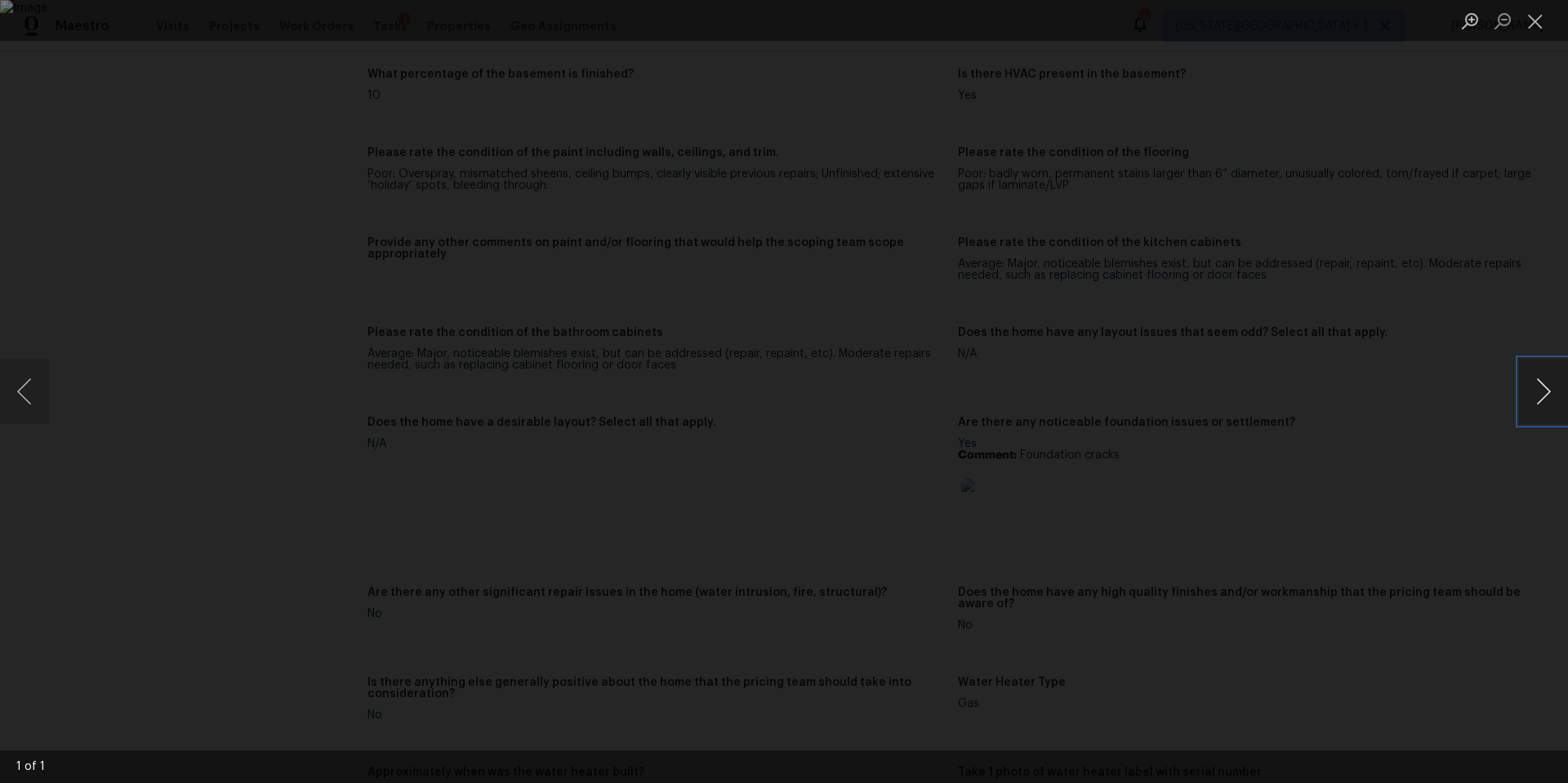
click at [1528, 402] on button "Next image" at bounding box center [1544, 391] width 49 height 65
click at [1365, 261] on div "Lightbox" at bounding box center [784, 392] width 1568 height 783
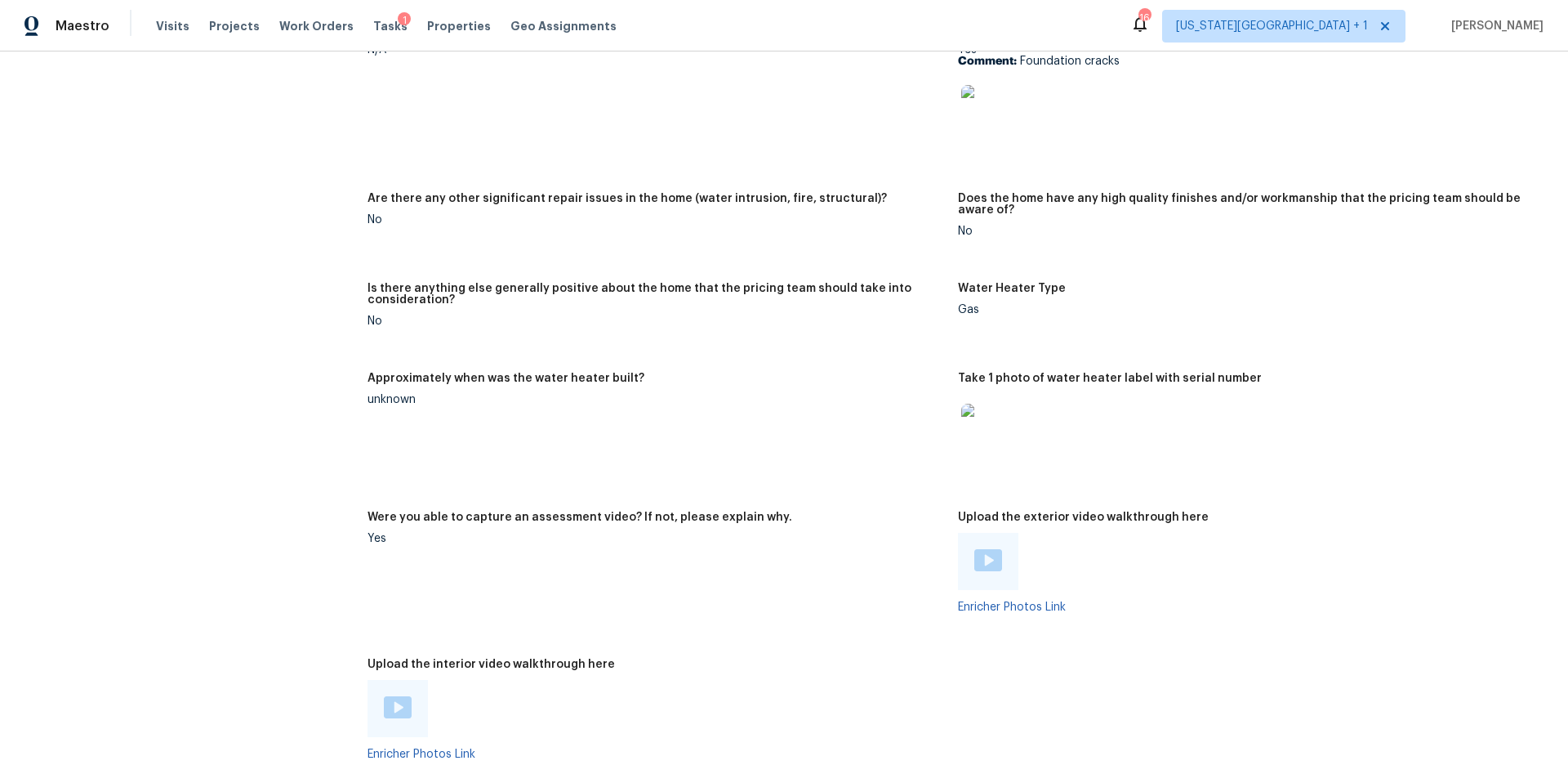
scroll to position [2716, 0]
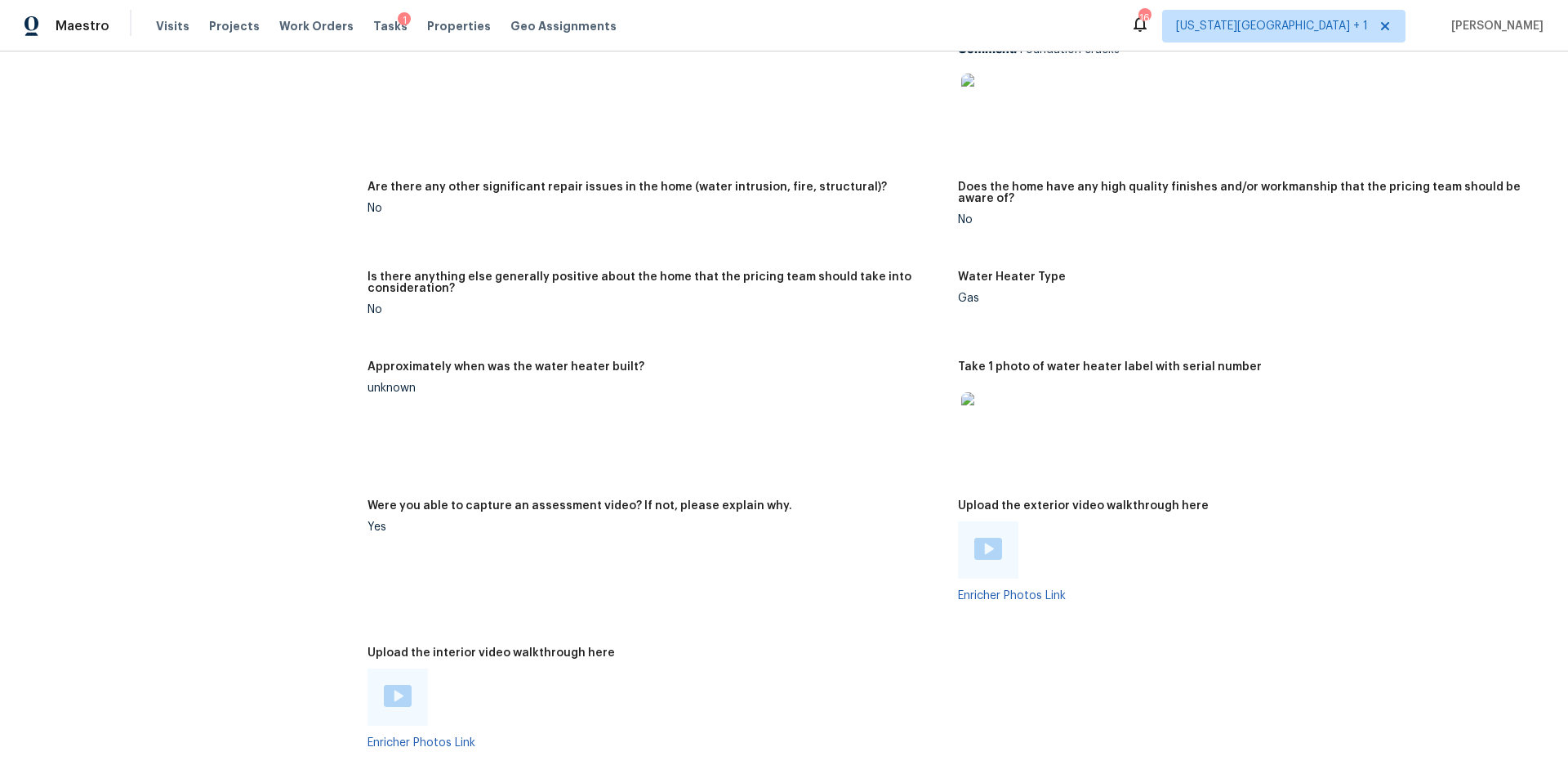
click at [408, 685] on img at bounding box center [398, 695] width 28 height 22
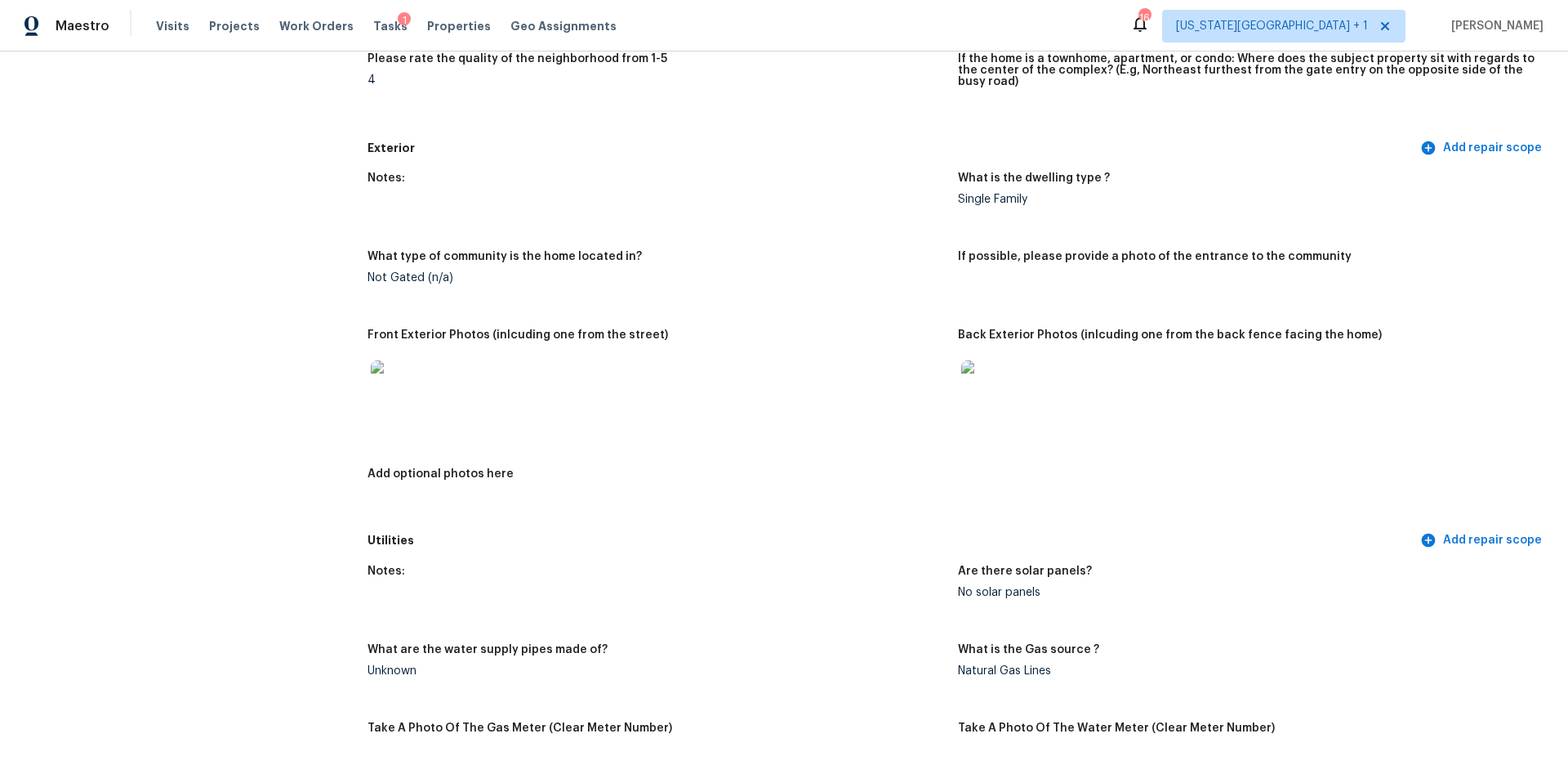
scroll to position [0, 0]
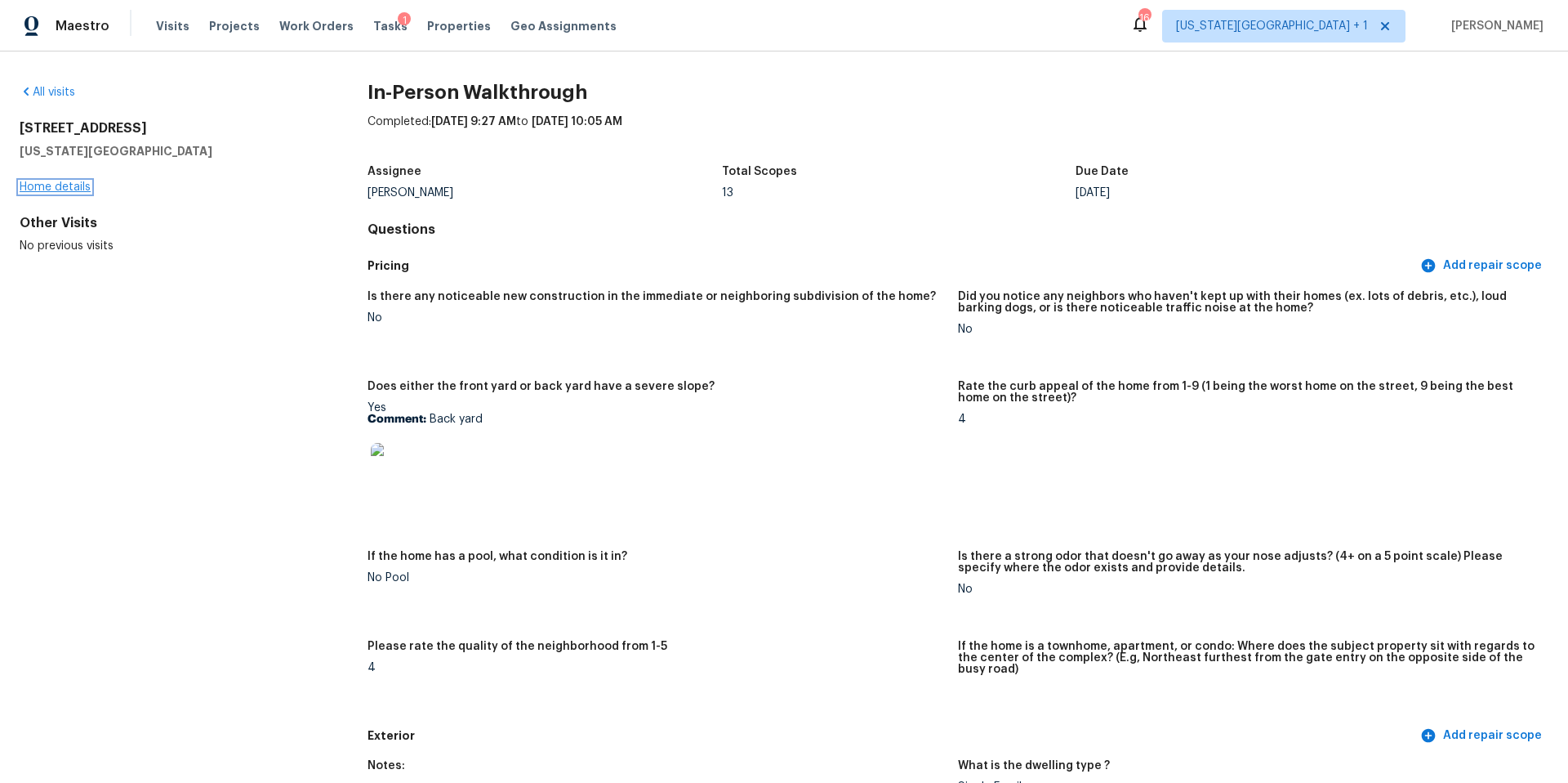
click at [82, 183] on link "Home details" at bounding box center [55, 187] width 71 height 11
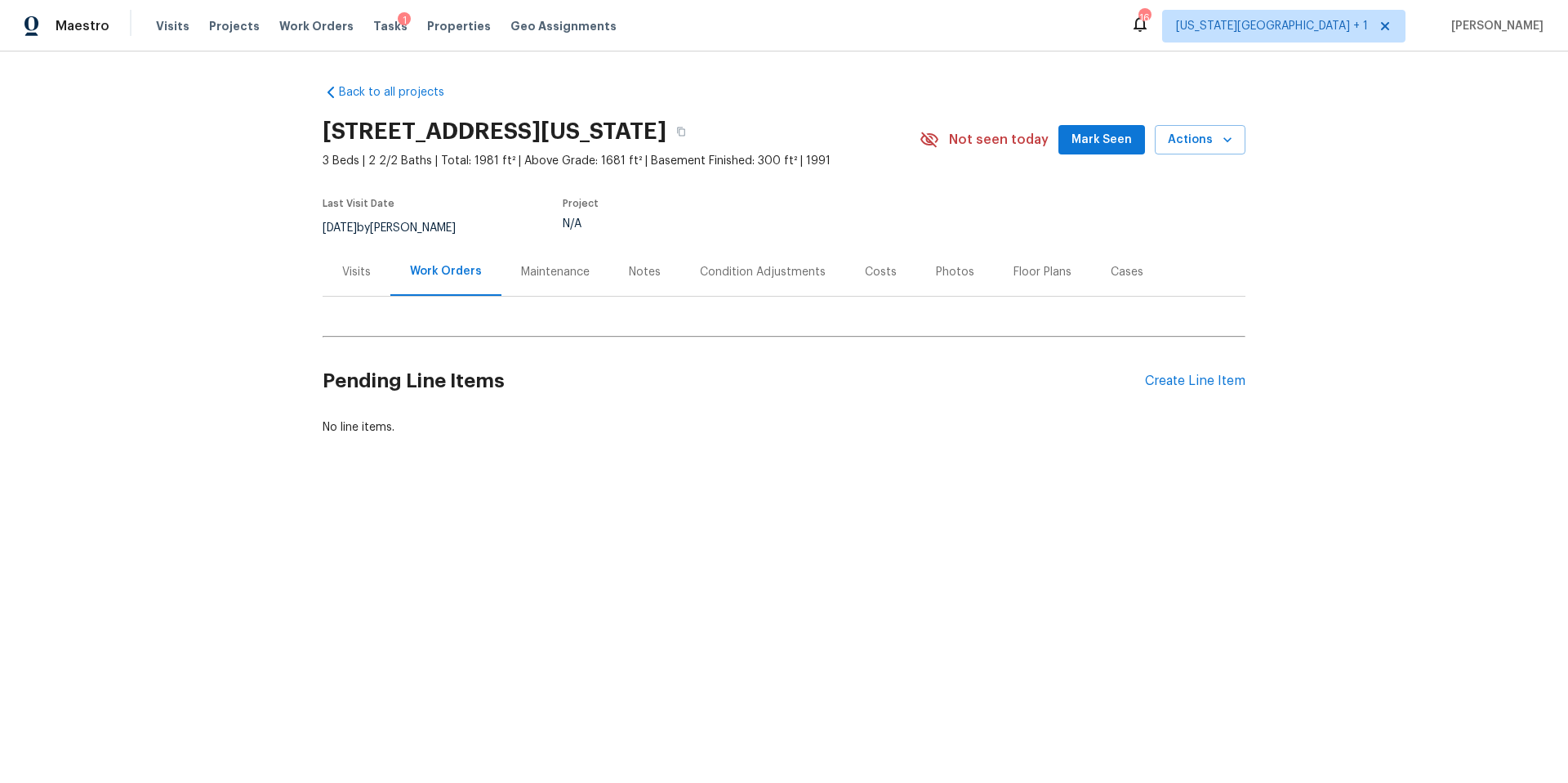
click at [359, 263] on div "Visits" at bounding box center [356, 271] width 68 height 48
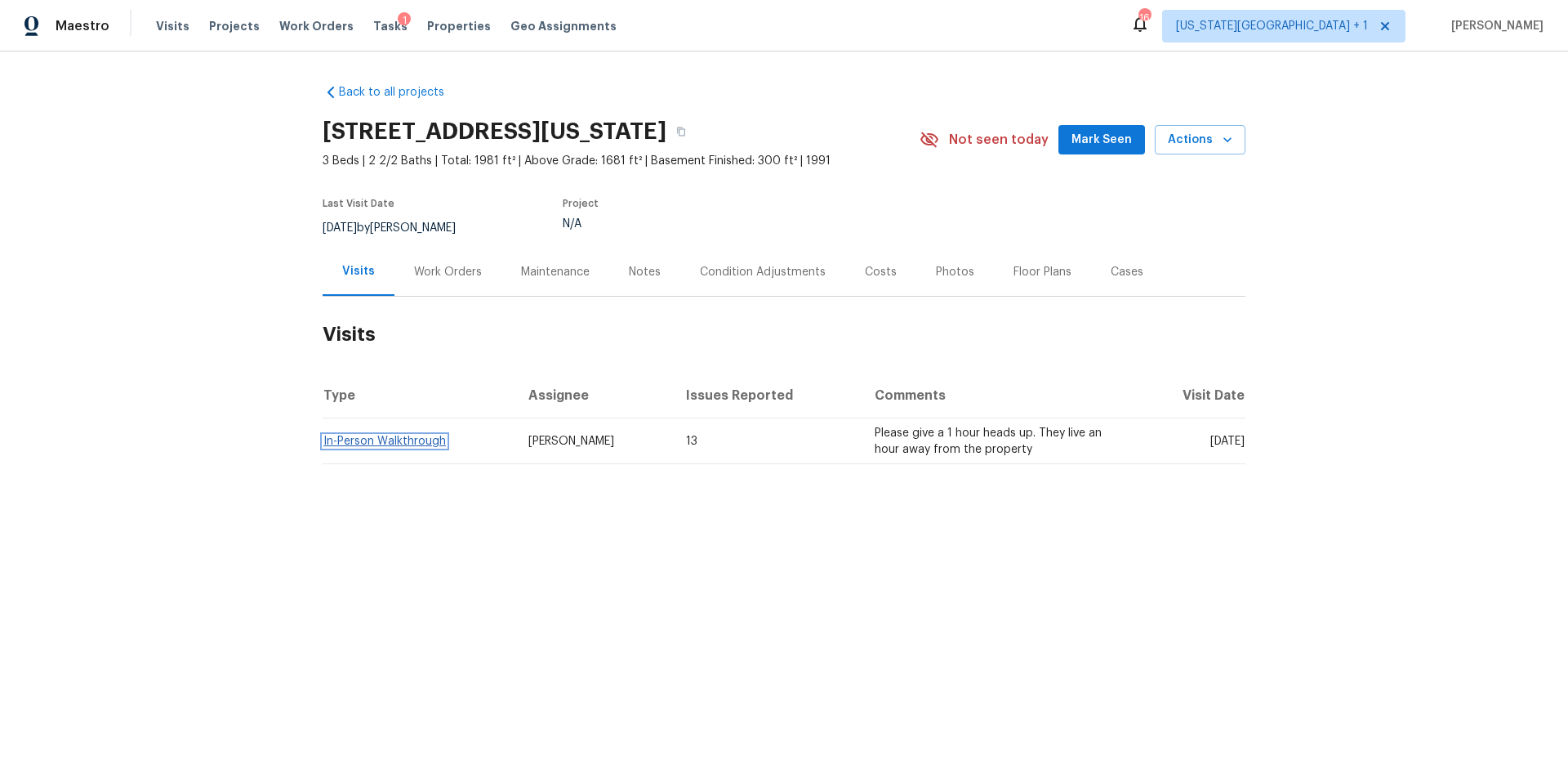
click at [386, 445] on link "In-Person Walkthrough" at bounding box center [385, 441] width 122 height 11
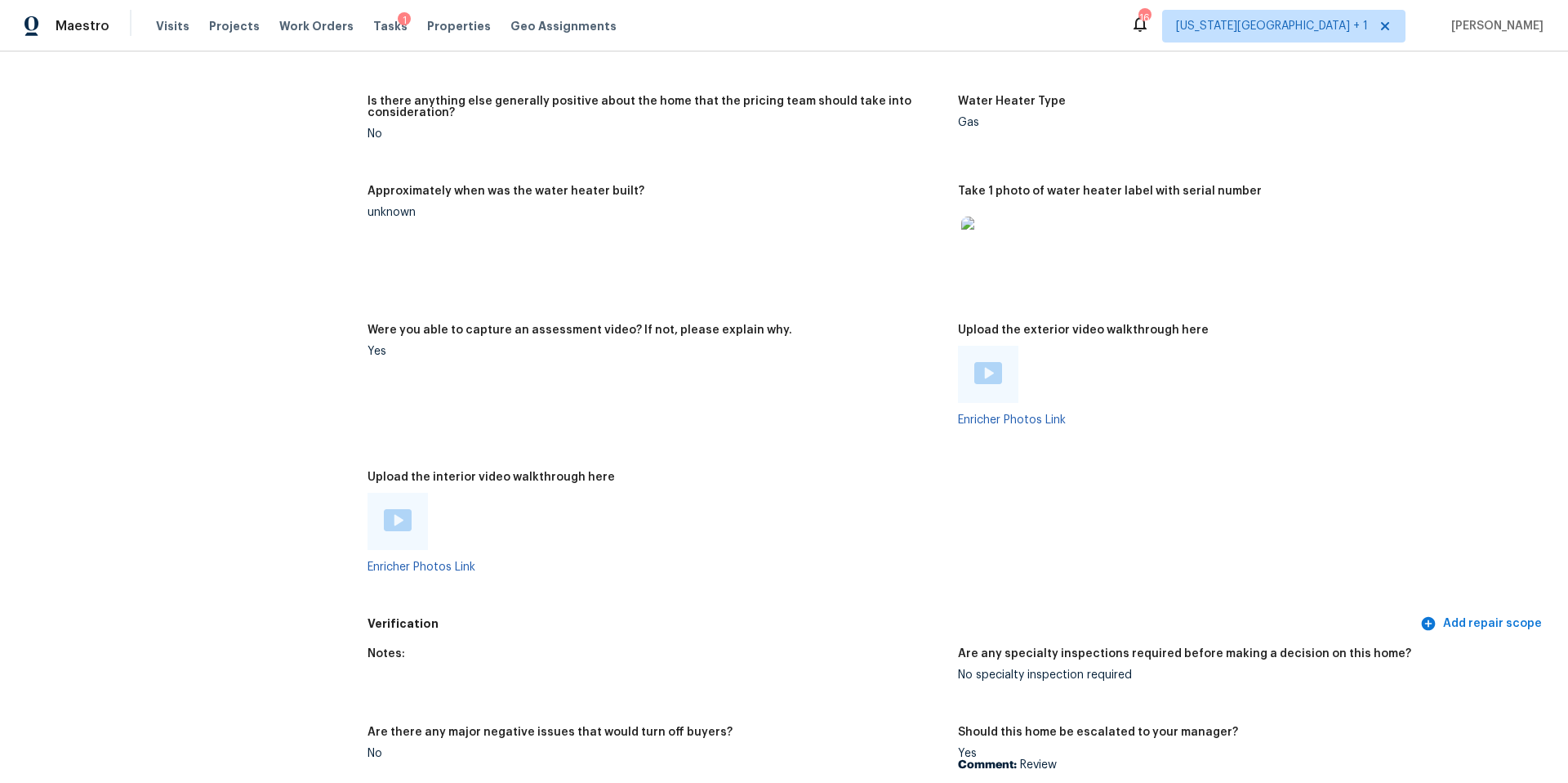
scroll to position [2921, 0]
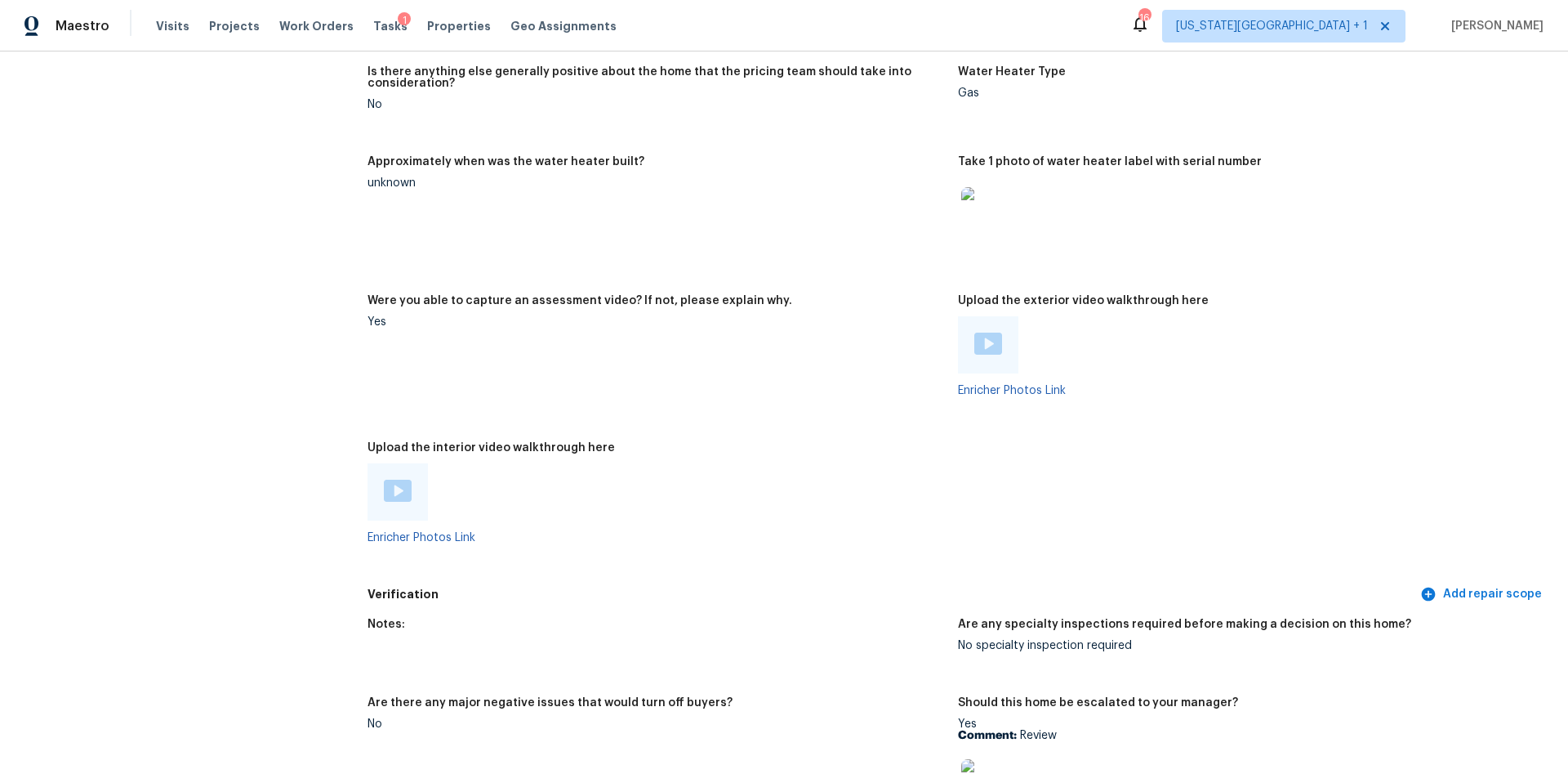
click at [985, 336] on img at bounding box center [989, 343] width 28 height 22
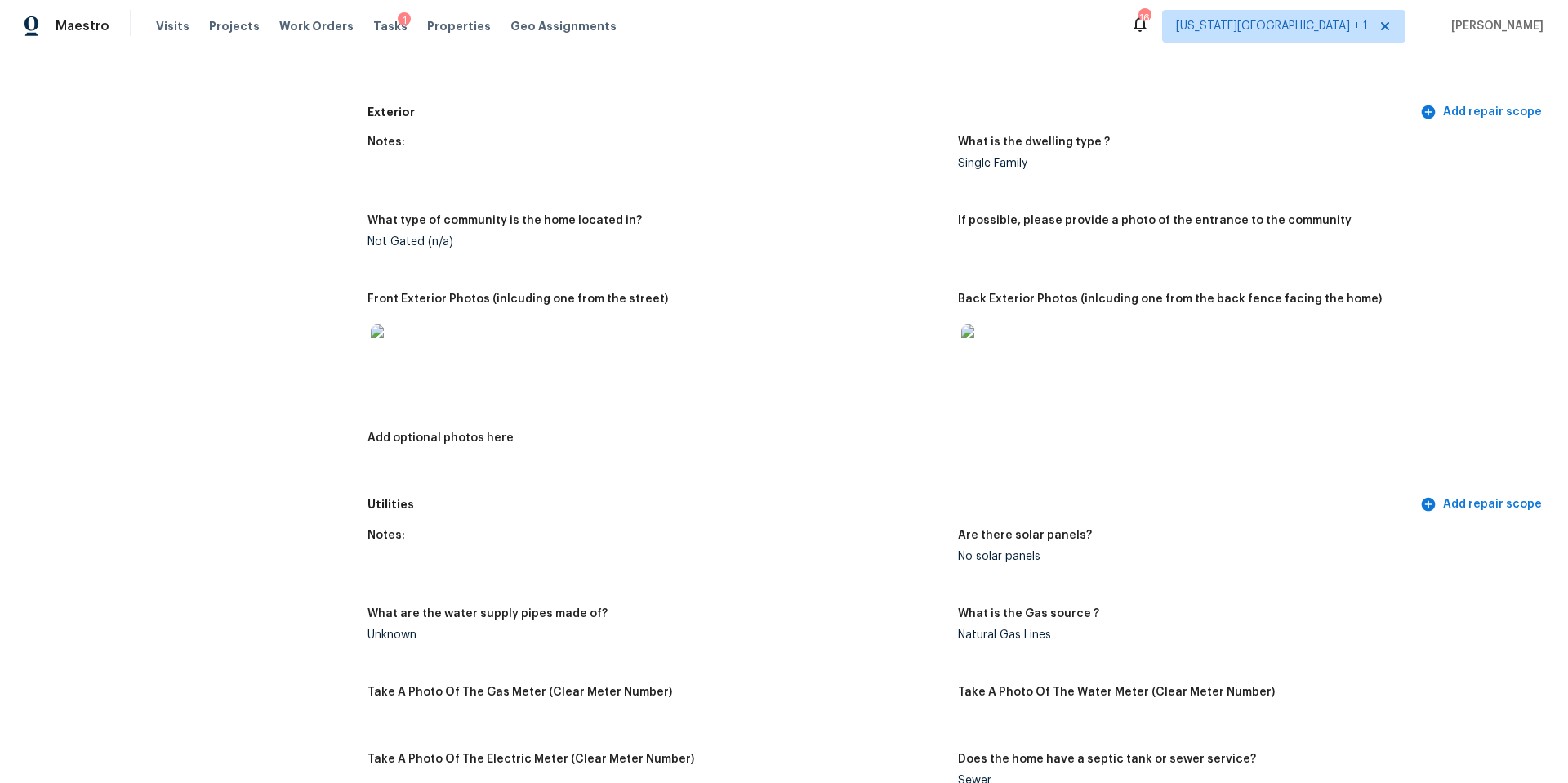
scroll to position [0, 0]
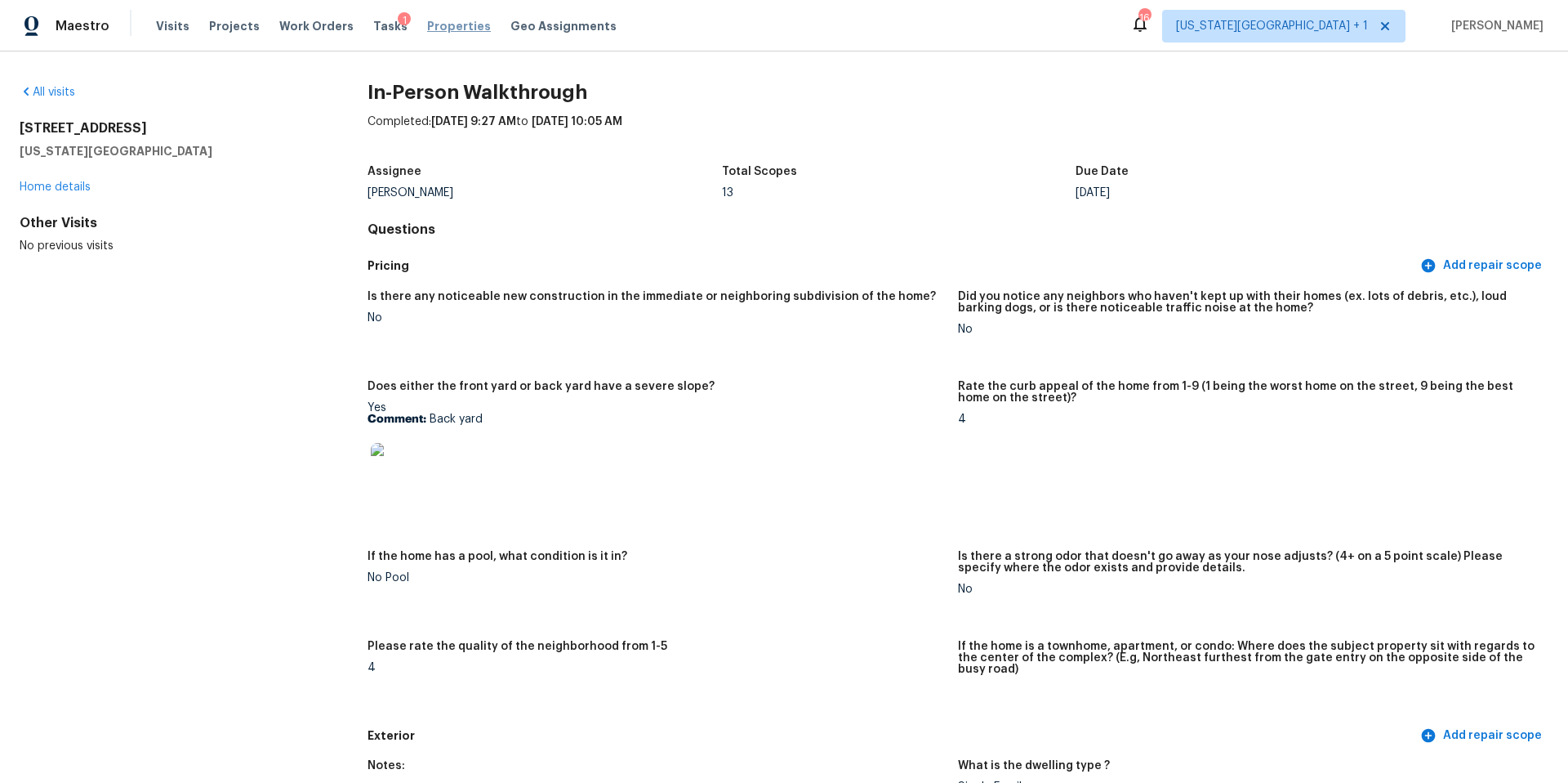
click at [427, 28] on span "Properties" at bounding box center [459, 25] width 64 height 16
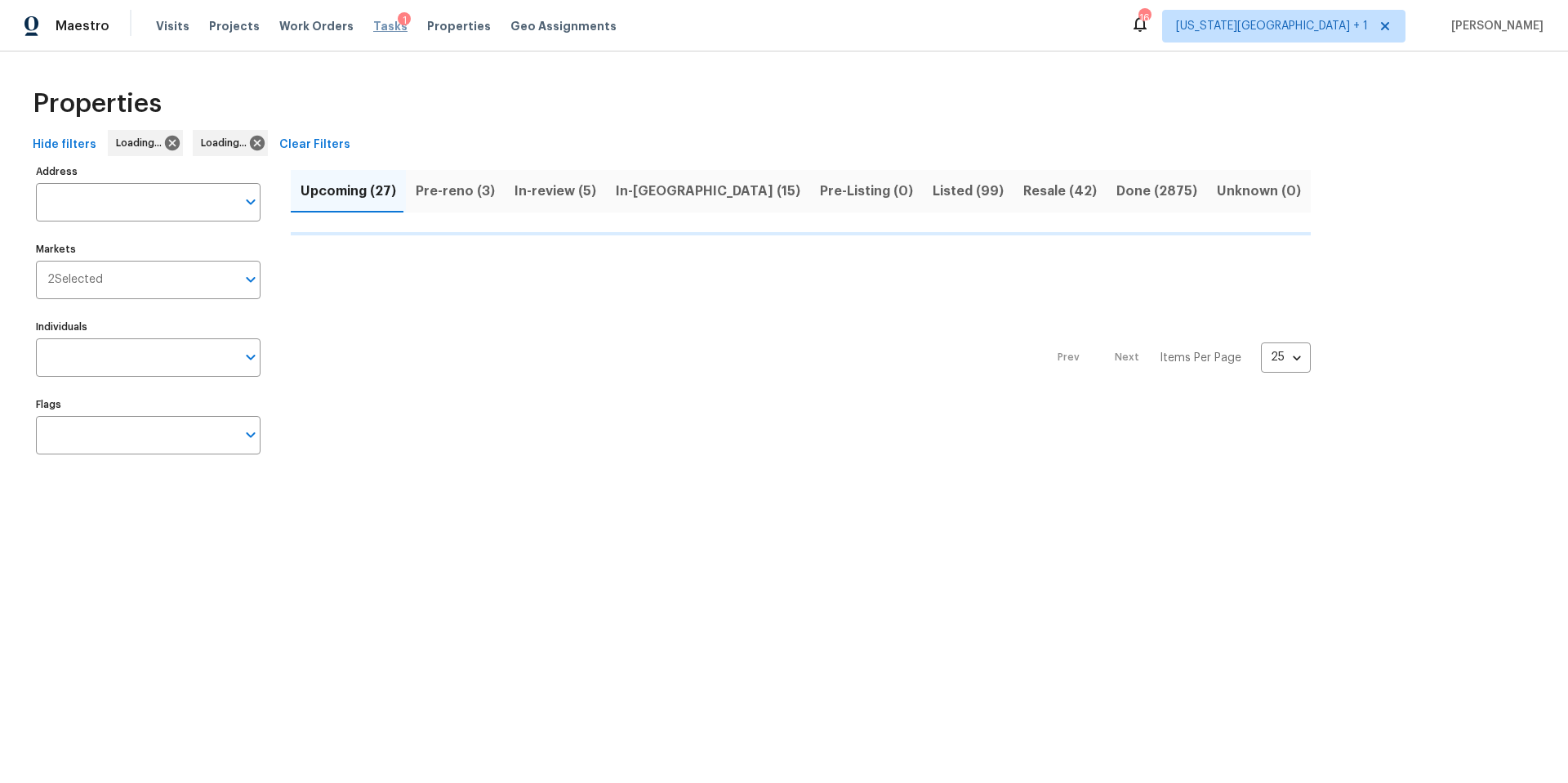
click at [374, 24] on span "Tasks" at bounding box center [390, 26] width 34 height 11
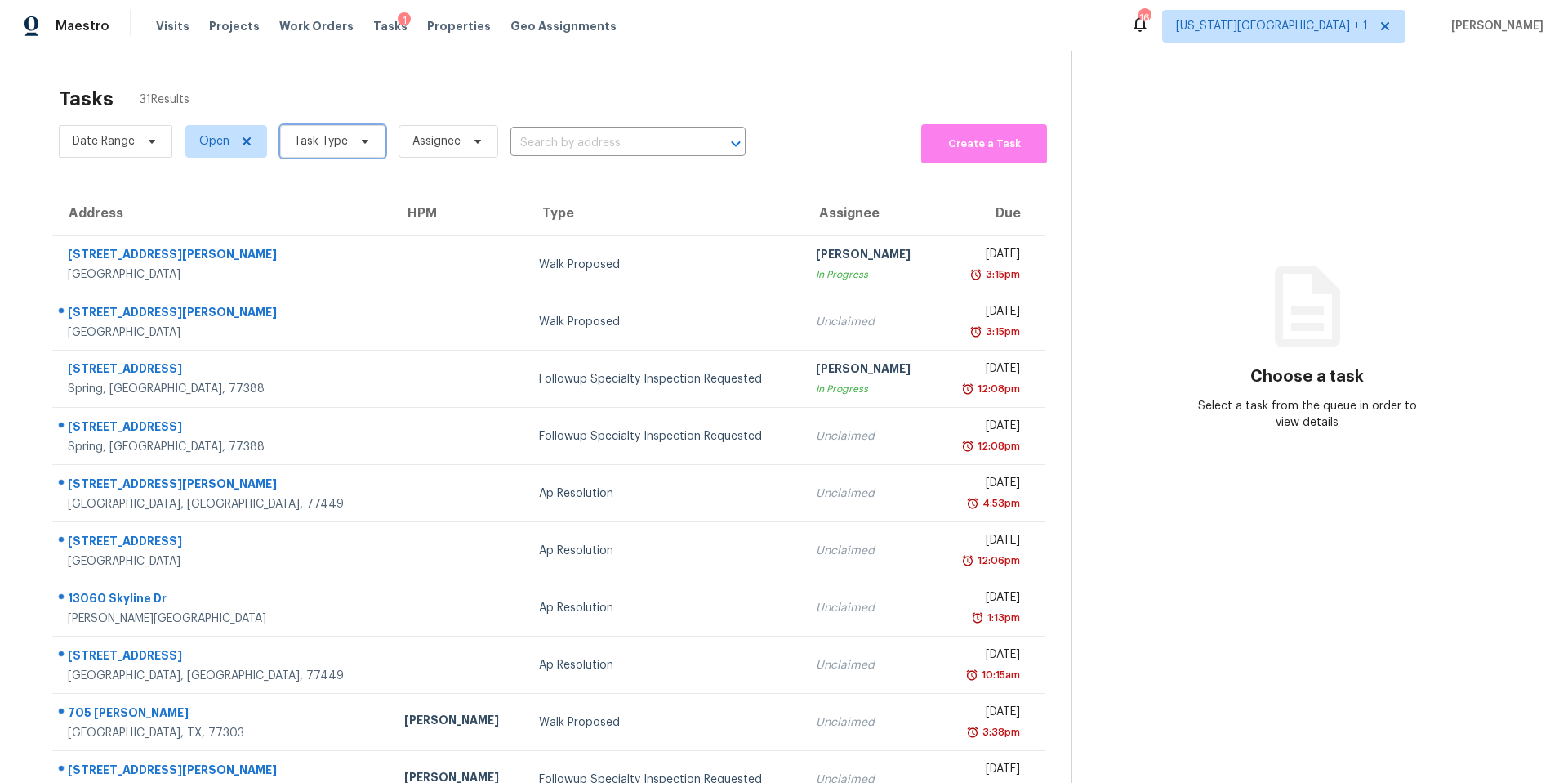
click at [336, 136] on span "Task Type" at bounding box center [321, 141] width 54 height 16
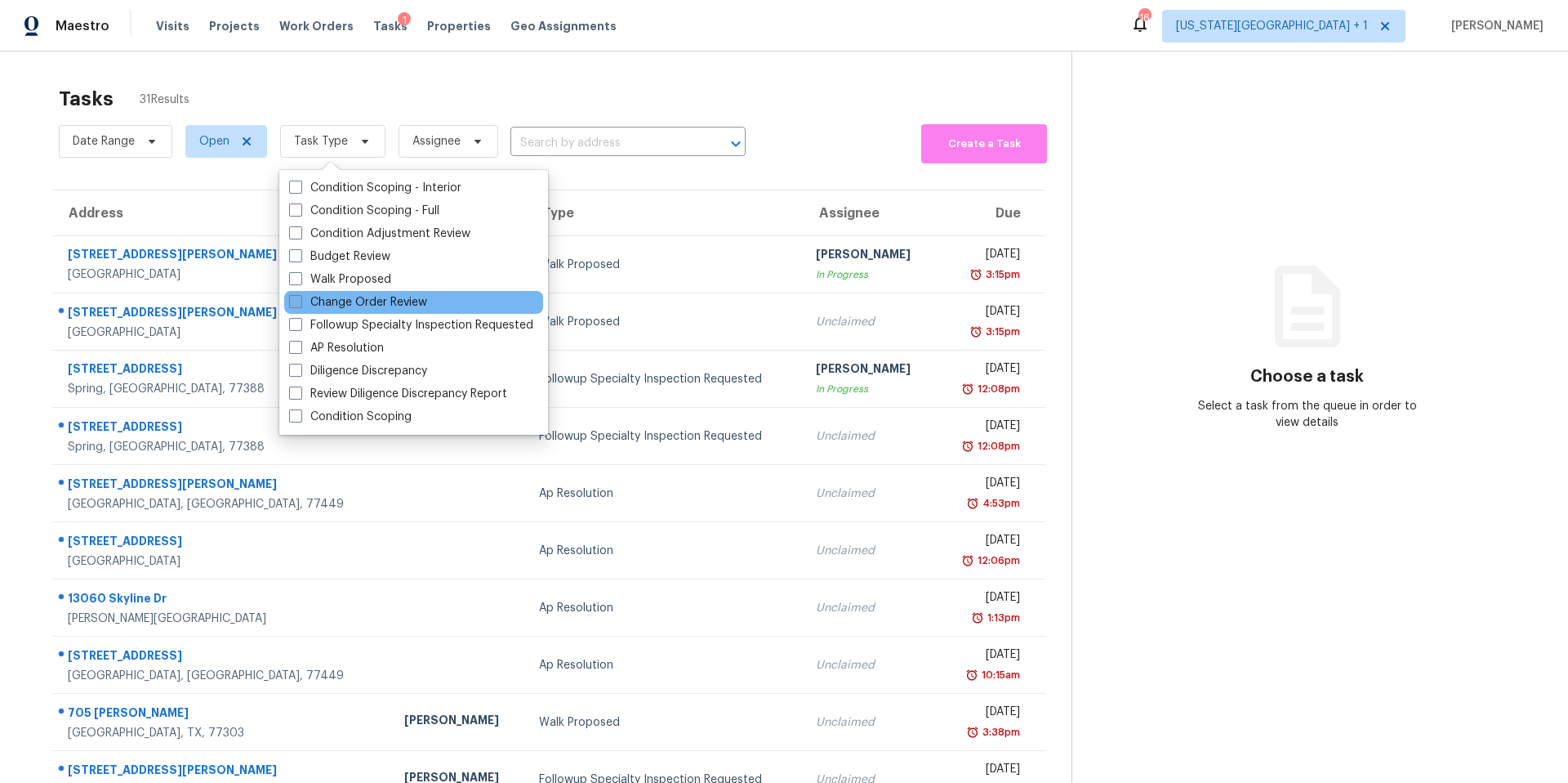
click at [323, 301] on label "Change Order Review" at bounding box center [357, 302] width 138 height 16
click at [300, 301] on input "Change Order Review" at bounding box center [293, 299] width 10 height 10
checkbox input "true"
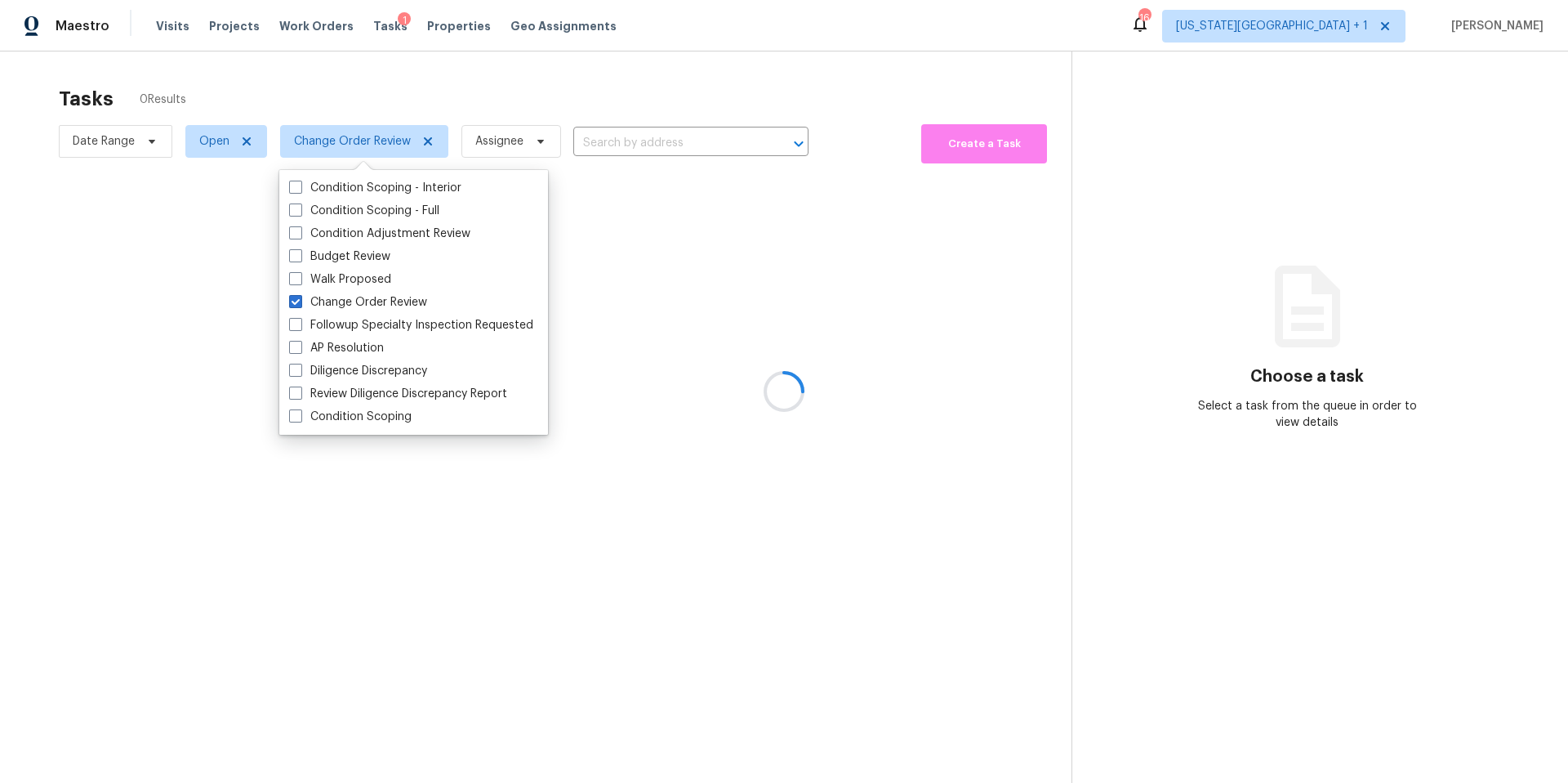
click at [356, 46] on div at bounding box center [784, 392] width 1568 height 783
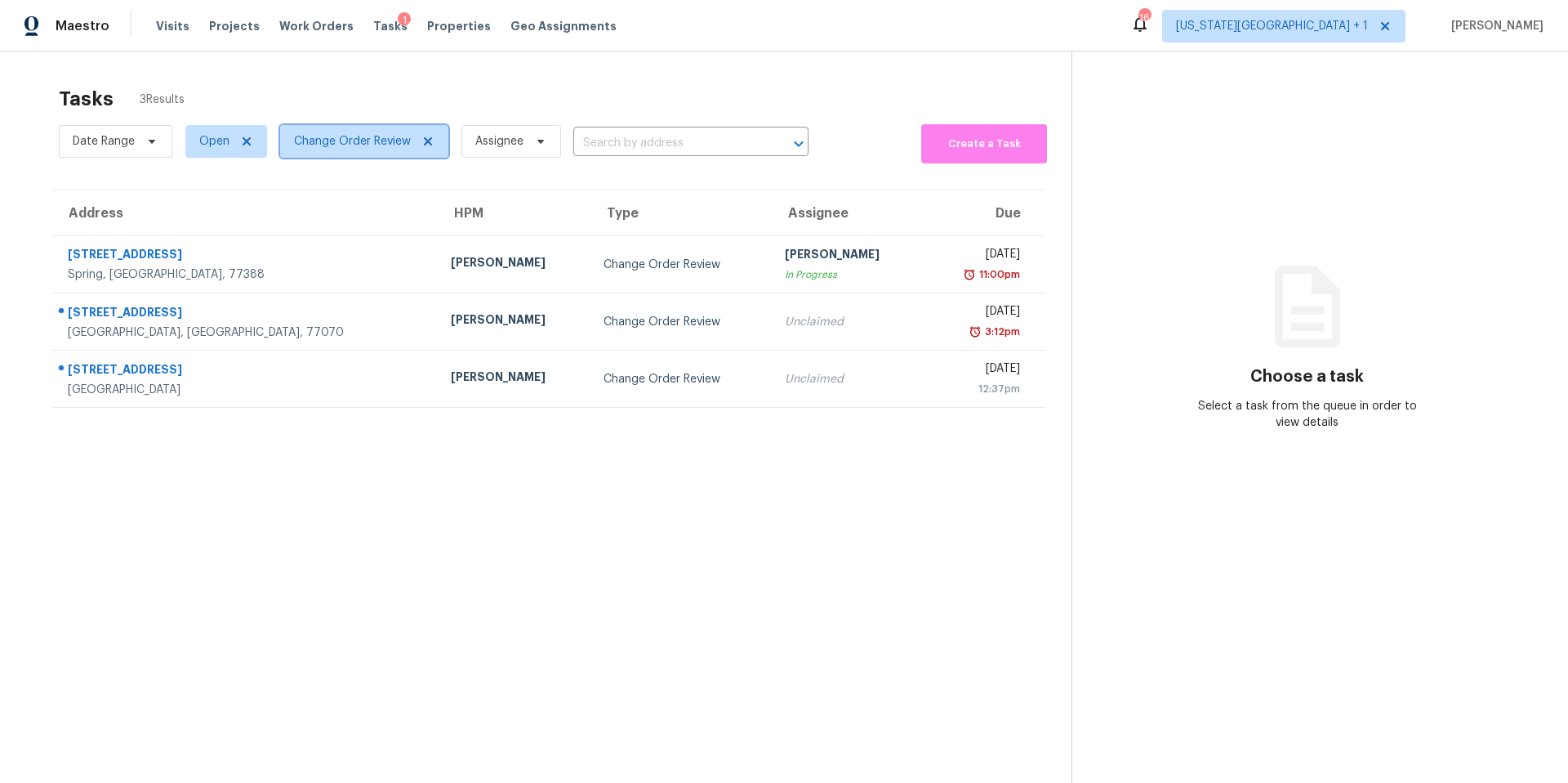
click at [348, 150] on span "Change Order Review" at bounding box center [364, 141] width 168 height 33
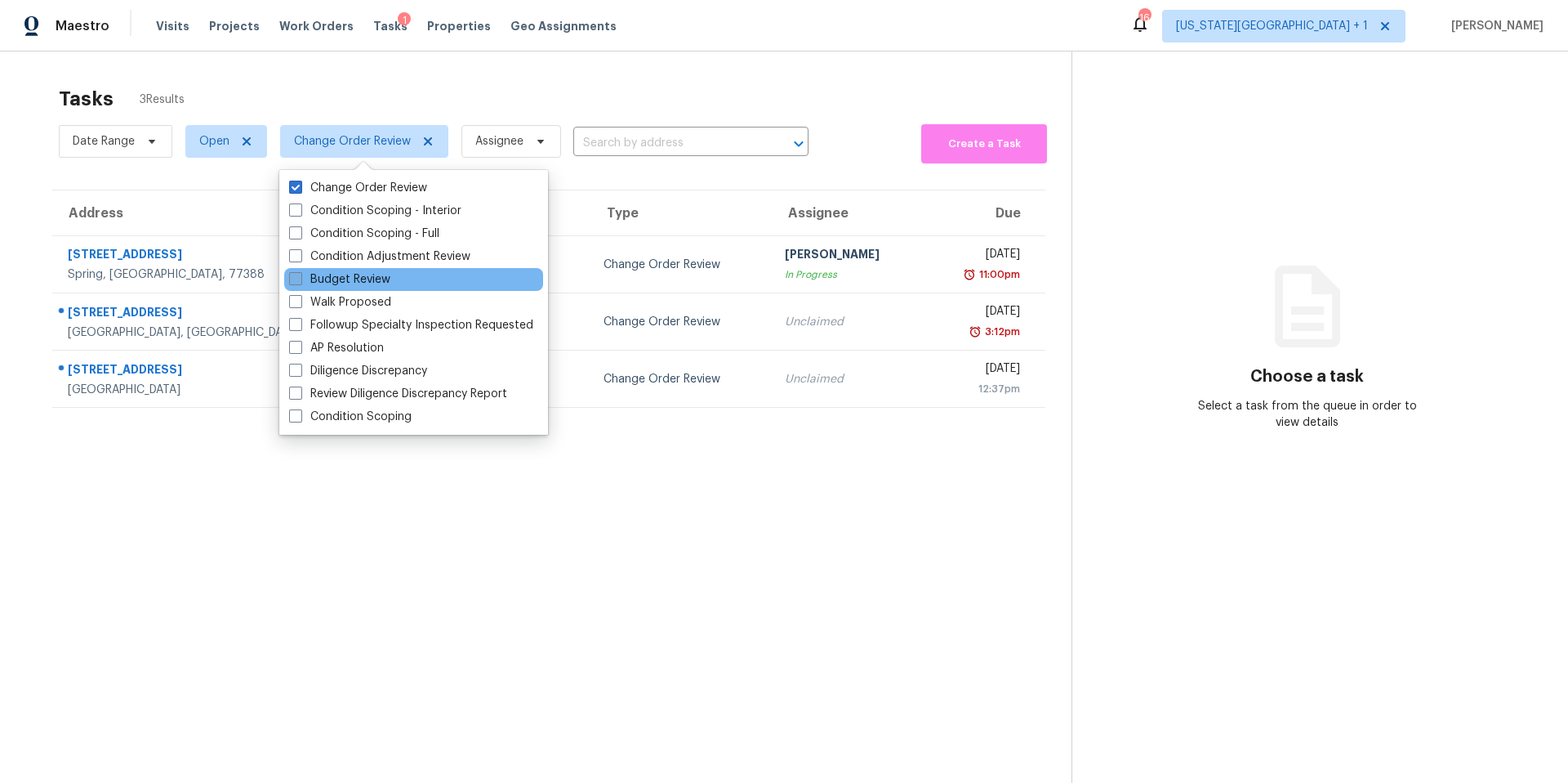
click at [313, 277] on label "Budget Review" at bounding box center [340, 279] width 102 height 16
click at [300, 277] on input "Budget Review" at bounding box center [293, 276] width 10 height 10
checkbox input "true"
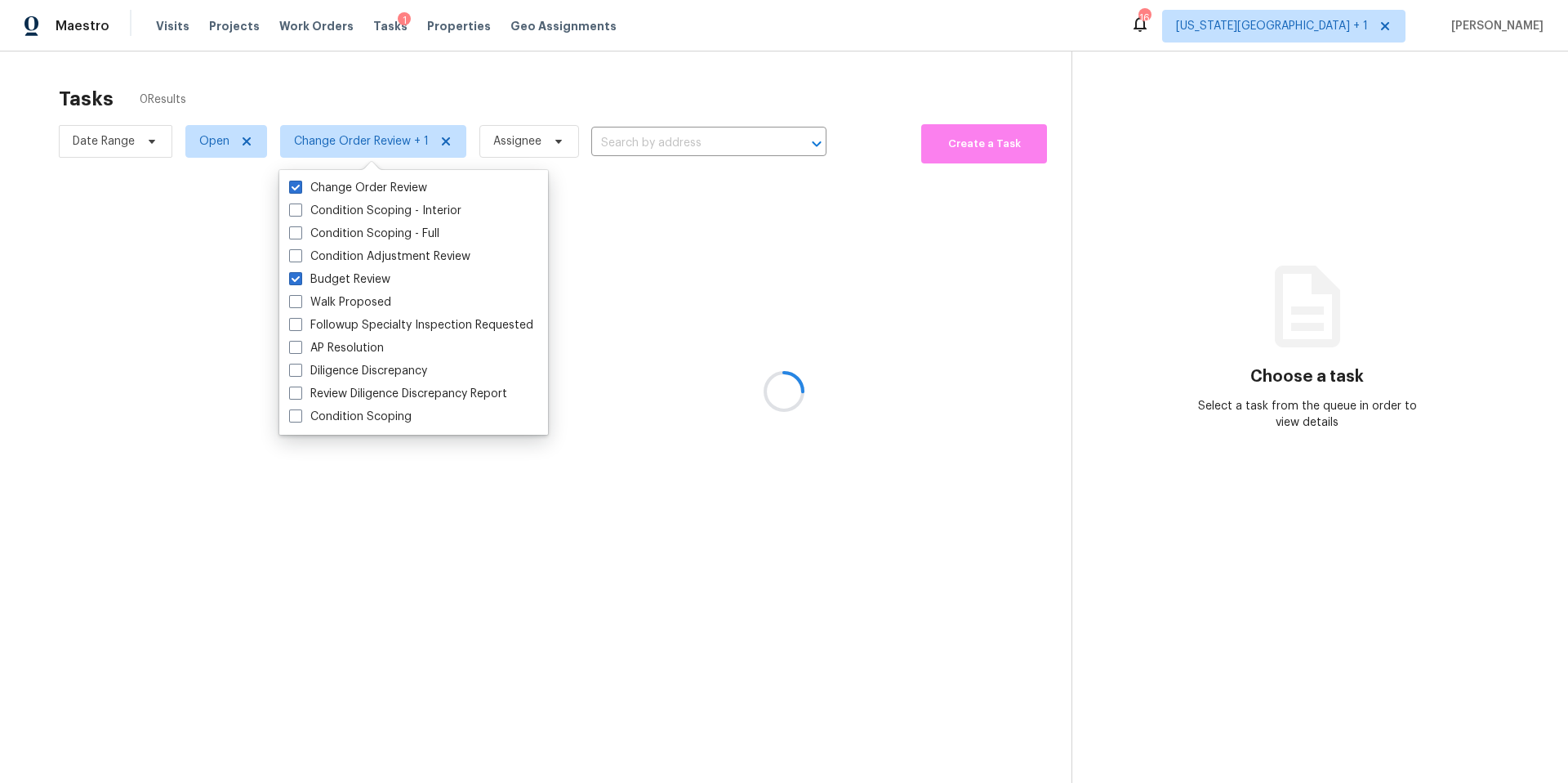
click at [303, 175] on div "Change Order Review Condition Scoping - Interior Condition Scoping - Full Condi…" at bounding box center [414, 302] width 269 height 264
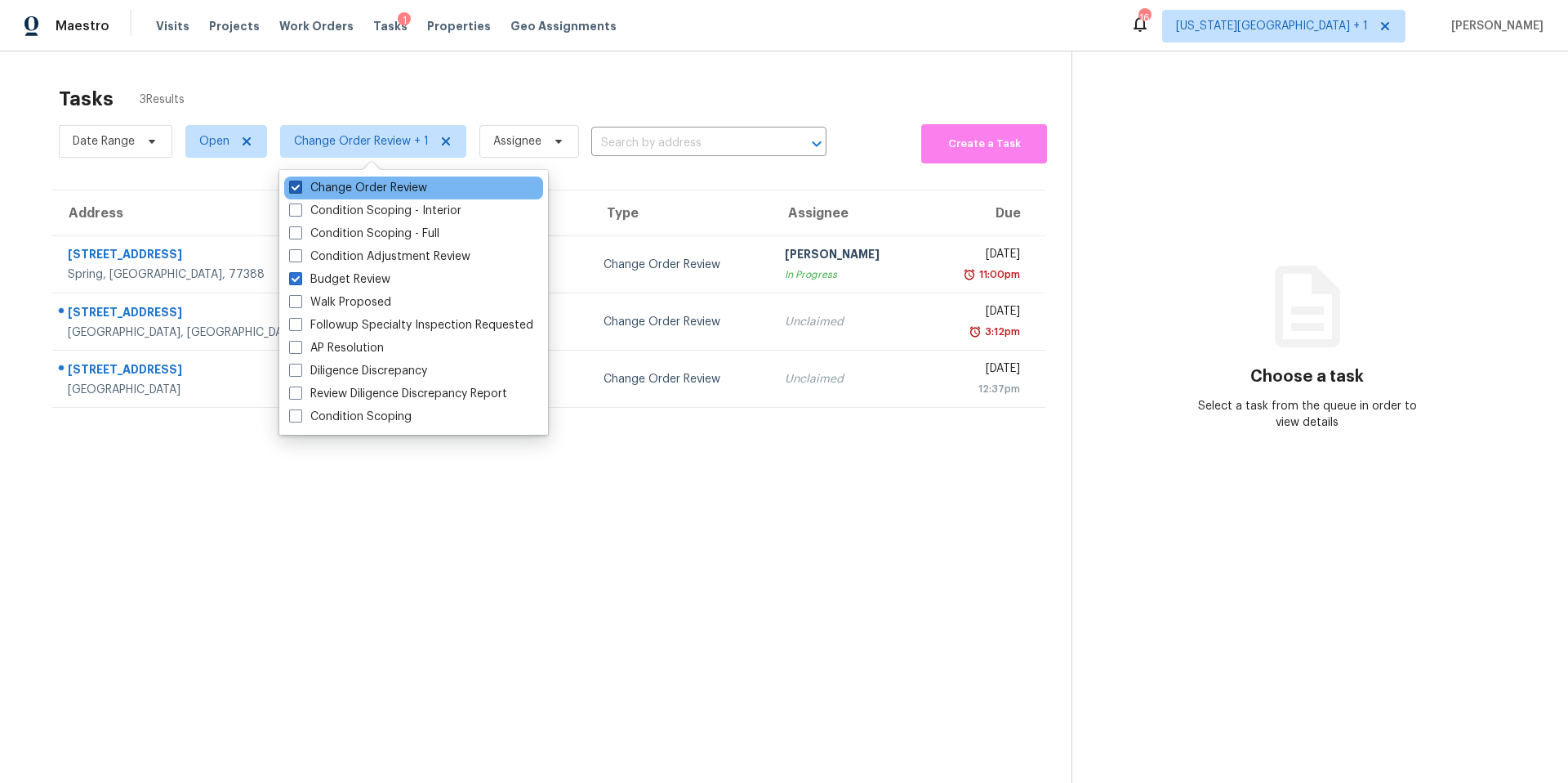
click at [300, 186] on span at bounding box center [295, 187] width 13 height 13
click at [300, 186] on input "Change Order Review" at bounding box center [293, 184] width 10 height 10
checkbox input "false"
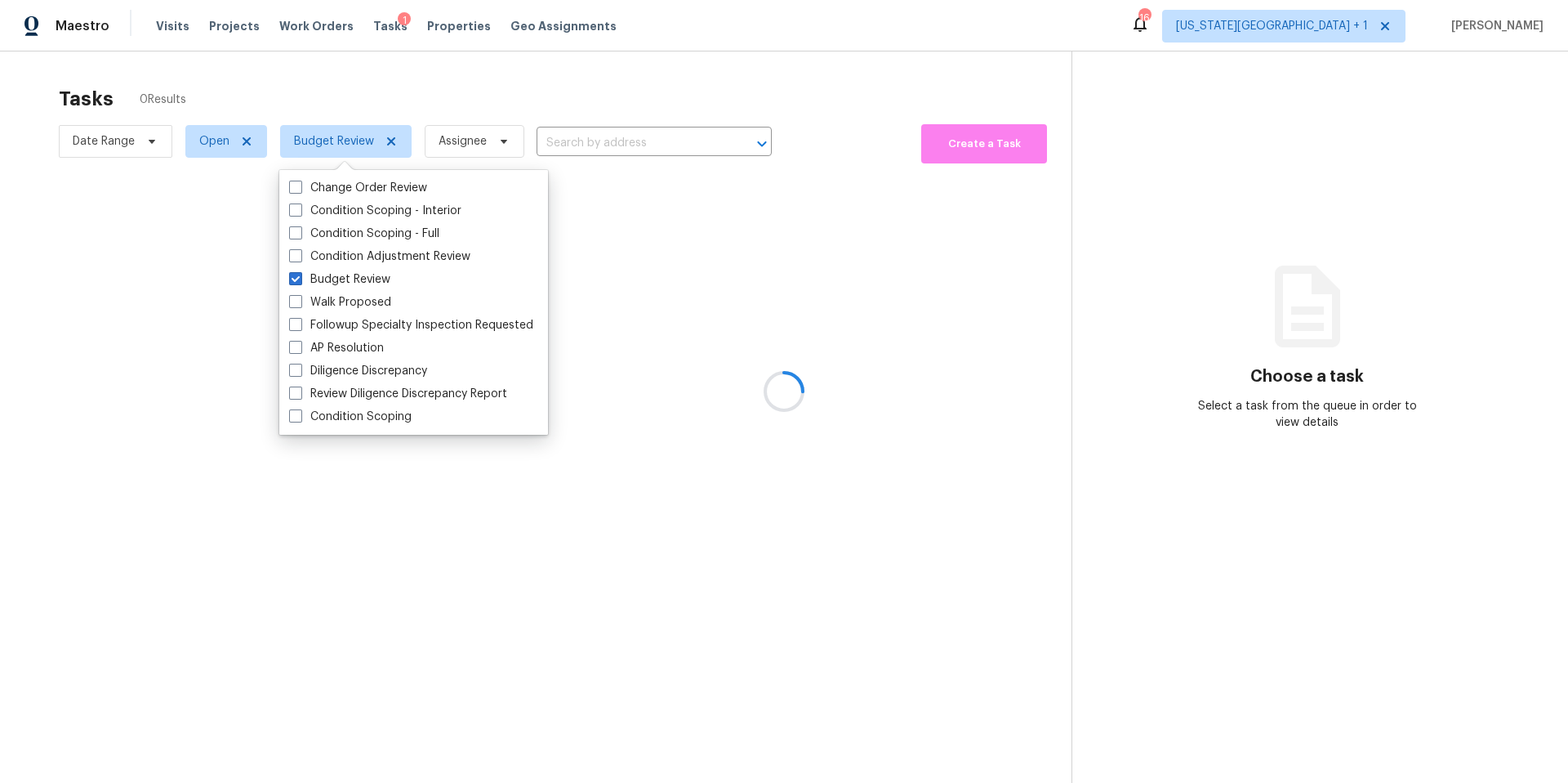
click at [369, 102] on div "Tasks 0 Results" at bounding box center [565, 98] width 1012 height 42
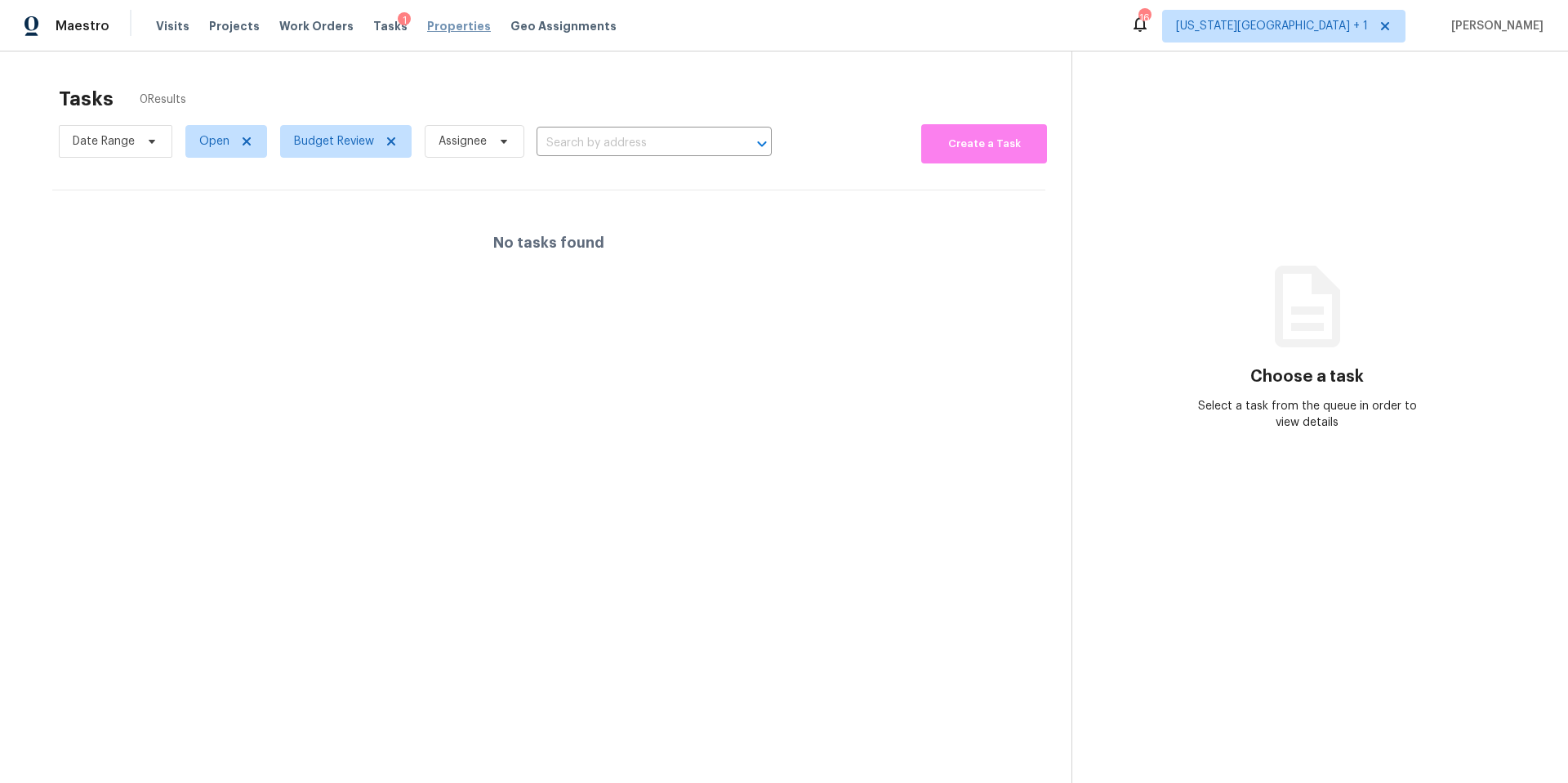
click at [433, 24] on span "Properties" at bounding box center [459, 25] width 64 height 16
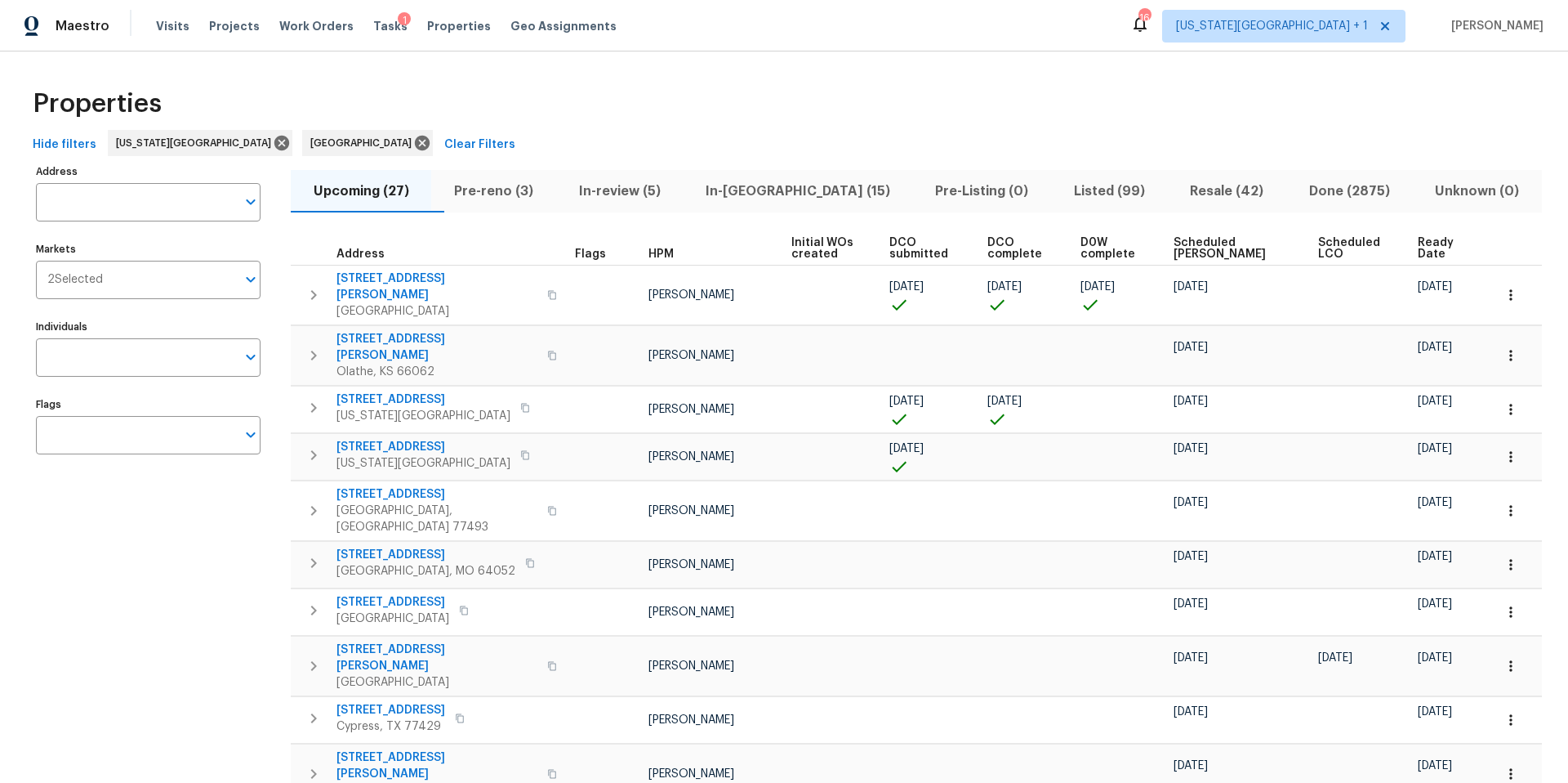
click at [522, 194] on span "Pre-reno (3)" at bounding box center [493, 191] width 104 height 23
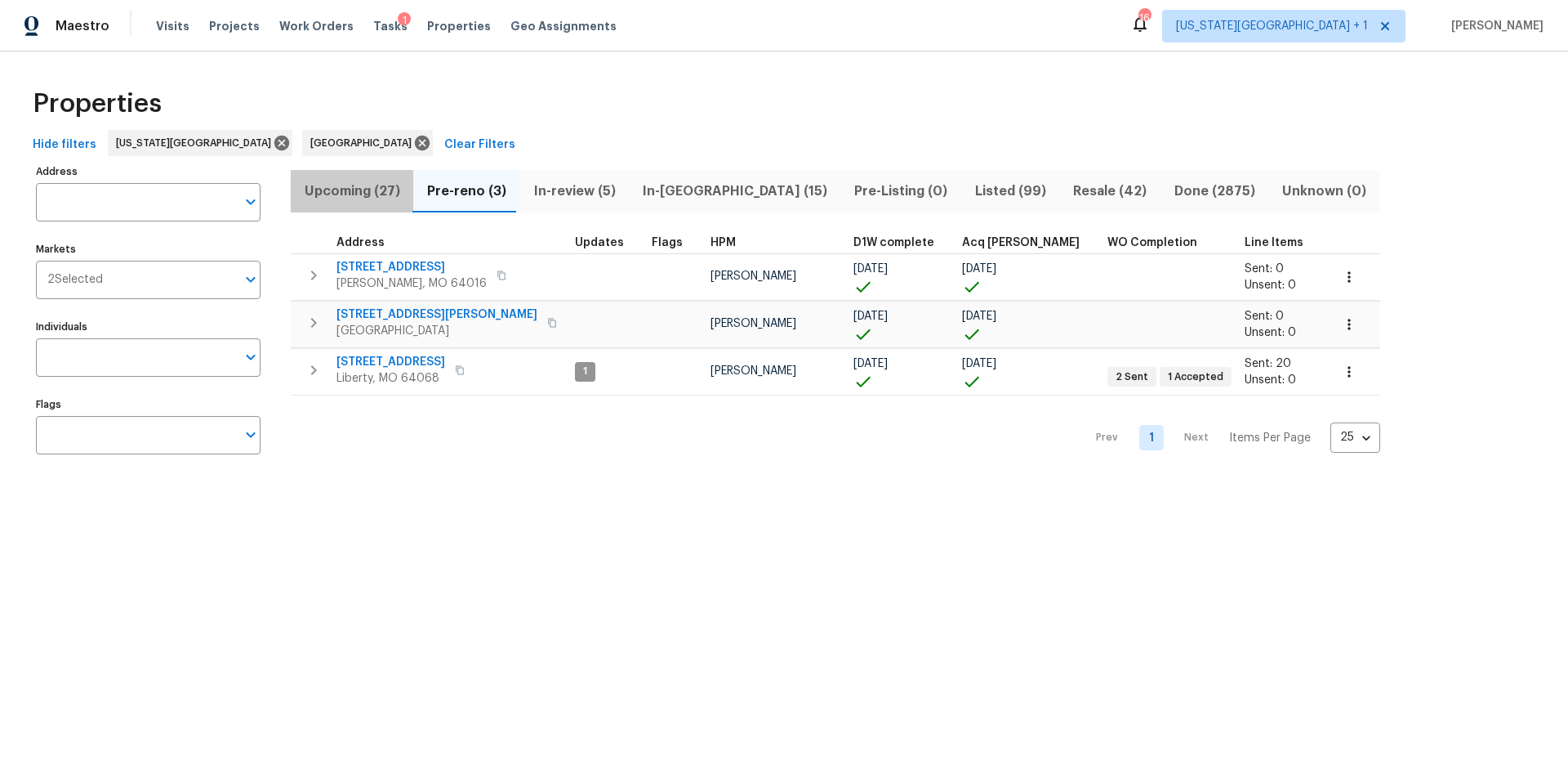
click at [358, 193] on span "Upcoming (27)" at bounding box center [351, 191] width 103 height 23
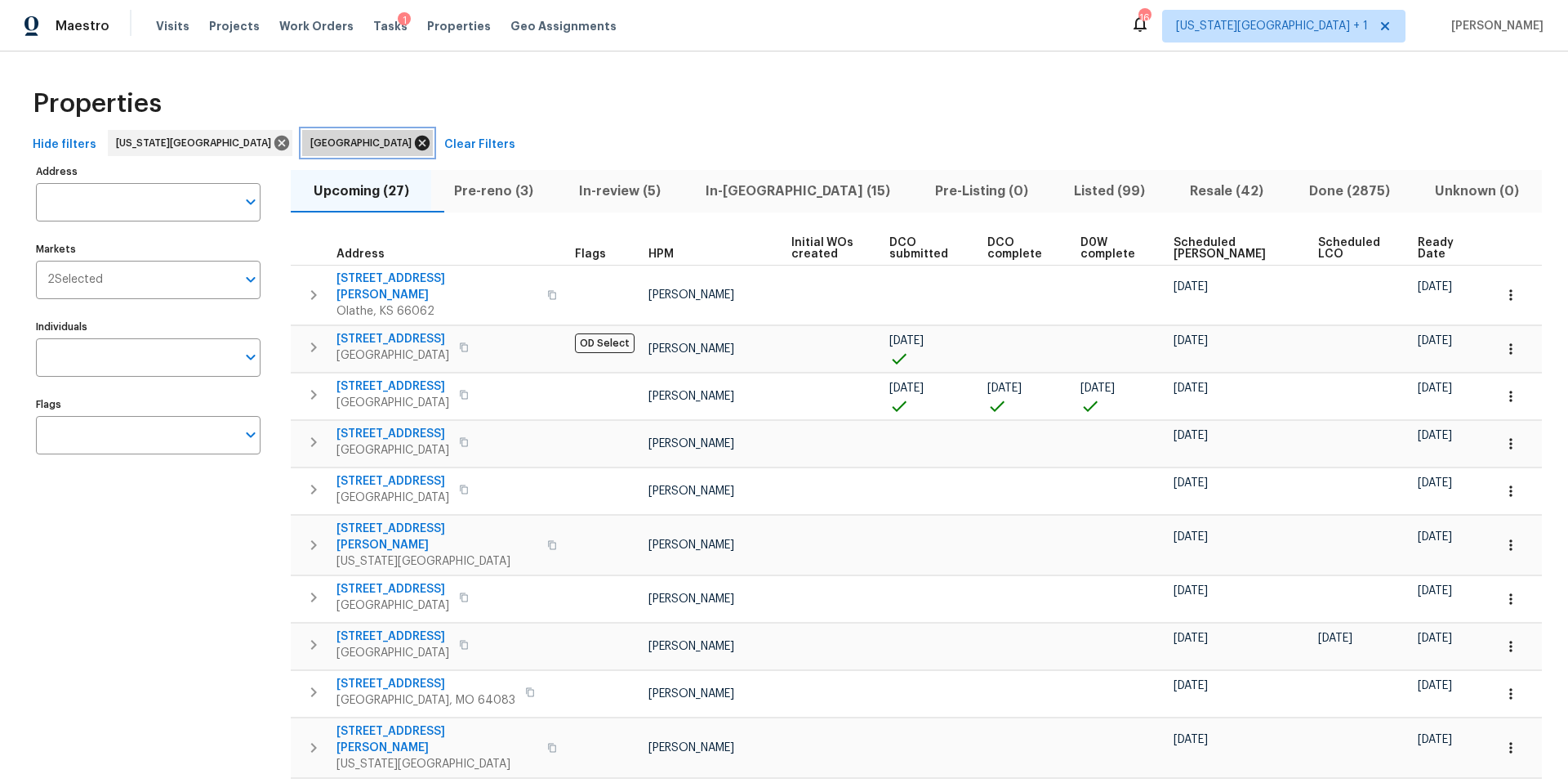
click at [415, 138] on icon at bounding box center [422, 143] width 15 height 15
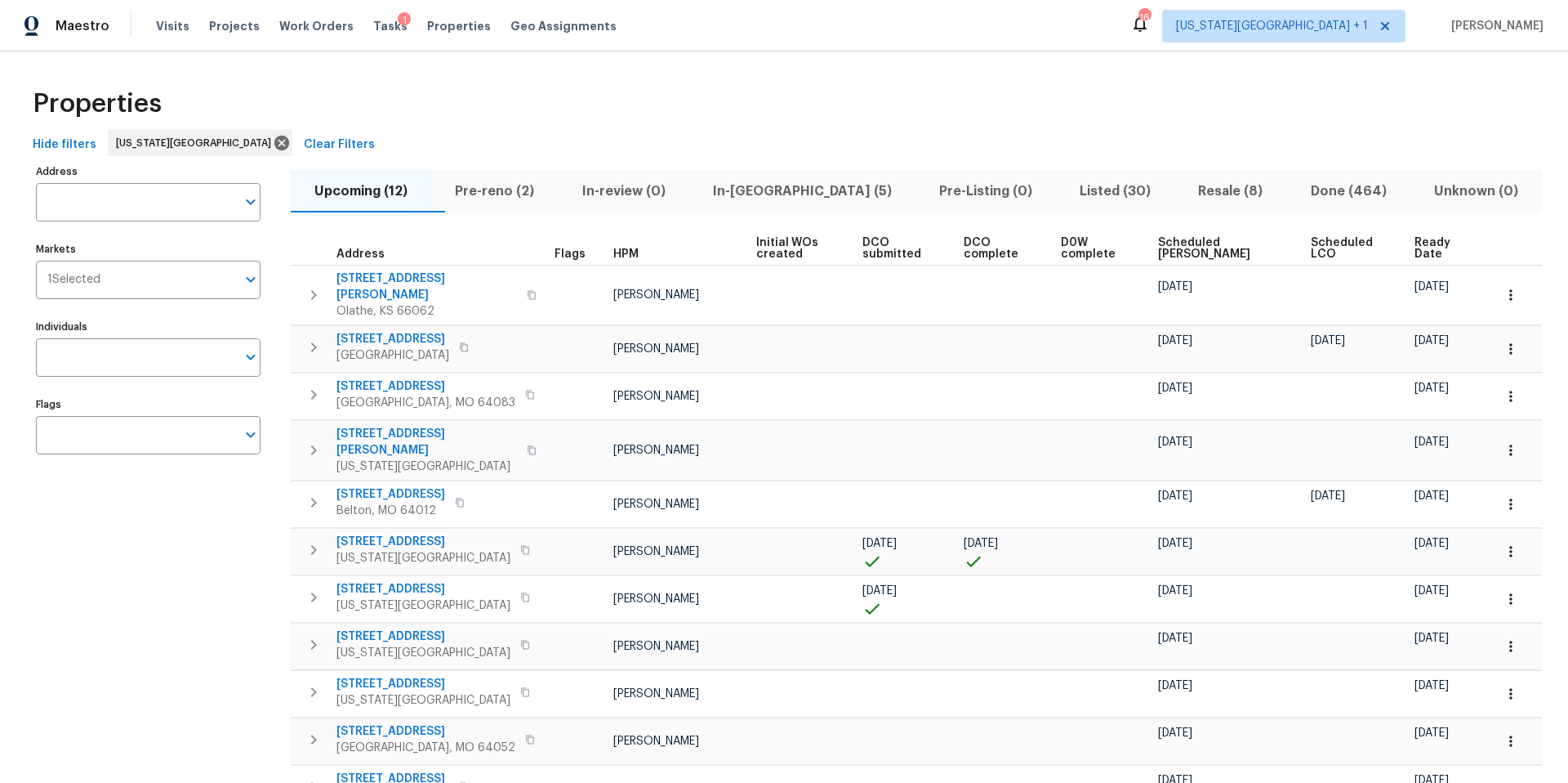
click at [877, 247] on span "DCO submitted" at bounding box center [899, 248] width 73 height 23
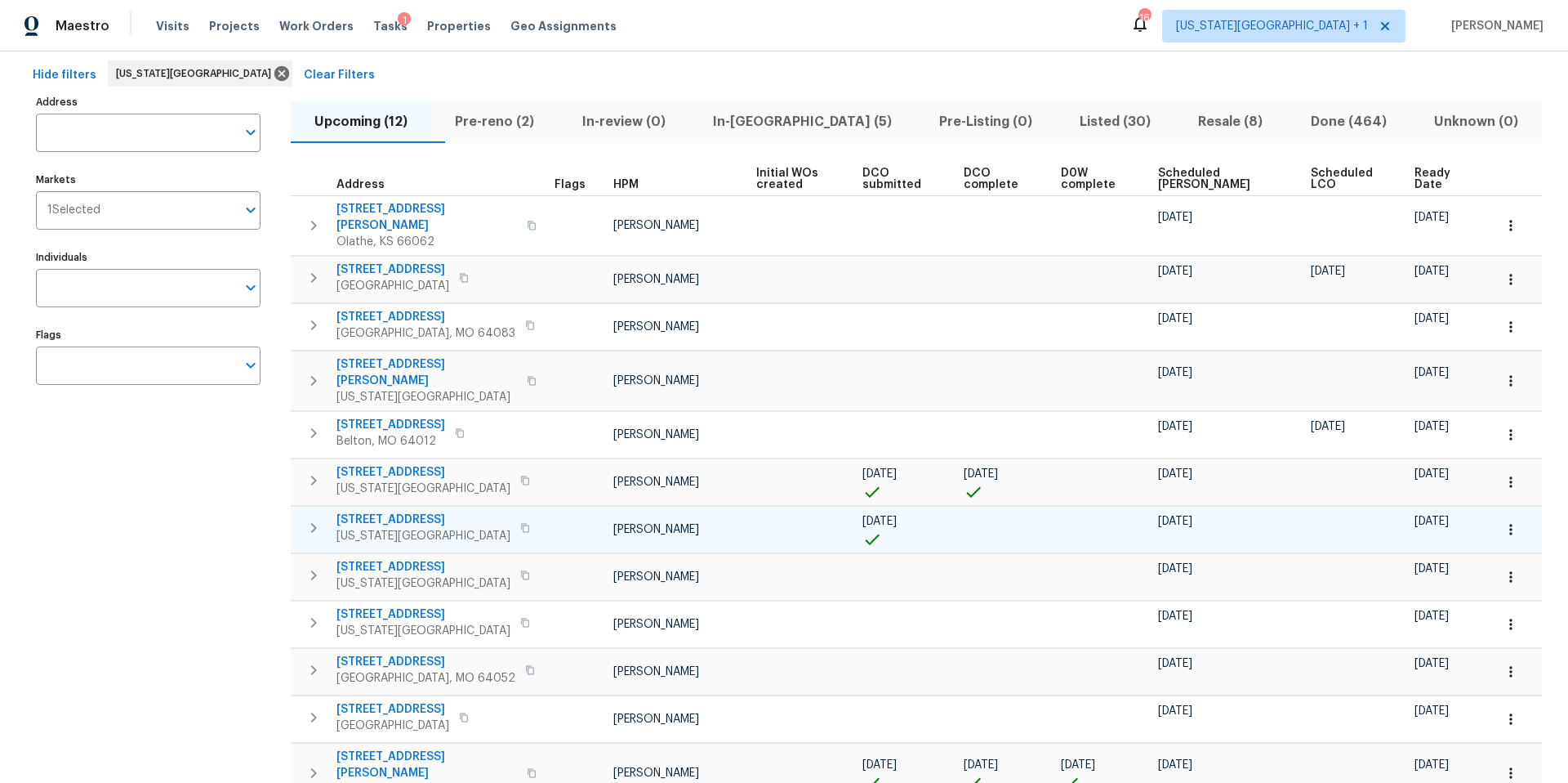
scroll to position [116, 0]
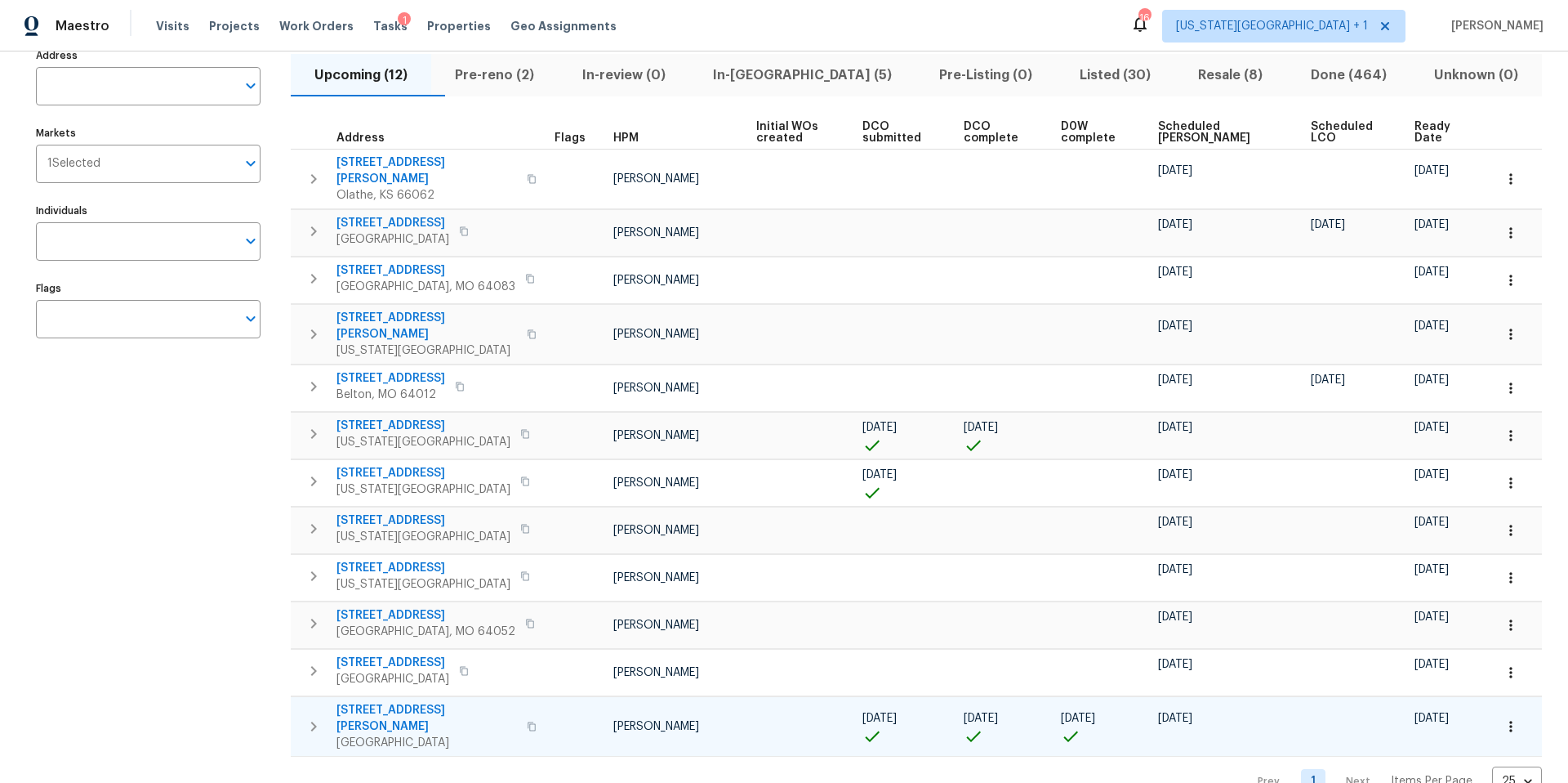
click at [391, 702] on span "309 SE Shawn Ct" at bounding box center [427, 718] width 181 height 33
click at [398, 25] on div "1" at bounding box center [404, 20] width 13 height 16
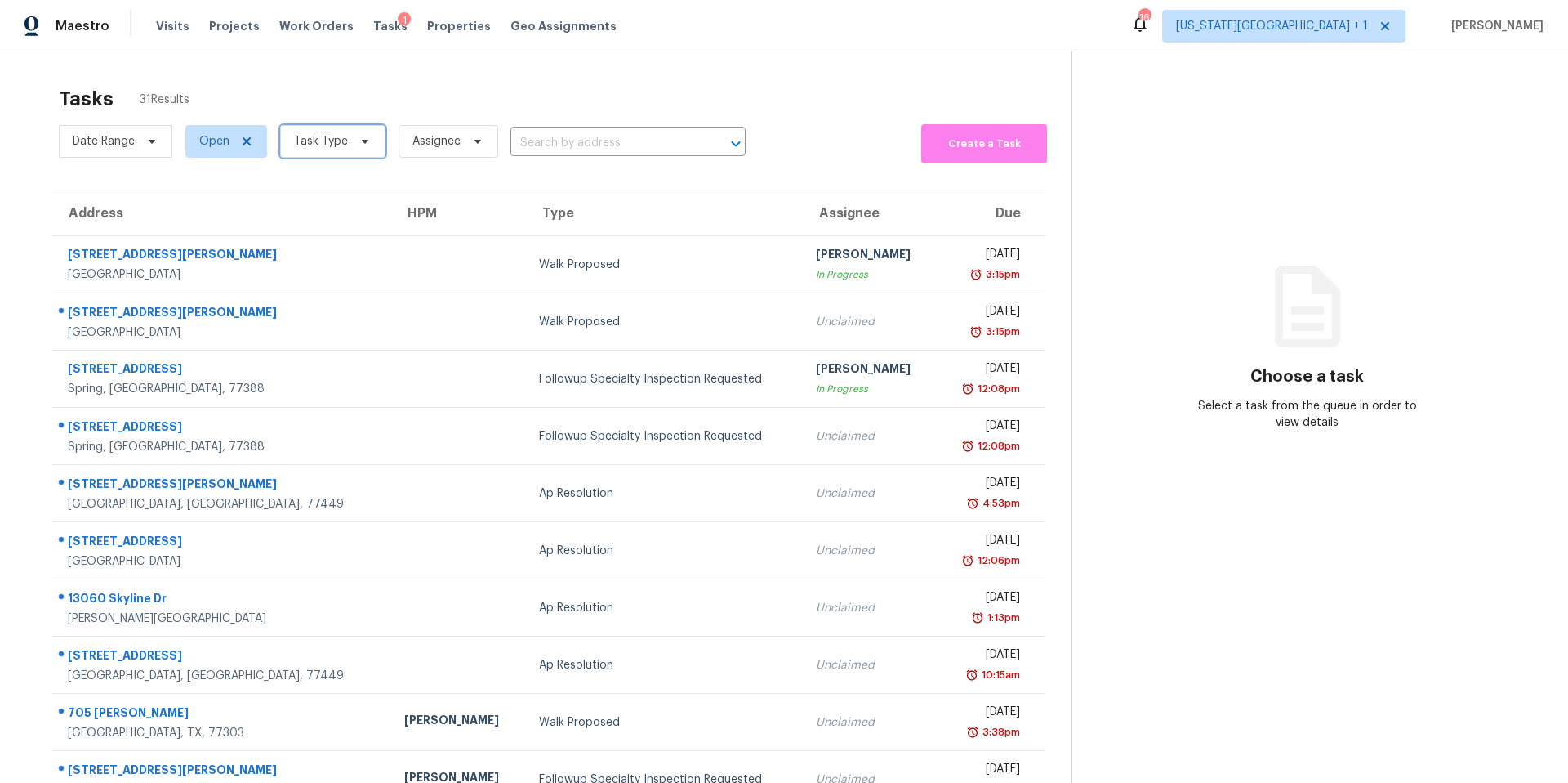
click at [348, 141] on span "Task Type" at bounding box center [333, 141] width 105 height 33
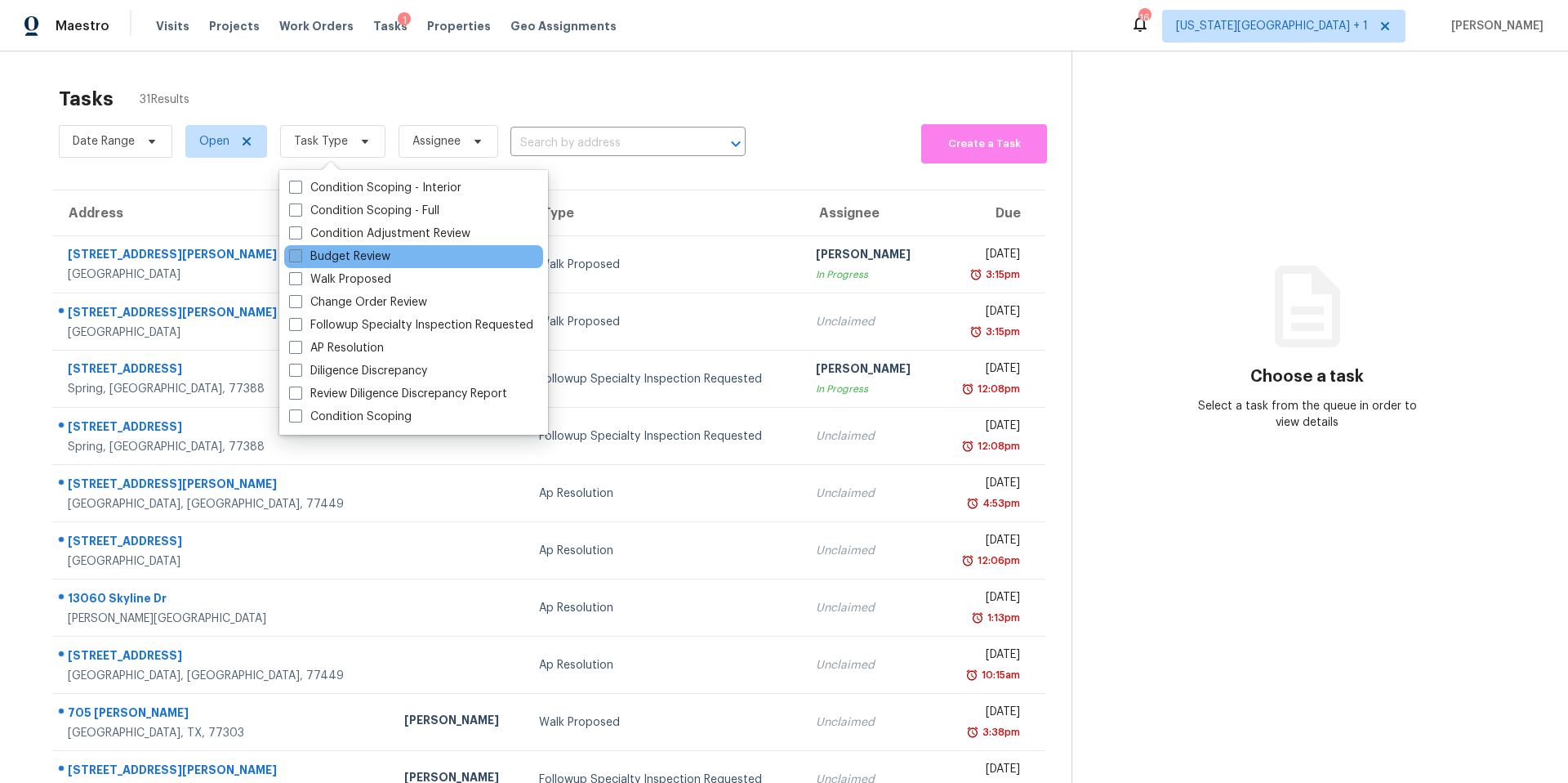
click at [338, 249] on label "Budget Review" at bounding box center [340, 256] width 102 height 16
click at [300, 249] on input "Budget Review" at bounding box center [293, 253] width 10 height 10
checkbox input "true"
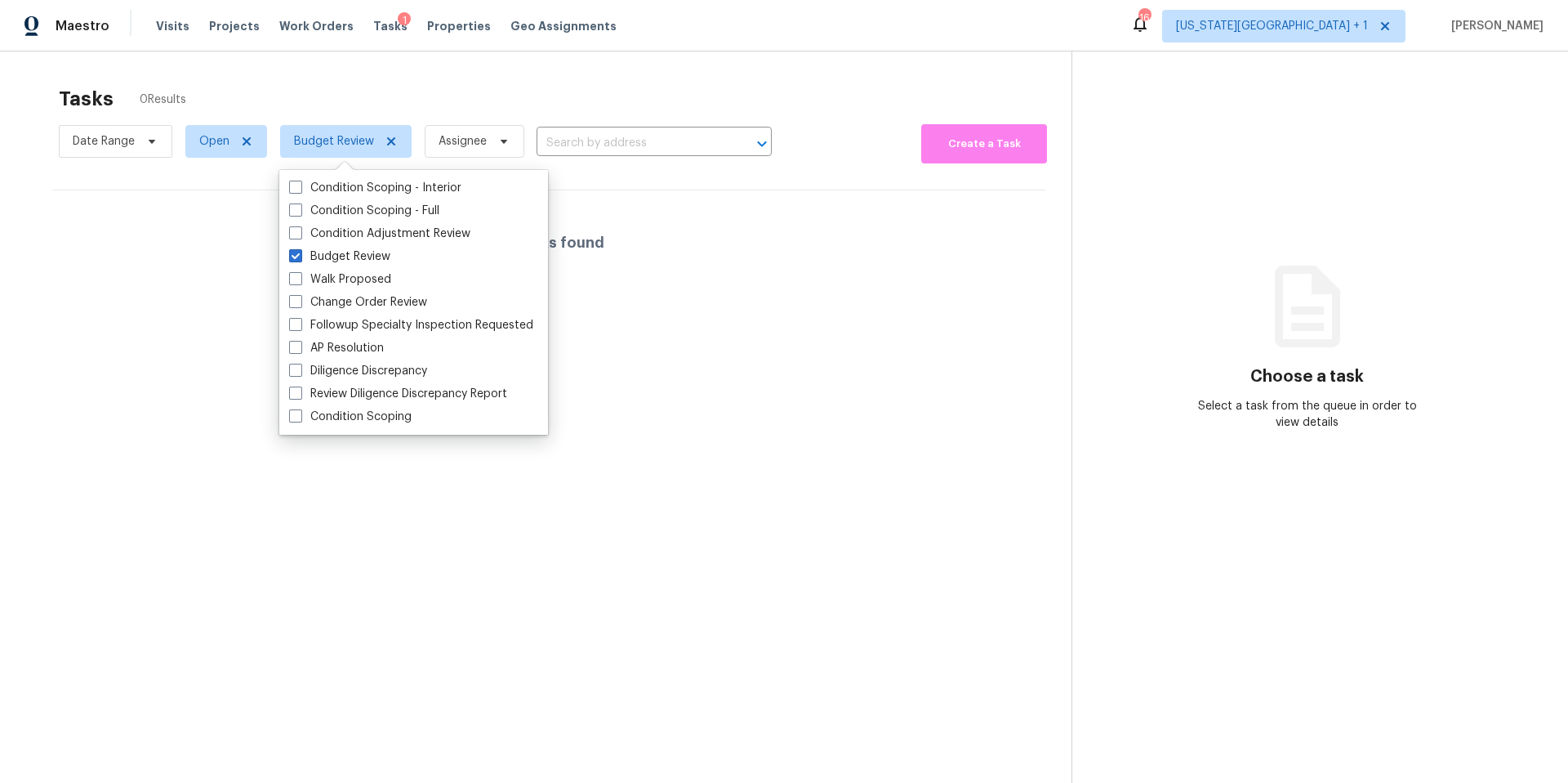
click at [350, 107] on div "Tasks 0 Results" at bounding box center [565, 98] width 1012 height 42
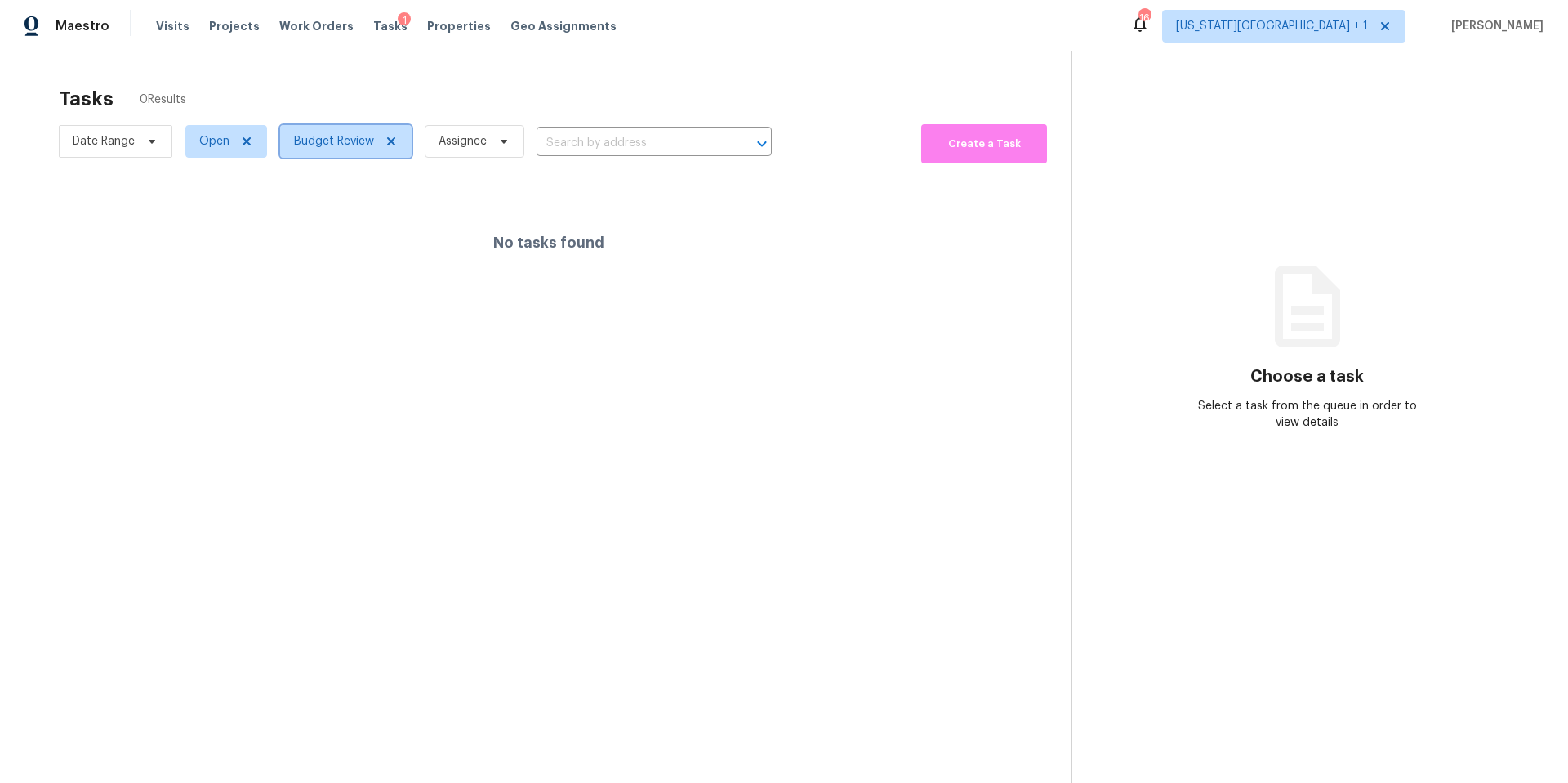
click at [326, 153] on span "Budget Review" at bounding box center [346, 141] width 132 height 33
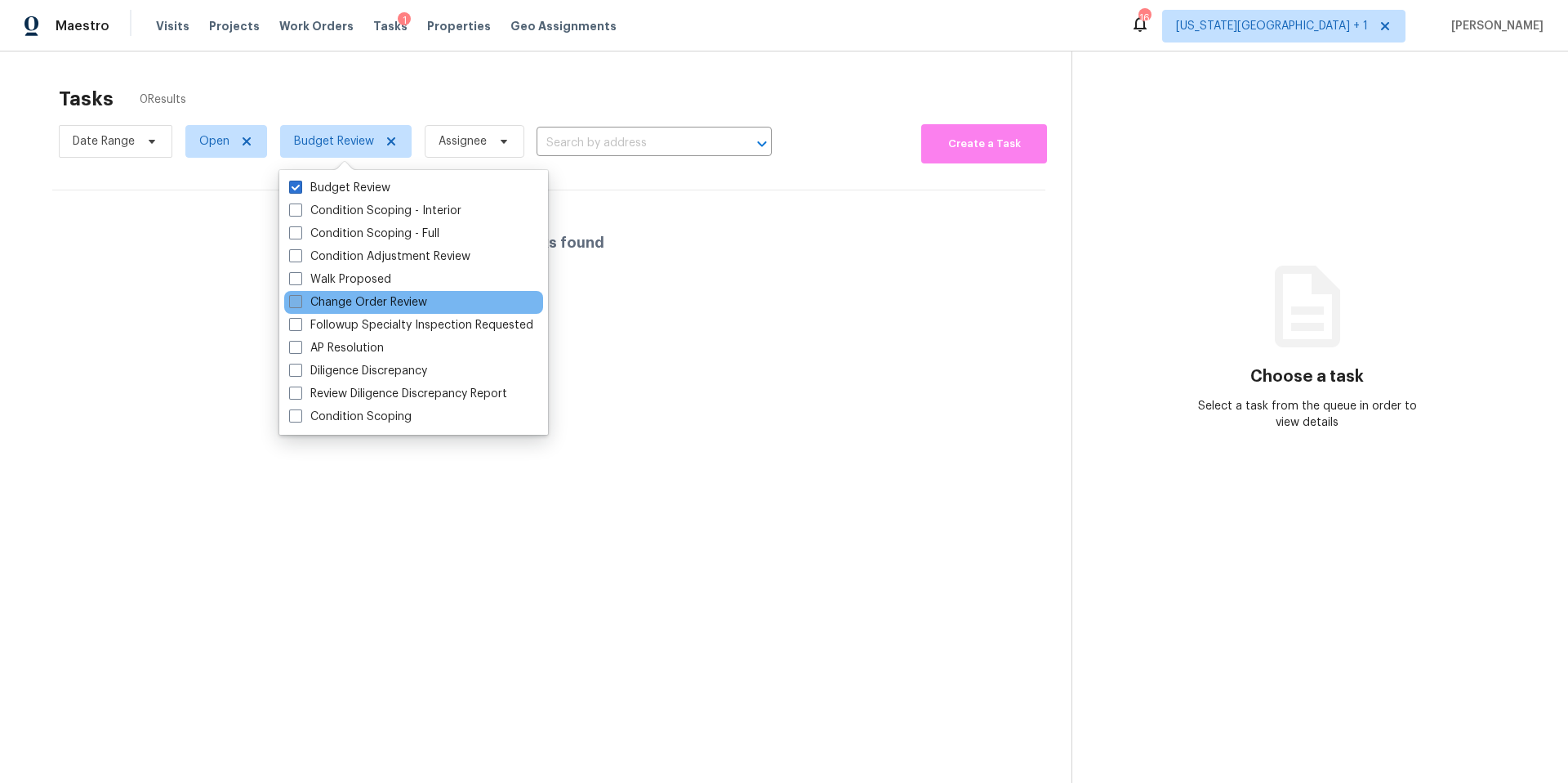
click at [319, 299] on label "Change Order Review" at bounding box center [357, 302] width 138 height 16
click at [300, 299] on input "Change Order Review" at bounding box center [293, 299] width 10 height 10
checkbox input "true"
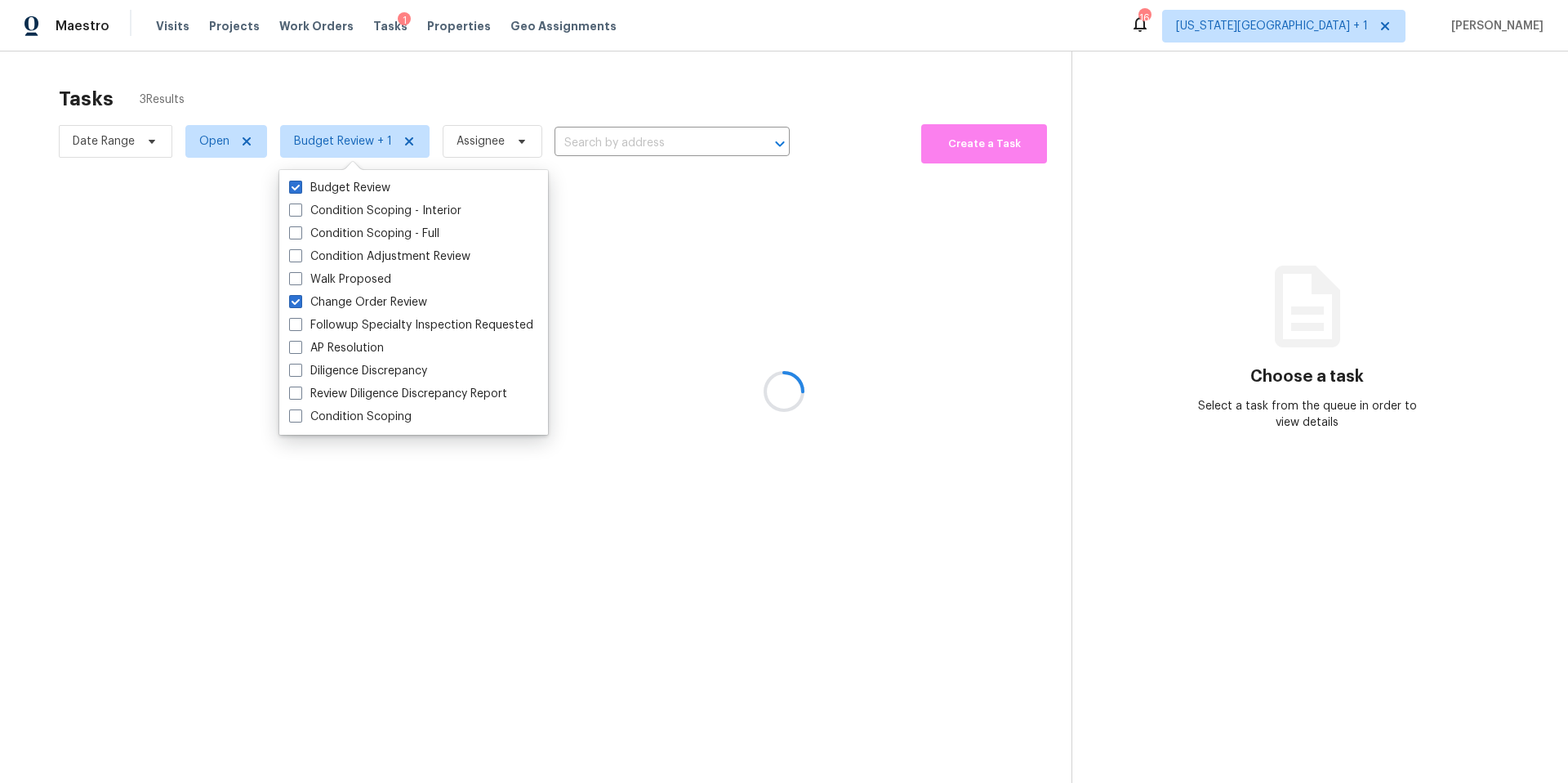
click at [368, 84] on div at bounding box center [784, 392] width 1568 height 783
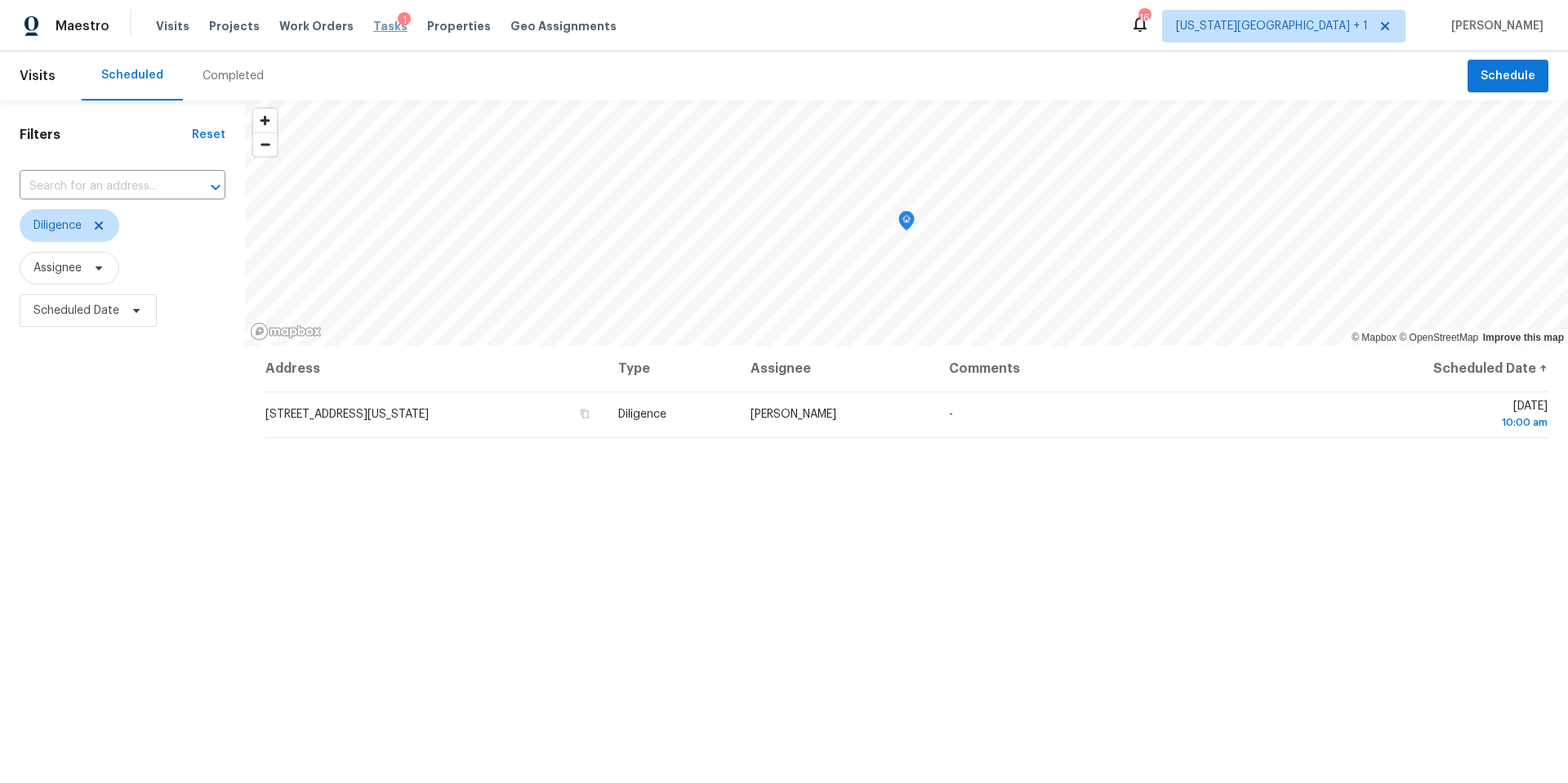
click at [373, 28] on span "Tasks" at bounding box center [390, 26] width 34 height 11
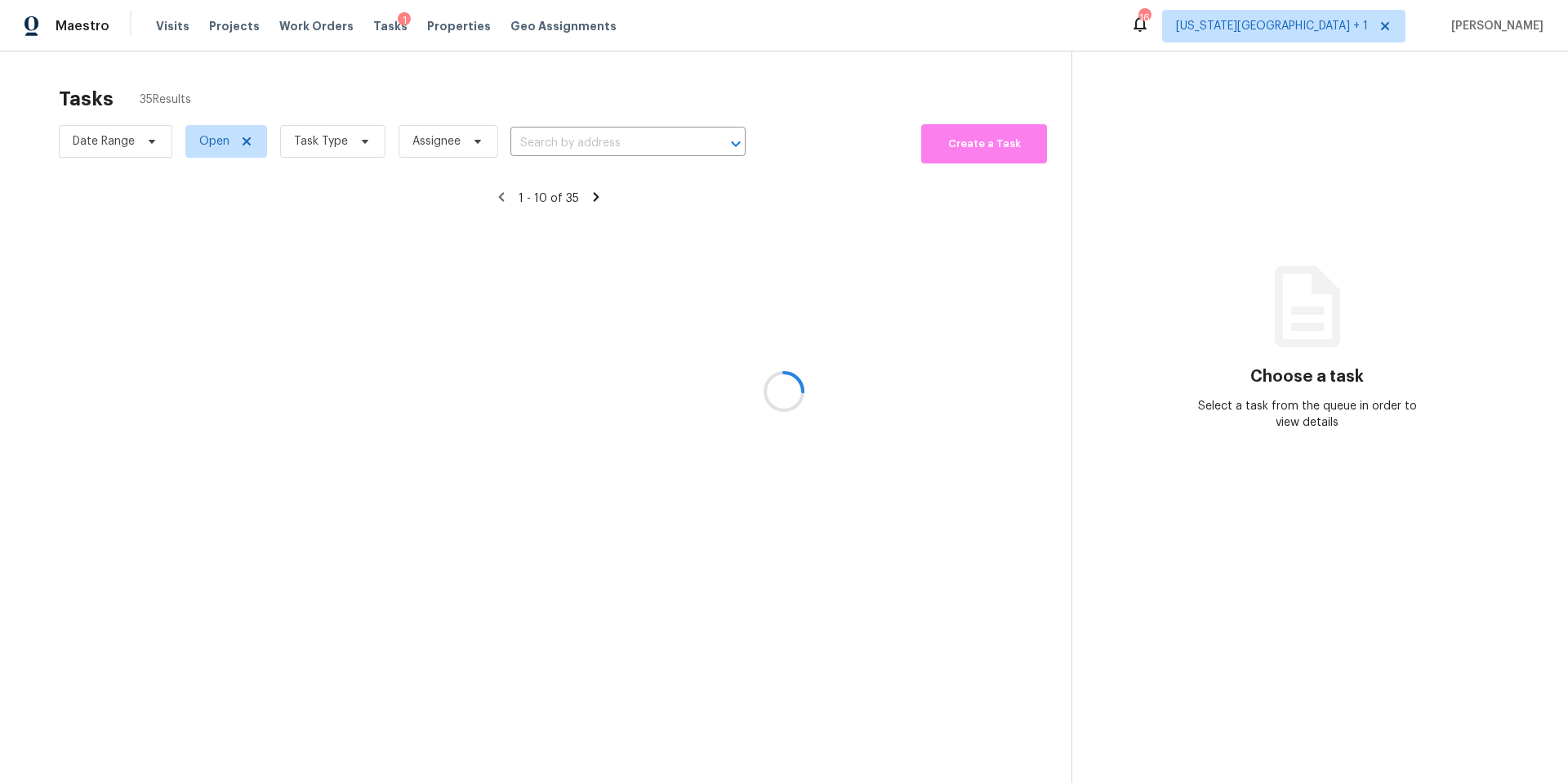
click at [322, 152] on div at bounding box center [784, 392] width 1568 height 783
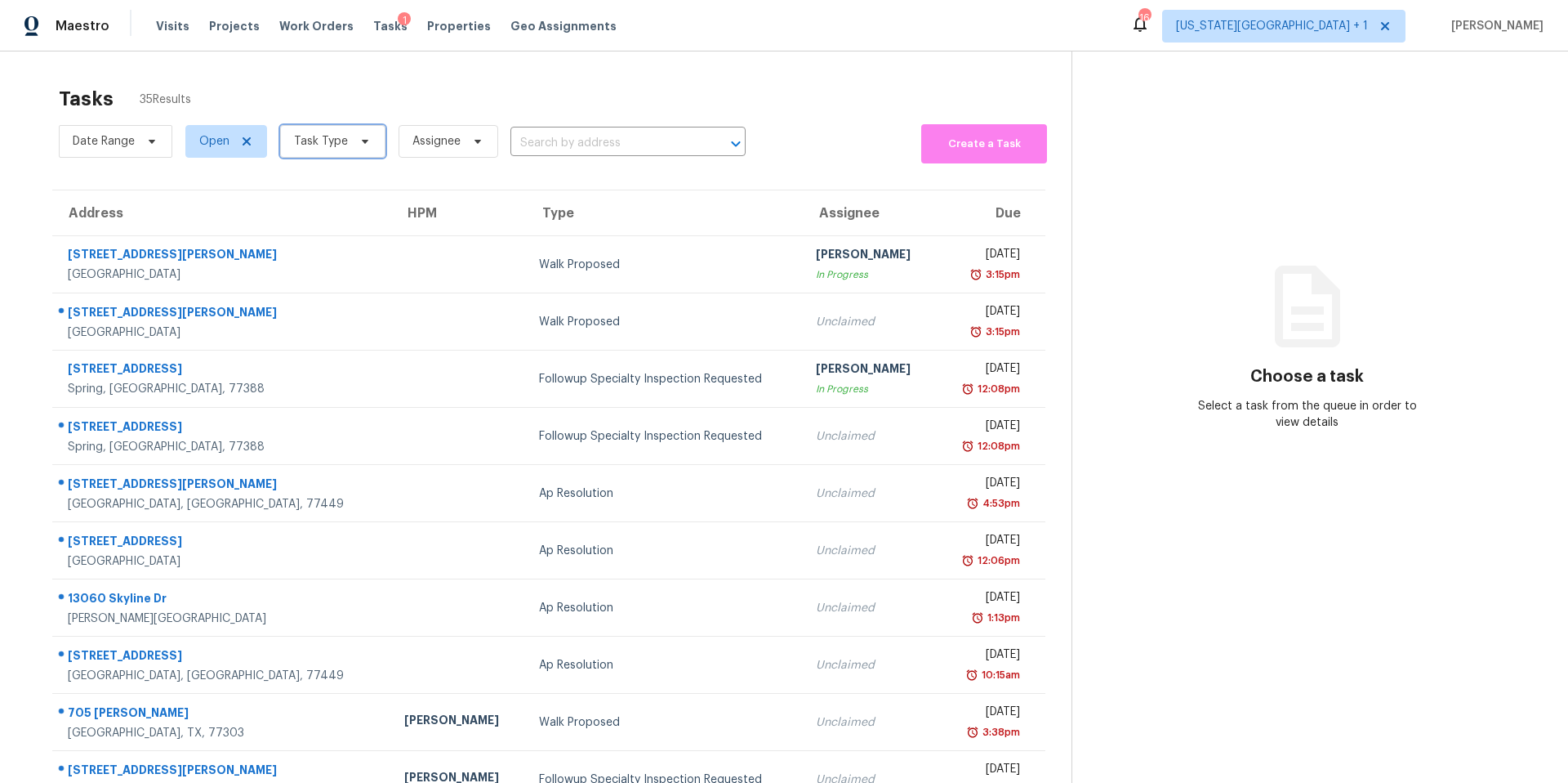
click at [322, 152] on span "Task Type" at bounding box center [333, 141] width 105 height 33
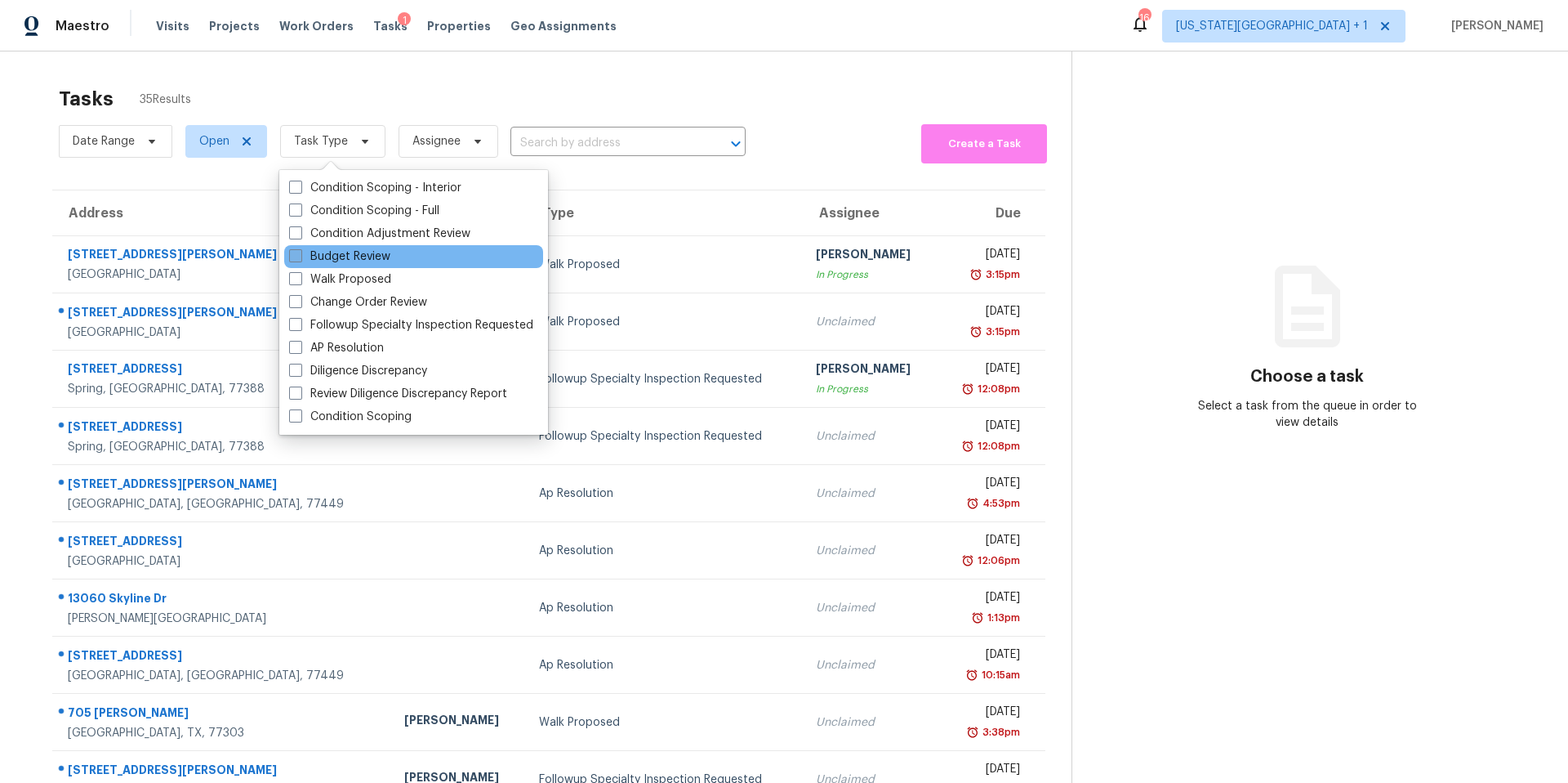
click at [300, 255] on span at bounding box center [295, 256] width 13 height 13
click at [300, 255] on input "Budget Review" at bounding box center [293, 253] width 10 height 10
checkbox input "true"
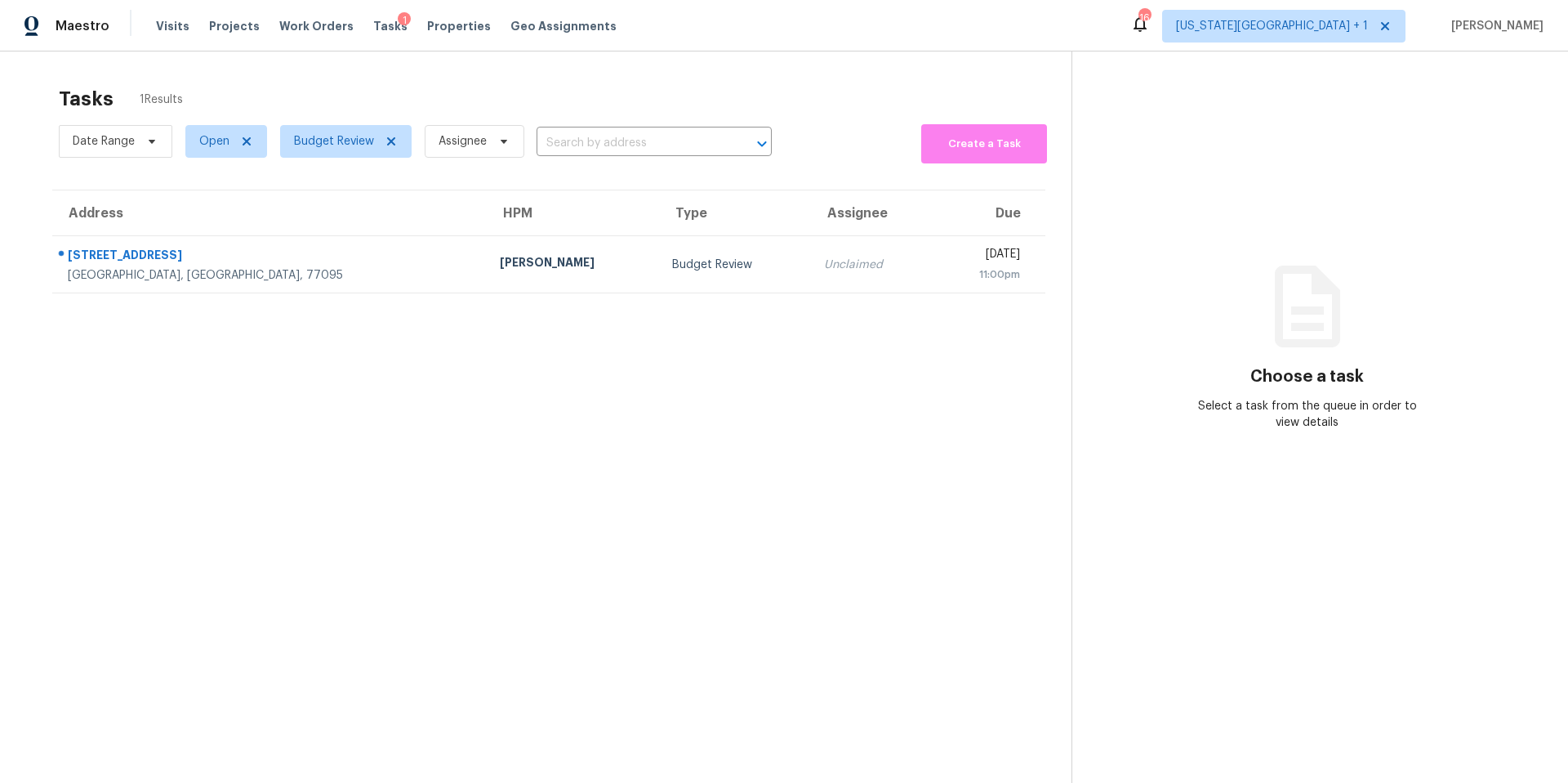
click at [451, 120] on span "Assignee" at bounding box center [468, 141] width 113 height 42
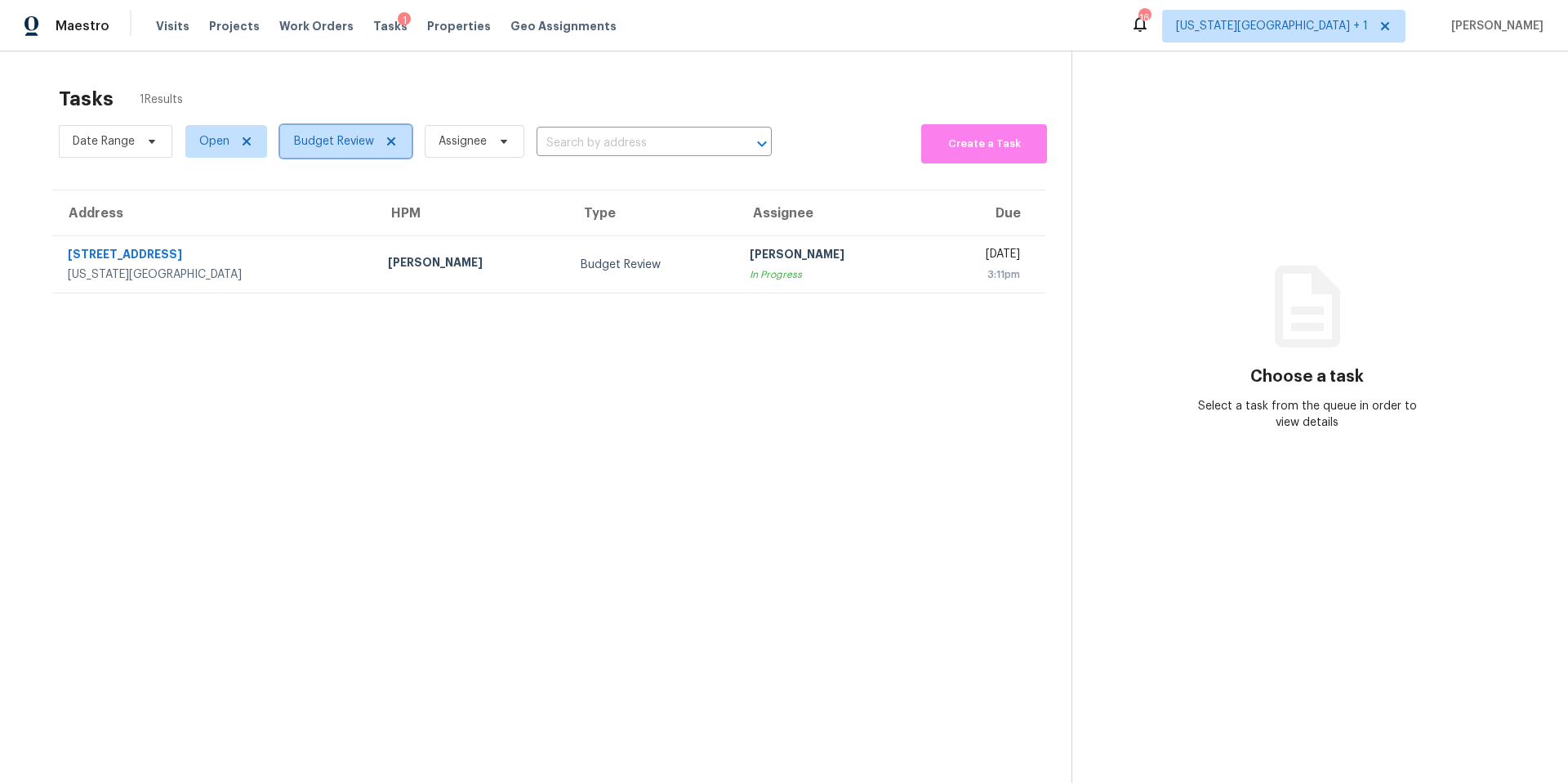
click at [339, 139] on span "Budget Review" at bounding box center [334, 141] width 80 height 16
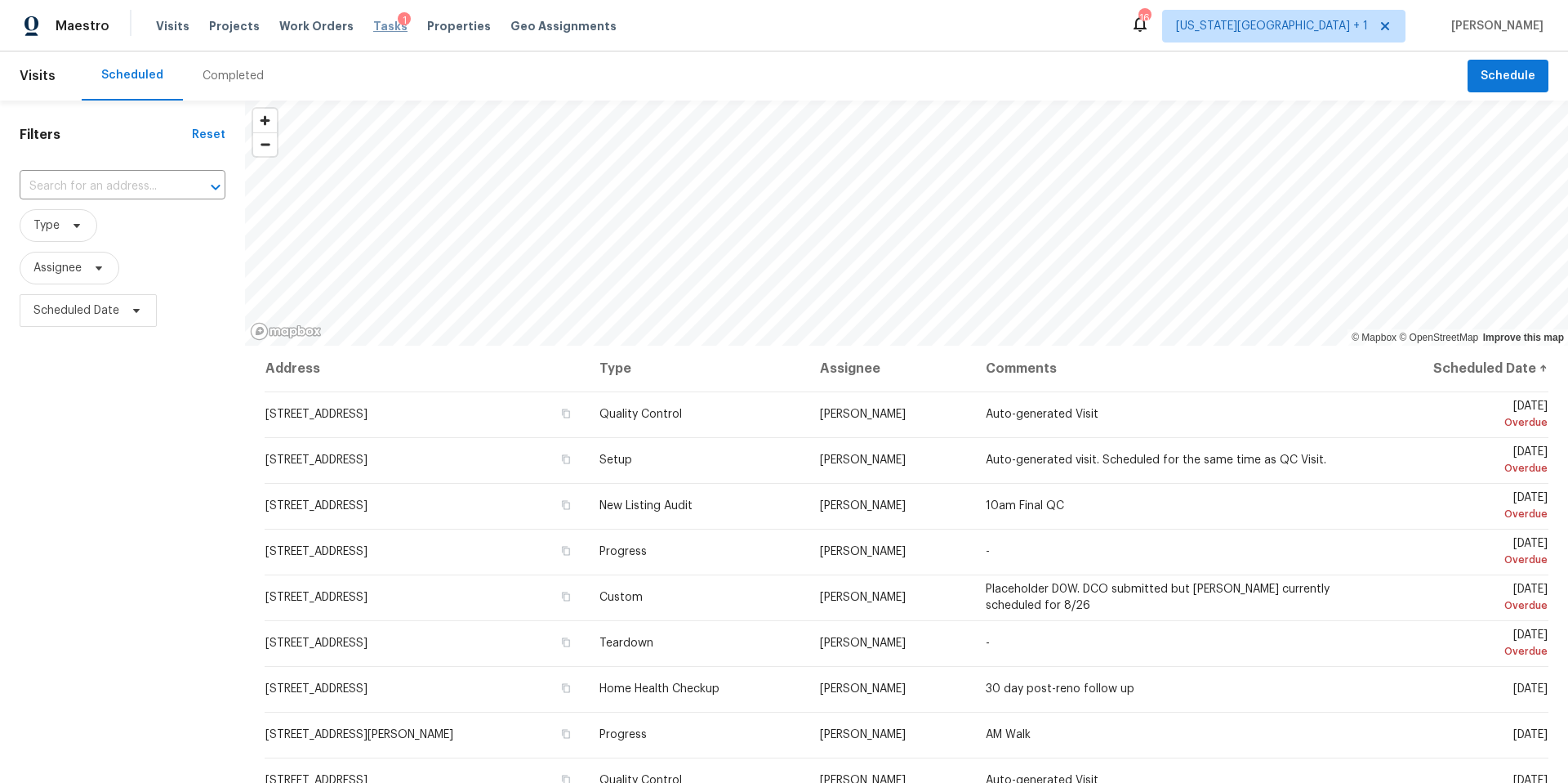
click at [375, 28] on span "Tasks" at bounding box center [390, 26] width 34 height 11
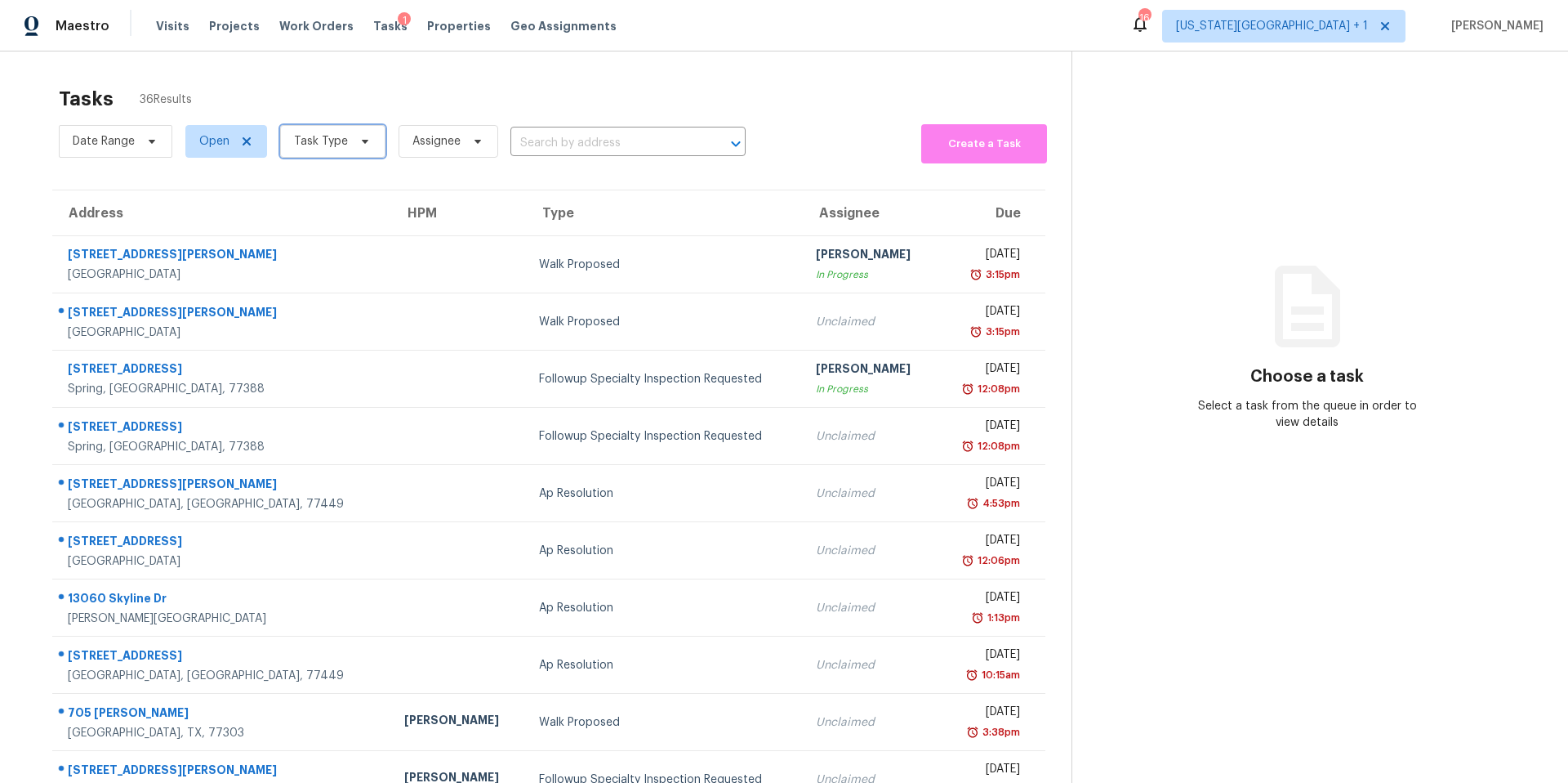
click at [339, 152] on span "Task Type" at bounding box center [333, 141] width 105 height 33
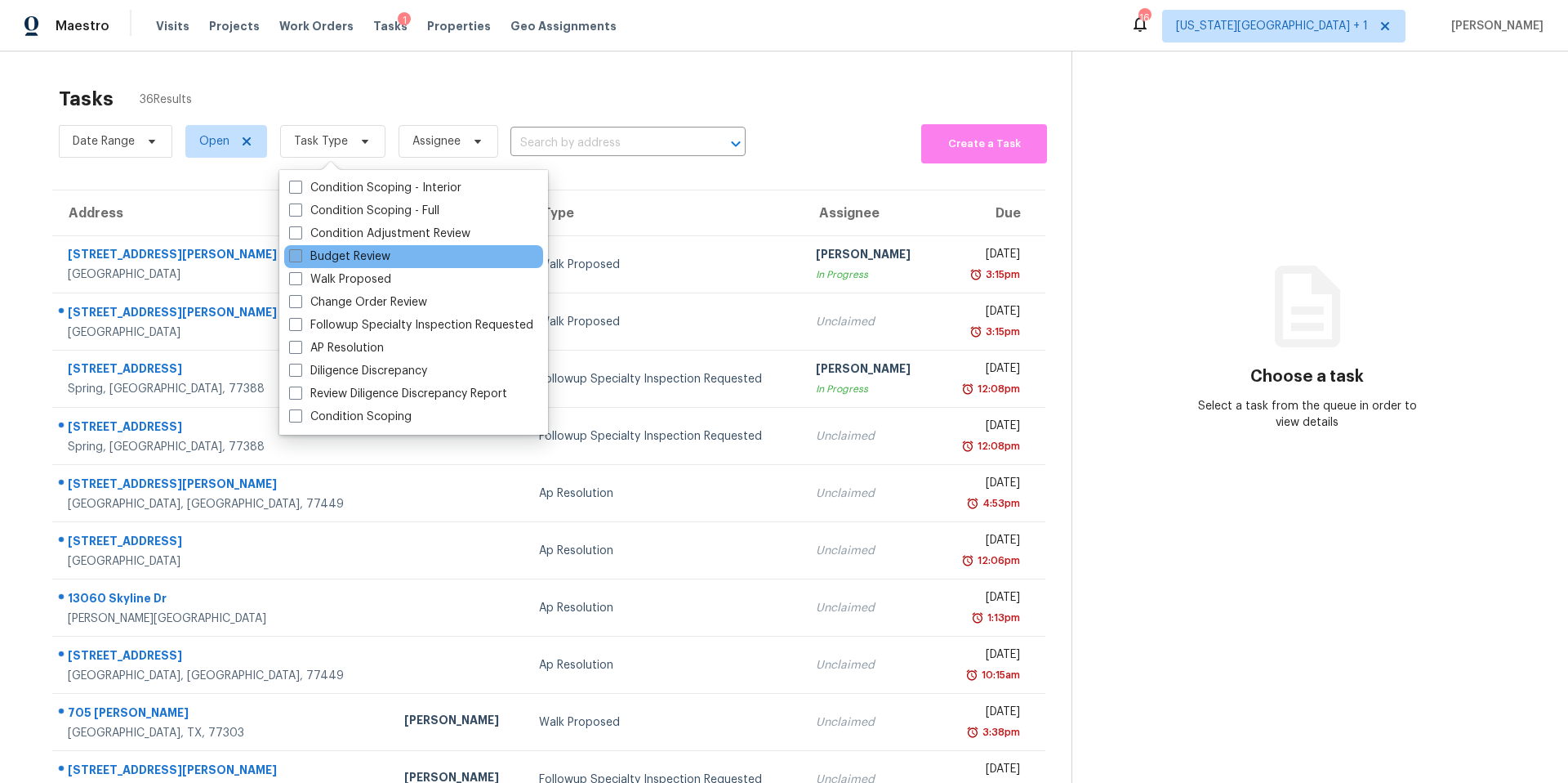
click at [324, 255] on label "Budget Review" at bounding box center [340, 256] width 102 height 16
click at [300, 255] on input "Budget Review" at bounding box center [293, 253] width 10 height 10
checkbox input "true"
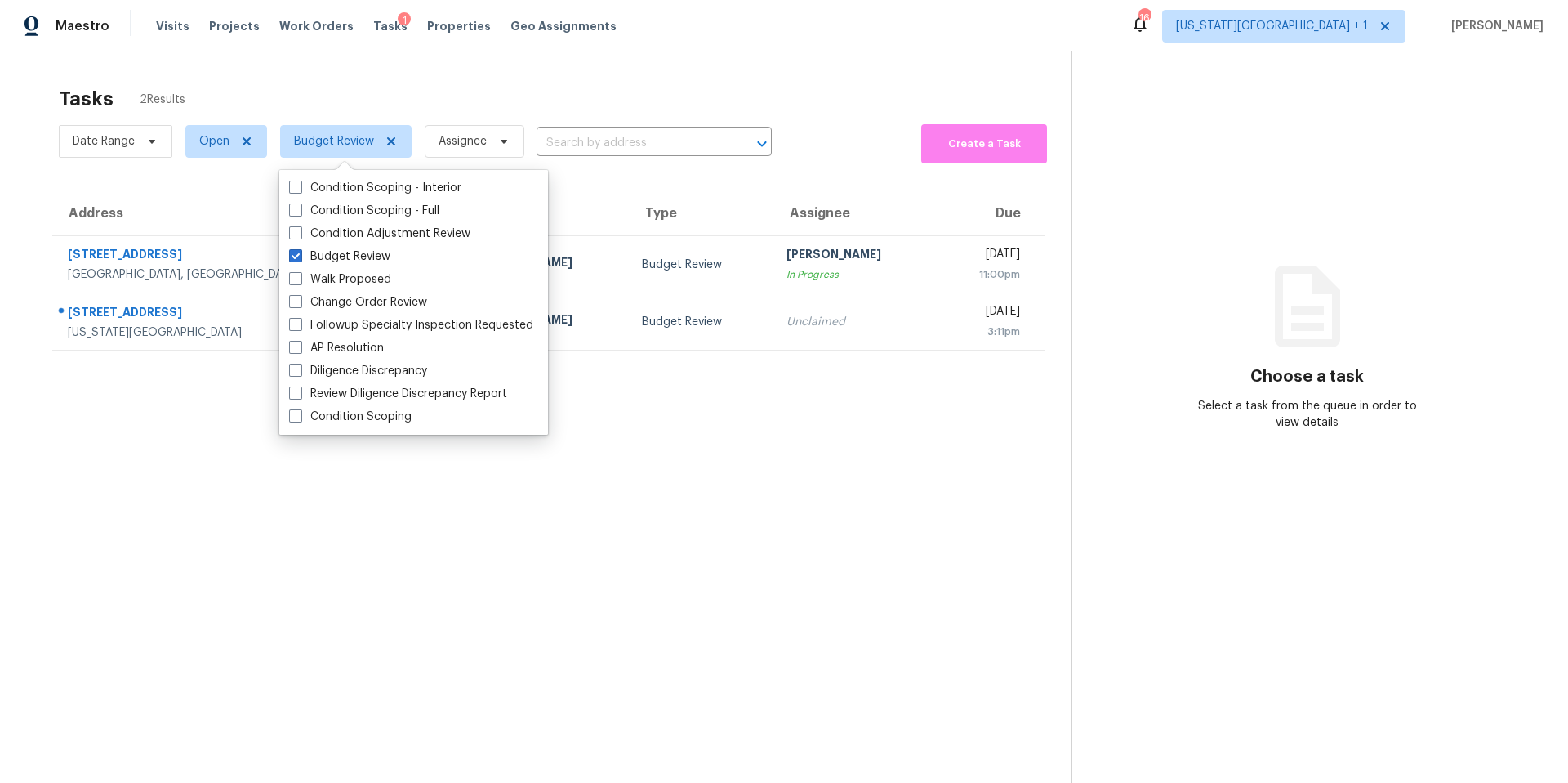
click at [359, 110] on div "Tasks 2 Results" at bounding box center [565, 98] width 1012 height 42
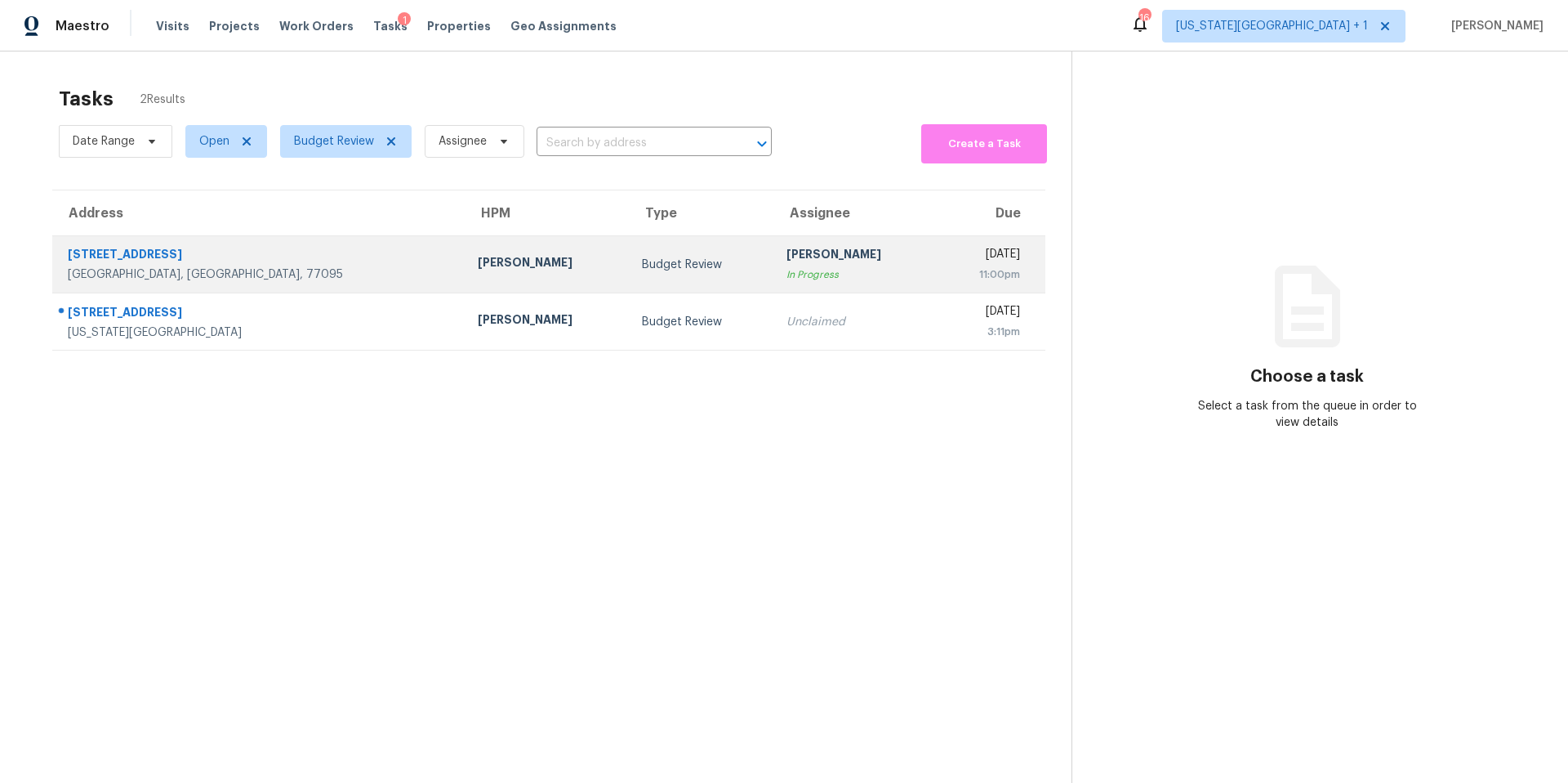
click at [478, 274] on div "[PERSON_NAME]" at bounding box center [546, 264] width 138 height 21
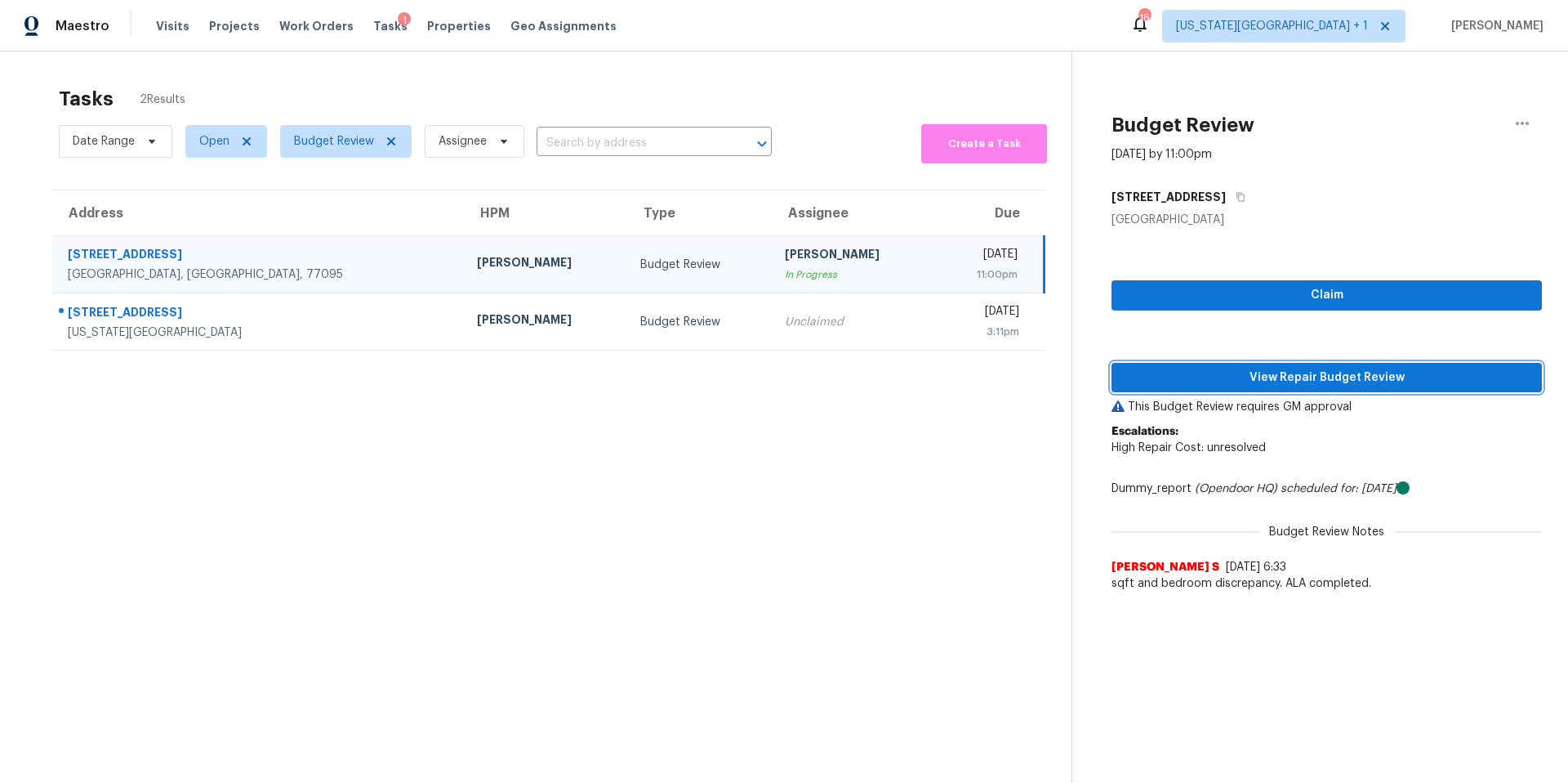
click at [1202, 371] on span "View Repair Budget Review" at bounding box center [1326, 378] width 404 height 21
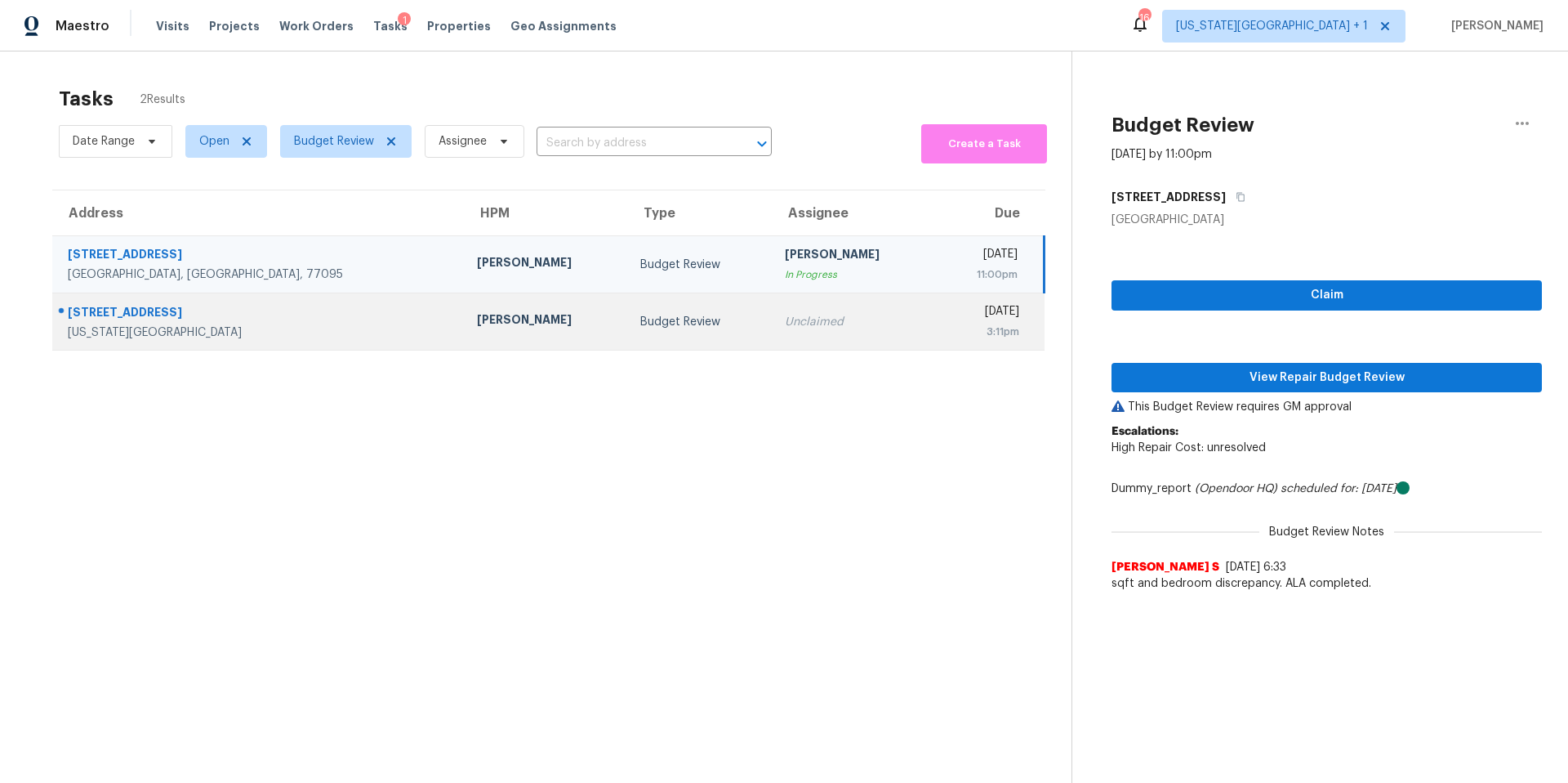
click at [464, 337] on td "[PERSON_NAME]" at bounding box center [546, 322] width 164 height 57
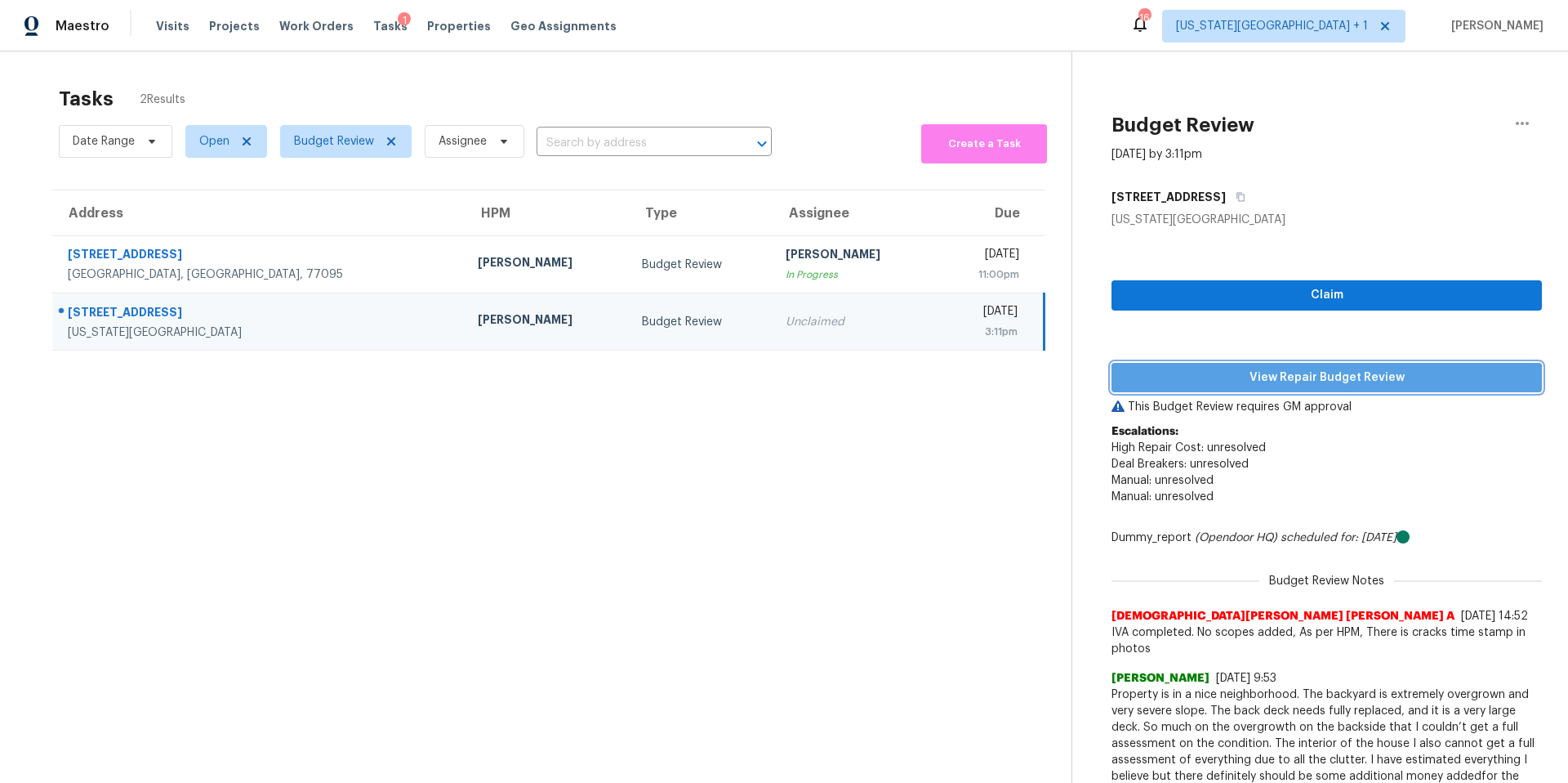
click at [1147, 384] on span "View Repair Budget Review" at bounding box center [1326, 378] width 404 height 21
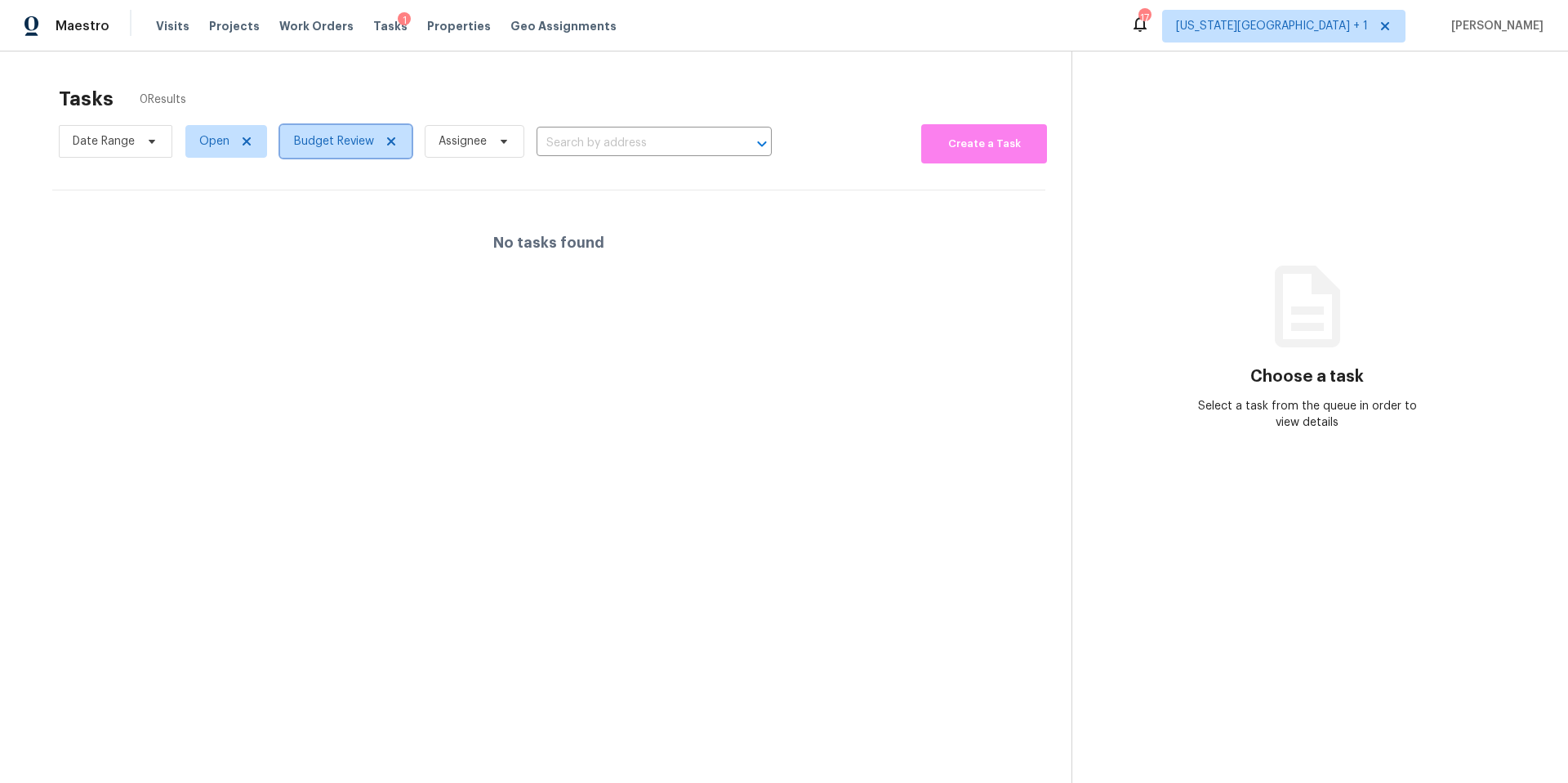
click at [322, 145] on span "Budget Review" at bounding box center [334, 141] width 80 height 16
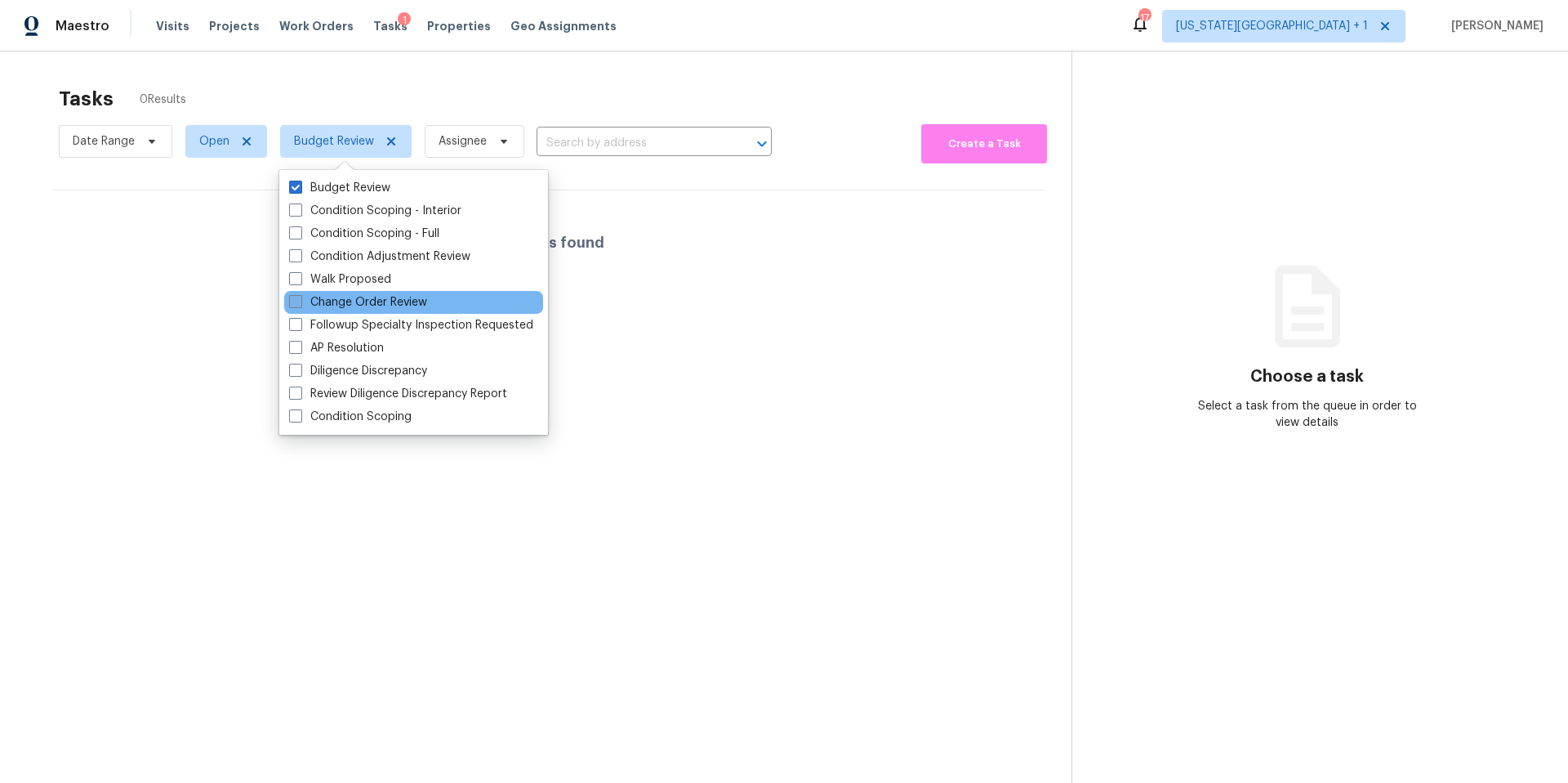
click at [294, 300] on span at bounding box center [295, 301] width 13 height 13
click at [294, 300] on input "Change Order Review" at bounding box center [293, 299] width 10 height 10
checkbox input "true"
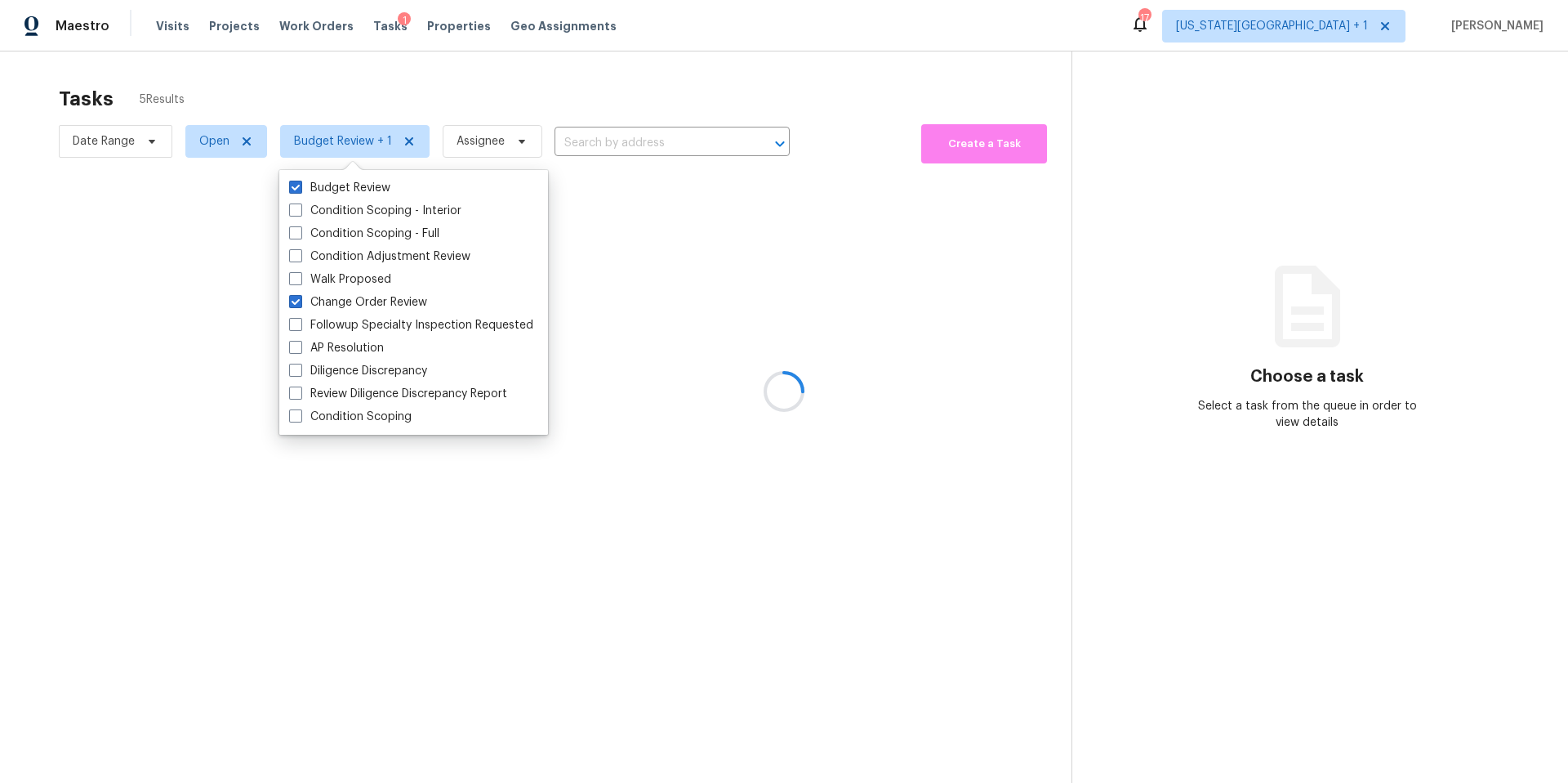
click at [397, 100] on div at bounding box center [784, 392] width 1568 height 783
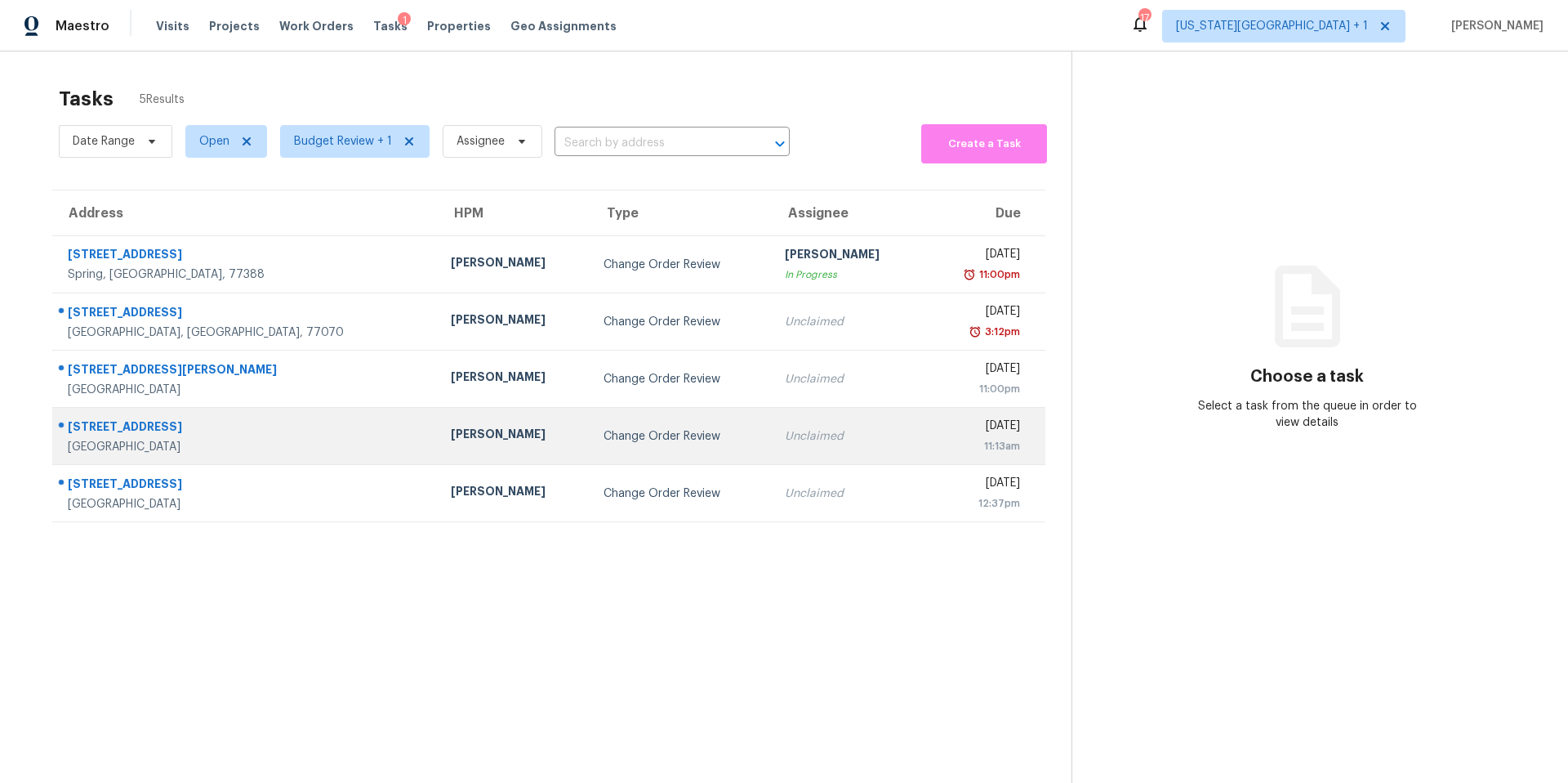
click at [451, 427] on div "Stephen Lacy" at bounding box center [514, 436] width 127 height 21
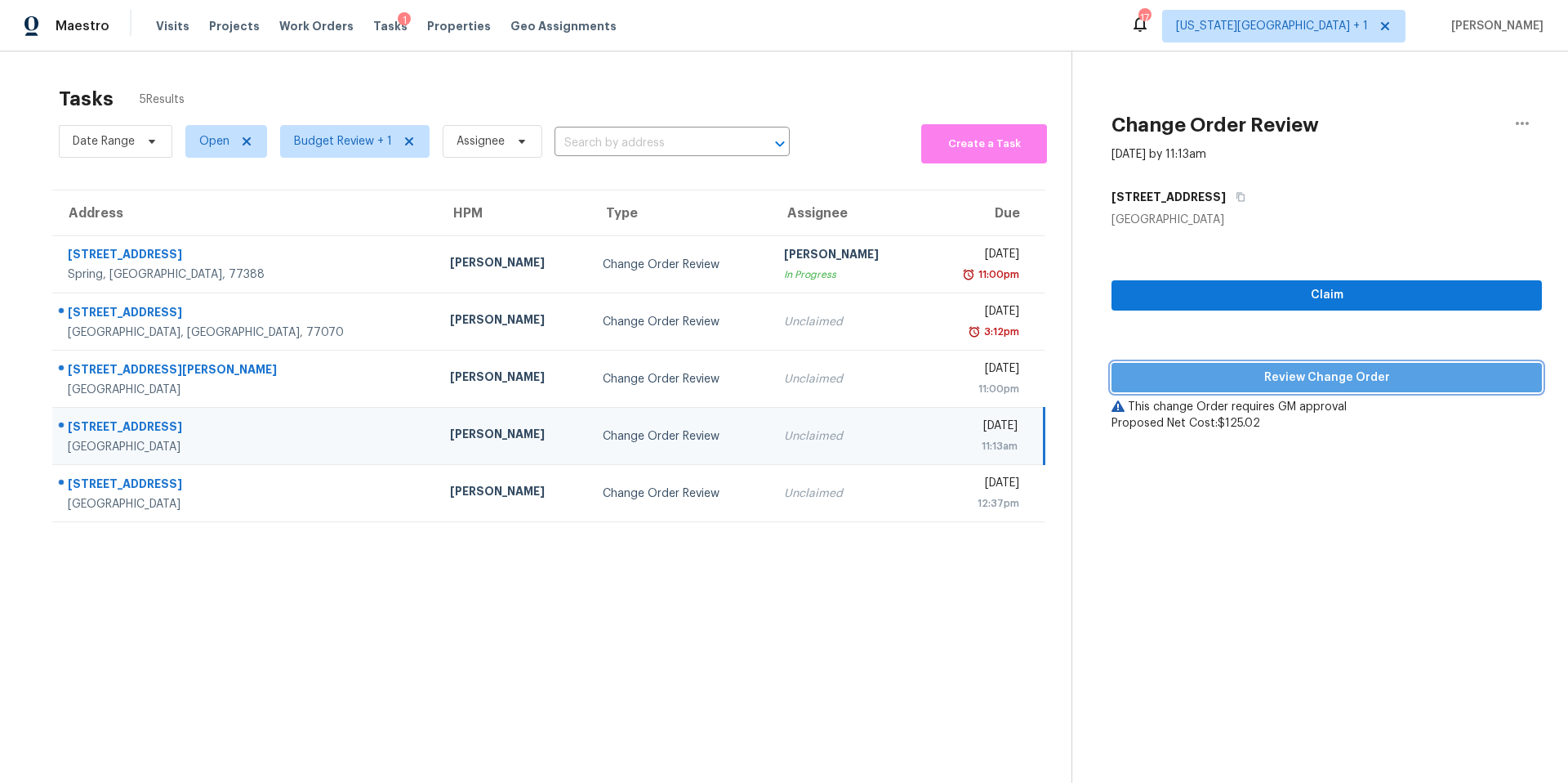
click at [1164, 372] on span "Review Change Order" at bounding box center [1326, 378] width 404 height 21
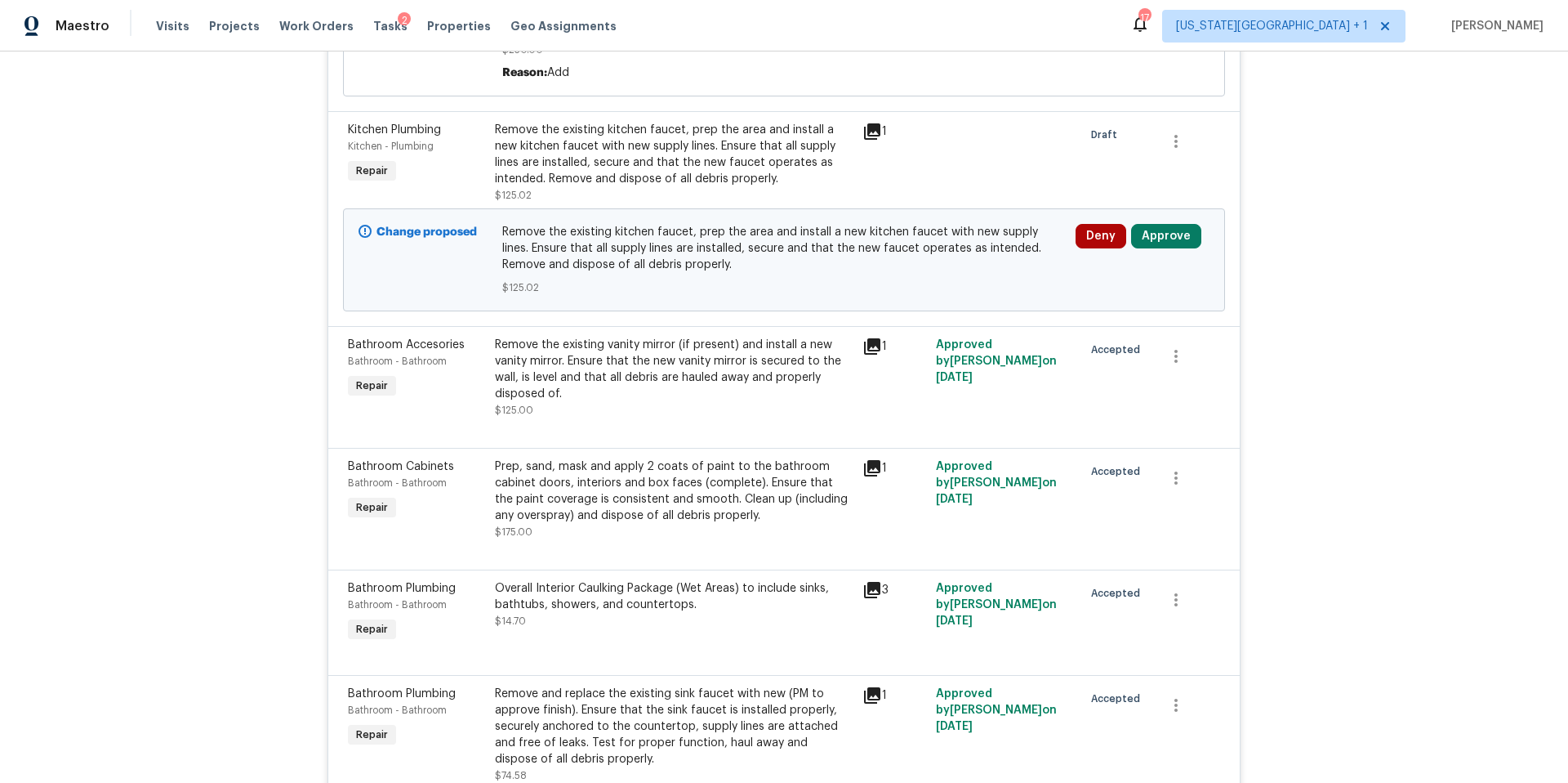
scroll to position [1106, 0]
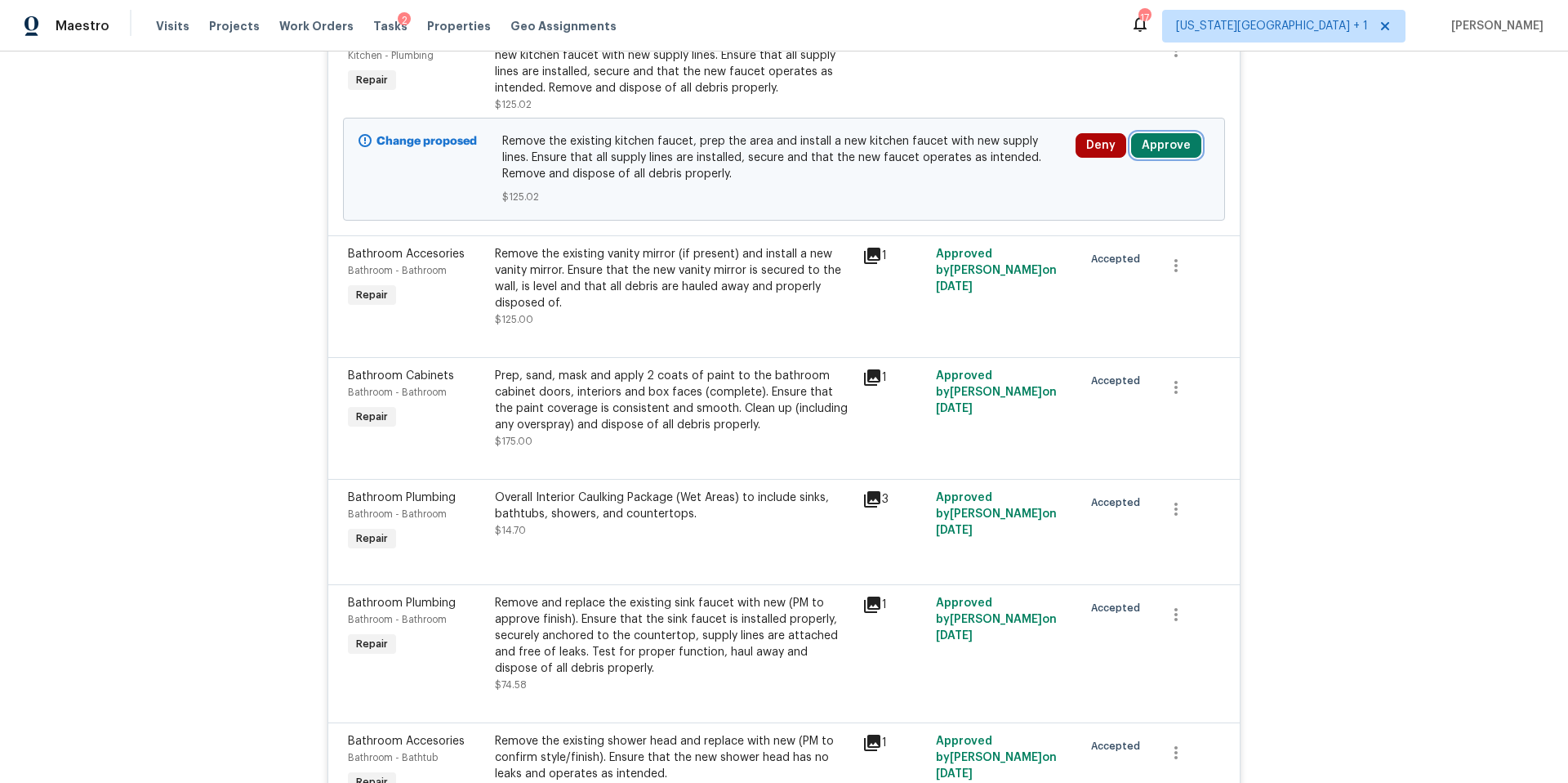
click at [1153, 150] on button "Approve" at bounding box center [1165, 146] width 71 height 24
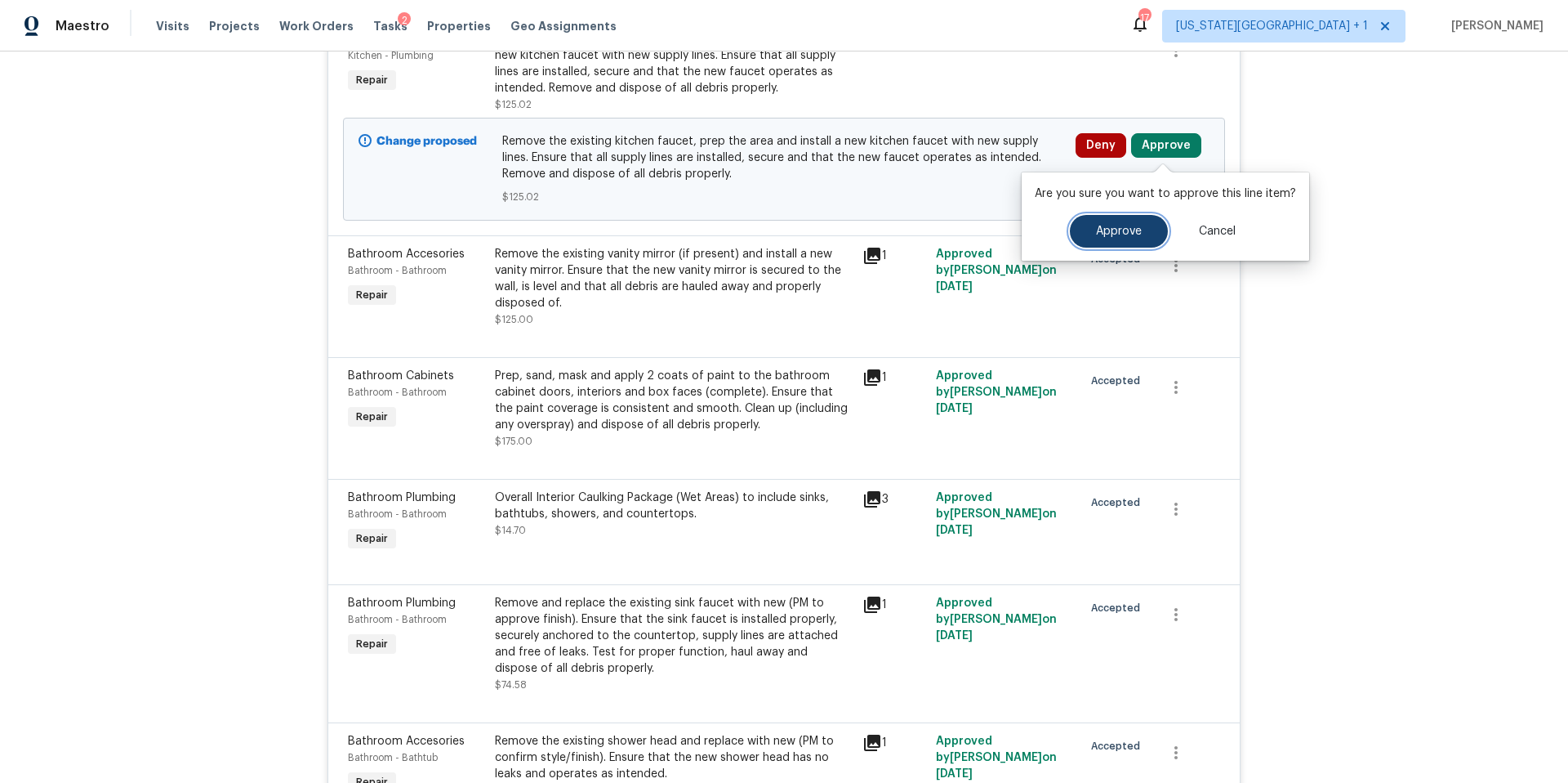
click at [1117, 246] on button "Approve" at bounding box center [1118, 231] width 98 height 33
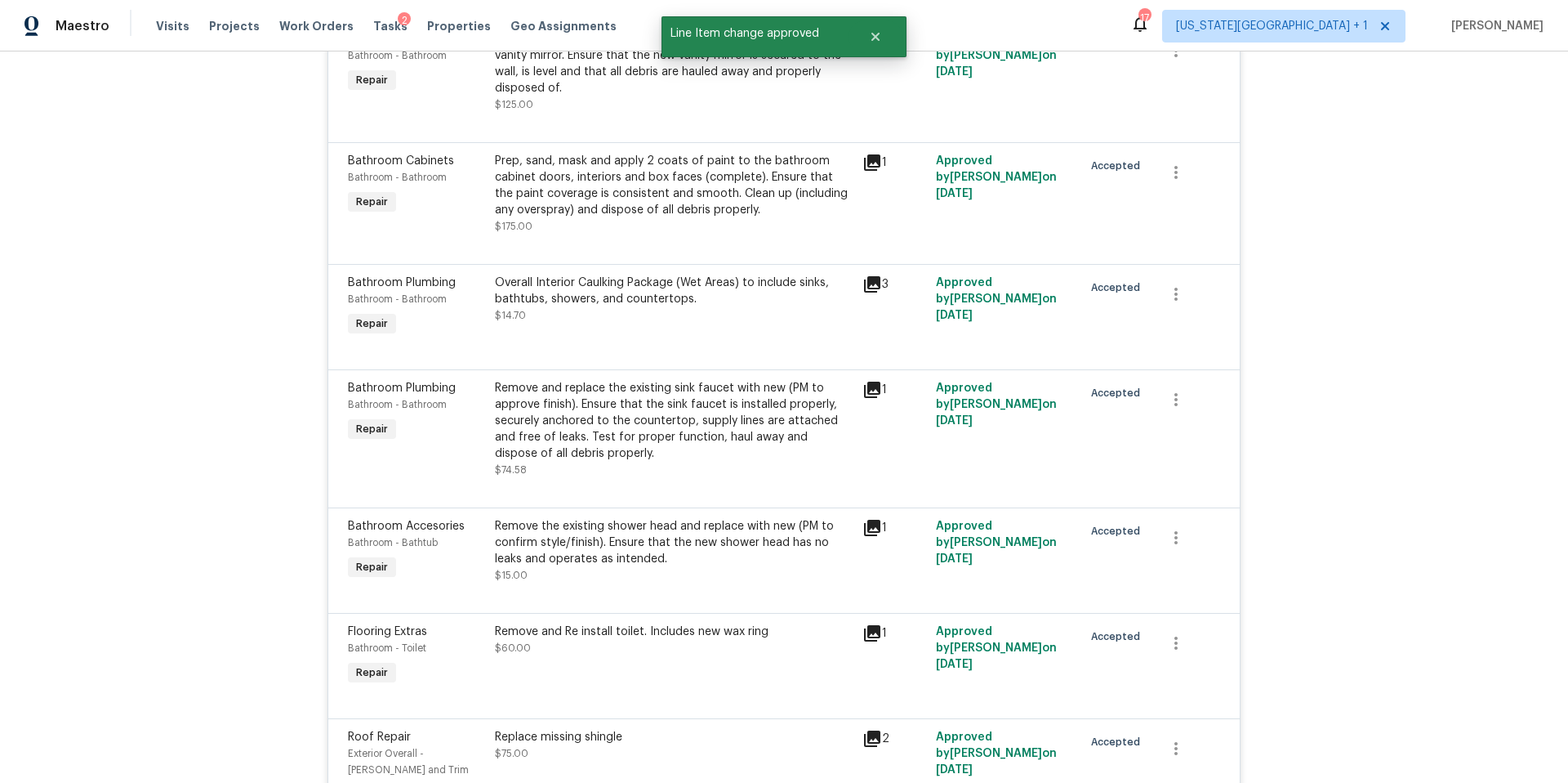
click at [364, 17] on div "Visits Projects Work Orders Tasks 2 Properties Geo Assignments" at bounding box center [396, 25] width 480 height 33
click at [373, 30] on span "Tasks" at bounding box center [390, 26] width 34 height 11
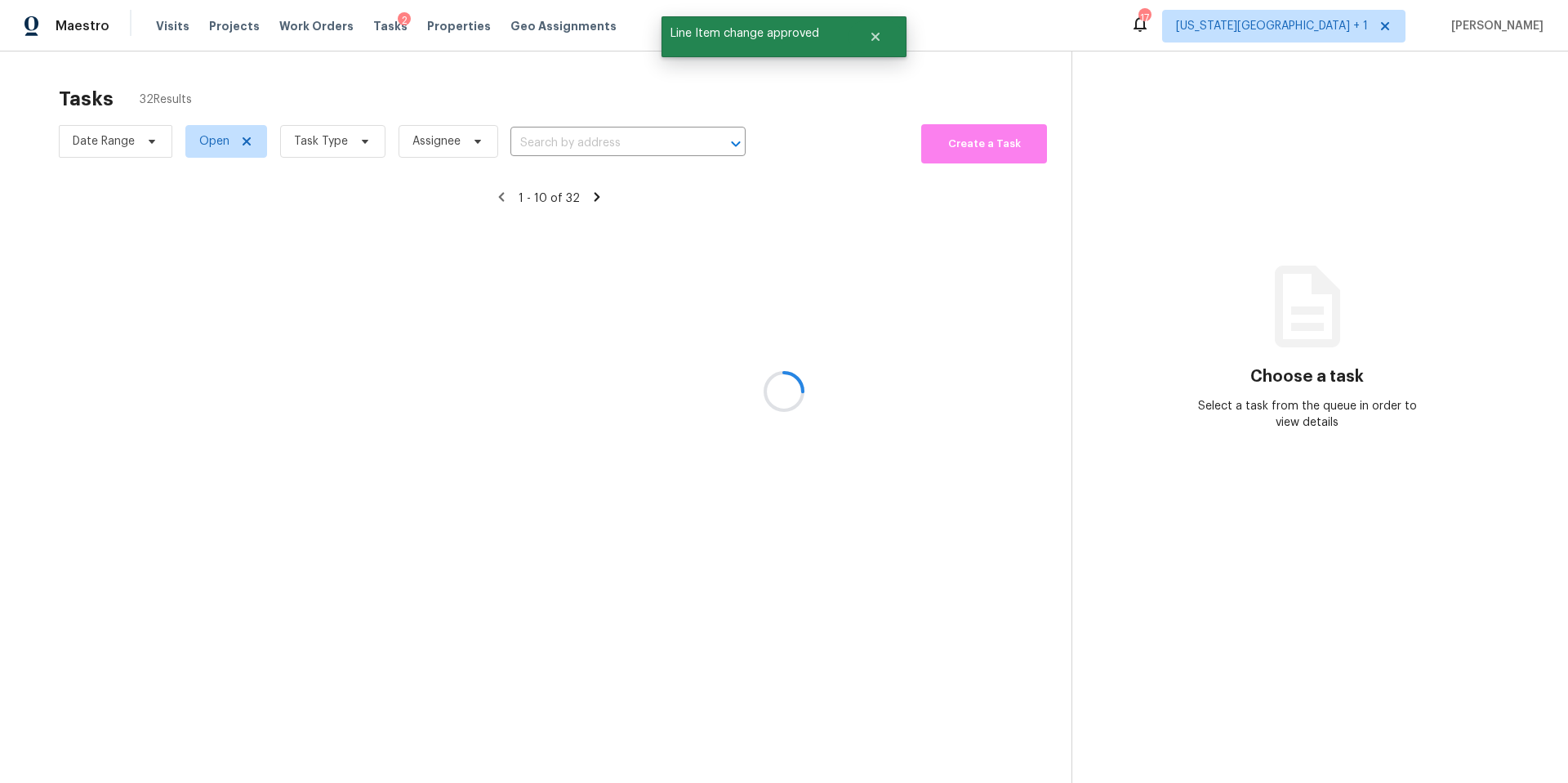
click at [331, 140] on div at bounding box center [784, 392] width 1568 height 783
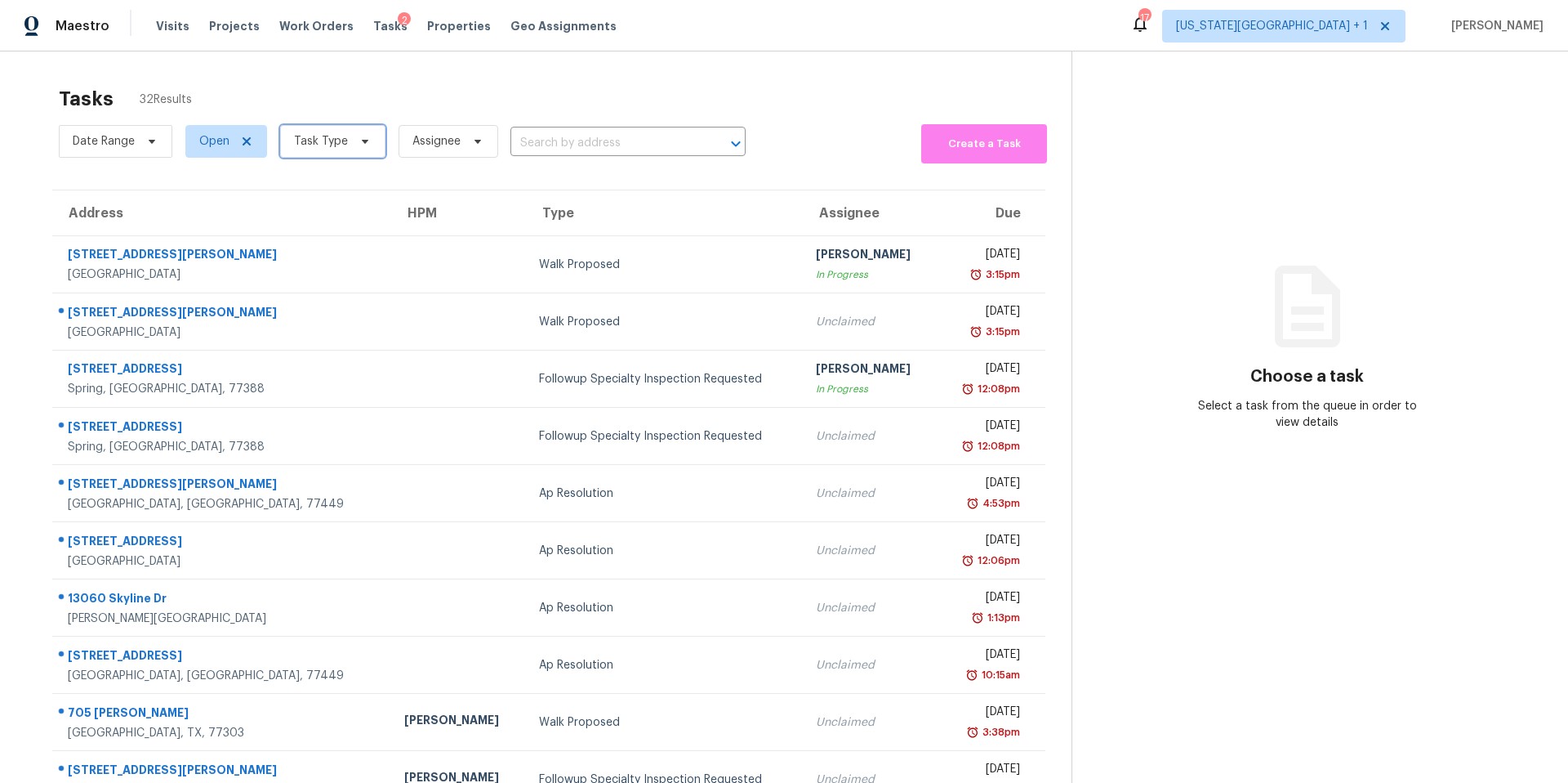
click at [331, 140] on span "Task Type" at bounding box center [321, 141] width 54 height 16
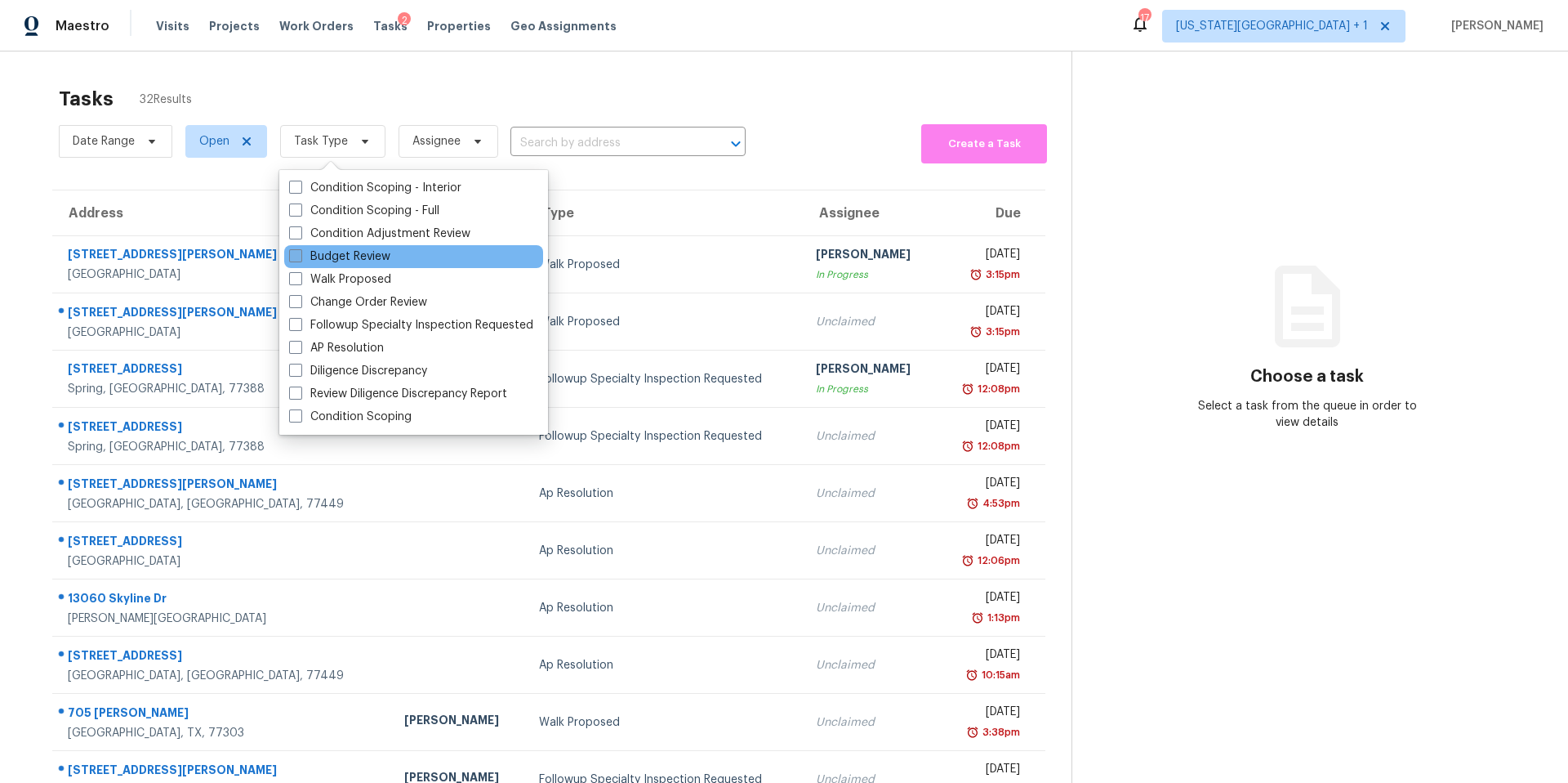
click at [322, 250] on label "Budget Review" at bounding box center [340, 256] width 102 height 16
click at [300, 250] on input "Budget Review" at bounding box center [293, 253] width 10 height 10
checkbox input "true"
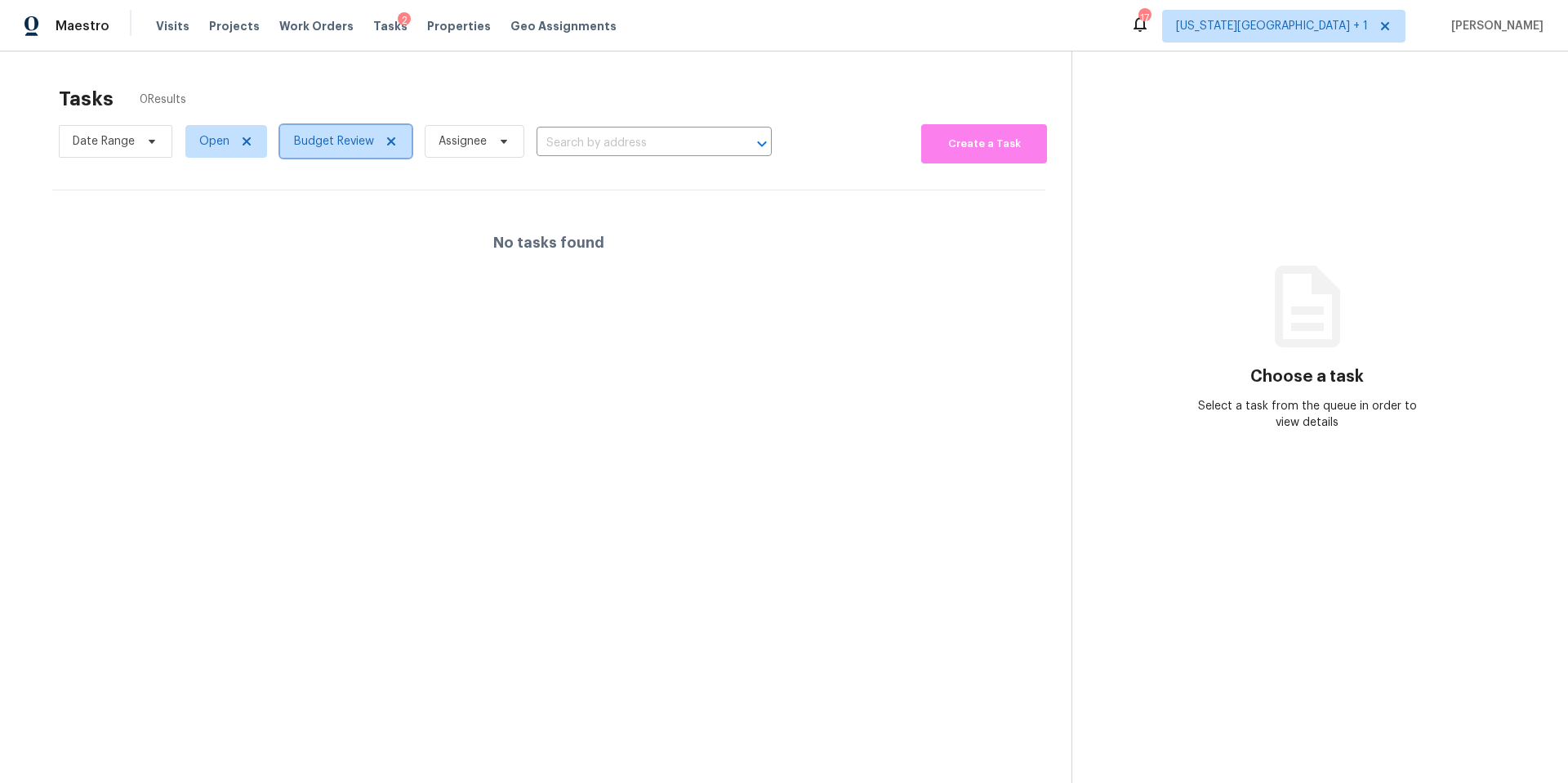
click at [331, 147] on span "Budget Review" at bounding box center [334, 141] width 80 height 16
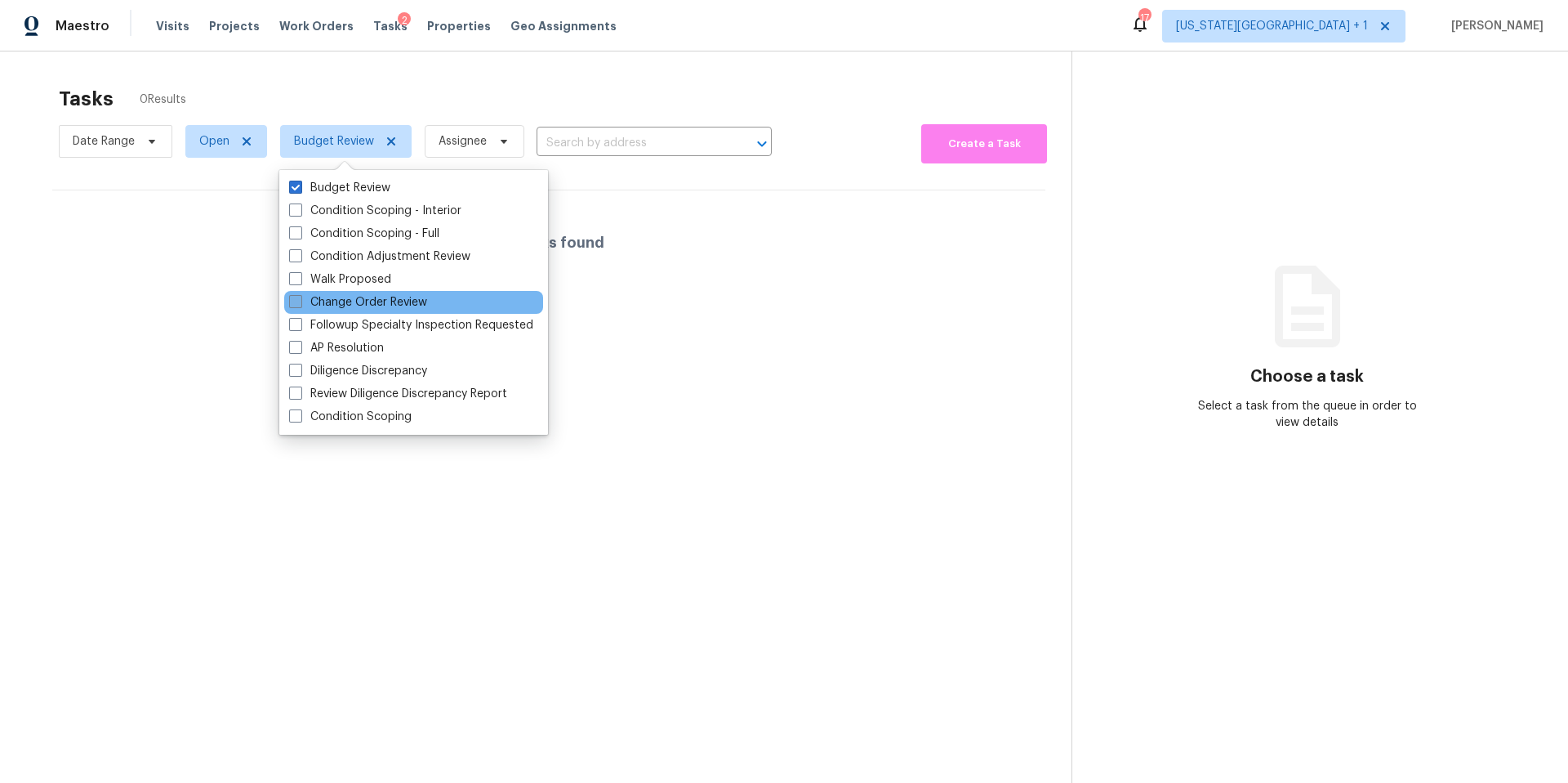
click at [319, 301] on label "Change Order Review" at bounding box center [357, 302] width 138 height 16
click at [300, 301] on input "Change Order Review" at bounding box center [293, 299] width 10 height 10
checkbox input "true"
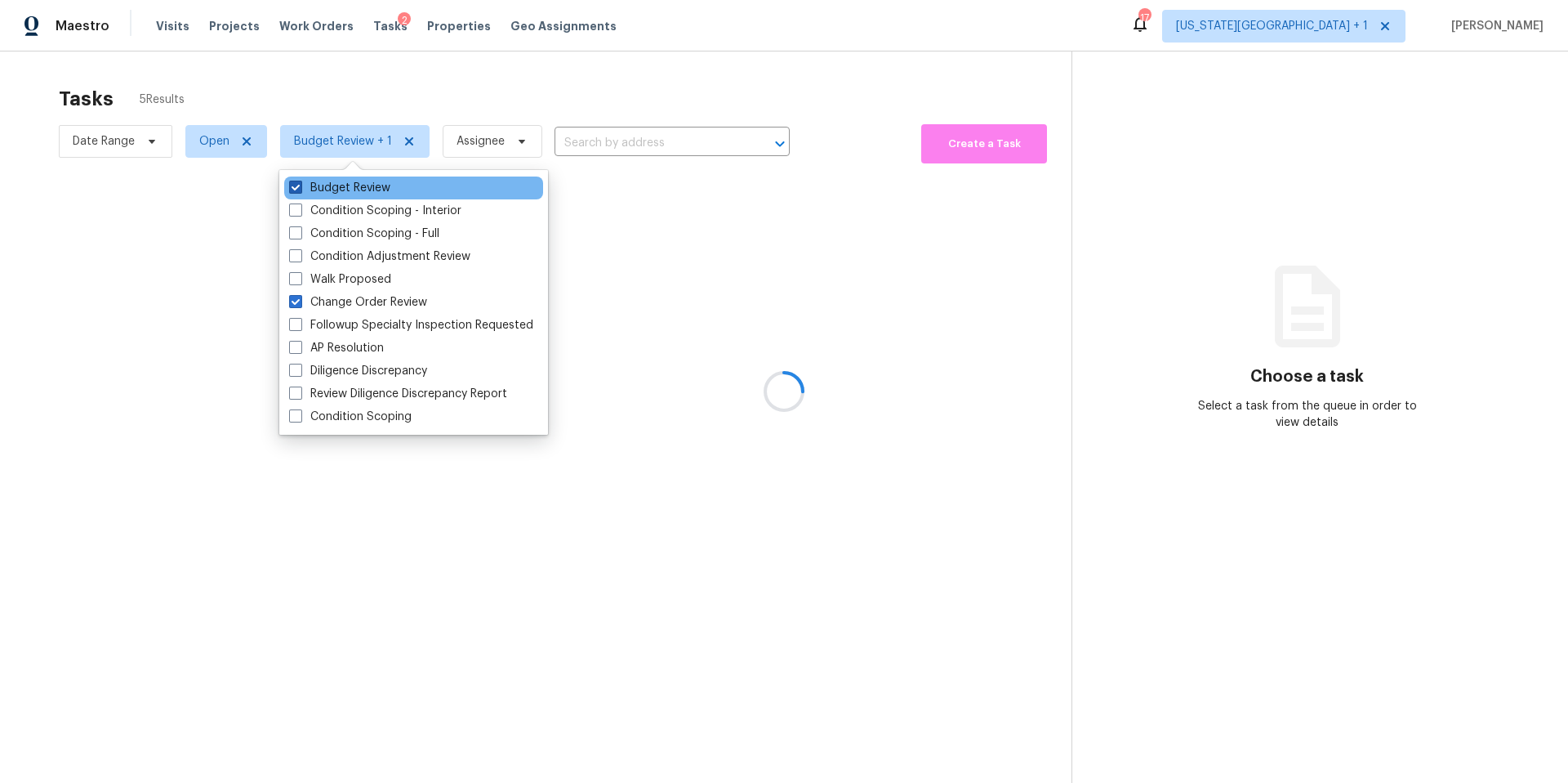
click at [337, 188] on label "Budget Review" at bounding box center [340, 187] width 102 height 16
click at [300, 188] on input "Budget Review" at bounding box center [293, 184] width 10 height 10
checkbox input "false"
click at [374, 61] on div at bounding box center [784, 392] width 1568 height 783
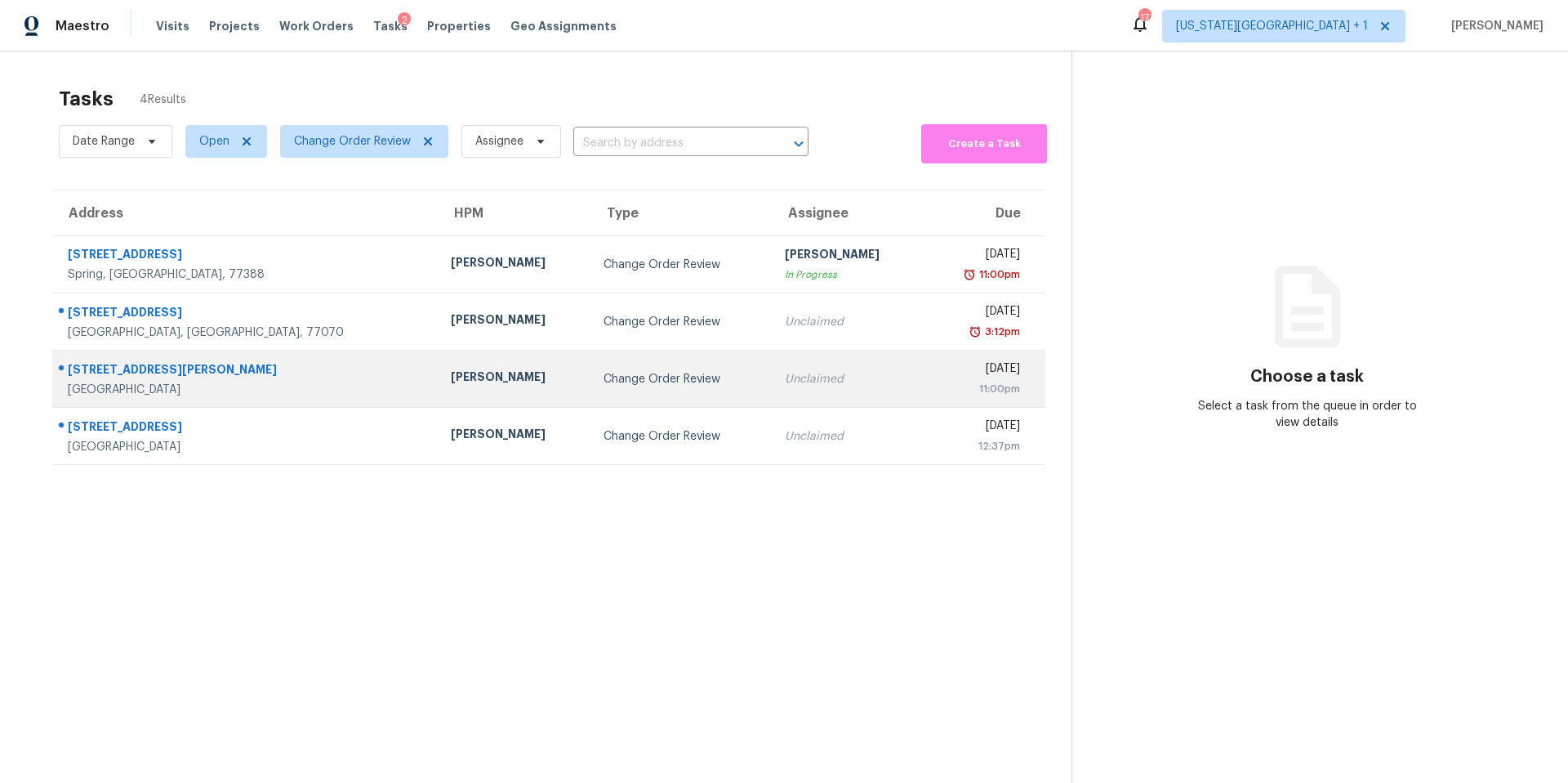
click at [451, 377] on div "[PERSON_NAME]" at bounding box center [514, 379] width 127 height 21
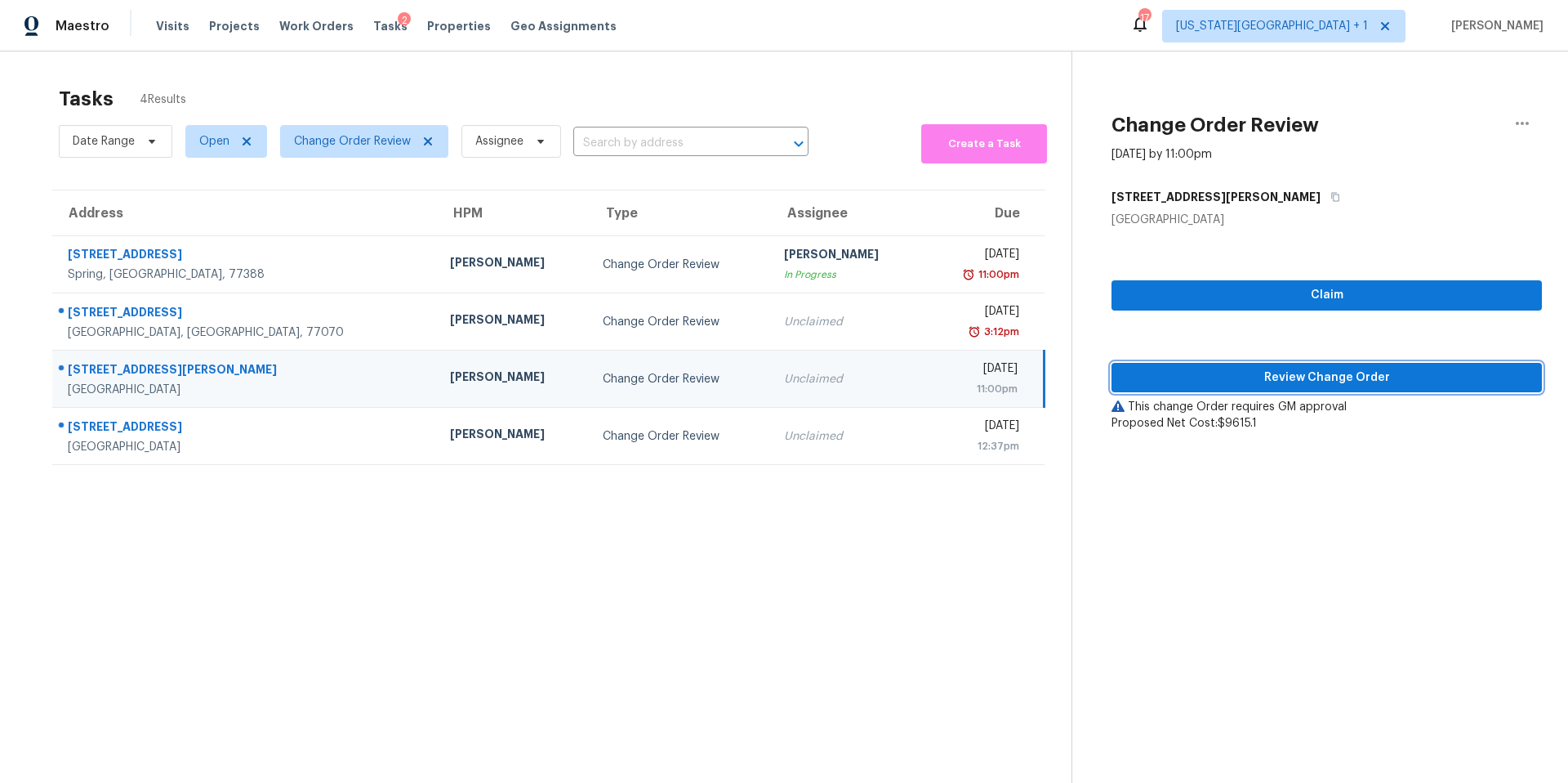
click at [1186, 373] on span "Review Change Order" at bounding box center [1326, 378] width 404 height 21
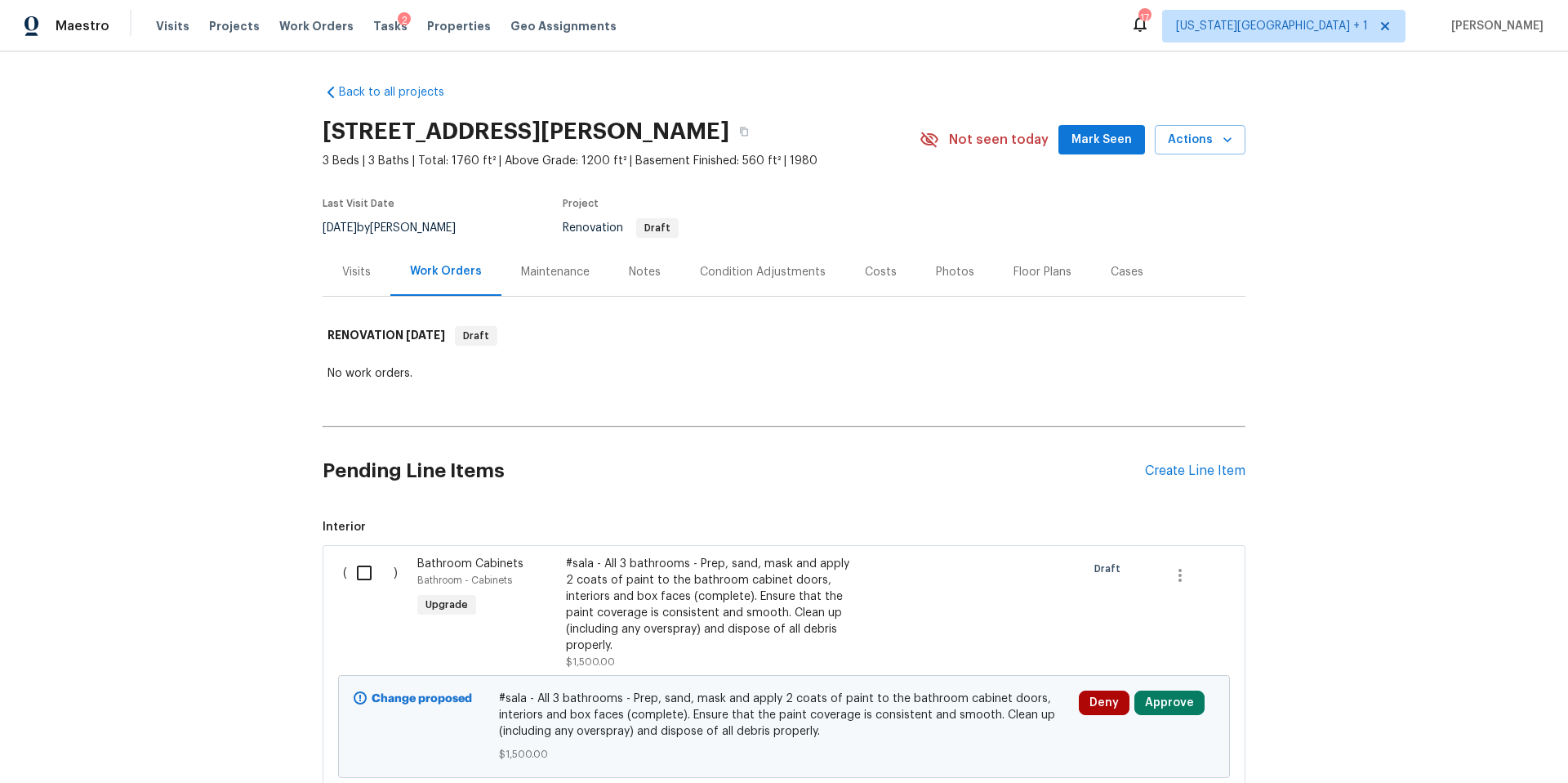
click at [357, 279] on div "Visits" at bounding box center [356, 271] width 28 height 16
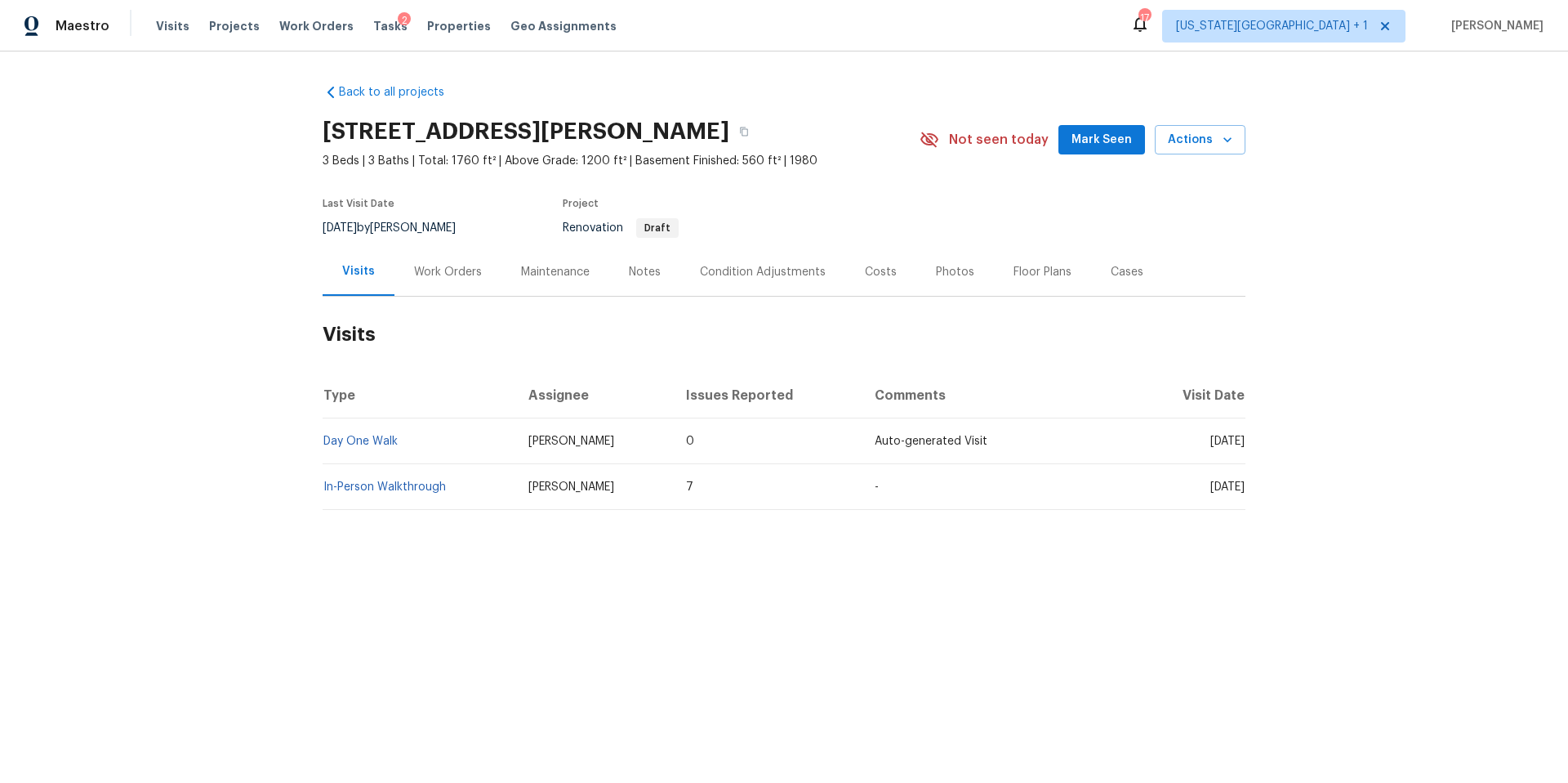
click at [639, 269] on div "Notes" at bounding box center [644, 271] width 32 height 16
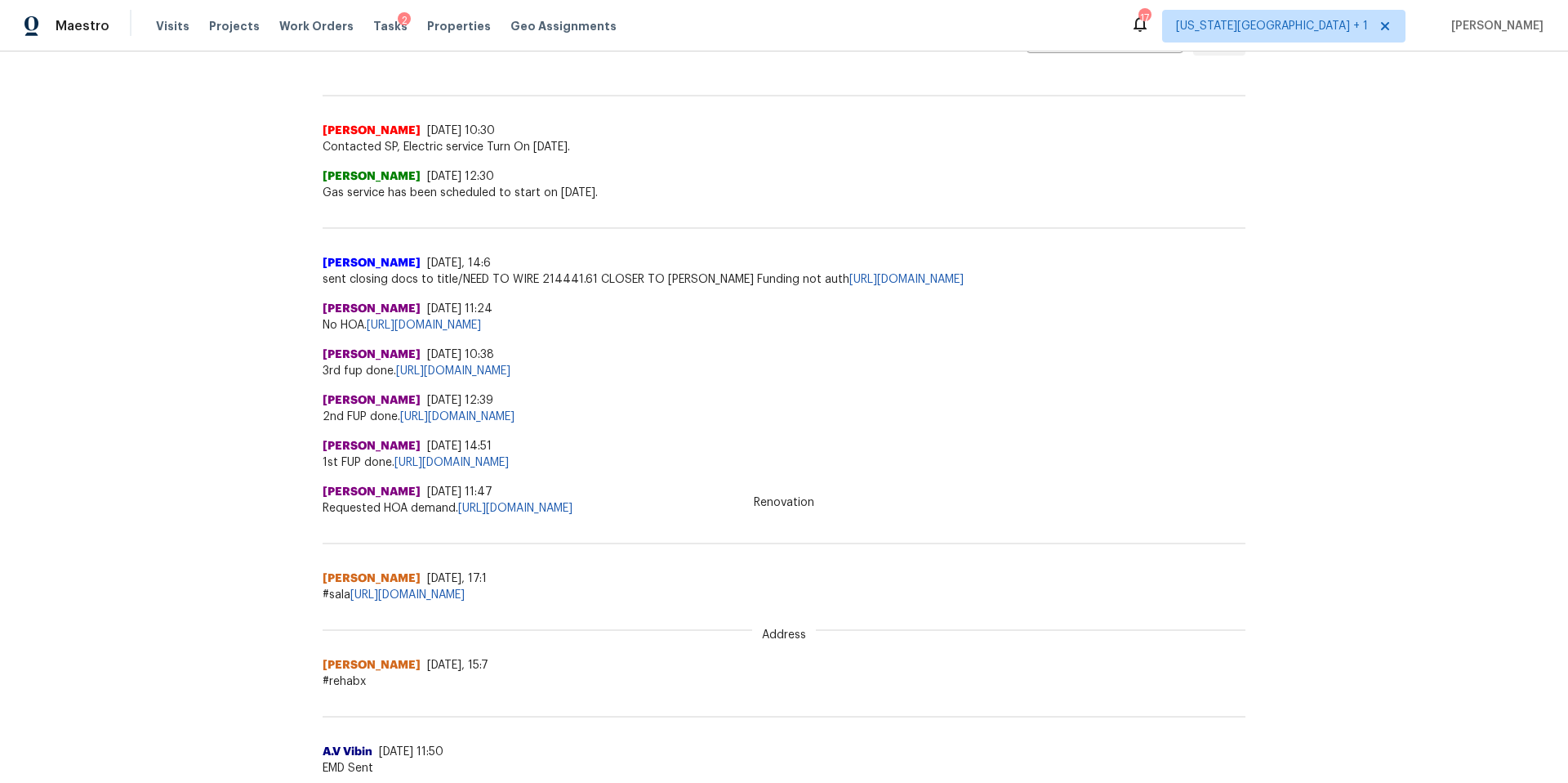
scroll to position [412, 0]
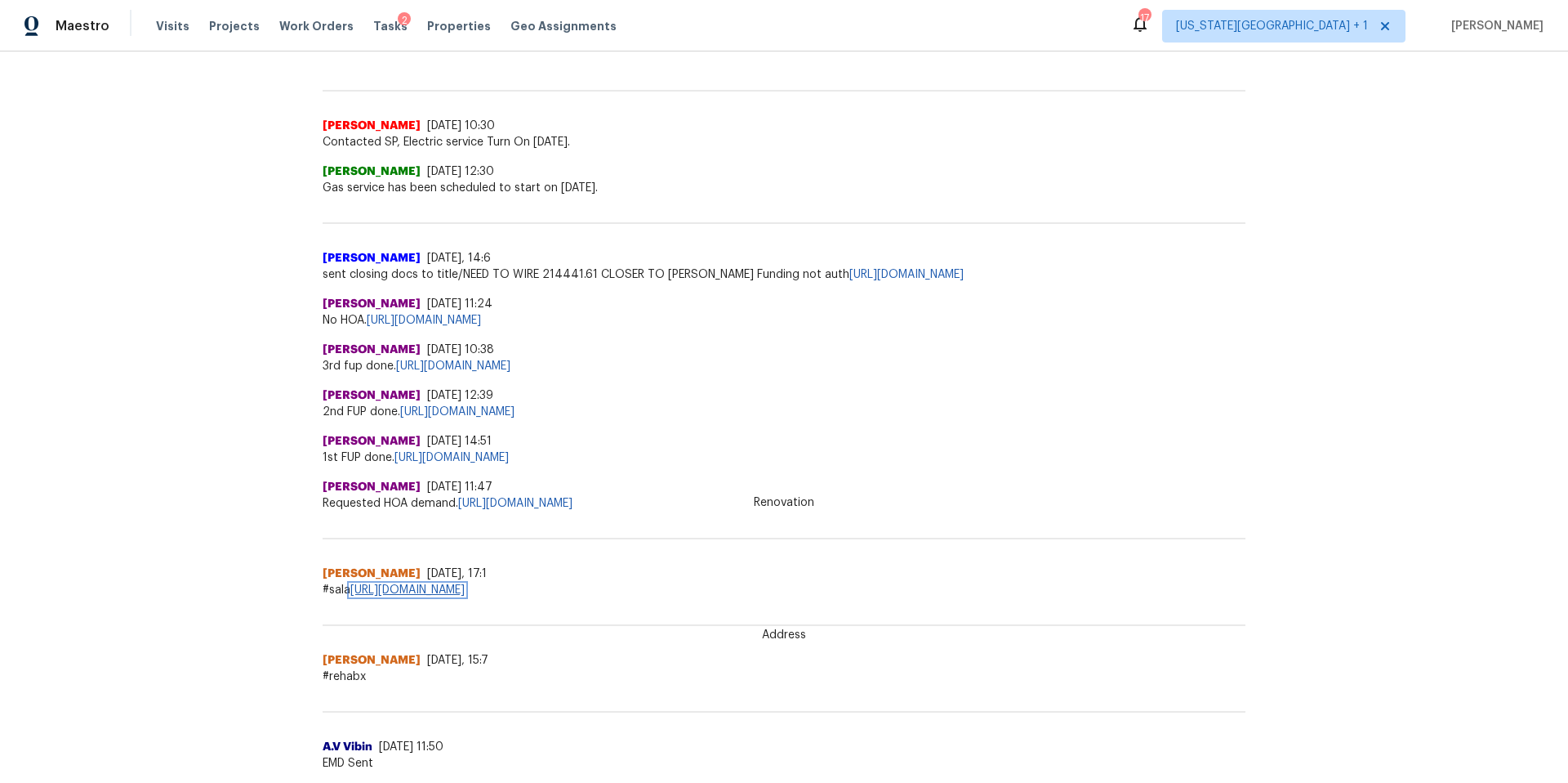
click at [465, 588] on link "[URL][DOMAIN_NAME]" at bounding box center [407, 590] width 115 height 11
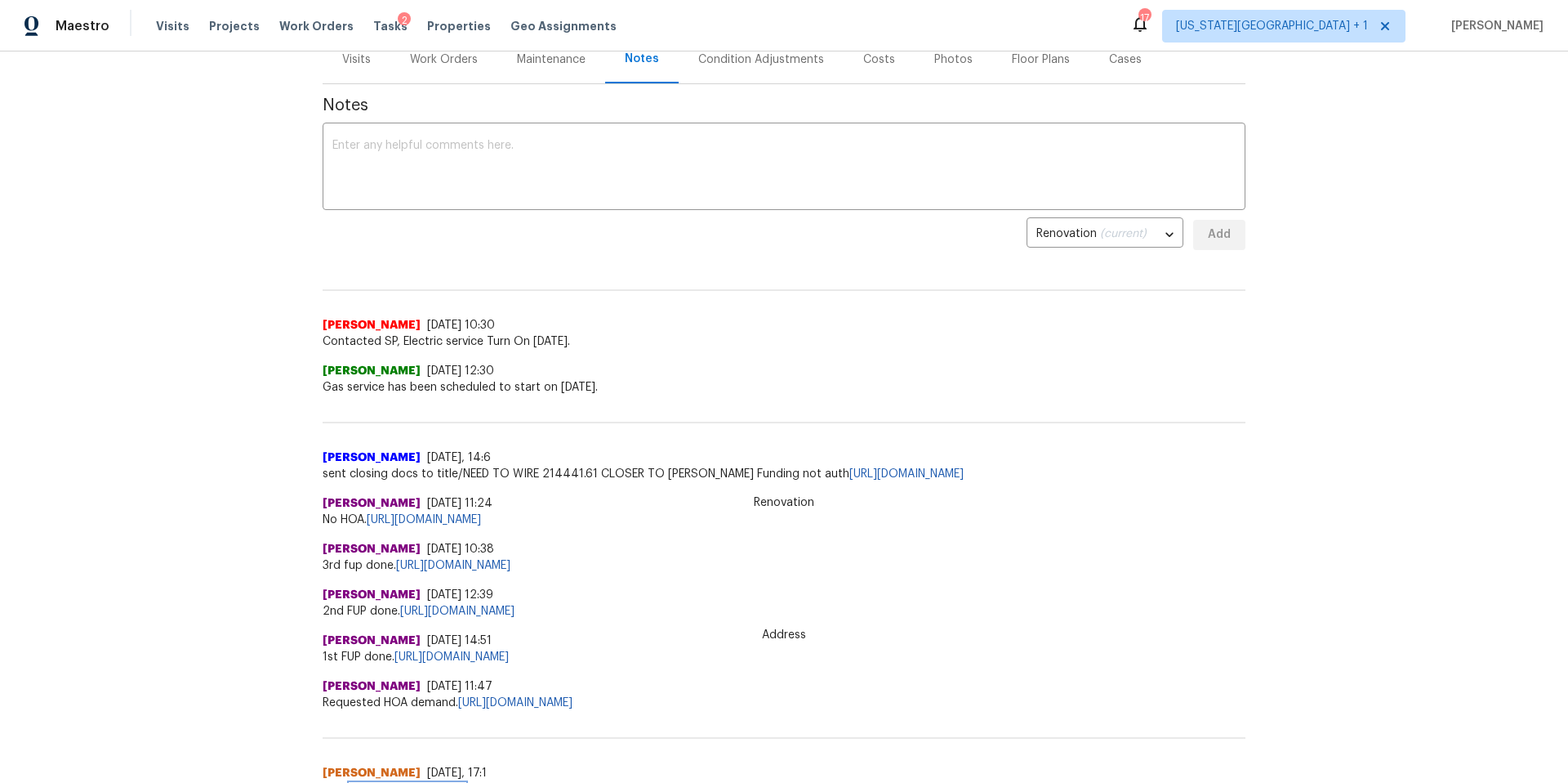
scroll to position [0, 0]
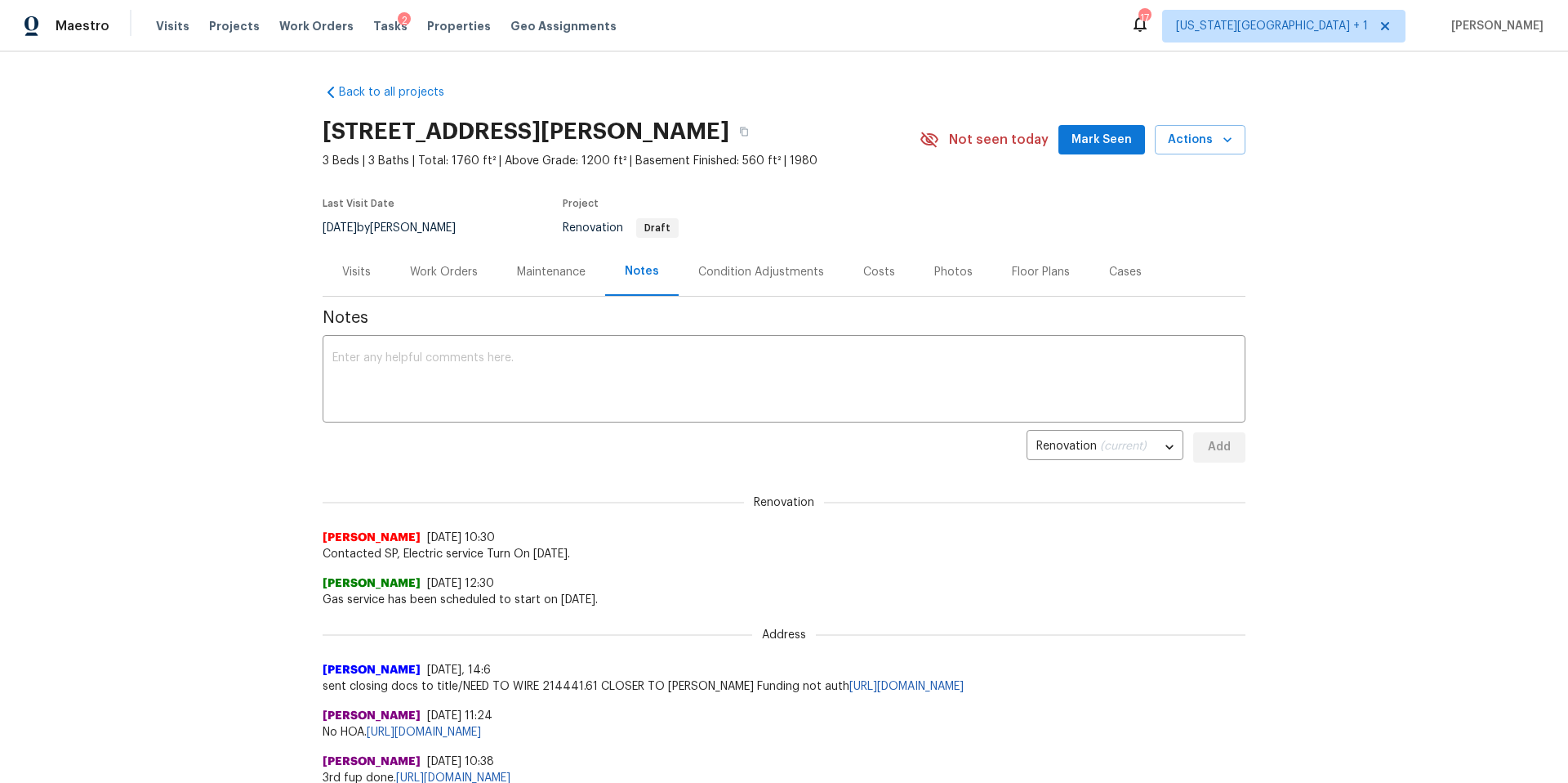
click at [436, 270] on div "Work Orders" at bounding box center [444, 271] width 68 height 16
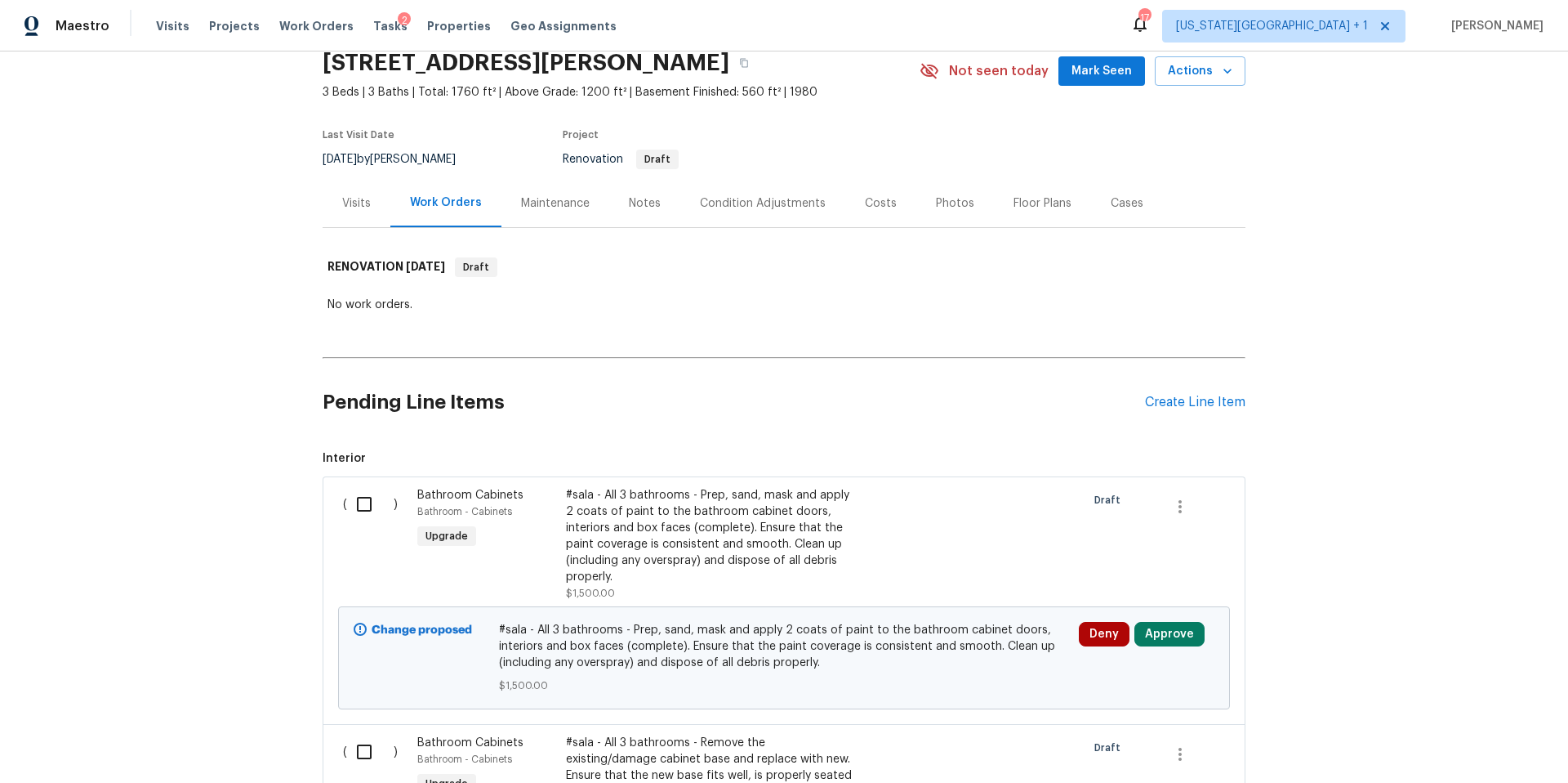
scroll to position [175, 0]
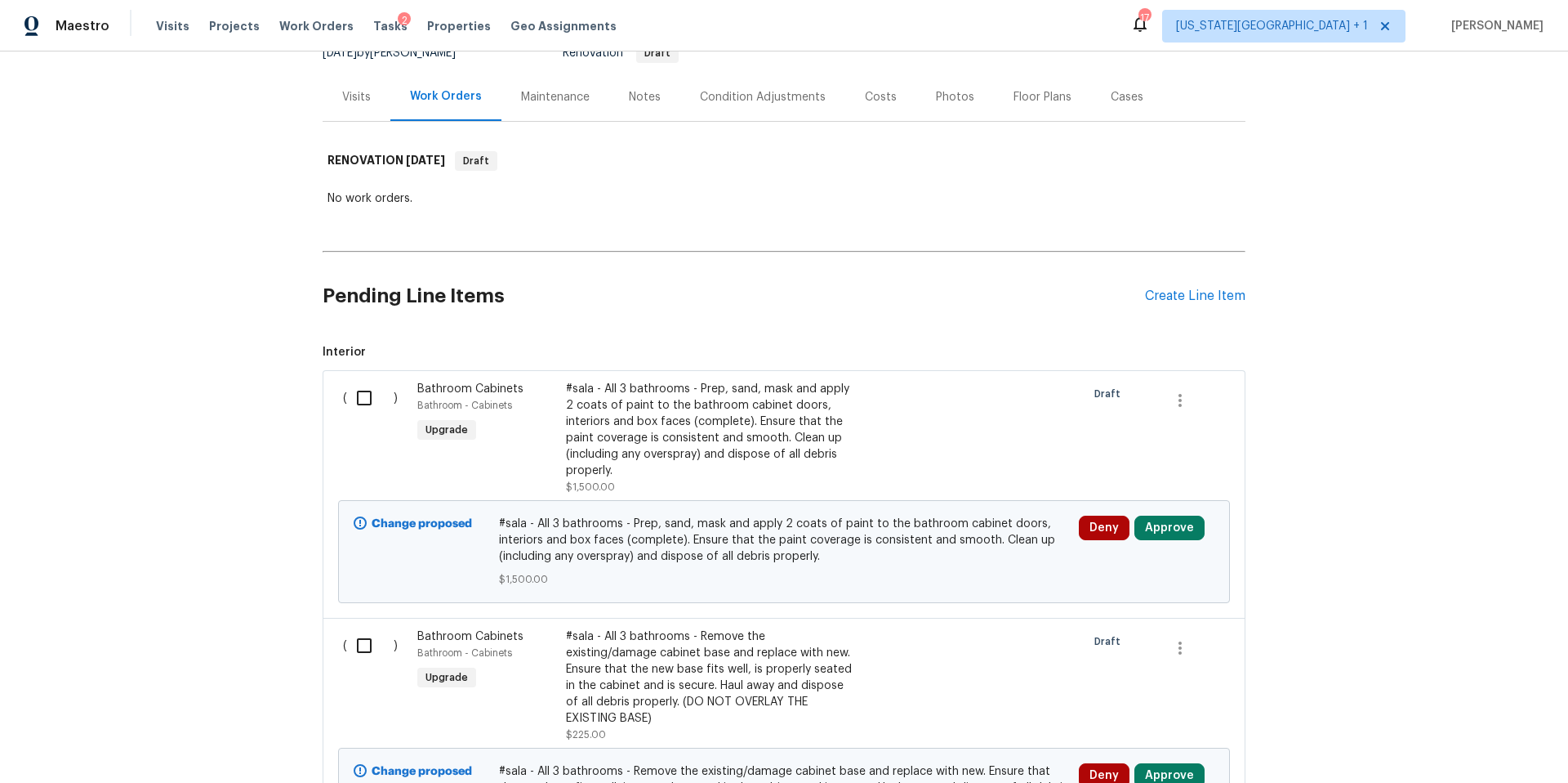
click at [650, 447] on div "#sala - All 3 bathrooms - Prep, sand, mask and apply 2 coats of paint to the ba…" at bounding box center [710, 430] width 288 height 98
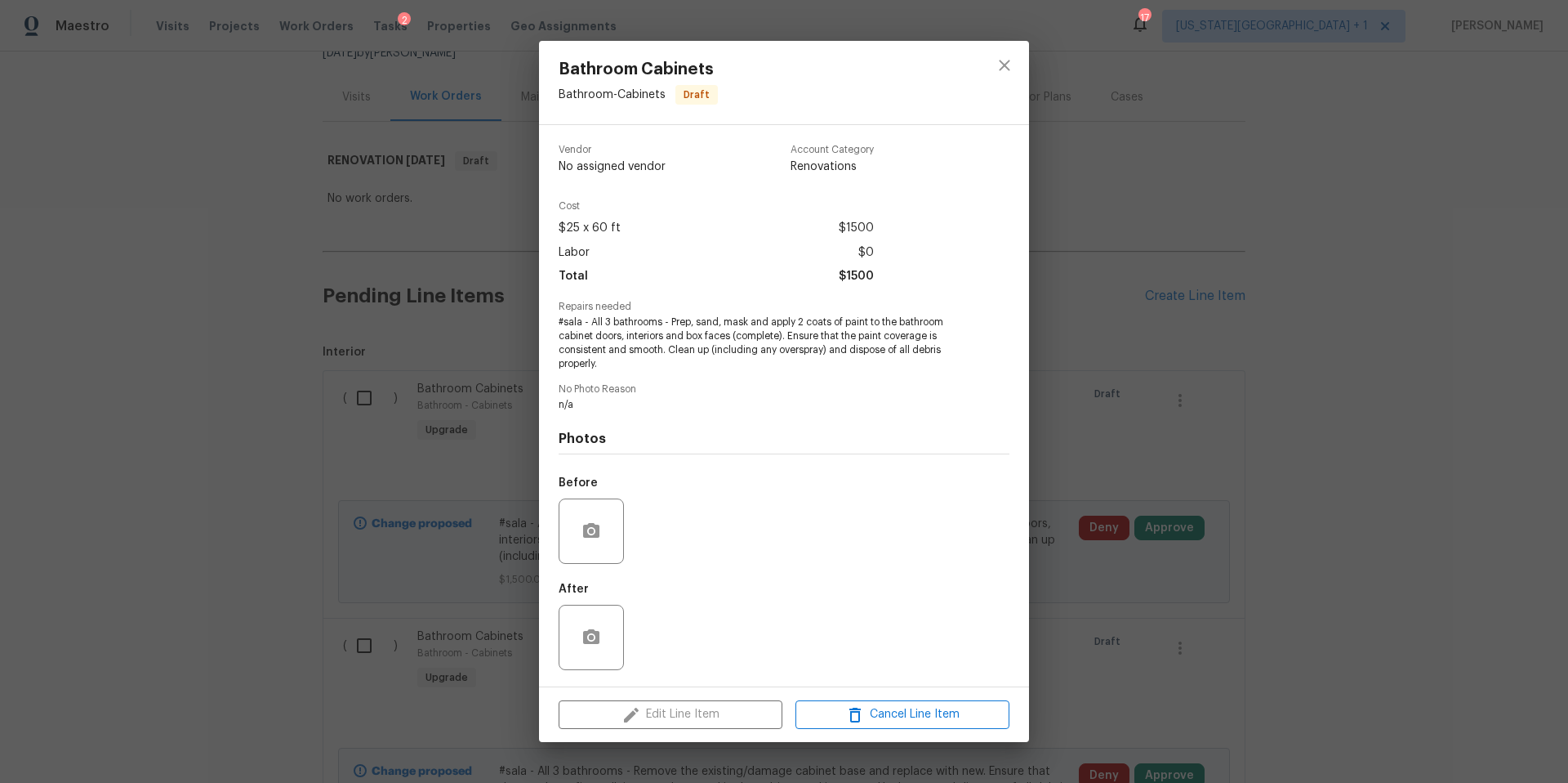
click at [1069, 248] on div "Bathroom Cabinets Bathroom - Cabinets Draft Vendor No assigned vendor Account C…" at bounding box center [784, 392] width 1568 height 783
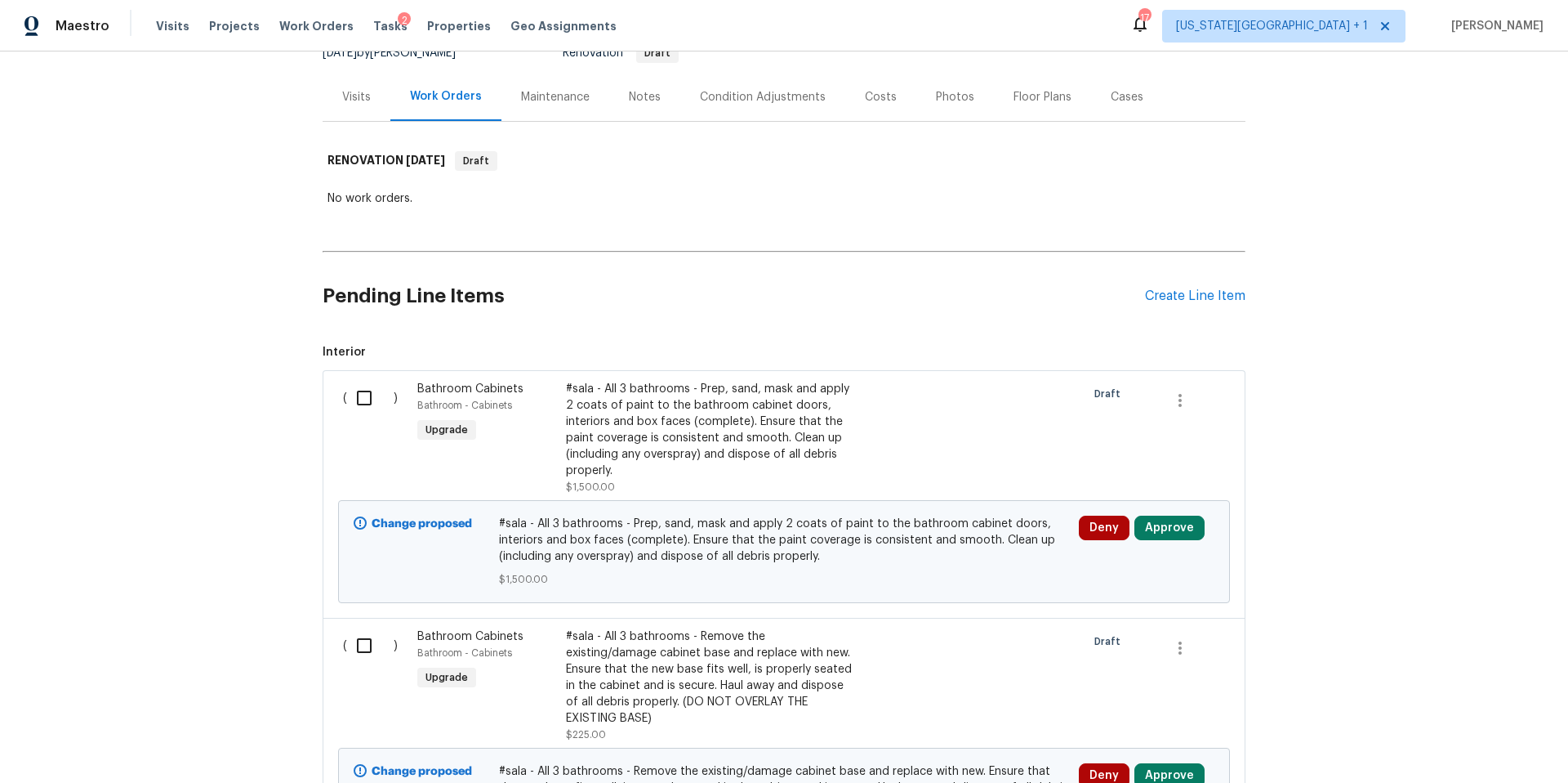
click at [361, 96] on div "Visits" at bounding box center [356, 97] width 28 height 16
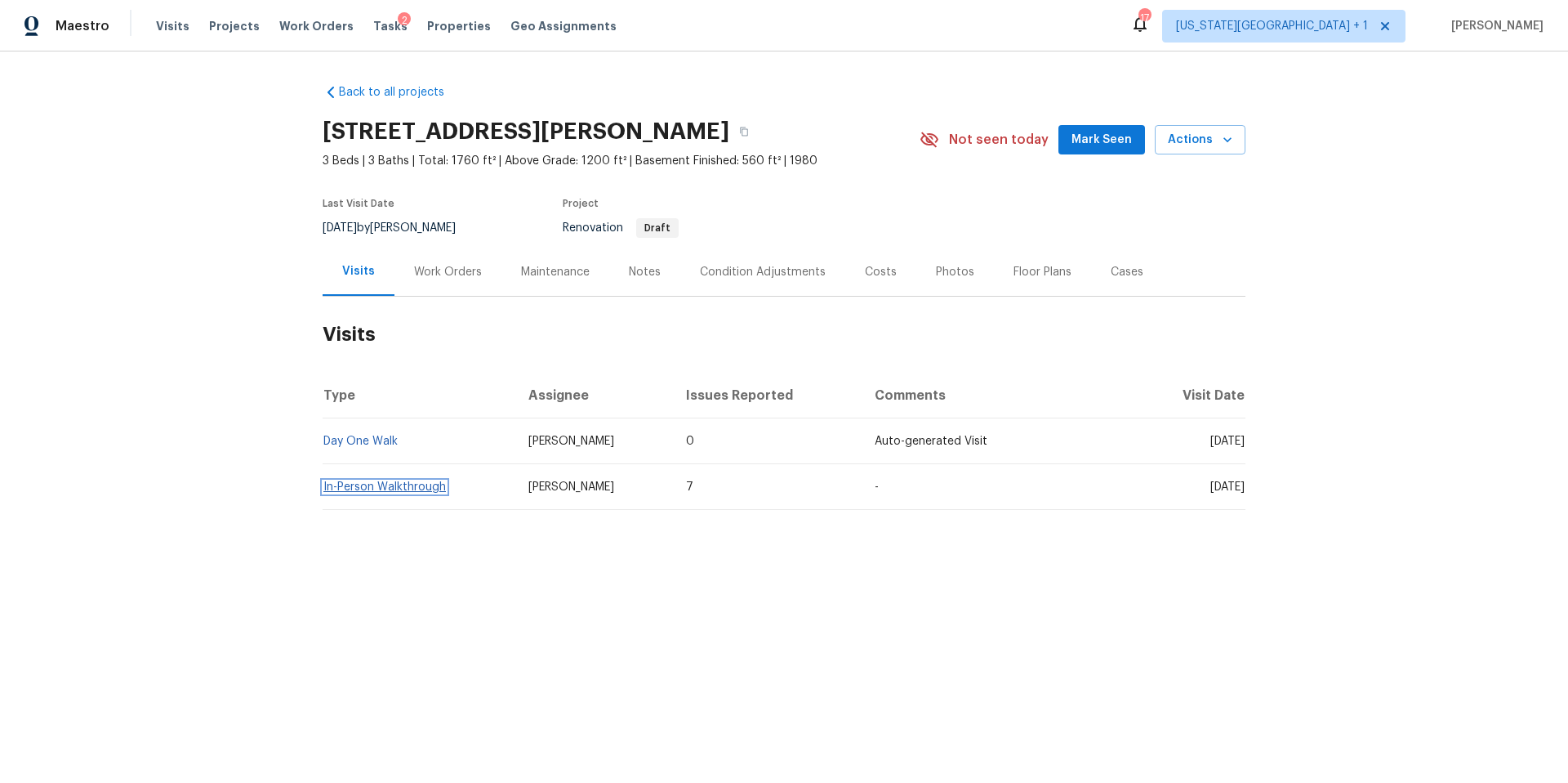
click at [341, 488] on link "In-Person Walkthrough" at bounding box center [385, 487] width 122 height 11
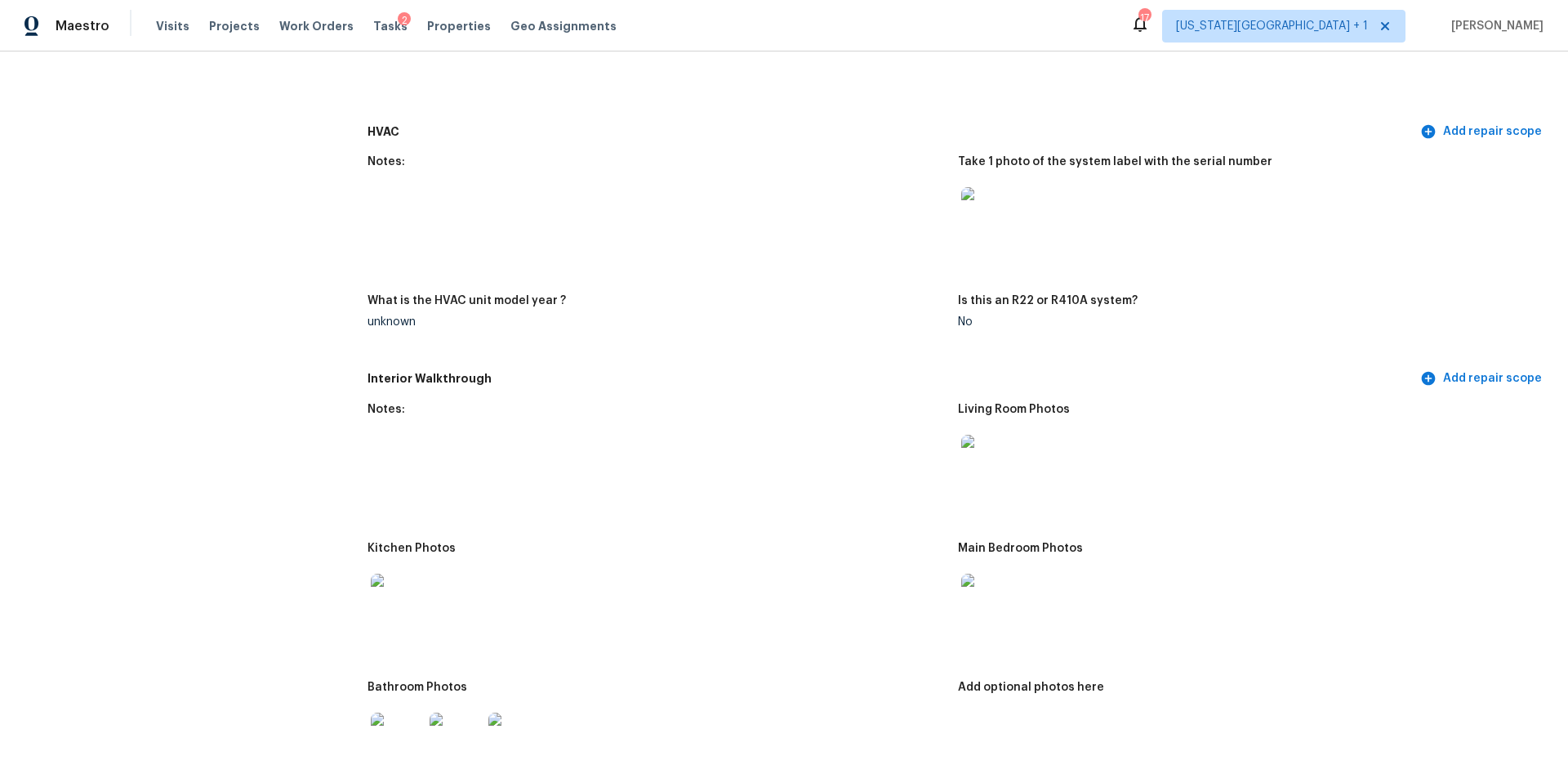
scroll to position [1475, 0]
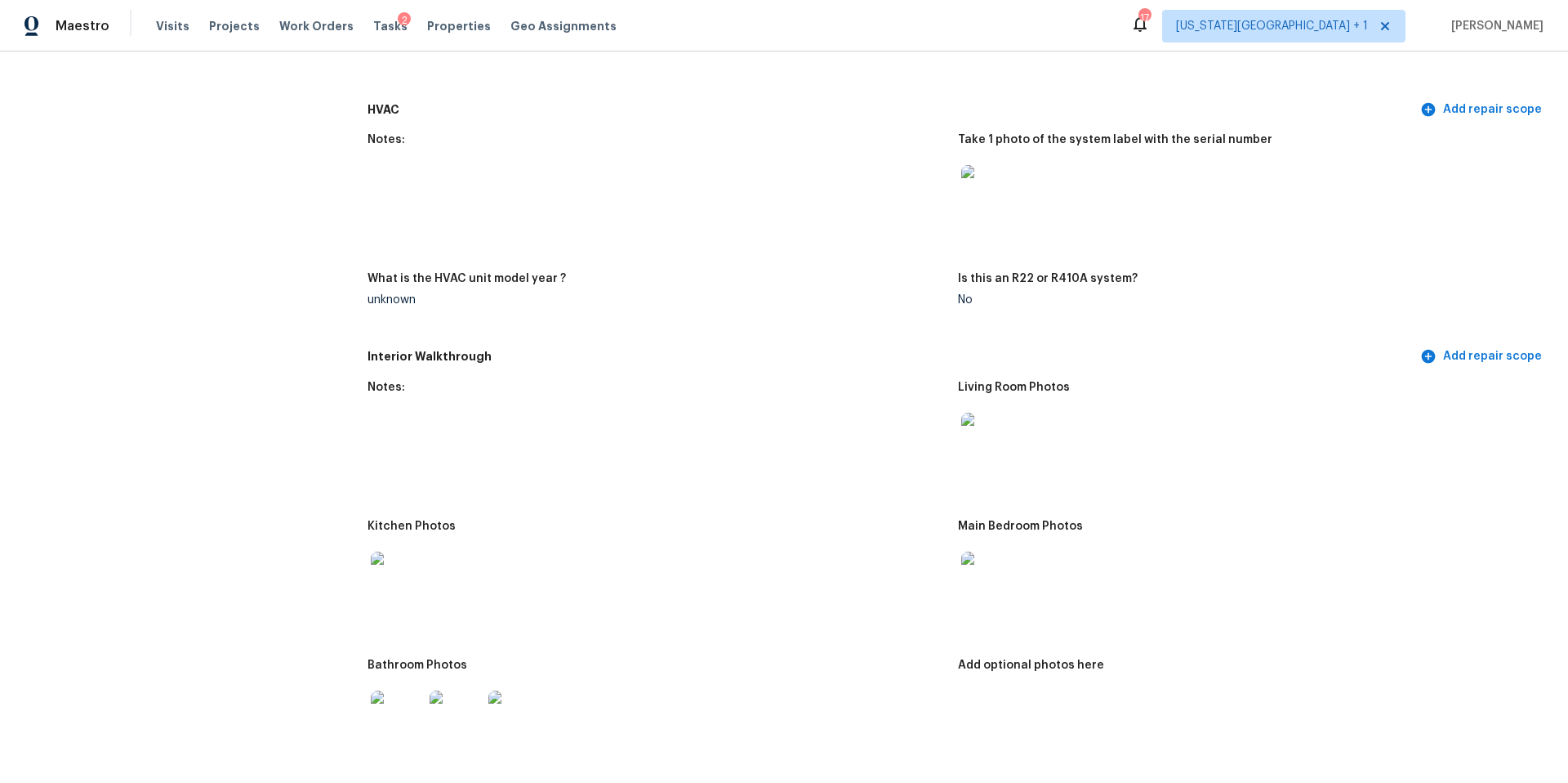
click at [395, 711] on img at bounding box center [397, 717] width 53 height 53
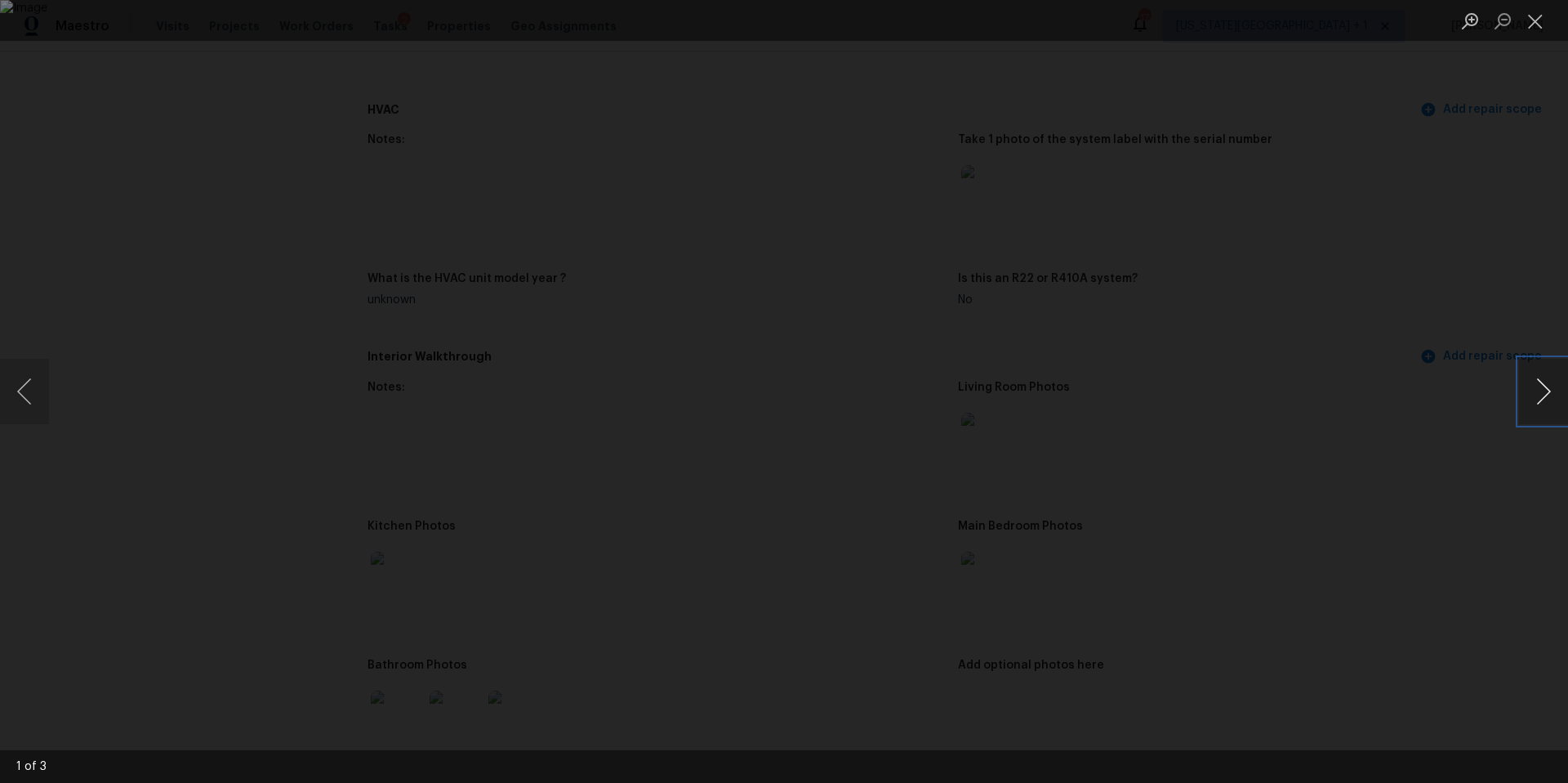
click at [1532, 395] on button "Next image" at bounding box center [1544, 391] width 49 height 65
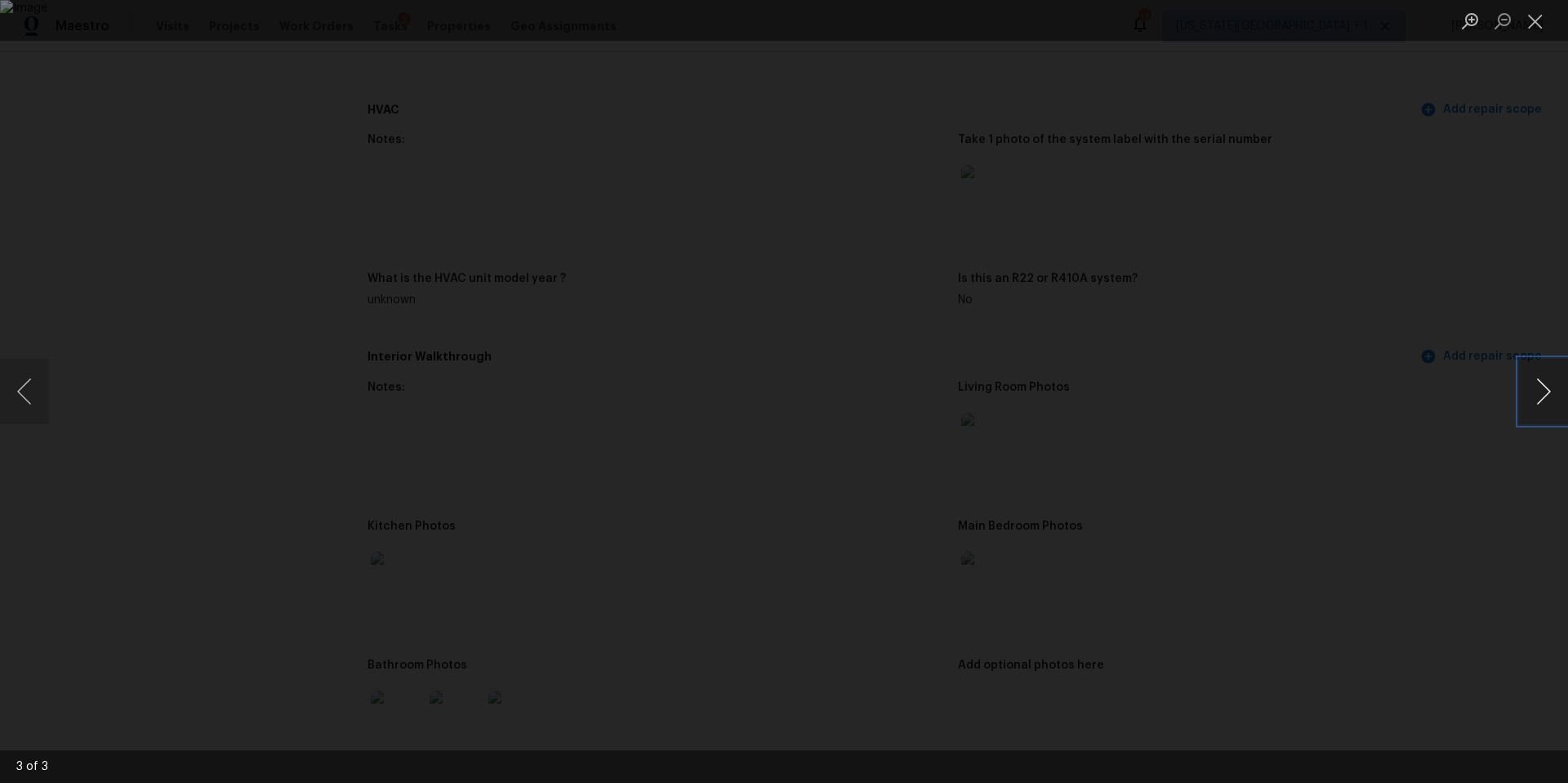
click at [1532, 395] on button "Next image" at bounding box center [1544, 391] width 49 height 65
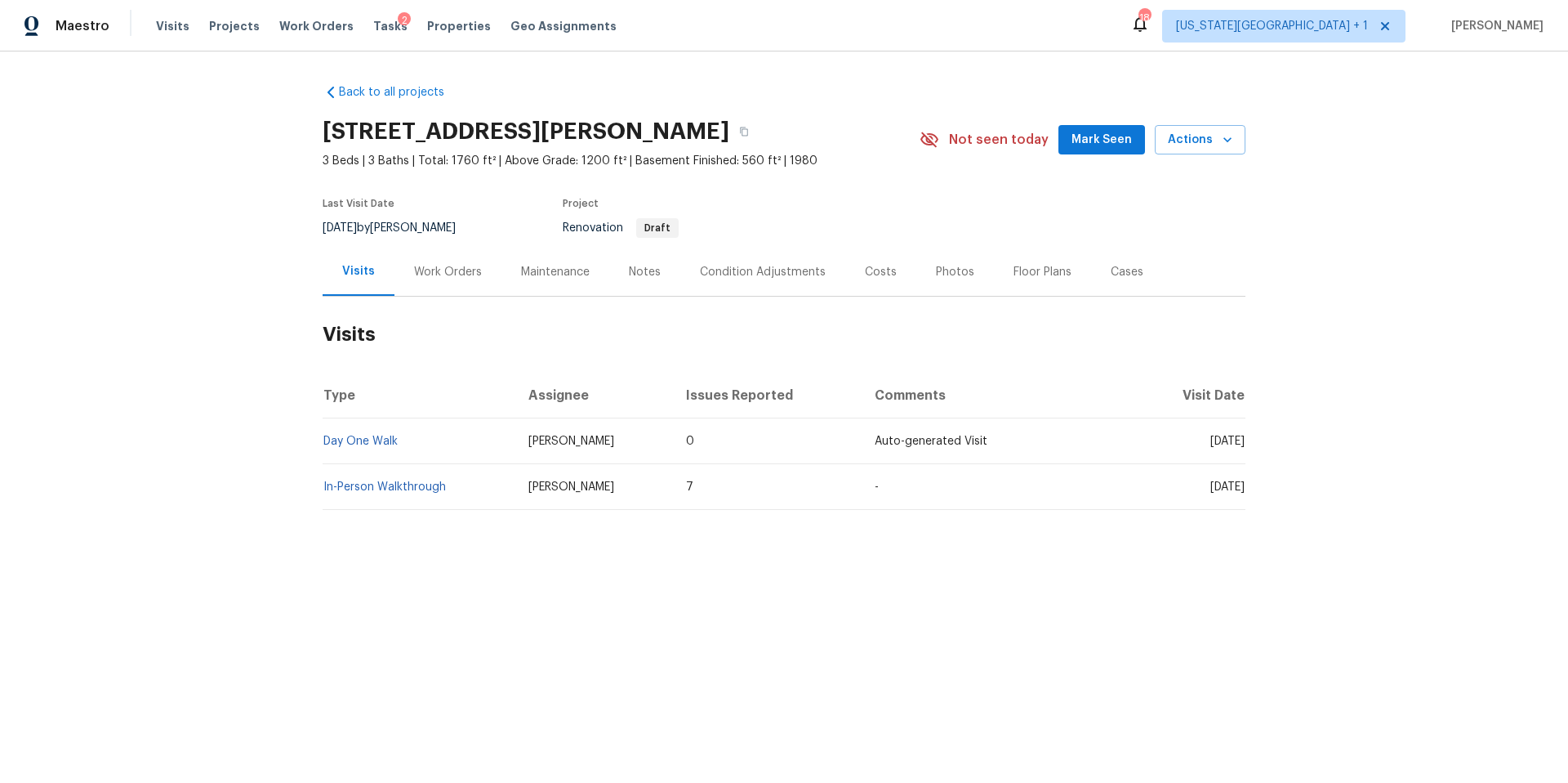
click at [453, 267] on div "Work Orders" at bounding box center [448, 271] width 68 height 16
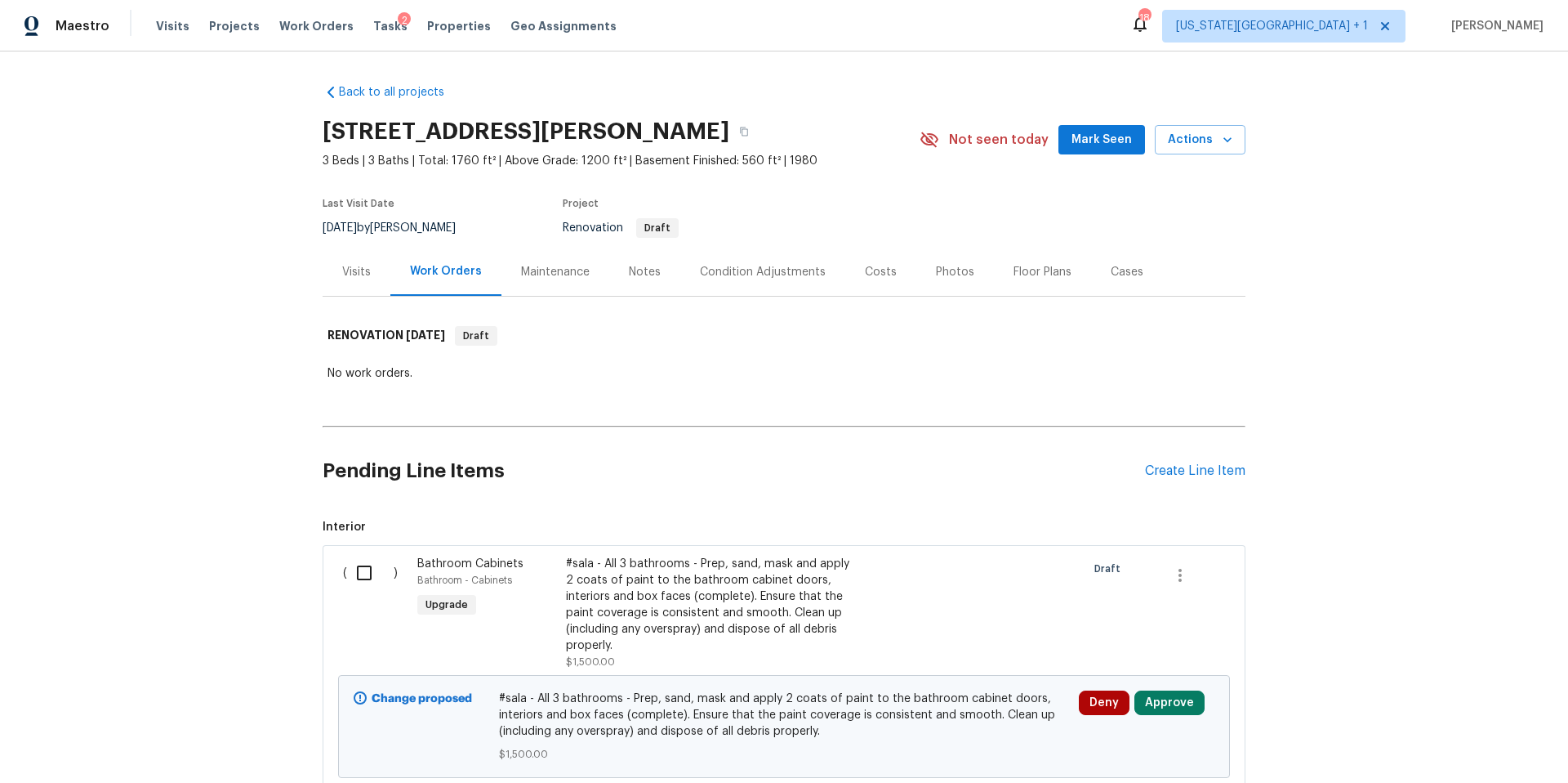
click at [718, 590] on div "#sala - All 3 bathrooms - Prep, sand, mask and apply 2 coats of paint to the ba…" at bounding box center [710, 604] width 288 height 98
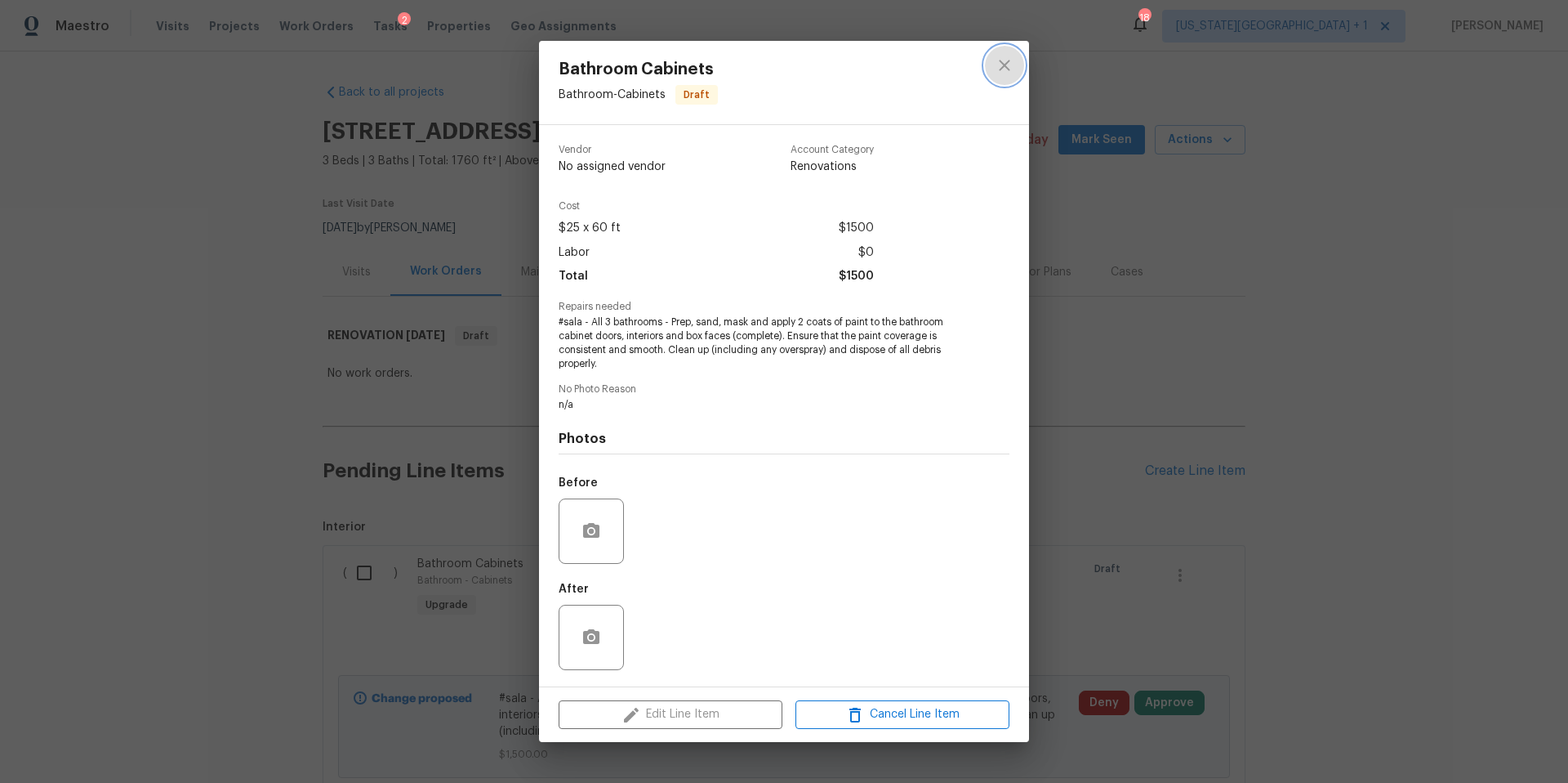
click at [1015, 53] on button "close" at bounding box center [1005, 66] width 40 height 40
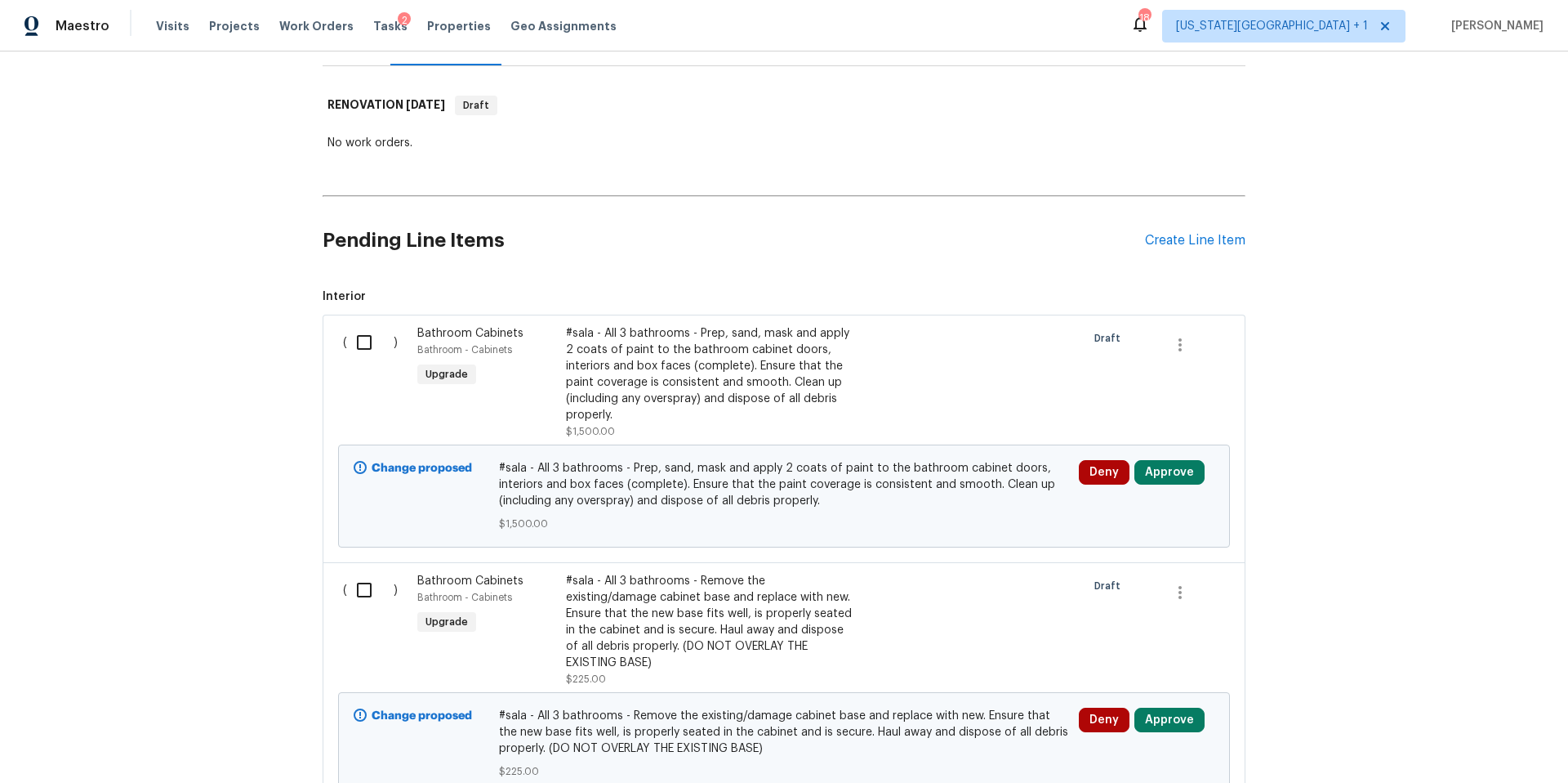
scroll to position [280, 0]
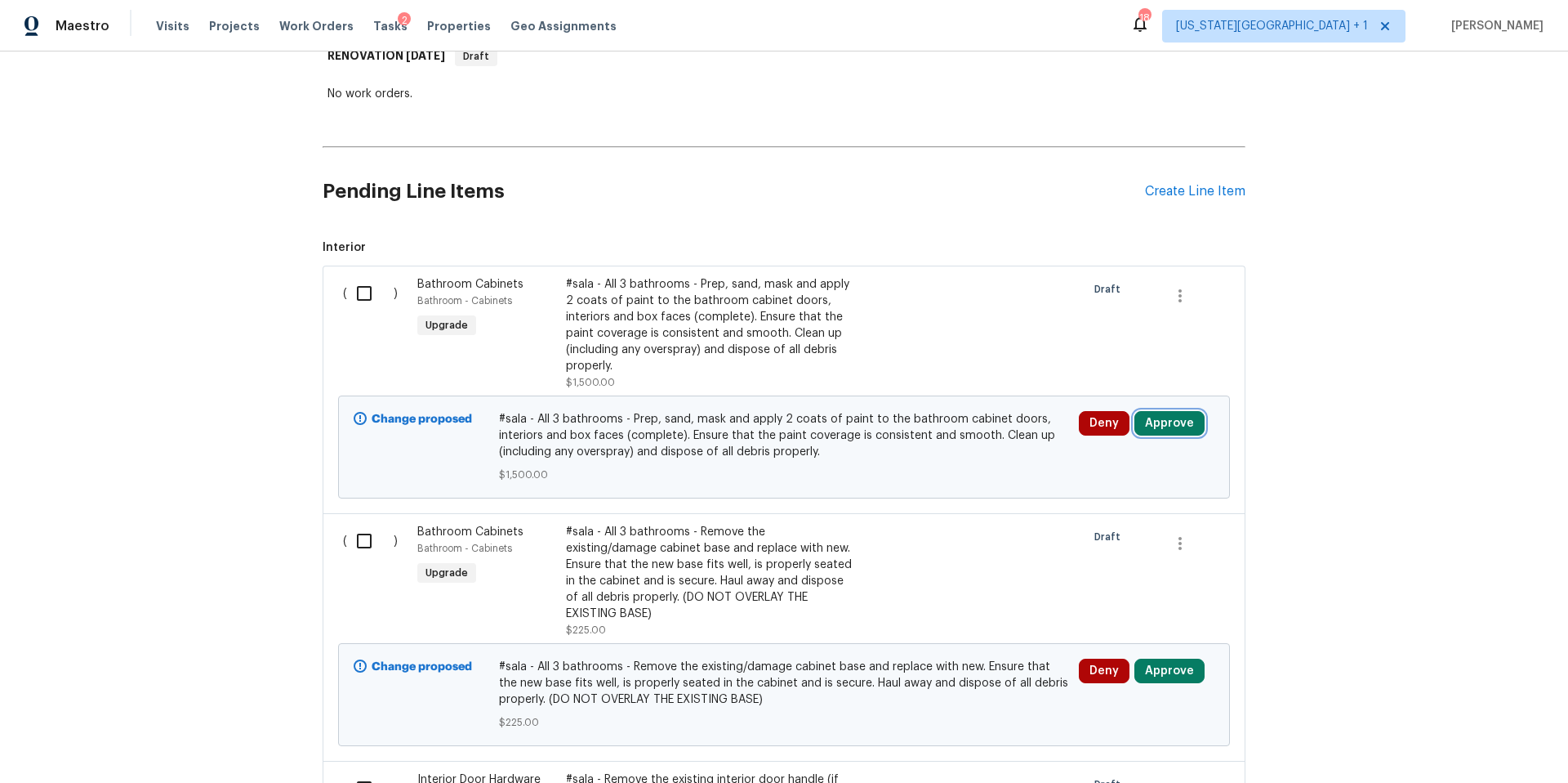
click at [1164, 423] on button "Approve" at bounding box center [1169, 423] width 71 height 24
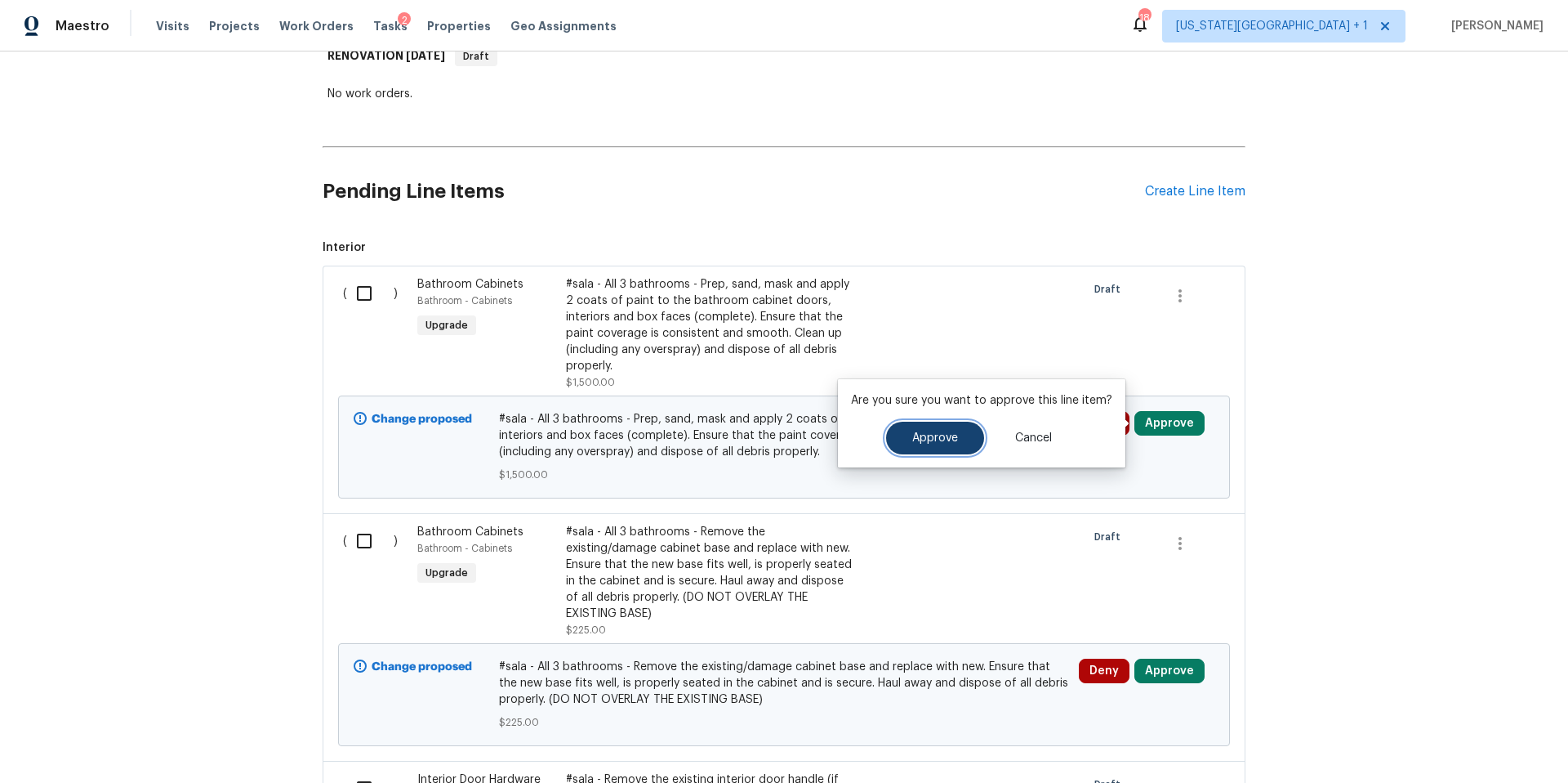
click at [922, 438] on span "Approve" at bounding box center [935, 438] width 46 height 12
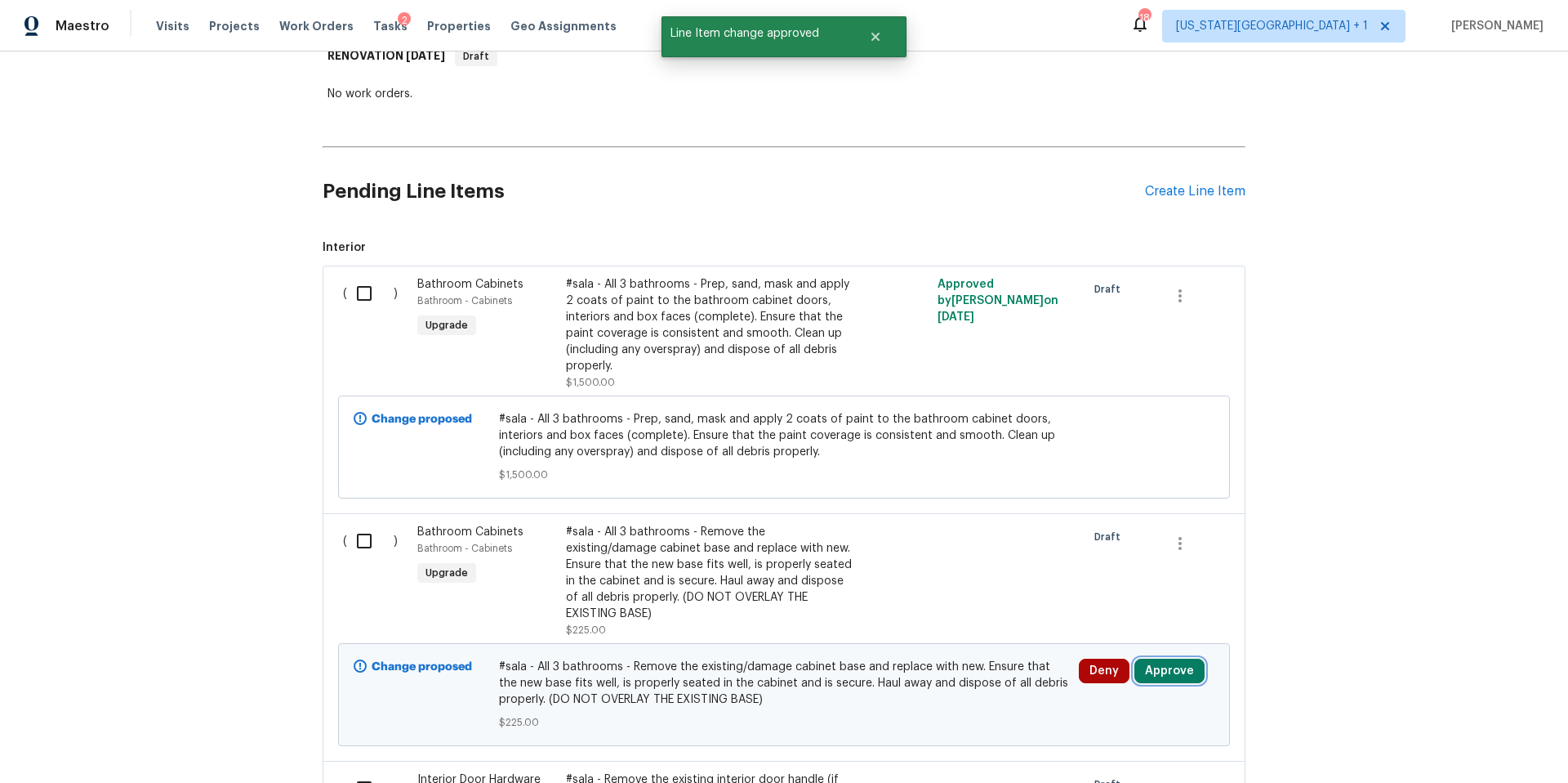
click at [1159, 660] on button "Approve" at bounding box center [1169, 671] width 71 height 24
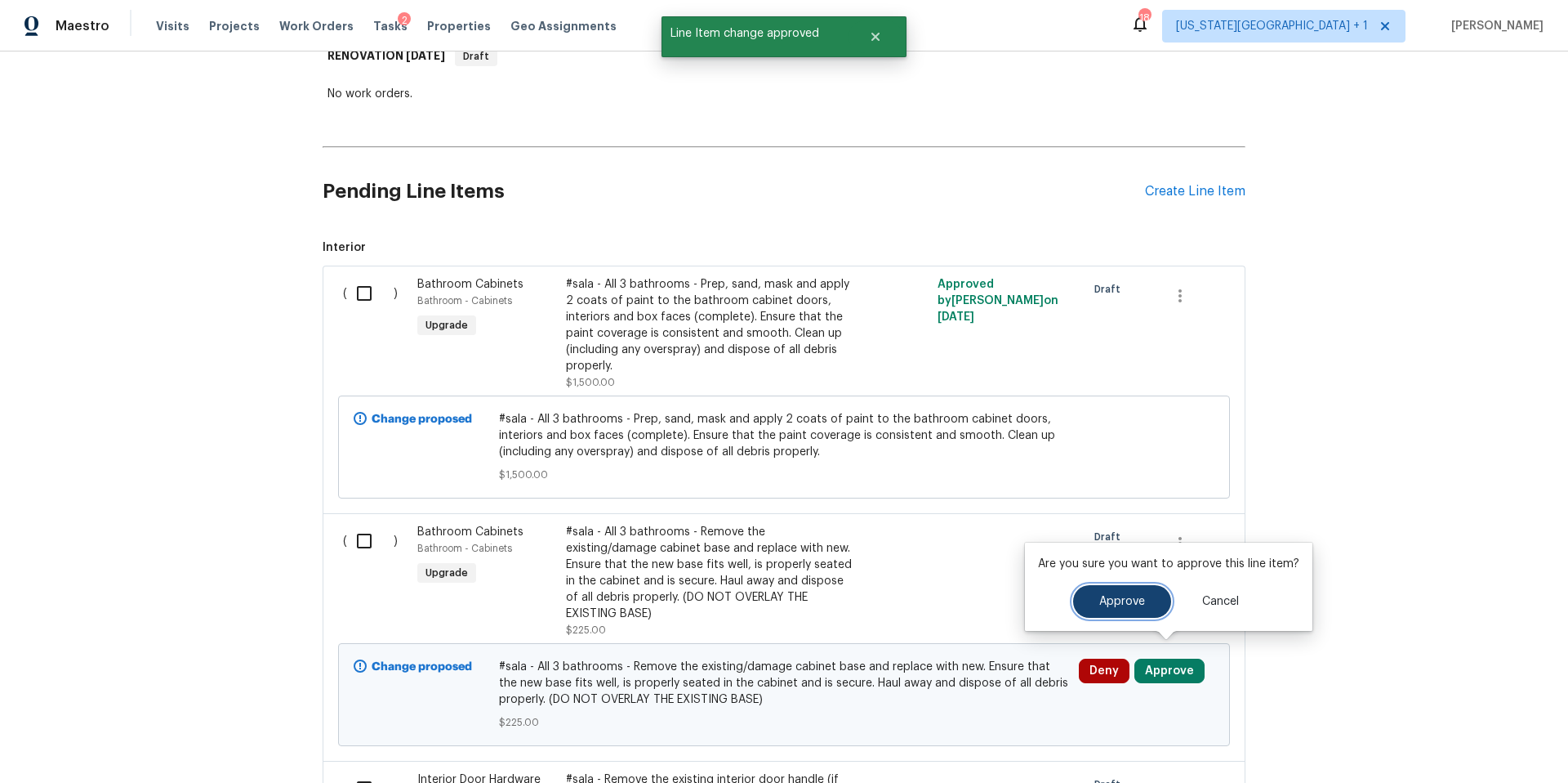
click at [1109, 600] on span "Approve" at bounding box center [1122, 601] width 46 height 12
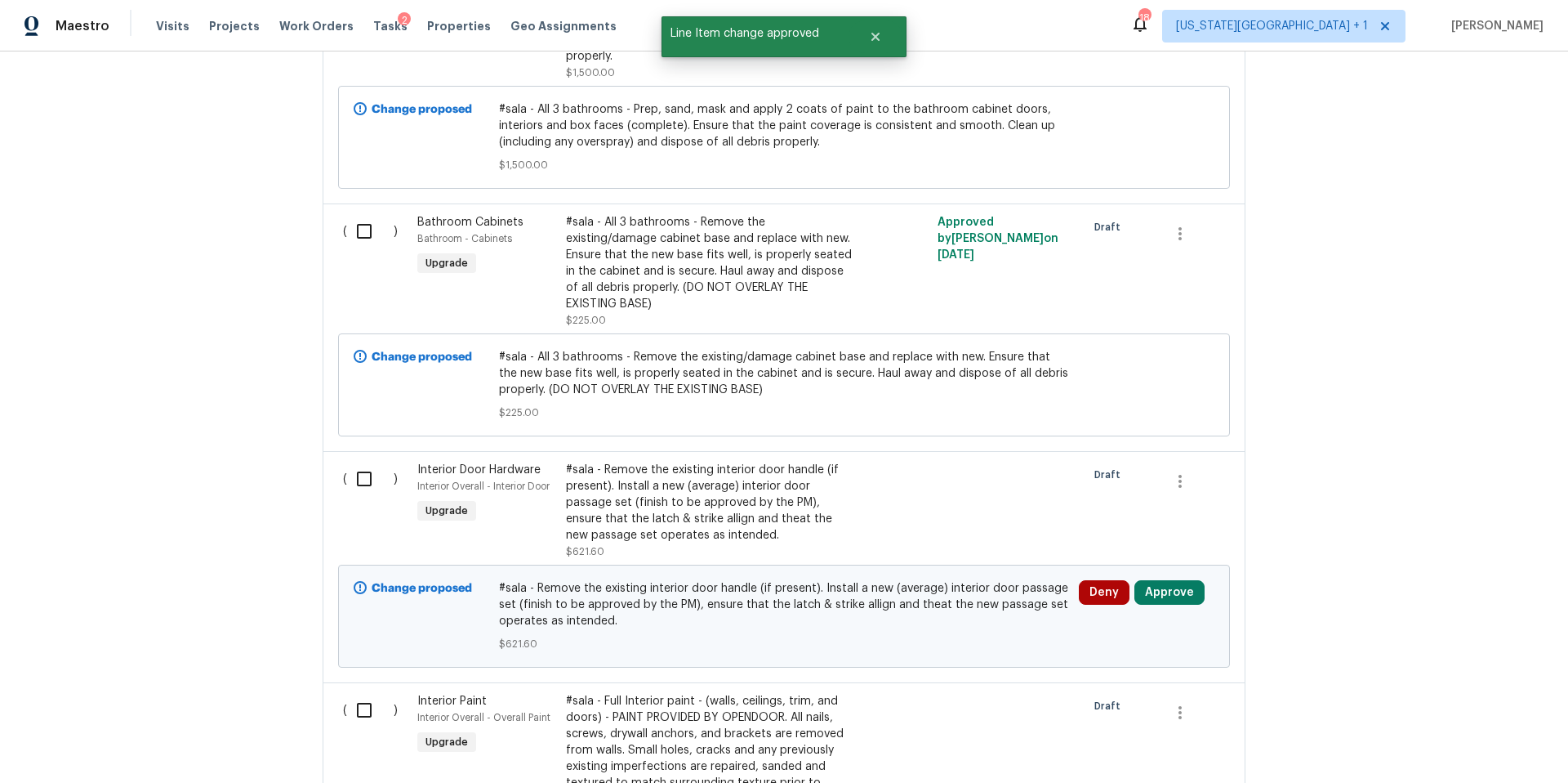
scroll to position [646, 0]
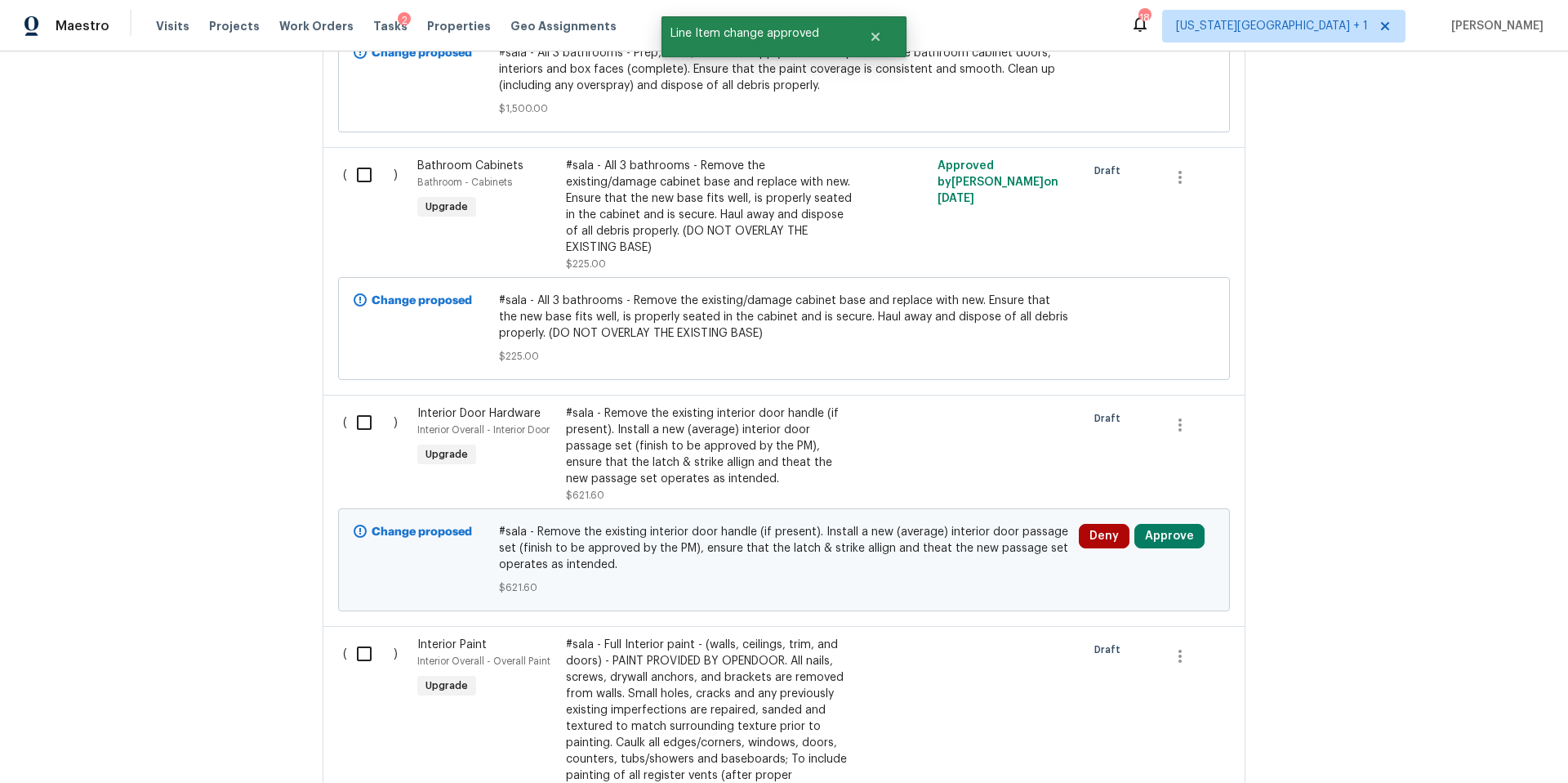
click at [1186, 541] on div "Deny Approve" at bounding box center [1147, 559] width 146 height 82
click at [1174, 551] on div "Deny Approve" at bounding box center [1147, 559] width 146 height 82
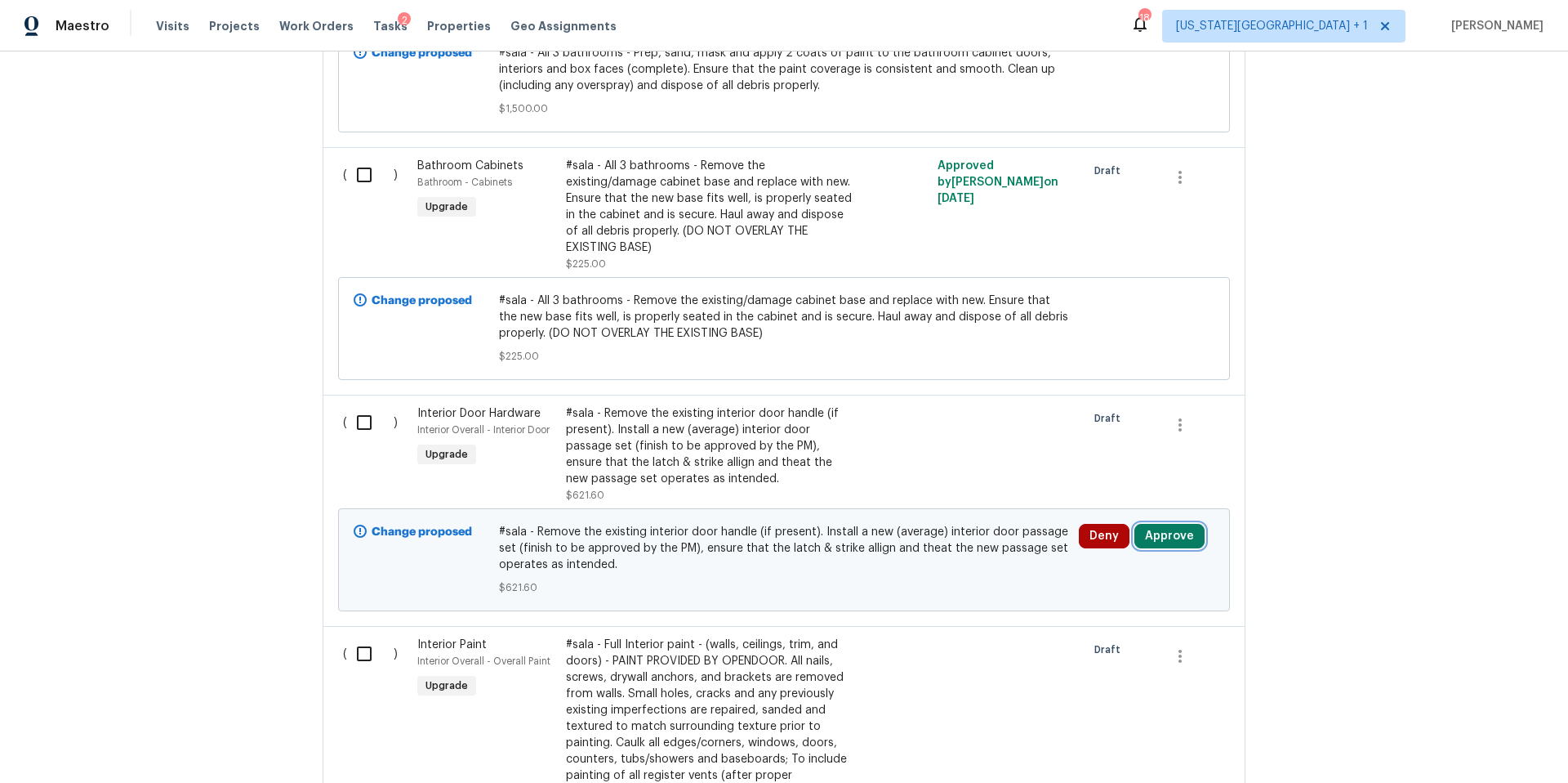
click at [1167, 523] on button "Approve" at bounding box center [1169, 535] width 71 height 24
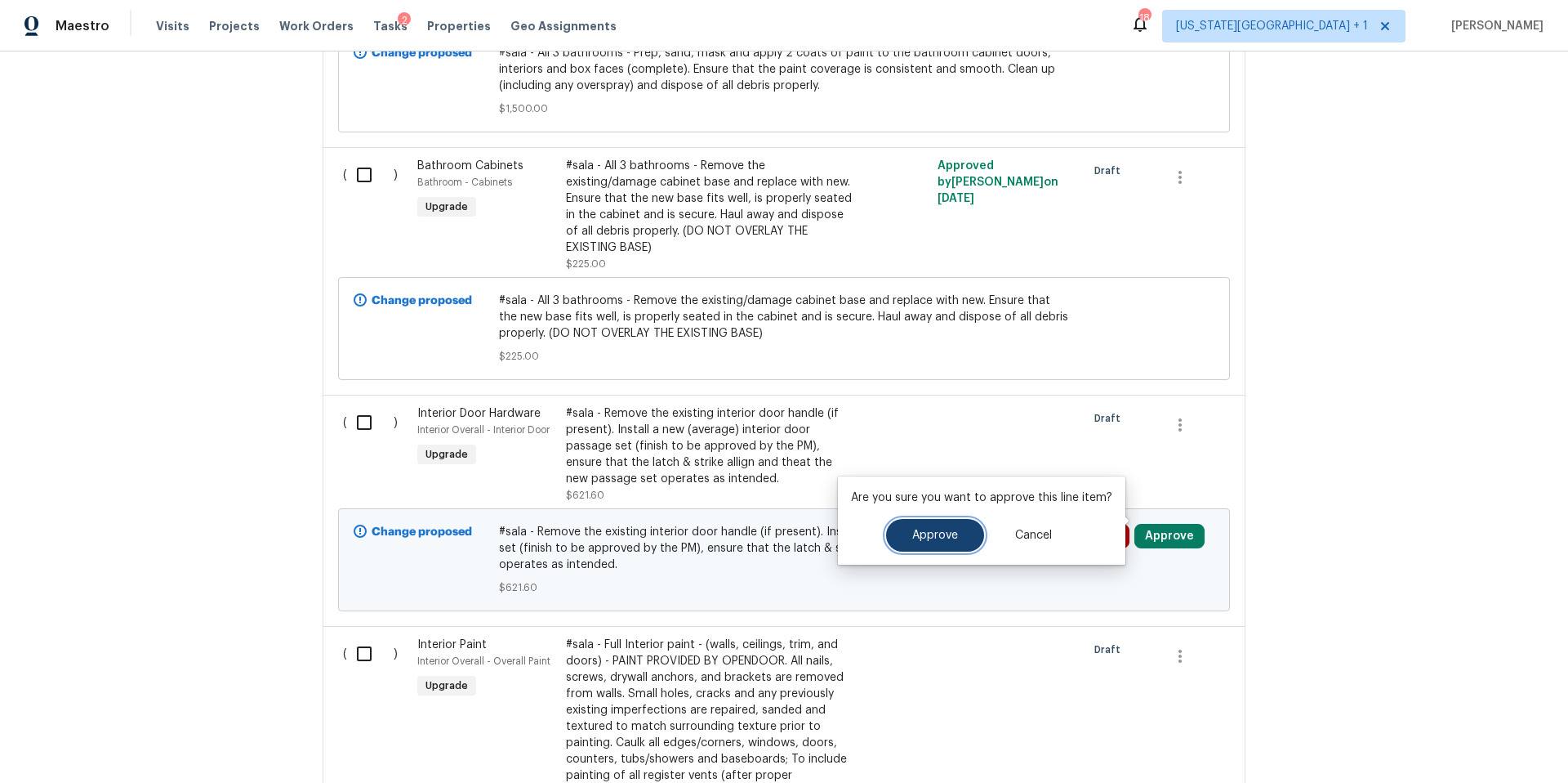
click at [913, 536] on span "Approve" at bounding box center [935, 535] width 46 height 12
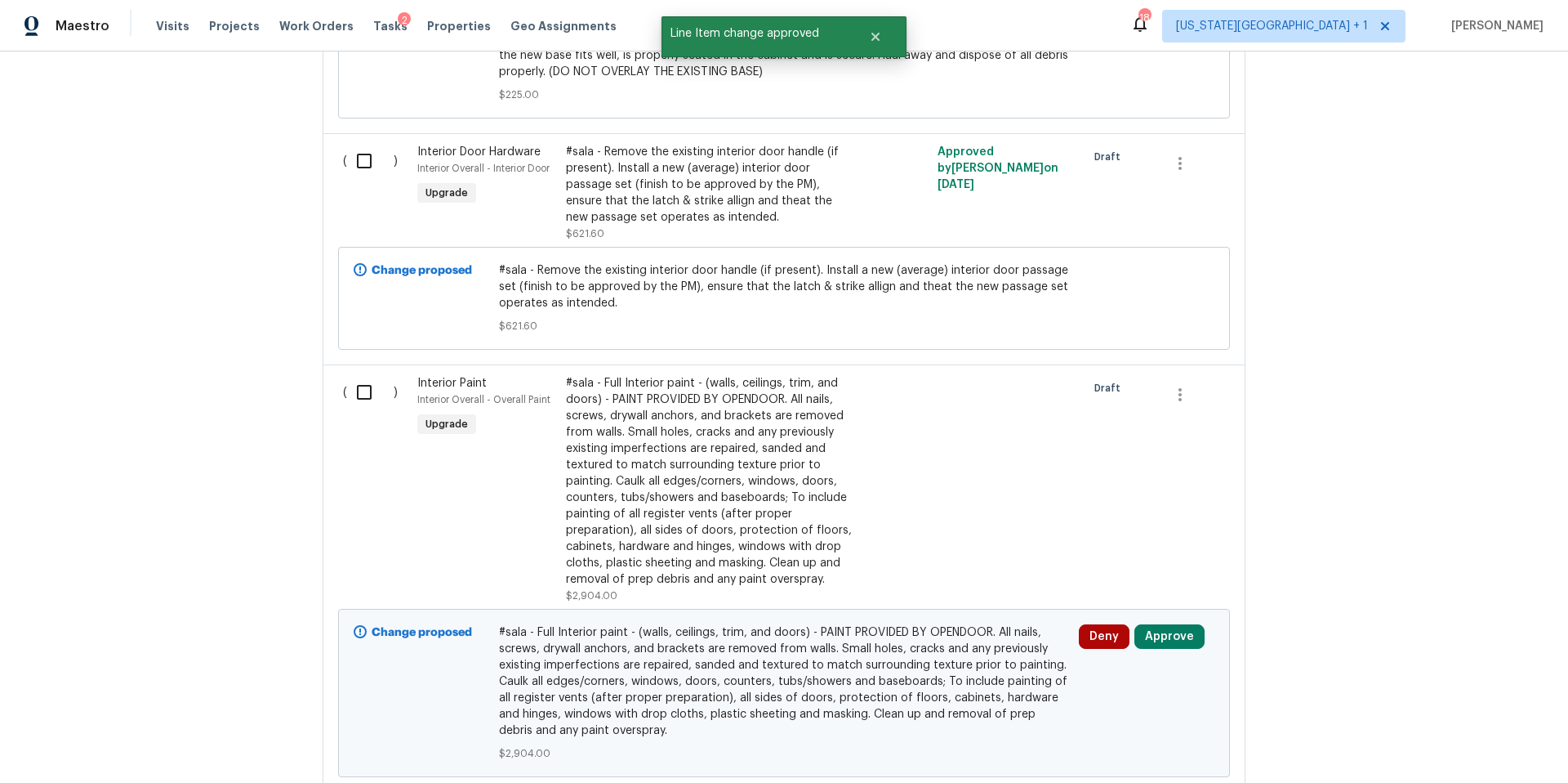
scroll to position [969, 0]
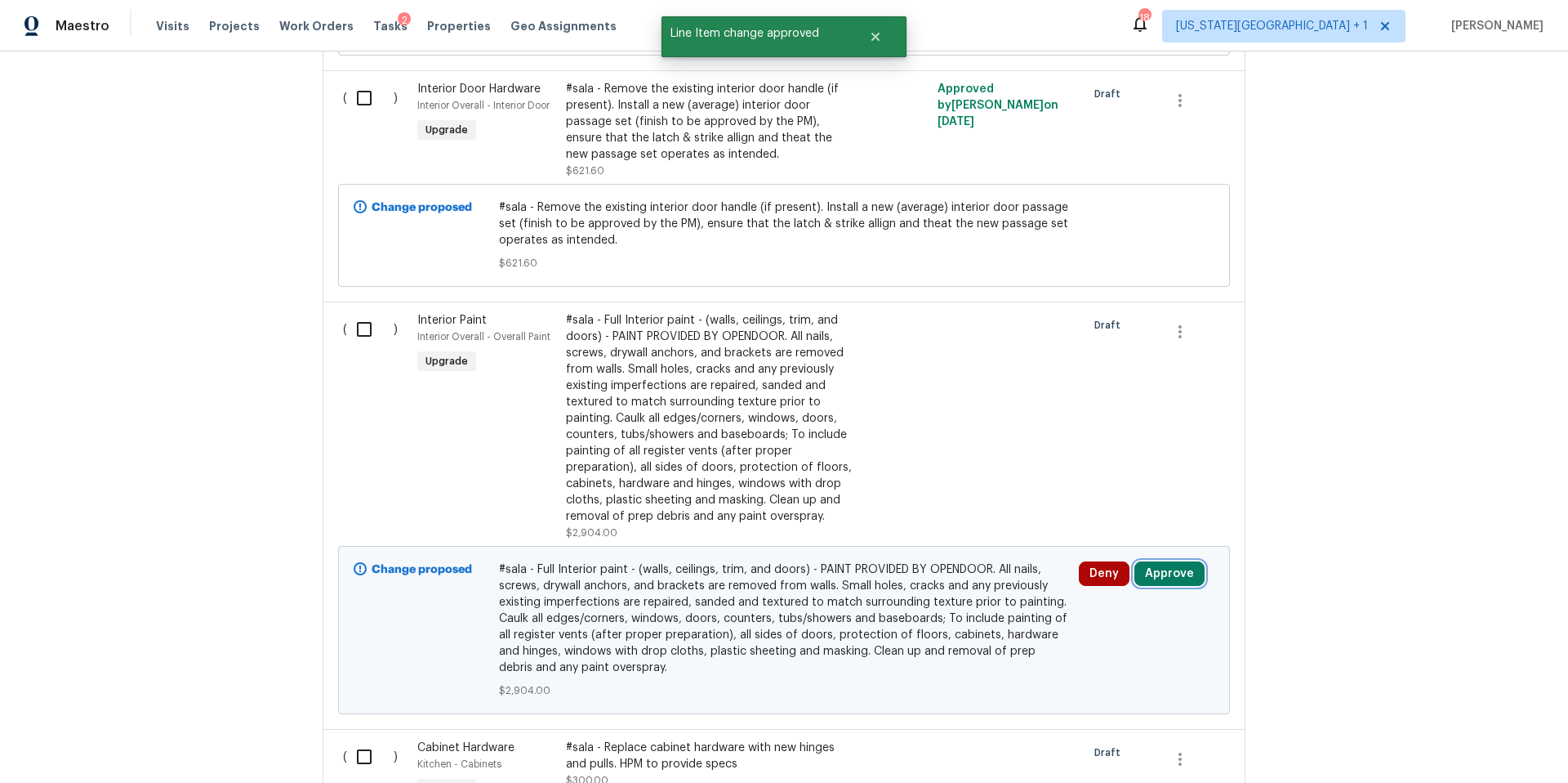
click at [1157, 561] on button "Approve" at bounding box center [1169, 573] width 71 height 24
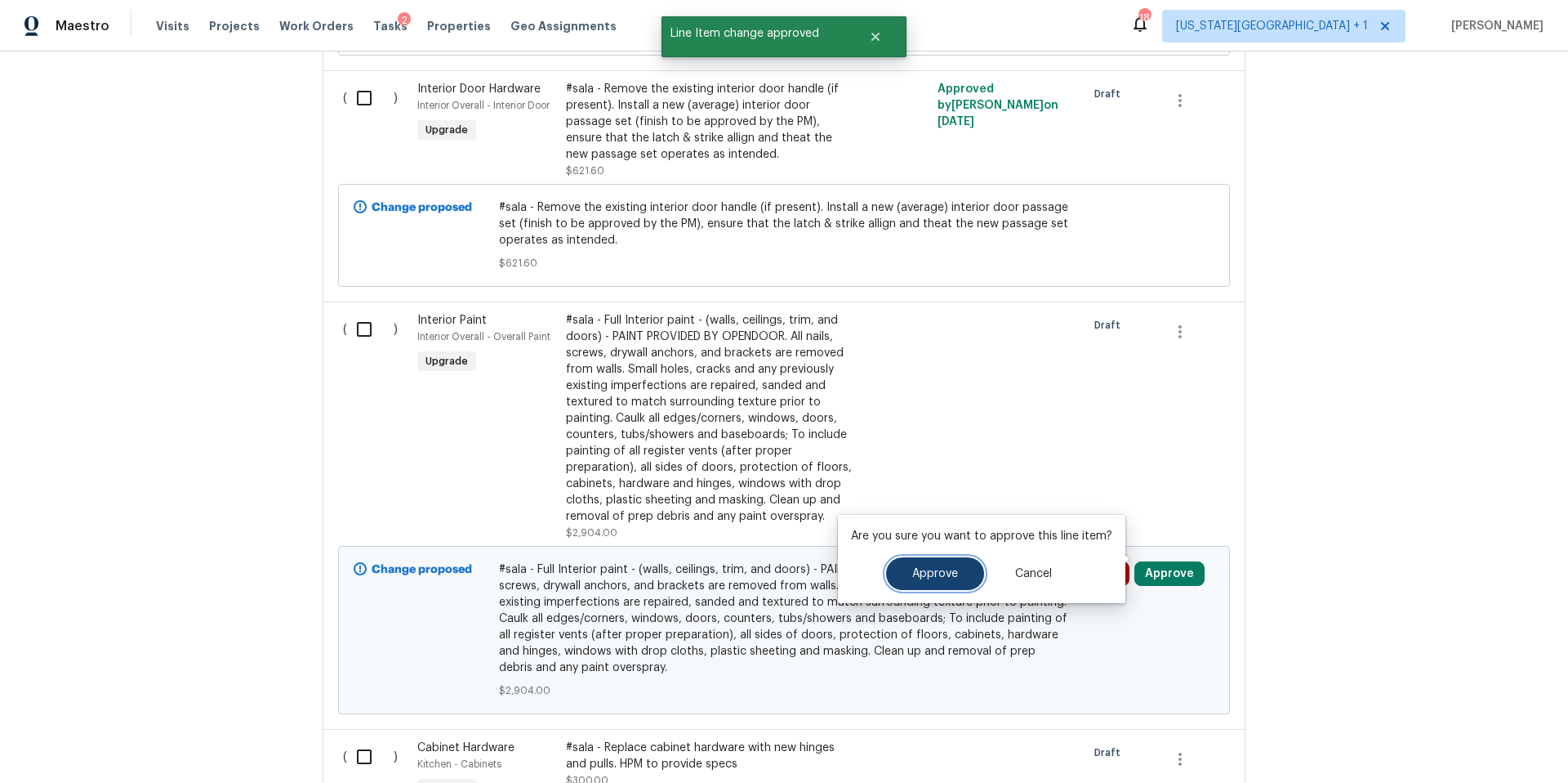
click at [921, 581] on button "Approve" at bounding box center [935, 573] width 98 height 33
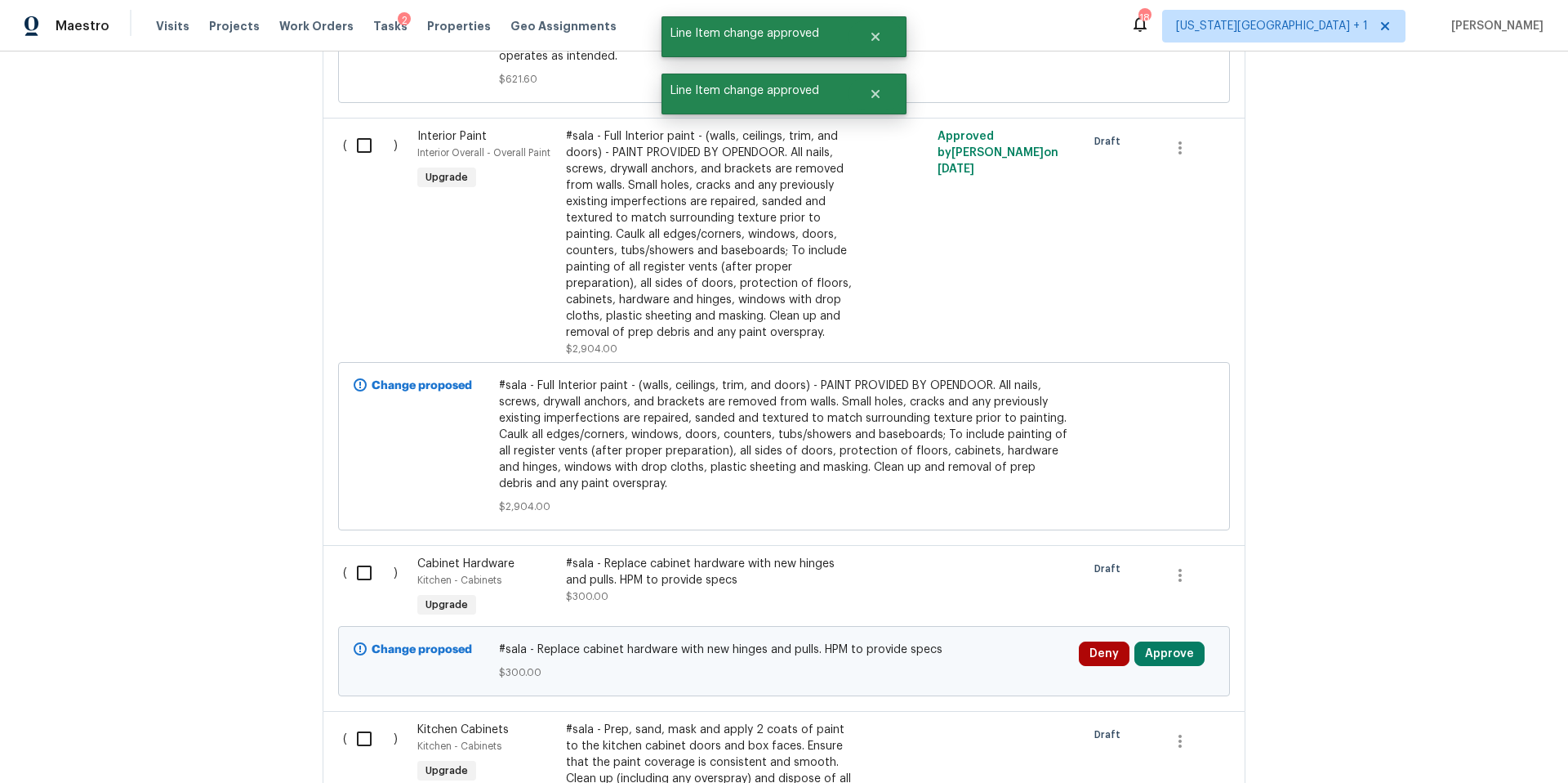
scroll to position [1264, 0]
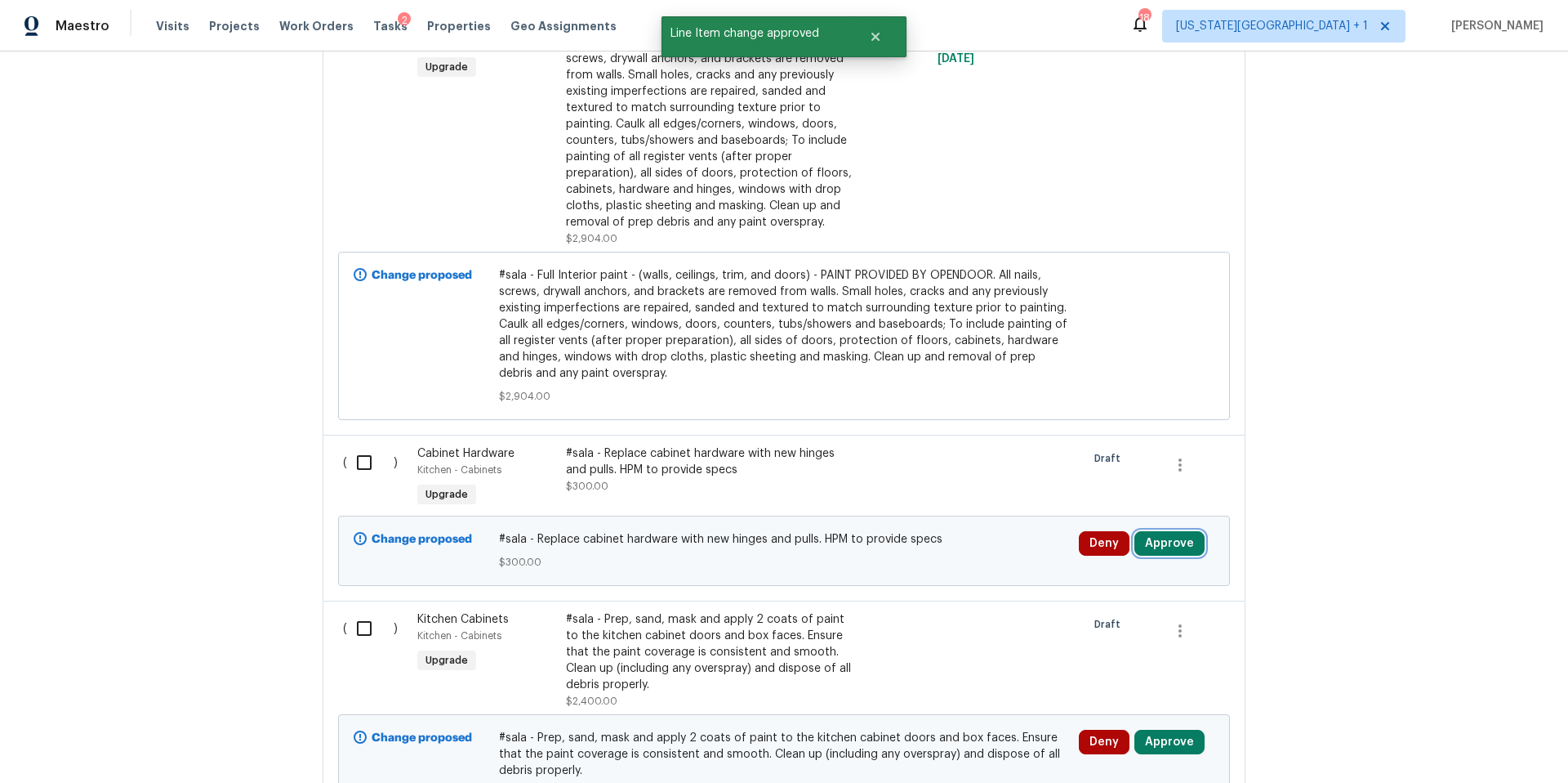
click at [1151, 531] on button "Approve" at bounding box center [1169, 543] width 71 height 24
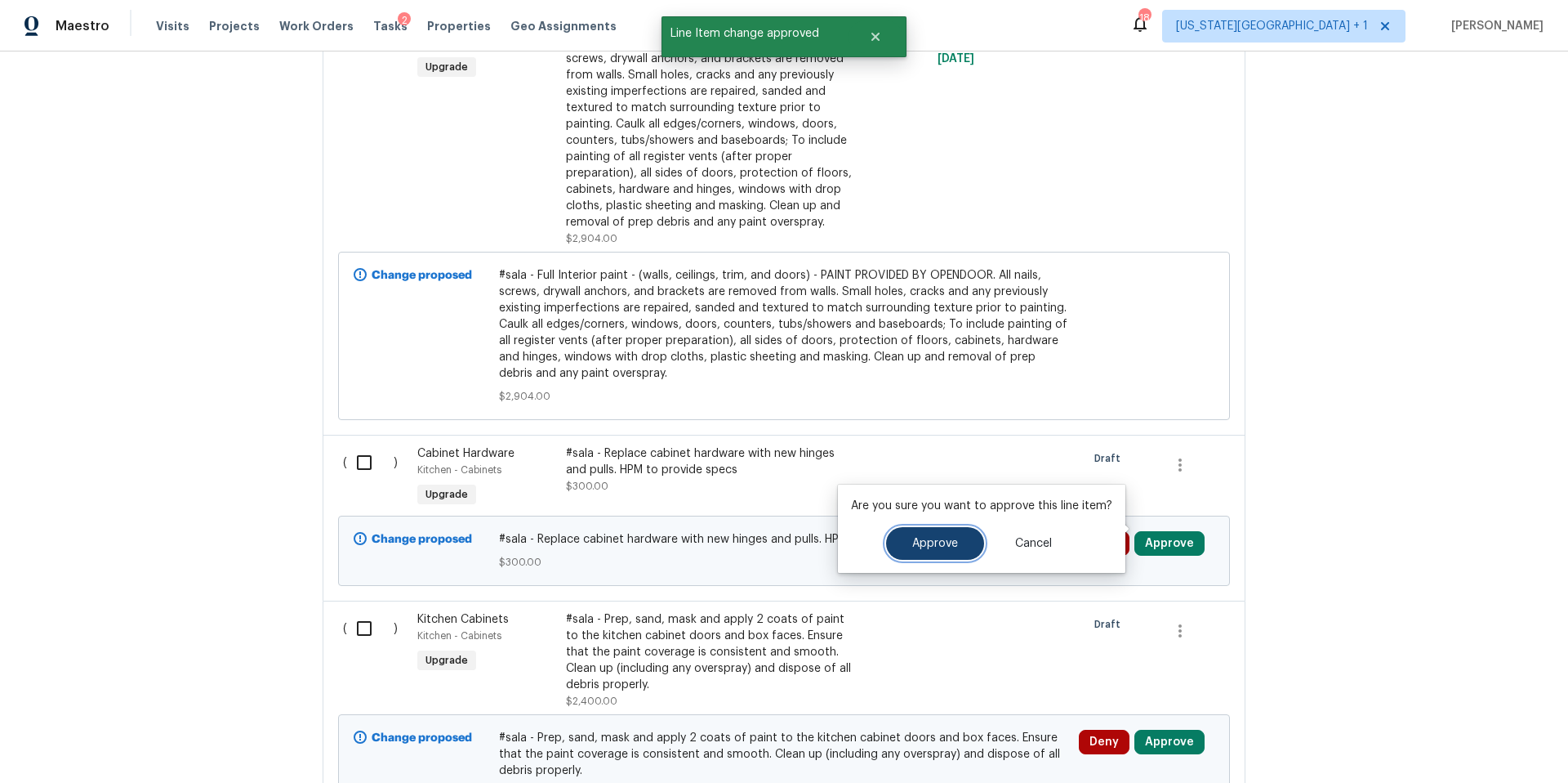
click at [942, 551] on button "Approve" at bounding box center [935, 543] width 98 height 33
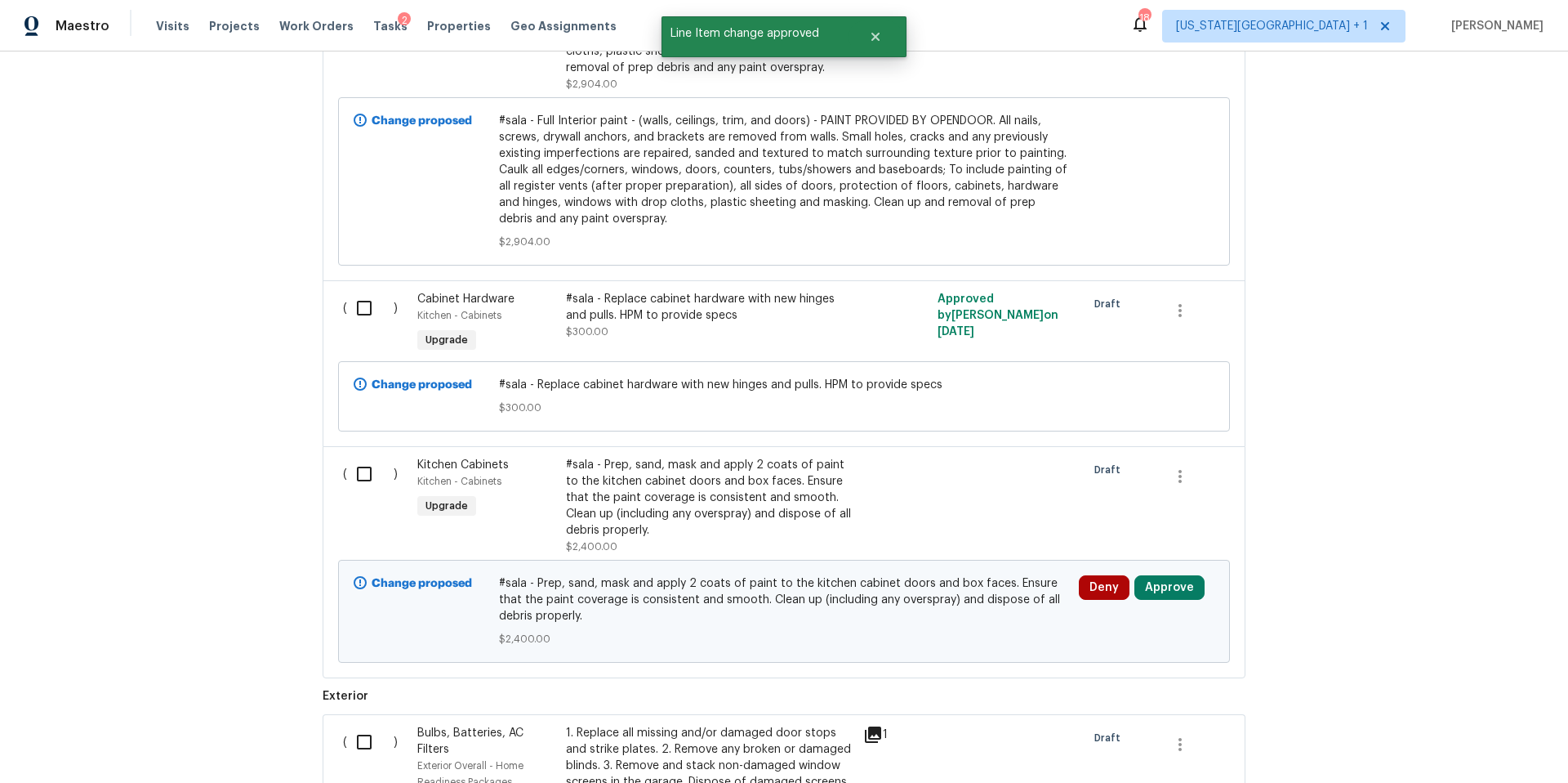
scroll to position [1467, 0]
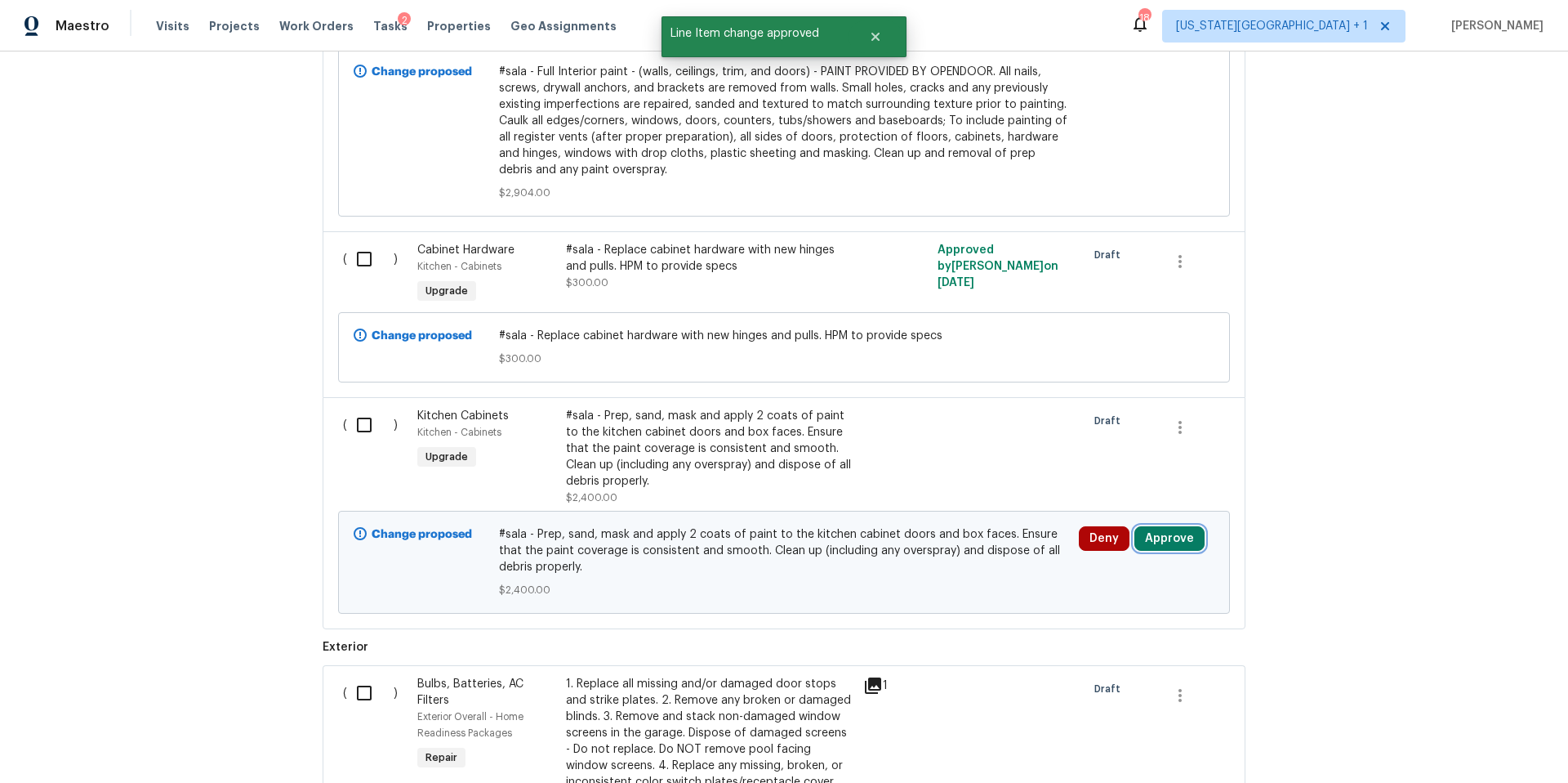
click at [1172, 530] on button "Approve" at bounding box center [1169, 538] width 71 height 24
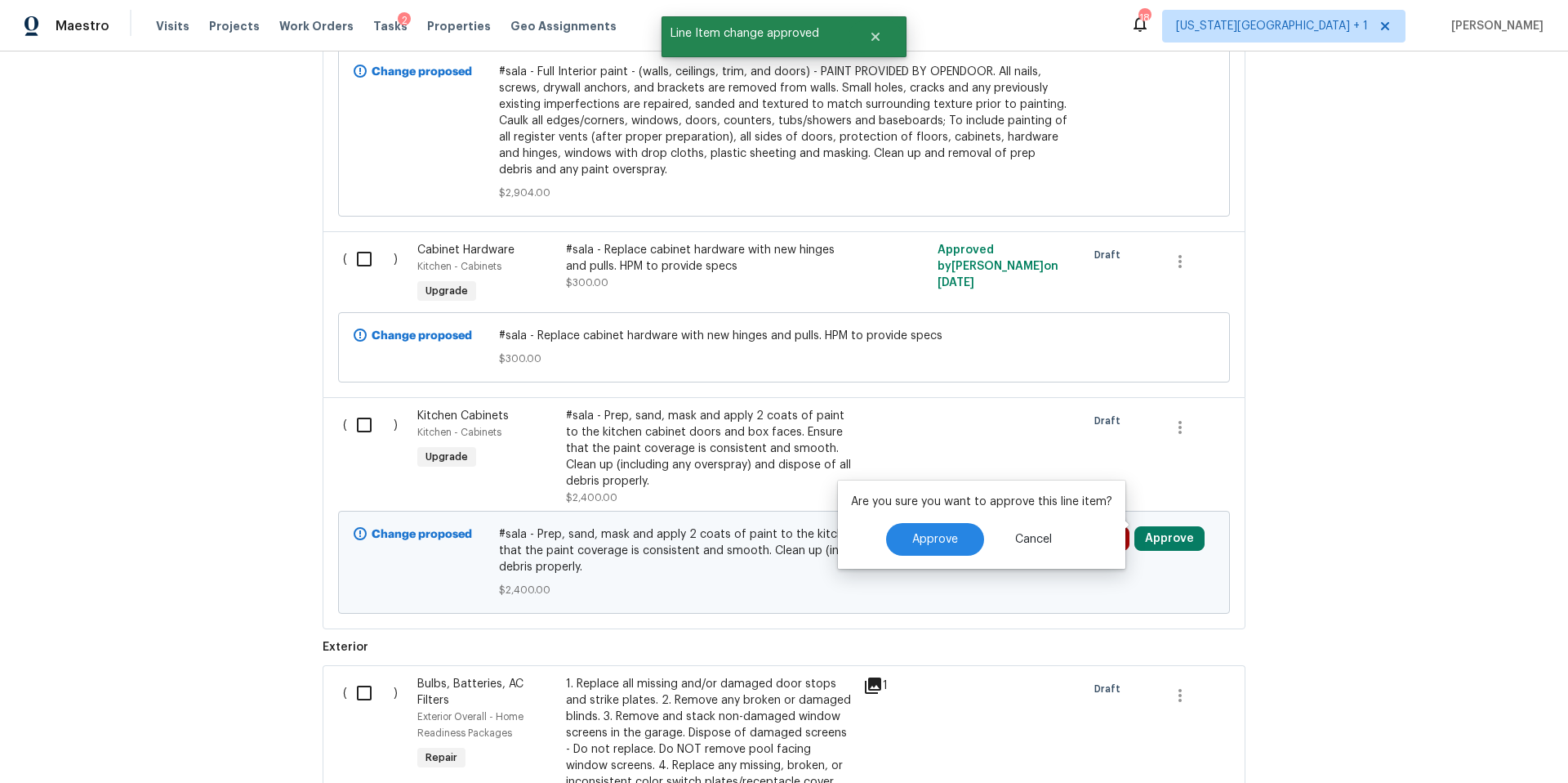
click at [876, 567] on div "Are you sure you want to approve this line item? Approve Cancel" at bounding box center [982, 524] width 288 height 88
click at [901, 555] on div "Are you sure you want to approve this line item? Approve Cancel" at bounding box center [982, 524] width 288 height 88
click at [921, 542] on span "Approve" at bounding box center [935, 539] width 46 height 12
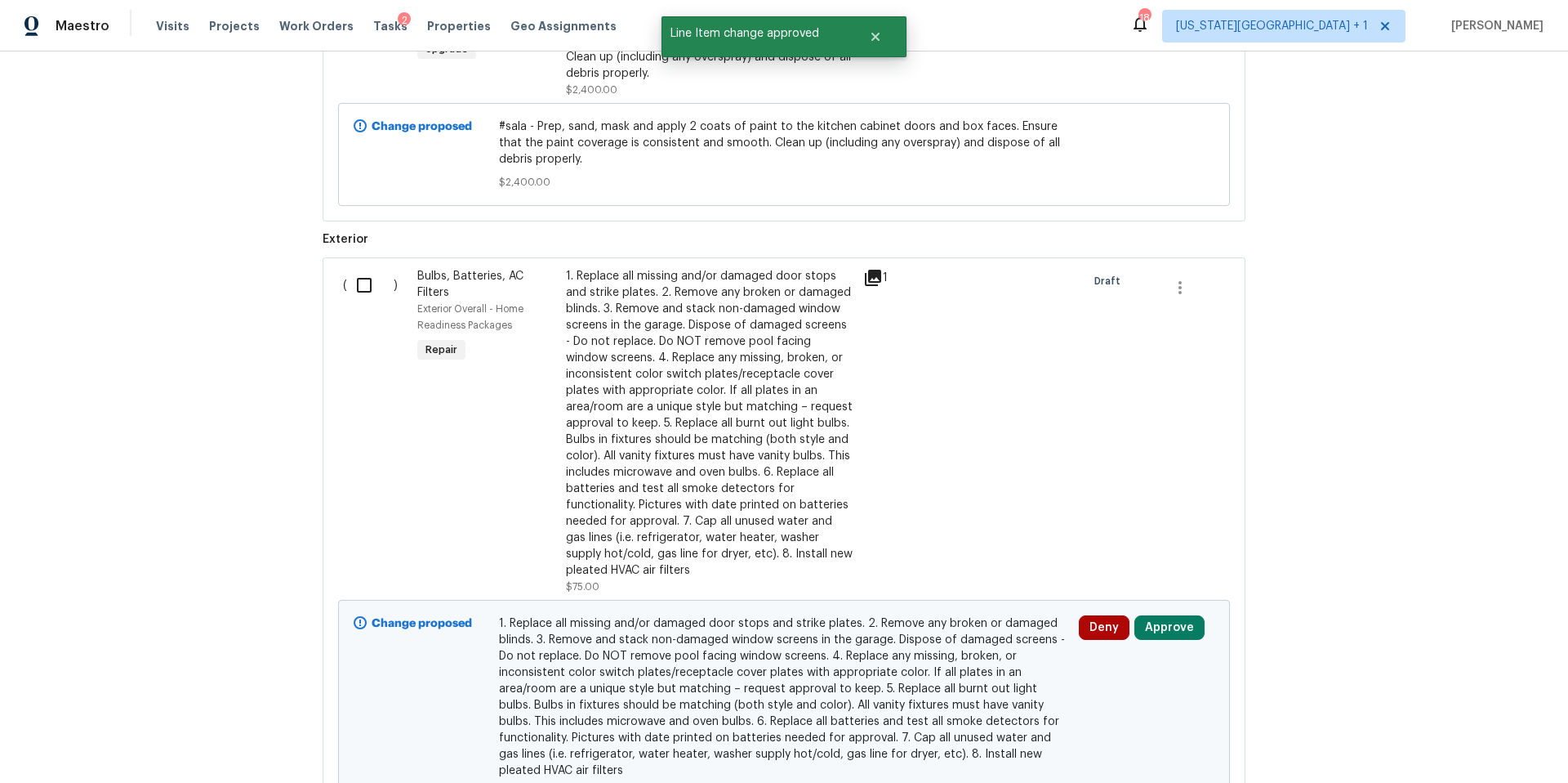
scroll to position [1907, 0]
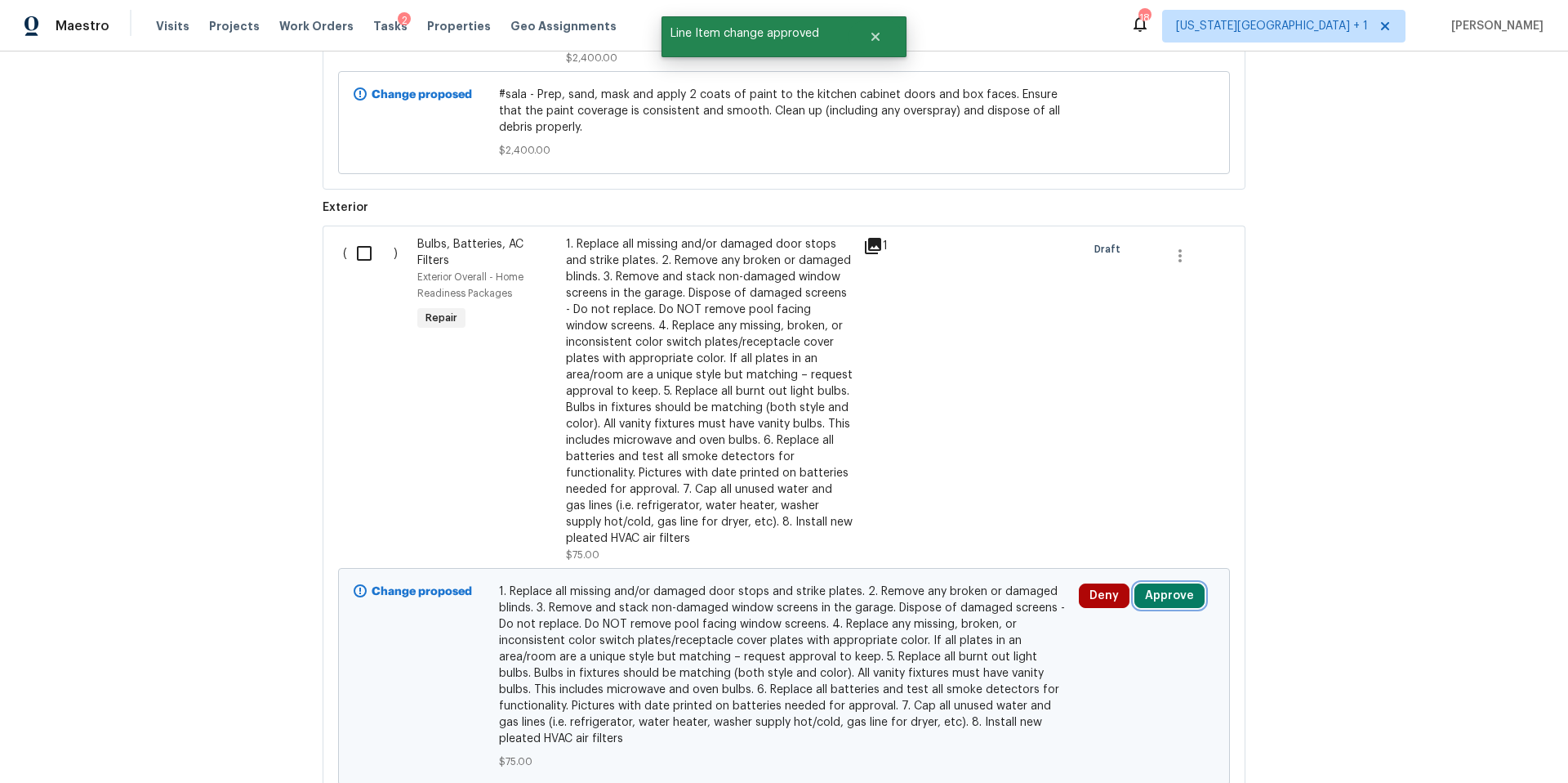
click at [1180, 589] on button "Approve" at bounding box center [1169, 596] width 71 height 24
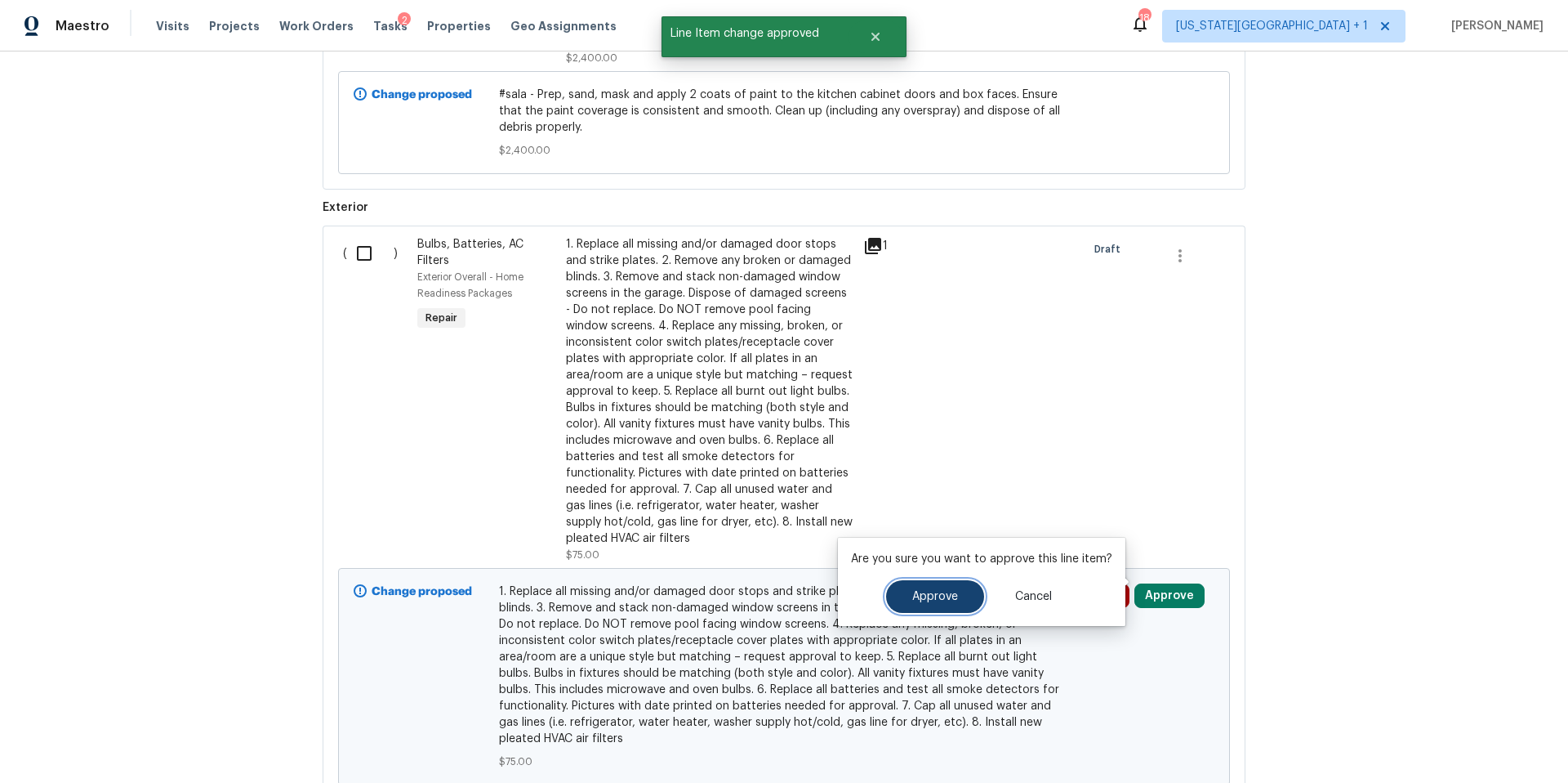
click at [942, 610] on button "Approve" at bounding box center [935, 596] width 98 height 33
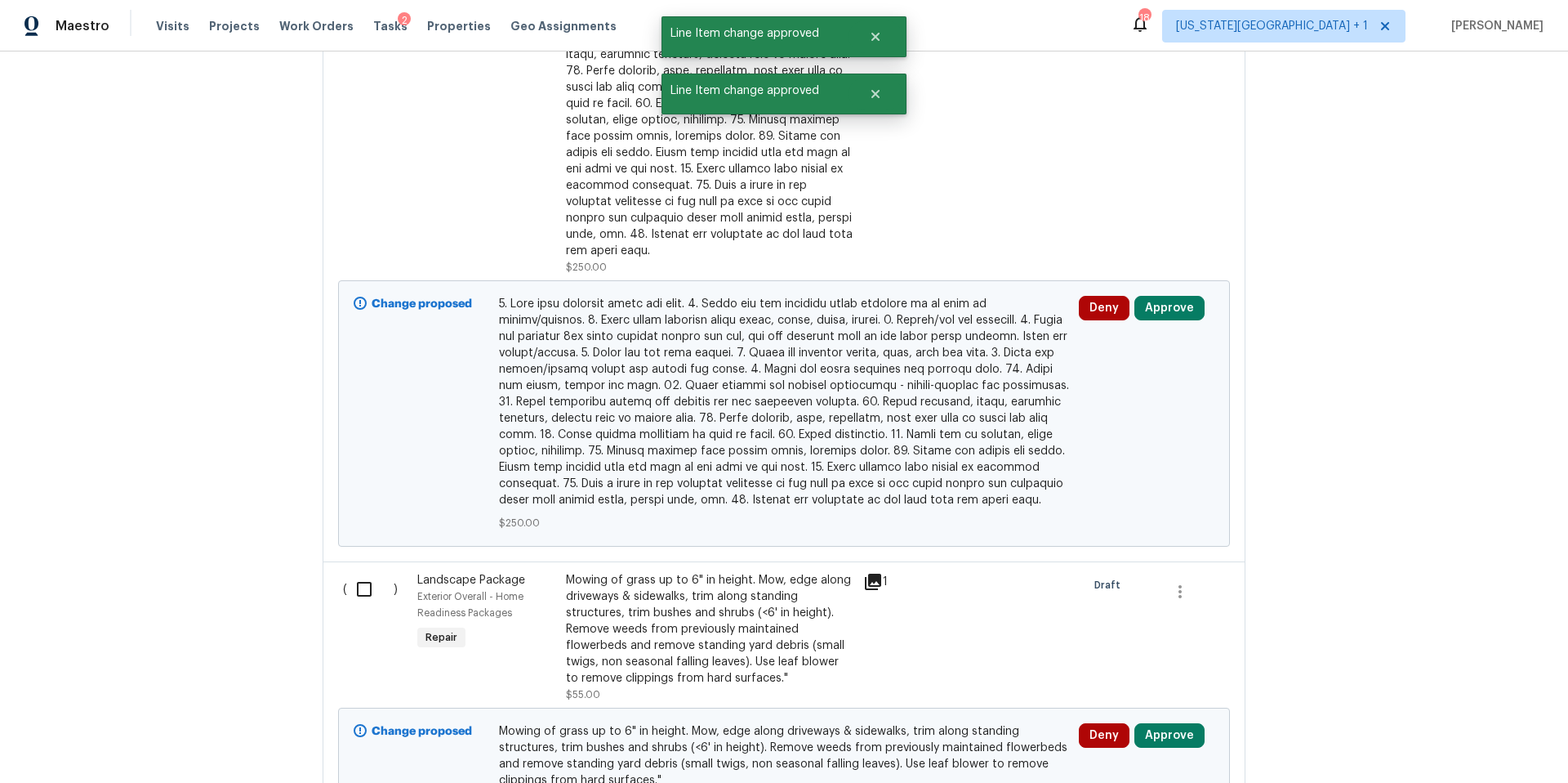
scroll to position [2931, 0]
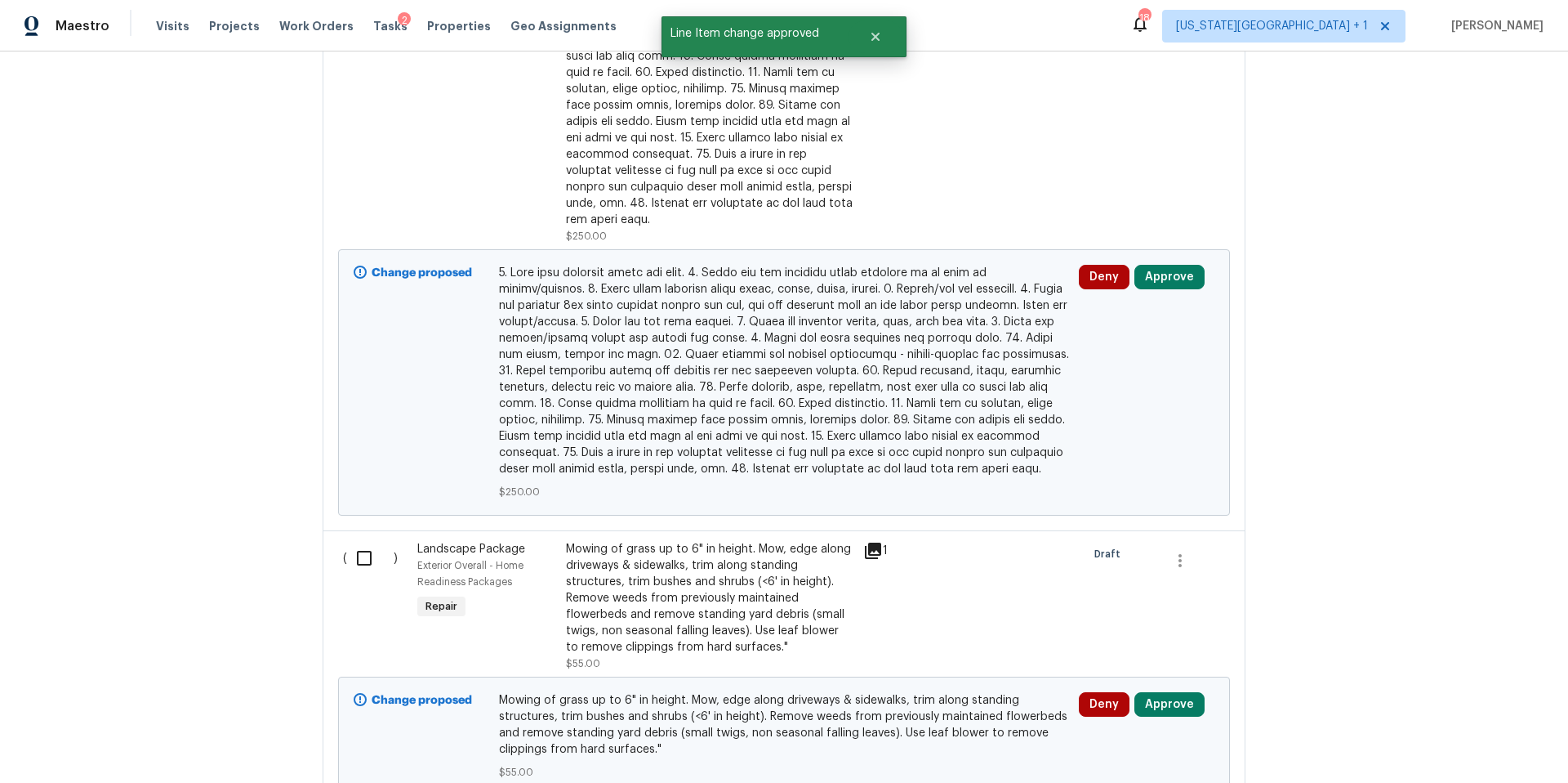
click at [1166, 264] on div "Deny Approve" at bounding box center [1147, 382] width 146 height 245
click at [1168, 264] on button "Approve" at bounding box center [1169, 277] width 71 height 24
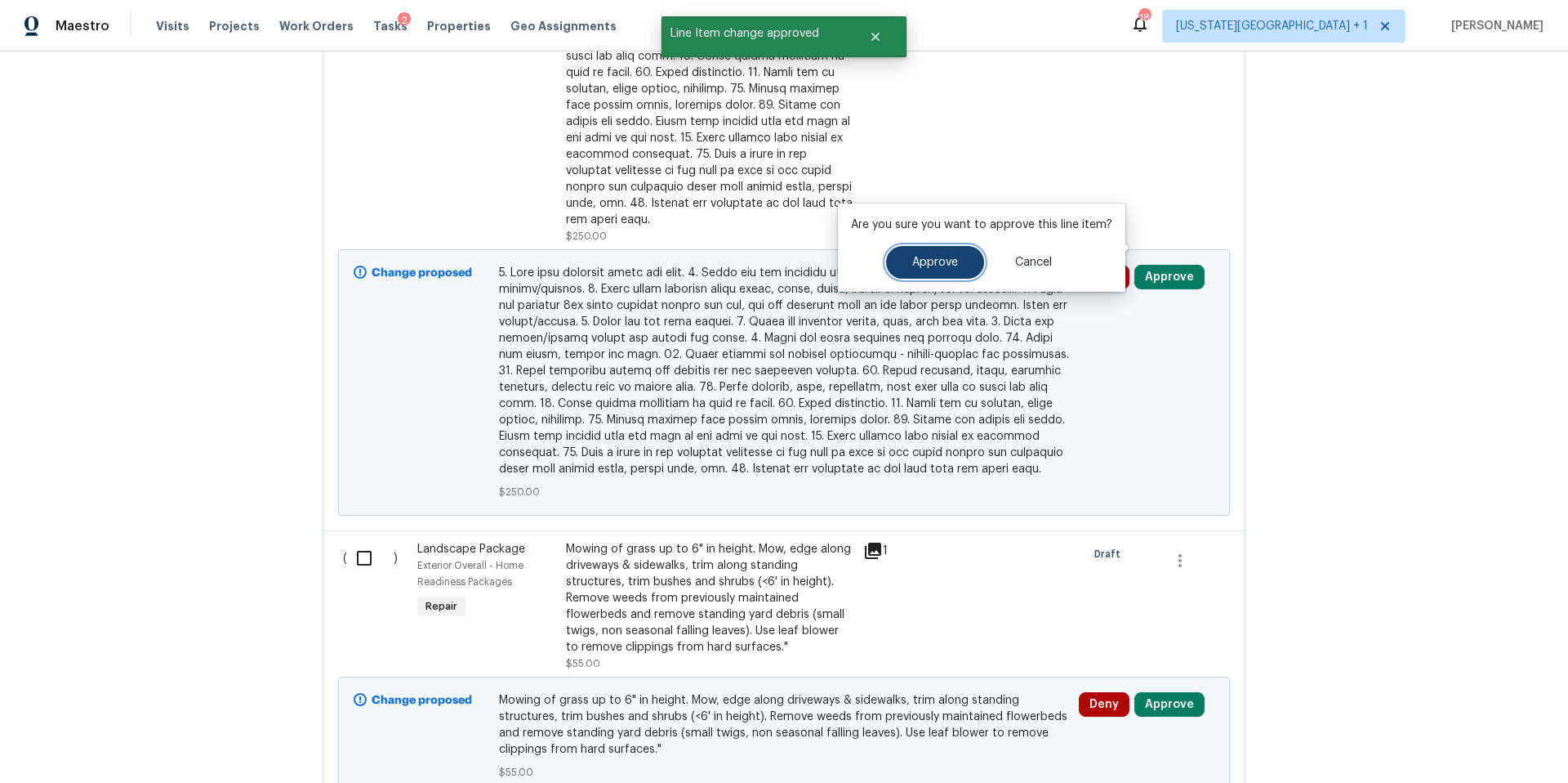
click at [925, 264] on span "Approve" at bounding box center [935, 263] width 46 height 12
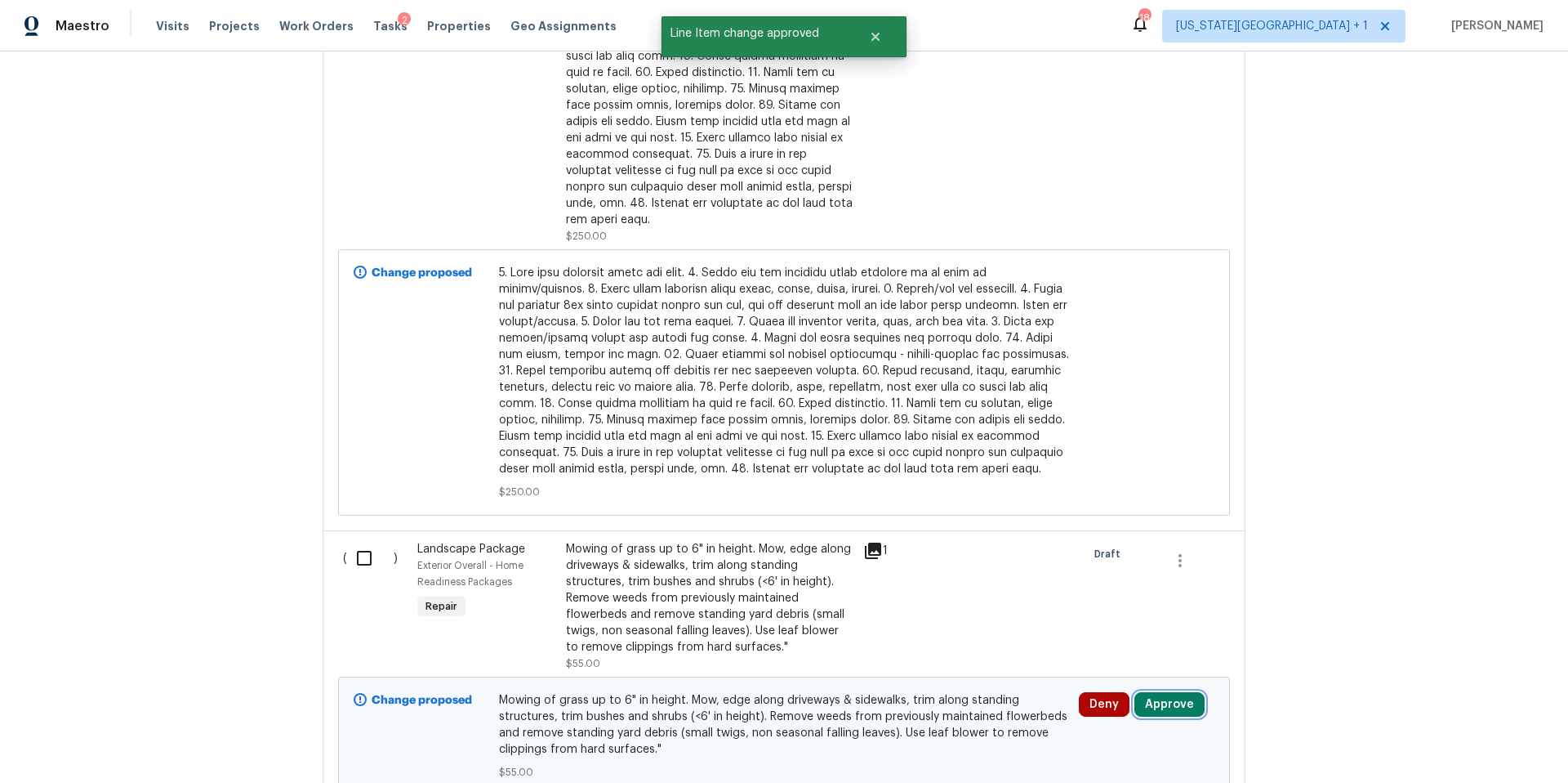
click at [1162, 692] on button "Approve" at bounding box center [1169, 704] width 71 height 24
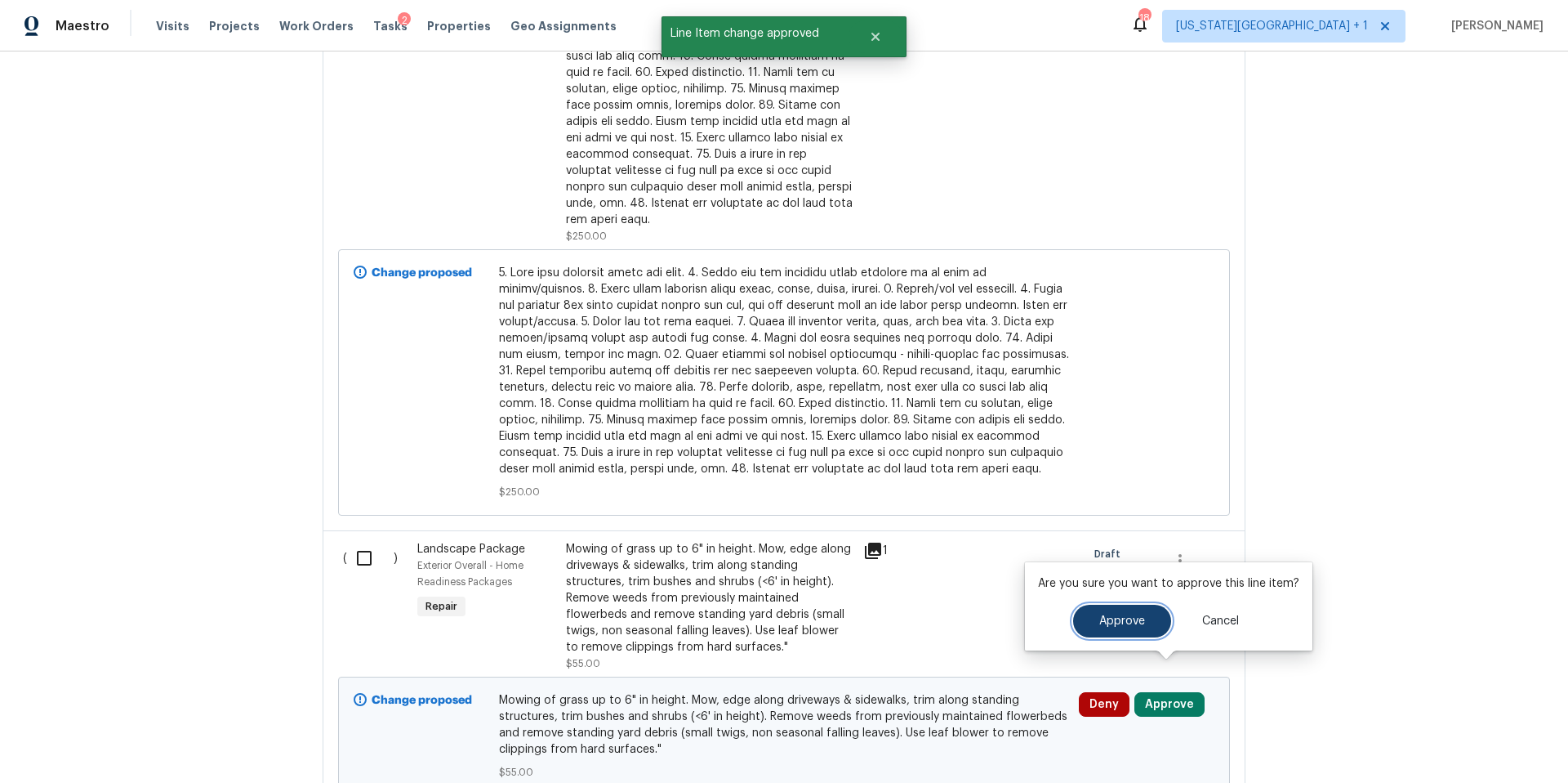
click at [1101, 626] on button "Approve" at bounding box center [1122, 620] width 98 height 33
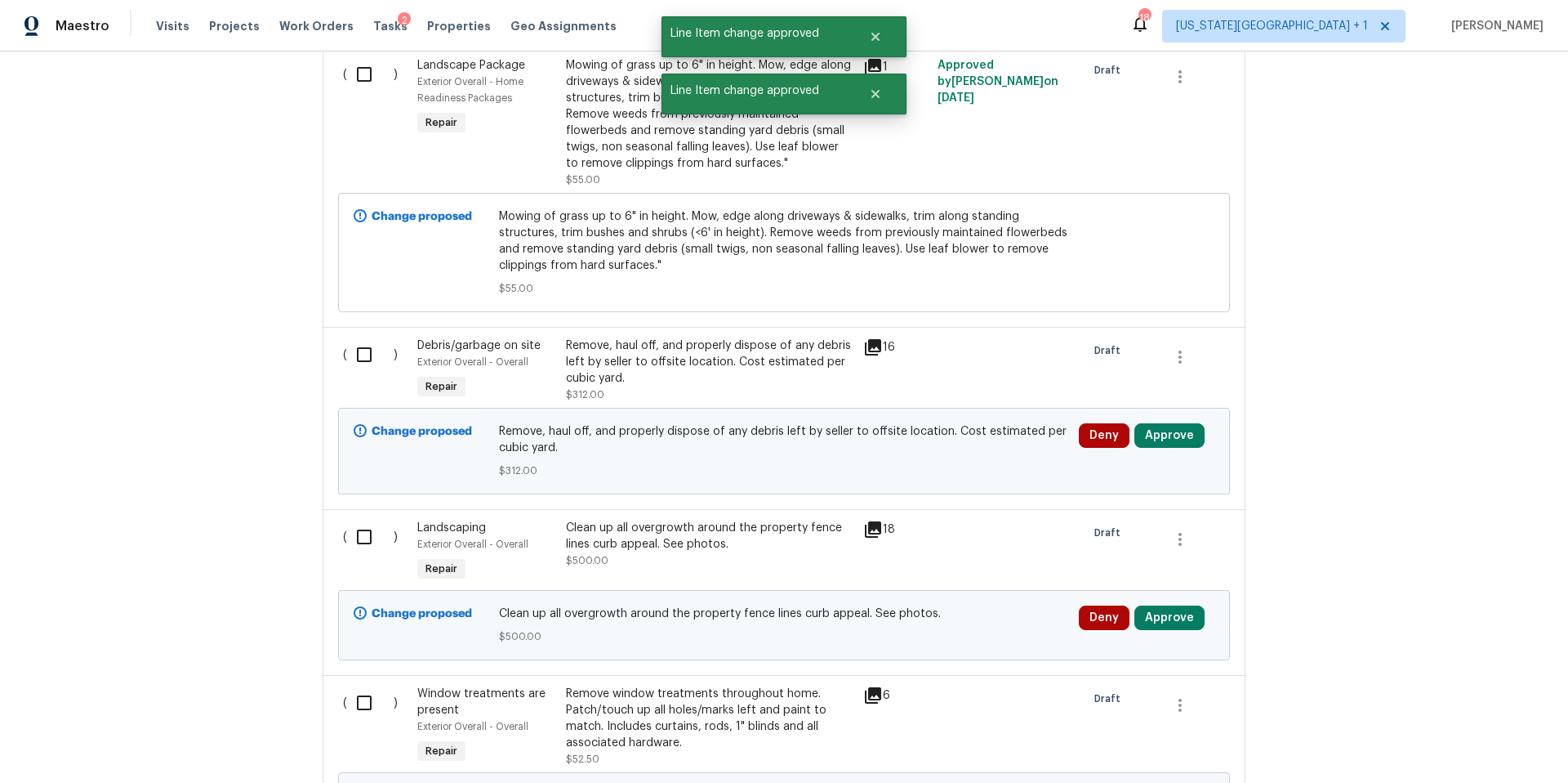
scroll to position [3432, 0]
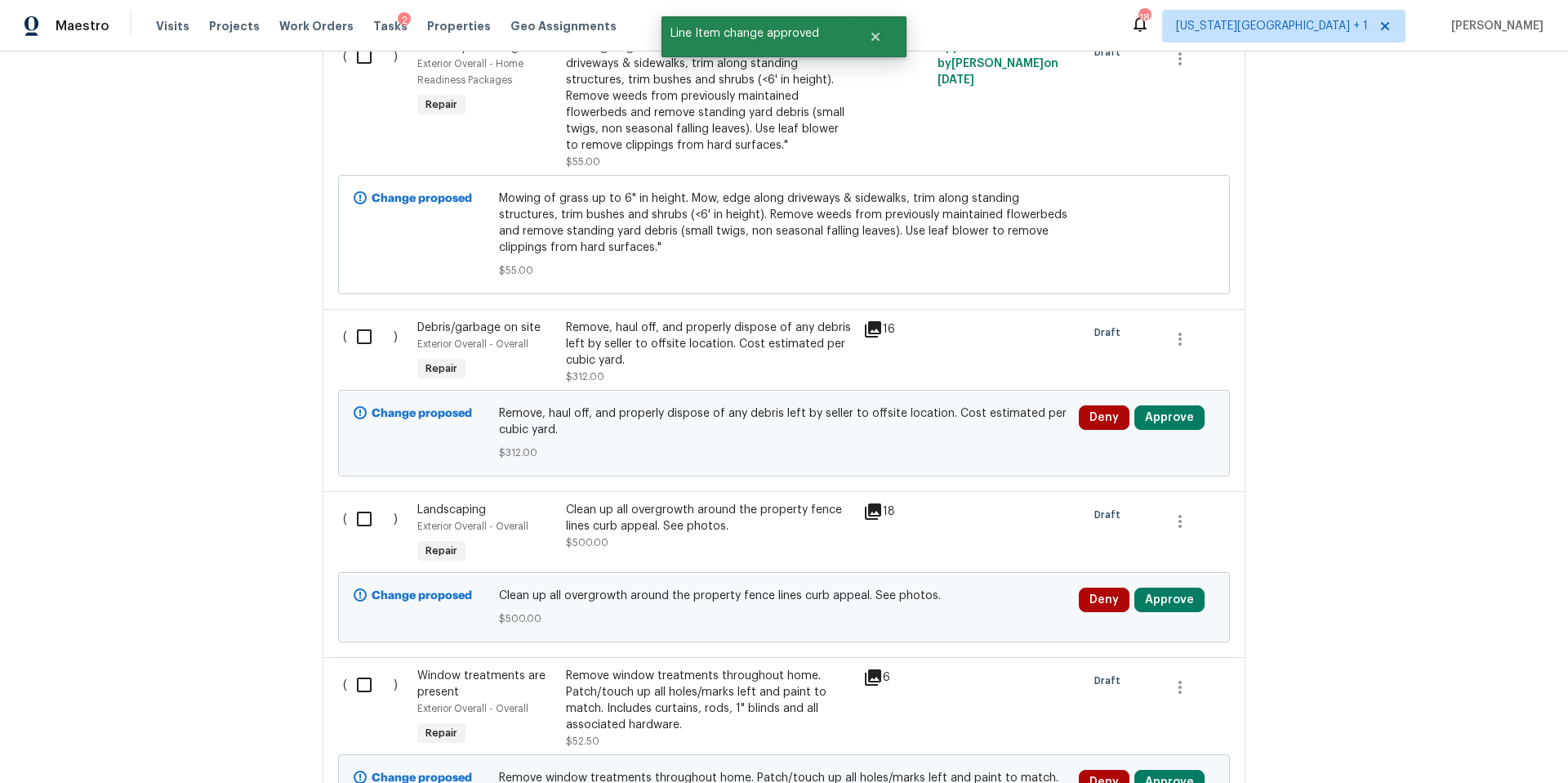
click at [878, 321] on icon at bounding box center [872, 328] width 16 height 16
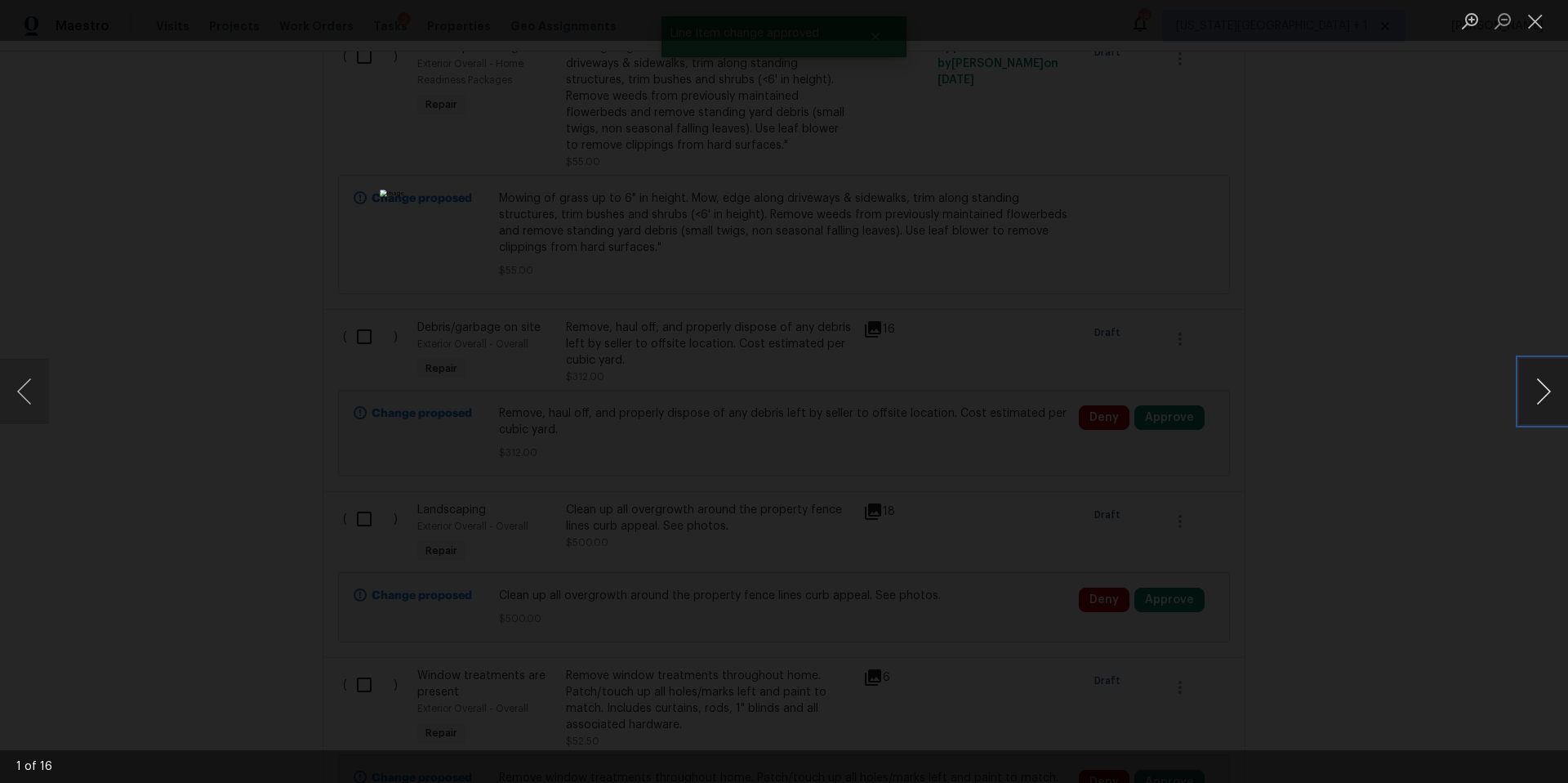
click at [1550, 409] on button "Next image" at bounding box center [1544, 391] width 49 height 65
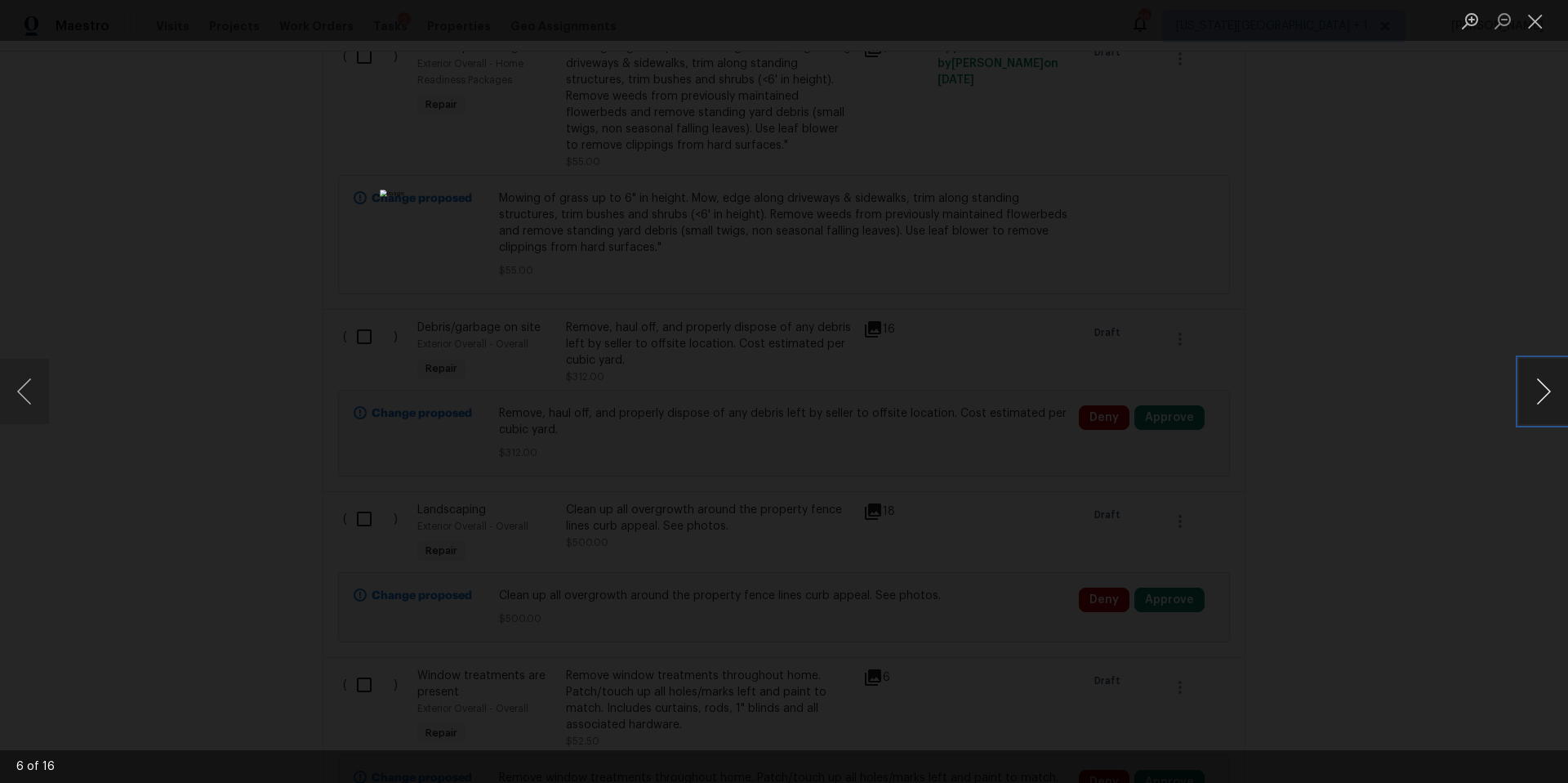
click at [1550, 409] on button "Next image" at bounding box center [1544, 391] width 49 height 65
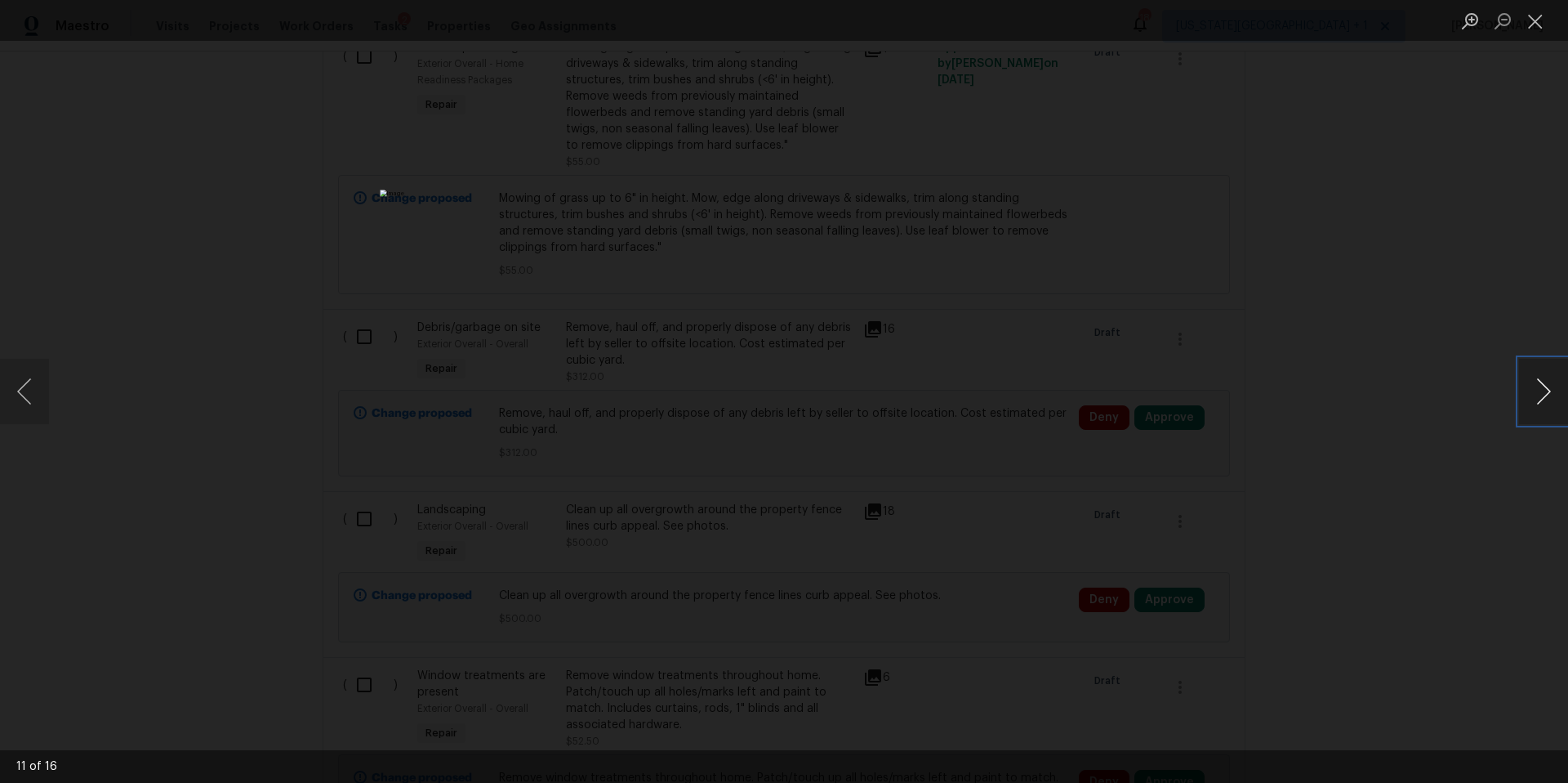
click at [1550, 409] on button "Next image" at bounding box center [1544, 391] width 49 height 65
click at [1442, 381] on div "Lightbox" at bounding box center [784, 392] width 1568 height 783
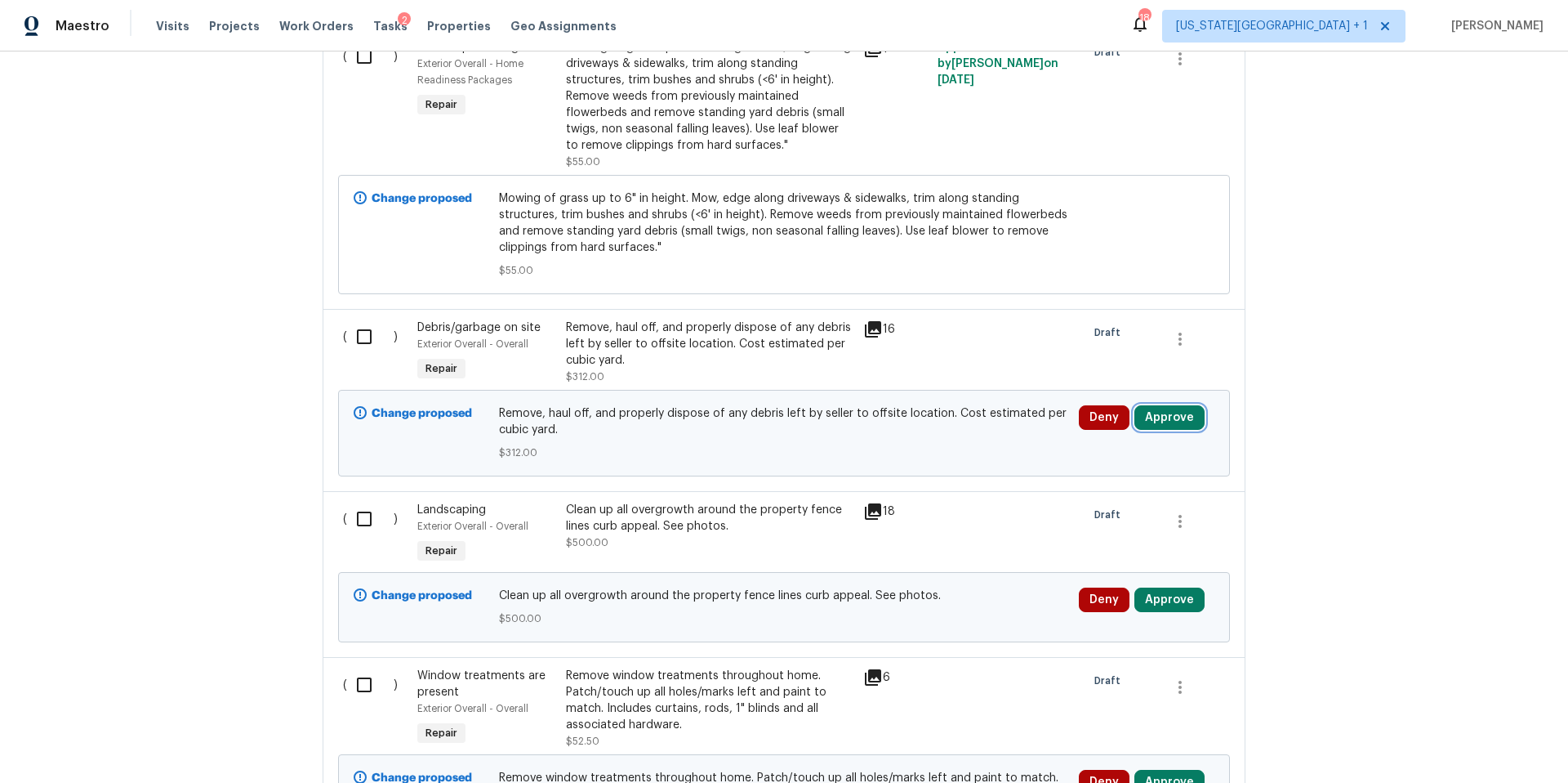
click at [1165, 406] on button "Approve" at bounding box center [1169, 418] width 71 height 24
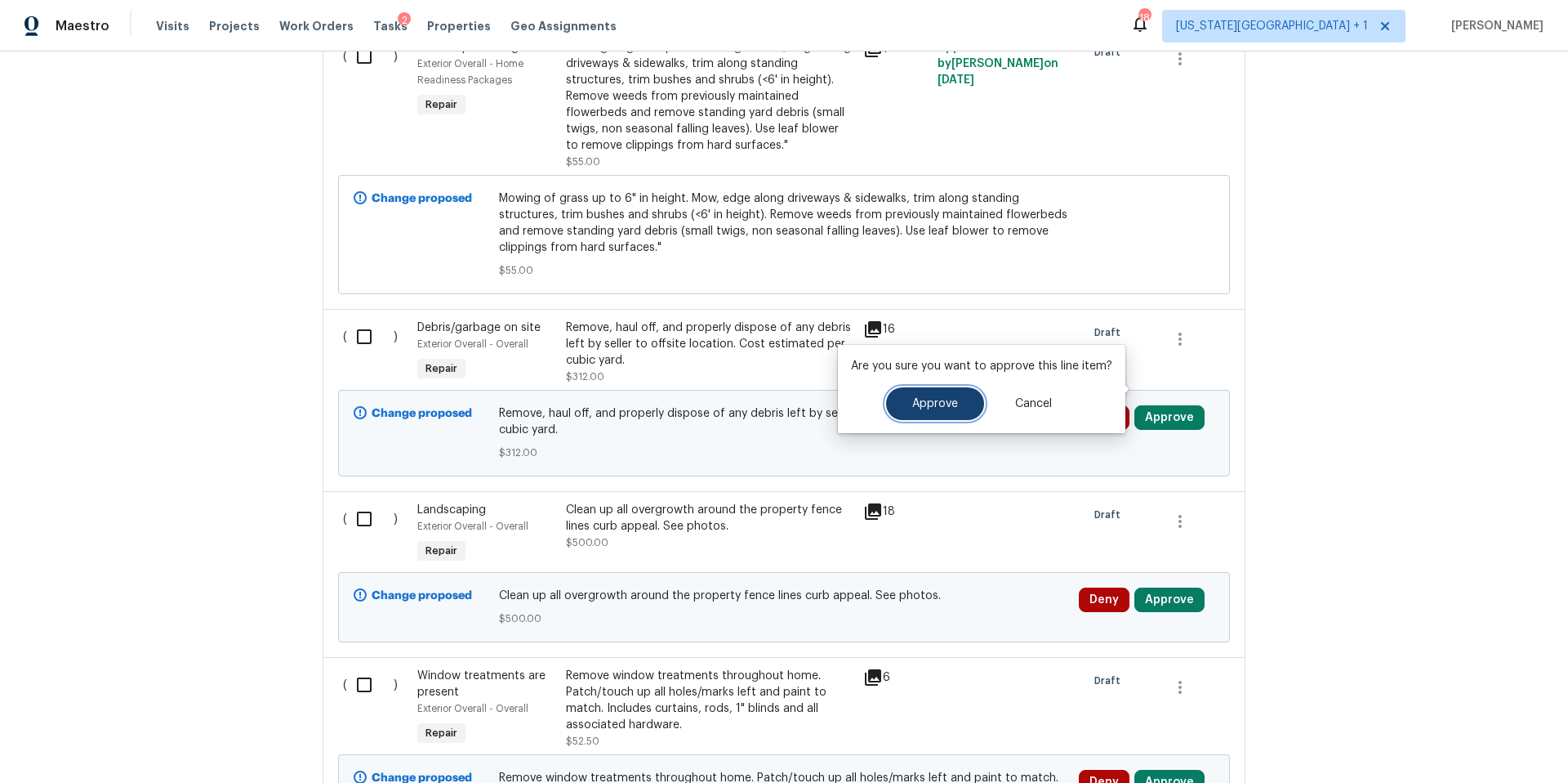
click at [937, 399] on span "Approve" at bounding box center [935, 404] width 46 height 12
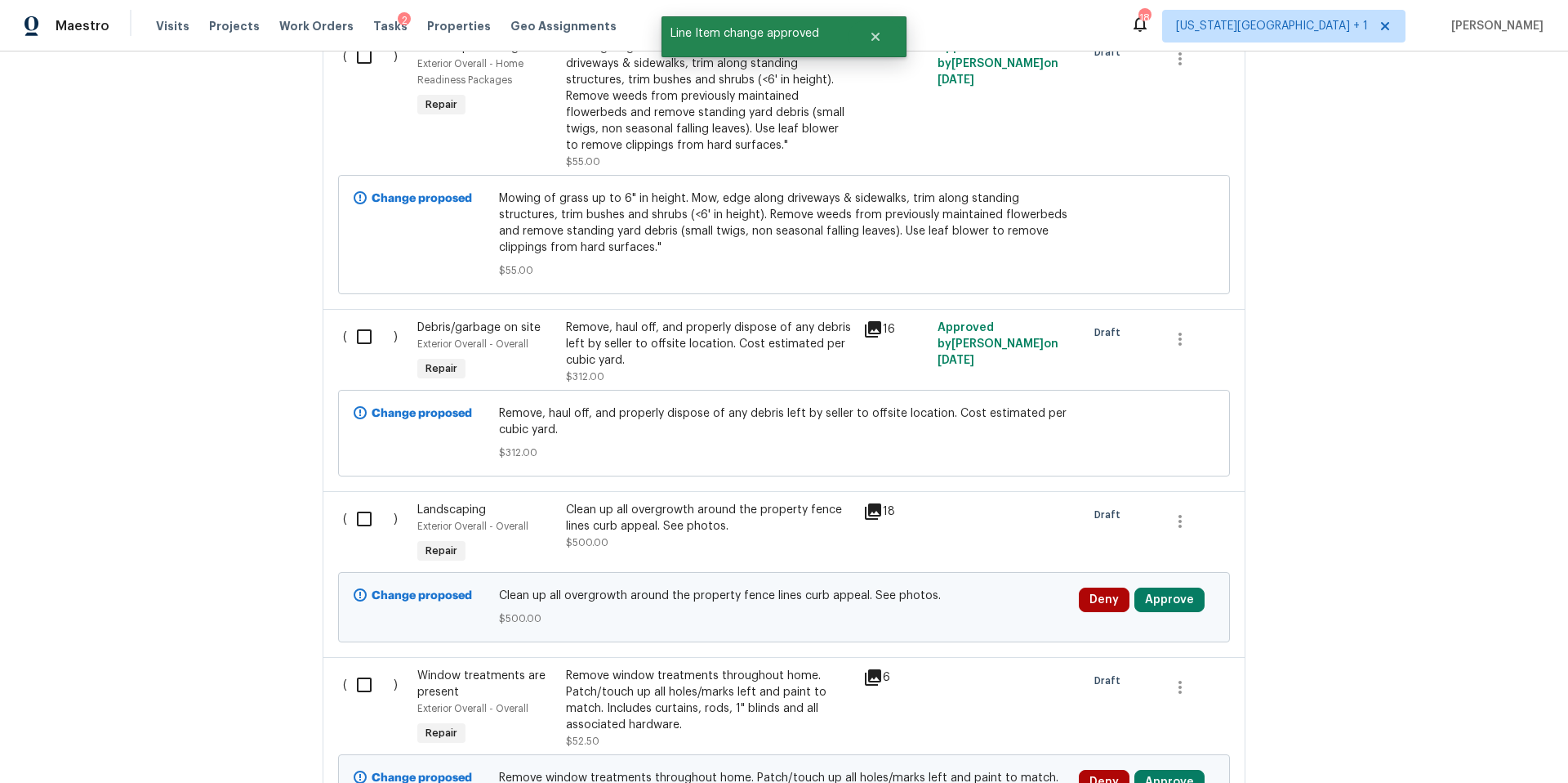
click at [874, 503] on icon at bounding box center [872, 511] width 16 height 16
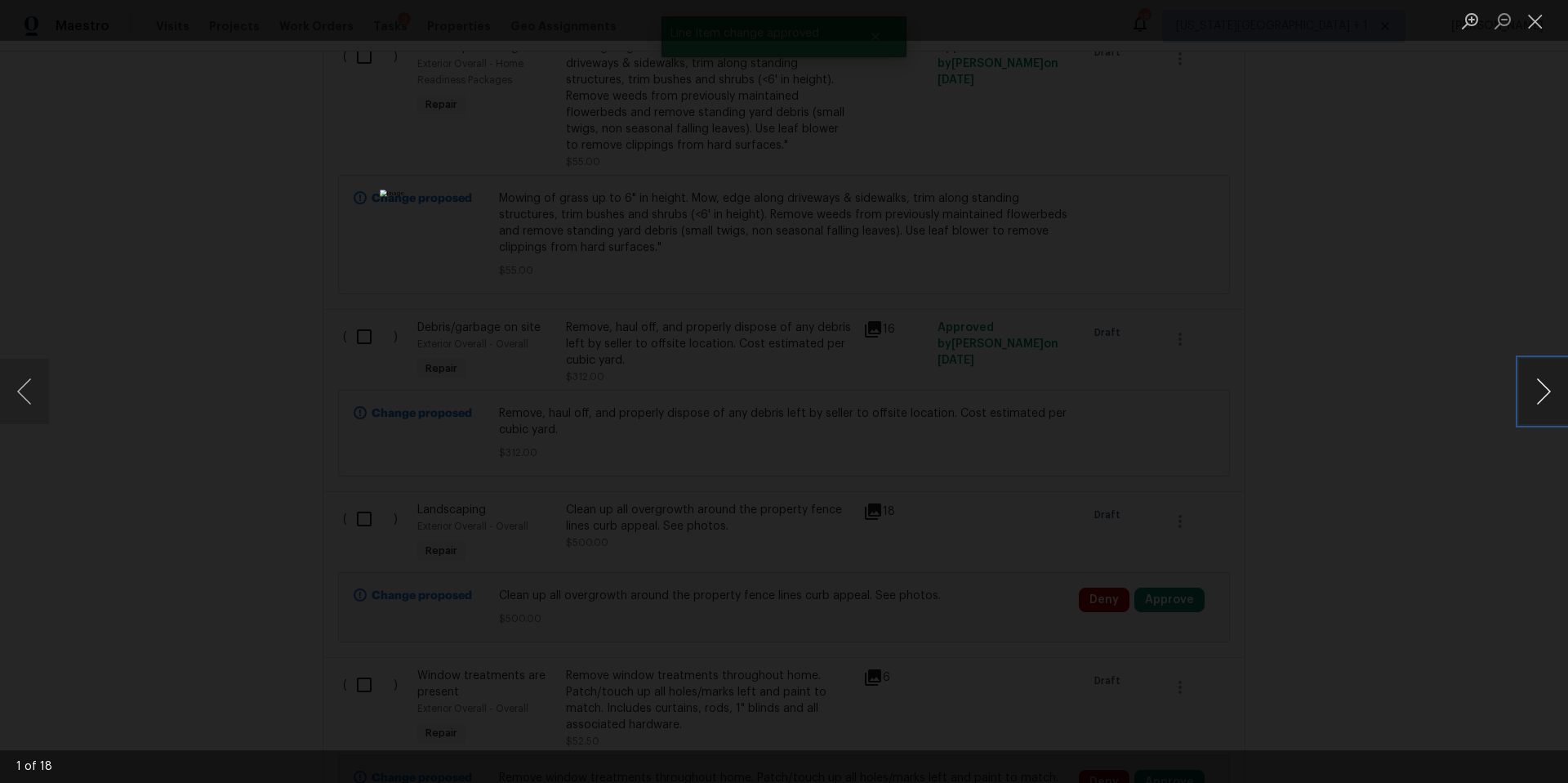
click at [1540, 403] on button "Next image" at bounding box center [1544, 391] width 49 height 65
click at [1456, 425] on div "Lightbox" at bounding box center [784, 392] width 1568 height 783
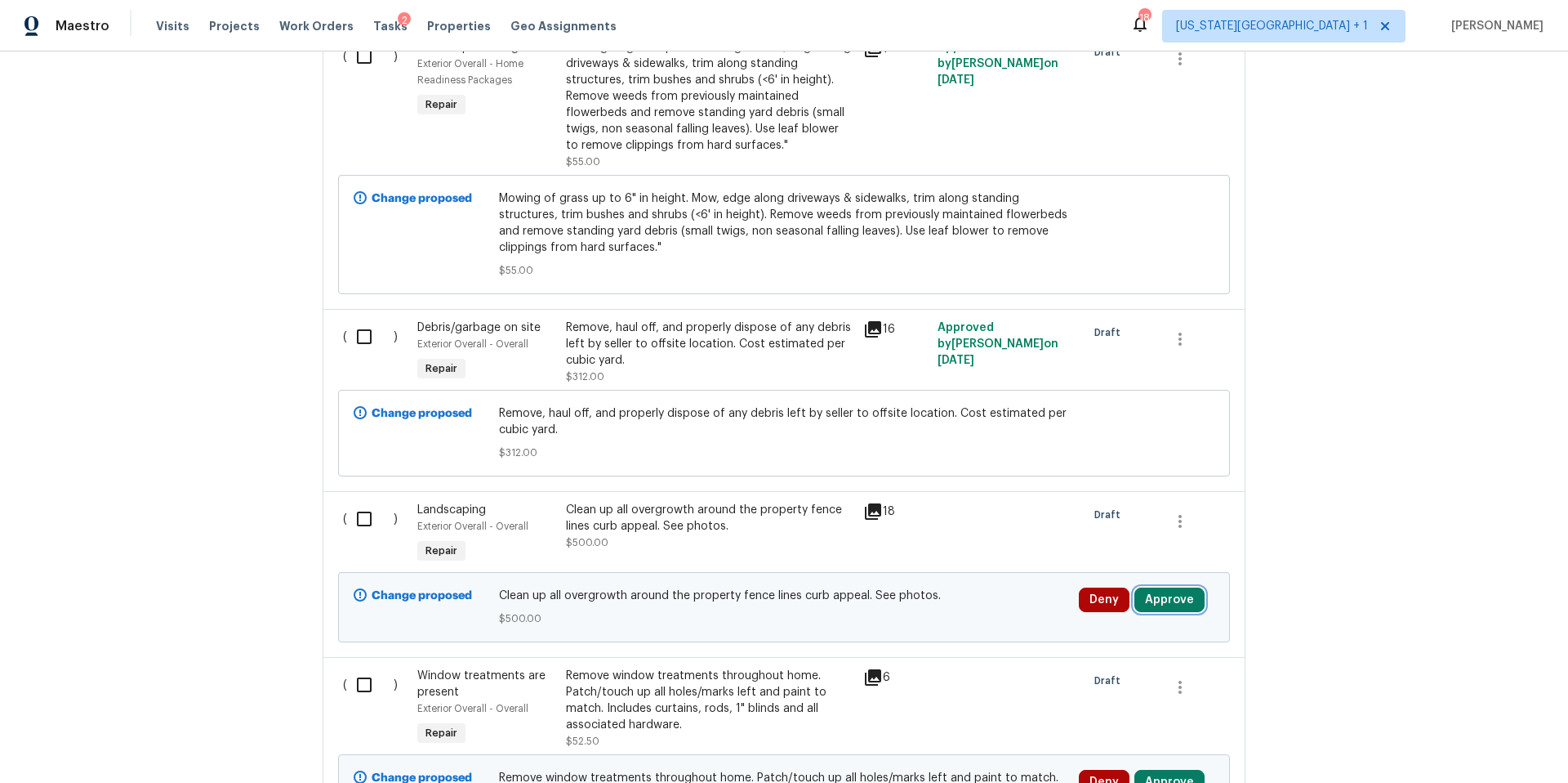
click at [1180, 587] on button "Approve" at bounding box center [1169, 599] width 71 height 24
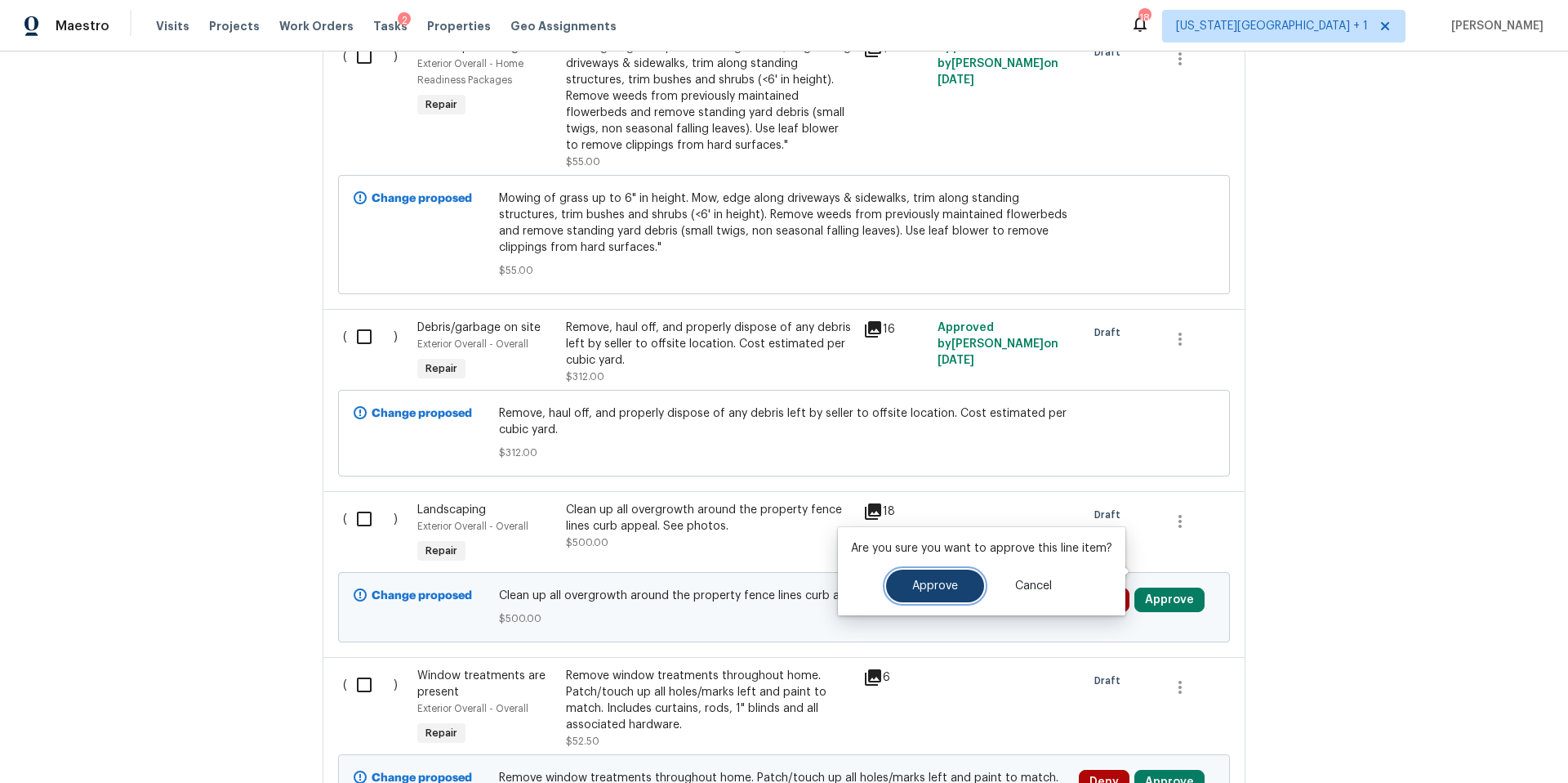
click at [959, 582] on button "Approve" at bounding box center [935, 585] width 98 height 33
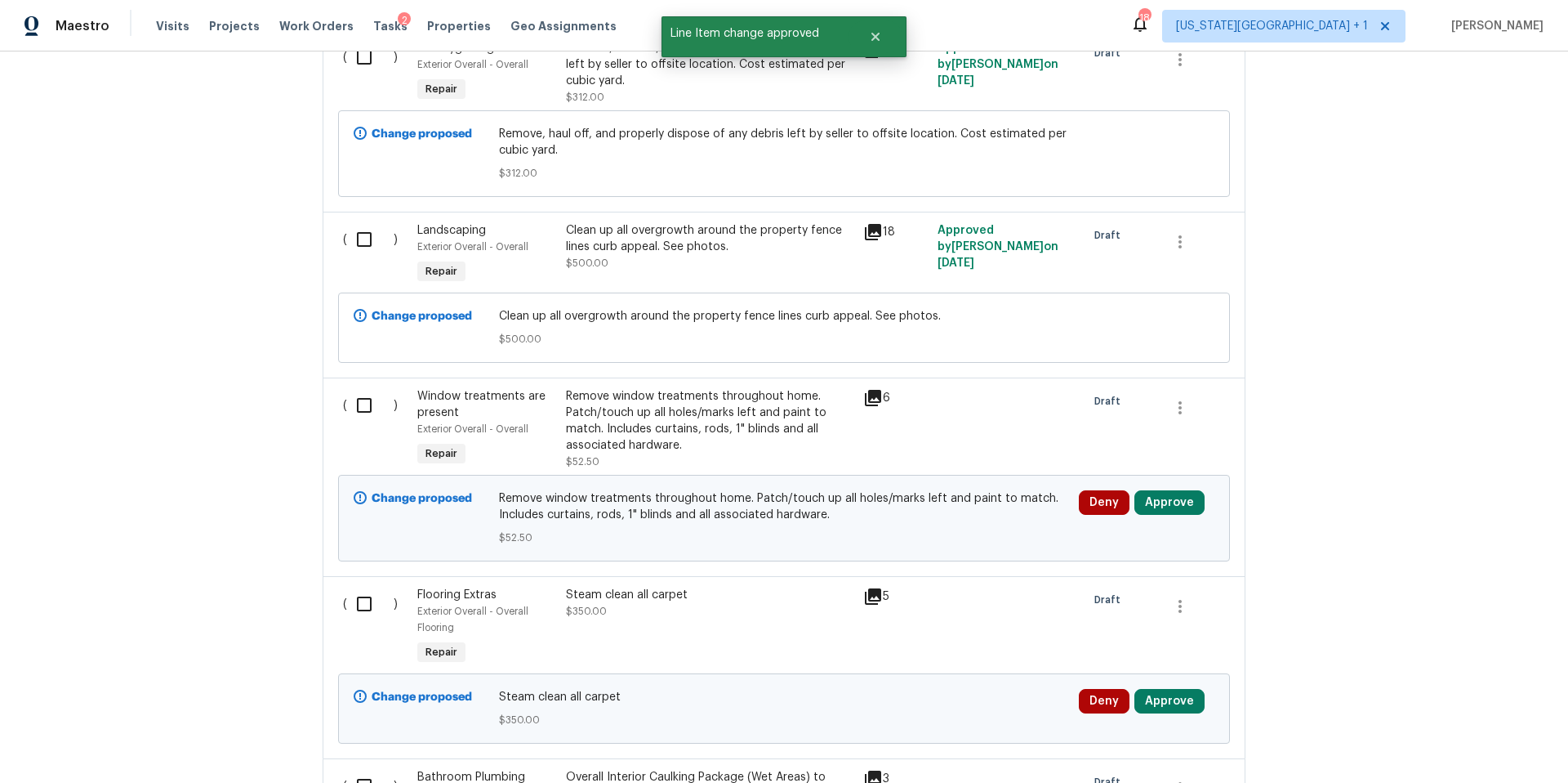
scroll to position [3784, 0]
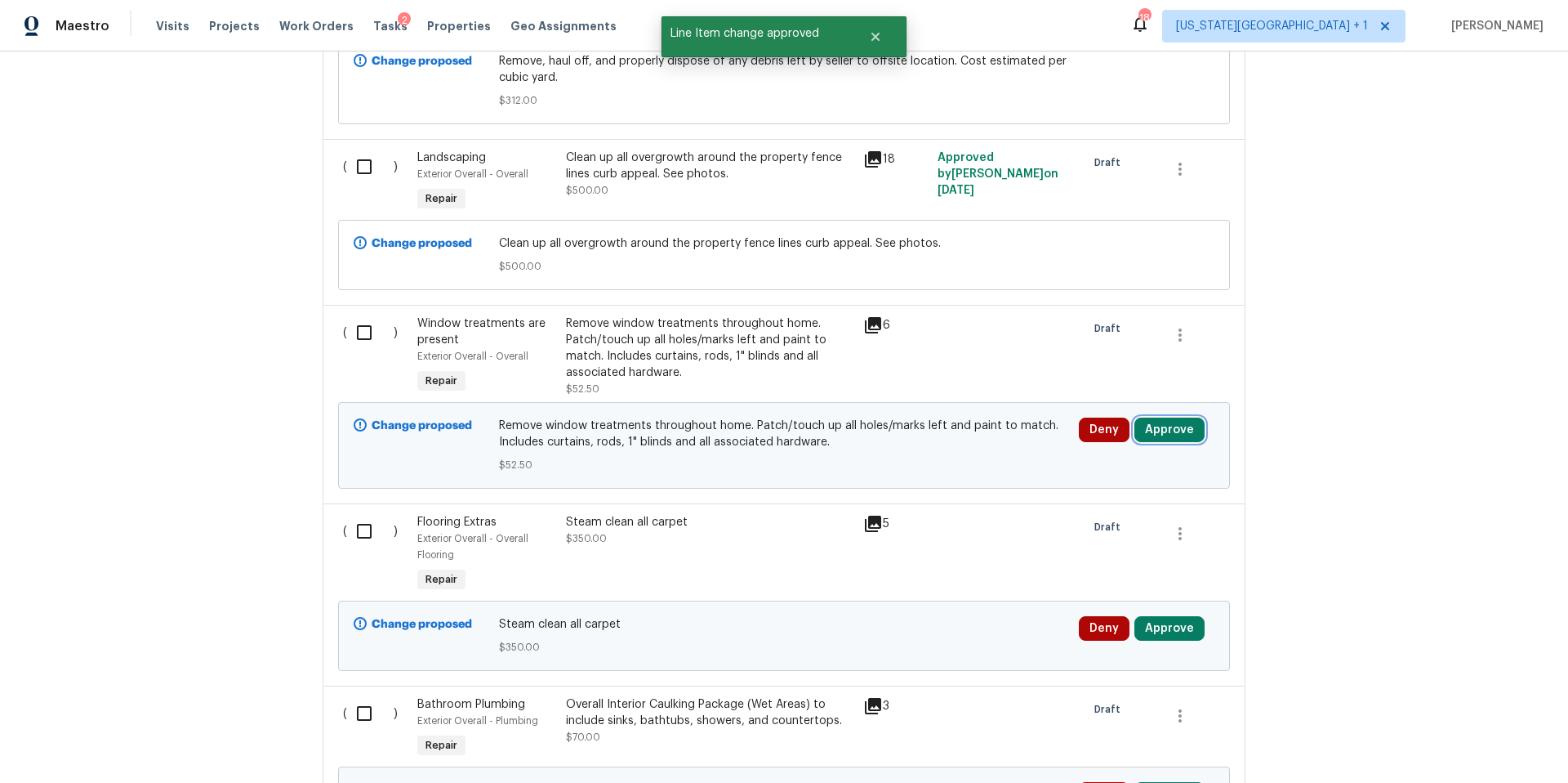
click at [1174, 418] on button "Approve" at bounding box center [1169, 430] width 71 height 24
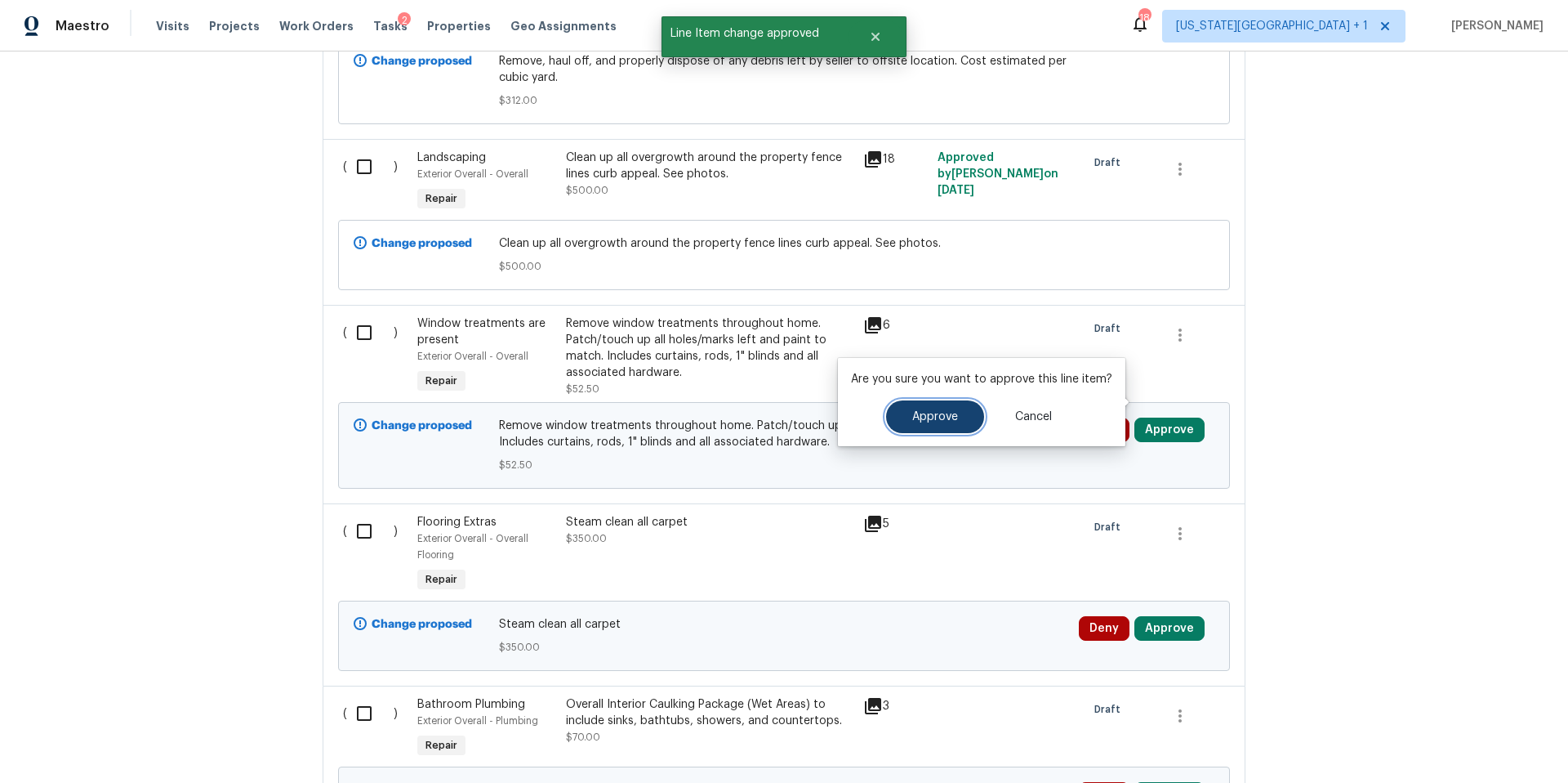
click at [944, 421] on span "Approve" at bounding box center [935, 417] width 46 height 12
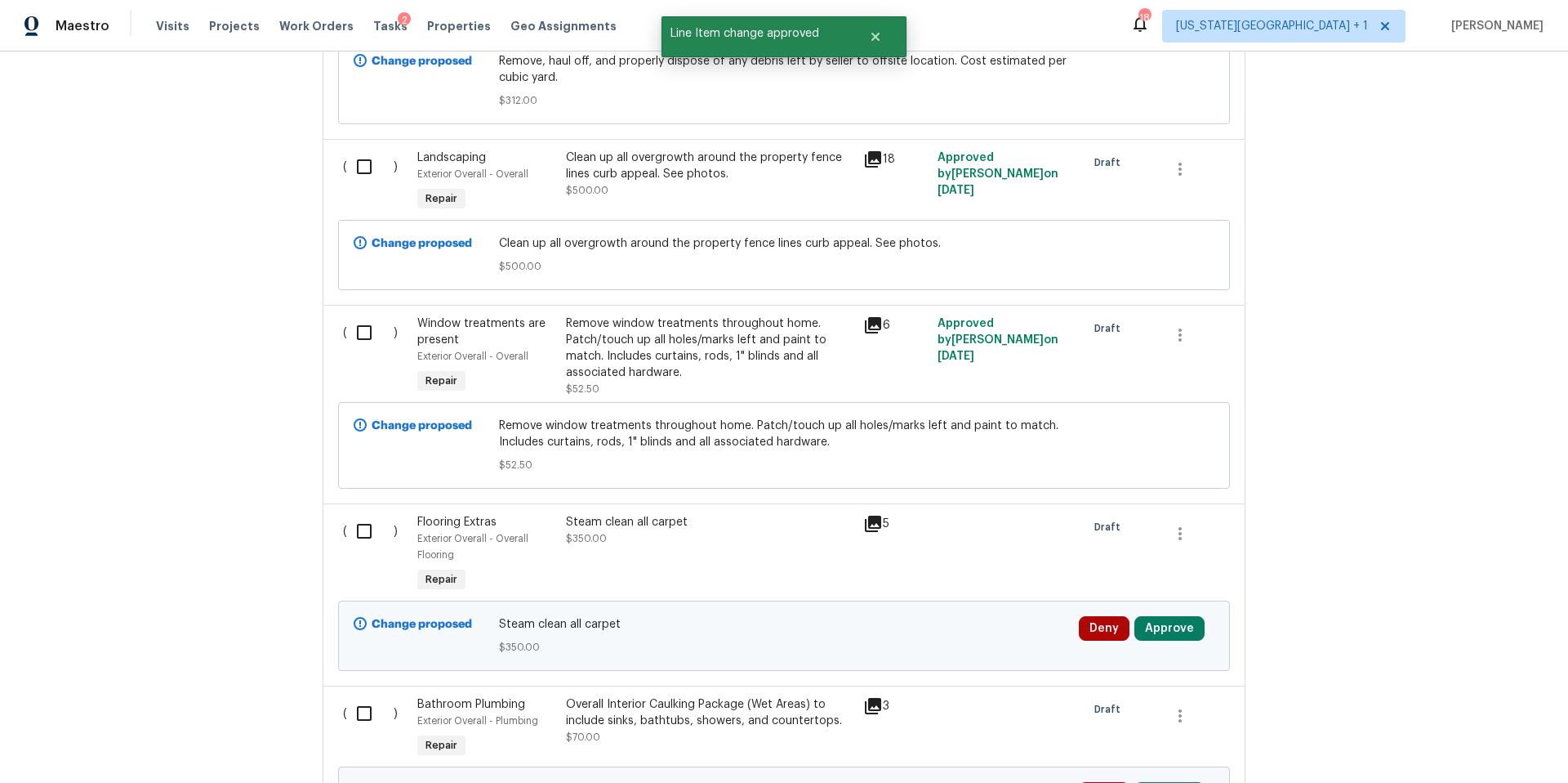
click at [877, 514] on icon at bounding box center [873, 523] width 20 height 20
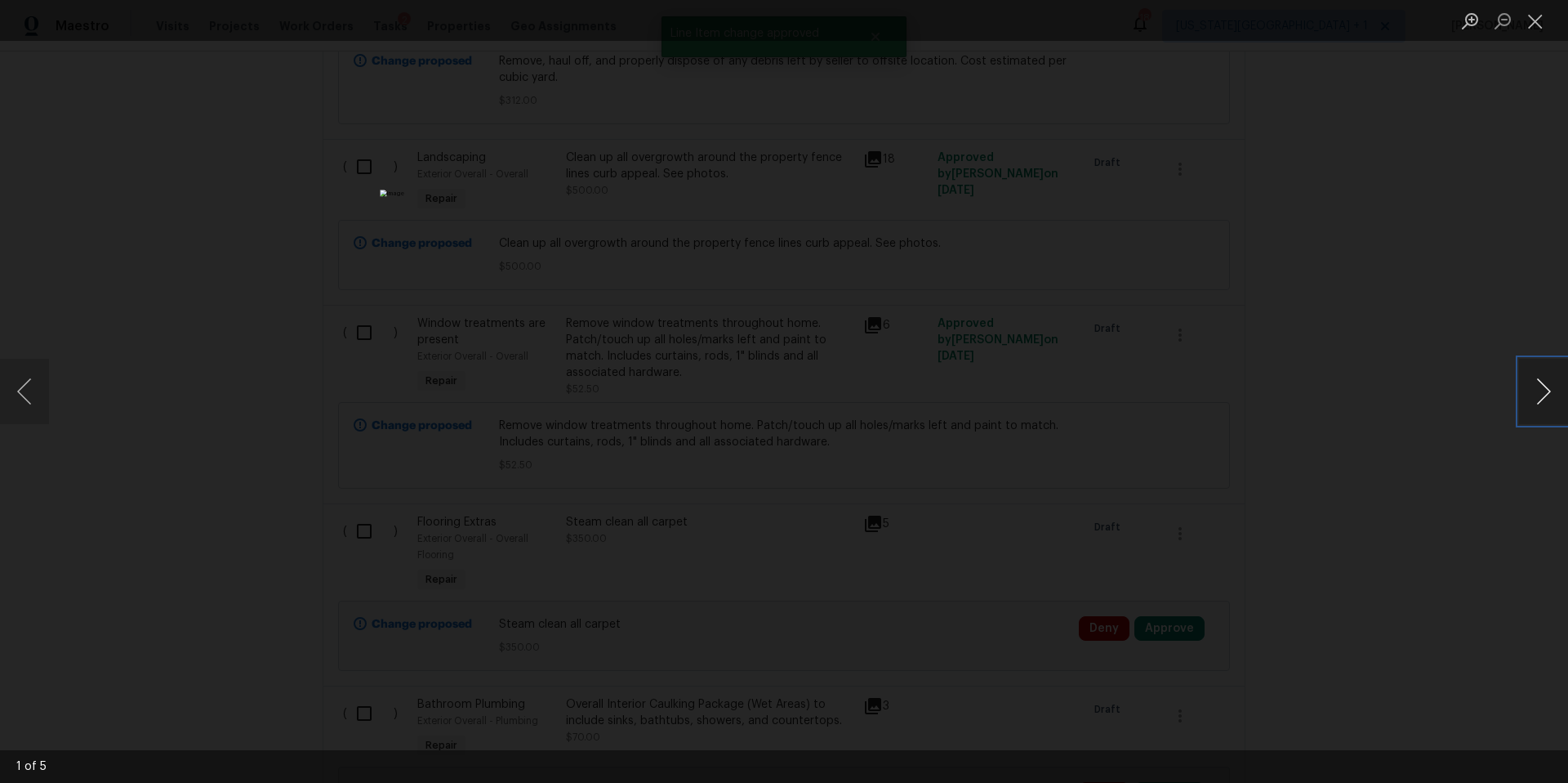
click at [1550, 401] on button "Next image" at bounding box center [1544, 391] width 49 height 65
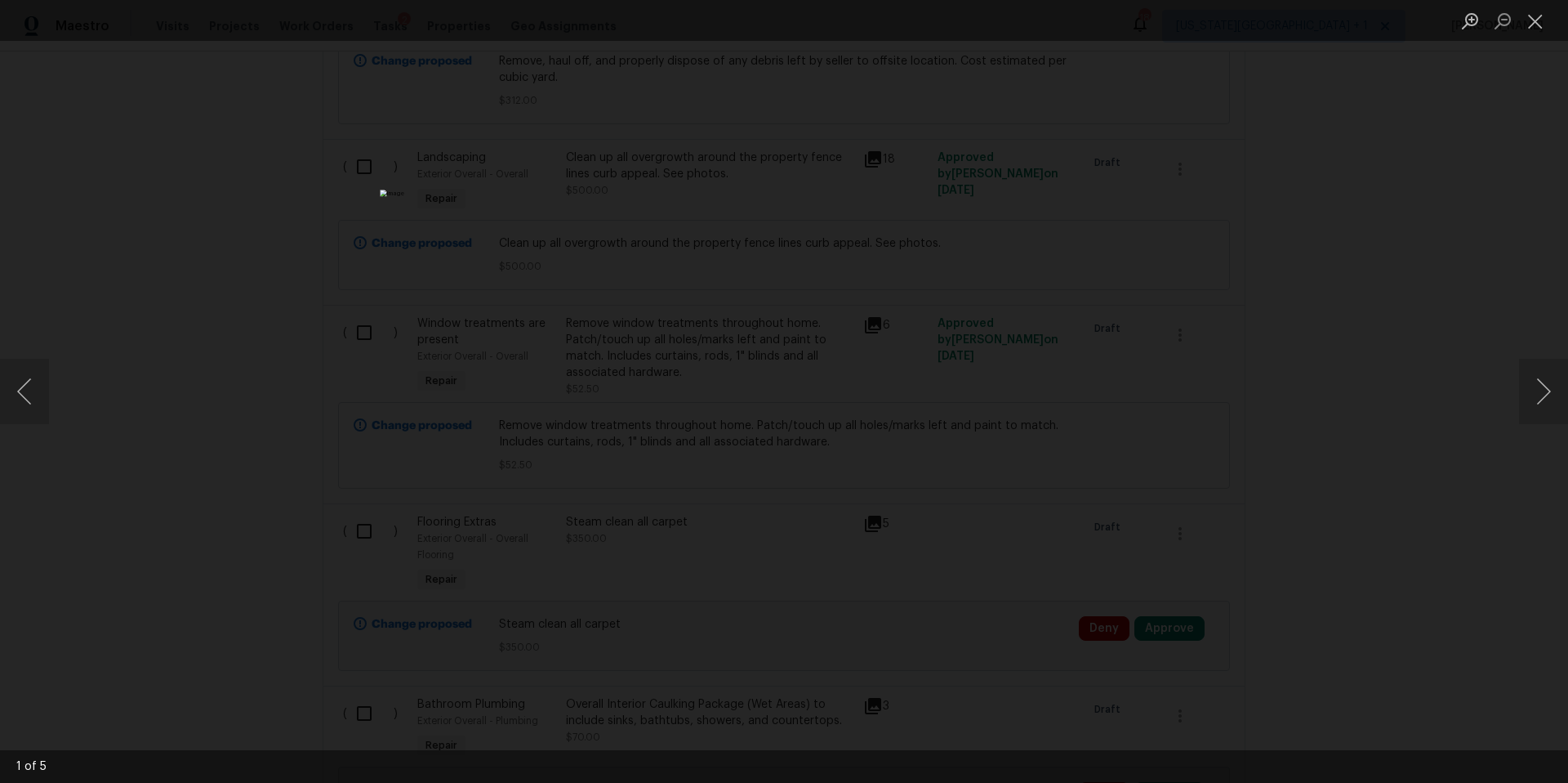
click at [1443, 413] on div "Lightbox" at bounding box center [784, 392] width 1568 height 783
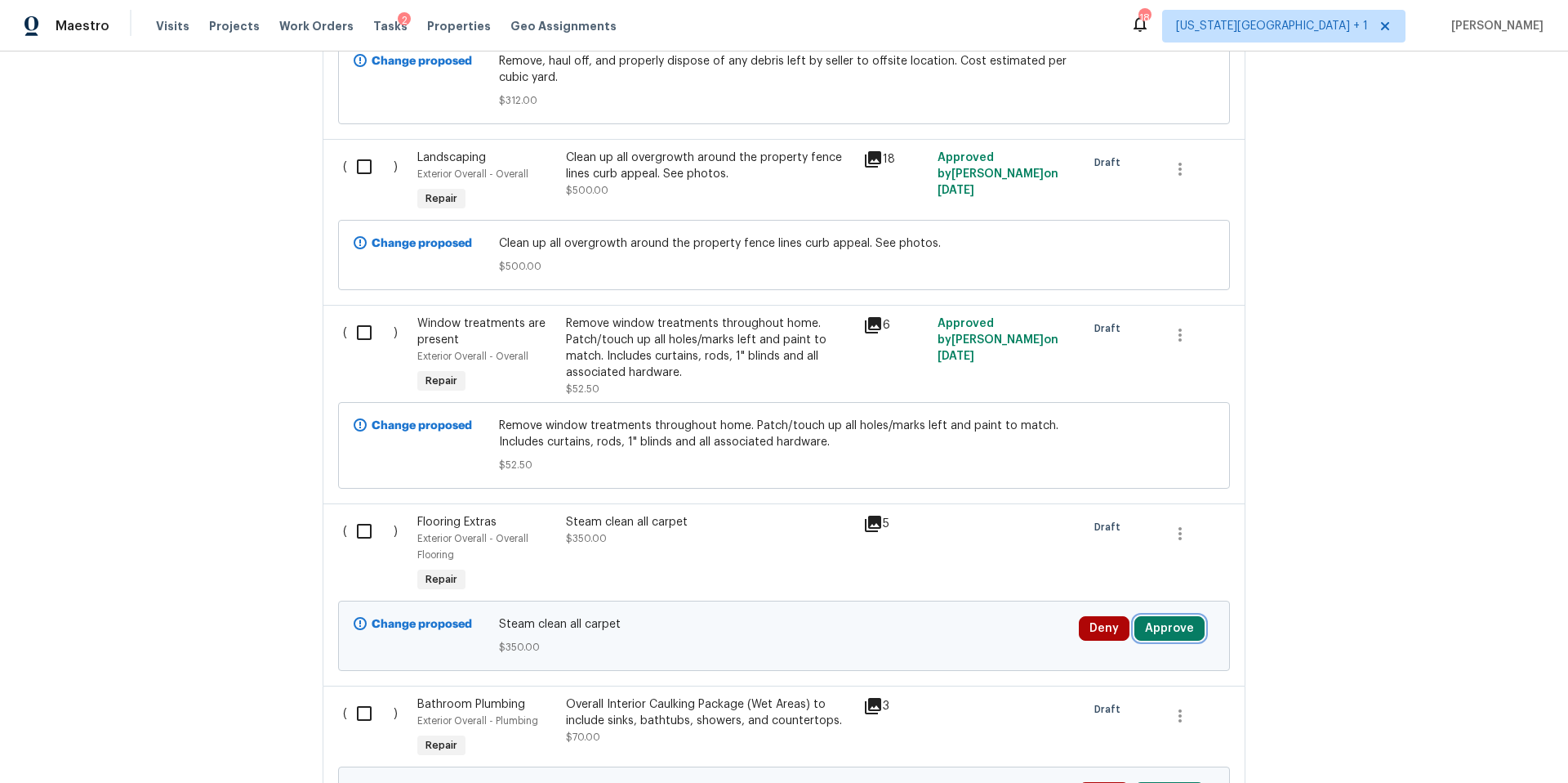
click at [1191, 616] on button "Approve" at bounding box center [1169, 629] width 71 height 24
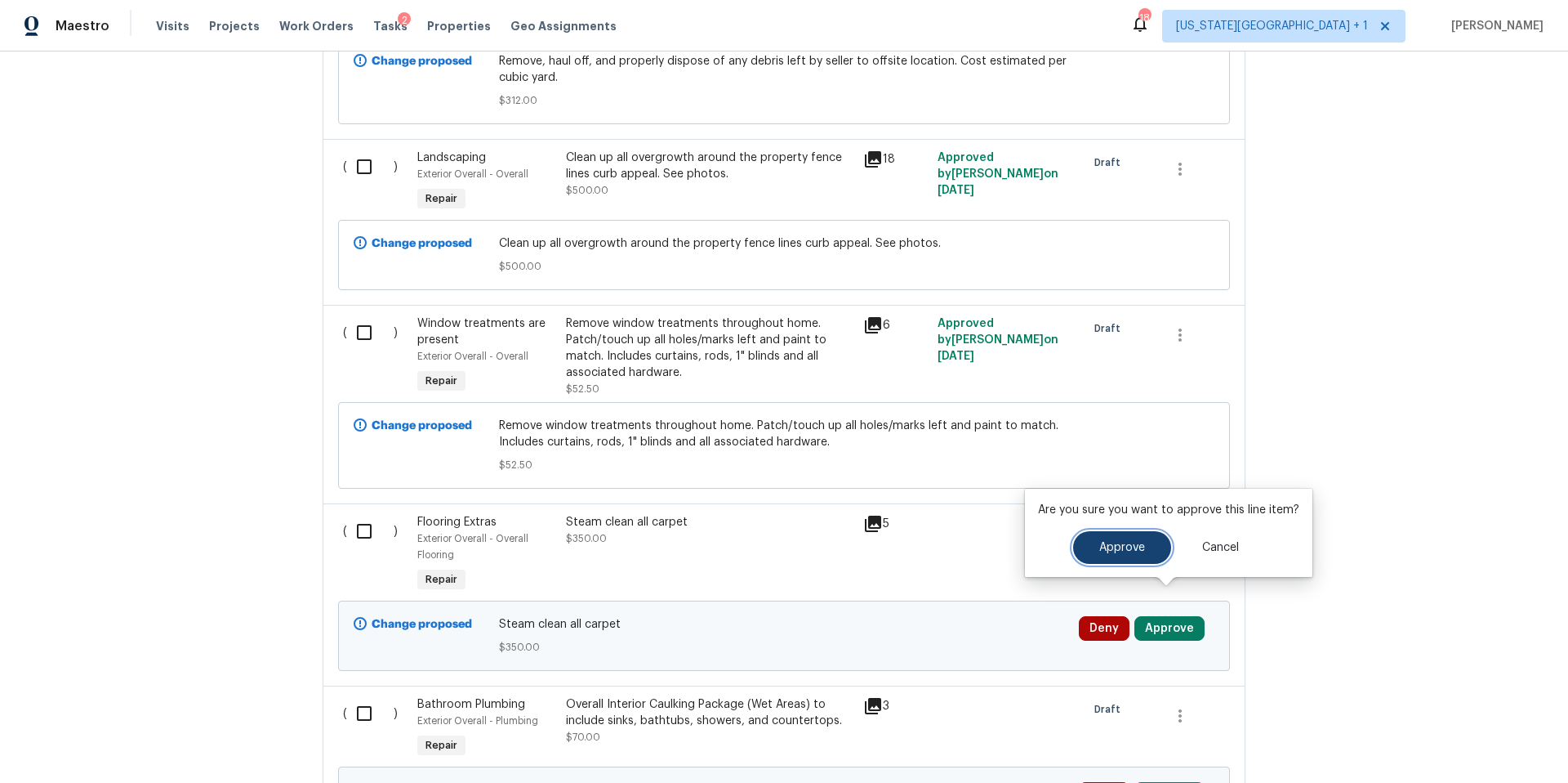
click at [1120, 546] on span "Approve" at bounding box center [1122, 548] width 46 height 12
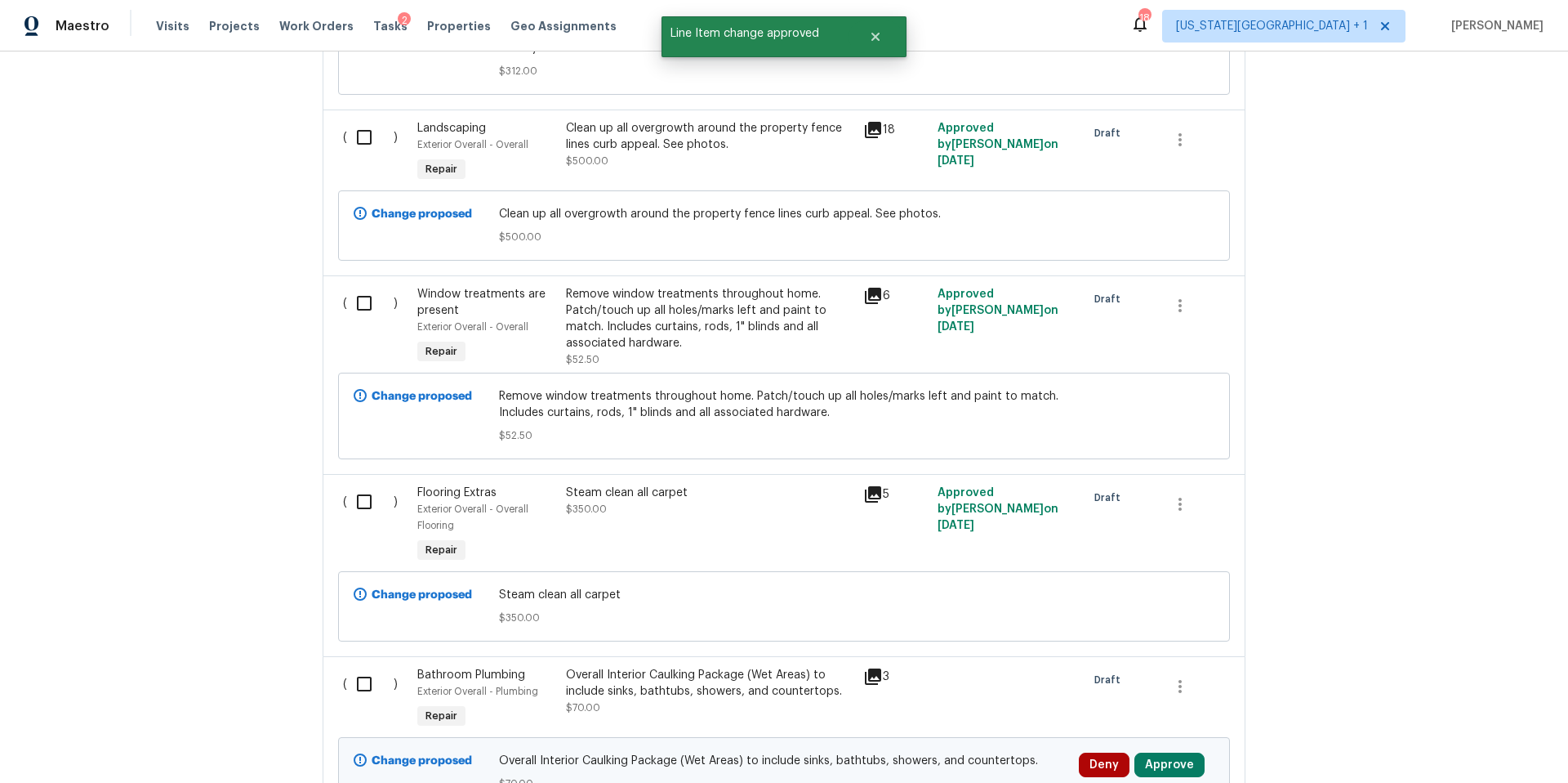
scroll to position [3938, 0]
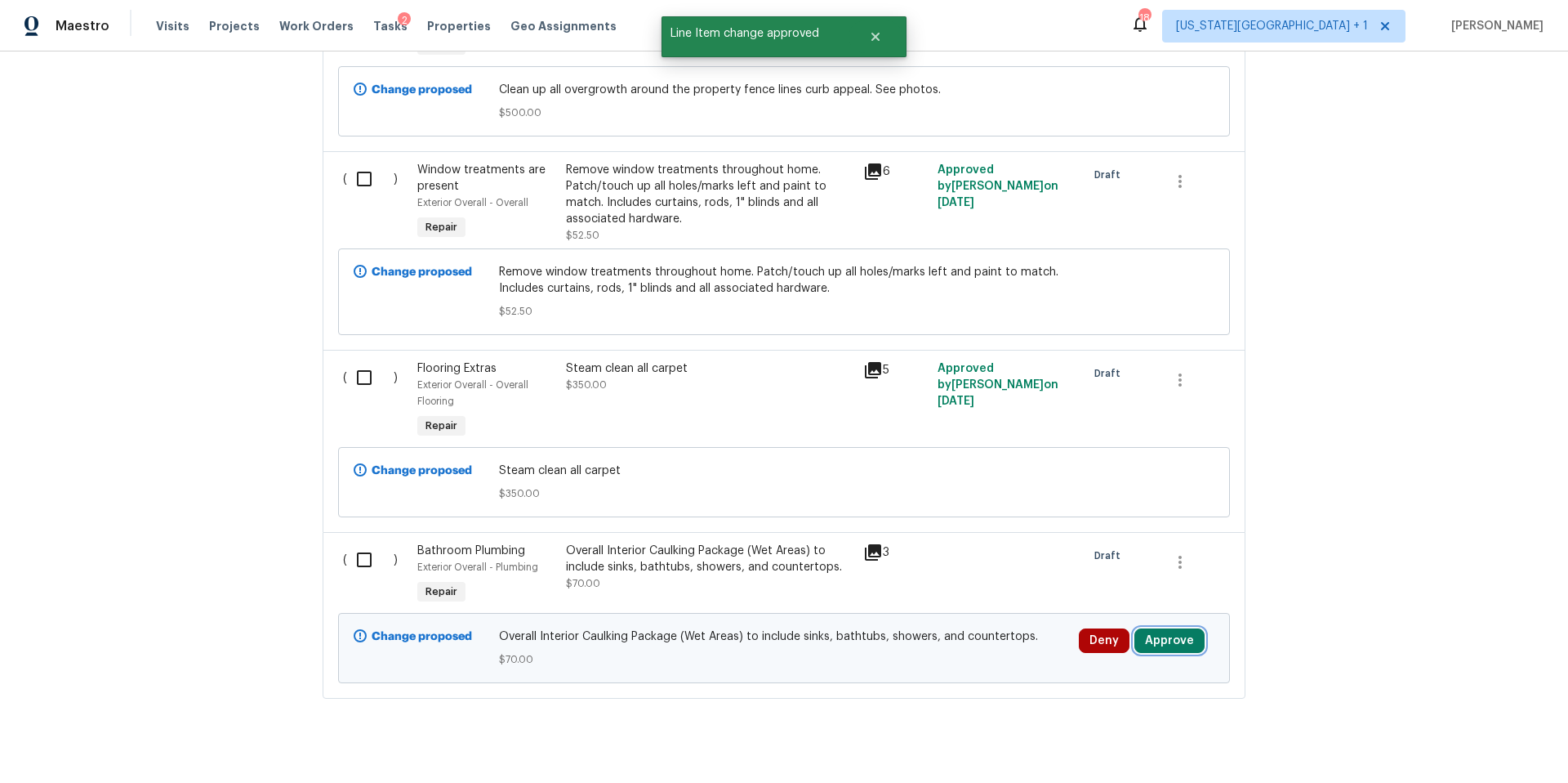
click at [1171, 629] on button "Approve" at bounding box center [1169, 641] width 71 height 24
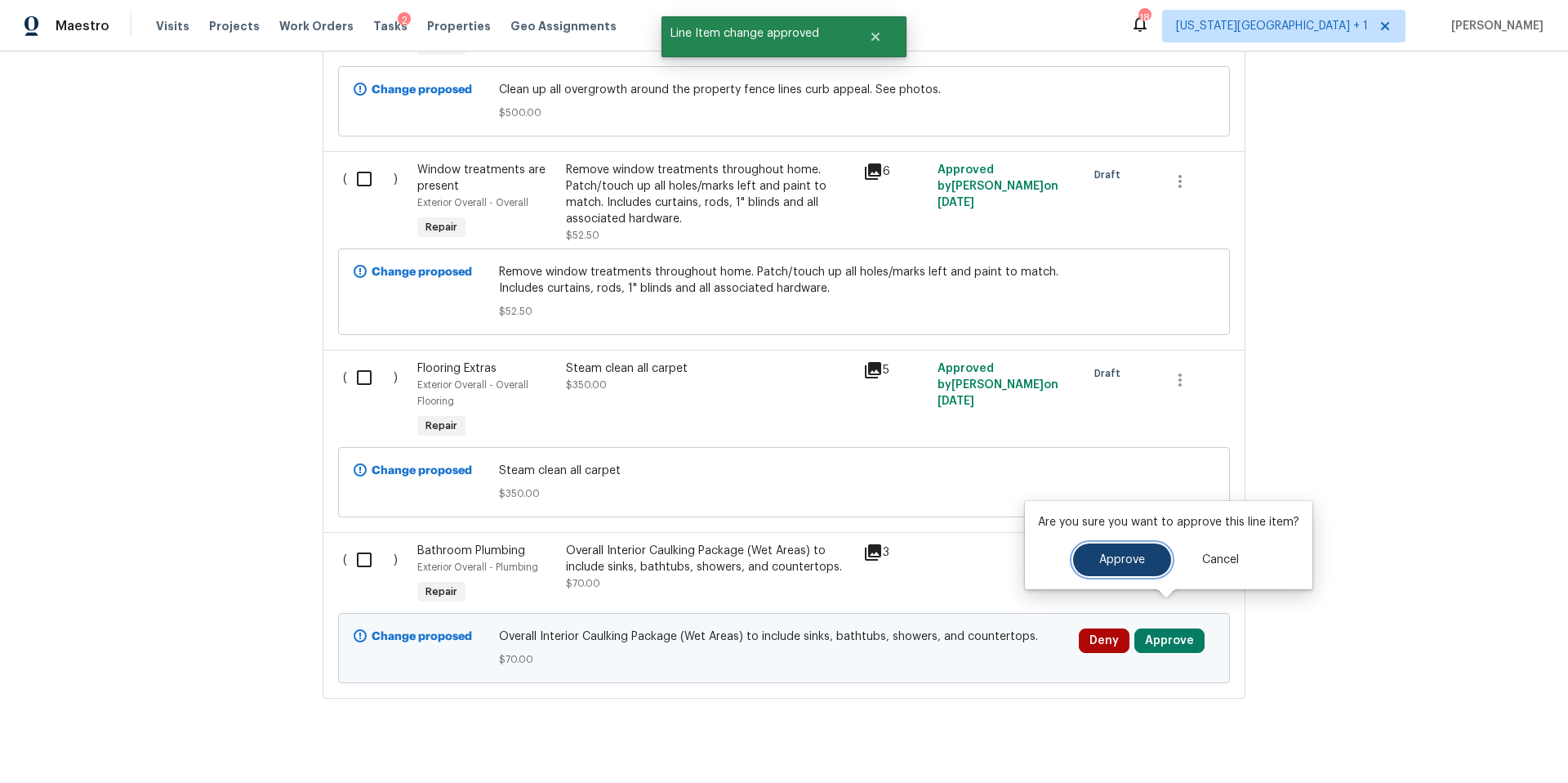
click at [1113, 567] on button "Approve" at bounding box center [1122, 559] width 98 height 33
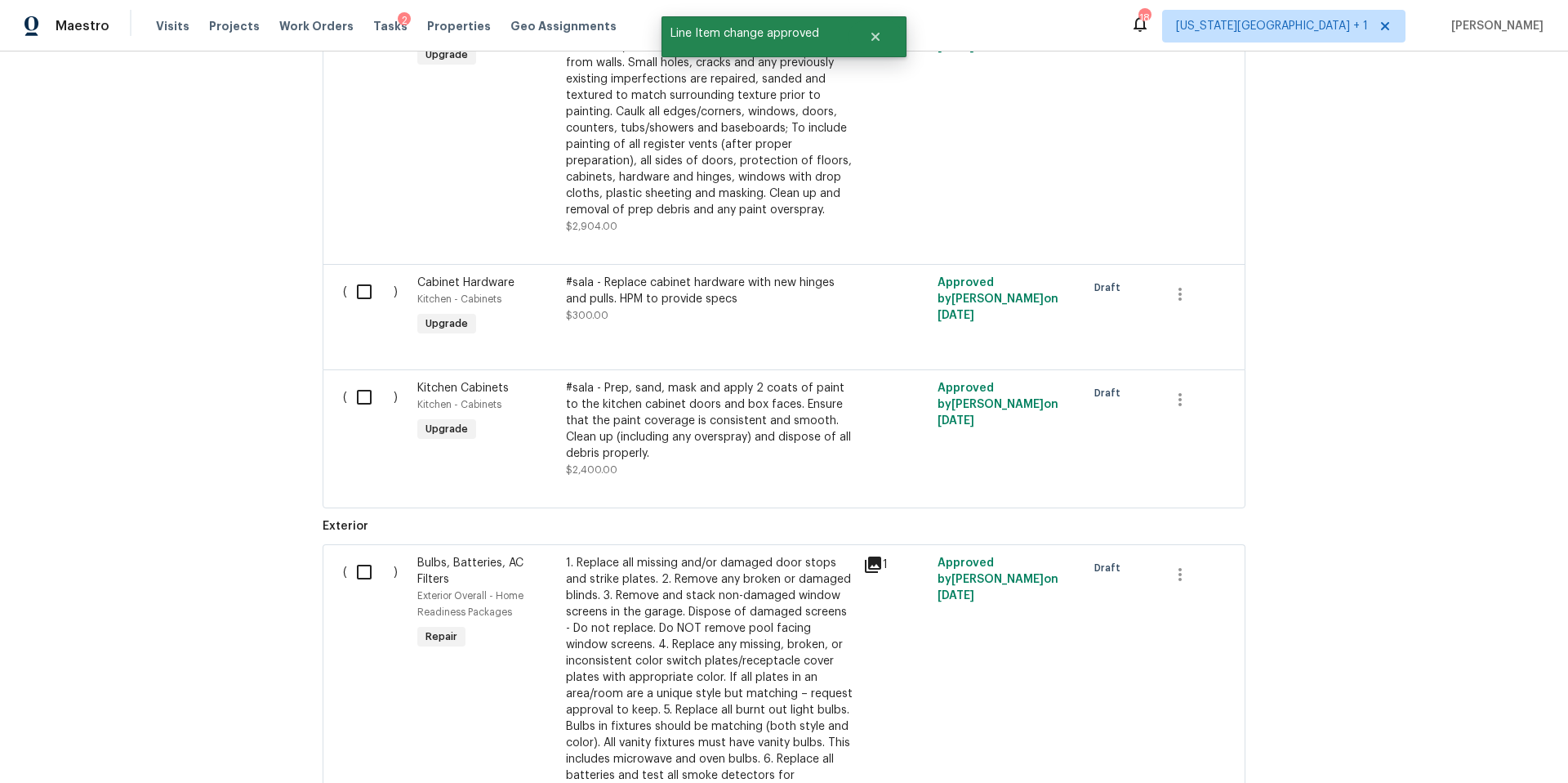
scroll to position [1000, 0]
click at [731, 399] on div "#sala - Prep, sand, mask and apply 2 coats of paint to the kitchen cabinet door…" at bounding box center [710, 416] width 288 height 82
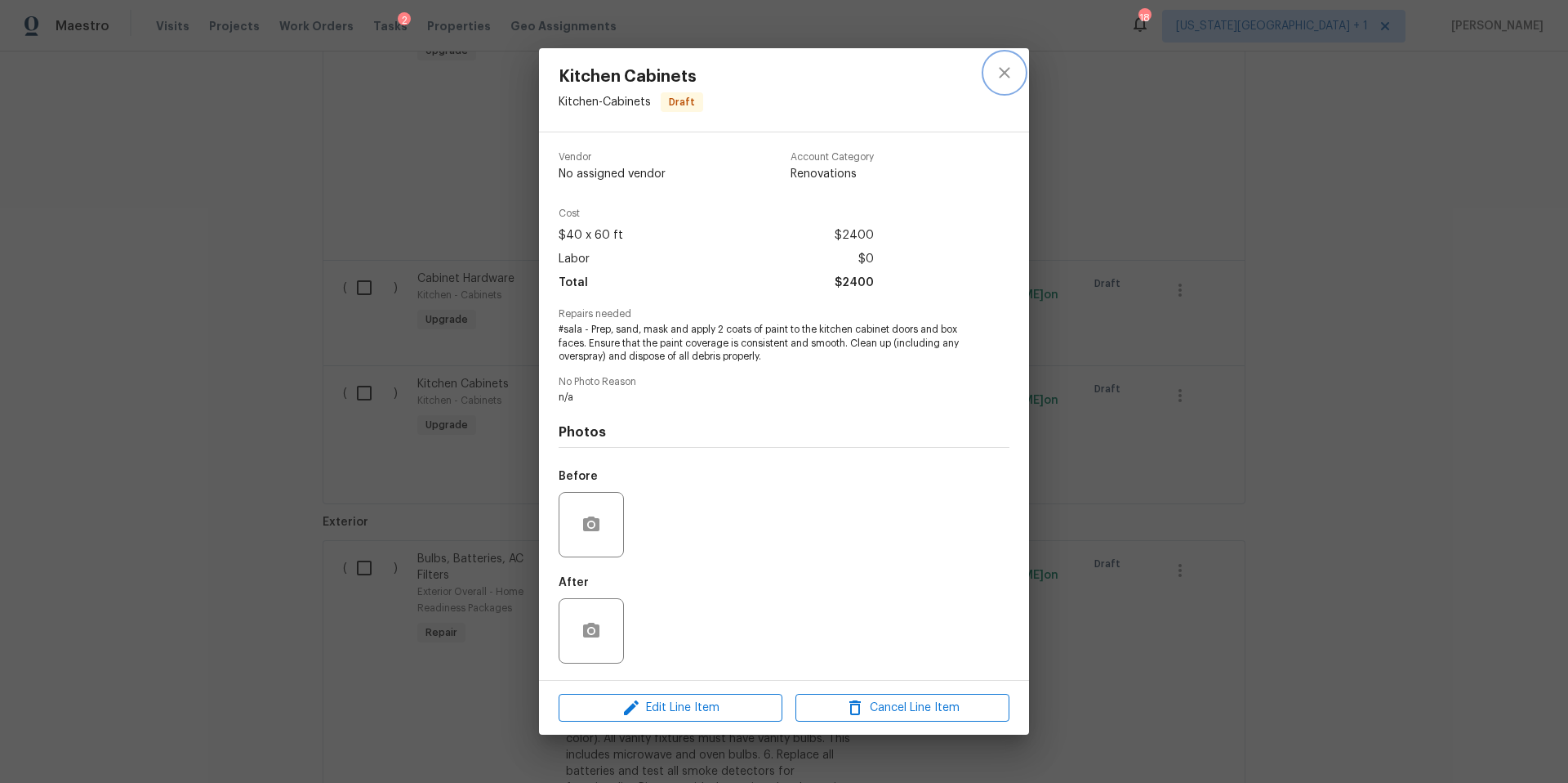
click at [1006, 77] on icon "close" at bounding box center [1004, 72] width 20 height 20
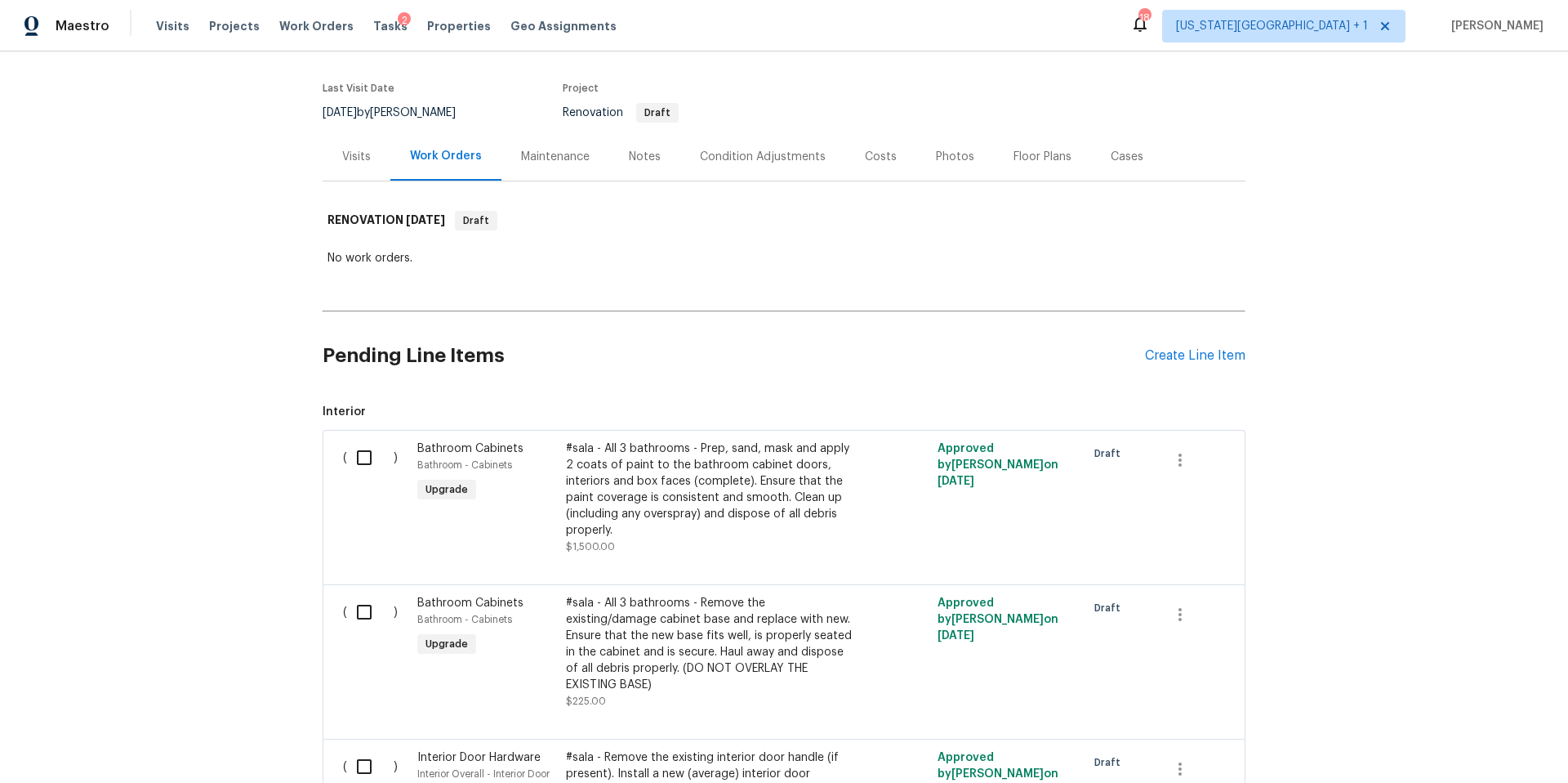
scroll to position [0, 0]
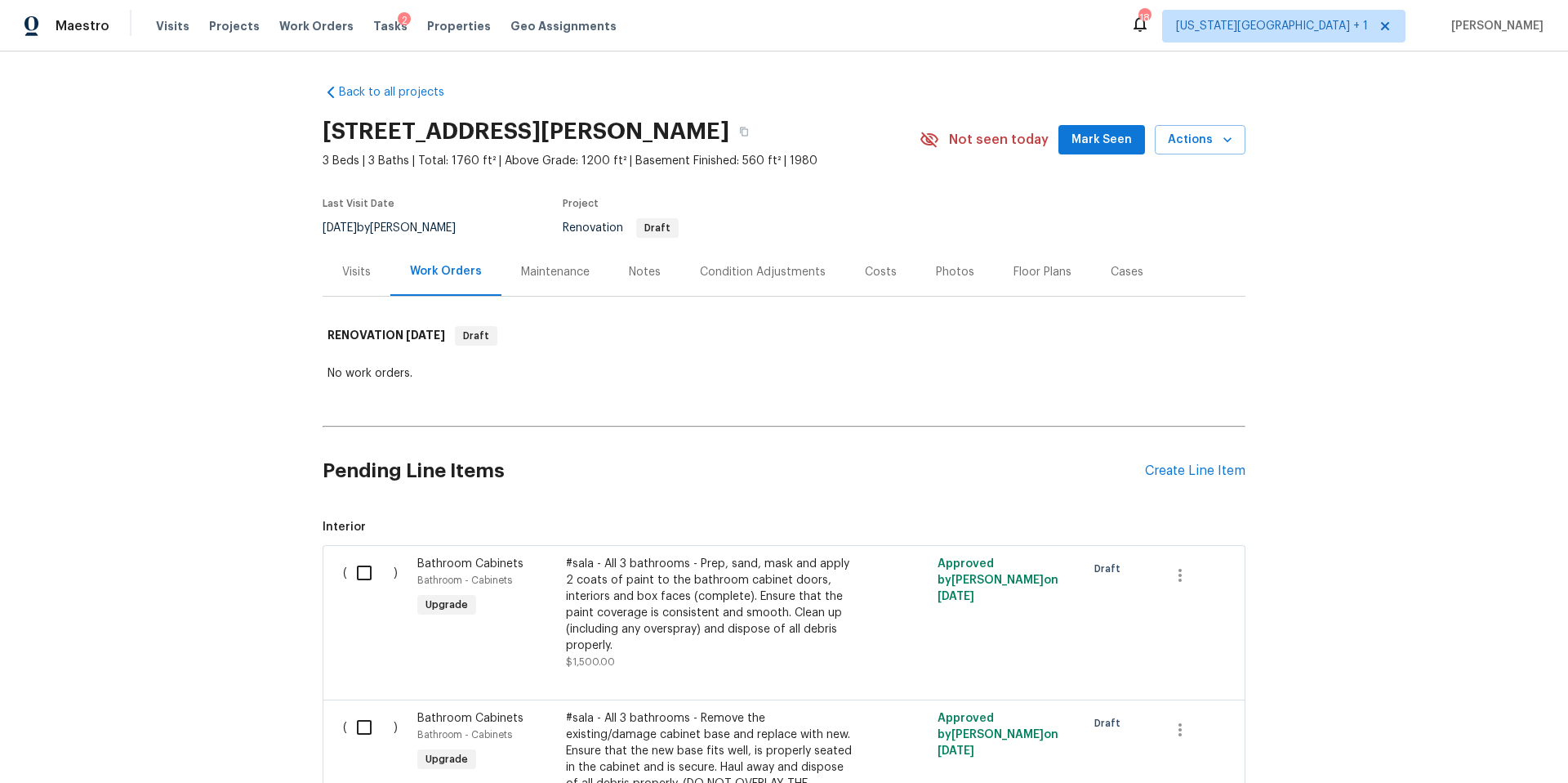
click at [671, 599] on div "#sala - All 3 bathrooms - Prep, sand, mask and apply 2 coats of paint to the ba…" at bounding box center [710, 604] width 288 height 98
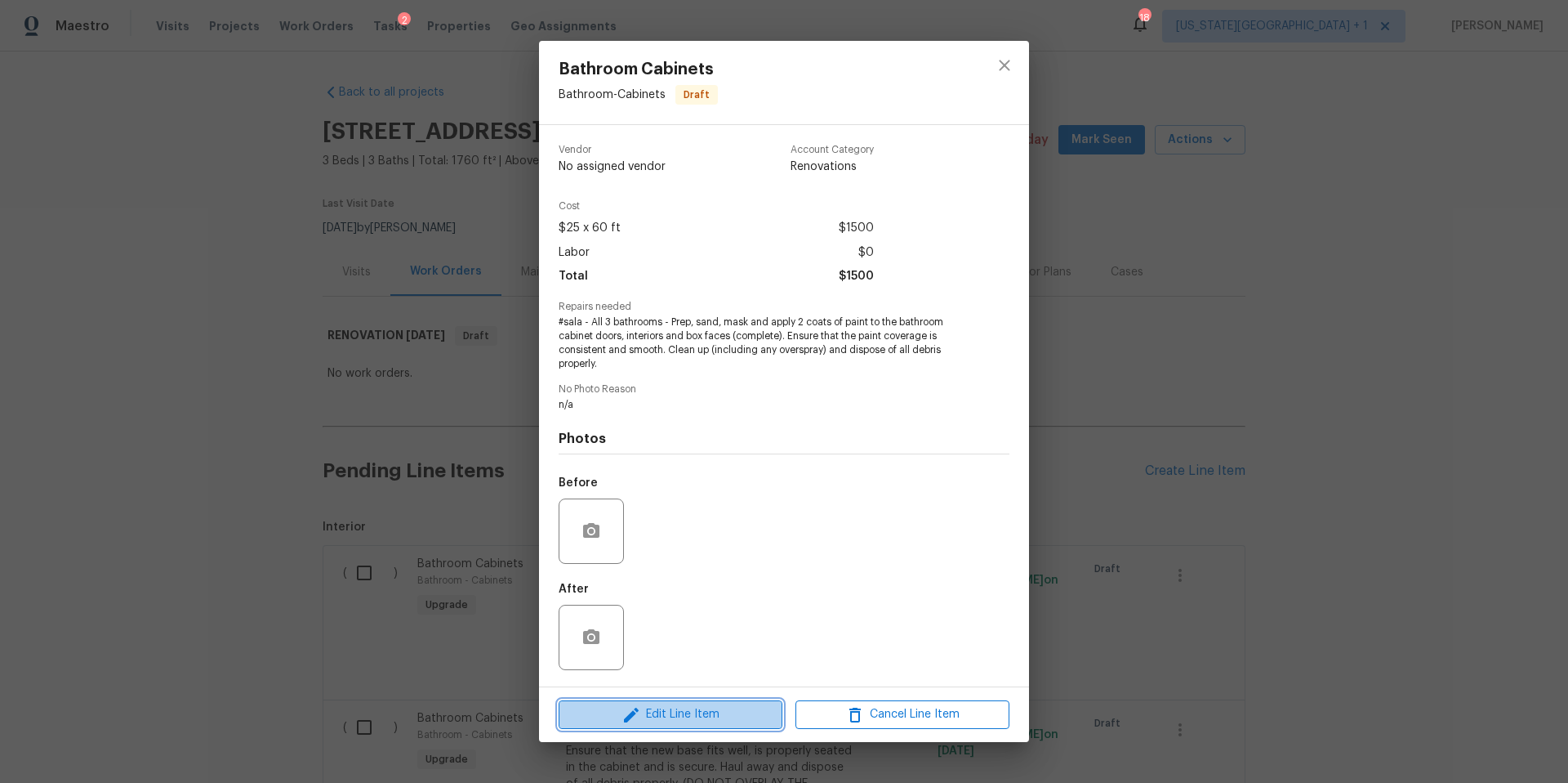
click at [648, 715] on span "Edit Line Item" at bounding box center [670, 714] width 214 height 21
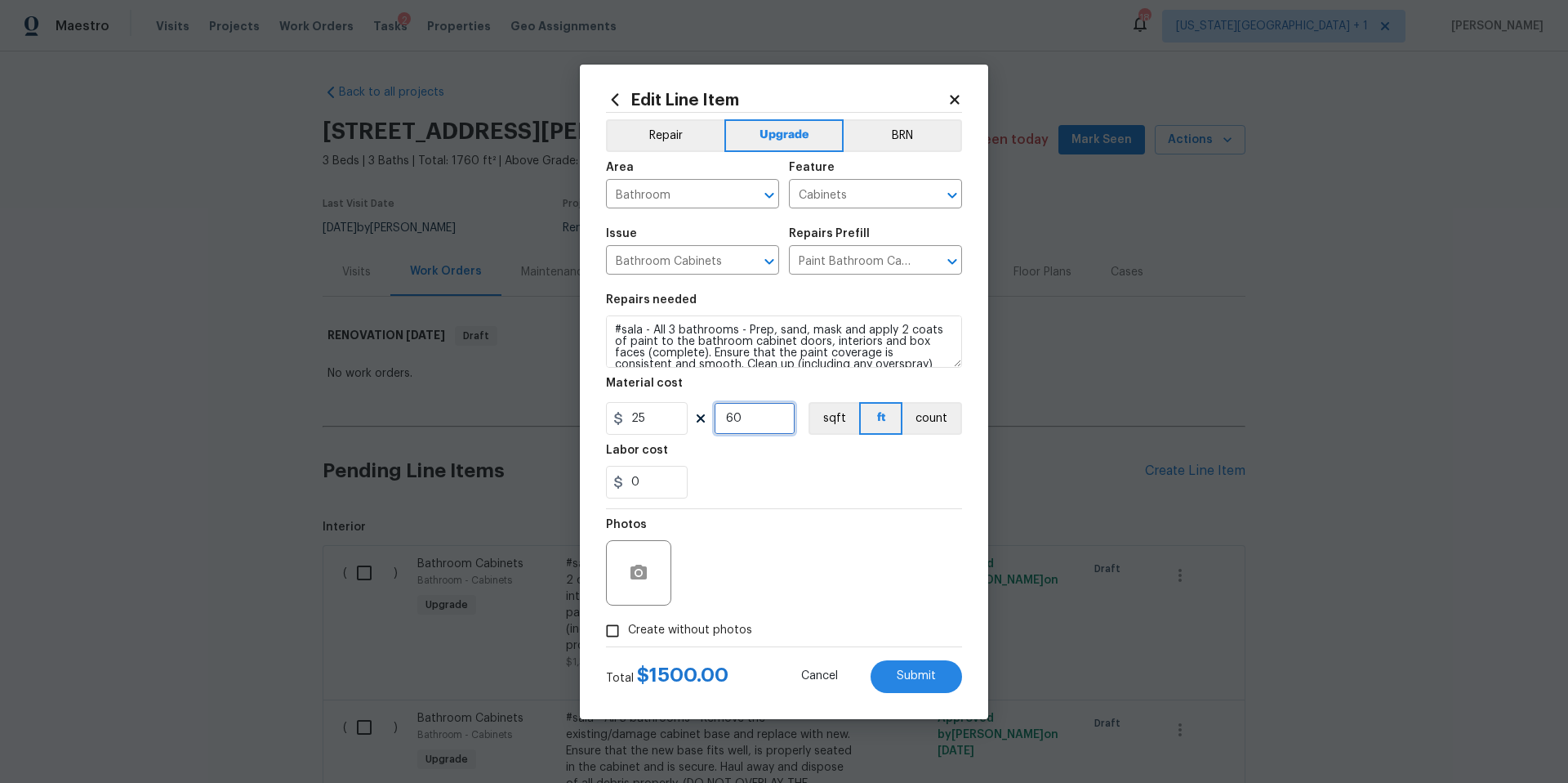
click at [754, 421] on input "60" at bounding box center [754, 418] width 82 height 33
type input "24"
click at [914, 685] on button "Submit" at bounding box center [915, 676] width 91 height 33
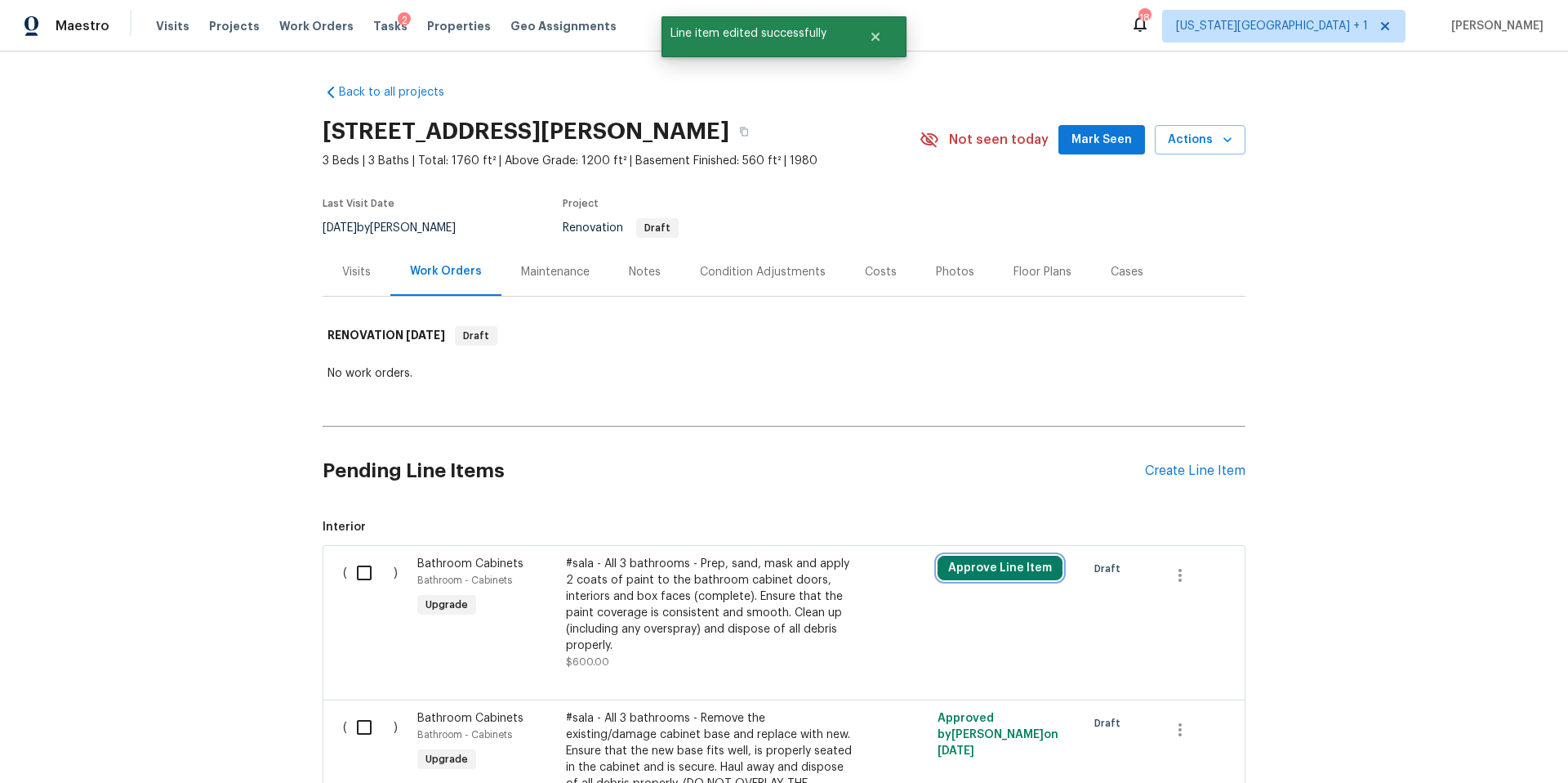
click at [977, 566] on button "Approve Line Item" at bounding box center [1000, 567] width 125 height 24
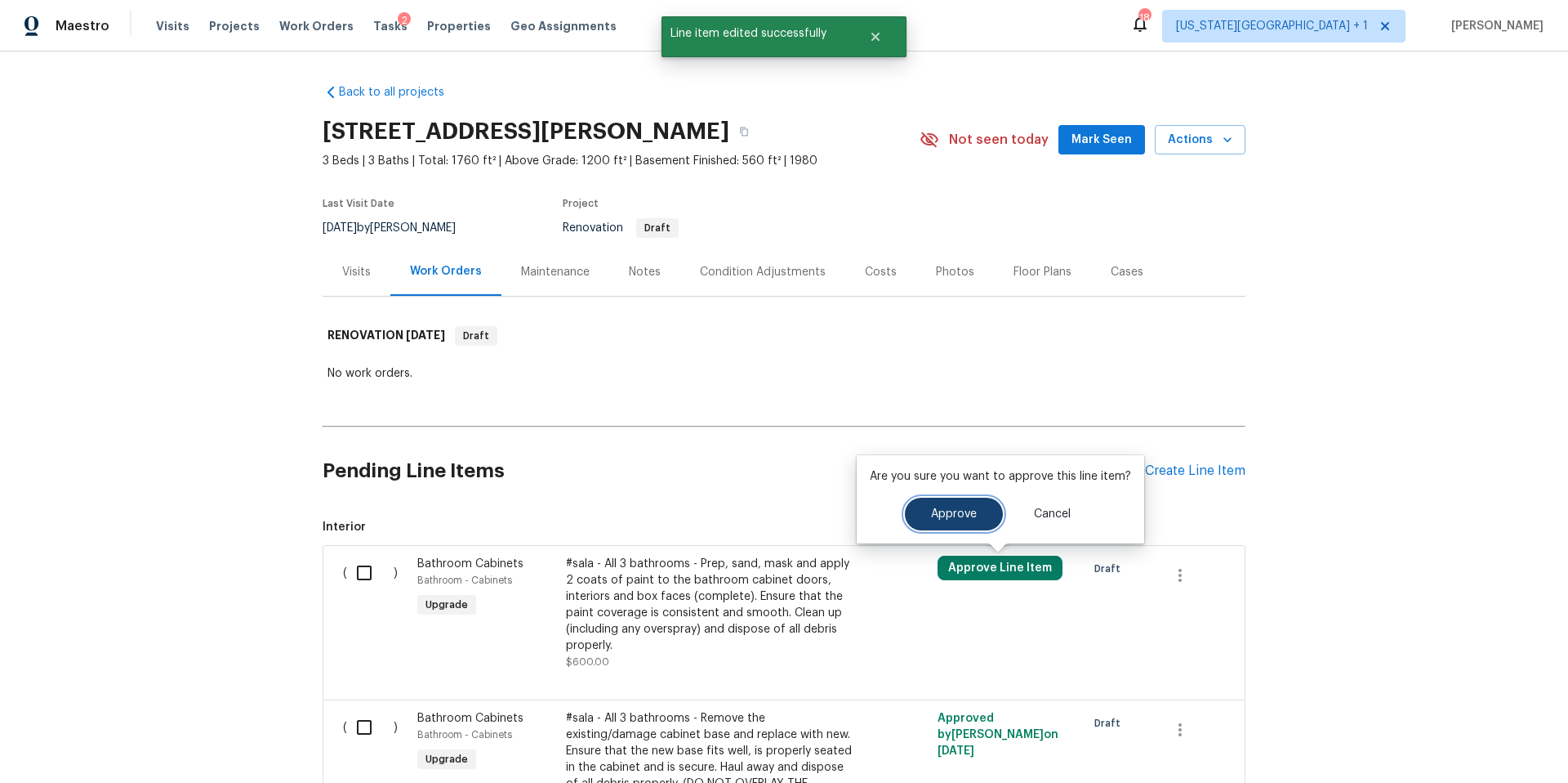
click at [949, 523] on button "Approve" at bounding box center [954, 514] width 98 height 33
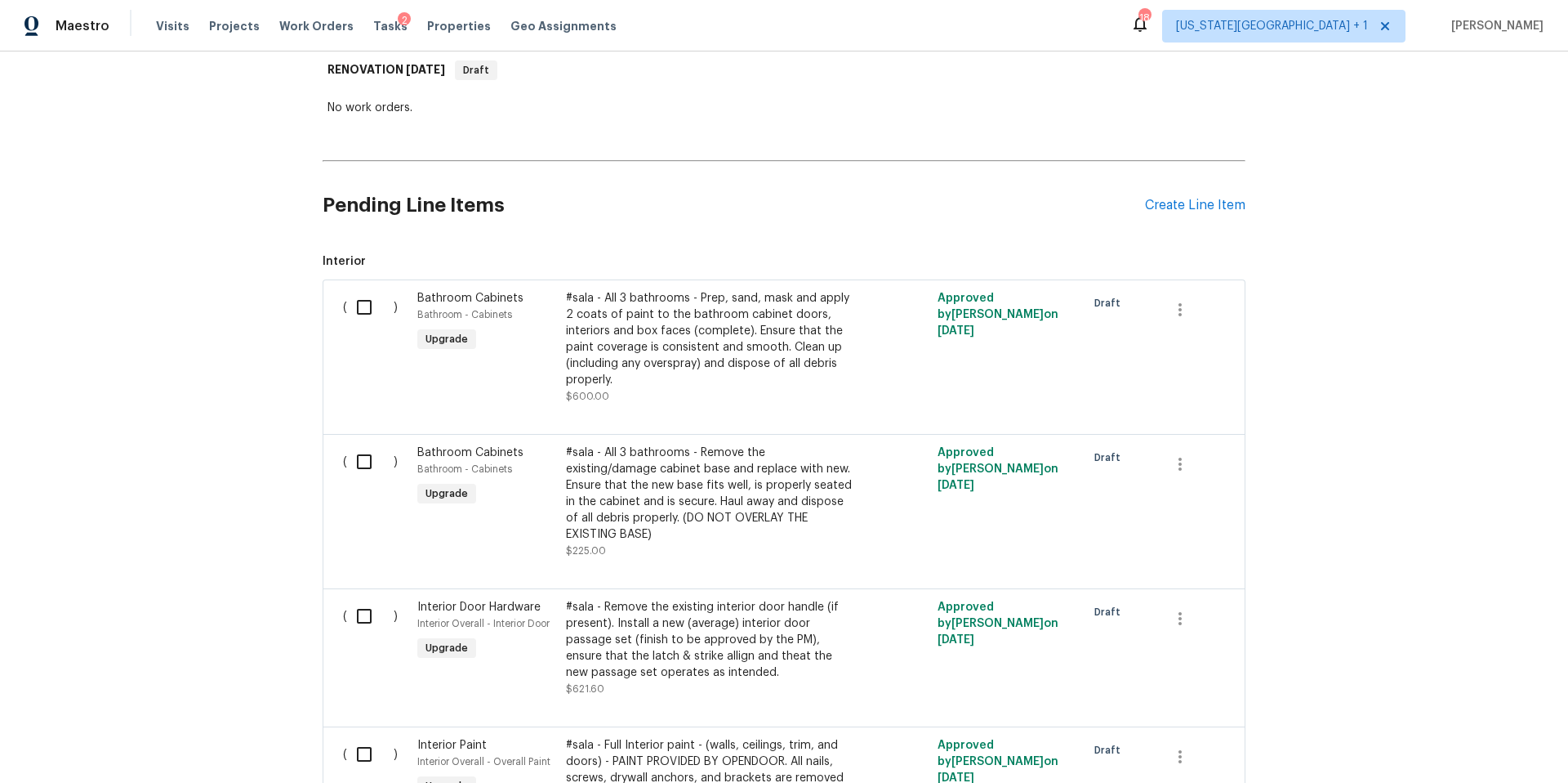
scroll to position [269, 0]
click at [756, 482] on div "#sala - All 3 bathrooms - Remove the existing/damage cabinet base and replace w…" at bounding box center [710, 490] width 288 height 98
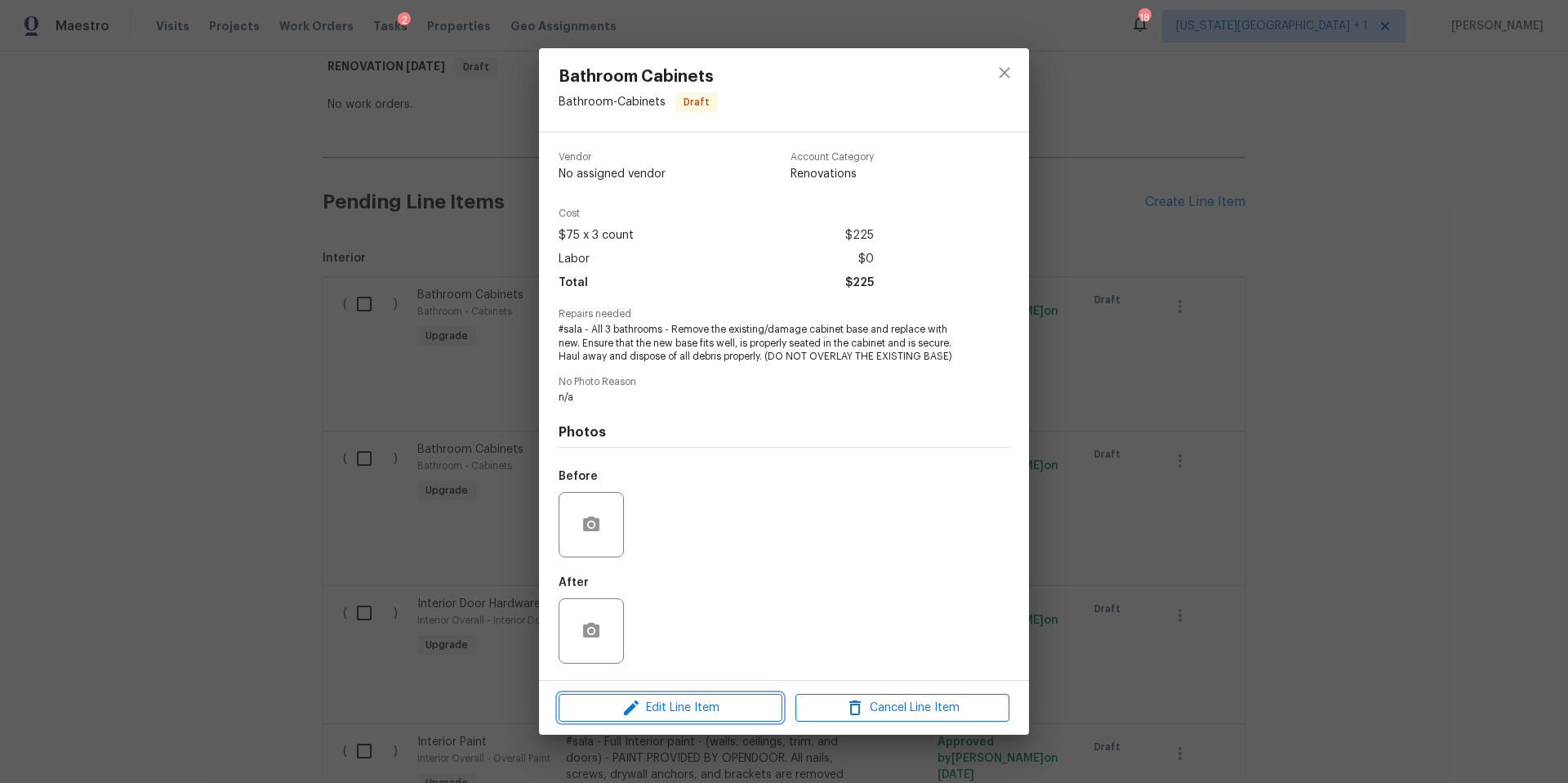
click at [645, 711] on span "Edit Line Item" at bounding box center [670, 708] width 214 height 21
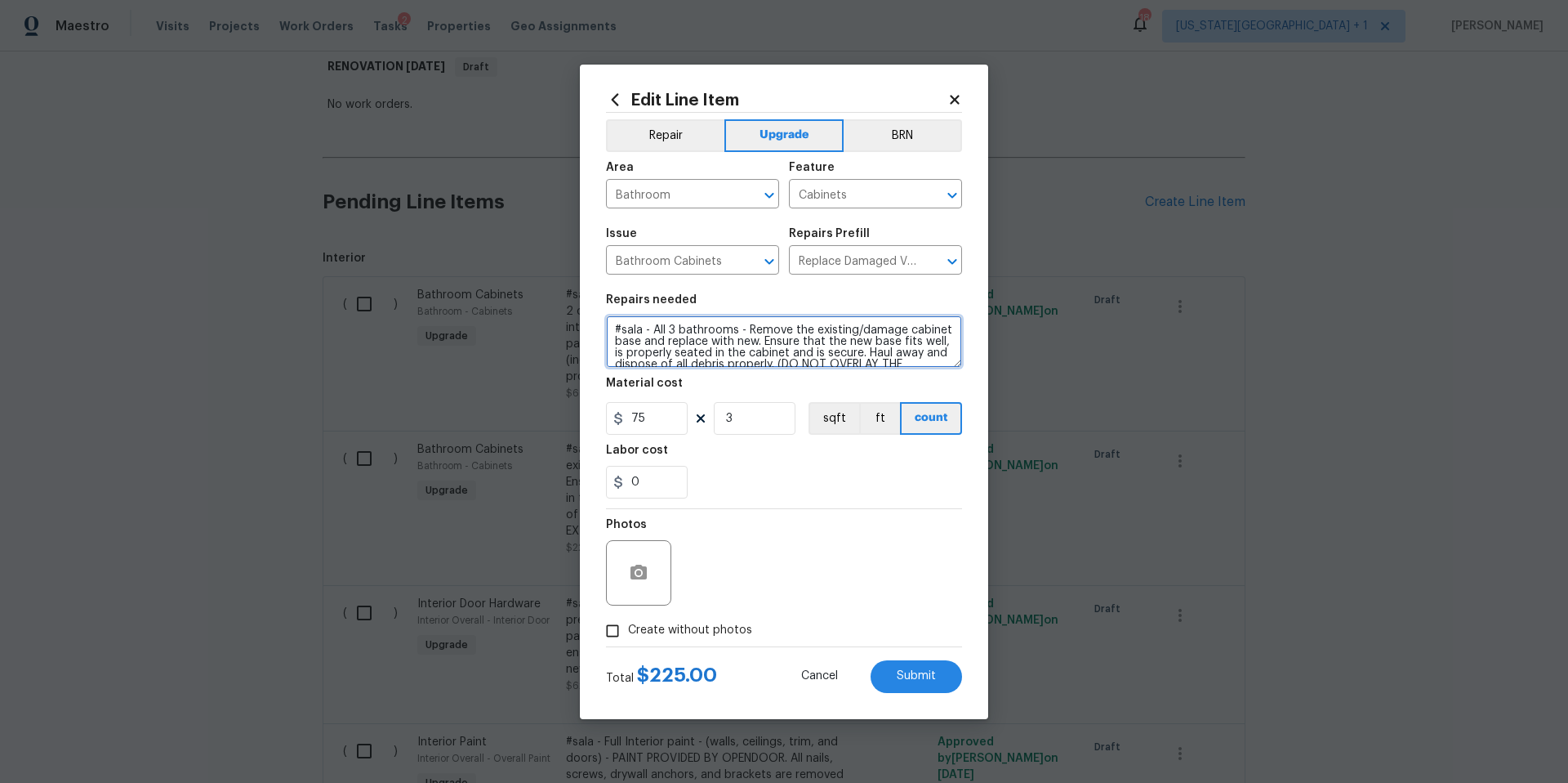
scroll to position [23, 0]
drag, startPoint x: 746, startPoint y: 331, endPoint x: 910, endPoint y: 400, distance: 177.9
click at [910, 400] on section "Repairs needed #sala - All 3 bathrooms - Remove the existing/damage cabinet bas…" at bounding box center [784, 396] width 356 height 224
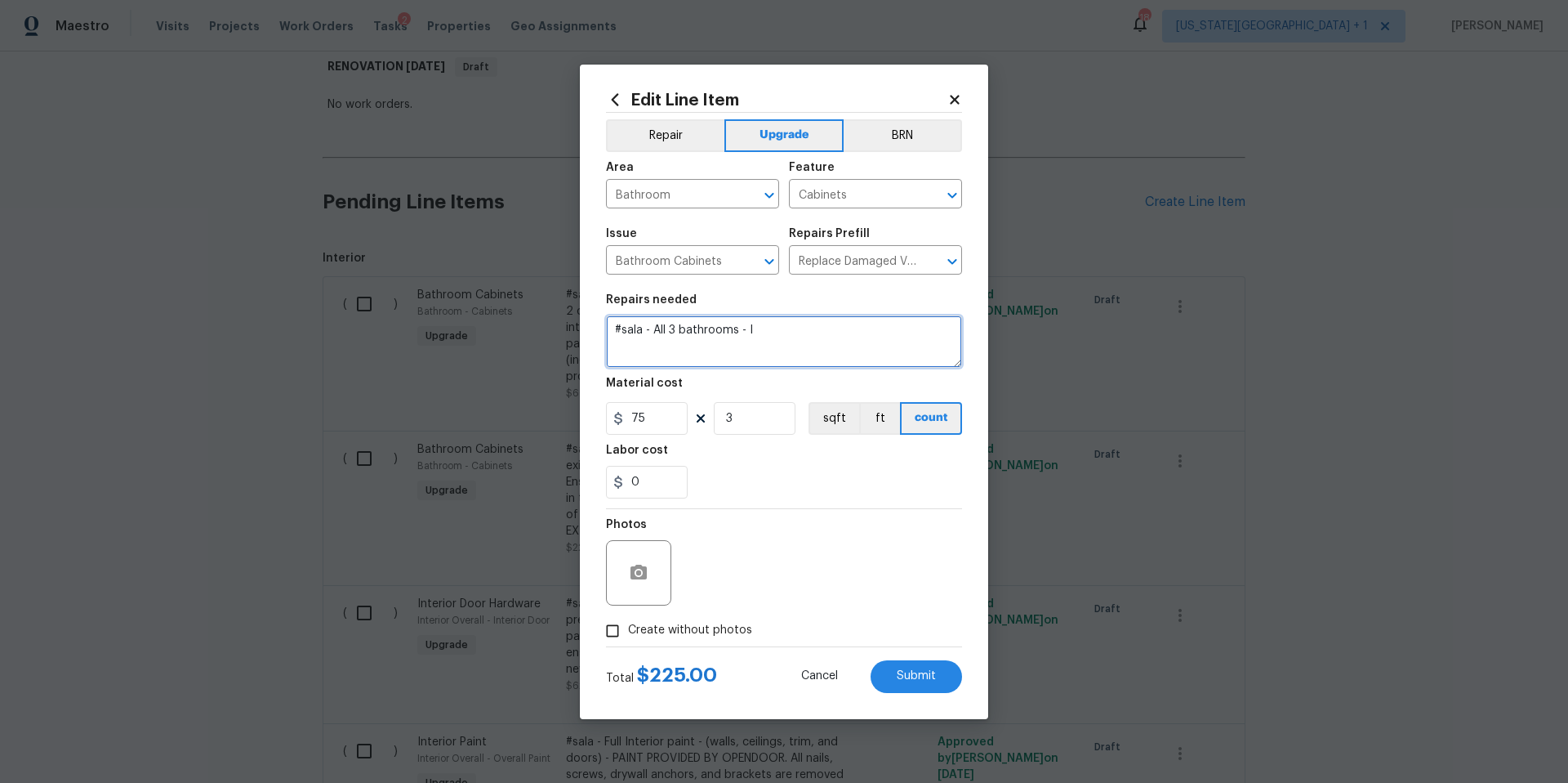
scroll to position [0, 0]
type textarea "#sala - All 3 bathrooms - Install new hardware on all vanity cabinets to match"
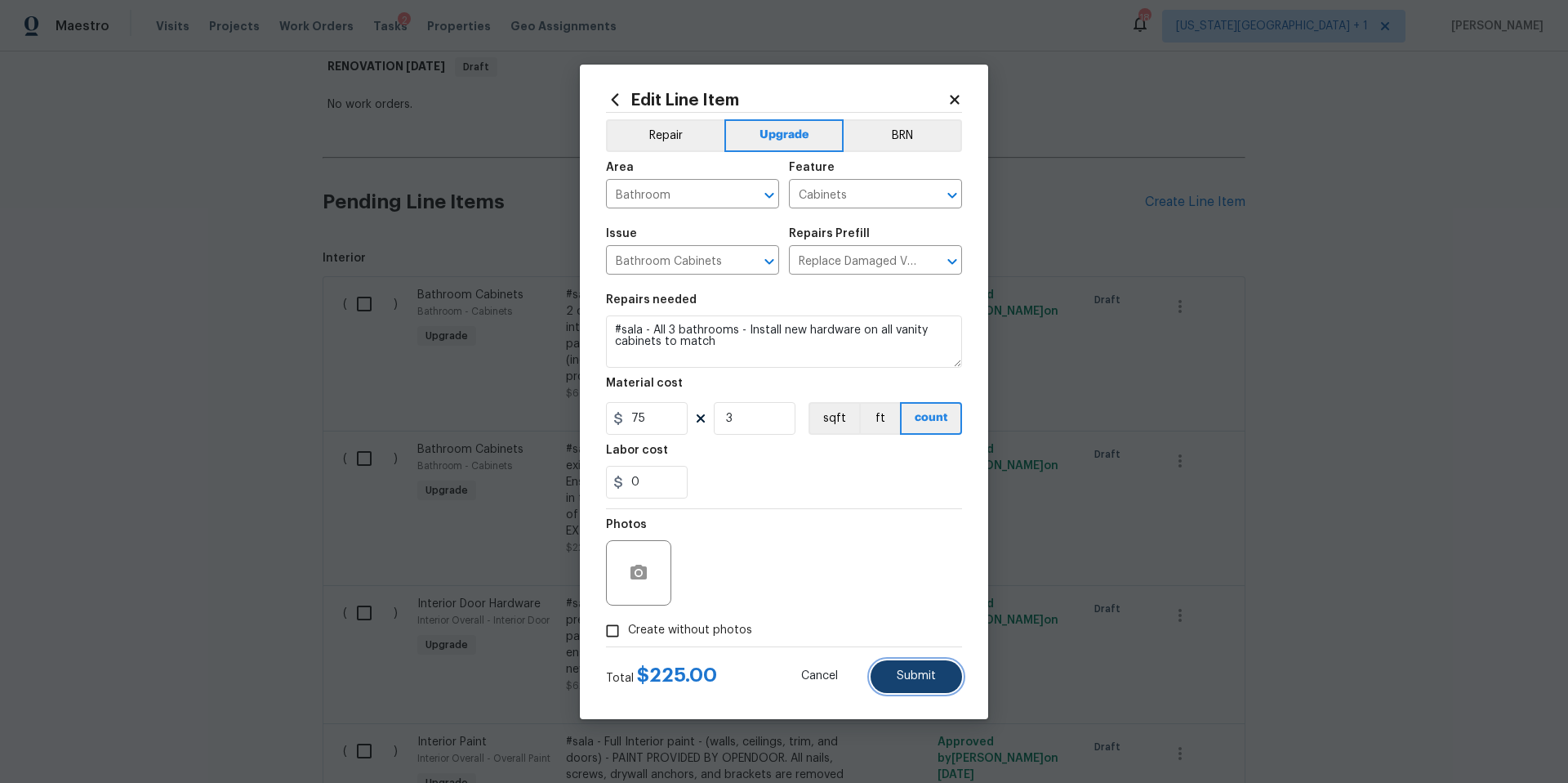
click at [926, 674] on span "Submit" at bounding box center [916, 676] width 40 height 12
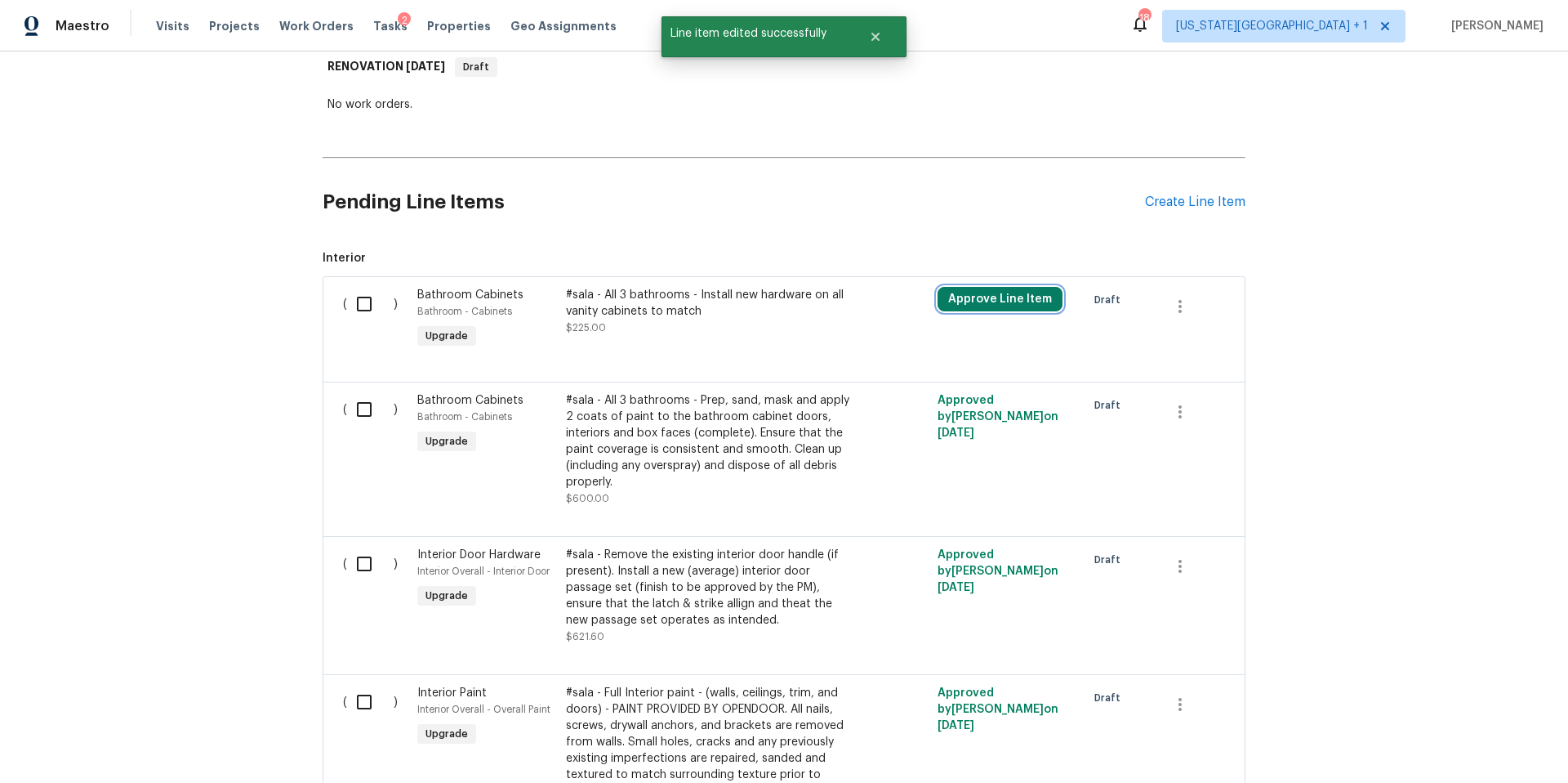
click at [1014, 301] on button "Approve Line Item" at bounding box center [1000, 299] width 125 height 24
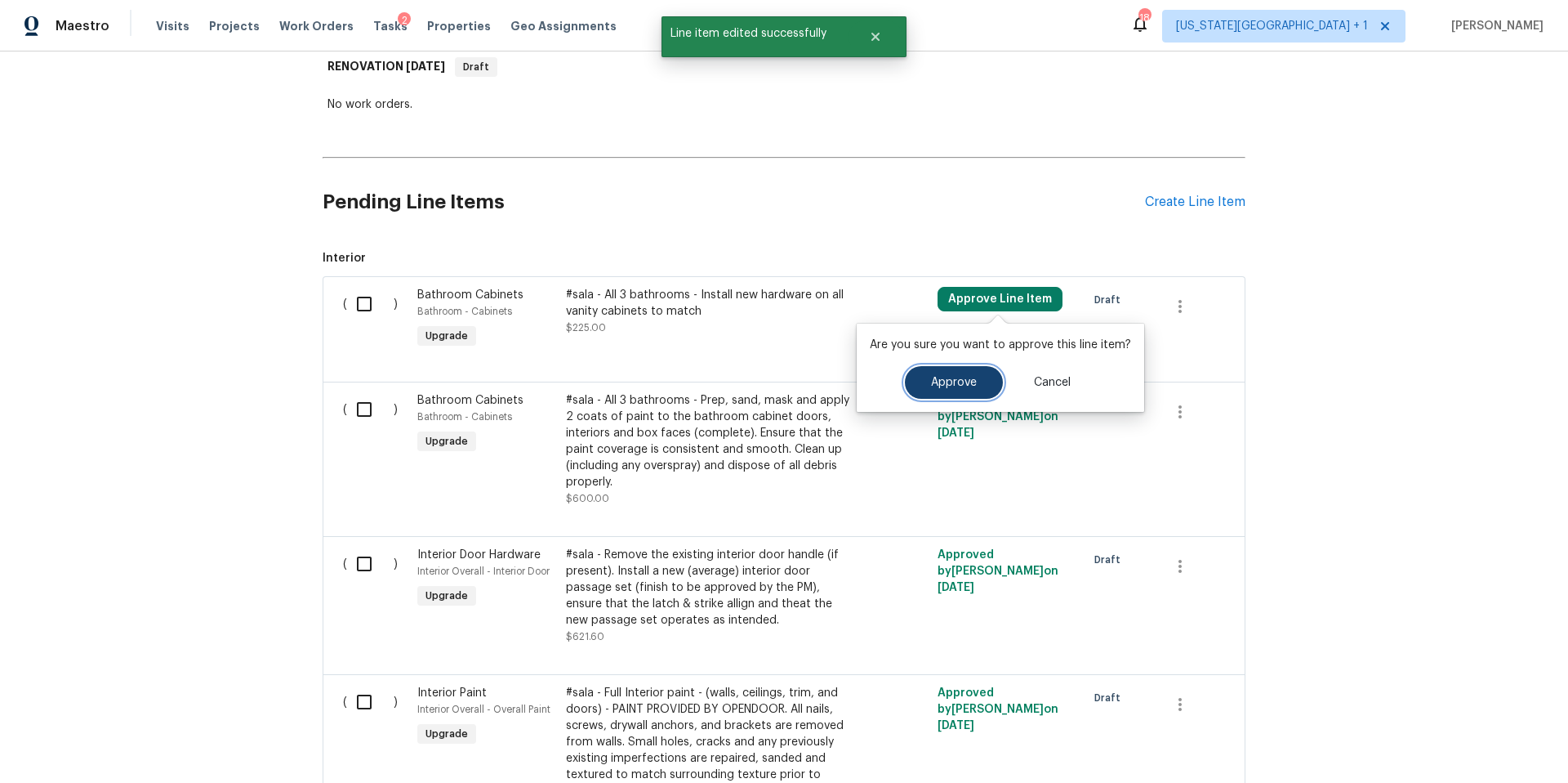
click at [933, 386] on span "Approve" at bounding box center [954, 382] width 46 height 12
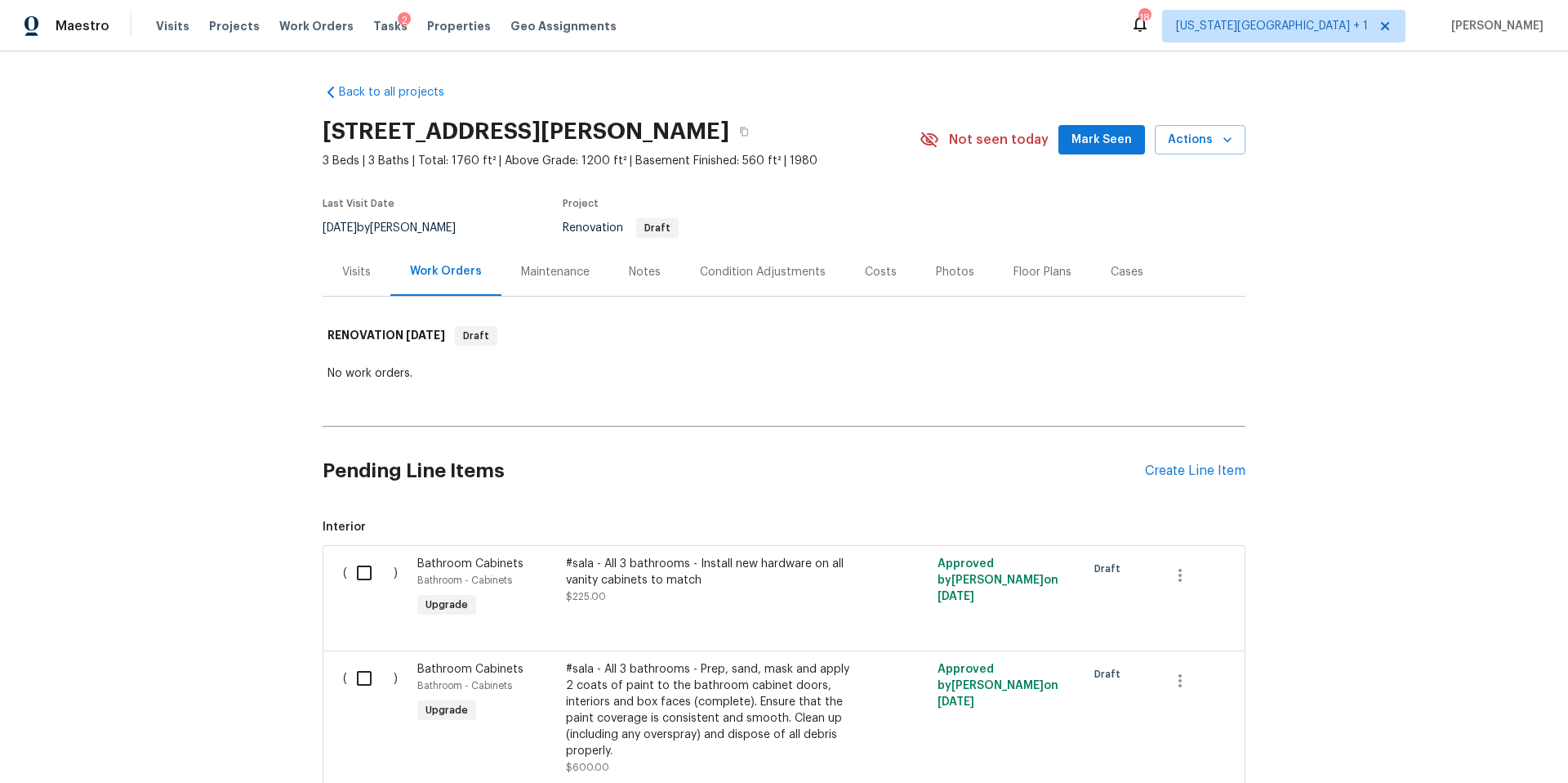
click at [353, 270] on div "Visits" at bounding box center [356, 271] width 28 height 16
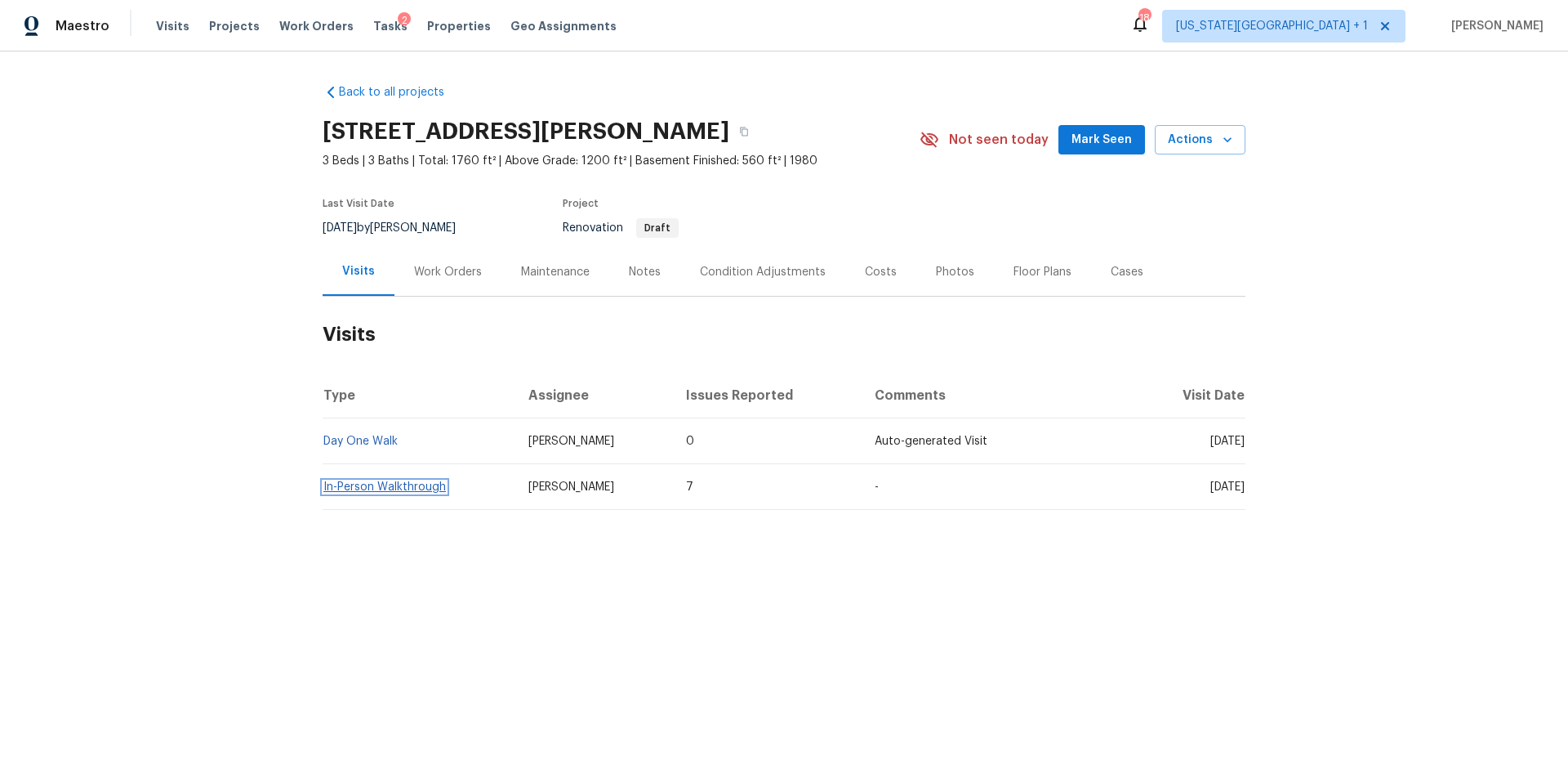
click at [362, 487] on link "In-Person Walkthrough" at bounding box center [385, 487] width 122 height 11
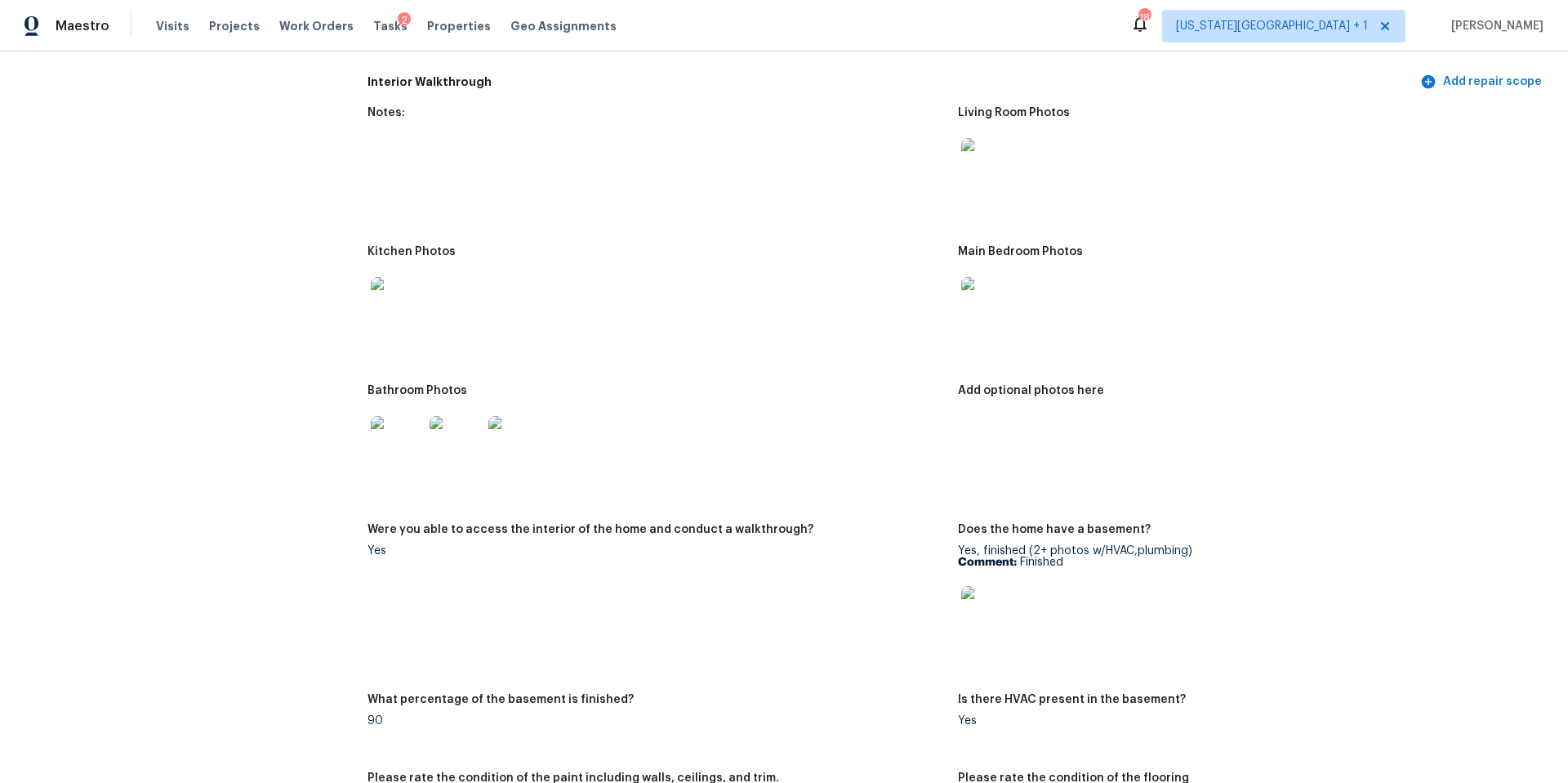
scroll to position [1766, 0]
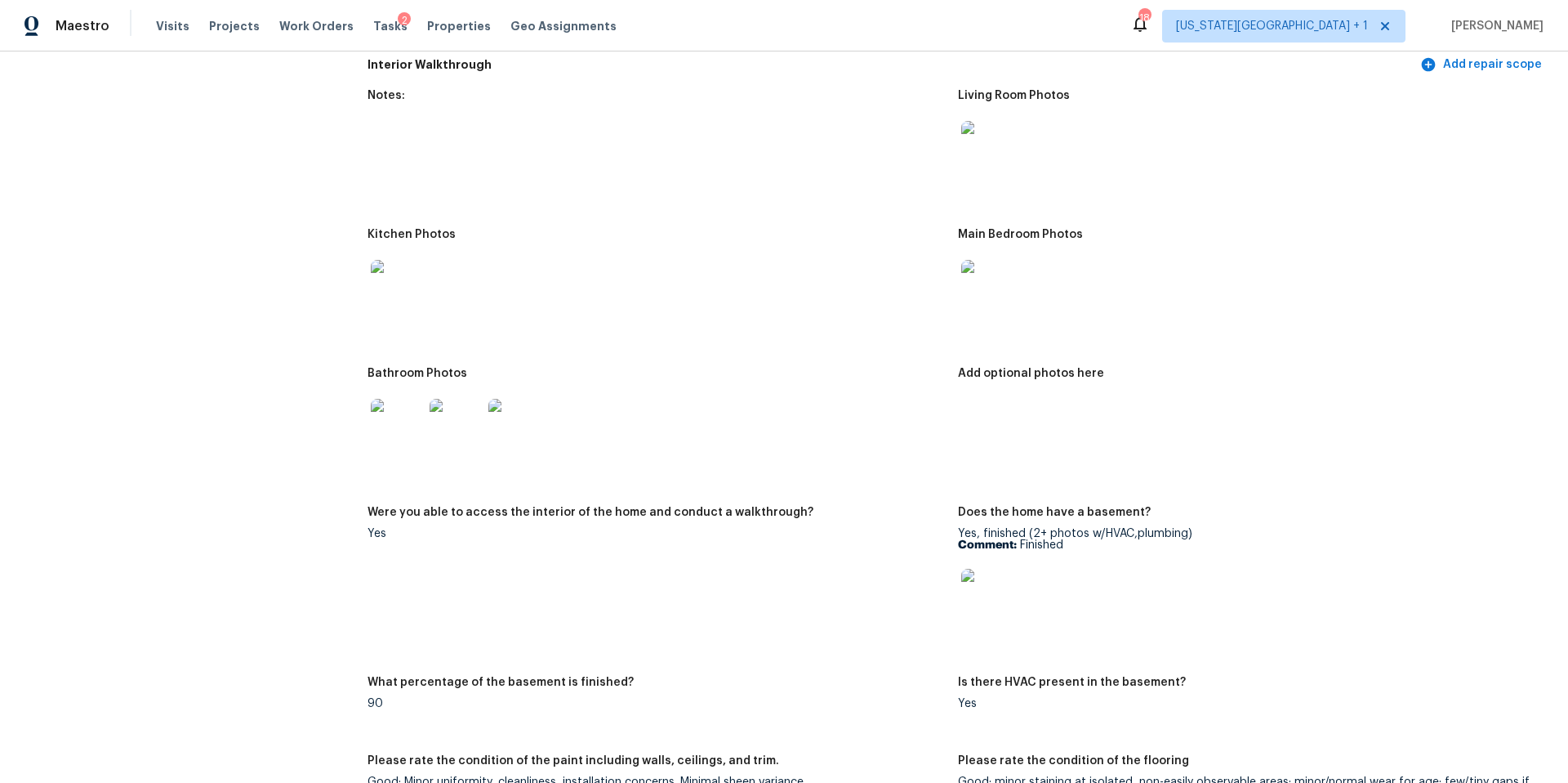
click at [404, 286] on img at bounding box center [397, 286] width 53 height 53
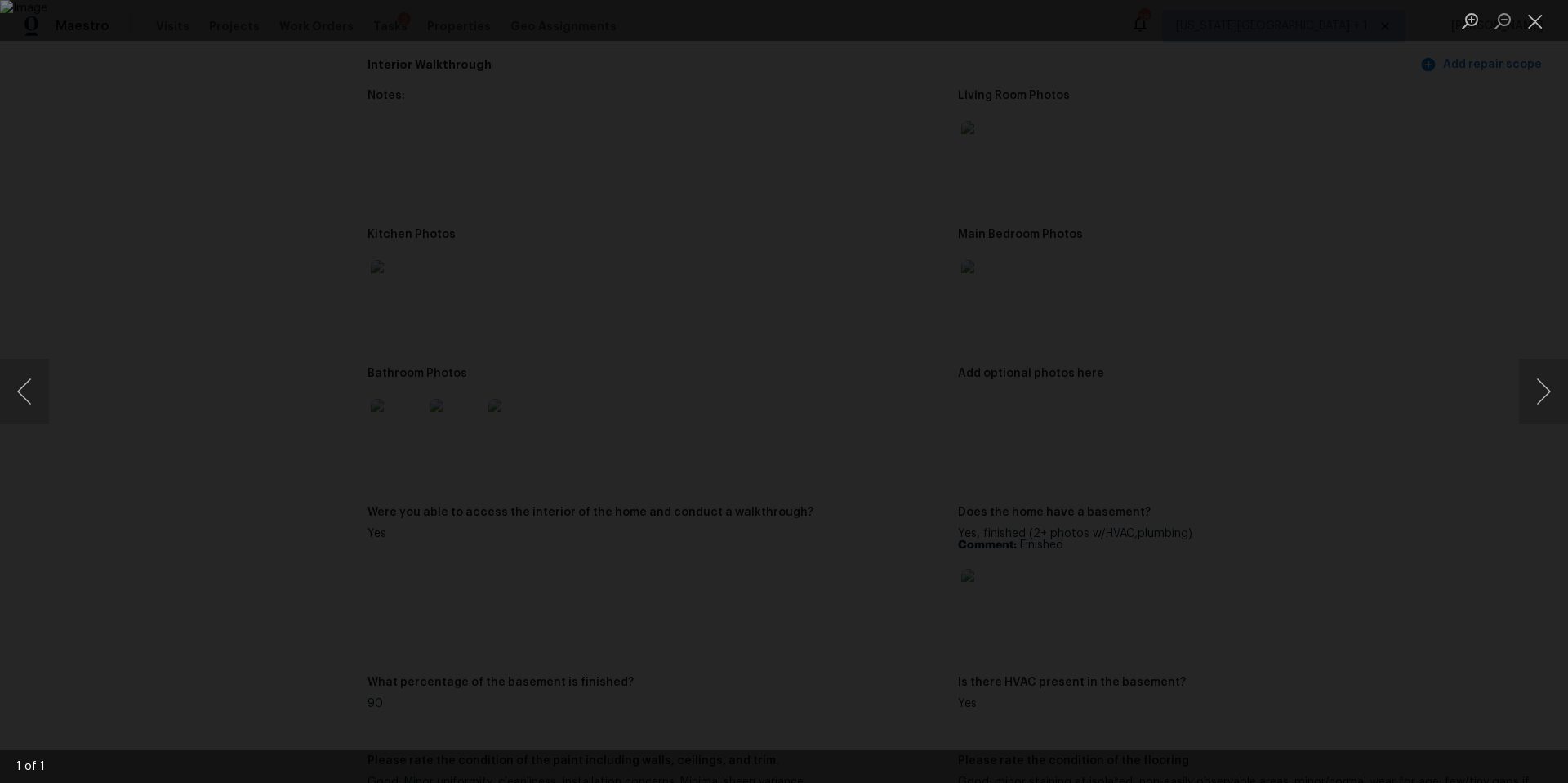
click at [218, 87] on div "Lightbox" at bounding box center [784, 392] width 1568 height 783
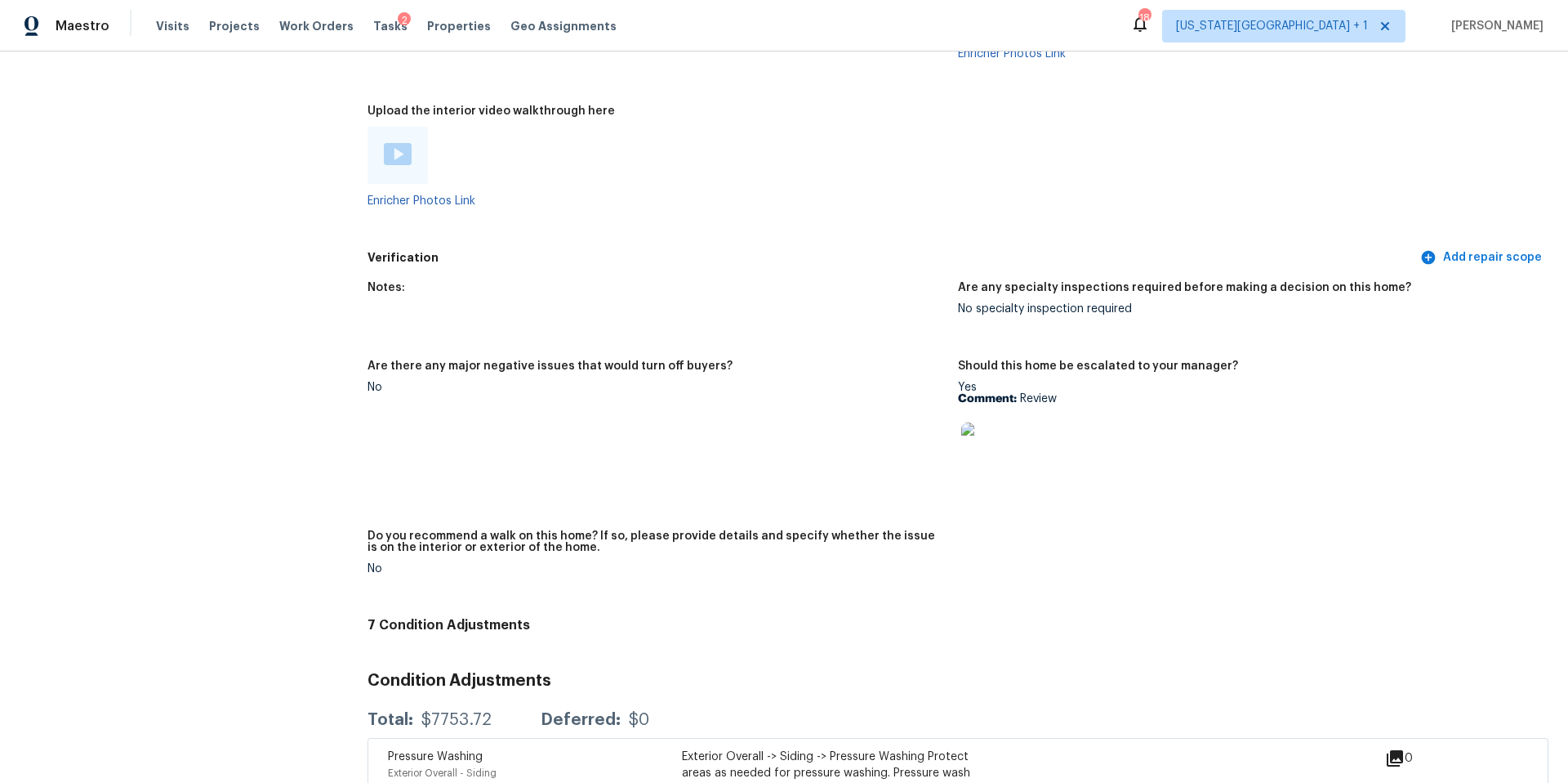
scroll to position [3111, 0]
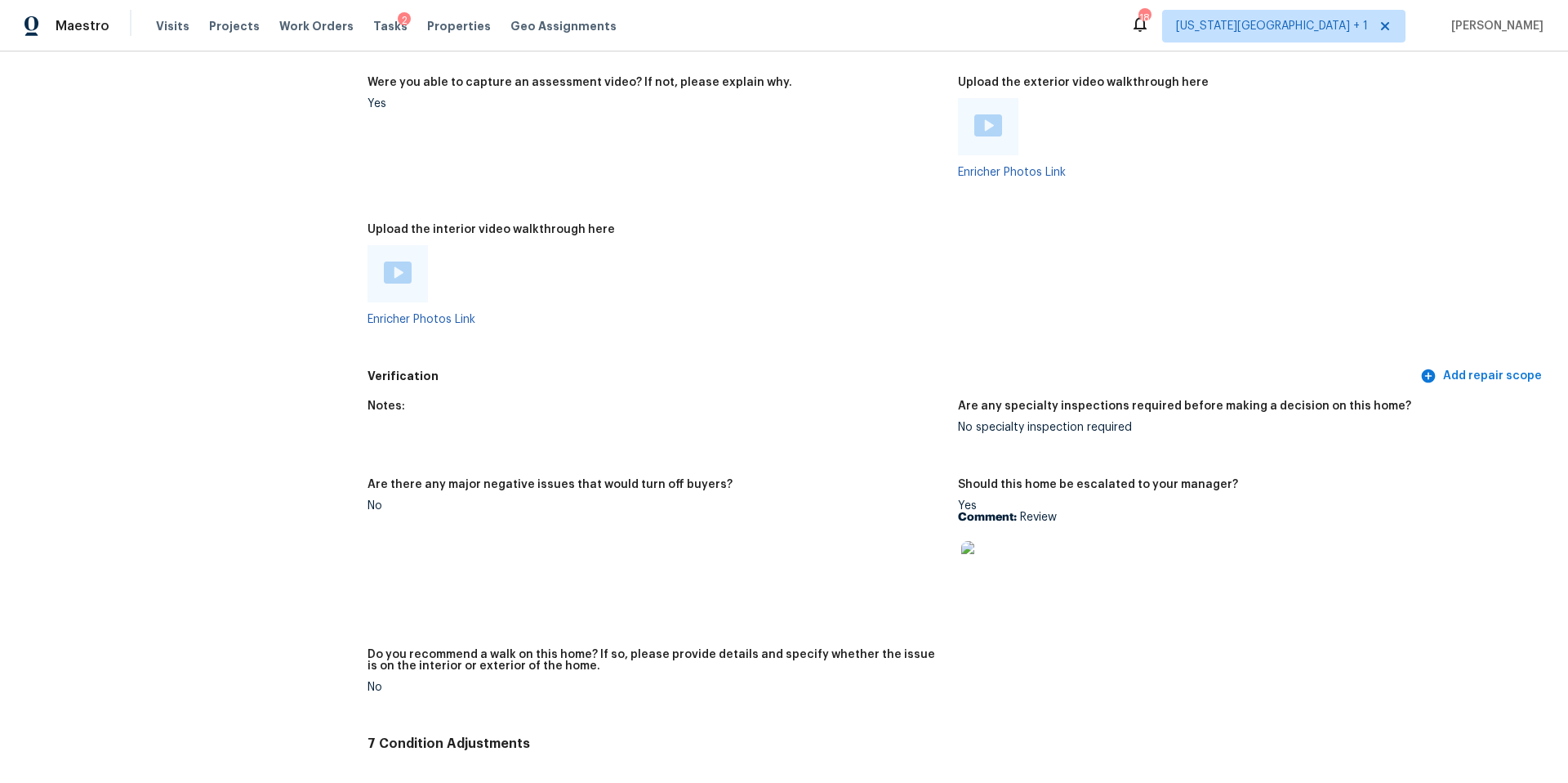
click at [397, 267] on img at bounding box center [398, 272] width 28 height 22
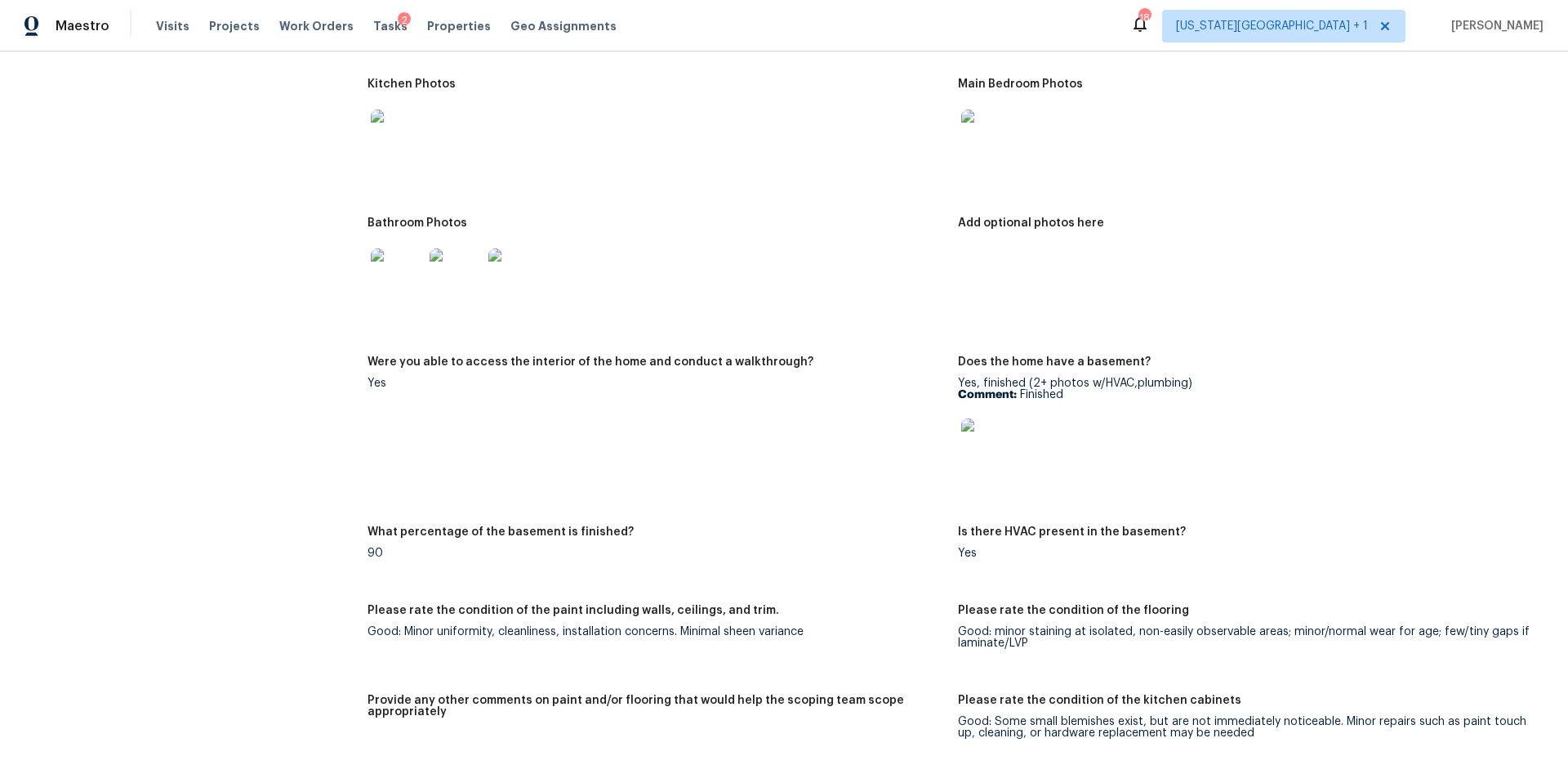
scroll to position [1763, 0]
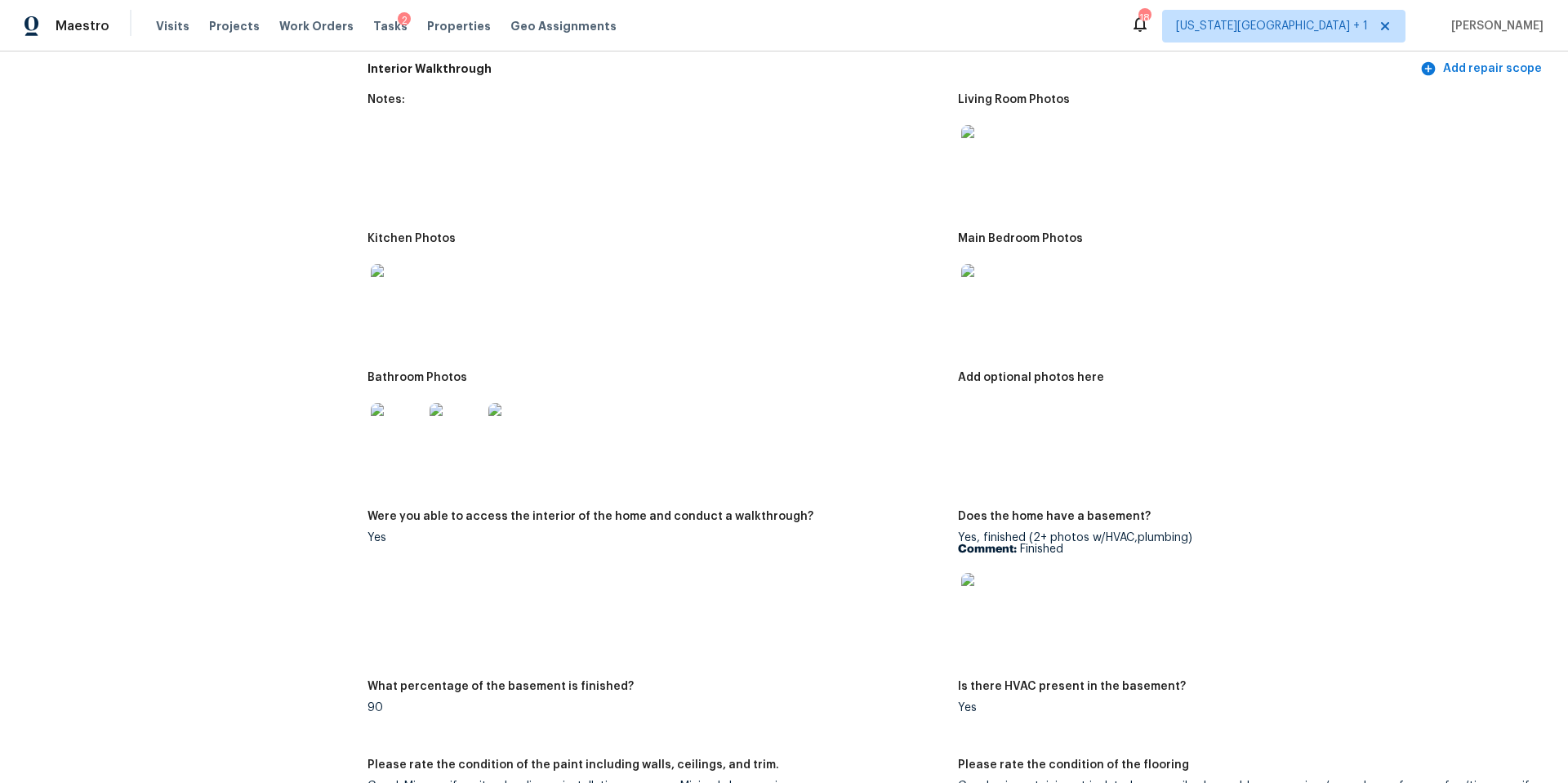
click at [402, 292] on img at bounding box center [397, 290] width 53 height 53
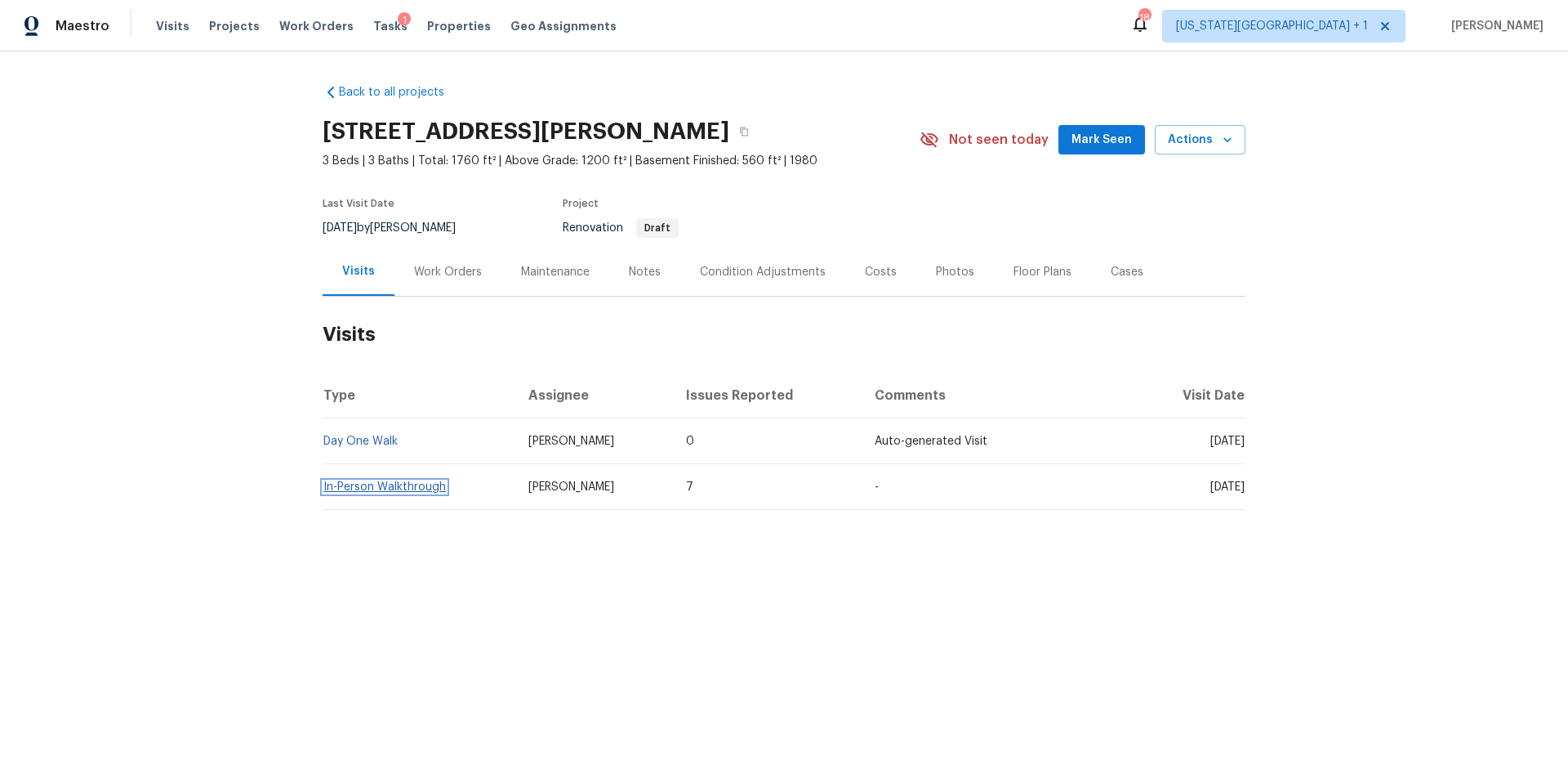
click at [392, 487] on link "In-Person Walkthrough" at bounding box center [385, 487] width 122 height 11
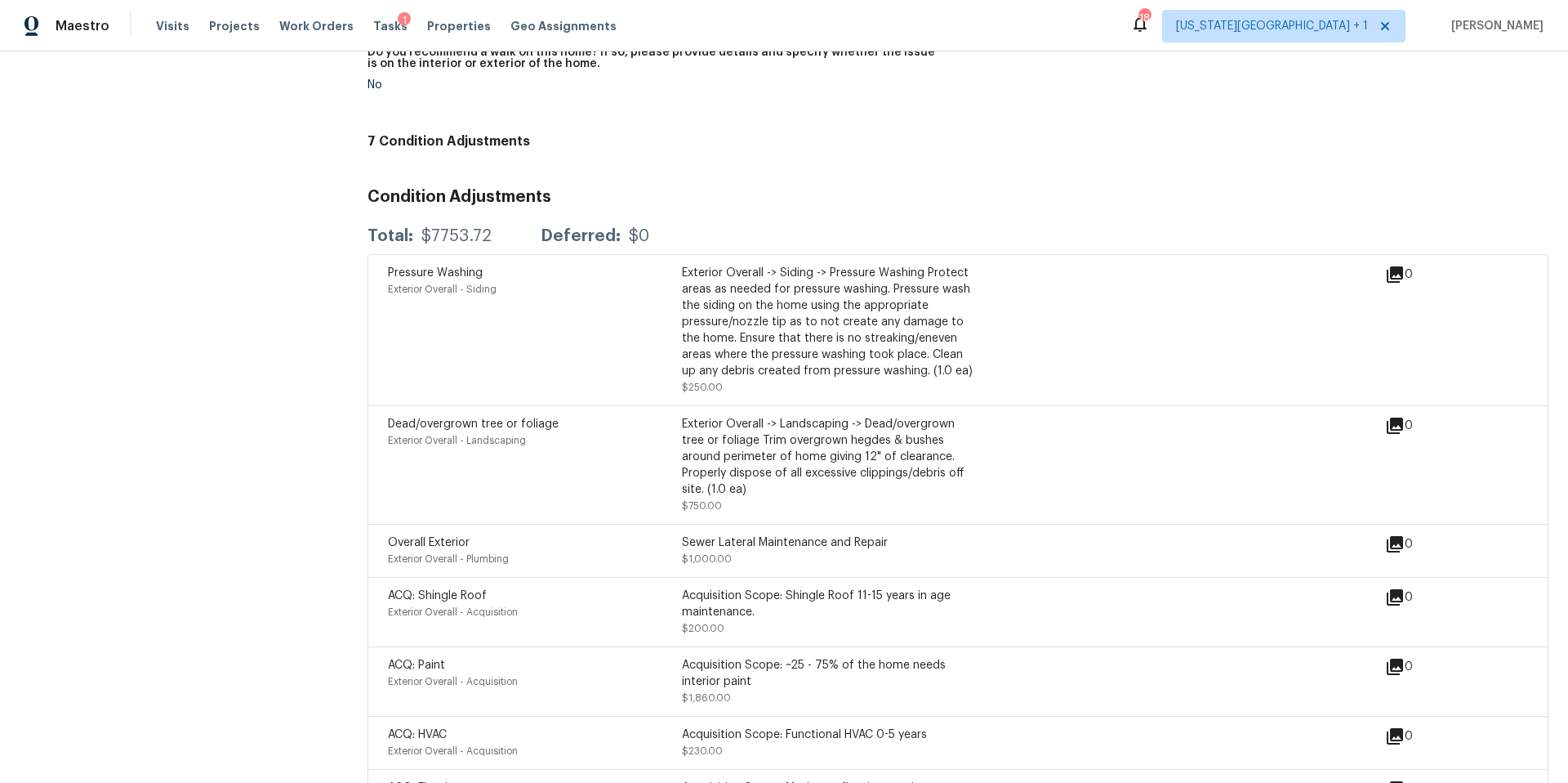
scroll to position [3727, 0]
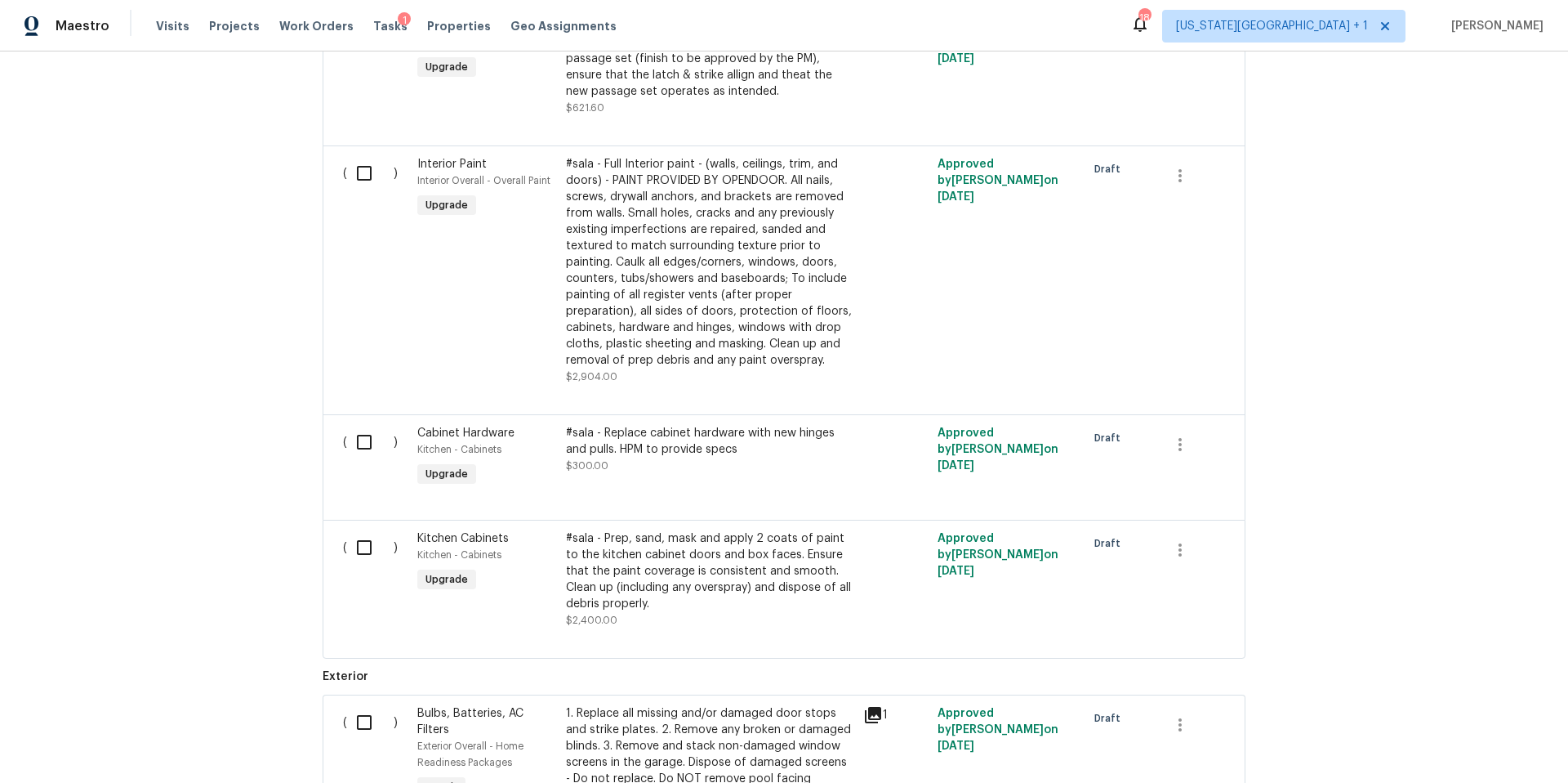
scroll to position [876, 0]
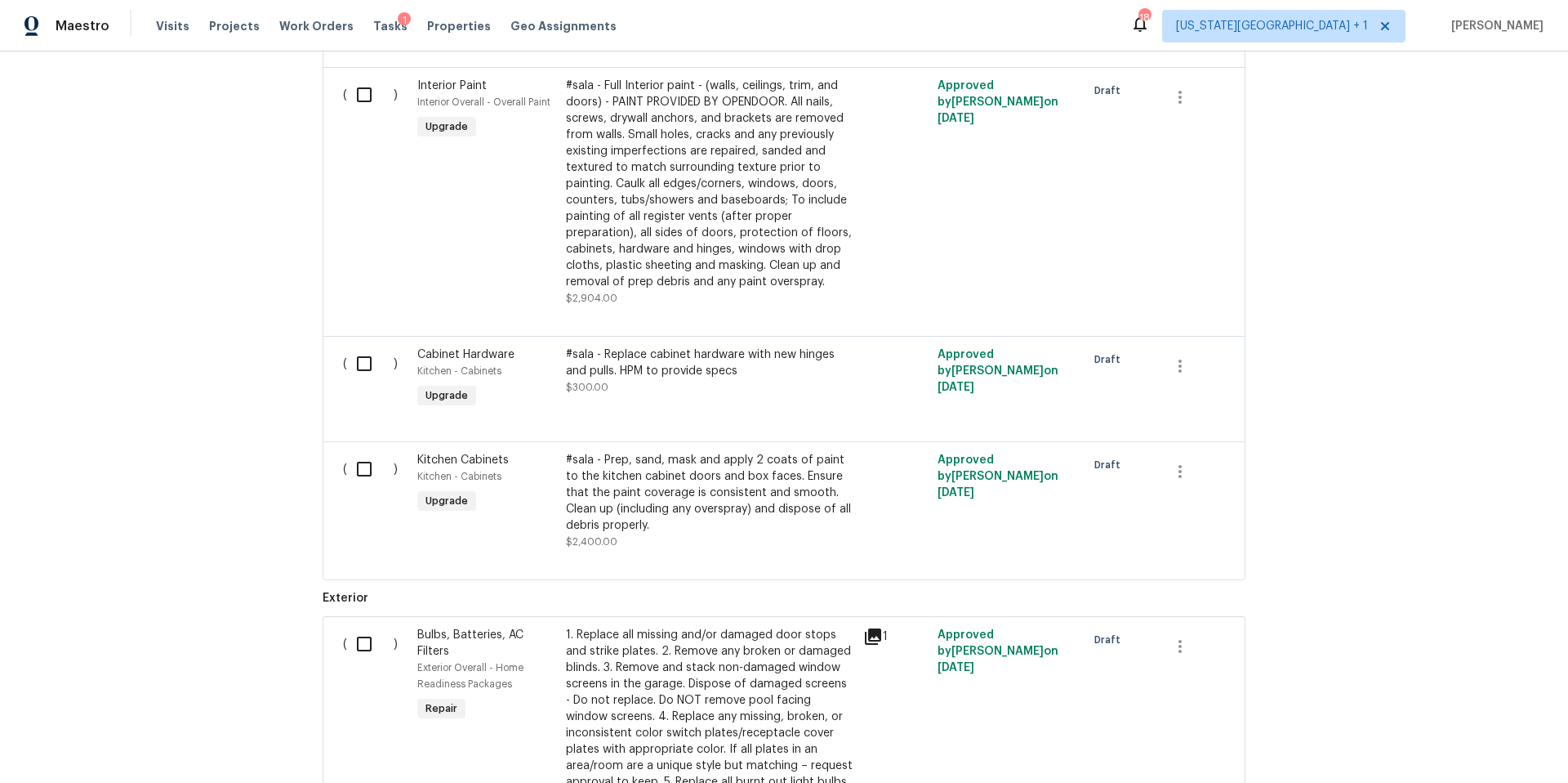
click at [672, 501] on div "#sala - Prep, sand, mask and apply 2 coats of paint to the kitchen cabinet door…" at bounding box center [710, 492] width 288 height 82
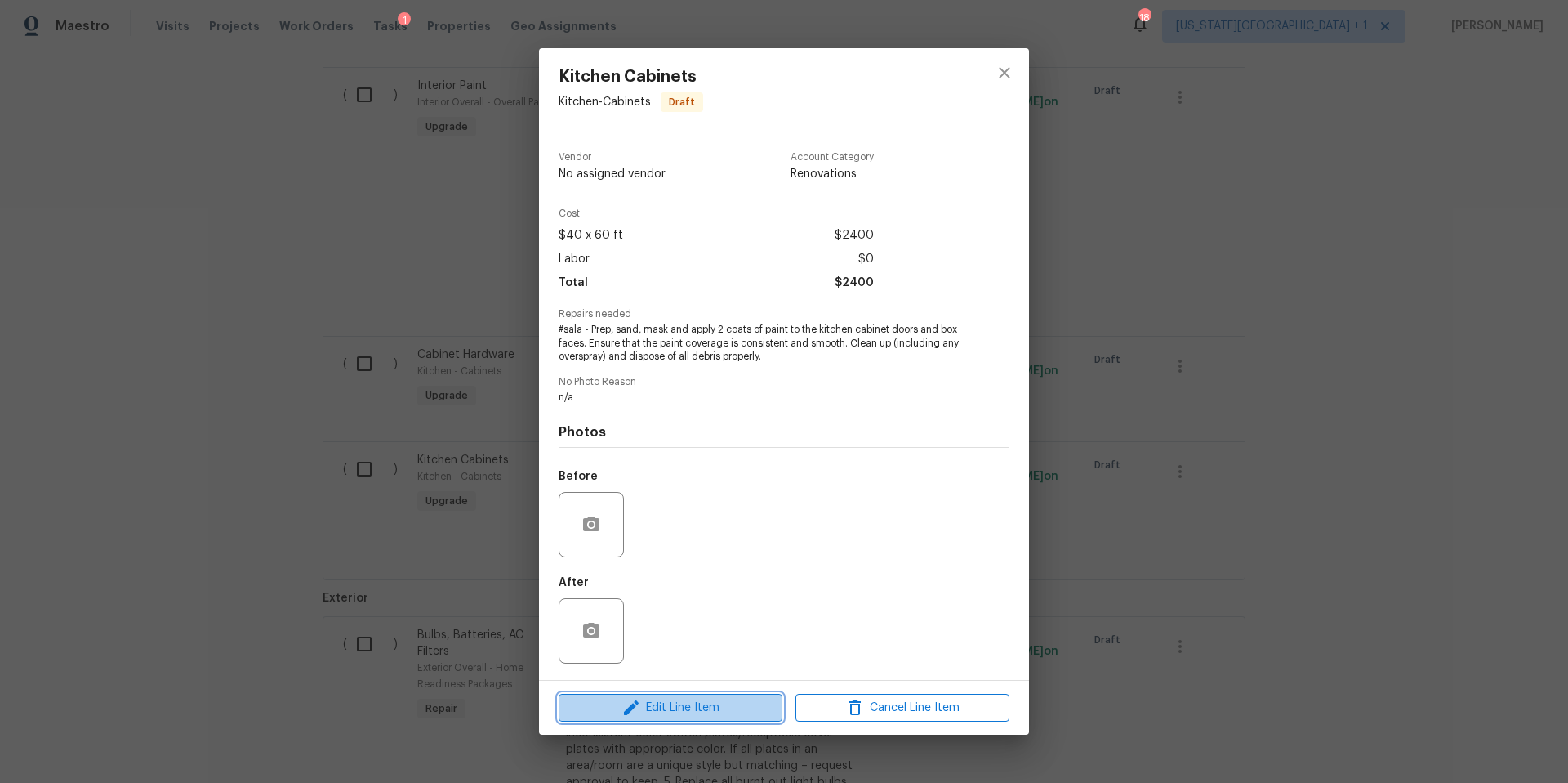
click at [679, 707] on span "Edit Line Item" at bounding box center [670, 708] width 214 height 21
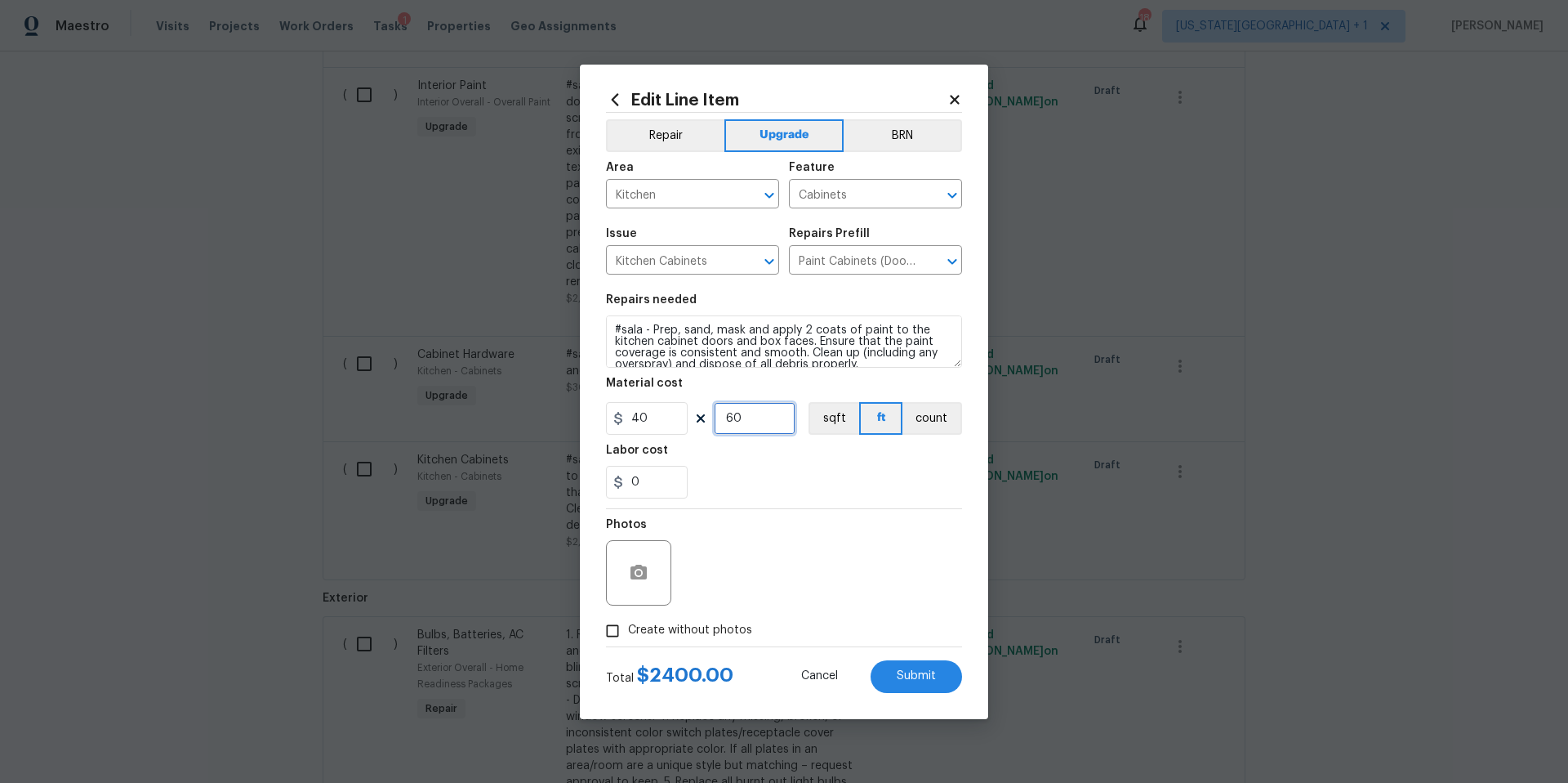
click at [754, 414] on input "60" at bounding box center [754, 418] width 82 height 33
type input "40"
click at [901, 687] on button "Submit" at bounding box center [915, 676] width 91 height 33
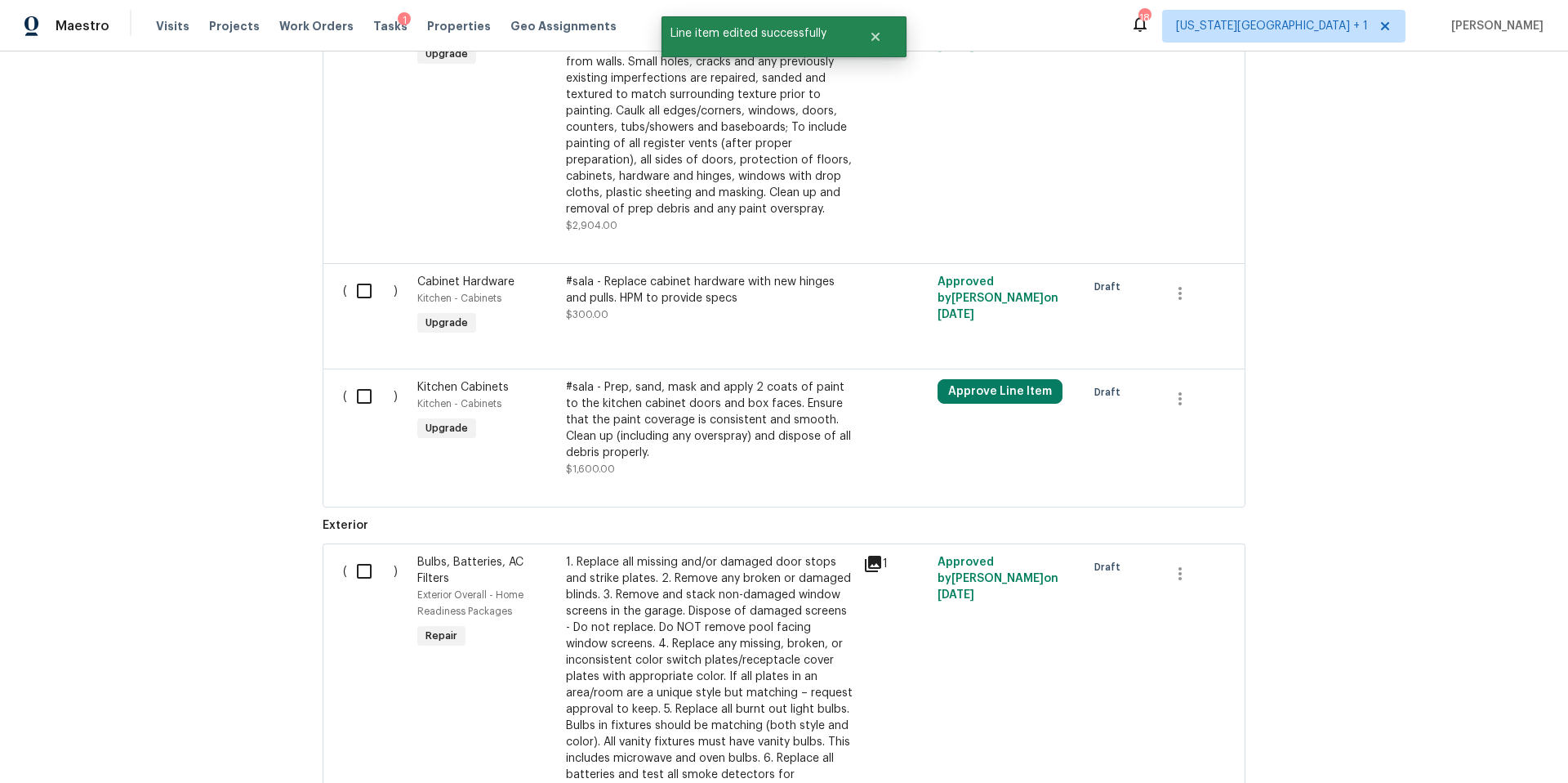
scroll to position [955, 0]
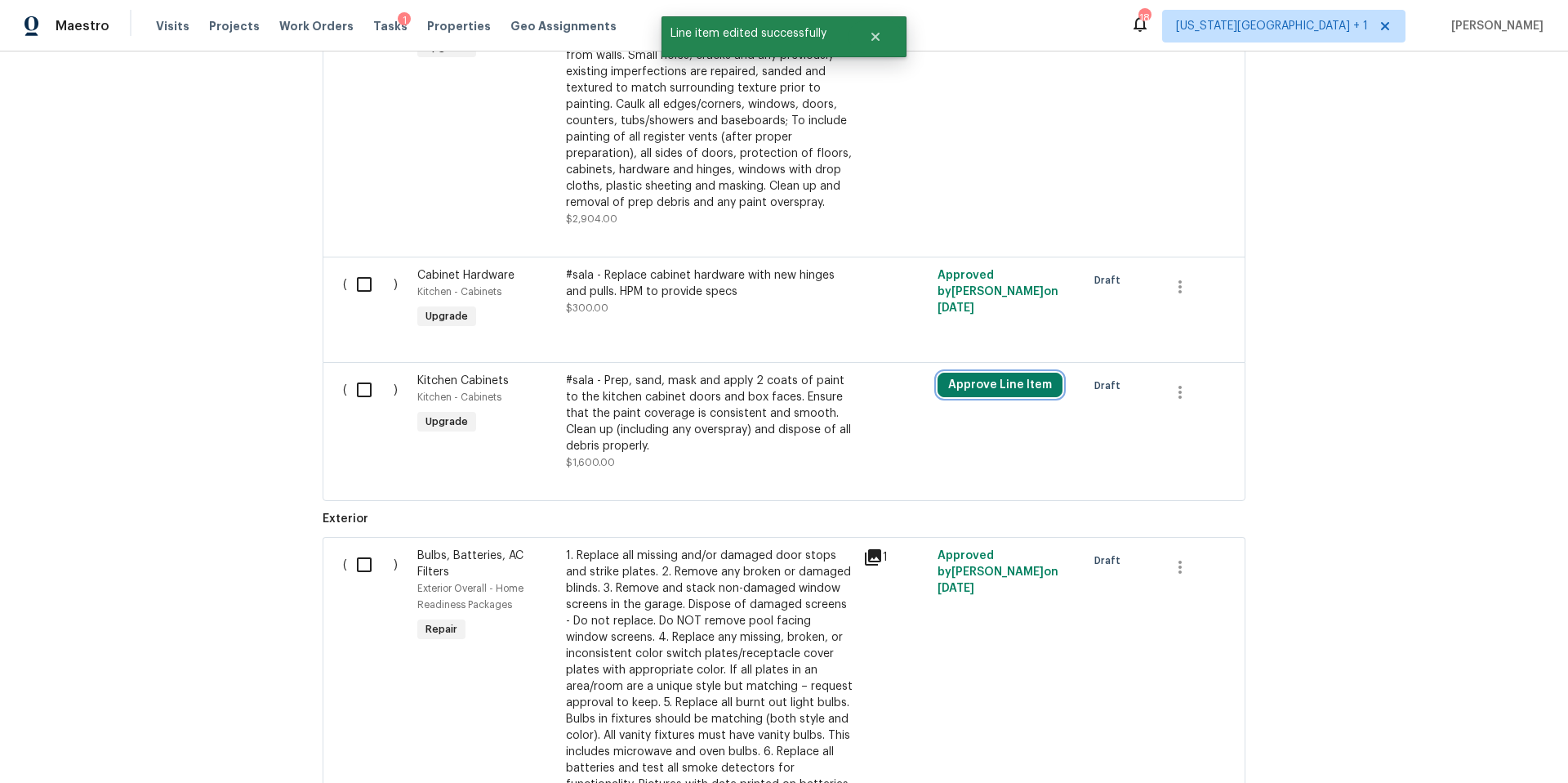
click at [969, 391] on button "Approve Line Item" at bounding box center [1000, 385] width 125 height 24
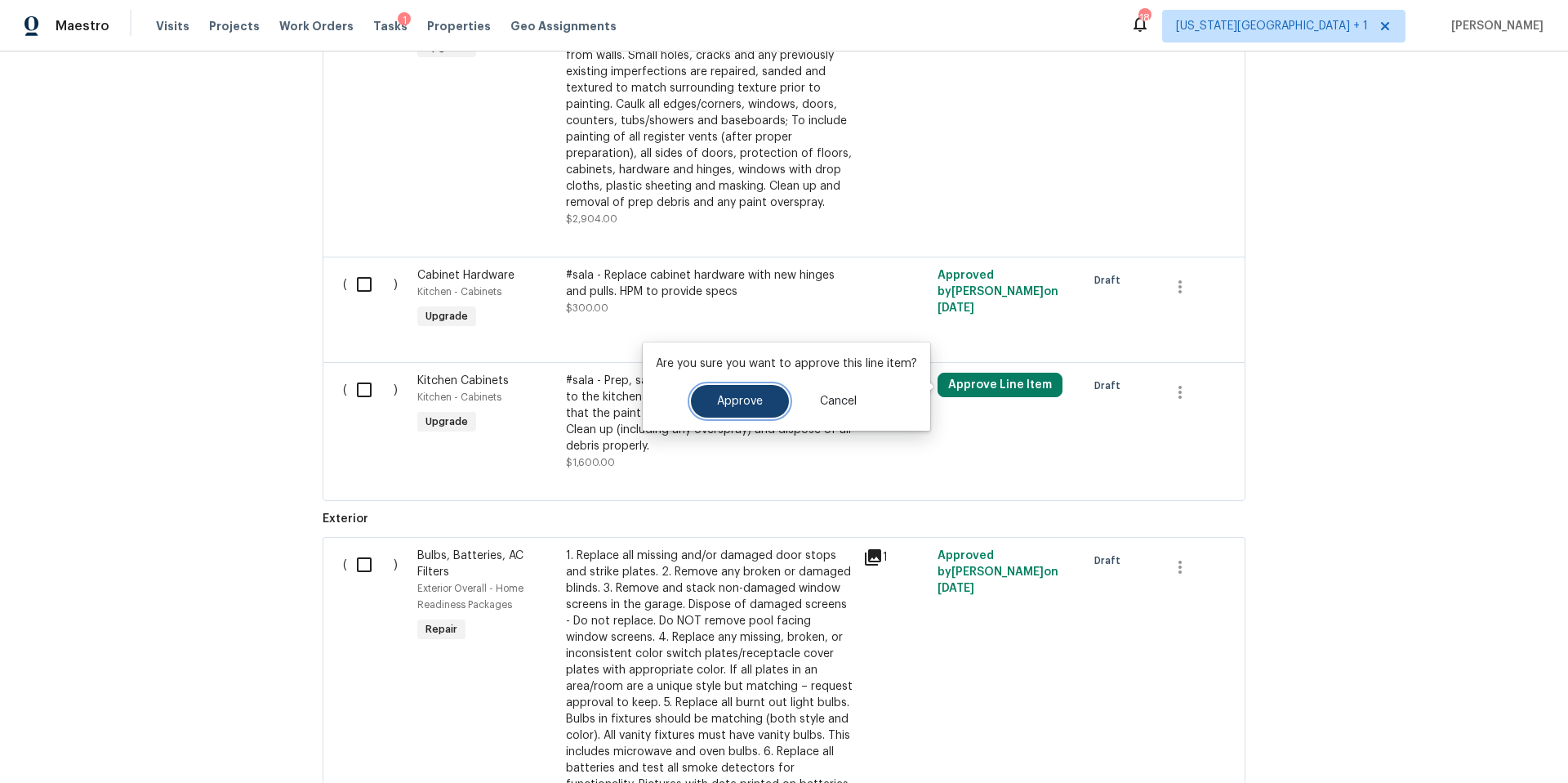
click at [740, 408] on button "Approve" at bounding box center [739, 401] width 98 height 33
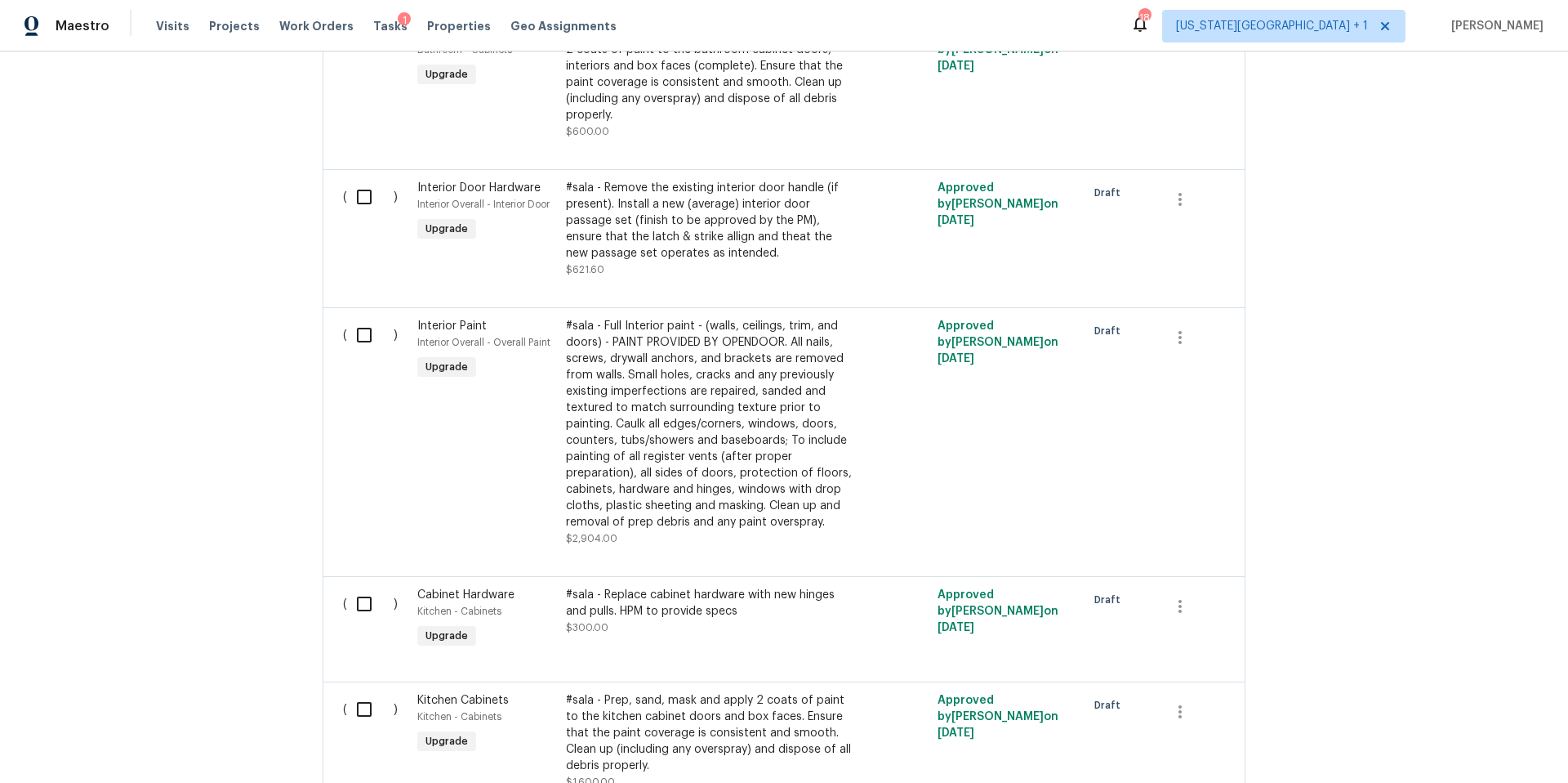
scroll to position [0, 0]
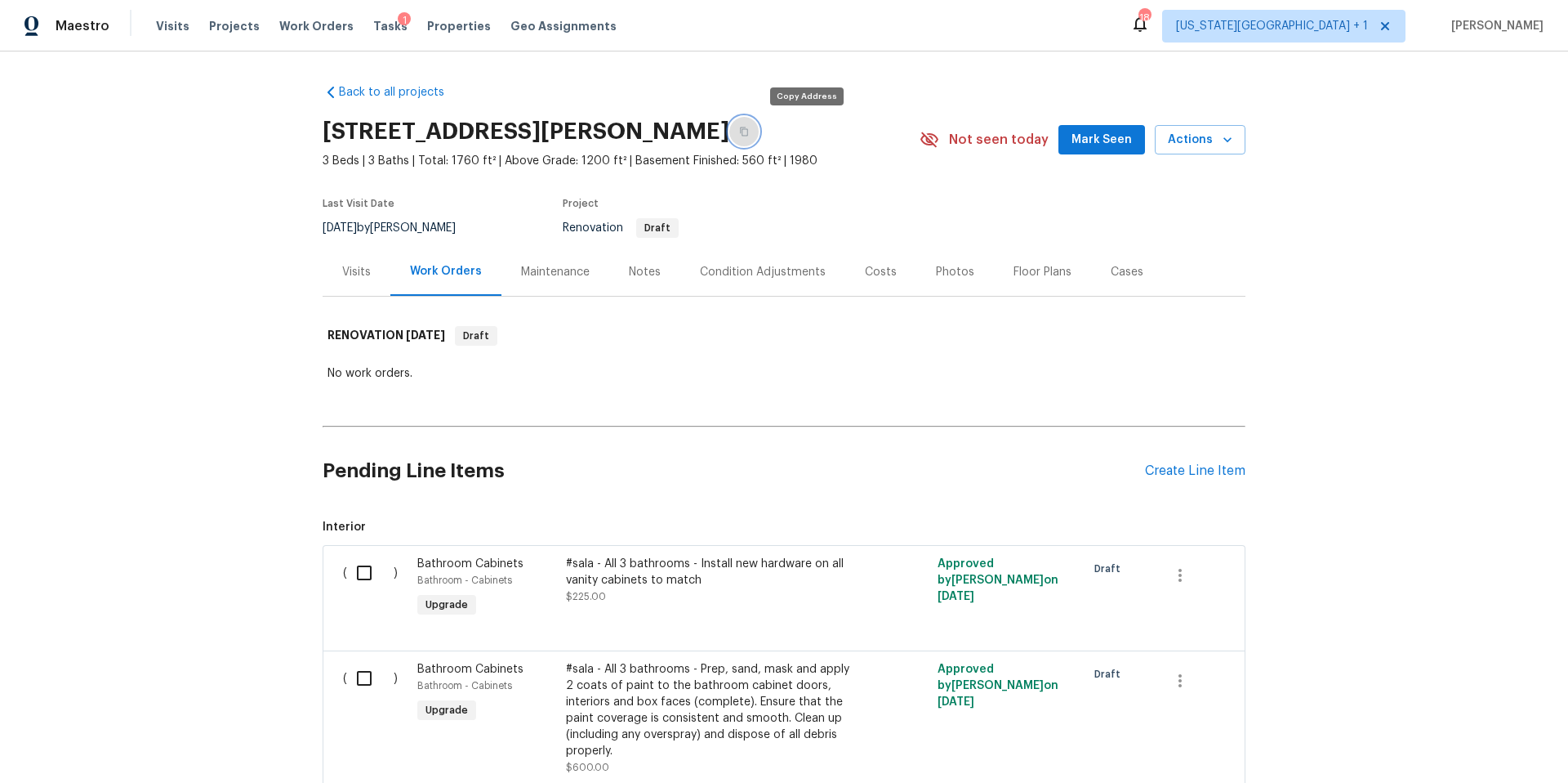
click at [749, 134] on icon "button" at bounding box center [744, 132] width 9 height 9
click at [360, 268] on div "Visits" at bounding box center [356, 271] width 28 height 16
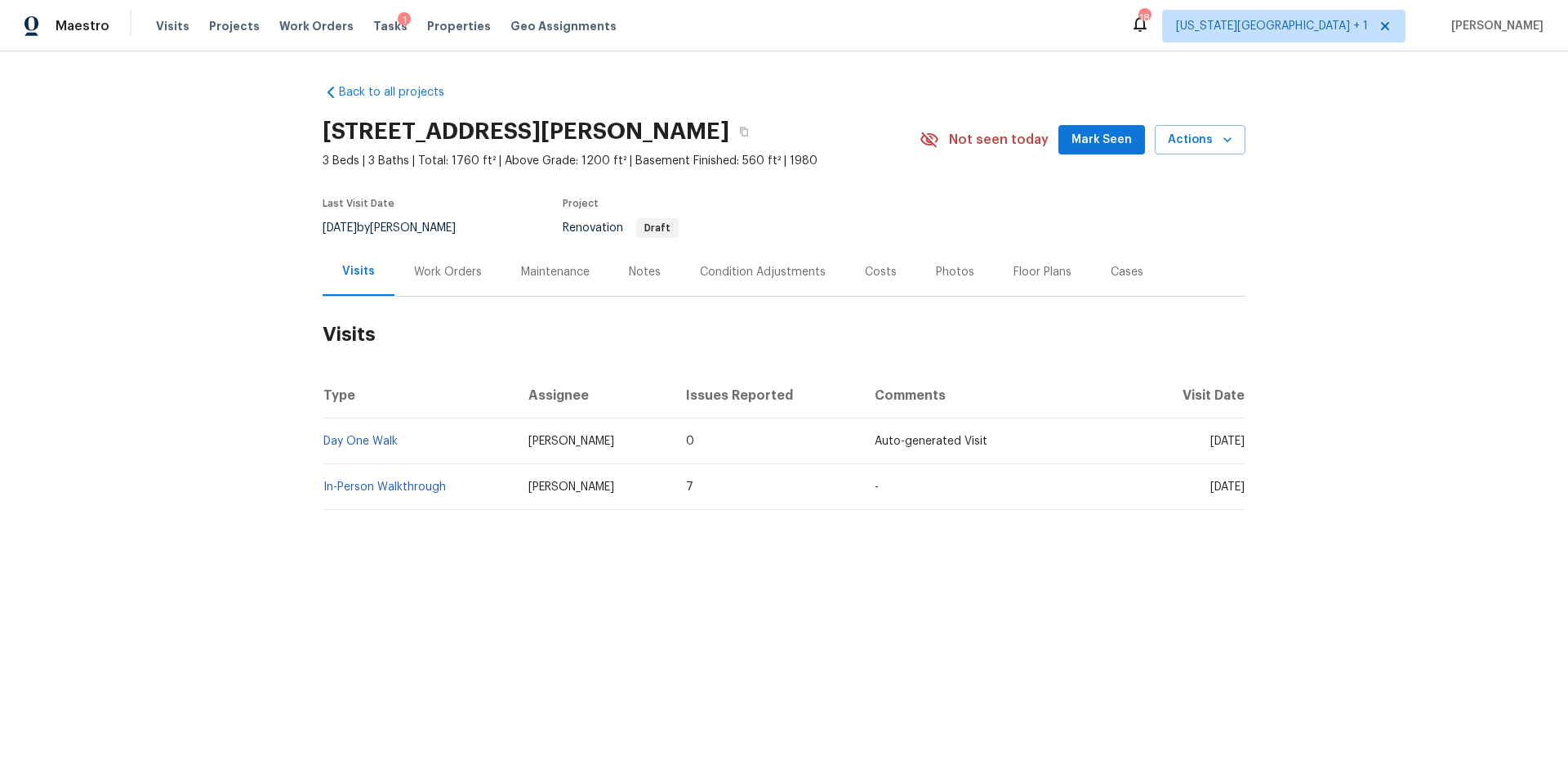
click at [635, 279] on div "Notes" at bounding box center [644, 271] width 32 height 16
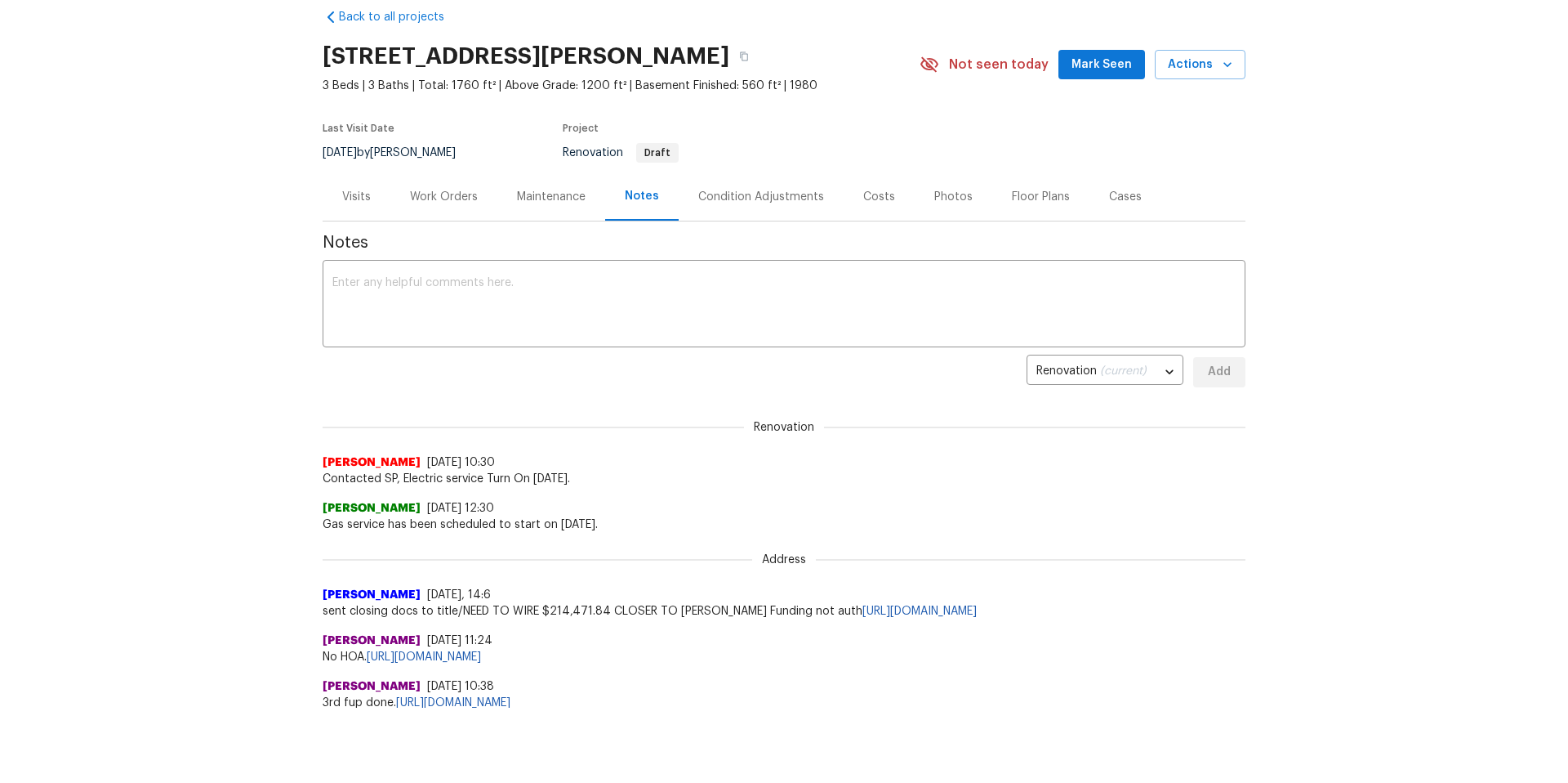
click at [364, 201] on div "Visits" at bounding box center [356, 197] width 28 height 16
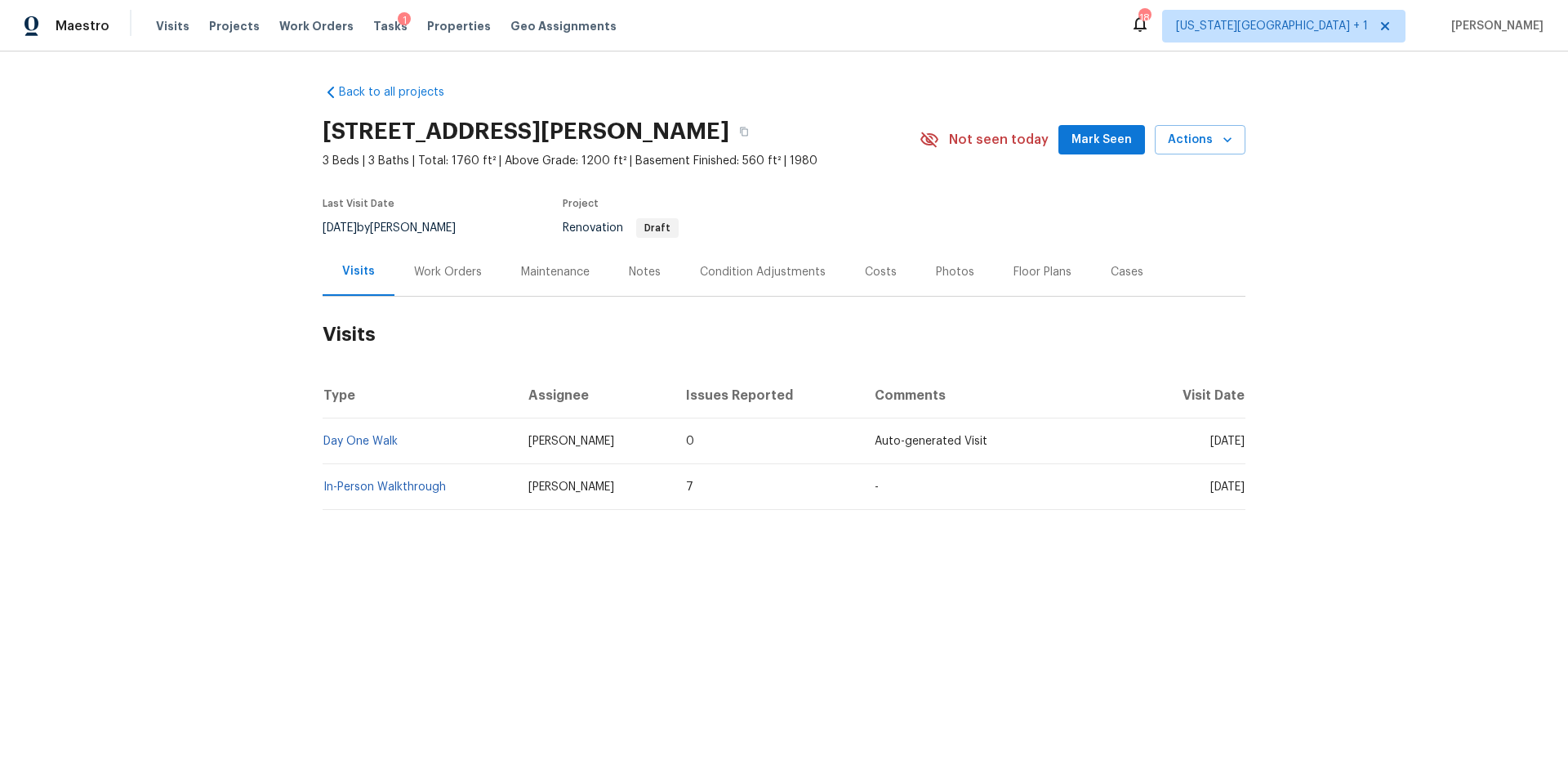
click at [443, 276] on div "Work Orders" at bounding box center [448, 271] width 68 height 16
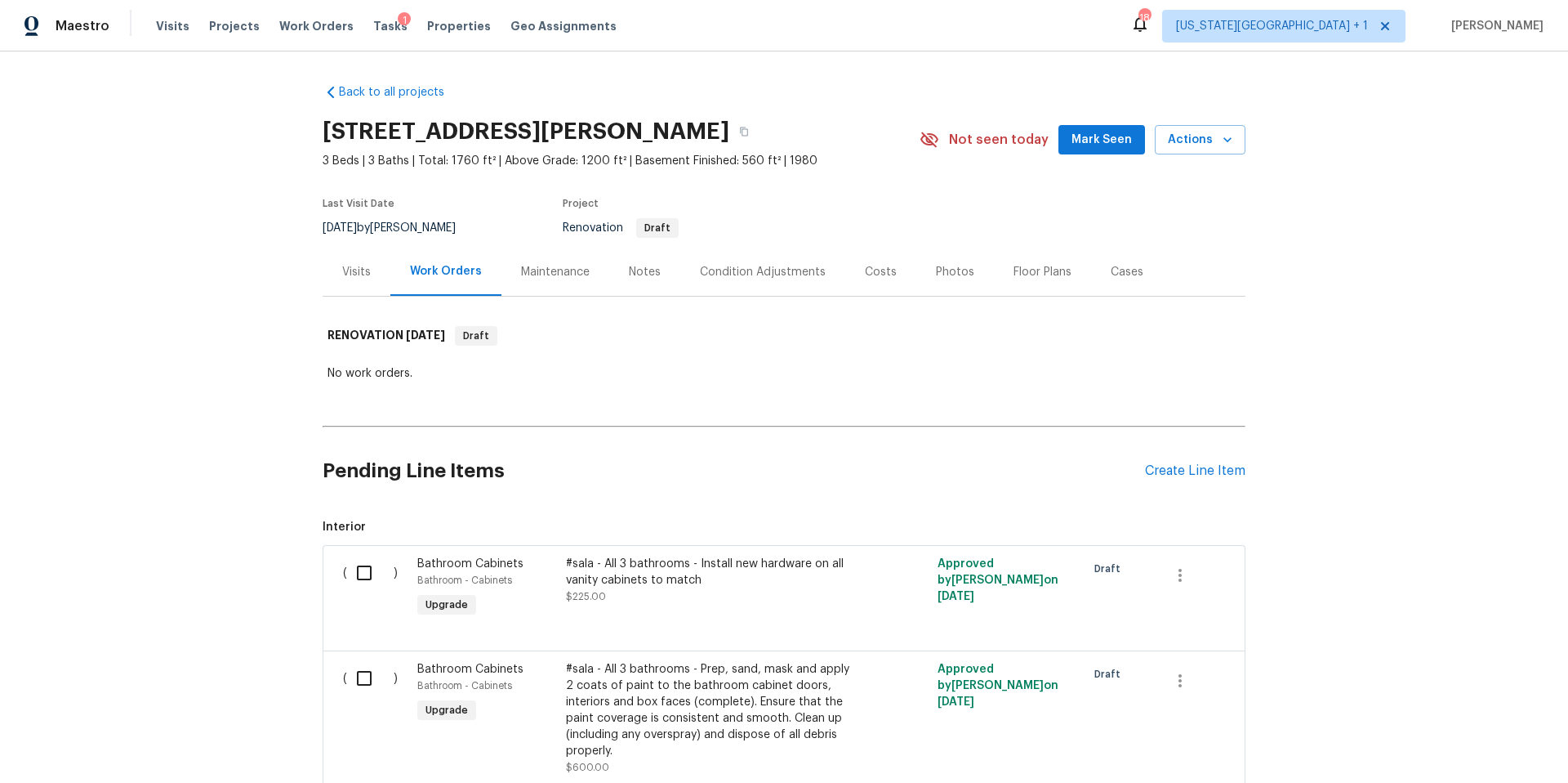
click at [786, 276] on div "Condition Adjustments" at bounding box center [763, 271] width 126 height 16
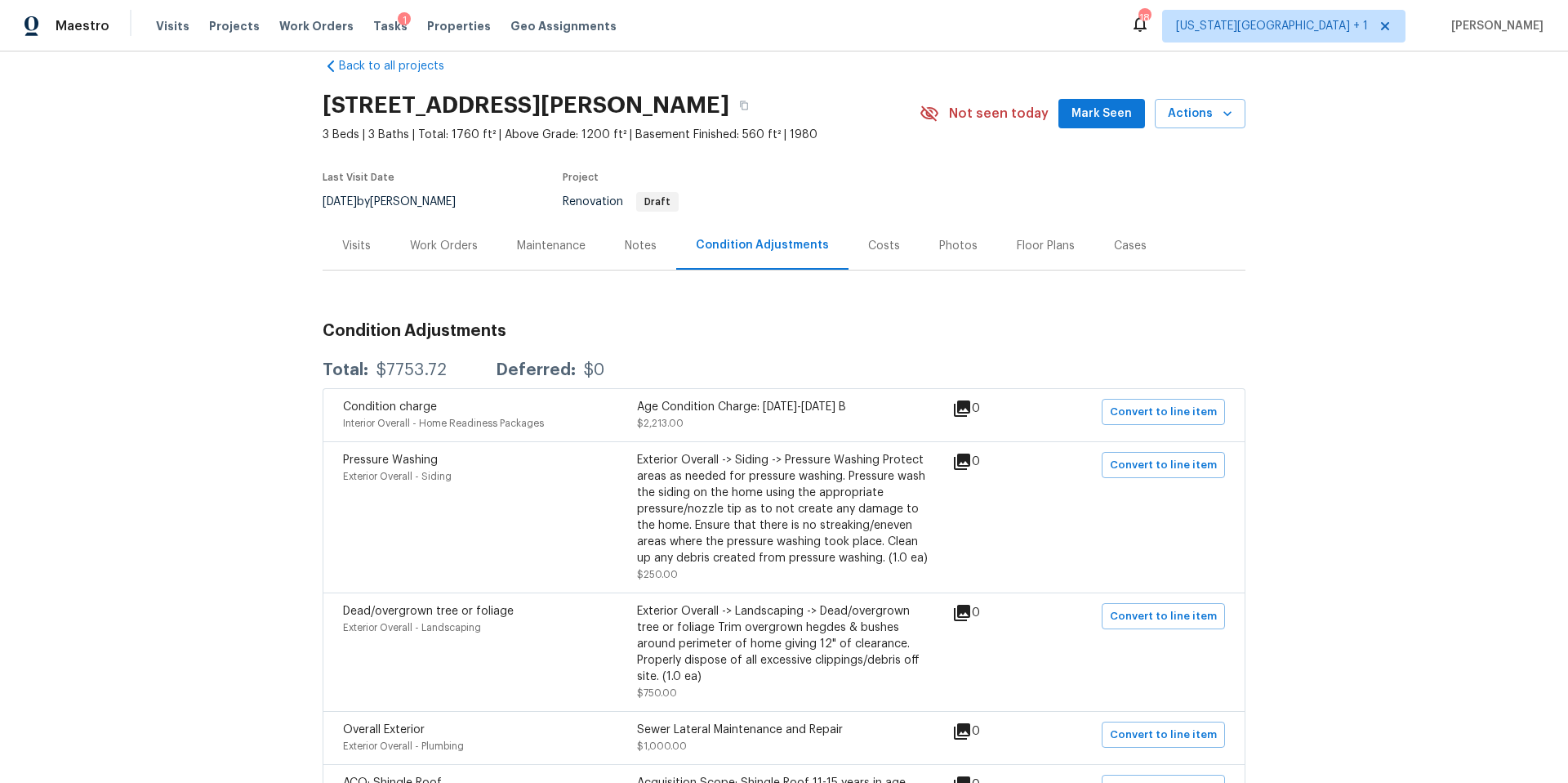
scroll to position [29, 0]
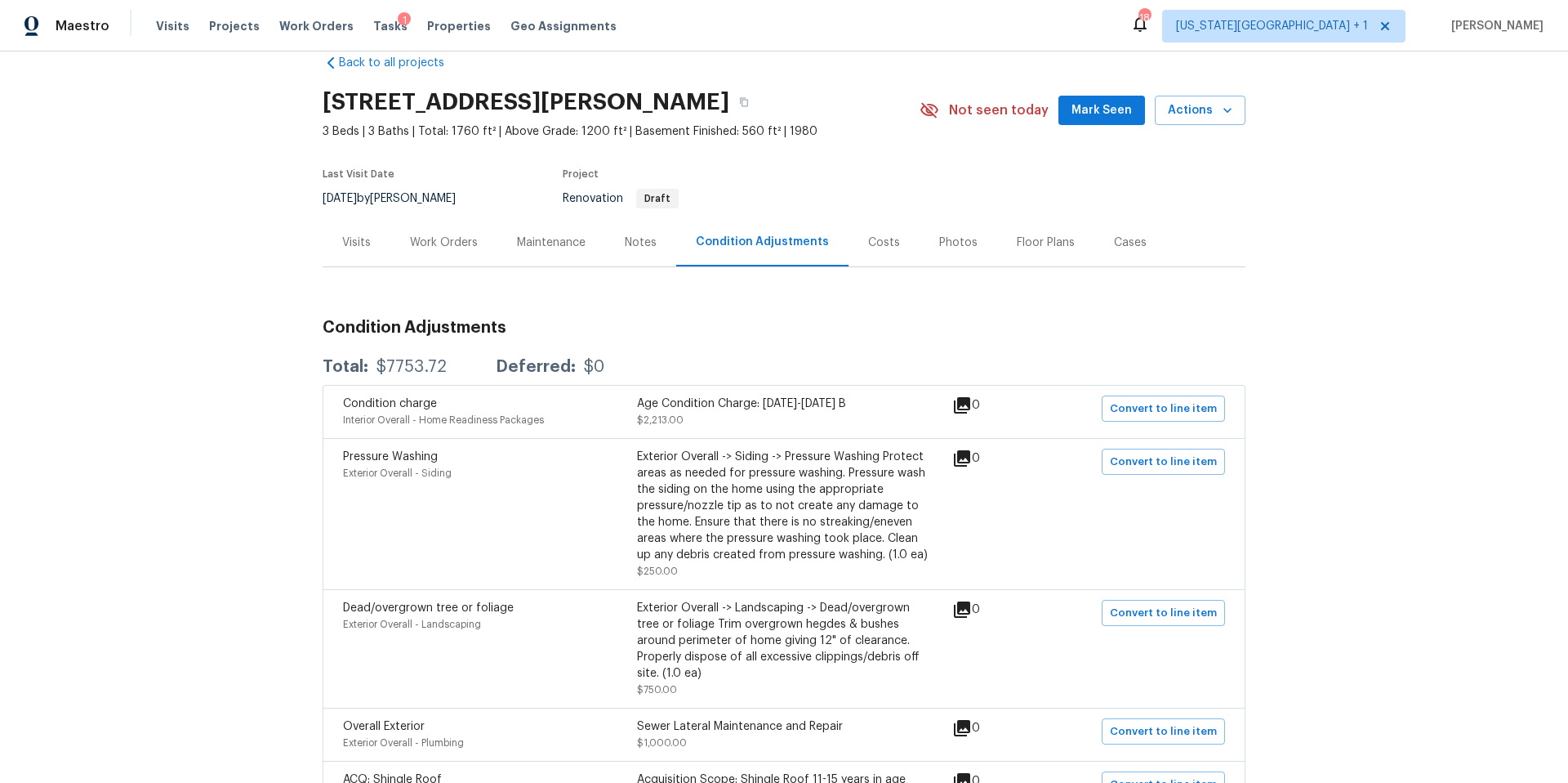
click at [879, 246] on div "Costs" at bounding box center [884, 242] width 32 height 16
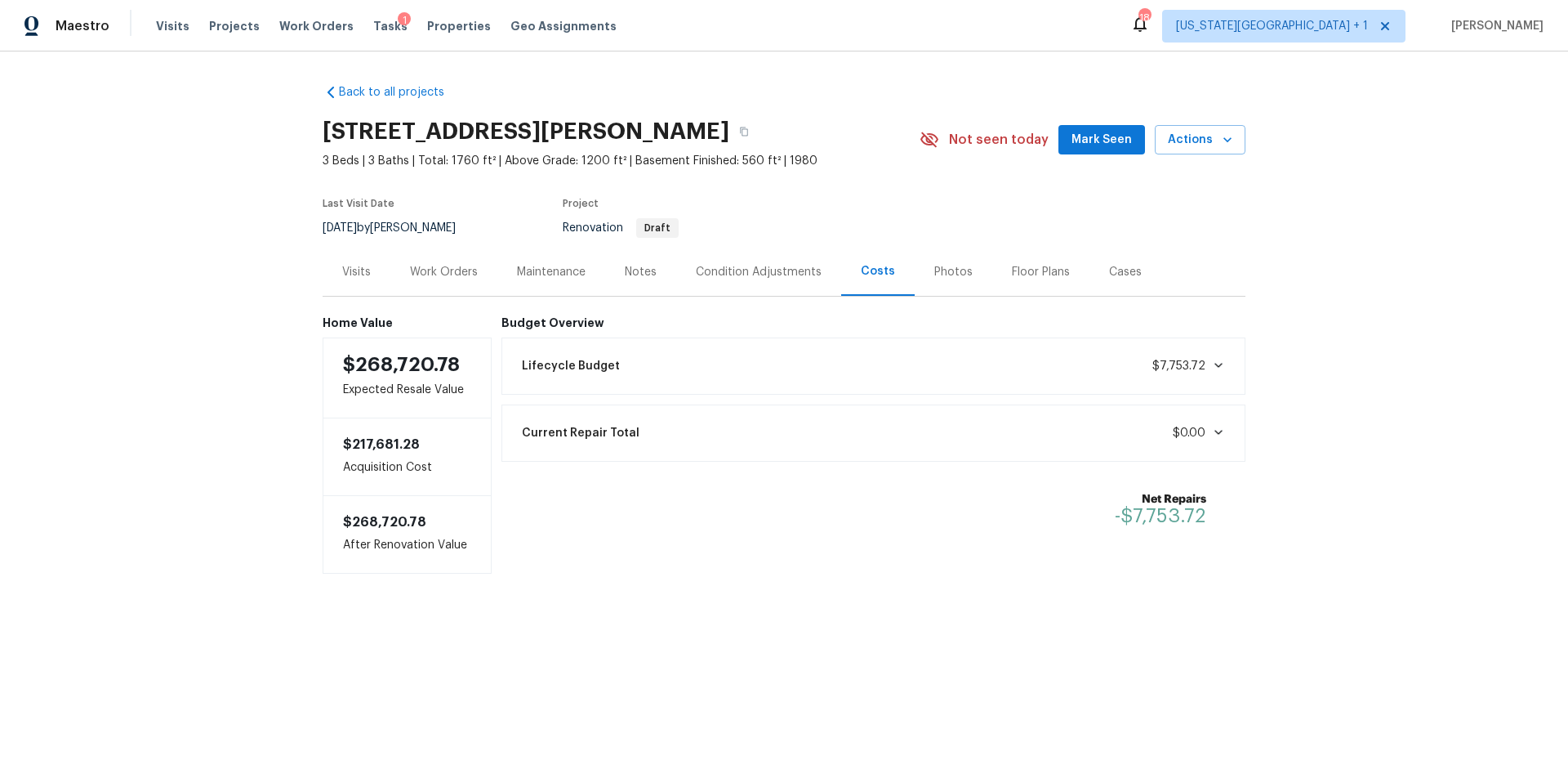
click at [920, 350] on div "Lifecycle Budget $7,753.72" at bounding box center [873, 366] width 723 height 36
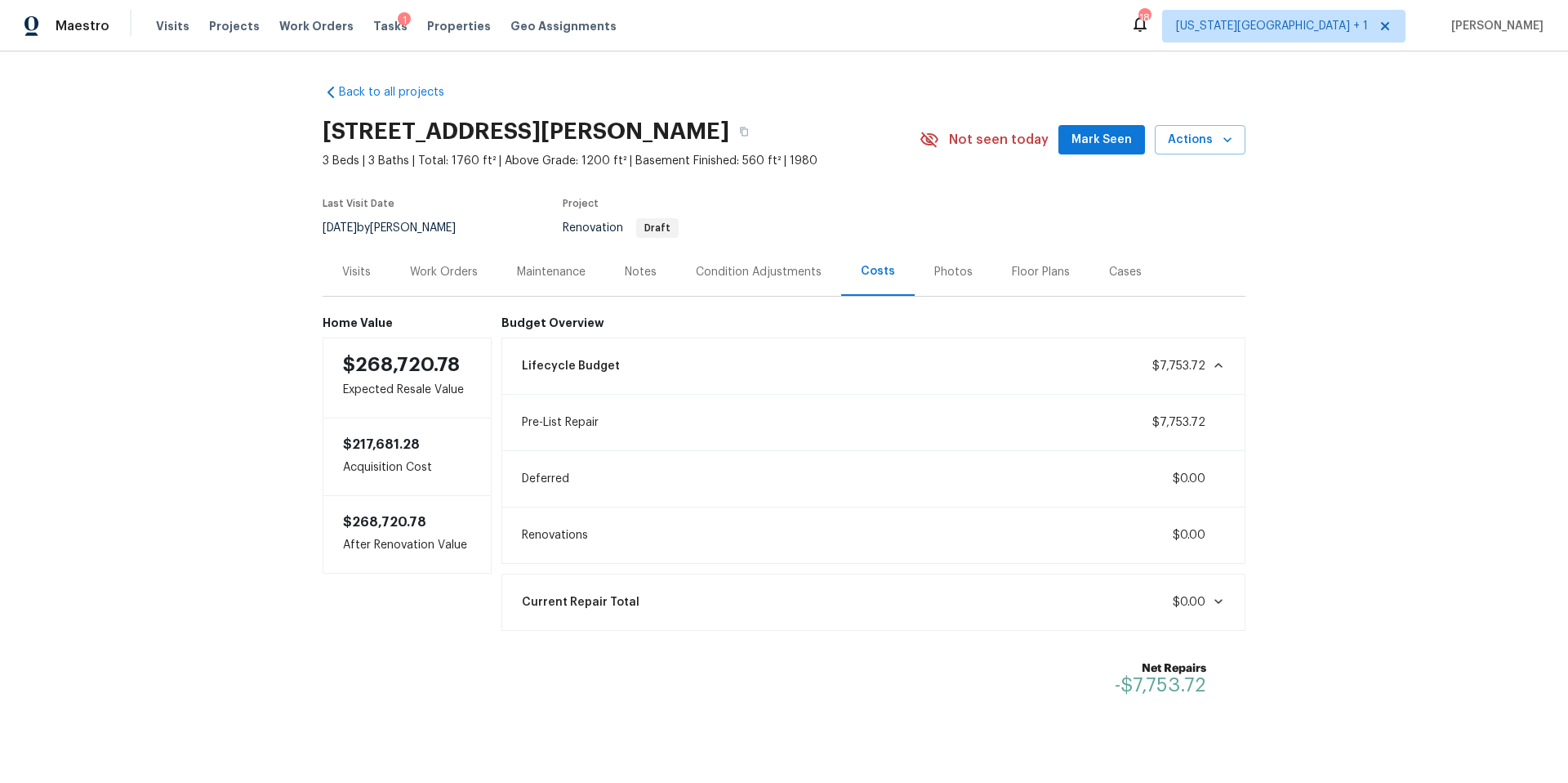
click at [453, 269] on div "Work Orders" at bounding box center [444, 271] width 68 height 16
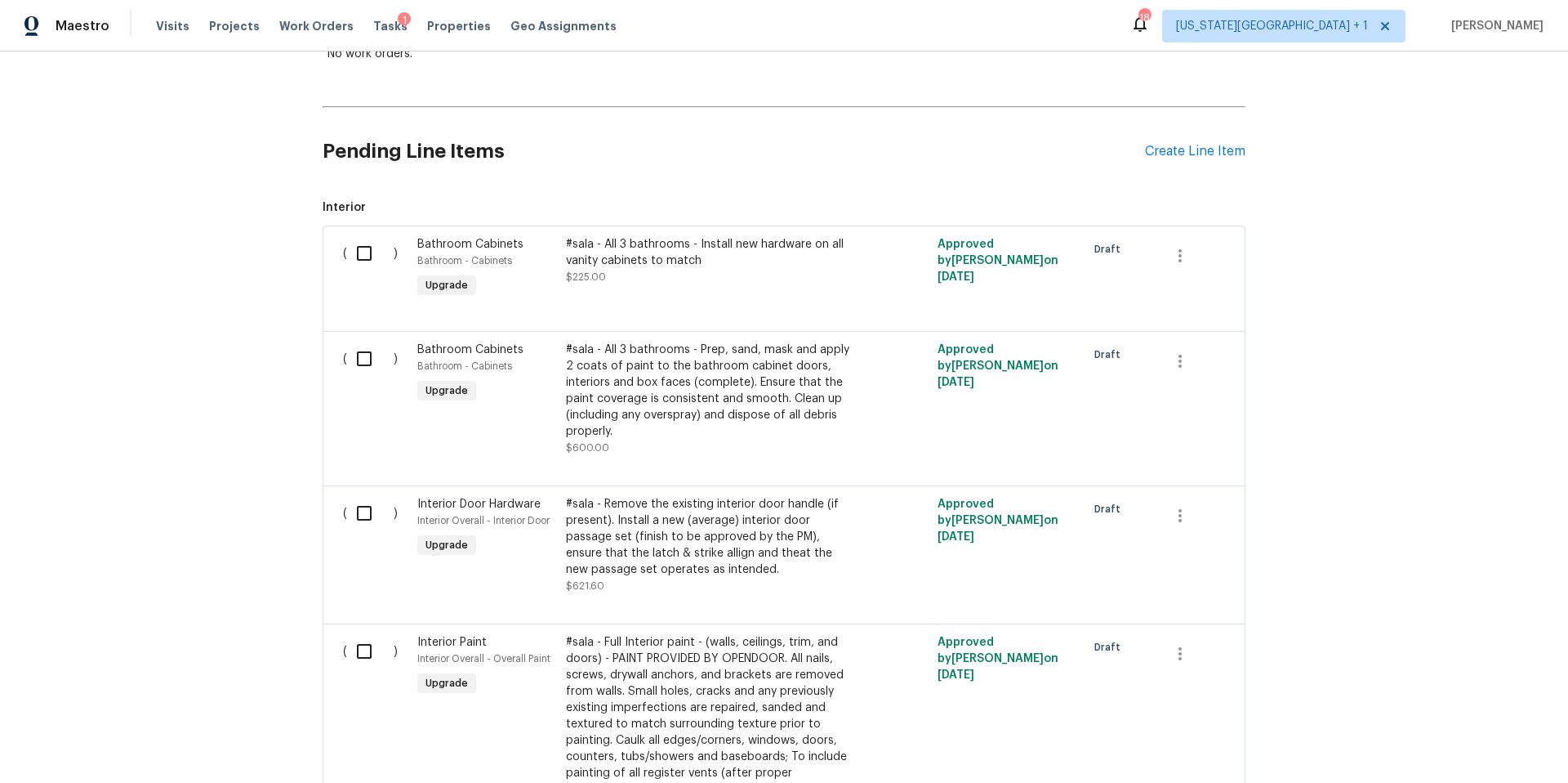
scroll to position [364, 0]
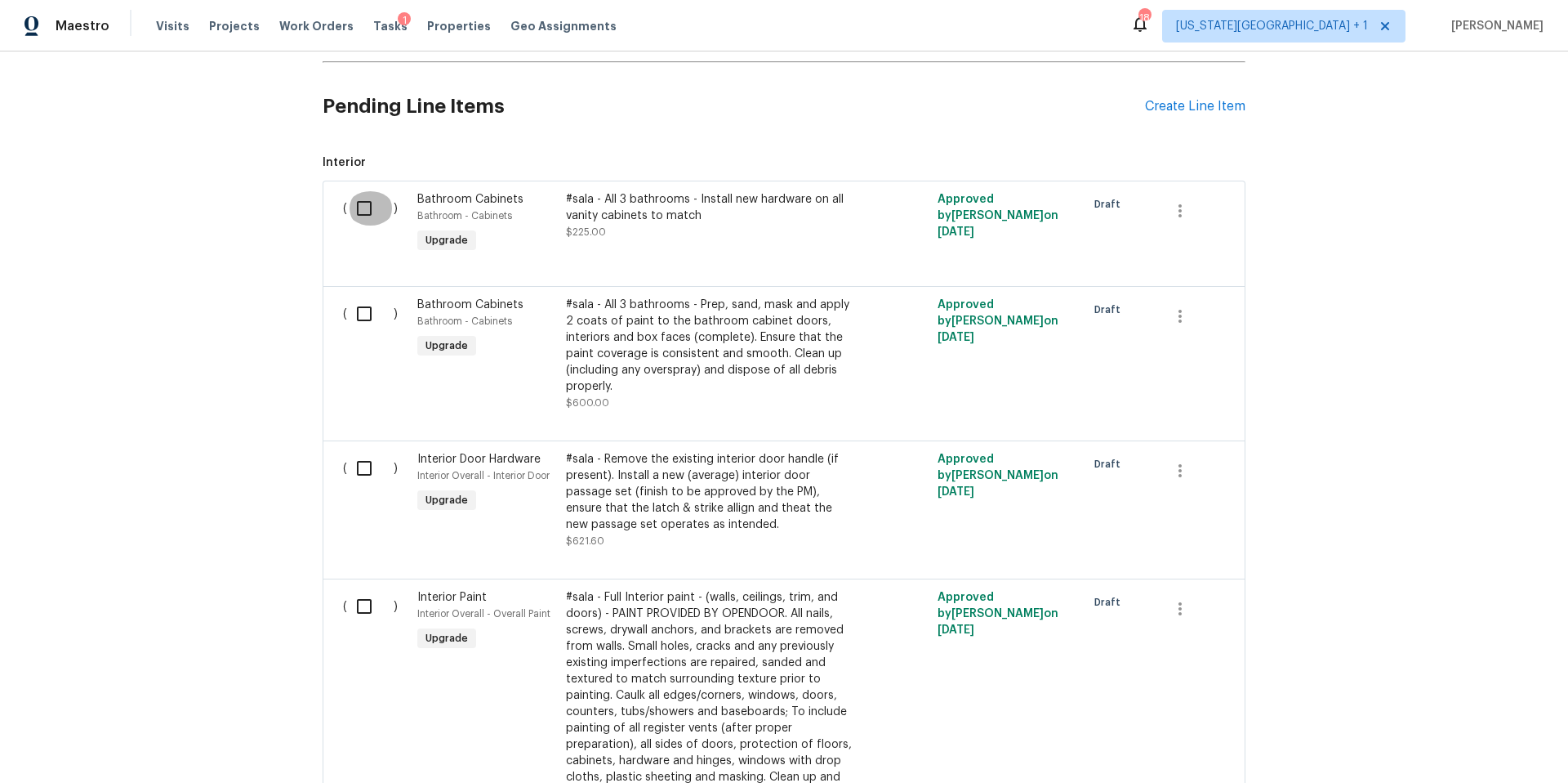
click at [358, 206] on input "checkbox" at bounding box center [370, 208] width 46 height 34
checkbox input "true"
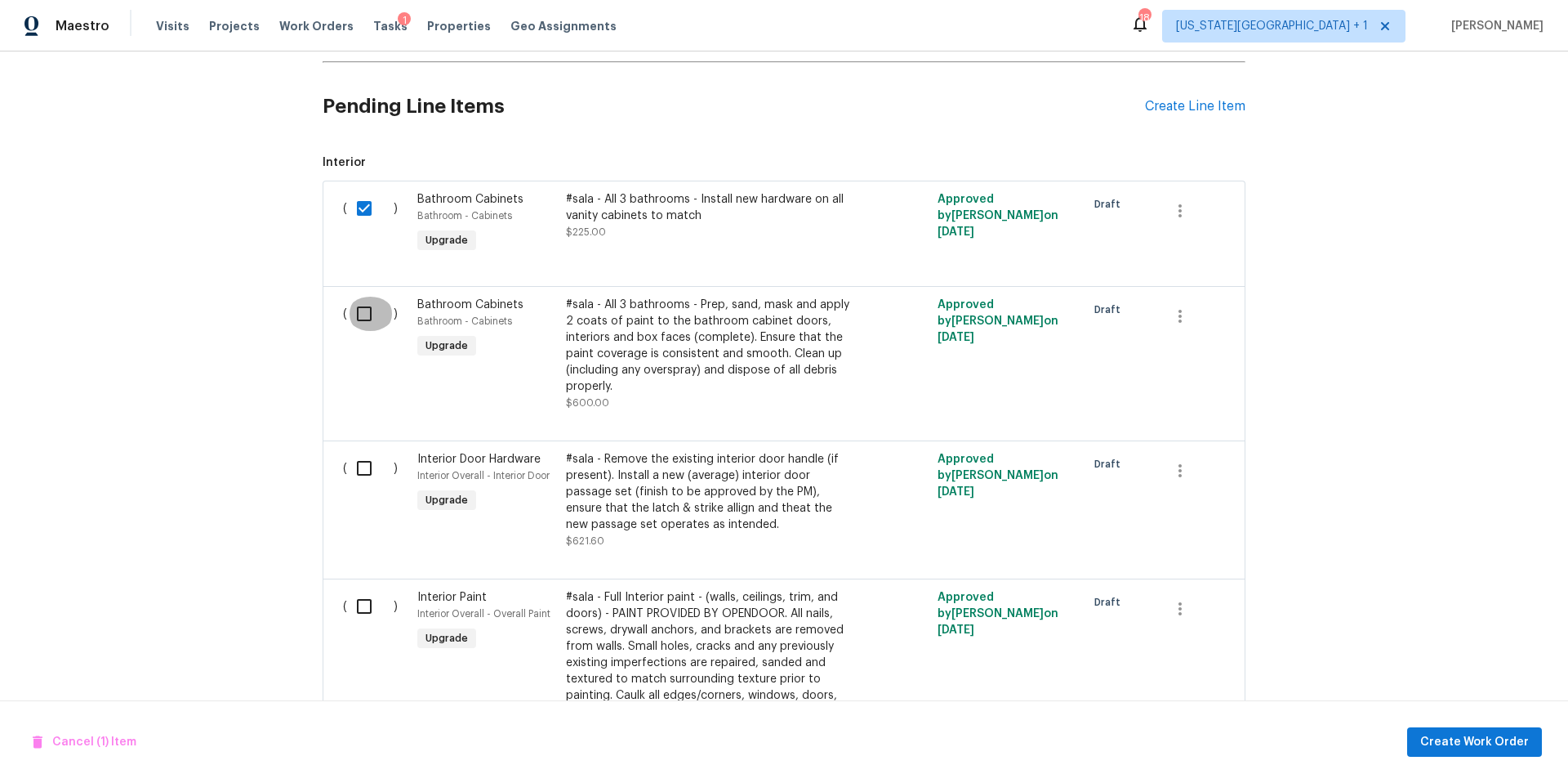
click at [358, 318] on input "checkbox" at bounding box center [370, 313] width 46 height 34
checkbox input "true"
click at [361, 468] on input "checkbox" at bounding box center [370, 468] width 46 height 34
checkbox input "true"
click at [362, 592] on input "checkbox" at bounding box center [370, 606] width 46 height 34
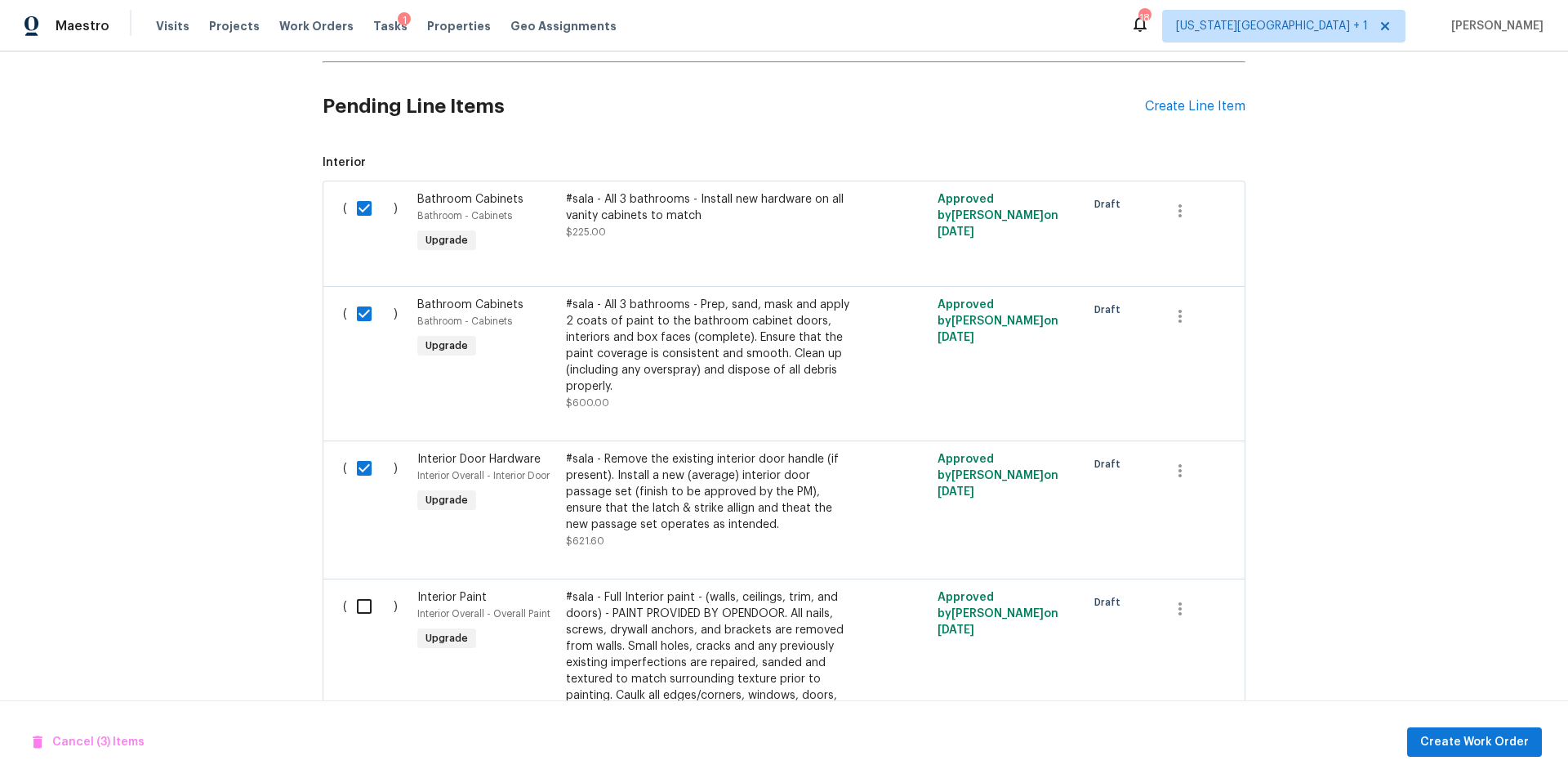
checkbox input "true"
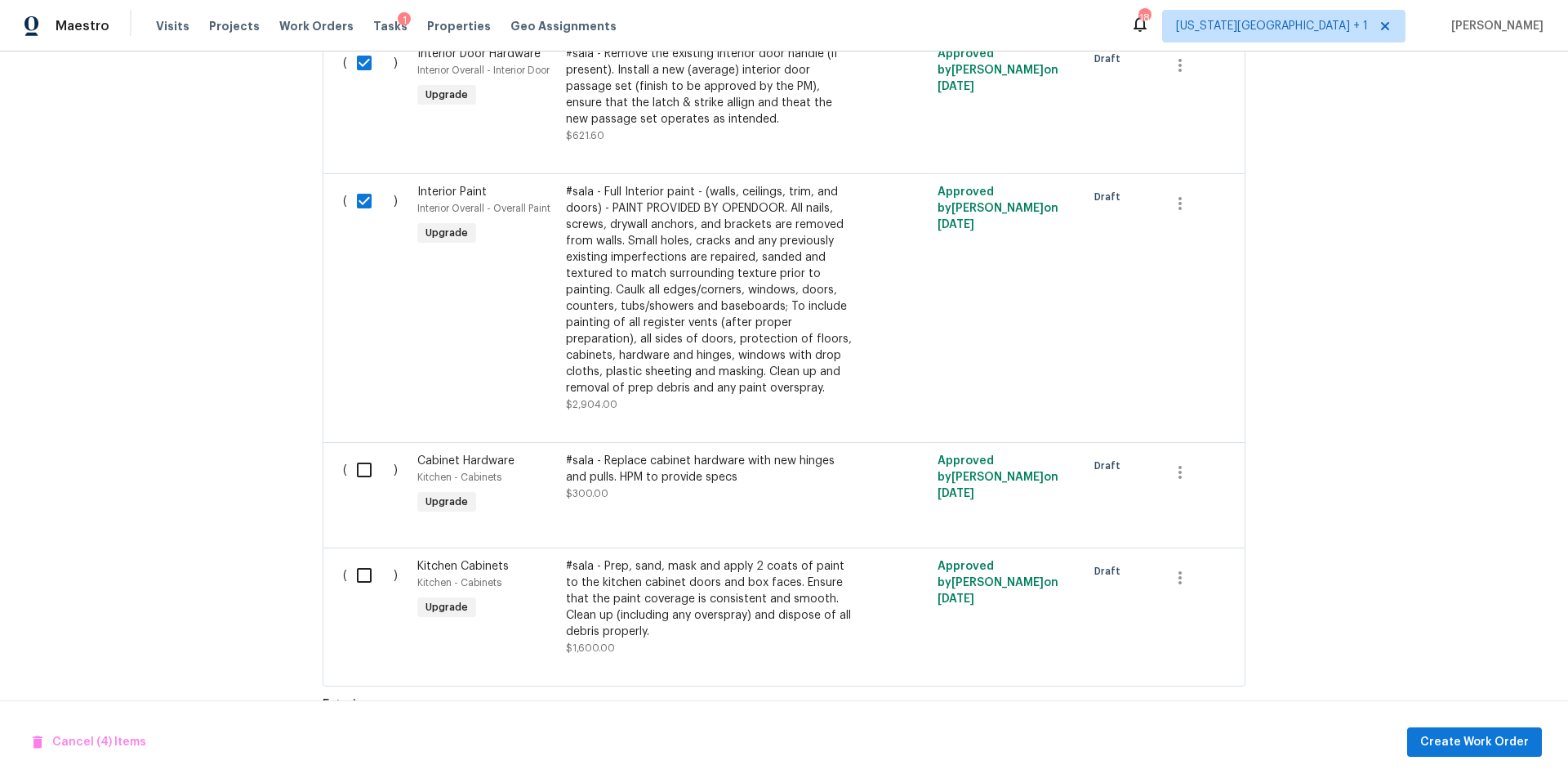
scroll to position [1065, 0]
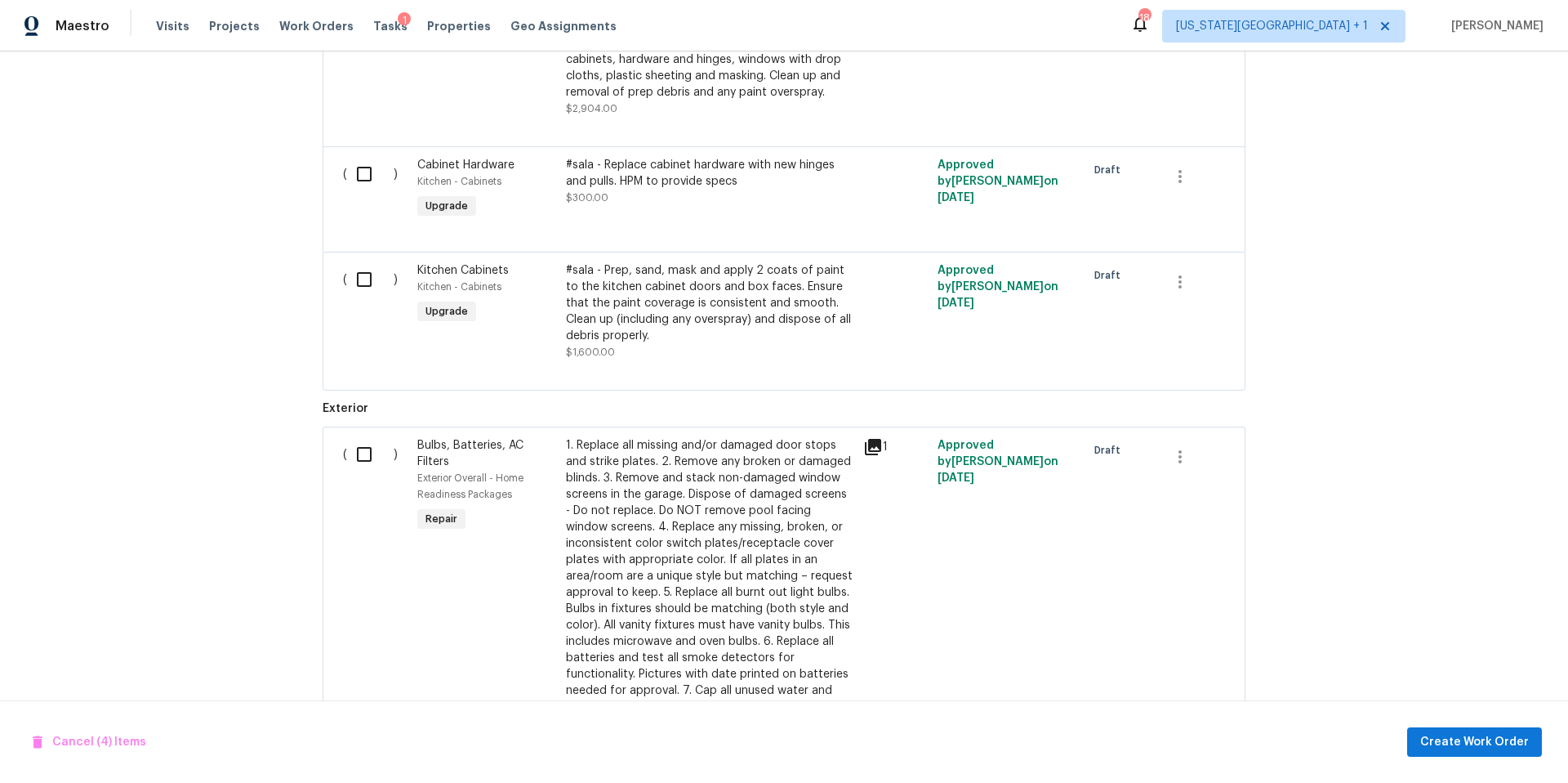
click at [362, 182] on input "checkbox" at bounding box center [370, 174] width 46 height 34
checkbox input "true"
click at [358, 298] on div "( )" at bounding box center [374, 311] width 74 height 108
click at [362, 284] on input "checkbox" at bounding box center [370, 280] width 46 height 34
checkbox input "true"
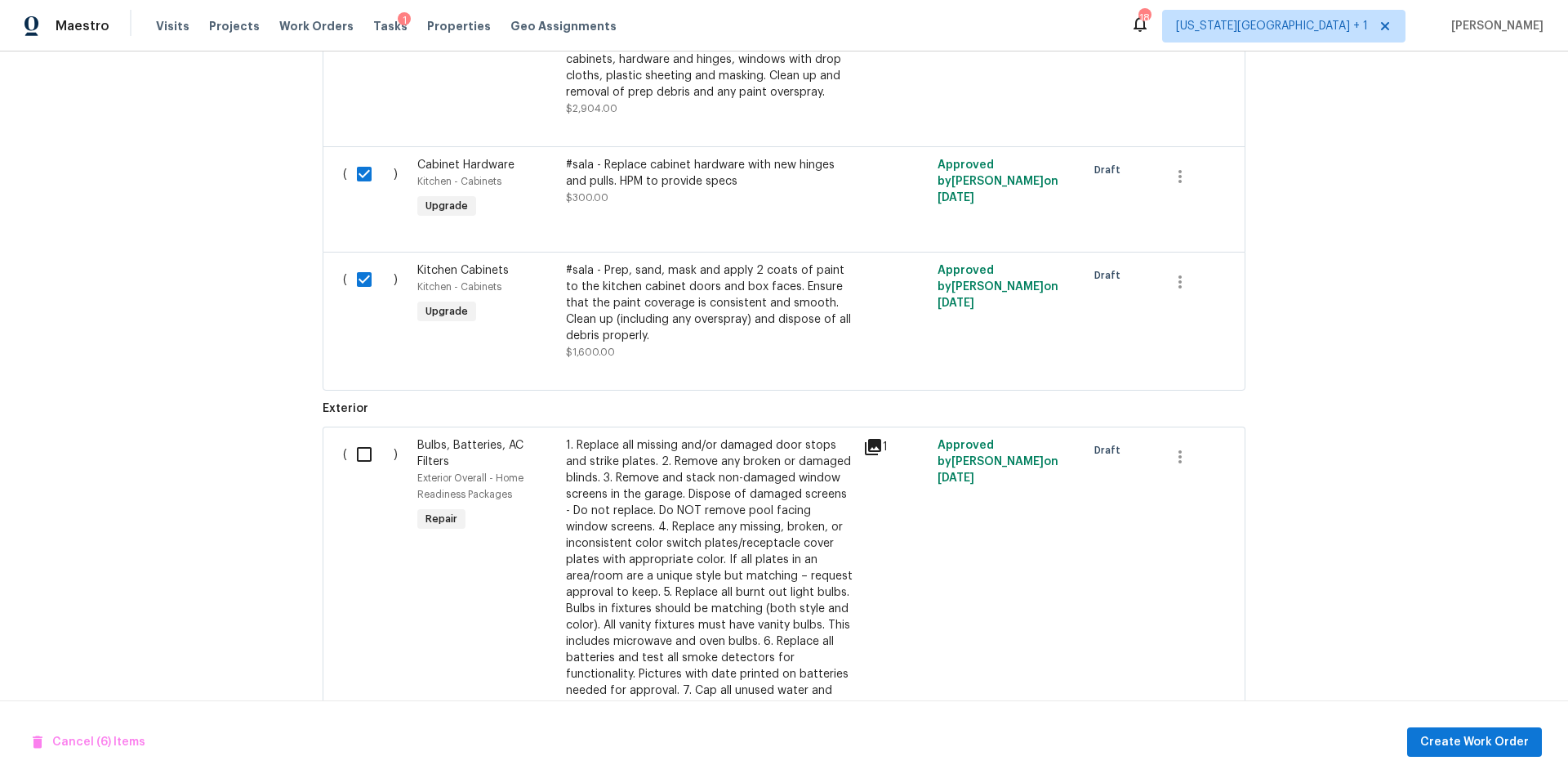
click at [357, 462] on input "checkbox" at bounding box center [370, 454] width 46 height 34
checkbox input "true"
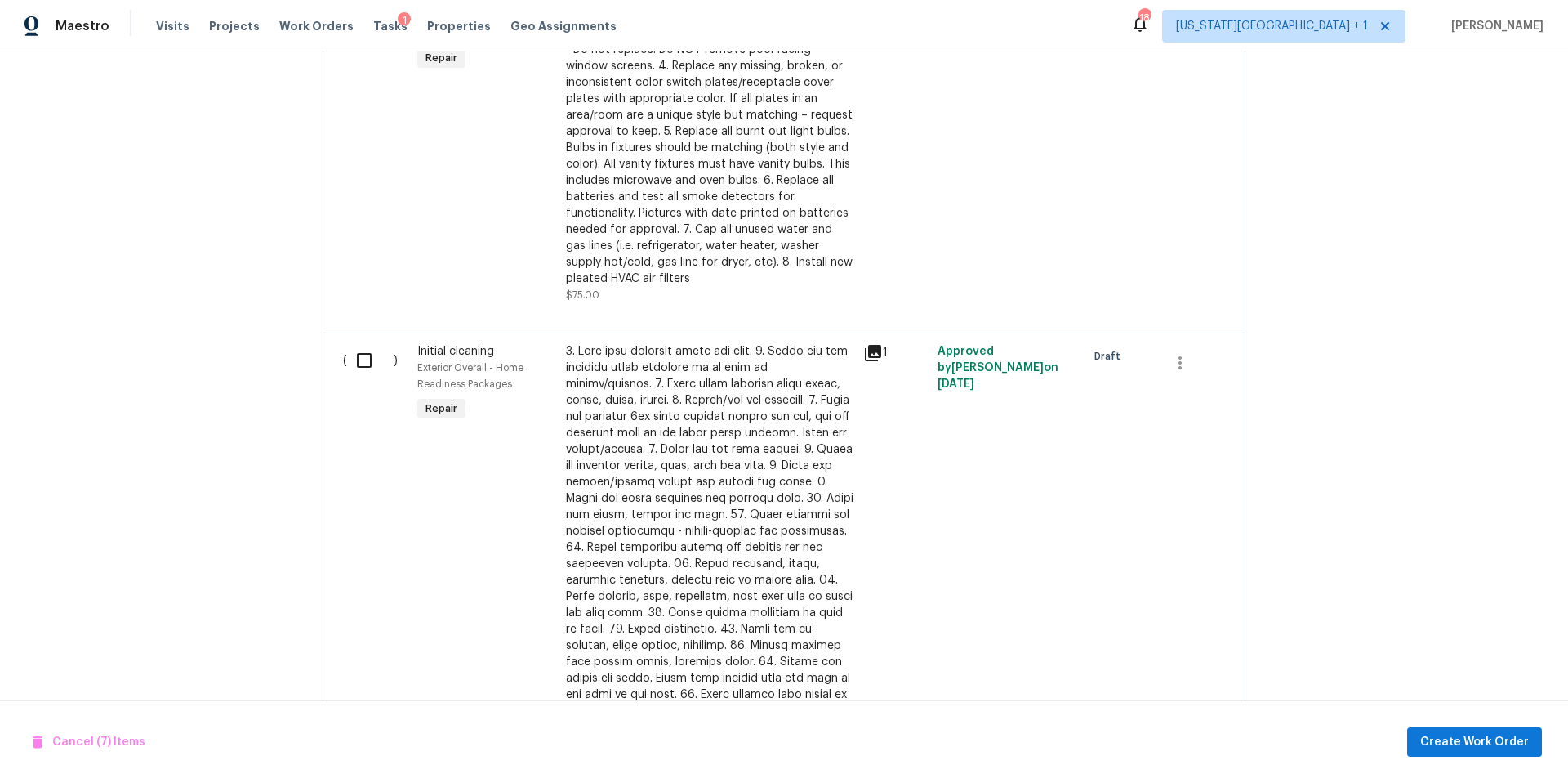
scroll to position [1550, 0]
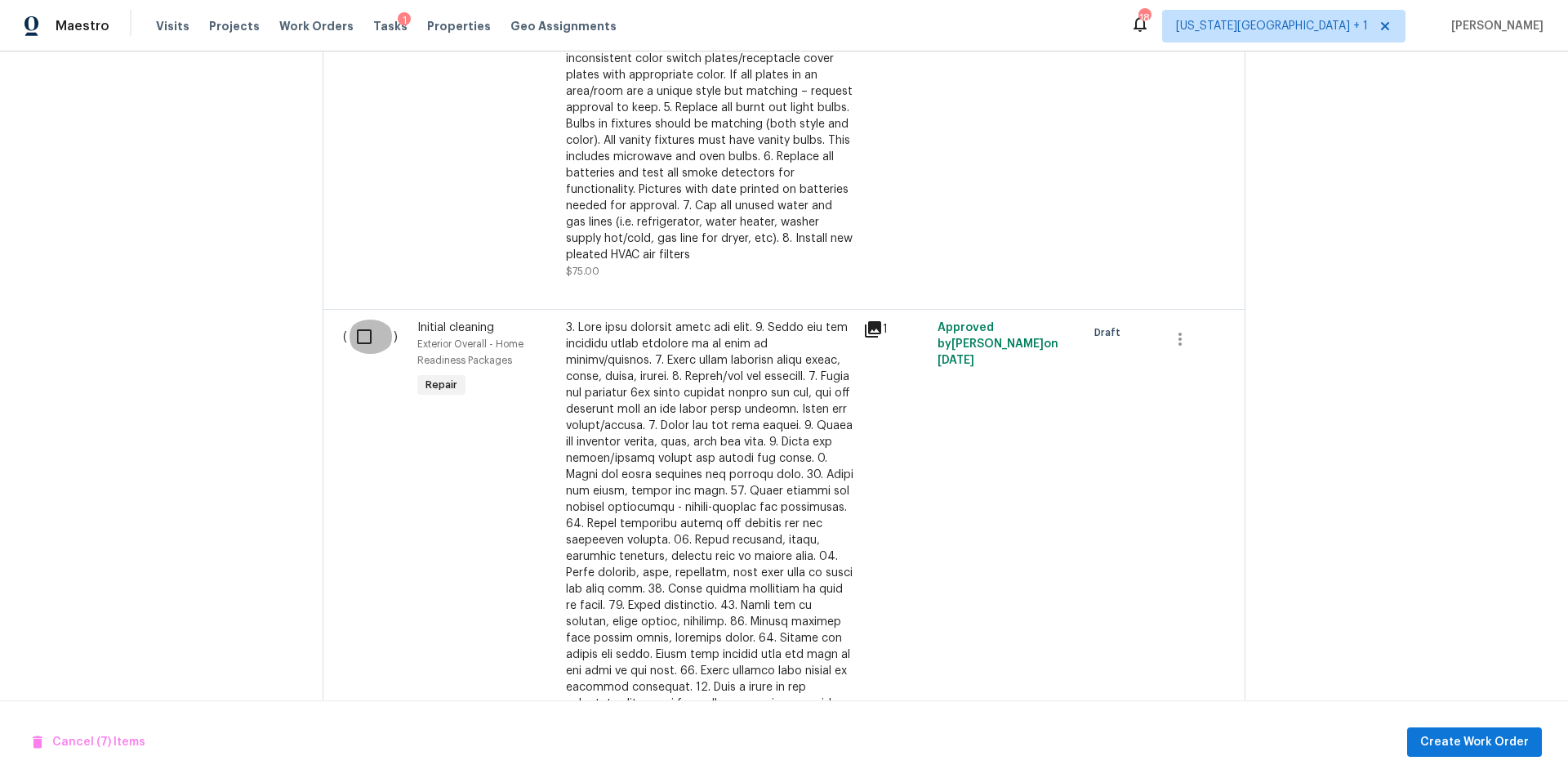
click at [368, 344] on input "checkbox" at bounding box center [370, 336] width 46 height 34
checkbox input "true"
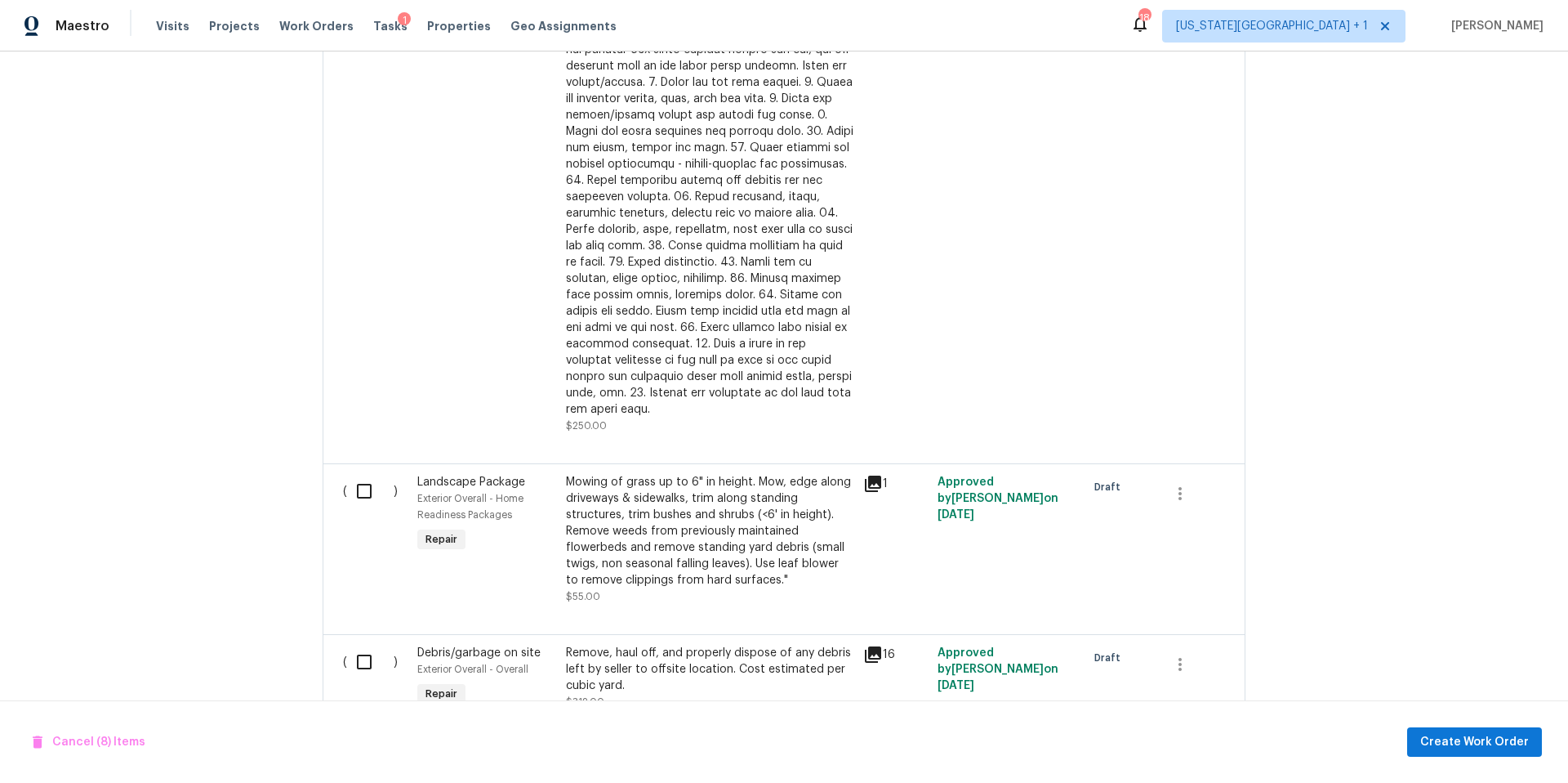
scroll to position [1961, 0]
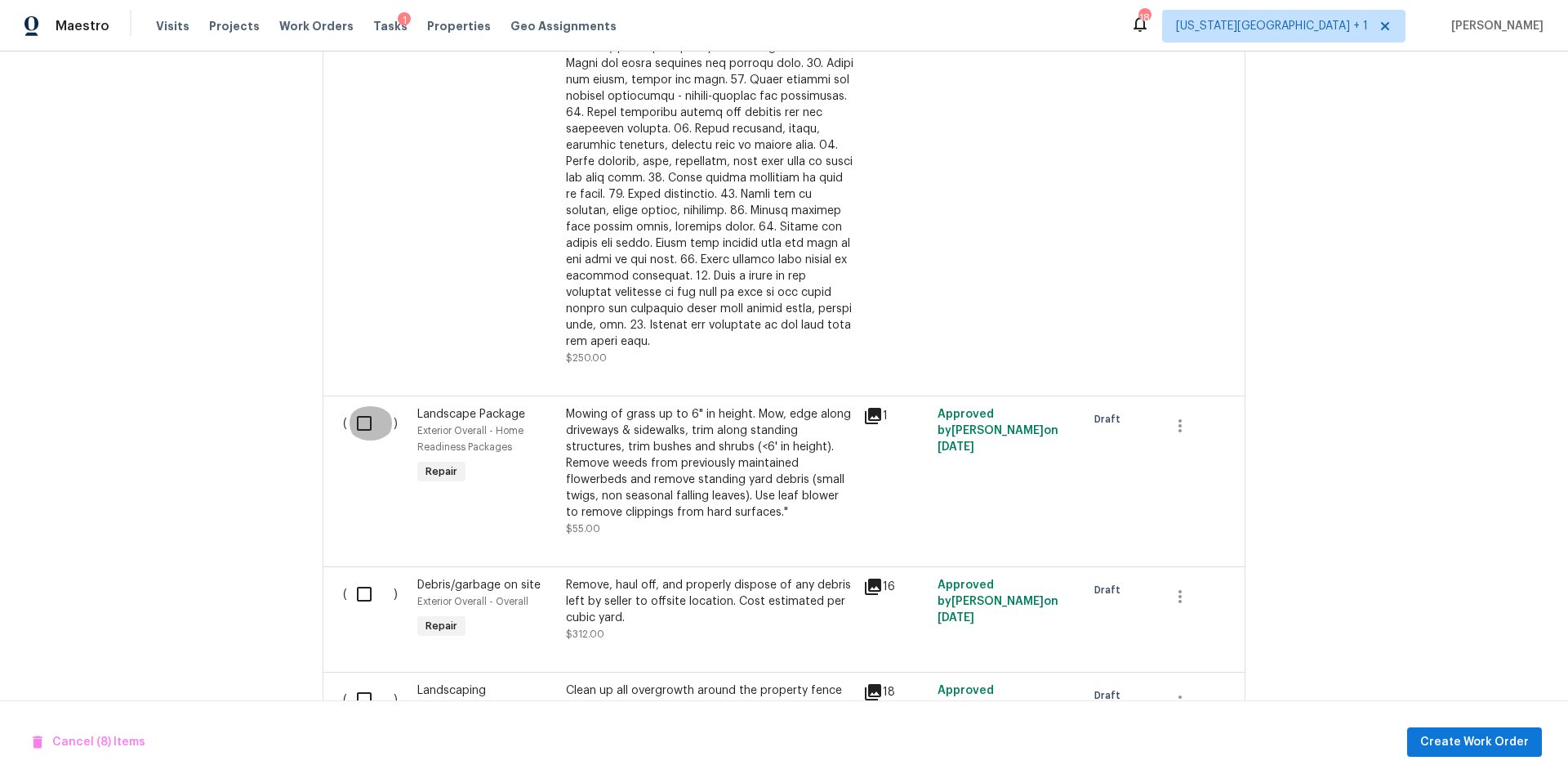
click at [362, 423] on input "checkbox" at bounding box center [370, 423] width 46 height 34
checkbox input "true"
click at [356, 578] on input "checkbox" at bounding box center [370, 594] width 46 height 34
checkbox input "true"
click at [363, 692] on input "checkbox" at bounding box center [370, 699] width 46 height 34
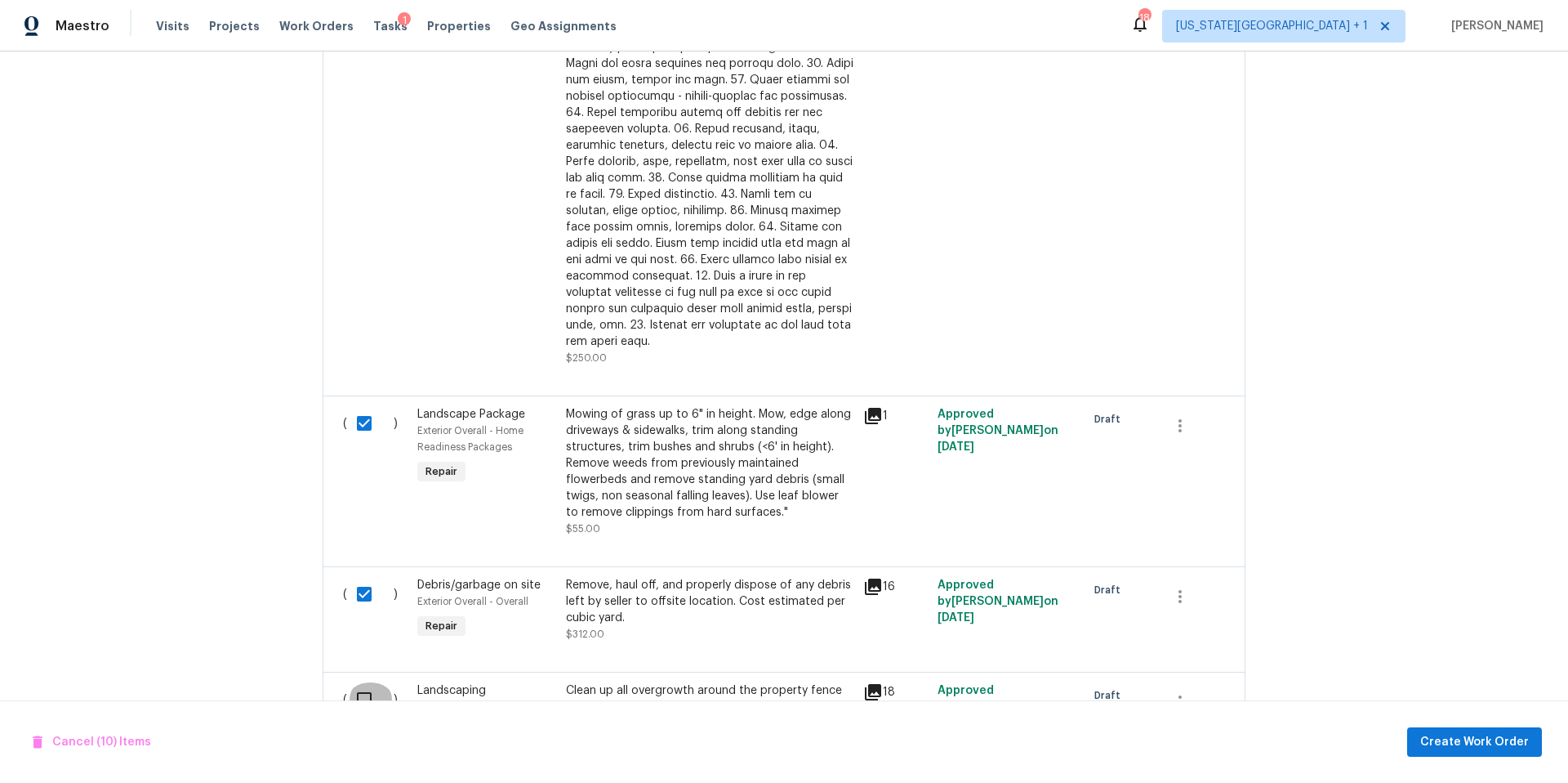
checkbox input "true"
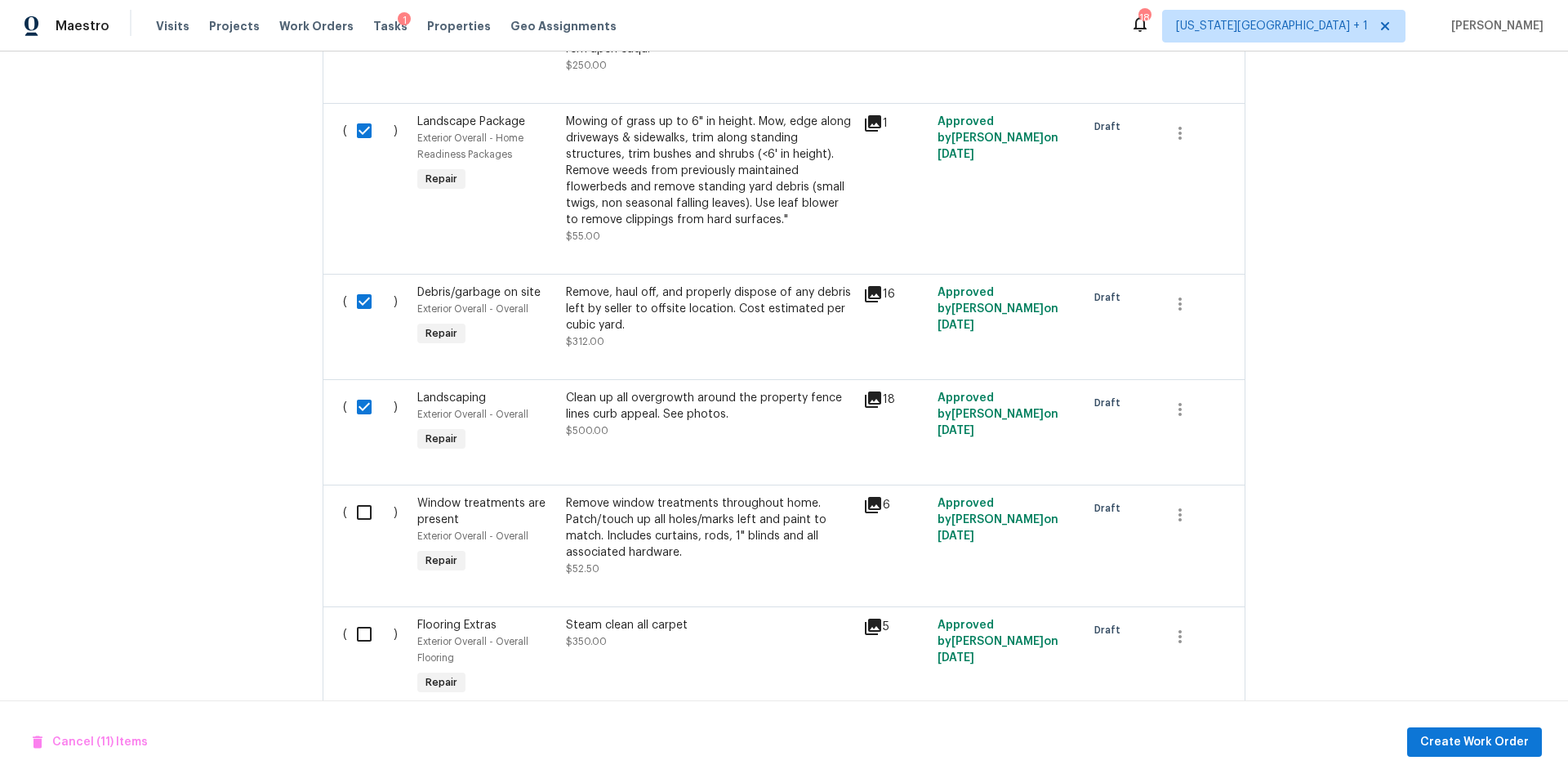
scroll to position [2405, 0]
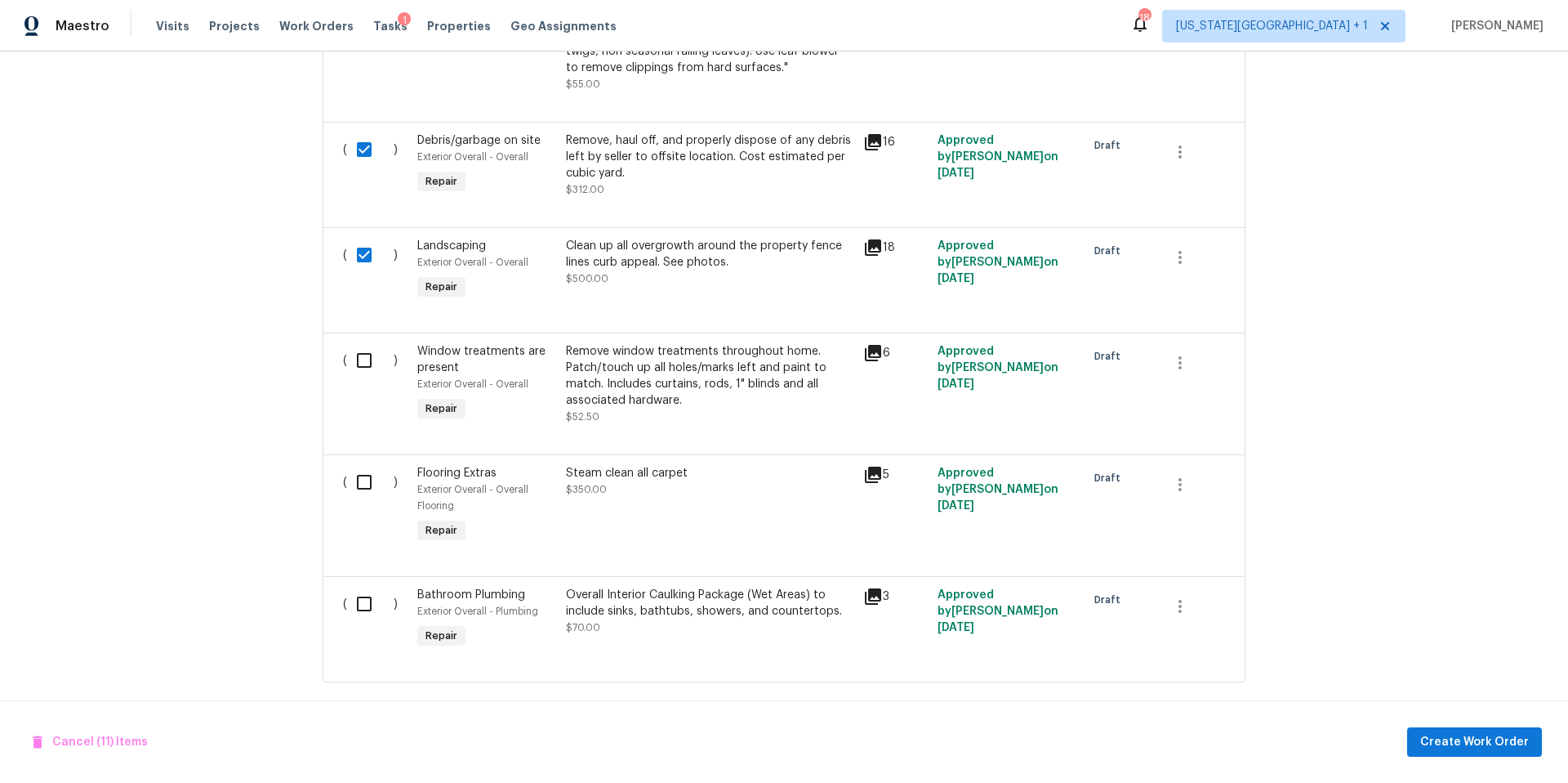
click at [362, 349] on input "checkbox" at bounding box center [370, 360] width 46 height 34
checkbox input "true"
click at [357, 480] on input "checkbox" at bounding box center [370, 482] width 46 height 34
checkbox input "true"
click at [364, 591] on input "checkbox" at bounding box center [370, 603] width 46 height 34
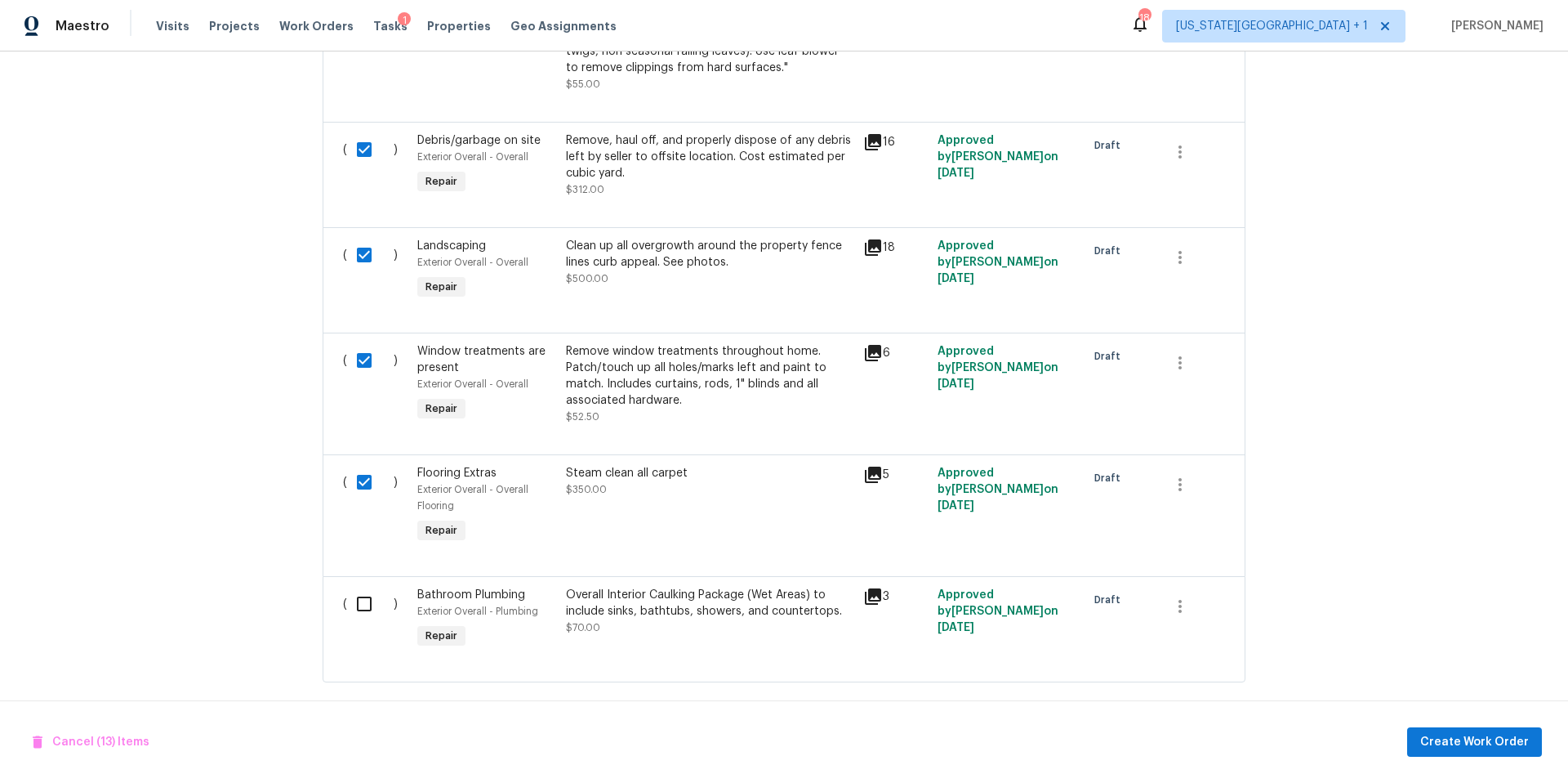
checkbox input "true"
click at [1440, 738] on span "Create Work Order" at bounding box center [1474, 743] width 108 height 21
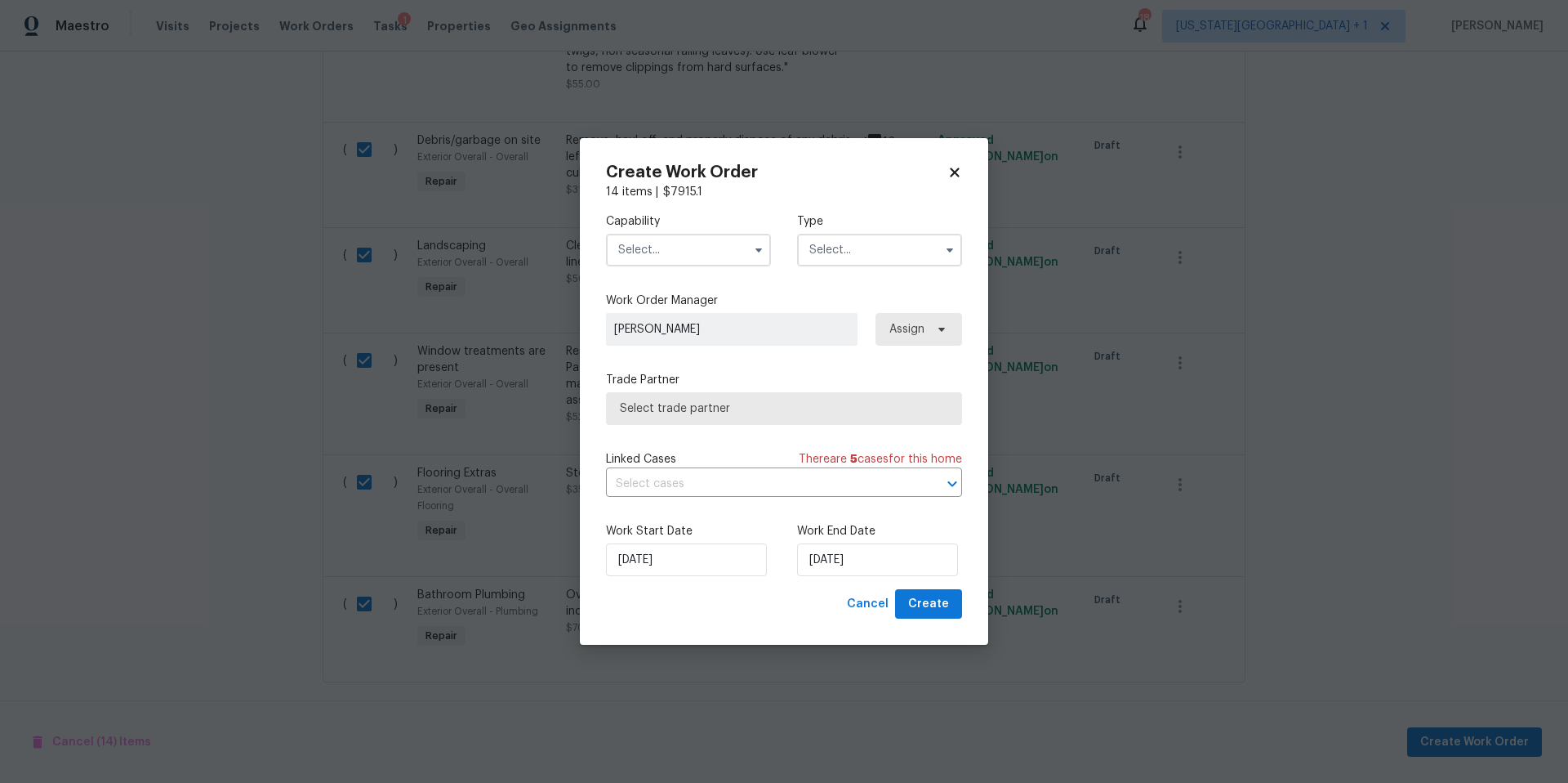
click at [957, 175] on icon at bounding box center [955, 172] width 9 height 9
checkbox input "false"
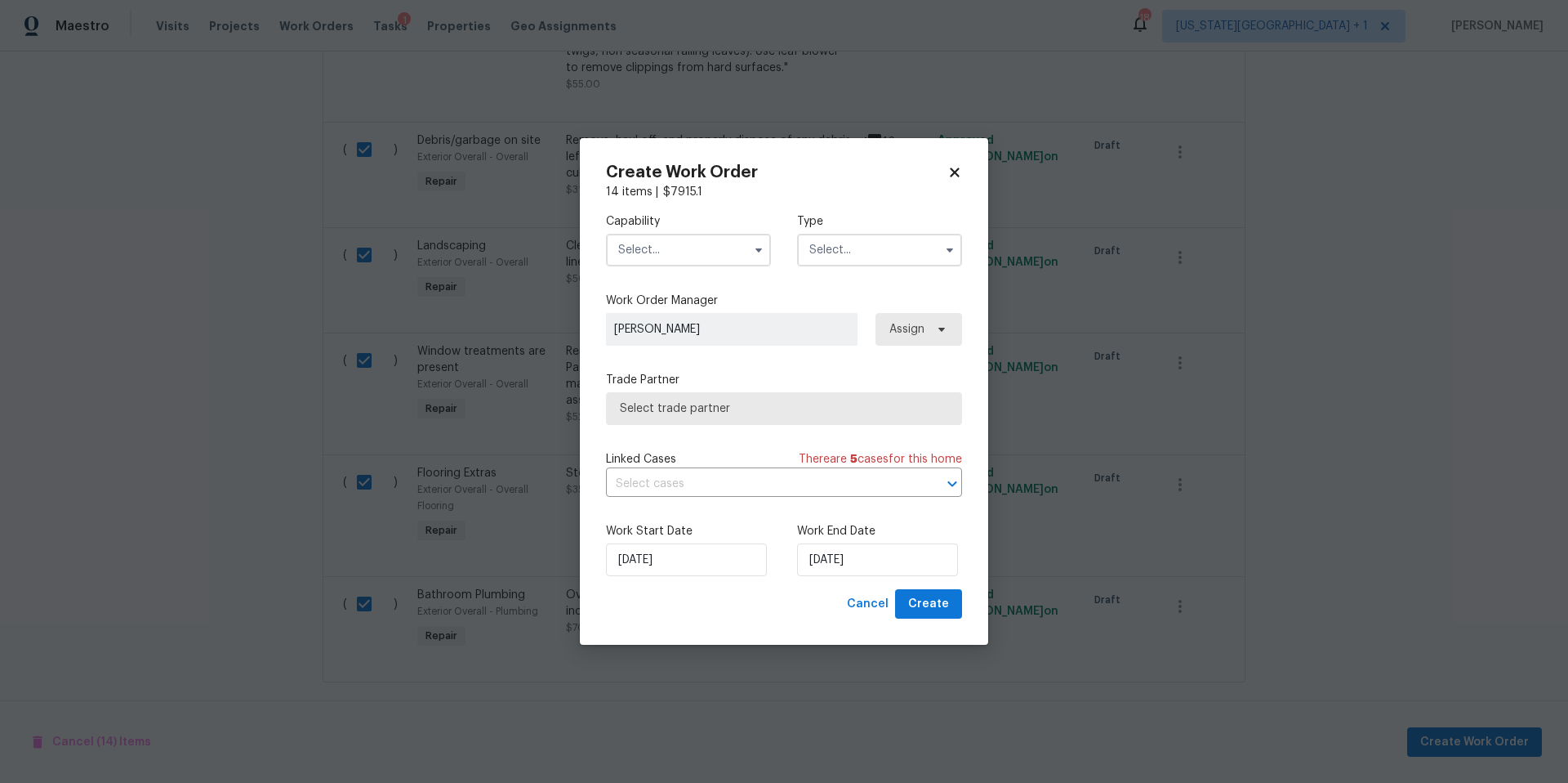
checkbox input "false"
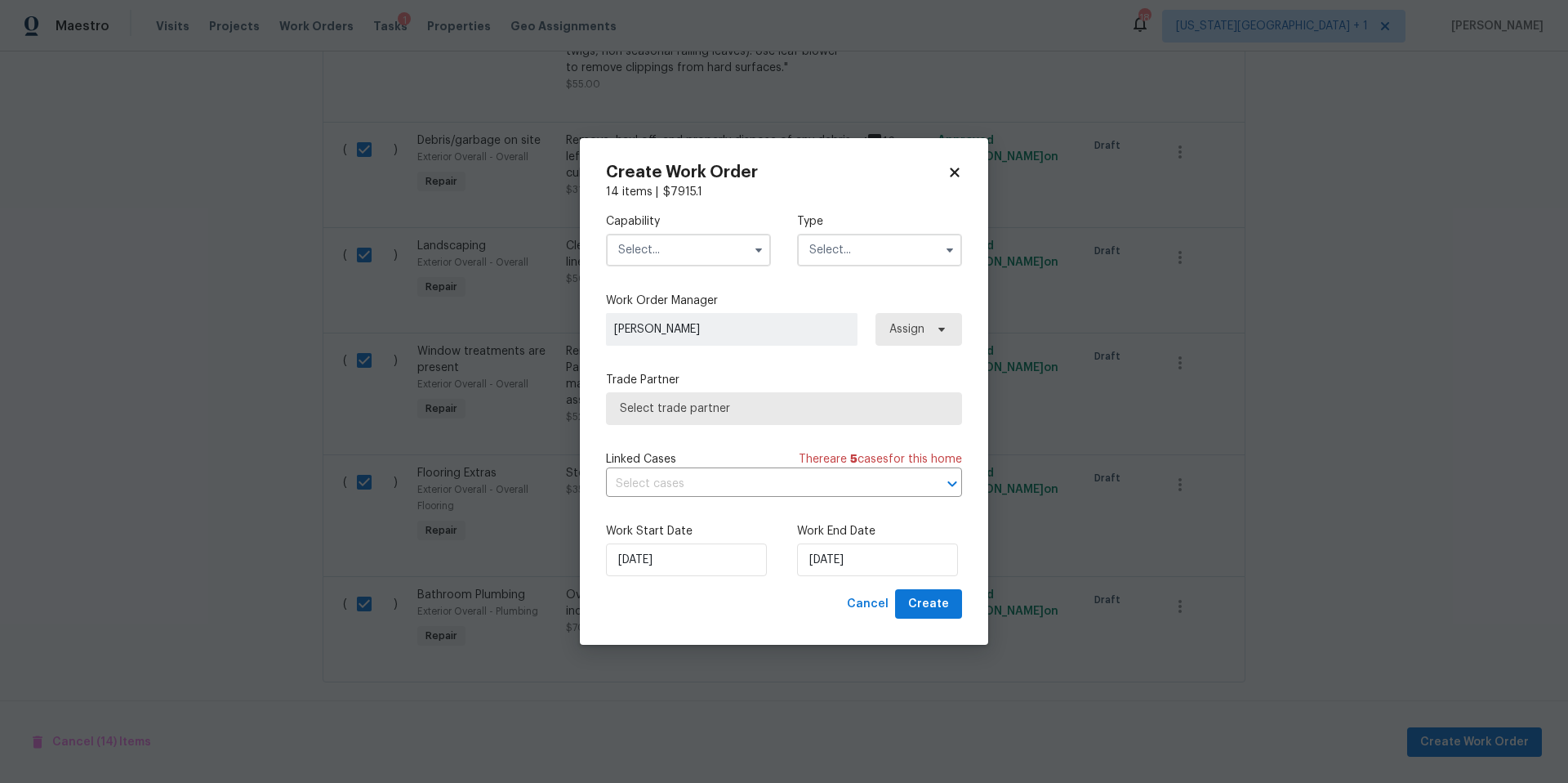
checkbox input "false"
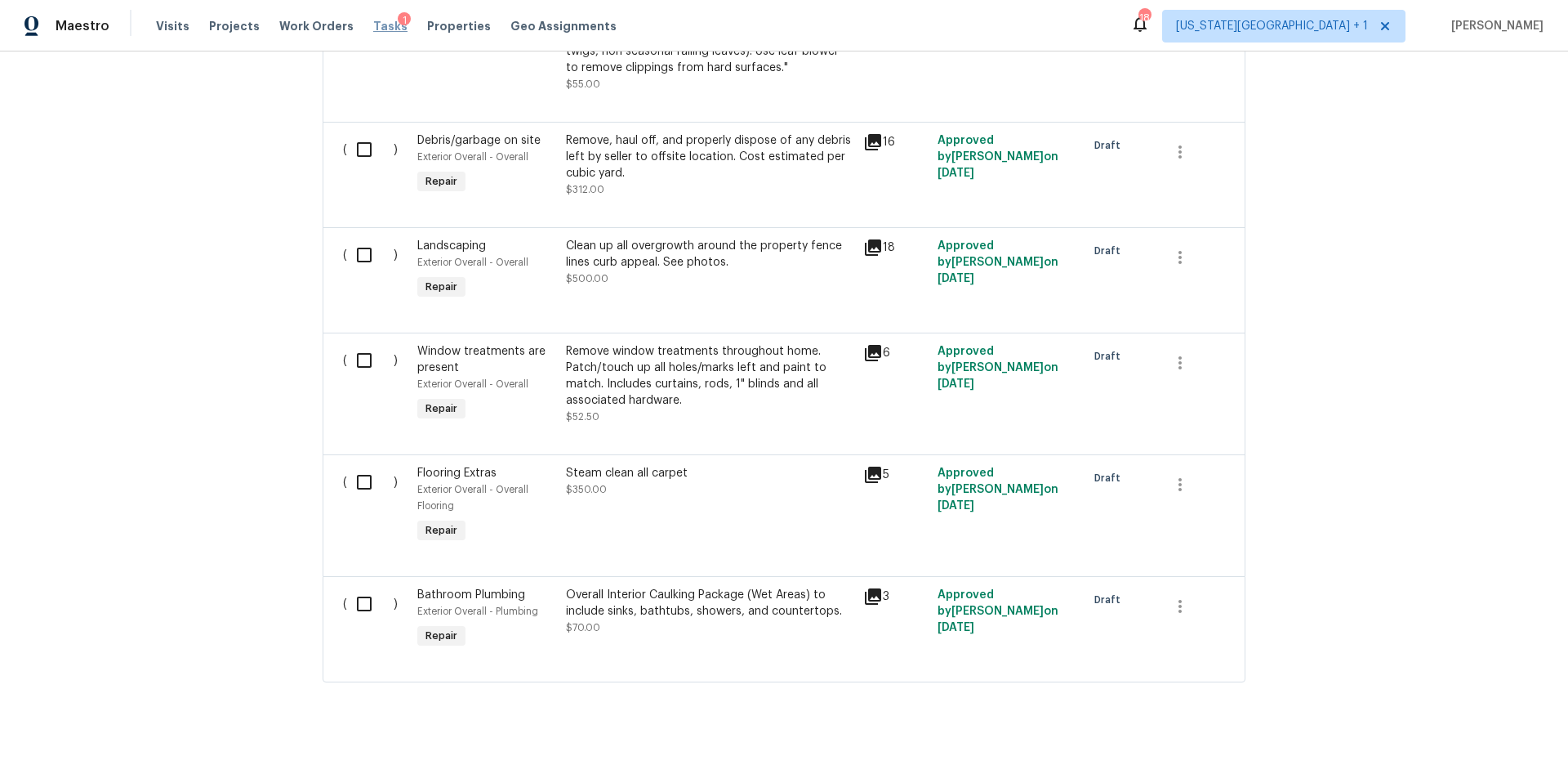
click at [374, 22] on span "Tasks" at bounding box center [390, 26] width 34 height 11
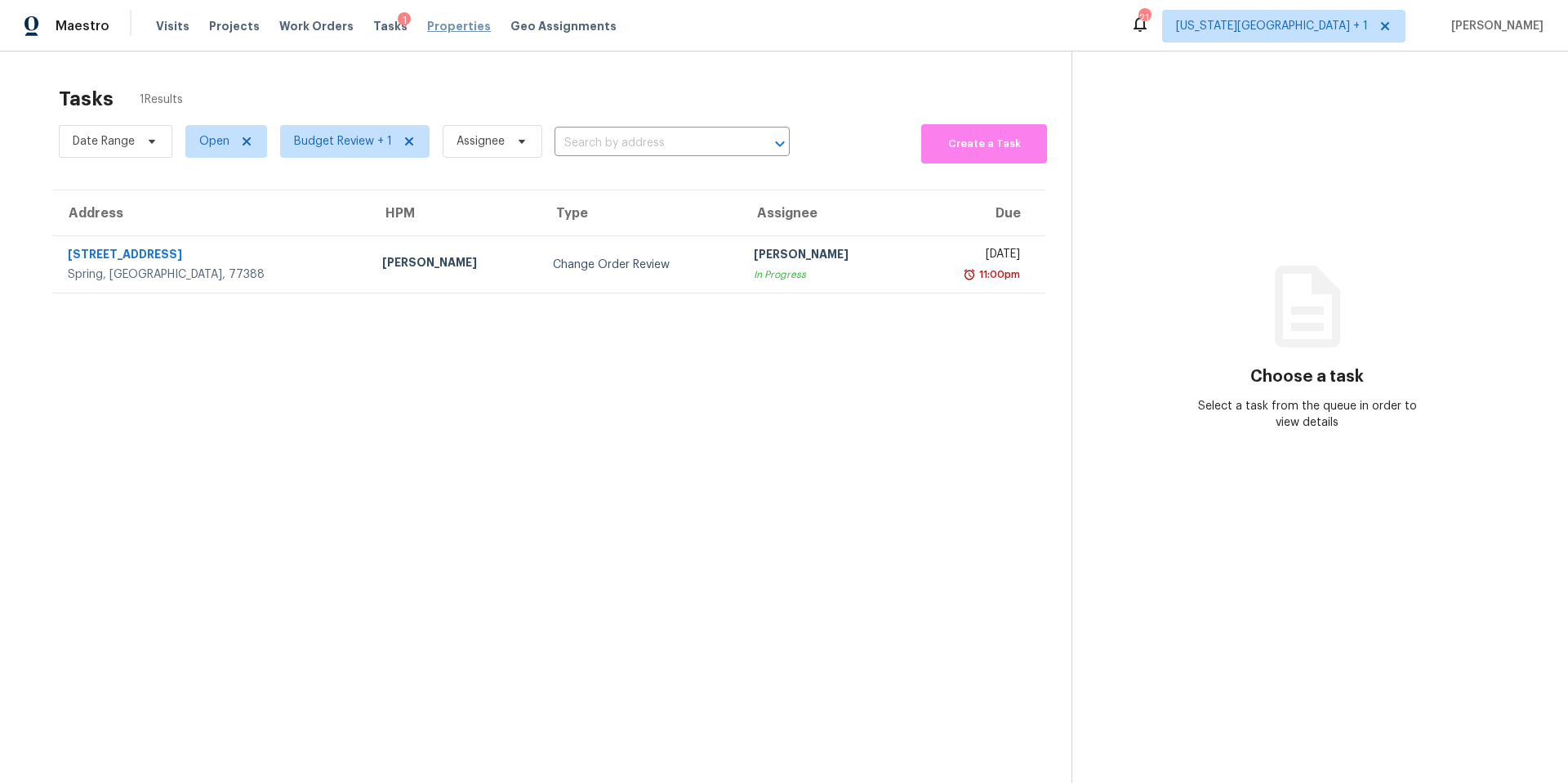
click at [436, 26] on span "Properties" at bounding box center [459, 25] width 64 height 16
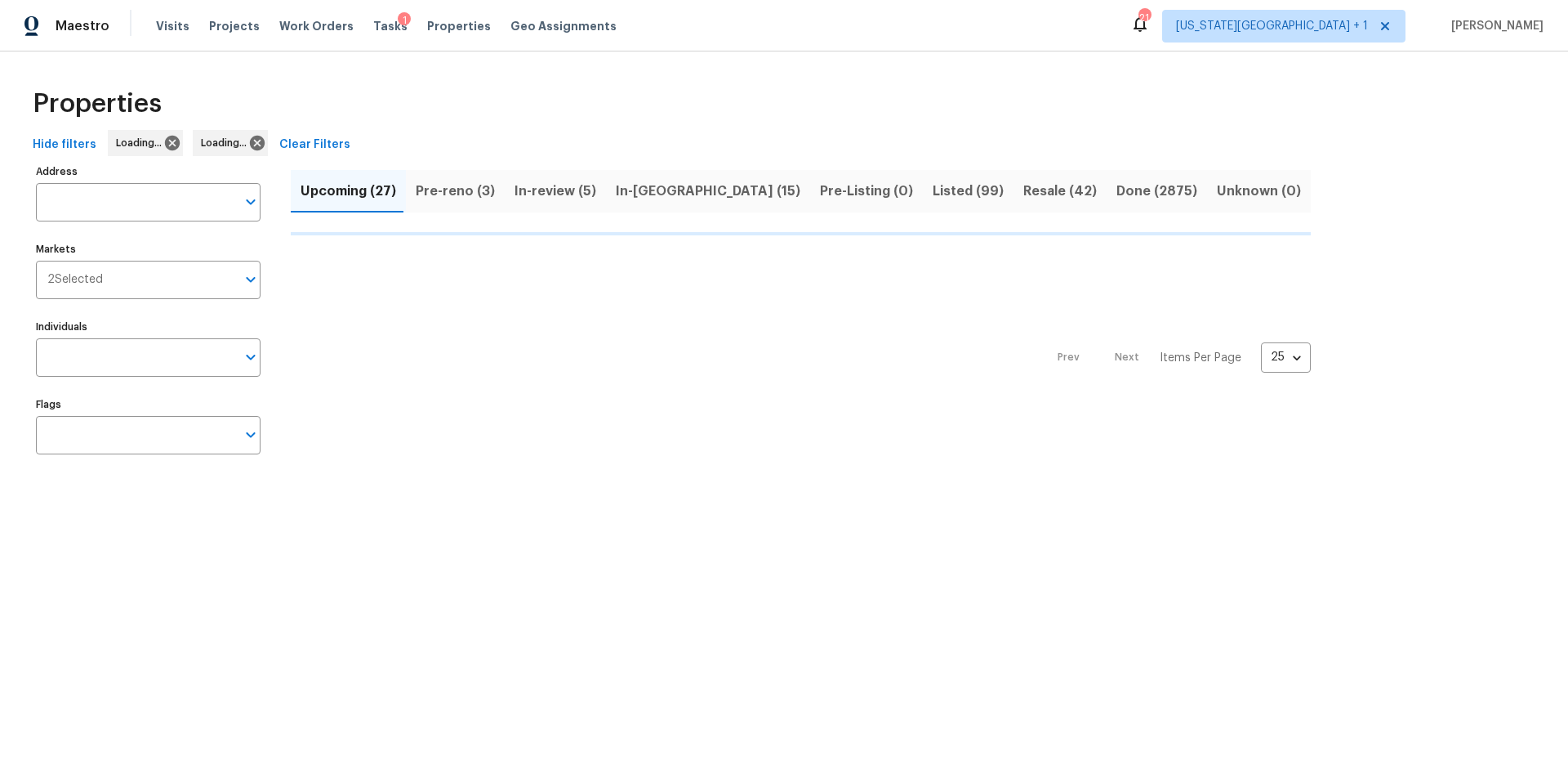
click at [444, 190] on button "Pre-reno (3)" at bounding box center [454, 191] width 99 height 42
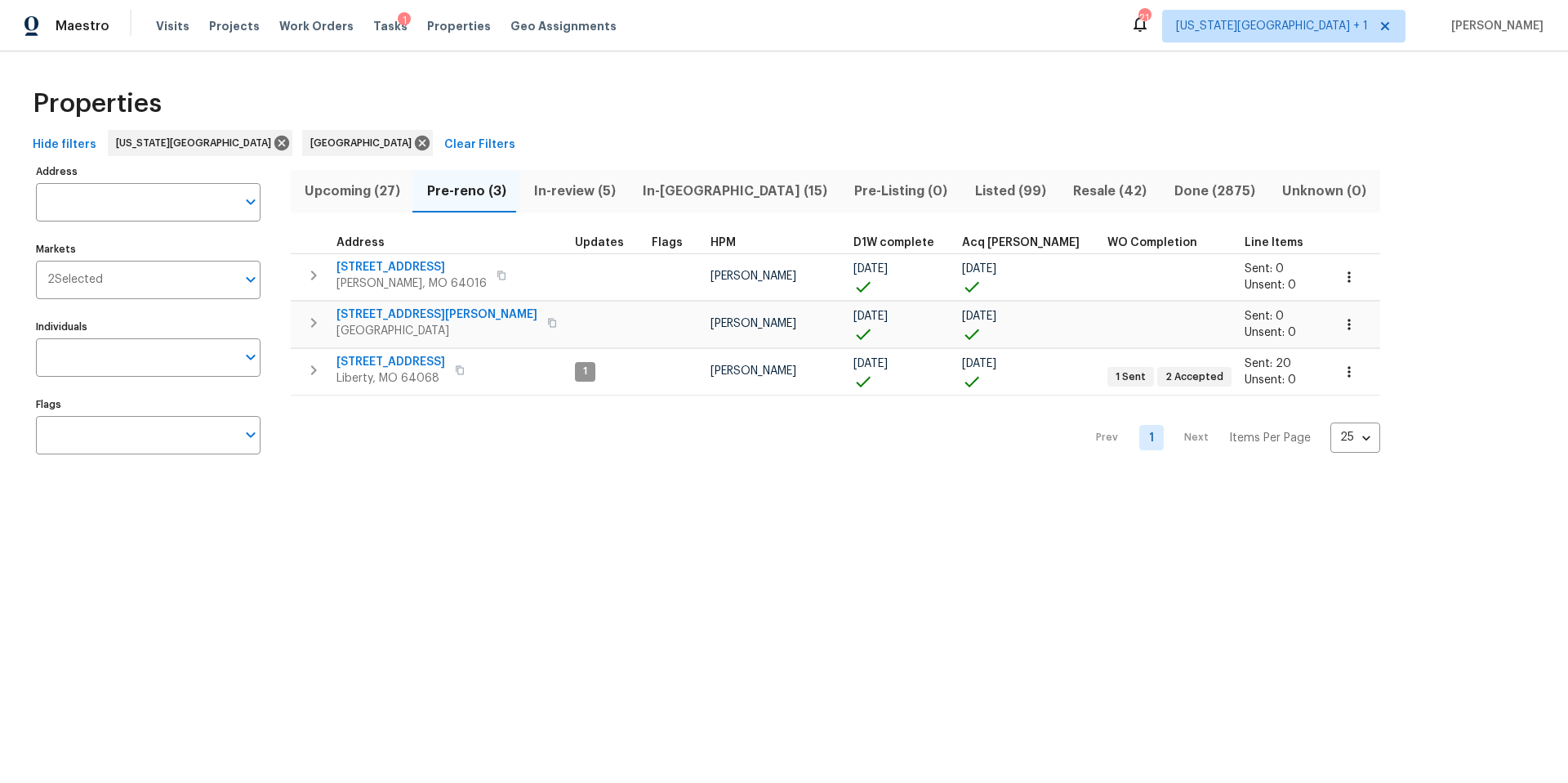
click at [354, 184] on span "Upcoming (27)" at bounding box center [351, 191] width 103 height 23
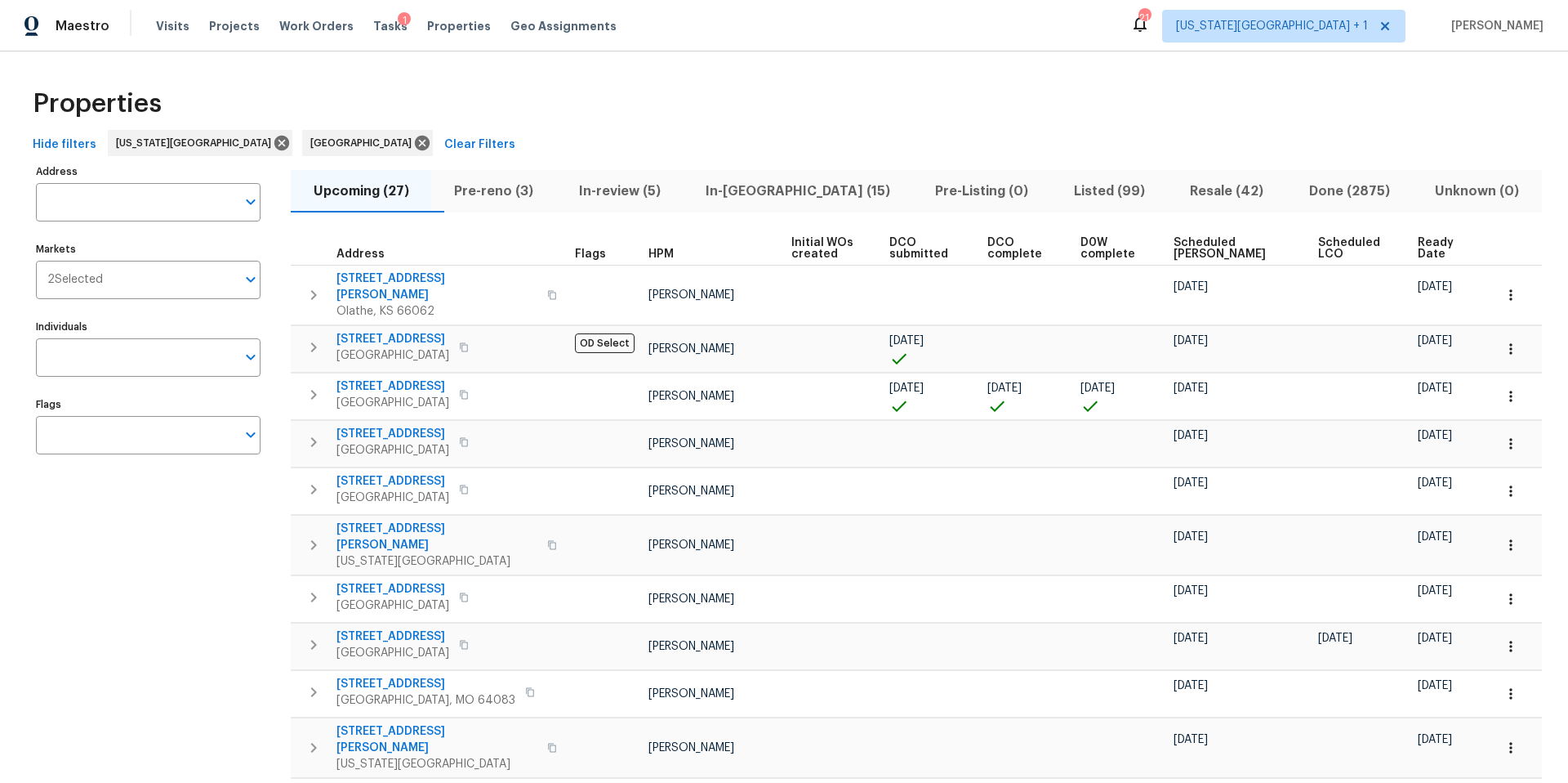
click at [491, 186] on span "Pre-reno (3)" at bounding box center [493, 191] width 104 height 23
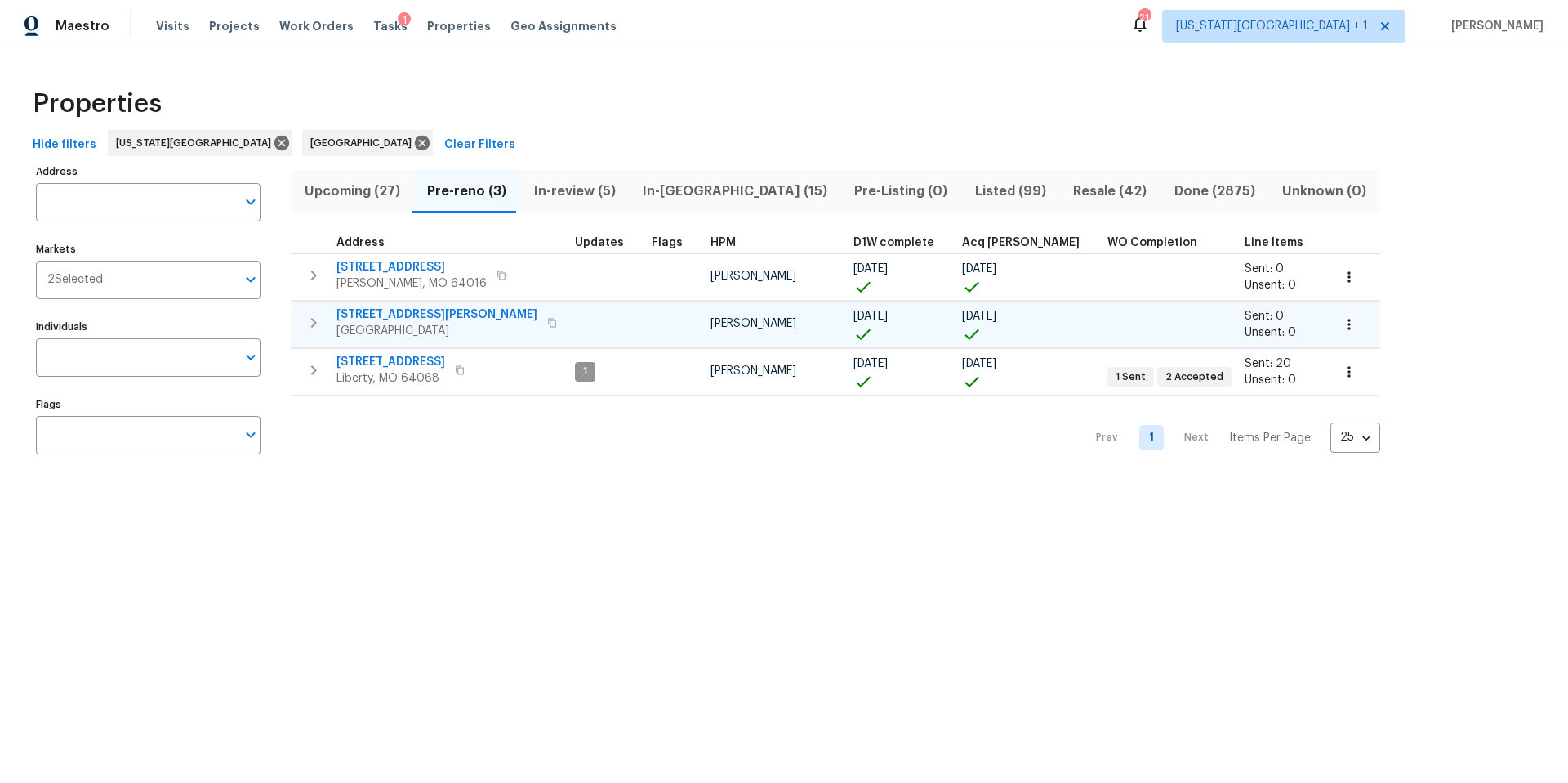
click at [424, 316] on span "2223 Laurel Branch Way" at bounding box center [437, 314] width 201 height 16
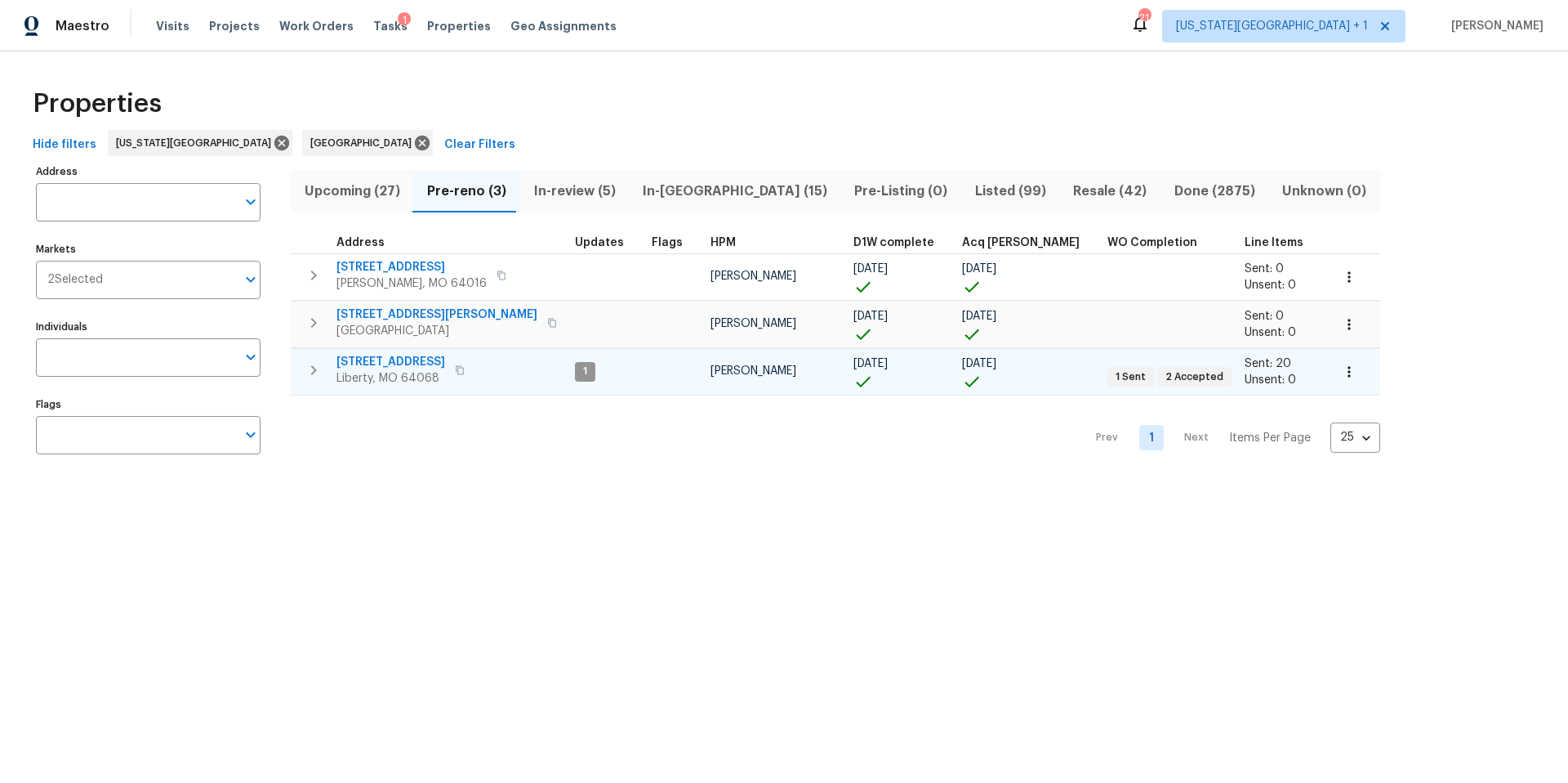
click at [387, 365] on span "1209 Liberty Drive Ter" at bounding box center [390, 361] width 108 height 16
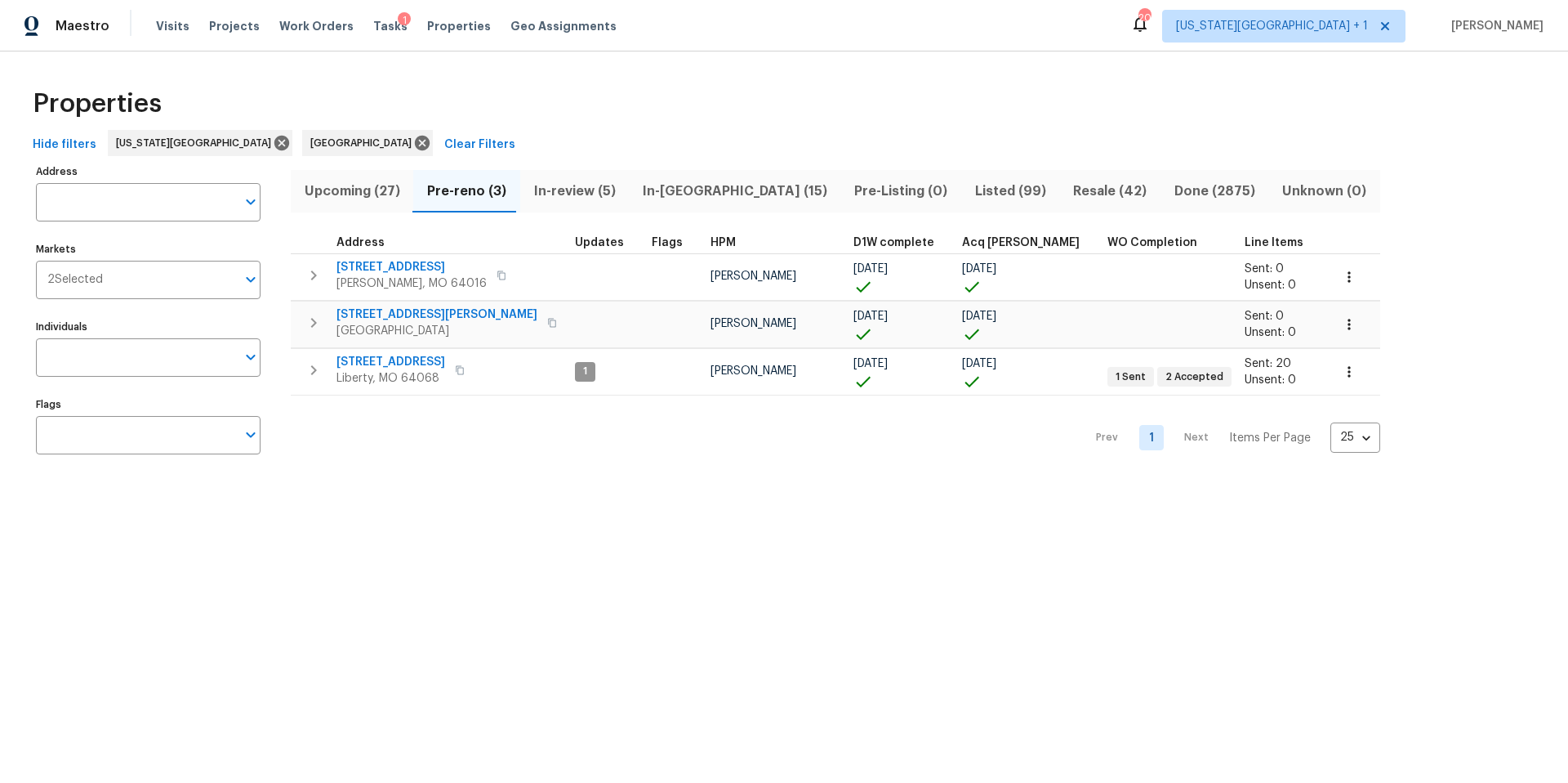
click at [368, 194] on span "Upcoming (27)" at bounding box center [351, 191] width 103 height 23
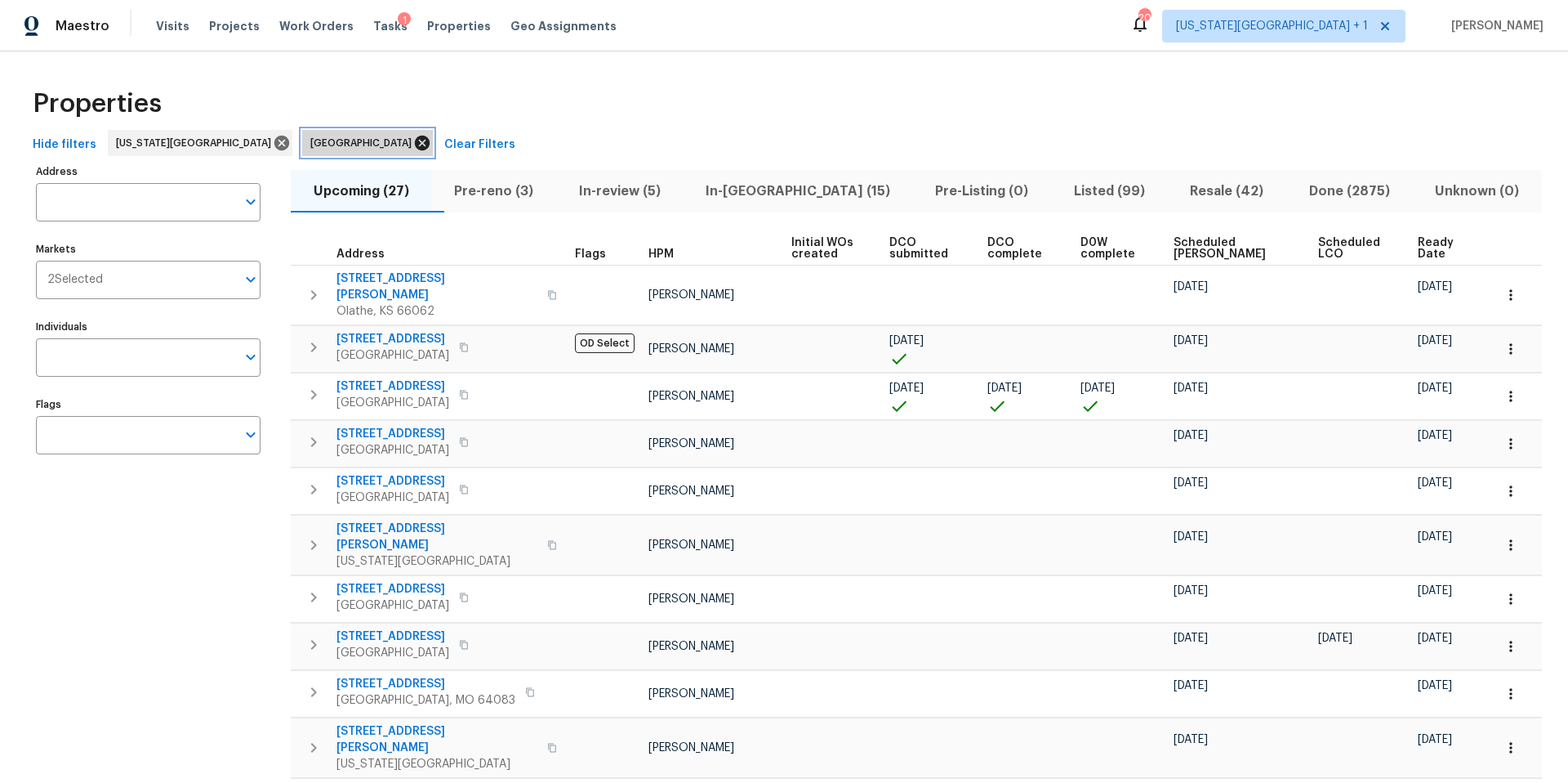
click at [415, 138] on icon at bounding box center [422, 143] width 15 height 15
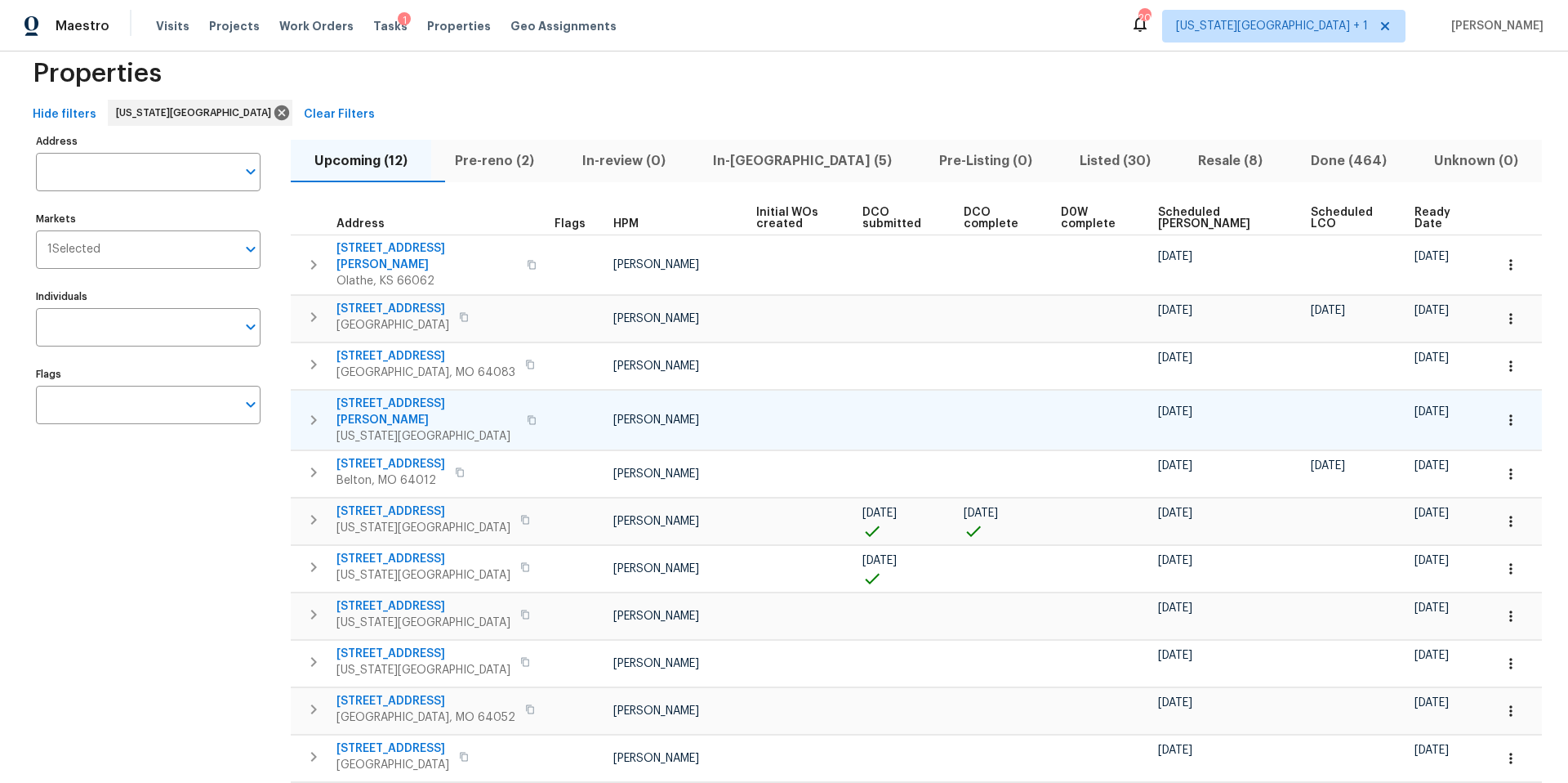
scroll to position [32, 0]
click at [1415, 218] on span "Ready Date" at bounding box center [1440, 216] width 52 height 23
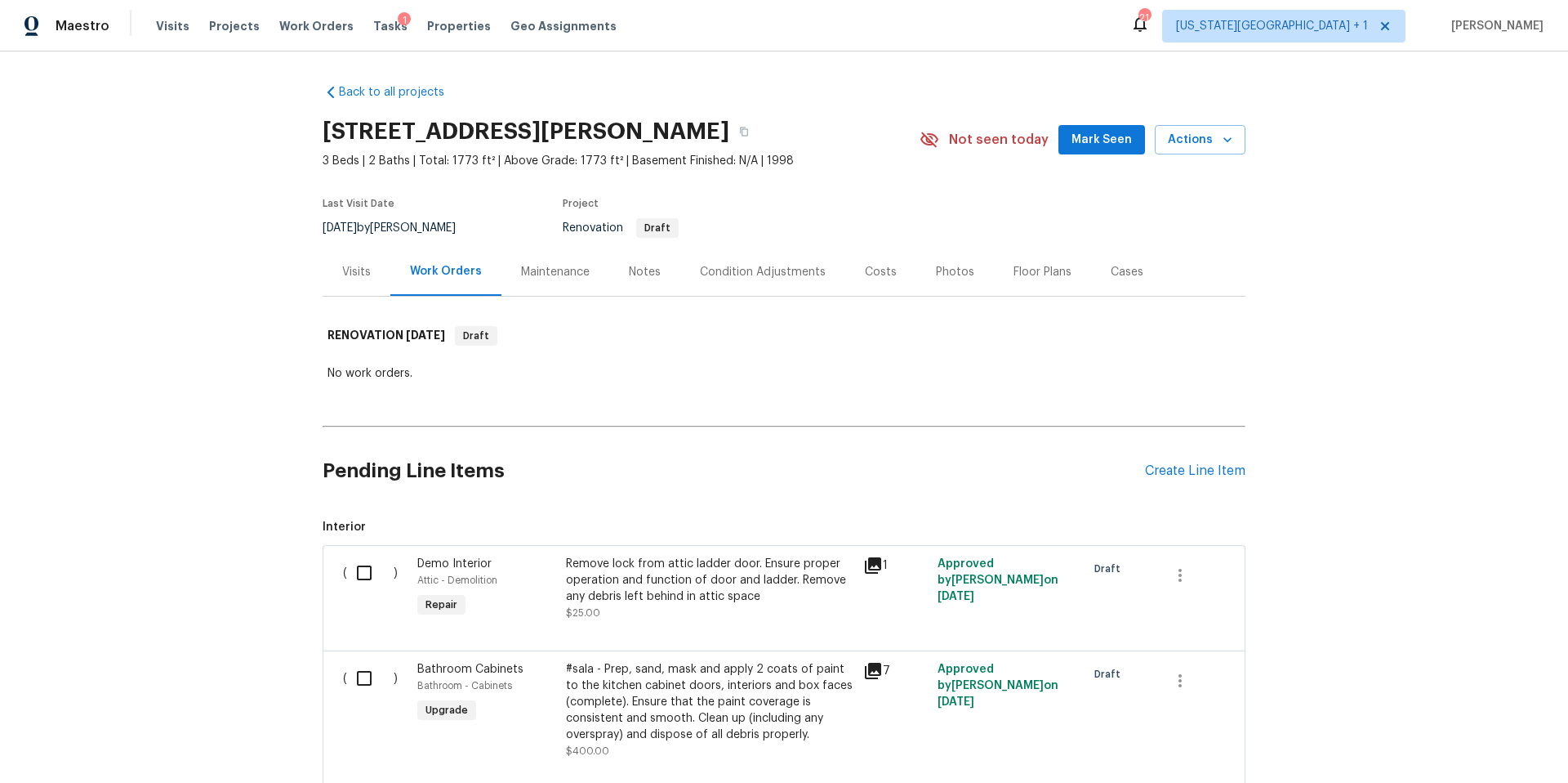
click at [356, 270] on div "Visits" at bounding box center [356, 271] width 28 height 16
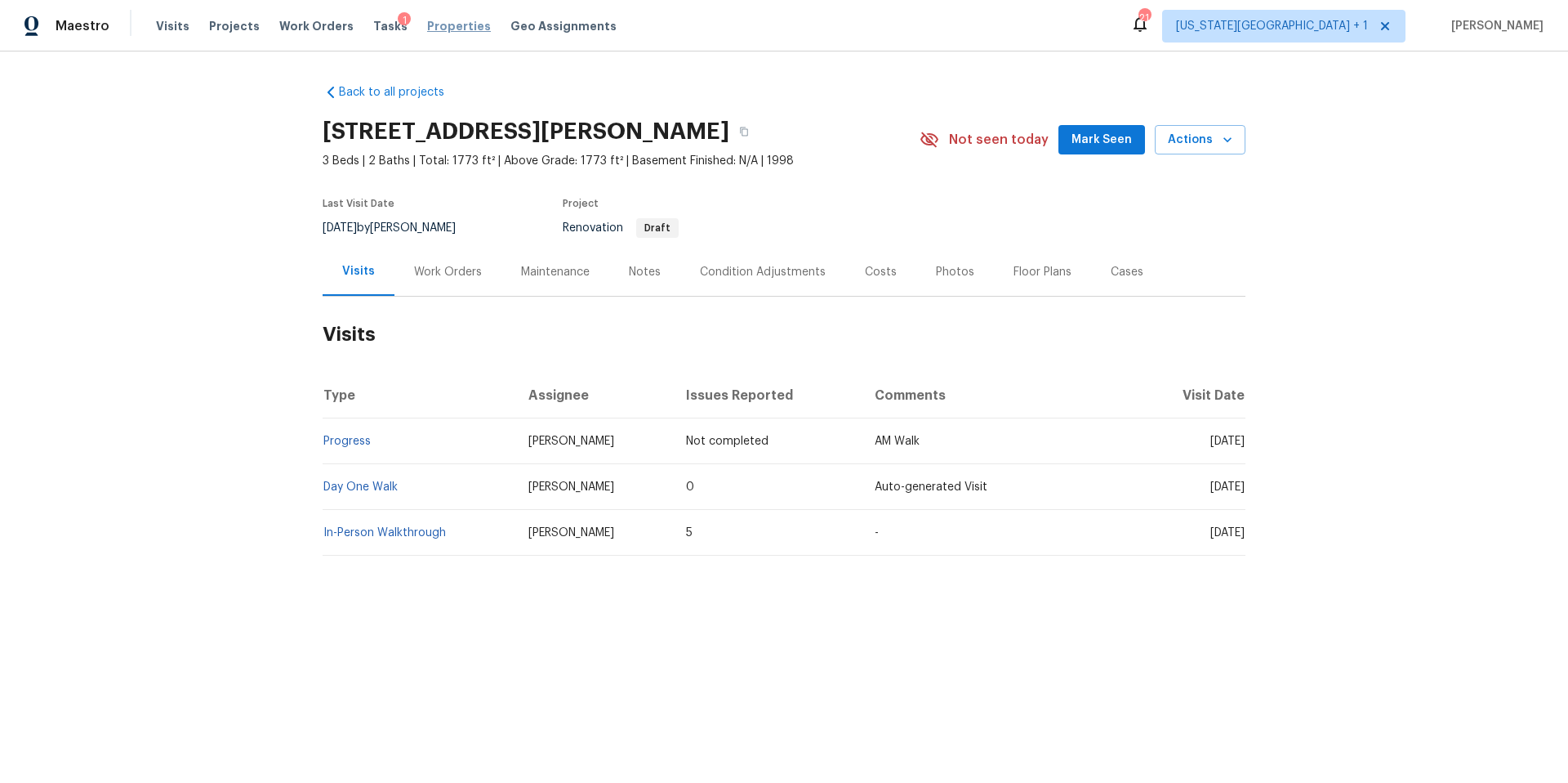
click at [436, 29] on span "Properties" at bounding box center [459, 25] width 64 height 16
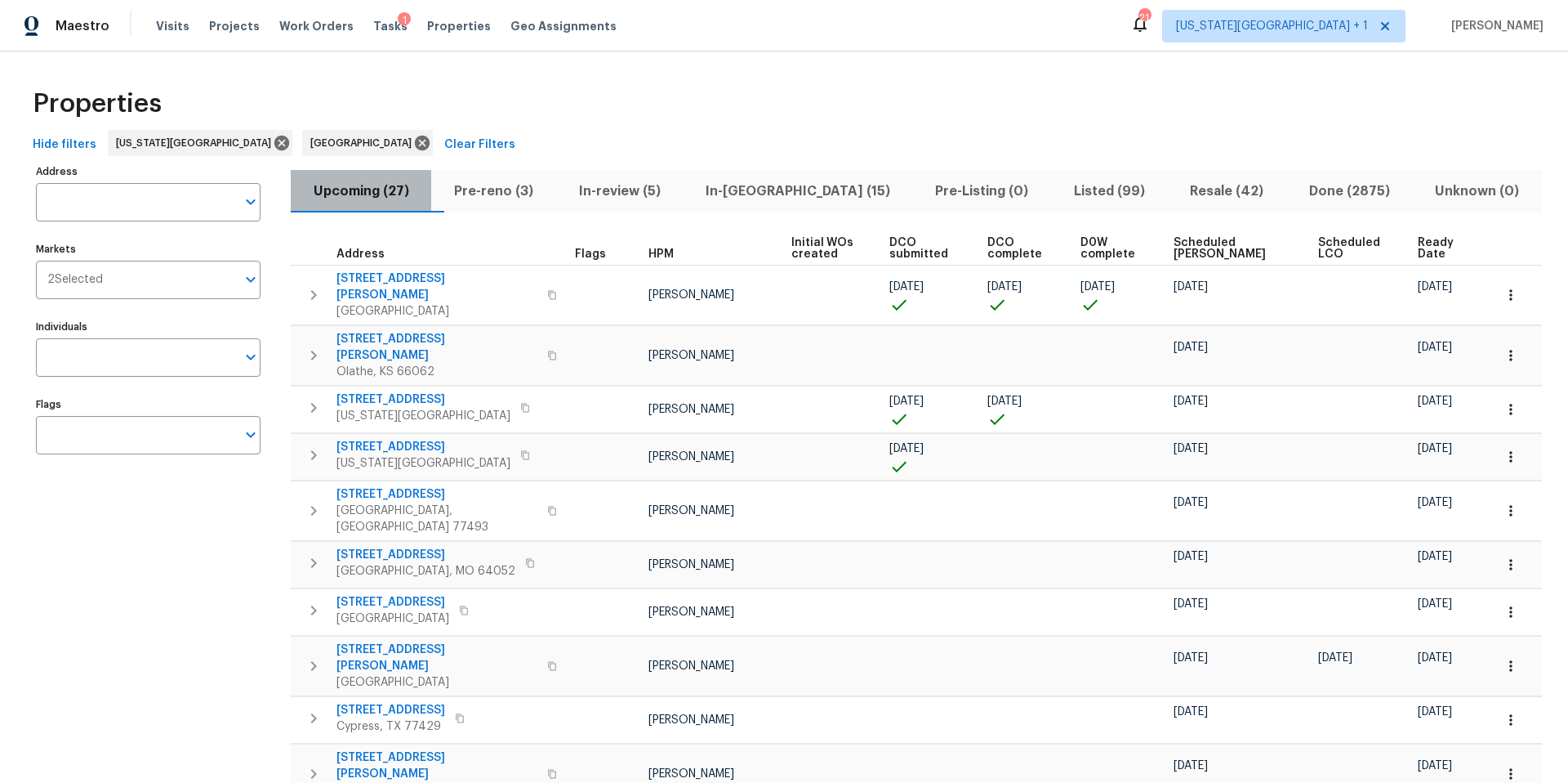
click at [381, 195] on span "Upcoming (27)" at bounding box center [360, 191] width 120 height 23
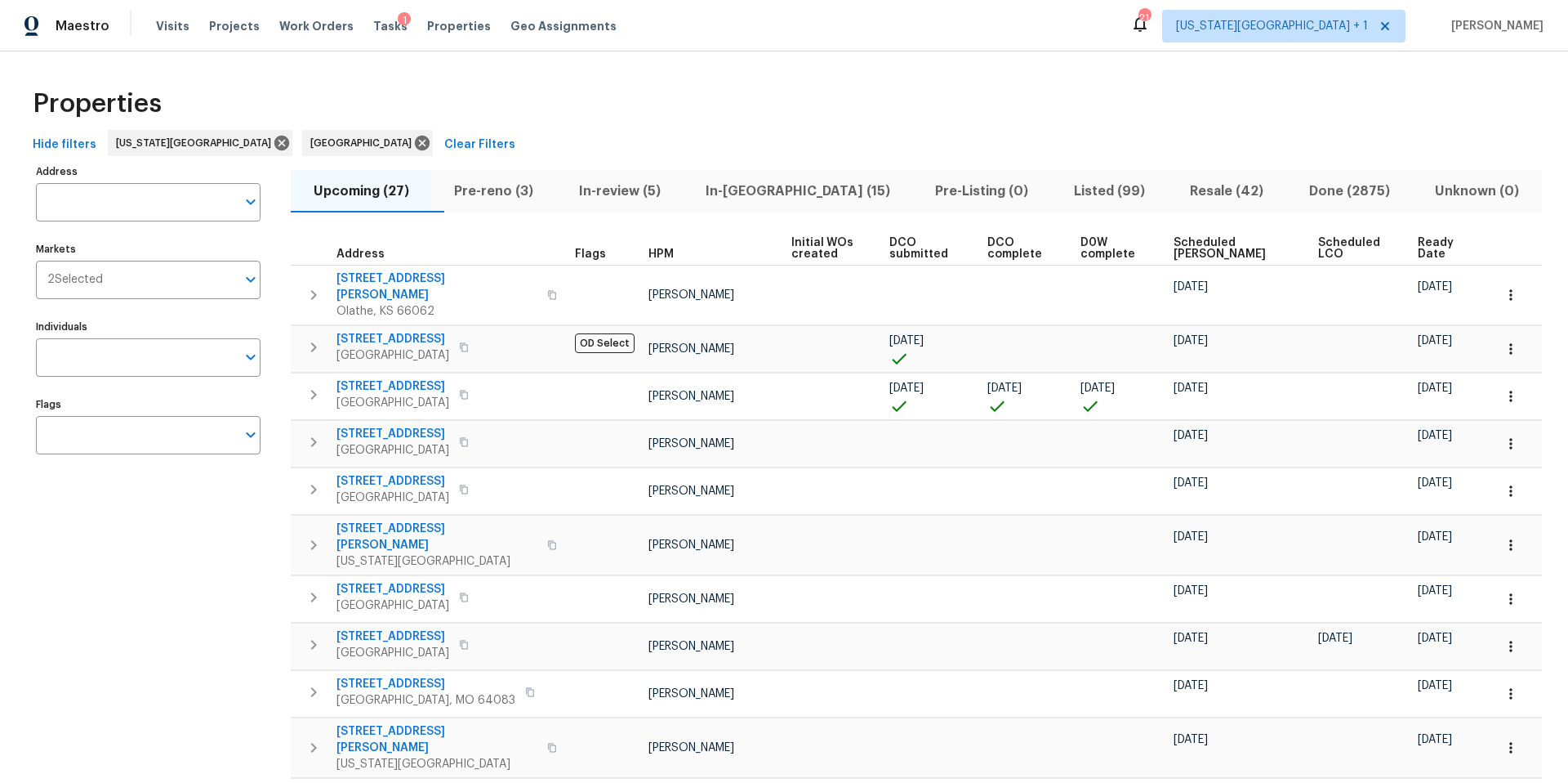
click at [1421, 253] on span "Ready Date" at bounding box center [1441, 248] width 47 height 23
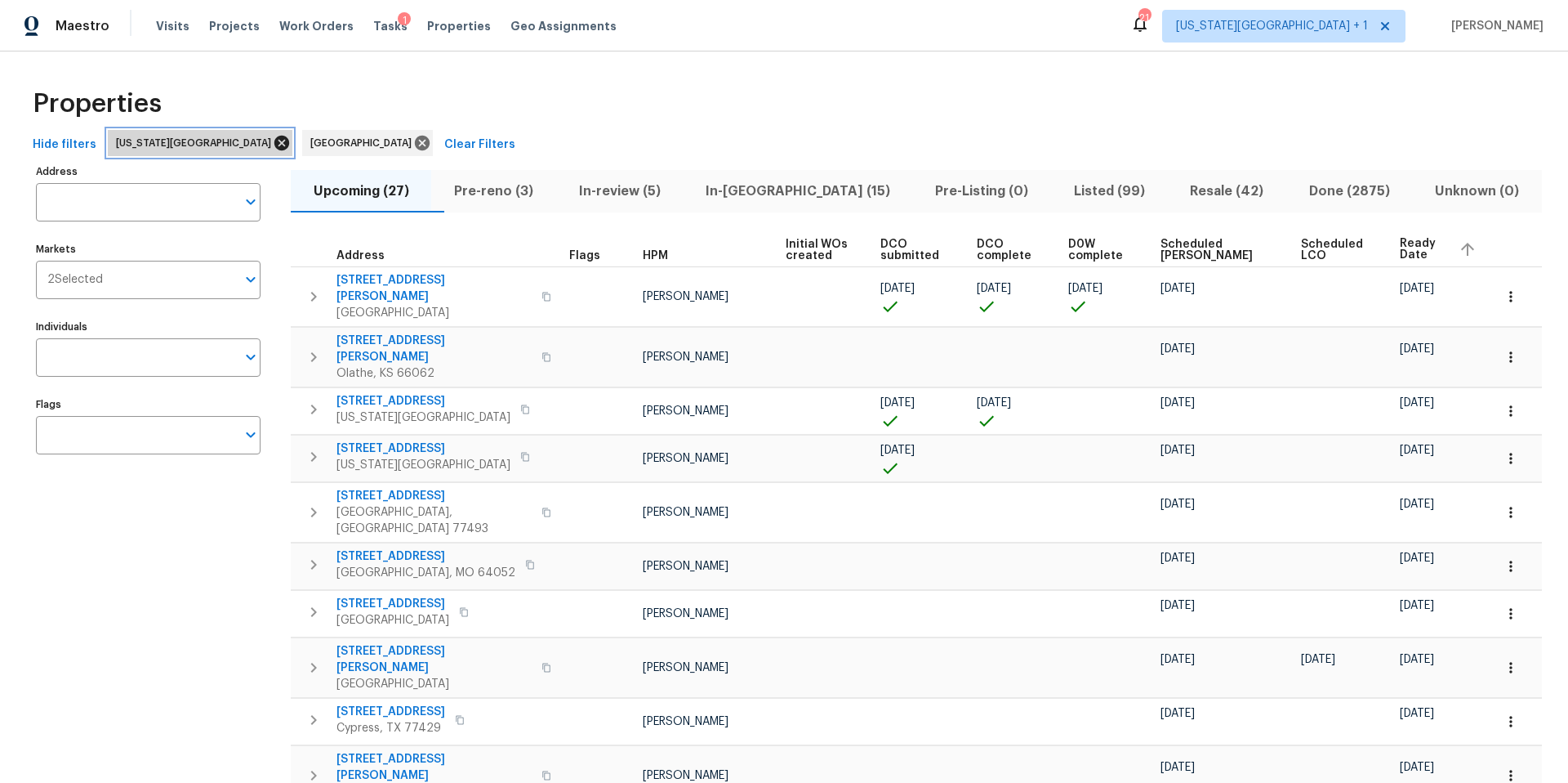
click at [275, 143] on icon at bounding box center [282, 143] width 15 height 15
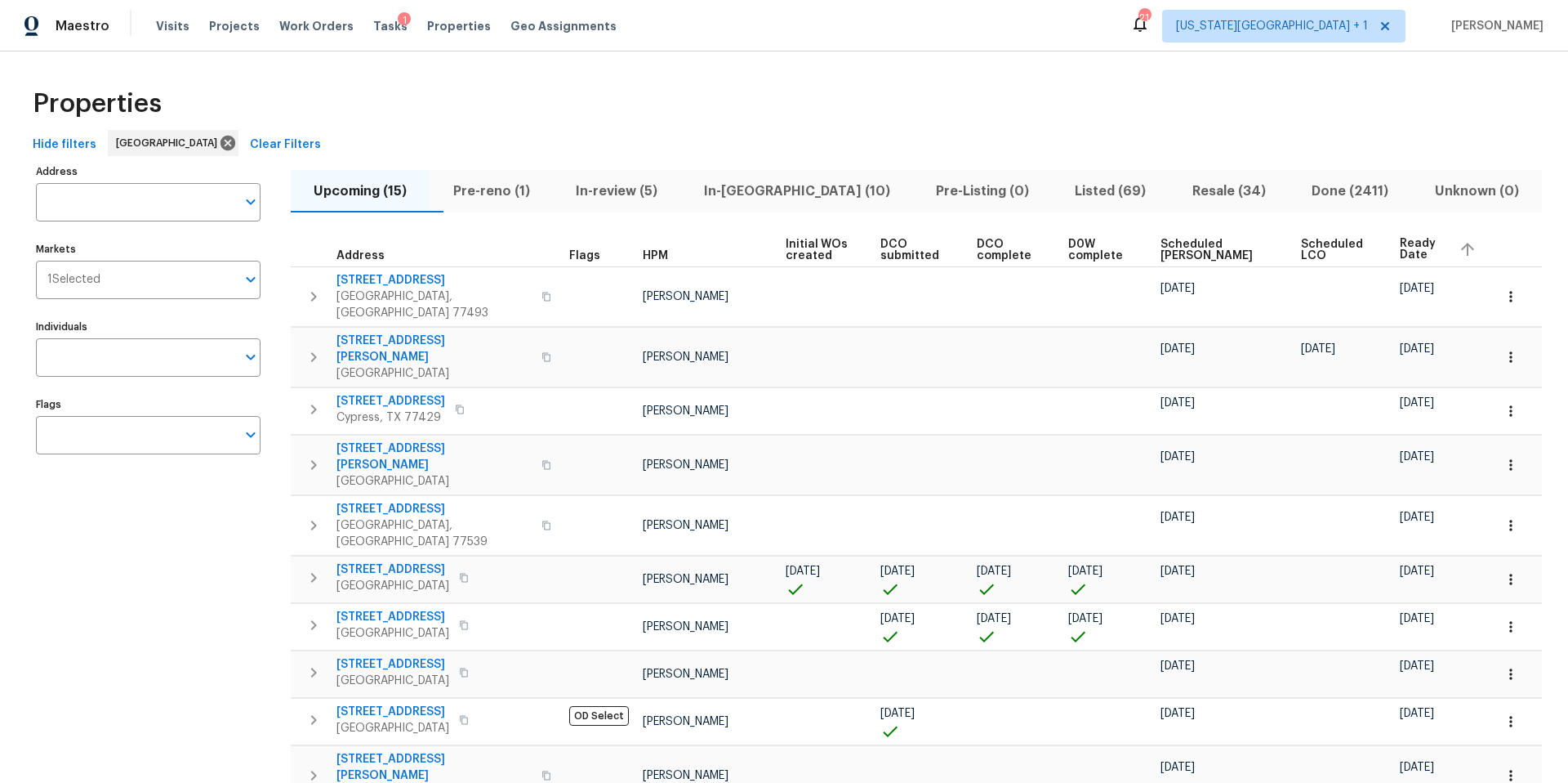
click at [766, 191] on span "In-[GEOGRAPHIC_DATA] (10)" at bounding box center [797, 191] width 213 height 23
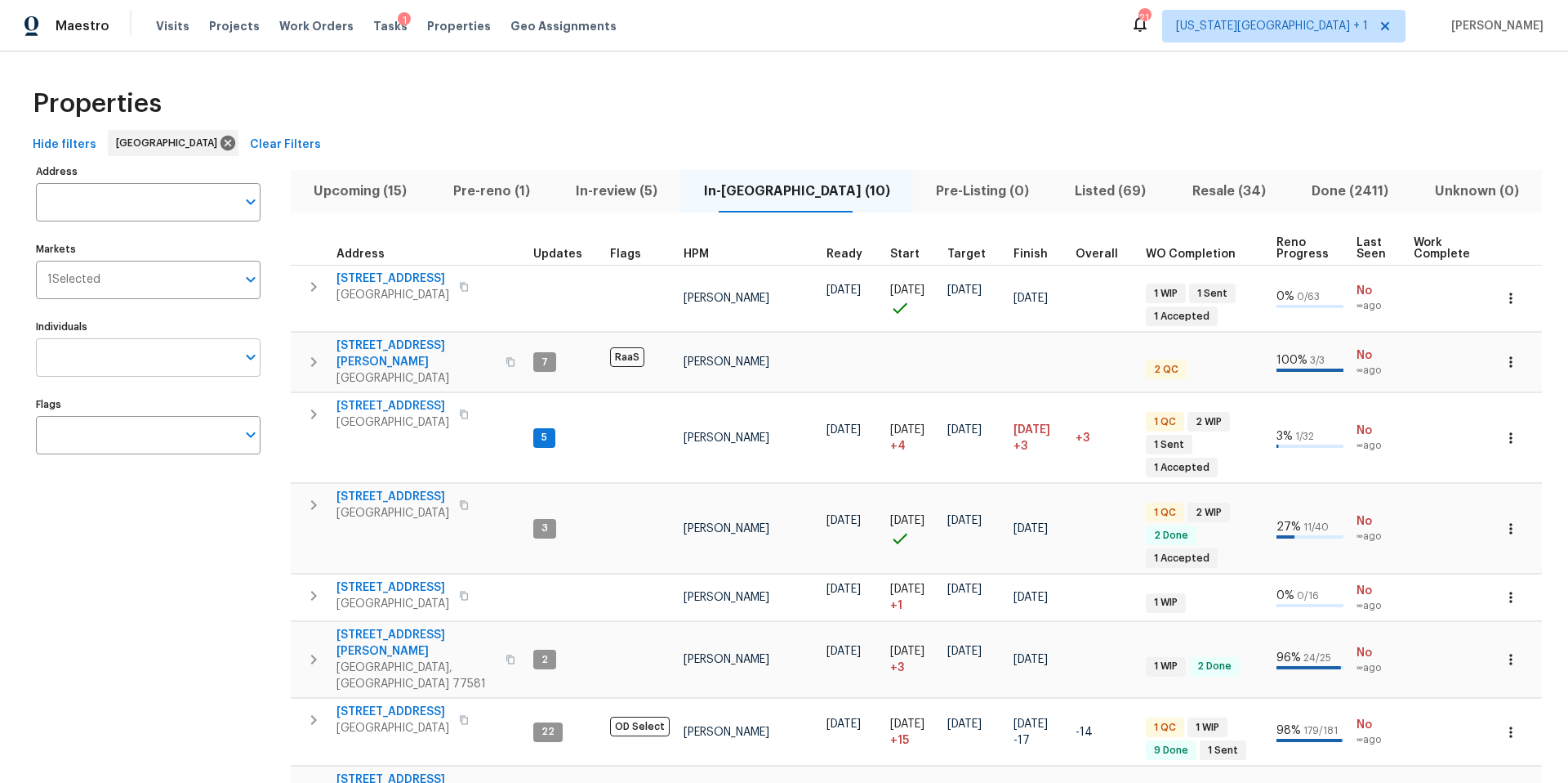
click at [80, 367] on input "Individuals" at bounding box center [135, 357] width 200 height 39
type input "andy taylor"
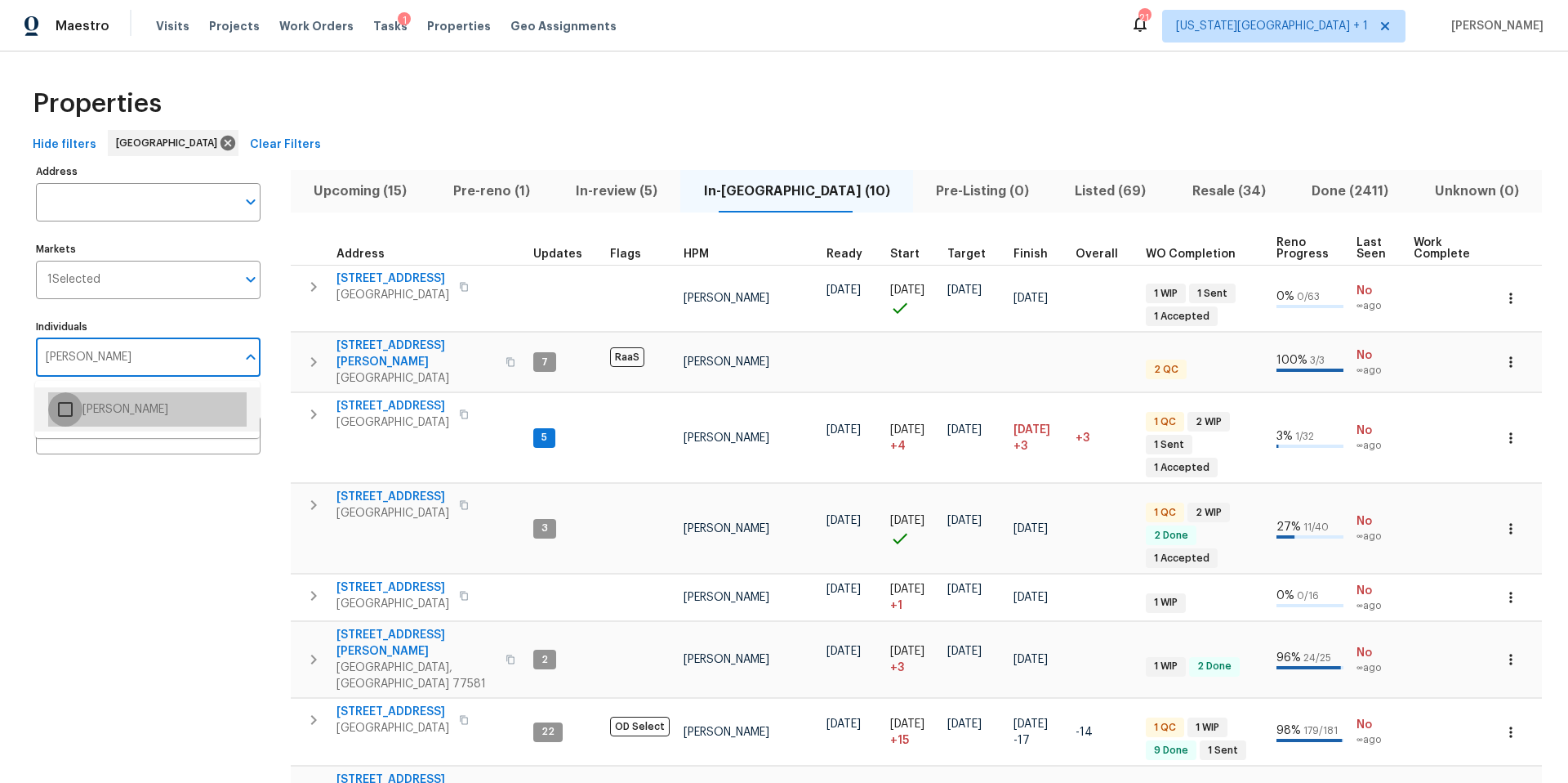
click at [56, 421] on input "checkbox" at bounding box center [65, 409] width 34 height 34
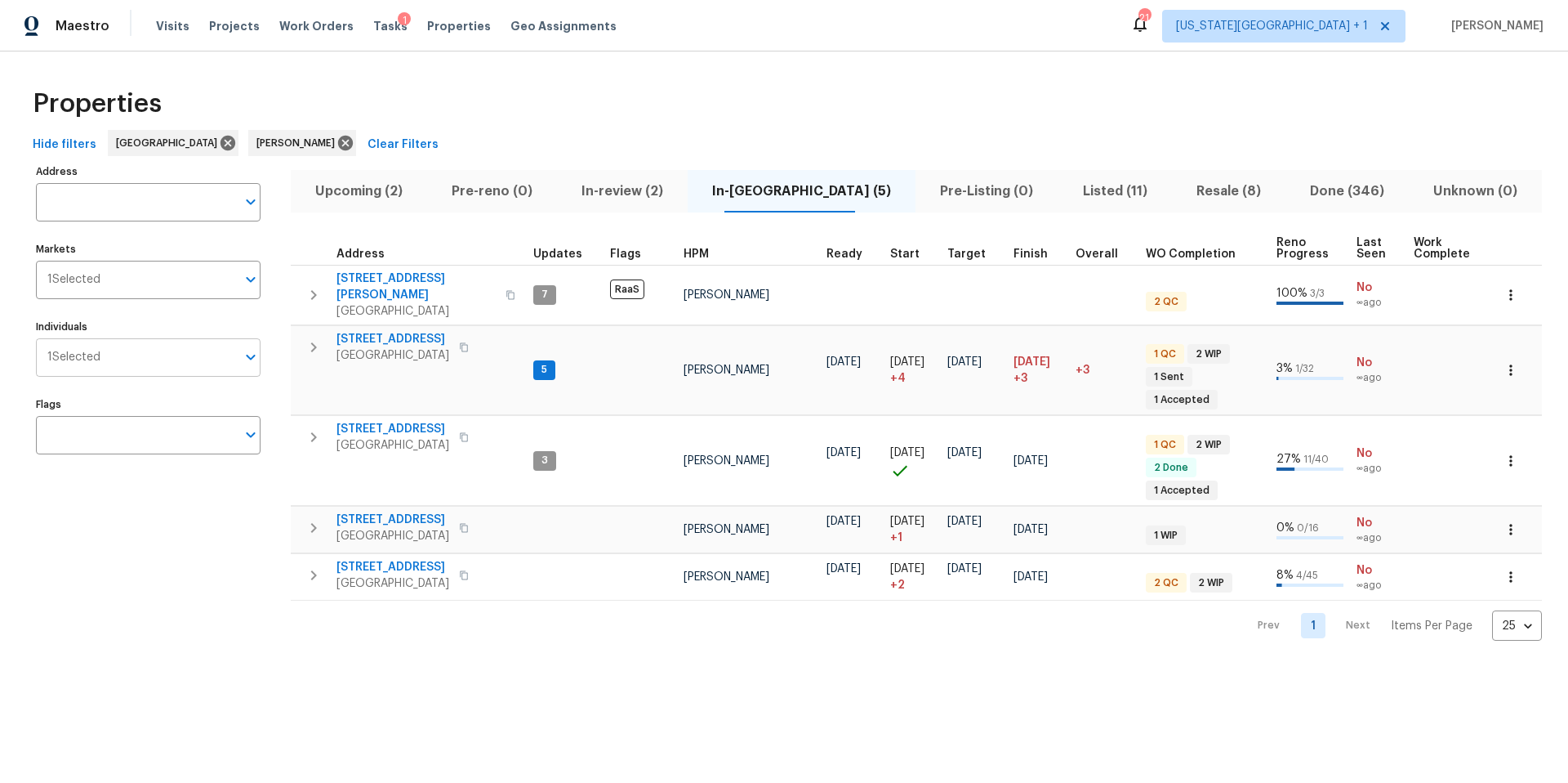
click at [201, 364] on input "Individuals" at bounding box center [168, 357] width 135 height 39
type input "navid"
click at [150, 407] on li "[PERSON_NAME]" at bounding box center [147, 409] width 198 height 34
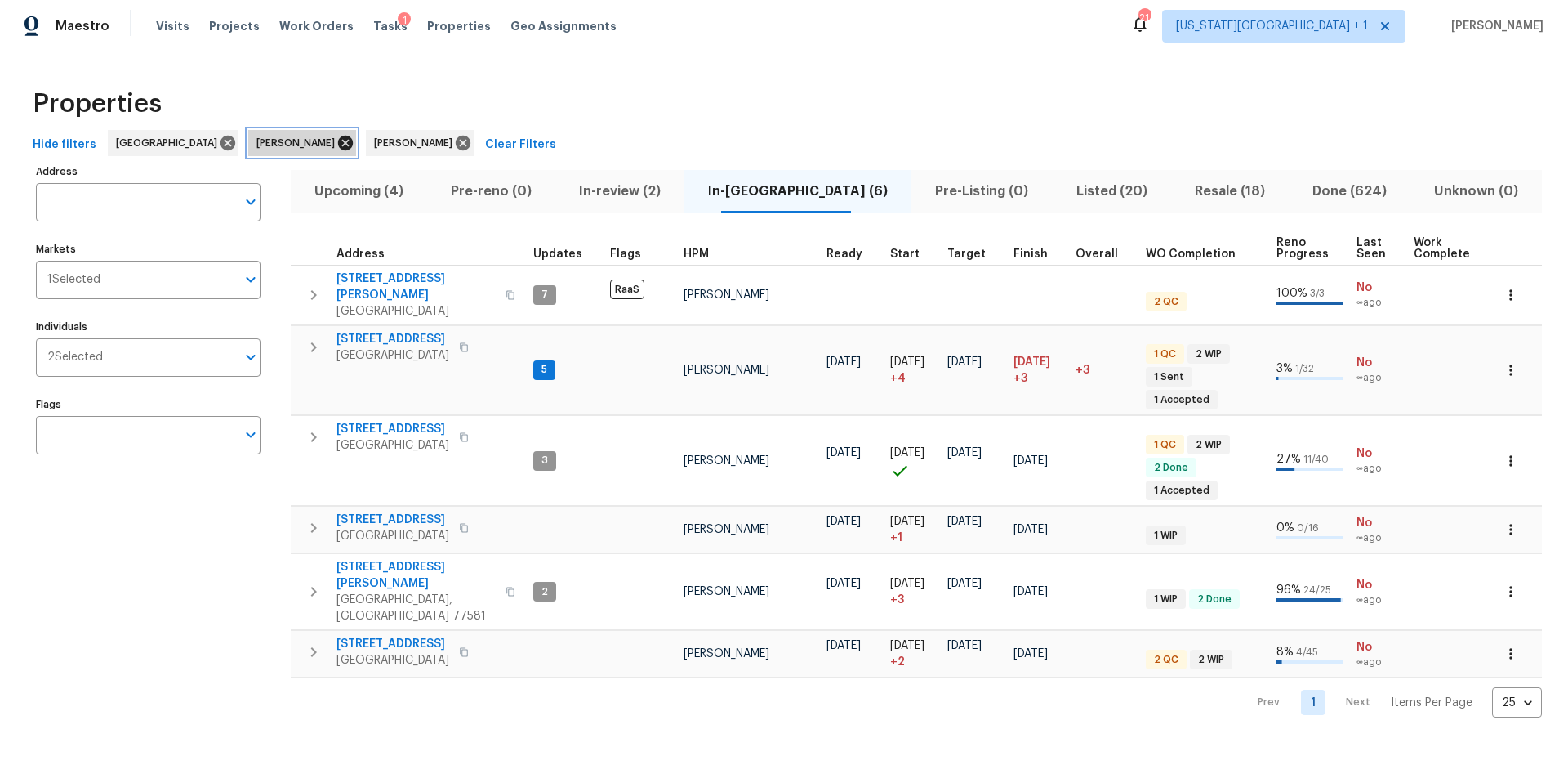
click at [338, 137] on icon at bounding box center [345, 143] width 15 height 15
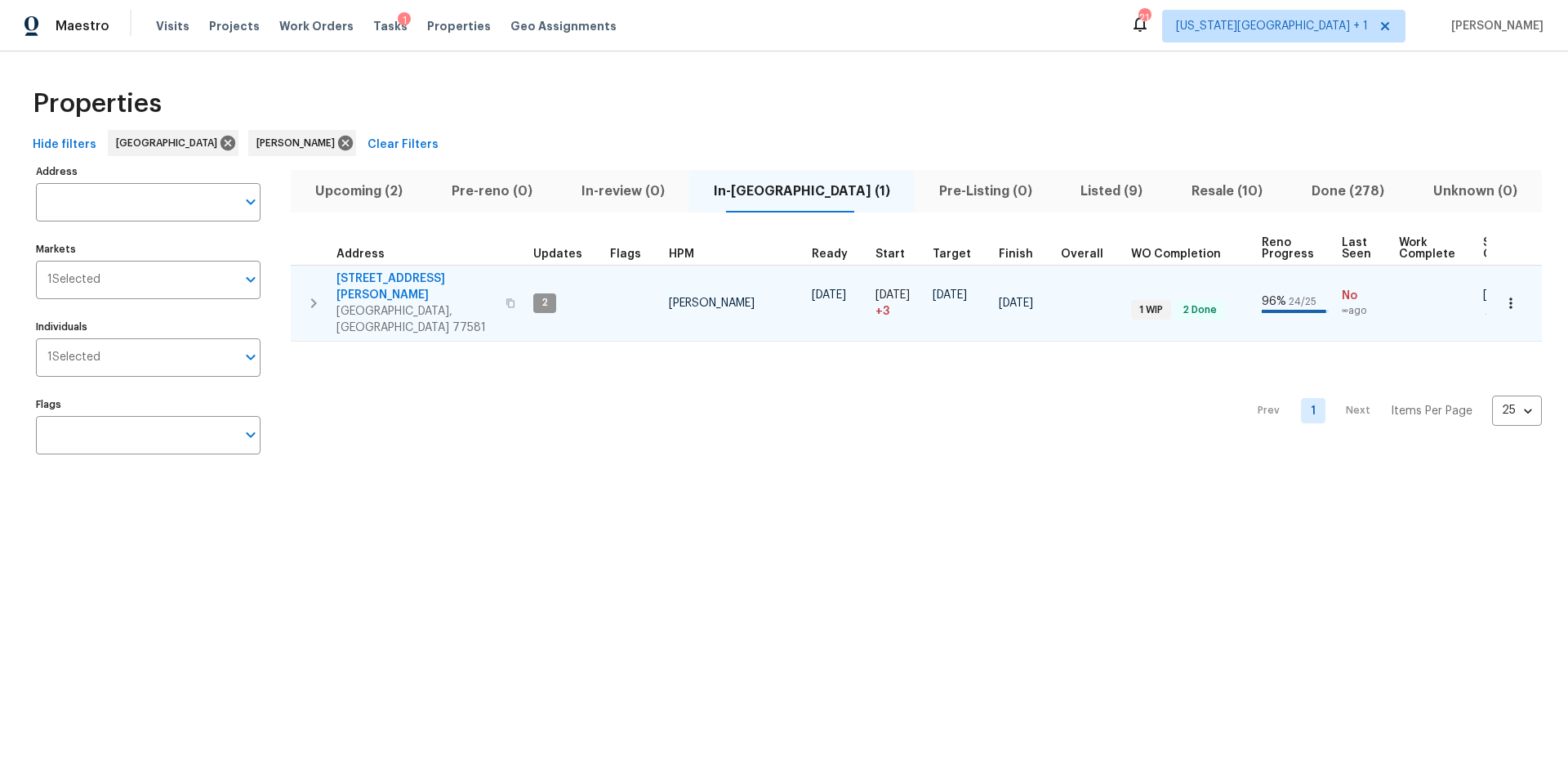
click at [369, 279] on span "[STREET_ADDRESS][PERSON_NAME]" at bounding box center [416, 286] width 159 height 33
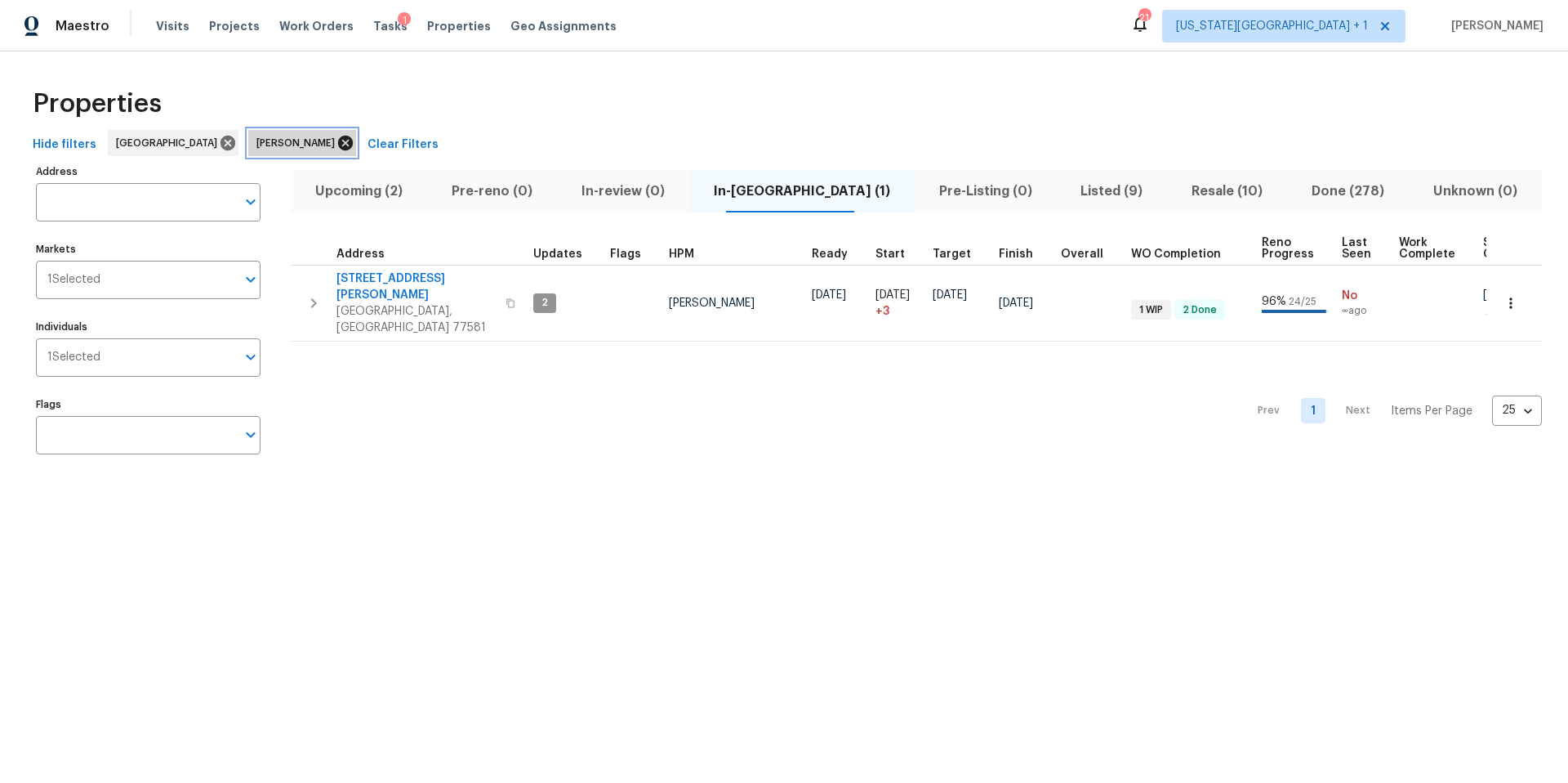
click at [337, 144] on icon at bounding box center [345, 142] width 18 height 18
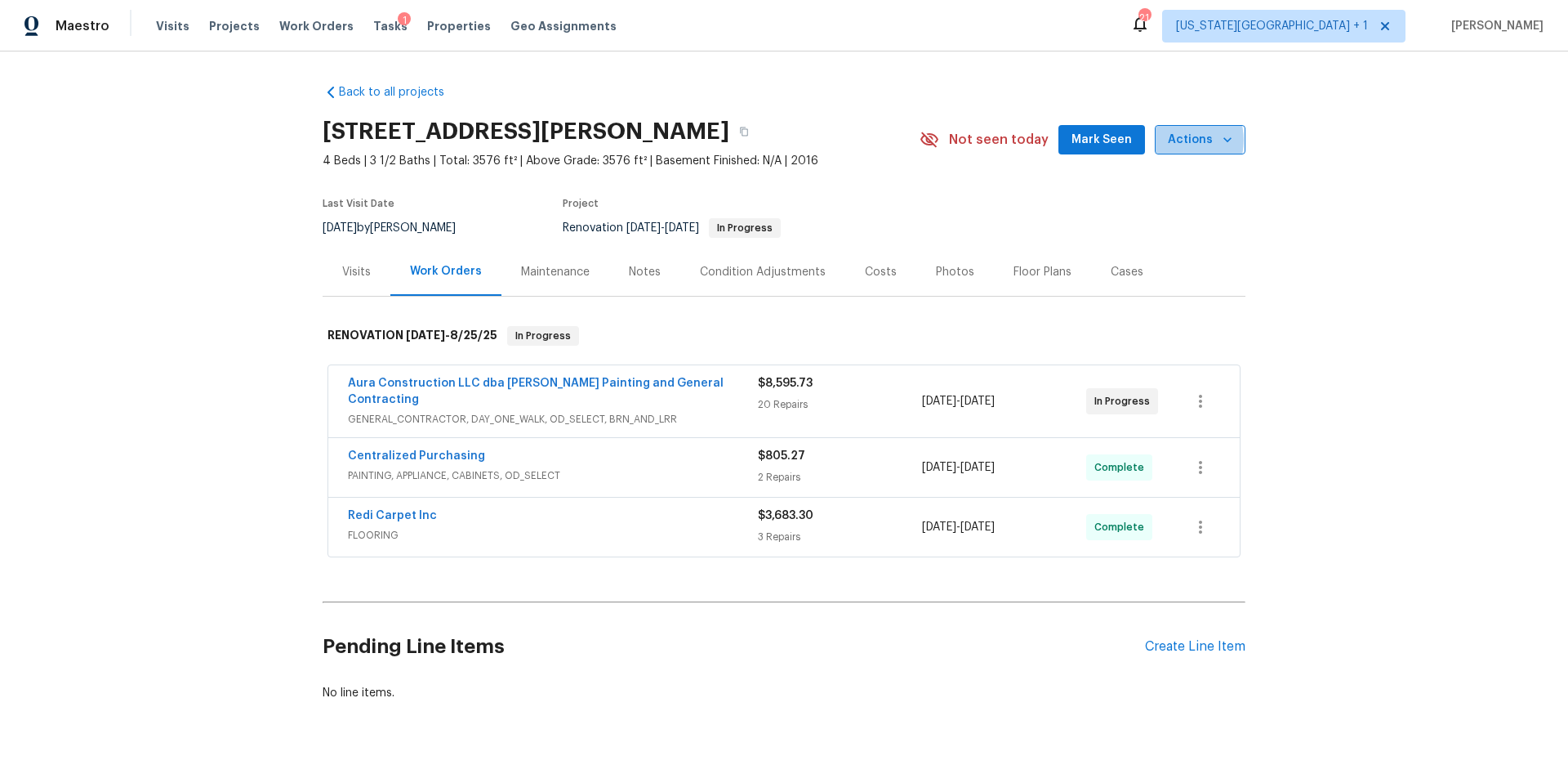
click at [1186, 140] on span "Actions" at bounding box center [1199, 140] width 65 height 21
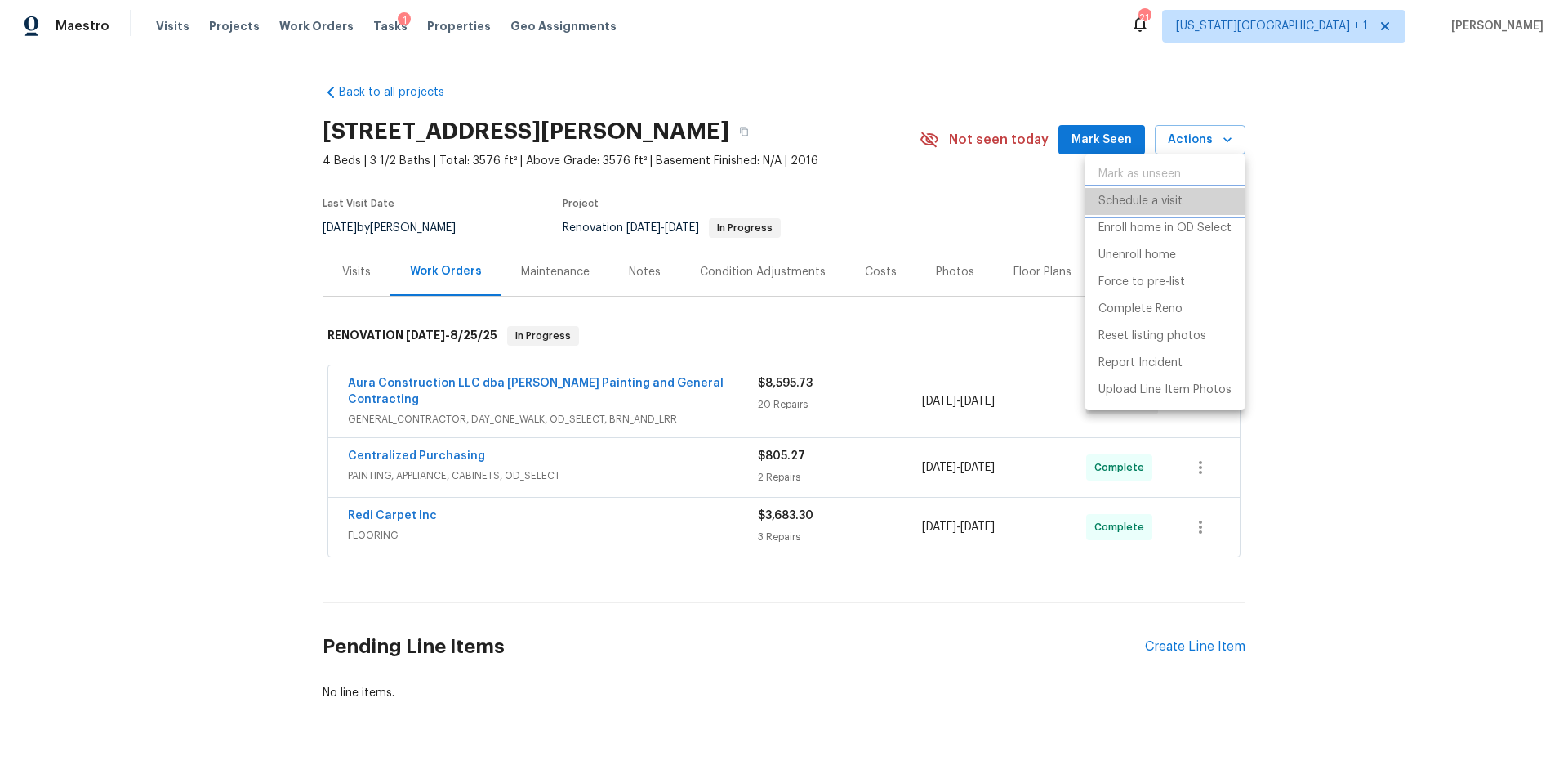
click at [1143, 197] on p "Schedule a visit" at bounding box center [1140, 201] width 84 height 17
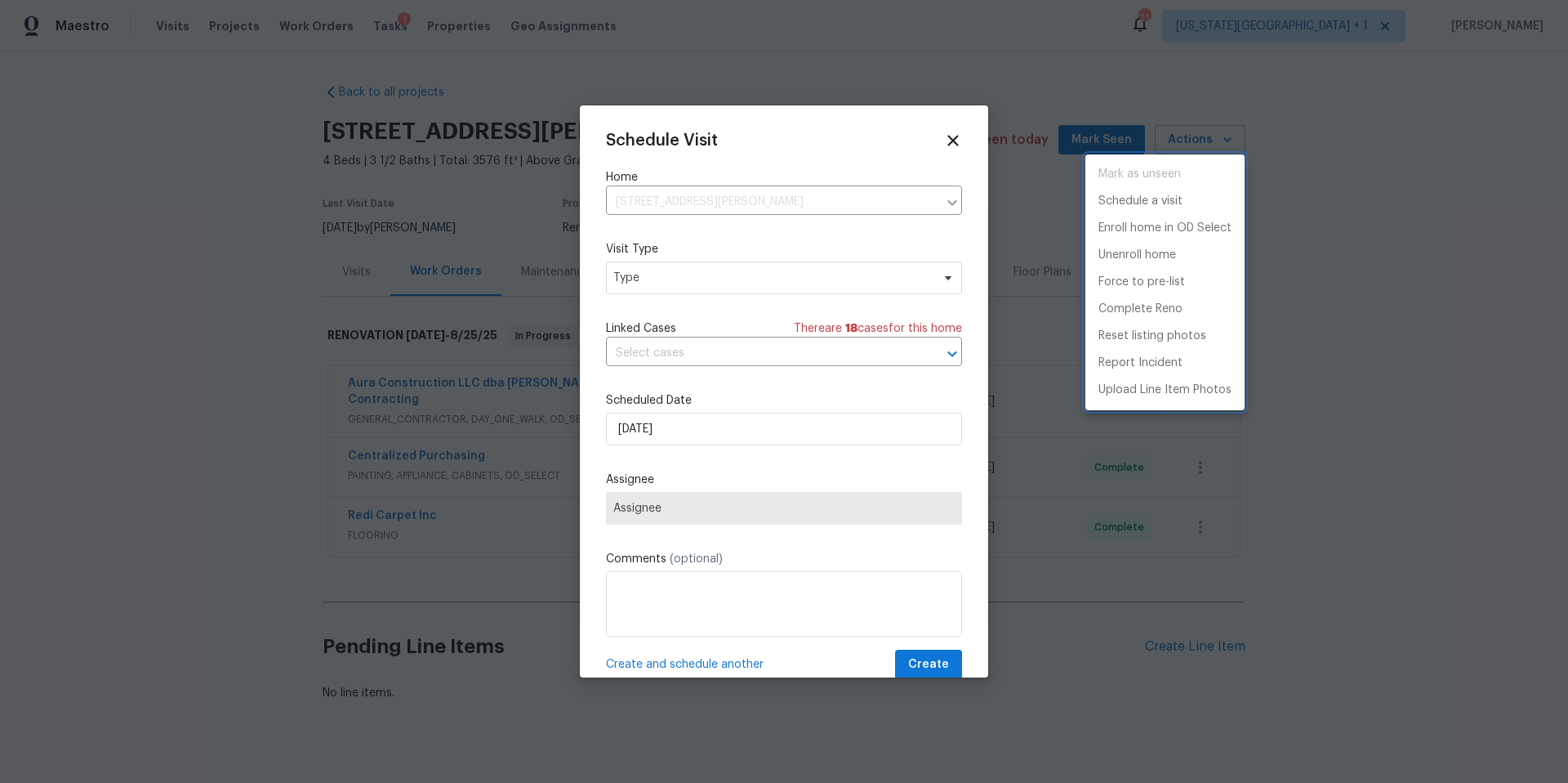
click at [682, 289] on div at bounding box center [784, 392] width 1568 height 783
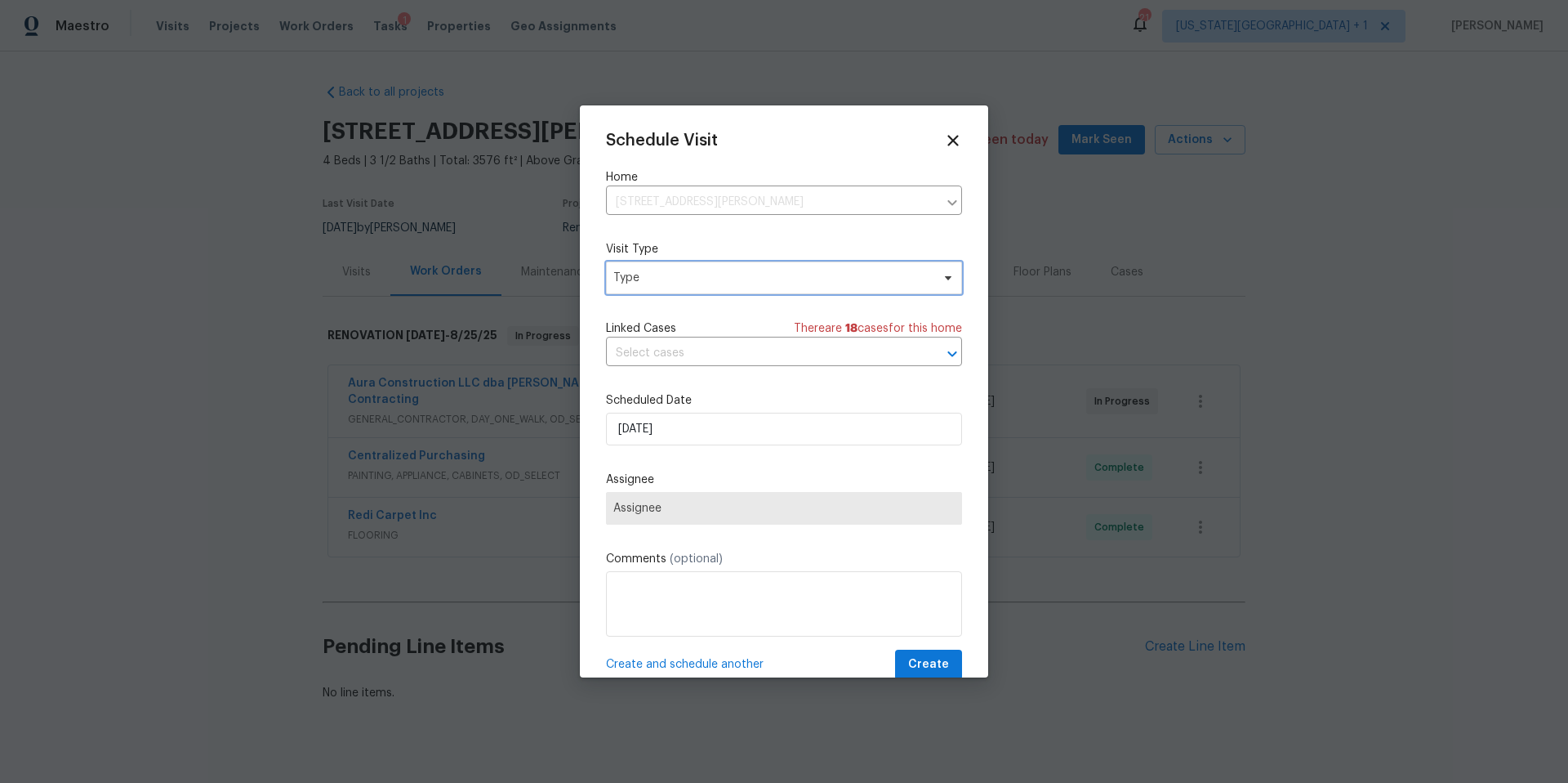
click at [682, 285] on span "Type" at bounding box center [772, 277] width 318 height 16
type input "new"
click at [650, 360] on div "New Listing Audit" at bounding box center [662, 355] width 93 height 16
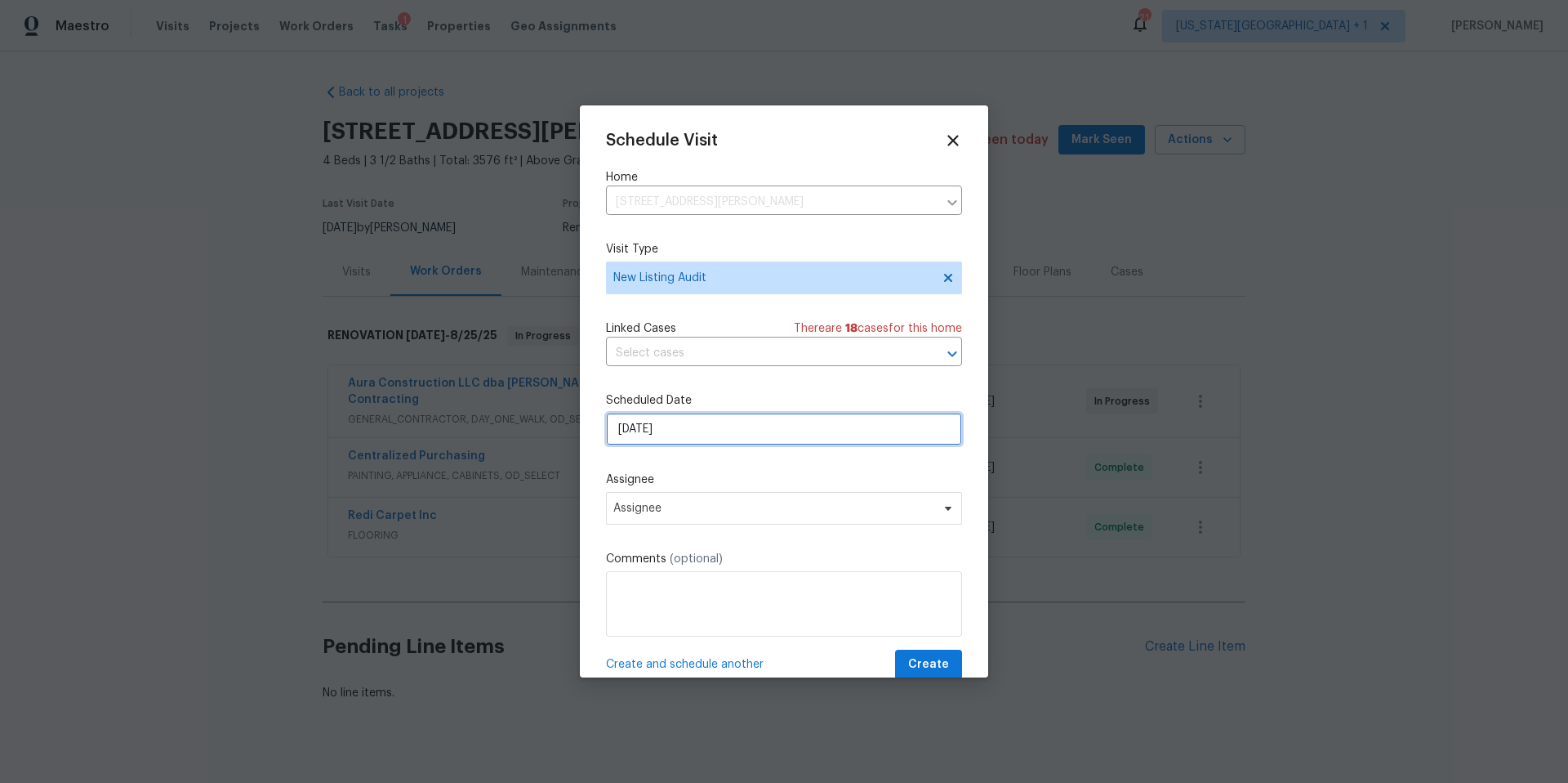
click at [703, 425] on input "[DATE]" at bounding box center [784, 428] width 356 height 33
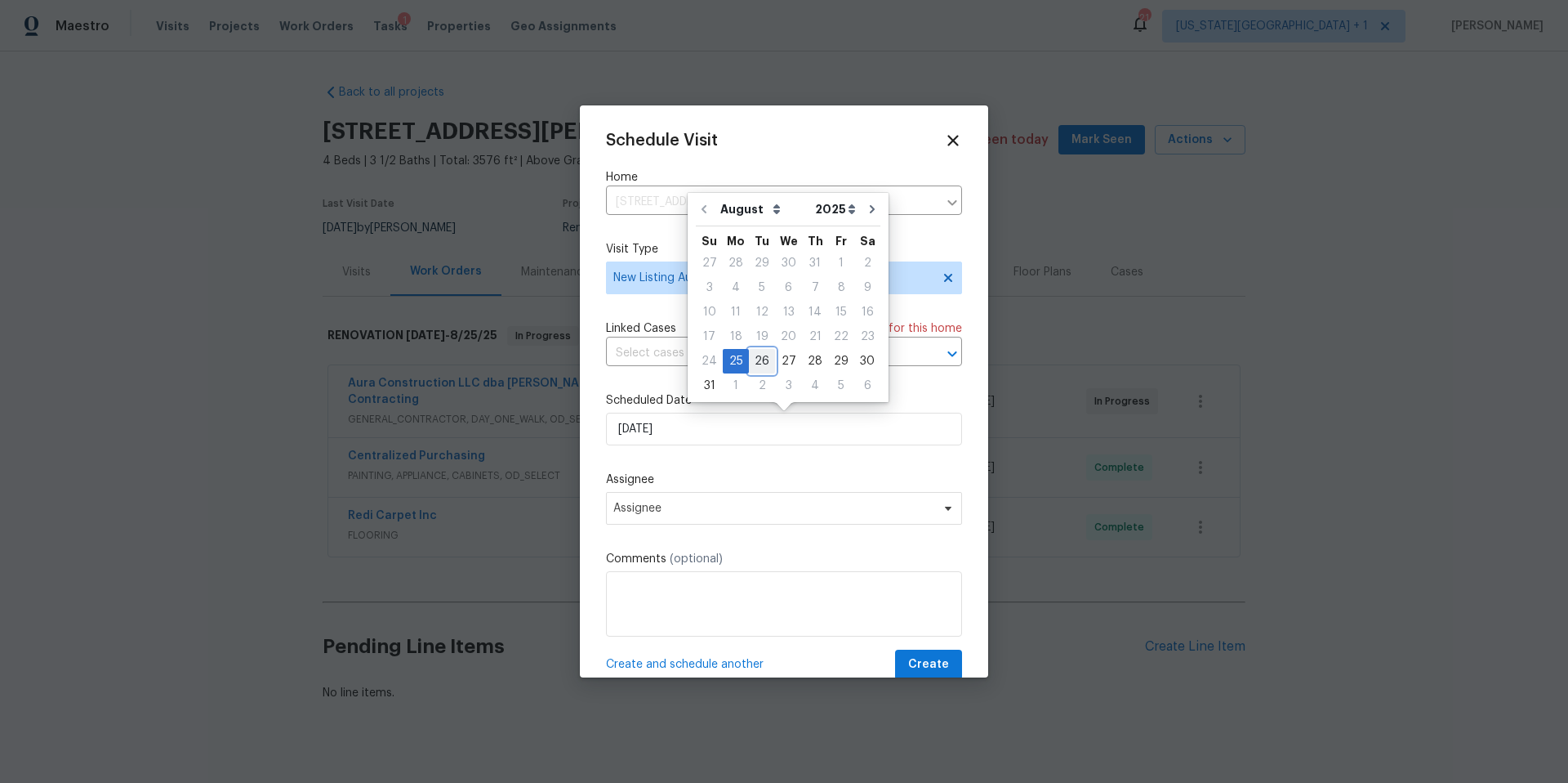
click at [754, 362] on div "26" at bounding box center [762, 361] width 26 height 23
type input "[DATE]"
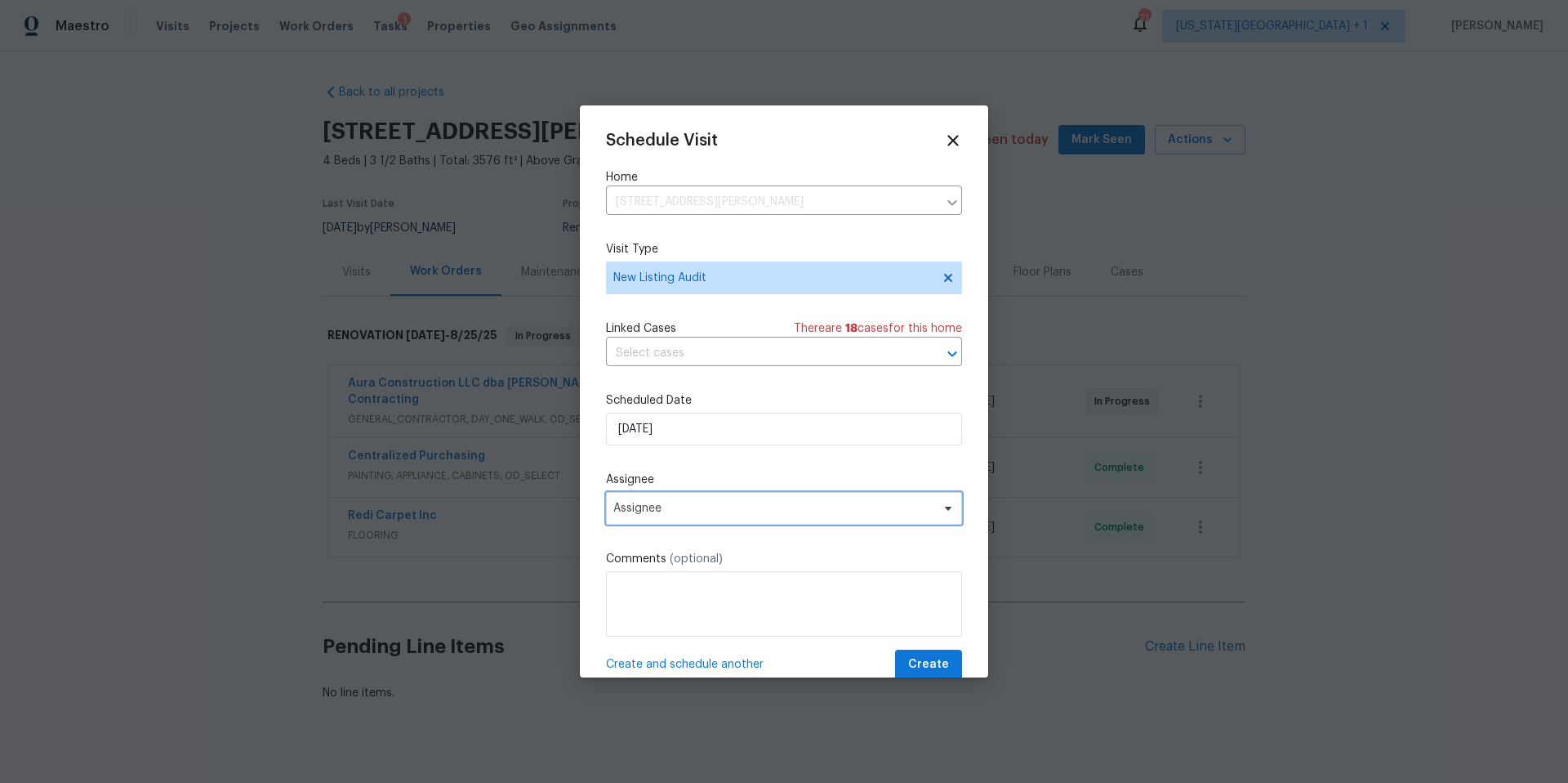
click at [641, 511] on span "Assignee" at bounding box center [773, 508] width 320 height 13
type input "lui"
click at [639, 602] on div "[PERSON_NAME]" at bounding box center [658, 599] width 86 height 16
click at [932, 653] on div "Schedule Visit Home [STREET_ADDRESS][PERSON_NAME] ​ Visit Type New Listing Audi…" at bounding box center [784, 406] width 356 height 549
click at [932, 680] on div at bounding box center [784, 392] width 1568 height 783
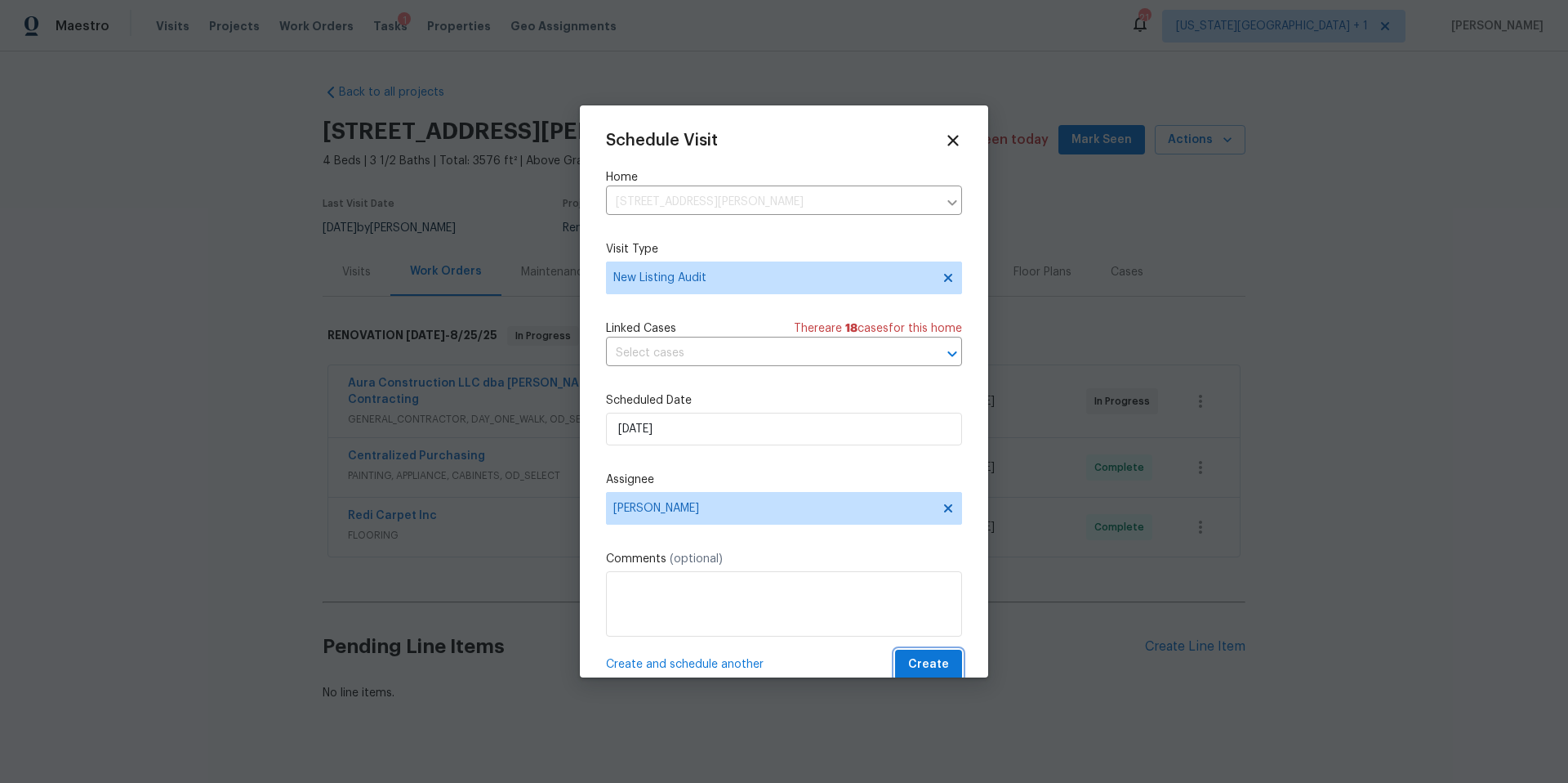
click at [920, 663] on span "Create" at bounding box center [927, 664] width 40 height 21
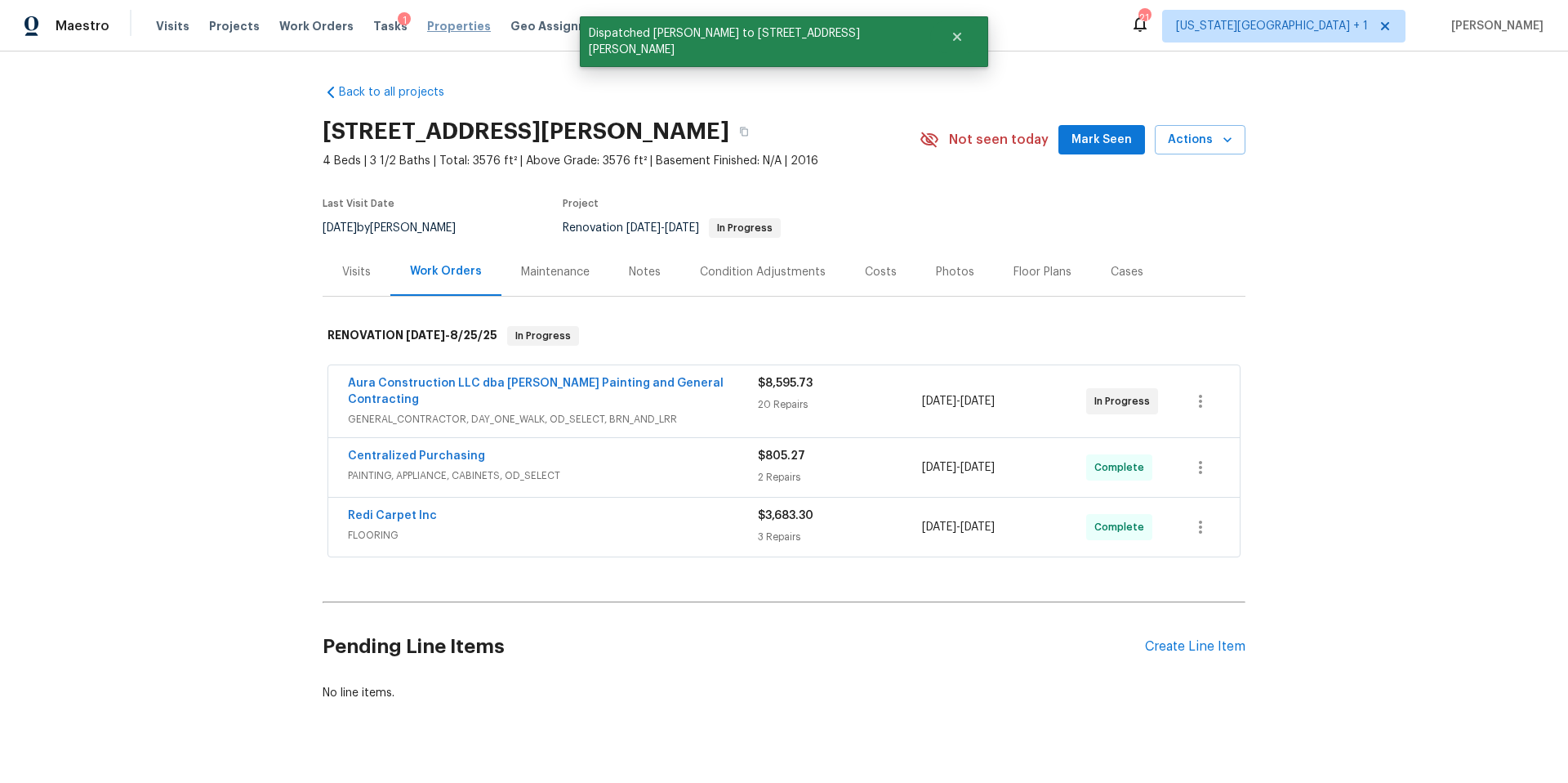
click at [436, 27] on span "Properties" at bounding box center [459, 25] width 64 height 16
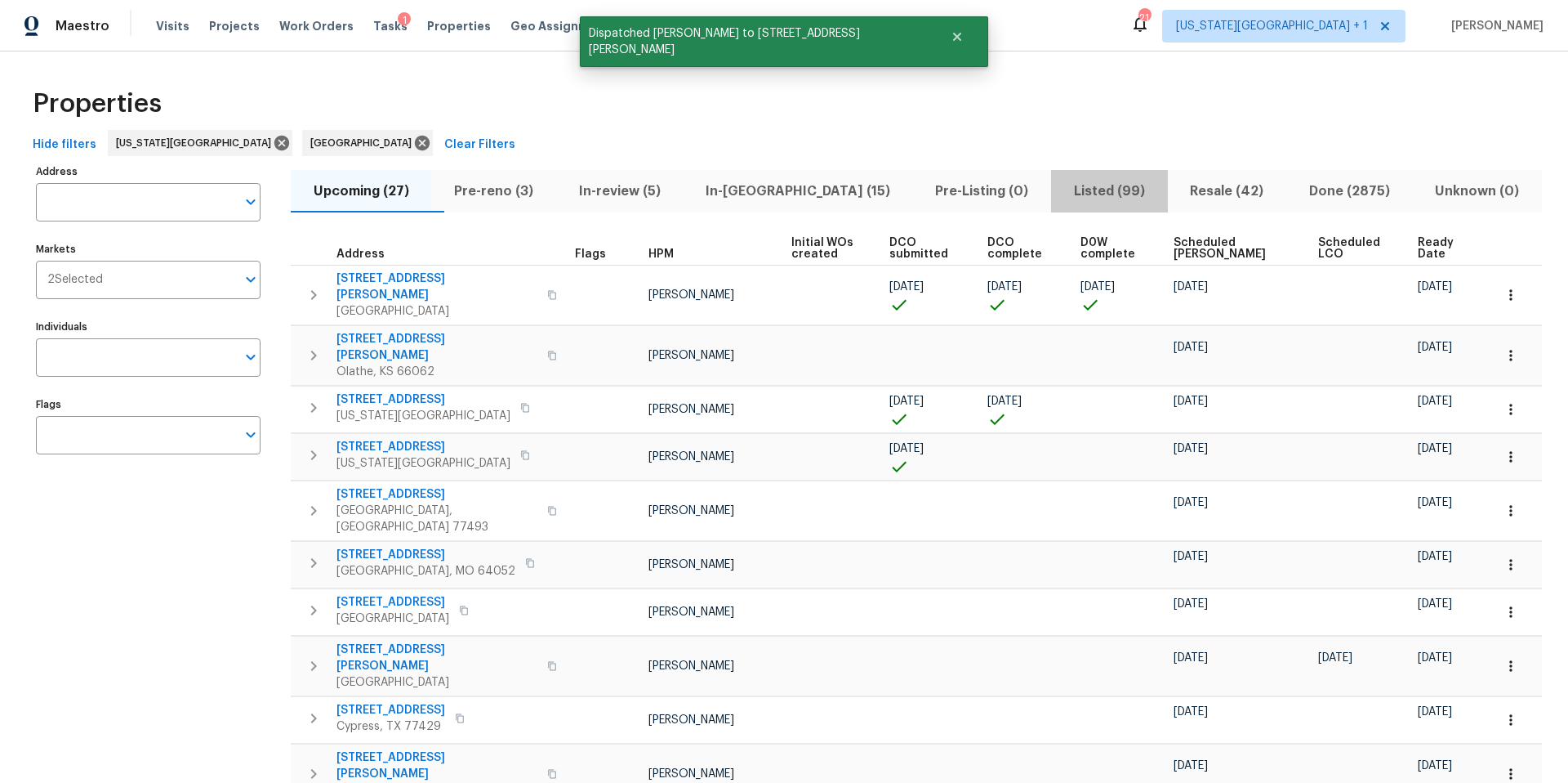
click at [1061, 192] on span "Listed (99)" at bounding box center [1109, 191] width 96 height 23
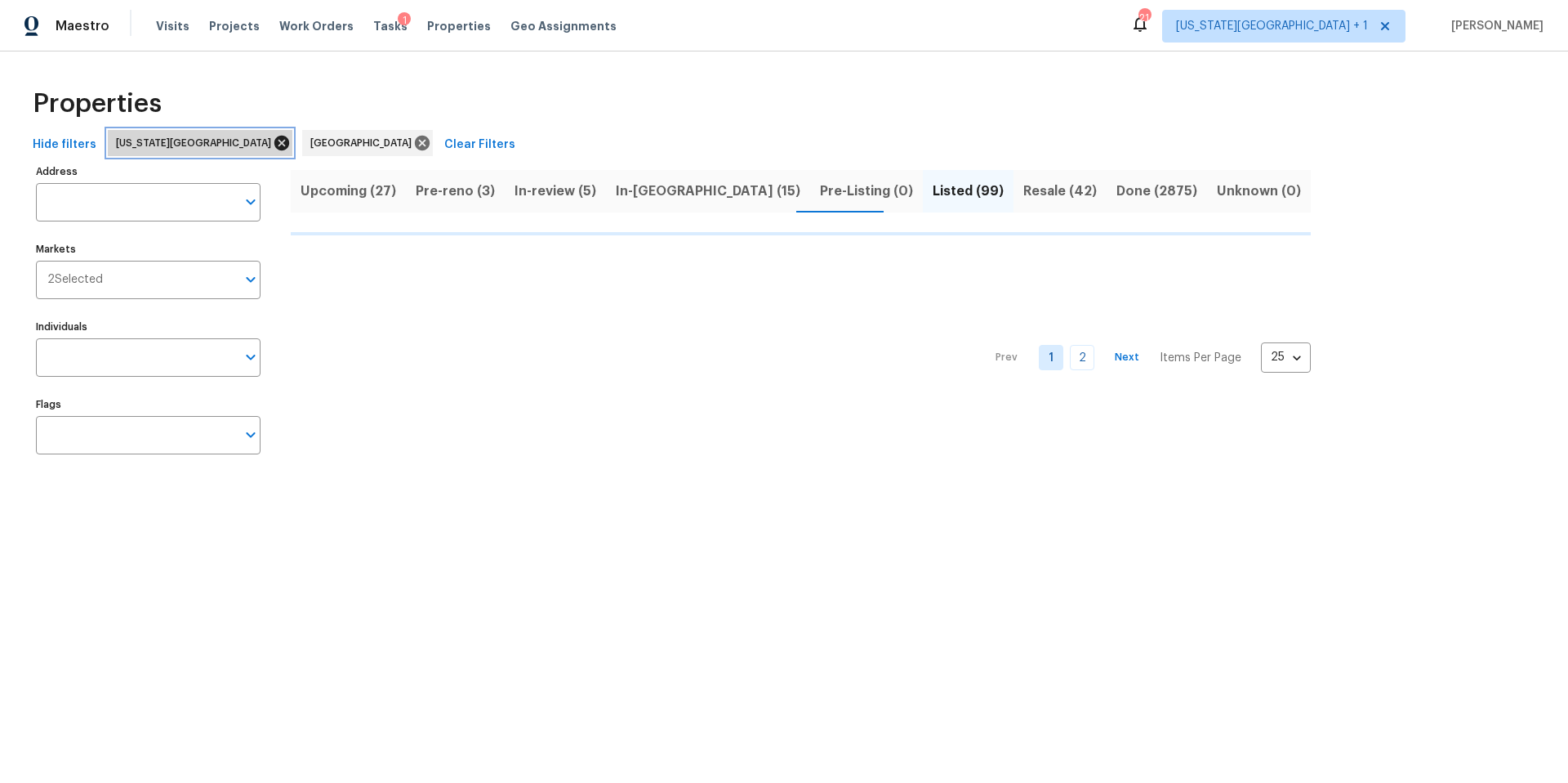
click at [273, 140] on icon at bounding box center [281, 142] width 18 height 18
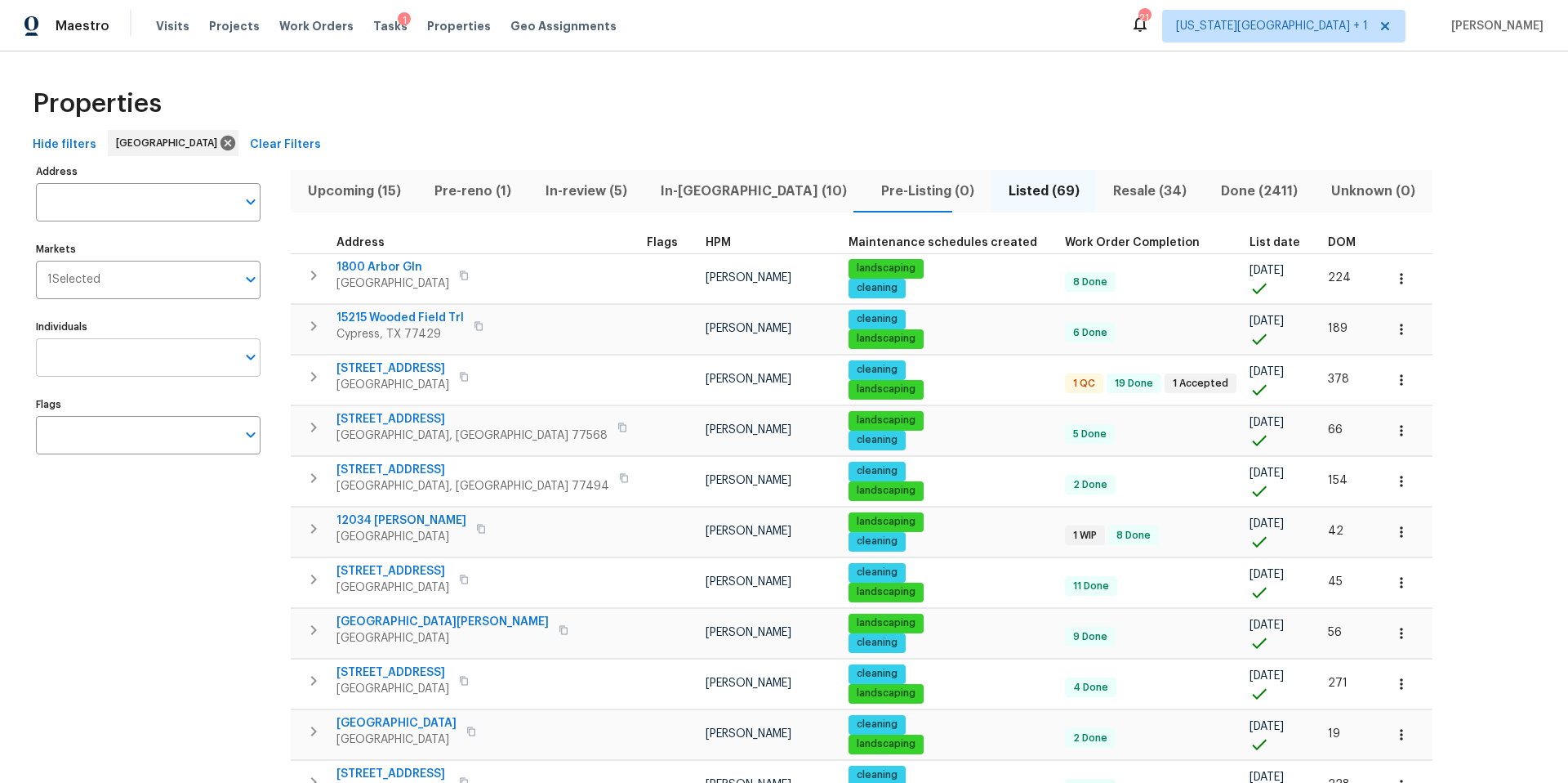
click at [112, 357] on input "Individuals" at bounding box center [135, 357] width 200 height 39
type input "navid"
click at [80, 411] on input "checkbox" at bounding box center [65, 409] width 34 height 34
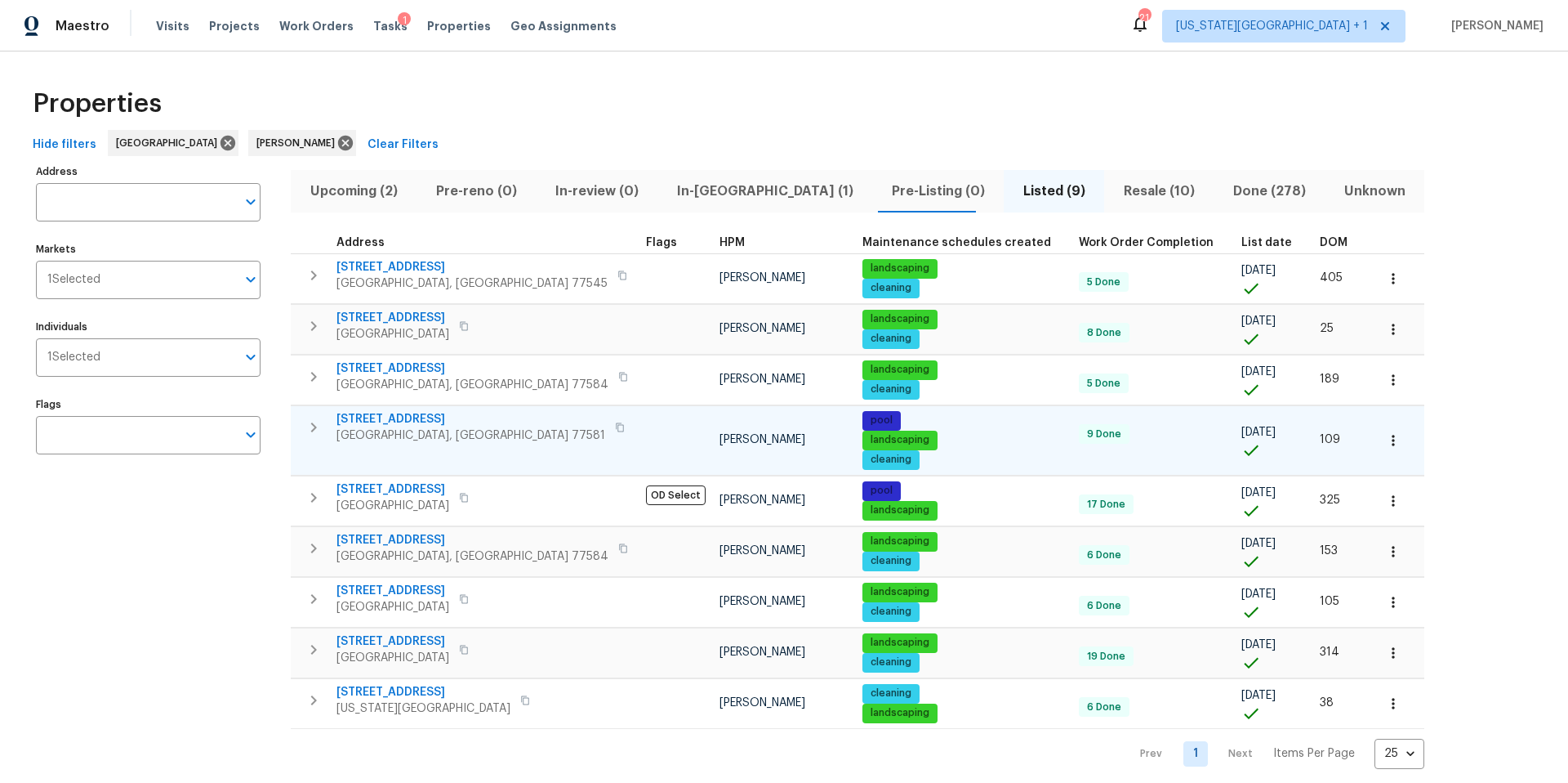
click at [417, 423] on span "3306 Cactus Heights Ln" at bounding box center [471, 419] width 269 height 16
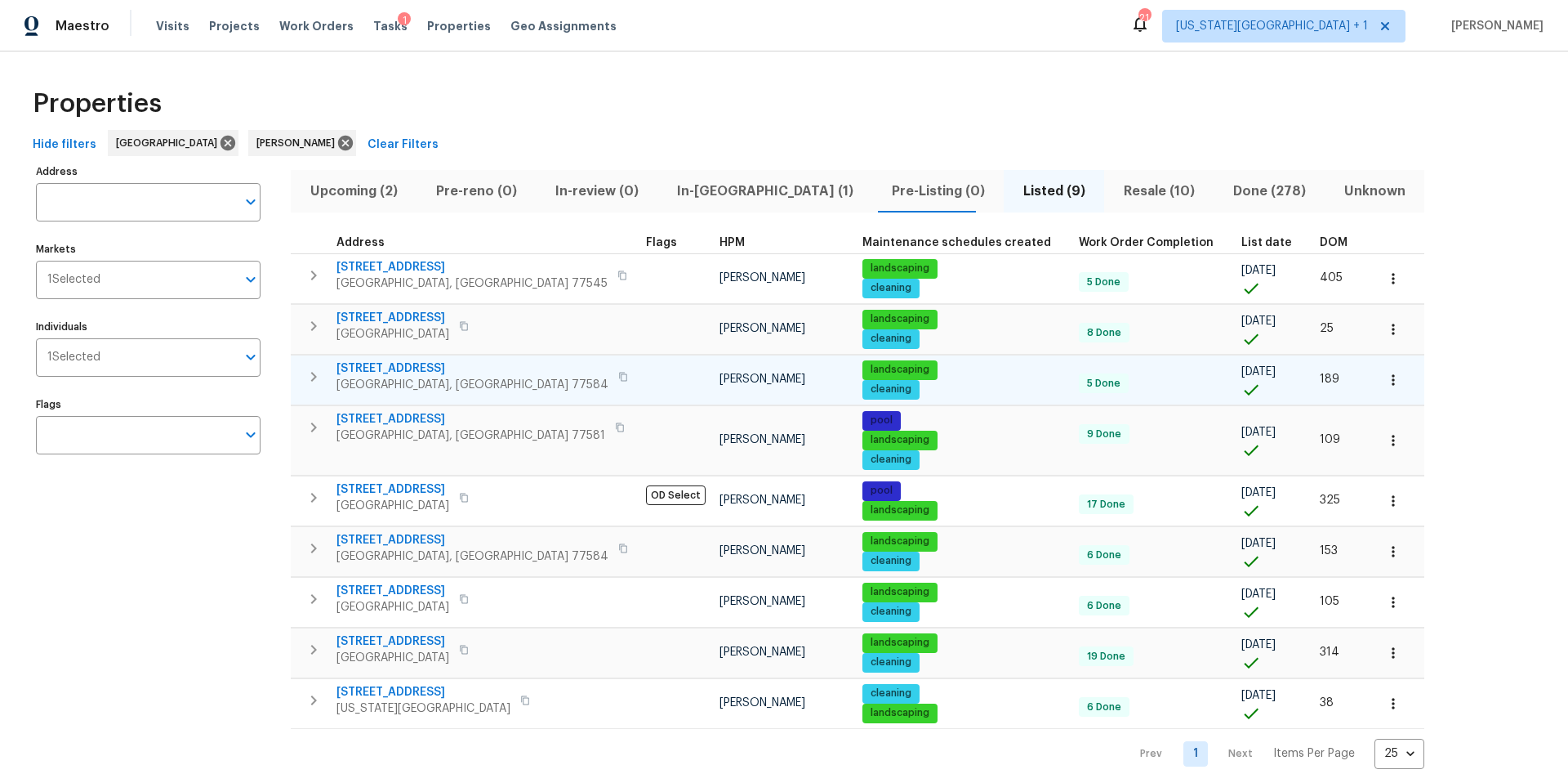
click at [405, 362] on span "14204 Carlisle Hollow Ln Trl" at bounding box center [472, 368] width 272 height 16
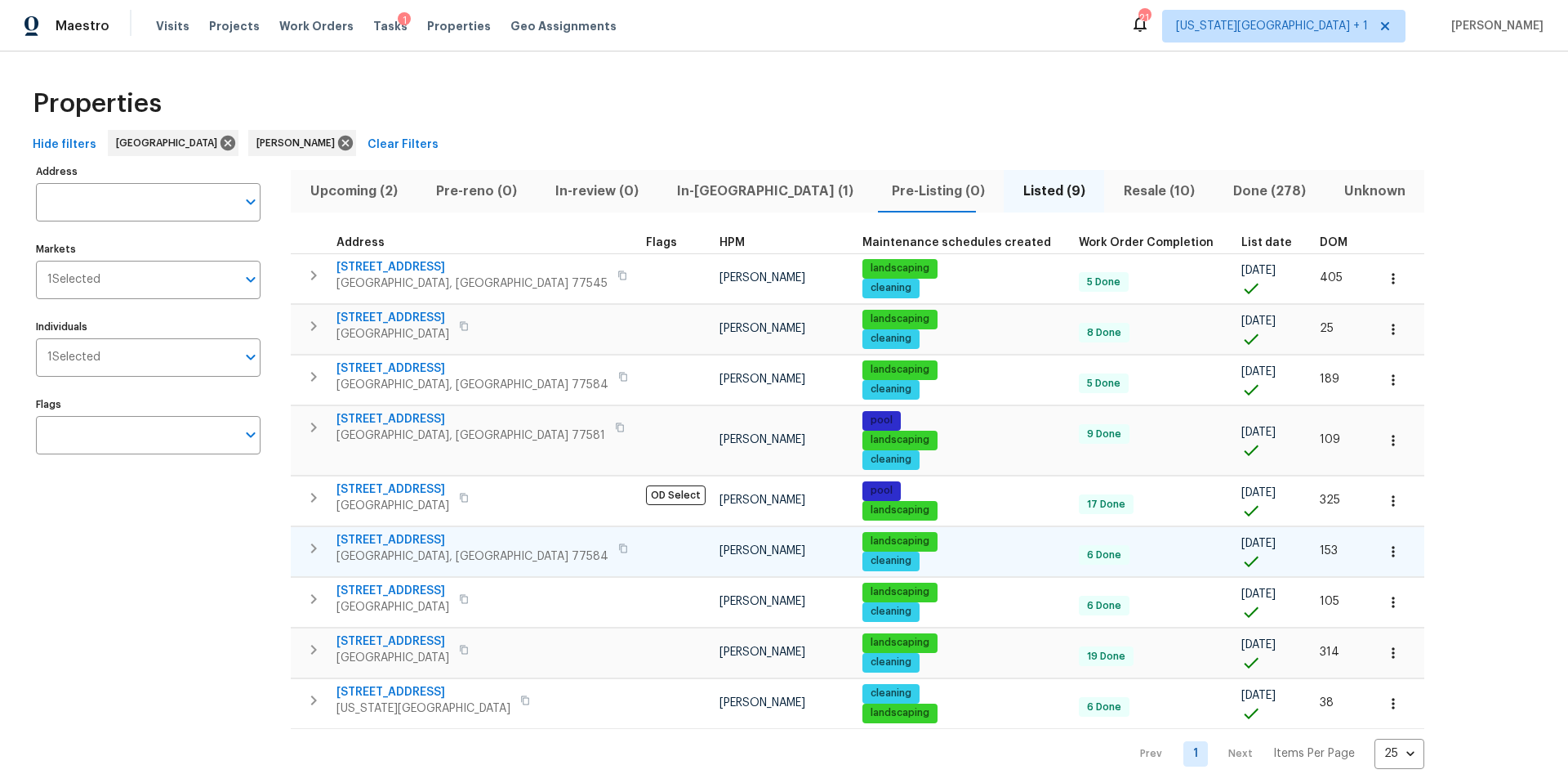
click at [414, 539] on span "3608 Mahogany Trl" at bounding box center [472, 539] width 272 height 16
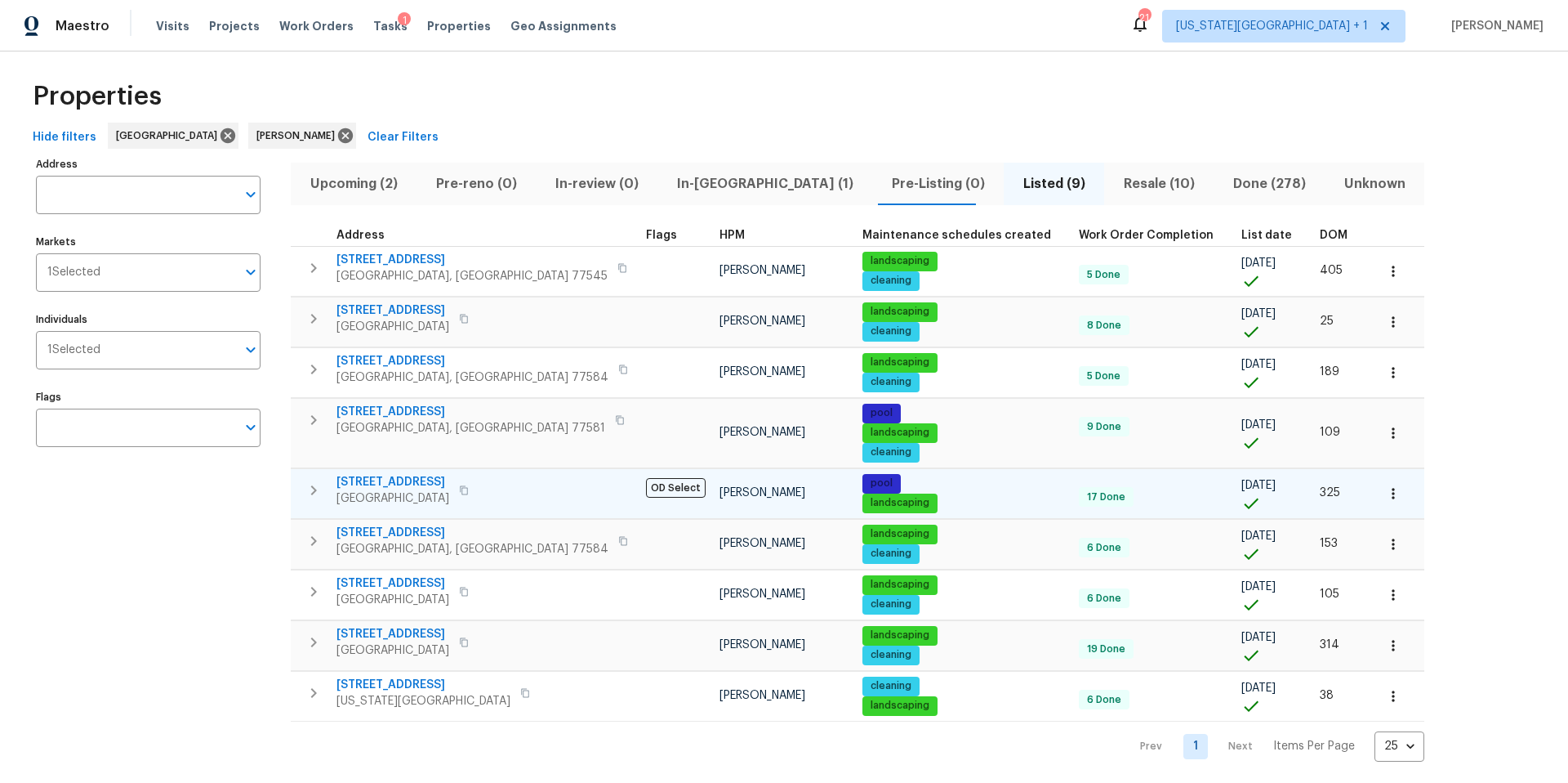
scroll to position [11, 0]
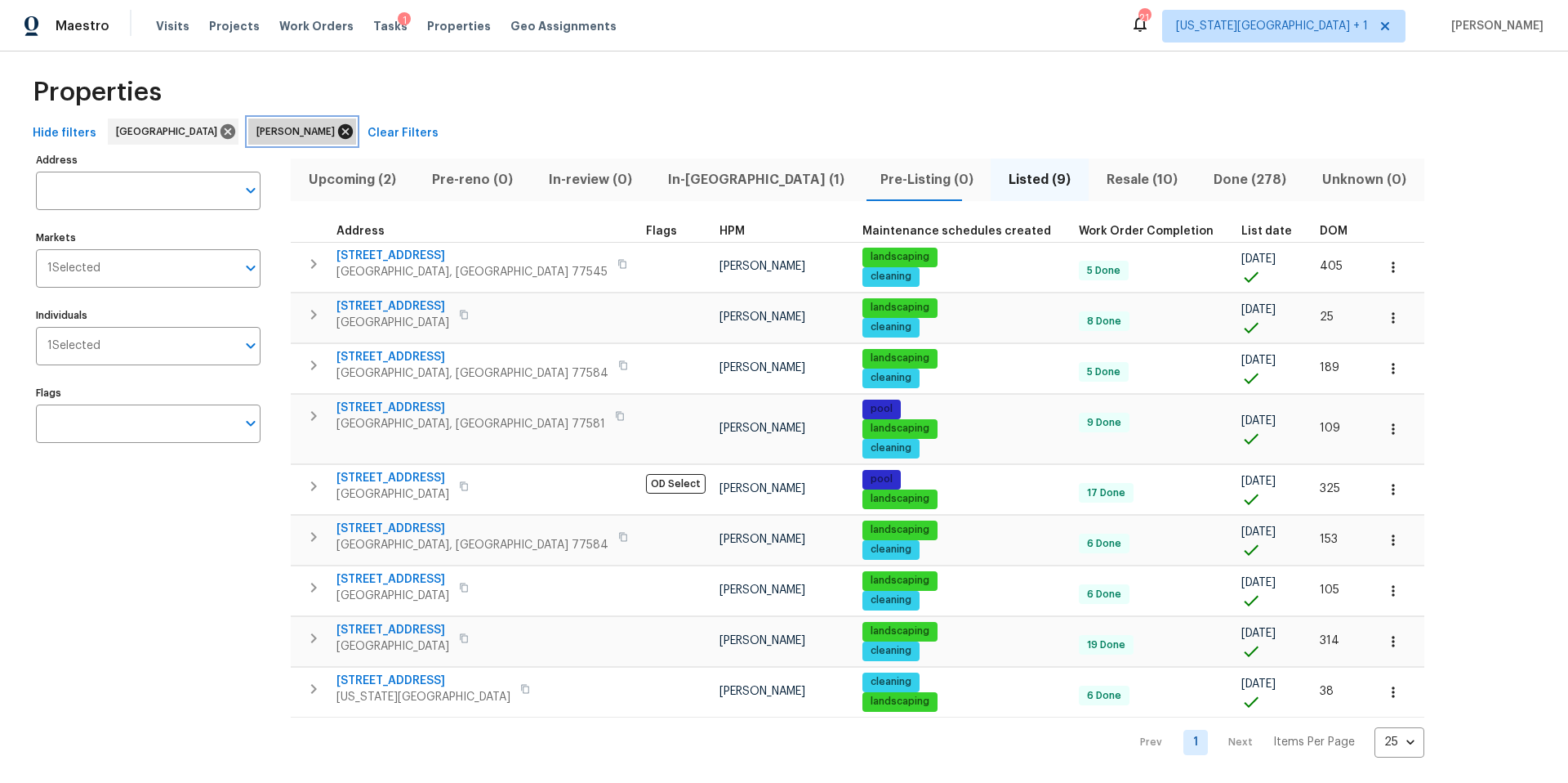
click at [338, 134] on icon at bounding box center [345, 132] width 15 height 15
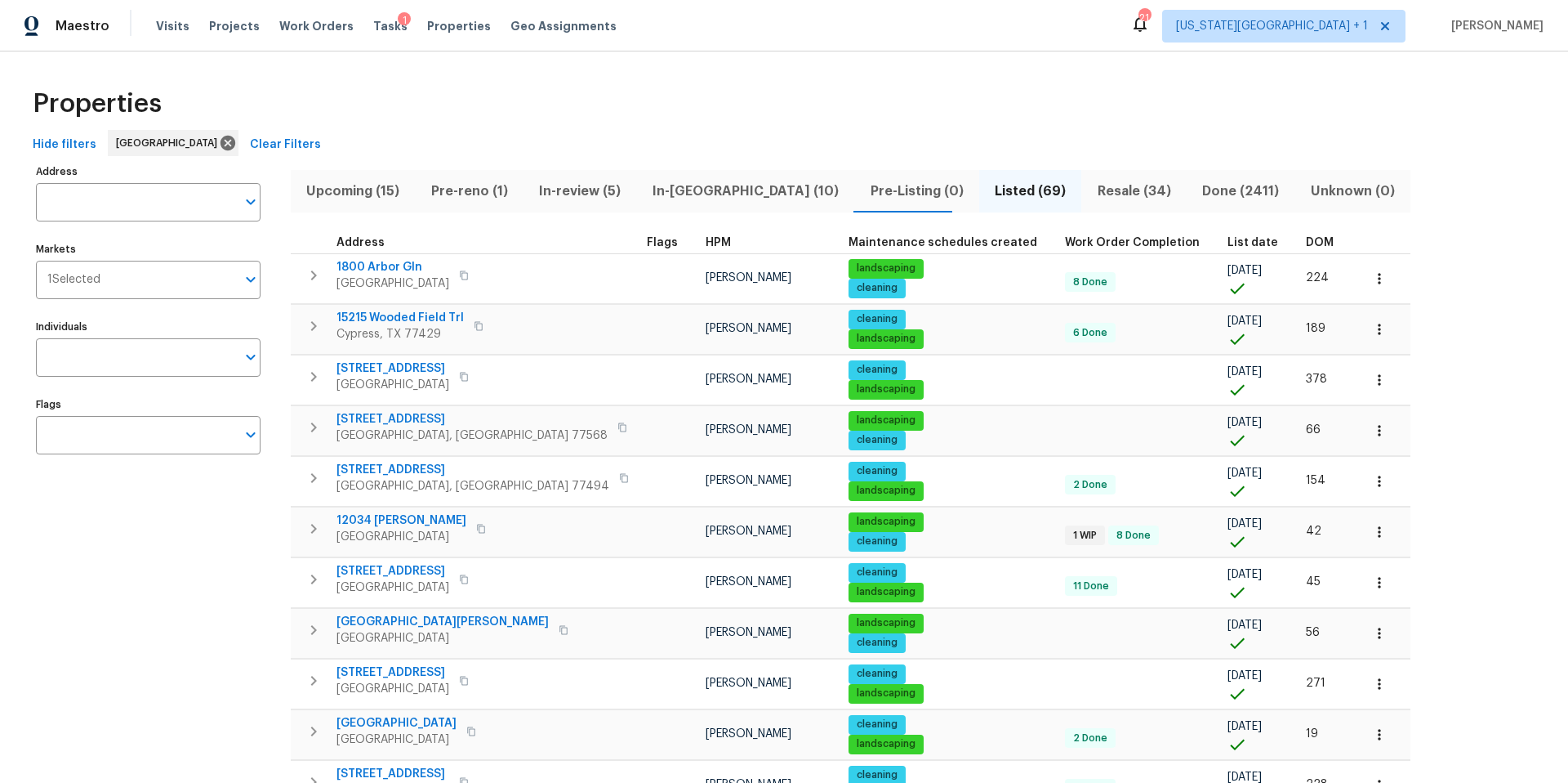
click at [94, 362] on input "Individuals" at bounding box center [135, 357] width 200 height 39
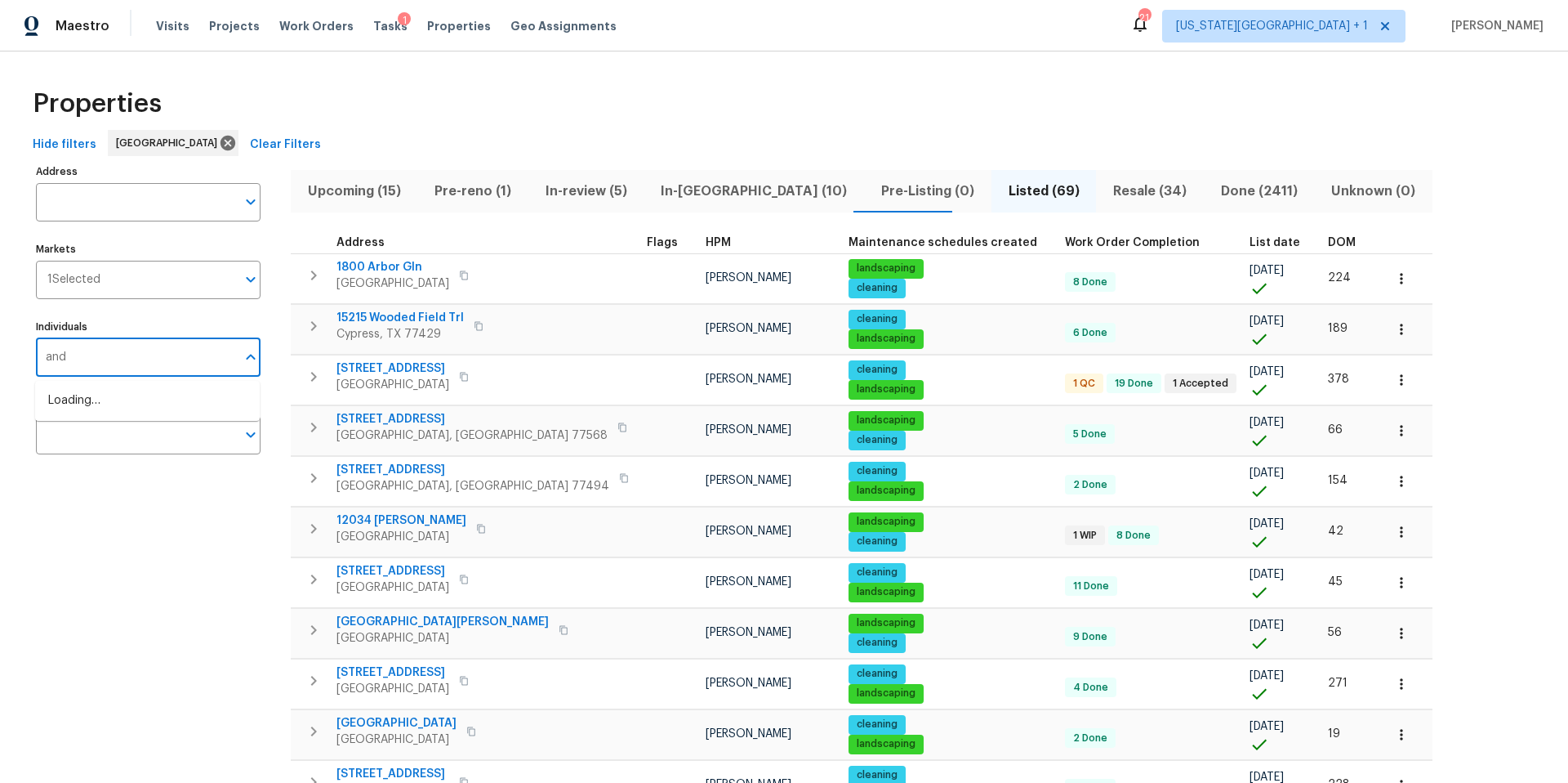
type input "andy"
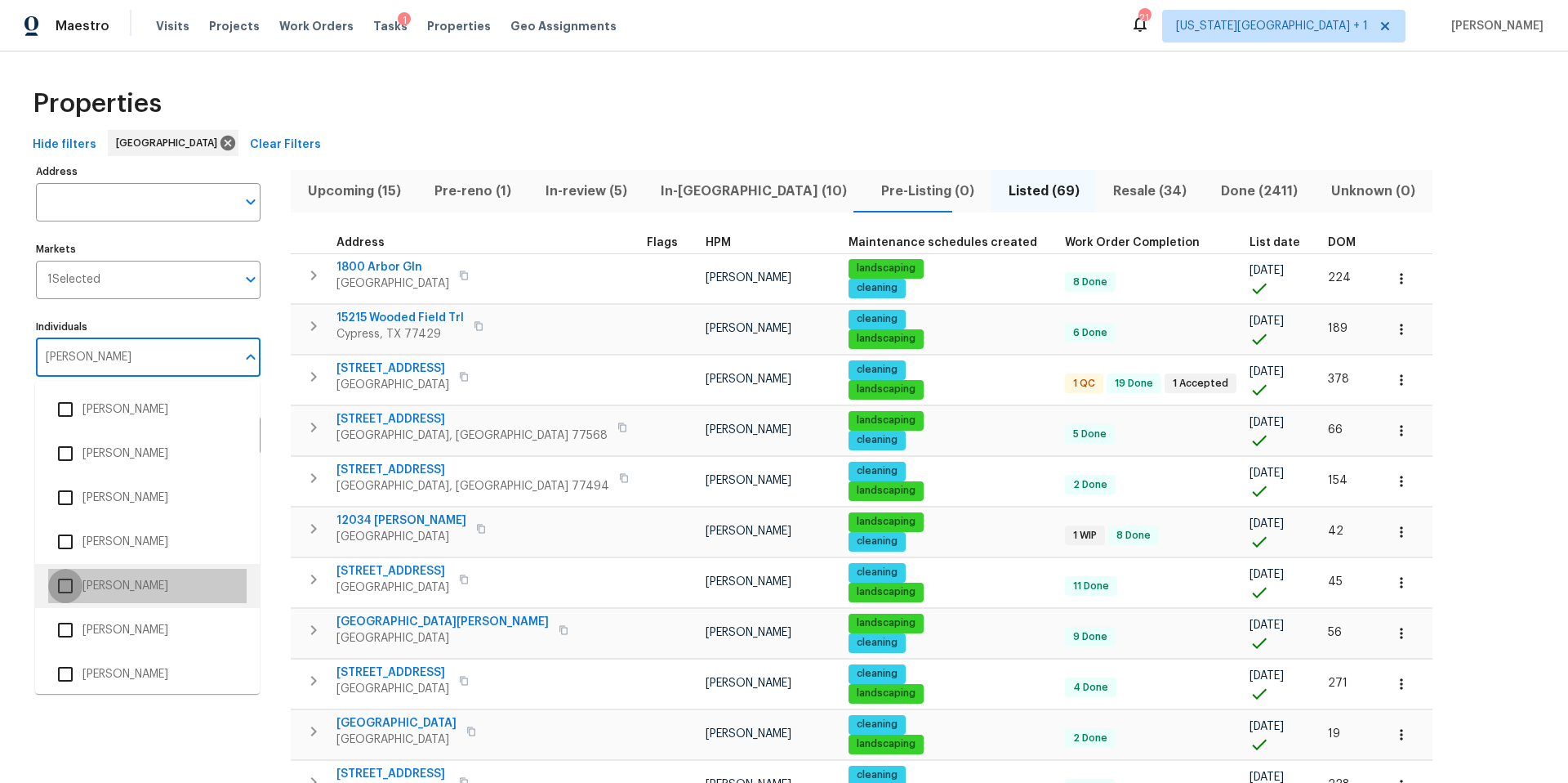
click at [70, 586] on input "checkbox" at bounding box center [65, 585] width 34 height 34
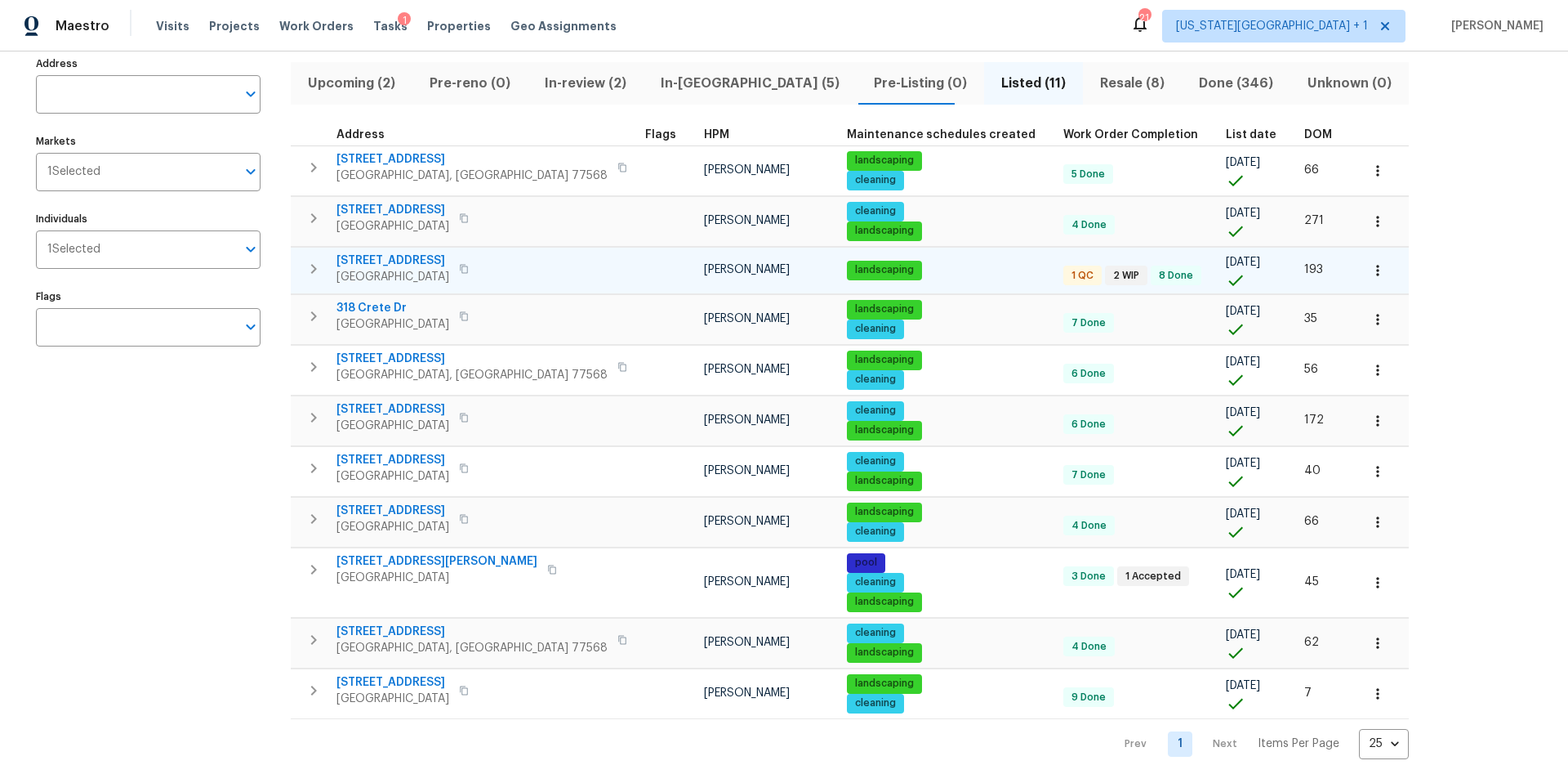
scroll to position [109, 0]
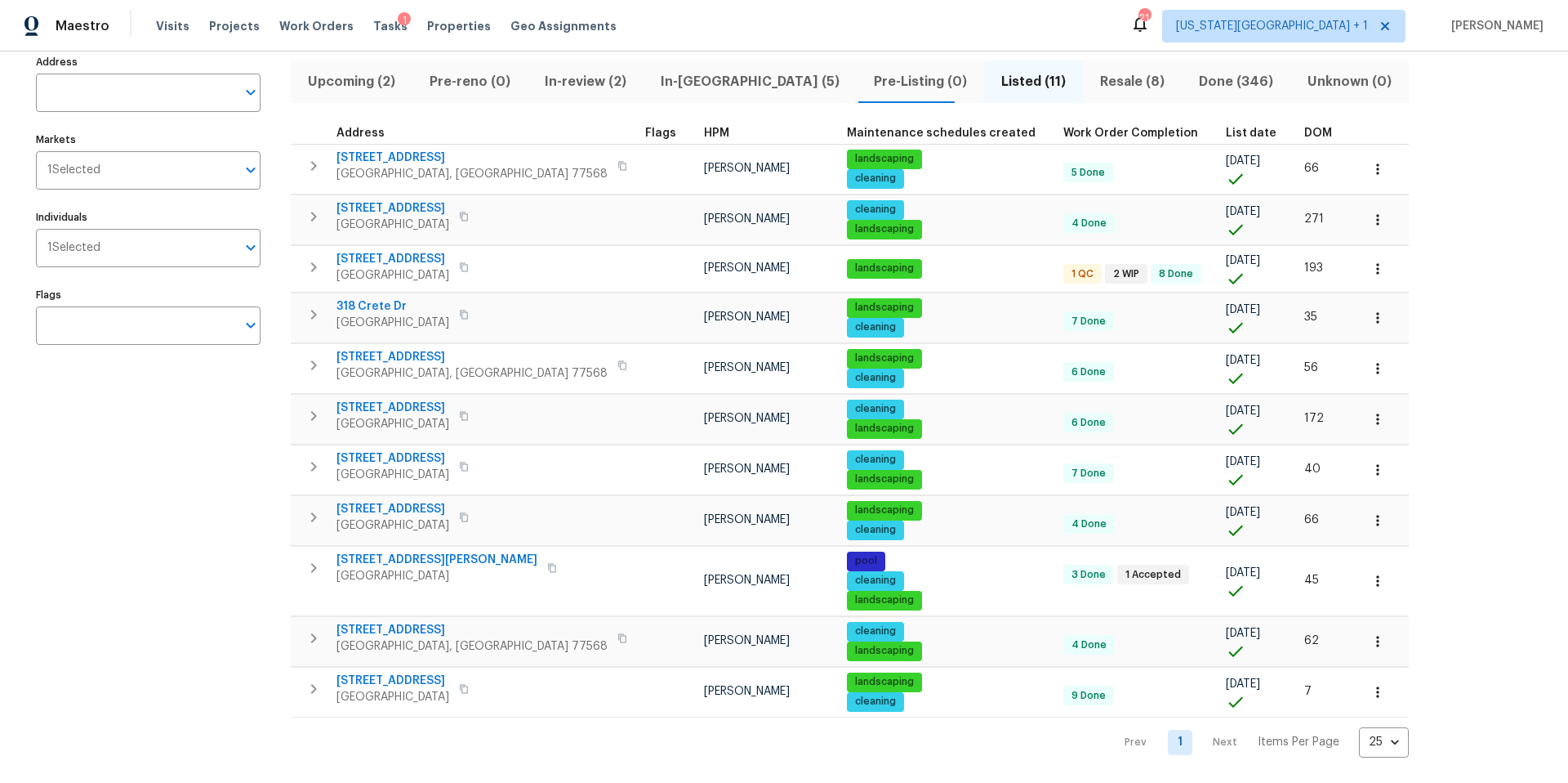
click at [1304, 129] on span "DOM" at bounding box center [1318, 133] width 28 height 11
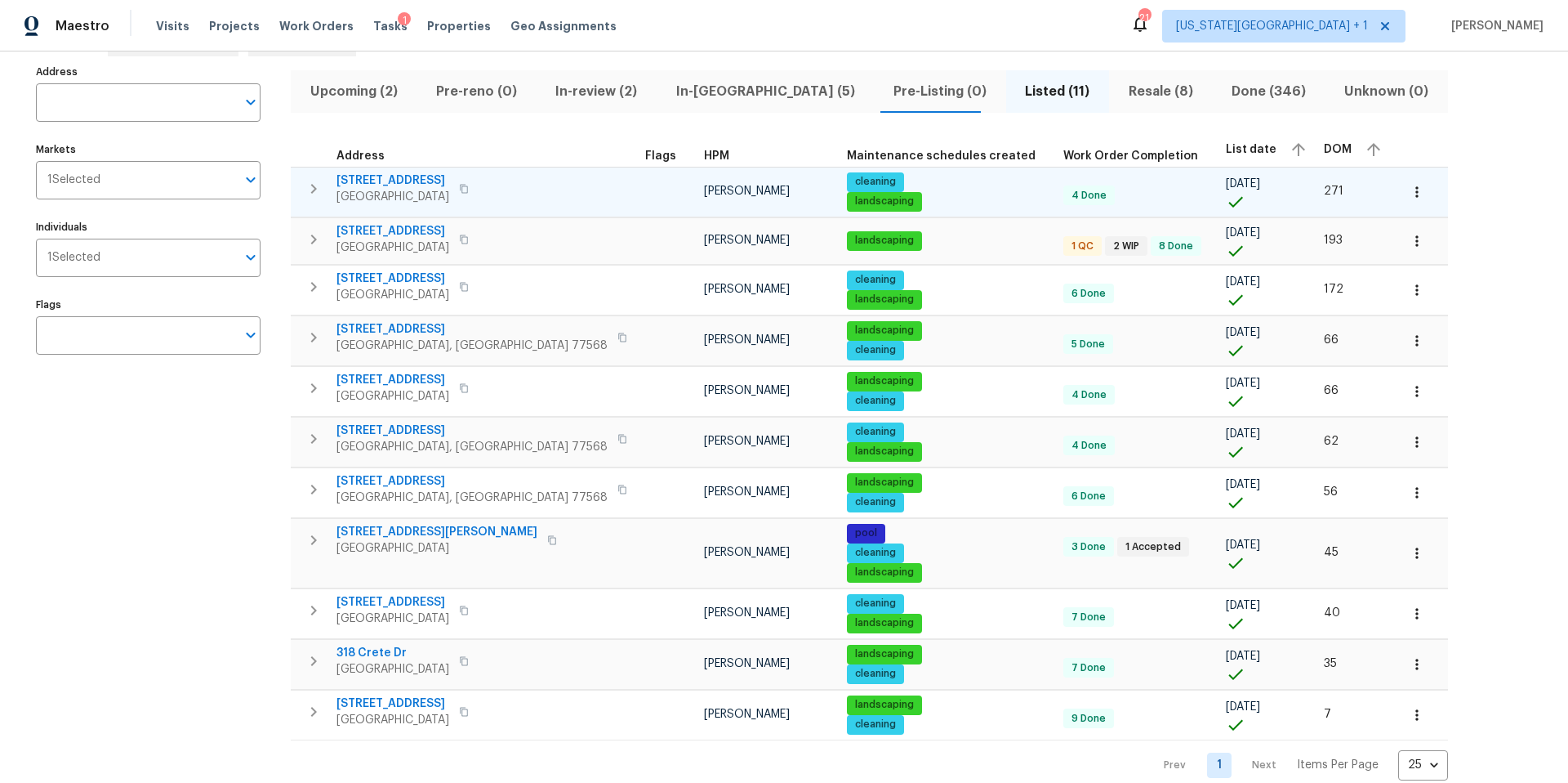
scroll to position [97, 0]
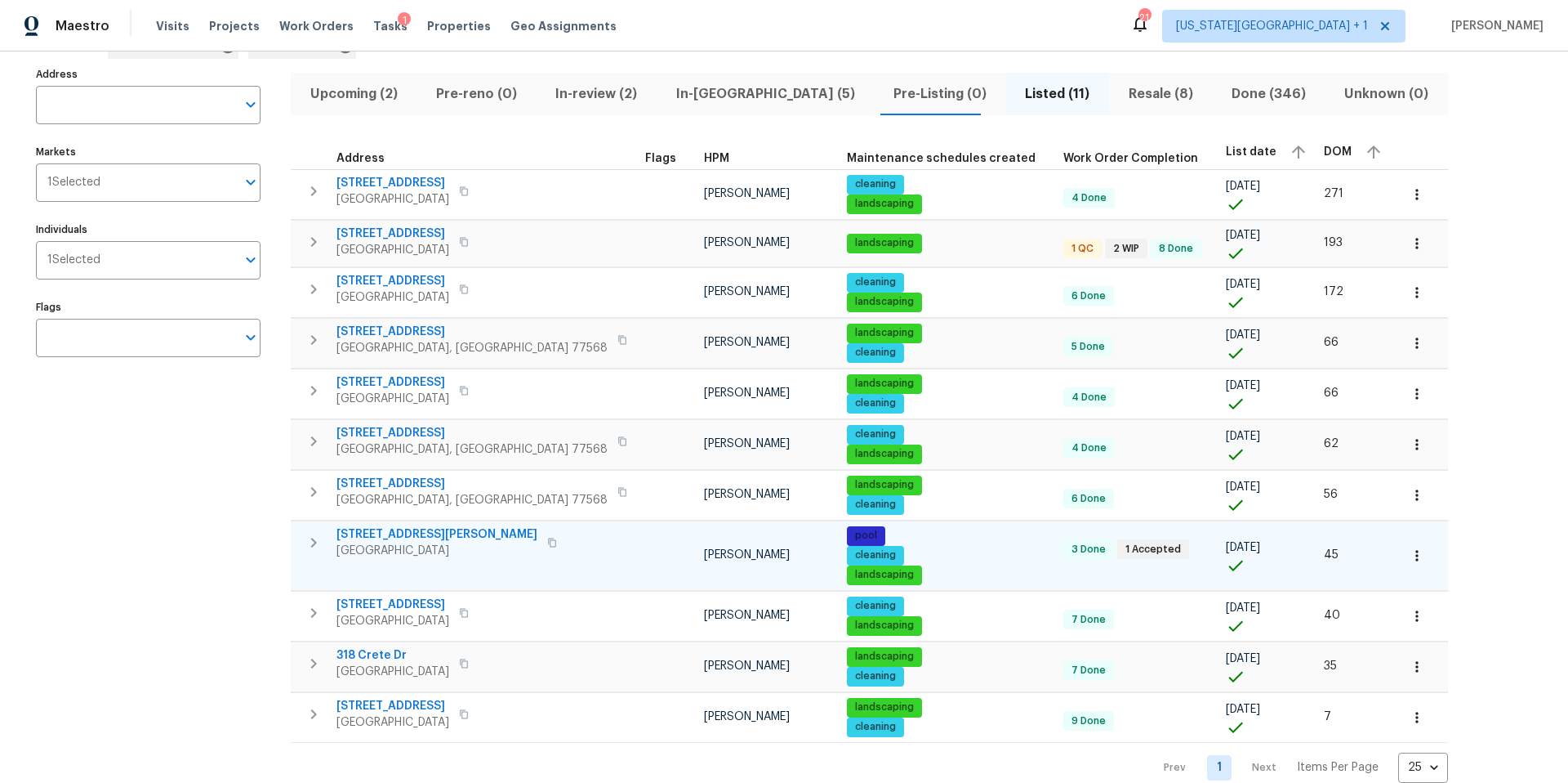
click at [380, 536] on span "4823 Isla Canela Ln" at bounding box center [437, 534] width 201 height 16
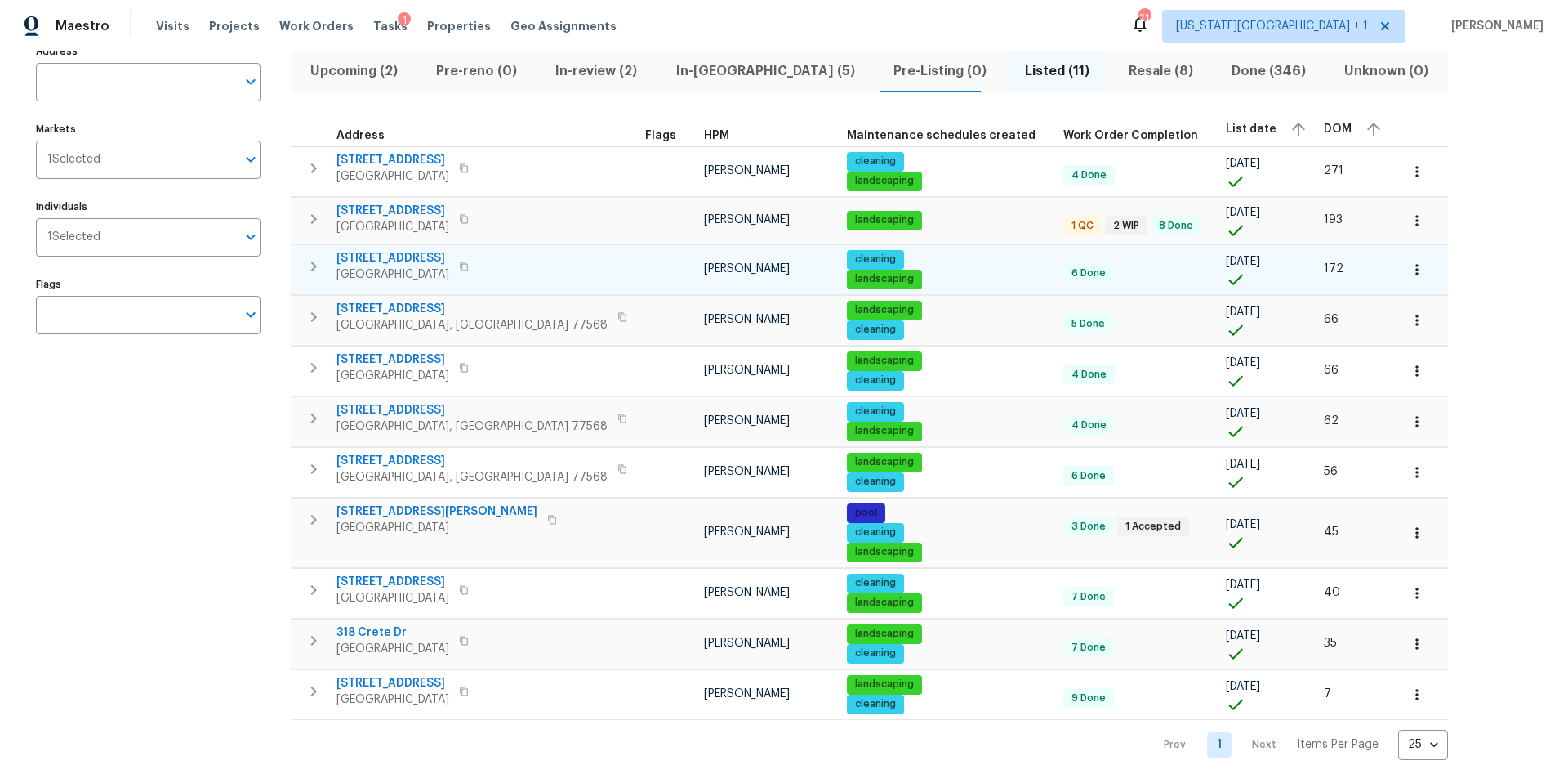
scroll to position [122, 0]
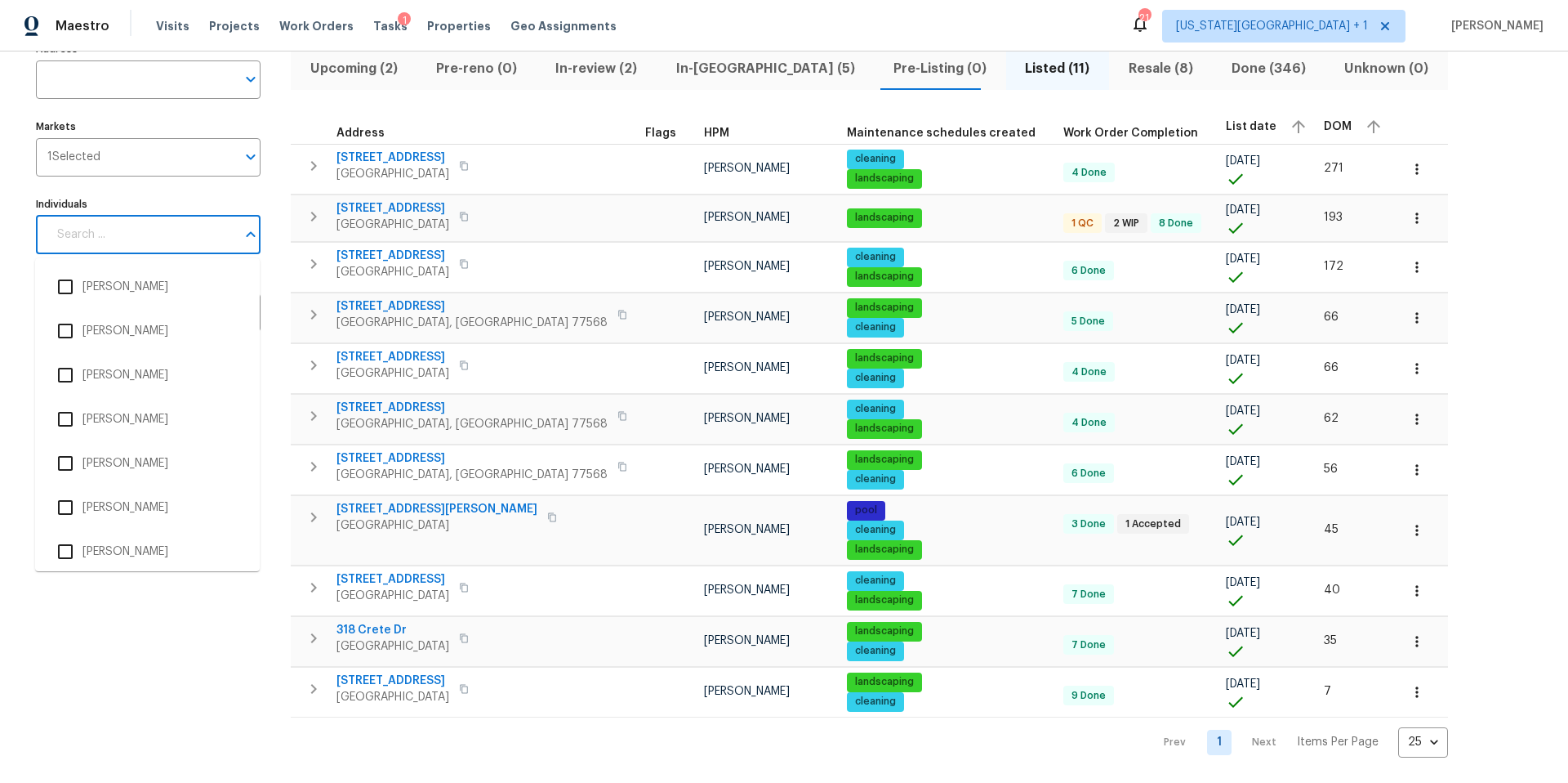
click at [164, 234] on input "Individuals" at bounding box center [141, 234] width 189 height 39
click at [154, 240] on input "Individuals" at bounding box center [141, 234] width 189 height 39
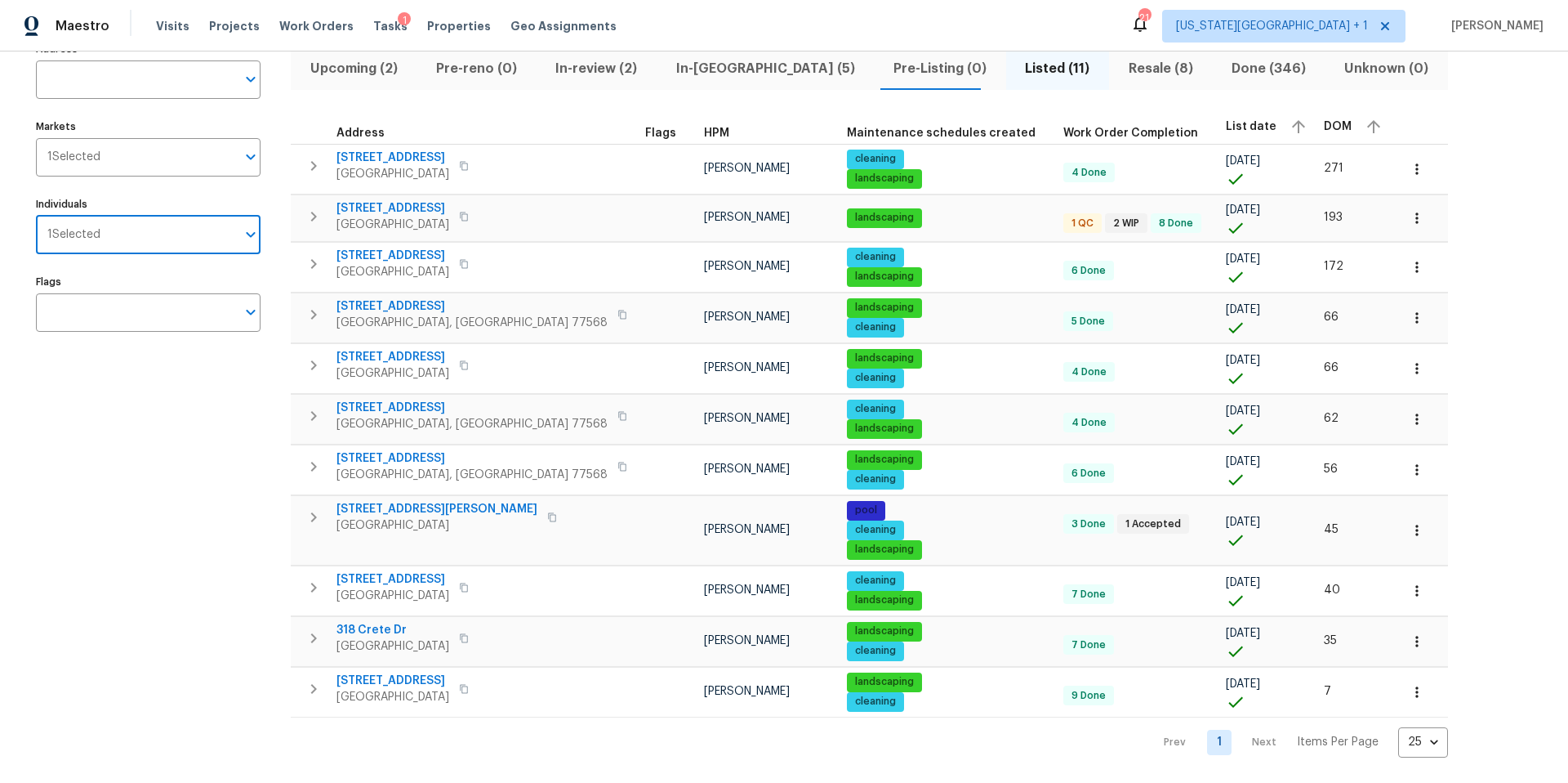
click at [154, 240] on input "Individuals" at bounding box center [168, 234] width 135 height 39
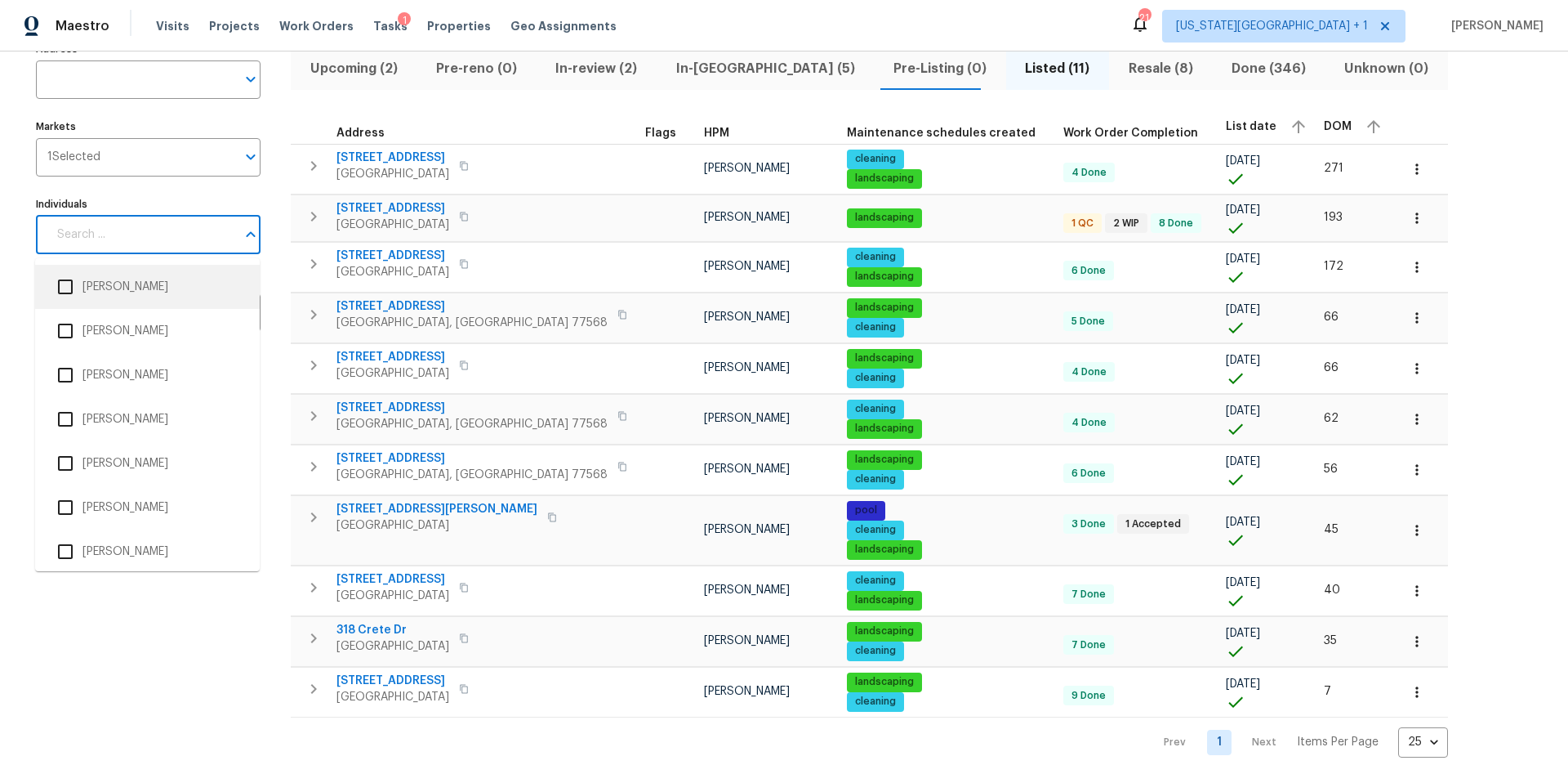
scroll to position [0, 0]
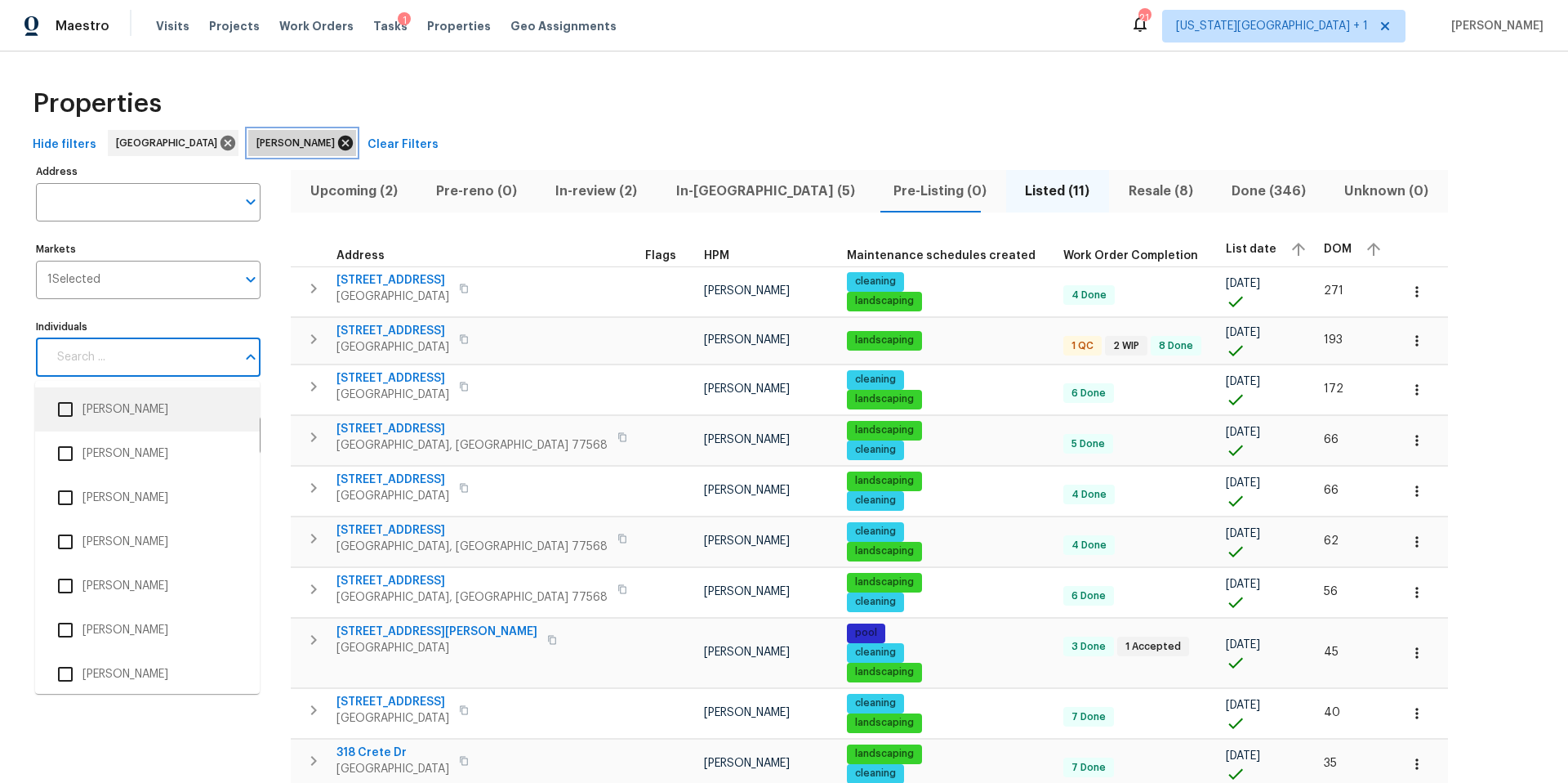
click at [338, 142] on icon at bounding box center [345, 143] width 15 height 15
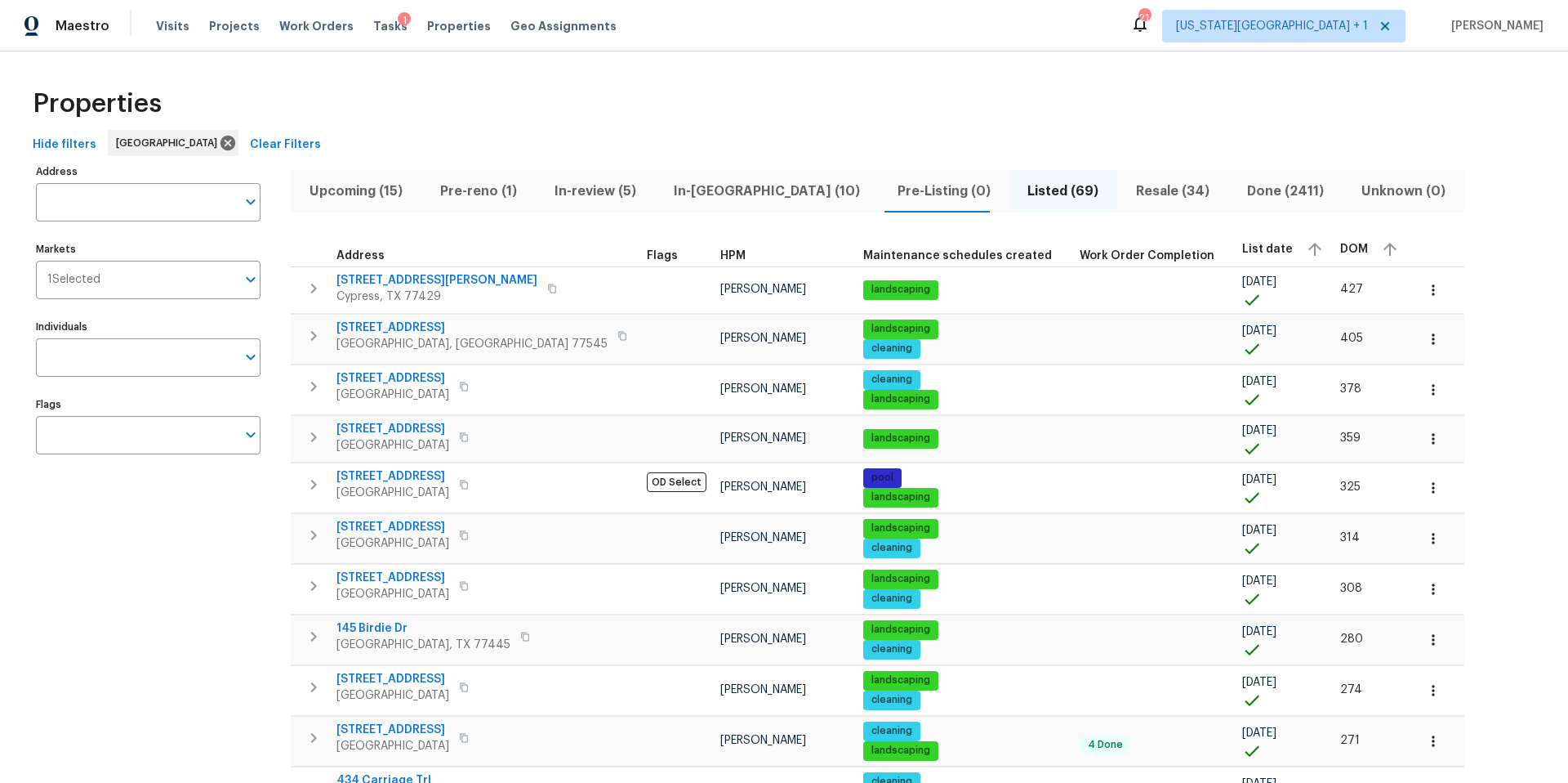
click at [93, 358] on input "Individuals" at bounding box center [135, 357] width 200 height 39
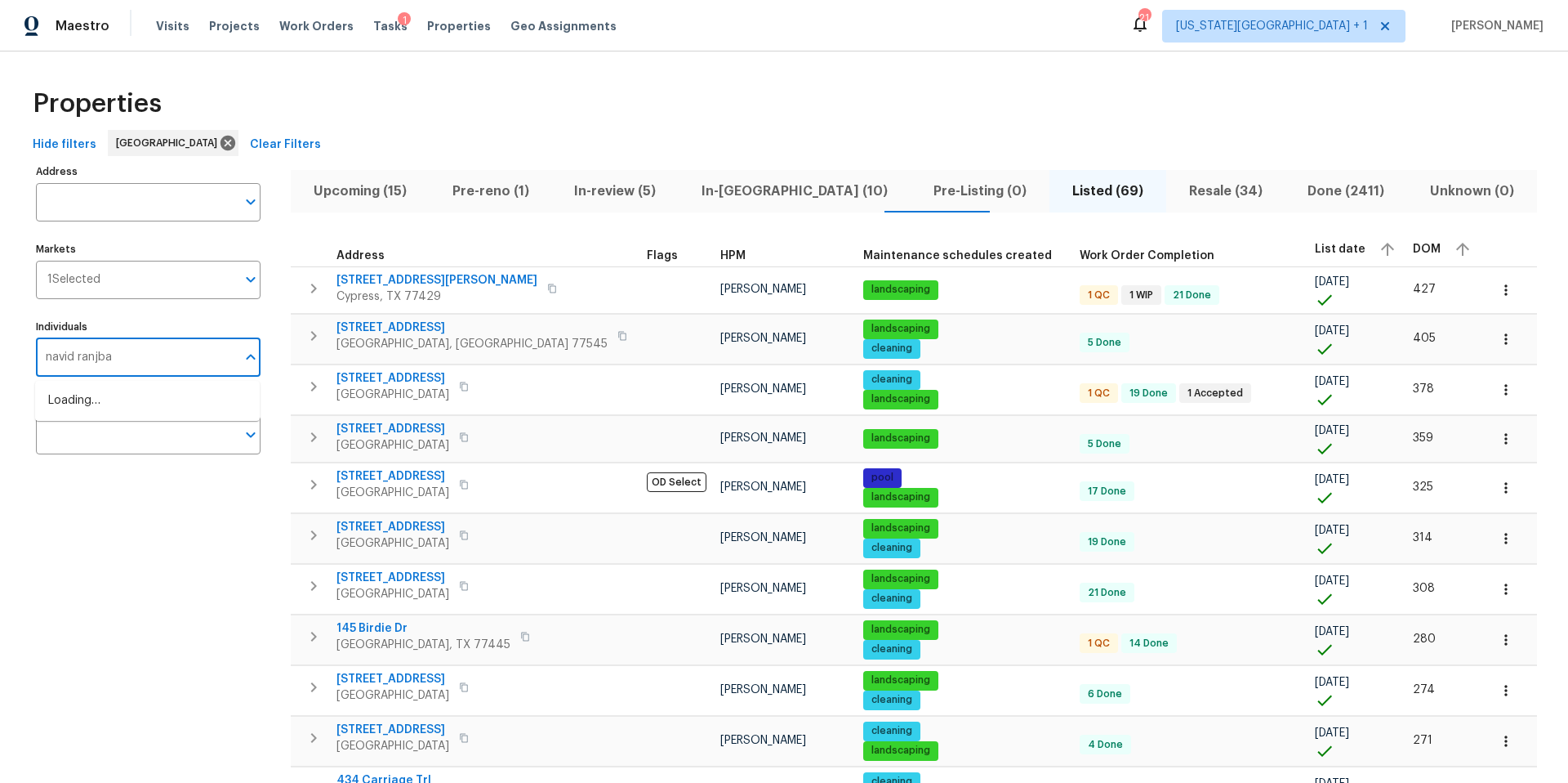
type input "navid ranjbar"
click at [61, 407] on input "checkbox" at bounding box center [65, 409] width 34 height 34
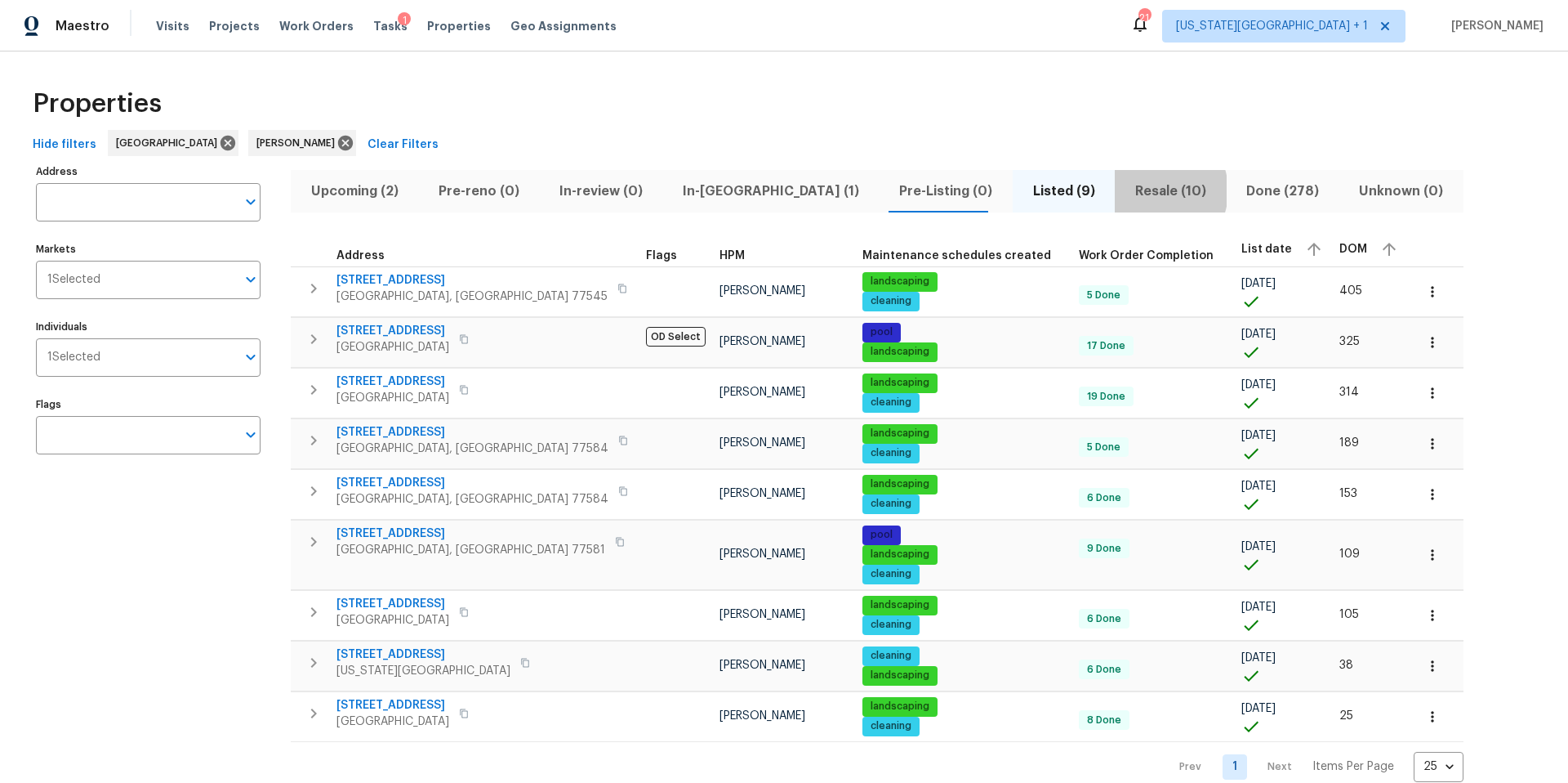
click at [1124, 190] on span "Resale (10)" at bounding box center [1169, 191] width 91 height 23
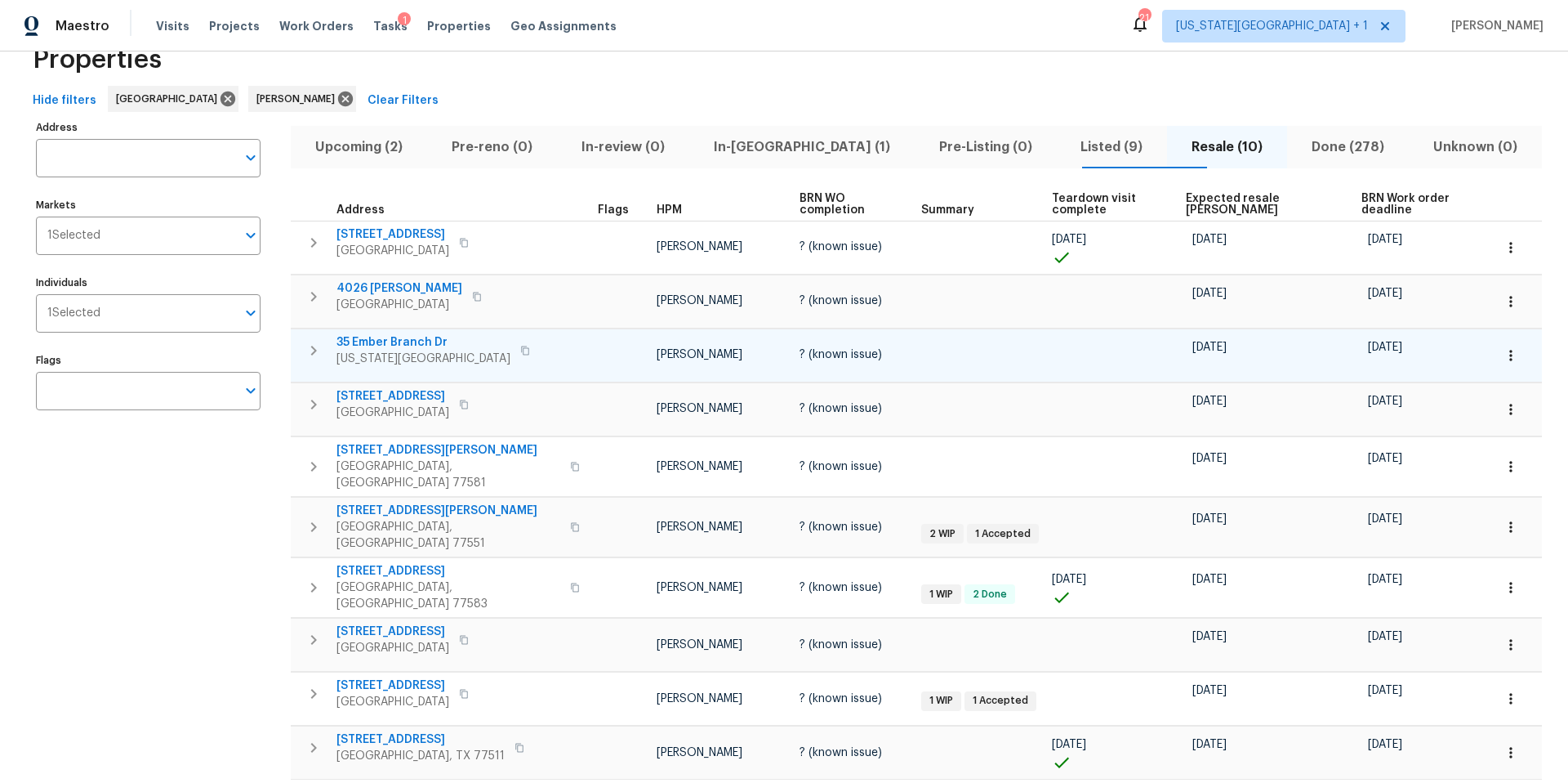
scroll to position [46, 0]
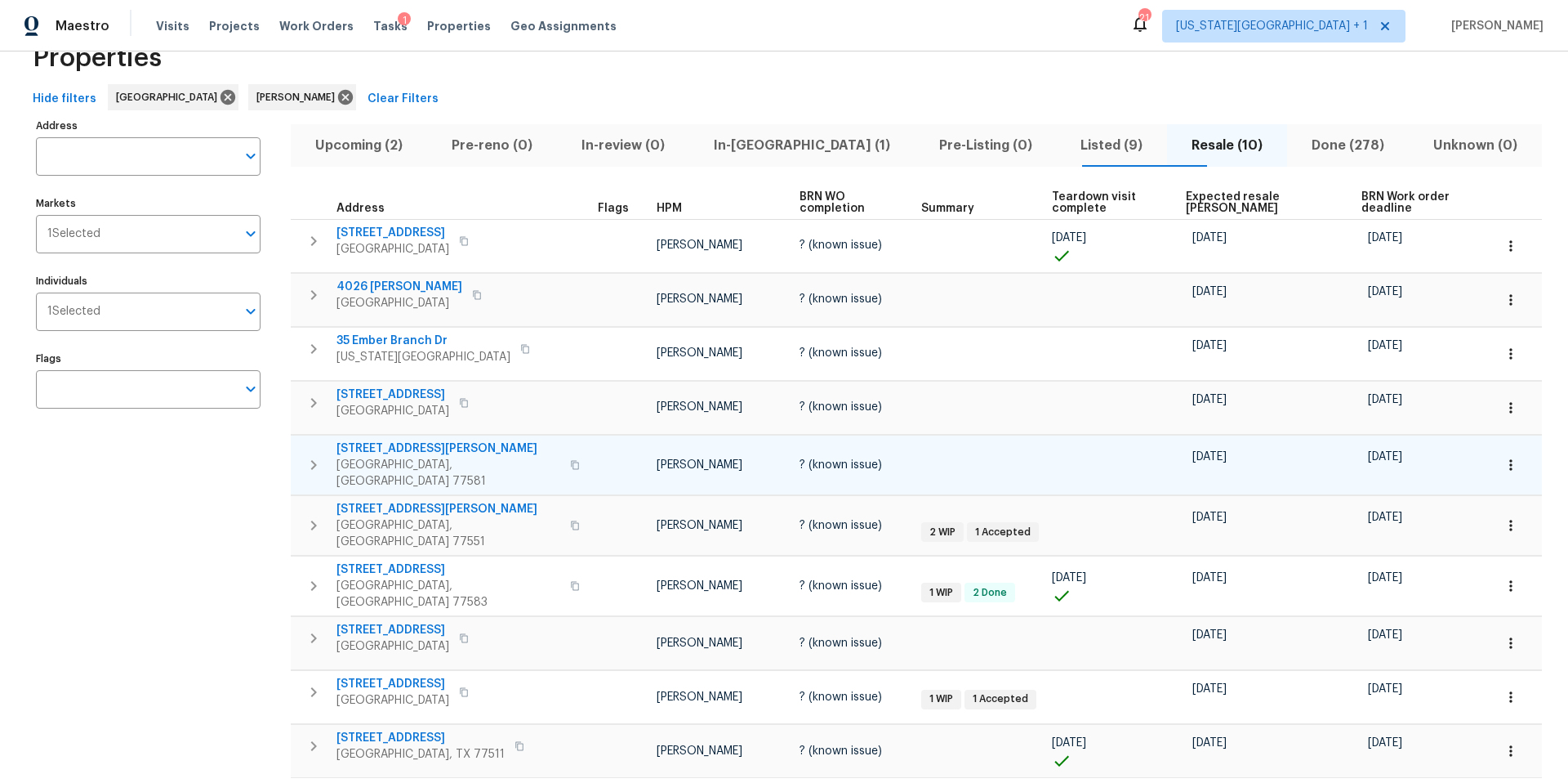
click at [362, 440] on span "5108 Halbert Dr" at bounding box center [449, 448] width 224 height 16
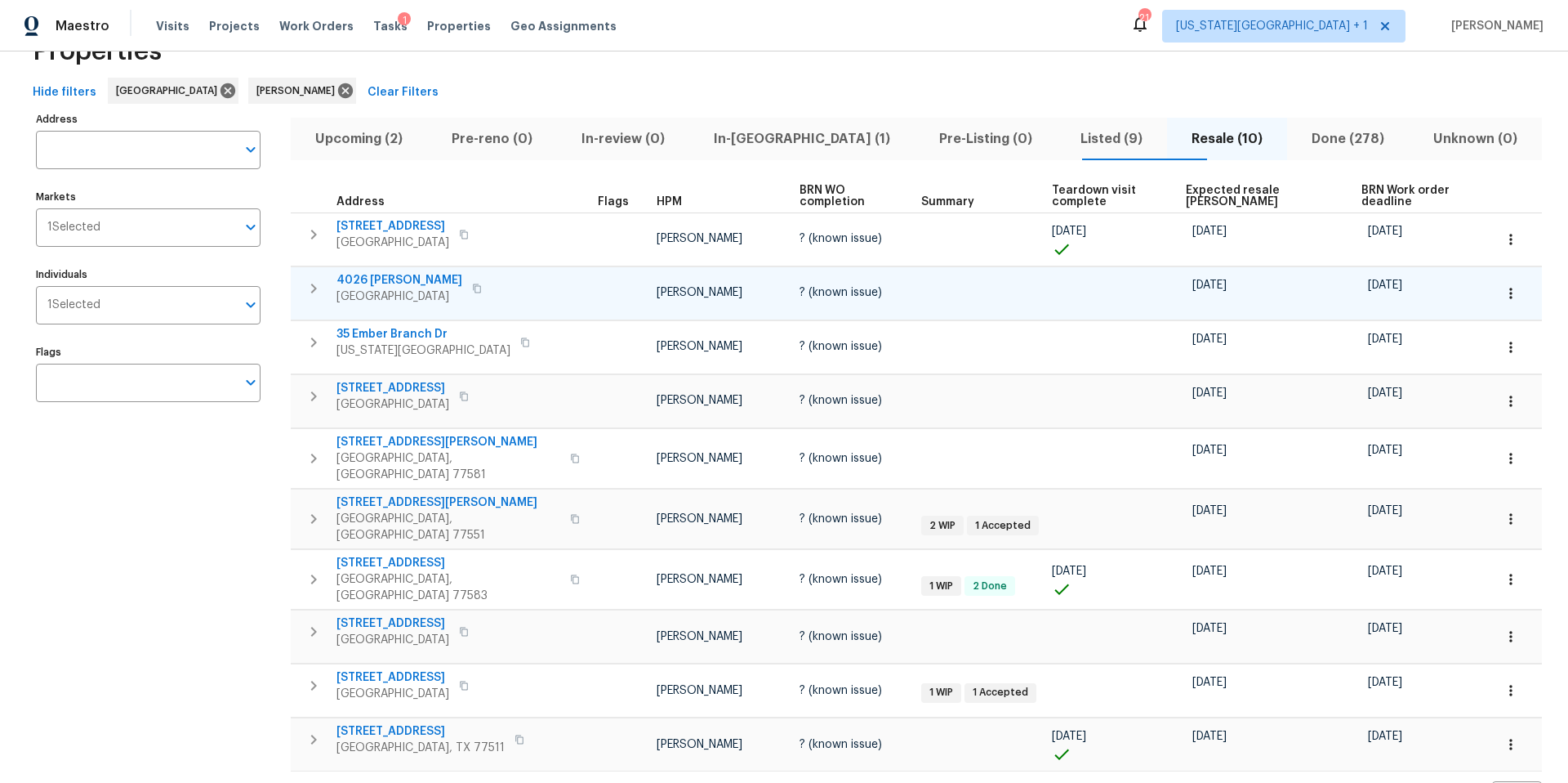
scroll to position [50, 0]
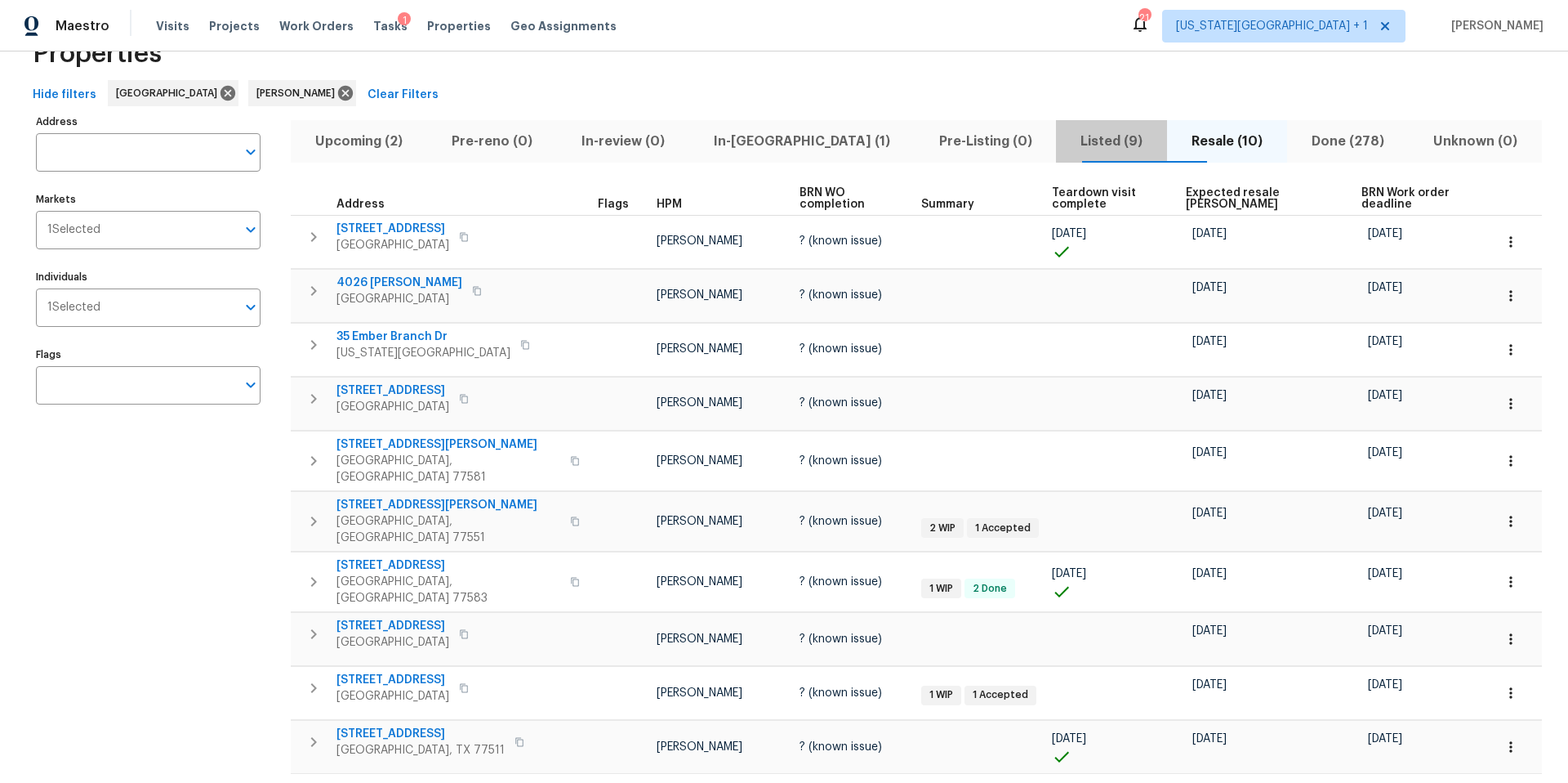
click at [1066, 135] on span "Listed (9)" at bounding box center [1111, 141] width 91 height 23
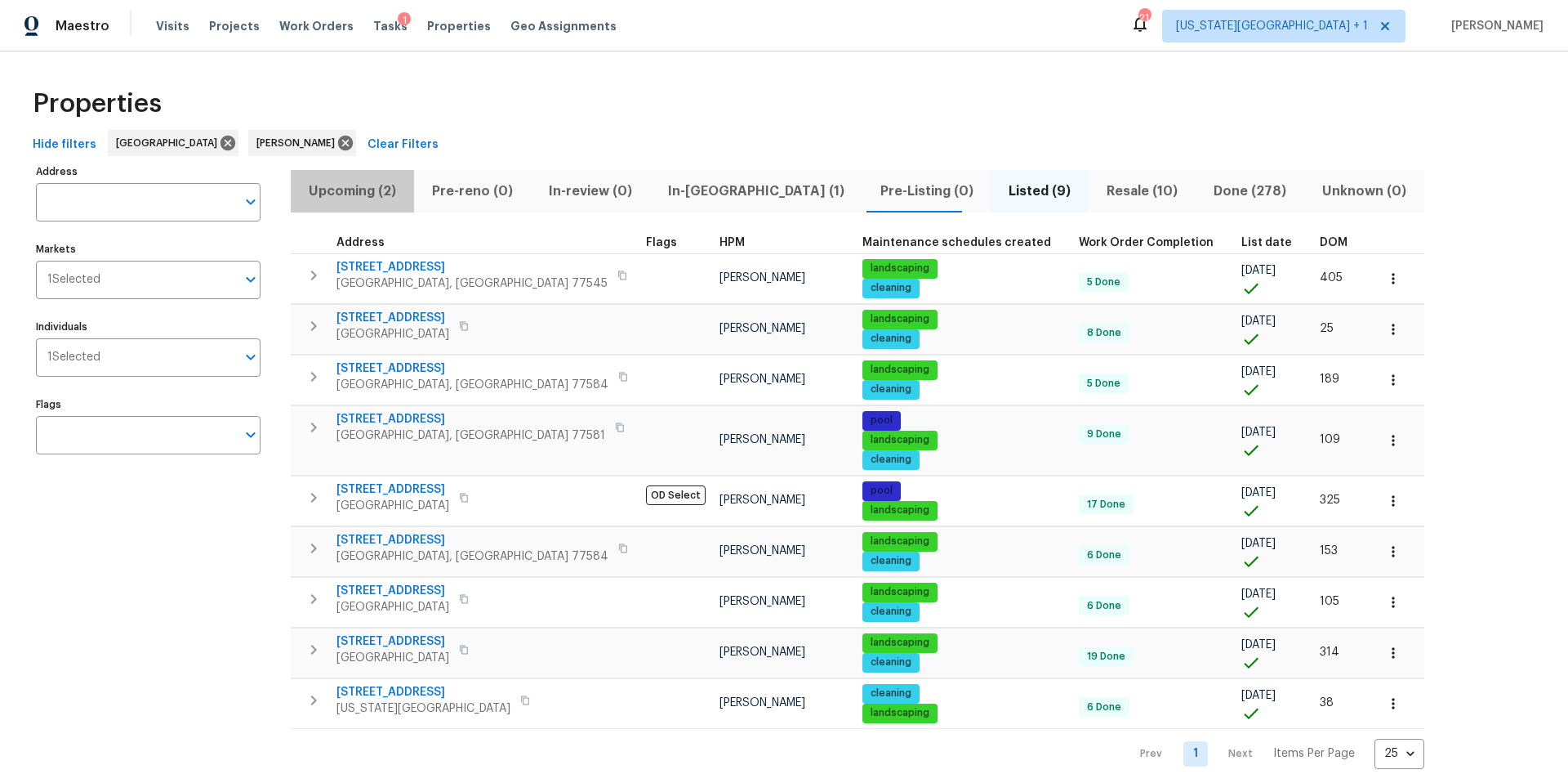
click at [343, 196] on span "Upcoming (2)" at bounding box center [352, 191] width 103 height 23
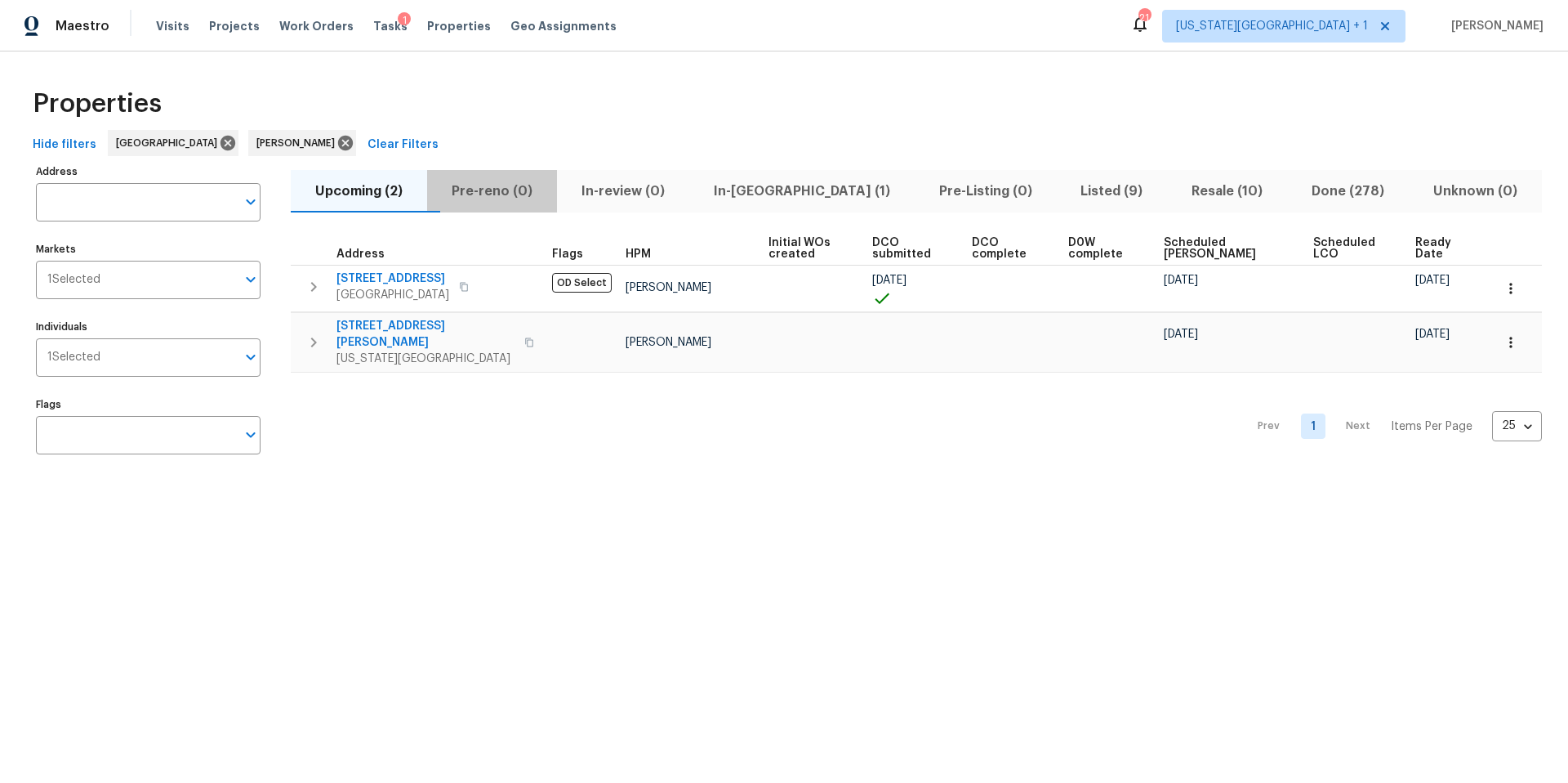
click at [502, 195] on span "Pre-reno (0)" at bounding box center [491, 191] width 110 height 23
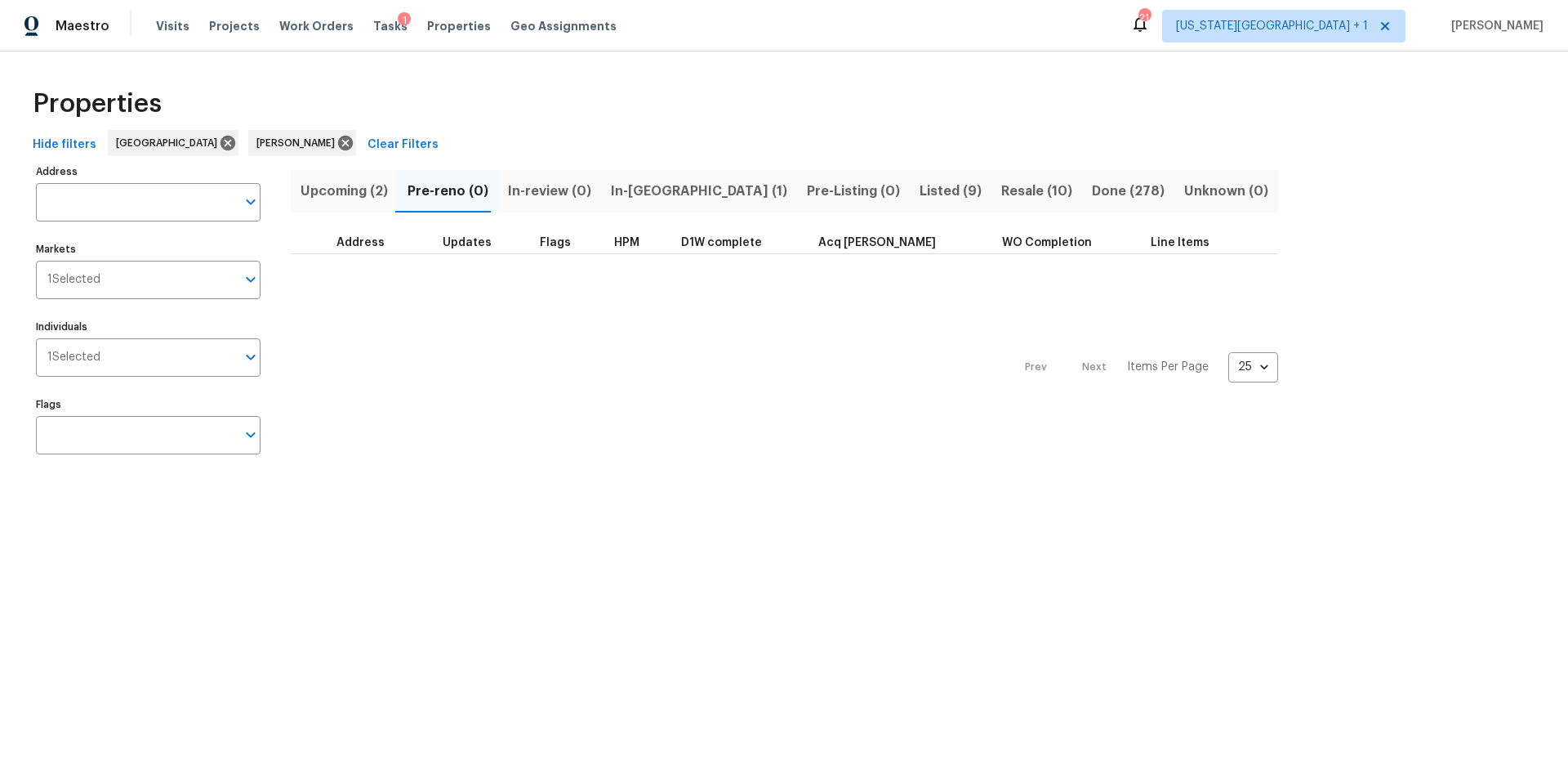
click at [641, 191] on span "In-reno (1)" at bounding box center [699, 191] width 177 height 23
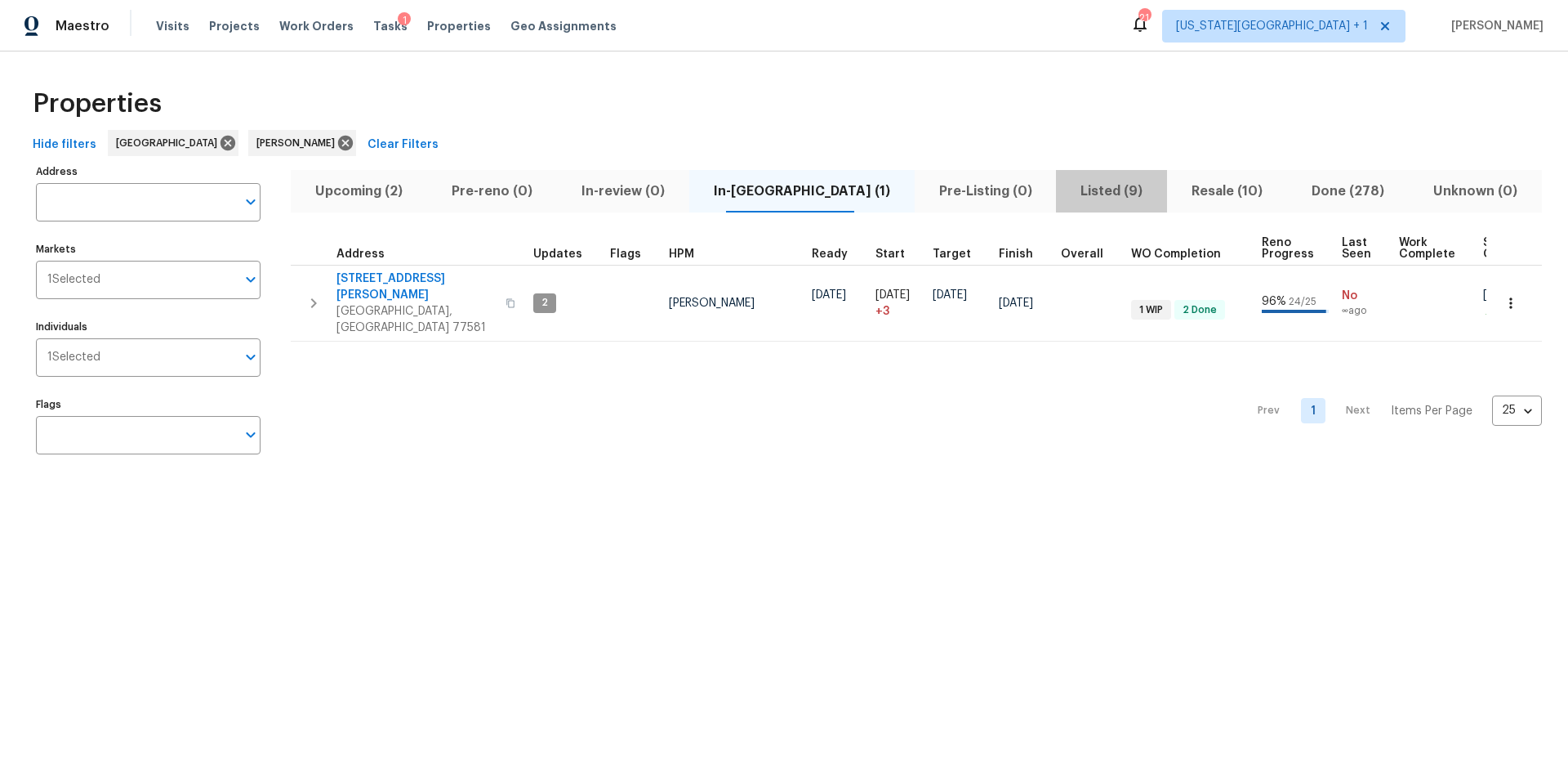
click at [1066, 194] on span "Listed (9)" at bounding box center [1111, 191] width 91 height 23
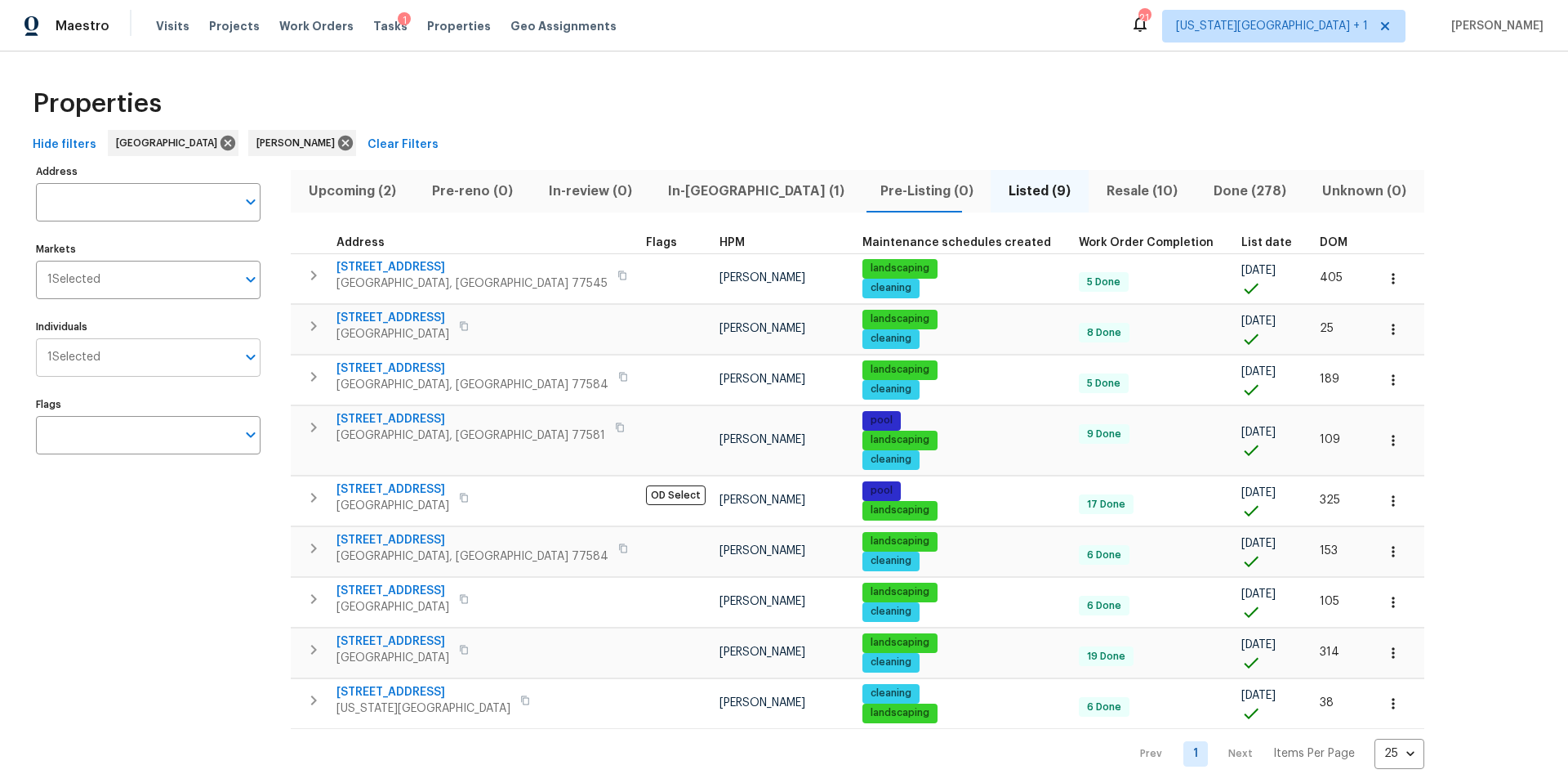
click at [134, 357] on input "Individuals" at bounding box center [168, 357] width 135 height 39
type input "stephen lacy"
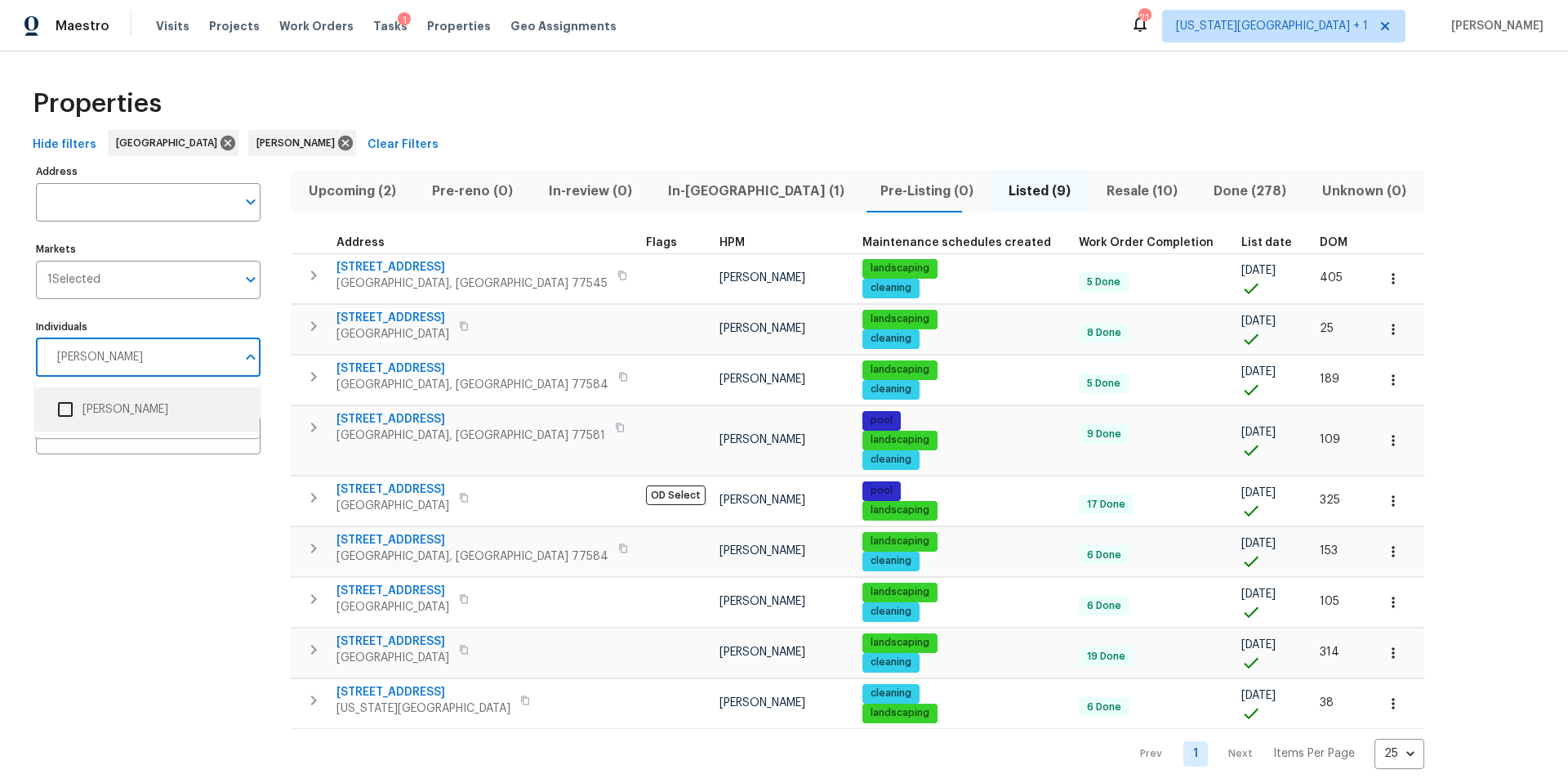
click at [100, 400] on li "[PERSON_NAME]" at bounding box center [147, 409] width 198 height 34
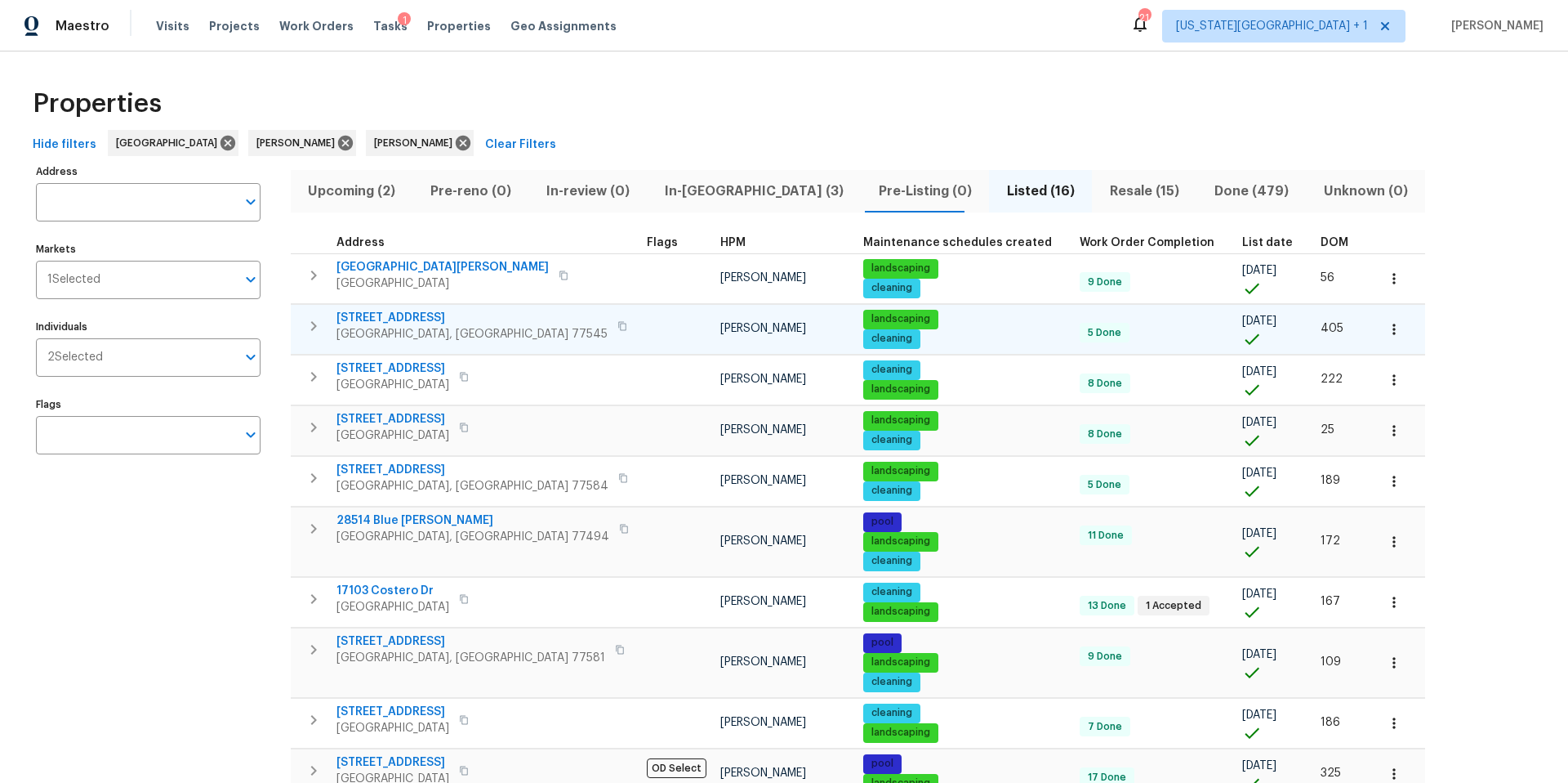
scroll to position [3, 0]
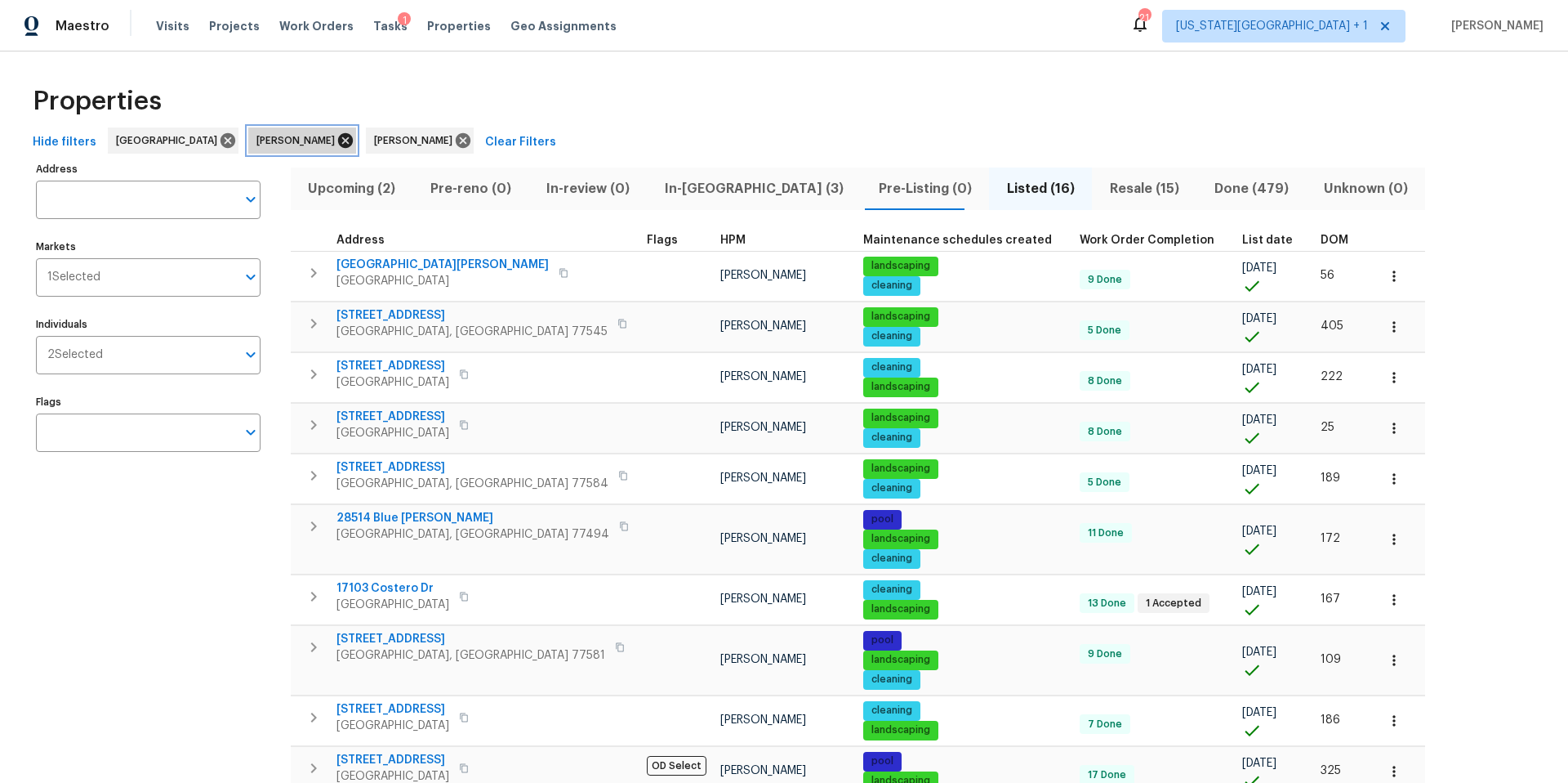
click at [337, 138] on icon at bounding box center [345, 140] width 18 height 18
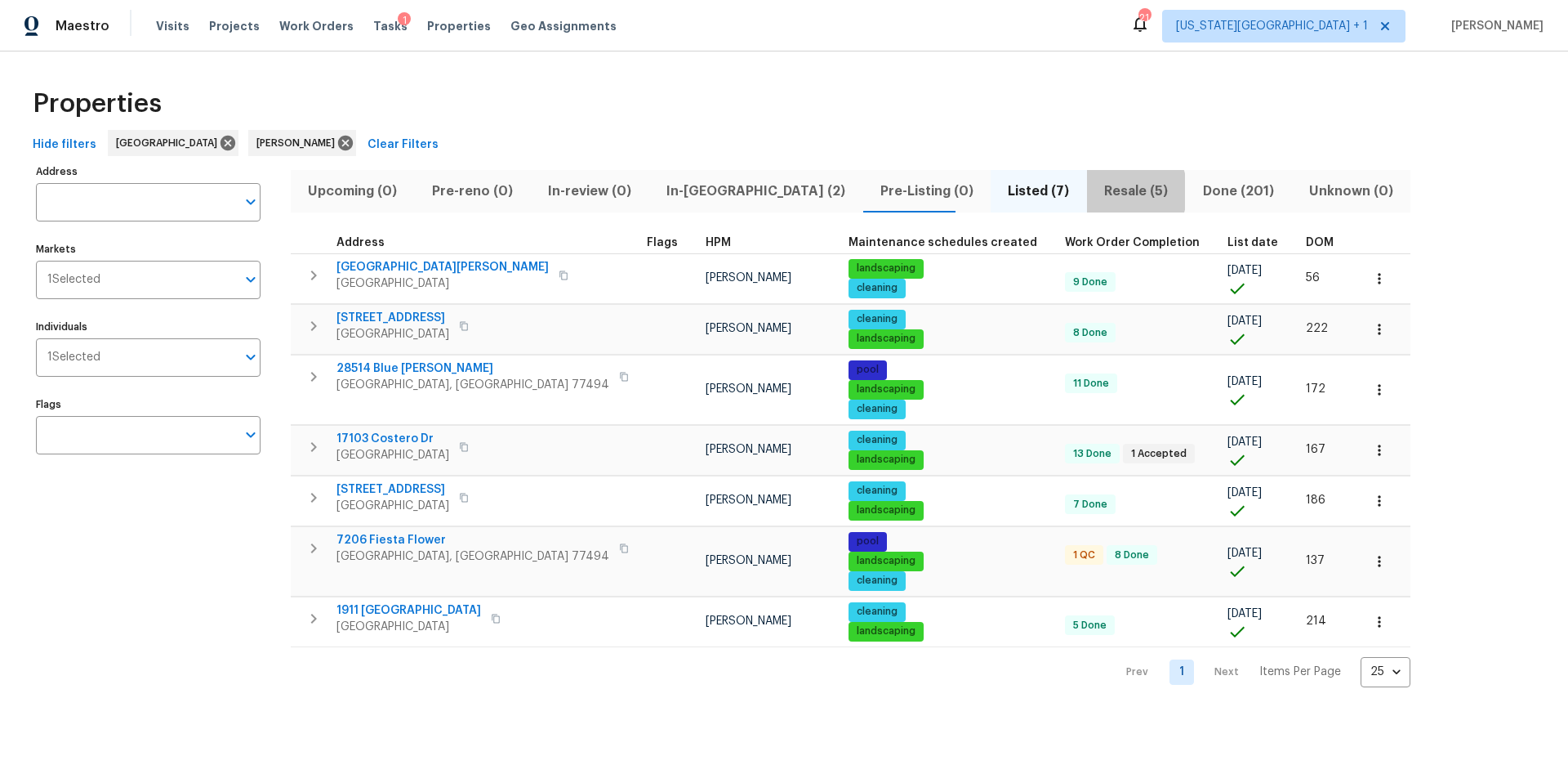
click at [1097, 191] on span "Resale (5)" at bounding box center [1136, 191] width 79 height 23
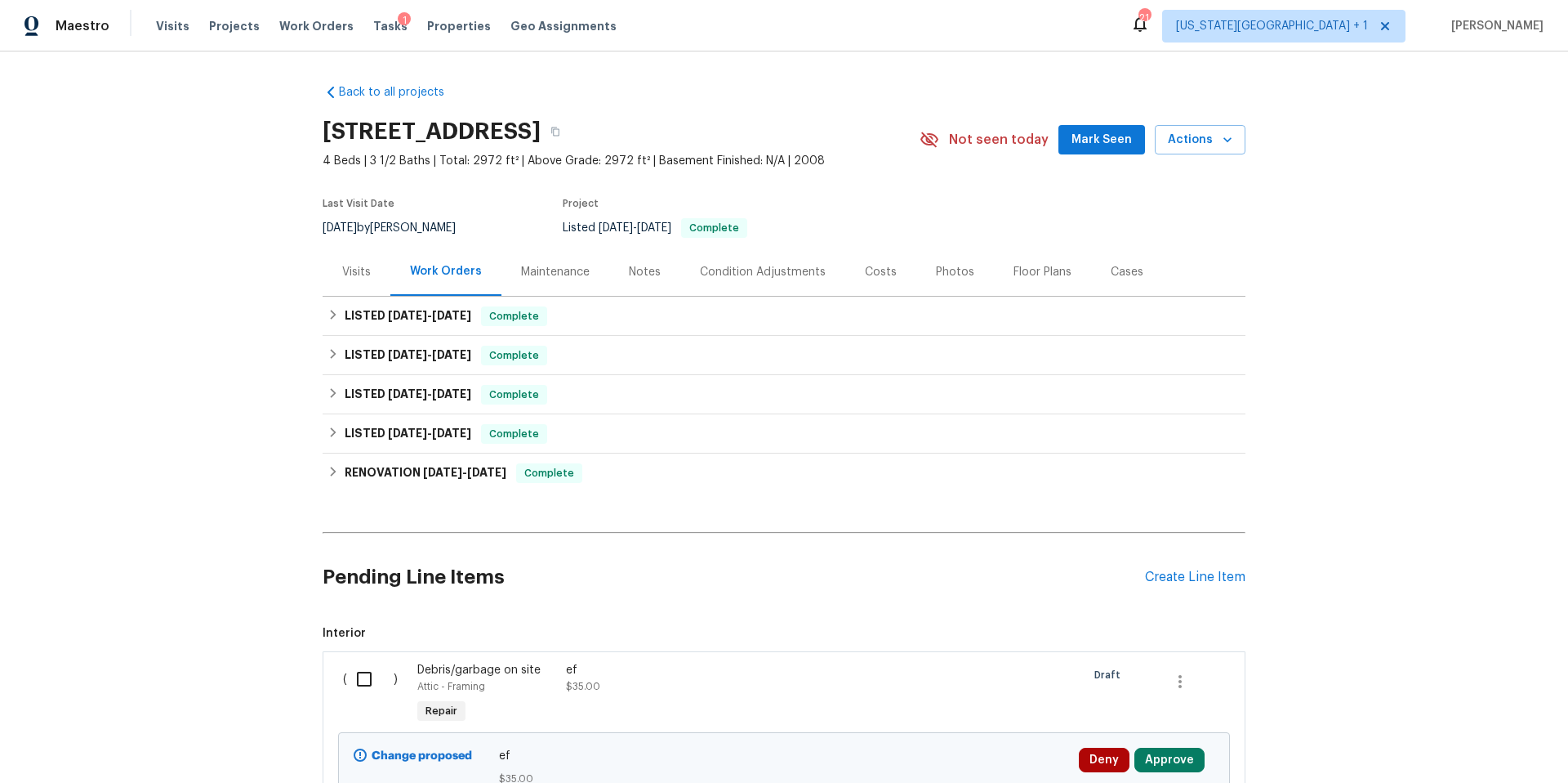
click at [363, 272] on div "Visits" at bounding box center [356, 271] width 28 height 16
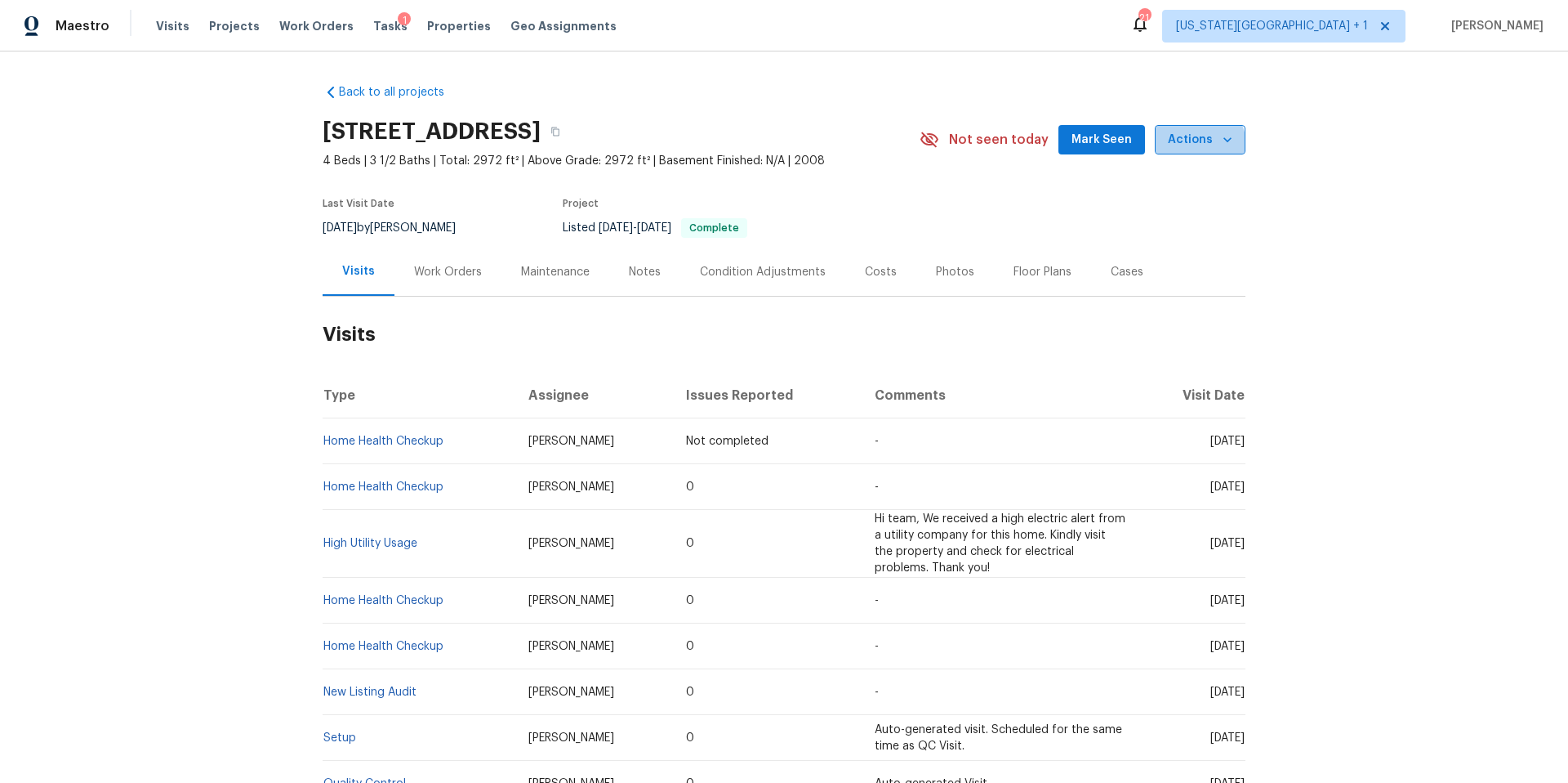
click at [1196, 145] on span "Actions" at bounding box center [1199, 140] width 65 height 21
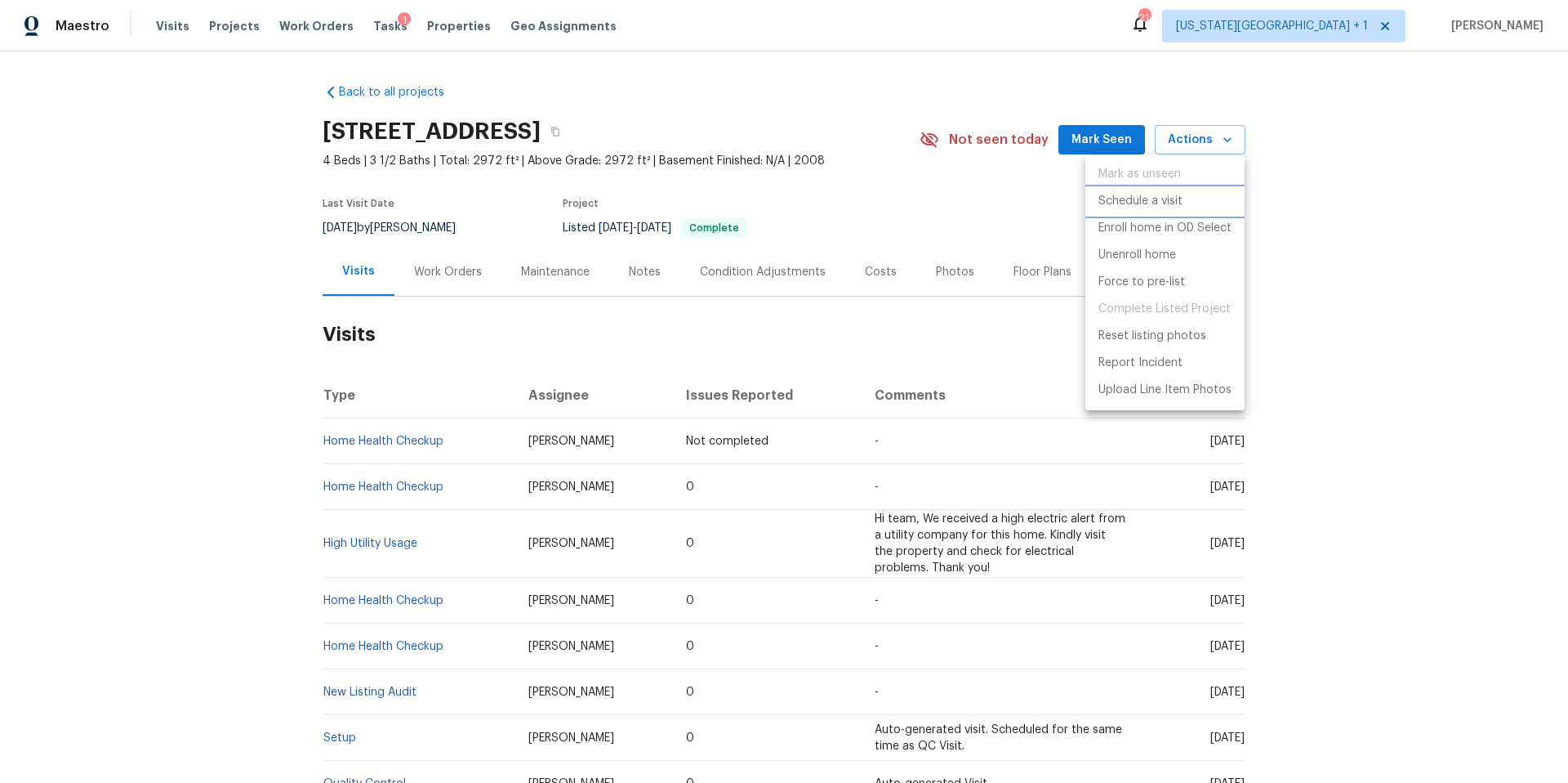
click at [1134, 199] on p "Schedule a visit" at bounding box center [1140, 201] width 84 height 17
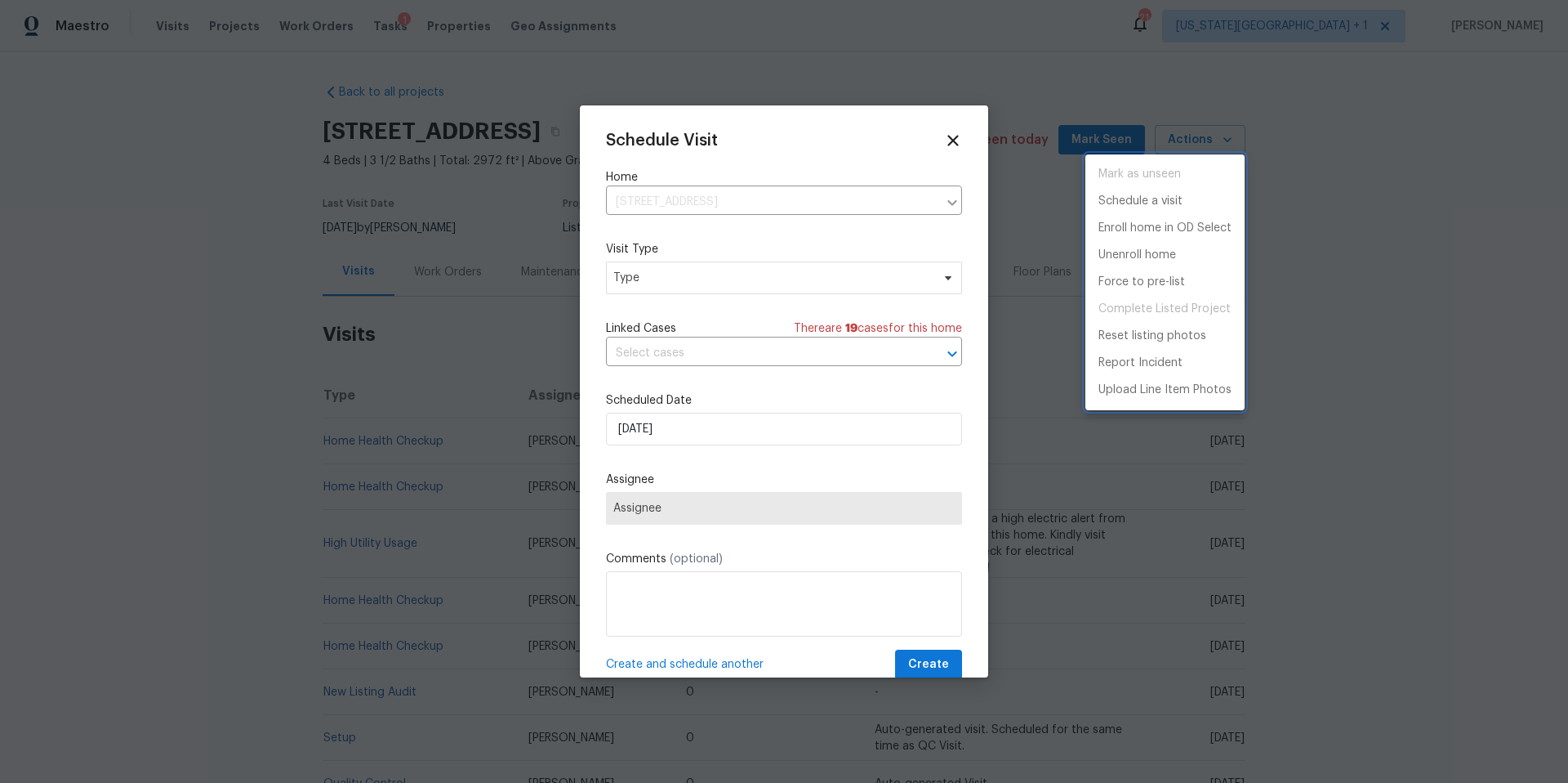
click at [677, 277] on div at bounding box center [784, 392] width 1568 height 783
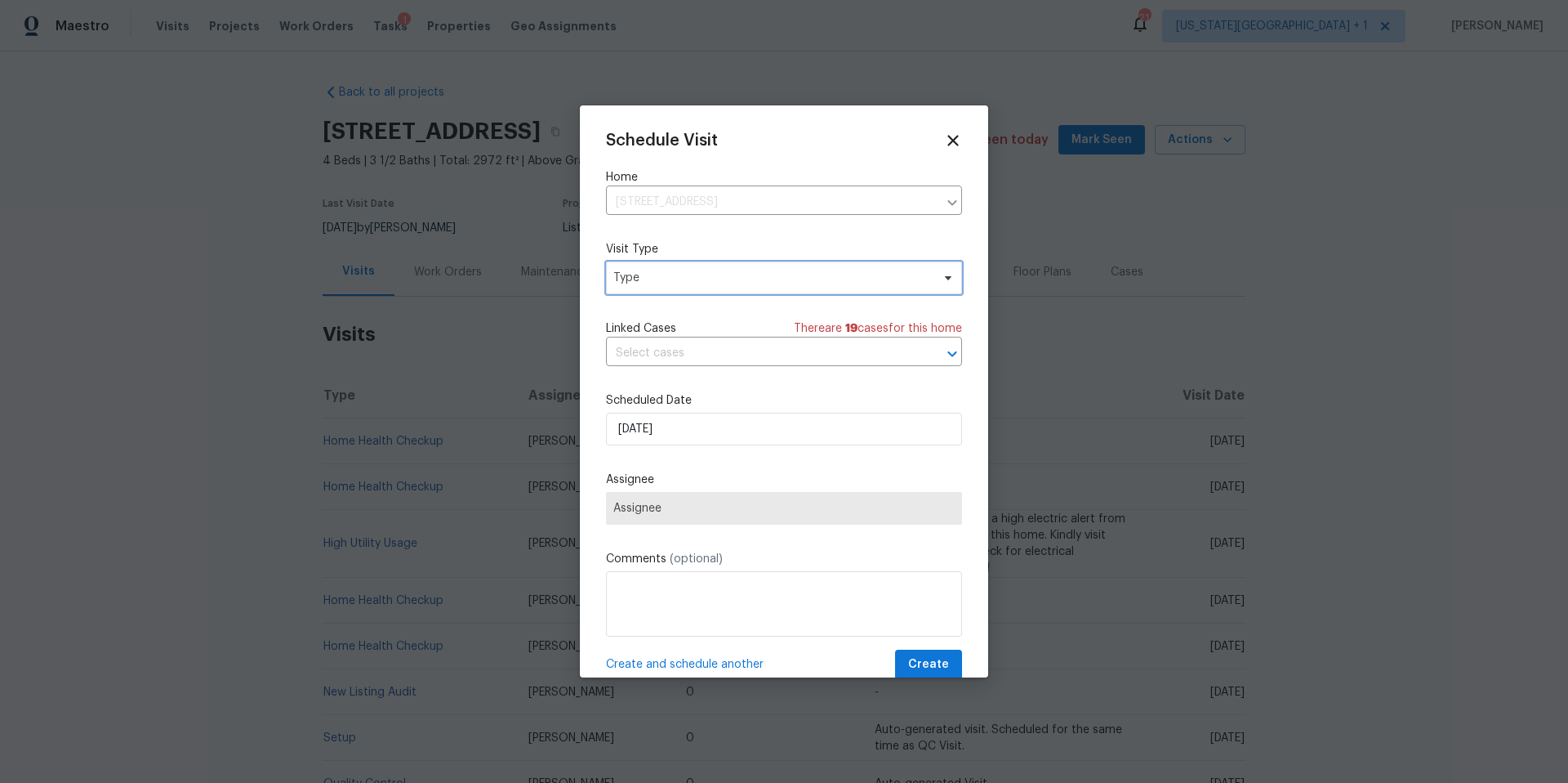
click at [677, 277] on span "Type" at bounding box center [772, 277] width 318 height 16
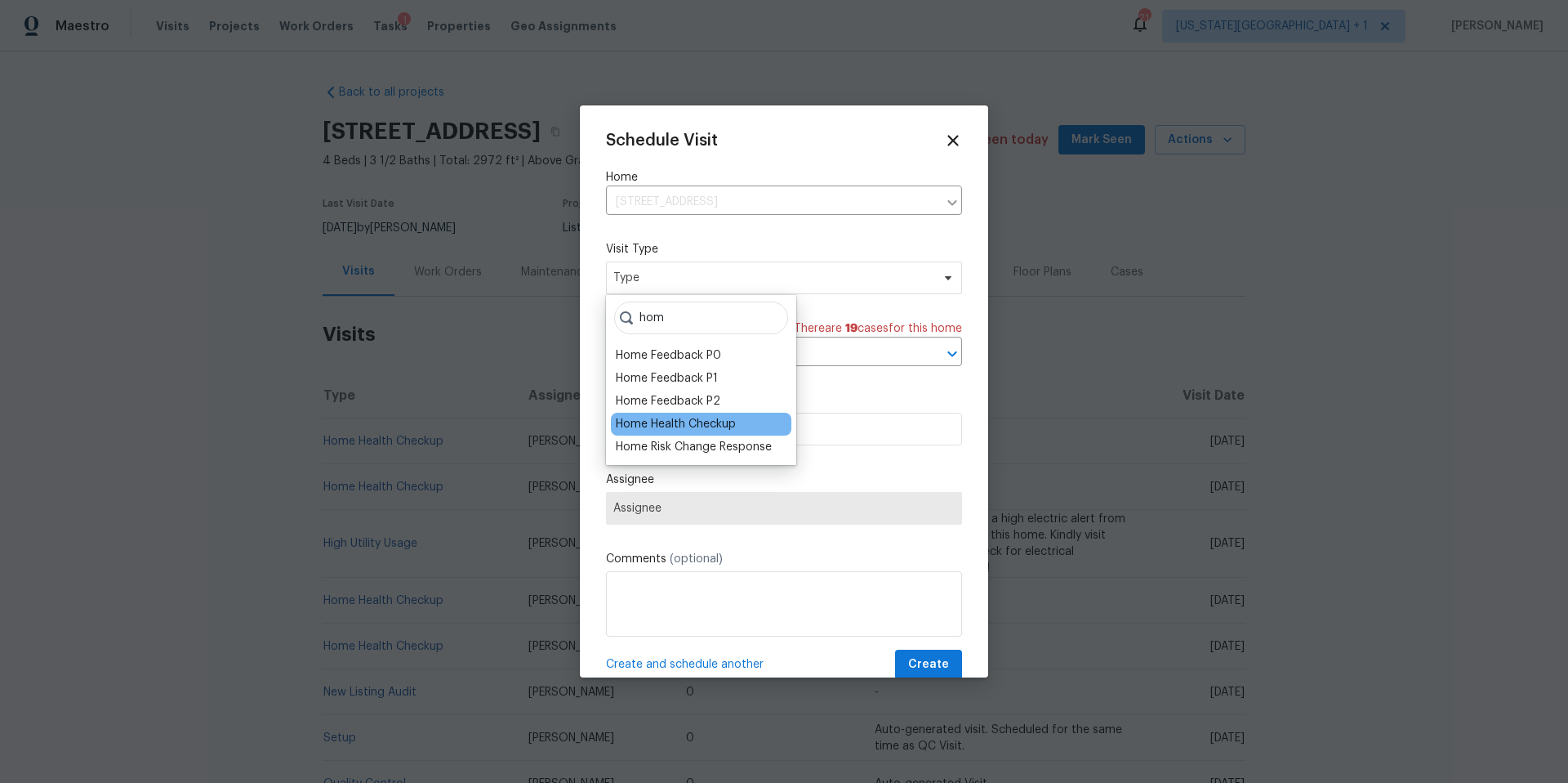
type input "hom"
click at [635, 423] on div "Home Health Checkup" at bounding box center [676, 423] width 120 height 16
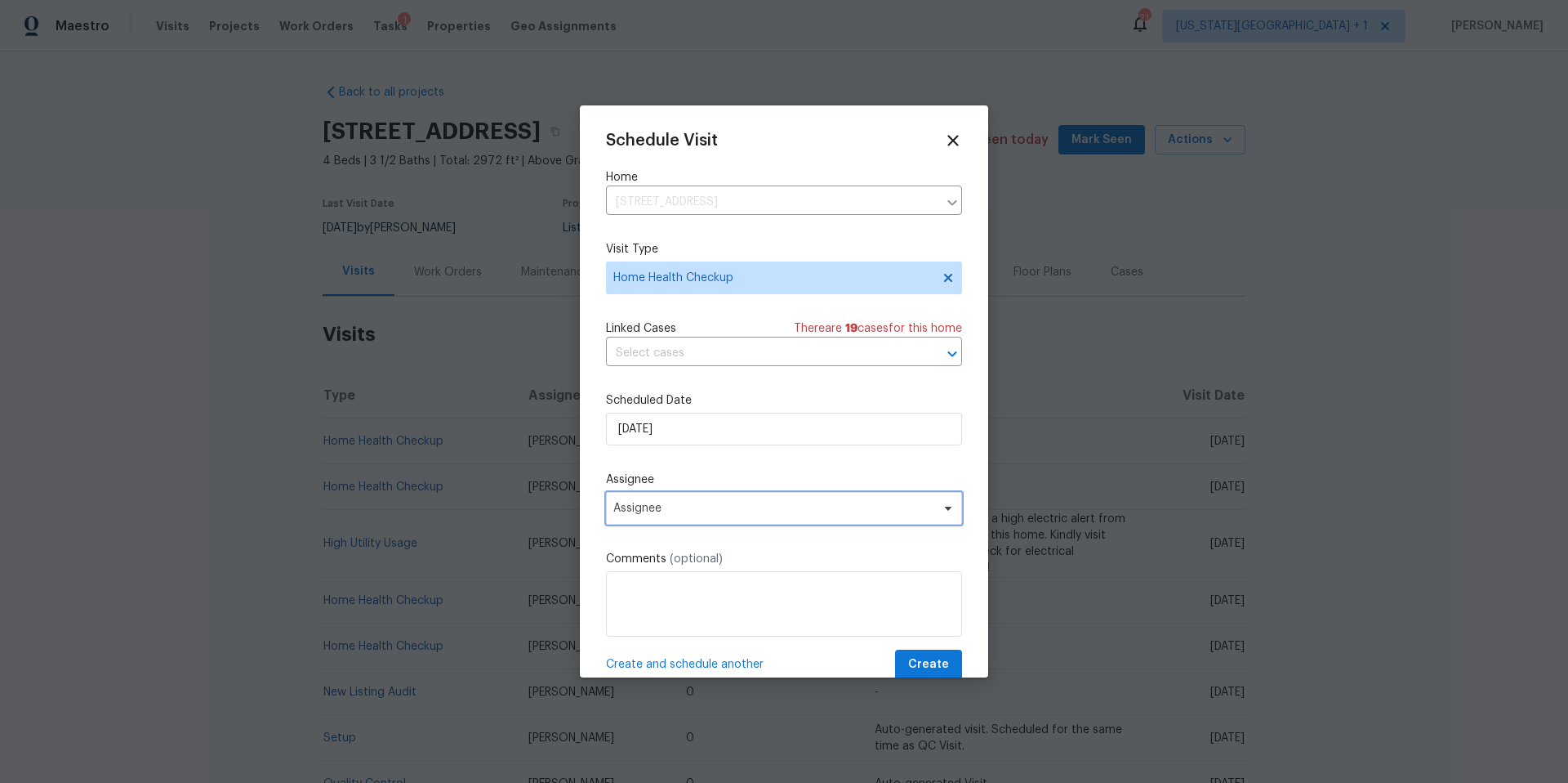
click at [667, 508] on span "Assignee" at bounding box center [773, 508] width 320 height 13
type input "lui"
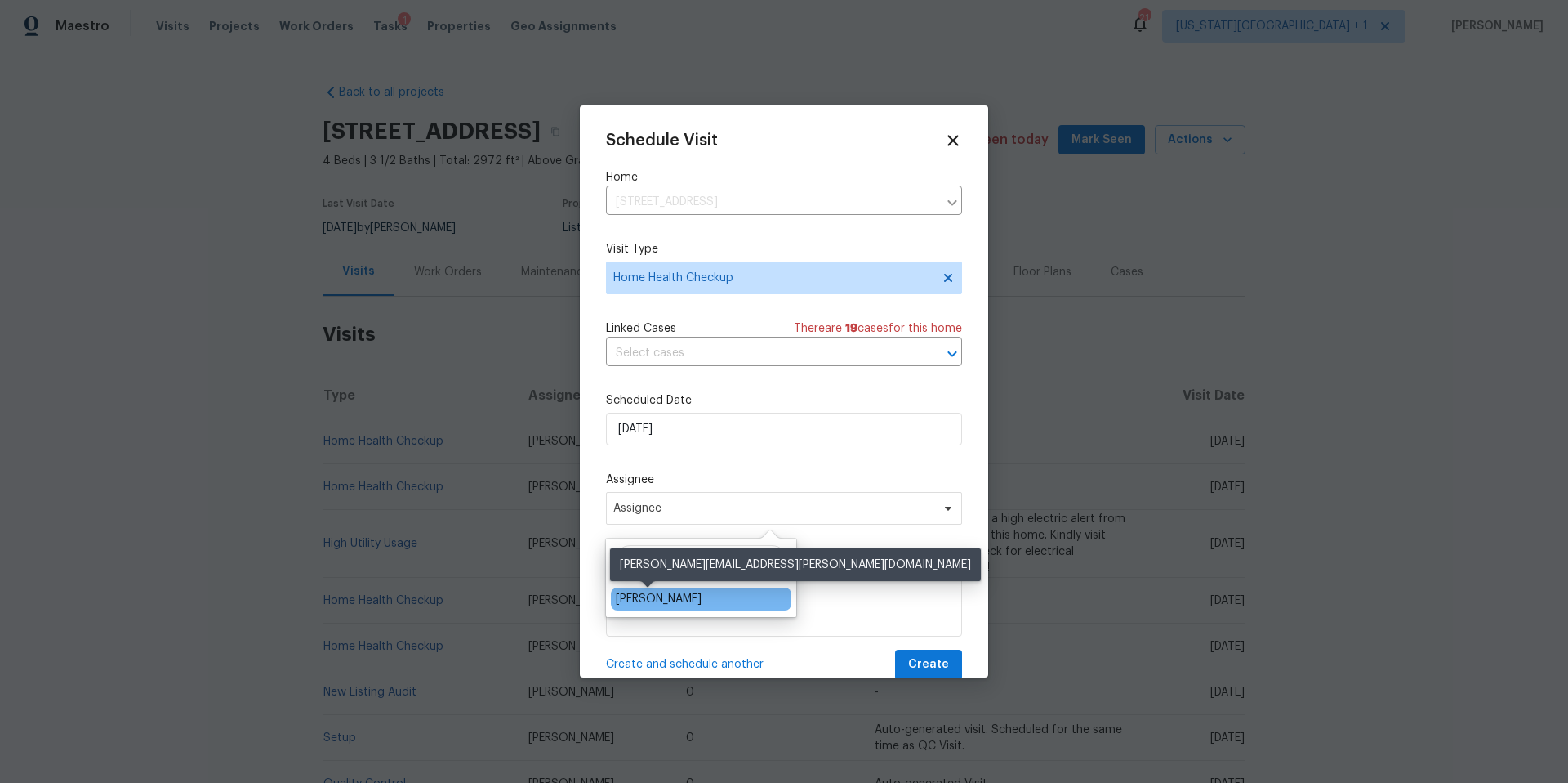
click at [637, 597] on div "[PERSON_NAME]" at bounding box center [658, 599] width 86 height 16
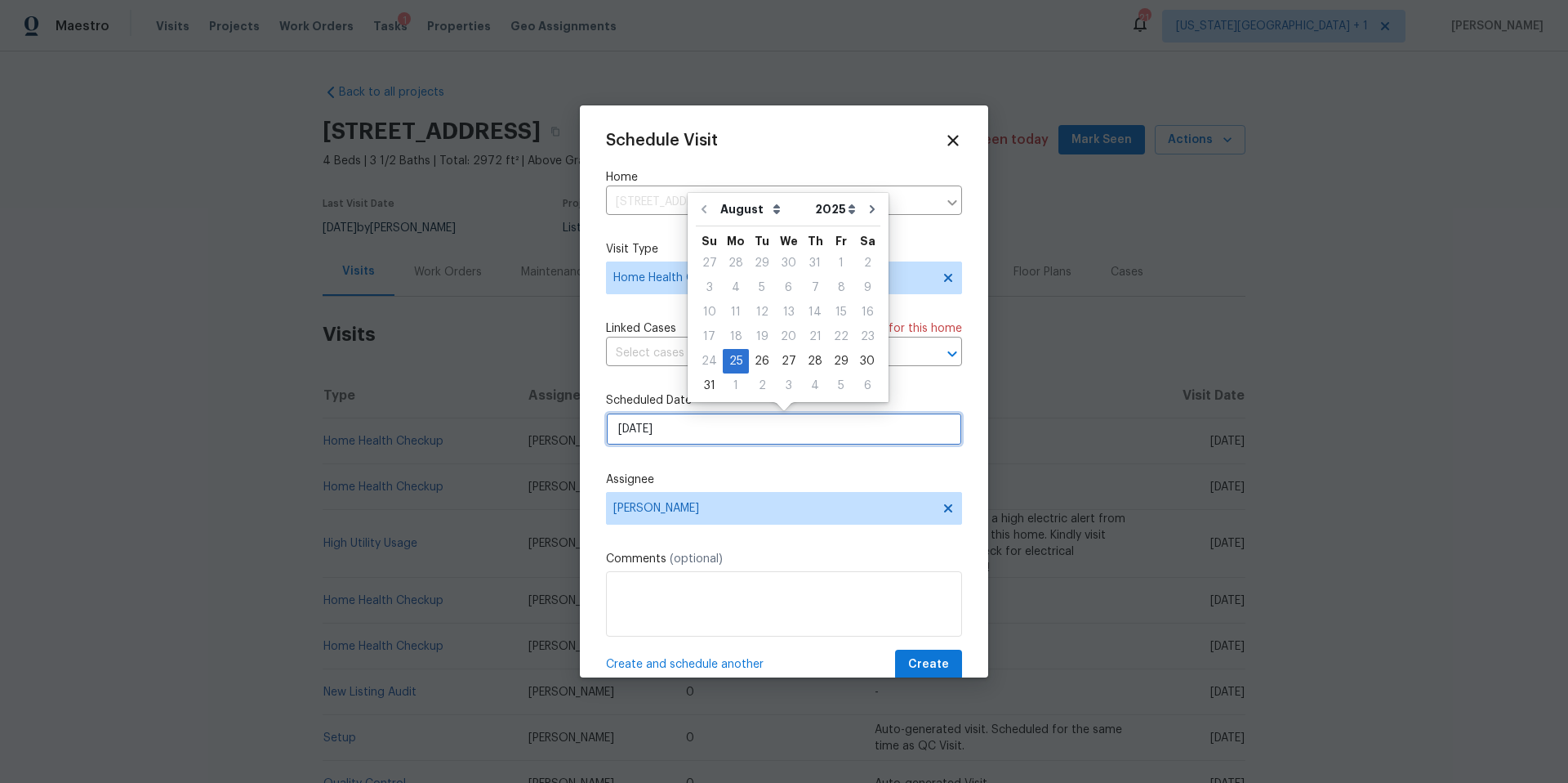
click at [758, 424] on input "[DATE]" at bounding box center [784, 428] width 356 height 33
click at [761, 360] on div "26" at bounding box center [762, 361] width 26 height 23
type input "[DATE]"
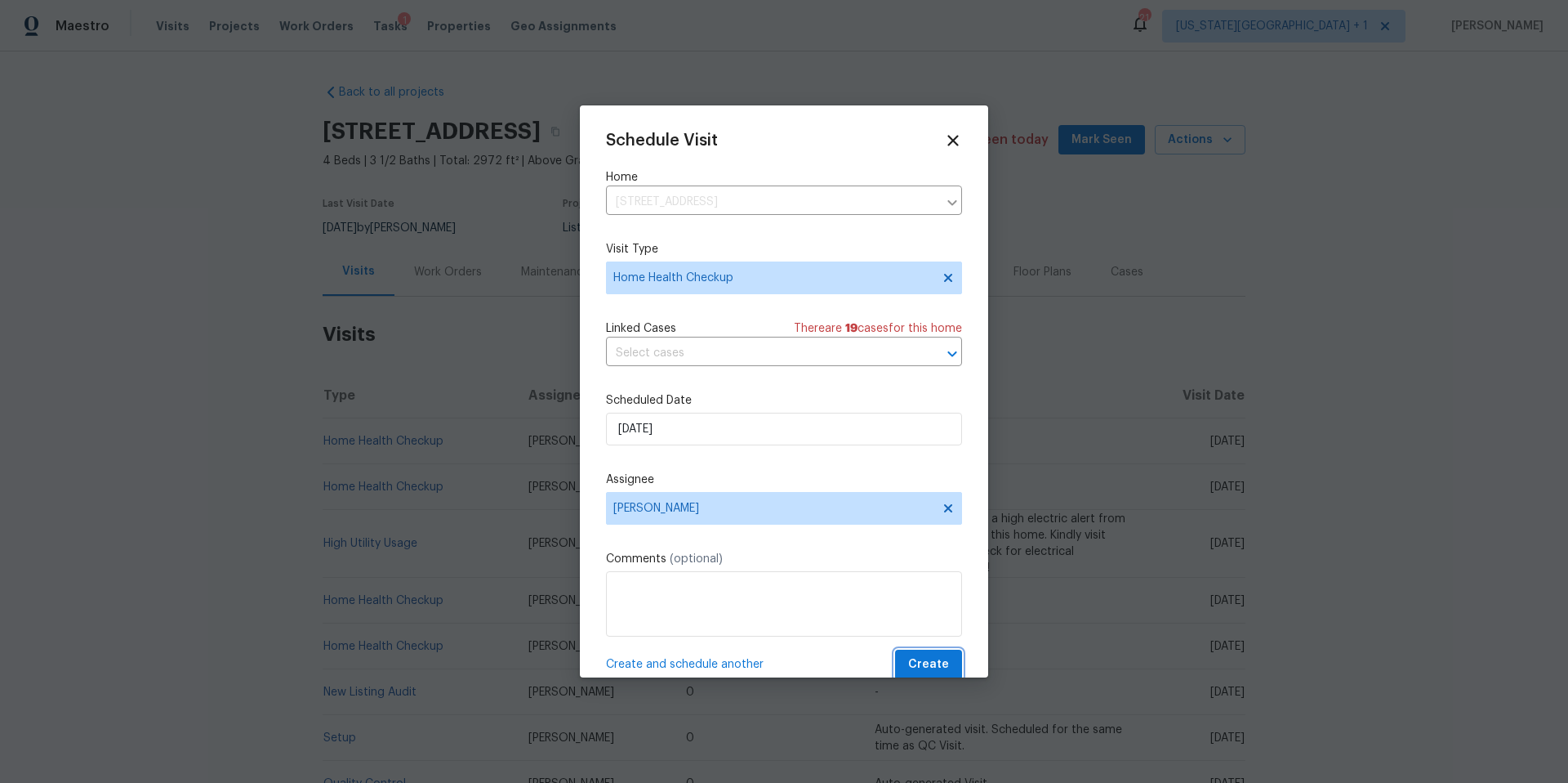
click at [930, 666] on span "Create" at bounding box center [927, 664] width 40 height 21
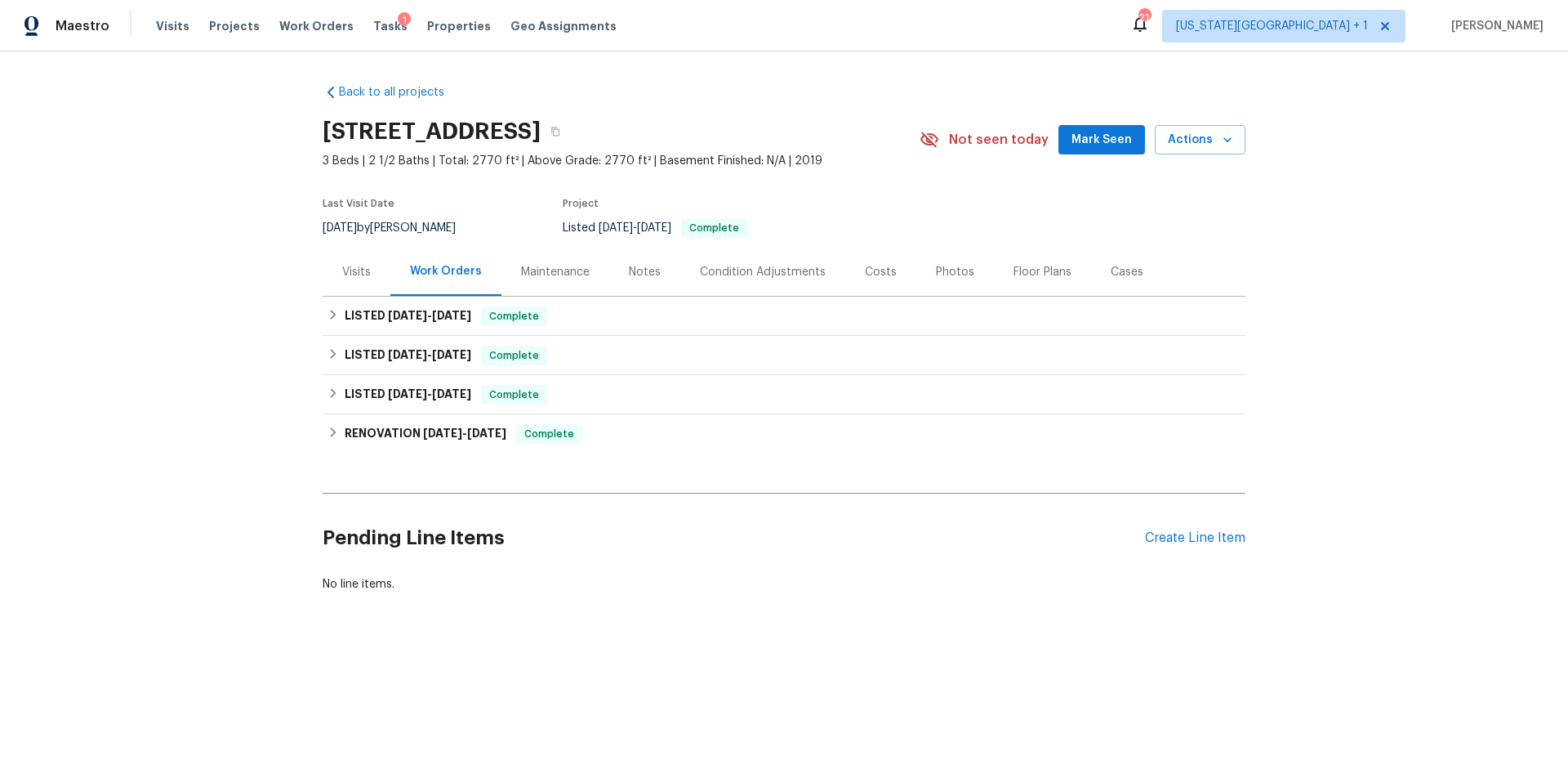
click at [364, 269] on div "Visits" at bounding box center [356, 271] width 28 height 16
click at [360, 274] on div "Visits" at bounding box center [356, 271] width 28 height 16
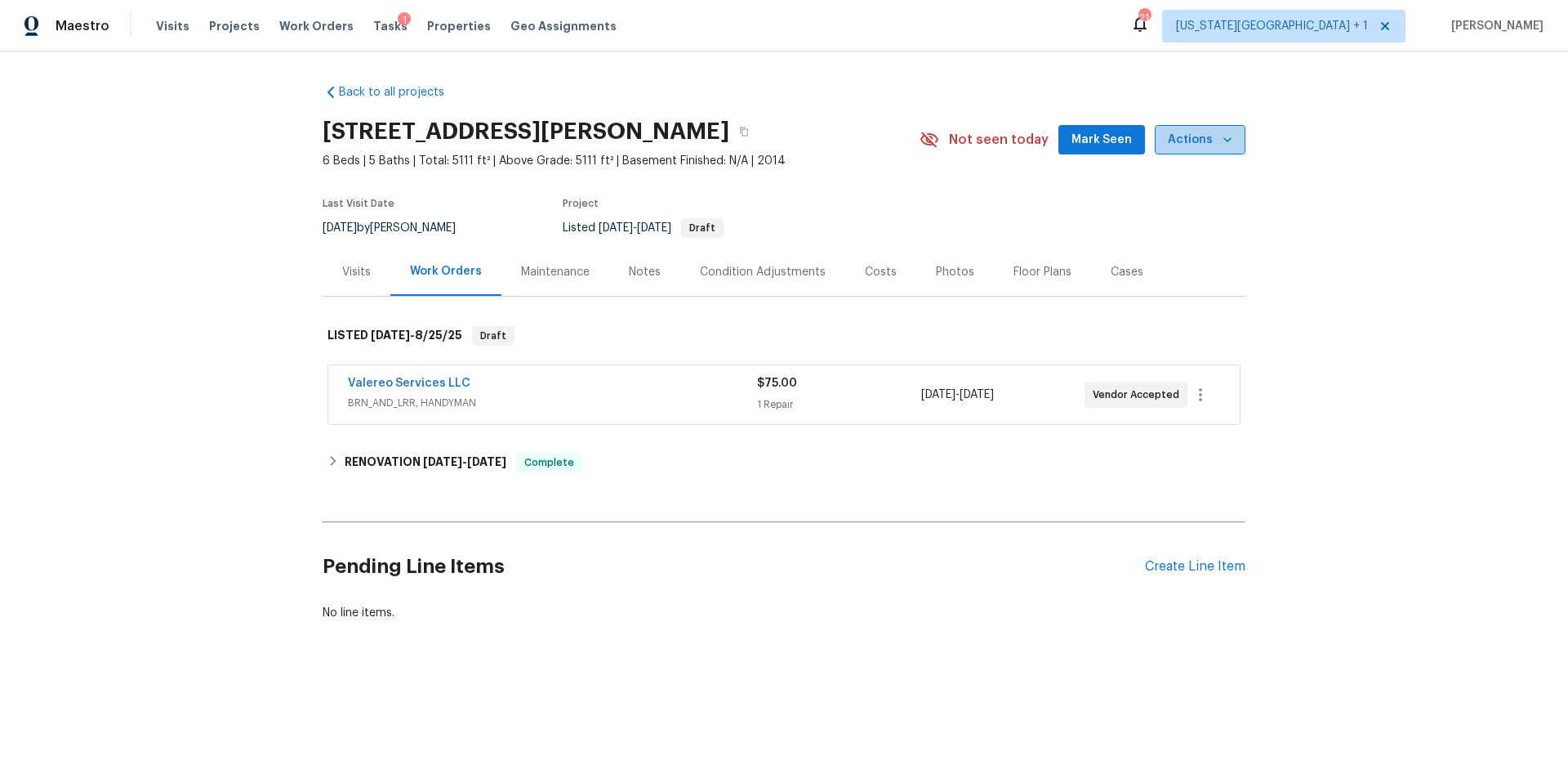
click at [1205, 138] on span "Actions" at bounding box center [1199, 140] width 65 height 21
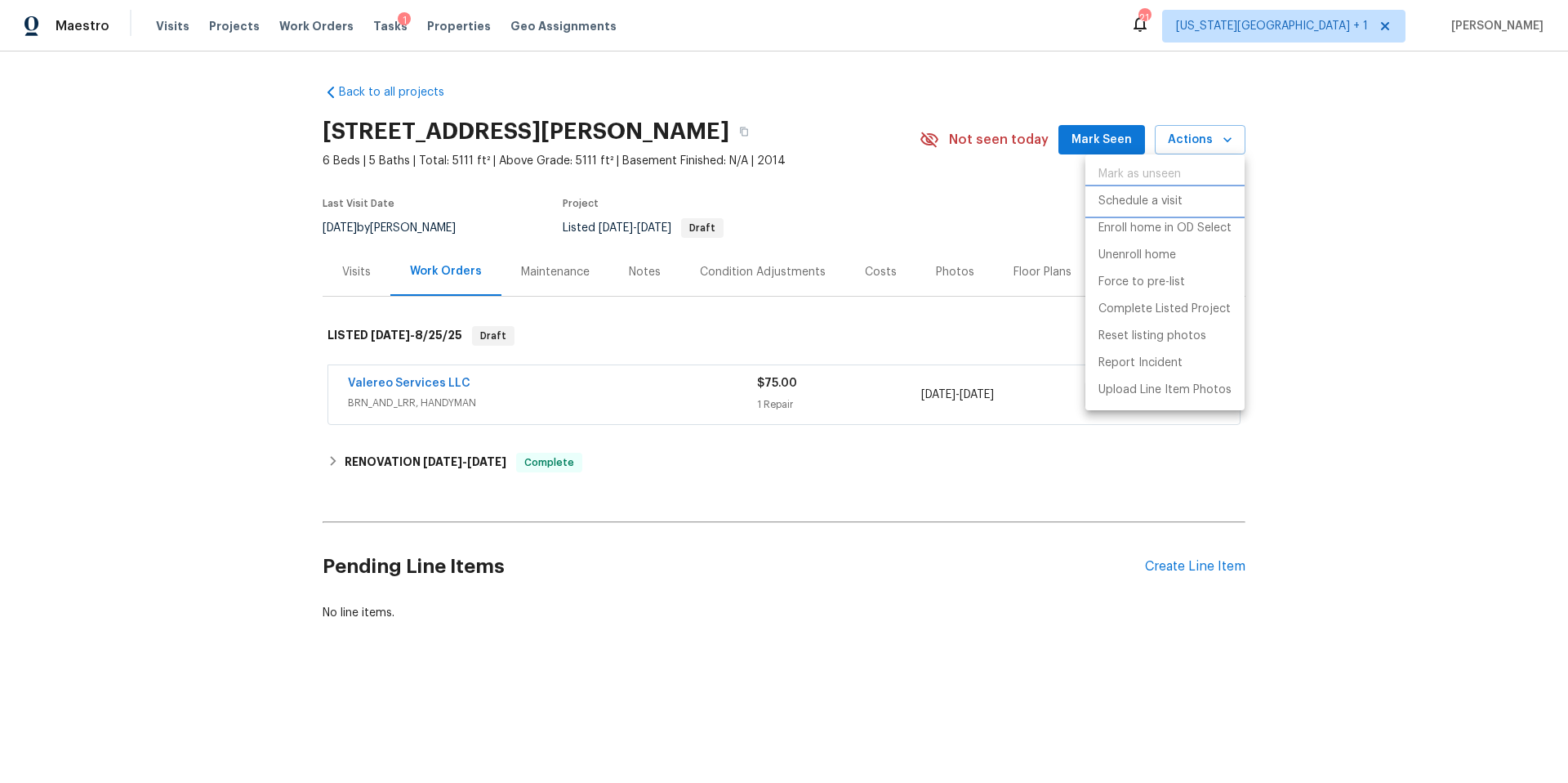
click at [1141, 200] on p "Schedule a visit" at bounding box center [1140, 201] width 84 height 17
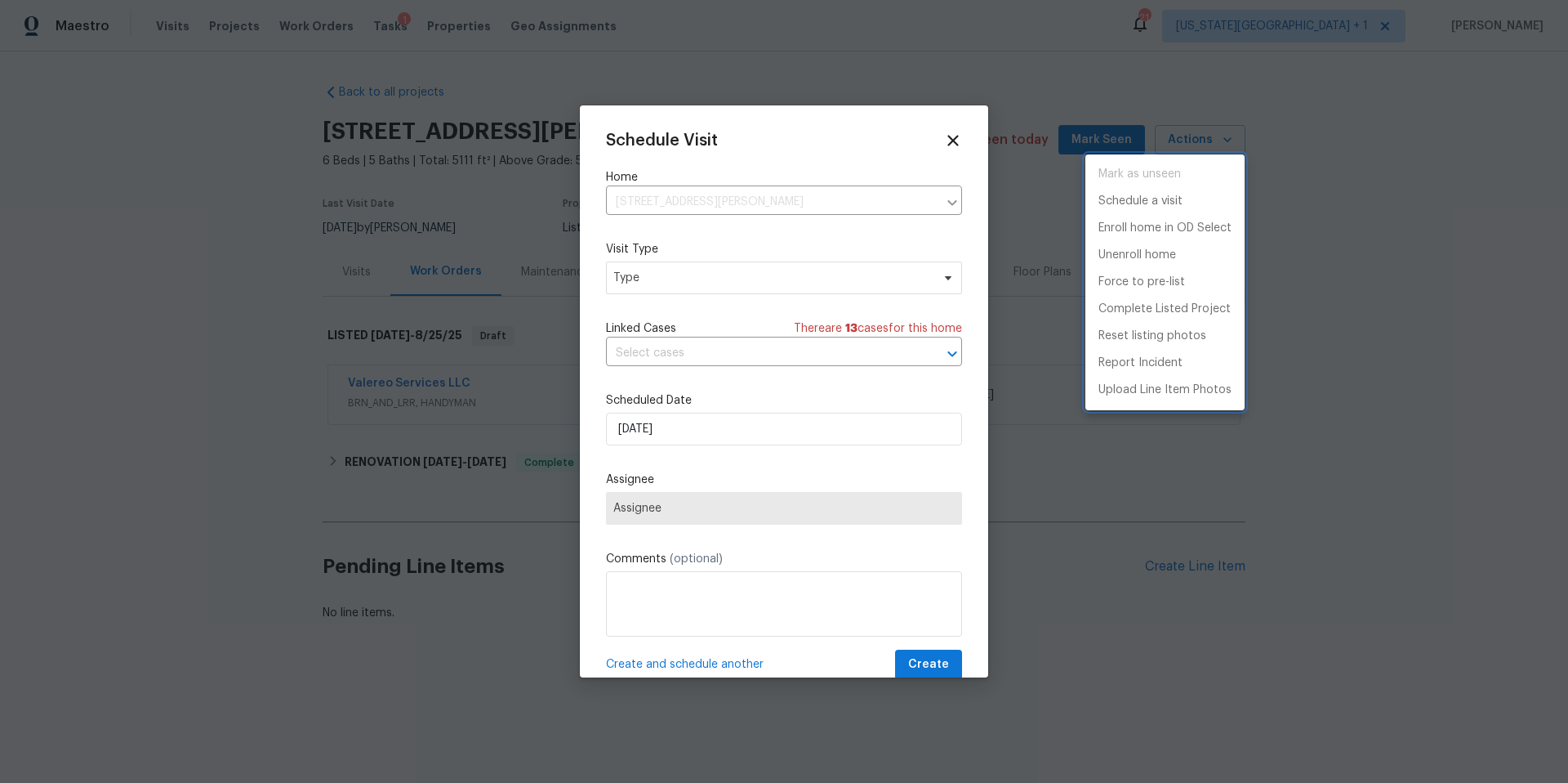
click at [644, 290] on div at bounding box center [784, 392] width 1568 height 783
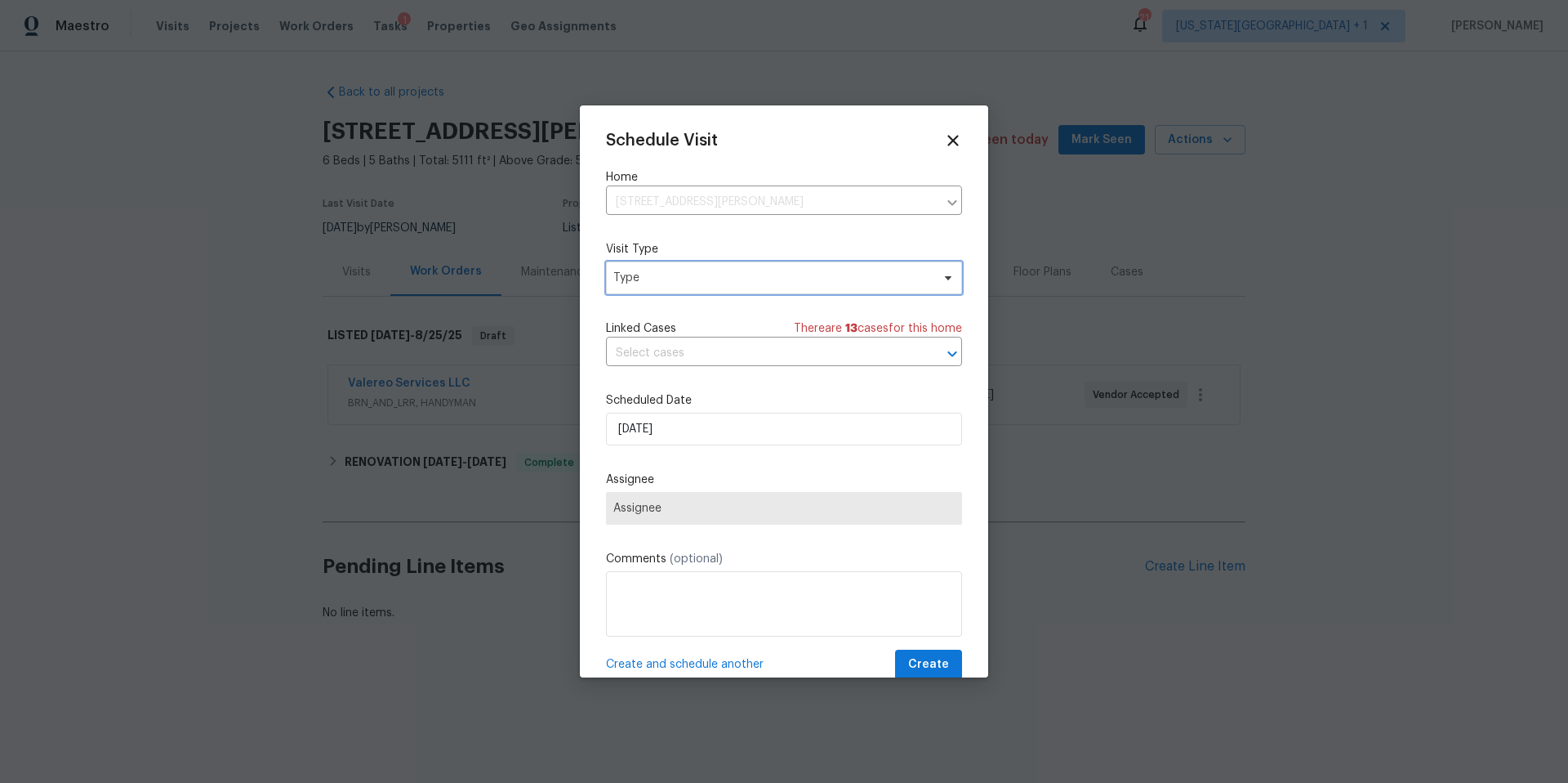
click at [645, 289] on span "Type" at bounding box center [784, 278] width 356 height 33
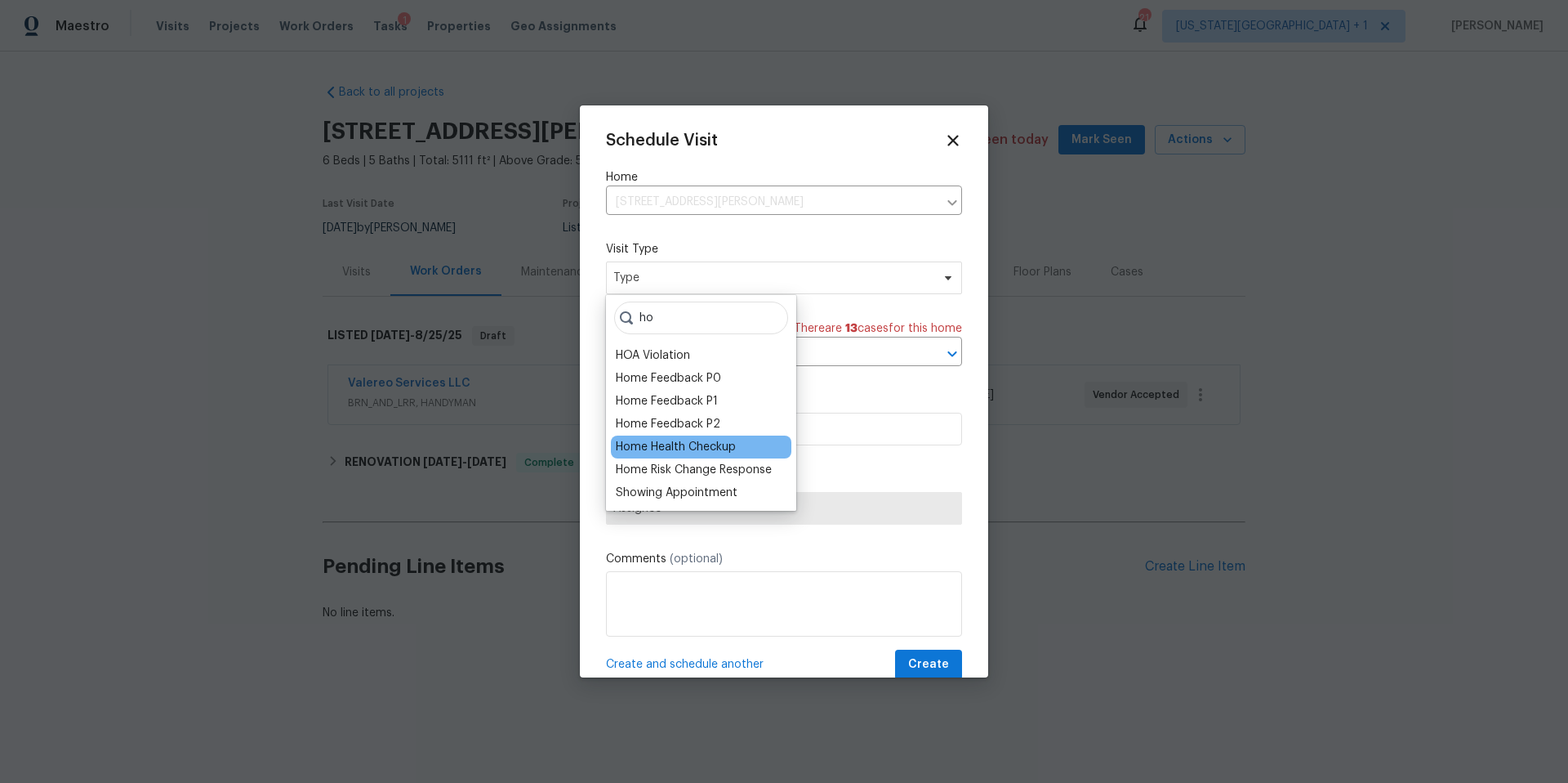
type input "ho"
click at [641, 439] on div "Home Health Checkup" at bounding box center [676, 446] width 120 height 16
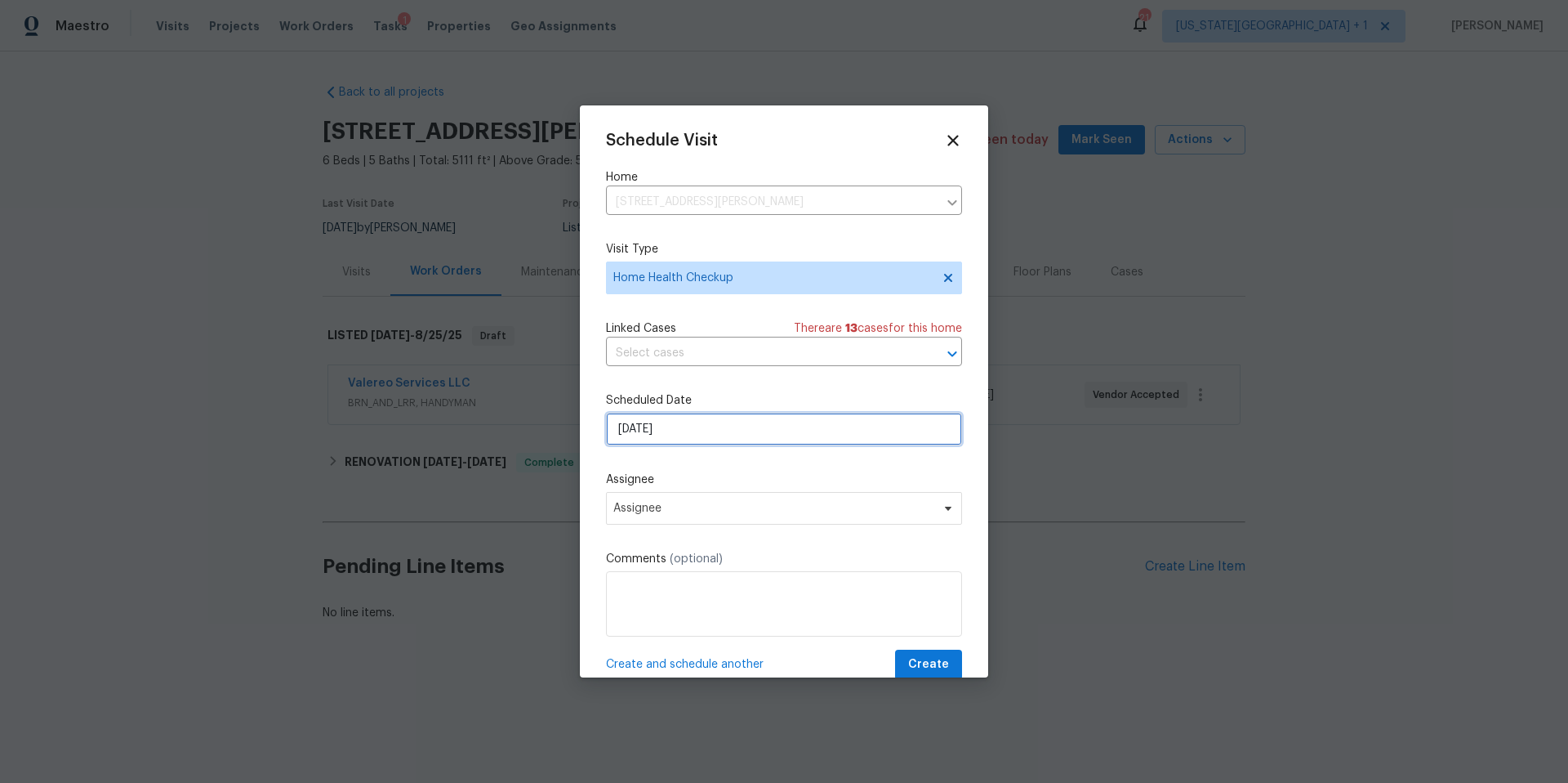
click at [695, 435] on input "[DATE]" at bounding box center [784, 428] width 356 height 33
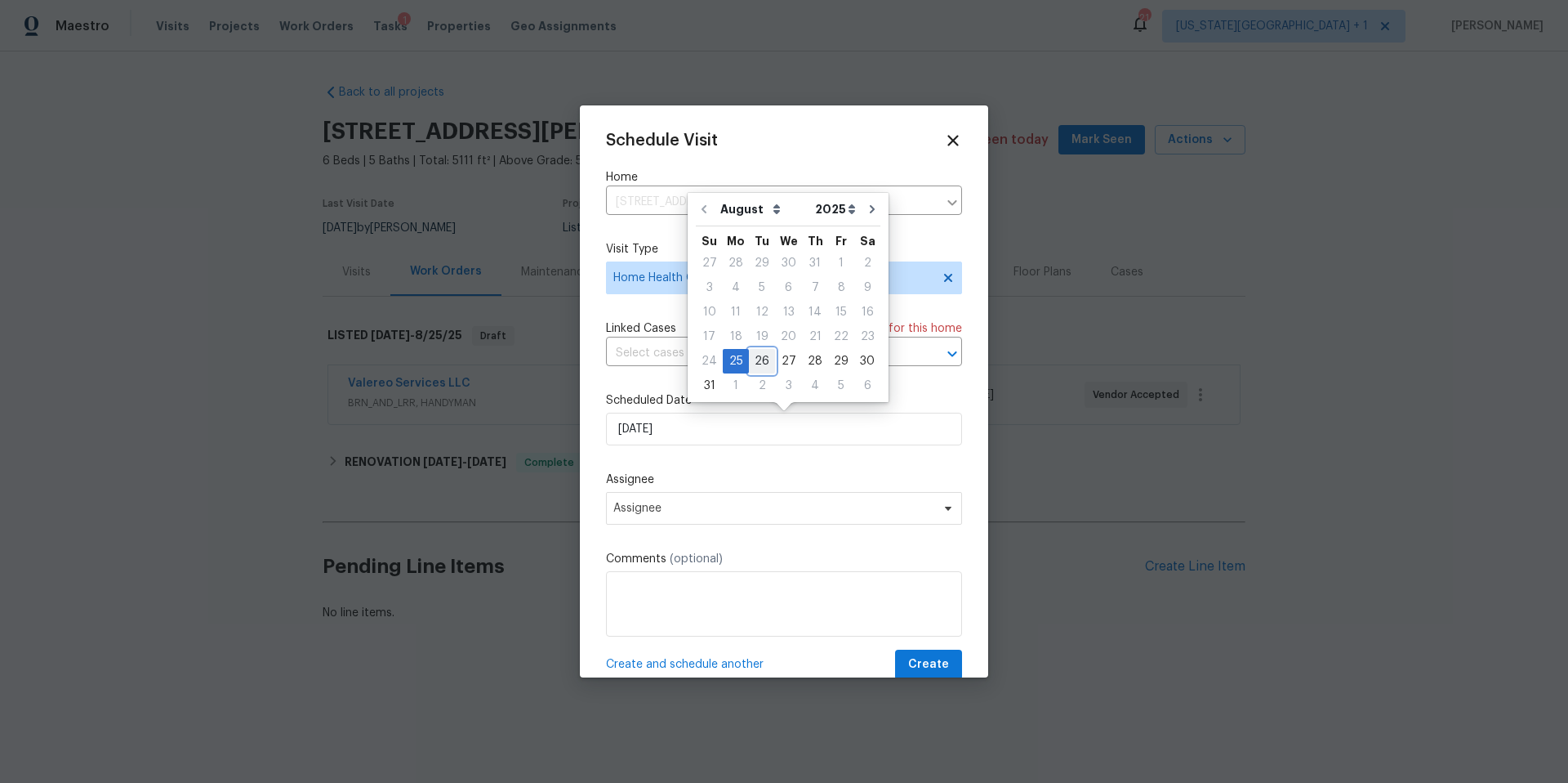
click at [755, 364] on div "26" at bounding box center [762, 361] width 26 height 23
type input "[DATE]"
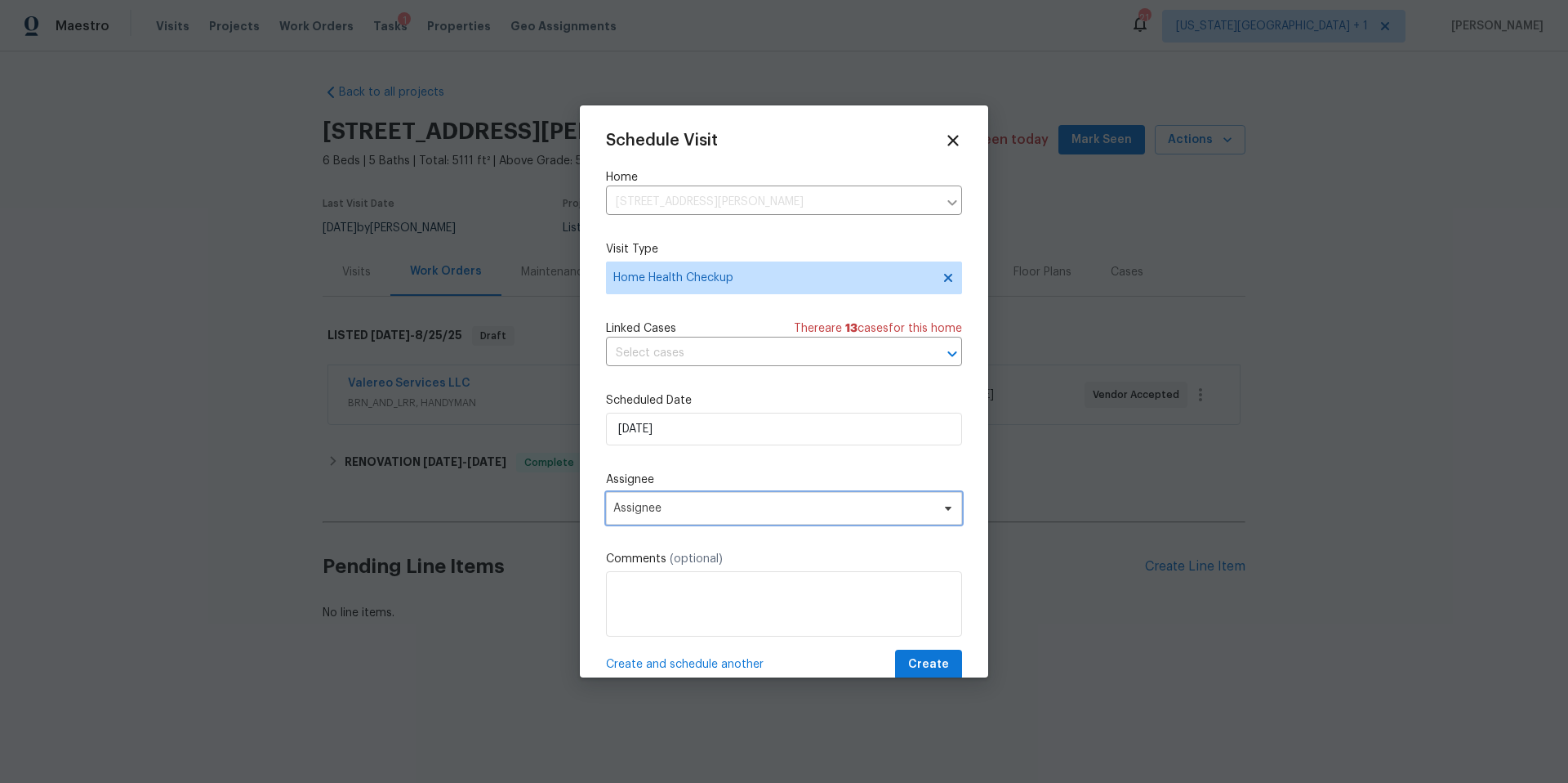
click at [659, 499] on span "Assignee" at bounding box center [784, 508] width 356 height 33
type input "lui"
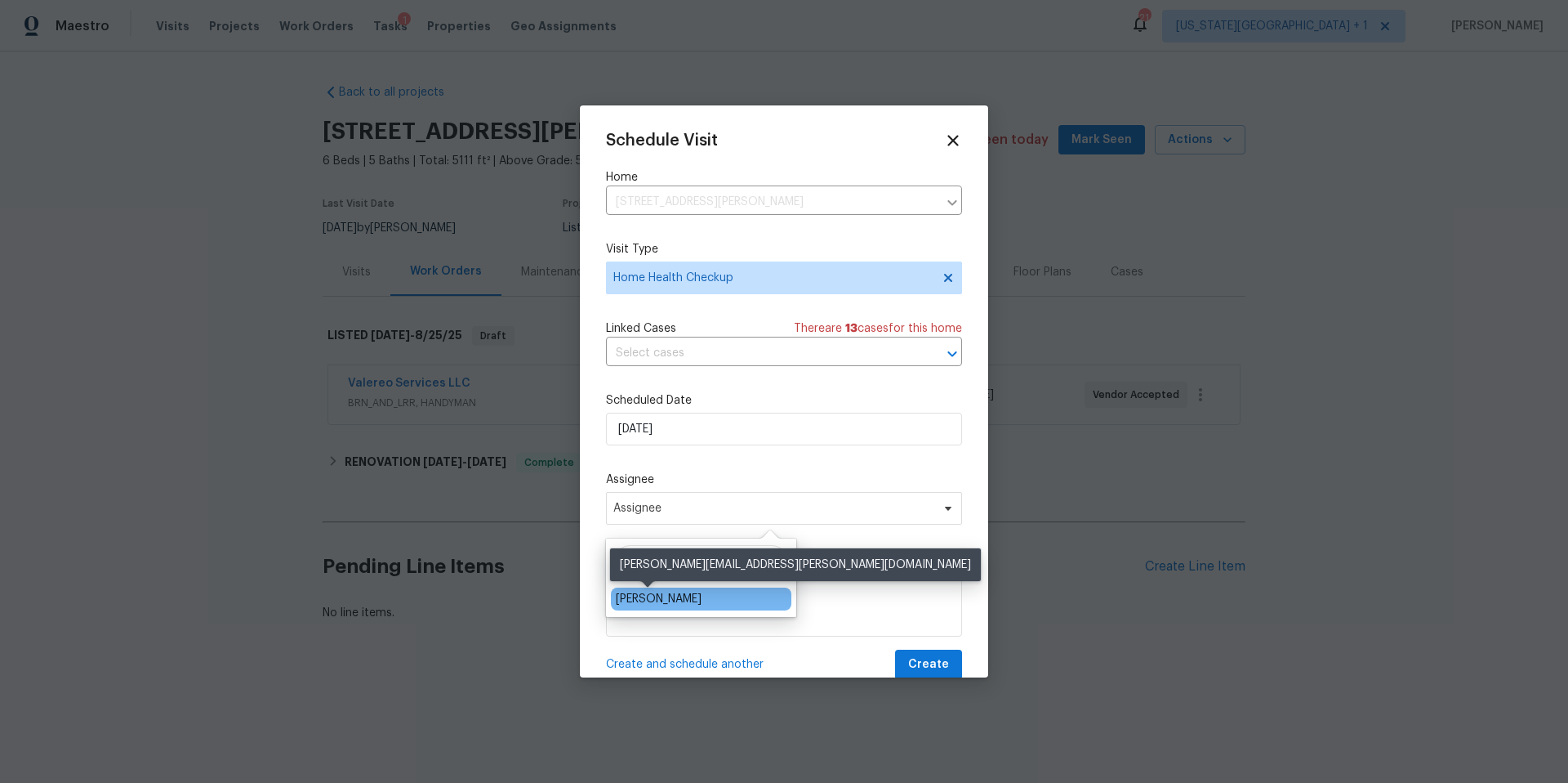
click at [649, 599] on div "[PERSON_NAME]" at bounding box center [658, 599] width 86 height 16
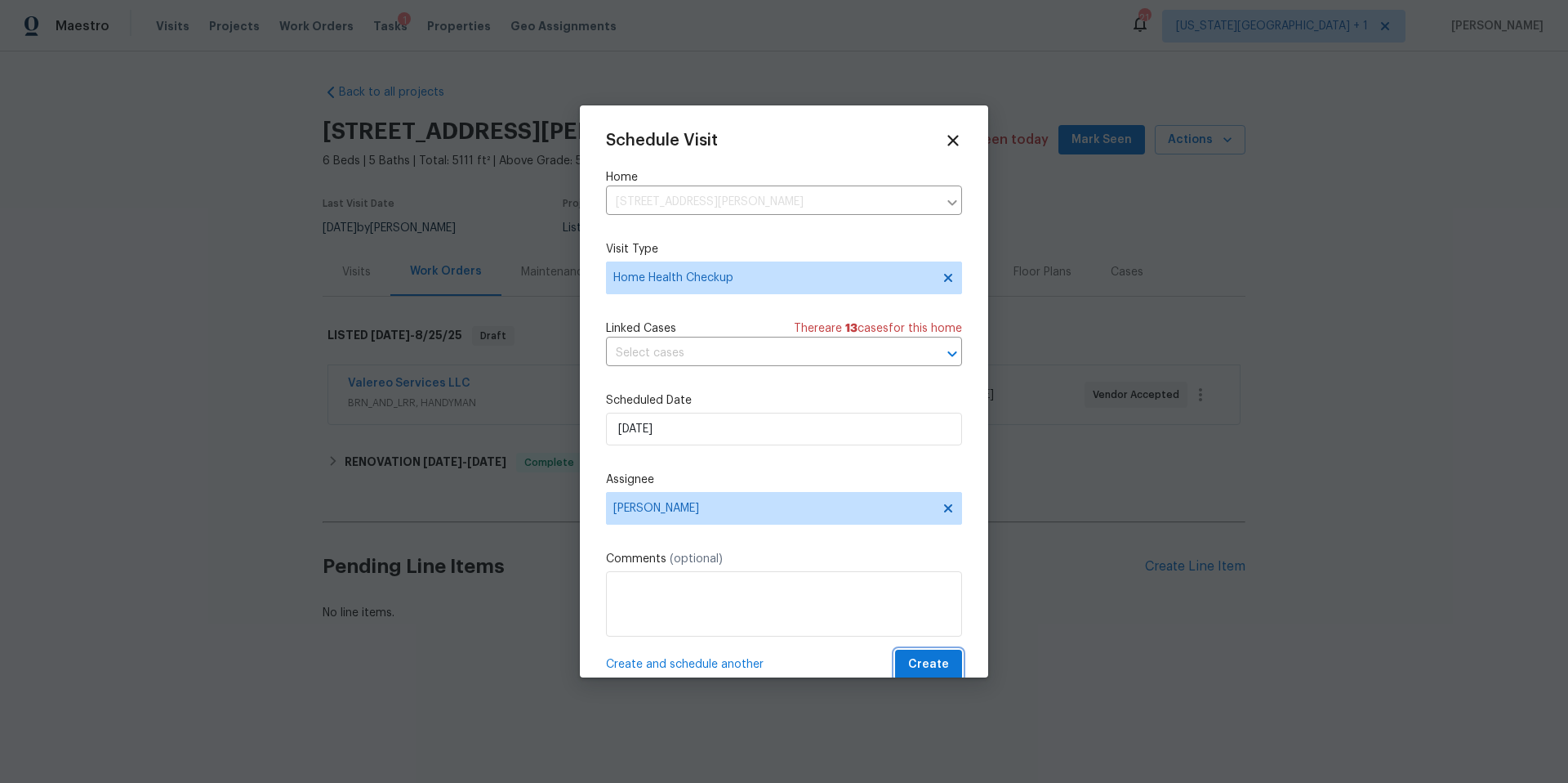
click at [935, 668] on span "Create" at bounding box center [927, 664] width 40 height 21
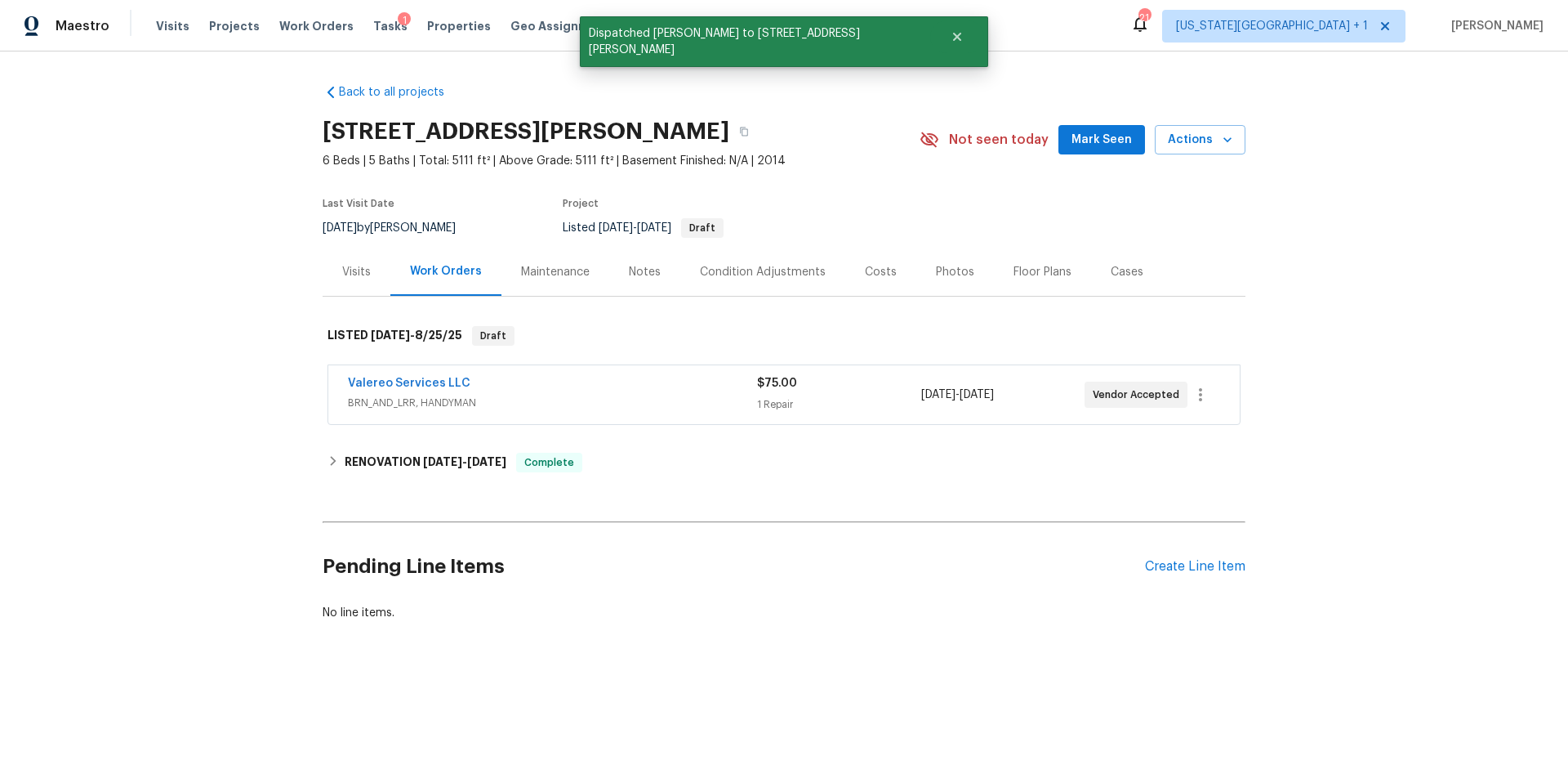
click at [350, 269] on div "Visits" at bounding box center [356, 271] width 28 height 16
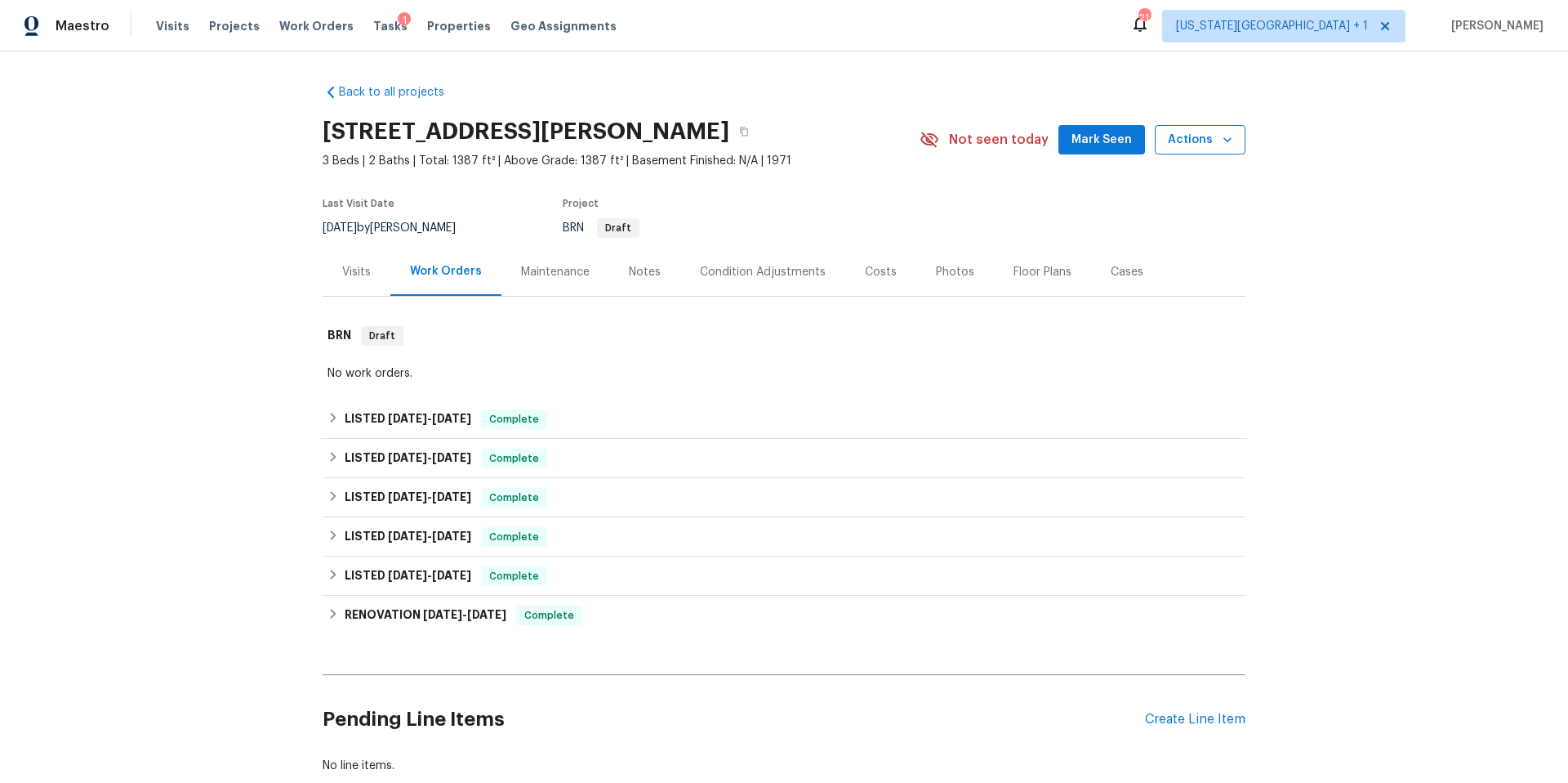
click at [1190, 139] on span "Actions" at bounding box center [1199, 140] width 65 height 21
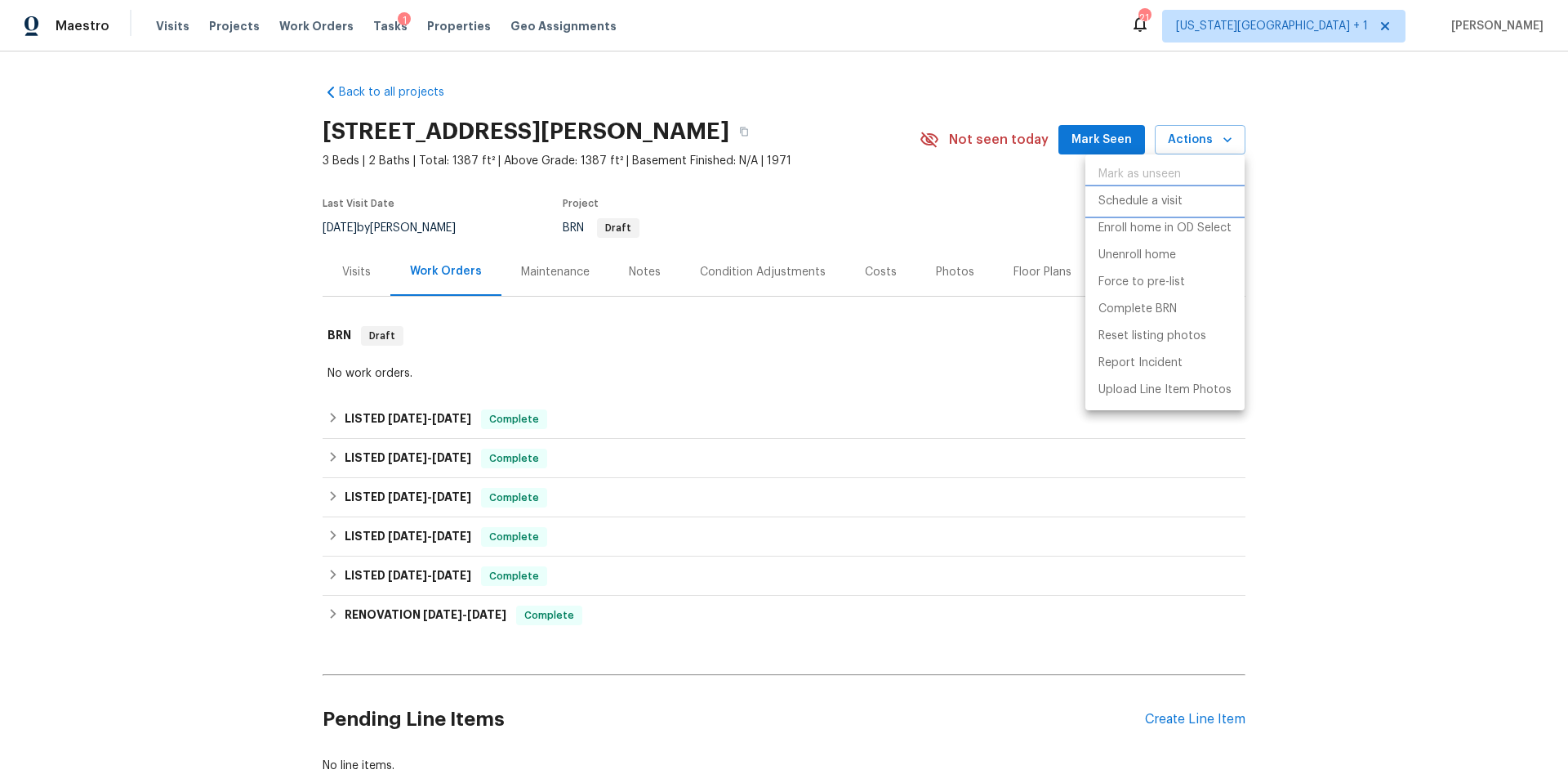
click at [1119, 202] on p "Schedule a visit" at bounding box center [1140, 201] width 84 height 17
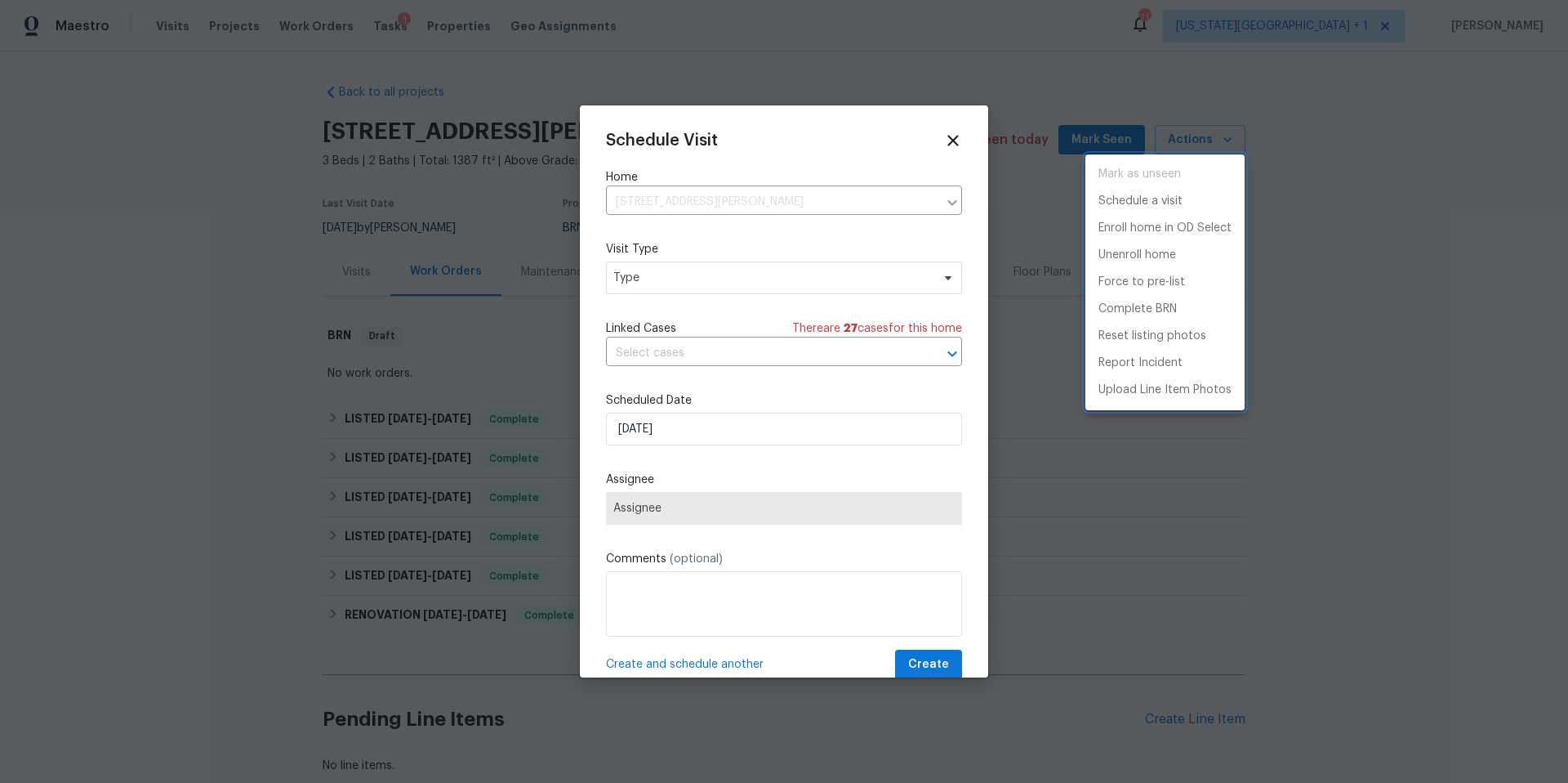
click at [640, 283] on div at bounding box center [784, 392] width 1568 height 783
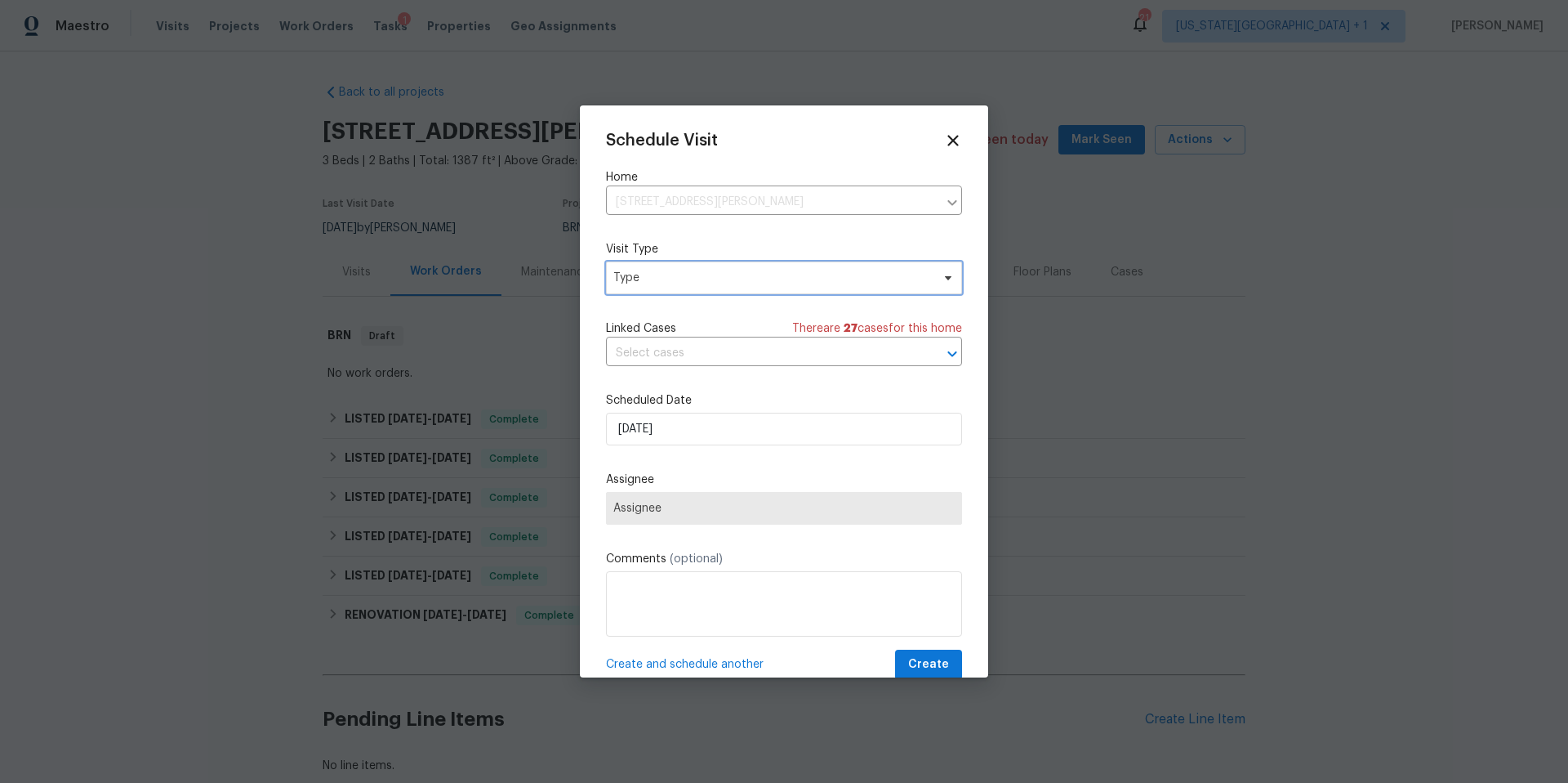
click at [640, 282] on span "Type" at bounding box center [772, 277] width 318 height 16
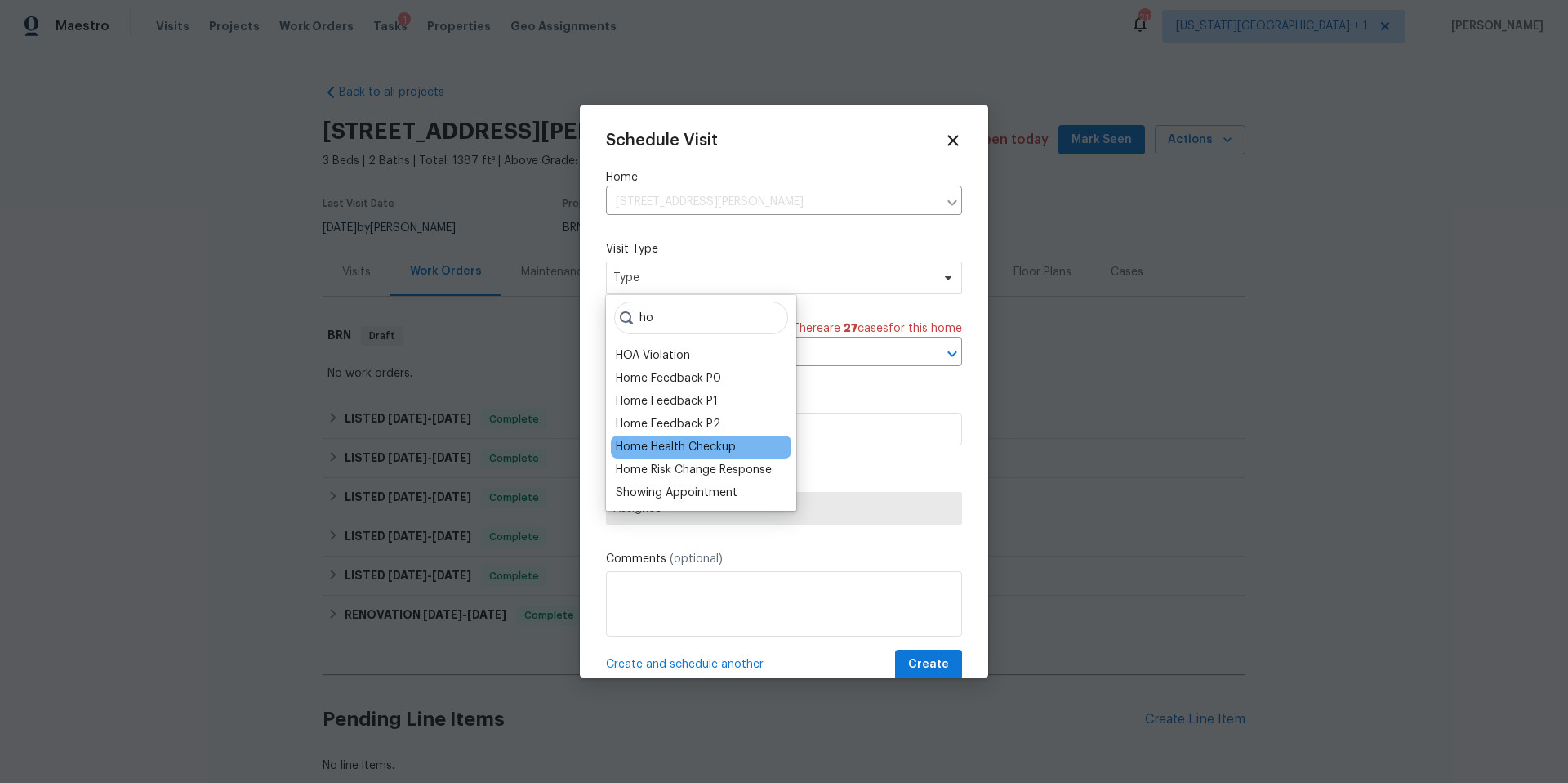
type input "ho"
click at [634, 443] on div "Home Health Checkup" at bounding box center [676, 446] width 120 height 16
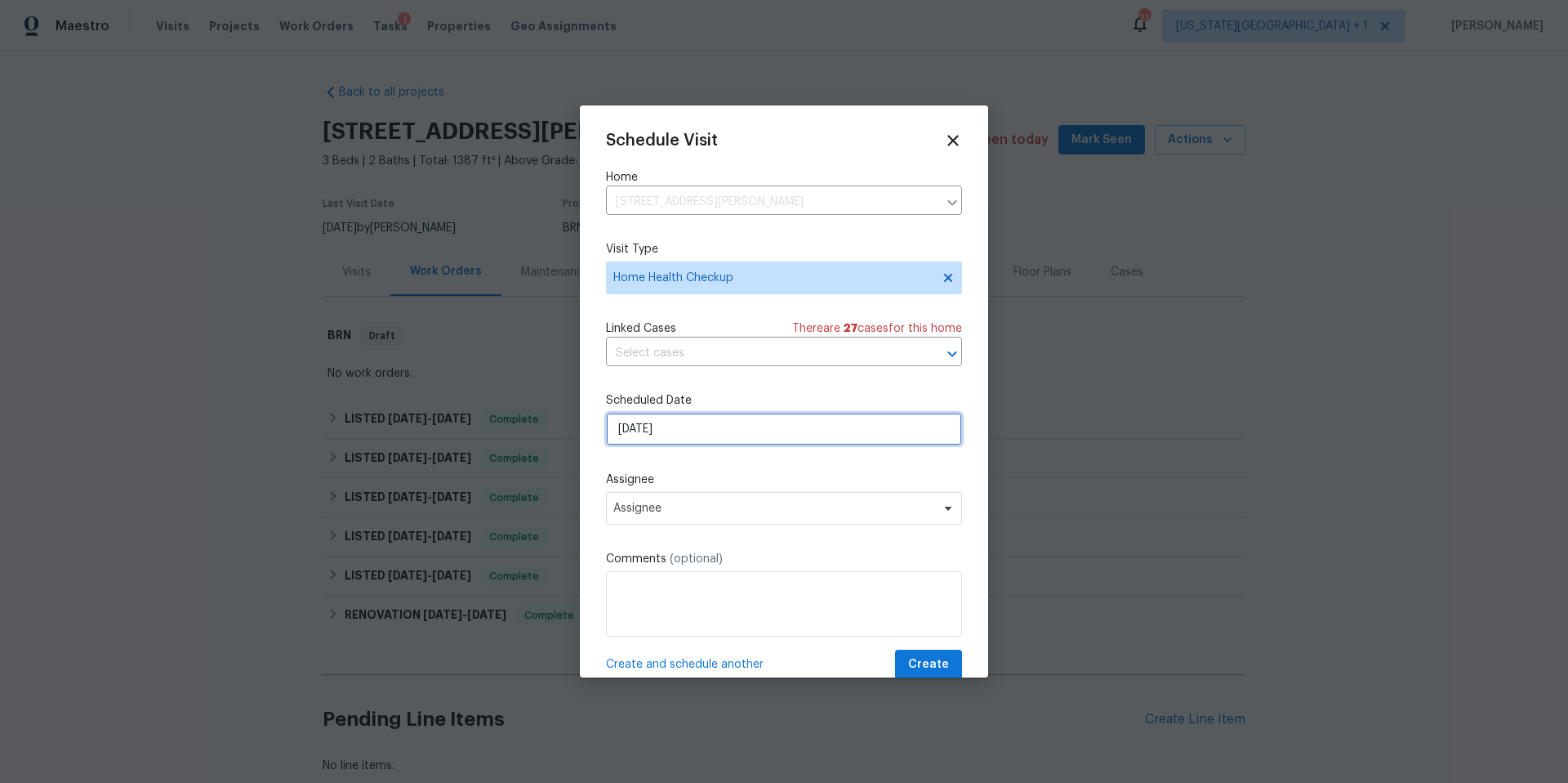
click at [680, 437] on input "[DATE]" at bounding box center [784, 428] width 356 height 33
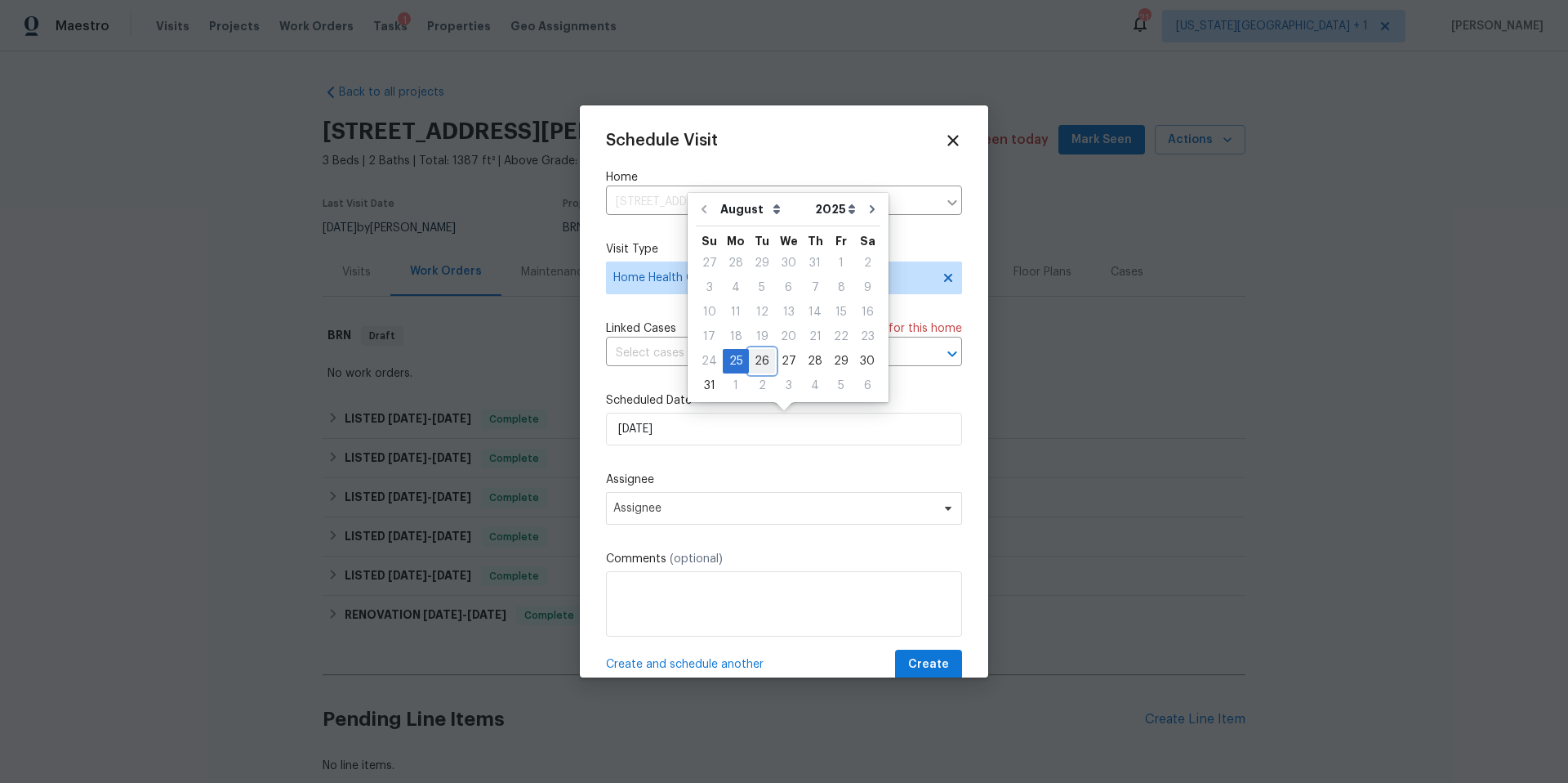
click at [756, 360] on div "26" at bounding box center [762, 361] width 26 height 23
type input "8/26/2025"
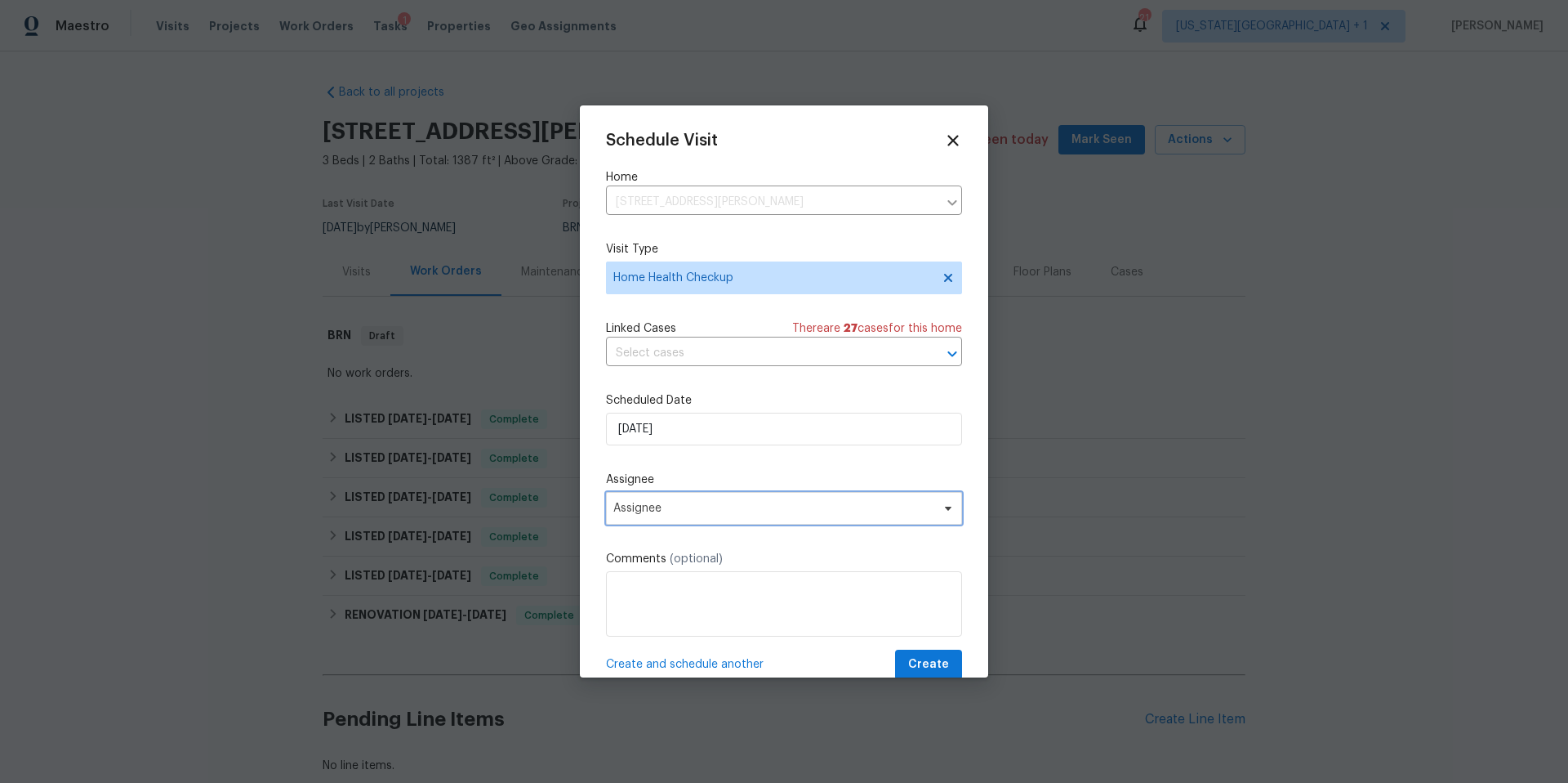
click at [675, 512] on span "Assignee" at bounding box center [773, 508] width 320 height 13
type input "lui"
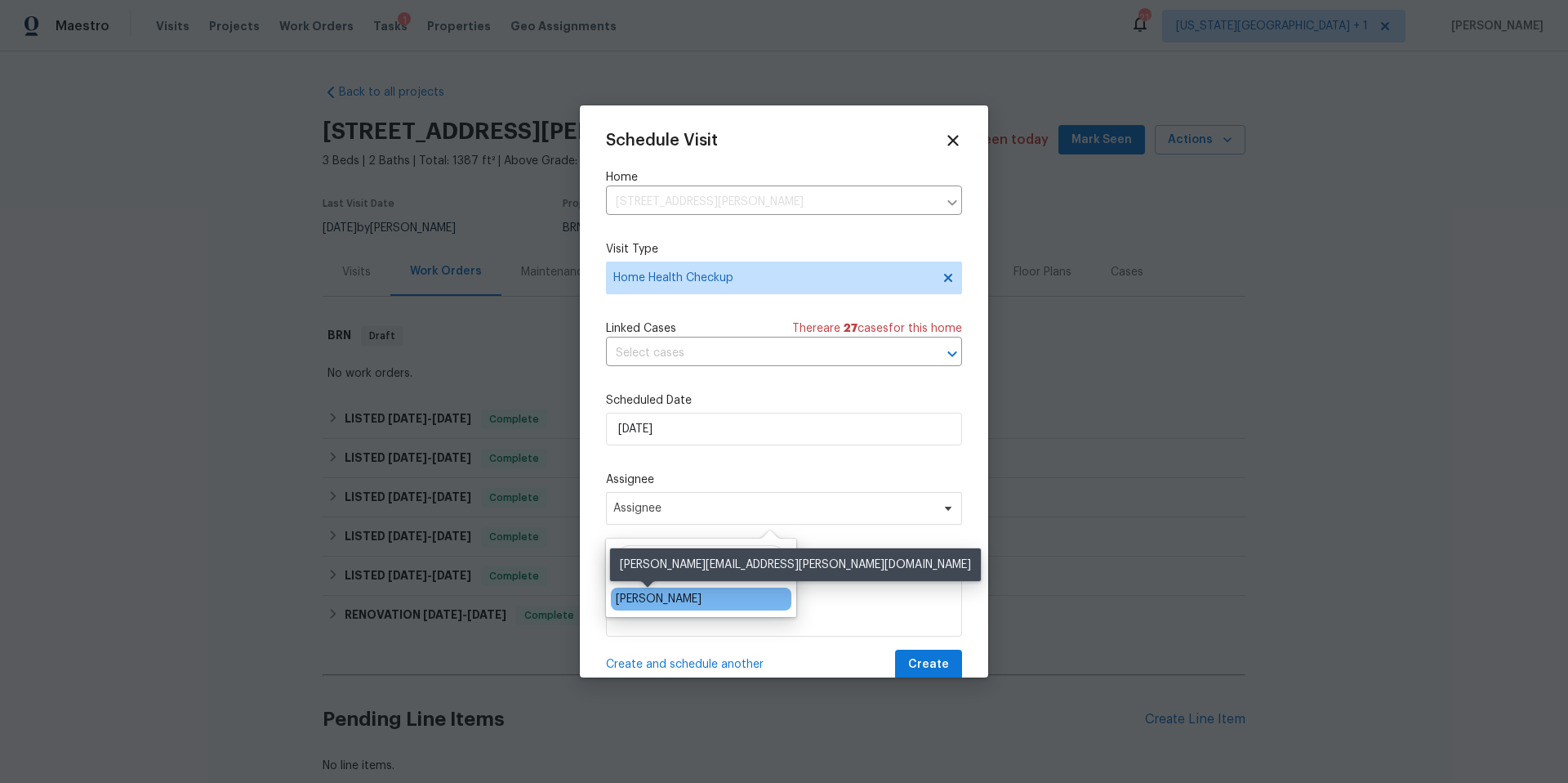
click at [642, 598] on div "[PERSON_NAME]" at bounding box center [658, 599] width 86 height 16
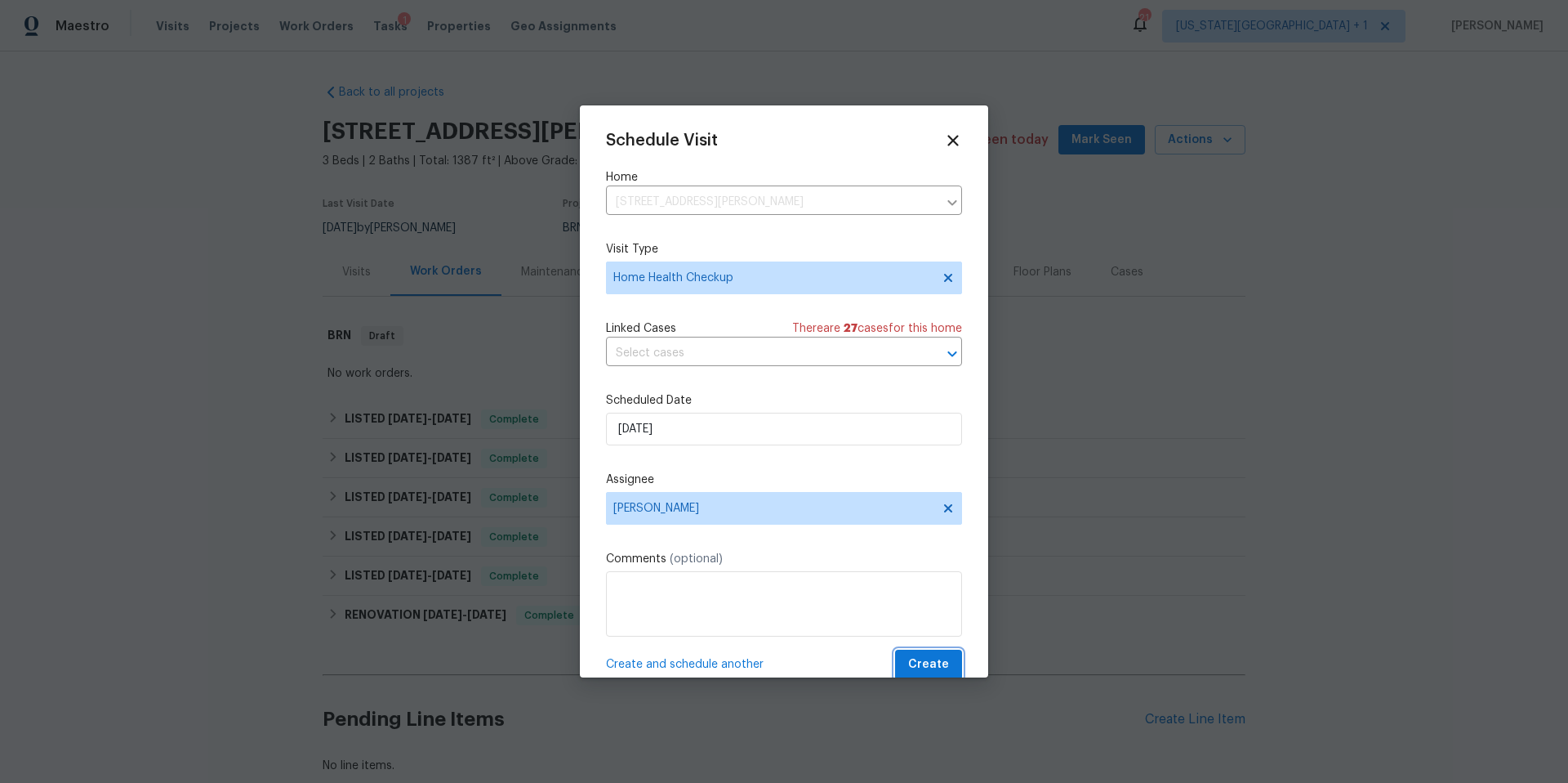
click at [919, 663] on span "Create" at bounding box center [927, 664] width 40 height 21
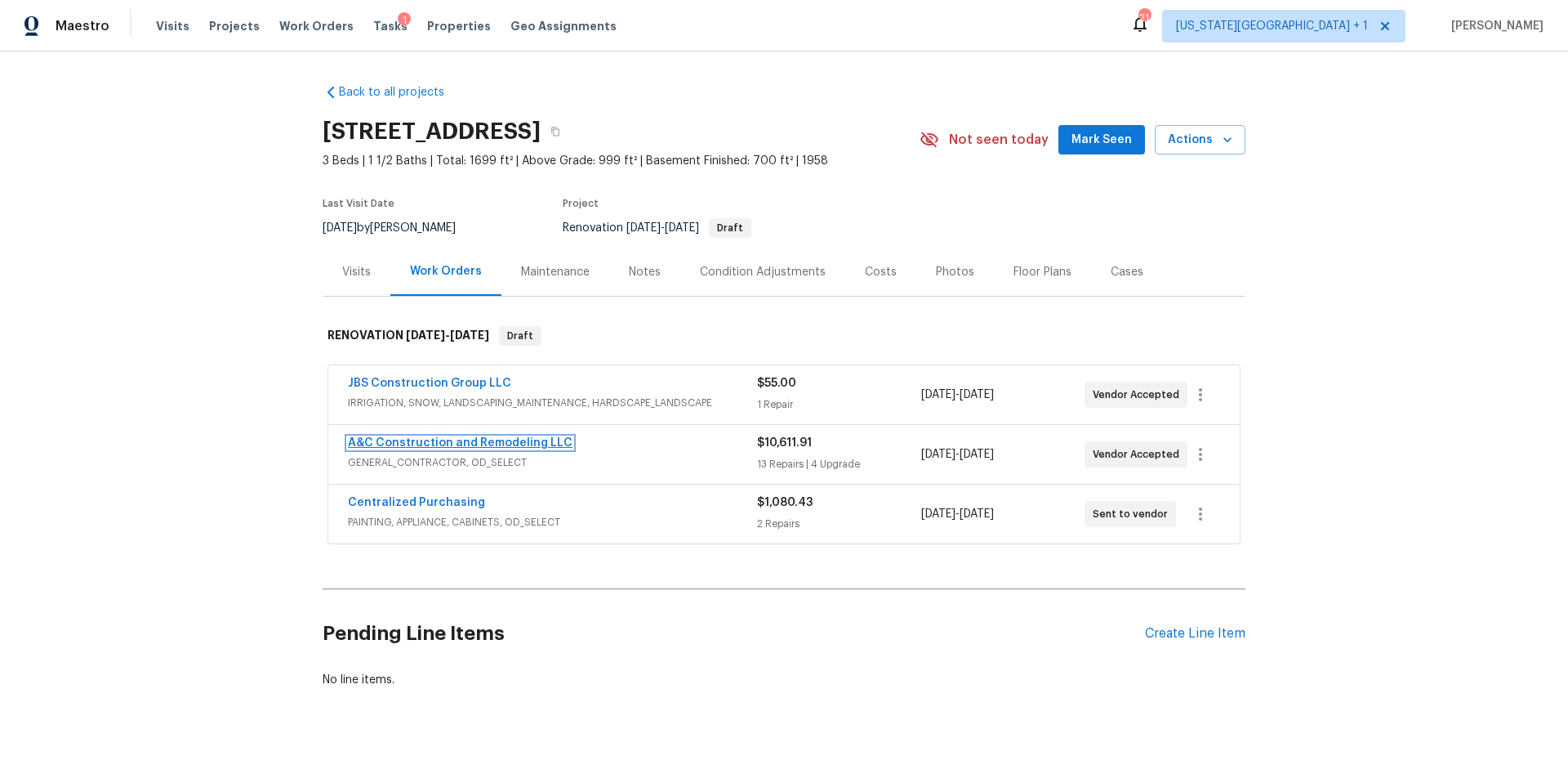
click at [531, 440] on link "A&C Construction and Remodeling LLC" at bounding box center [460, 442] width 225 height 11
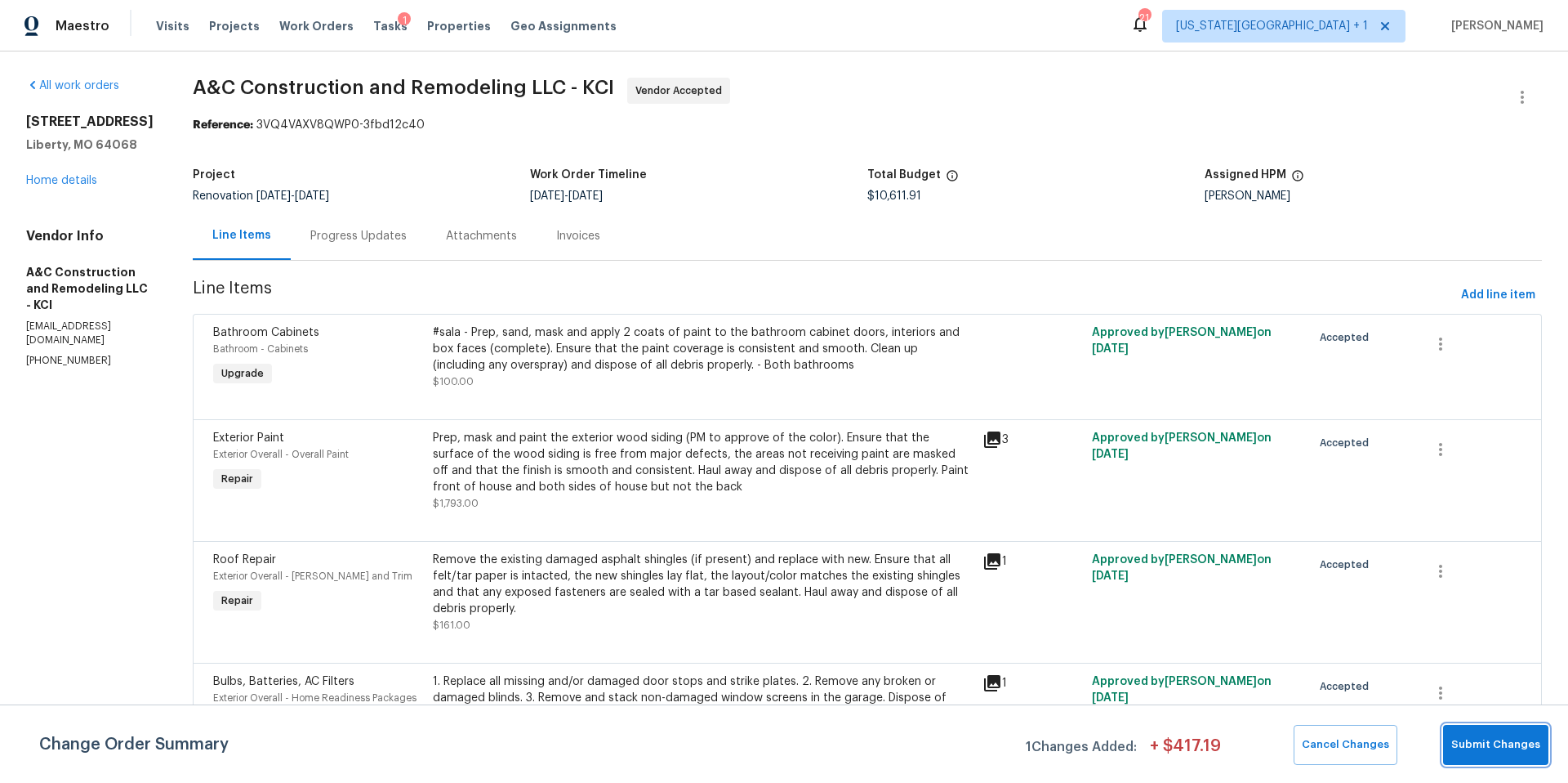
click at [1489, 741] on span "Submit Changes" at bounding box center [1496, 744] width 89 height 19
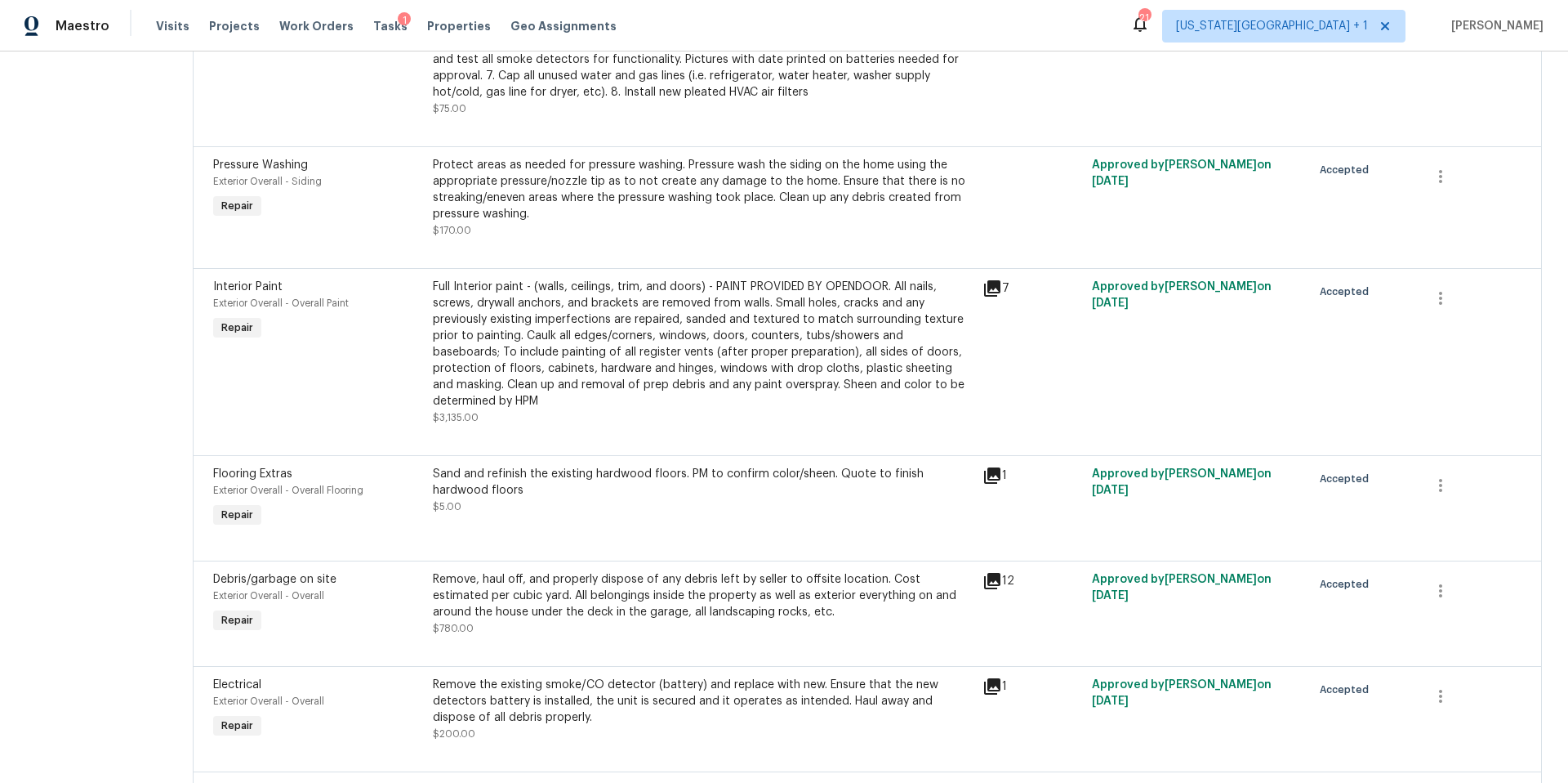
scroll to position [748, 0]
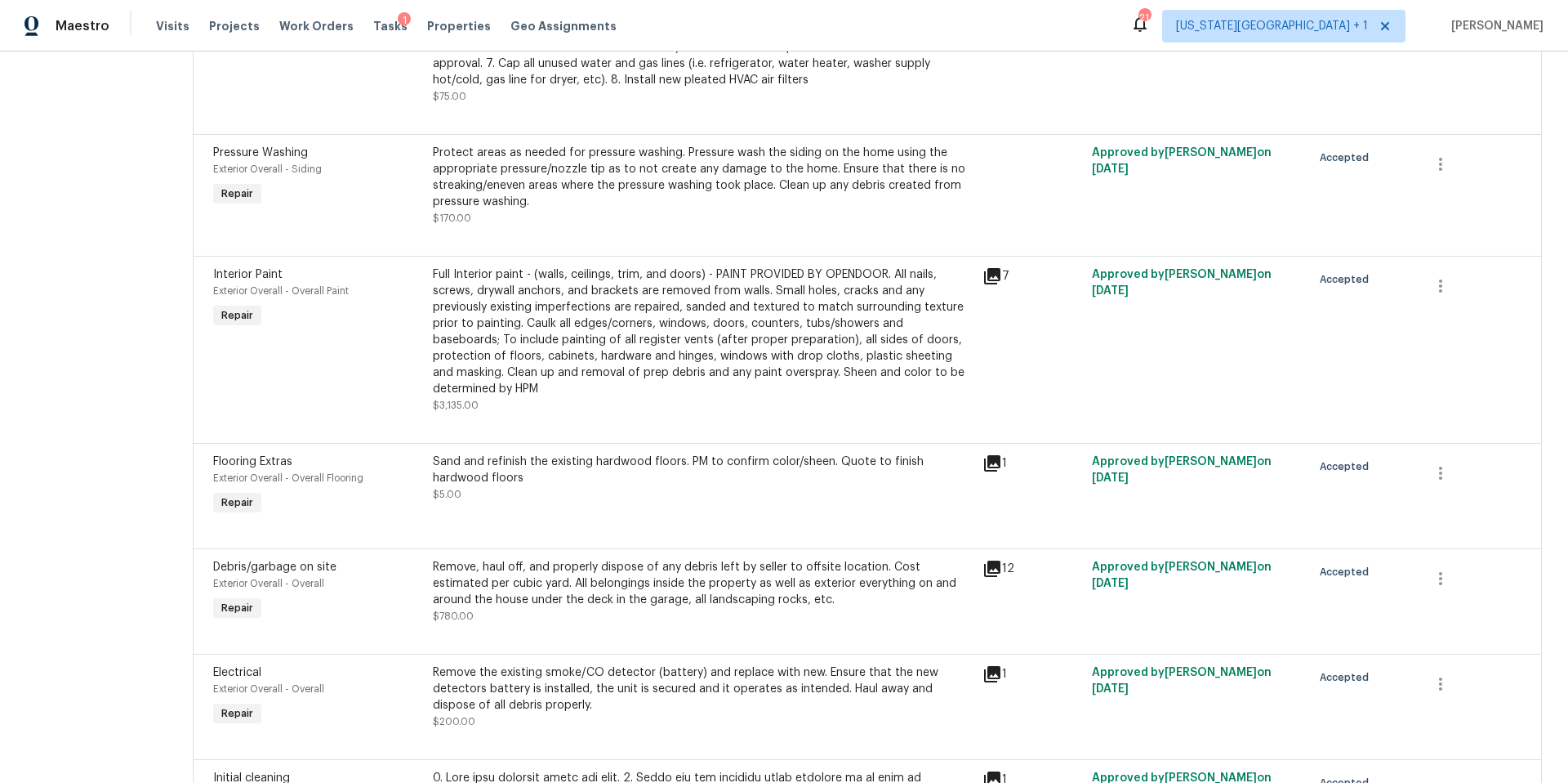
click at [753, 357] on div "Full Interior paint - (walls, ceilings, trim, and doors) - PAINT PROVIDED BY OP…" at bounding box center [703, 331] width 540 height 131
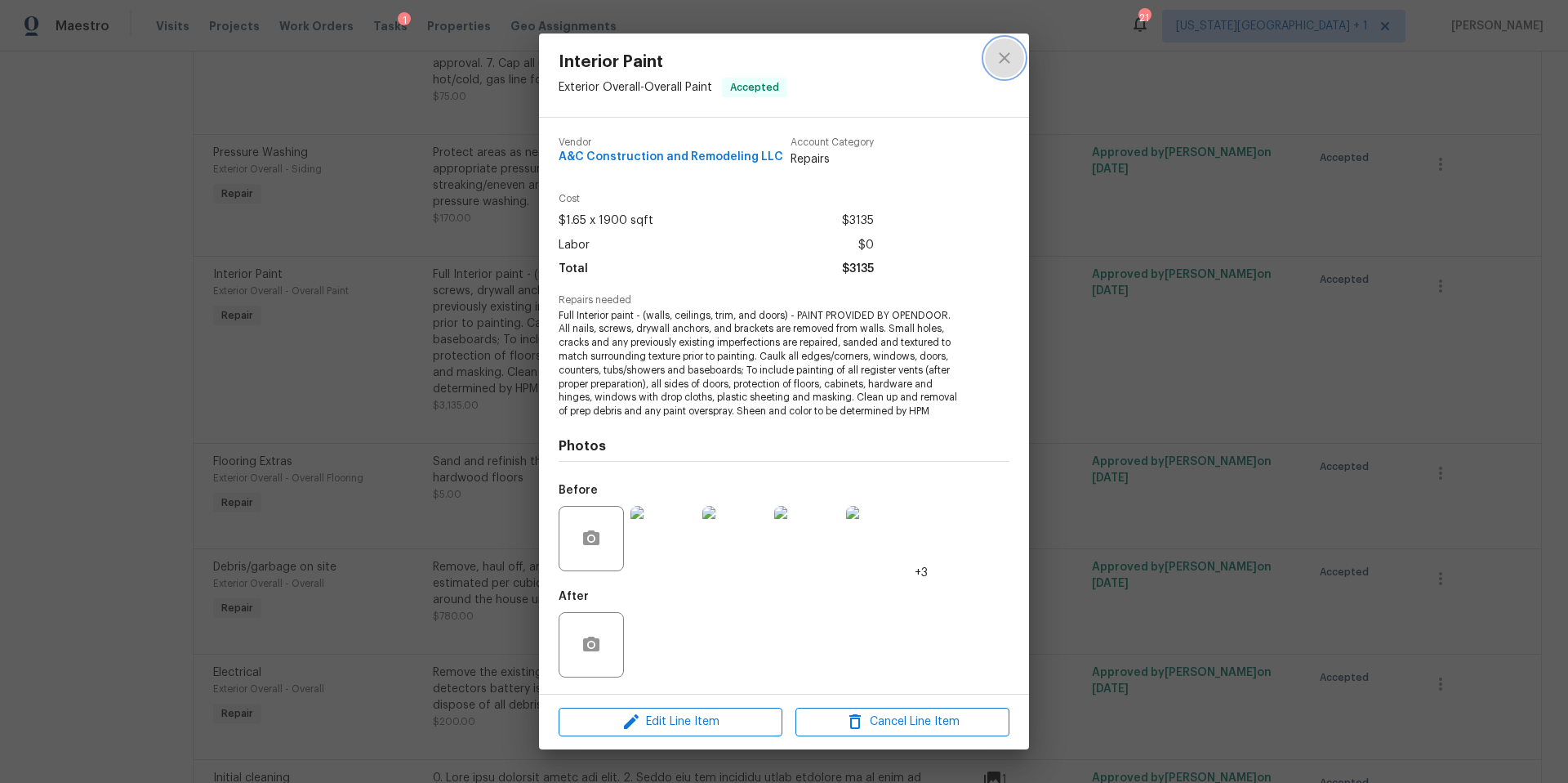
click at [1000, 66] on icon "close" at bounding box center [1004, 57] width 20 height 20
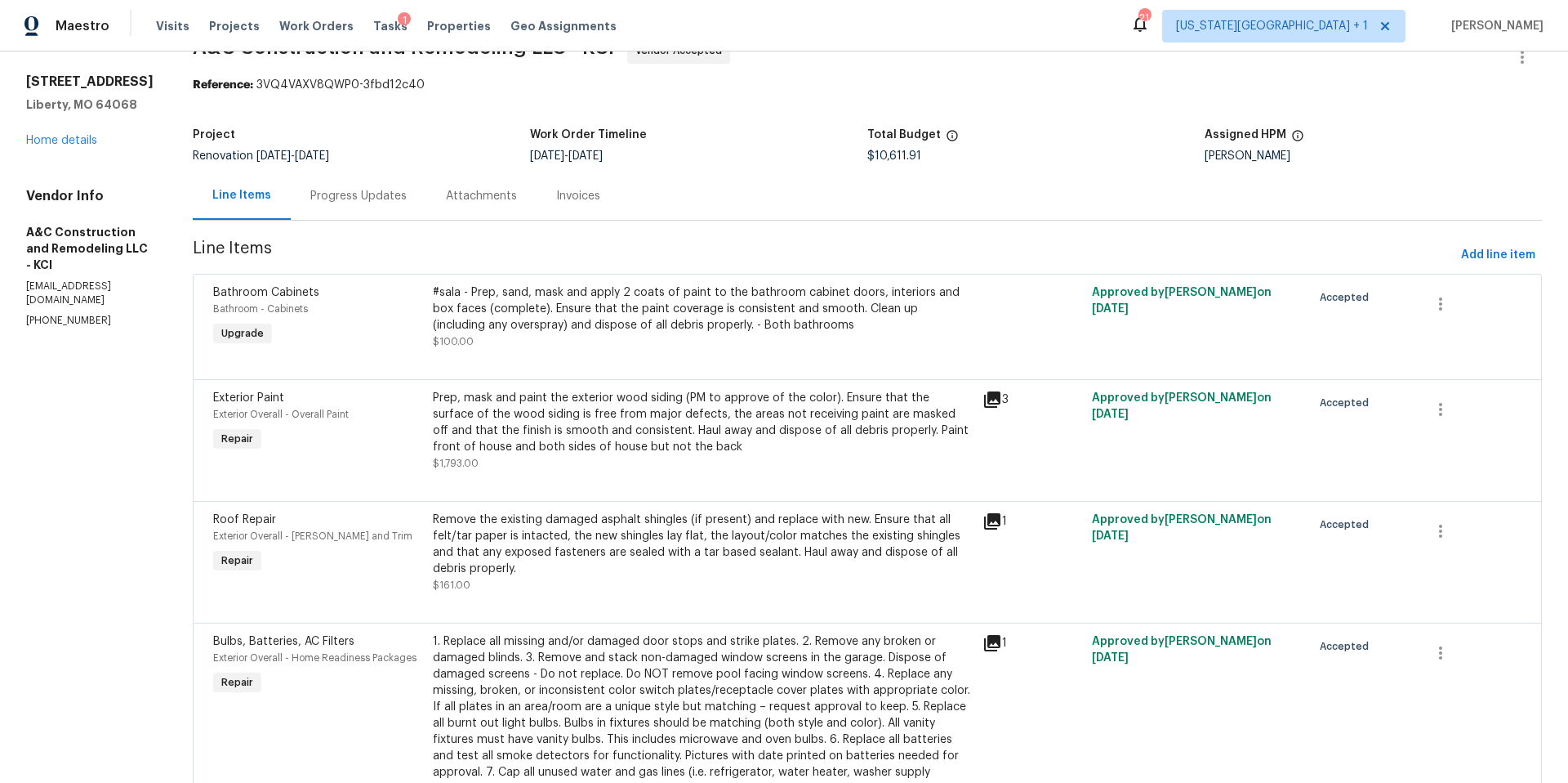
scroll to position [0, 0]
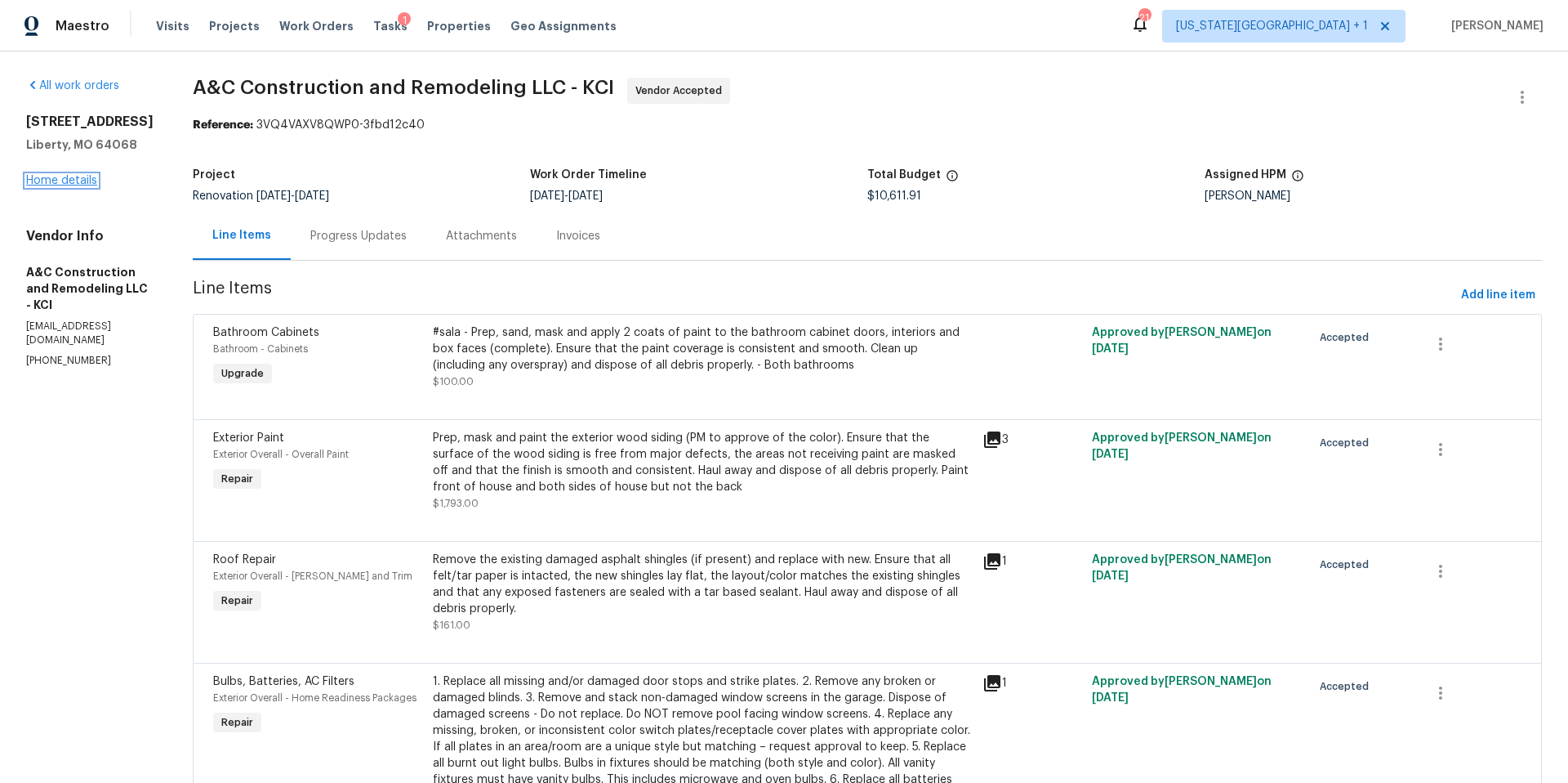
click at [86, 178] on link "Home details" at bounding box center [62, 181] width 71 height 11
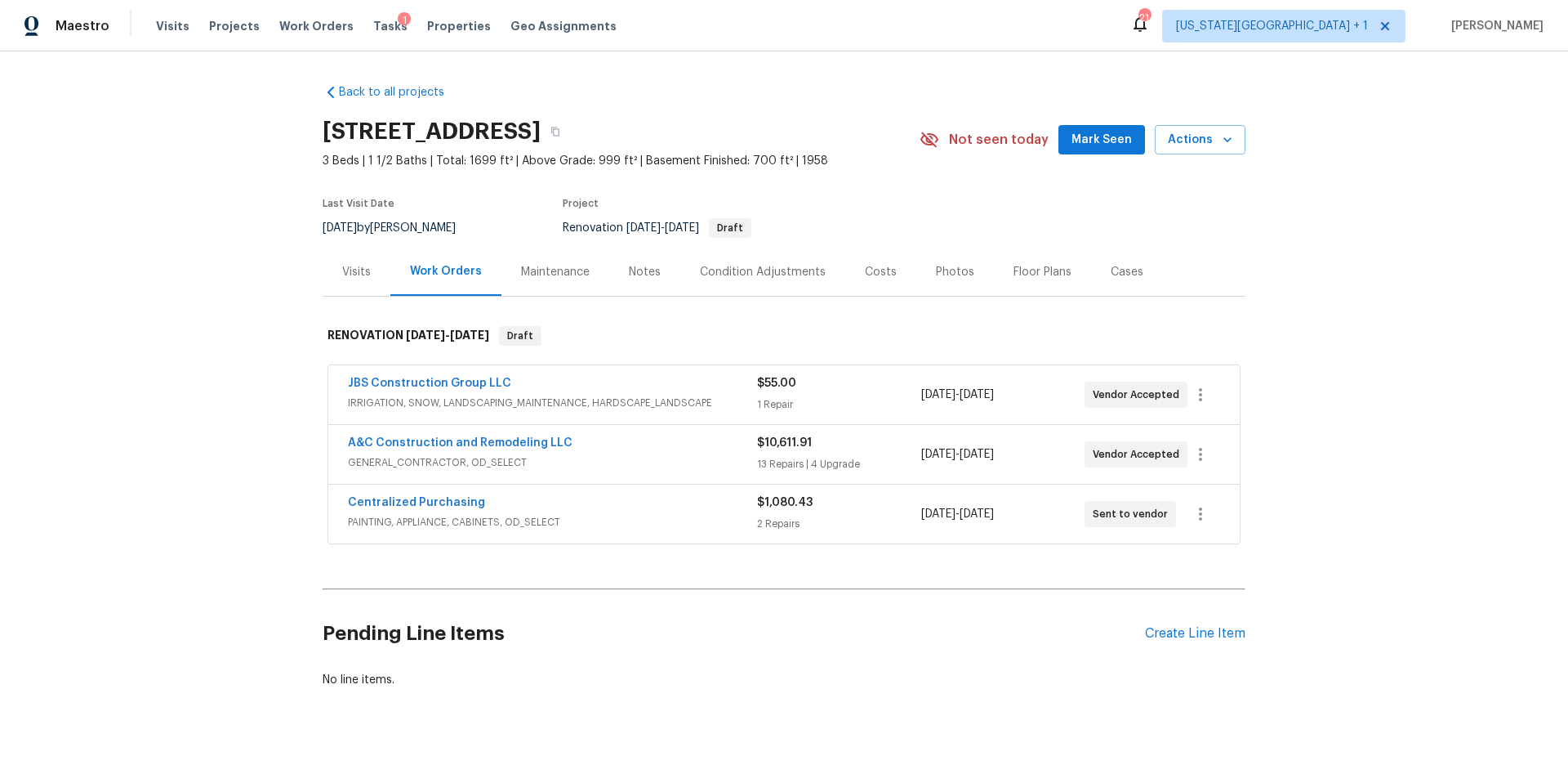
click at [353, 272] on div "Visits" at bounding box center [356, 271] width 28 height 16
